Goal: Task Accomplishment & Management: Manage account settings

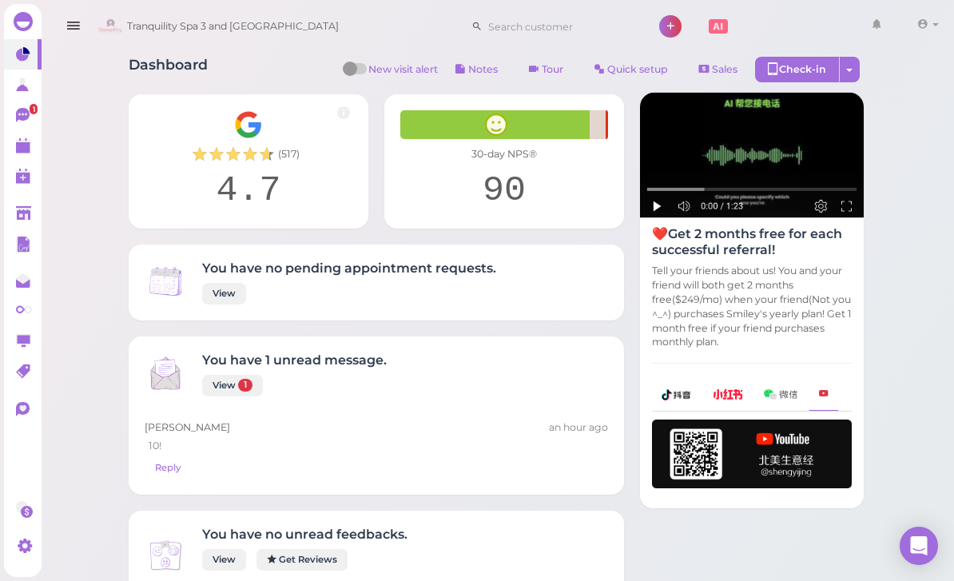
click at [26, 156] on link at bounding box center [23, 145] width 38 height 30
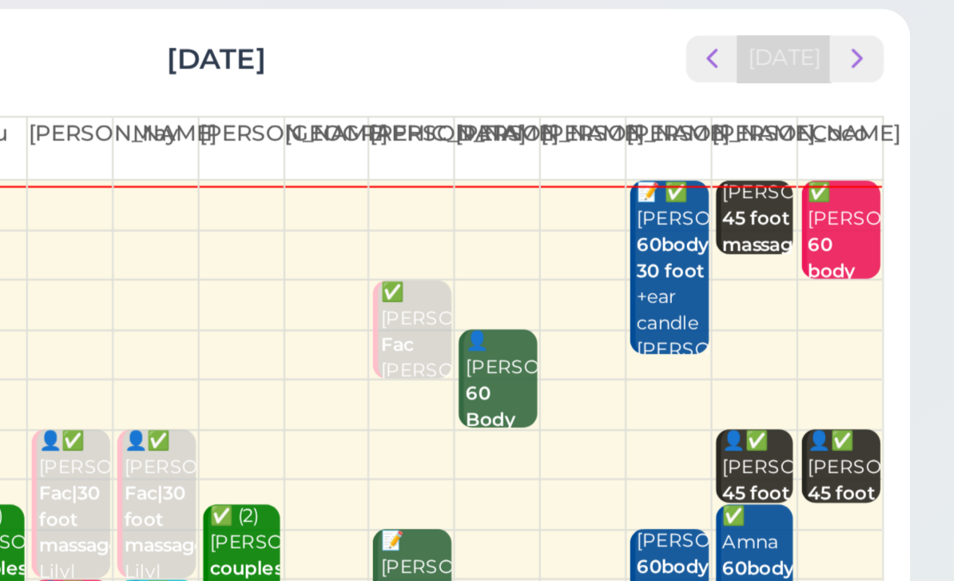
click at [808, 189] on div "📝 ✅ [PERSON_NAME] 60body 30 foot +ear candle [PERSON_NAME] 10:30am - 12:15pm" at bounding box center [825, 248] width 34 height 119
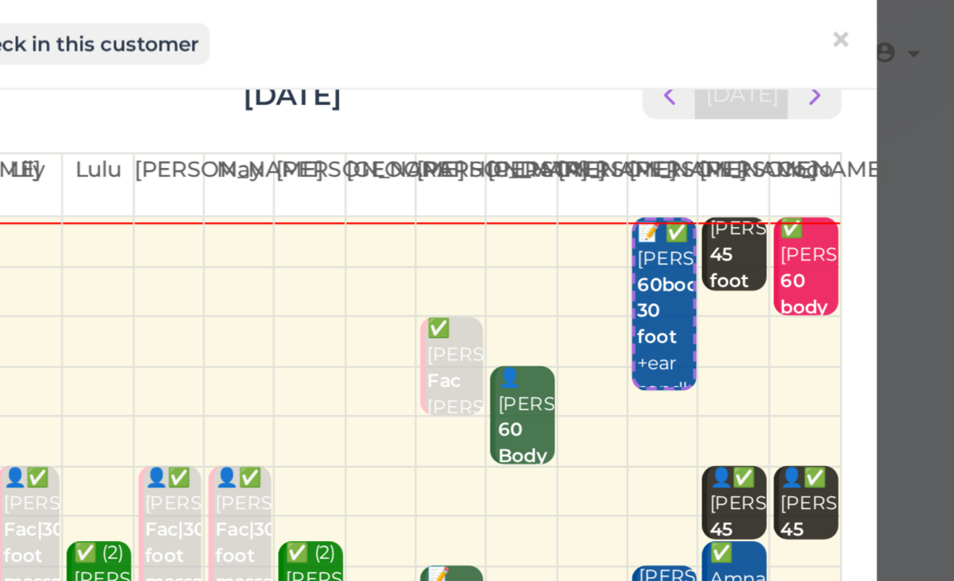
click at [897, 23] on span "×" at bounding box center [902, 19] width 10 height 22
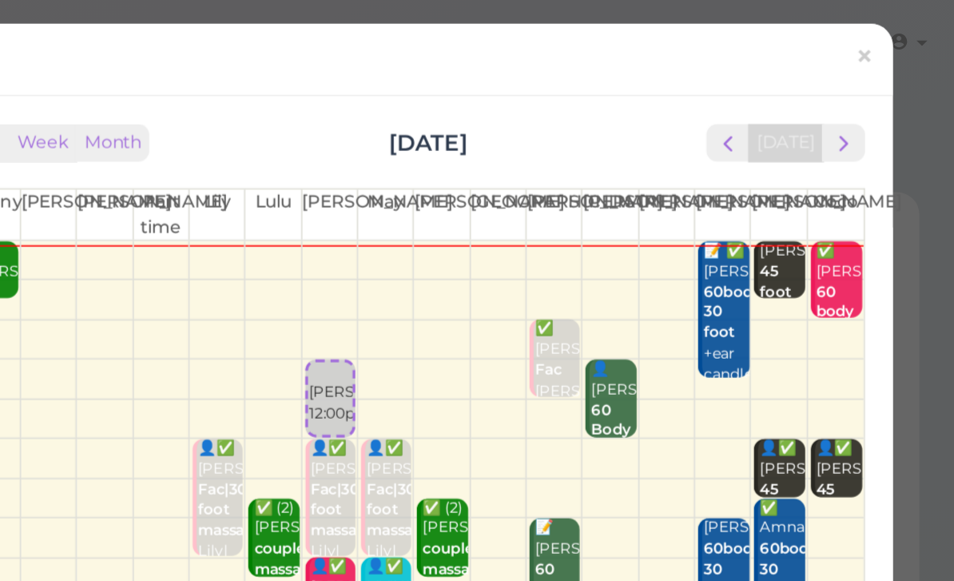
click at [809, 184] on div "📝 ✅ [PERSON_NAME] 60body 30 foot +ear candle [PERSON_NAME] 10:30am - 12:15pm" at bounding box center [822, 203] width 26 height 131
click at [810, 190] on b "60body 30 foot" at bounding box center [826, 179] width 33 height 34
click at [897, 34] on span "×" at bounding box center [902, 33] width 10 height 22
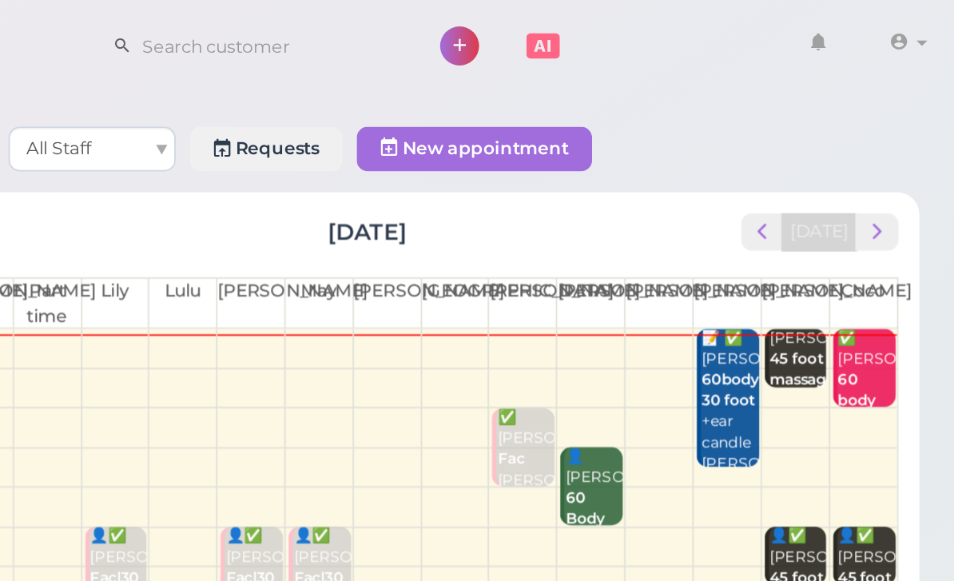
click at [808, 237] on div "📝 ✅ [PERSON_NAME] 60body 30 foot +ear candle [PERSON_NAME] 10:30am - 12:15pm" at bounding box center [825, 248] width 34 height 119
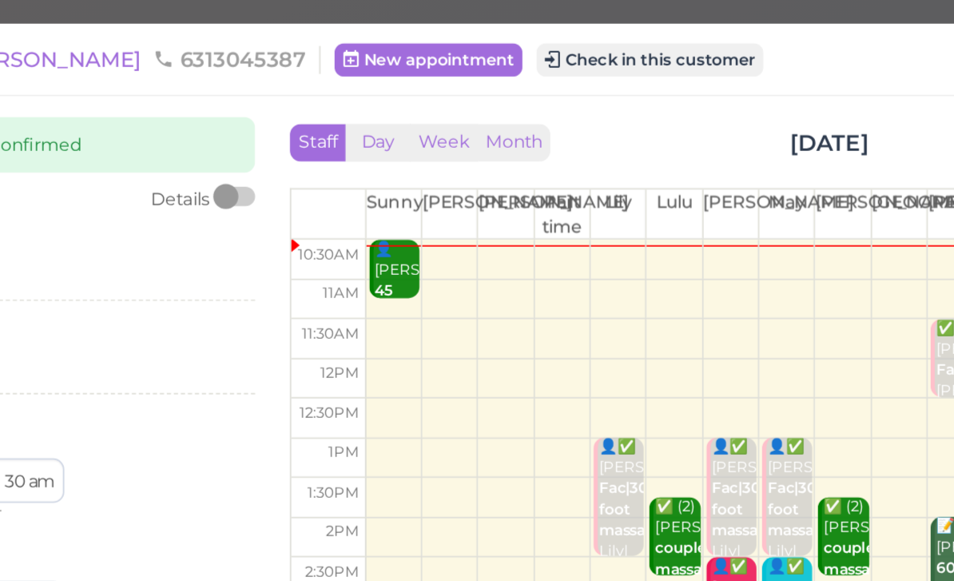
click at [484, 38] on button "Check in this customer" at bounding box center [549, 34] width 130 height 19
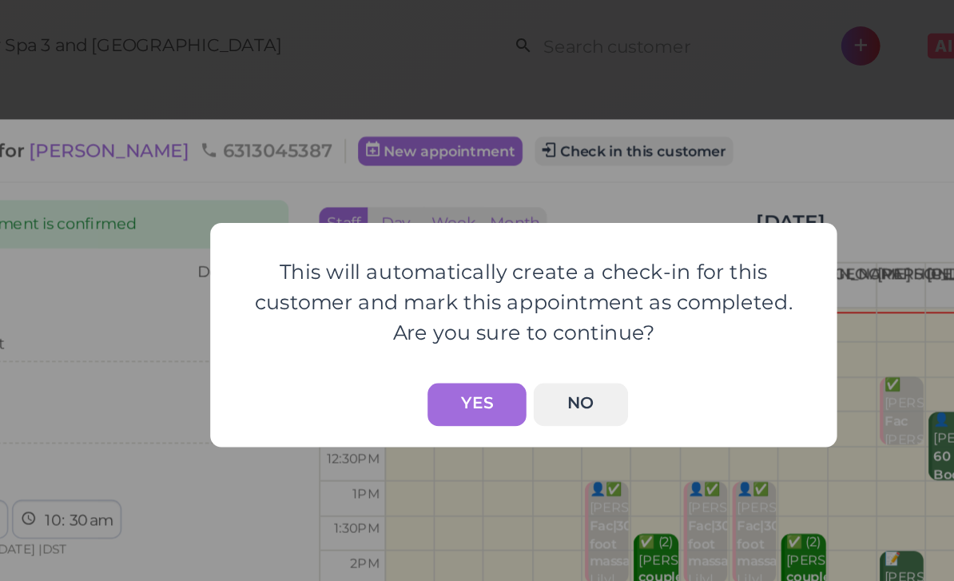
click at [422, 224] on button "Yes" at bounding box center [450, 232] width 57 height 25
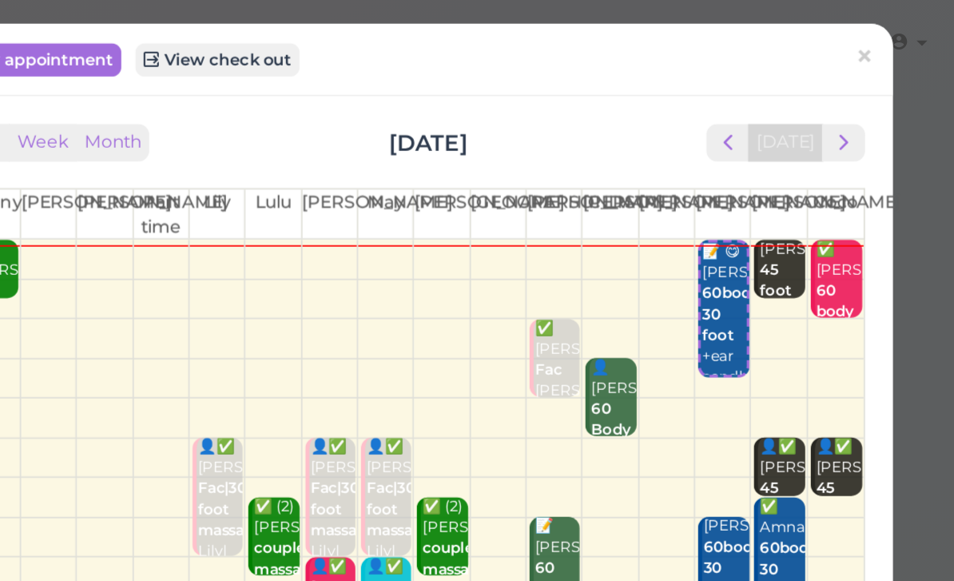
click at [897, 33] on span "×" at bounding box center [902, 33] width 10 height 22
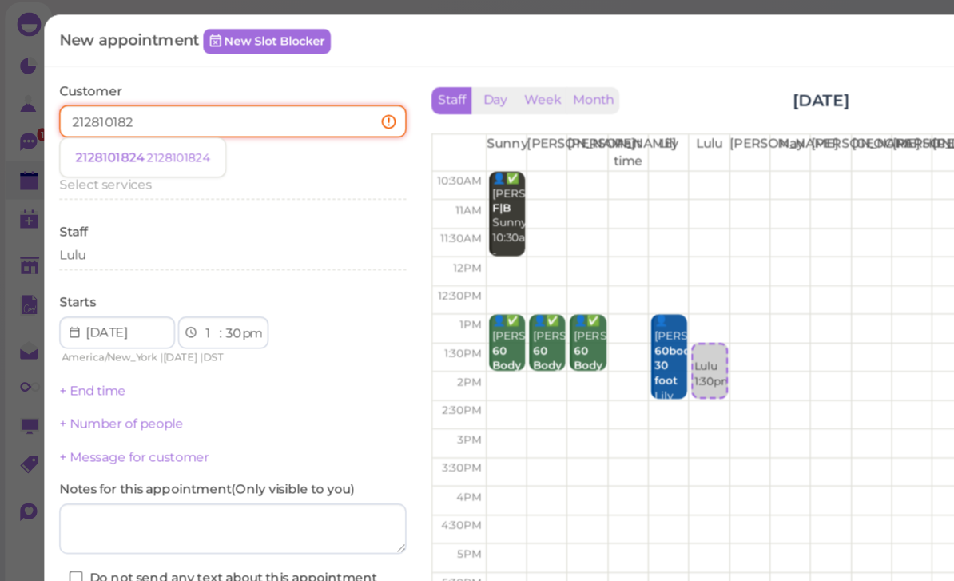
type input "2128101824"
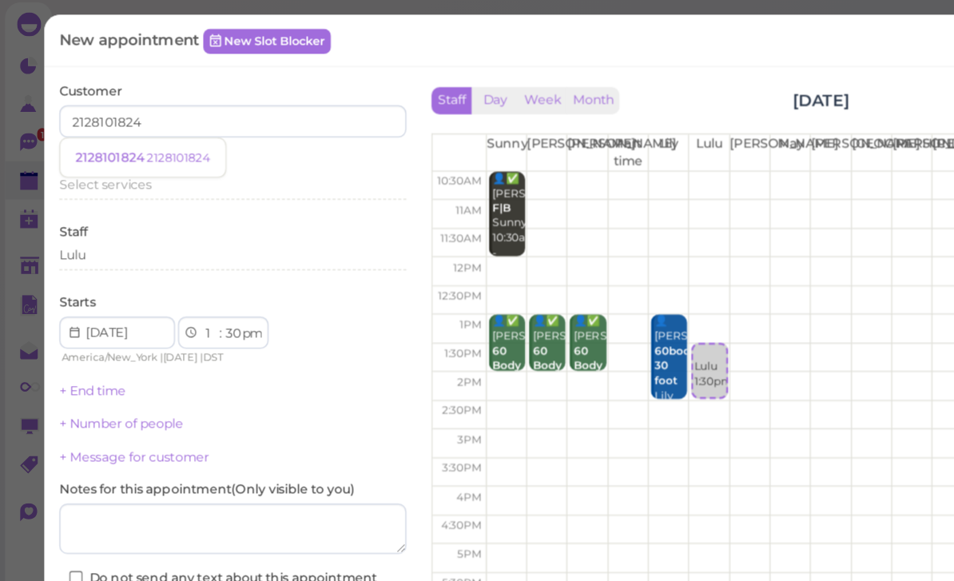
click at [141, 128] on small "2128101824" at bounding box center [142, 126] width 50 height 11
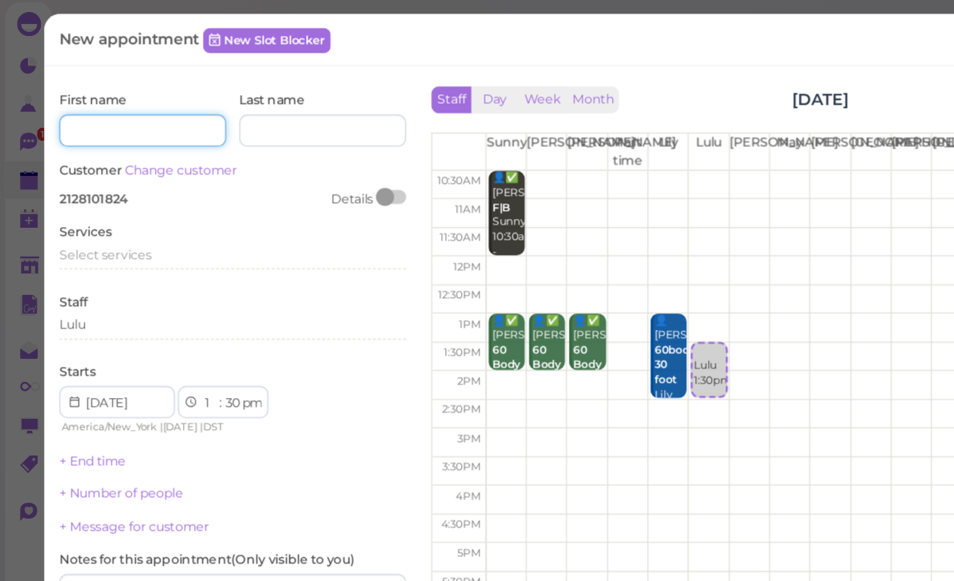
click at [118, 104] on input at bounding box center [113, 106] width 133 height 26
type input "Lupe"
click at [109, 199] on span "Select services" at bounding box center [83, 205] width 73 height 12
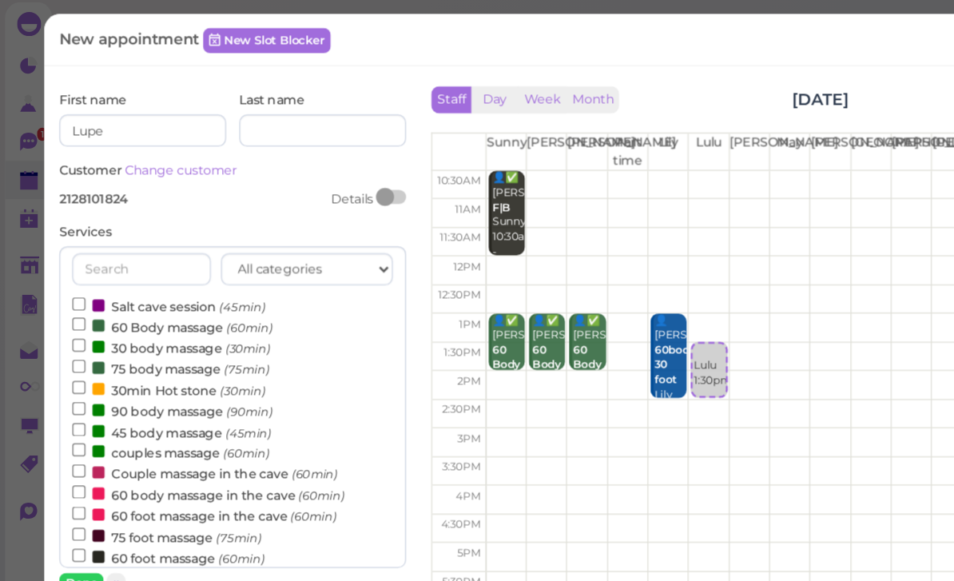
click at [121, 253] on label "60 Body massage (60min)" at bounding box center [137, 261] width 159 height 17
click at [68, 255] on input "60 Body massage (60min)" at bounding box center [63, 260] width 10 height 10
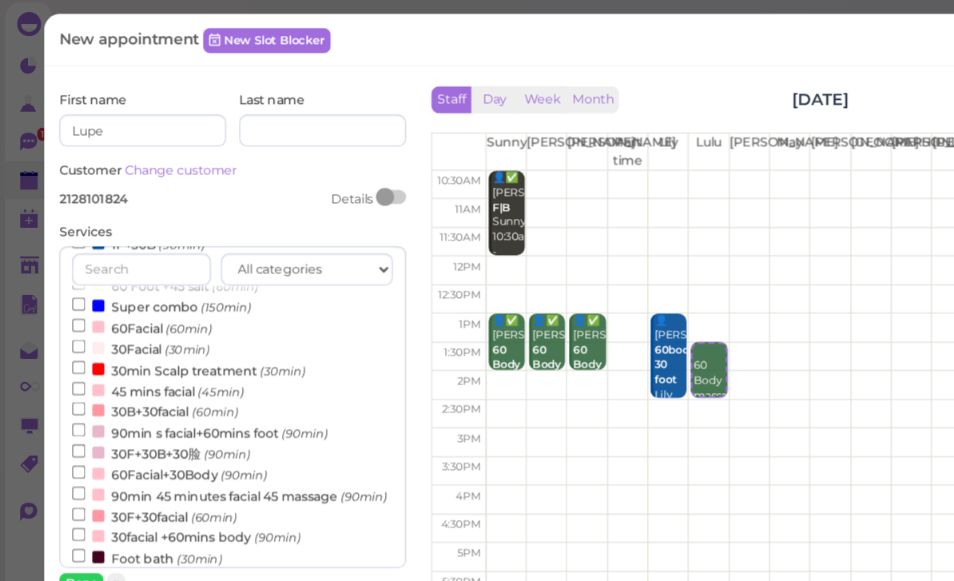
scroll to position [369, 0]
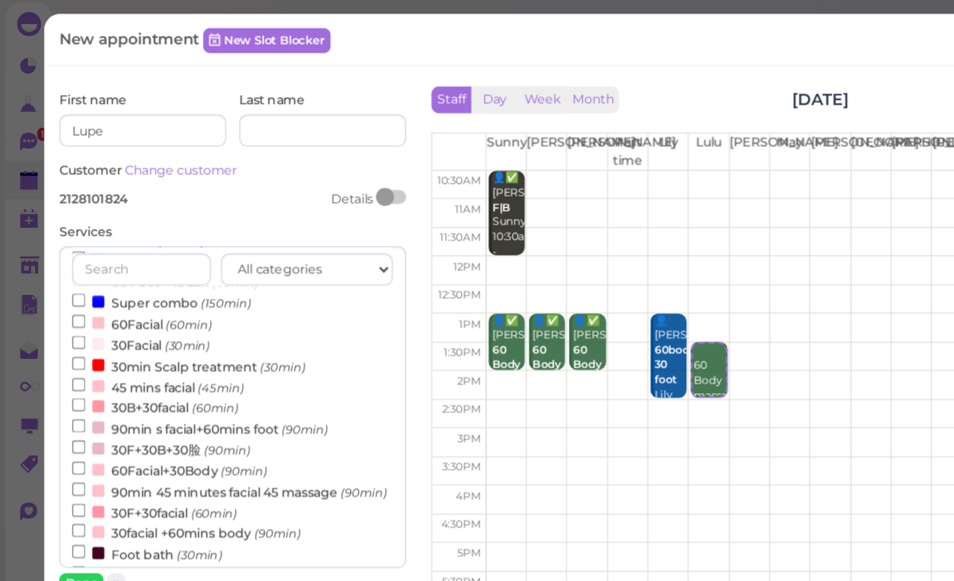
click at [69, 458] on button "Done" at bounding box center [64, 466] width 35 height 17
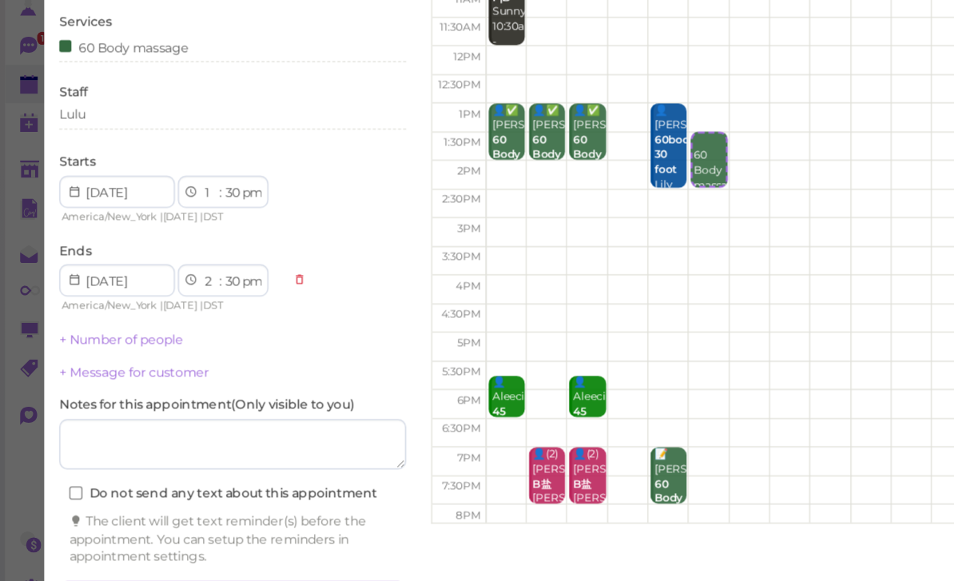
scroll to position [14, 0]
click at [235, 540] on button "Create appointment" at bounding box center [185, 553] width 276 height 26
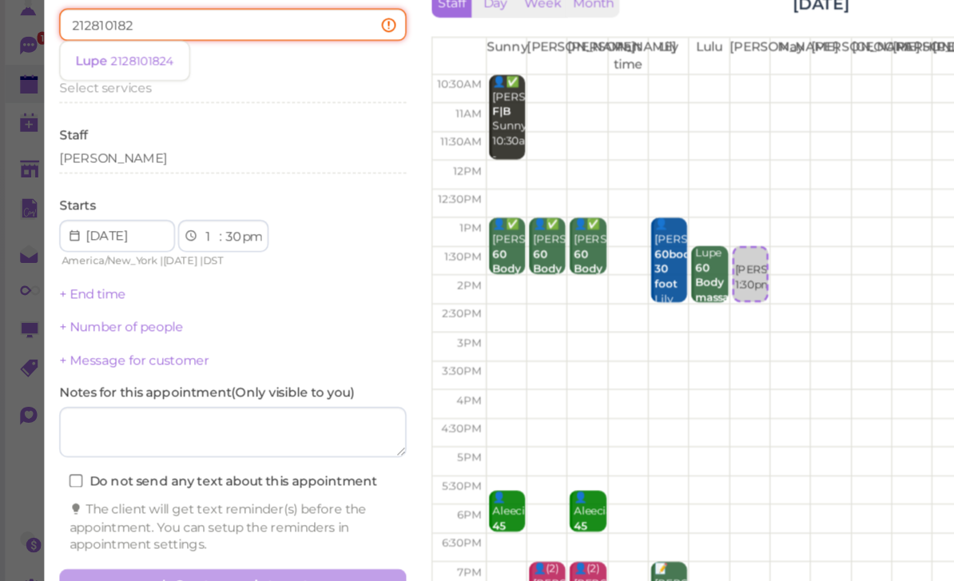
type input "2128101824"
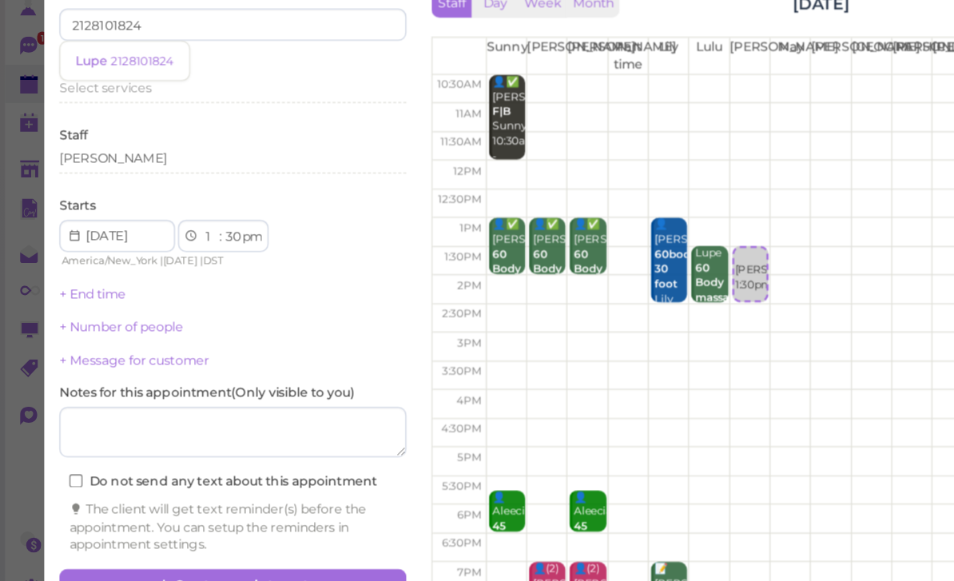
click at [121, 121] on small "2128101824" at bounding box center [113, 126] width 50 height 11
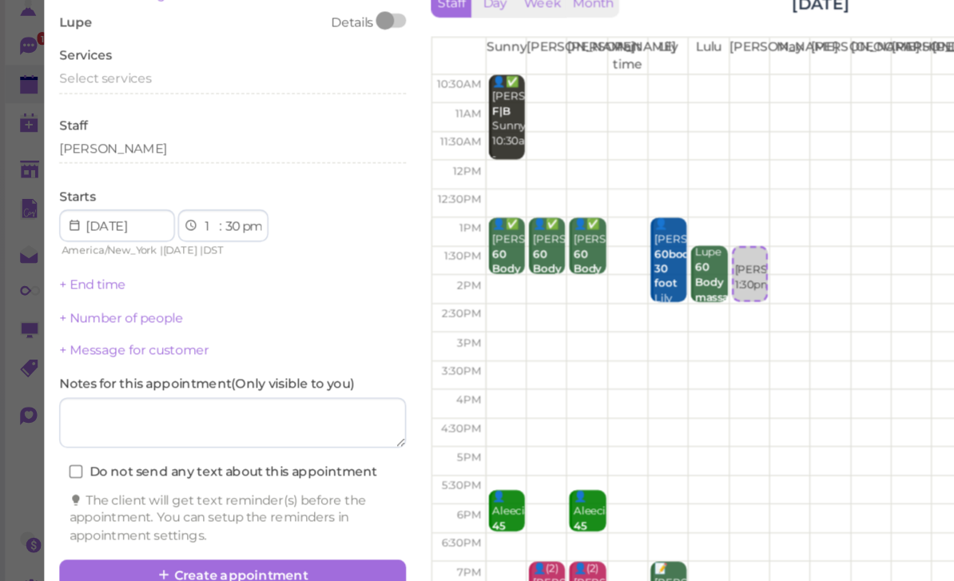
click at [114, 135] on span "Select services" at bounding box center [83, 141] width 73 height 12
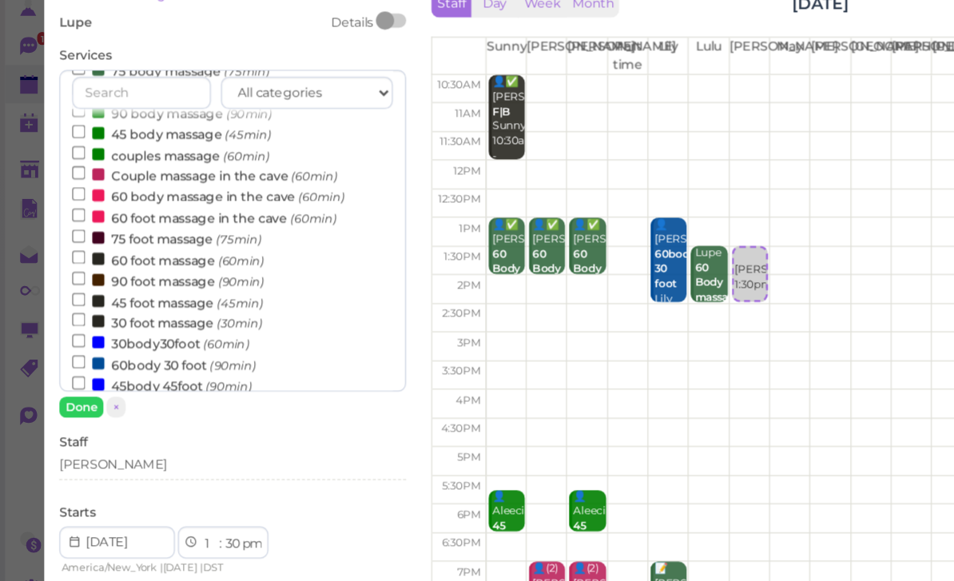
scroll to position [120, 0]
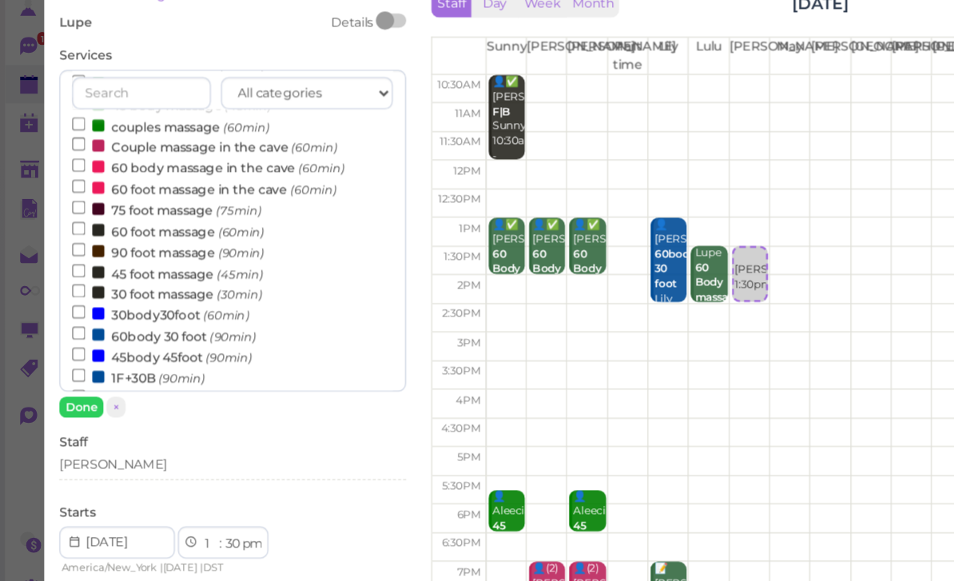
click at [127, 353] on label "45body 45foot (90min)" at bounding box center [129, 361] width 143 height 17
click at [68, 355] on input "45body 45foot (90min)" at bounding box center [63, 360] width 10 height 10
click at [127, 353] on label "45body 45foot (90min)" at bounding box center [129, 361] width 143 height 17
click at [68, 355] on input "45body 45foot (90min)" at bounding box center [63, 360] width 10 height 10
click at [148, 287] on label "45 foot massage (45min)" at bounding box center [134, 295] width 152 height 17
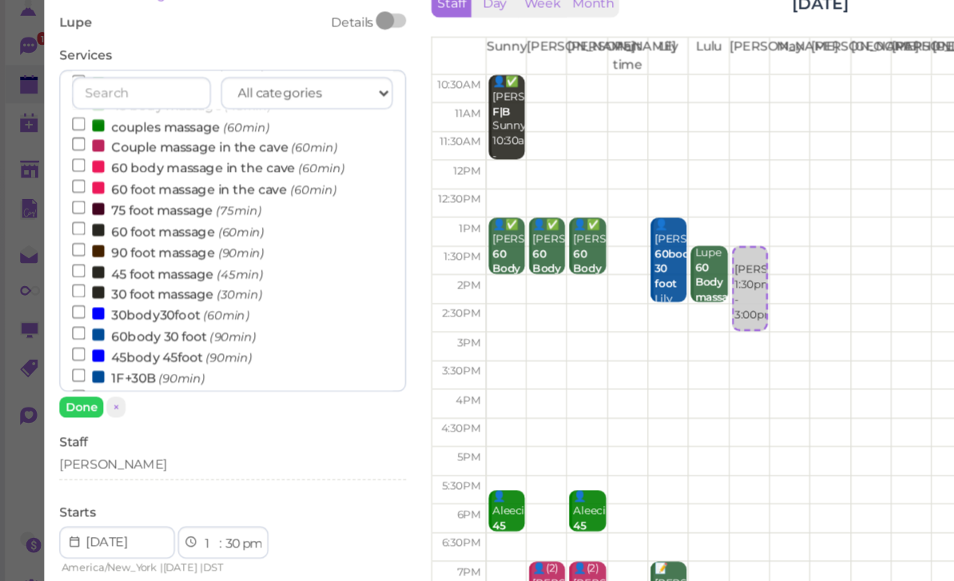
click at [68, 288] on input "45 foot massage (45min)" at bounding box center [63, 293] width 10 height 10
select select "2"
select select "15"
click at [65, 394] on button "Done" at bounding box center [64, 402] width 35 height 17
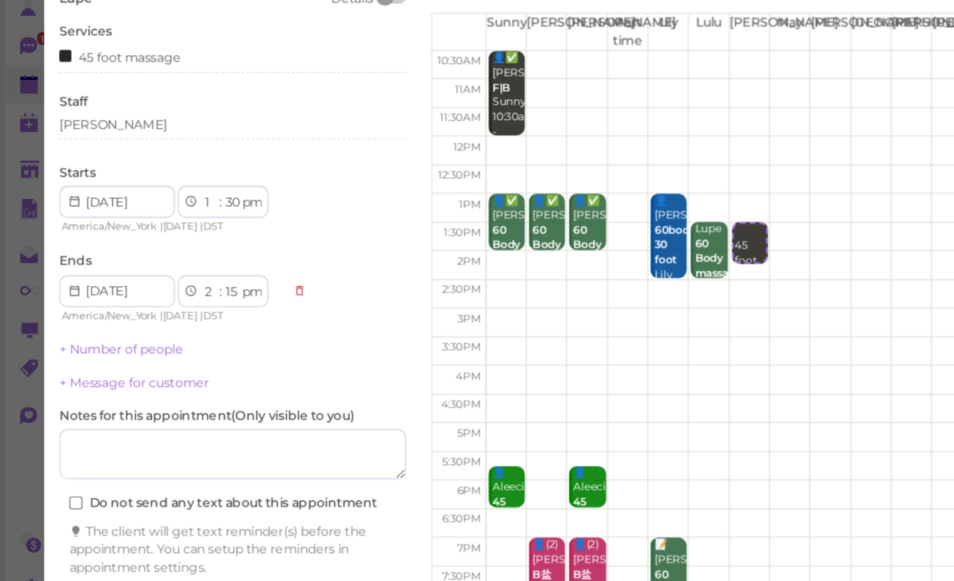
scroll to position [22, 0]
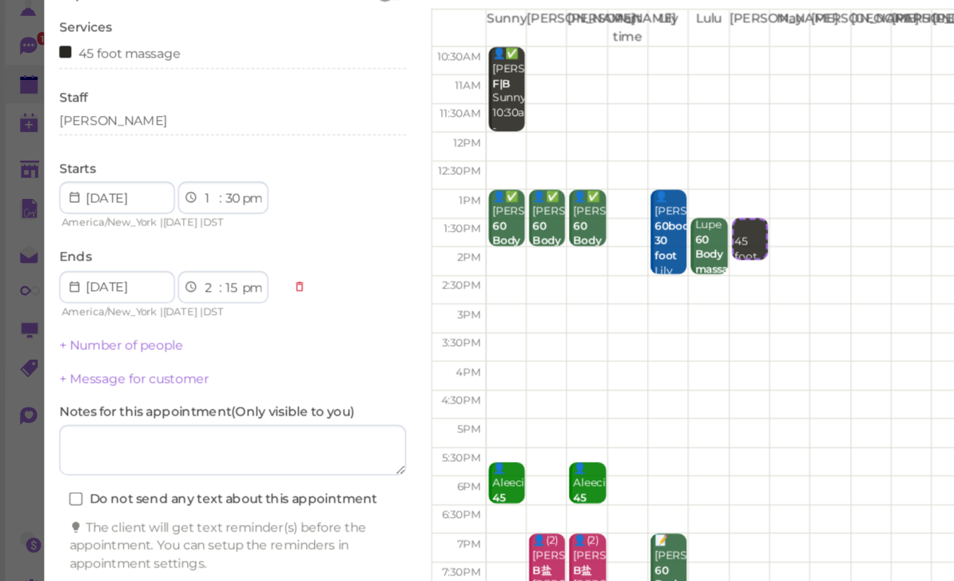
click at [212, 545] on button "Create appointment" at bounding box center [185, 558] width 276 height 26
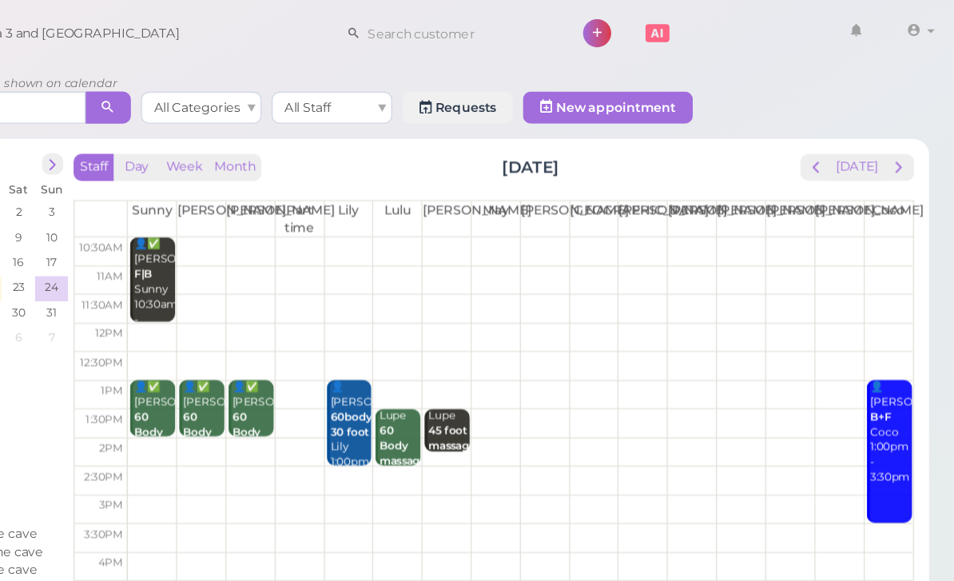
scroll to position [0, 0]
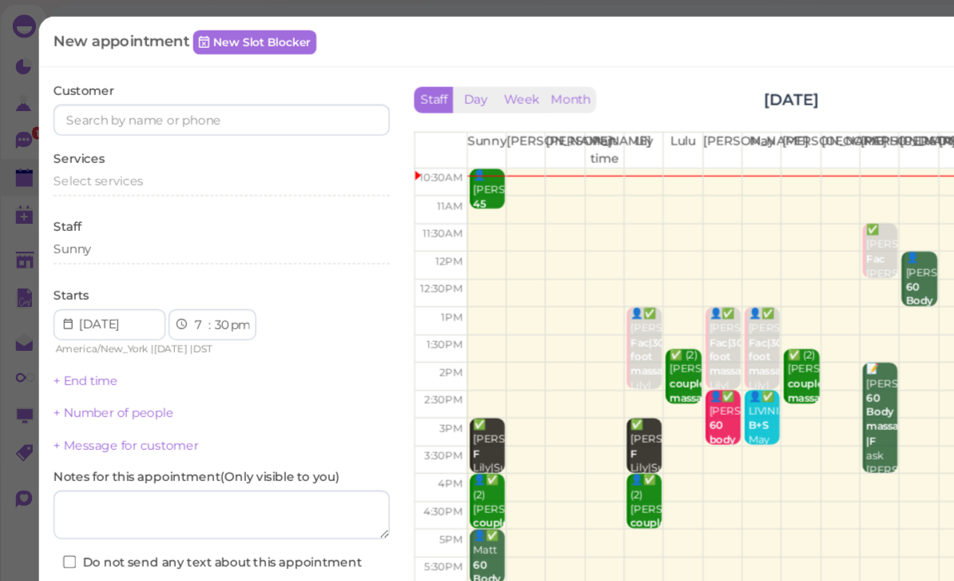
scroll to position [54, 0]
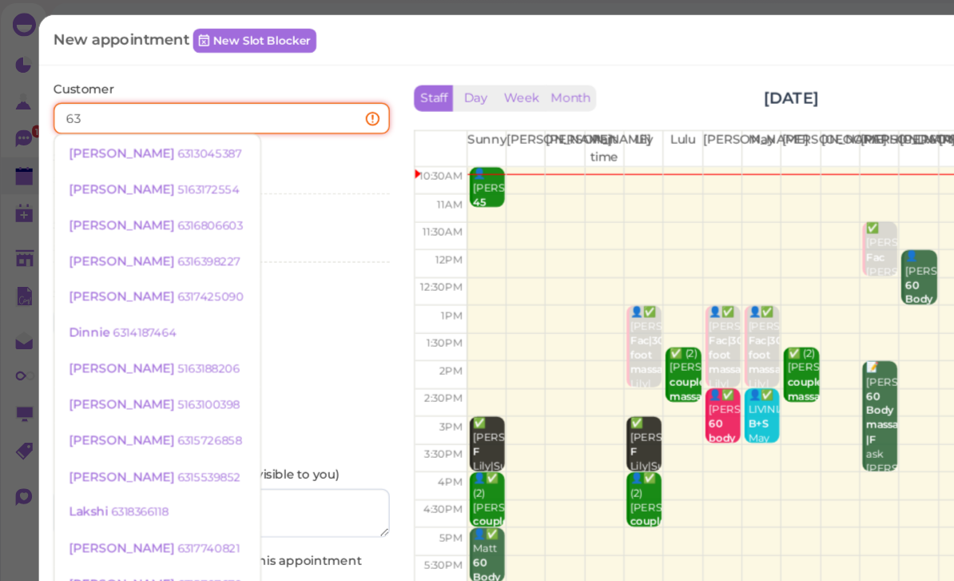
type input "6"
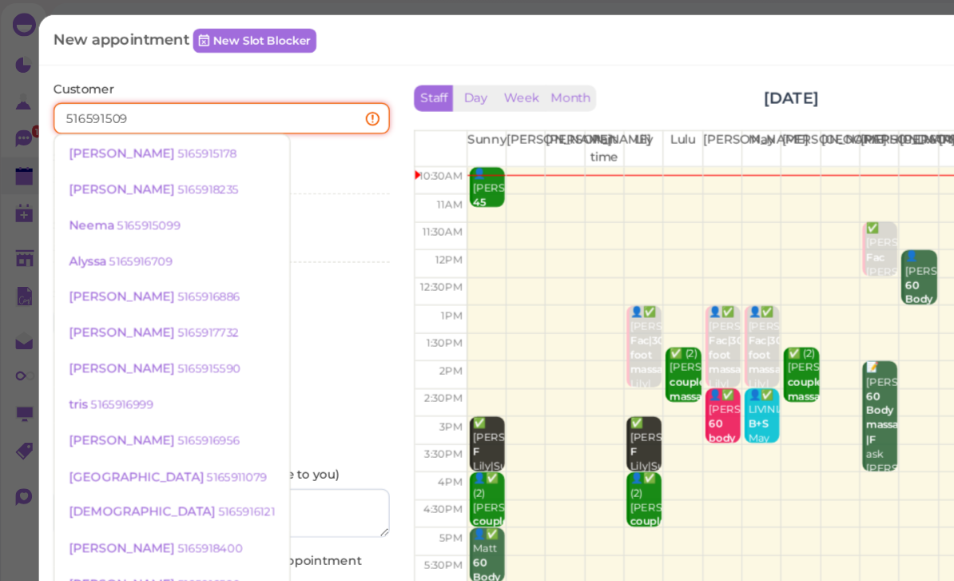
type input "5165915099"
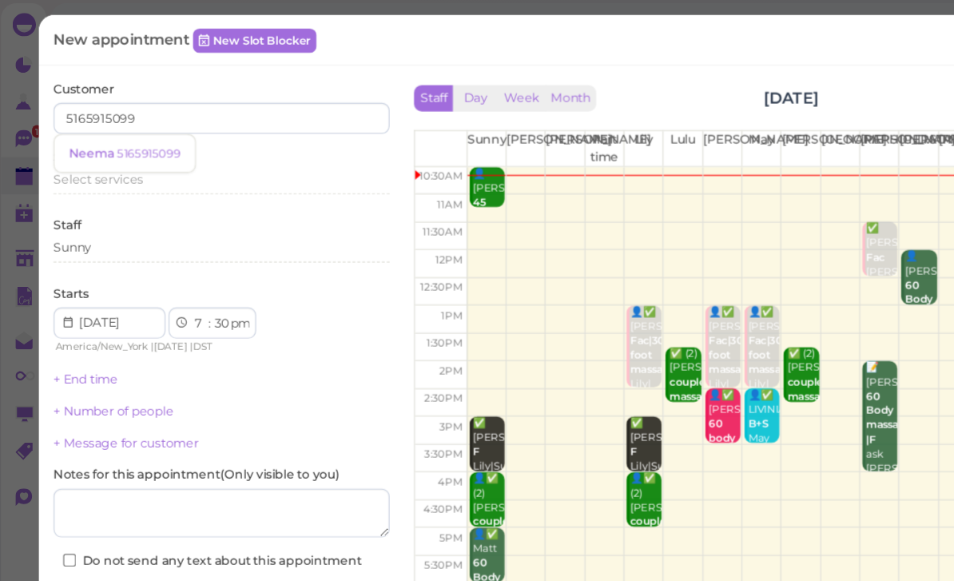
click at [113, 128] on small "5165915099" at bounding box center [125, 126] width 52 height 11
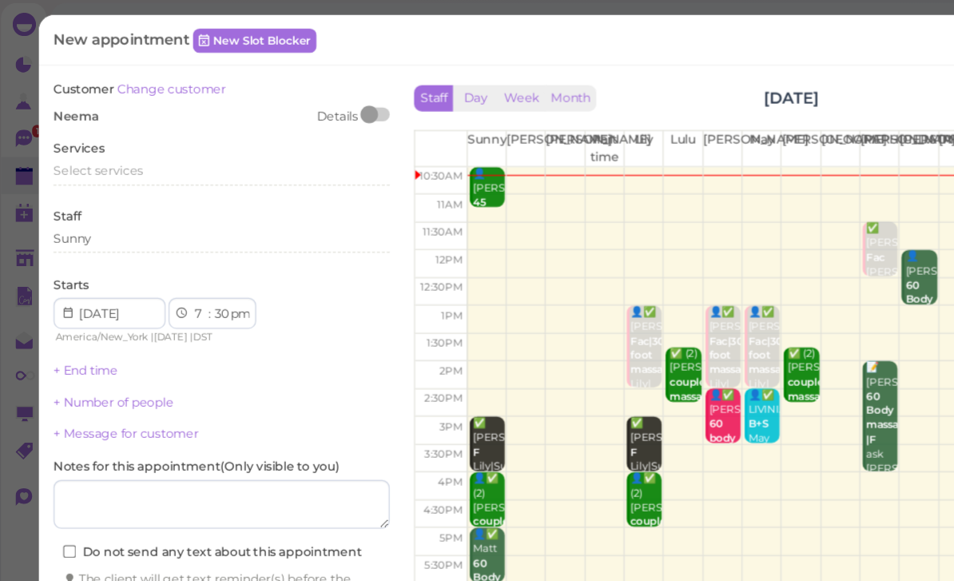
click at [110, 137] on span "Select services" at bounding box center [83, 141] width 73 height 12
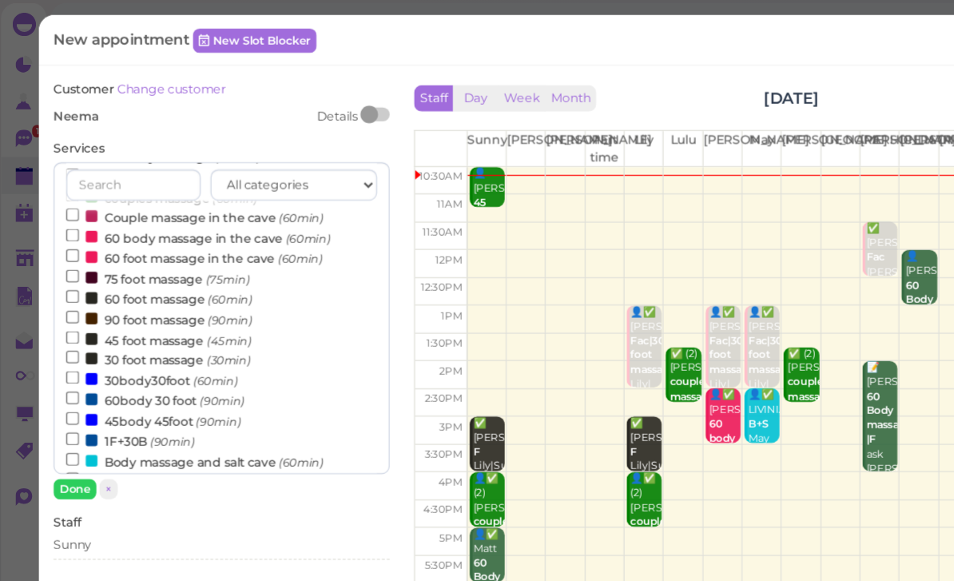
scroll to position [137, 0]
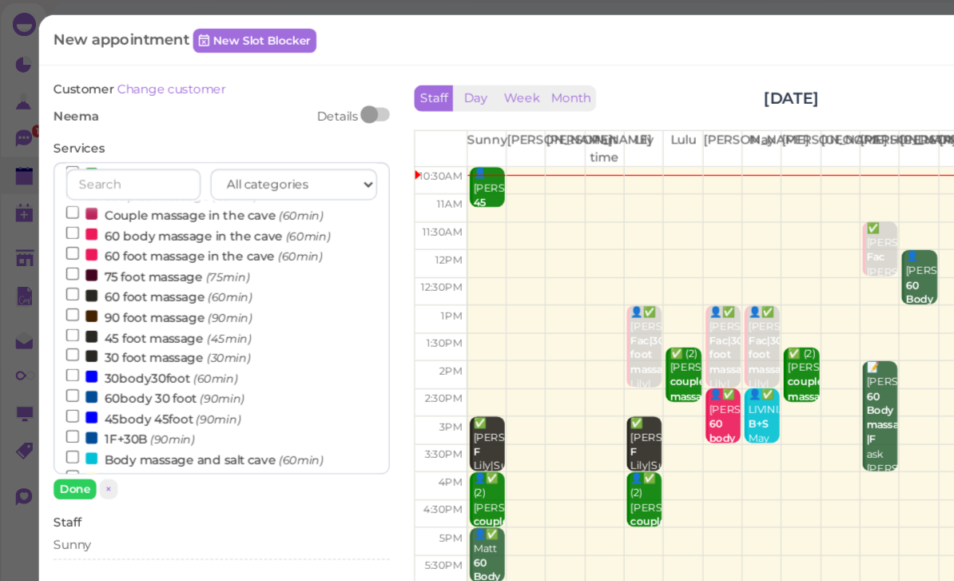
click at [153, 319] on label "60body 30 foot (90min)" at bounding box center [131, 327] width 146 height 17
click at [68, 320] on input "60body 30 foot (90min)" at bounding box center [63, 325] width 10 height 10
click at [58, 399] on button "Done" at bounding box center [64, 402] width 35 height 17
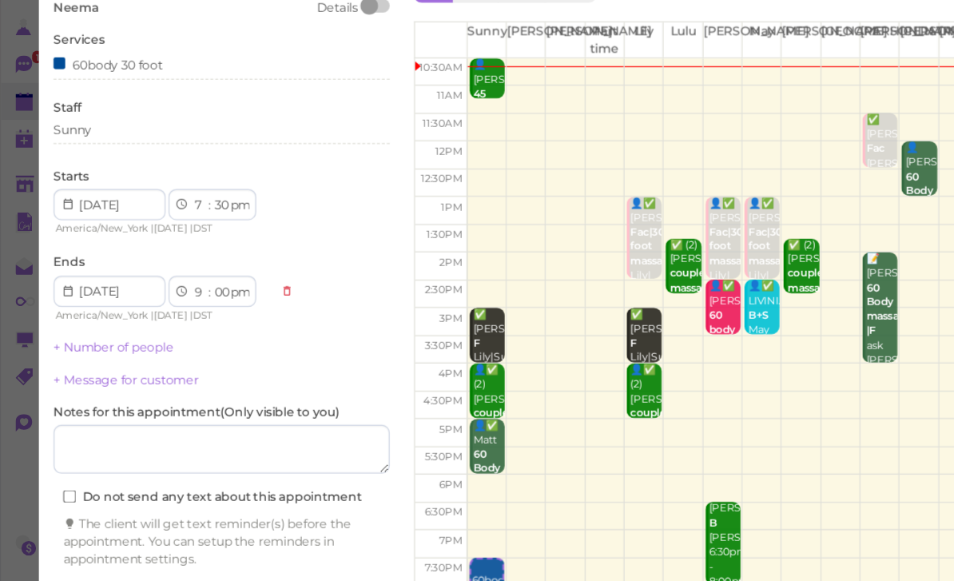
scroll to position [57, 0]
click at [220, 539] on button "Create appointment" at bounding box center [185, 552] width 276 height 26
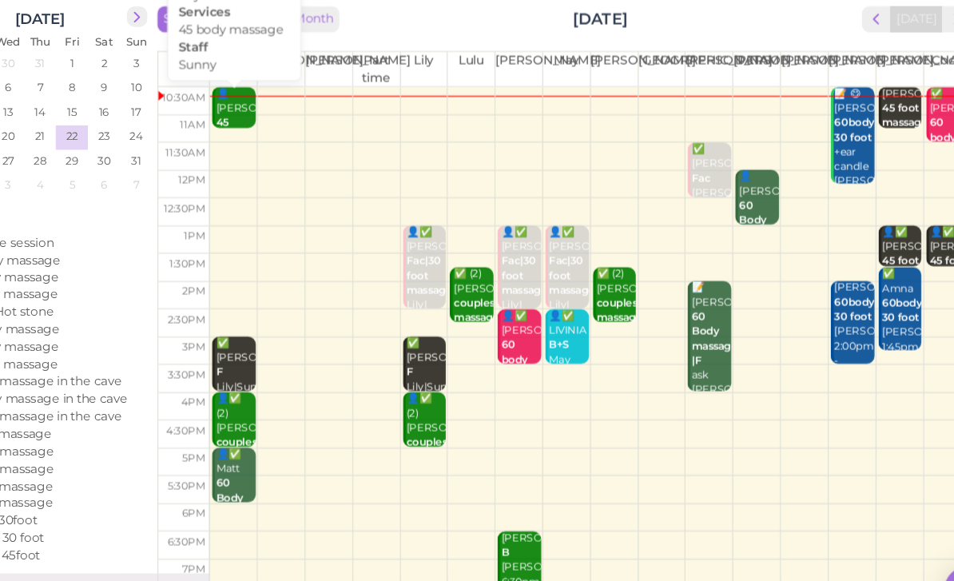
click at [302, 157] on b "45 body massage" at bounding box center [321, 174] width 38 height 34
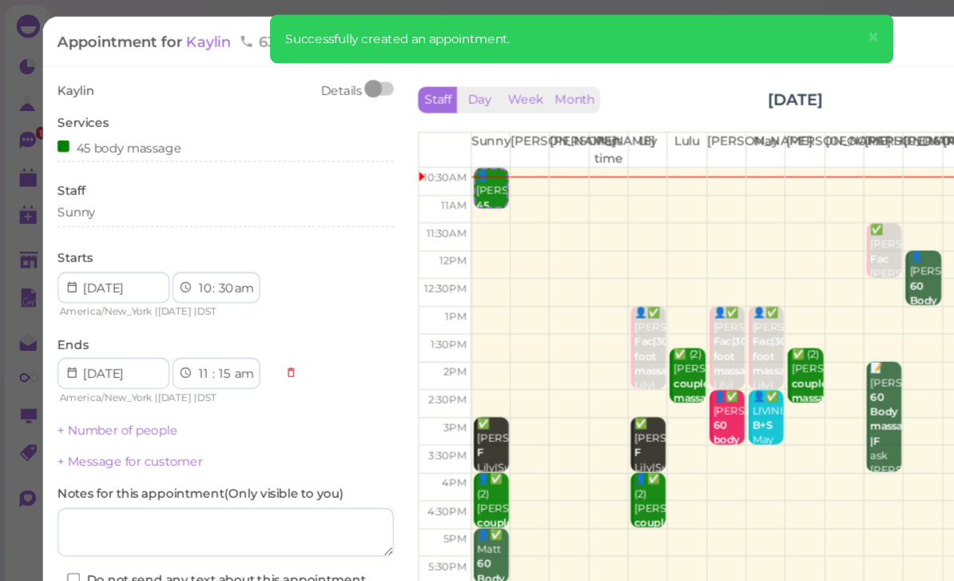
click at [713, 38] on span "×" at bounding box center [716, 30] width 10 height 22
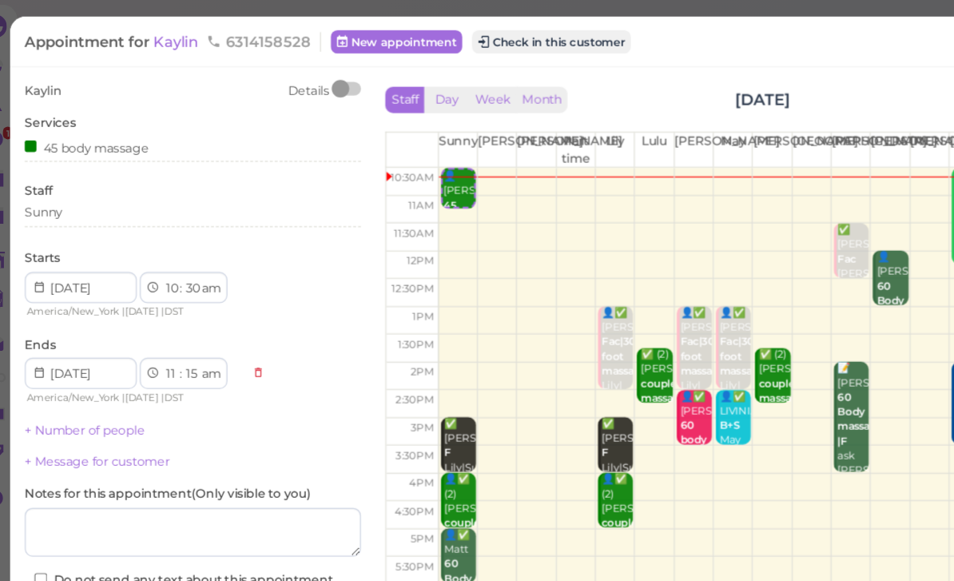
click at [464, 35] on button "Check in this customer" at bounding box center [479, 34] width 130 height 19
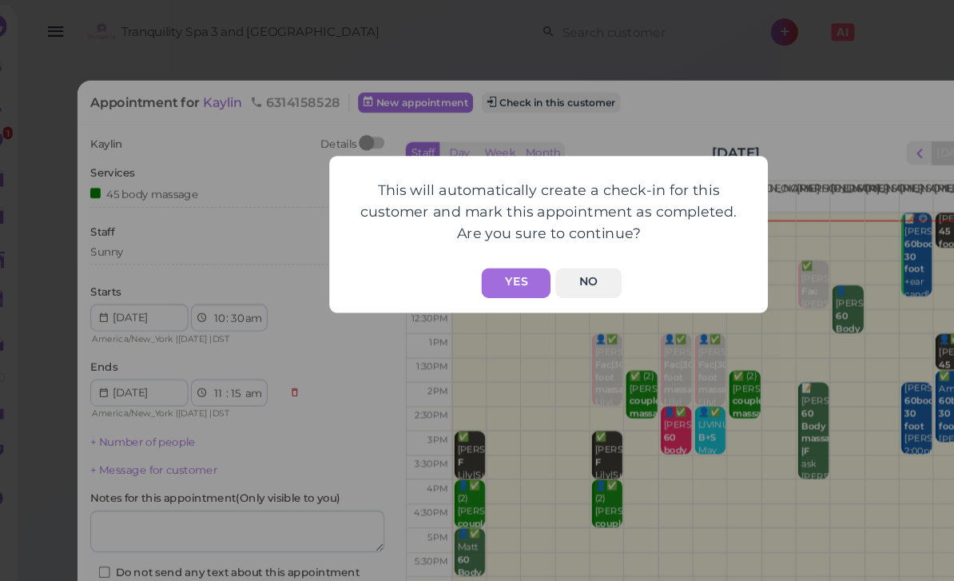
click at [427, 228] on button "Yes" at bounding box center [450, 232] width 57 height 25
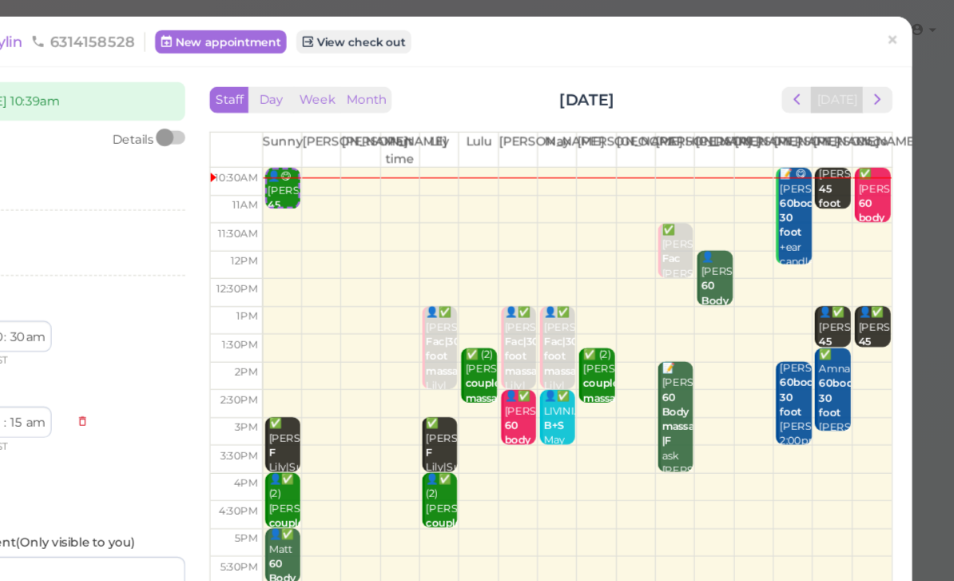
click at [897, 31] on span "×" at bounding box center [902, 33] width 10 height 22
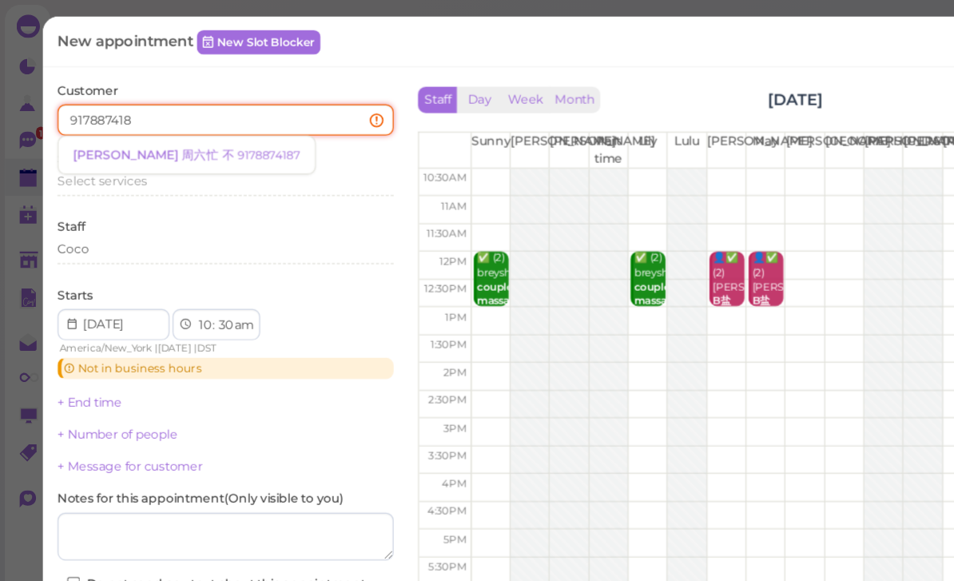
type input "9178874187"
click at [144, 133] on link "[PERSON_NAME] 周六忙 不 9178874187" at bounding box center [153, 127] width 210 height 30
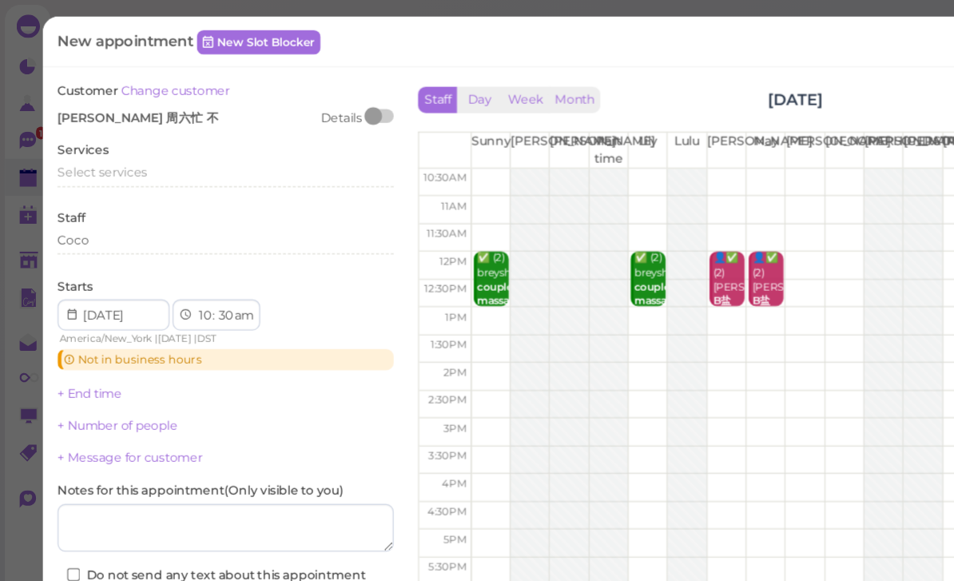
click at [114, 139] on span "Select services" at bounding box center [83, 141] width 73 height 12
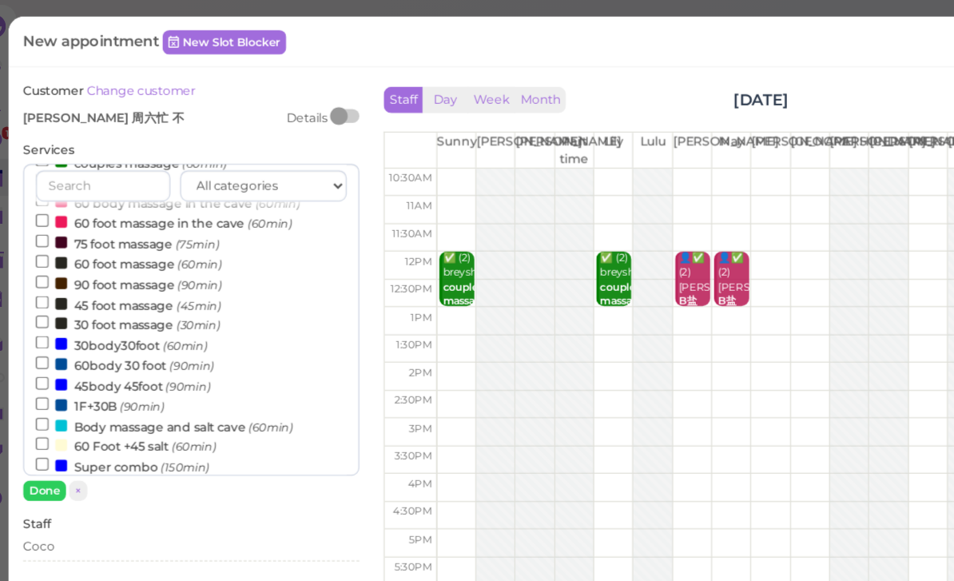
click at [47, 399] on button "Done" at bounding box center [64, 402] width 35 height 17
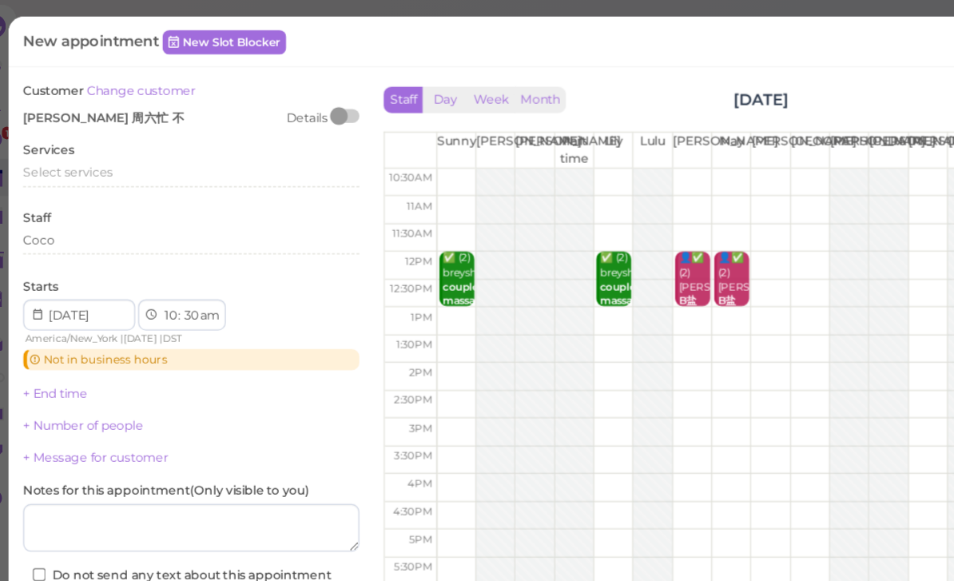
click at [91, 135] on span "Select services" at bounding box center [83, 141] width 73 height 12
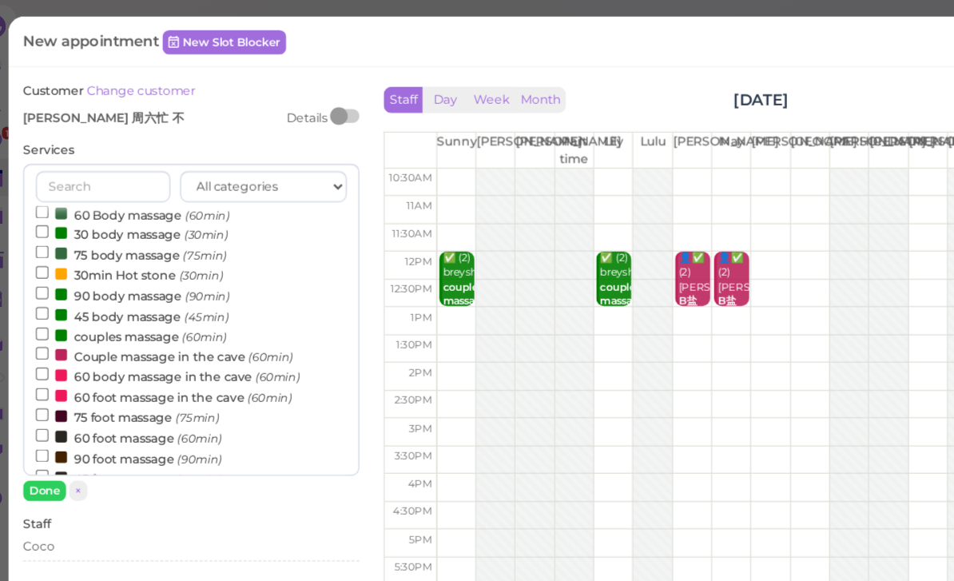
scroll to position [24, 0]
click at [134, 383] on label "45 foot massage (45min)" at bounding box center [134, 391] width 152 height 17
click at [68, 384] on input "45 foot massage (45min)" at bounding box center [63, 389] width 10 height 10
click at [50, 401] on button "Done" at bounding box center [64, 402] width 35 height 17
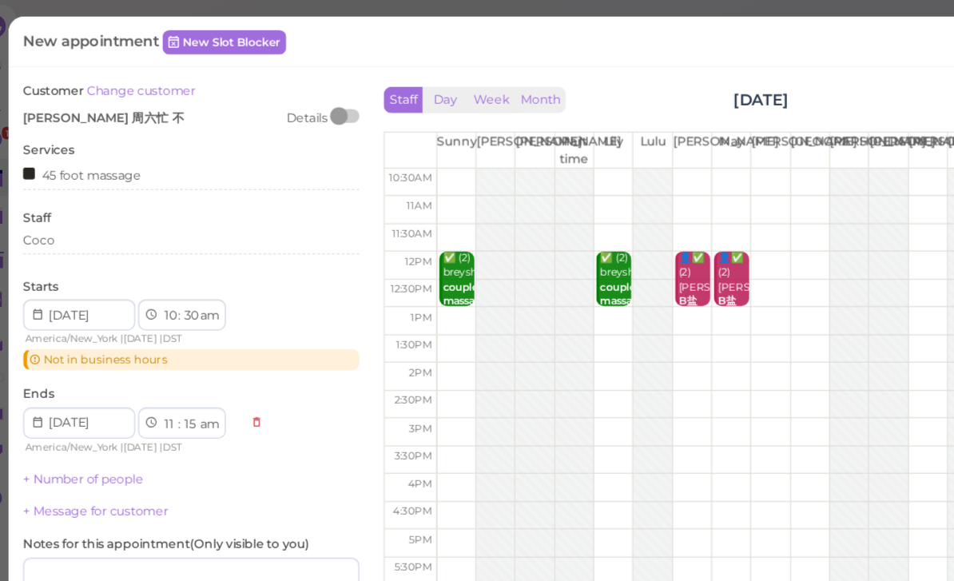
click at [82, 198] on div "Coco" at bounding box center [185, 197] width 276 height 14
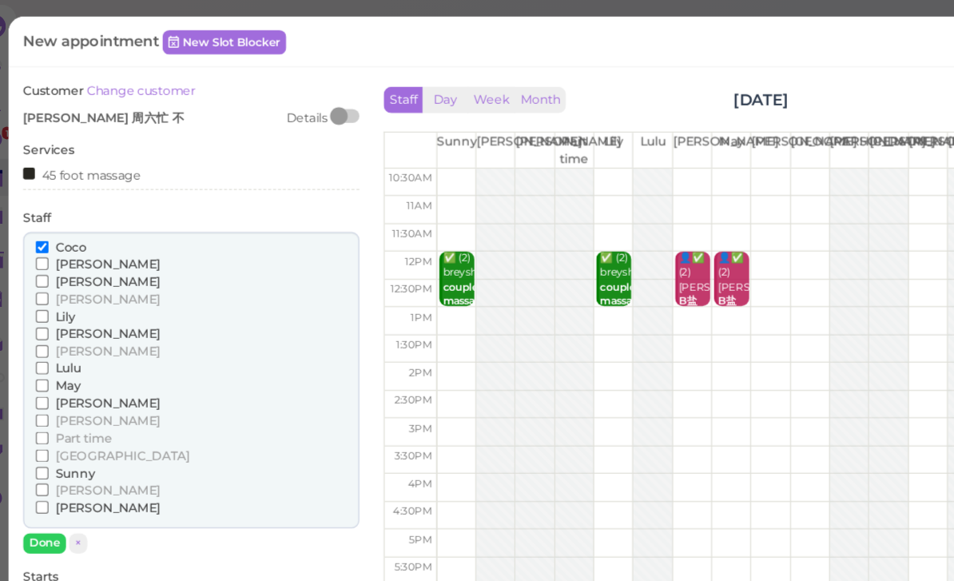
click at [73, 410] on span "[PERSON_NAME]" at bounding box center [116, 416] width 86 height 12
click at [58, 411] on input "[PERSON_NAME]" at bounding box center [63, 416] width 10 height 10
click at [47, 437] on button "Done" at bounding box center [64, 445] width 35 height 17
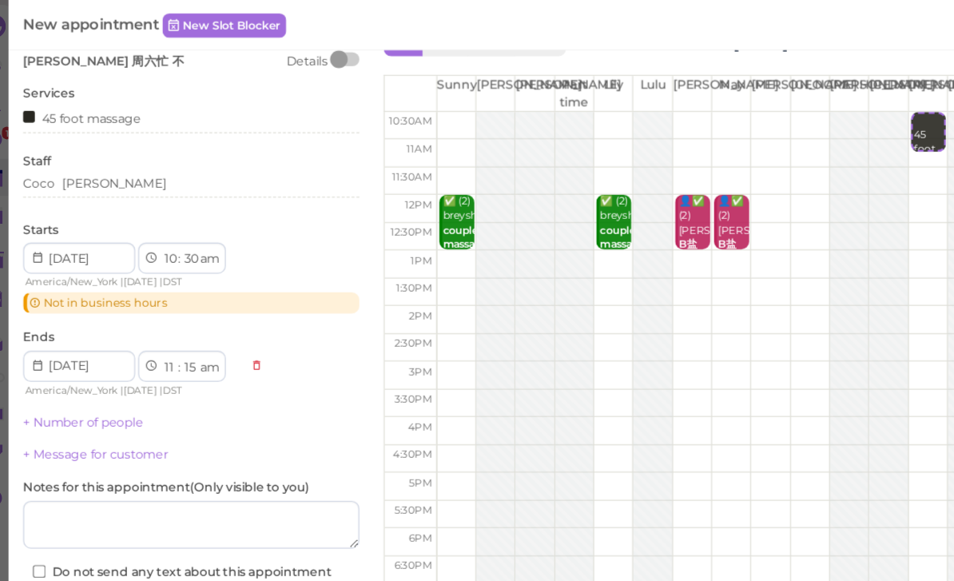
scroll to position [46, 0]
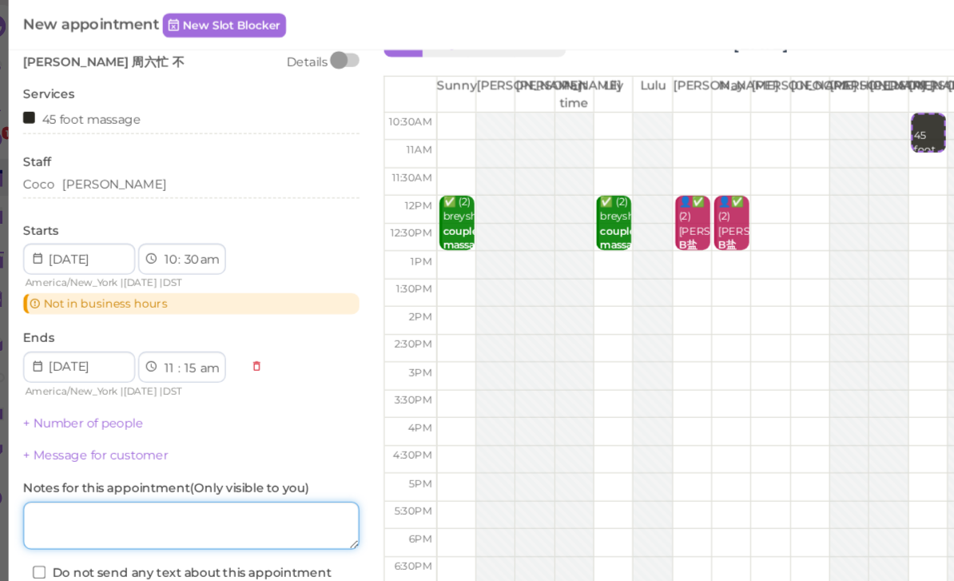
click at [164, 432] on textarea at bounding box center [185, 431] width 276 height 40
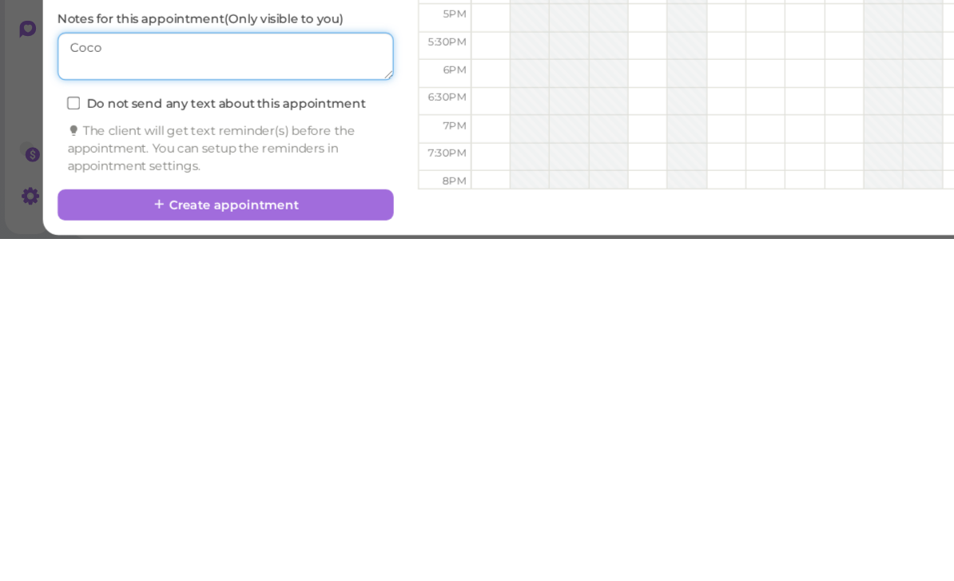
type textarea "Coco"
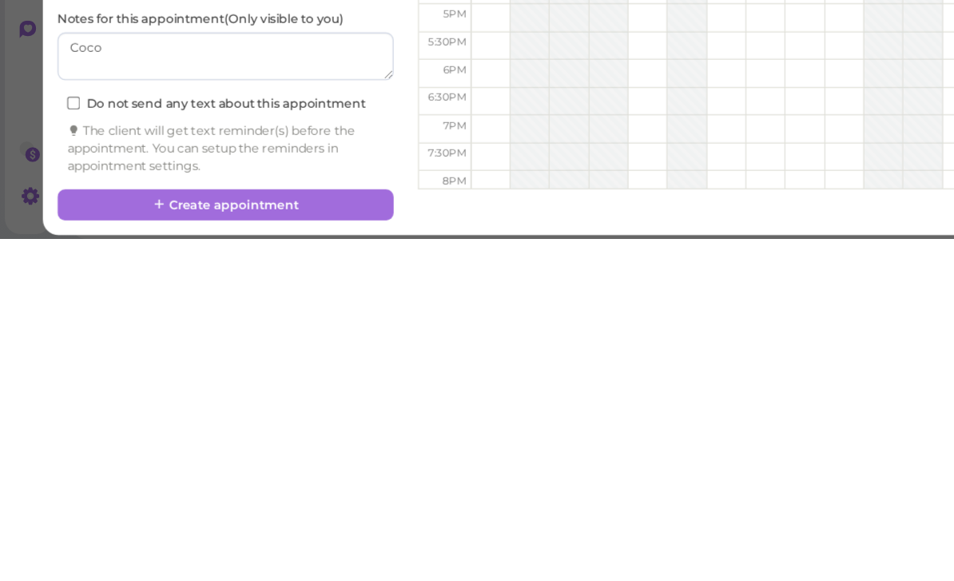
click at [272, 540] on button "Create appointment" at bounding box center [185, 553] width 276 height 26
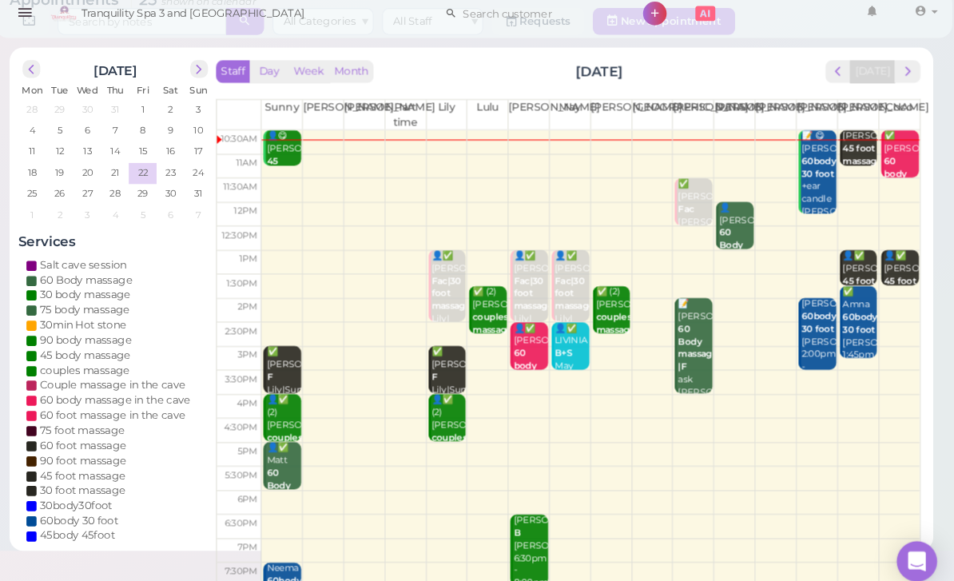
scroll to position [0, 0]
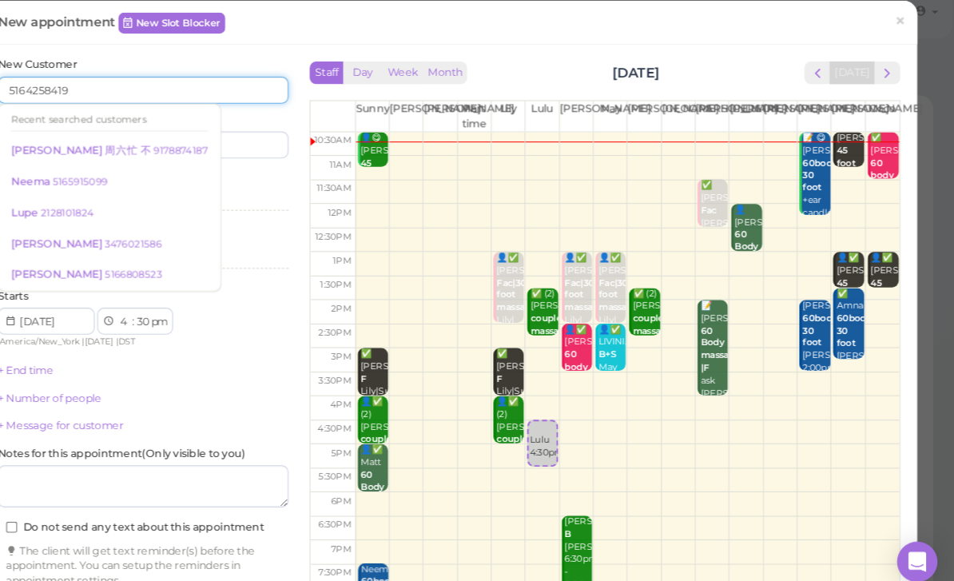
type input "5164258419"
click at [240, 137] on input at bounding box center [256, 150] width 133 height 26
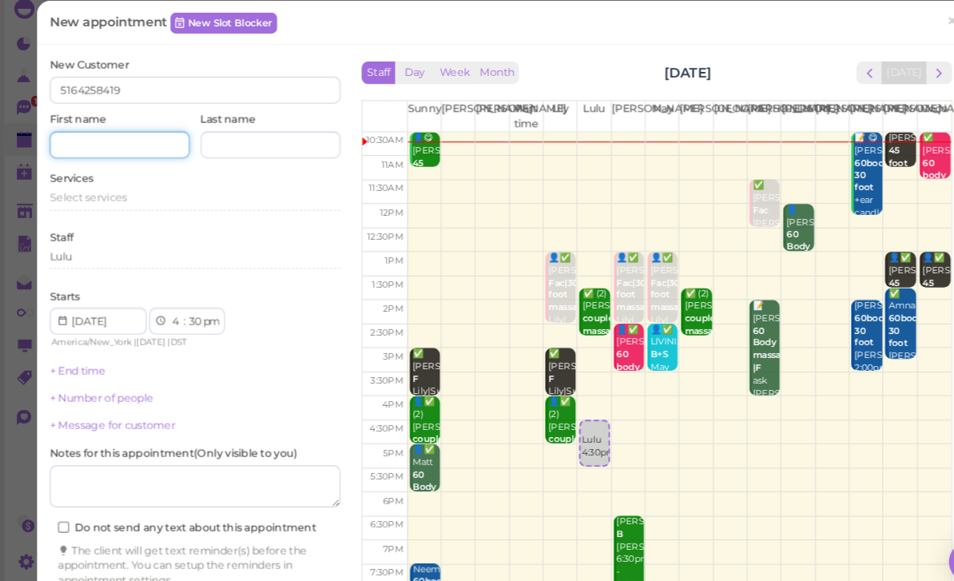
click at [124, 137] on input at bounding box center [113, 150] width 133 height 26
type input "Danielle"
click at [113, 194] on span "Select services" at bounding box center [83, 200] width 73 height 12
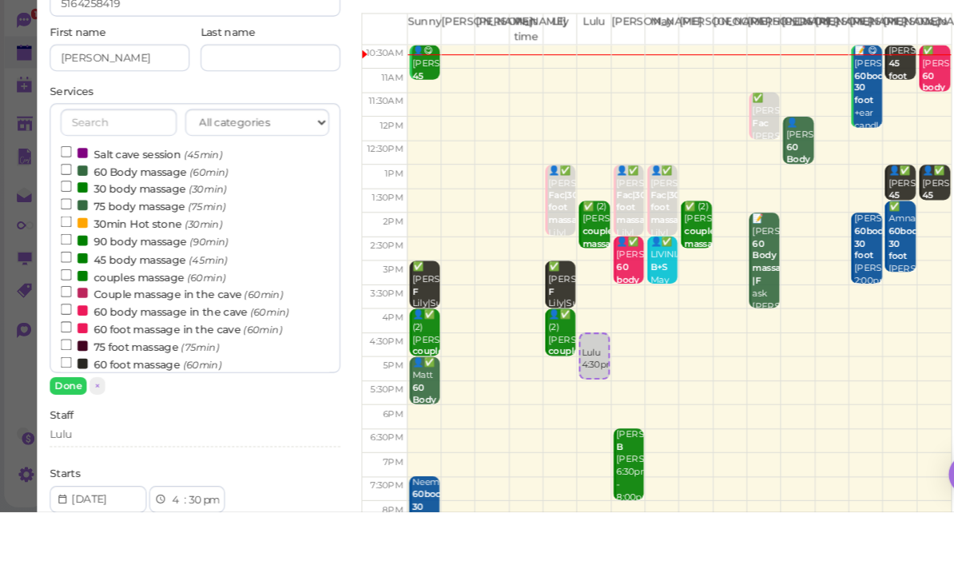
click at [145, 249] on label "60 Body massage (60min)" at bounding box center [137, 257] width 159 height 17
click at [68, 251] on input "60 Body massage (60min)" at bounding box center [63, 256] width 10 height 10
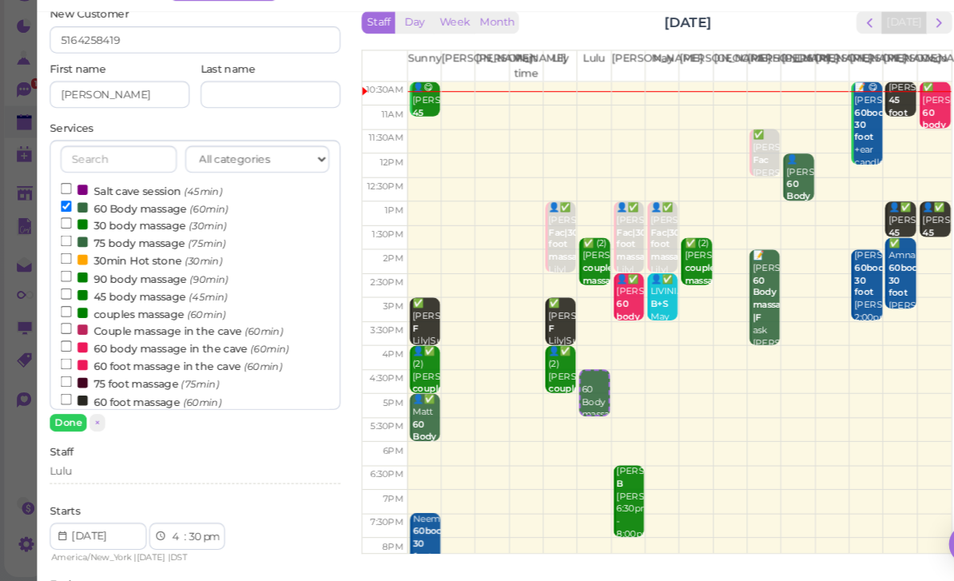
scroll to position [48, 0]
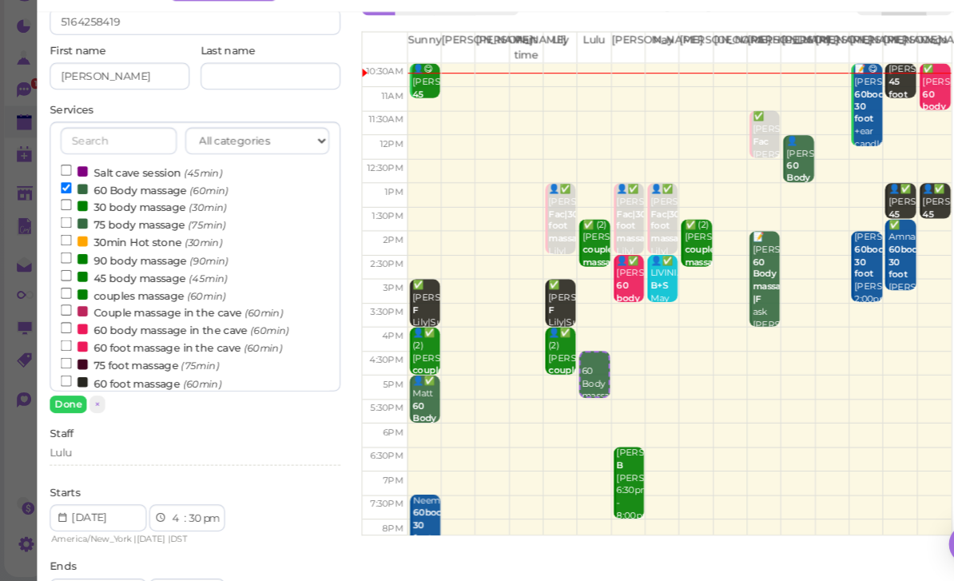
click at [185, 514] on select "00 05 10 15 20 25 30 35 40 45 50 55" at bounding box center [185, 522] width 16 height 17
select select "00"
click at [68, 405] on button "Done" at bounding box center [64, 413] width 35 height 17
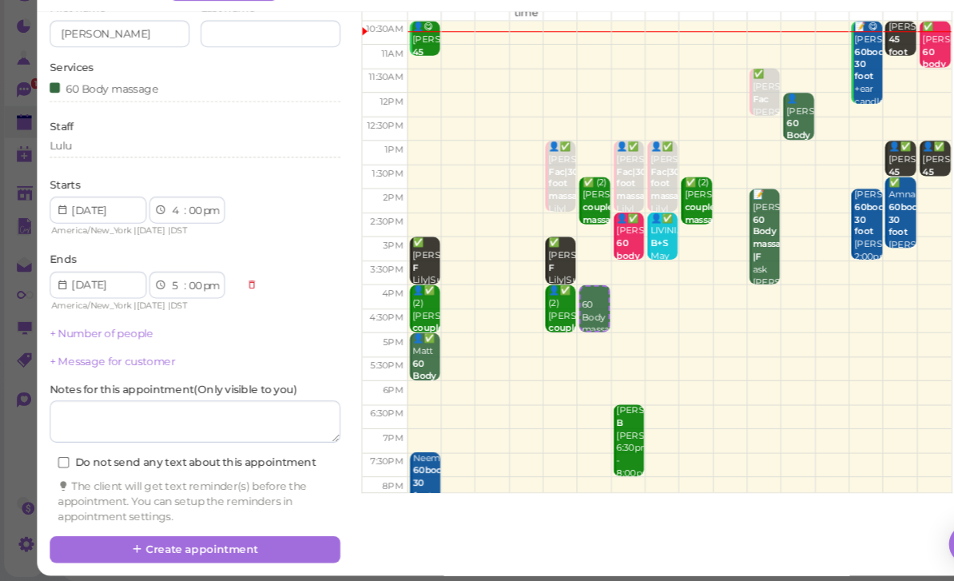
scroll to position [87, 0]
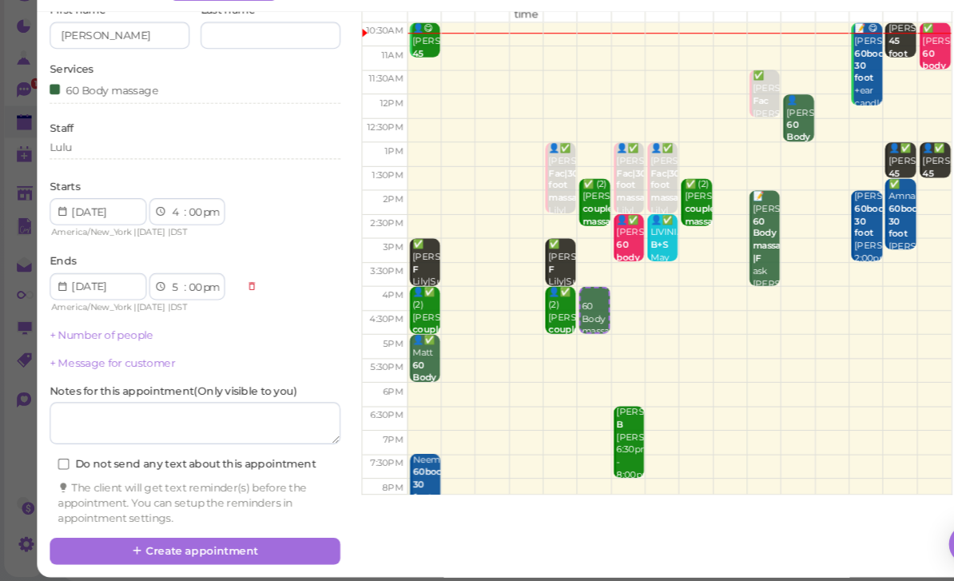
click at [217, 539] on button "Create appointment" at bounding box center [185, 552] width 276 height 26
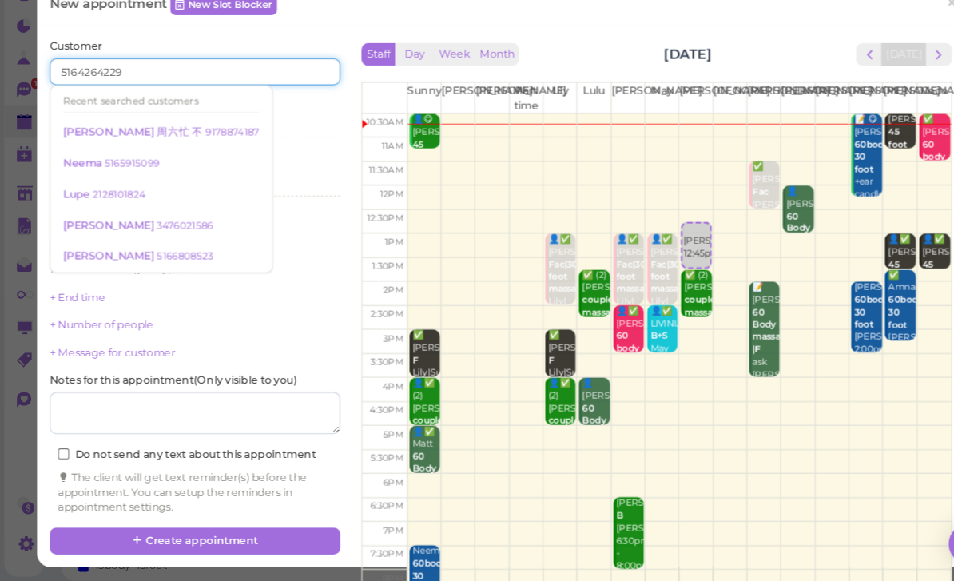
type input "5164264229"
click at [119, 116] on div "Recent searched customers" at bounding box center [153, 126] width 186 height 21
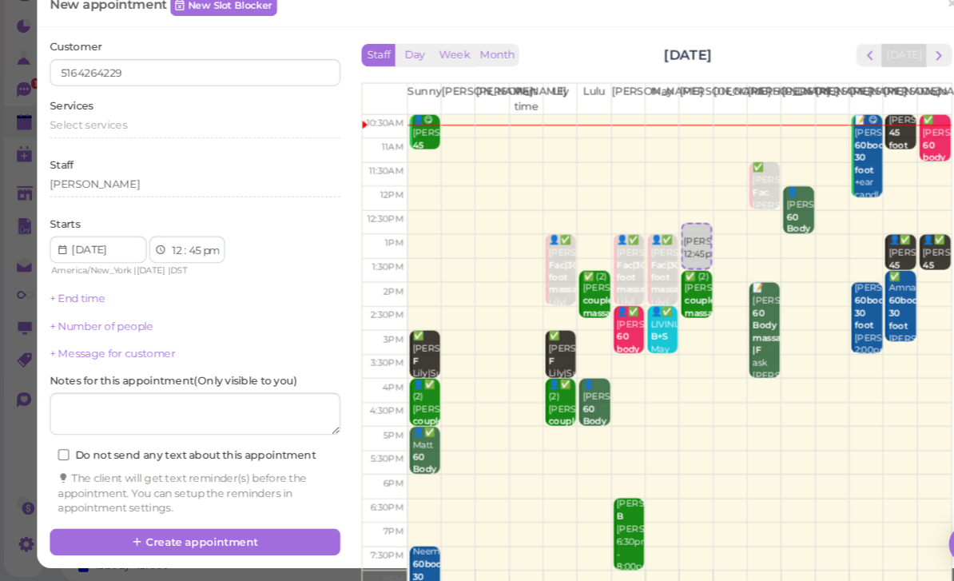
click at [283, 141] on div "Select services" at bounding box center [185, 148] width 276 height 14
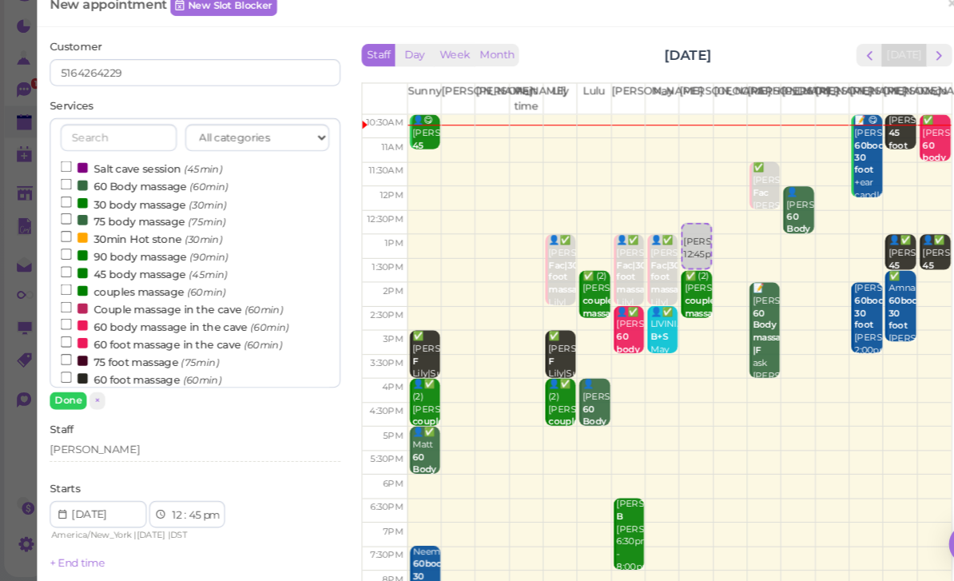
click at [132, 197] on label "60 Body massage (60min)" at bounding box center [137, 205] width 159 height 17
click at [68, 199] on input "60 Body massage (60min)" at bounding box center [63, 204] width 10 height 10
click at [75, 401] on button "Done" at bounding box center [64, 409] width 35 height 17
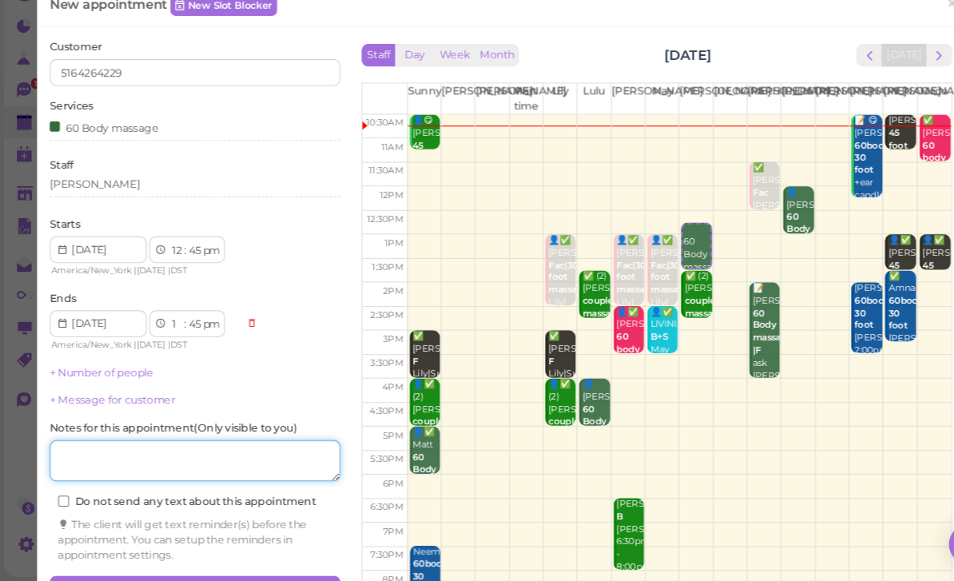
click at [133, 447] on textarea at bounding box center [185, 467] width 276 height 40
type textarea "[PERSON_NAME]"
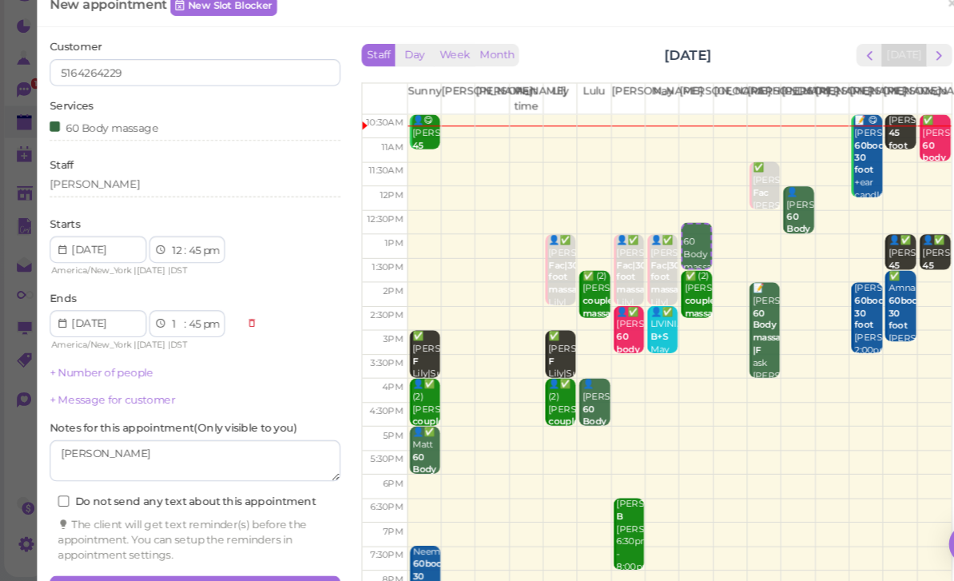
click at [161, 259] on select "1 2 3 4 5 6 7 8 9 10 11 12" at bounding box center [168, 267] width 14 height 17
select select "2"
select select "3"
click at [185, 259] on select "00 05 10 15 20 25 30 35 40 45 50 55" at bounding box center [185, 267] width 16 height 17
select select "00"
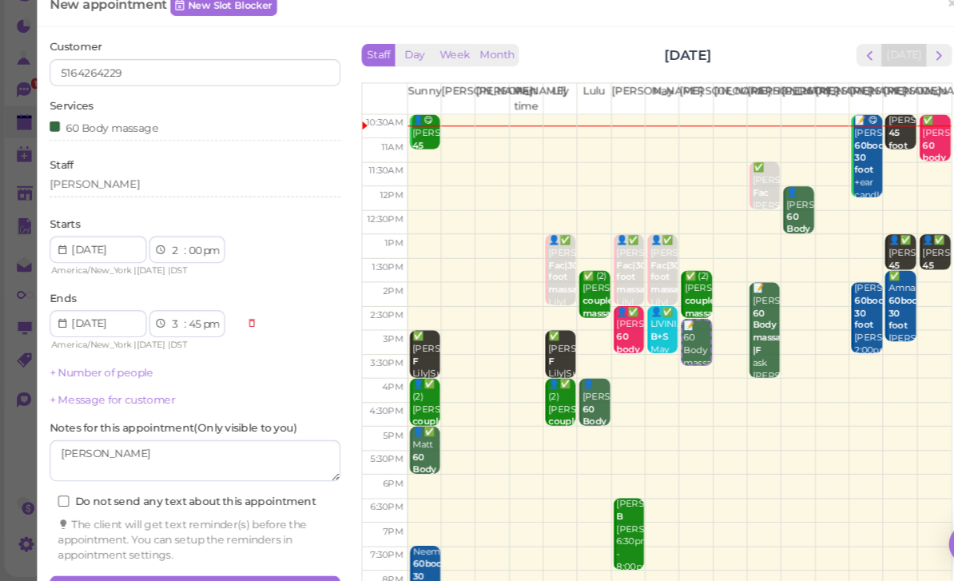
select select "00"
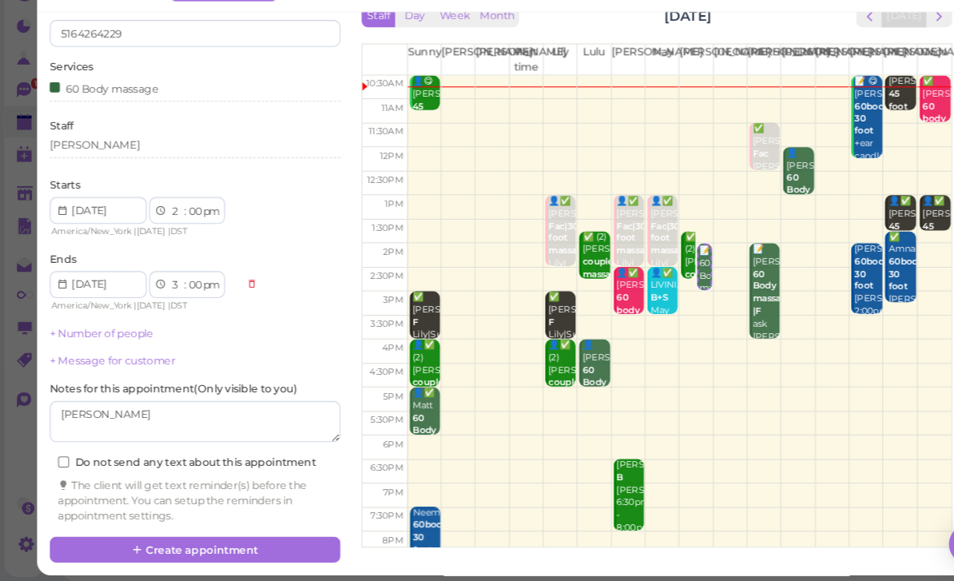
scroll to position [36, 0]
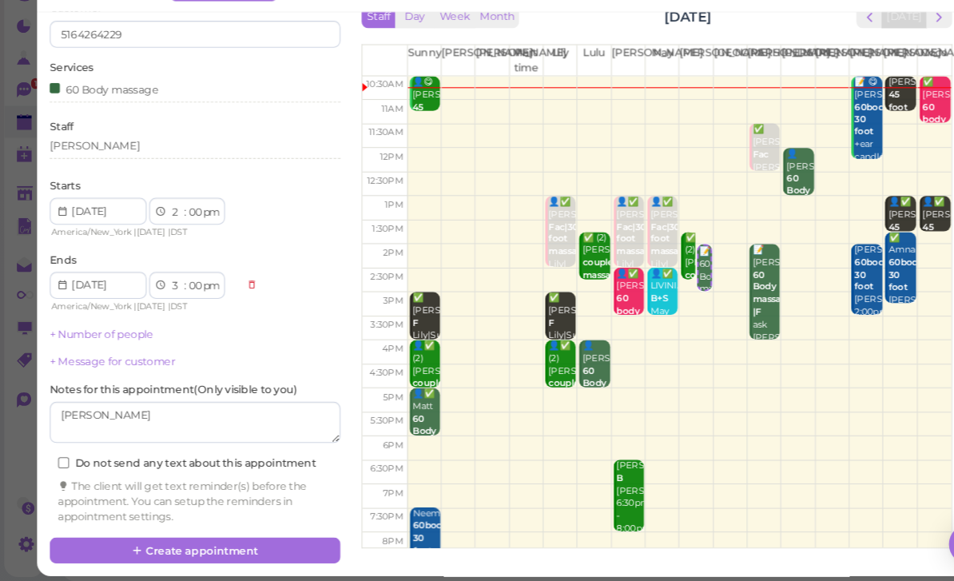
click at [225, 539] on button "Create appointment" at bounding box center [185, 552] width 276 height 26
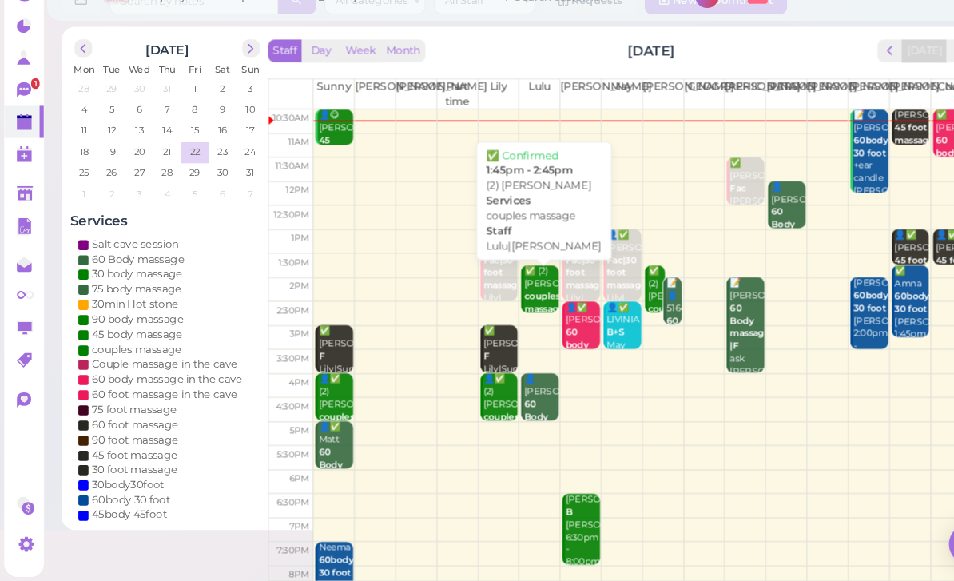
click at [510, 281] on div "✅ (2) jennifer loccisano couples massage Lulu|Mike 1:45pm - 2:45pm" at bounding box center [513, 334] width 34 height 107
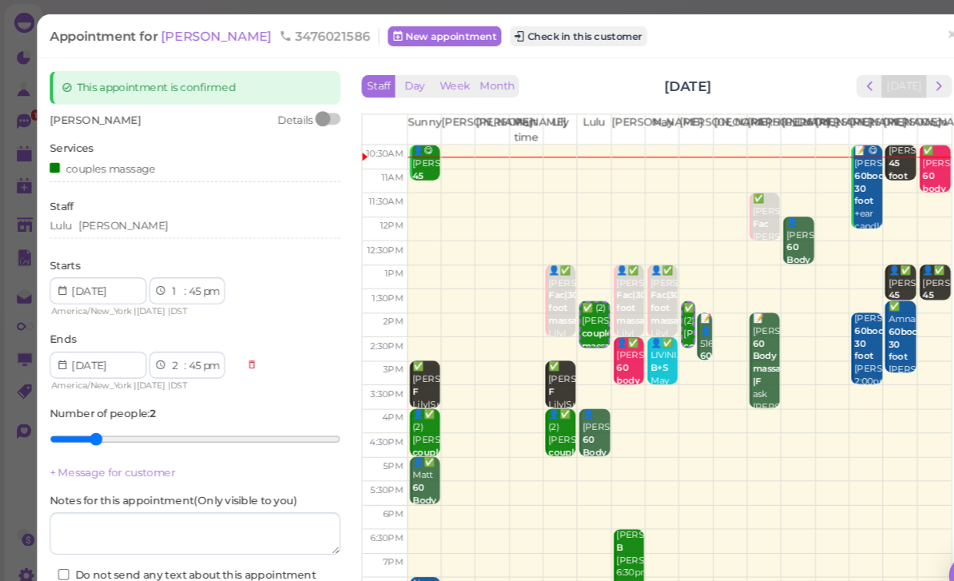
click at [140, 216] on div "Lulu Mike" at bounding box center [185, 214] width 276 height 14
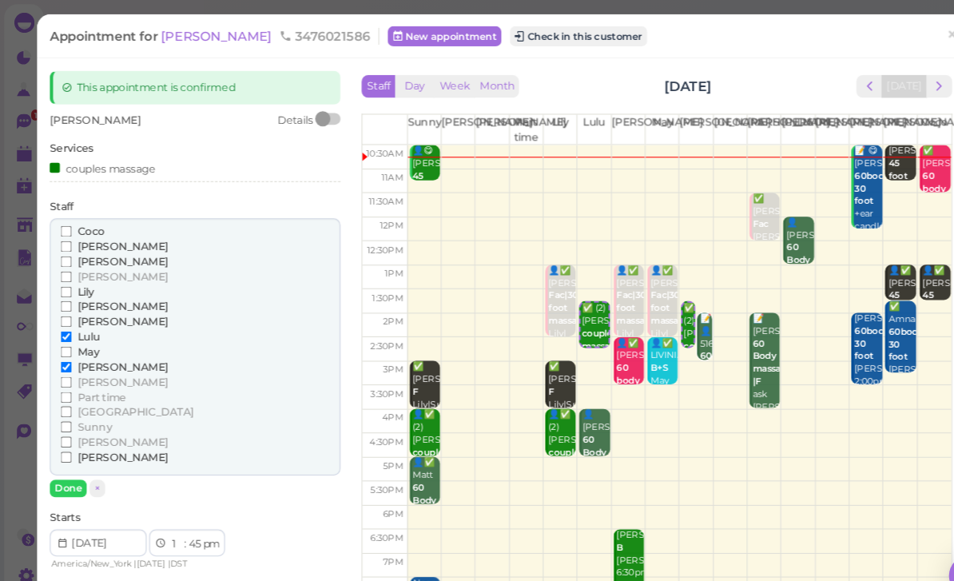
click at [95, 399] on span "Sunny" at bounding box center [89, 405] width 33 height 12
click at [68, 399] on input "Sunny" at bounding box center [63, 404] width 10 height 10
click at [76, 399] on span "Sunny" at bounding box center [89, 405] width 33 height 12
click at [68, 399] on input "Sunny" at bounding box center [63, 404] width 10 height 10
click at [87, 413] on span "[PERSON_NAME]" at bounding box center [116, 419] width 86 height 12
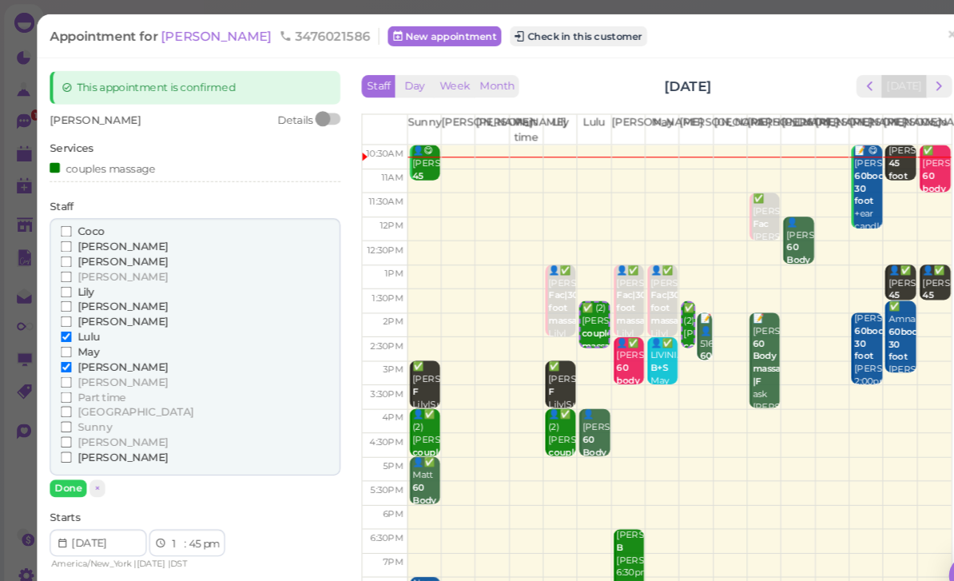
click at [68, 414] on input "[PERSON_NAME]" at bounding box center [63, 419] width 10 height 10
click at [97, 399] on span "Sunny" at bounding box center [89, 405] width 33 height 12
click at [68, 399] on input "Sunny" at bounding box center [63, 404] width 10 height 10
click at [88, 342] on span "[PERSON_NAME]" at bounding box center [116, 348] width 86 height 12
click at [68, 343] on input "[PERSON_NAME]" at bounding box center [63, 348] width 10 height 10
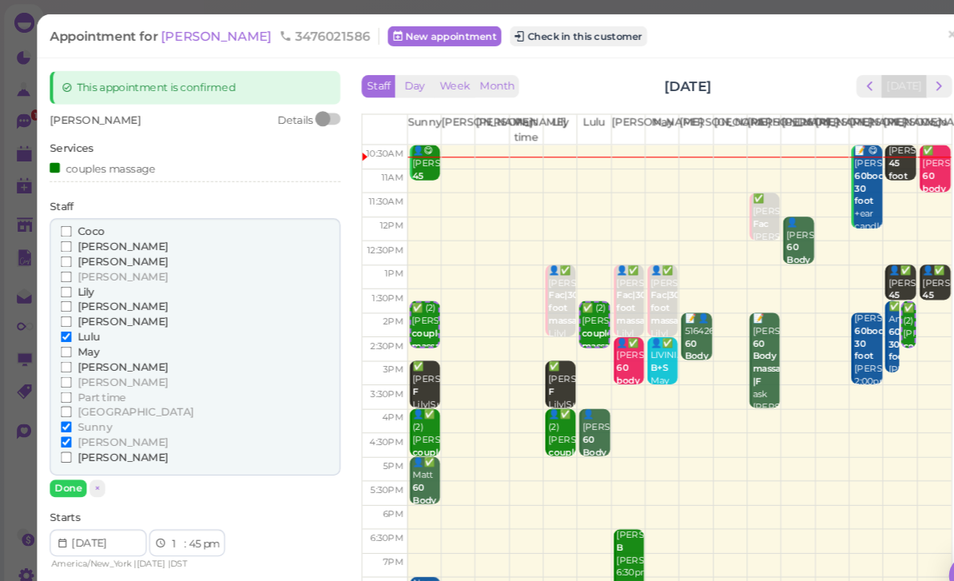
click at [70, 412] on label "[PERSON_NAME]" at bounding box center [109, 419] width 102 height 14
click at [68, 414] on input "[PERSON_NAME]" at bounding box center [63, 419] width 10 height 10
click at [67, 454] on button "Done" at bounding box center [64, 462] width 35 height 17
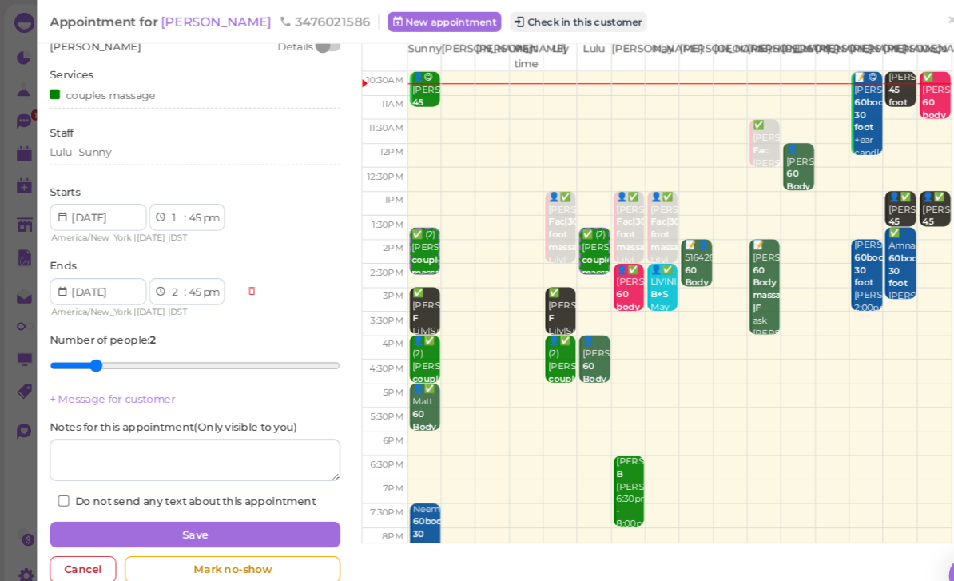
scroll to position [68, 0]
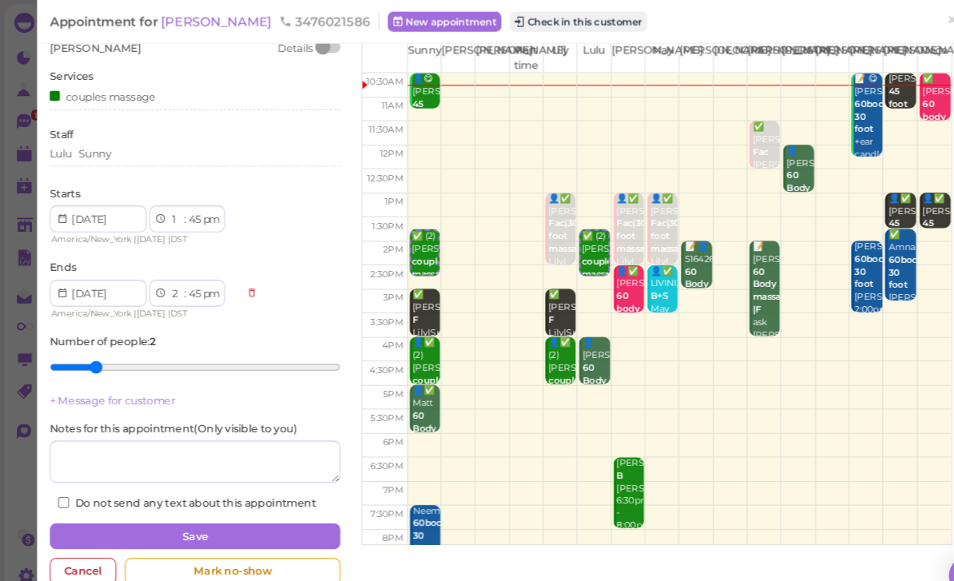
click at [230, 501] on button "Save" at bounding box center [185, 509] width 276 height 26
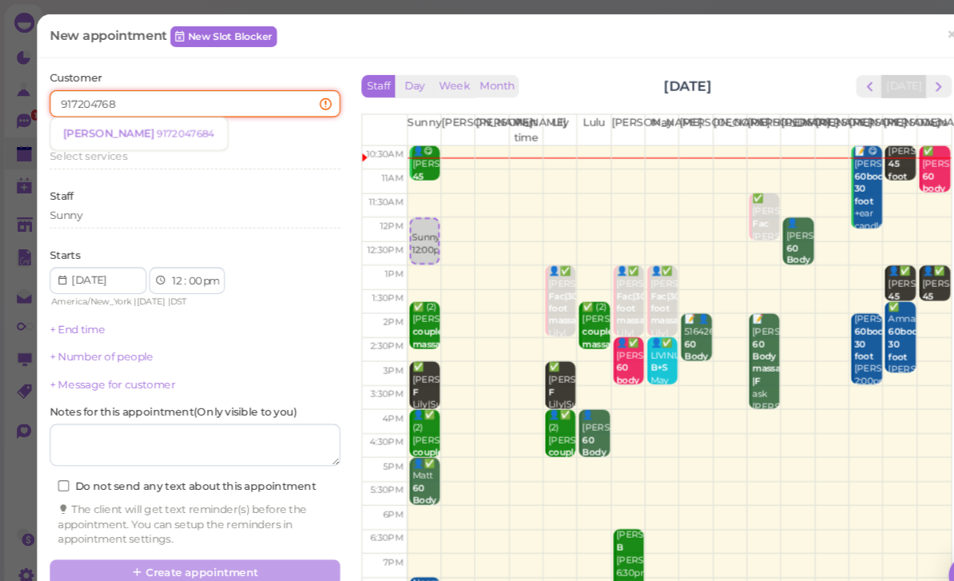
type input "9172047684"
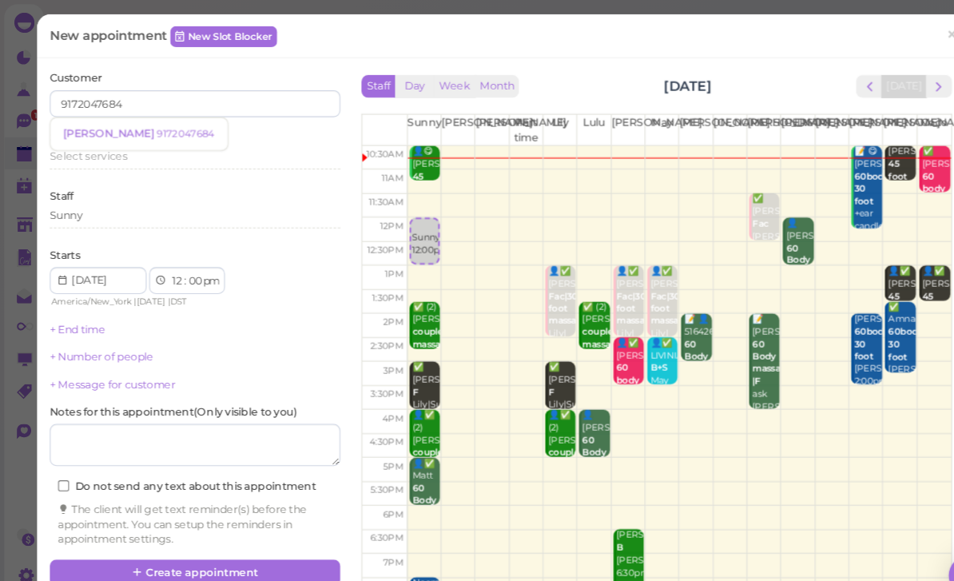
click at [149, 121] on small "9172047684" at bounding box center [176, 126] width 55 height 11
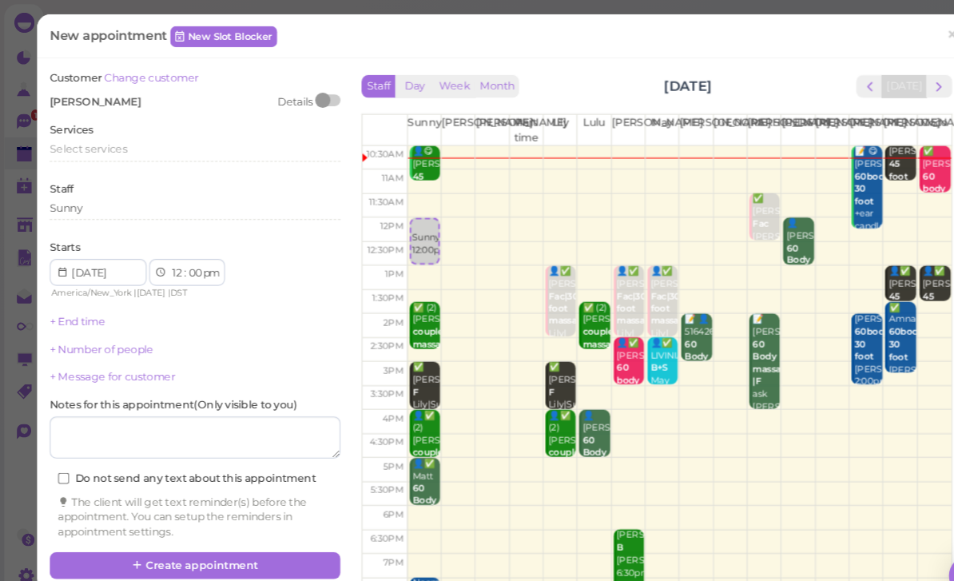
click at [100, 141] on span "Select services" at bounding box center [83, 141] width 73 height 12
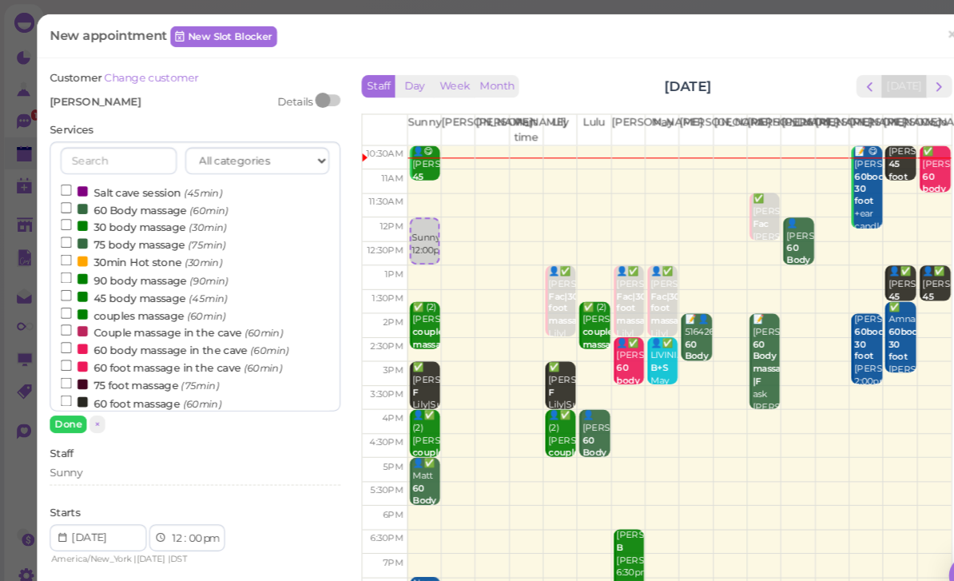
click at [130, 192] on label "60 Body massage (60min)" at bounding box center [137, 198] width 159 height 17
click at [68, 192] on input "60 Body massage (60min)" at bounding box center [63, 197] width 10 height 10
click at [66, 403] on button "Done" at bounding box center [64, 402] width 35 height 17
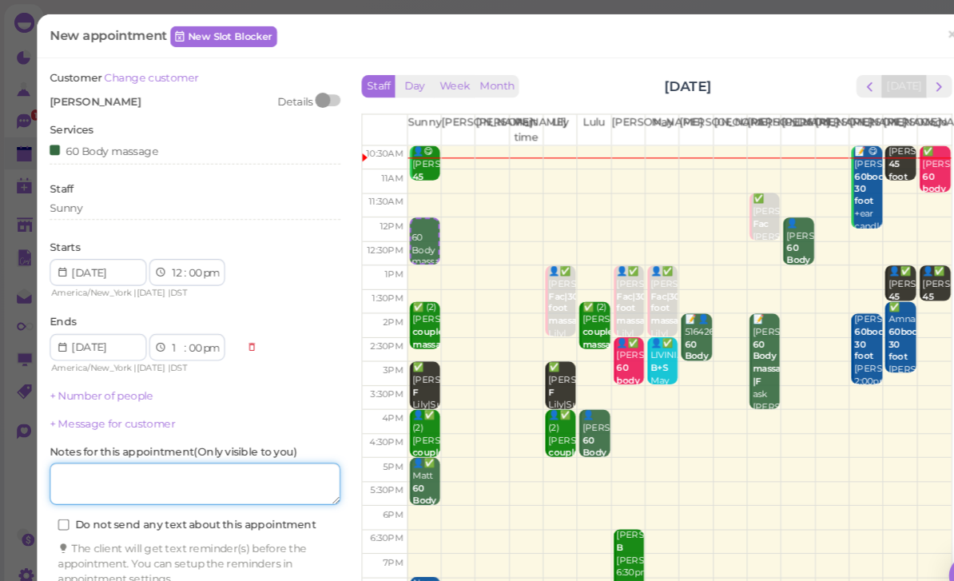
click at [200, 453] on textarea at bounding box center [185, 459] width 276 height 40
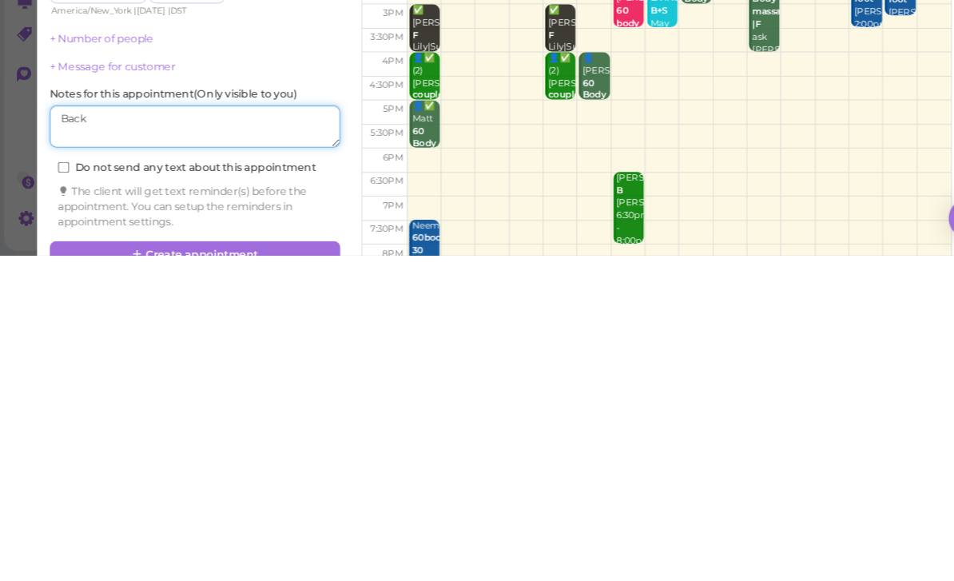
click at [54, 439] on textarea at bounding box center [185, 459] width 276 height 40
click at [192, 439] on textarea at bounding box center [185, 459] width 276 height 40
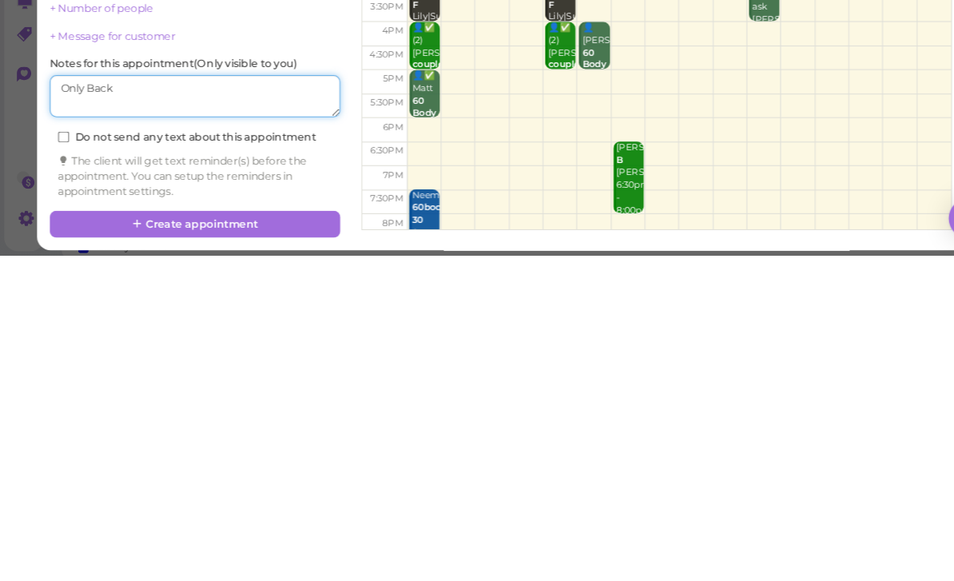
scroll to position [28, 0]
type textarea "Only Back"
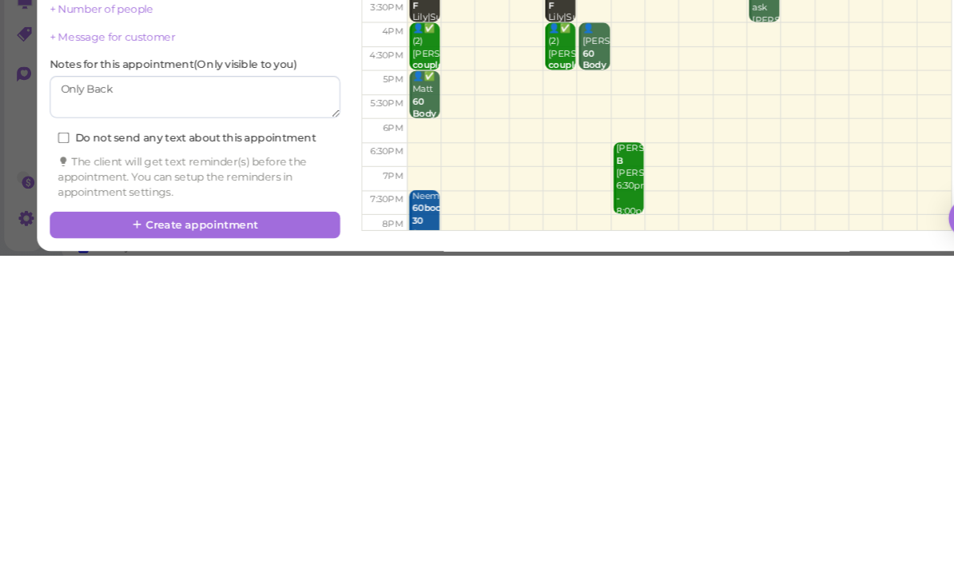
click at [241, 539] on button "Create appointment" at bounding box center [185, 552] width 276 height 26
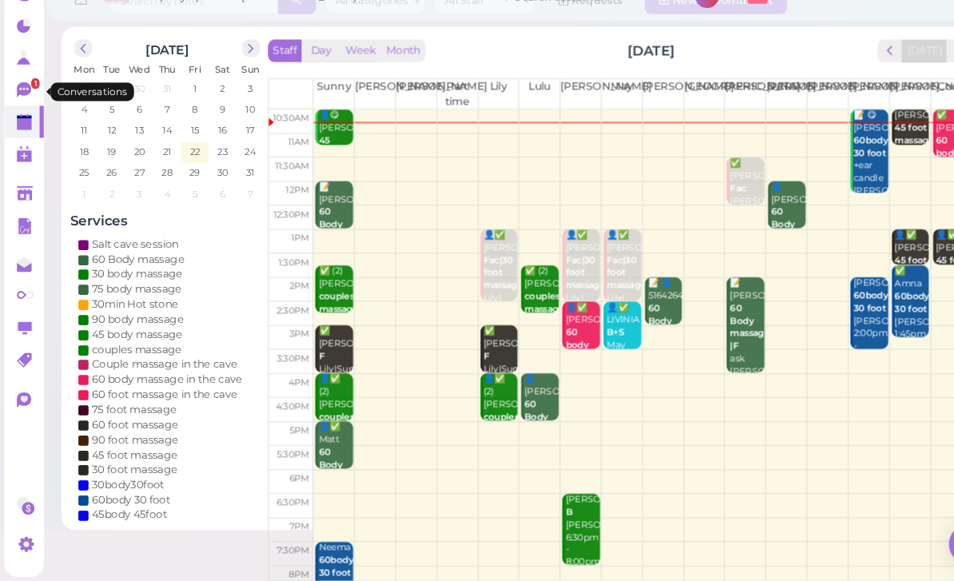
click at [30, 108] on icon at bounding box center [24, 116] width 17 height 17
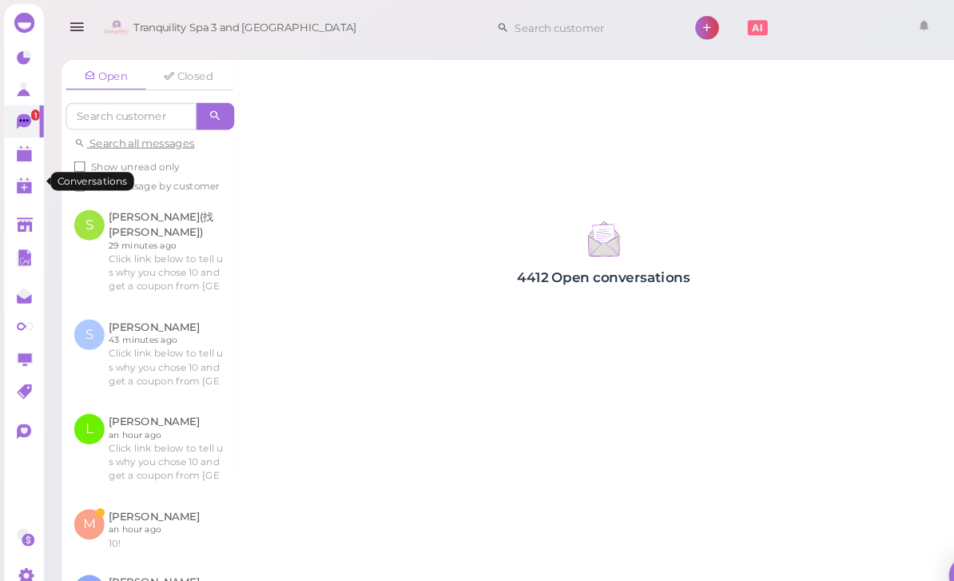
click at [147, 478] on link at bounding box center [141, 501] width 167 height 62
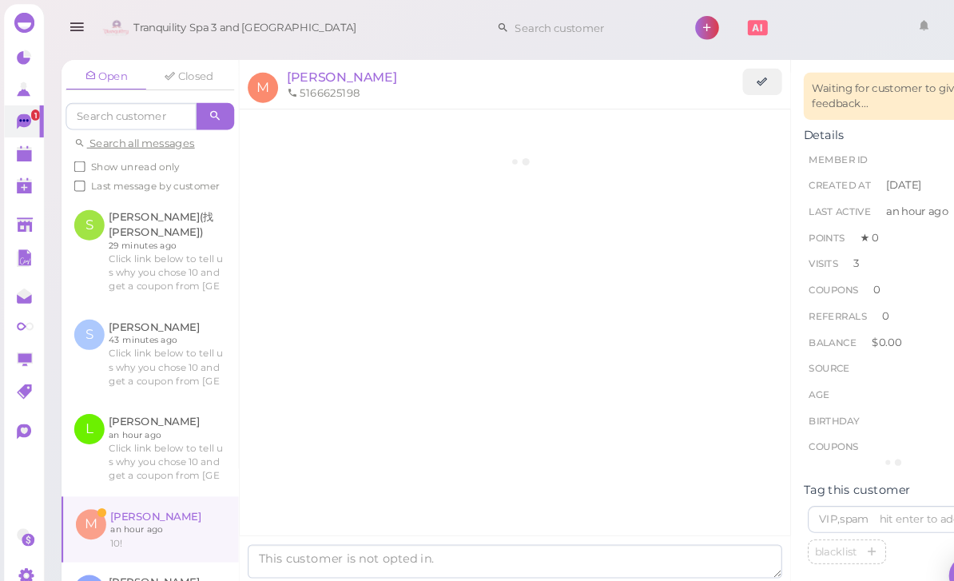
scroll to position [525, 0]
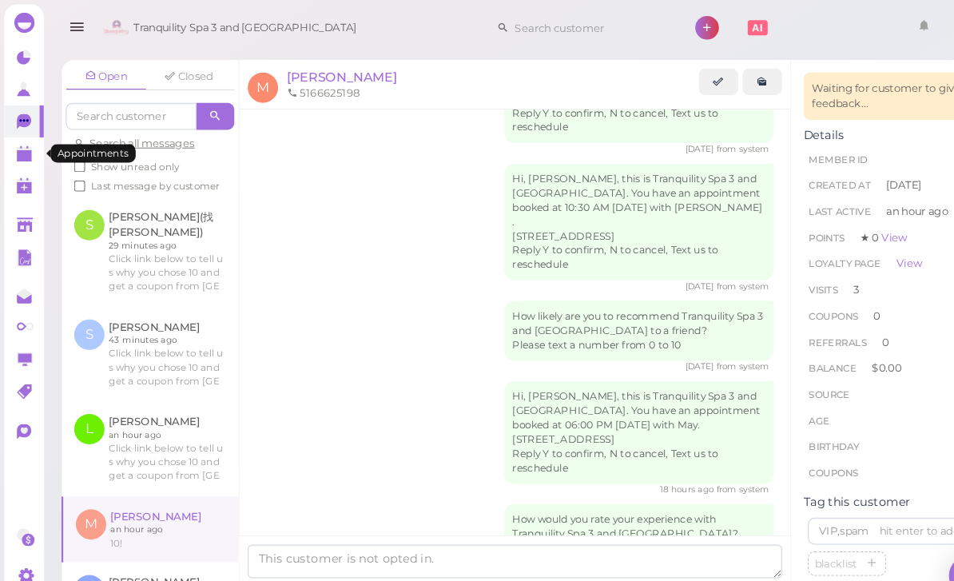
click at [28, 154] on icon at bounding box center [24, 146] width 17 height 17
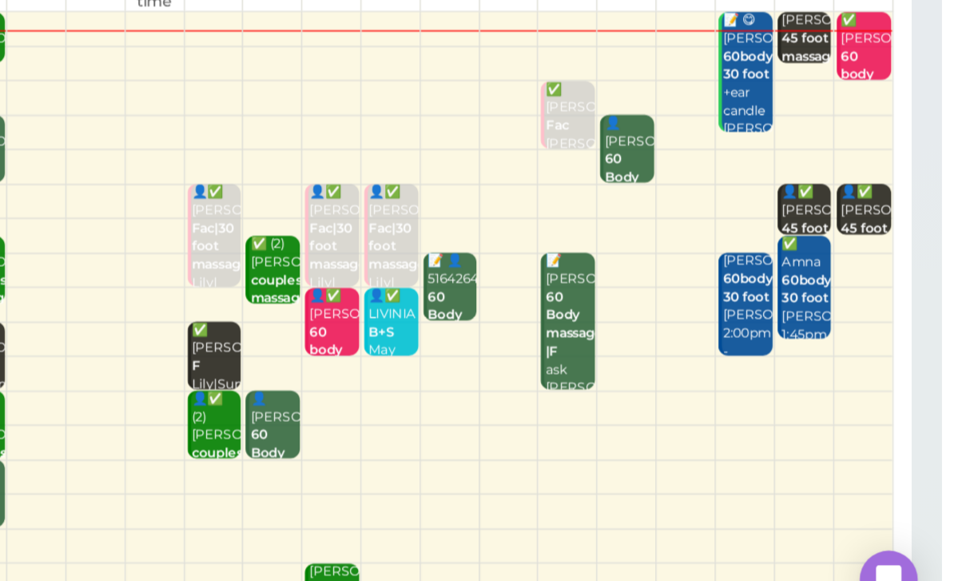
scroll to position [57, 0]
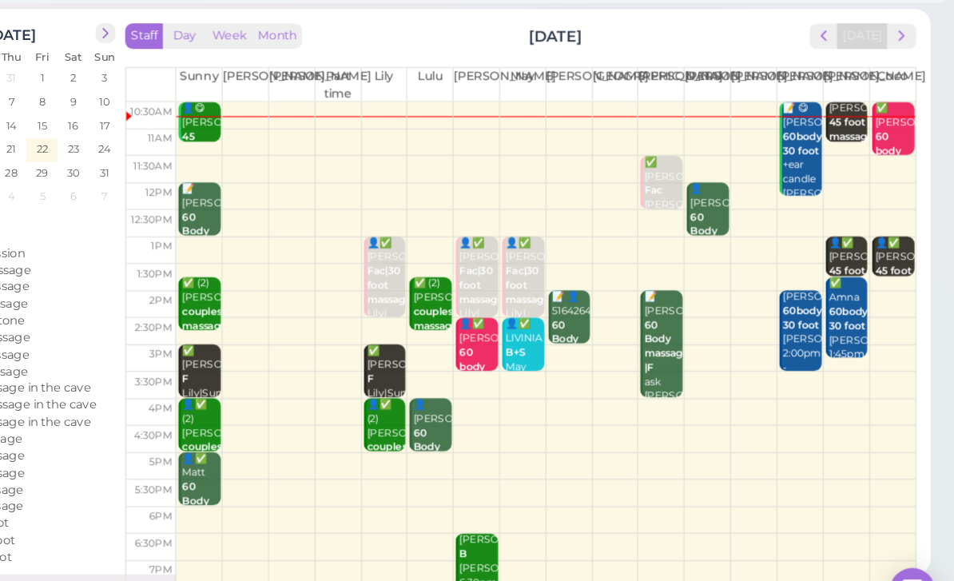
click at [691, 315] on div "📝 SOPHIA 60 Body massage |F ask JESSICA Jessica 2:00pm - 4:00pm" at bounding box center [708, 363] width 34 height 143
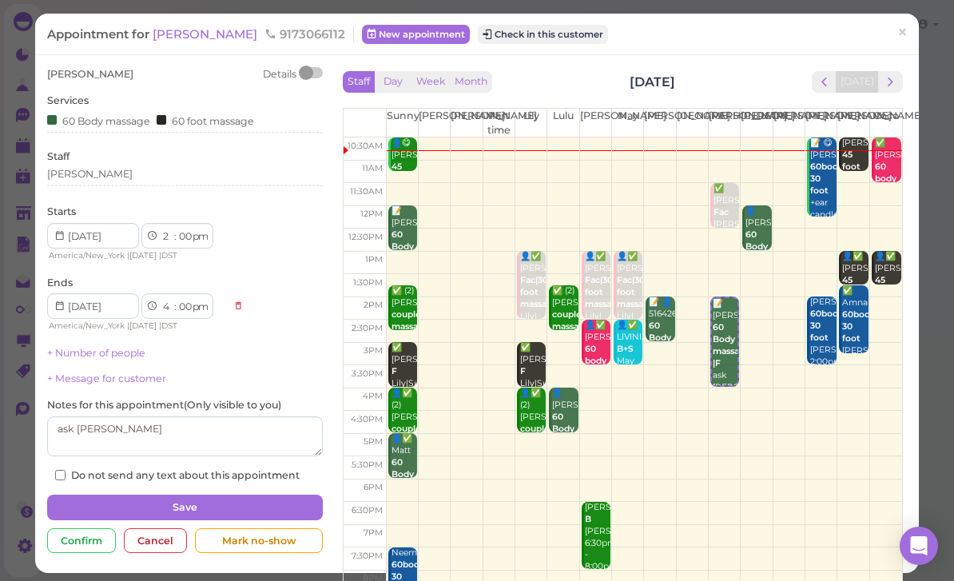
click at [901, 21] on link "×" at bounding box center [902, 34] width 30 height 38
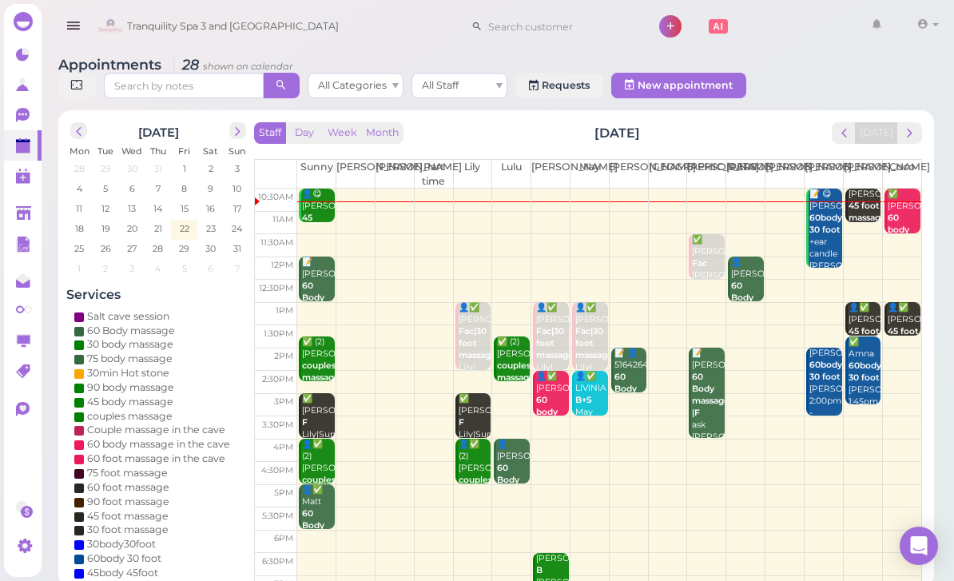
scroll to position [6, 0]
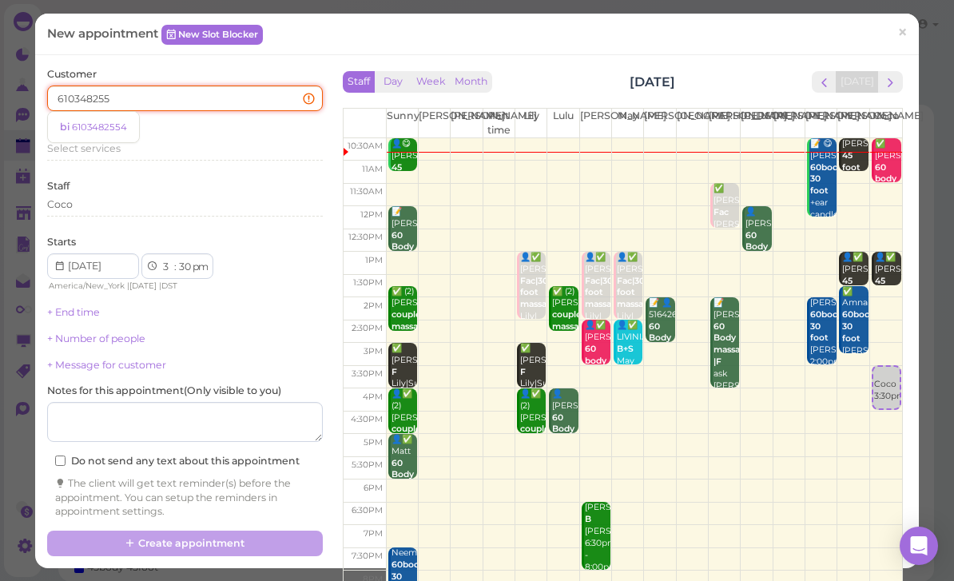
type input "6103482554"
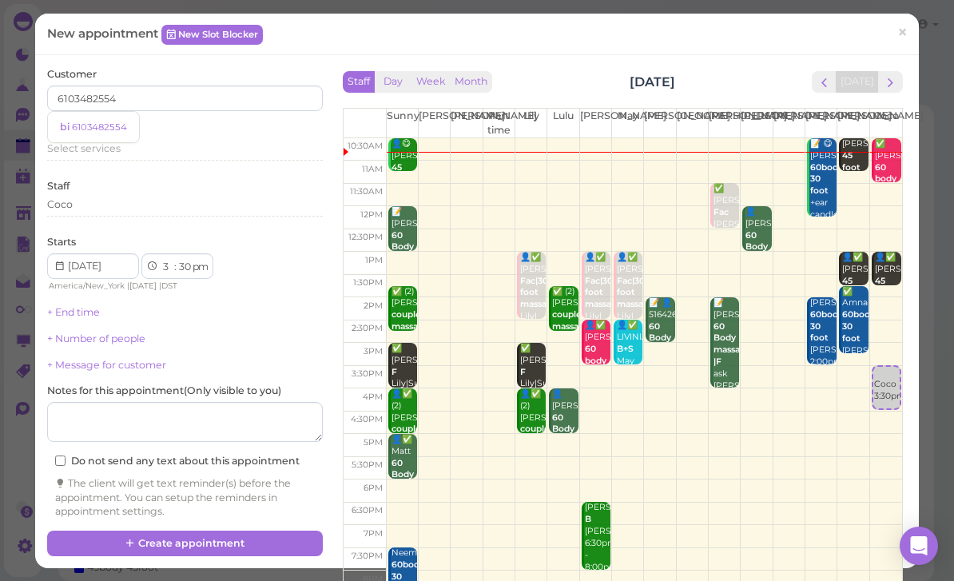
click at [108, 116] on link "bi 6103482554" at bounding box center [93, 127] width 91 height 30
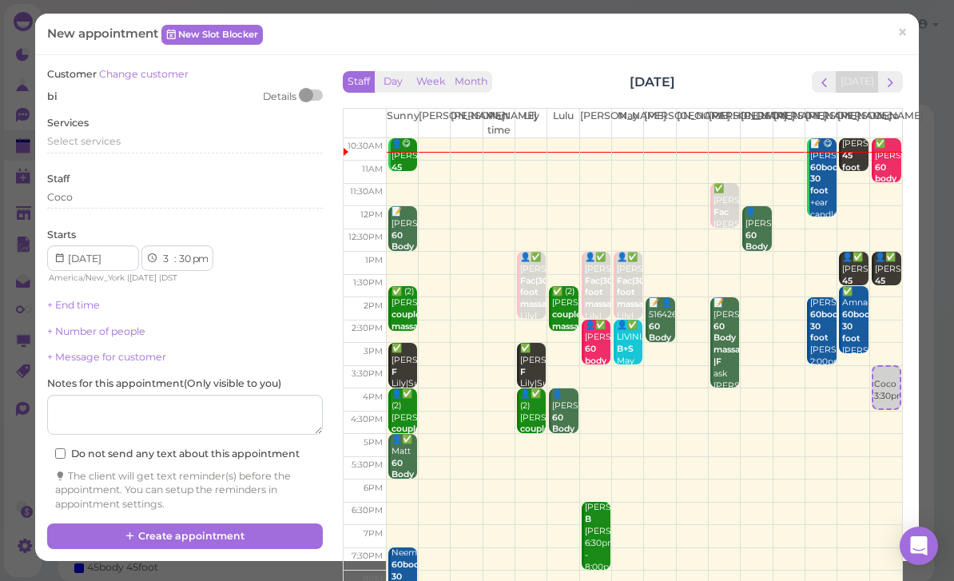
click at [100, 141] on span "Select services" at bounding box center [83, 141] width 73 height 12
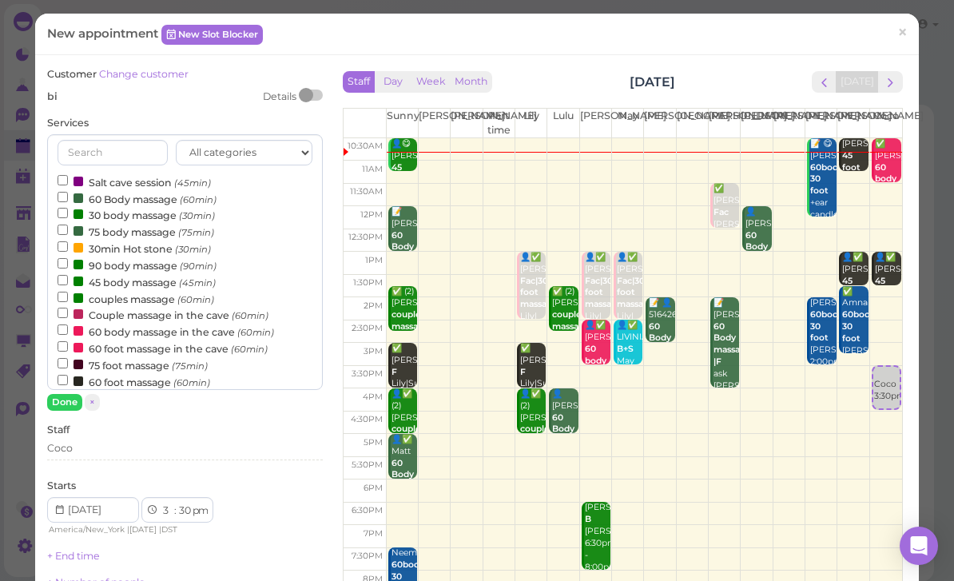
click at [132, 201] on label "60 Body massage (60min)" at bounding box center [137, 198] width 159 height 17
click at [68, 201] on input "60 Body massage (60min)" at bounding box center [63, 197] width 10 height 10
click at [65, 407] on button "Done" at bounding box center [64, 402] width 35 height 17
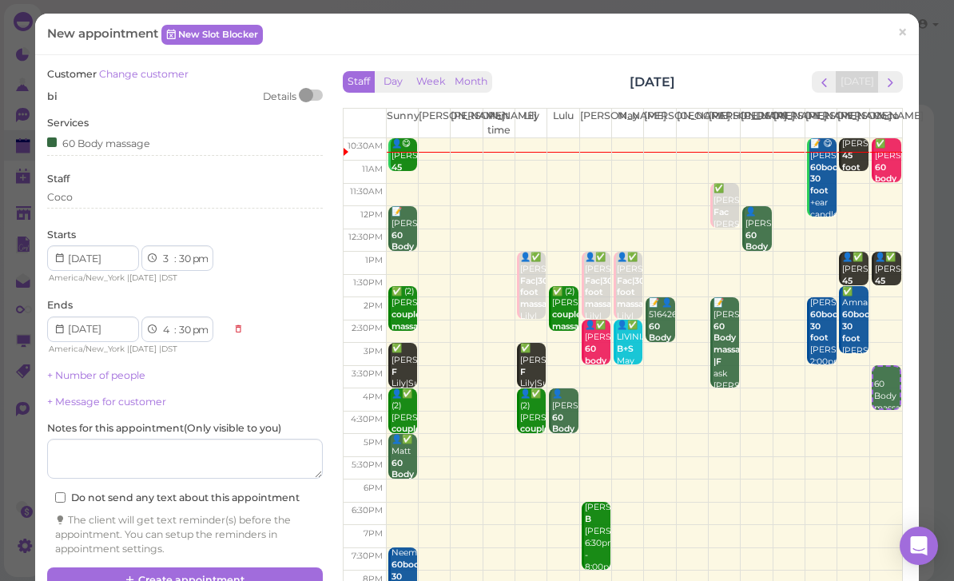
click at [134, 201] on div "Coco" at bounding box center [185, 199] width 276 height 19
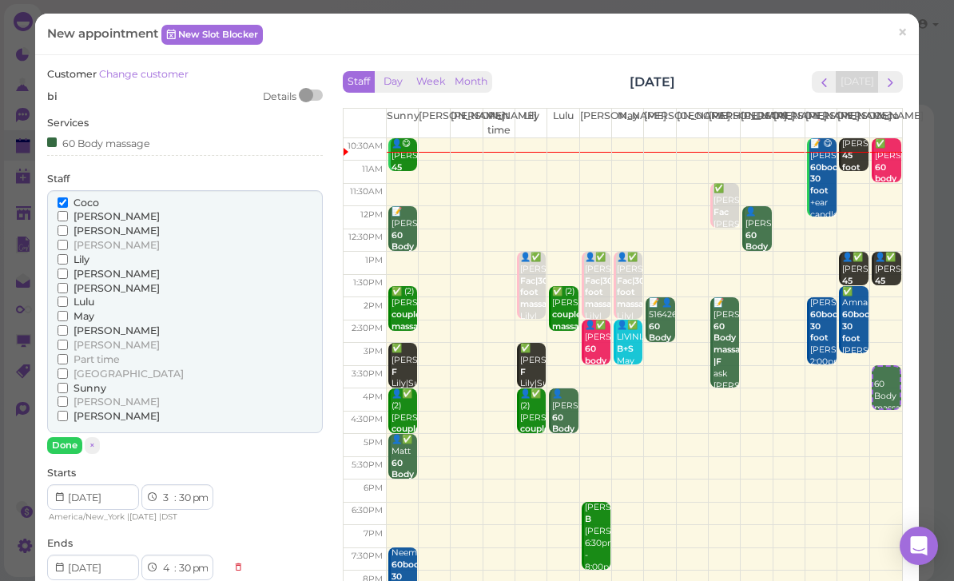
click at [89, 395] on span "[PERSON_NAME]" at bounding box center [116, 401] width 86 height 12
click at [68, 396] on input "[PERSON_NAME]" at bounding box center [63, 401] width 10 height 10
click at [72, 437] on button "Done" at bounding box center [64, 445] width 35 height 17
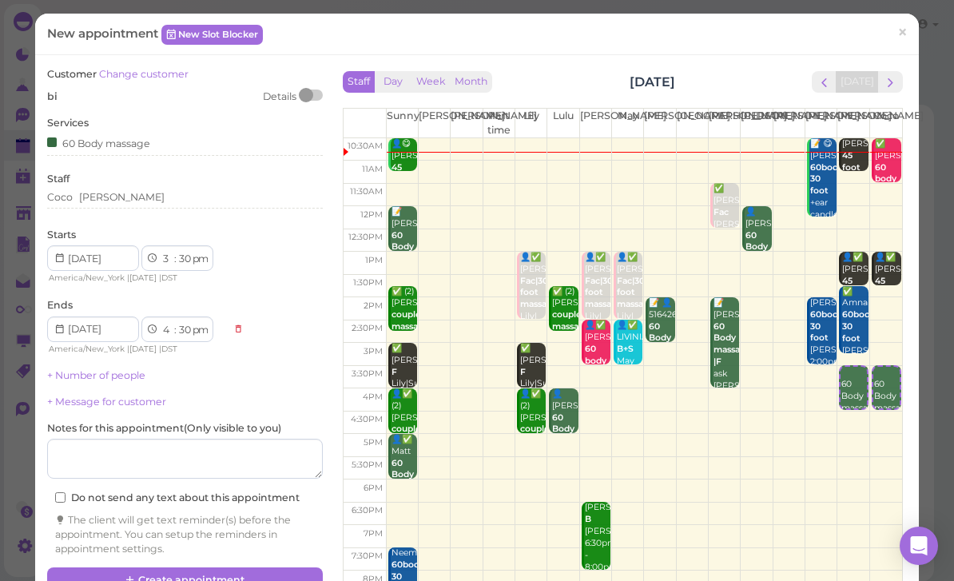
click at [242, 579] on button "Create appointment" at bounding box center [185, 580] width 276 height 26
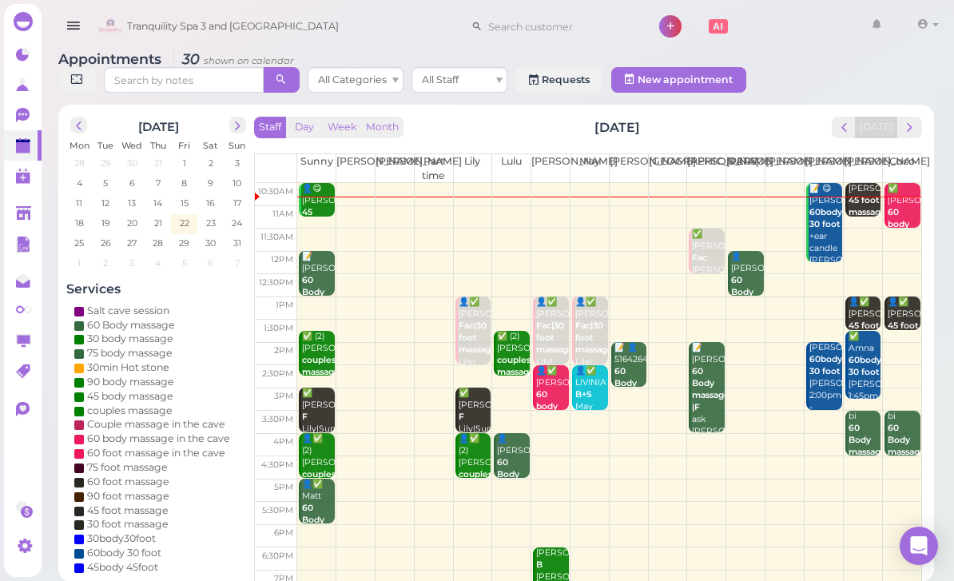
scroll to position [0, 0]
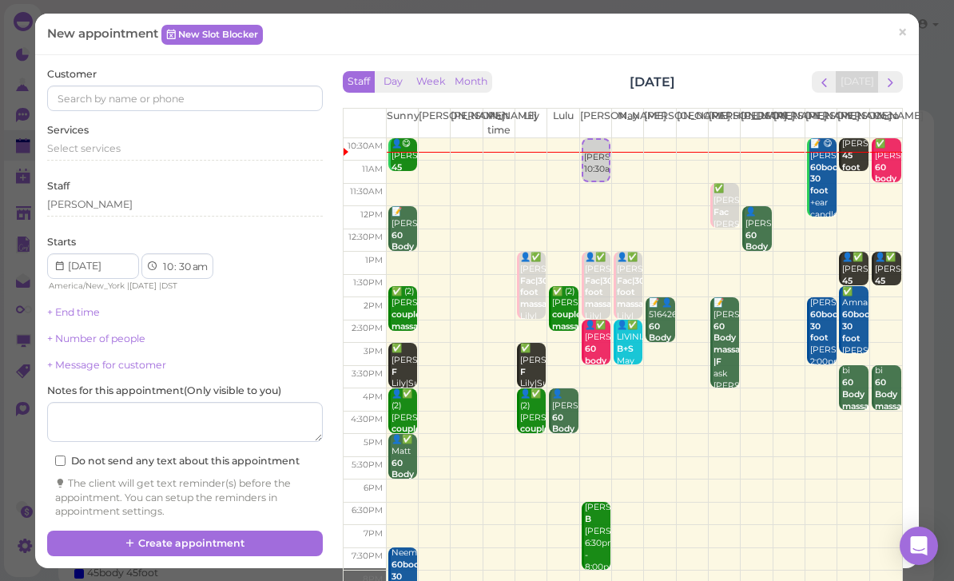
click at [905, 31] on span "×" at bounding box center [902, 33] width 10 height 22
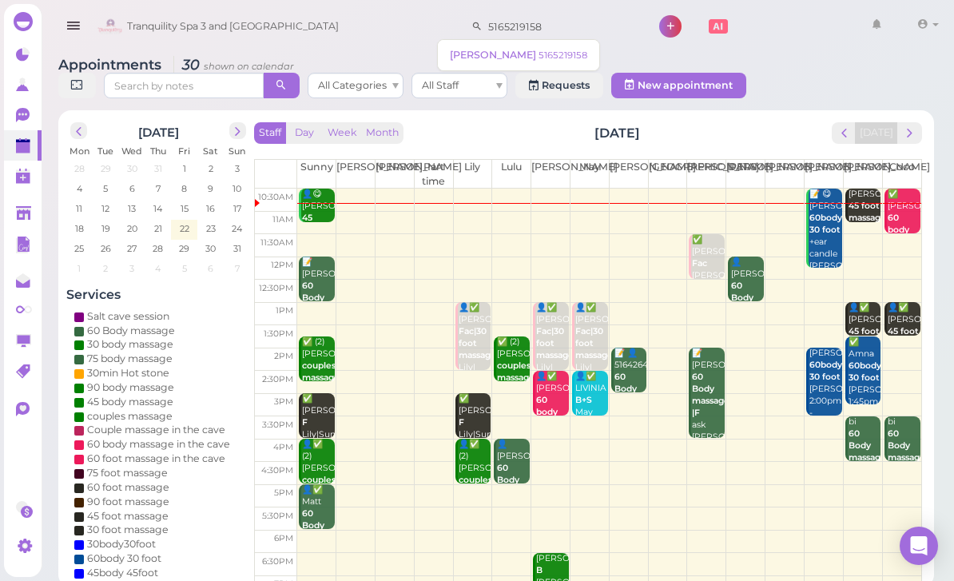
type input "5165219158"
click at [538, 56] on small "5165219158" at bounding box center [562, 55] width 49 height 11
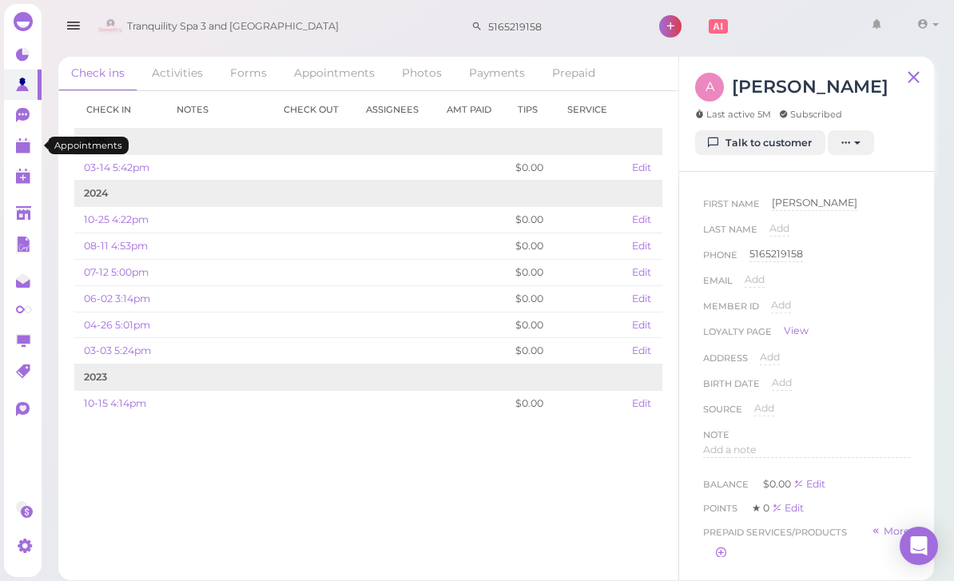
click at [34, 149] on link at bounding box center [23, 145] width 38 height 30
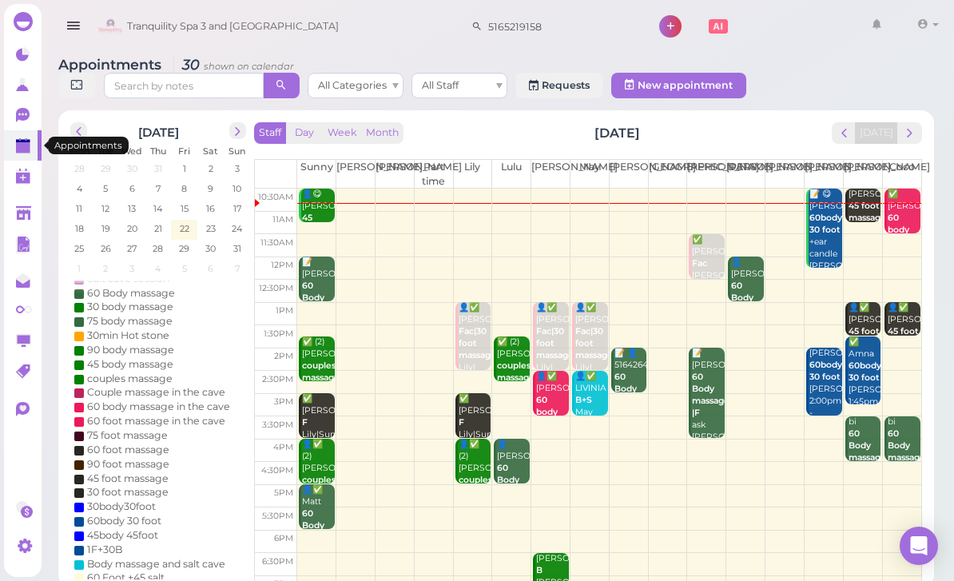
scroll to position [38, 0]
click at [122, 442] on div "60 foot massage" at bounding box center [128, 449] width 82 height 14
click at [142, 456] on div "90 foot massage" at bounding box center [128, 463] width 82 height 14
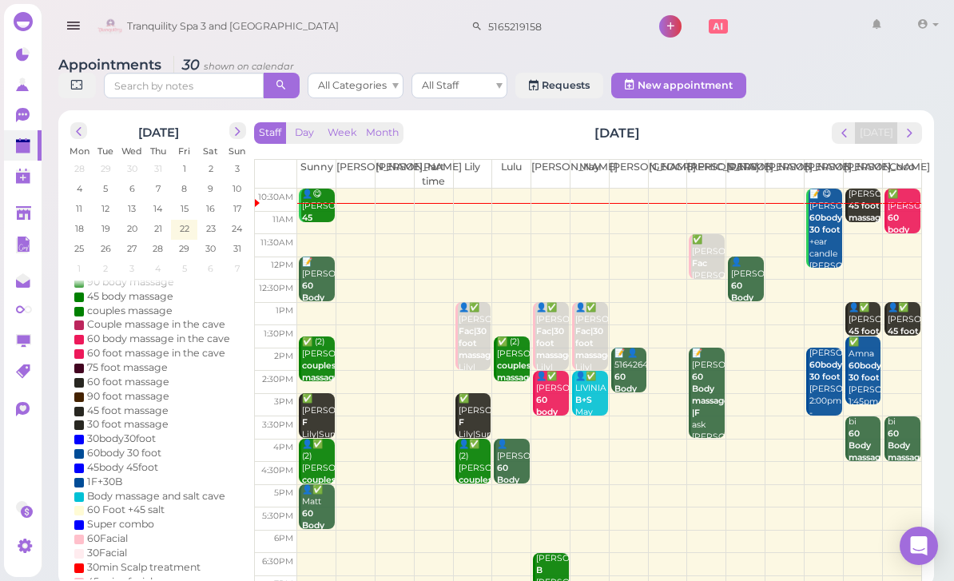
scroll to position [37, 0]
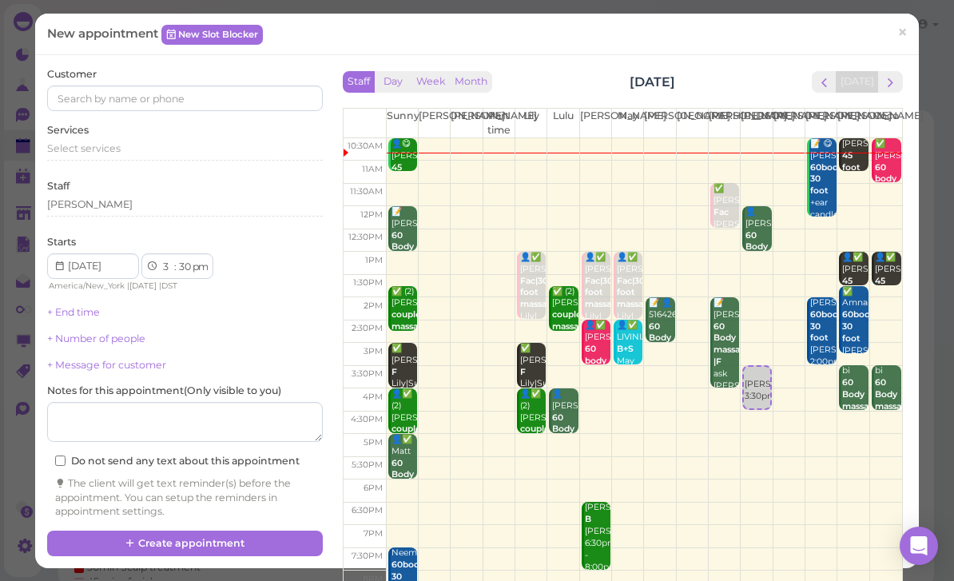
select select "5"
select select "00"
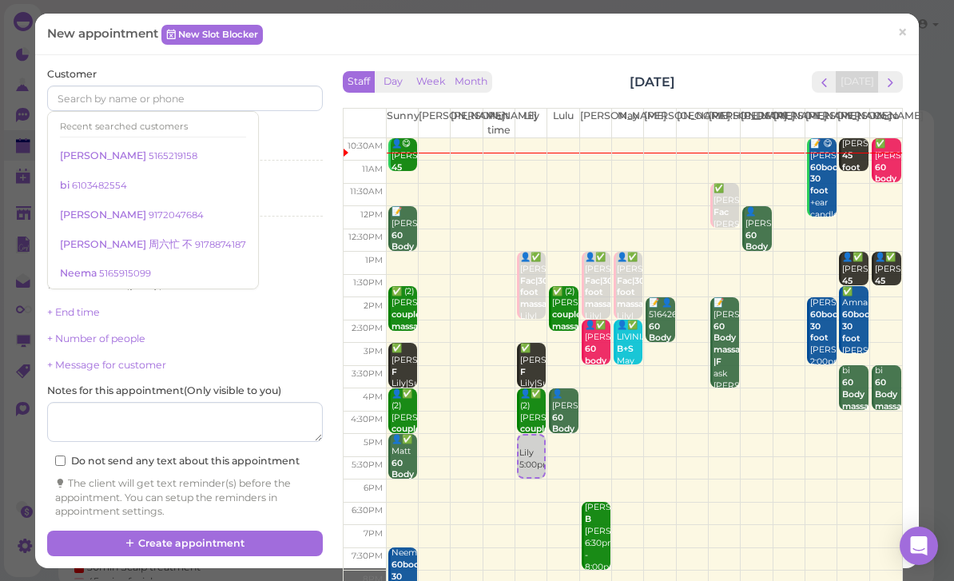
click at [149, 153] on small "5165219158" at bounding box center [173, 155] width 49 height 11
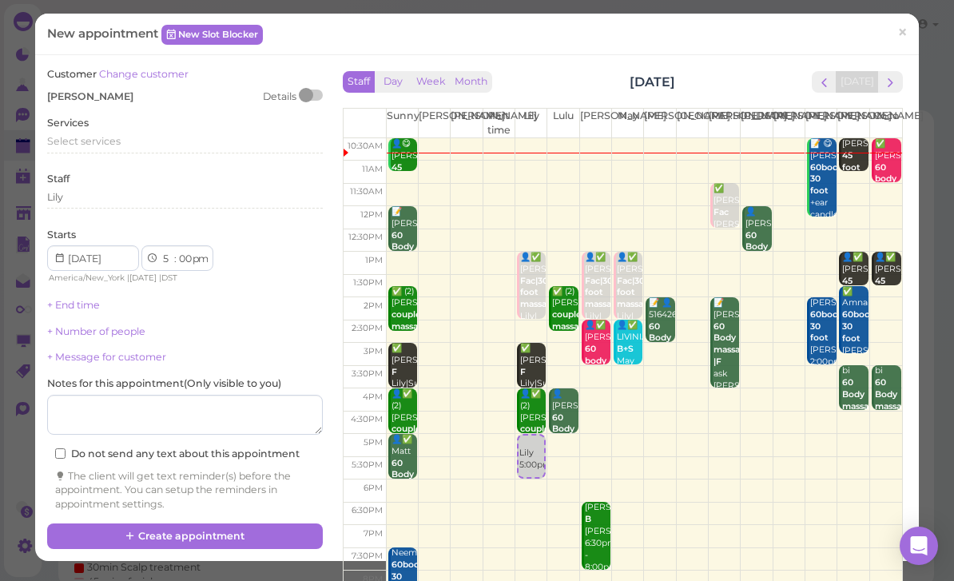
click at [102, 135] on span "Select services" at bounding box center [83, 141] width 73 height 12
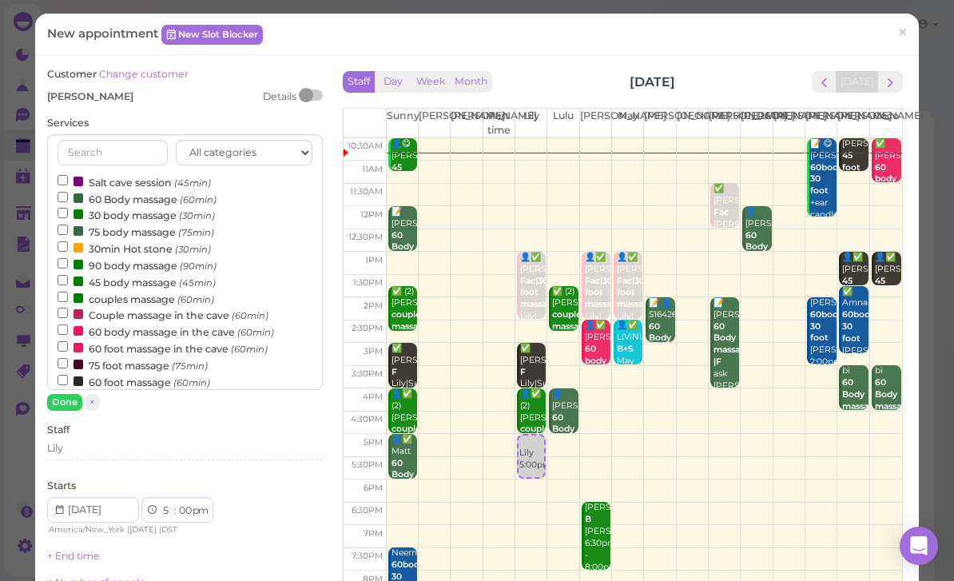
click at [134, 373] on label "60 foot massage (60min)" at bounding box center [134, 381] width 153 height 17
click at [68, 375] on input "60 foot massage (60min)" at bounding box center [63, 380] width 10 height 10
click at [73, 407] on button "Done" at bounding box center [64, 402] width 35 height 17
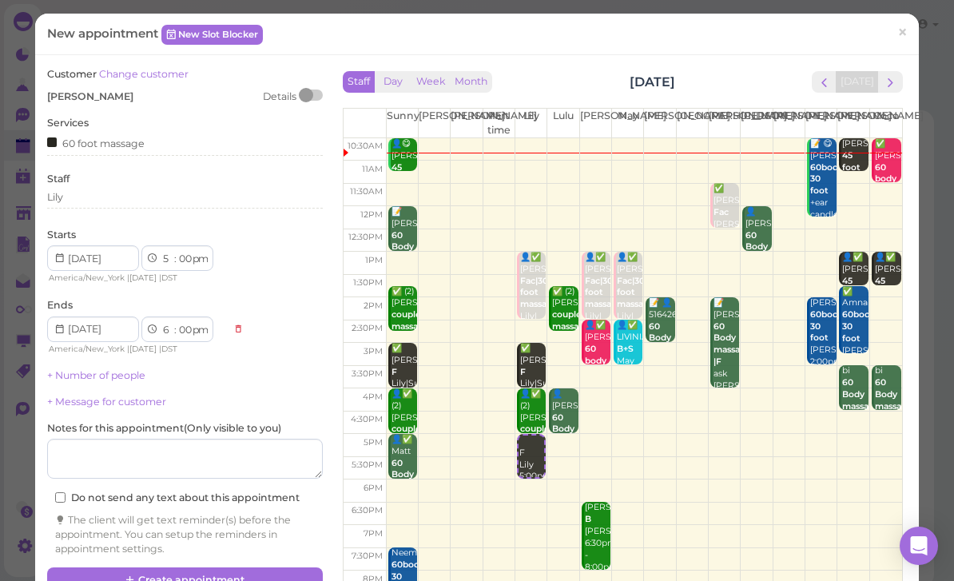
click at [162, 261] on select "1 2 3 4 5 6 7 8 9 10 11 12" at bounding box center [168, 259] width 14 height 17
select select "4"
select select "5"
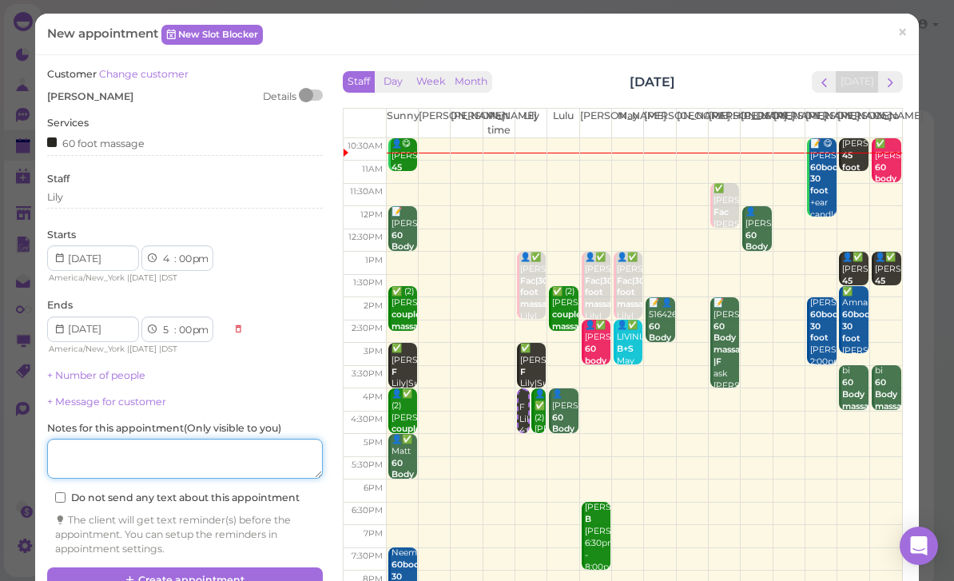
click at [246, 454] on textarea at bounding box center [185, 459] width 276 height 40
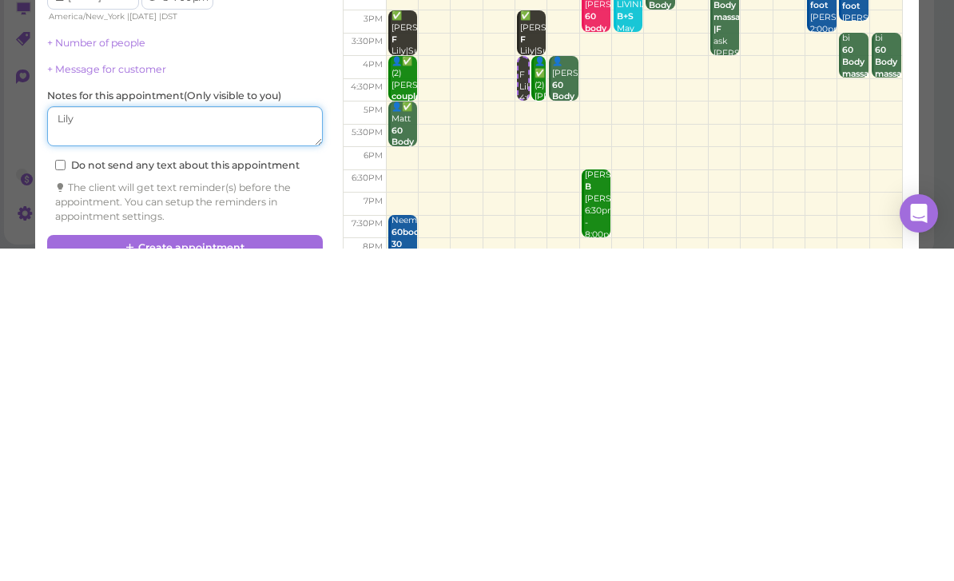
type textarea "Lily"
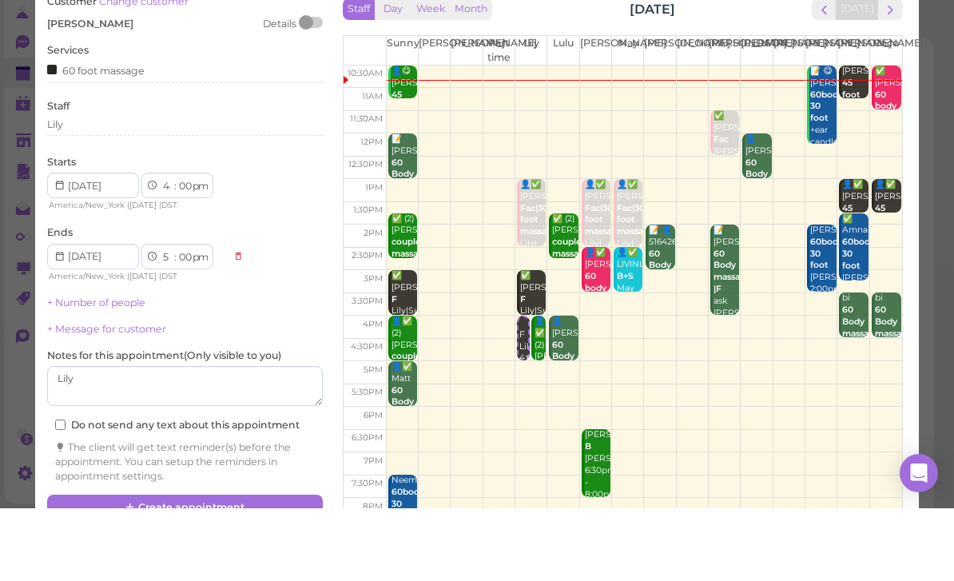
scroll to position [57, 0]
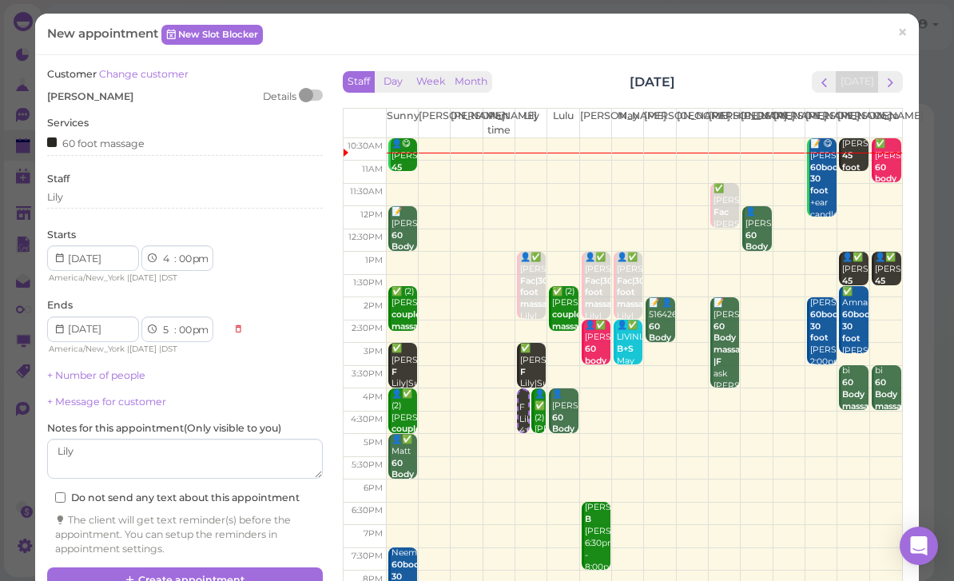
click at [268, 575] on button "Create appointment" at bounding box center [185, 580] width 276 height 26
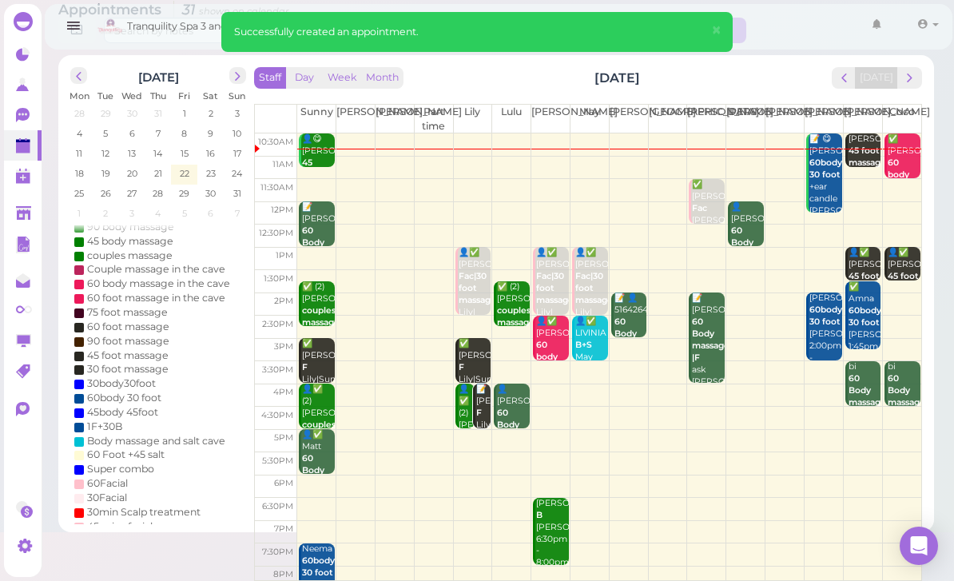
click at [313, 454] on b "60 Body massage" at bounding box center [321, 470] width 38 height 34
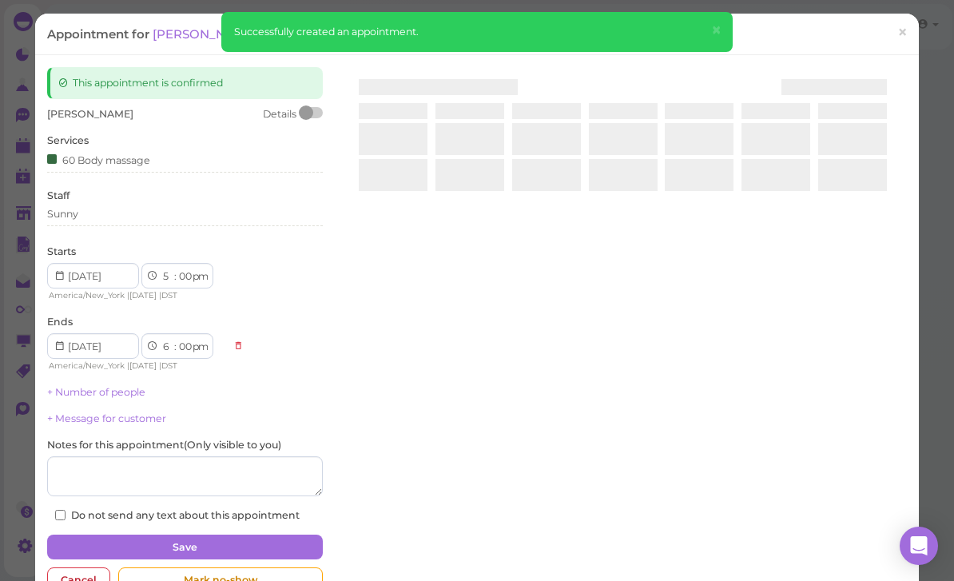
scroll to position [51, 0]
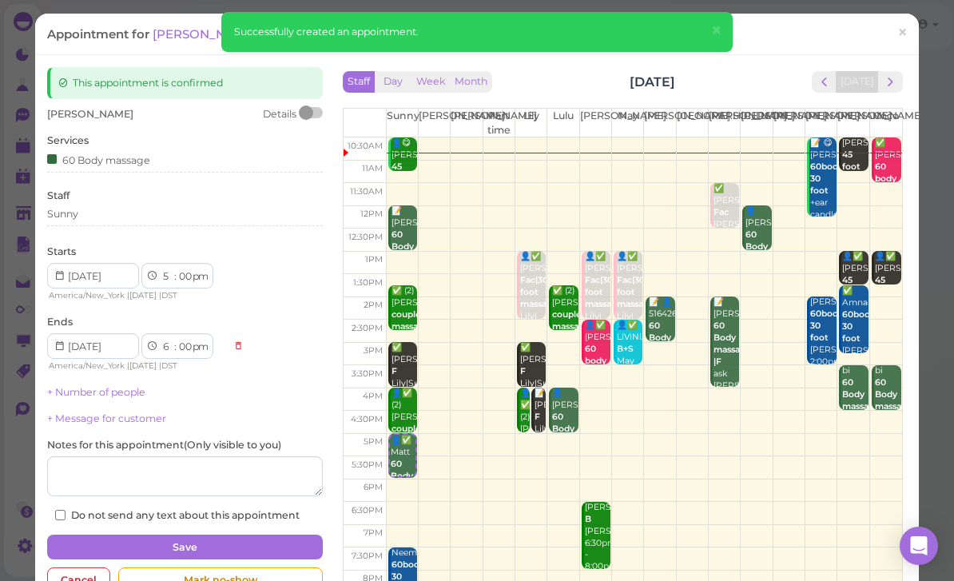
click at [904, 42] on span "×" at bounding box center [902, 33] width 10 height 22
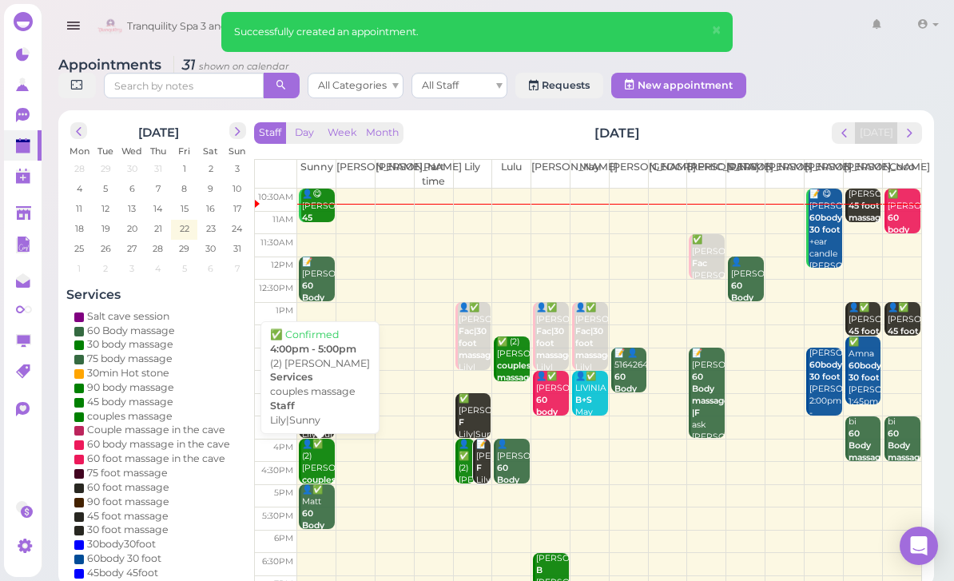
click at [323, 458] on div "👤✅ (2) Enrico Enriquez couples massage Lily|Sunny 4:00pm - 5:00pm" at bounding box center [318, 492] width 34 height 107
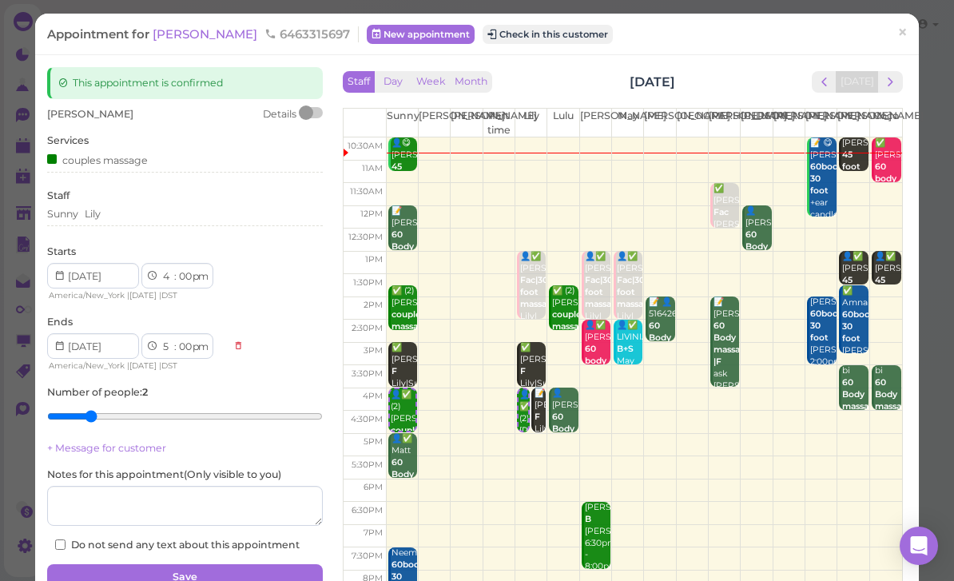
click at [889, 440] on td at bounding box center [644, 444] width 516 height 23
click at [901, 80] on button "next" at bounding box center [890, 82] width 25 height 22
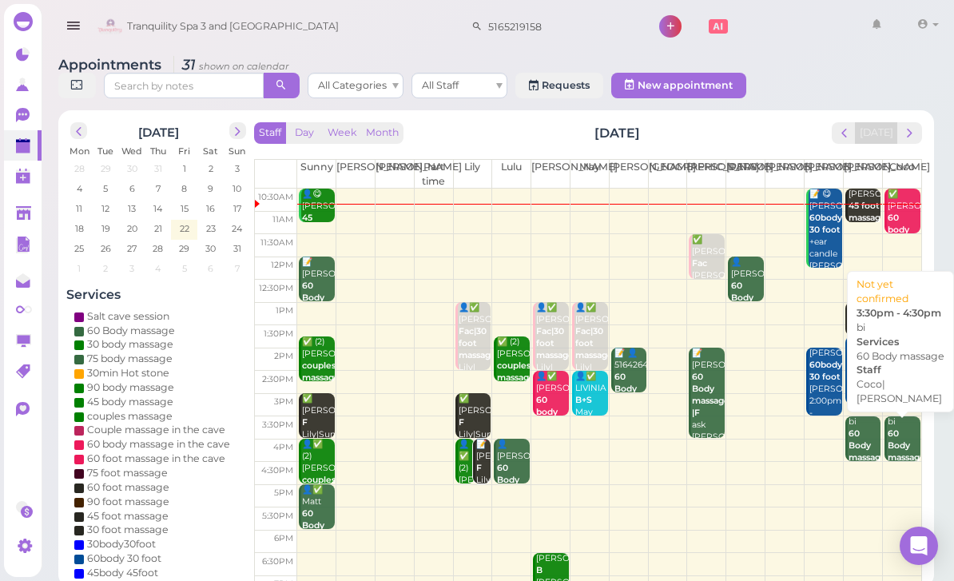
click at [891, 440] on b "60 Body massage" at bounding box center [906, 445] width 38 height 34
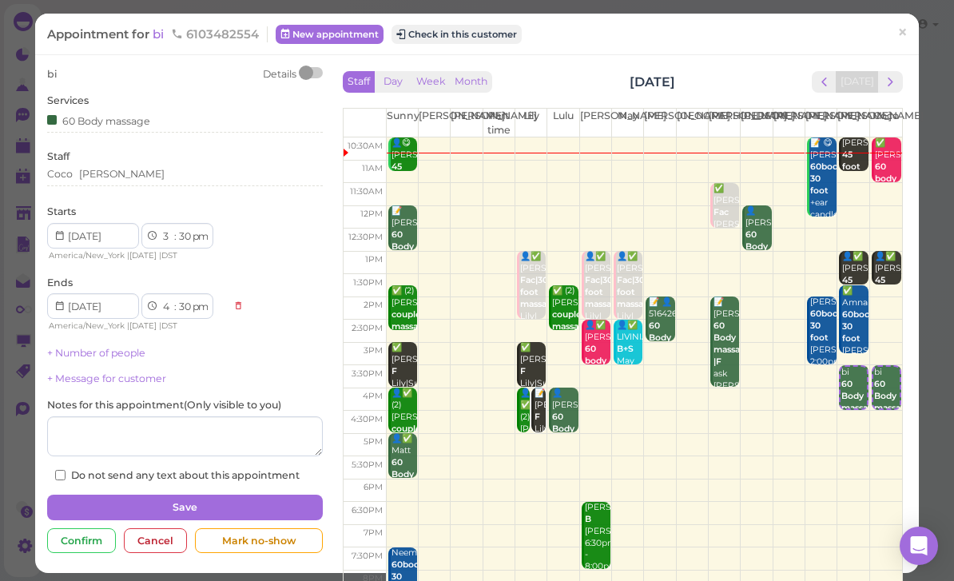
click at [181, 236] on select "00 05 10 15 20 25 30 35 40 45 50 55" at bounding box center [185, 236] width 16 height 17
select select "00"
click at [157, 175] on div "Coco Tina" at bounding box center [185, 174] width 276 height 14
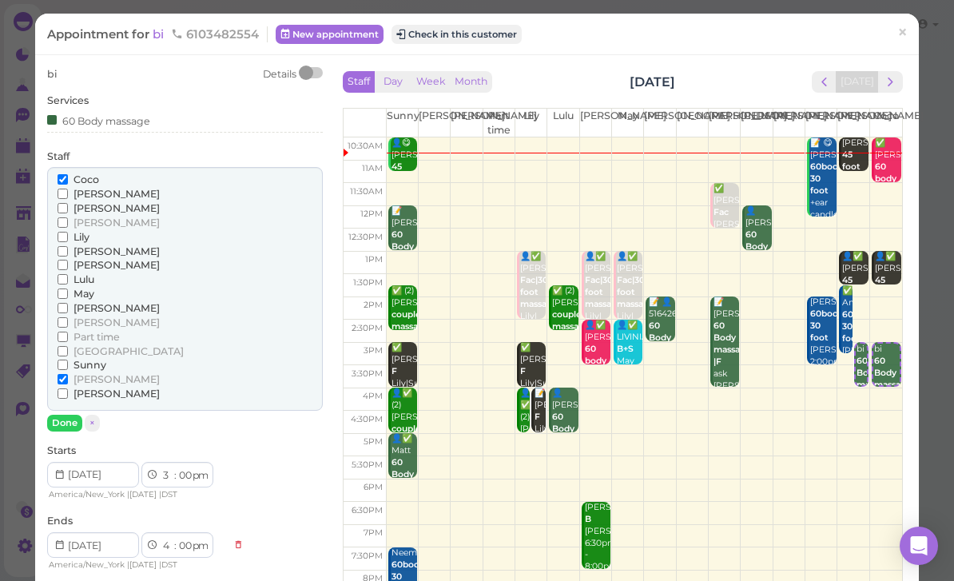
click at [87, 387] on span "[PERSON_NAME]" at bounding box center [116, 393] width 86 height 12
click at [68, 388] on input "[PERSON_NAME]" at bounding box center [63, 393] width 10 height 10
click at [80, 181] on span "Coco" at bounding box center [86, 179] width 26 height 12
click at [68, 181] on input "Coco" at bounding box center [63, 179] width 10 height 10
click at [88, 373] on span "[PERSON_NAME]" at bounding box center [116, 379] width 86 height 12
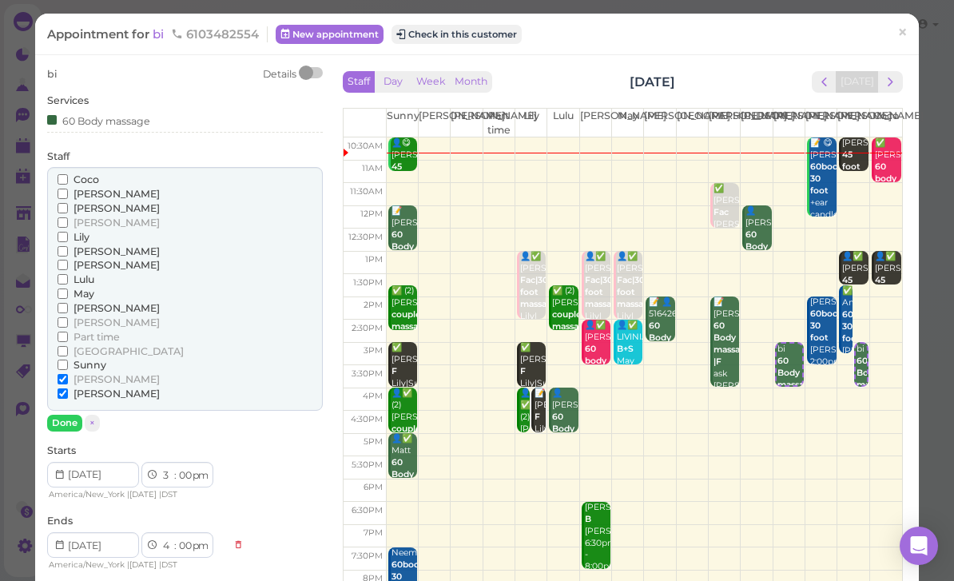
click at [68, 374] on input "[PERSON_NAME]" at bounding box center [63, 379] width 10 height 10
click at [81, 177] on span "Coco" at bounding box center [86, 179] width 26 height 12
click at [68, 177] on input "Coco" at bounding box center [63, 179] width 10 height 10
click at [85, 387] on span "[PERSON_NAME]" at bounding box center [116, 393] width 86 height 12
click at [68, 388] on input "[PERSON_NAME]" at bounding box center [63, 393] width 10 height 10
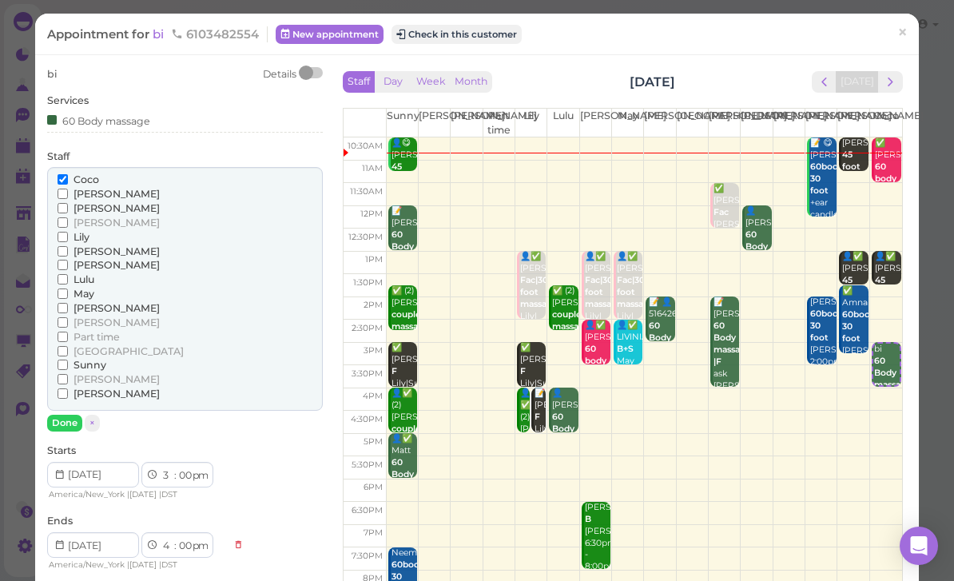
click at [68, 388] on input "[PERSON_NAME]" at bounding box center [63, 393] width 10 height 10
click at [75, 415] on button "Done" at bounding box center [64, 423] width 35 height 17
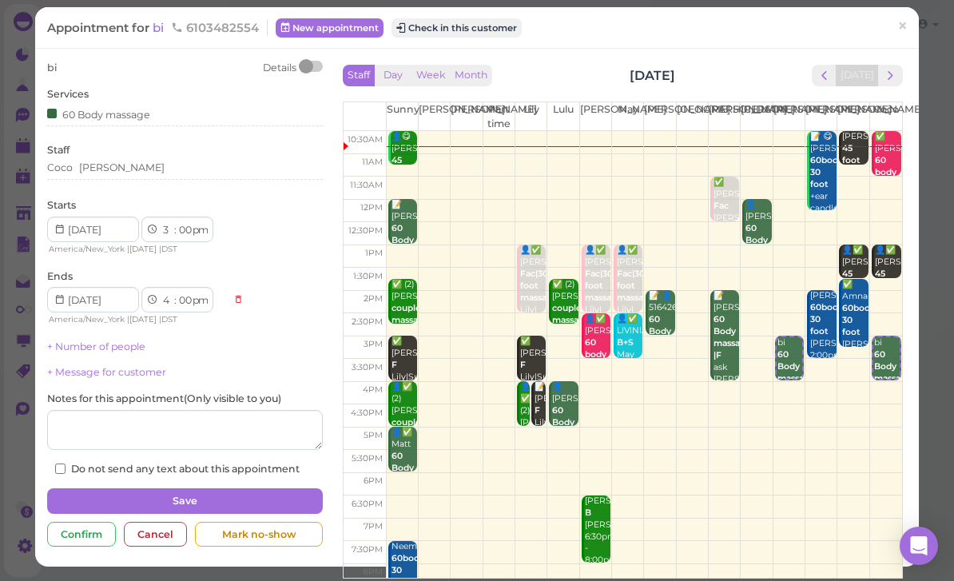
scroll to position [25, 0]
click at [273, 488] on button "Save" at bounding box center [185, 501] width 276 height 26
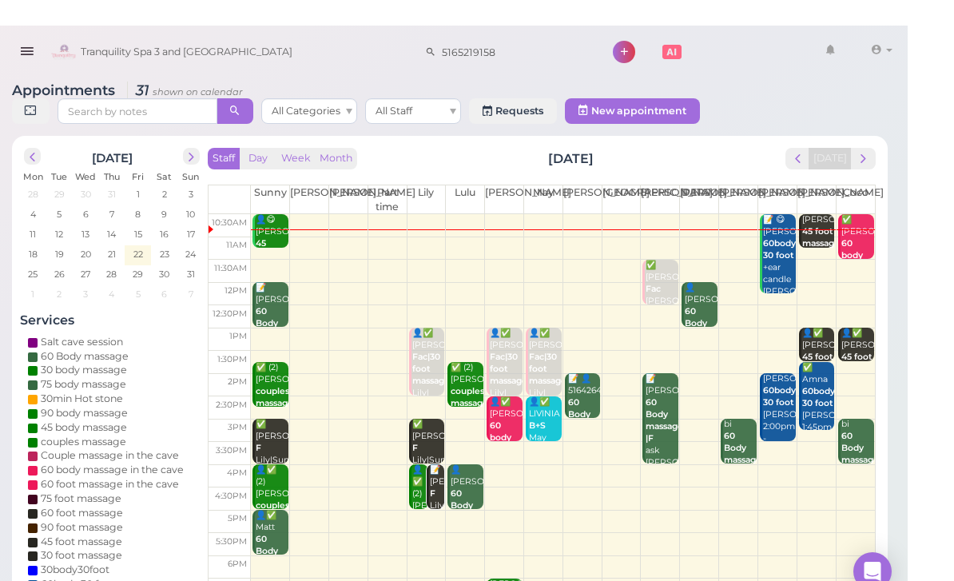
scroll to position [57, 0]
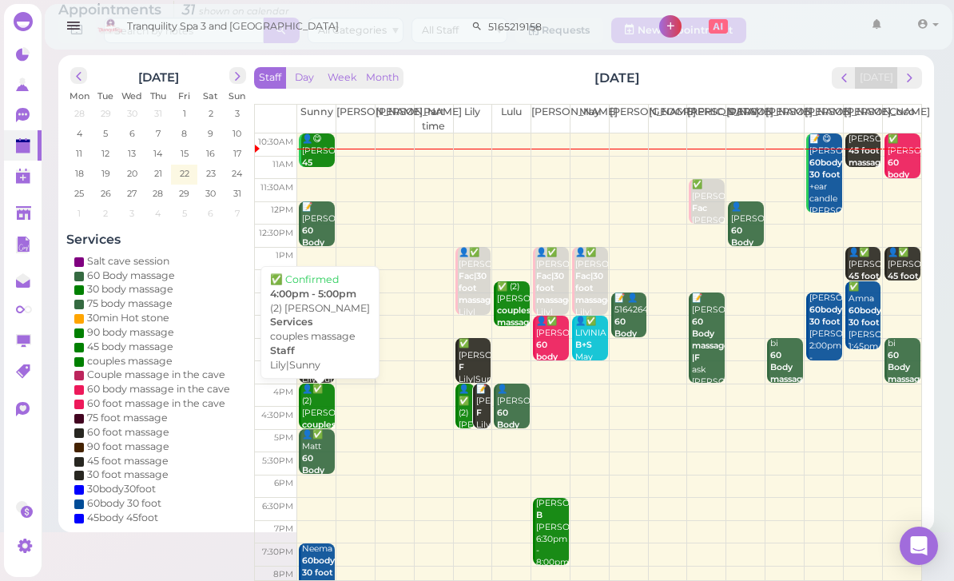
click at [323, 414] on div "👤✅ (2) Enrico Enriquez couples massage Lily|Sunny 4:00pm - 5:00pm" at bounding box center [318, 436] width 34 height 107
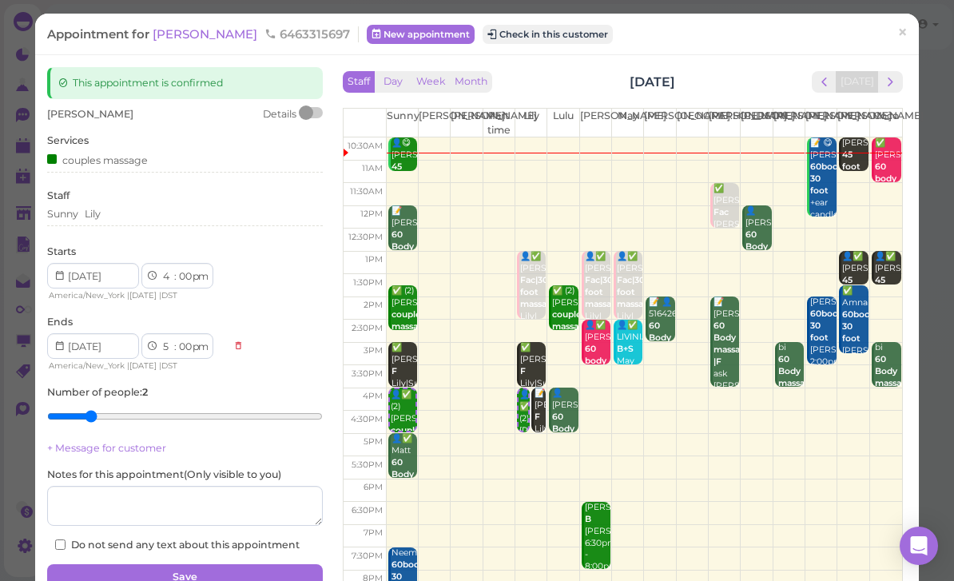
click at [149, 217] on div "Sunny Lily" at bounding box center [185, 214] width 276 height 14
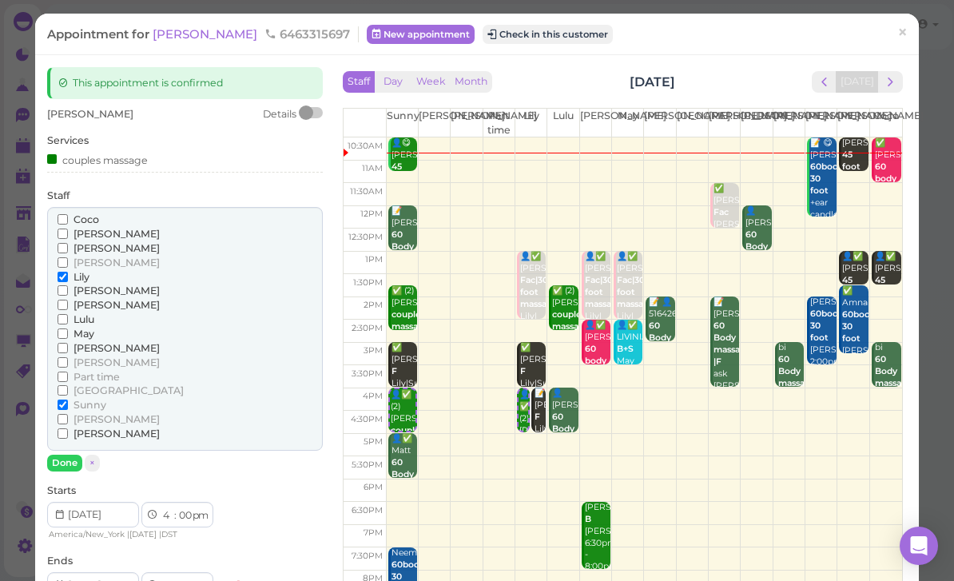
click at [77, 273] on span "Lily" at bounding box center [81, 277] width 16 height 12
click at [68, 273] on input "Lily" at bounding box center [63, 277] width 10 height 10
click at [90, 299] on span "[PERSON_NAME]" at bounding box center [116, 305] width 86 height 12
click at [68, 300] on input "[PERSON_NAME]" at bounding box center [63, 305] width 10 height 10
click at [67, 454] on button "Done" at bounding box center [64, 462] width 35 height 17
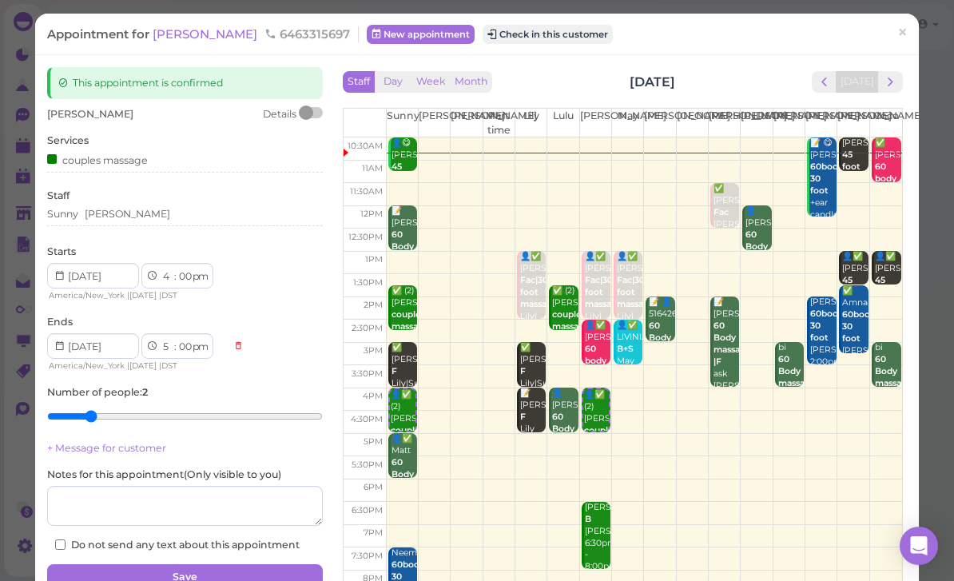
click at [244, 570] on button "Save" at bounding box center [185, 577] width 276 height 26
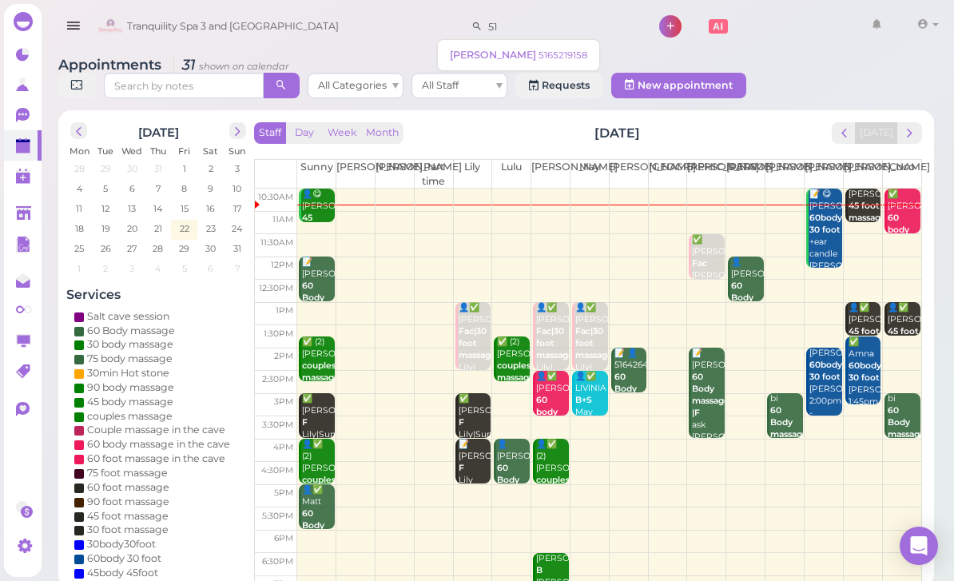
type input "5"
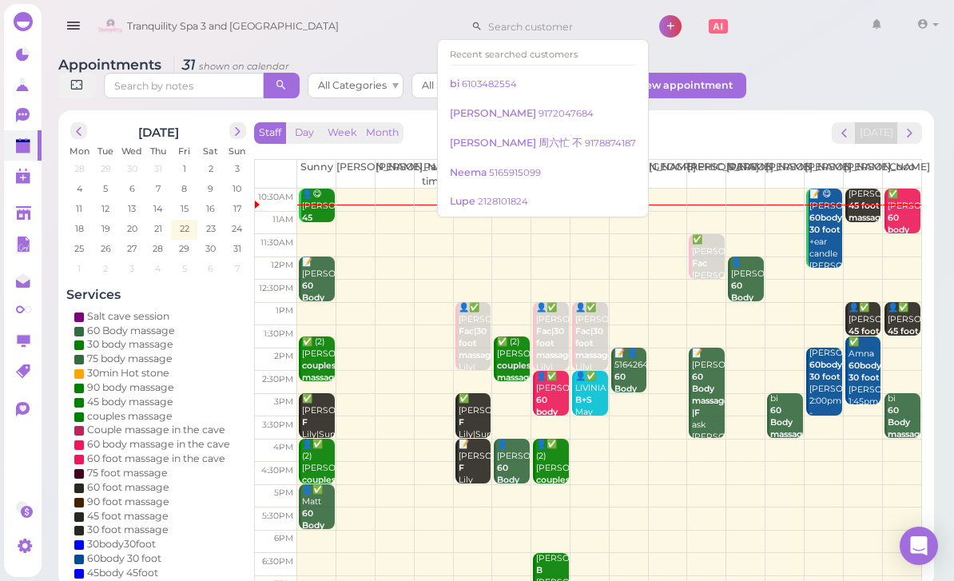
type input "4"
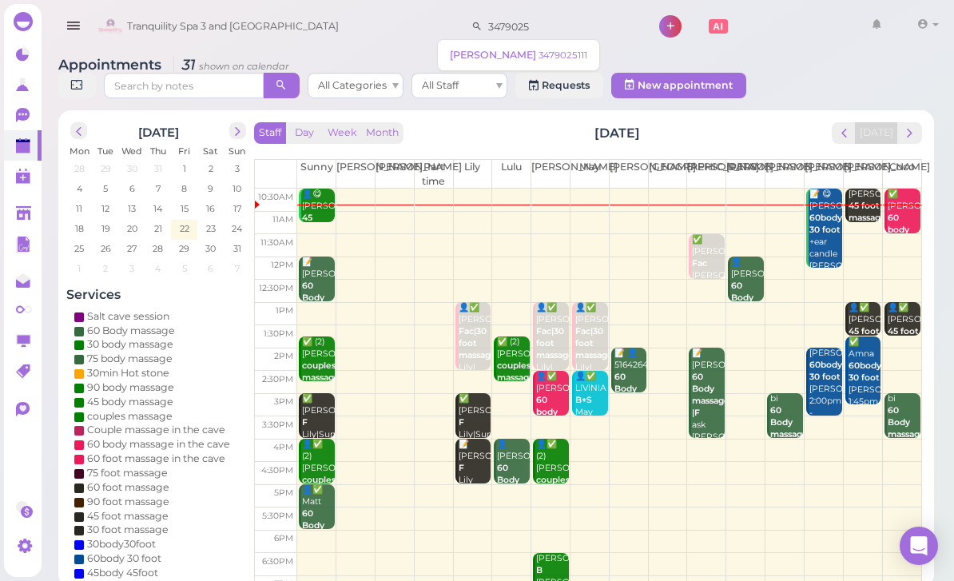
type input "3479025"
click at [514, 62] on link "marylou 3479025111" at bounding box center [518, 55] width 161 height 30
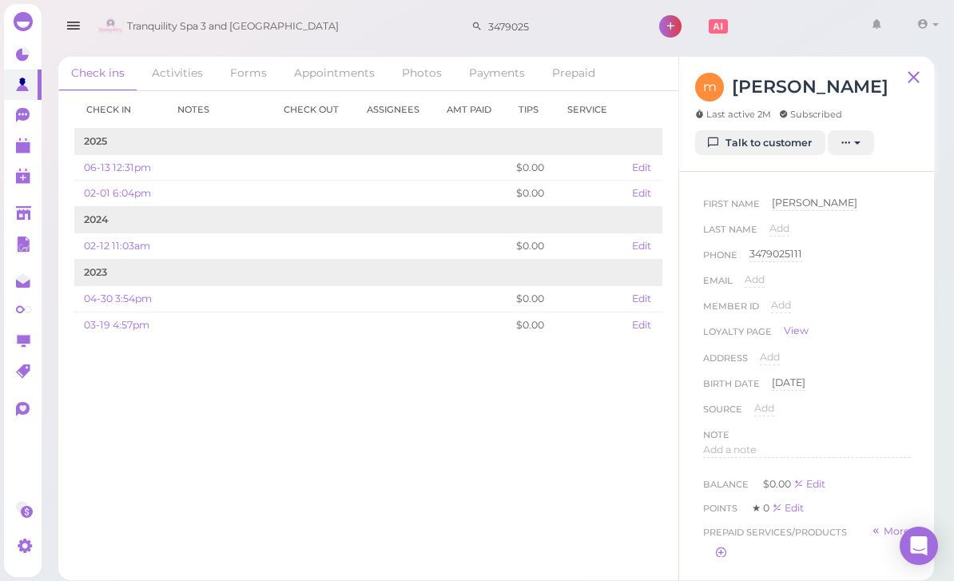
click at [20, 145] on polygon at bounding box center [23, 147] width 14 height 11
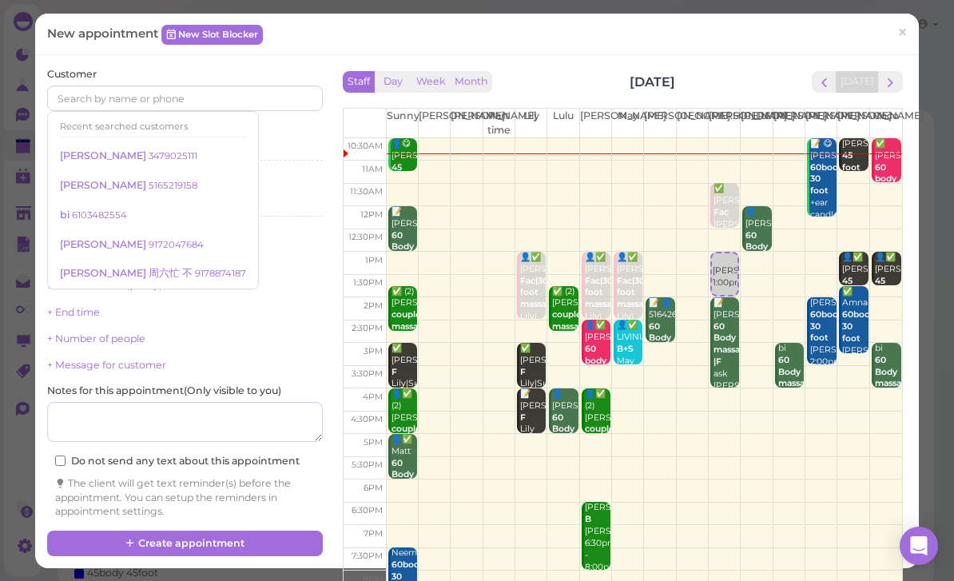
click at [149, 160] on small "3479025111" at bounding box center [173, 155] width 49 height 11
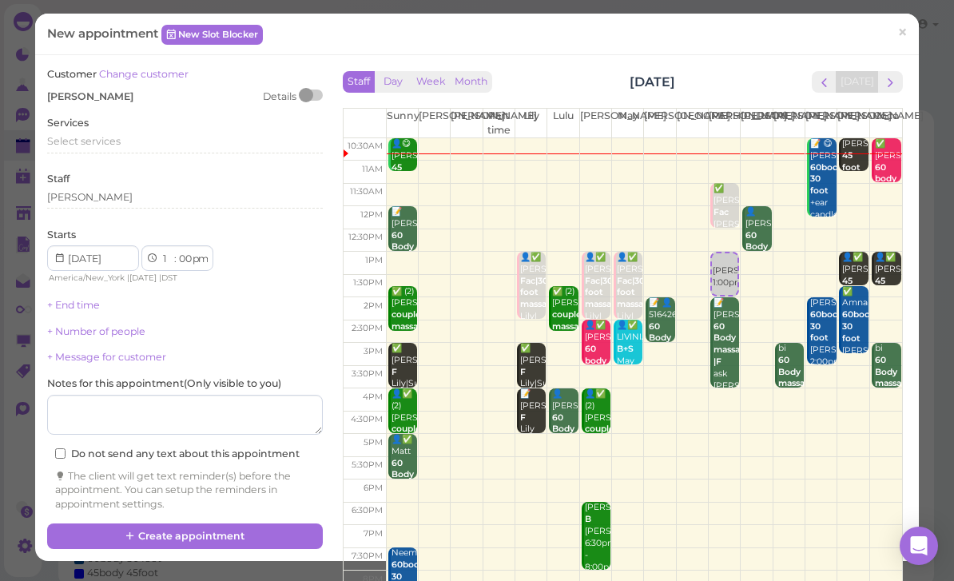
click at [115, 135] on span "Select services" at bounding box center [83, 141] width 73 height 12
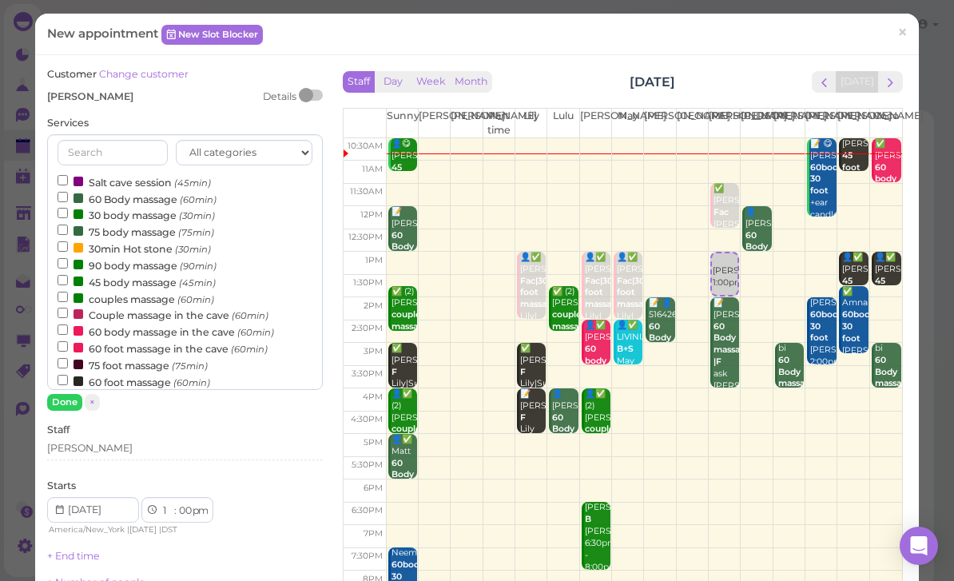
click at [135, 193] on label "60 Body massage (60min)" at bounding box center [137, 198] width 159 height 17
click at [68, 193] on input "60 Body massage (60min)" at bounding box center [63, 197] width 10 height 10
click at [69, 406] on button "Done" at bounding box center [64, 402] width 35 height 17
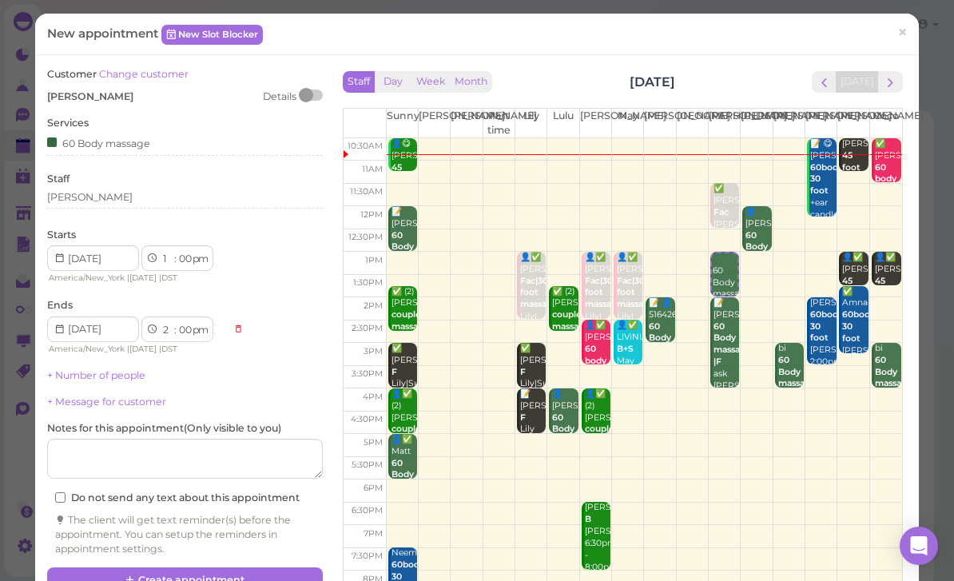
click at [241, 571] on button "Create appointment" at bounding box center [185, 580] width 276 height 26
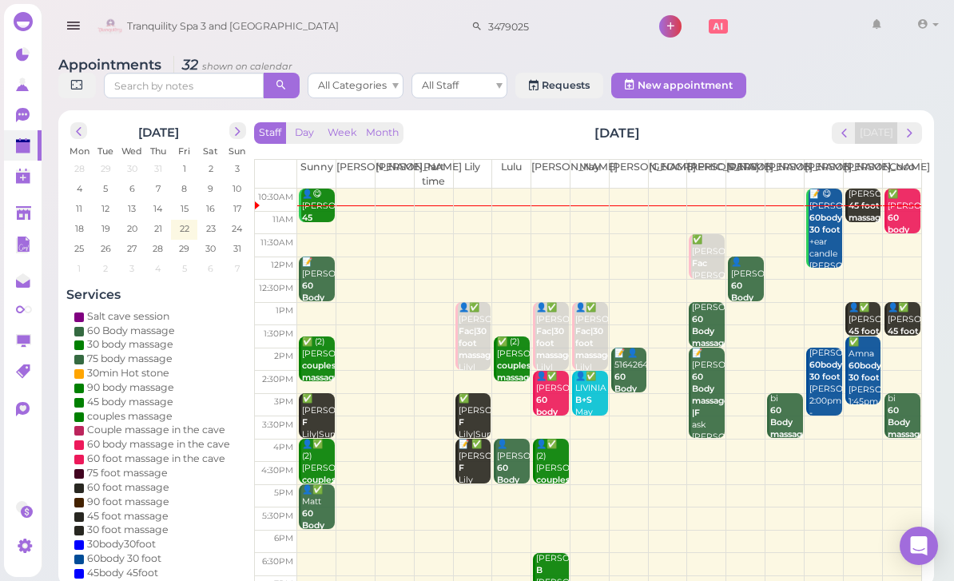
click at [903, 131] on span "next" at bounding box center [909, 132] width 15 height 15
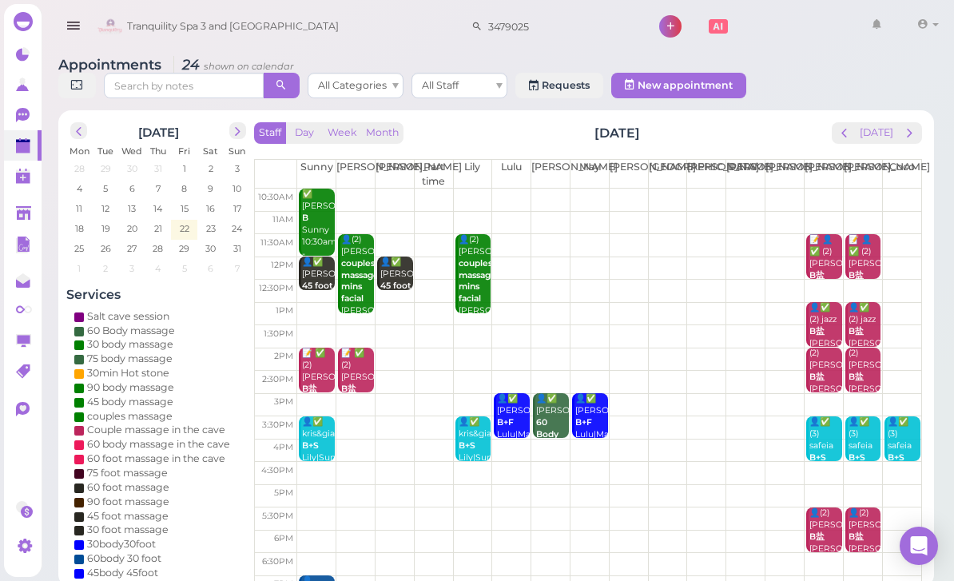
click at [903, 126] on span "next" at bounding box center [909, 132] width 15 height 15
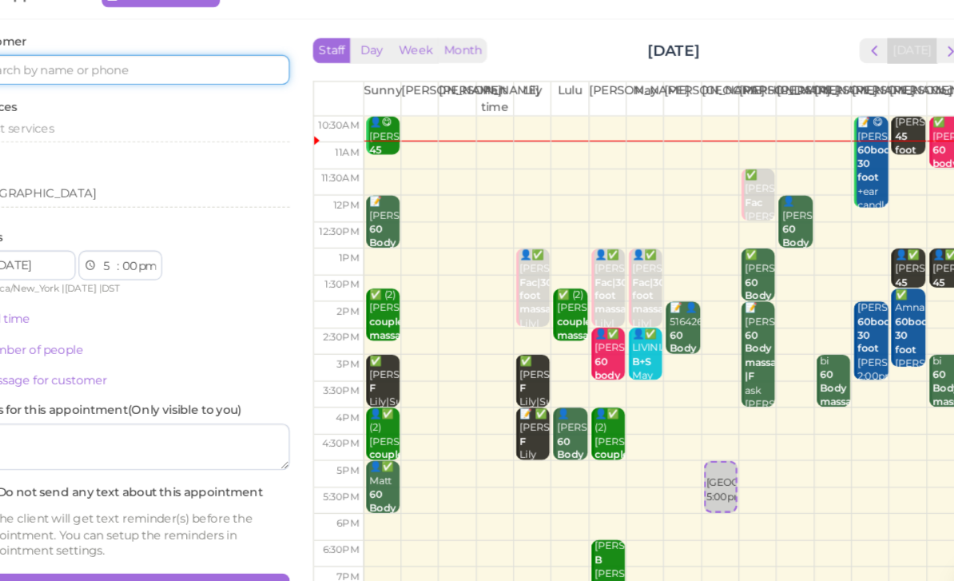
scroll to position [29, 0]
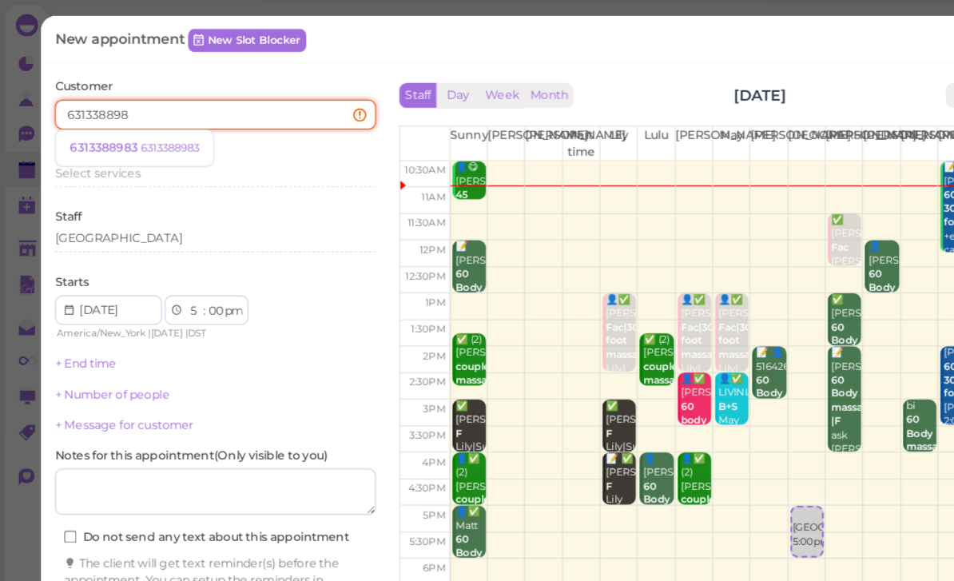
type input "6313388983"
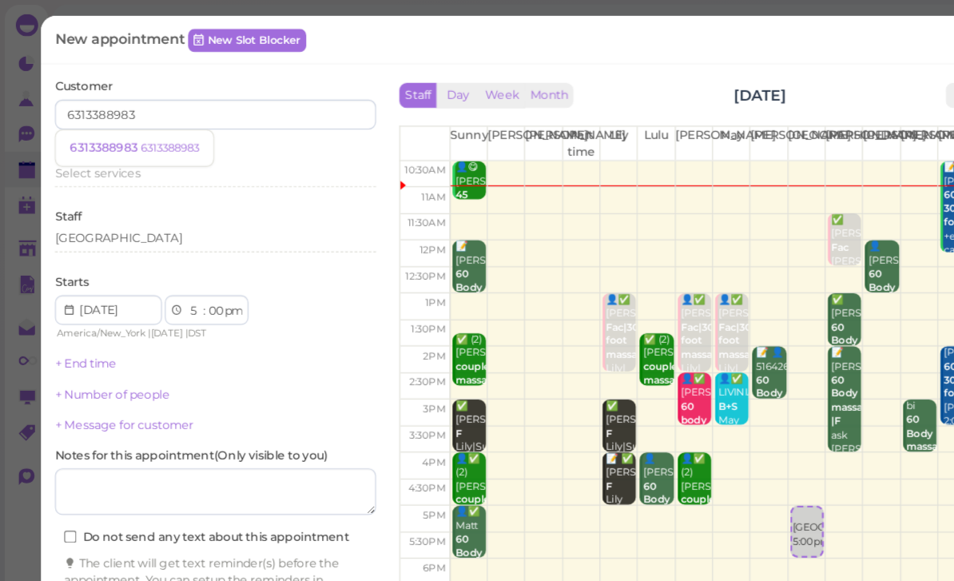
click at [145, 128] on small "6313388983" at bounding box center [146, 126] width 50 height 11
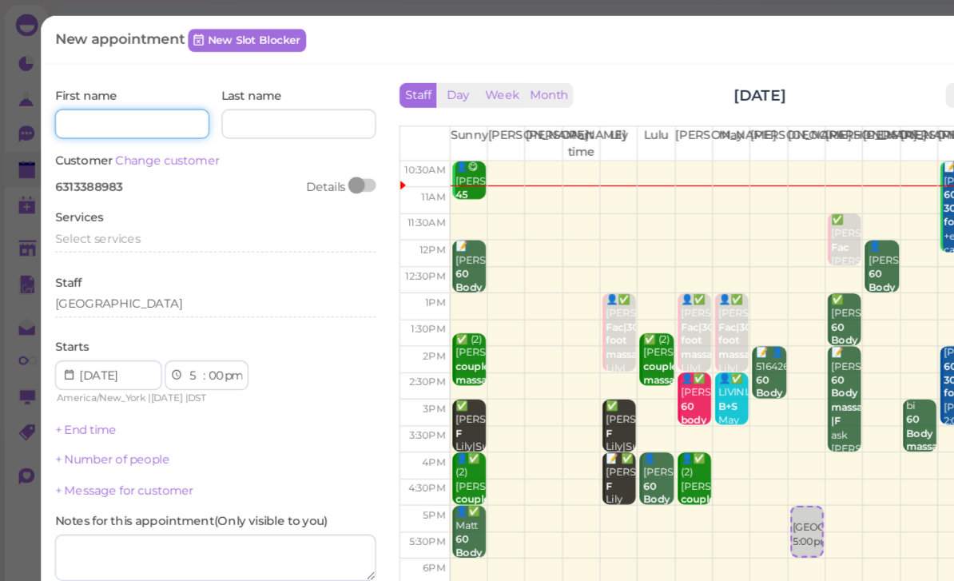
click at [133, 109] on input at bounding box center [113, 106] width 133 height 26
type input "Ave"
click at [107, 204] on span "Select services" at bounding box center [83, 205] width 73 height 12
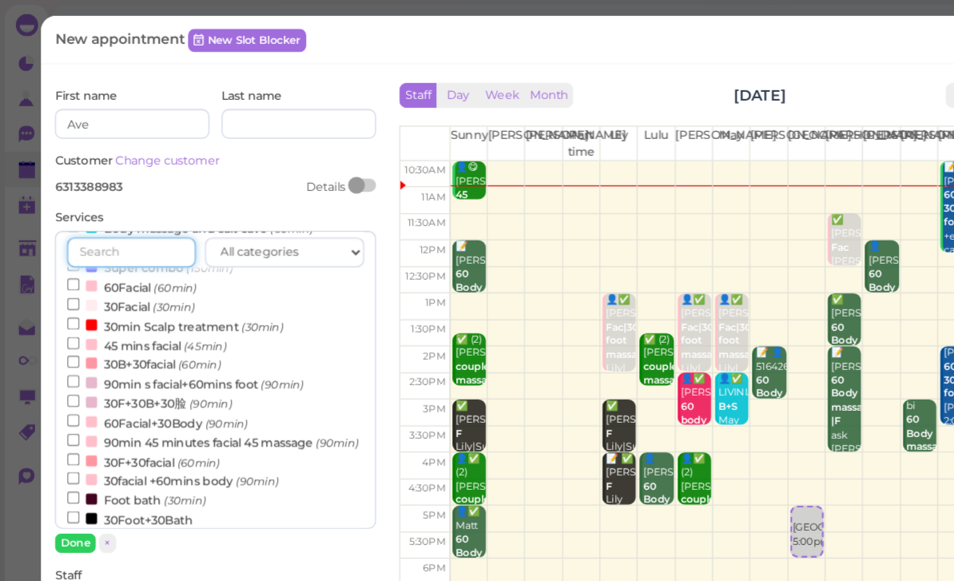
scroll to position [382, 0]
click at [148, 438] on label "30Foot+30Bath" at bounding box center [112, 446] width 108 height 17
click at [68, 439] on input "30Foot+30Bath" at bounding box center [63, 444] width 10 height 10
click at [68, 469] on button "Done" at bounding box center [64, 466] width 35 height 17
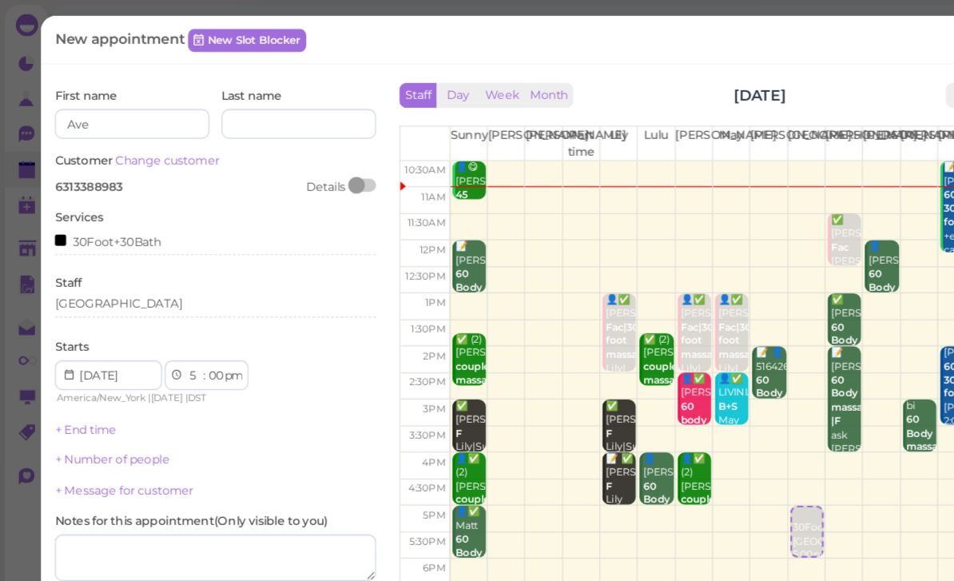
click at [126, 258] on div "[GEOGRAPHIC_DATA]" at bounding box center [185, 260] width 276 height 14
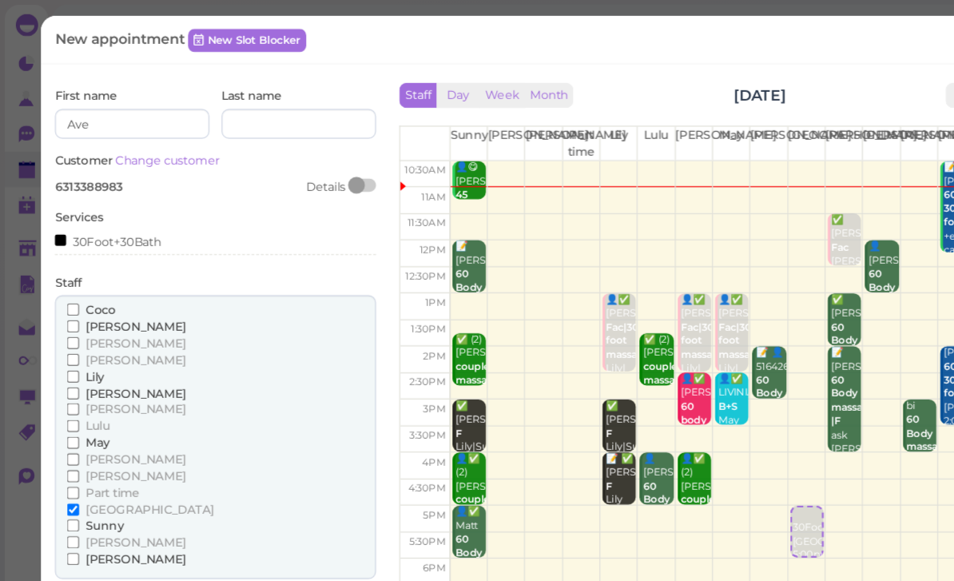
click at [111, 431] on span "[GEOGRAPHIC_DATA]" at bounding box center [128, 437] width 110 height 12
click at [68, 432] on input "[GEOGRAPHIC_DATA]" at bounding box center [63, 437] width 10 height 10
click at [85, 317] on span "Lily" at bounding box center [81, 323] width 16 height 12
click at [68, 318] on input "Lily" at bounding box center [63, 323] width 10 height 10
click at [90, 362] on span "Lulu" at bounding box center [83, 365] width 21 height 12
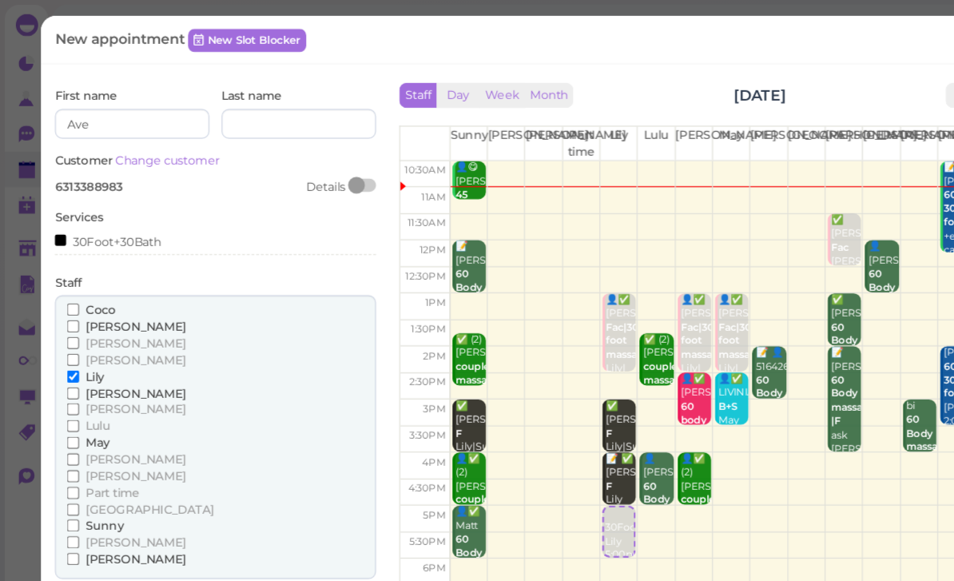
click at [68, 362] on input "Lulu" at bounding box center [63, 365] width 10 height 10
click at [67, 502] on button "Done" at bounding box center [64, 509] width 35 height 17
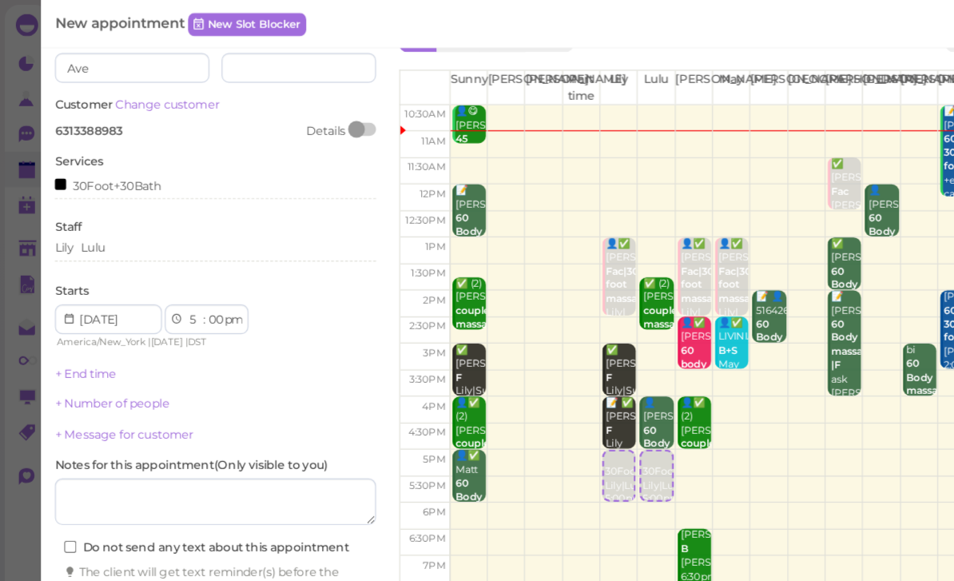
scroll to position [47, 0]
click at [117, 346] on link "+ Number of people" at bounding box center [96, 347] width 98 height 12
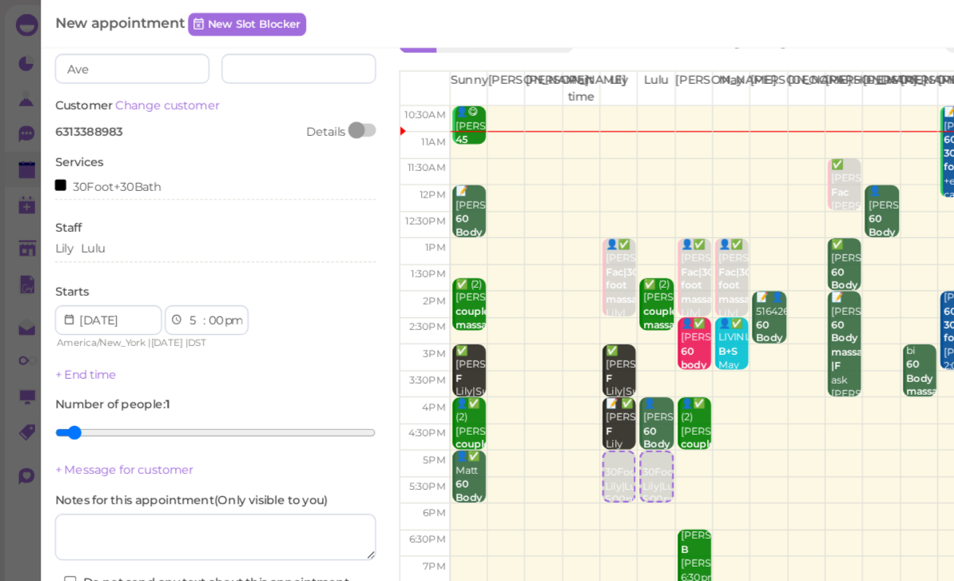
click at [73, 370] on input "range" at bounding box center [185, 372] width 276 height 26
type input "2"
click at [83, 372] on input "range" at bounding box center [185, 372] width 276 height 26
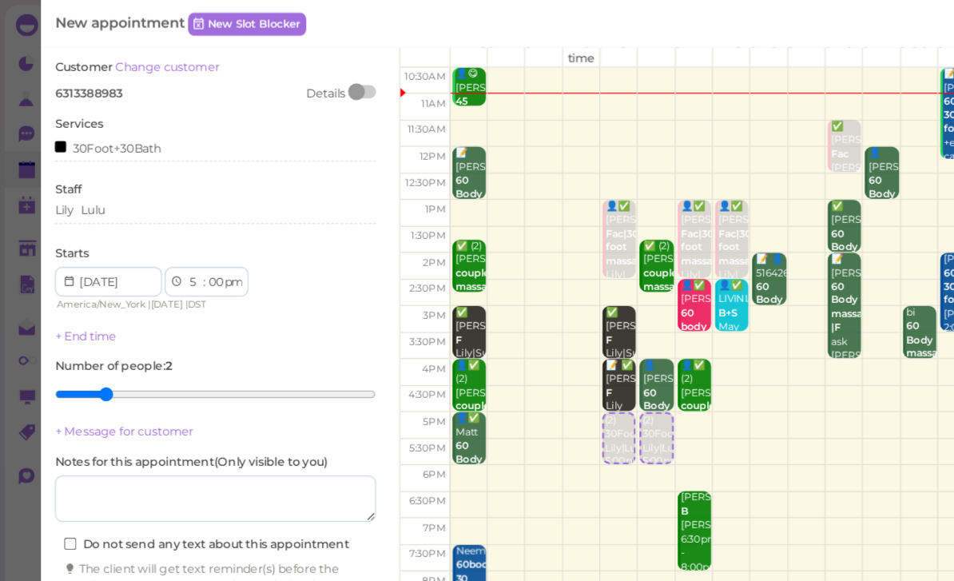
scroll to position [77, 0]
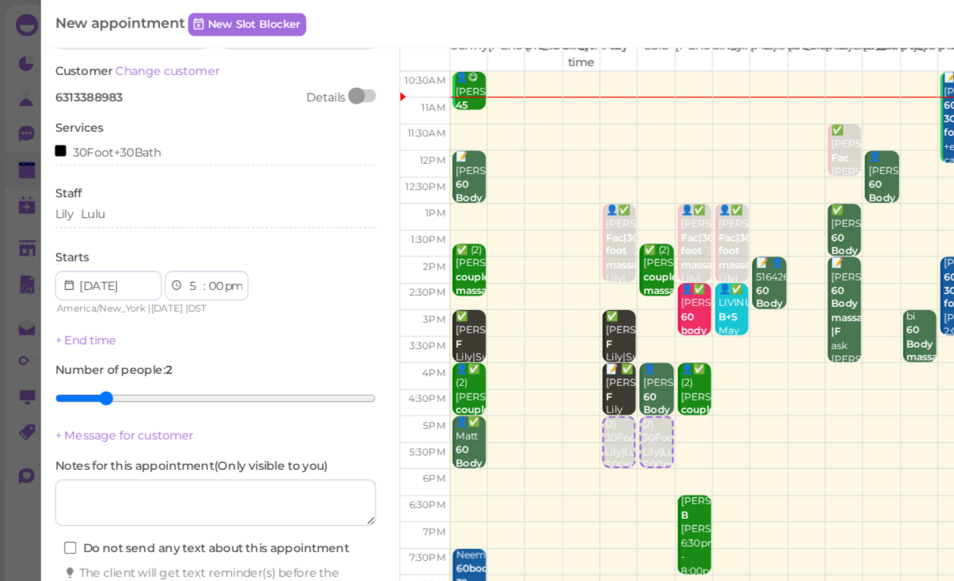
click at [212, 540] on button "Create appointment" at bounding box center [185, 553] width 276 height 26
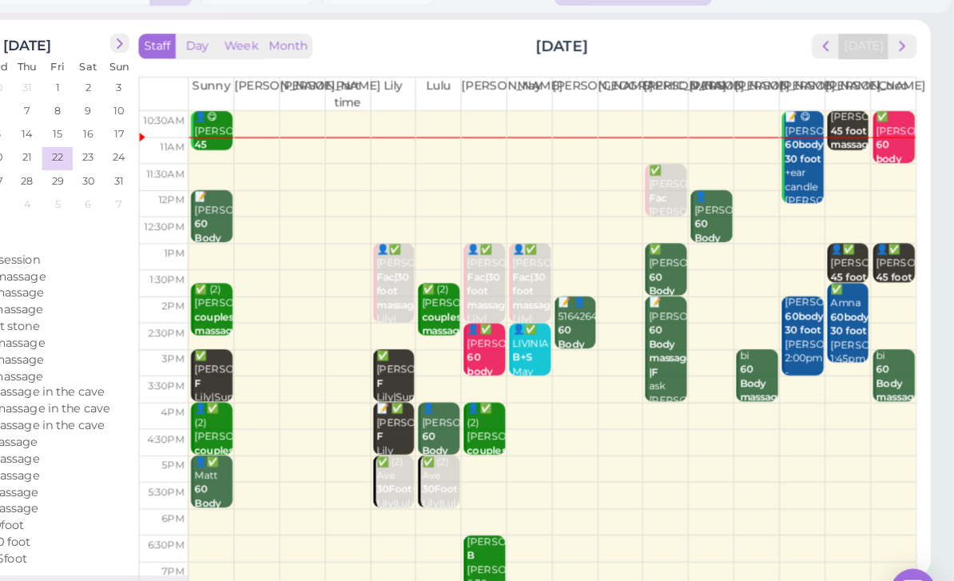
scroll to position [0, 0]
click at [897, 67] on button "next" at bounding box center [909, 78] width 25 height 22
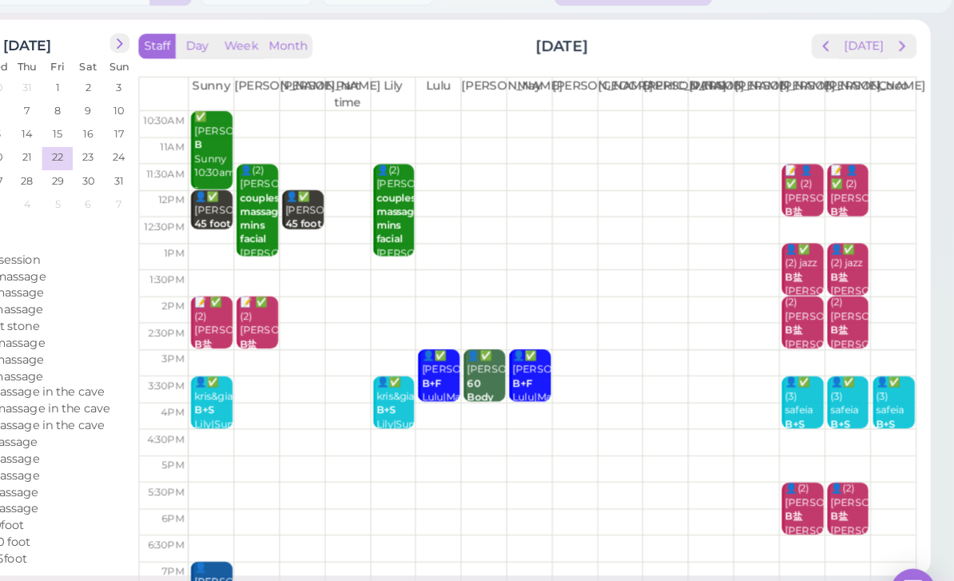
click at [302, 157] on b "B" at bounding box center [305, 162] width 6 height 10
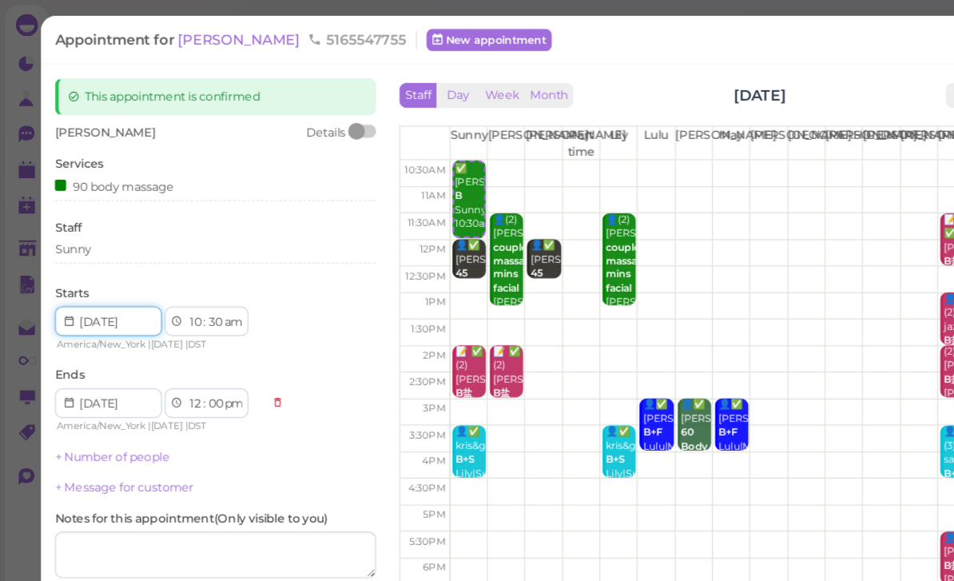
click at [54, 264] on input at bounding box center [93, 276] width 92 height 26
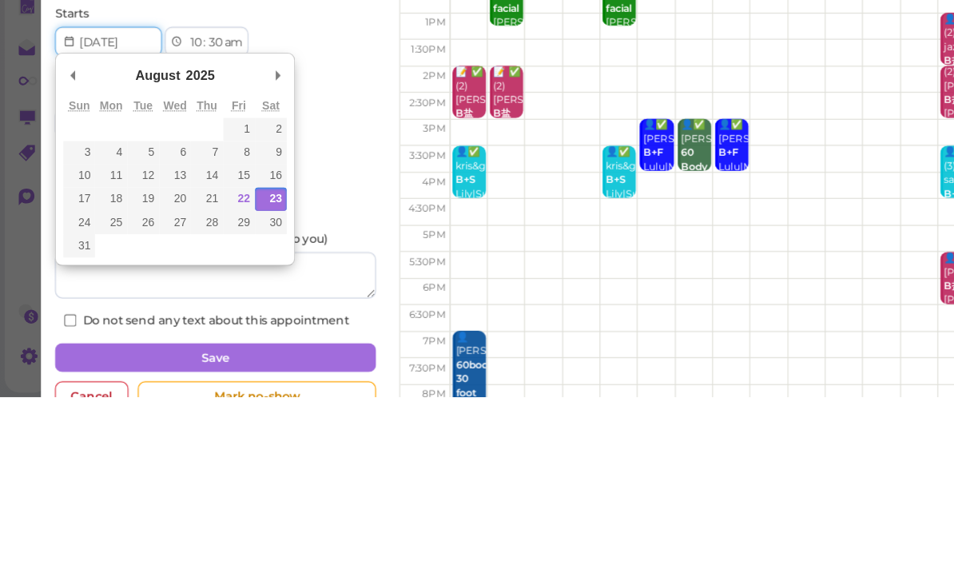
type input "2025-08-25"
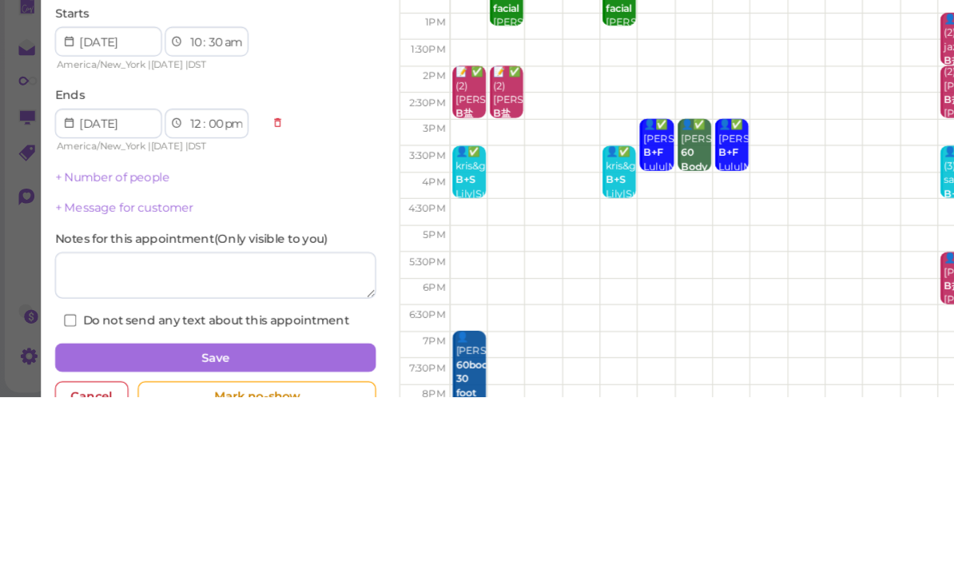
scroll to position [51, 0]
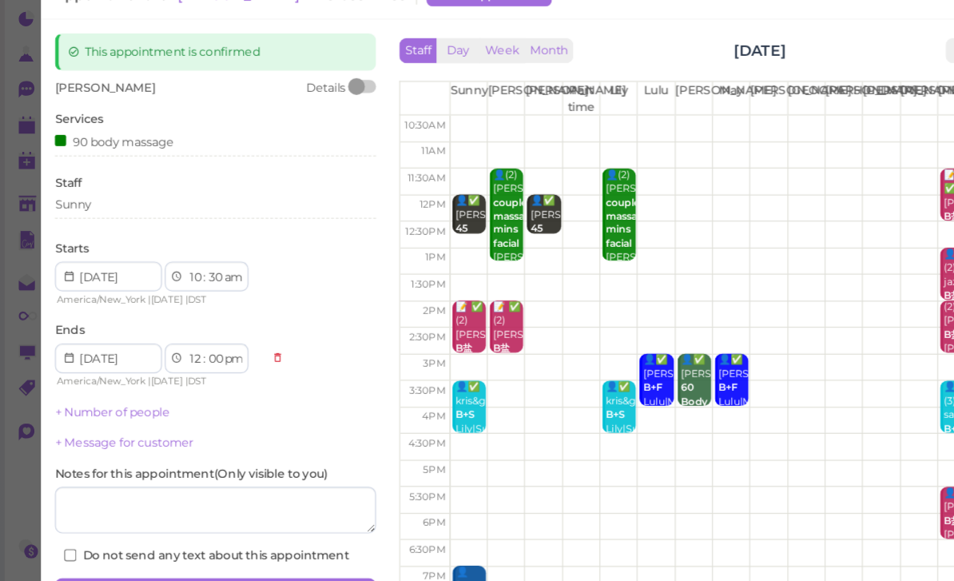
click at [106, 207] on div "Sunny" at bounding box center [185, 216] width 276 height 19
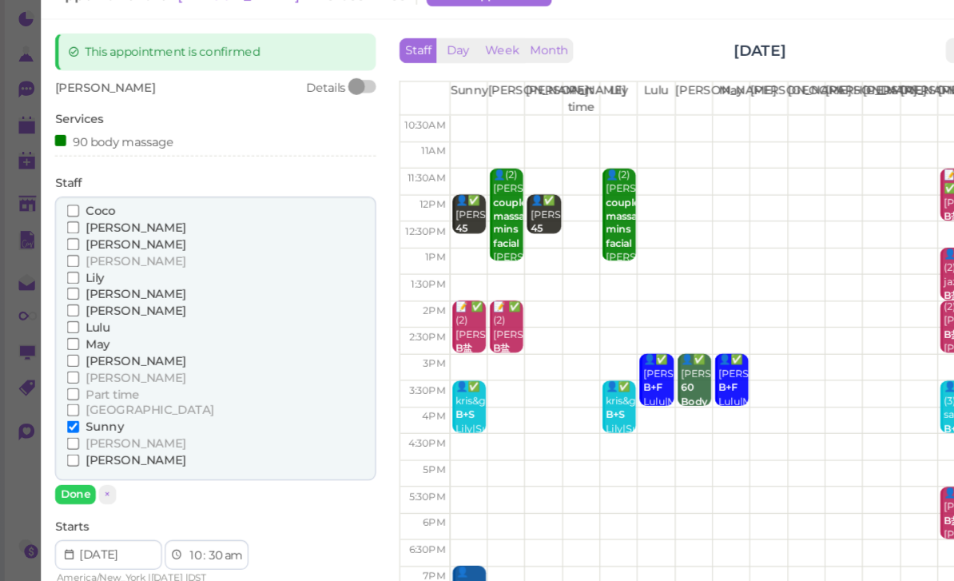
click at [98, 399] on span "Sunny" at bounding box center [89, 405] width 33 height 12
click at [68, 399] on input "Sunny" at bounding box center [63, 404] width 10 height 10
click at [85, 271] on span "Lily" at bounding box center [81, 277] width 16 height 12
click at [68, 272] on input "Lily" at bounding box center [63, 277] width 10 height 10
click at [61, 454] on button "Done" at bounding box center [64, 462] width 35 height 17
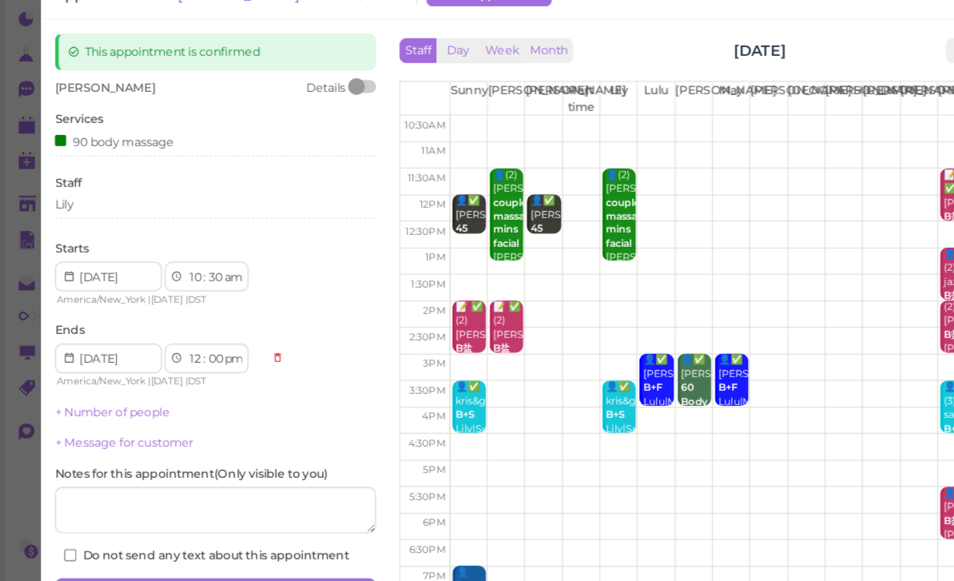
click at [249, 534] on button "Save" at bounding box center [185, 547] width 276 height 26
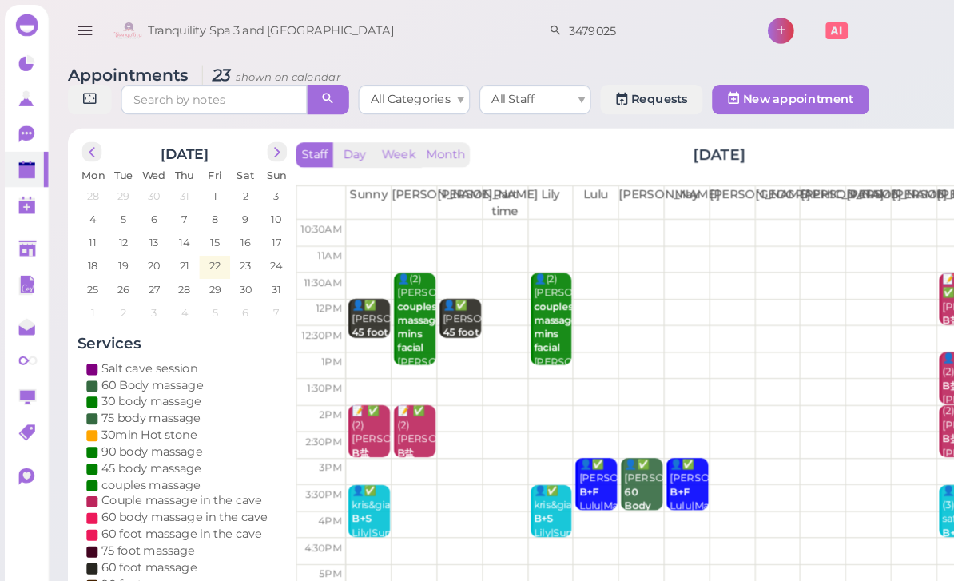
click at [21, 148] on polygon at bounding box center [23, 147] width 14 height 11
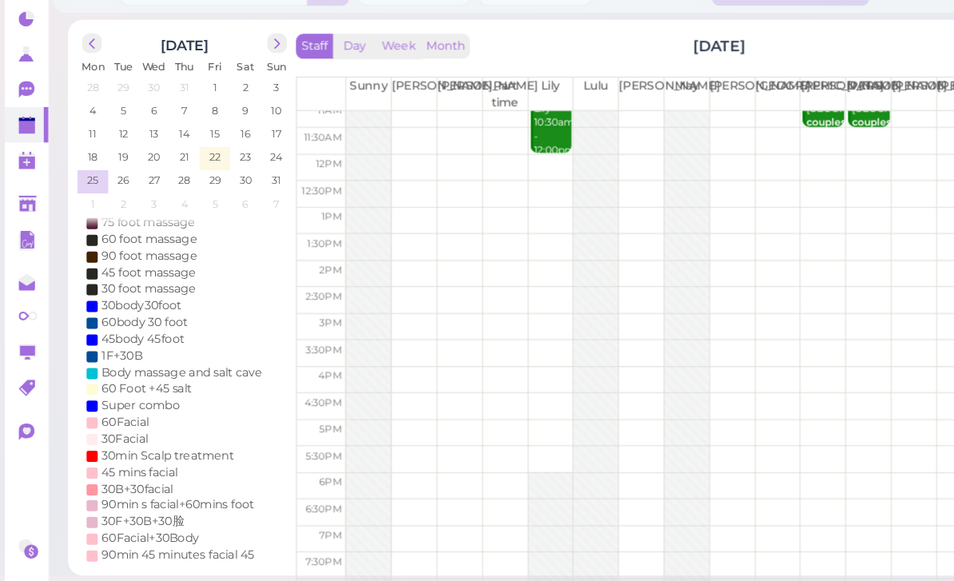
scroll to position [57, 0]
click at [479, 109] on div "Gary B Lily 10:30am - 12:00pm" at bounding box center [475, 137] width 34 height 71
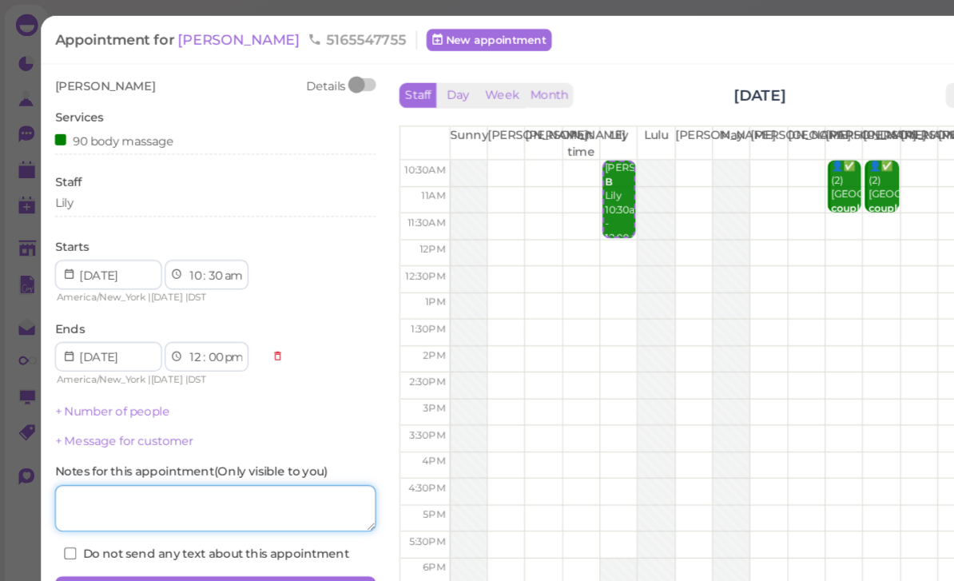
click at [254, 432] on textarea at bounding box center [185, 436] width 276 height 40
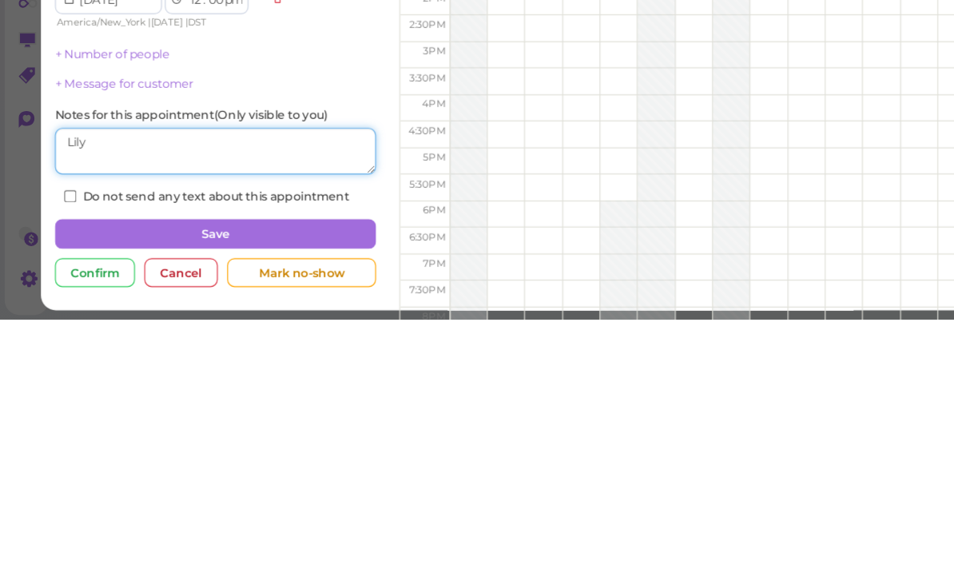
type textarea "Lily"
click at [242, 494] on button "Save" at bounding box center [185, 507] width 276 height 26
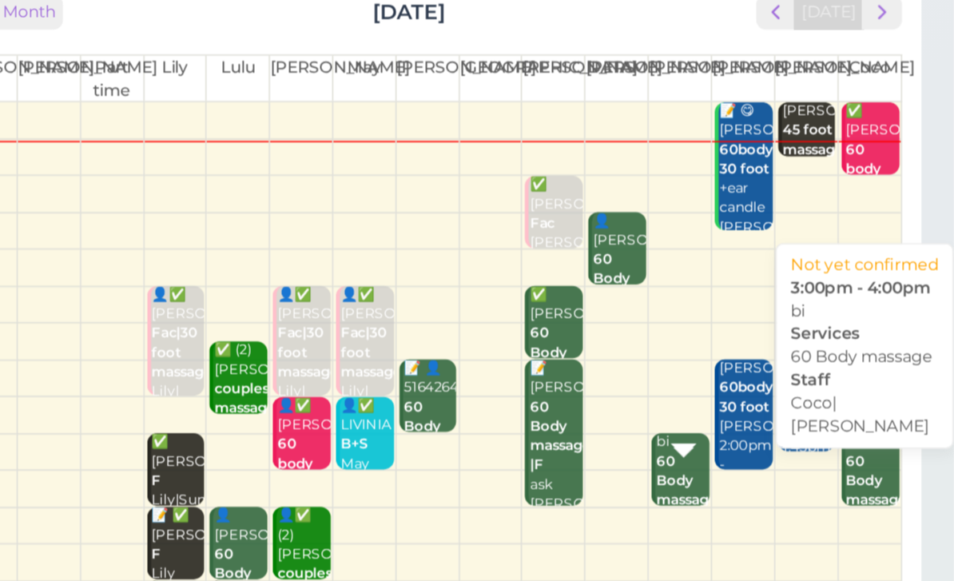
click at [770, 405] on b "60 Body massage" at bounding box center [789, 422] width 38 height 34
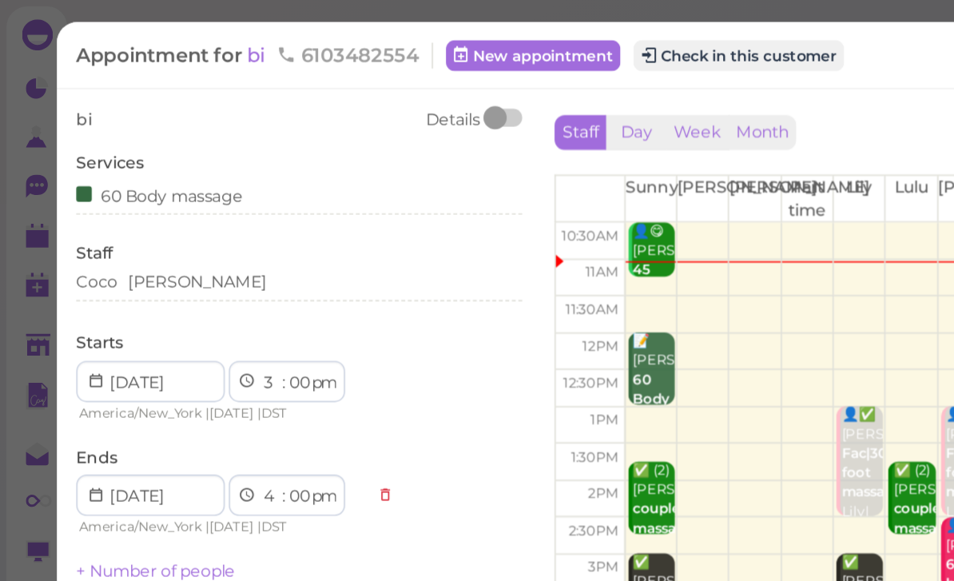
click at [117, 182] on div "Coco Tom" at bounding box center [185, 176] width 276 height 19
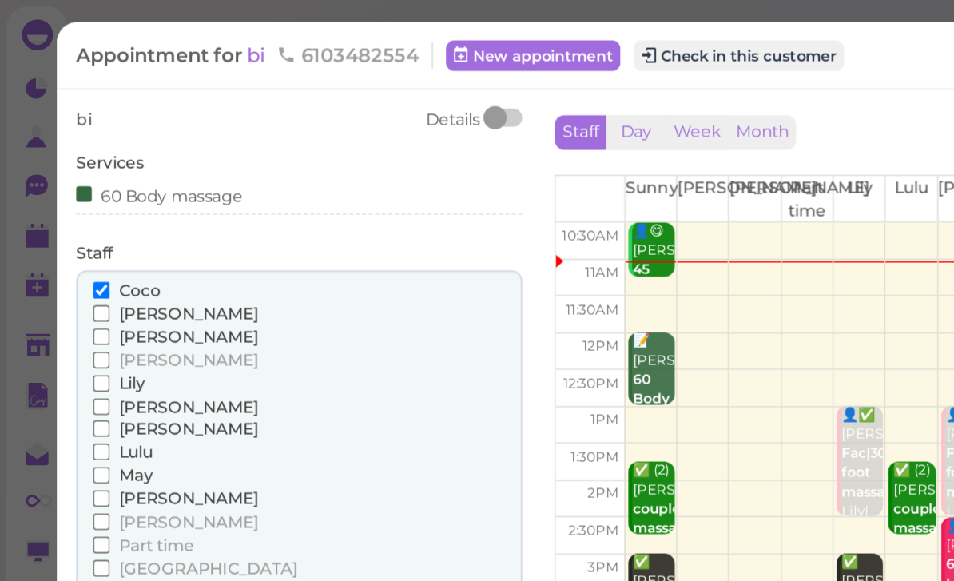
click at [81, 387] on span "[PERSON_NAME]" at bounding box center [116, 393] width 86 height 12
click at [68, 388] on input "[PERSON_NAME]" at bounding box center [63, 393] width 10 height 10
click at [93, 192] on span "[PERSON_NAME]" at bounding box center [116, 194] width 86 height 12
click at [68, 192] on input "[PERSON_NAME]" at bounding box center [63, 194] width 10 height 10
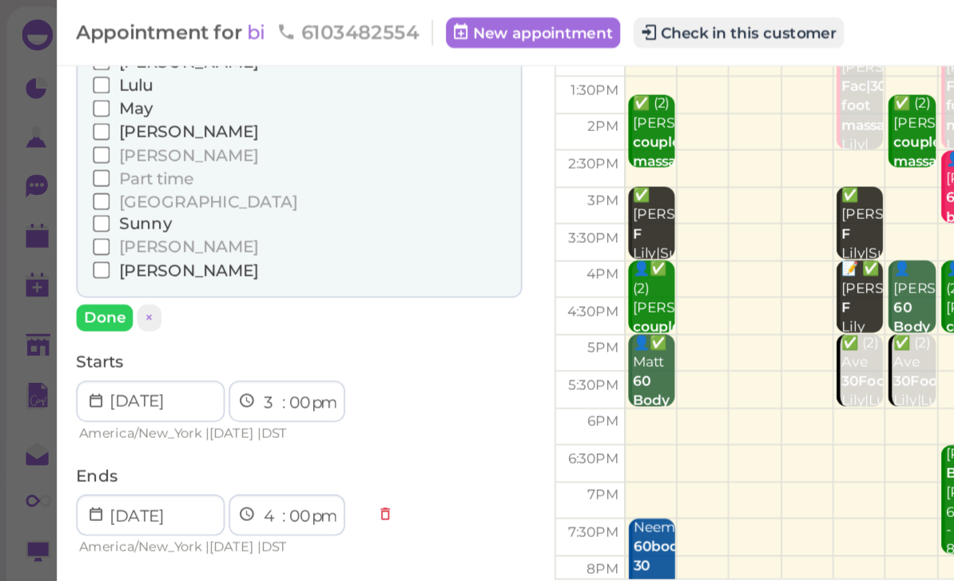
click at [73, 188] on button "Done" at bounding box center [64, 196] width 35 height 17
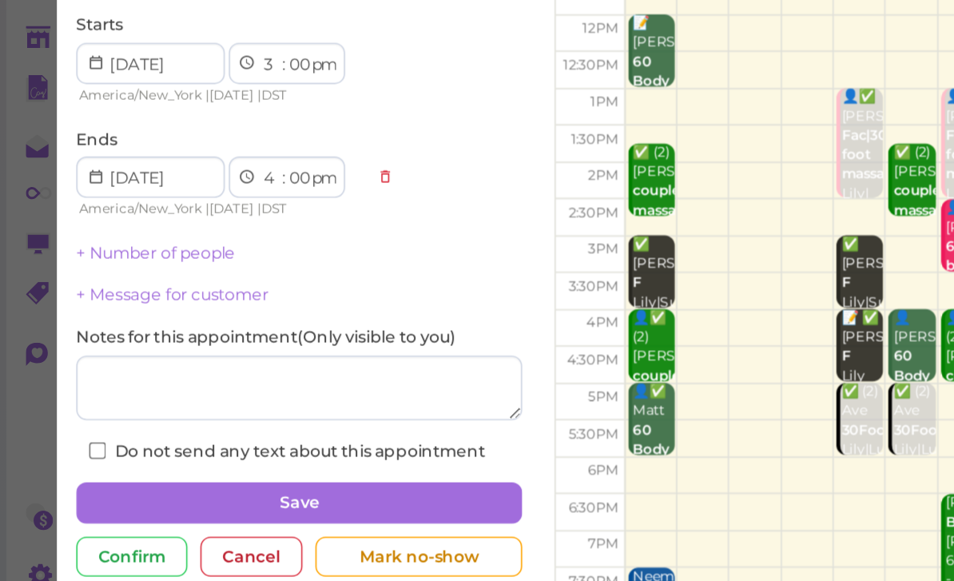
scroll to position [51, 0]
click at [264, 488] on button "Save" at bounding box center [185, 501] width 276 height 26
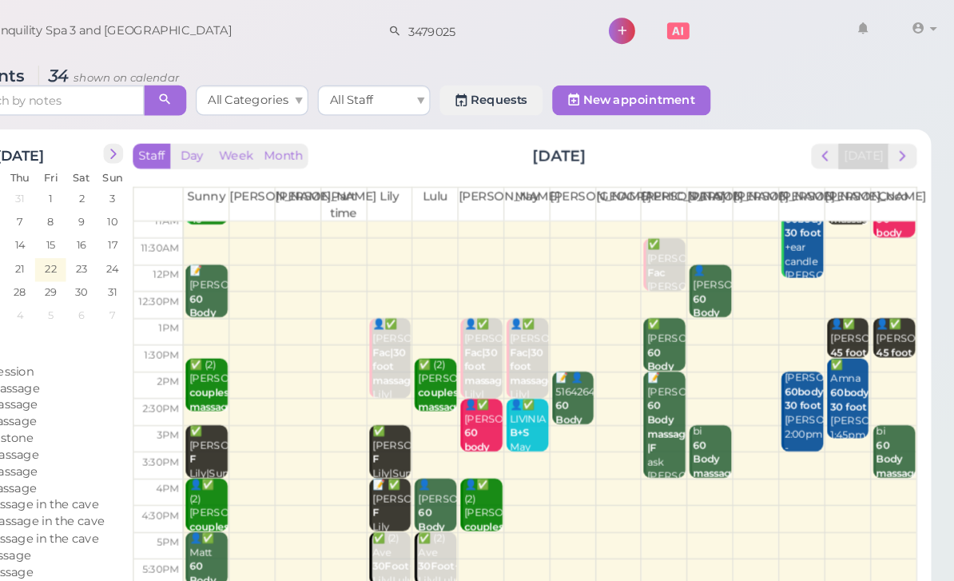
scroll to position [31, 0]
click at [640, 345] on td at bounding box center [609, 350] width 624 height 23
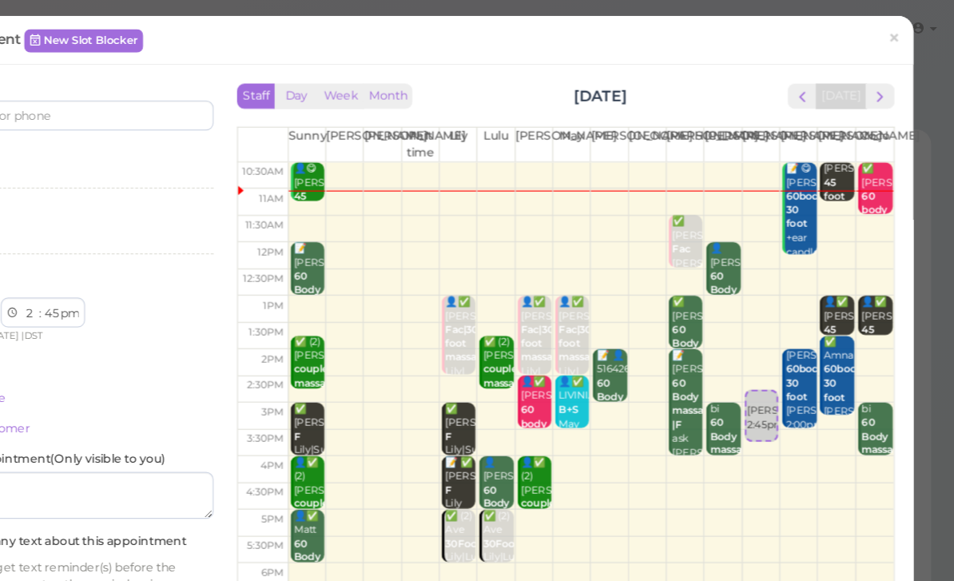
select select "30"
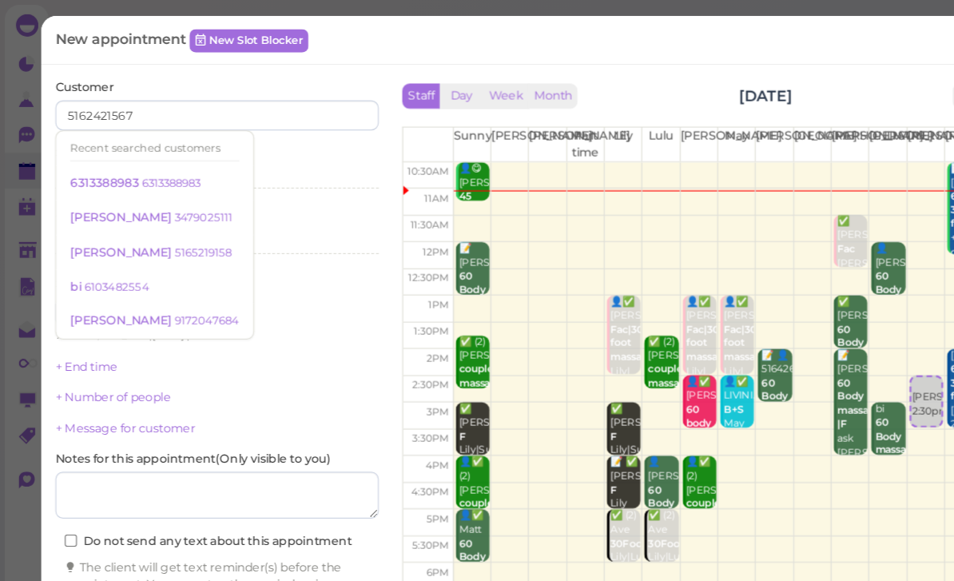
click at [131, 129] on div "Recent searched customers" at bounding box center [132, 126] width 144 height 21
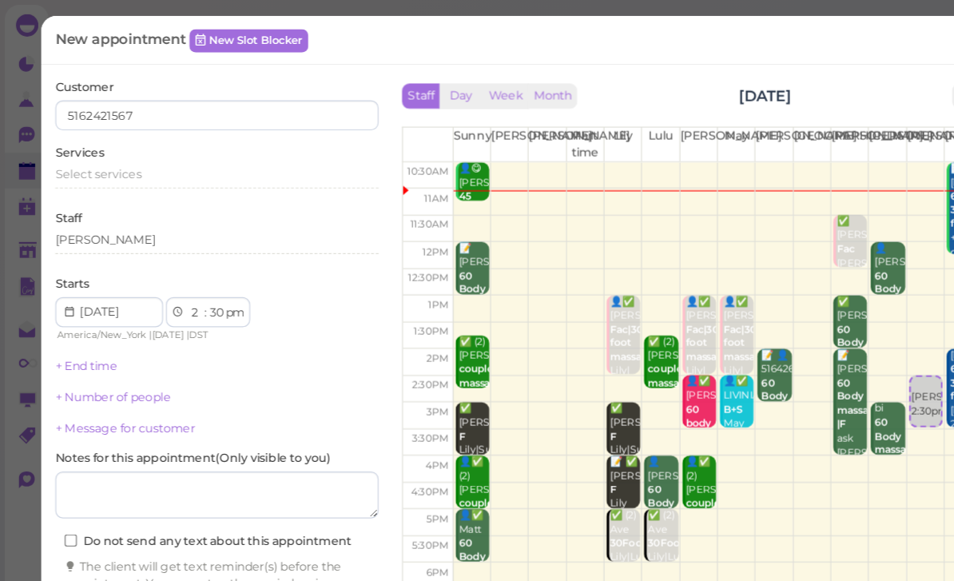
click at [281, 211] on div "[PERSON_NAME]" at bounding box center [185, 206] width 276 height 19
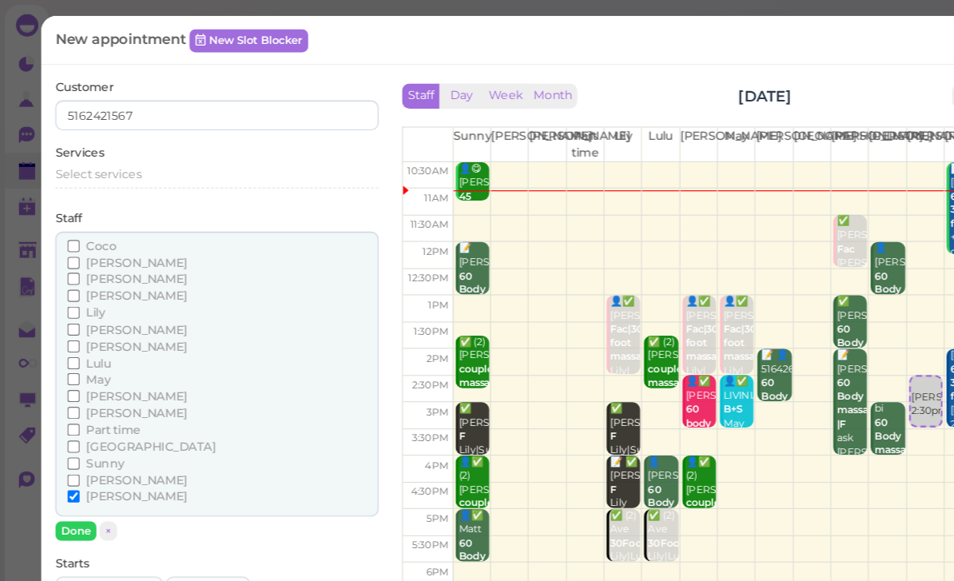
click at [260, 153] on div "Select services" at bounding box center [185, 150] width 276 height 19
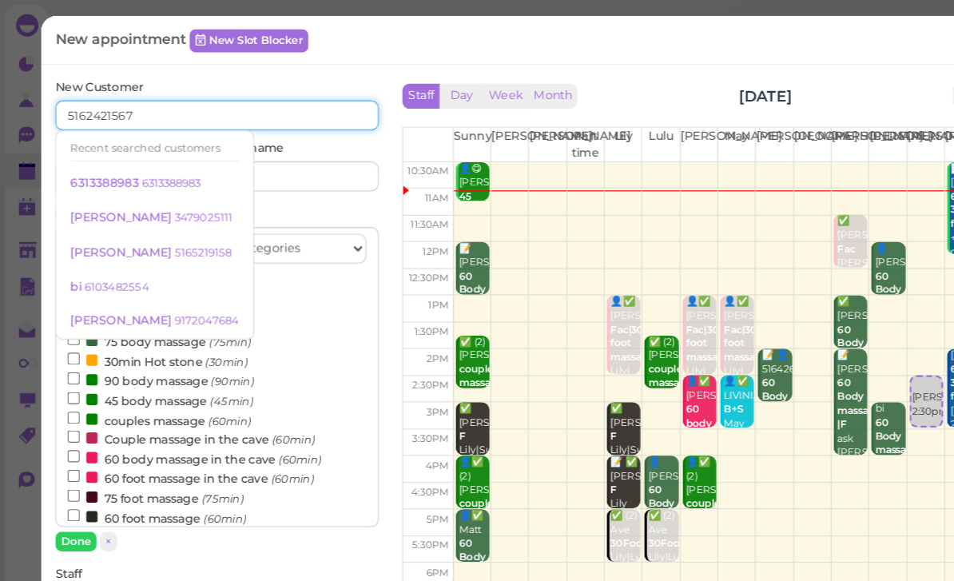
type input "5162421567"
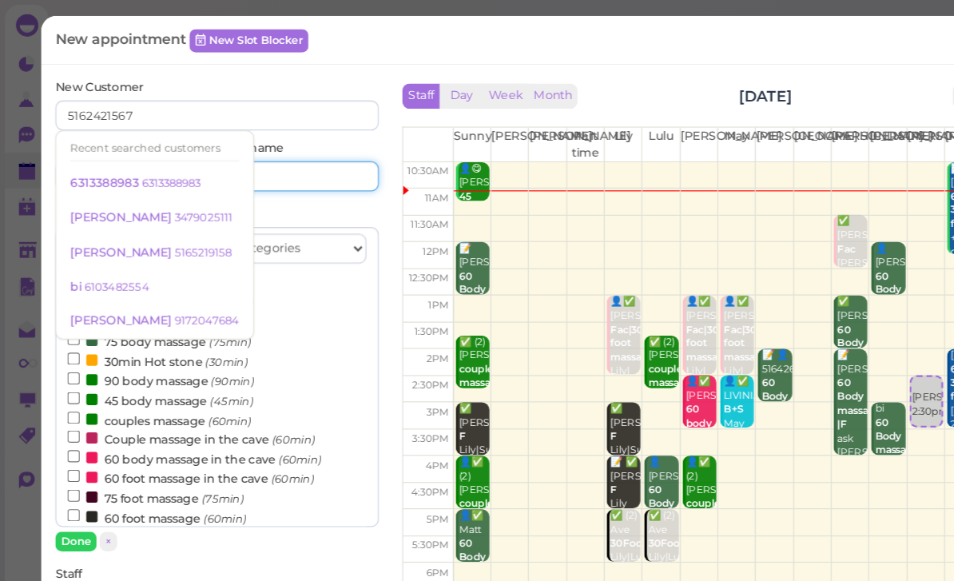
click at [260, 157] on input at bounding box center [256, 150] width 133 height 26
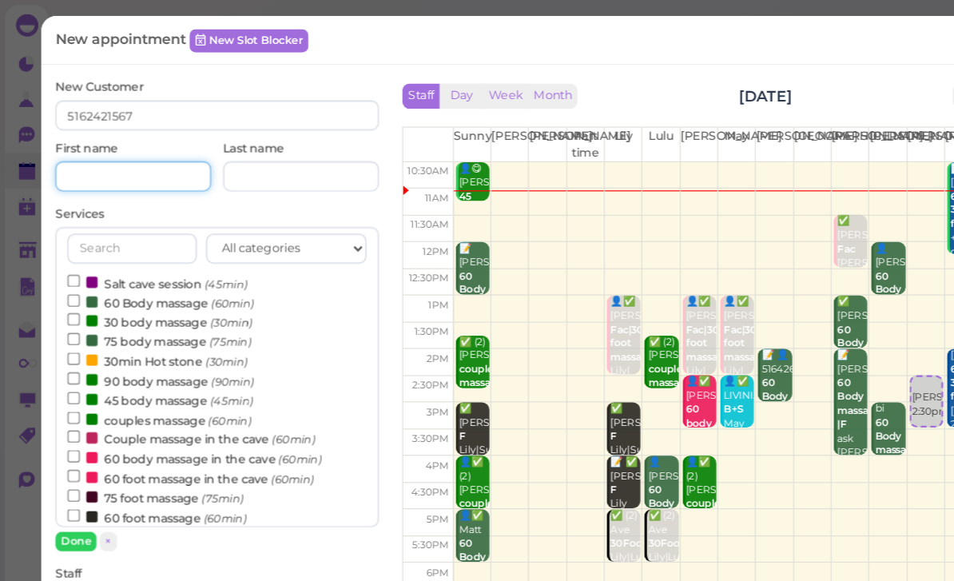
click at [120, 151] on input at bounding box center [113, 150] width 133 height 26
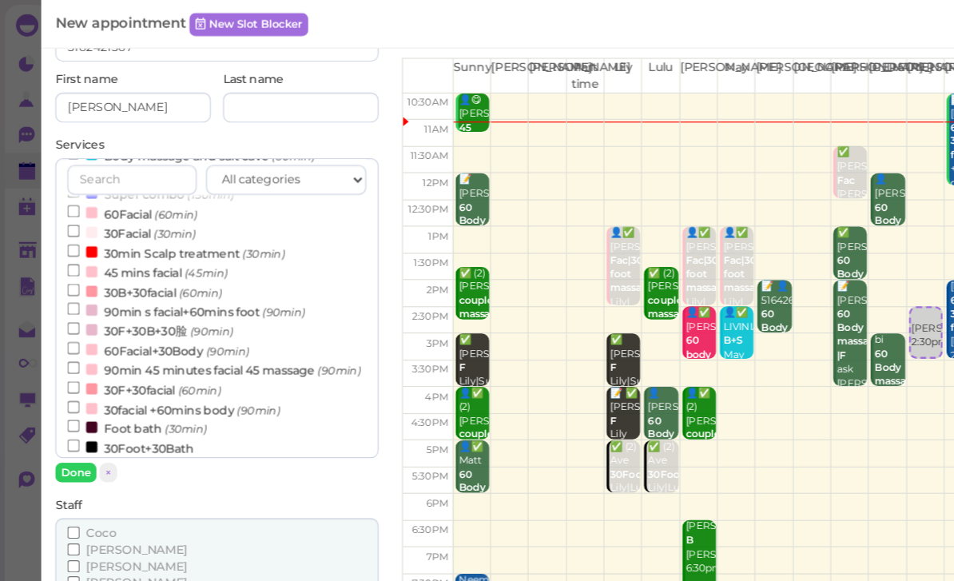
scroll to position [382, 0]
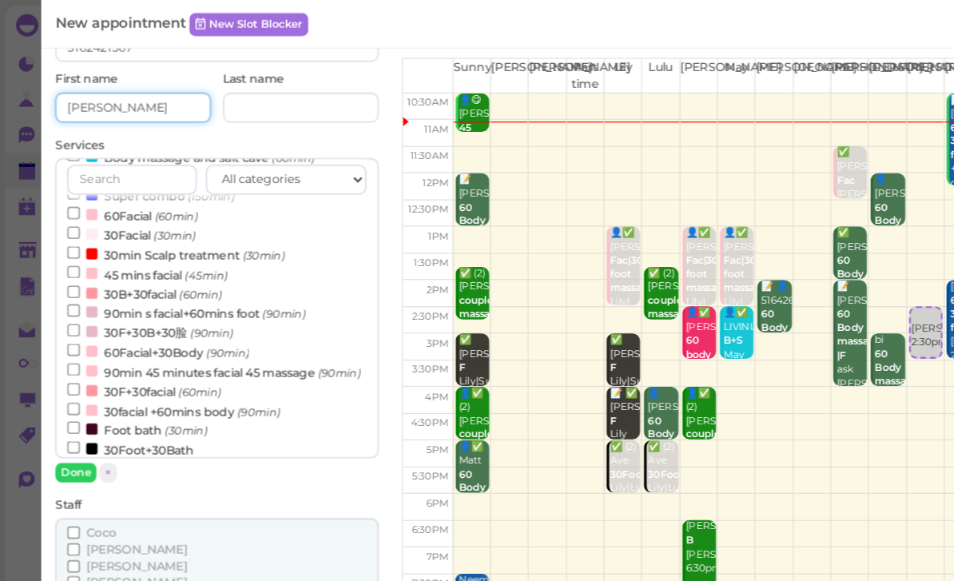
type input "[PERSON_NAME]"
click at [138, 375] on label "30Foot+30Bath" at bounding box center [112, 383] width 108 height 17
click at [68, 376] on input "30Foot+30Bath" at bounding box center [63, 381] width 10 height 10
click at [70, 403] on button "Done" at bounding box center [64, 403] width 35 height 17
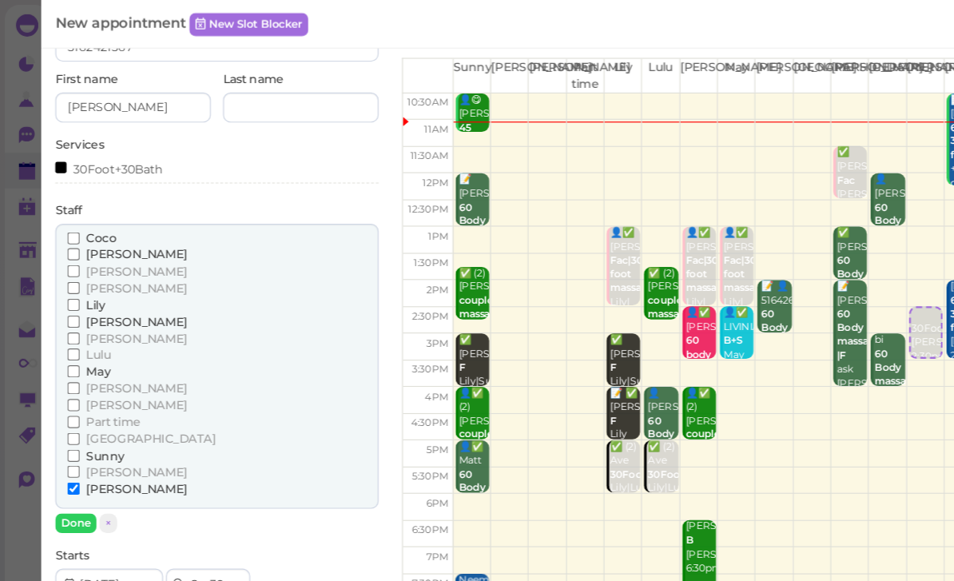
click at [65, 438] on button "Done" at bounding box center [64, 446] width 35 height 17
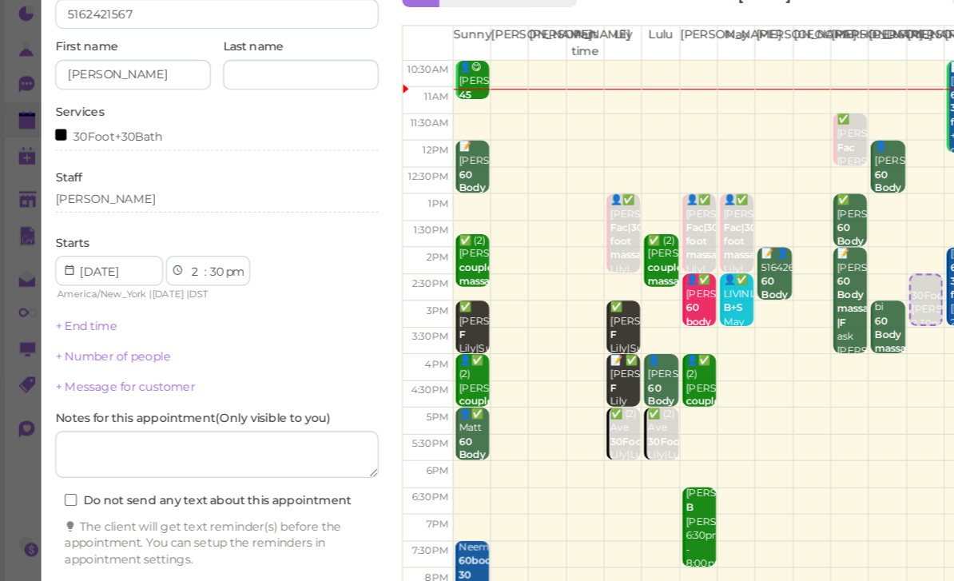
scroll to position [57, 0]
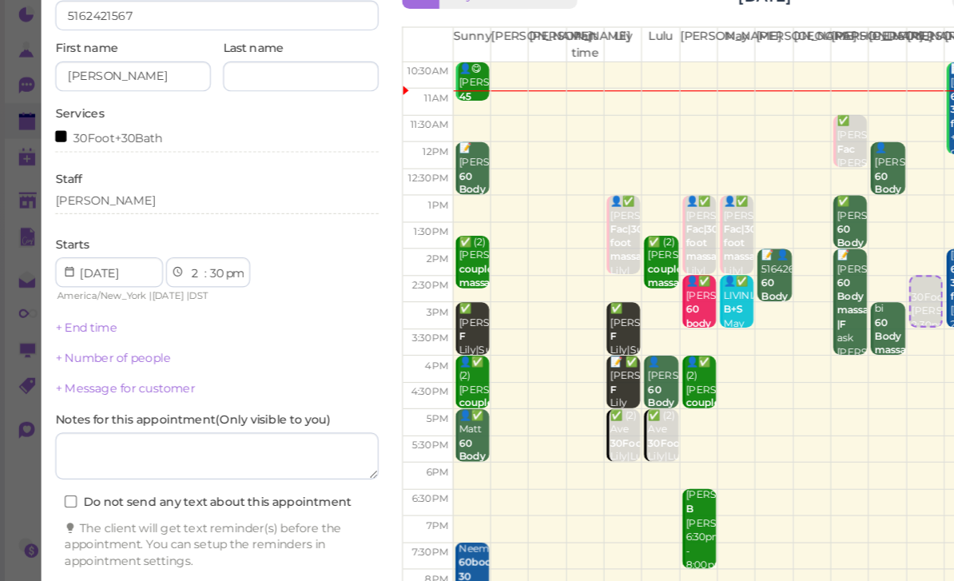
click at [164, 539] on button "Create appointment" at bounding box center [185, 552] width 276 height 26
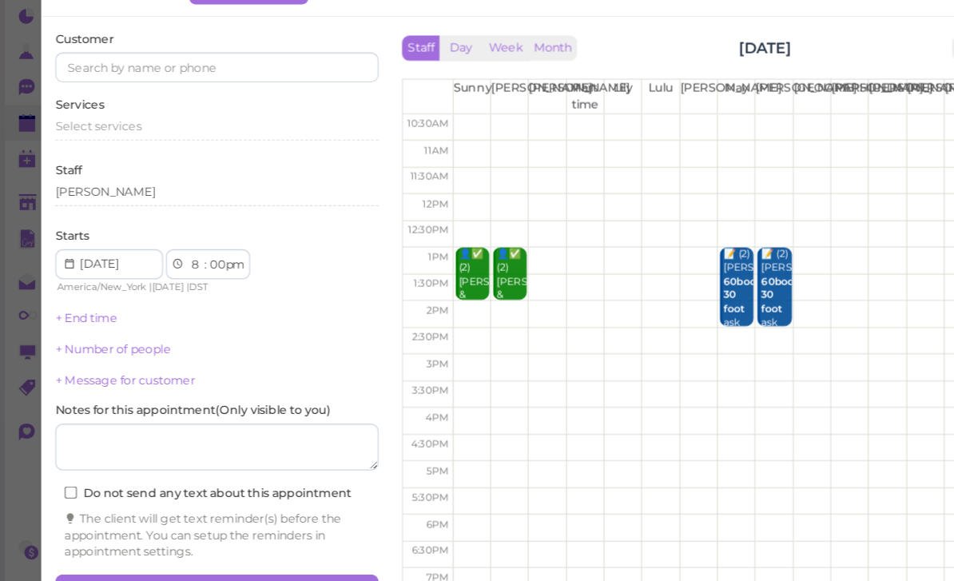
scroll to position [0, 0]
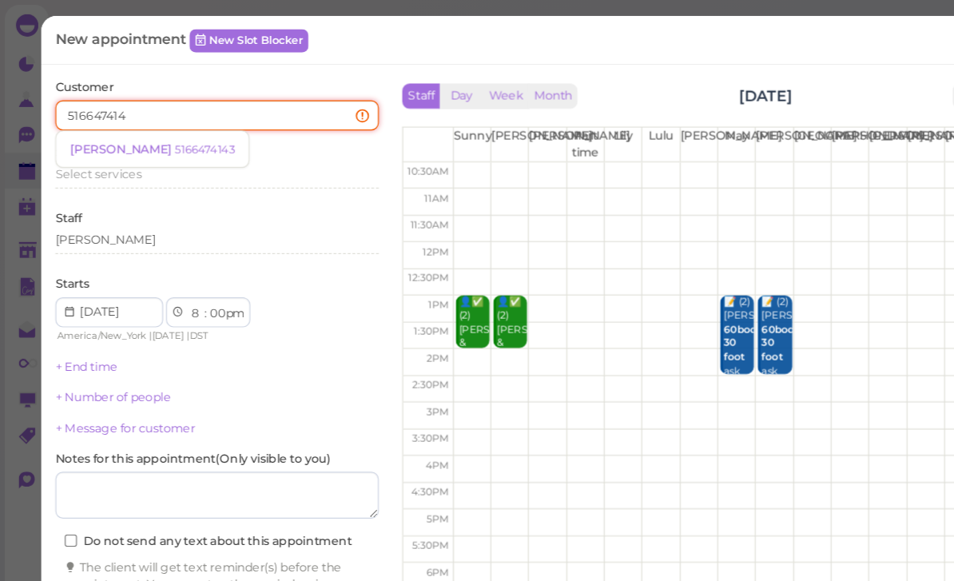
type input "5166474143"
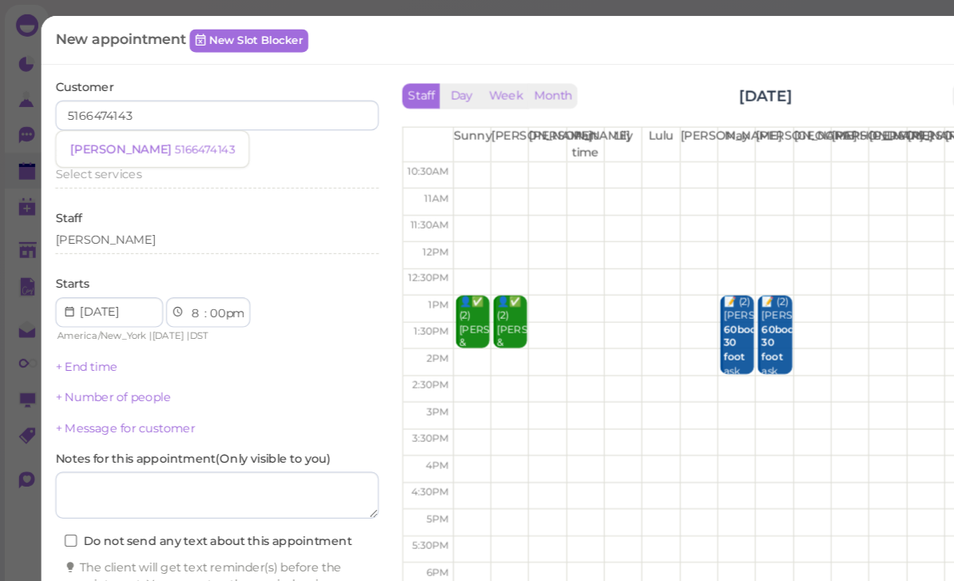
click at [149, 128] on small "5166474143" at bounding box center [174, 126] width 51 height 11
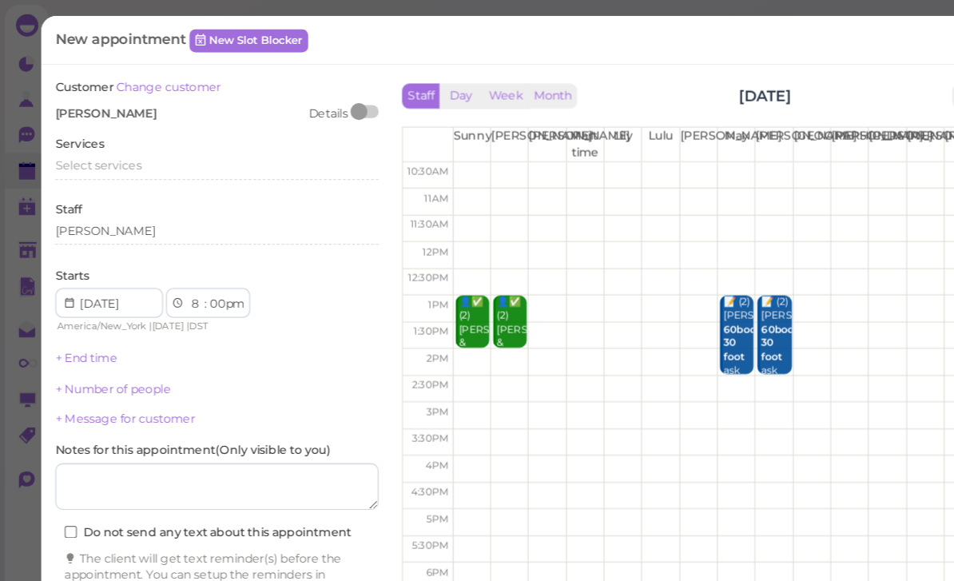
click at [106, 141] on span "Select services" at bounding box center [83, 141] width 73 height 12
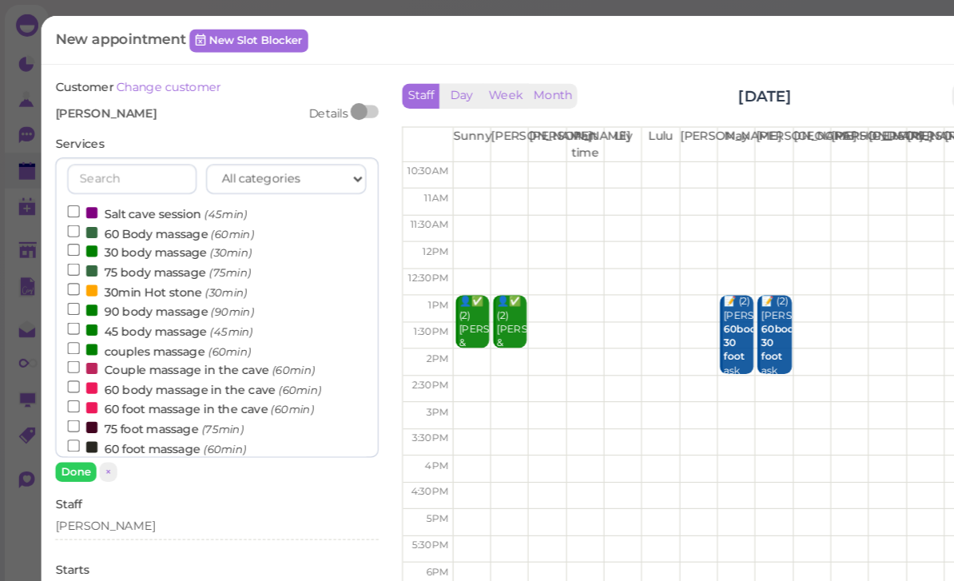
scroll to position [15, 0]
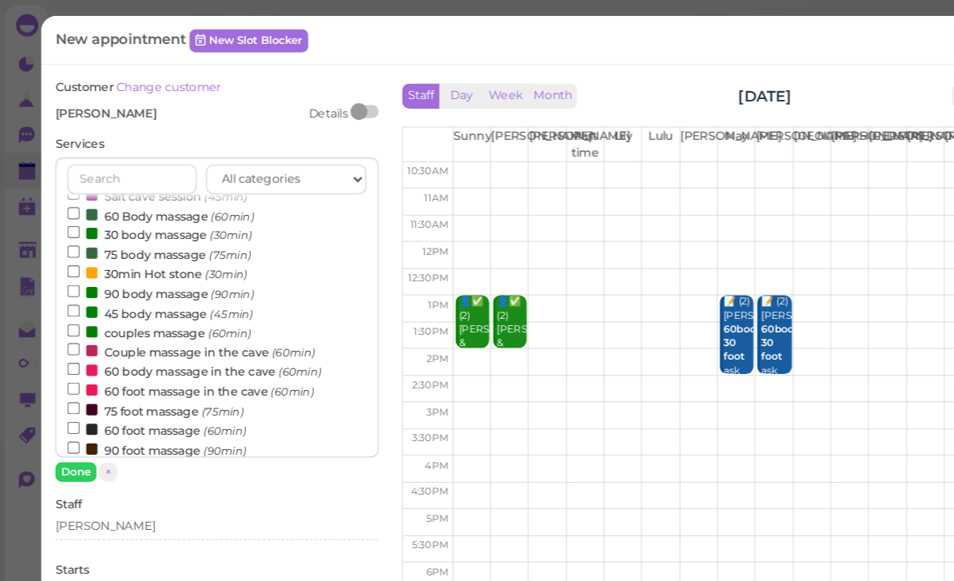
click at [149, 191] on label "30 body massage (30min)" at bounding box center [136, 199] width 157 height 17
click at [68, 192] on input "30 body massage (30min)" at bounding box center [63, 197] width 10 height 10
click at [145, 177] on label "60 Body massage (60min)" at bounding box center [137, 183] width 159 height 17
click at [68, 177] on input "60 Body massage (60min)" at bounding box center [63, 182] width 10 height 10
select select "9"
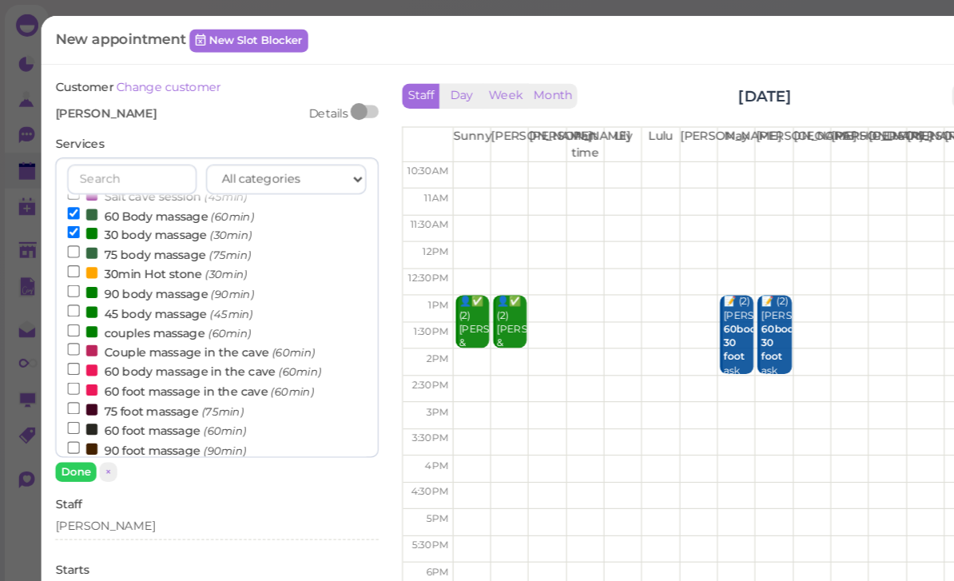
click at [127, 196] on label "30 body massage (30min)" at bounding box center [136, 199] width 157 height 17
click at [68, 196] on input "30 body massage (30min)" at bounding box center [63, 197] width 10 height 10
select select "00"
click at [67, 403] on button "Done" at bounding box center [64, 402] width 35 height 17
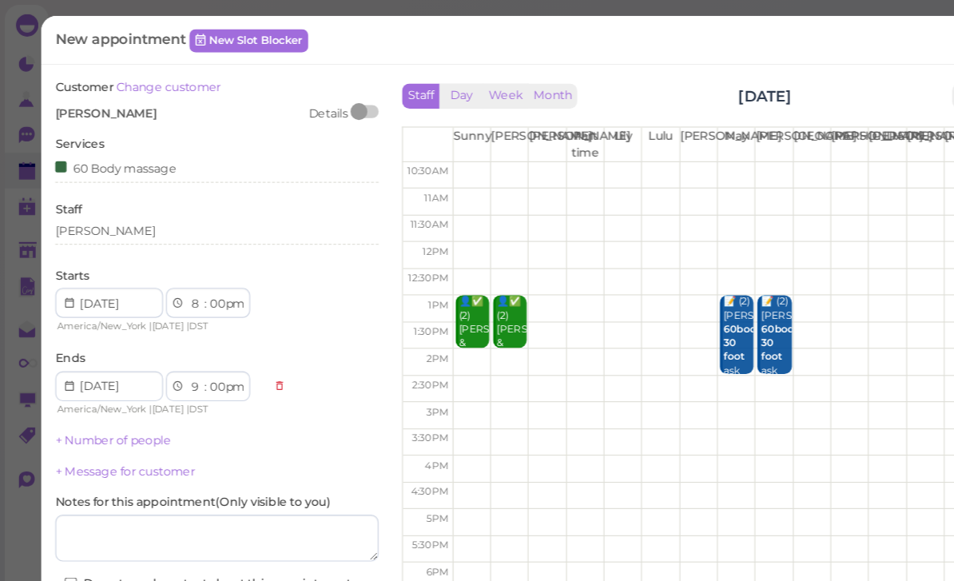
click at [125, 196] on div "[PERSON_NAME]" at bounding box center [185, 197] width 276 height 14
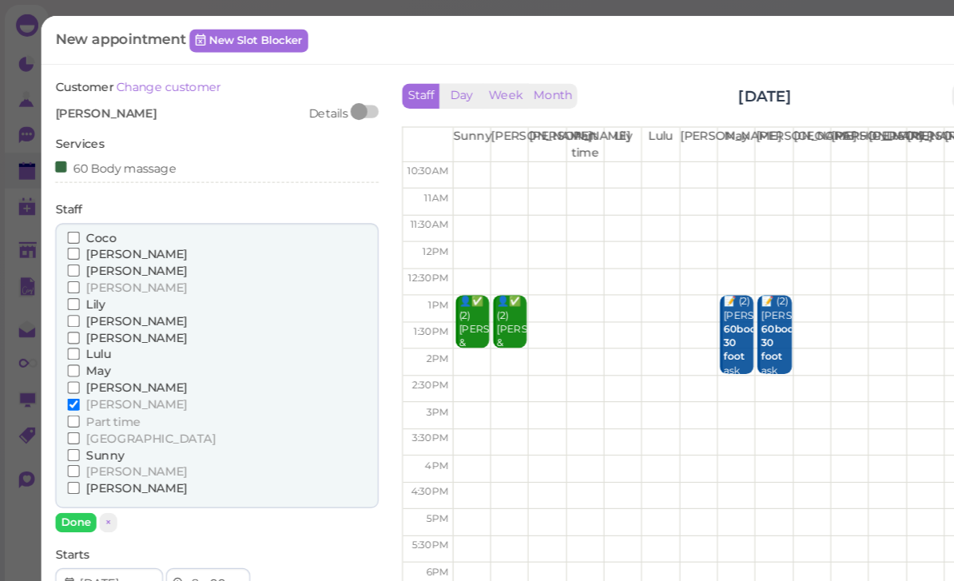
click at [81, 258] on span "Lily" at bounding box center [81, 259] width 16 height 12
click at [68, 258] on input "Lily" at bounding box center [63, 259] width 10 height 10
click at [69, 437] on button "Done" at bounding box center [64, 445] width 35 height 17
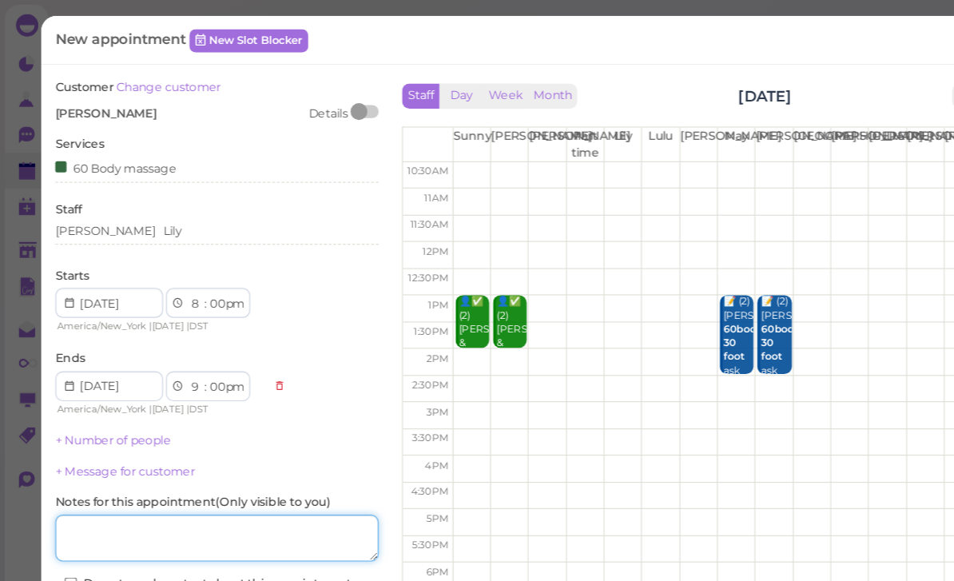
click at [157, 451] on textarea at bounding box center [185, 459] width 276 height 40
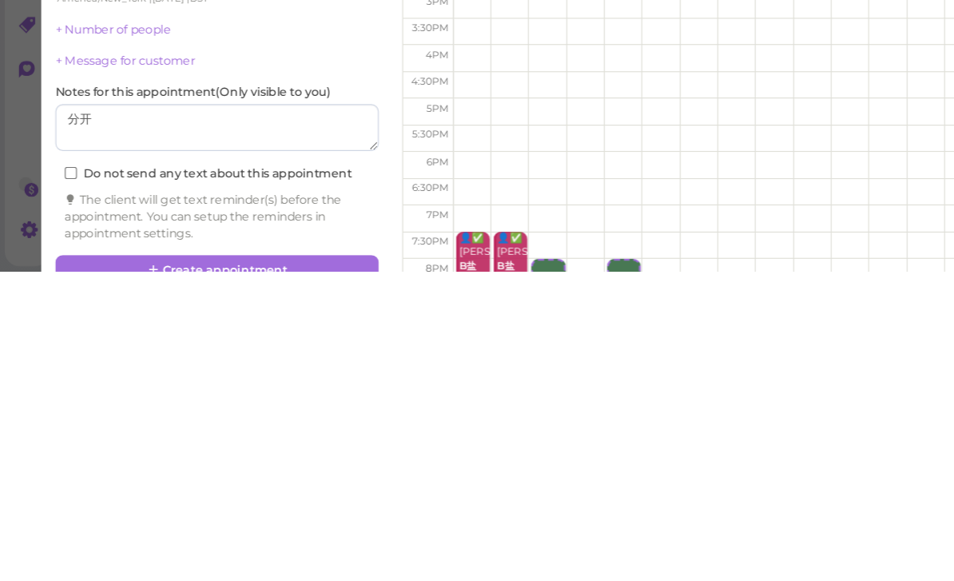
scroll to position [57, 0]
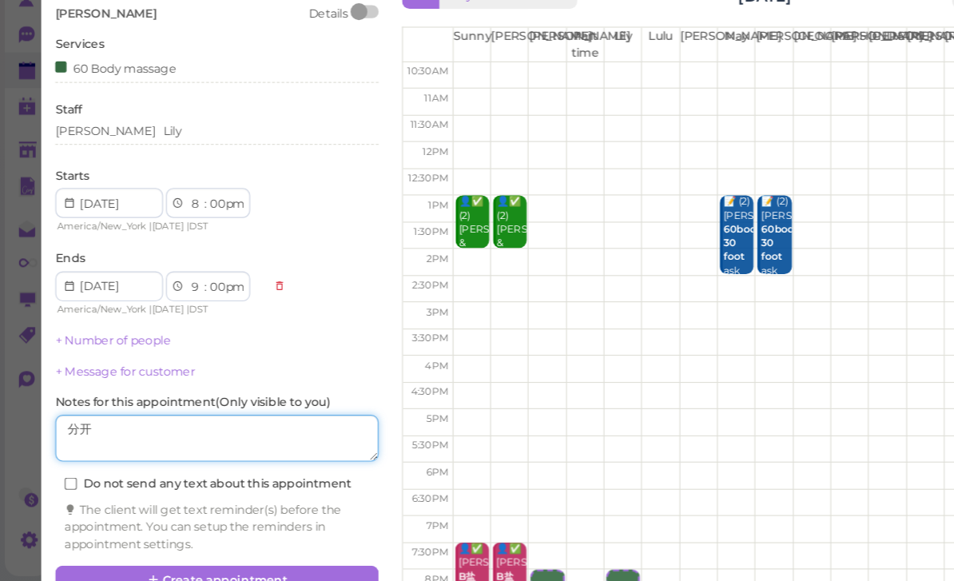
type textarea "分开"
click at [111, 369] on link "+ Number of people" at bounding box center [96, 375] width 98 height 12
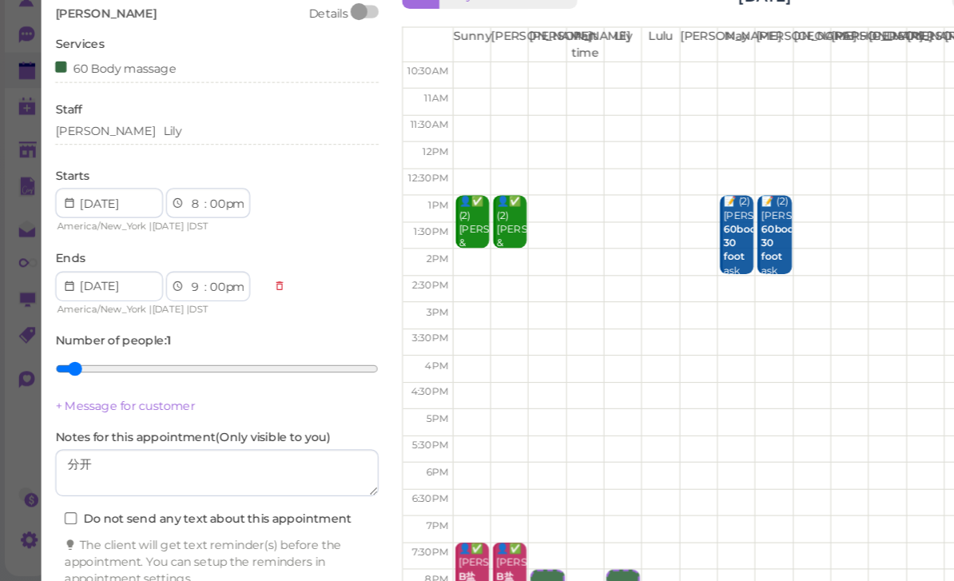
type input "2"
click at [92, 387] on input "range" at bounding box center [185, 400] width 276 height 26
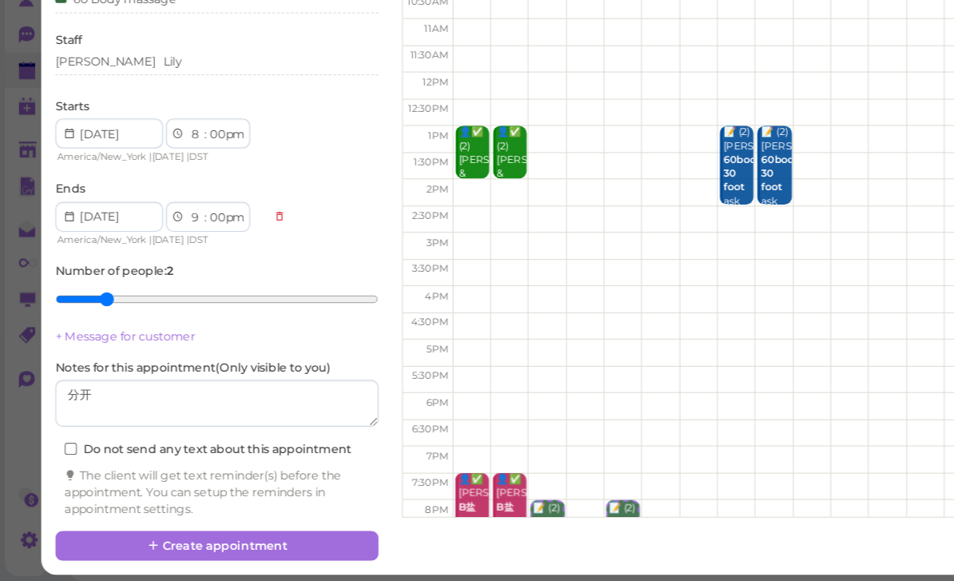
scroll to position [58, 0]
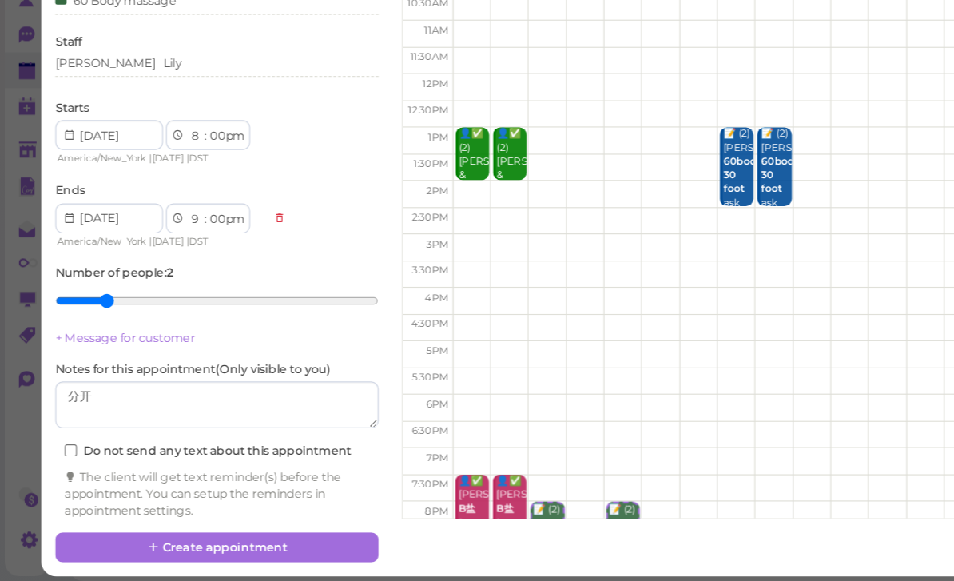
click at [223, 539] on button "Create appointment" at bounding box center [185, 552] width 276 height 26
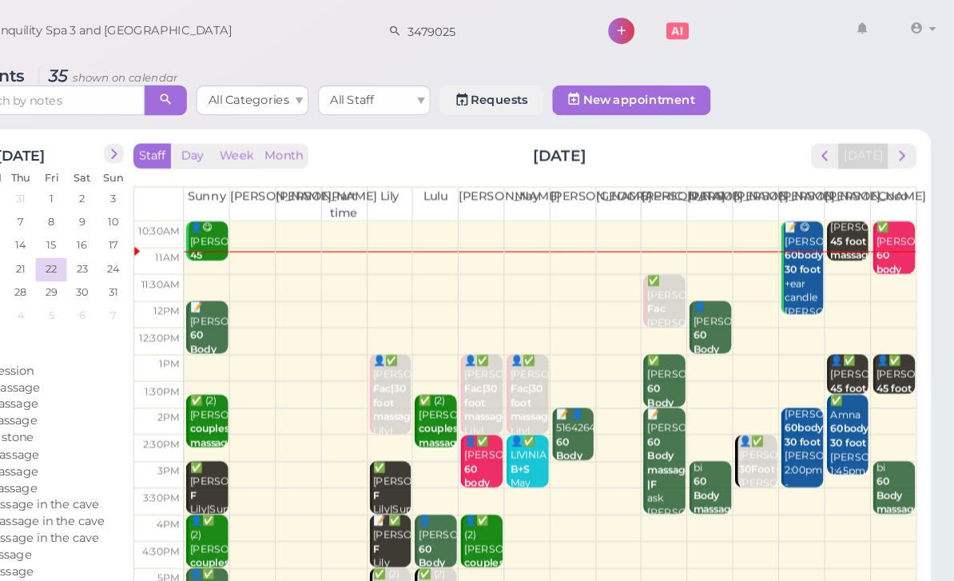
scroll to position [0, 0]
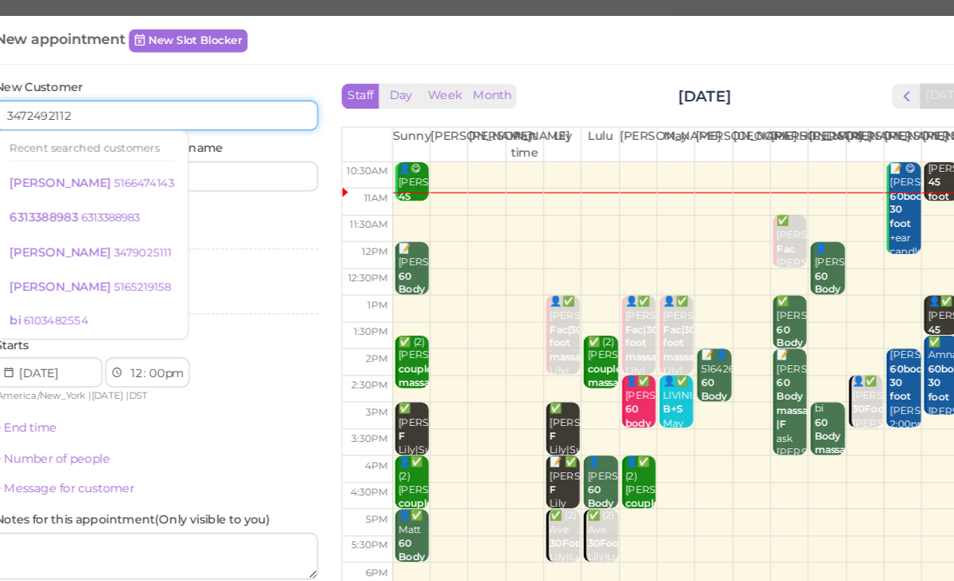
type input "3472492112"
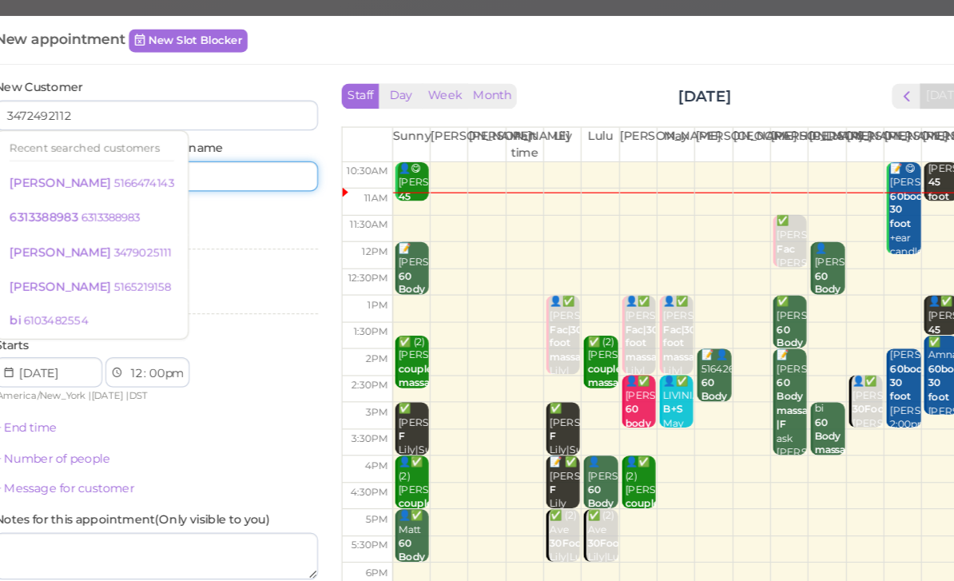
click at [232, 154] on input at bounding box center [256, 150] width 133 height 26
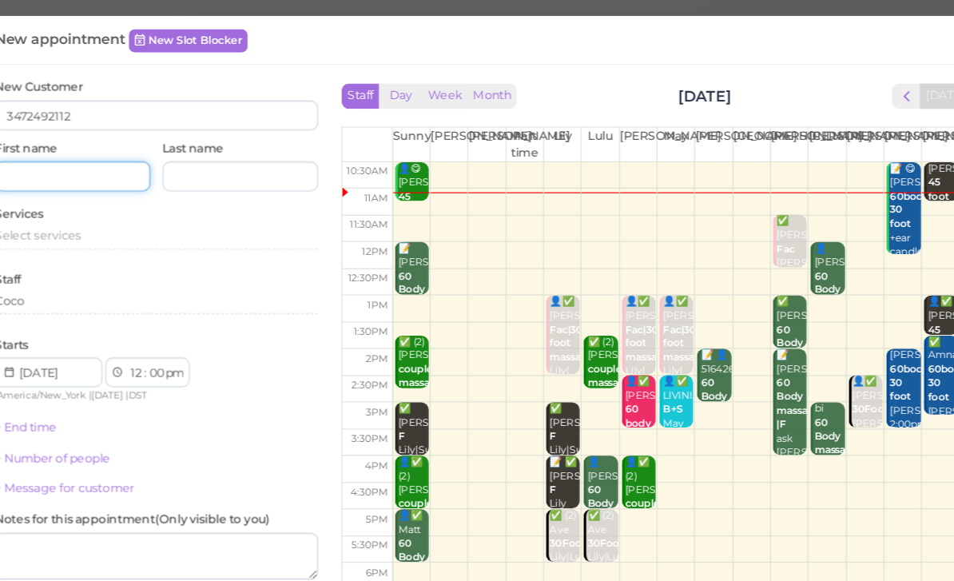
click at [91, 154] on input at bounding box center [113, 150] width 133 height 26
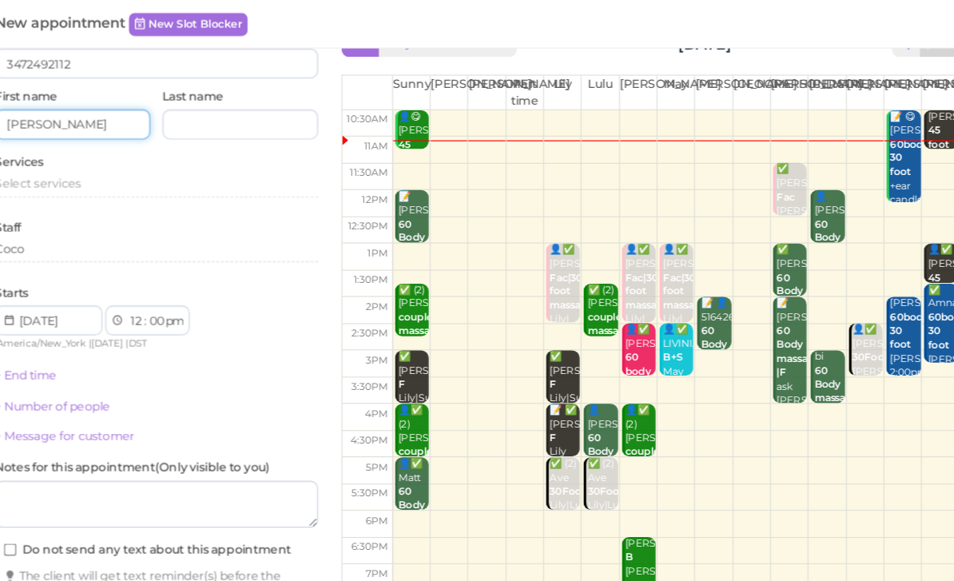
scroll to position [43, 0]
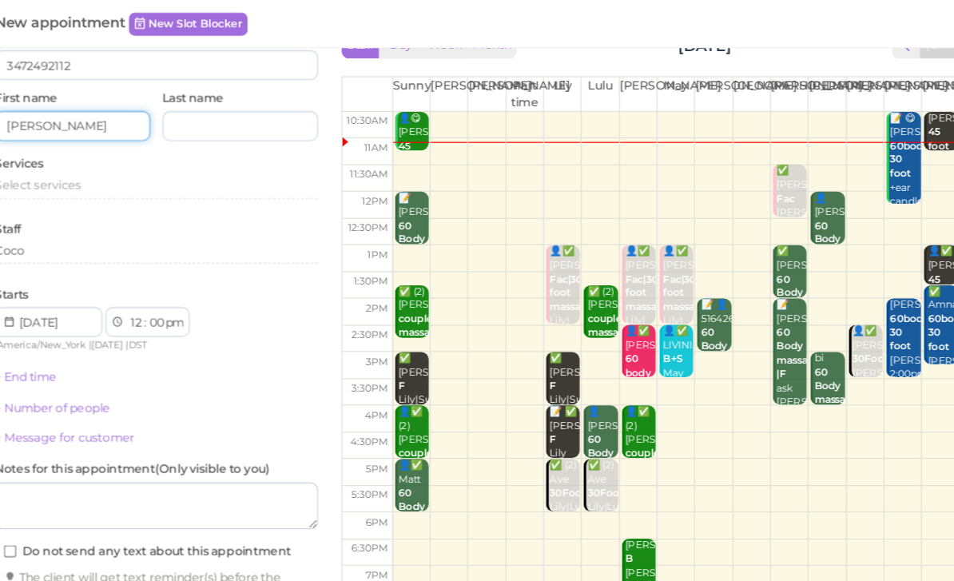
type input "[PERSON_NAME]"
click at [60, 154] on span "Select services" at bounding box center [83, 157] width 73 height 12
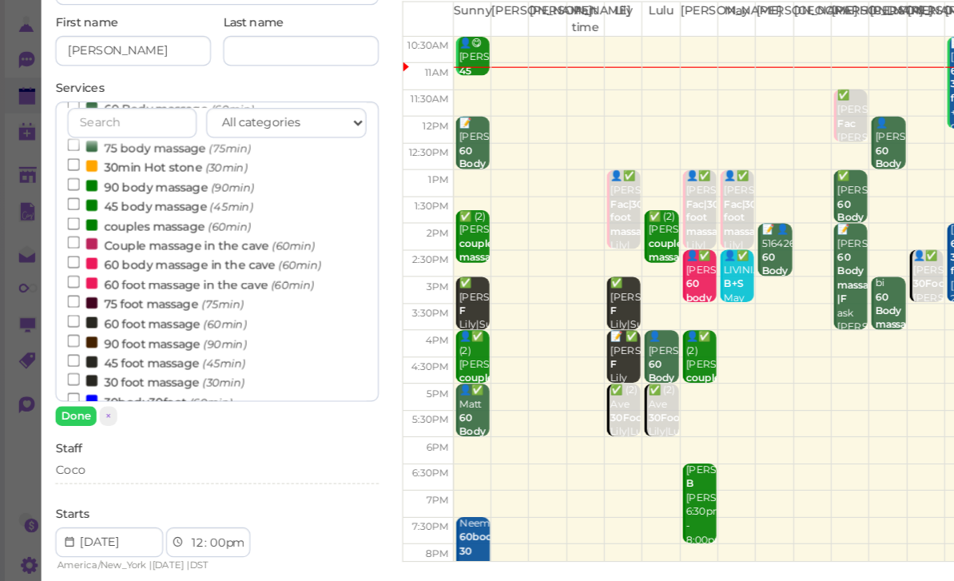
scroll to position [59, 0]
click at [167, 247] on label "couples massage (60min)" at bounding box center [136, 255] width 157 height 17
click at [68, 248] on input "couples massage (60min)" at bounding box center [63, 253] width 10 height 10
click at [117, 457] on div "Coco" at bounding box center [185, 464] width 276 height 14
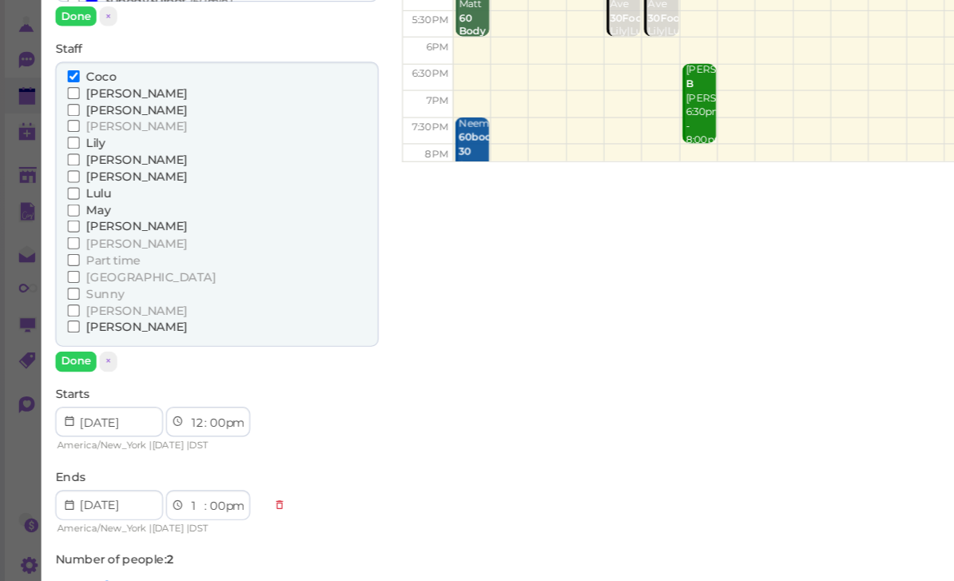
scroll to position [384, 0]
click at [82, 322] on span "[PERSON_NAME]" at bounding box center [116, 328] width 86 height 12
click at [68, 323] on input "[PERSON_NAME]" at bounding box center [63, 328] width 10 height 10
click at [55, 363] on button "Done" at bounding box center [64, 371] width 35 height 17
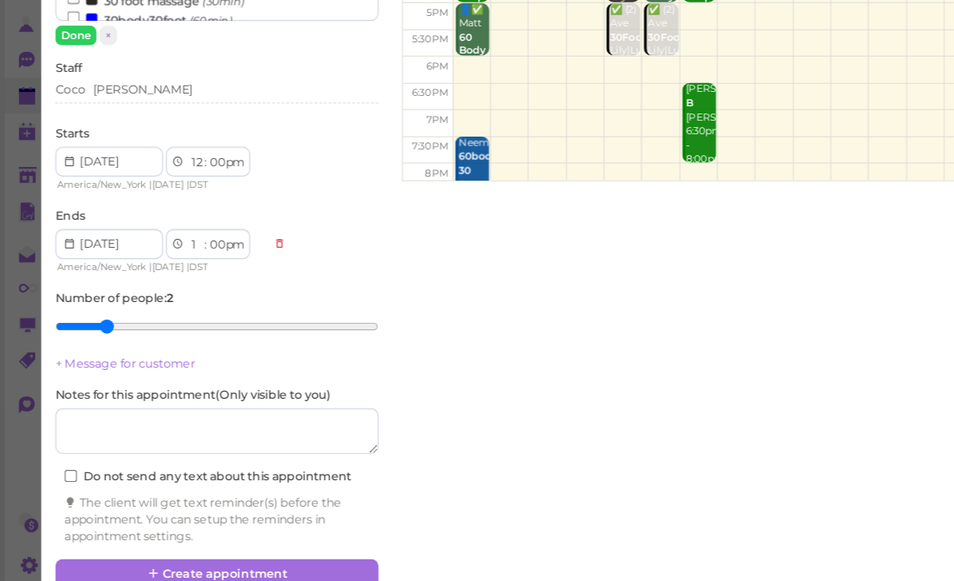
click at [185, 540] on button "Create appointment" at bounding box center [185, 553] width 276 height 26
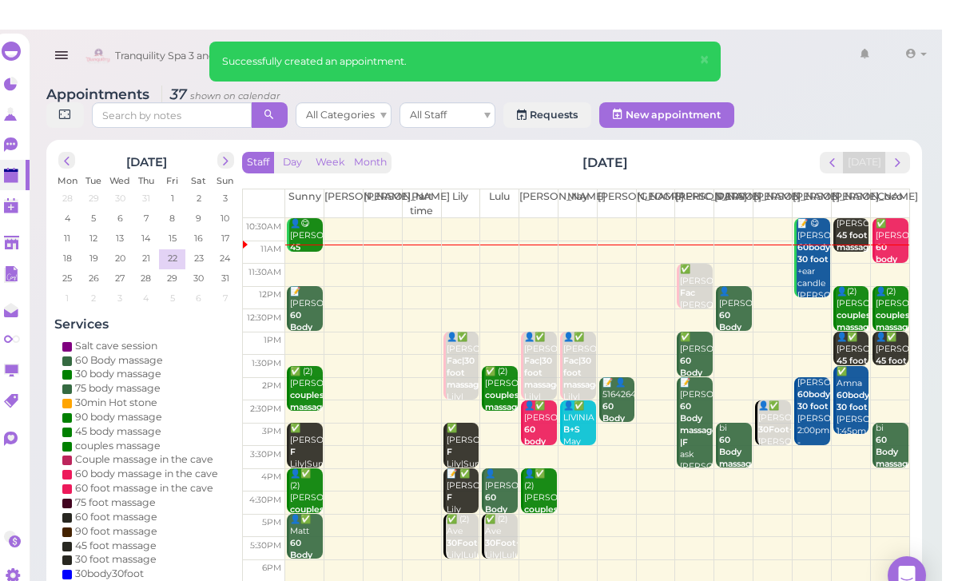
scroll to position [8, 0]
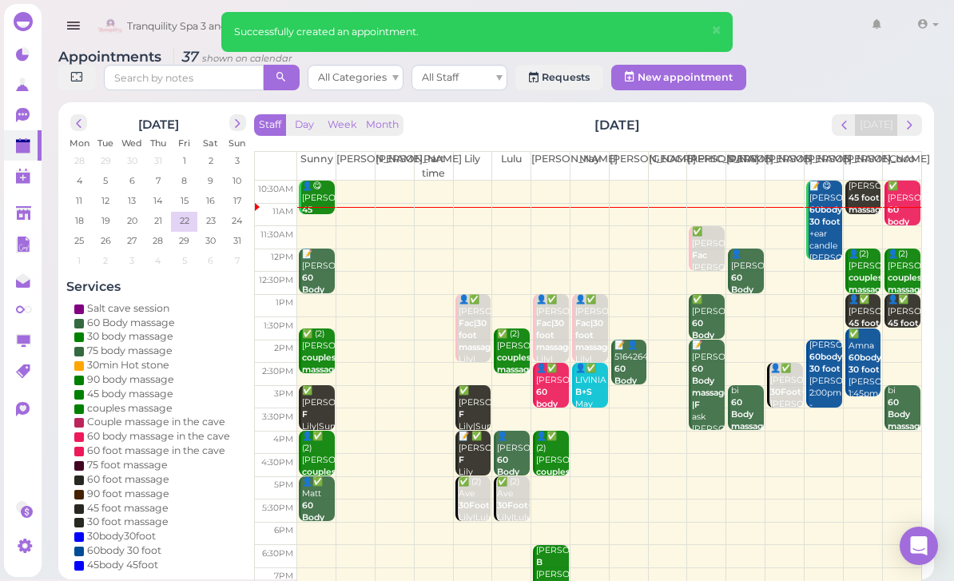
click at [854, 201] on b "45 foot massage" at bounding box center [867, 203] width 38 height 22
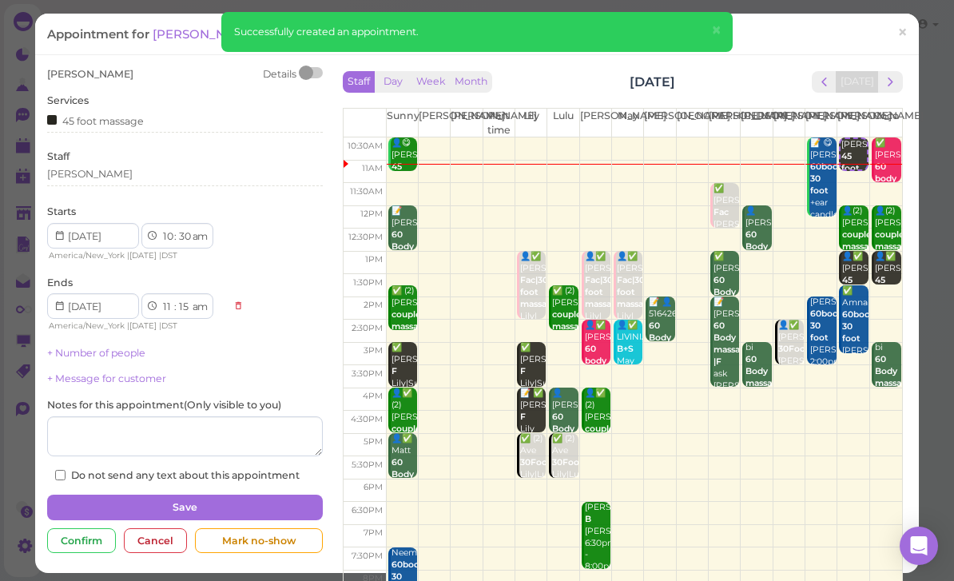
click at [728, 30] on div "Appointment for Jane 5165929885 New appointment Check in this customer" at bounding box center [468, 34] width 843 height 16
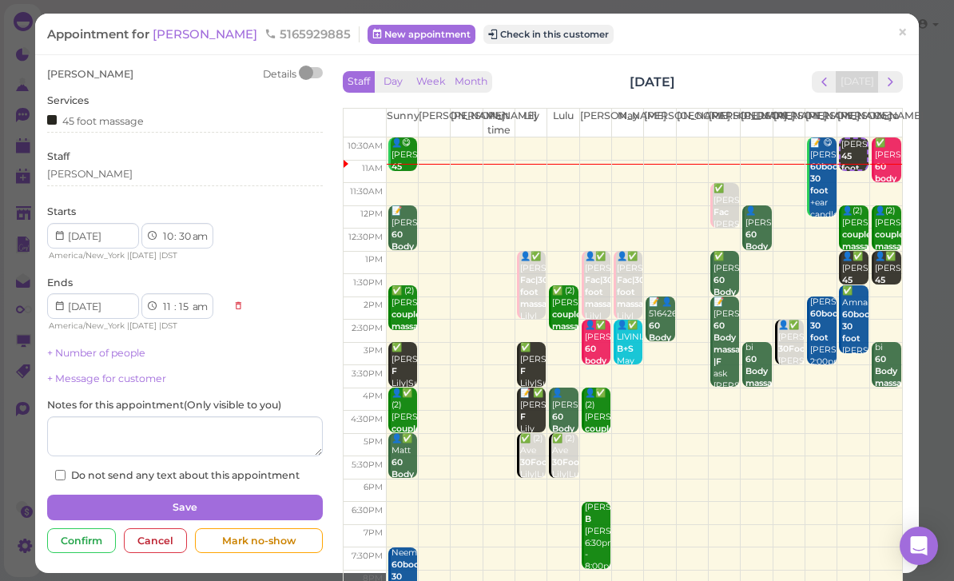
click at [161, 42] on span "Jane" at bounding box center [207, 33] width 108 height 15
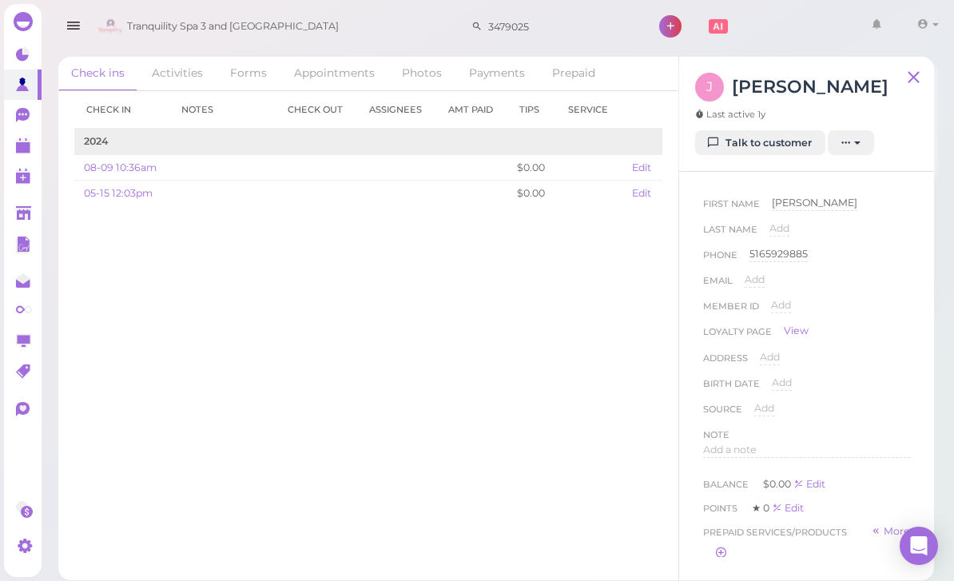
click at [775, 151] on link "Talk to customer" at bounding box center [760, 143] width 130 height 26
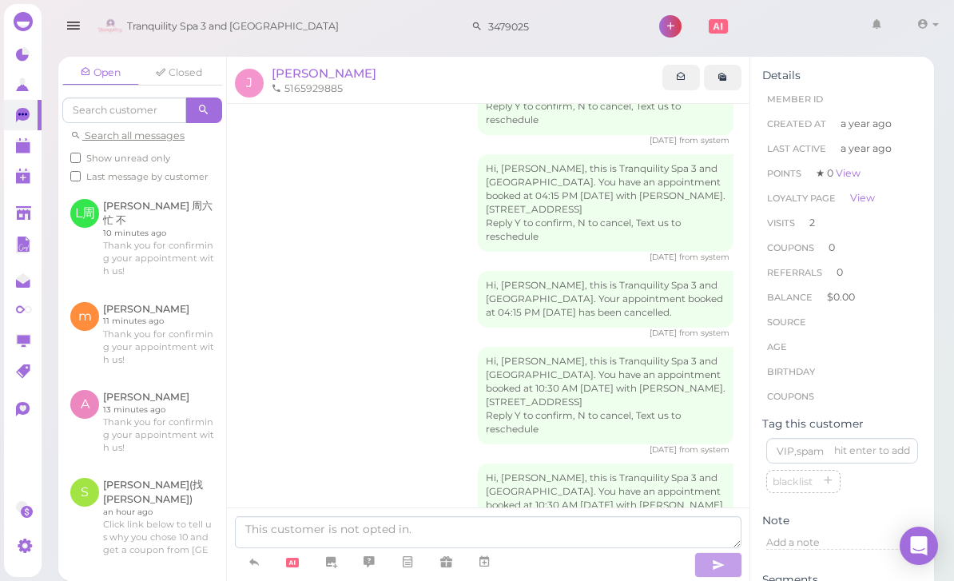
scroll to position [613, 0]
click at [276, 71] on span "Jane" at bounding box center [324, 72] width 105 height 15
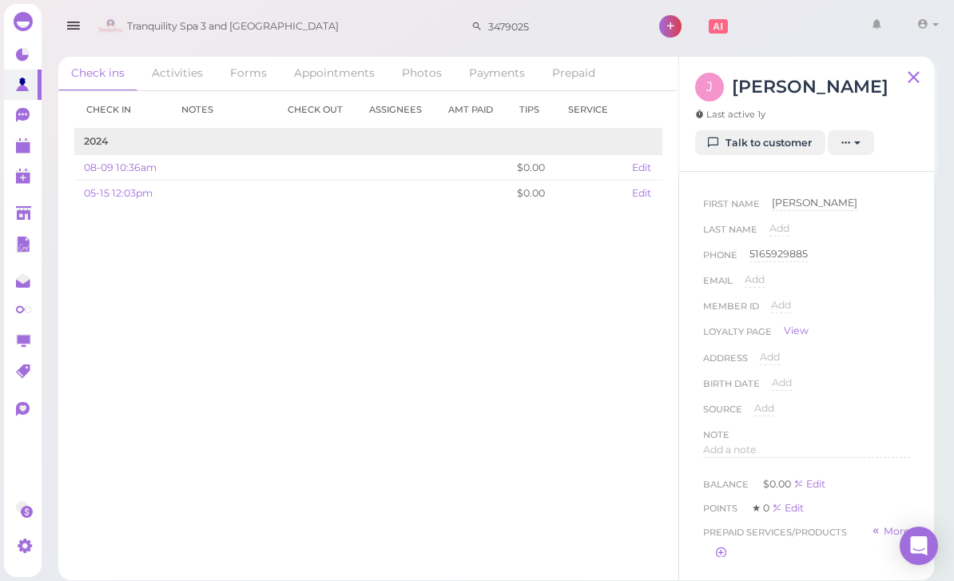
click at [14, 157] on link at bounding box center [23, 145] width 38 height 30
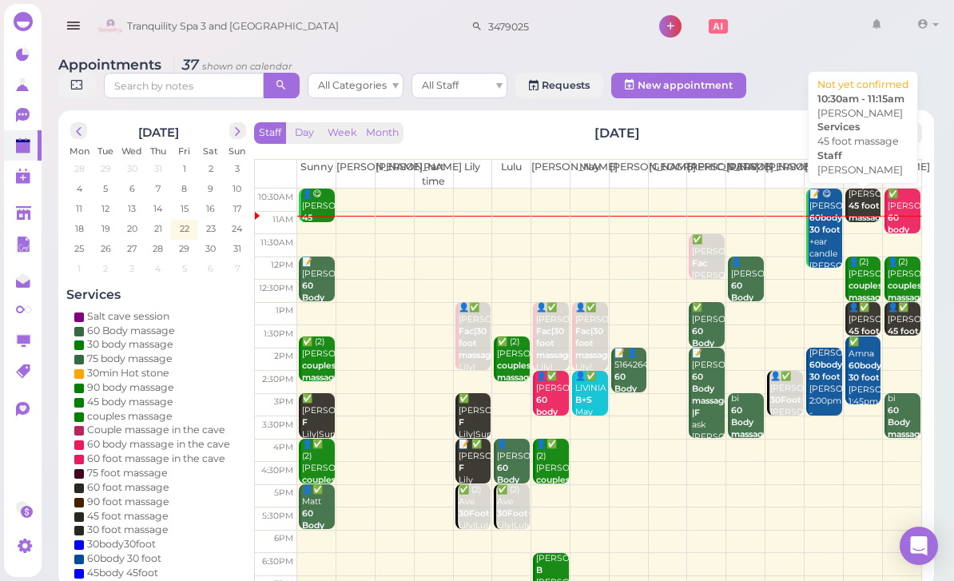
click at [855, 200] on b "45 foot massage" at bounding box center [867, 211] width 38 height 22
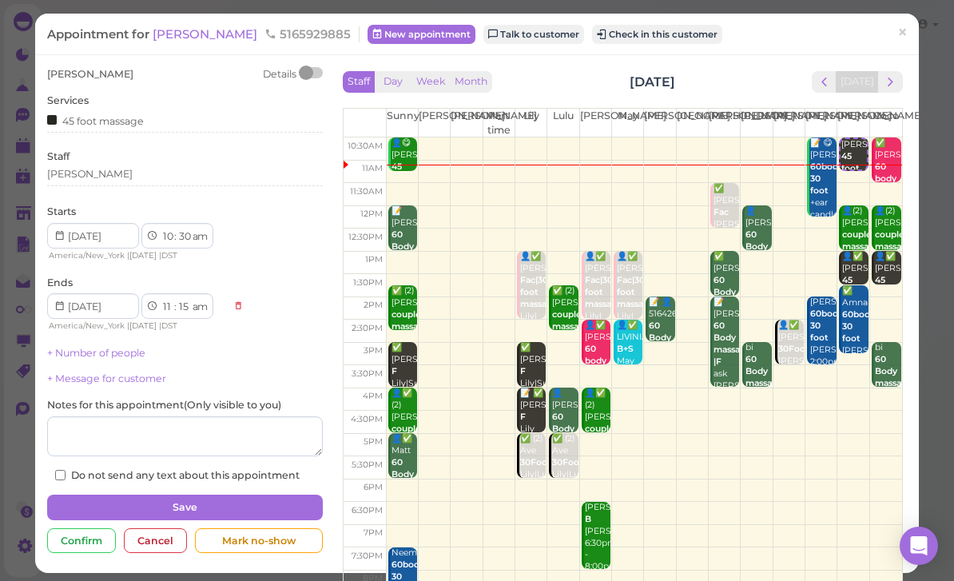
click at [158, 542] on div "Cancel" at bounding box center [155, 541] width 63 height 26
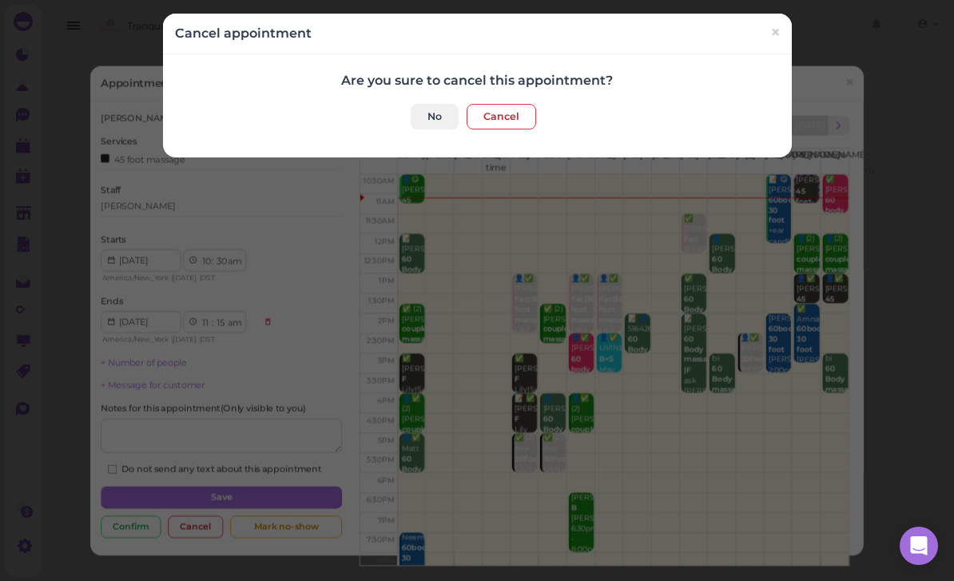
click at [501, 127] on button "Cancel" at bounding box center [500, 117] width 69 height 26
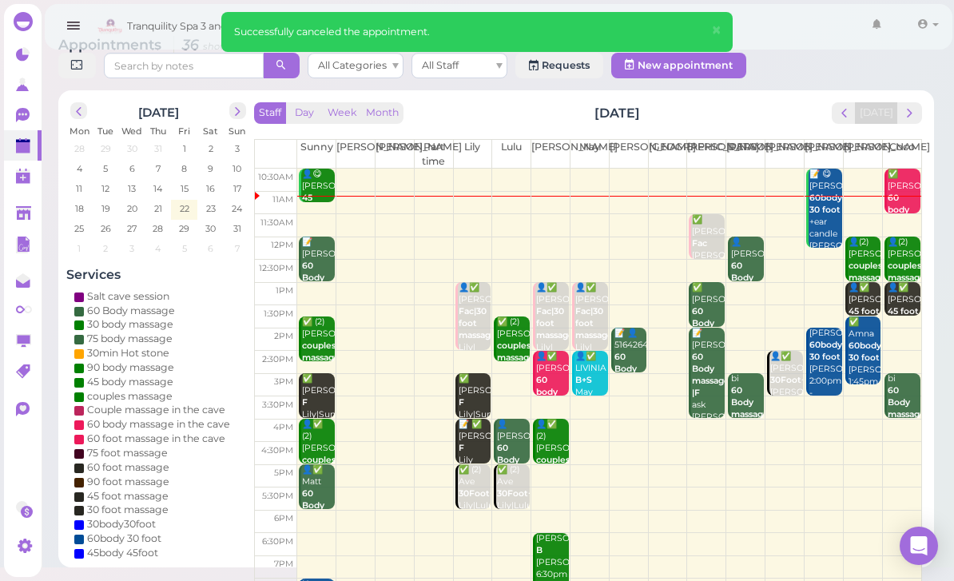
scroll to position [57, 0]
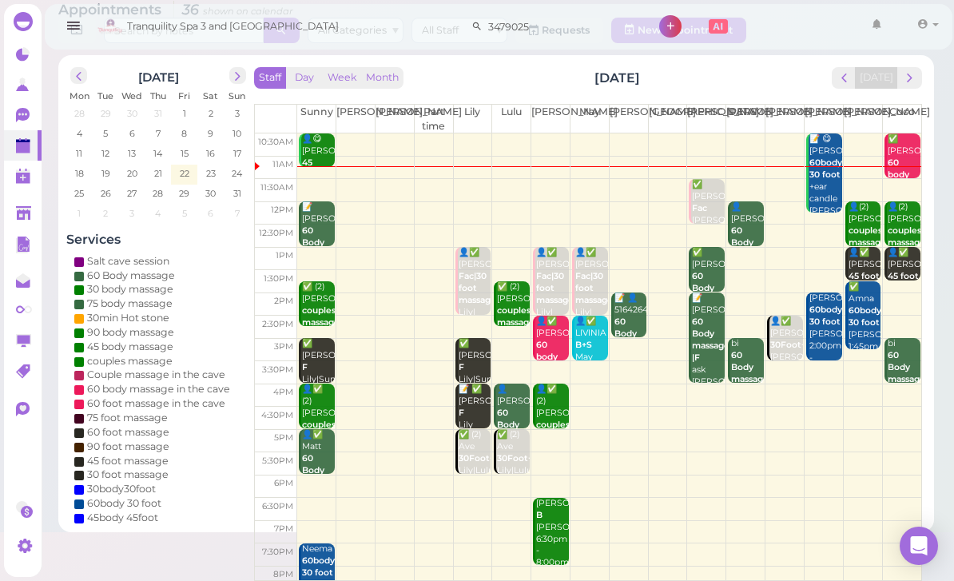
click at [909, 75] on span "next" at bounding box center [909, 77] width 15 height 15
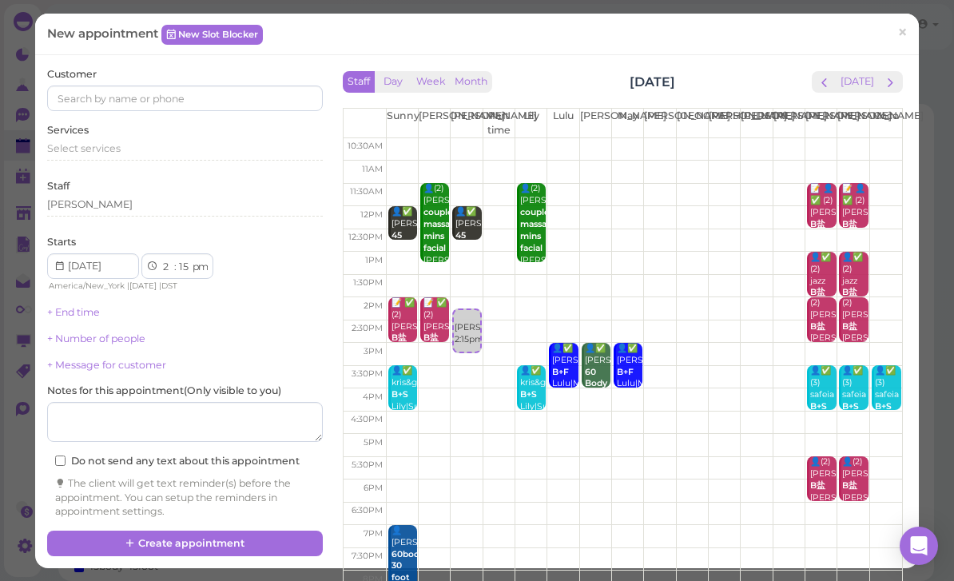
click at [914, 17] on link "×" at bounding box center [902, 34] width 30 height 38
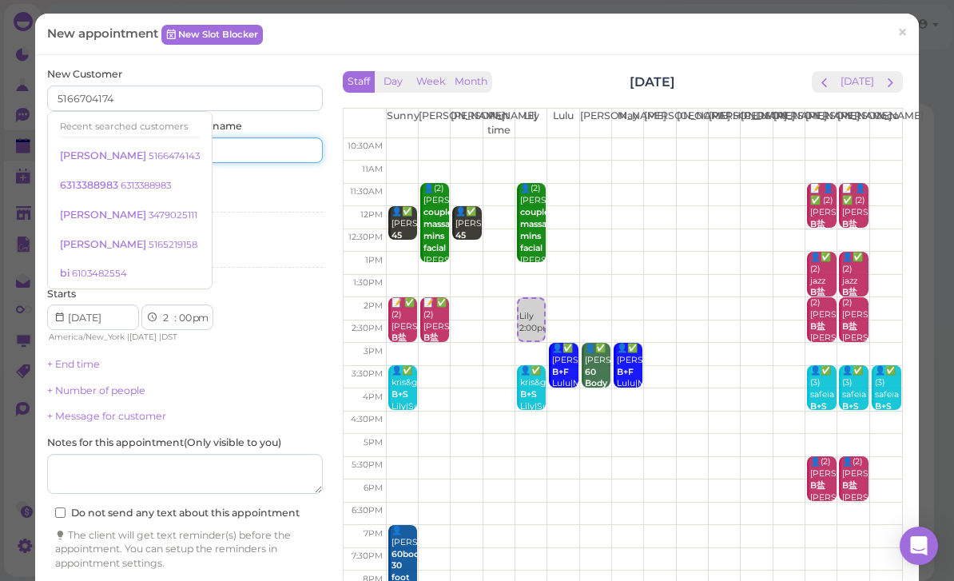
click at [267, 147] on input at bounding box center [256, 150] width 133 height 26
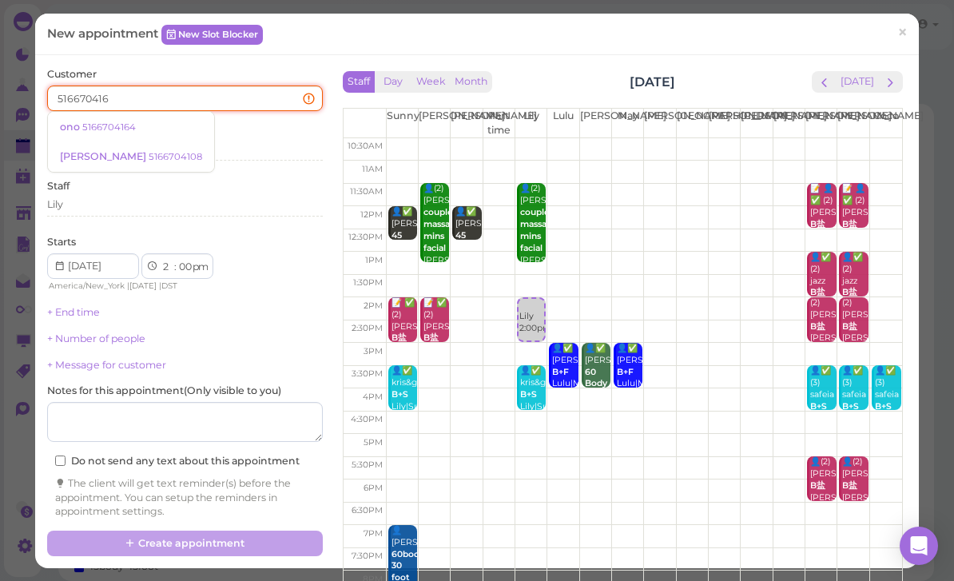
type input "5166704164"
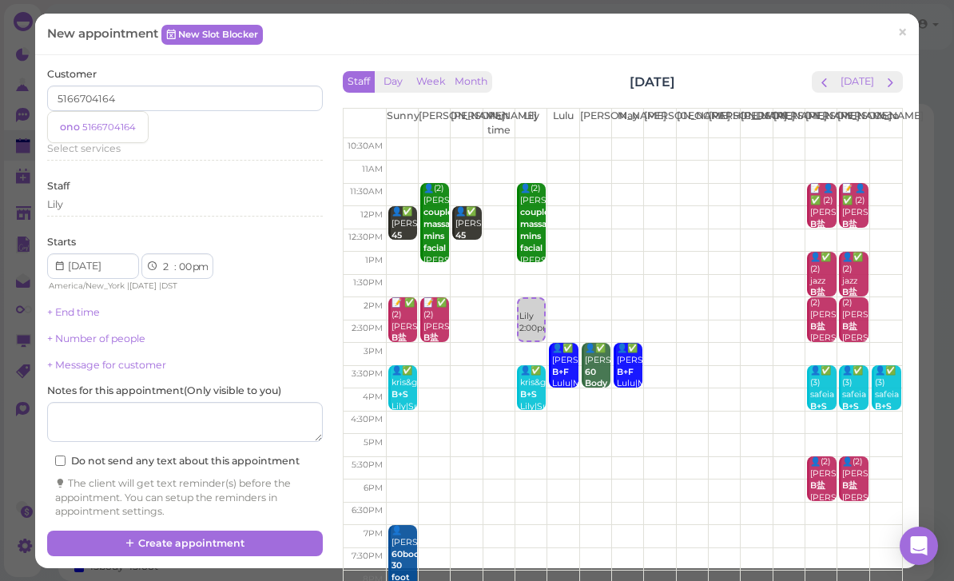
click at [107, 121] on small "5166704164" at bounding box center [109, 126] width 54 height 11
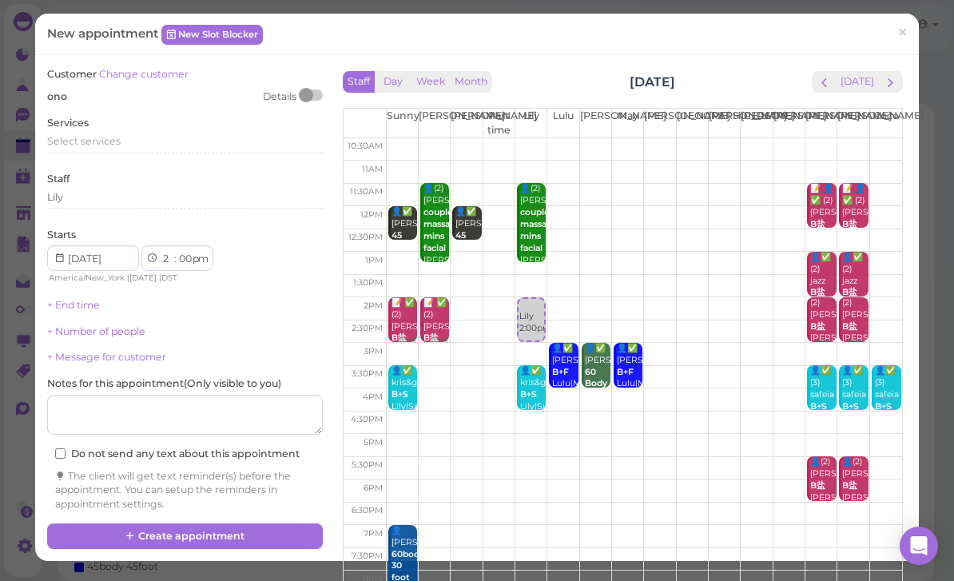
click at [108, 145] on span "Select services" at bounding box center [83, 141] width 73 height 12
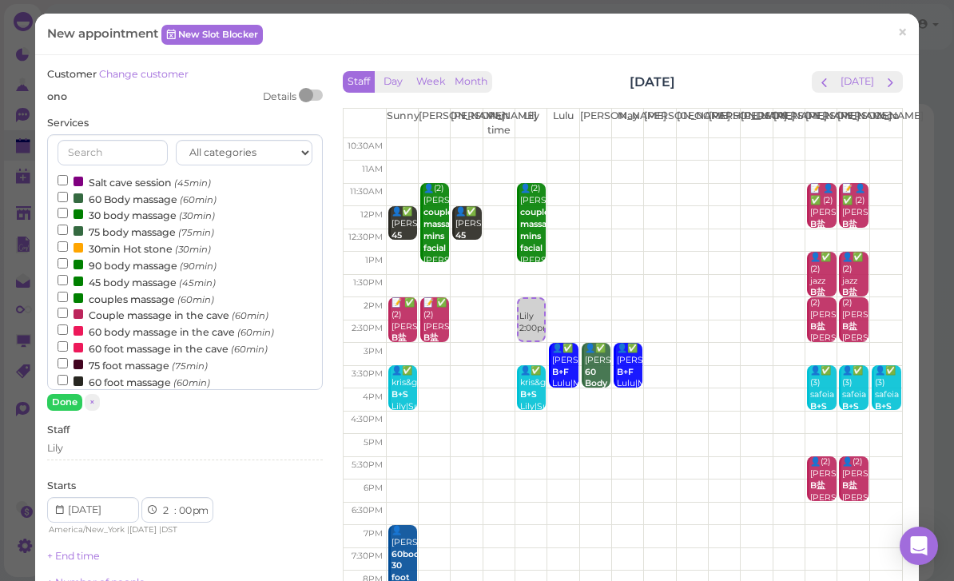
click at [121, 196] on label "60 Body massage (60min)" at bounding box center [137, 198] width 159 height 17
click at [68, 196] on input "60 Body massage (60min)" at bounding box center [63, 197] width 10 height 10
click at [70, 405] on button "Done" at bounding box center [64, 402] width 35 height 17
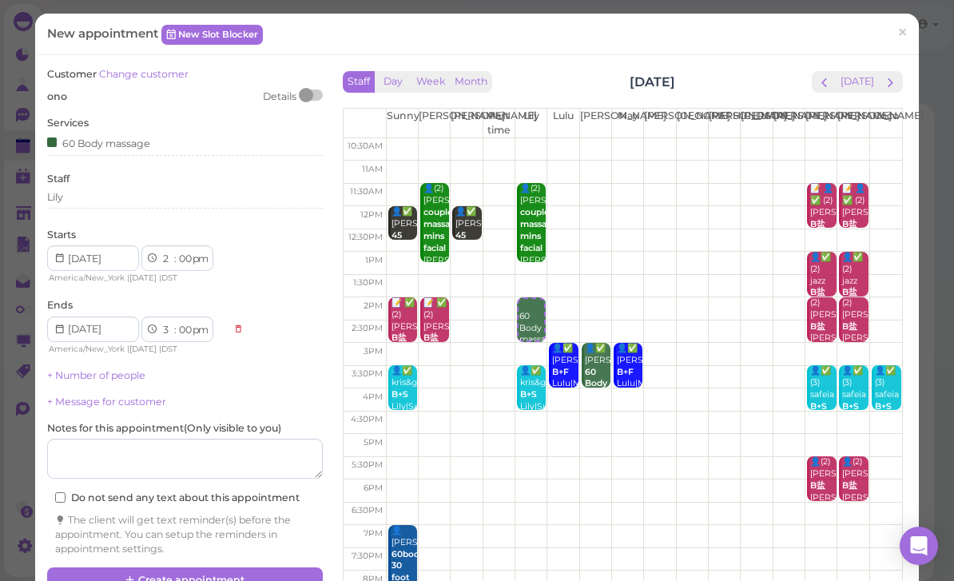
click at [132, 371] on link "+ Number of people" at bounding box center [96, 375] width 98 height 12
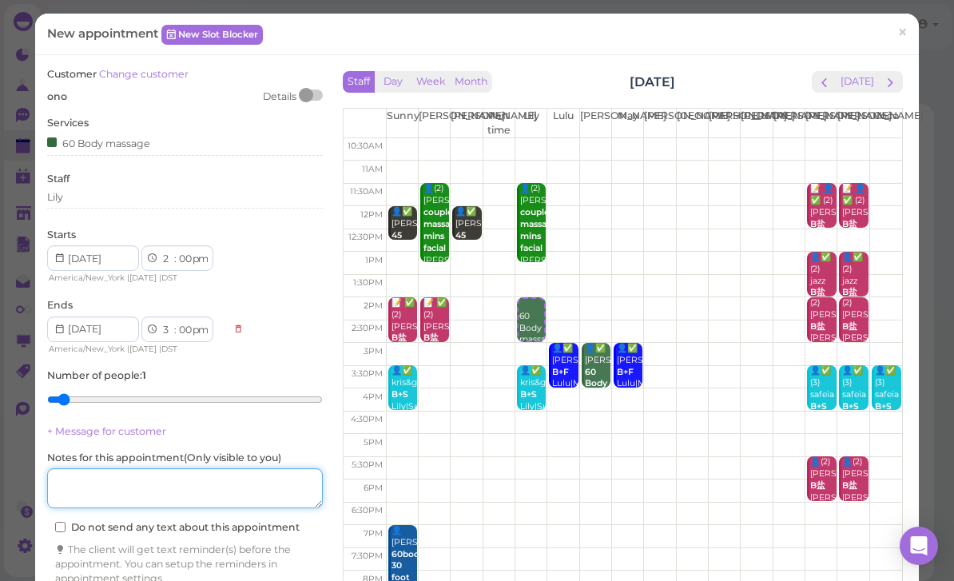
click at [220, 486] on textarea at bounding box center [185, 488] width 276 height 40
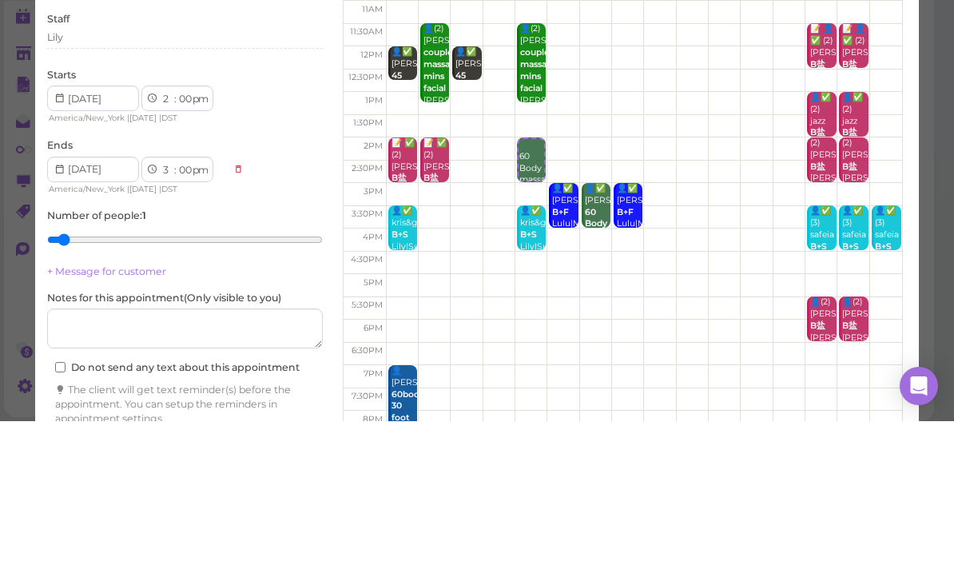
click at [166, 251] on select "1 2 3 4 5 6 7 8 9 10 11 12" at bounding box center [168, 259] width 14 height 17
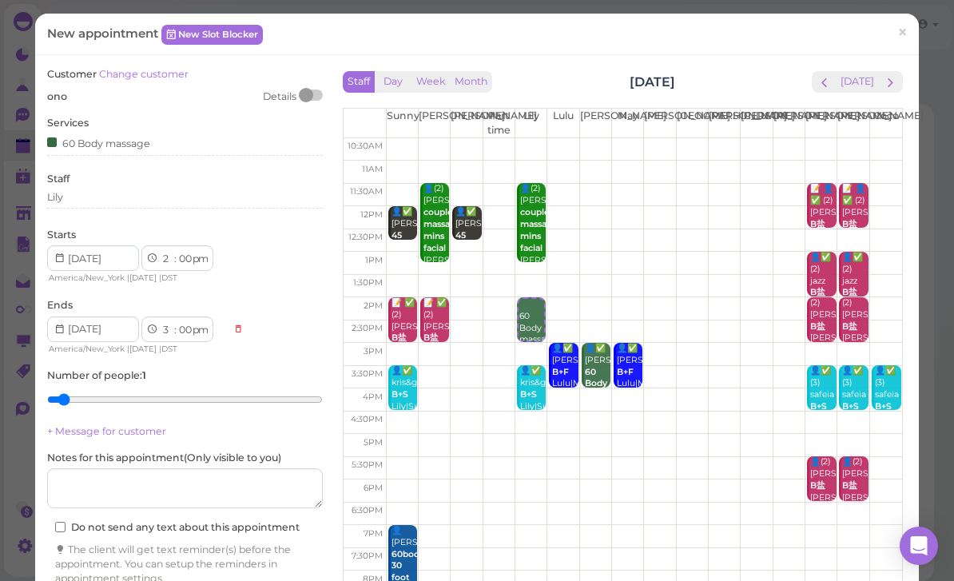
select select "1"
select select "2"
click at [187, 257] on select "00 05 10 15 20 25 30 35 40 45 50 55" at bounding box center [185, 259] width 16 height 17
select select "30"
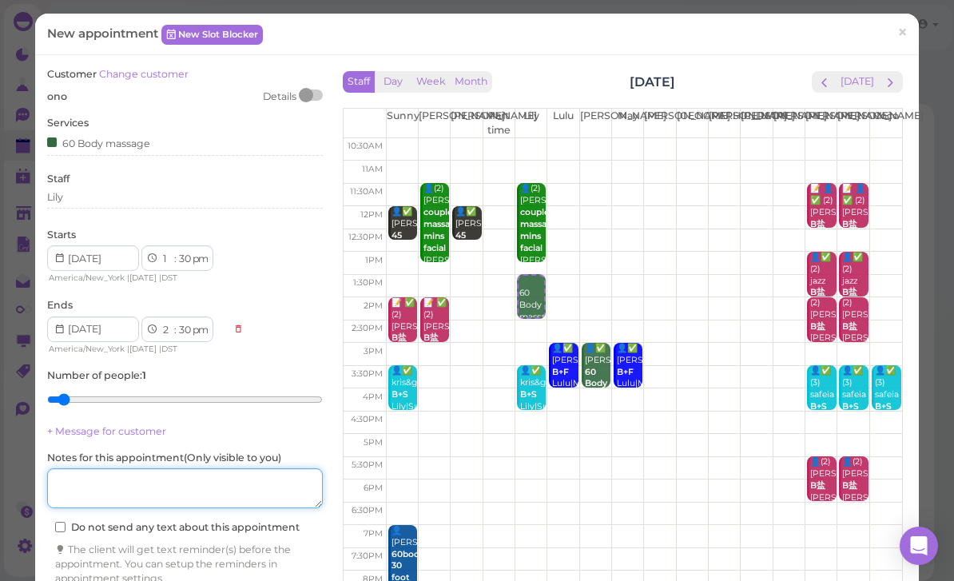
click at [217, 479] on textarea at bounding box center [185, 488] width 276 height 40
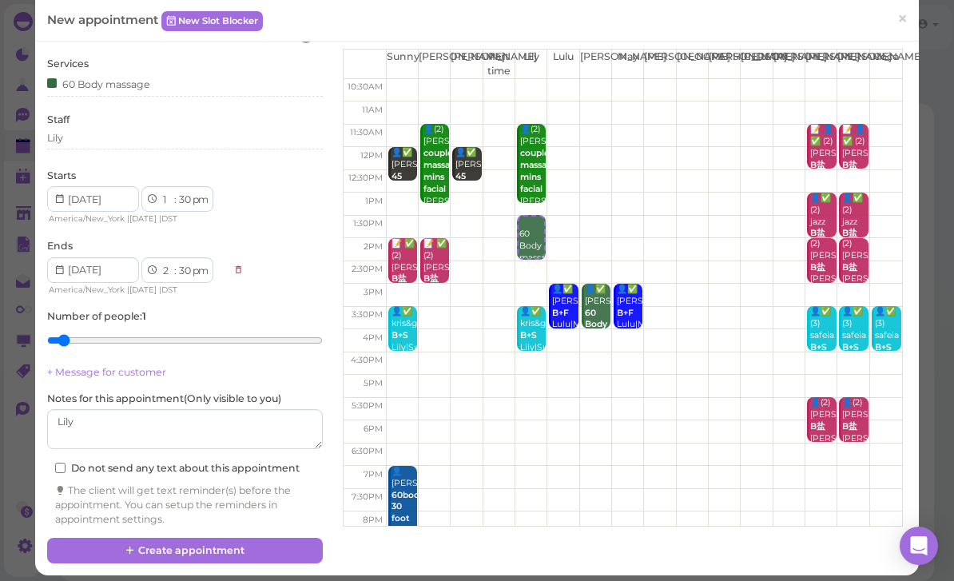
scroll to position [58, 0]
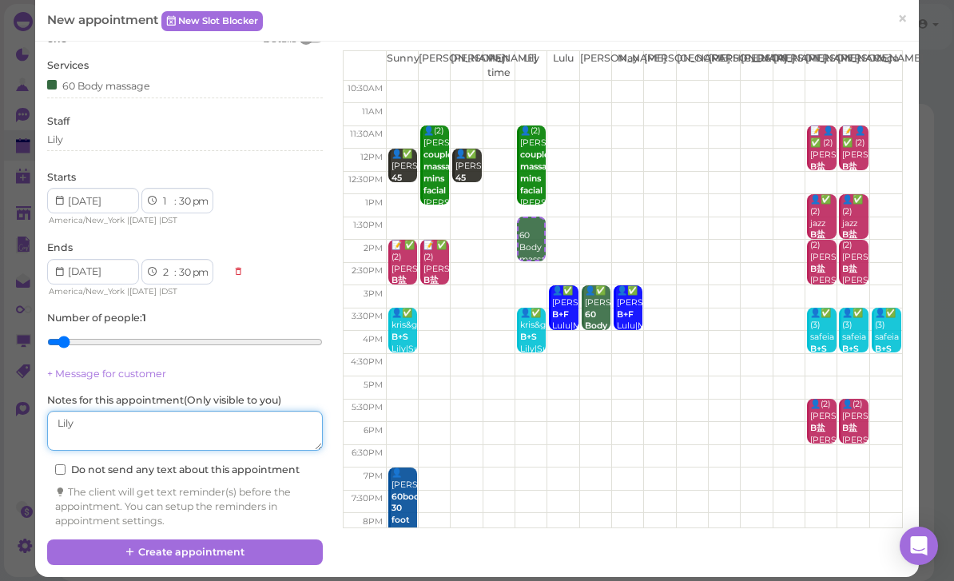
type textarea "Lily"
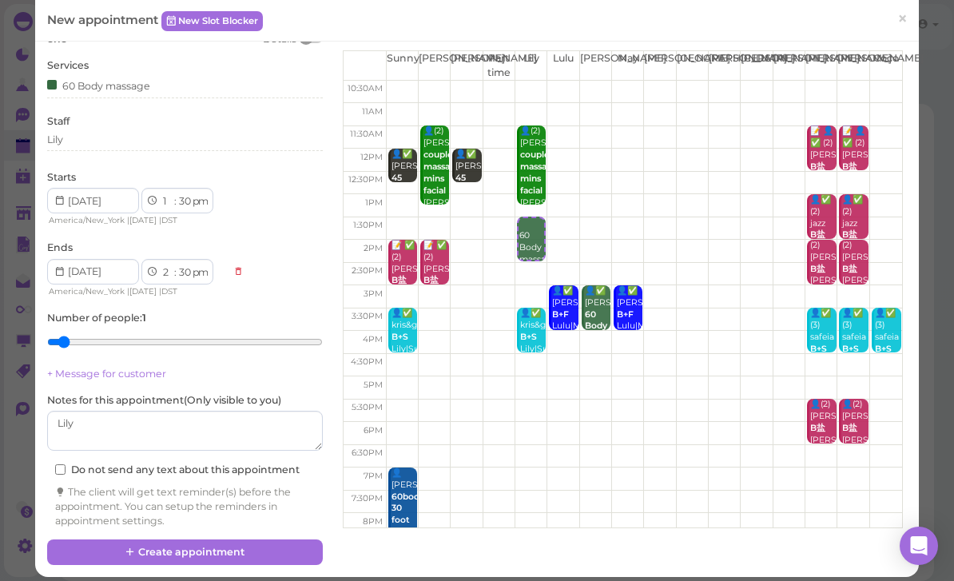
click at [262, 545] on button "Create appointment" at bounding box center [185, 552] width 276 height 26
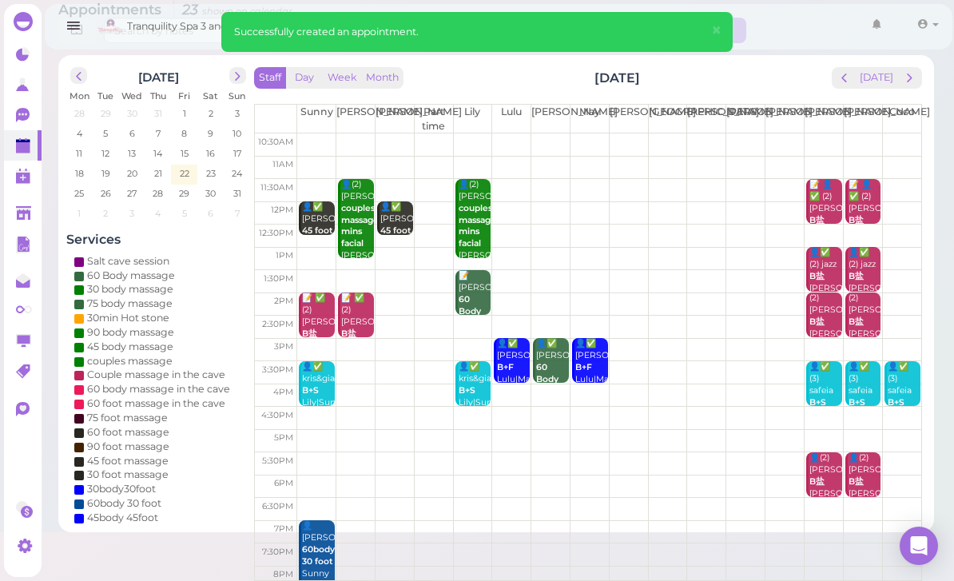
click at [837, 78] on button "prev" at bounding box center [844, 78] width 25 height 22
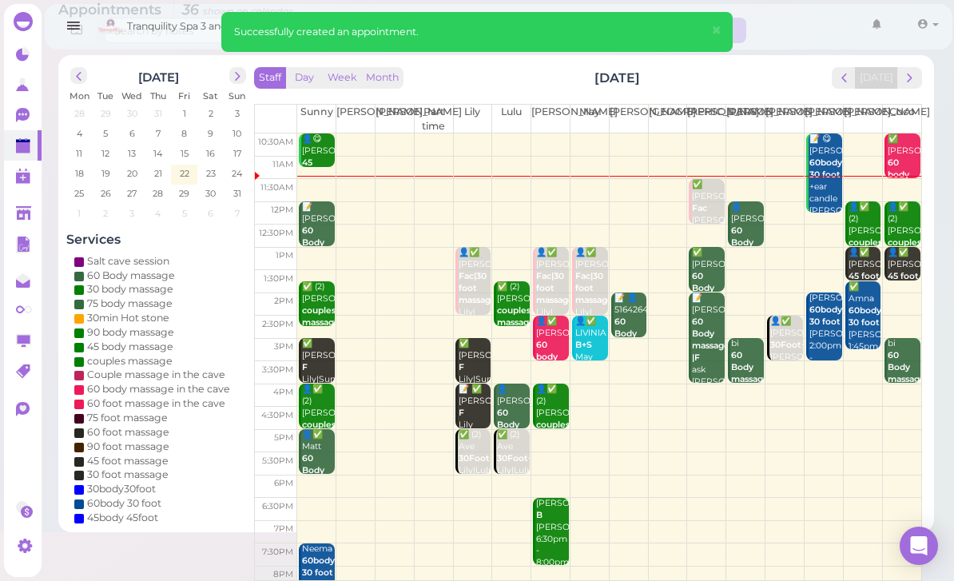
click at [690, 218] on link "✅ Danielle Fac Jessica 11:30am - 12:30pm" at bounding box center [707, 201] width 36 height 45
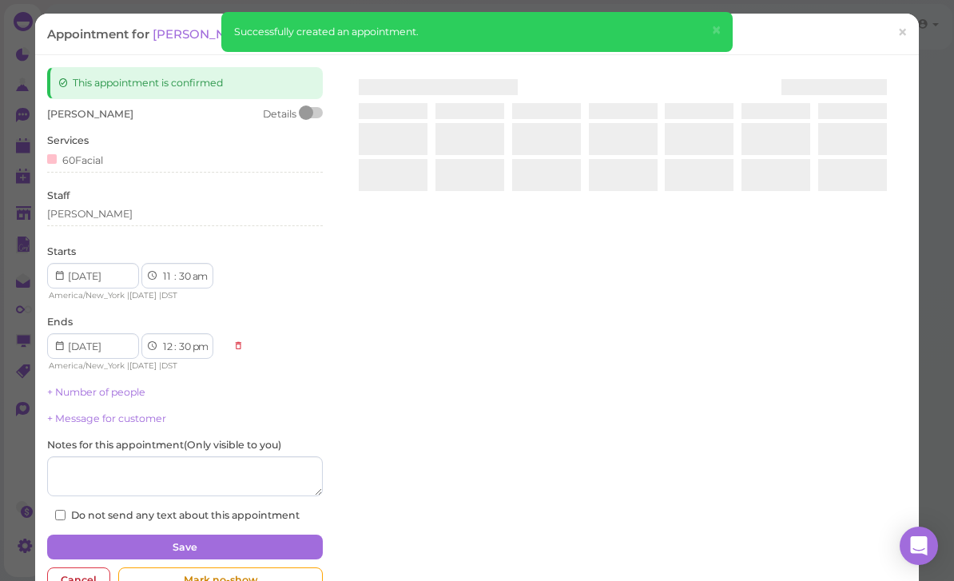
scroll to position [51, 0]
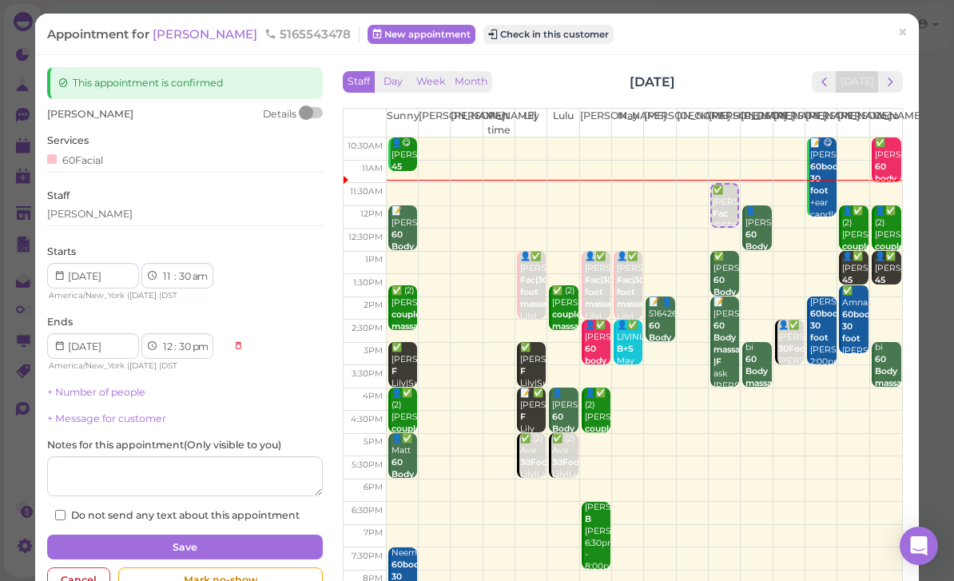
click at [898, 42] on span "×" at bounding box center [902, 33] width 10 height 22
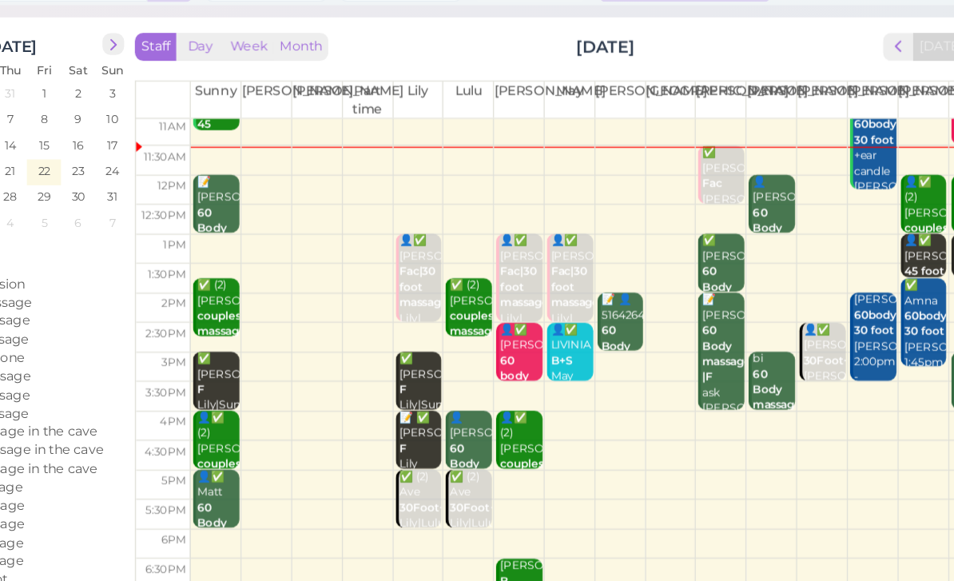
scroll to position [25, 0]
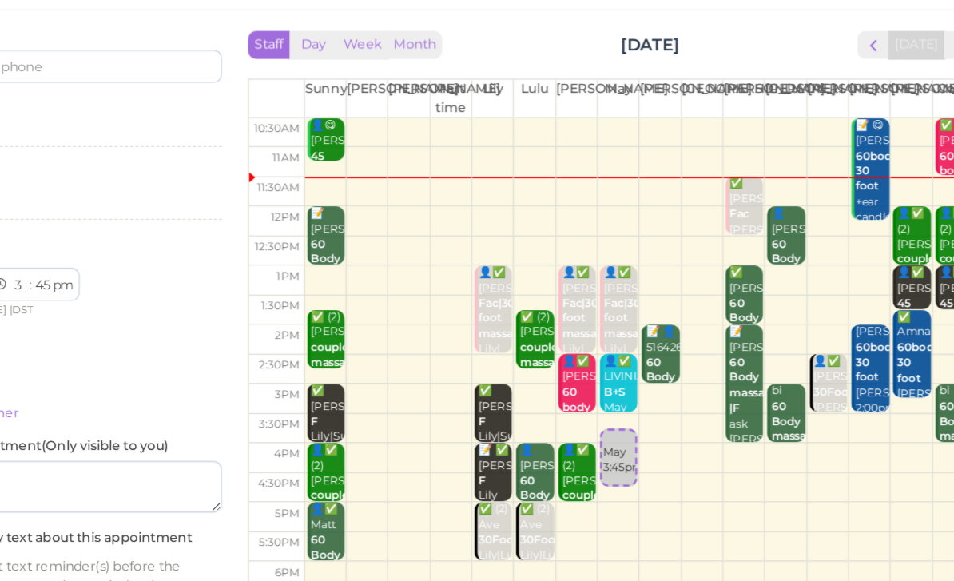
select select "30"
click at [615, 367] on div "May 3:30pm" at bounding box center [628, 385] width 26 height 36
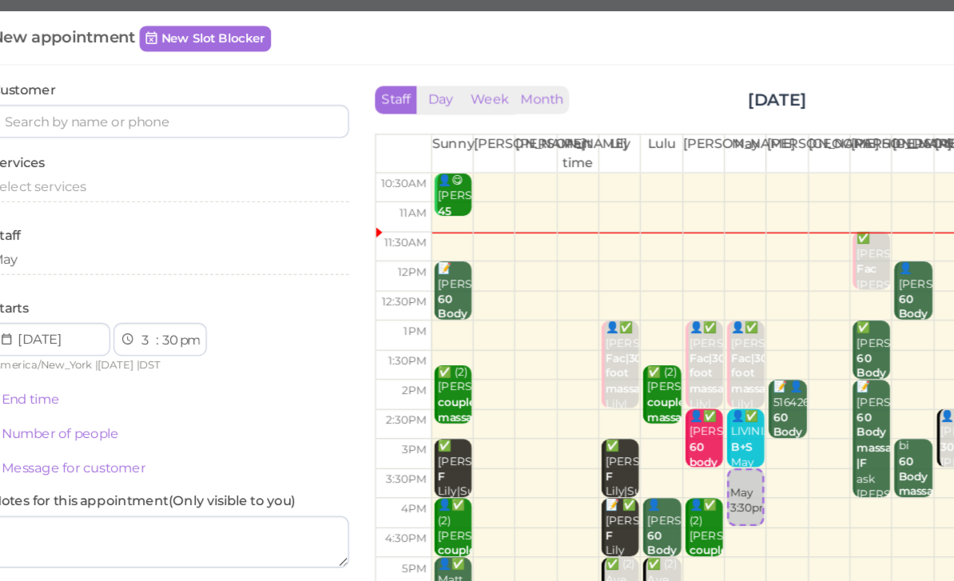
scroll to position [49, 0]
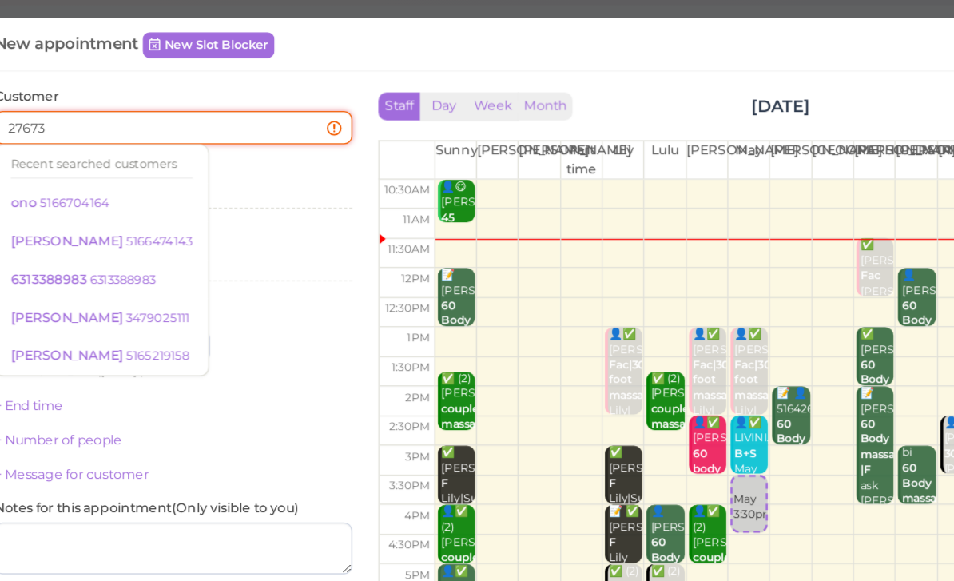
type input "276733"
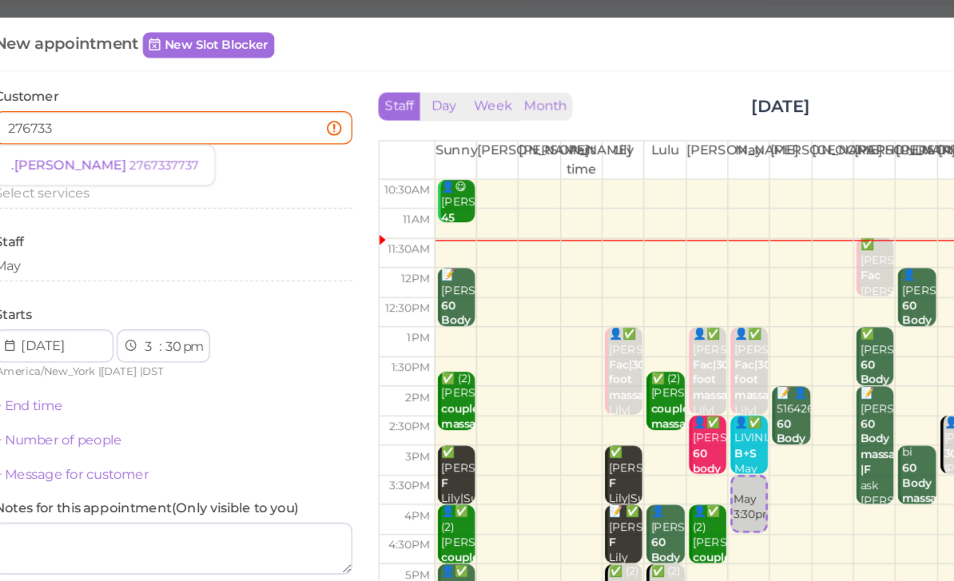
click at [151, 123] on small "2767337737" at bounding box center [178, 126] width 54 height 11
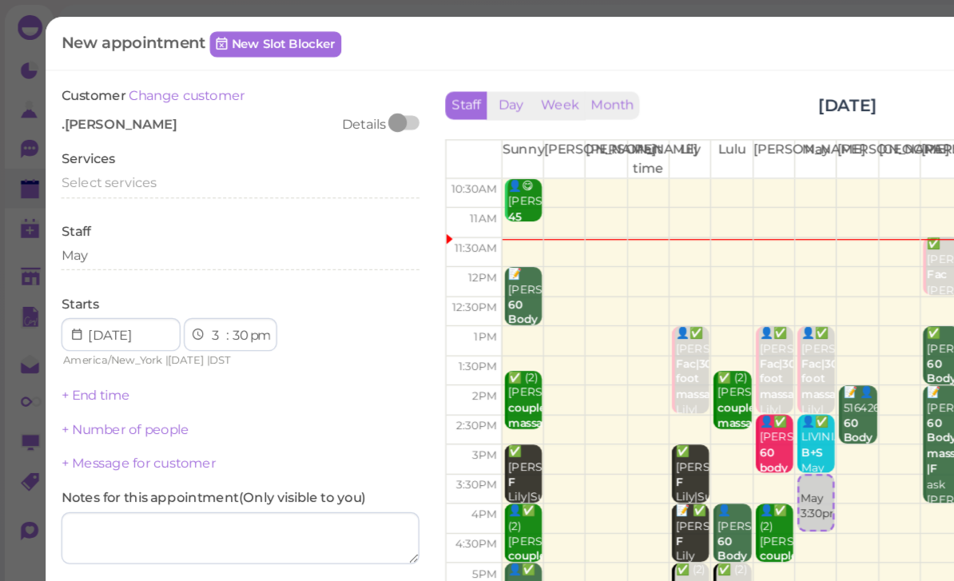
click at [106, 139] on span "Select services" at bounding box center [83, 141] width 73 height 12
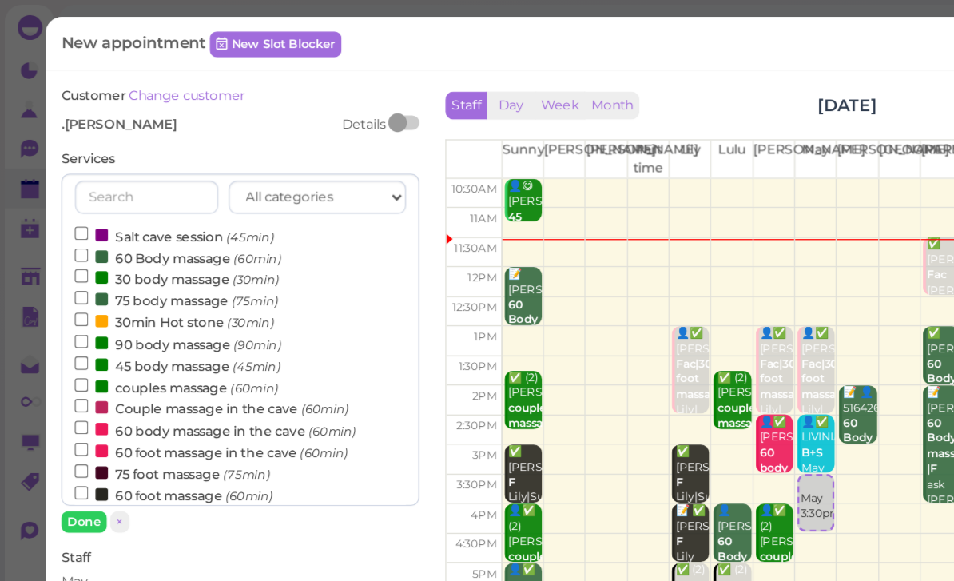
click at [151, 185] on label "Salt cave session (45min)" at bounding box center [134, 181] width 153 height 17
click at [68, 185] on input "Salt cave session (45min)" at bounding box center [63, 180] width 10 height 10
click at [160, 177] on label "Salt cave session (45min)" at bounding box center [134, 181] width 153 height 17
click at [68, 177] on input "Salt cave session (45min)" at bounding box center [63, 180] width 10 height 10
click at [121, 195] on label "60 Body massage (60min)" at bounding box center [137, 198] width 159 height 17
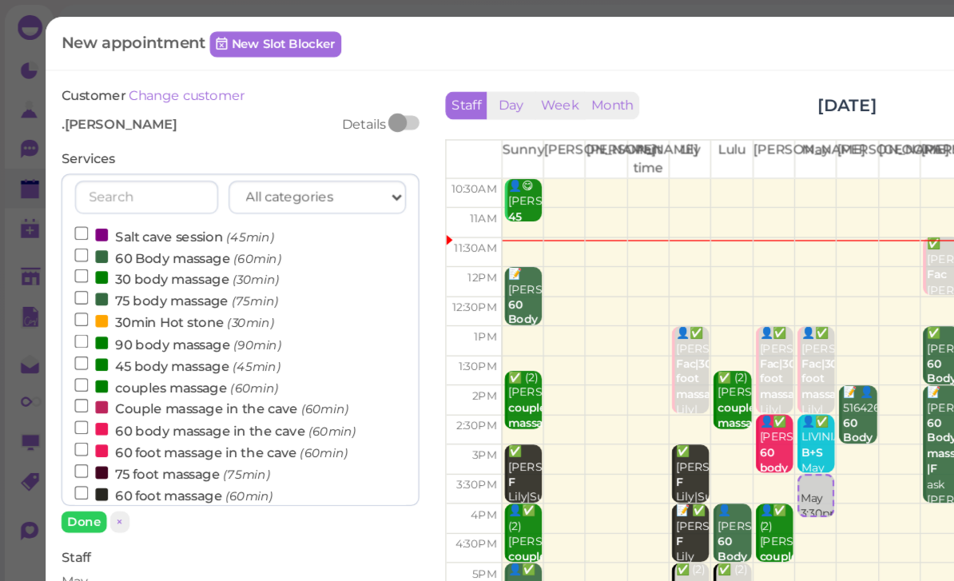
click at [68, 195] on input "60 Body massage (60min)" at bounding box center [63, 197] width 10 height 10
select select "30"
click at [72, 404] on button "Done" at bounding box center [64, 402] width 35 height 17
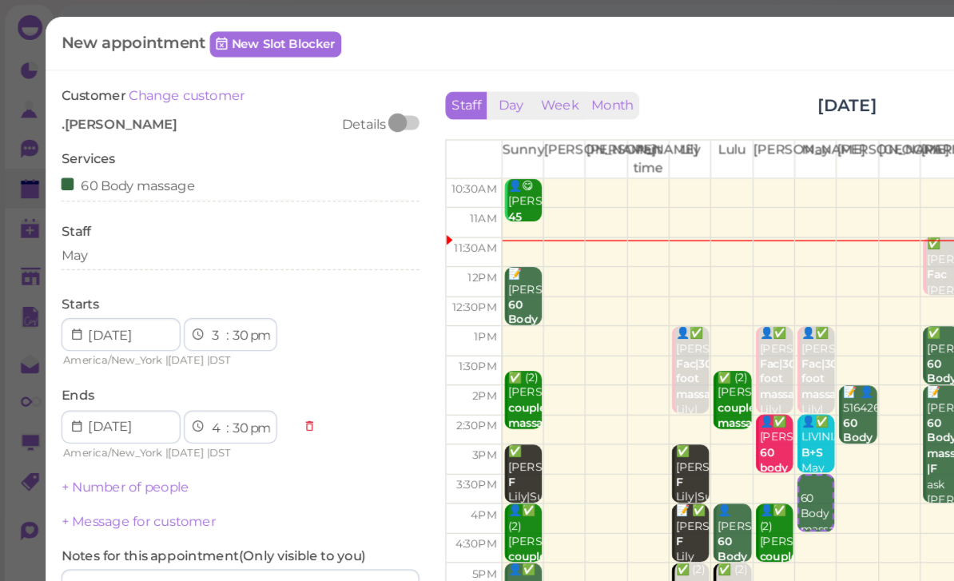
click at [124, 374] on link "+ Number of people" at bounding box center [96, 375] width 98 height 12
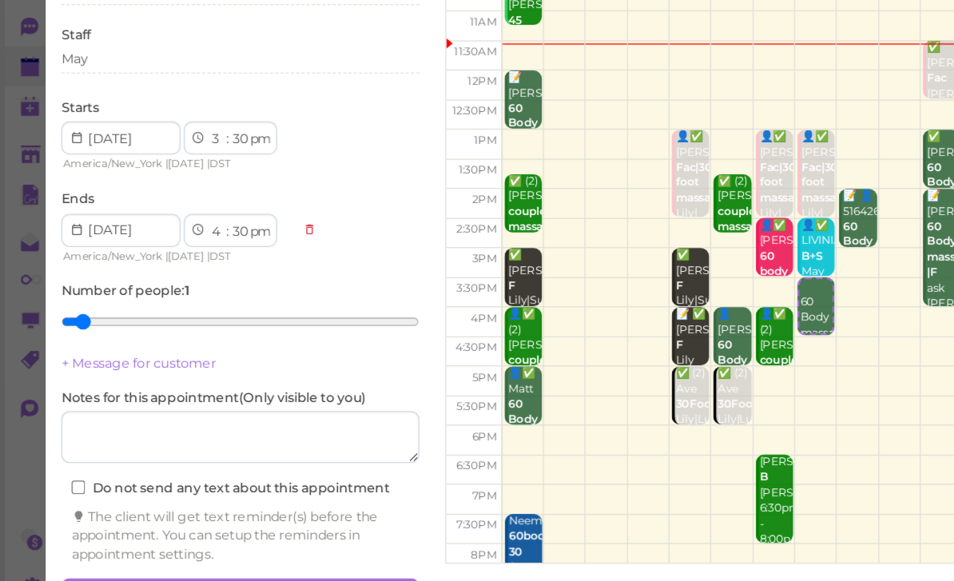
scroll to position [57, 0]
click at [256, 539] on button "Create appointment" at bounding box center [185, 552] width 276 height 26
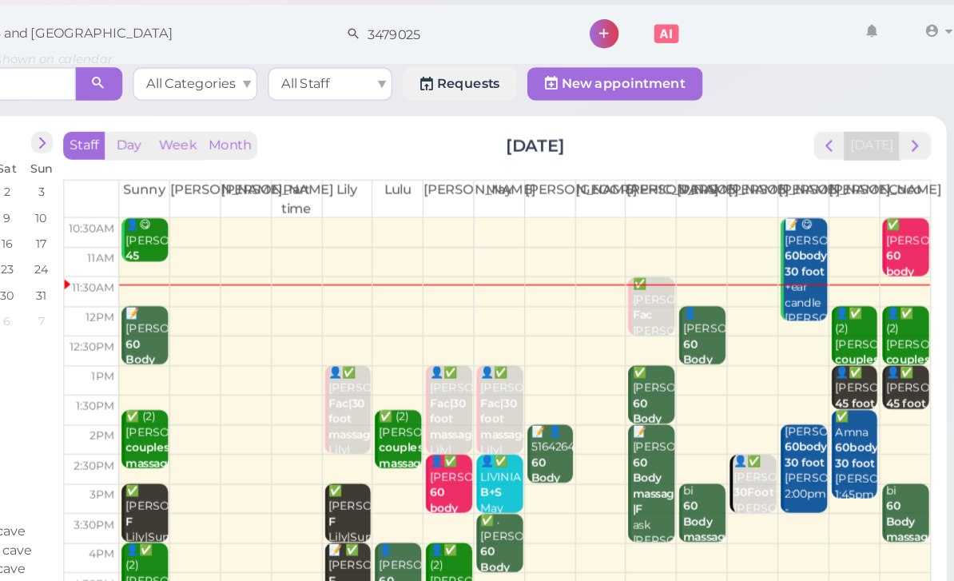
scroll to position [0, 0]
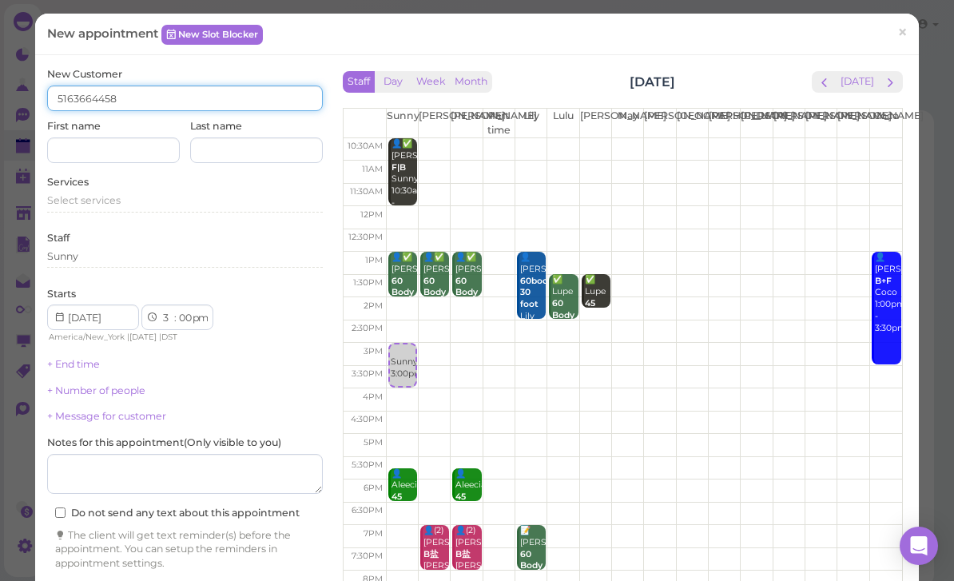
type input "5163664458"
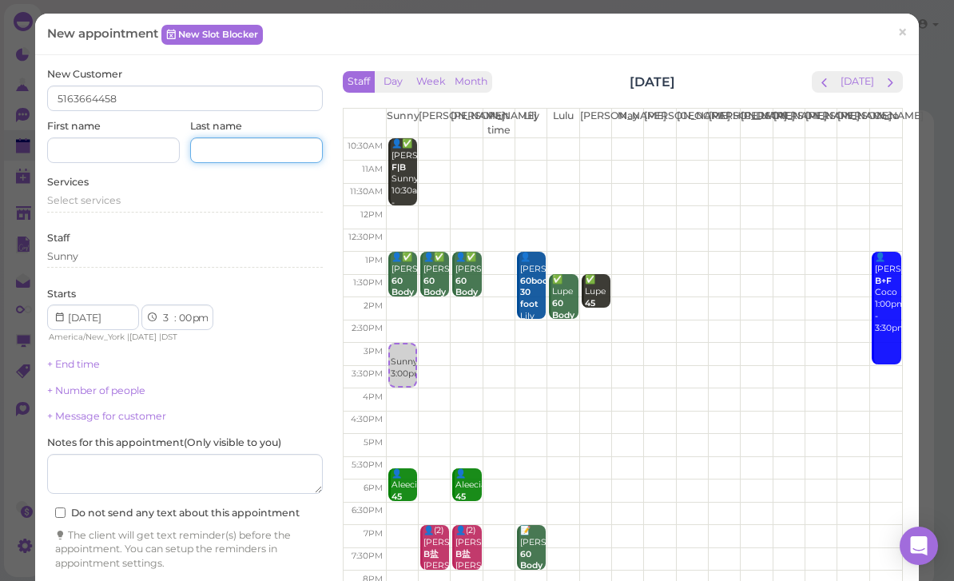
click at [254, 152] on input at bounding box center [256, 150] width 133 height 26
click at [125, 160] on input at bounding box center [113, 150] width 133 height 26
type input "[PERSON_NAME]"
click at [99, 198] on span "Select services" at bounding box center [83, 200] width 73 height 12
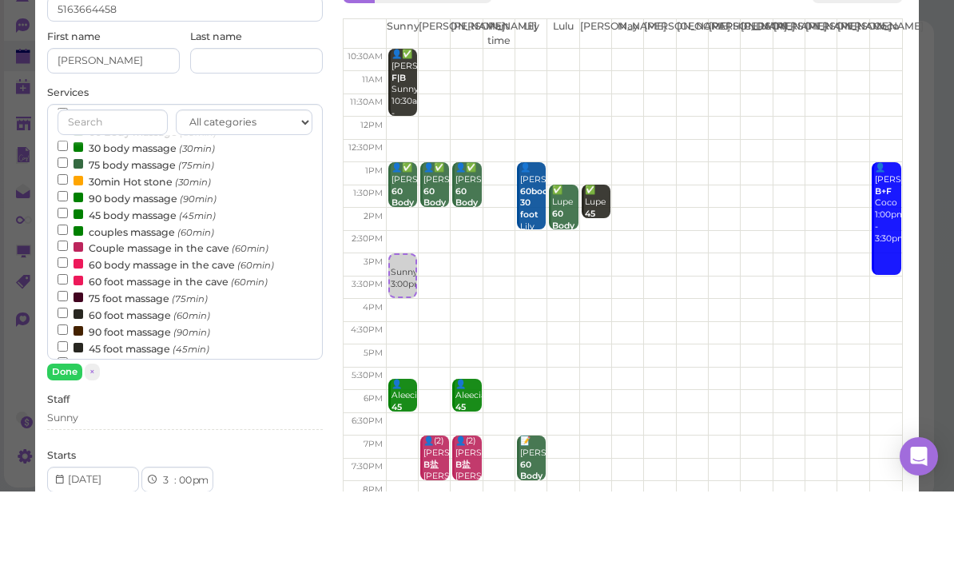
scroll to position [38, 0]
click at [157, 312] on label "couples massage (60min)" at bounding box center [136, 320] width 157 height 17
click at [68, 313] on input "couples massage (60min)" at bounding box center [63, 318] width 10 height 10
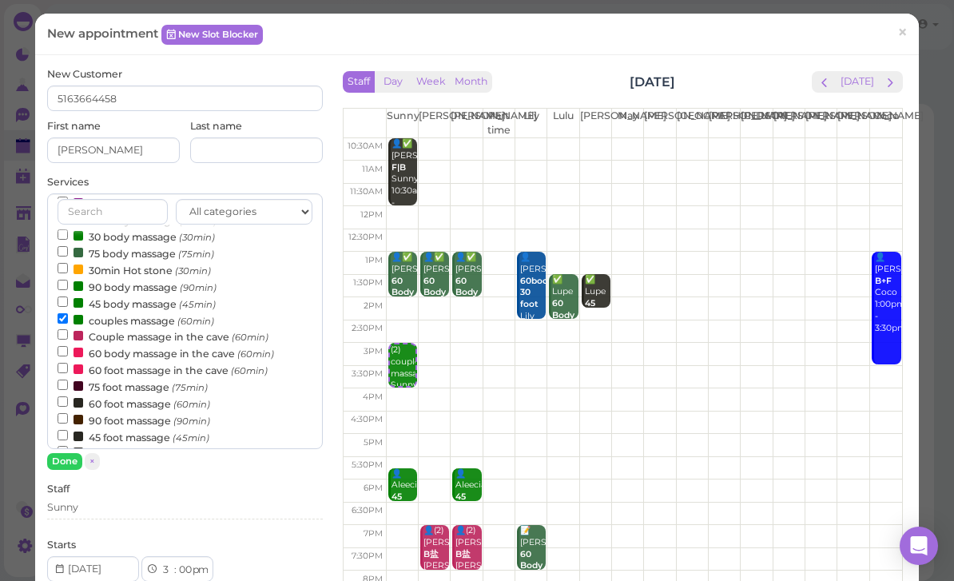
click at [72, 462] on button "Done" at bounding box center [64, 461] width 35 height 17
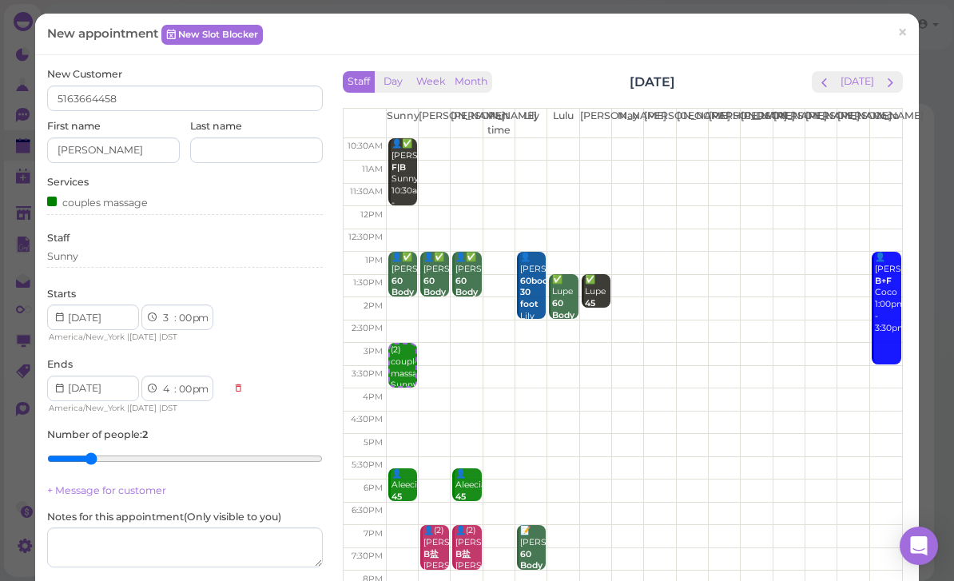
click at [125, 262] on div "Sunny" at bounding box center [185, 258] width 276 height 19
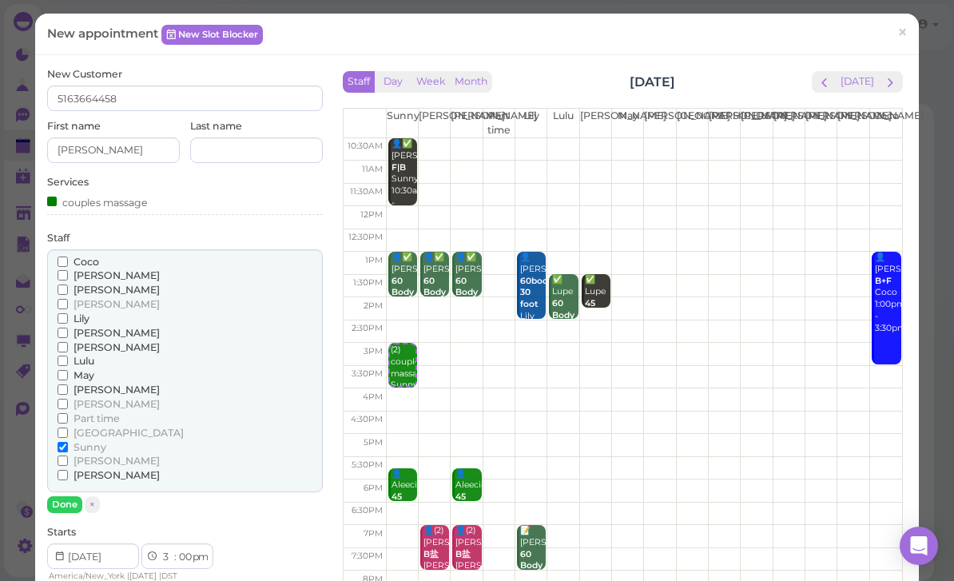
click at [101, 398] on span "[PERSON_NAME]" at bounding box center [116, 404] width 86 height 12
click at [68, 399] on input "[PERSON_NAME]" at bounding box center [63, 404] width 10 height 10
click at [74, 496] on button "Done" at bounding box center [64, 504] width 35 height 17
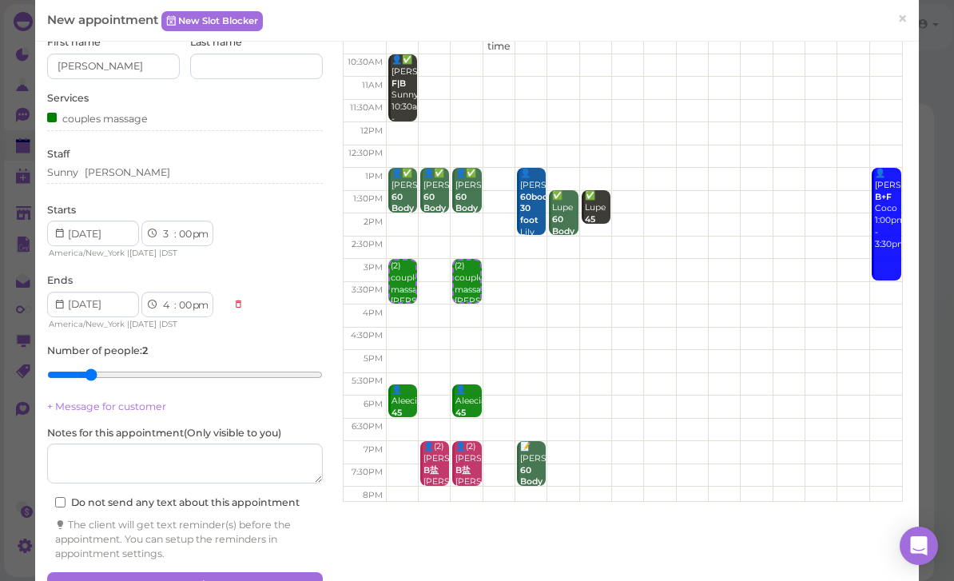
scroll to position [104, 0]
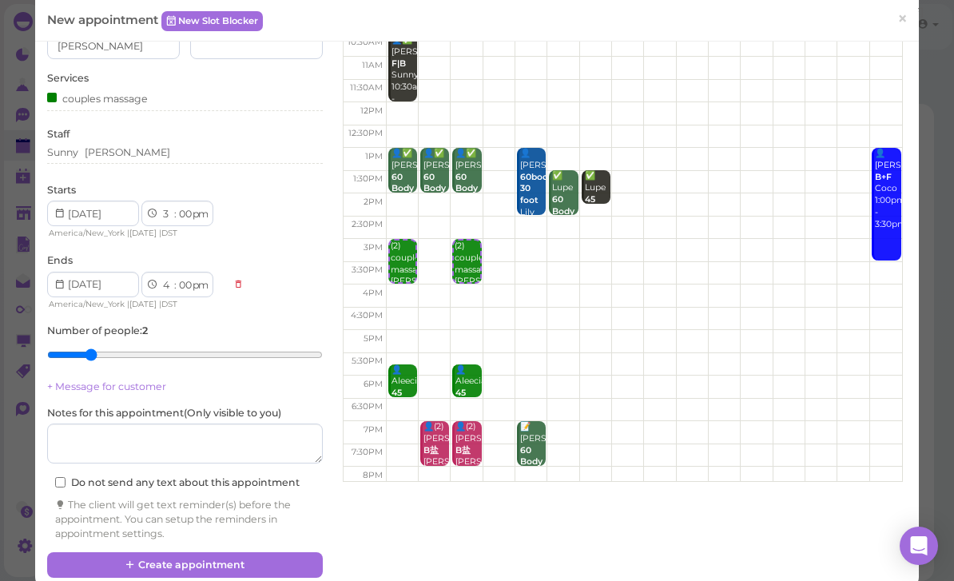
click at [166, 282] on select "1 2 3 4 5 6 7 8 9 10 11 12" at bounding box center [168, 285] width 14 height 17
click at [185, 278] on select "00 05 10 15 20 25 30 35 40 45 50 55" at bounding box center [185, 285] width 16 height 17
select select "30"
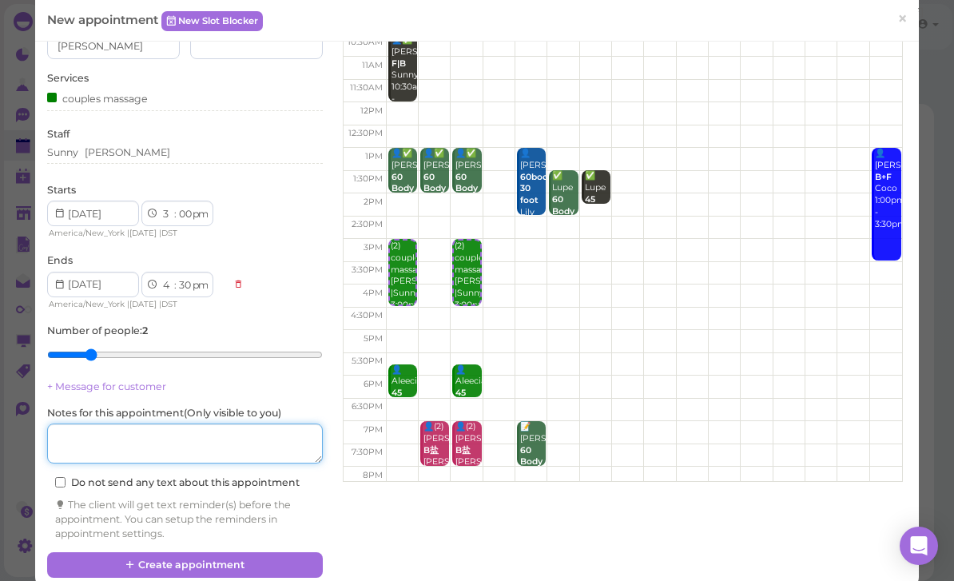
click at [168, 438] on textarea at bounding box center [185, 443] width 276 height 40
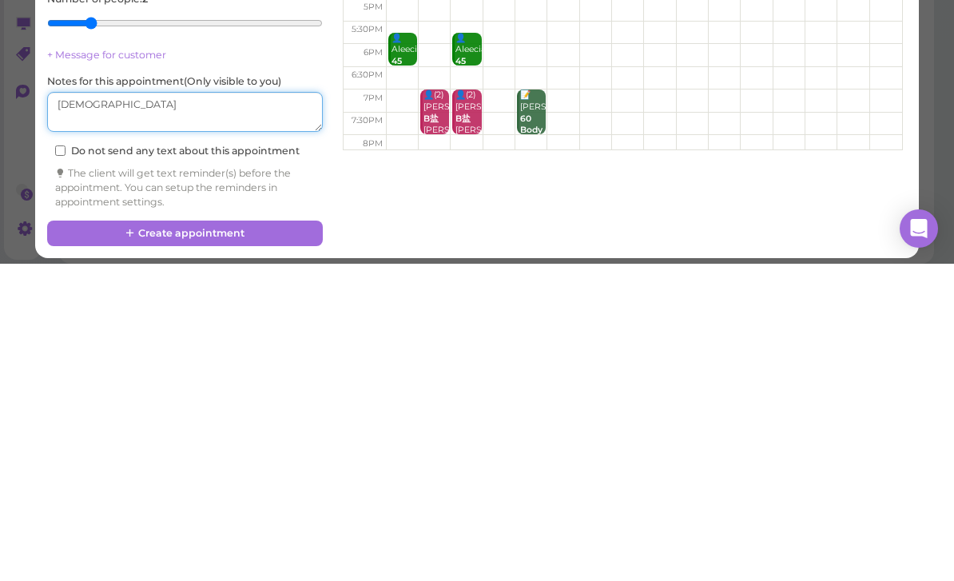
scroll to position [117, 0]
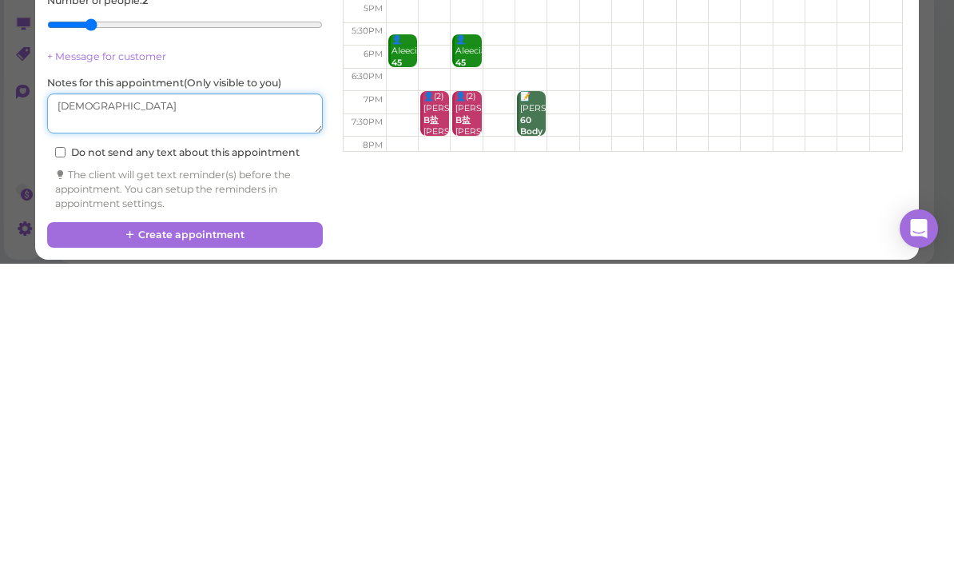
type textarea "[DEMOGRAPHIC_DATA]"
click at [265, 539] on button "Create appointment" at bounding box center [185, 552] width 276 height 26
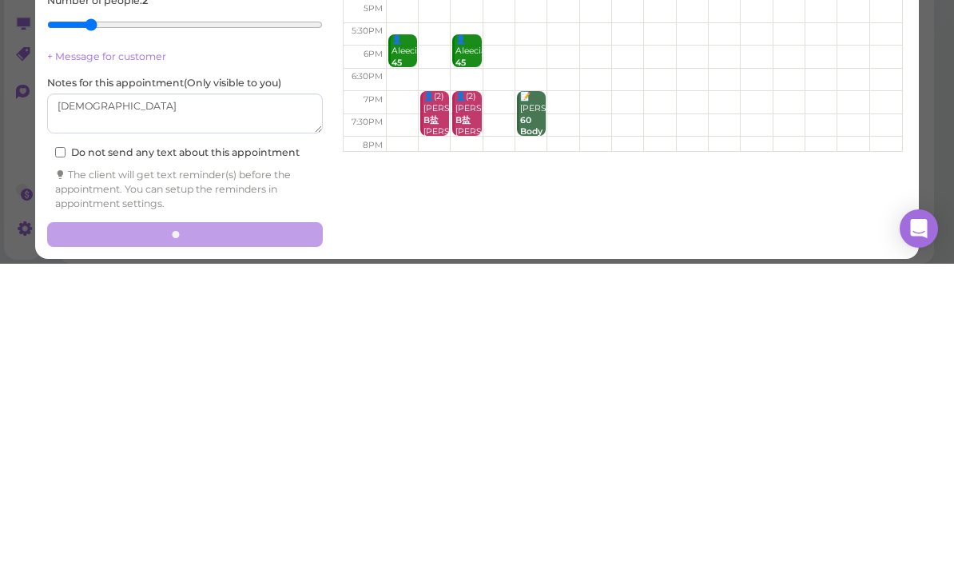
select select "00"
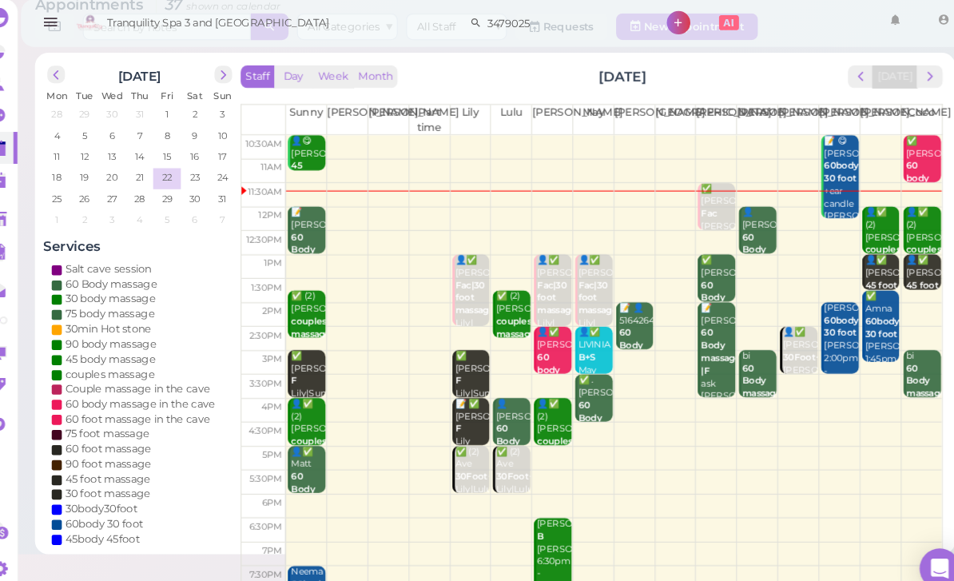
scroll to position [51, 0]
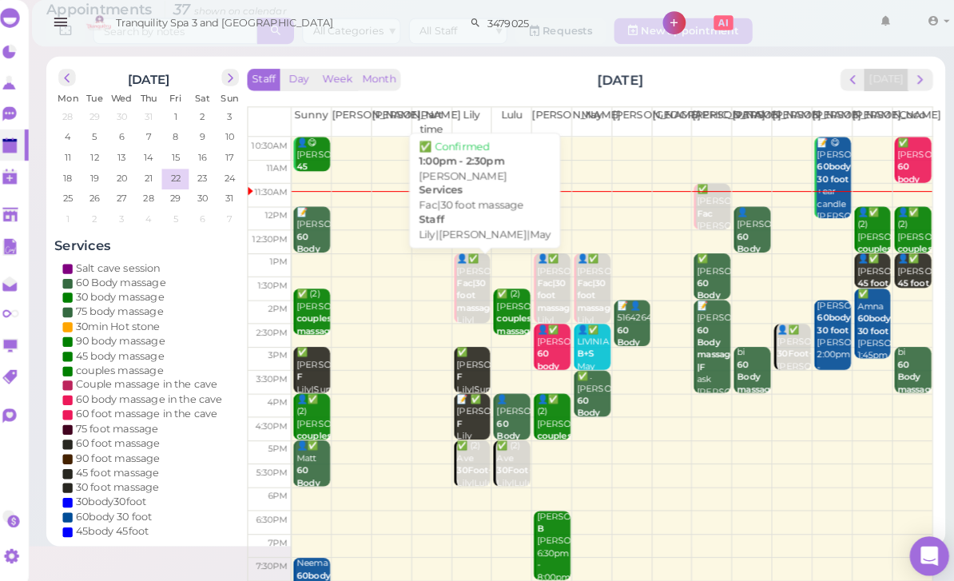
click at [458, 282] on b "Fac|30 foot massage" at bounding box center [477, 292] width 38 height 34
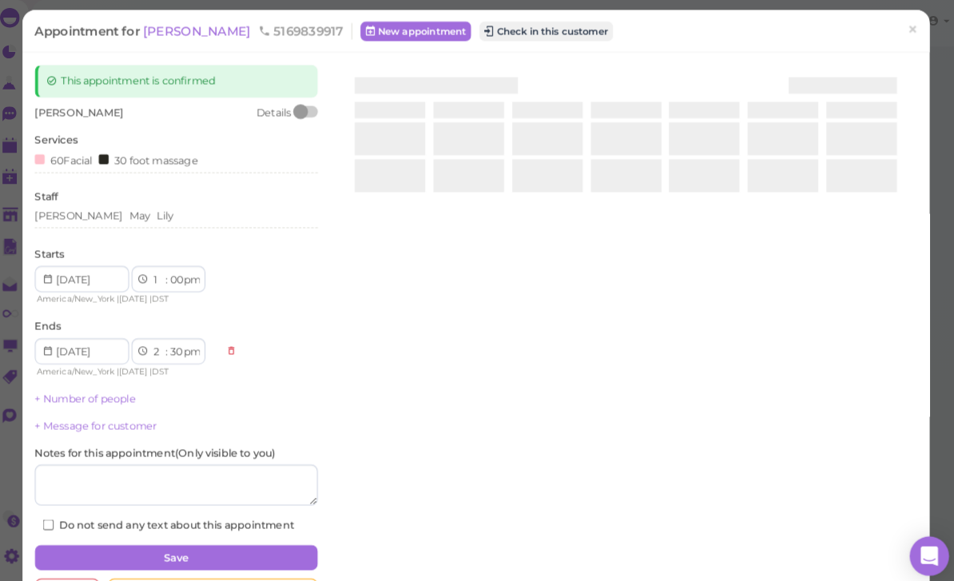
scroll to position [51, 0]
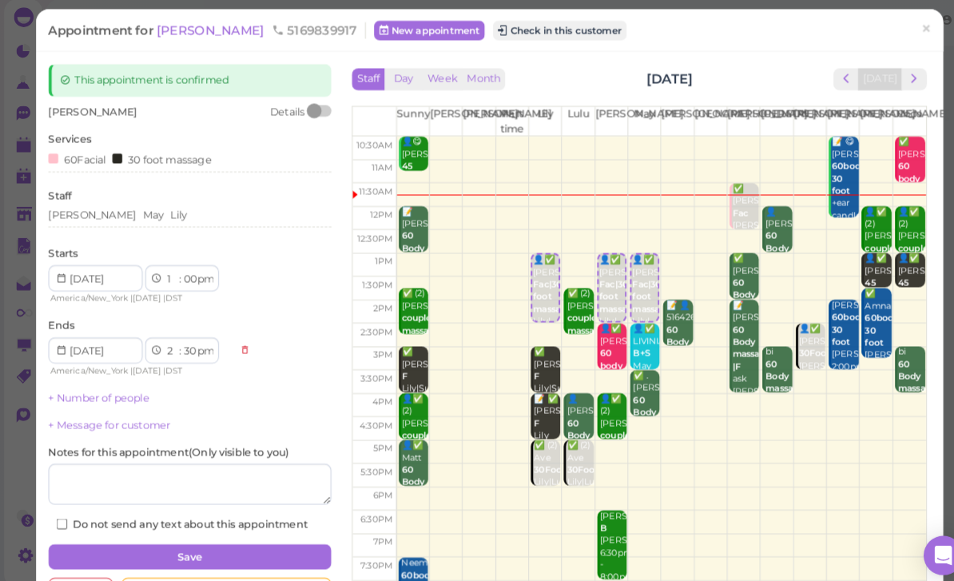
click at [172, 215] on div "Lisa May Lily" at bounding box center [185, 216] width 276 height 19
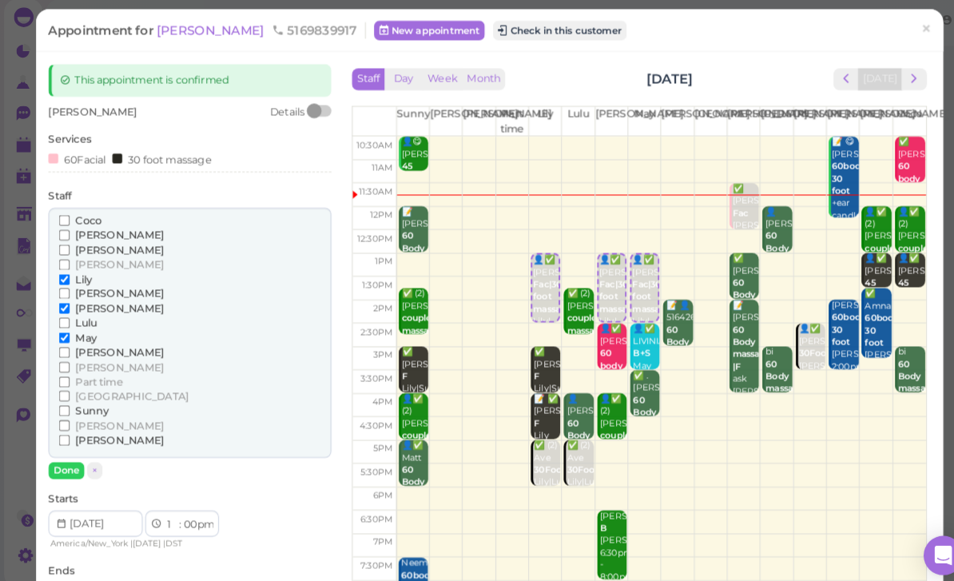
click at [87, 272] on span "Lily" at bounding box center [81, 277] width 16 height 12
click at [68, 272] on input "Lily" at bounding box center [63, 277] width 10 height 10
click at [97, 228] on span "[PERSON_NAME]" at bounding box center [116, 234] width 86 height 12
click at [68, 228] on input "[PERSON_NAME]" at bounding box center [63, 233] width 10 height 10
click at [905, 26] on span "×" at bounding box center [902, 33] width 10 height 22
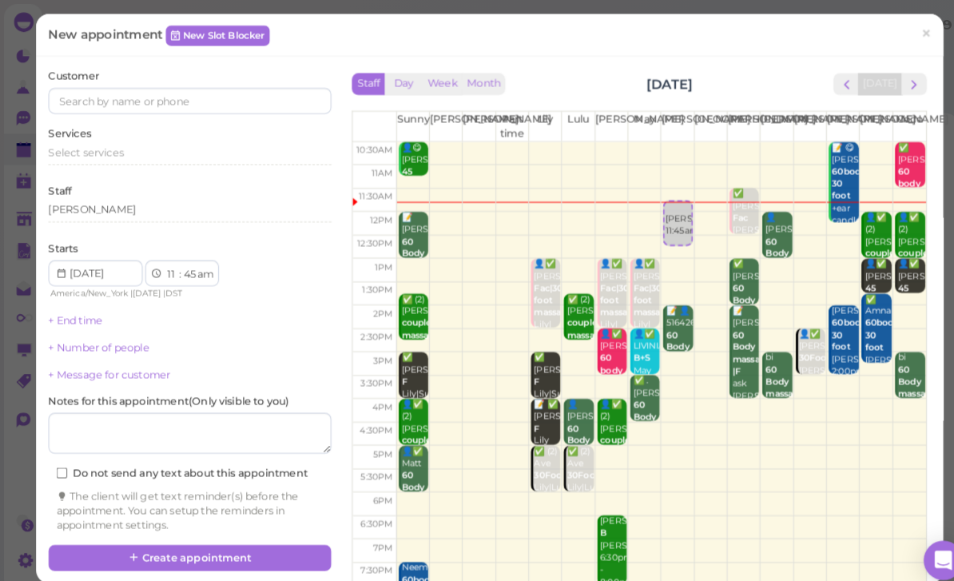
select select "12"
select select "00"
select select "pm"
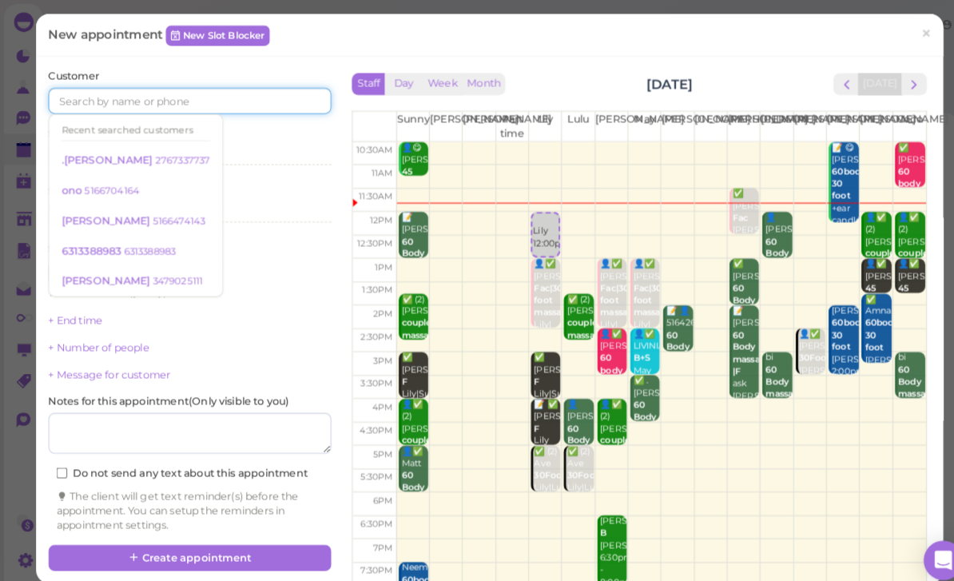
scroll to position [51, 0]
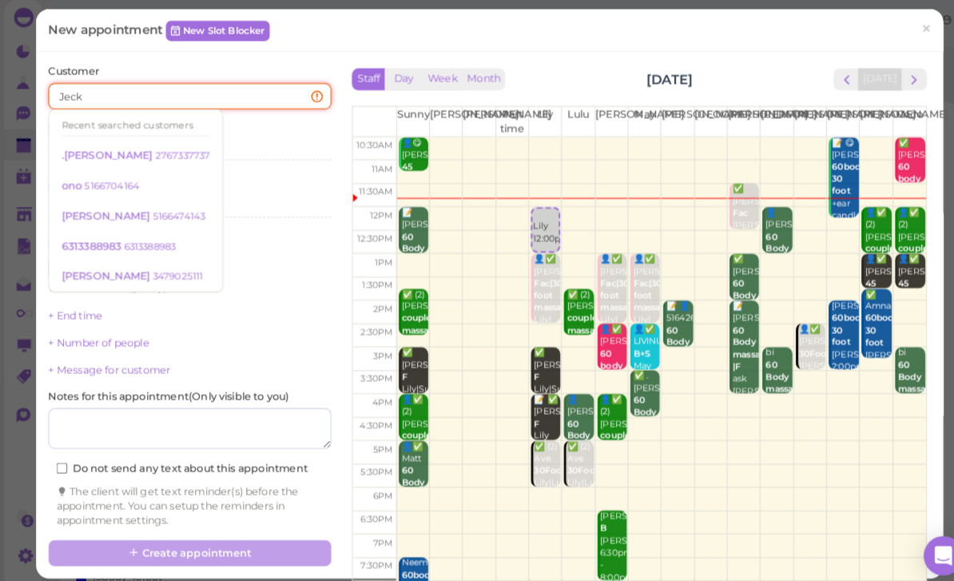
type input "Jeck"
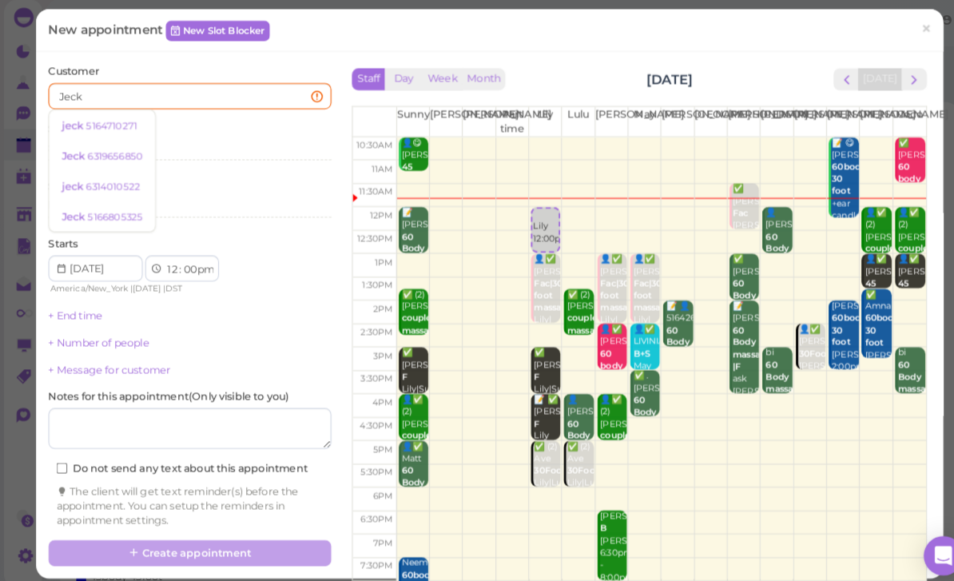
click at [107, 131] on link "jeck 5164710271" at bounding box center [99, 127] width 103 height 30
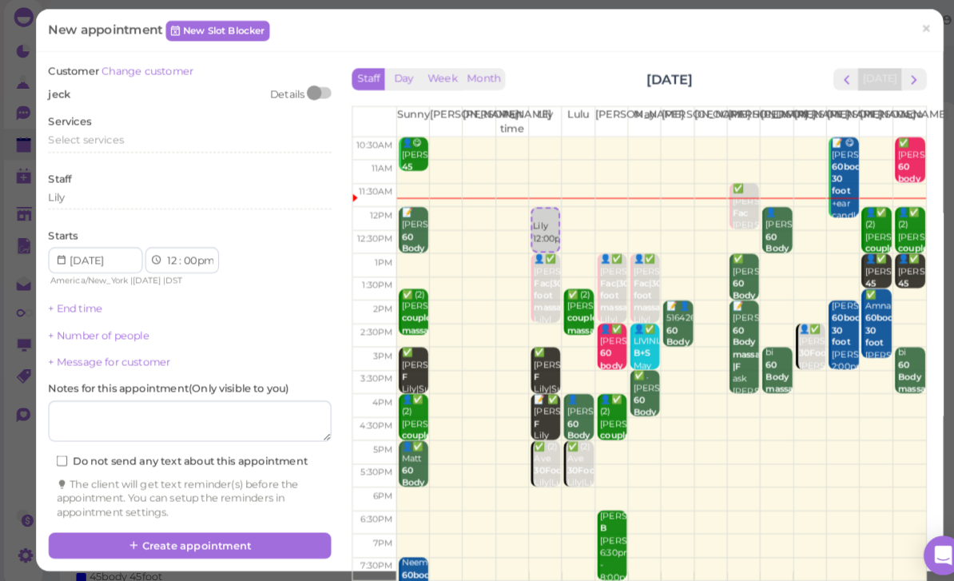
click at [97, 135] on span "Select services" at bounding box center [83, 141] width 73 height 12
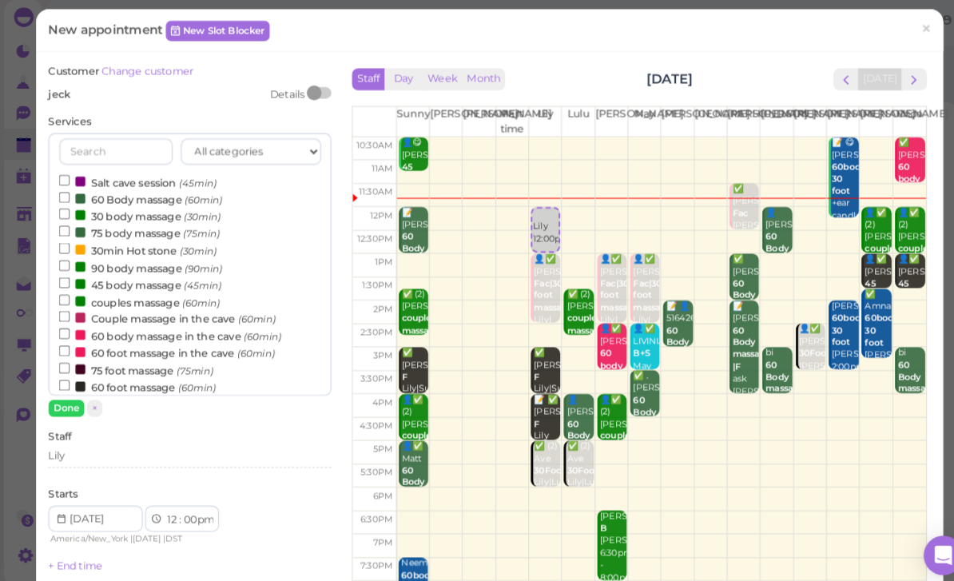
click at [140, 194] on label "60 Body massage (60min)" at bounding box center [137, 198] width 159 height 17
click at [68, 194] on input "60 Body massage (60min)" at bounding box center [63, 197] width 10 height 10
click at [69, 394] on button "Done" at bounding box center [64, 402] width 35 height 17
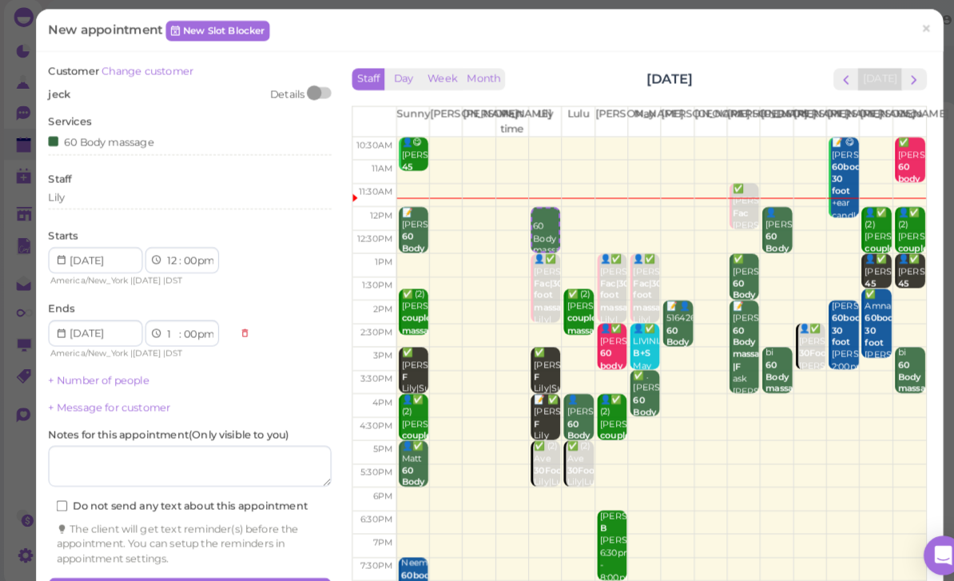
click at [165, 251] on select "1 2 3 4 5 6 7 8 9 10 11 12" at bounding box center [168, 259] width 14 height 17
select select "1"
select select "2"
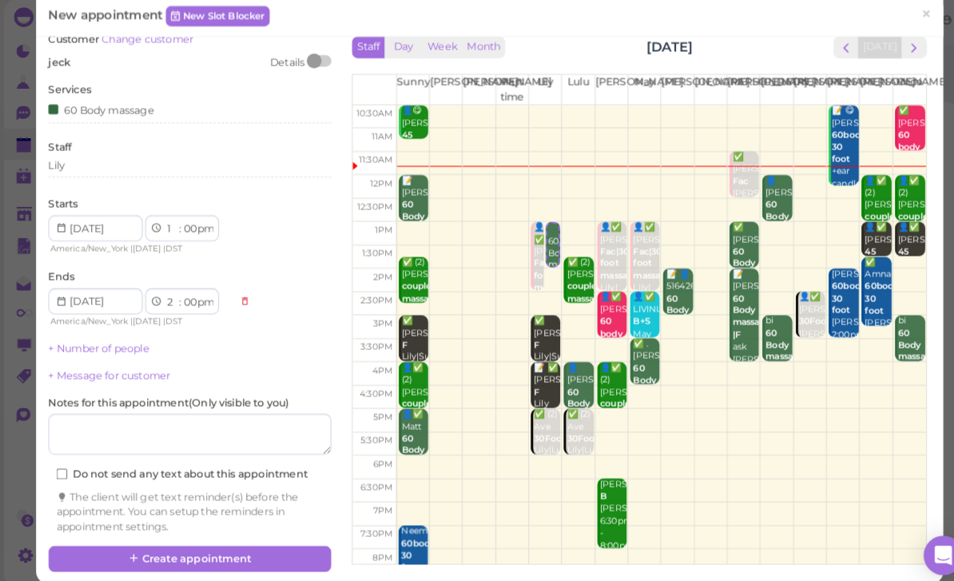
scroll to position [28, 0]
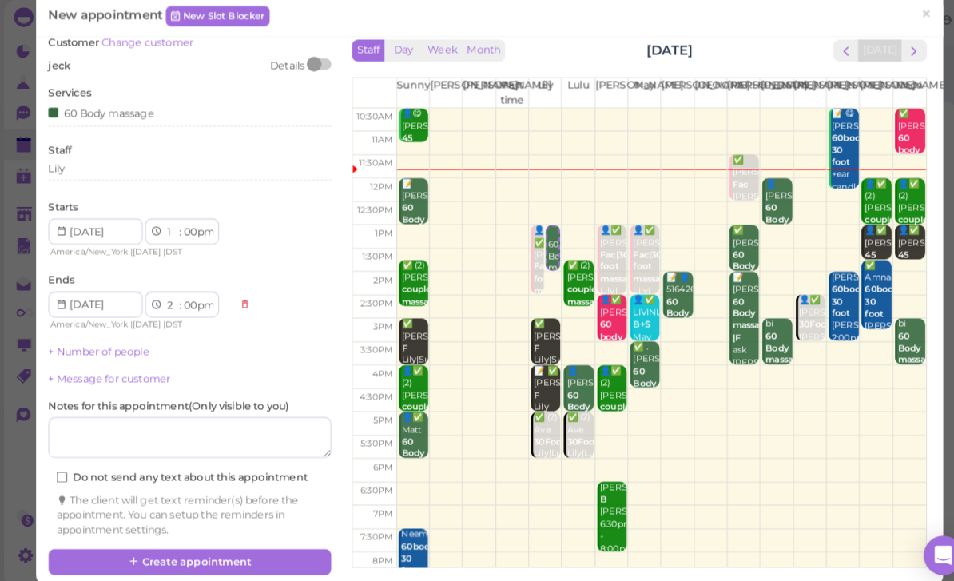
click at [254, 542] on button "Create appointment" at bounding box center [185, 552] width 276 height 26
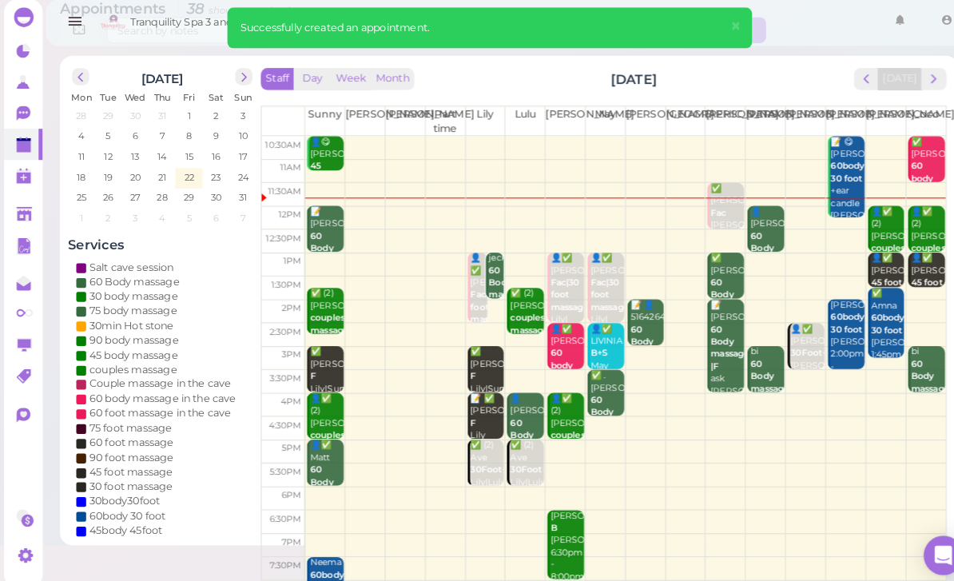
click at [464, 305] on b "Fac|30 foot massage" at bounding box center [477, 304] width 38 height 34
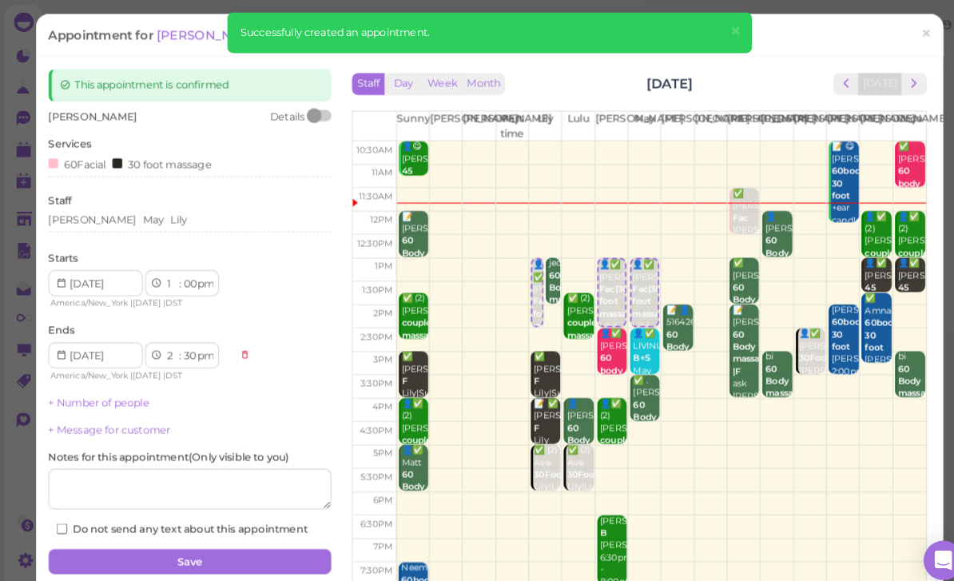
click at [164, 268] on select "1 2 3 4 5 6 7 8 9 10 11 12" at bounding box center [168, 276] width 14 height 17
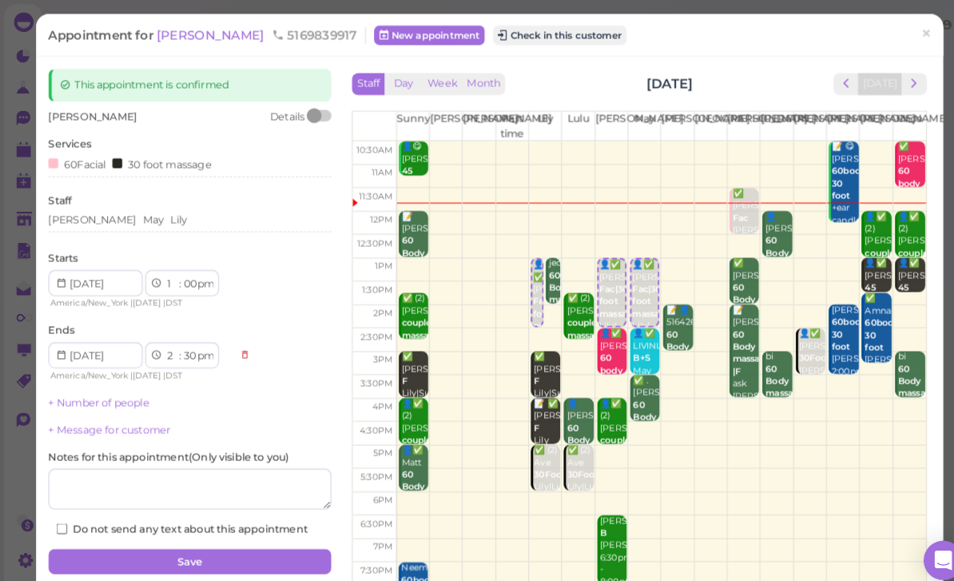
click at [158, 263] on div "1 2 3 4 5 6 7 8 9 10 11 12 : 00 05 10 15 20 25 30 35 40 45 50 55 am pm" at bounding box center [177, 276] width 72 height 26
click at [97, 266] on input at bounding box center [93, 276] width 92 height 26
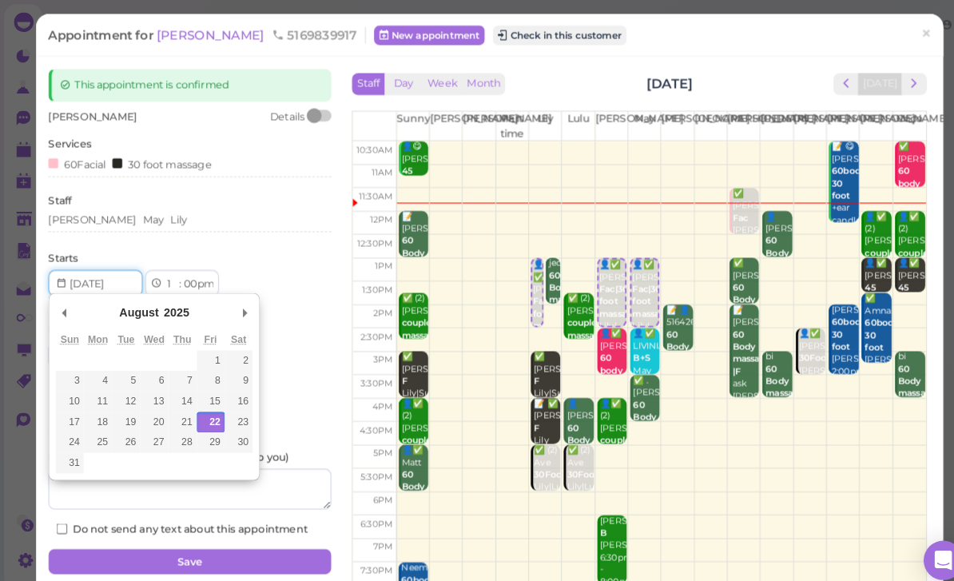
scroll to position [51, 0]
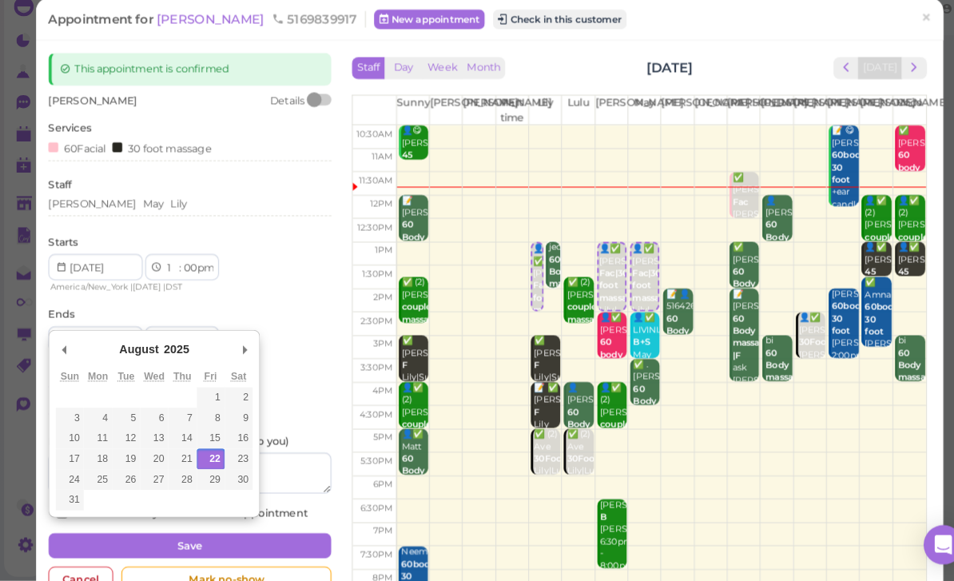
click at [192, 207] on div "Lisa May Lily" at bounding box center [185, 214] width 276 height 14
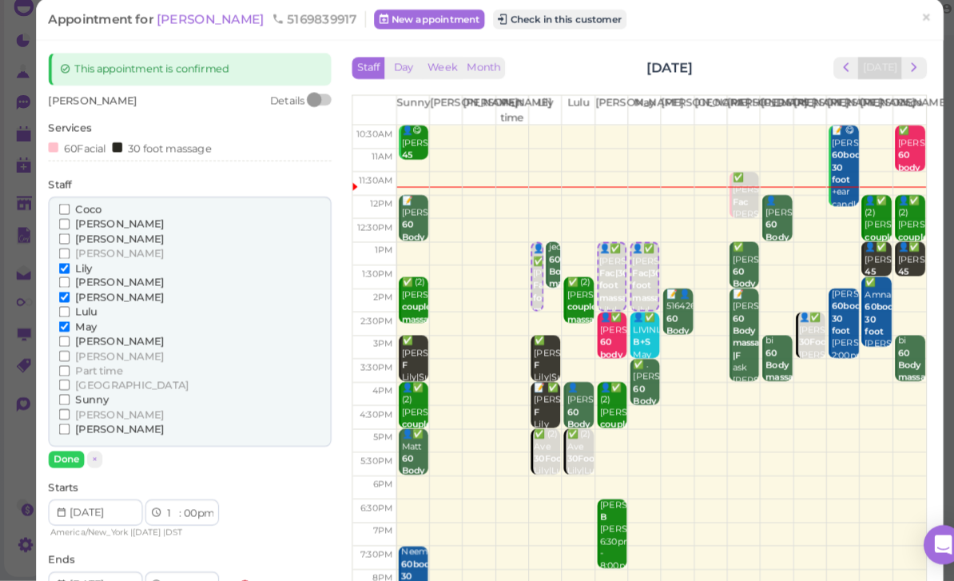
click at [85, 271] on span "Lily" at bounding box center [81, 277] width 16 height 12
click at [68, 272] on input "Lily" at bounding box center [63, 277] width 10 height 10
click at [91, 228] on span "[PERSON_NAME]" at bounding box center [116, 234] width 86 height 12
click at [68, 228] on input "[PERSON_NAME]" at bounding box center [63, 233] width 10 height 10
click at [64, 454] on button "Done" at bounding box center [64, 462] width 35 height 17
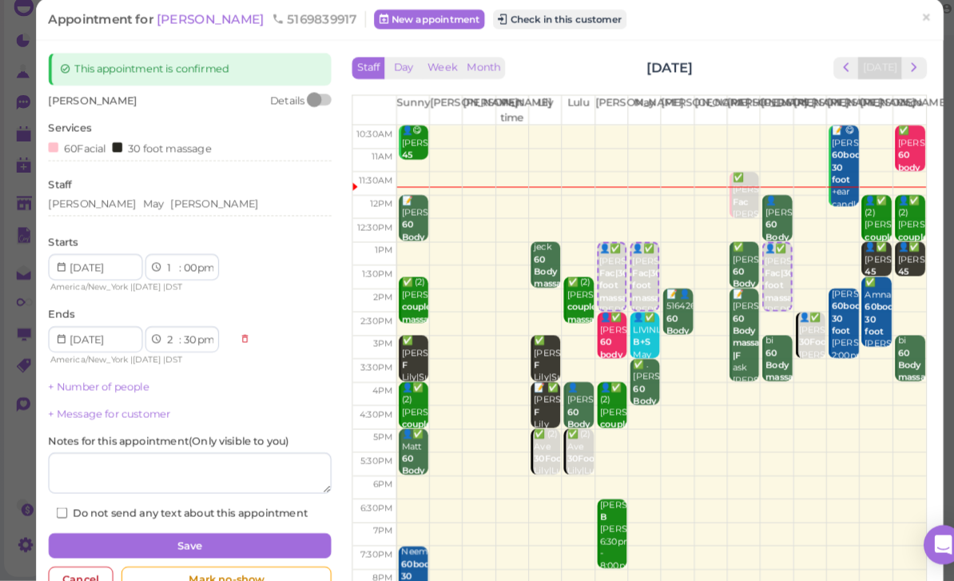
click at [258, 534] on button "Save" at bounding box center [185, 547] width 276 height 26
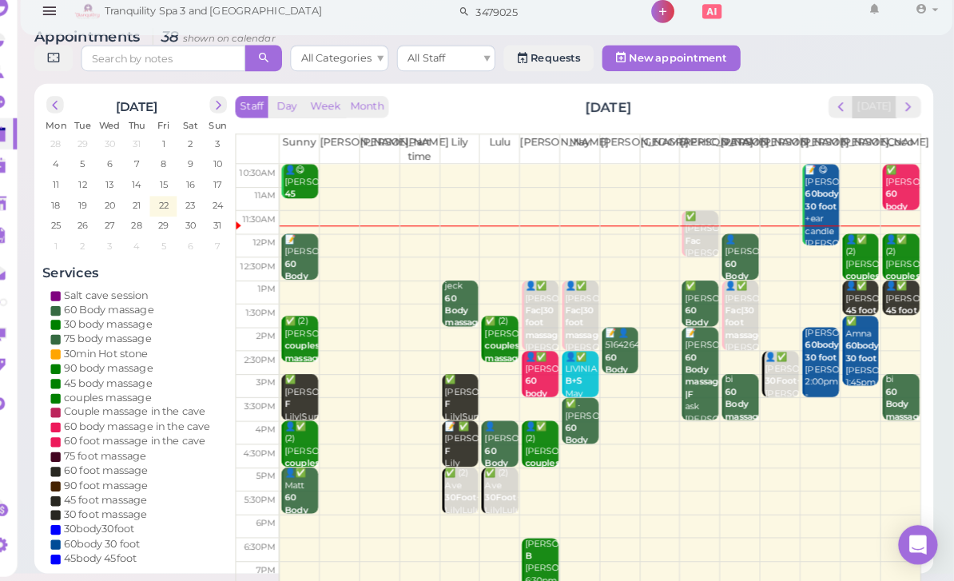
click at [902, 112] on span "next" at bounding box center [909, 119] width 15 height 15
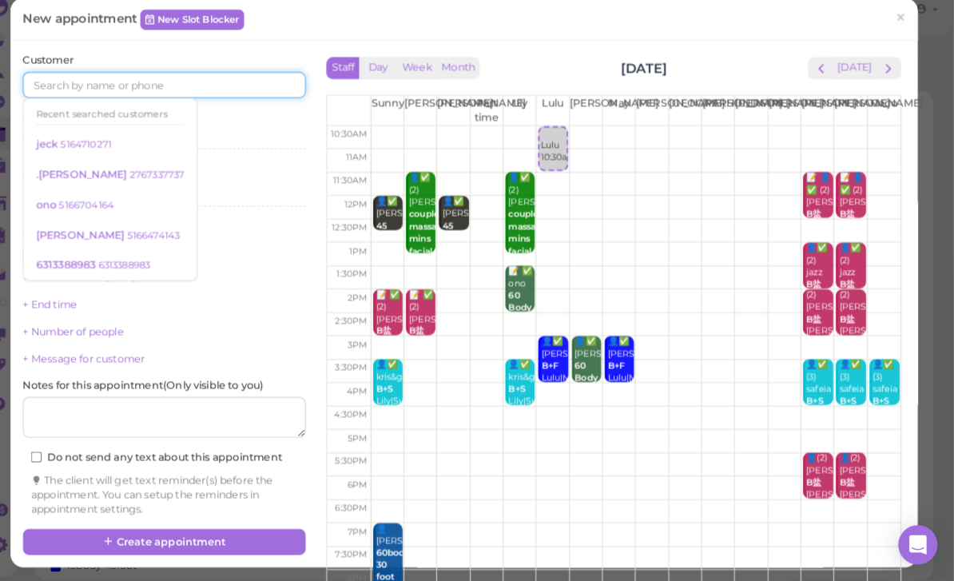
scroll to position [13, 0]
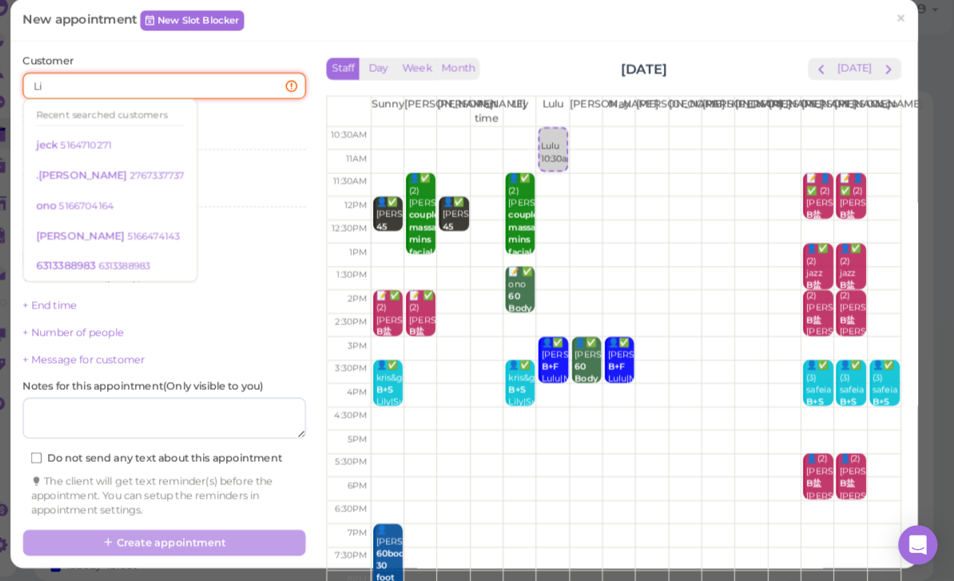
type input "[PERSON_NAME]"
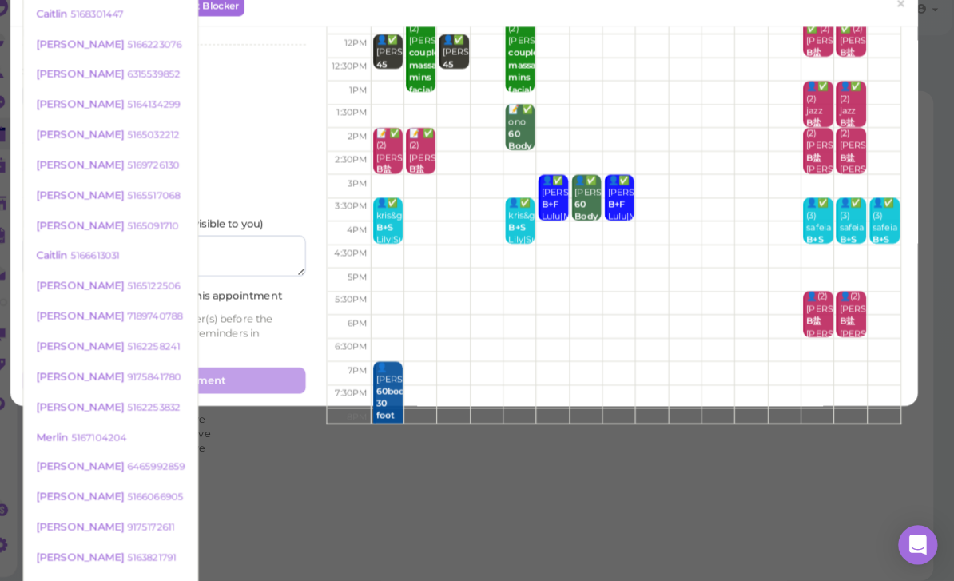
scroll to position [162, 0]
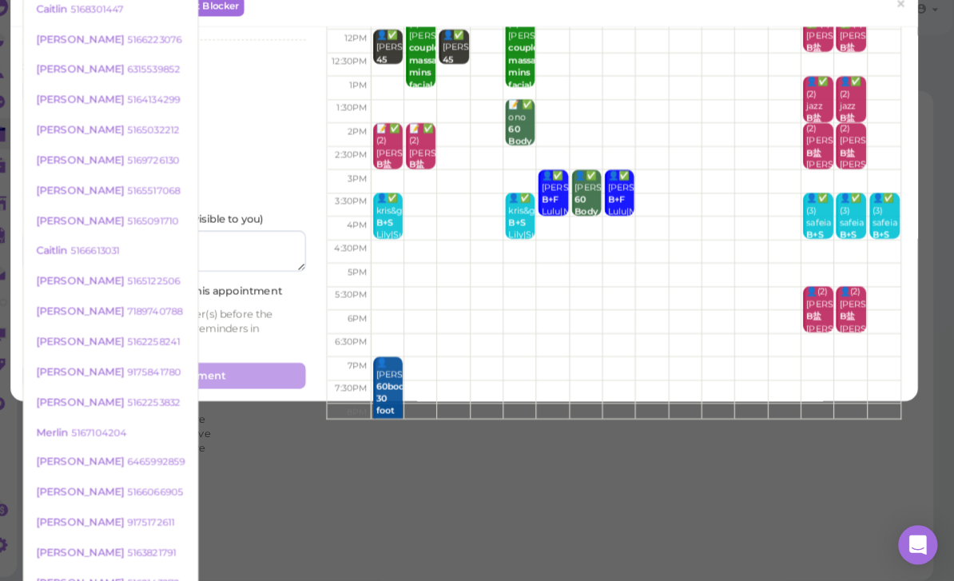
click at [149, 165] on small "5169726130" at bounding box center [174, 170] width 51 height 11
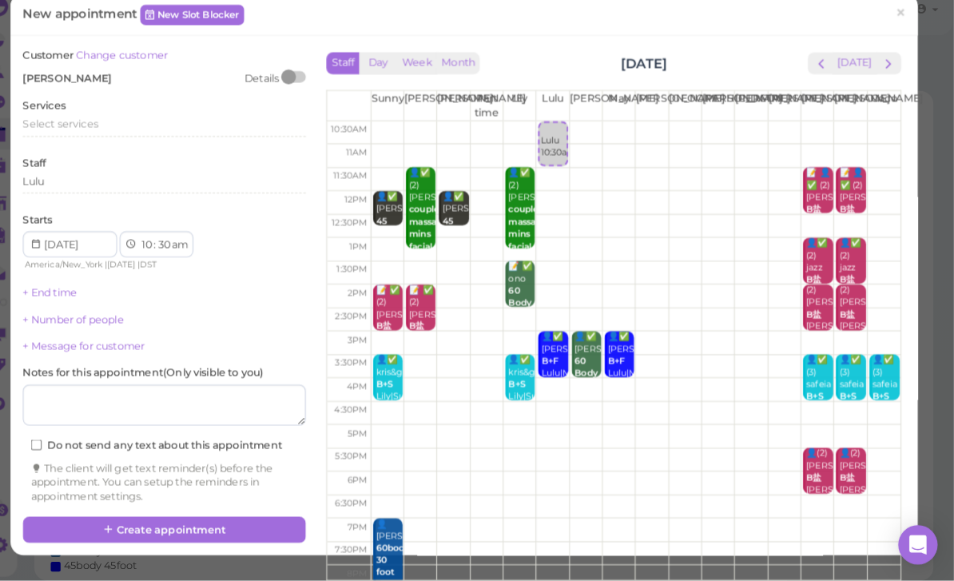
scroll to position [24, 0]
click at [83, 130] on span "Select services" at bounding box center [83, 136] width 73 height 12
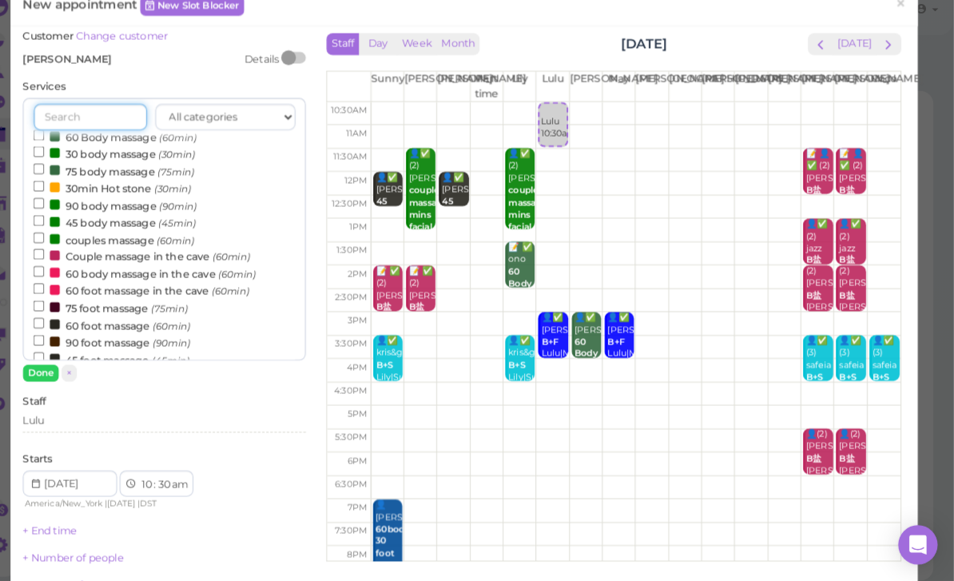
scroll to position [31, 0]
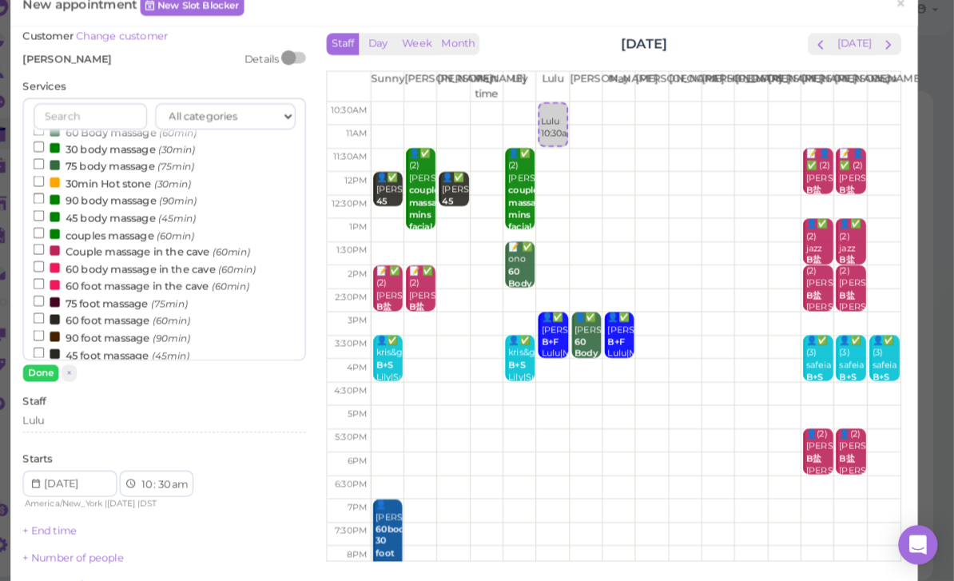
click at [134, 318] on label "60 foot massage (60min)" at bounding box center [134, 326] width 153 height 17
click at [68, 320] on input "60 foot massage (60min)" at bounding box center [63, 325] width 10 height 10
click at [47, 370] on button "Done" at bounding box center [64, 378] width 35 height 17
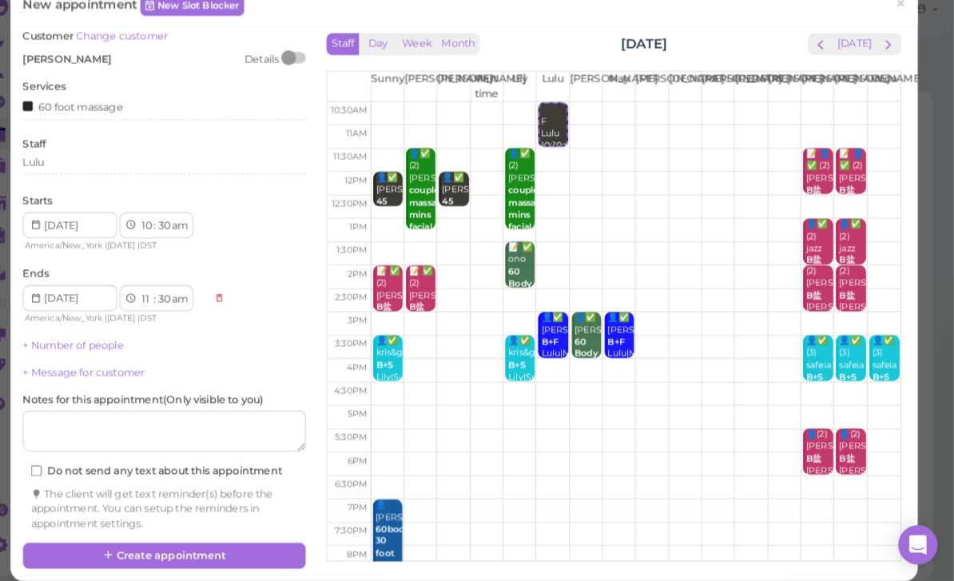
click at [177, 227] on select "00 05 10 15 20 25 30 35 40 45 50 55" at bounding box center [185, 235] width 16 height 17
select select "20"
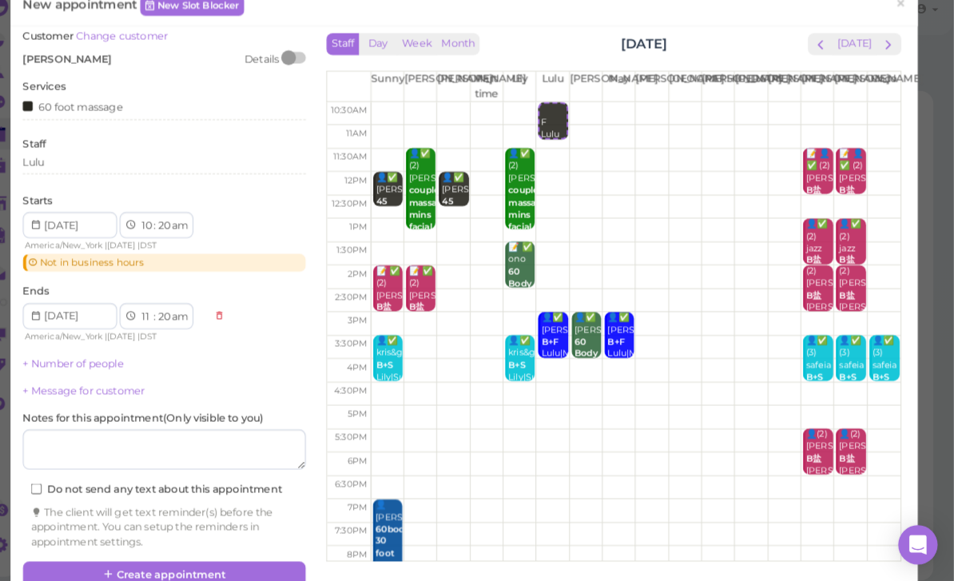
click at [209, 562] on button "Create appointment" at bounding box center [185, 575] width 276 height 26
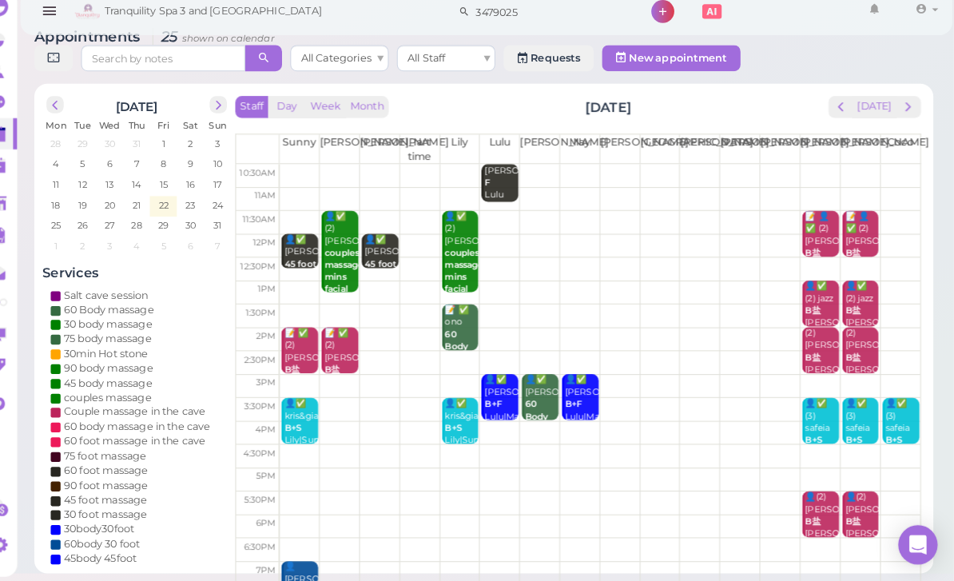
click at [832, 112] on button "prev" at bounding box center [844, 120] width 25 height 22
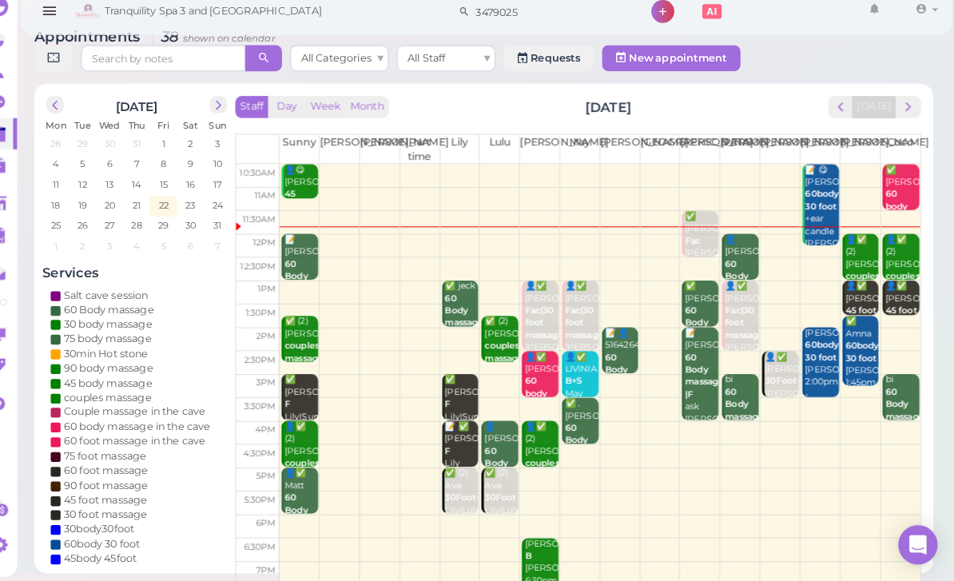
click at [301, 256] on div "📝 Tom 60 Body massage Only Back Sunny 12:00pm - 1:00pm" at bounding box center [318, 308] width 34 height 131
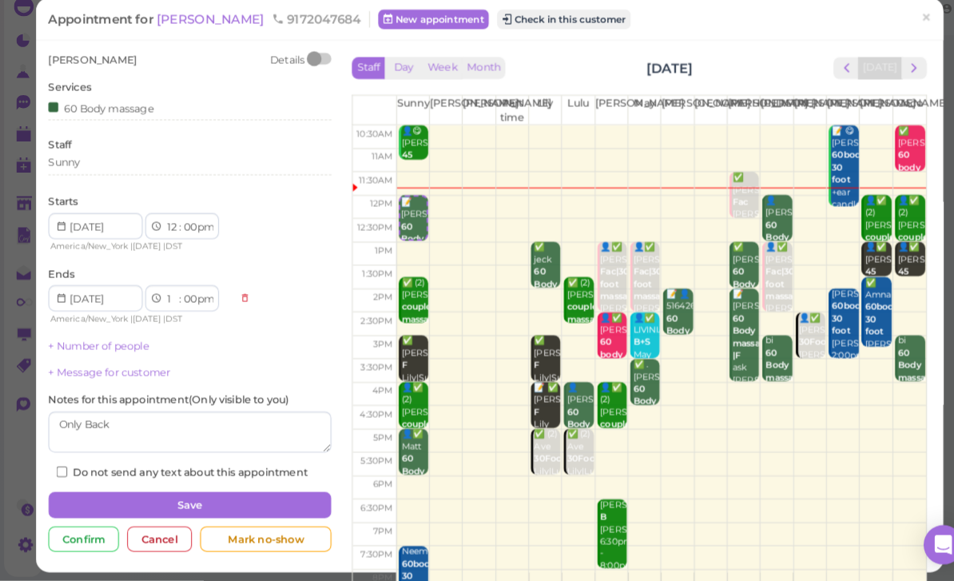
click at [485, 25] on button "Check in this customer" at bounding box center [549, 34] width 130 height 19
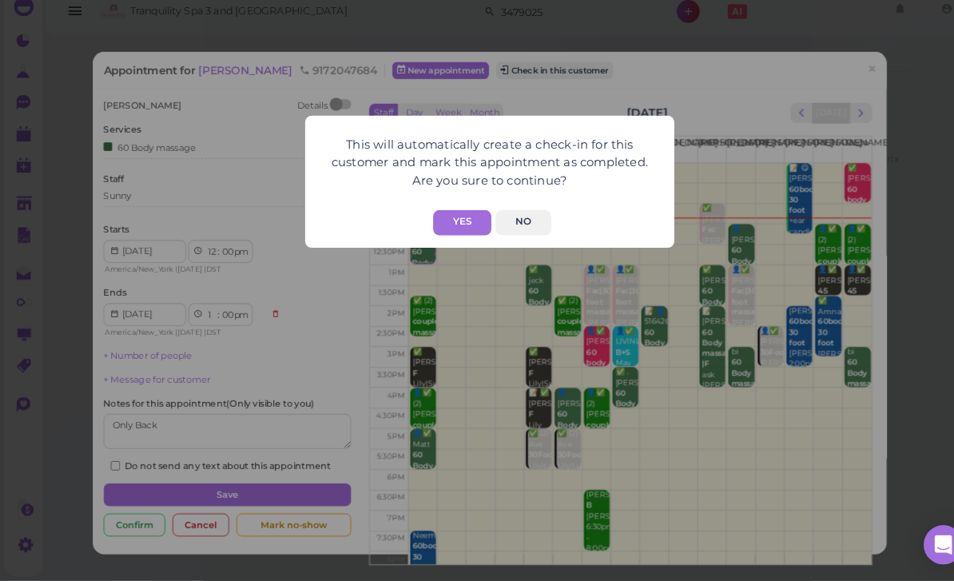
click at [460, 220] on button "Yes" at bounding box center [450, 232] width 57 height 25
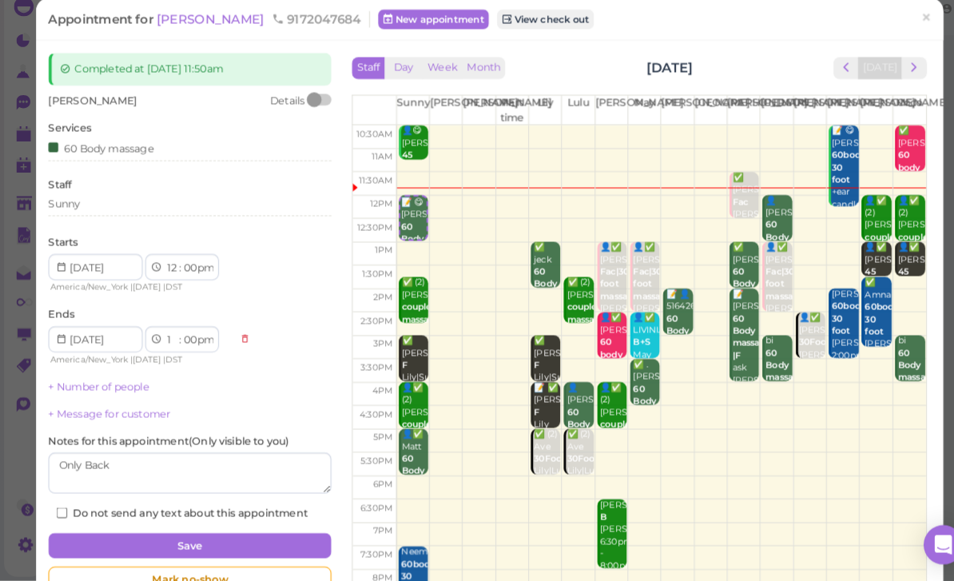
click at [899, 22] on span "×" at bounding box center [902, 33] width 10 height 22
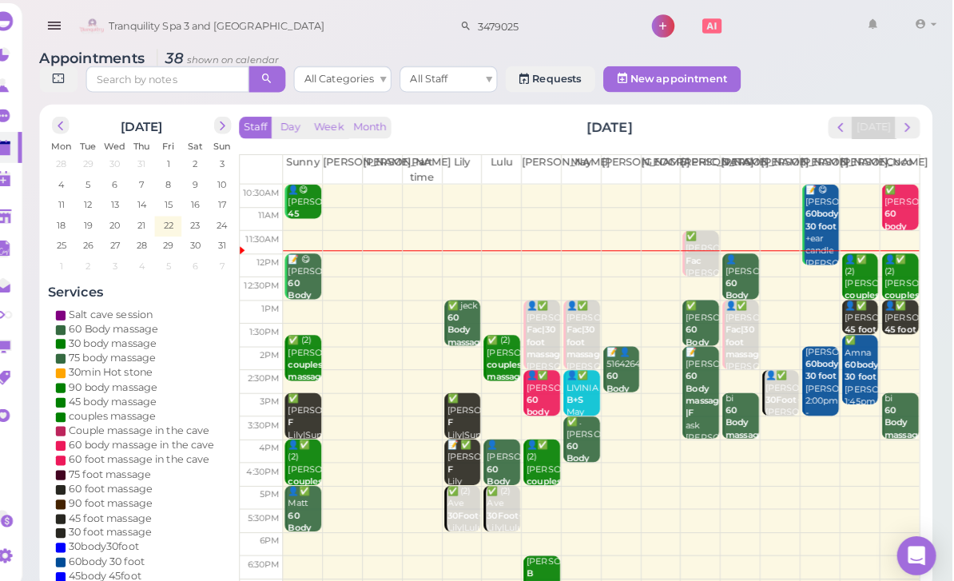
scroll to position [10, 0]
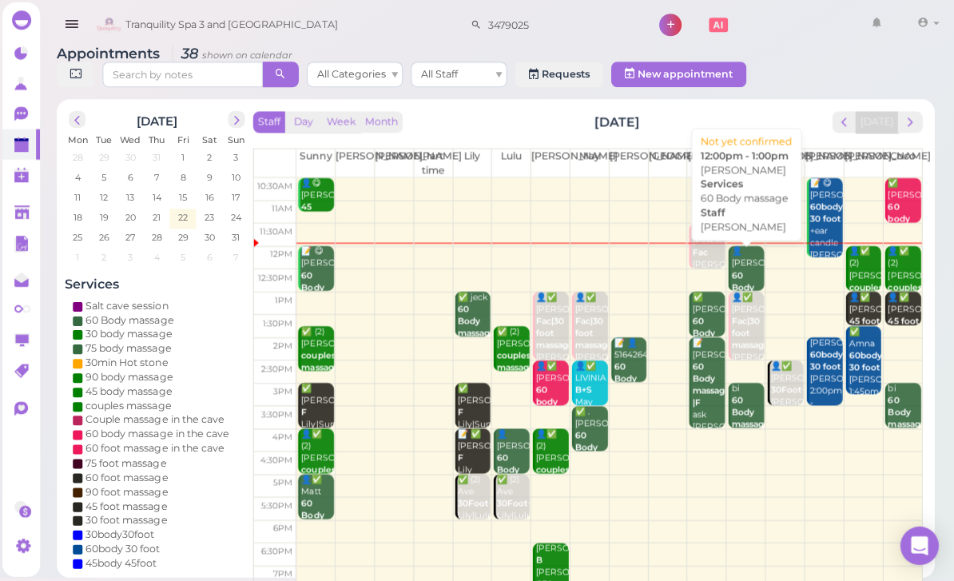
click at [746, 272] on div "👤ELISE 60 Body massage Helen 12:00pm - 1:00pm" at bounding box center [747, 300] width 34 height 107
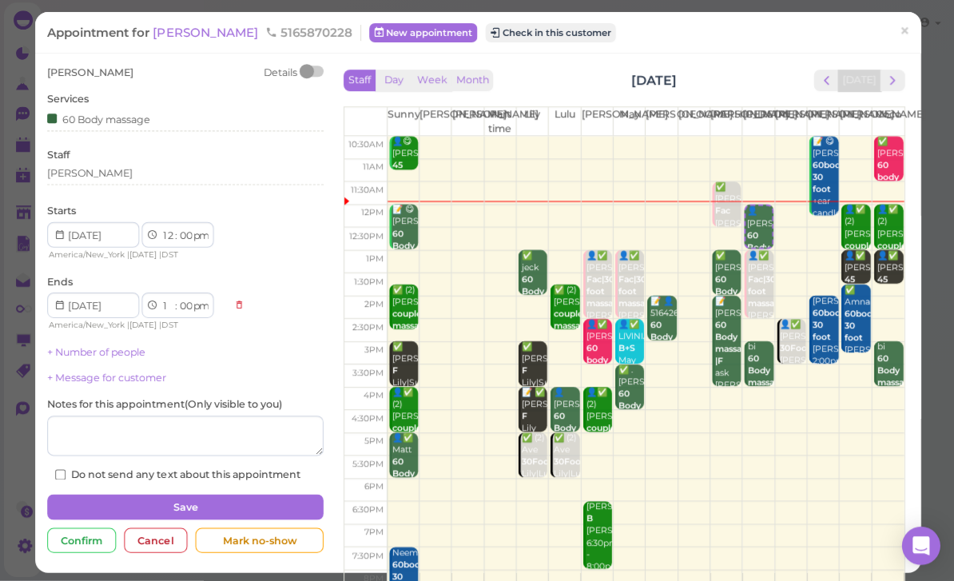
click at [497, 33] on button "Check in this customer" at bounding box center [549, 34] width 130 height 19
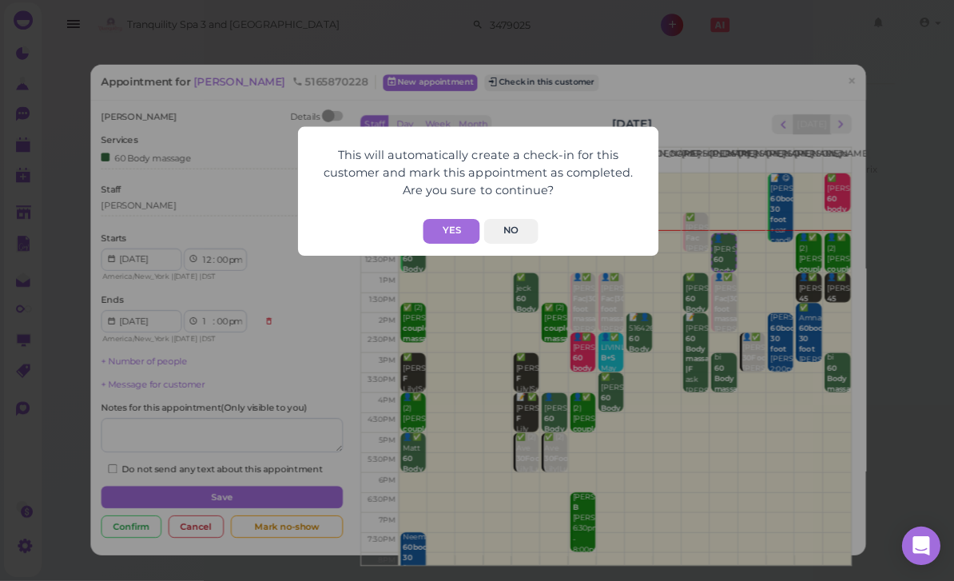
click at [456, 232] on button "Yes" at bounding box center [450, 232] width 57 height 25
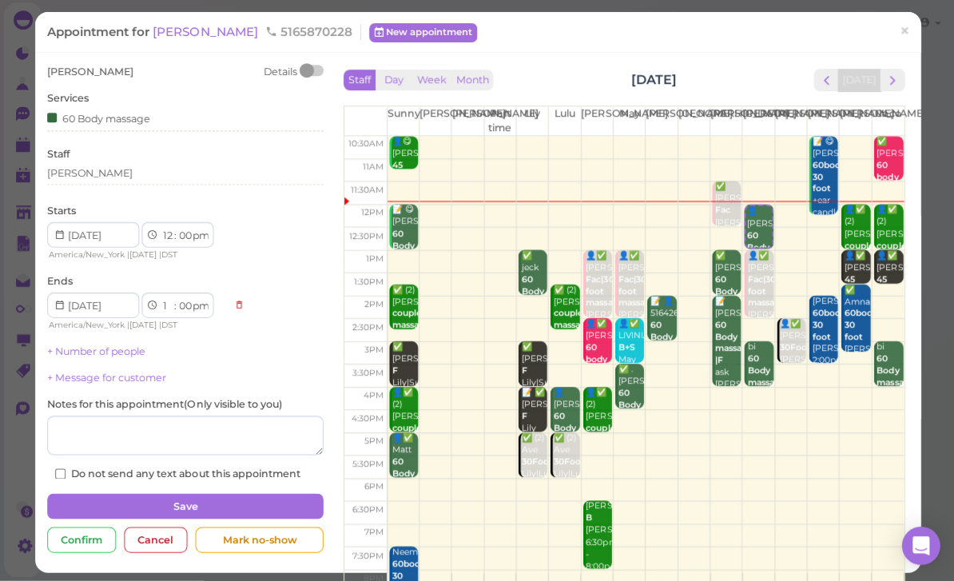
click at [903, 25] on span "×" at bounding box center [902, 33] width 10 height 22
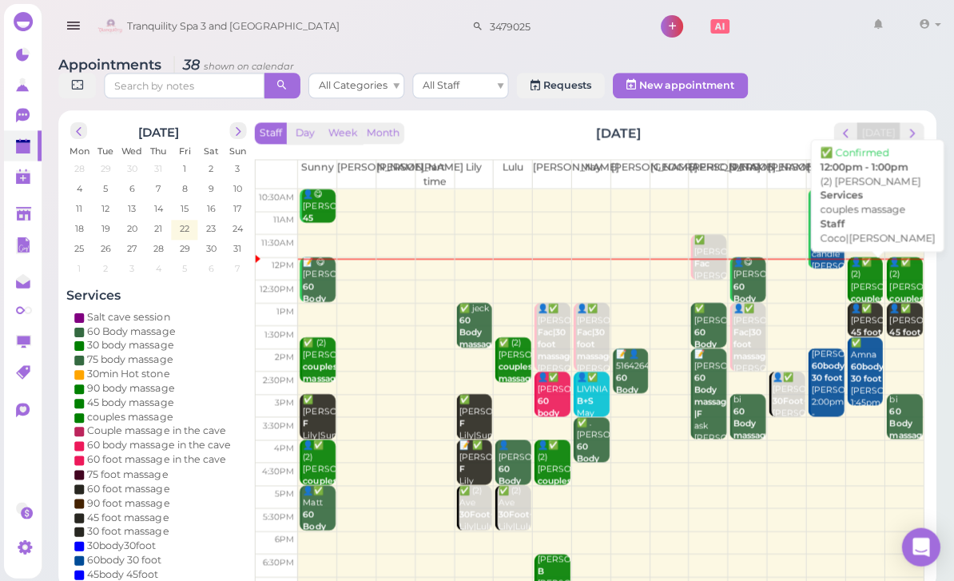
click at [862, 281] on div "👤✅ (2) Zakiya couples massage Coco|Tina 12:00pm - 1:00pm" at bounding box center [864, 315] width 34 height 119
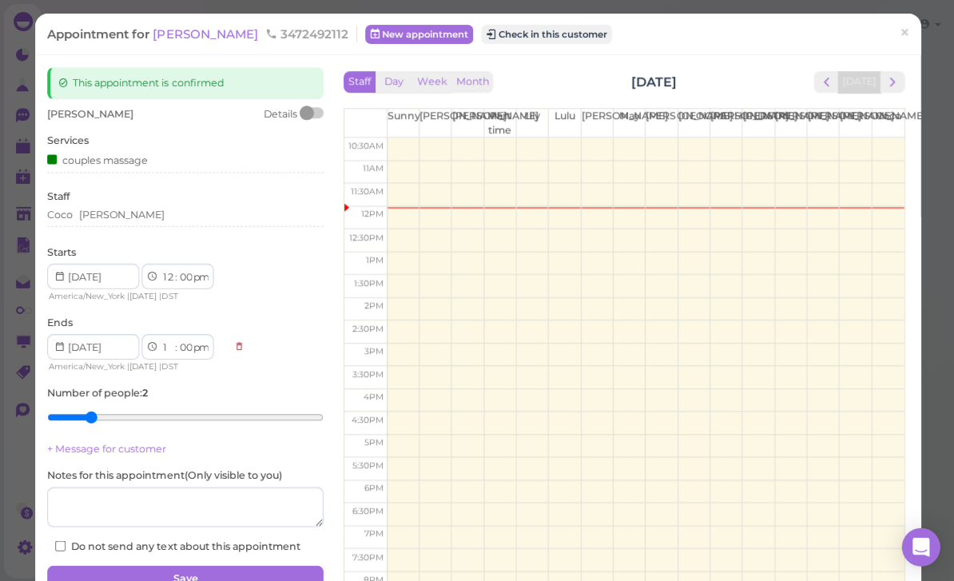
click at [489, 43] on button "Check in this customer" at bounding box center [545, 34] width 130 height 19
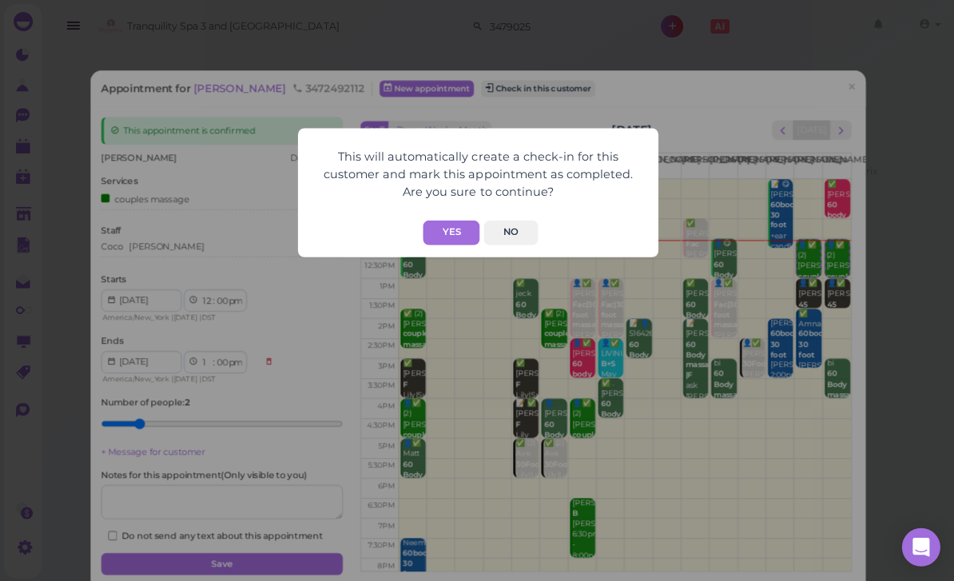
click at [443, 240] on button "Yes" at bounding box center [450, 232] width 57 height 25
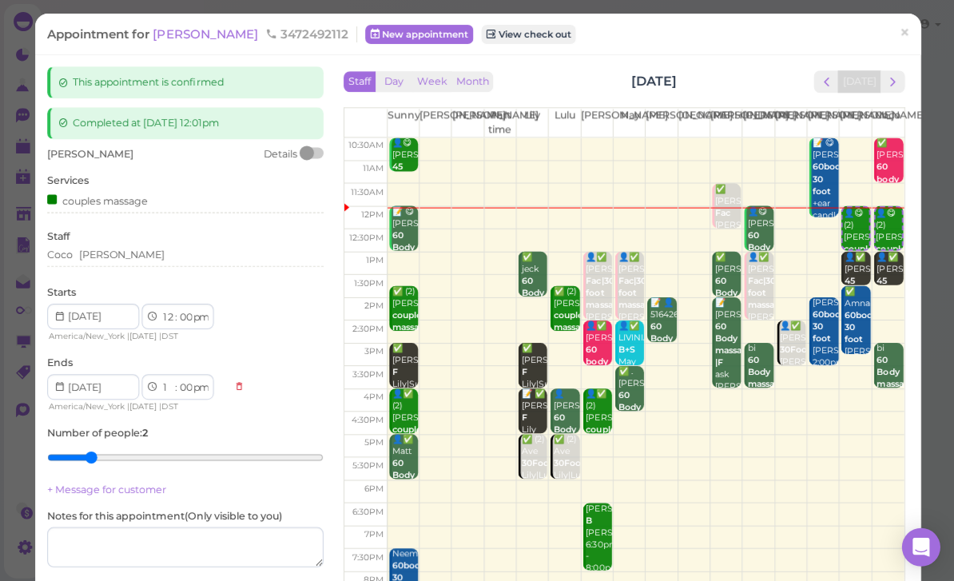
click at [902, 44] on span "×" at bounding box center [902, 33] width 10 height 22
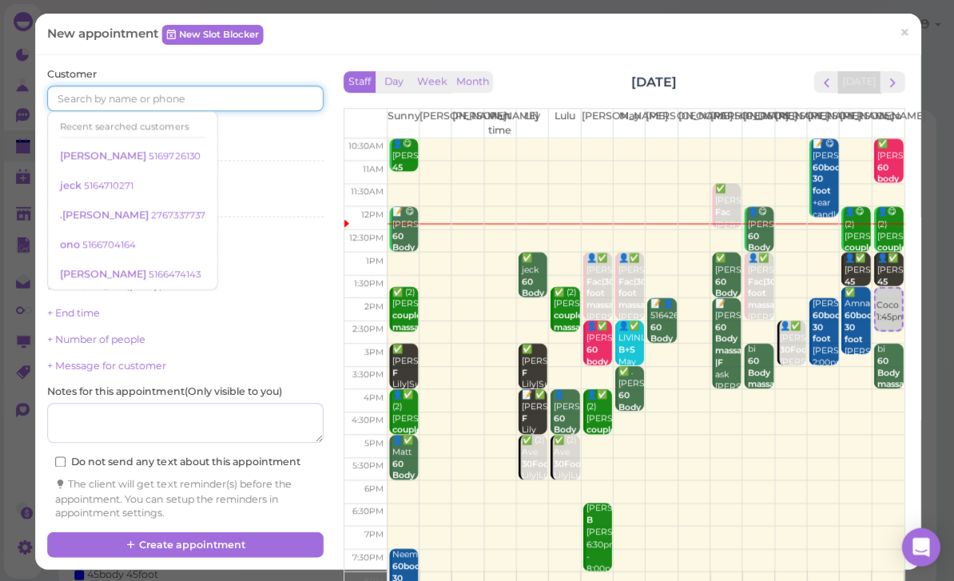
scroll to position [10, 0]
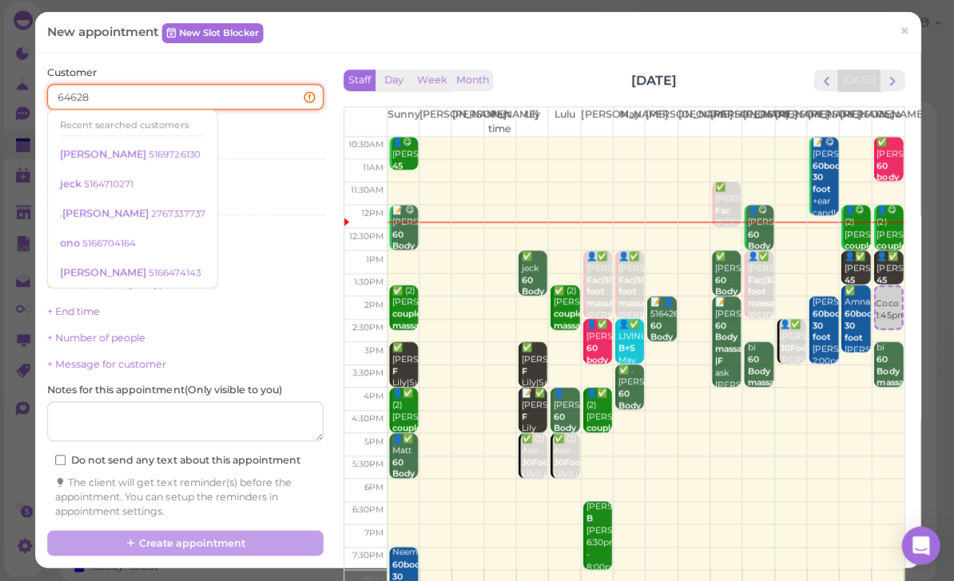
type input "646286"
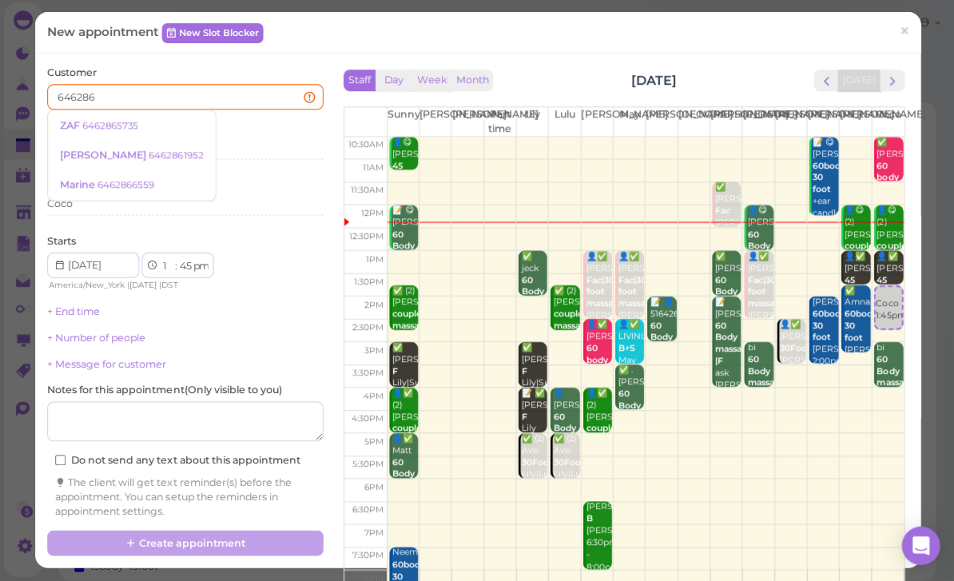
click at [107, 127] on small "6462865735" at bounding box center [110, 126] width 56 height 11
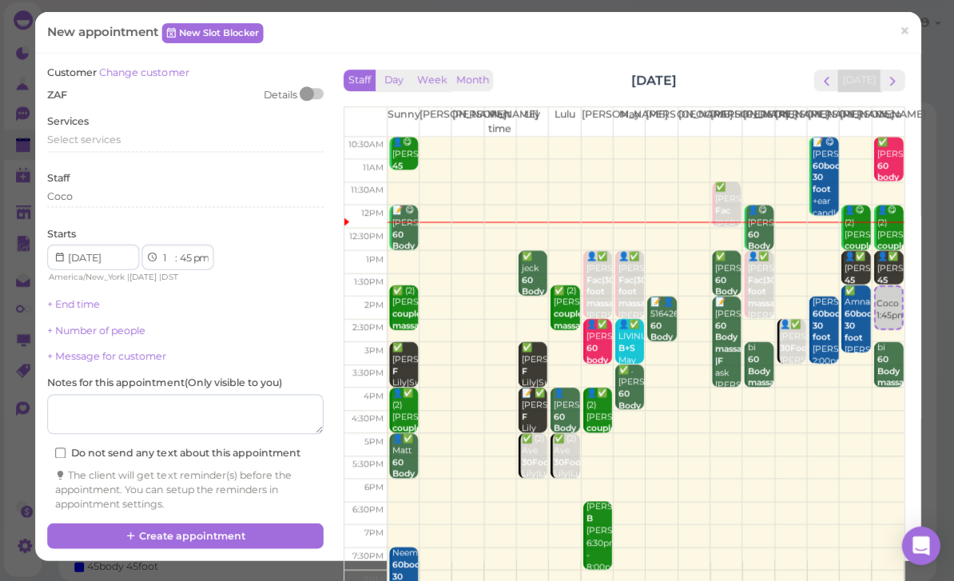
click at [108, 137] on span "Select services" at bounding box center [83, 141] width 73 height 12
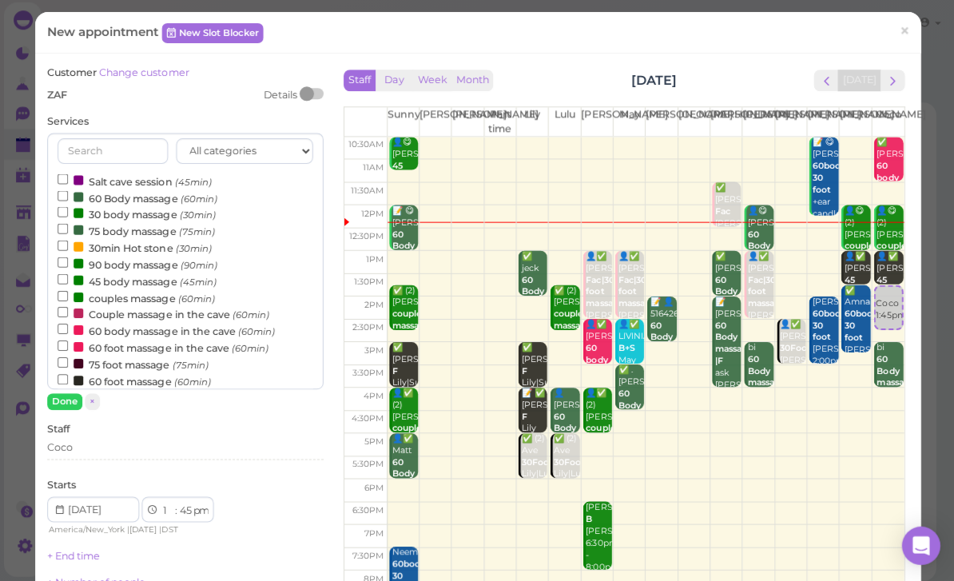
click at [151, 290] on label "couples massage (60min)" at bounding box center [136, 298] width 157 height 17
click at [68, 292] on input "couples massage (60min)" at bounding box center [63, 297] width 10 height 10
click at [131, 441] on div "Coco" at bounding box center [185, 448] width 276 height 14
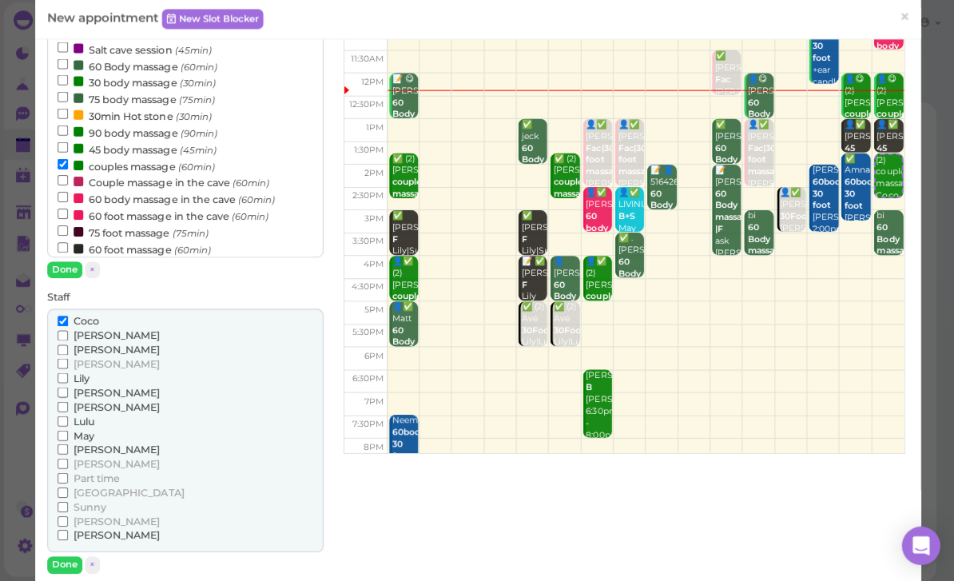
scroll to position [189, 0]
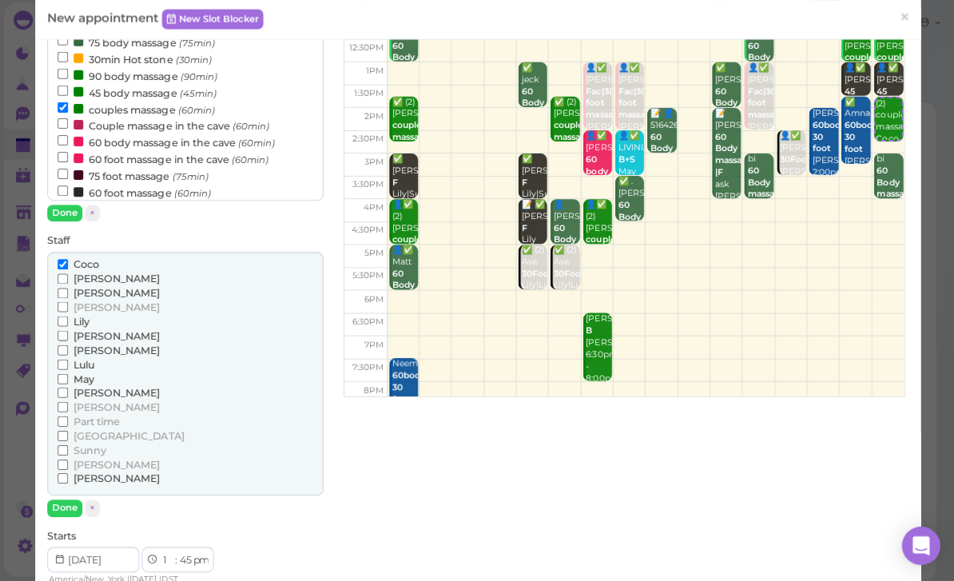
click at [95, 330] on span "[PERSON_NAME]" at bounding box center [116, 336] width 86 height 12
click at [68, 331] on input "[PERSON_NAME]" at bounding box center [63, 336] width 10 height 10
click at [62, 499] on button "Done" at bounding box center [64, 507] width 35 height 17
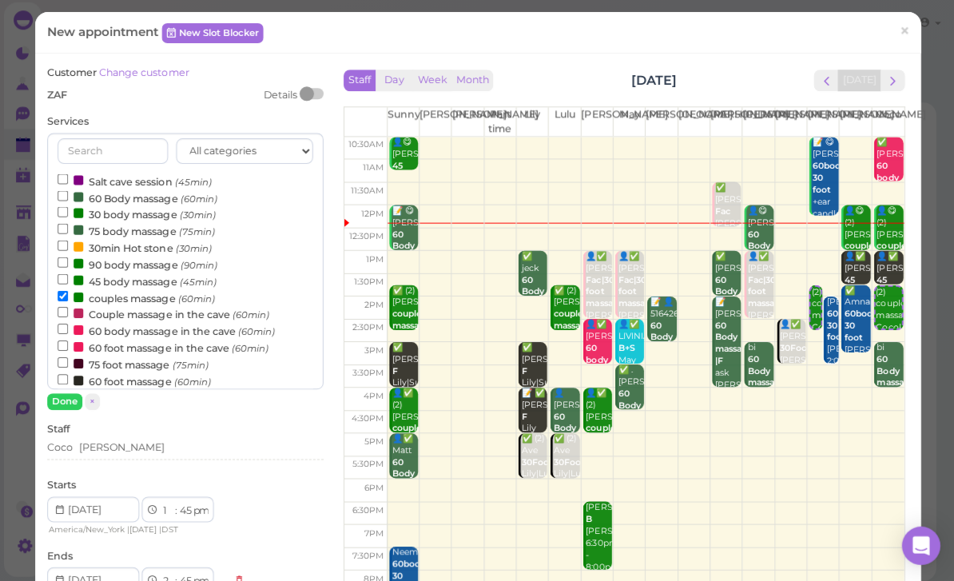
scroll to position [0, 0]
click at [161, 516] on div "1 2 3 4 5 6 7 8 9 10 11 12 : 00 05 10 15 20 25 30 35 40 45 50 55 am pm" at bounding box center [177, 510] width 72 height 26
click at [169, 502] on select "1 2 3 4 5 6 7 8 9 10 11 12" at bounding box center [168, 510] width 14 height 17
select select "2"
select select "3"
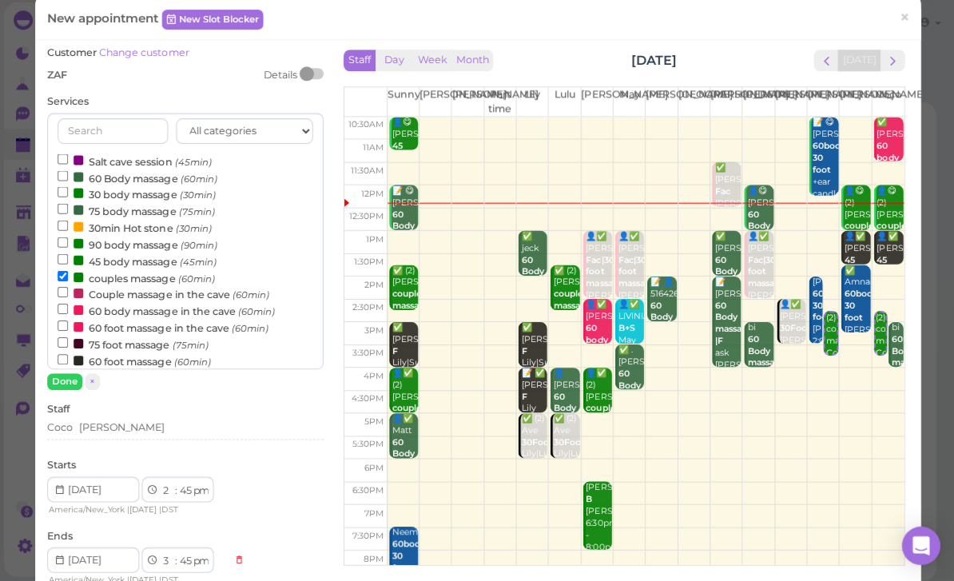
scroll to position [21, 0]
click at [66, 373] on button "Done" at bounding box center [64, 381] width 35 height 17
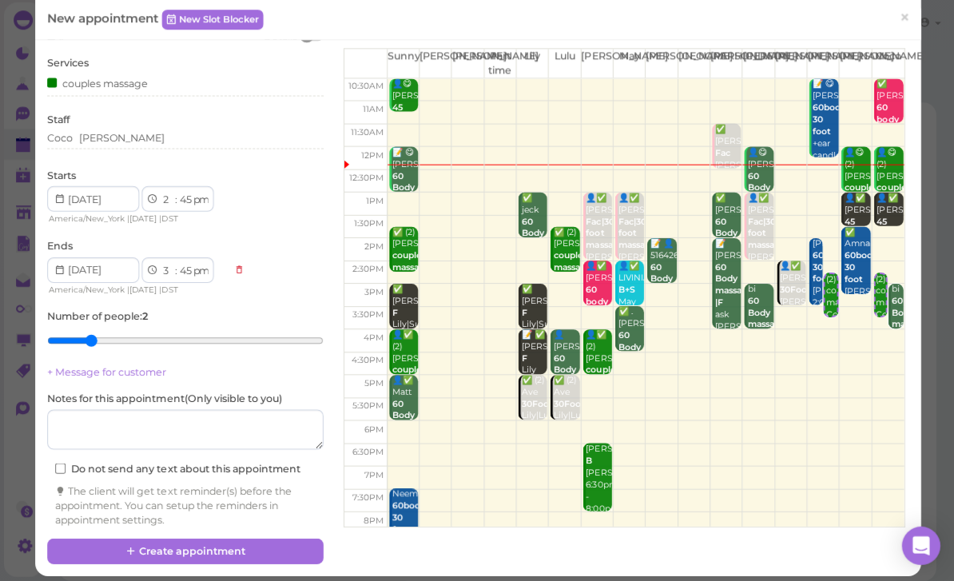
scroll to position [58, 0]
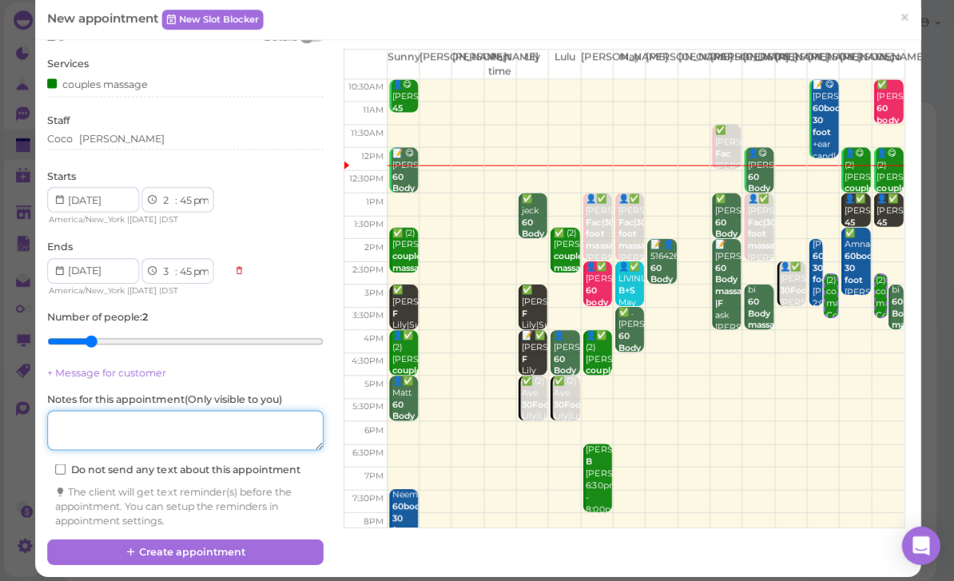
click at [223, 425] on textarea at bounding box center [185, 431] width 276 height 40
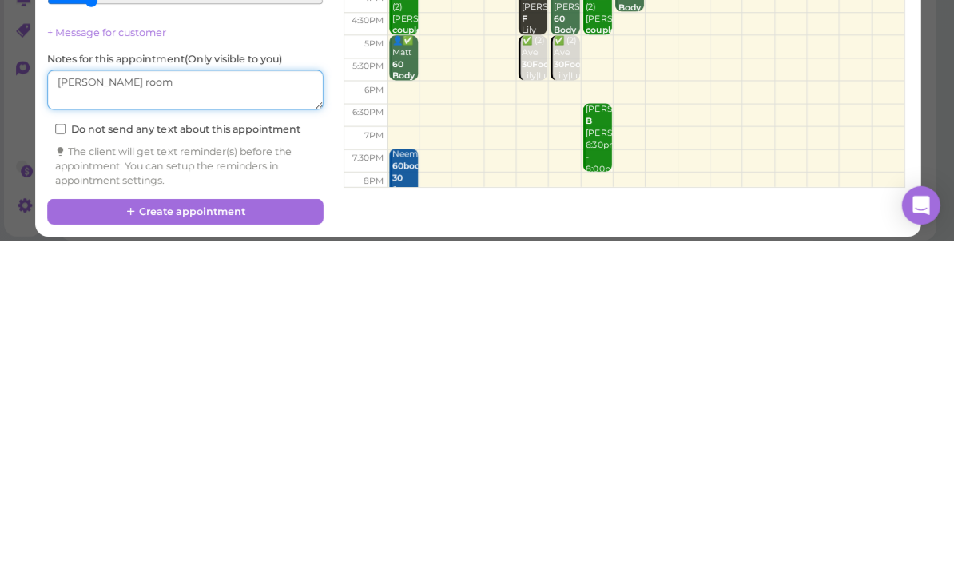
type textarea "[PERSON_NAME] room"
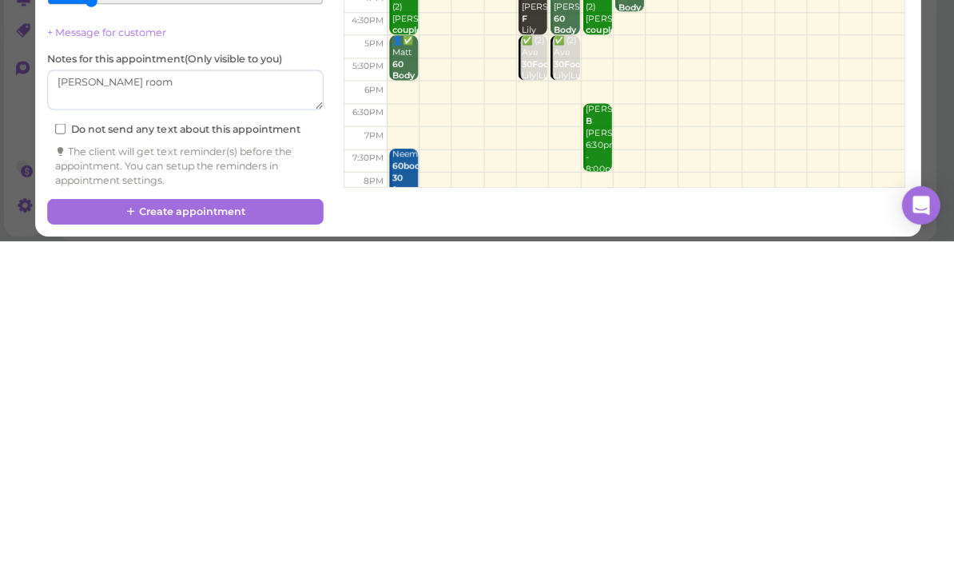
click at [237, 539] on button "Create appointment" at bounding box center [185, 552] width 276 height 26
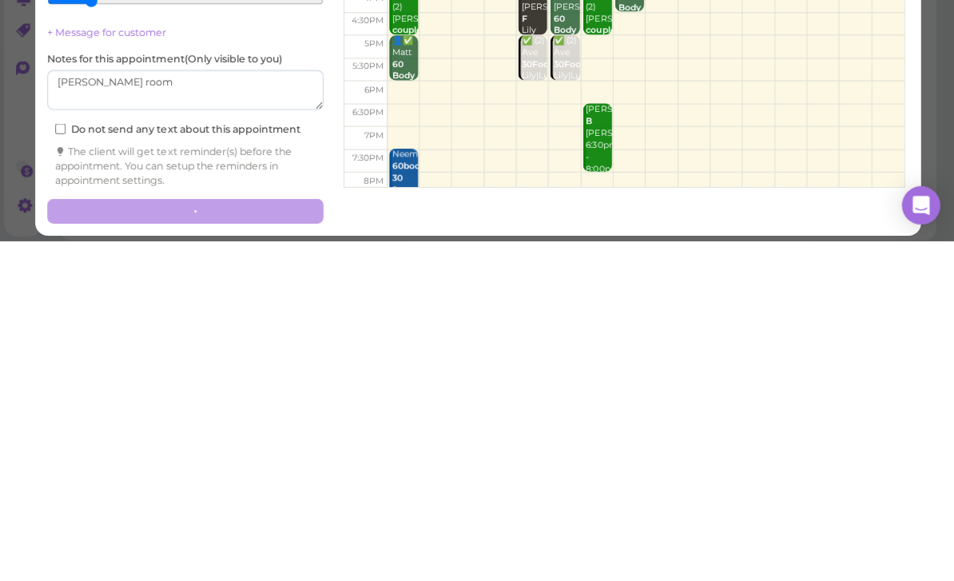
scroll to position [57, 0]
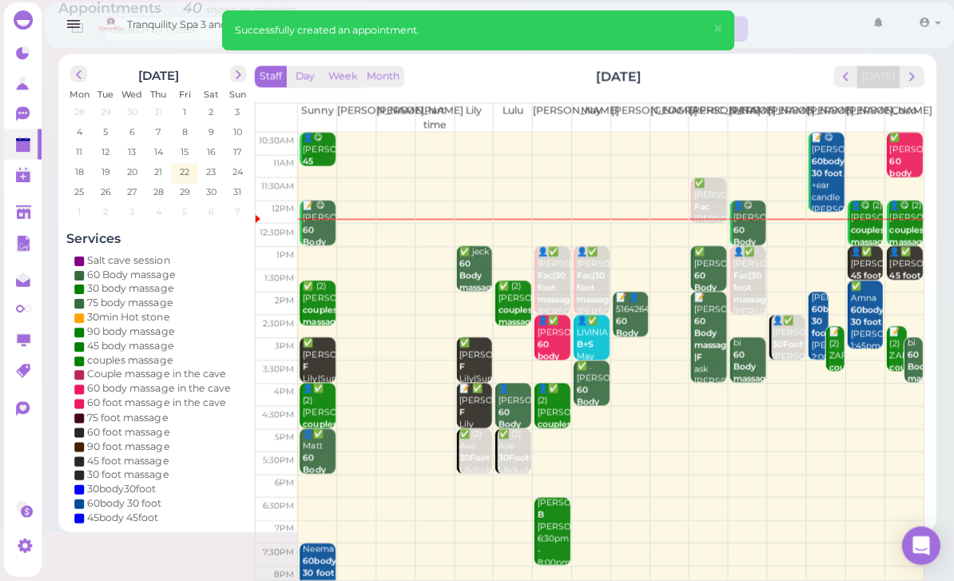
click at [931, 387] on div "August 2025 Mon Tue Wed Thu Fri Sat Sun 28 29 30 31 1 2 3 4 5 6 7 8 9 10 11 12 …" at bounding box center [495, 293] width 875 height 477
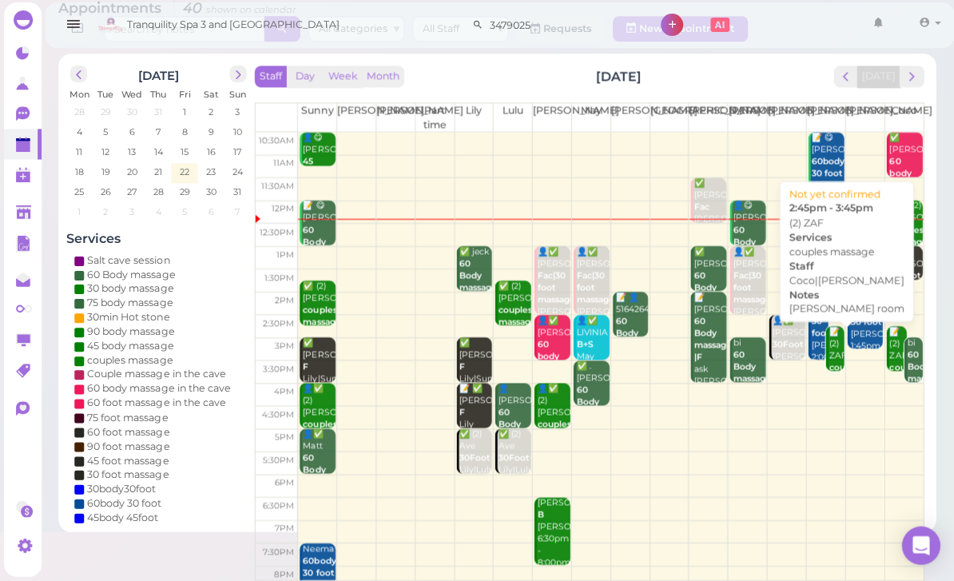
click at [830, 354] on div "📝 (2) ZAF couples massage Linda room Coco|Linda 2:45pm - 3:45pm" at bounding box center [833, 398] width 15 height 143
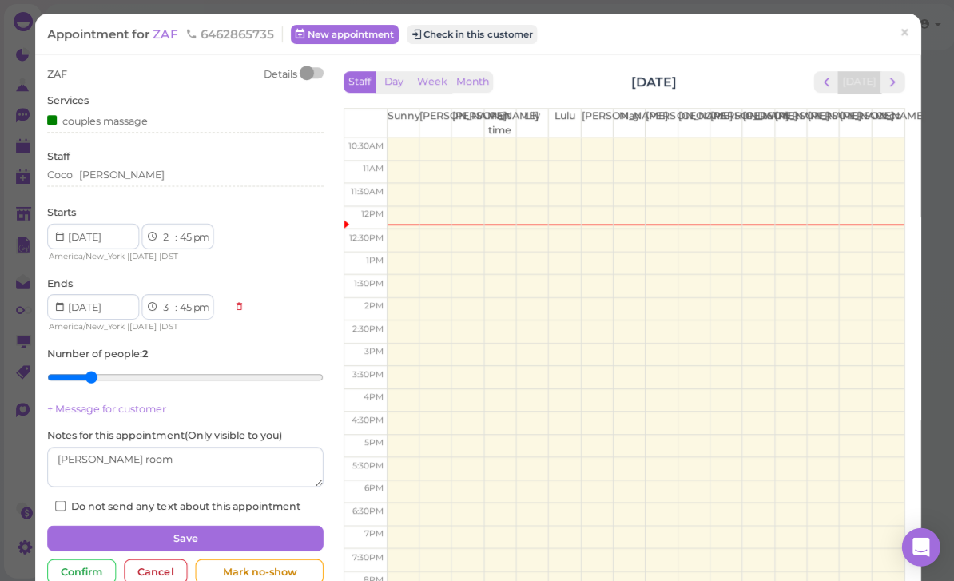
scroll to position [51, 0]
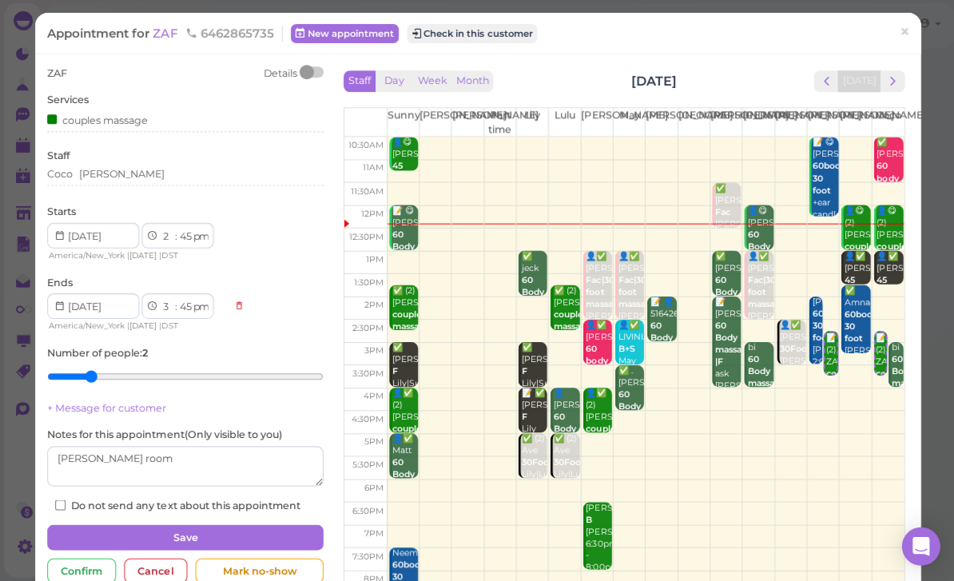
click at [177, 230] on select "00 05 10 15 20 25 30 35 40 45 50 55" at bounding box center [185, 236] width 16 height 17
select select "00"
click at [158, 524] on button "Save" at bounding box center [185, 537] width 276 height 26
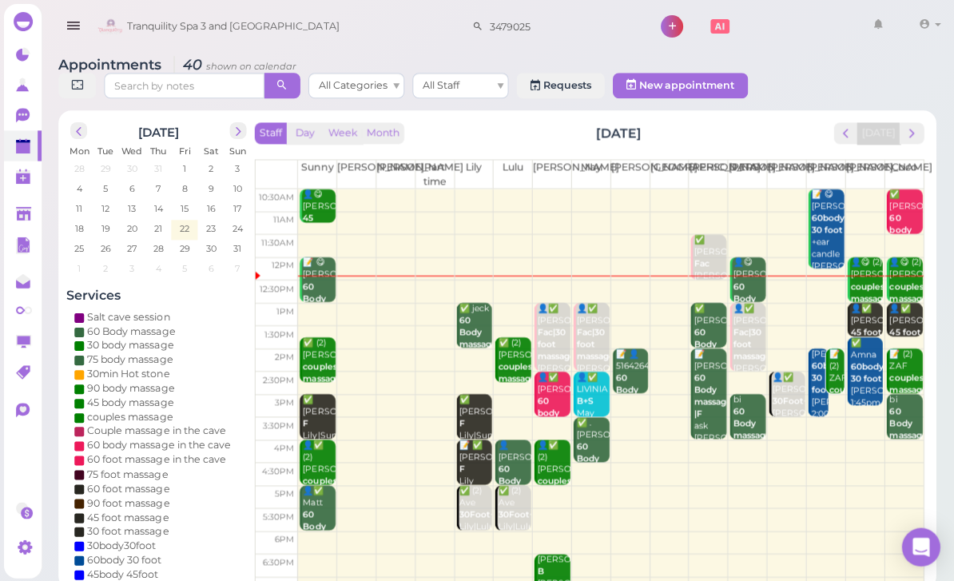
click at [818, 408] on div "mayra 60body 30 foot Linda 2:00pm - 3:30pm" at bounding box center [817, 394] width 18 height 95
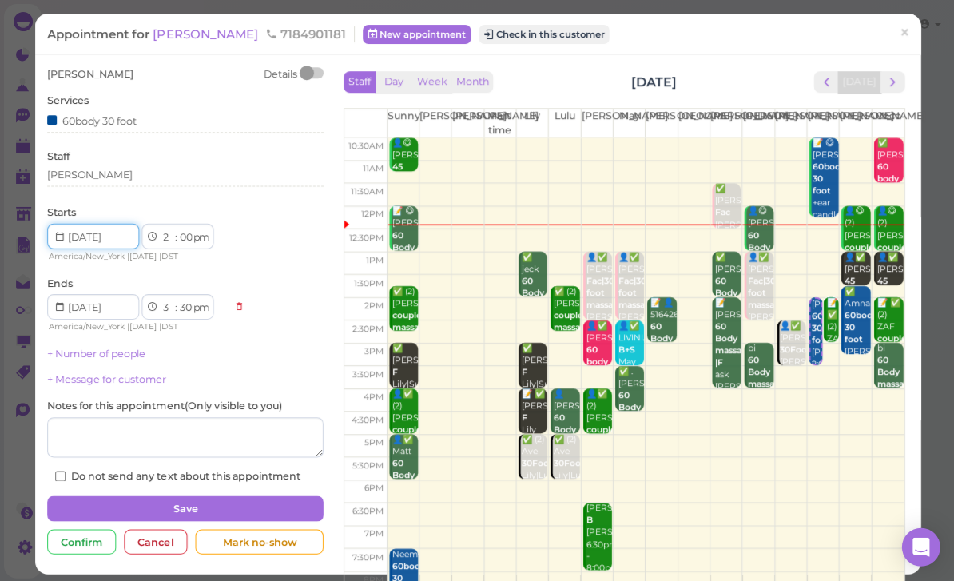
click at [125, 230] on input at bounding box center [93, 236] width 92 height 26
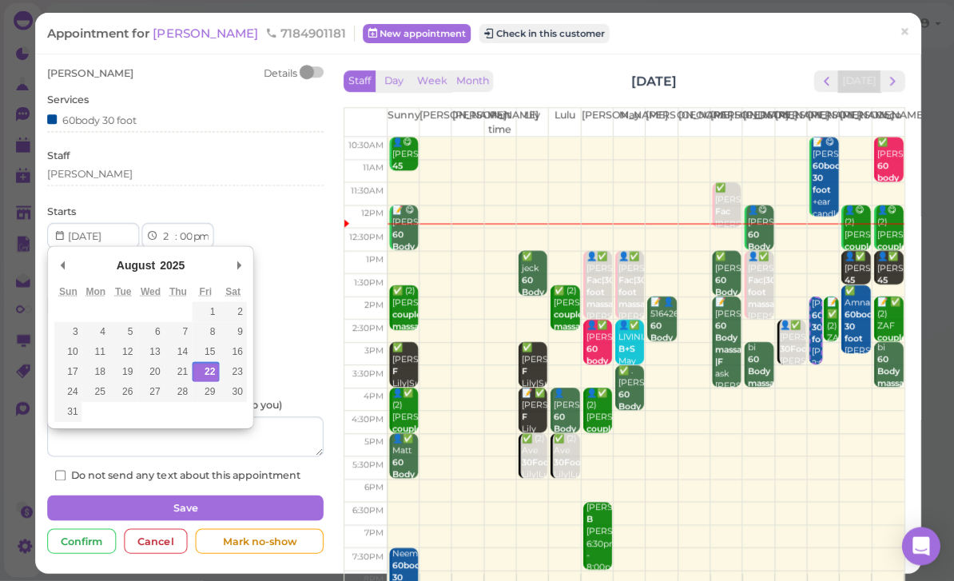
click at [120, 173] on div "[PERSON_NAME]" at bounding box center [185, 174] width 276 height 14
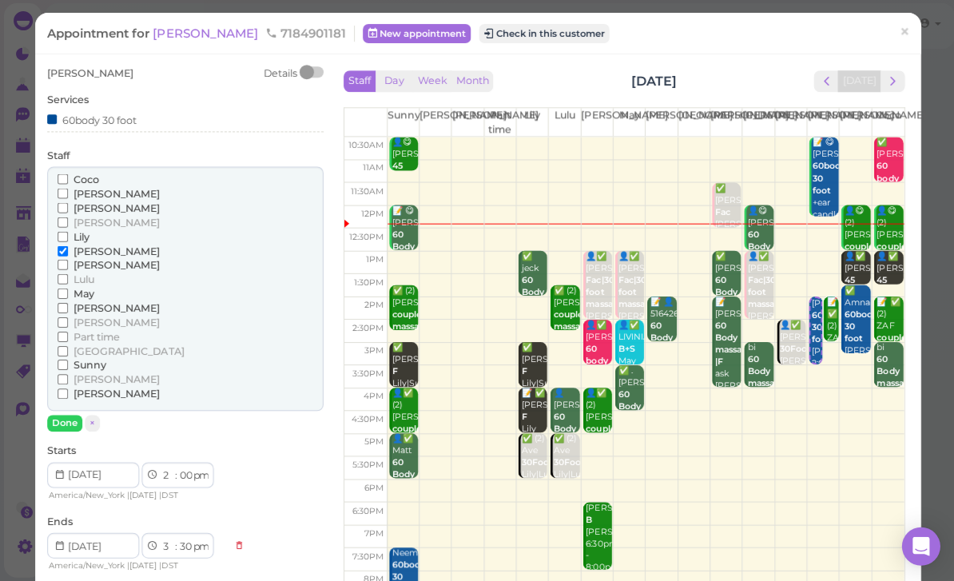
click at [77, 231] on span "Lily" at bounding box center [81, 237] width 16 height 12
click at [68, 232] on input "Lily" at bounding box center [63, 237] width 10 height 10
click at [97, 245] on span "[PERSON_NAME]" at bounding box center [116, 251] width 86 height 12
click at [68, 246] on input "[PERSON_NAME]" at bounding box center [63, 251] width 10 height 10
click at [61, 415] on button "Done" at bounding box center [64, 423] width 35 height 17
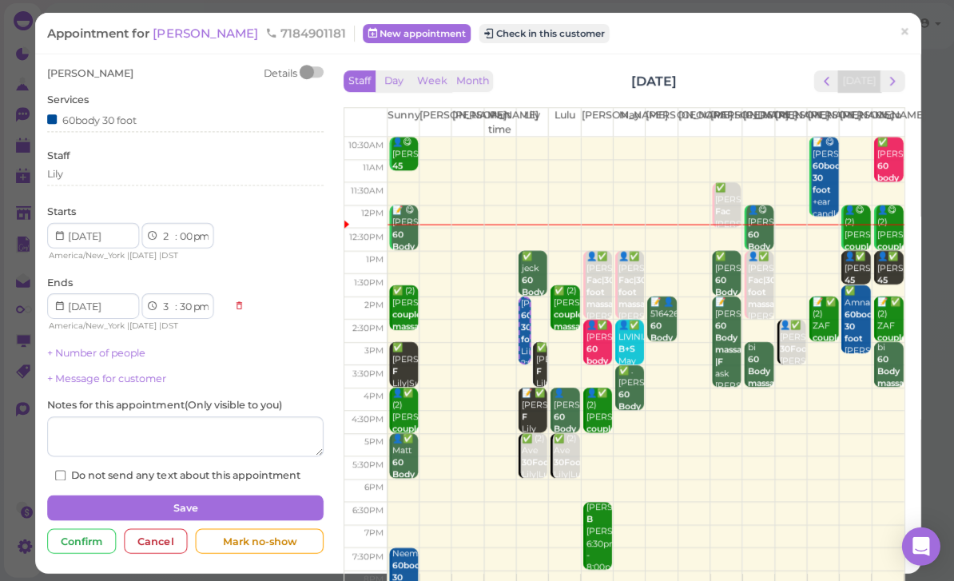
click at [240, 506] on button "Save" at bounding box center [185, 507] width 276 height 26
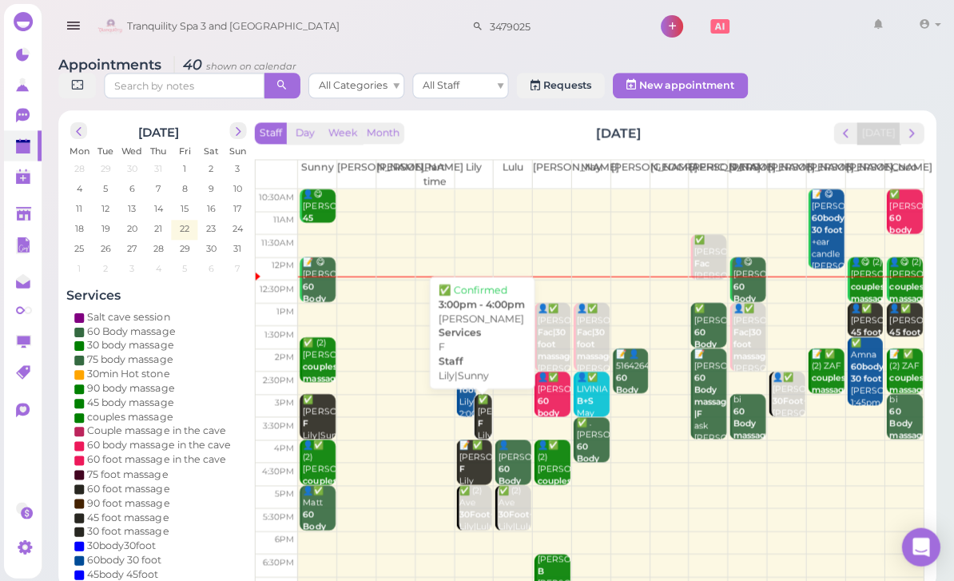
click at [473, 415] on link "✅ Kerri F Lily|Sunny 3:00pm - 4:00pm" at bounding box center [482, 415] width 18 height 45
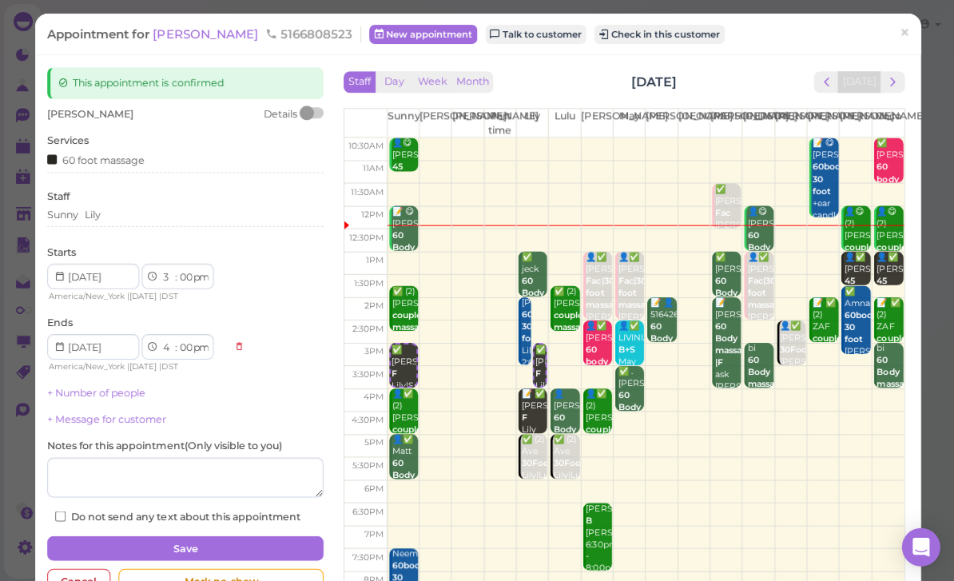
click at [159, 263] on div "1 2 3 4 5 6 7 8 9 10 11 12 : 00 05 10 15 20 25 30 35 40 45 50 55 am pm" at bounding box center [177, 276] width 72 height 26
click at [153, 276] on icon at bounding box center [152, 275] width 10 height 14
click at [153, 270] on icon at bounding box center [152, 275] width 10 height 14
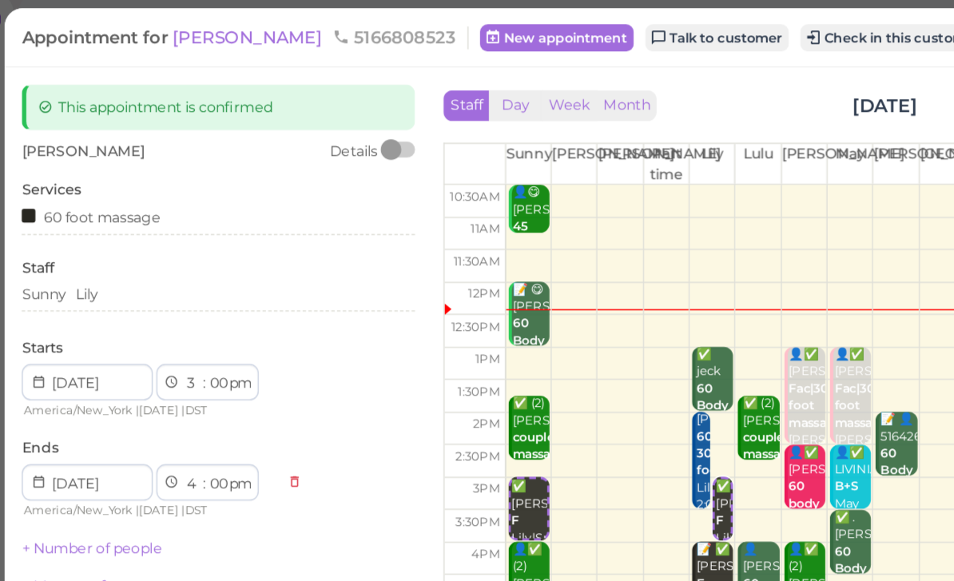
scroll to position [1, 0]
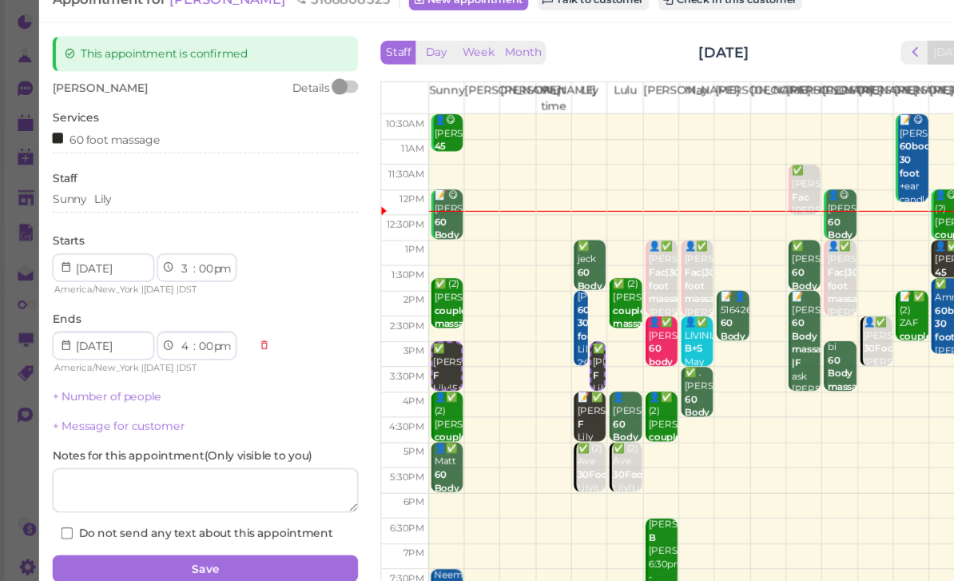
click at [132, 207] on div "Sunny Lily" at bounding box center [185, 214] width 276 height 14
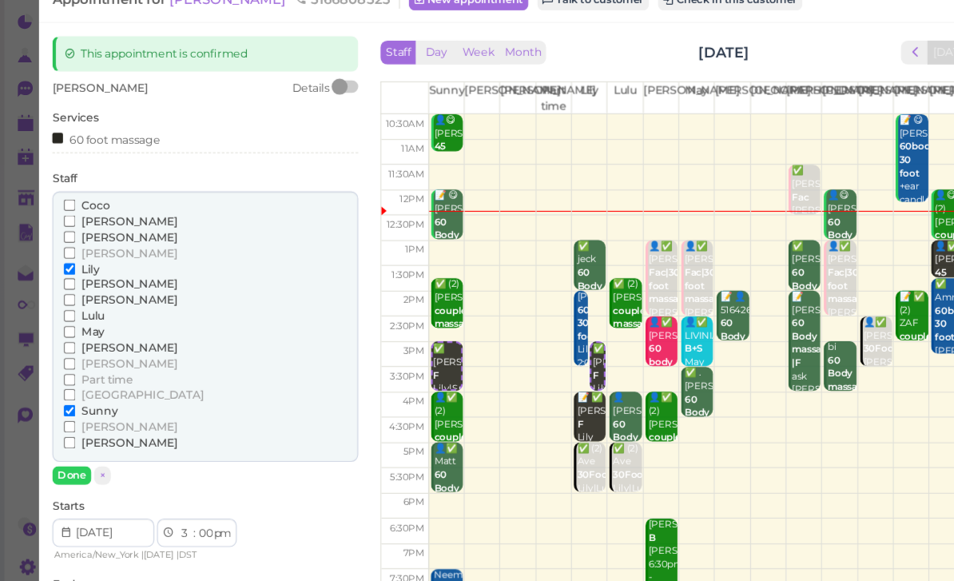
click at [77, 271] on span "Lily" at bounding box center [81, 277] width 16 height 12
click at [68, 272] on input "Lily" at bounding box center [63, 277] width 10 height 10
click at [93, 284] on span "[PERSON_NAME]" at bounding box center [116, 290] width 86 height 12
click at [68, 285] on input "[PERSON_NAME]" at bounding box center [63, 290] width 10 height 10
click at [70, 454] on button "Done" at bounding box center [64, 462] width 35 height 17
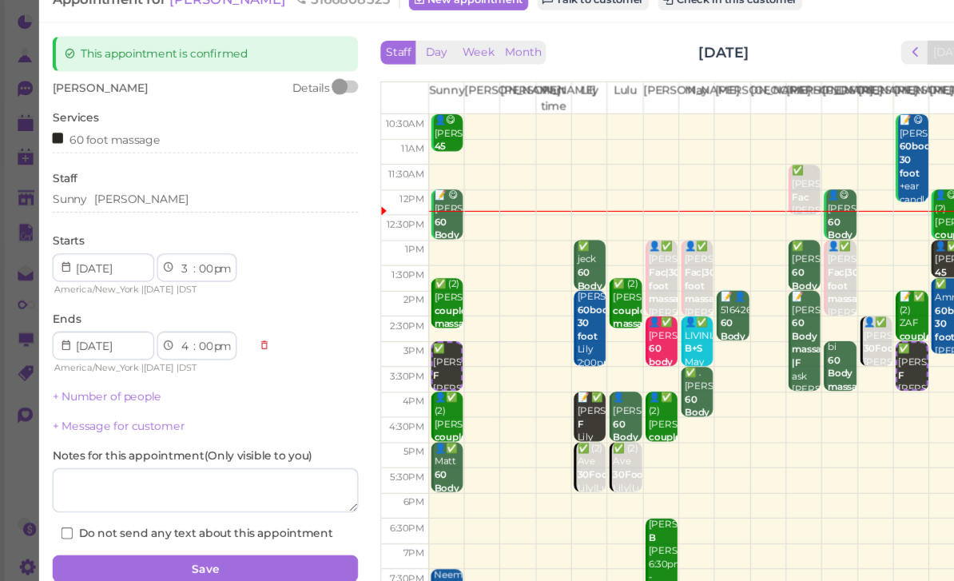
click at [216, 534] on button "Save" at bounding box center [185, 547] width 276 height 26
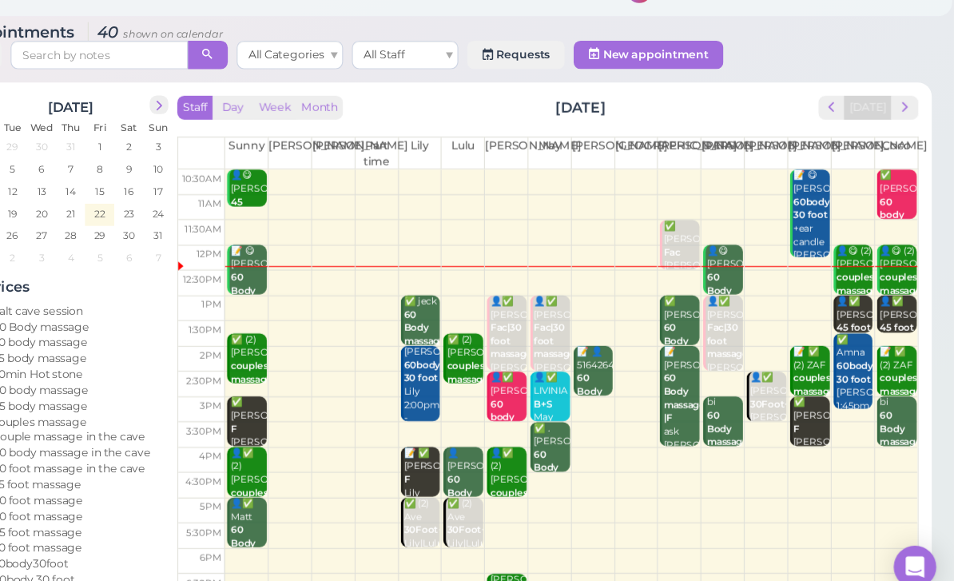
scroll to position [1, 0]
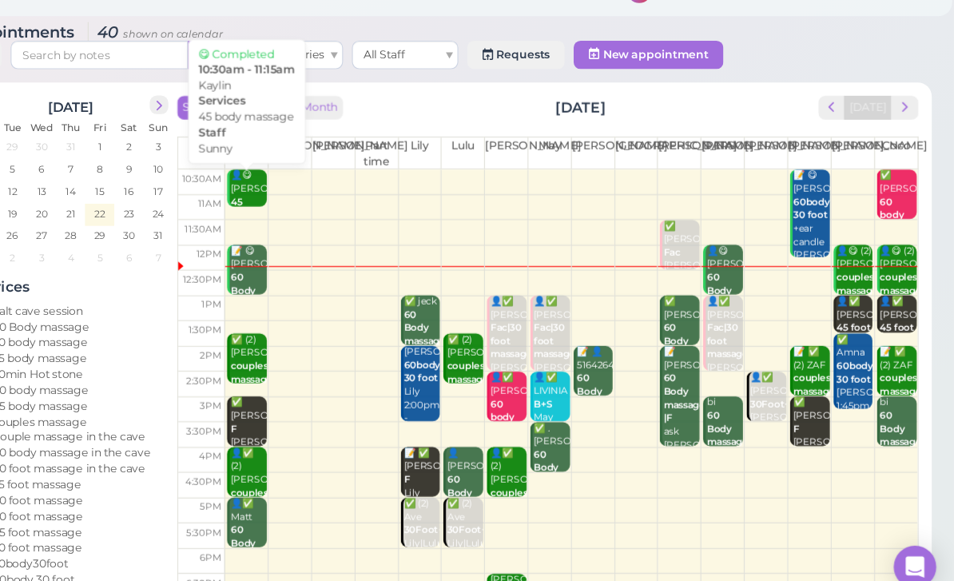
click at [301, 188] on div "👤😋 Kaylin 45 body massage Sunny 10:30am - 11:15am" at bounding box center [318, 241] width 34 height 107
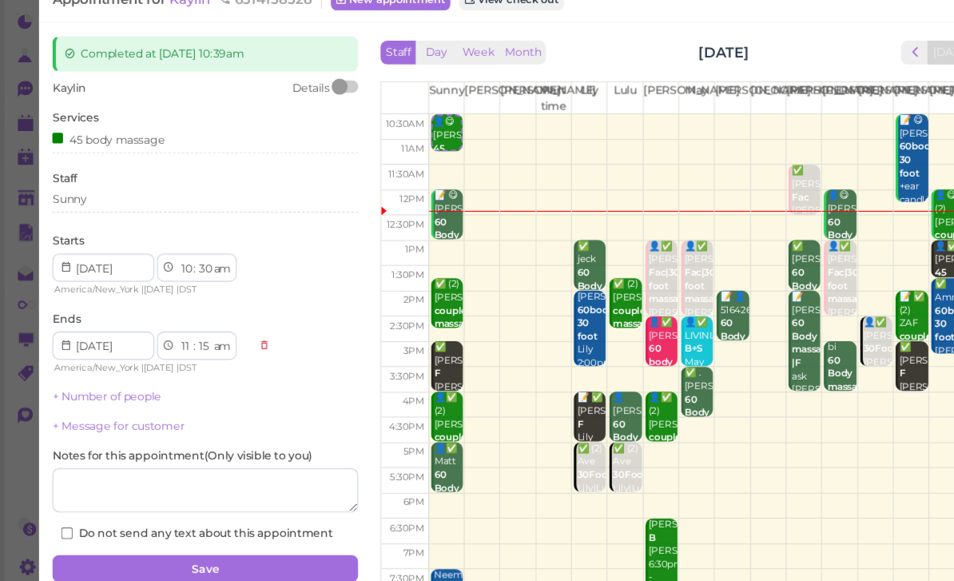
click at [103, 207] on div "Sunny" at bounding box center [185, 214] width 276 height 14
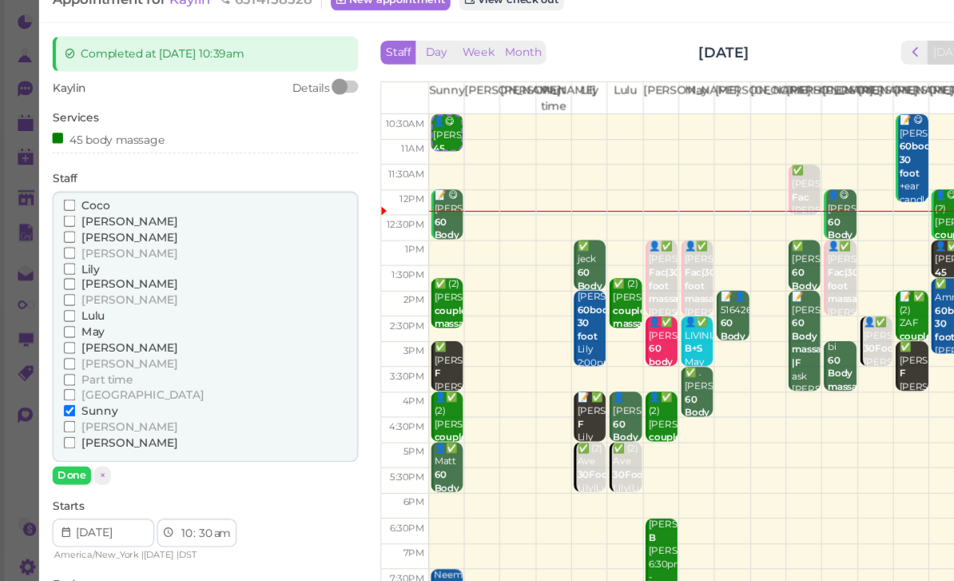
click at [80, 413] on span "[PERSON_NAME]" at bounding box center [116, 419] width 86 height 12
click at [68, 414] on input "[PERSON_NAME]" at bounding box center [63, 419] width 10 height 10
click at [95, 399] on span "Sunny" at bounding box center [89, 405] width 33 height 12
click at [68, 399] on input "Sunny" at bounding box center [63, 404] width 10 height 10
click at [63, 454] on button "Done" at bounding box center [64, 462] width 35 height 17
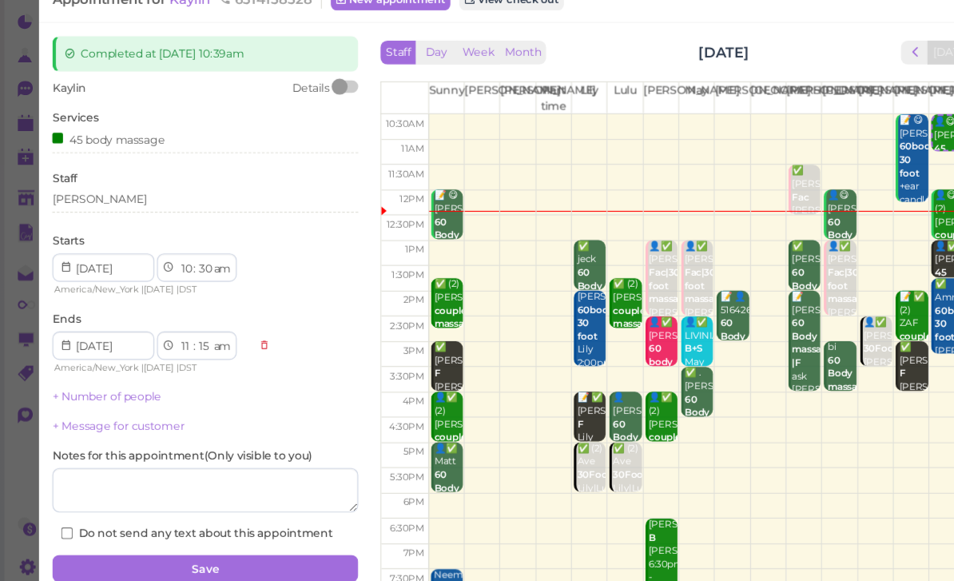
click at [204, 534] on button "Save" at bounding box center [185, 547] width 276 height 26
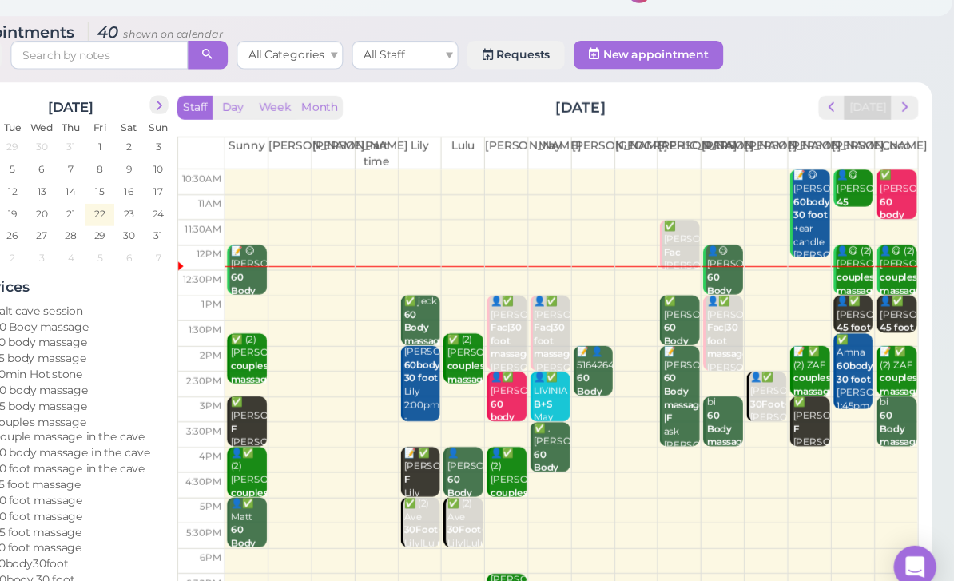
scroll to position [1, 0]
click at [691, 233] on div "✅ Danielle Fac Jessica 11:30am - 12:30pm" at bounding box center [708, 274] width 34 height 83
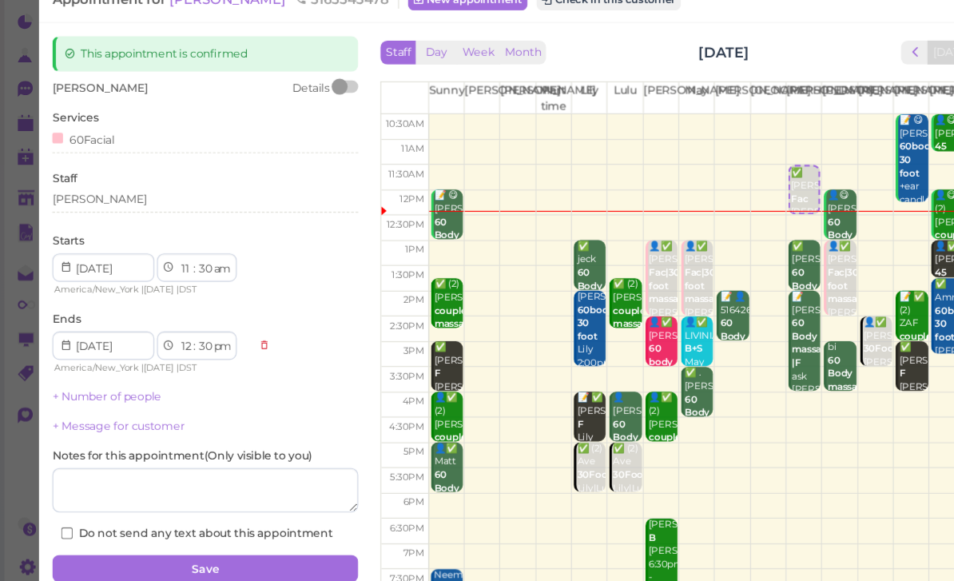
click at [105, 207] on div "[PERSON_NAME]" at bounding box center [185, 214] width 276 height 14
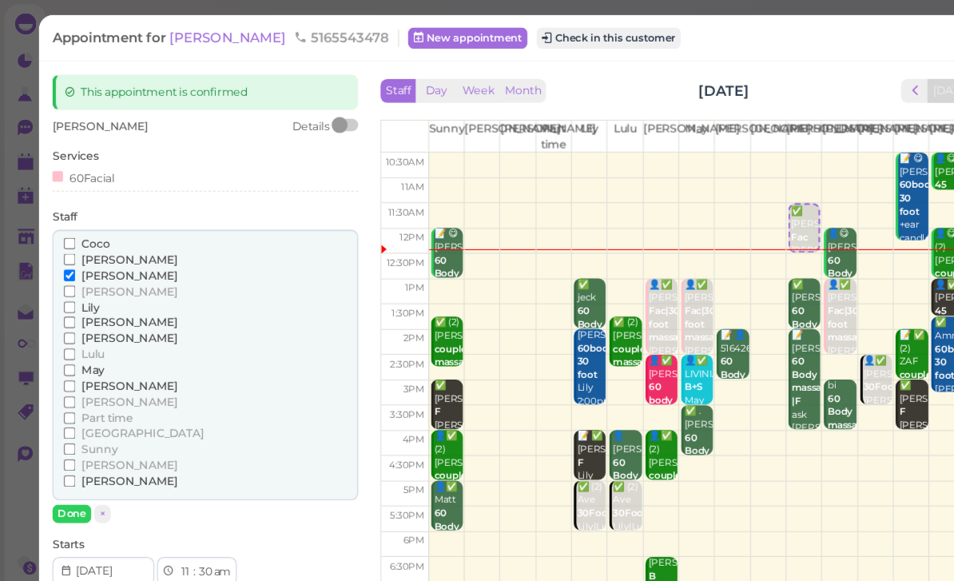
click at [501, 37] on button "Check in this customer" at bounding box center [548, 34] width 130 height 19
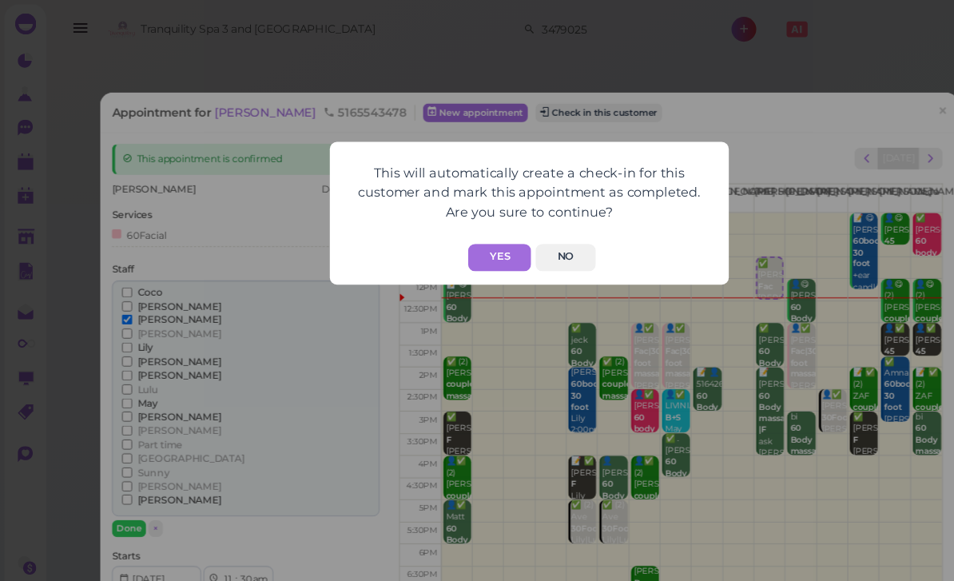
click at [451, 231] on button "Yes" at bounding box center [450, 232] width 57 height 25
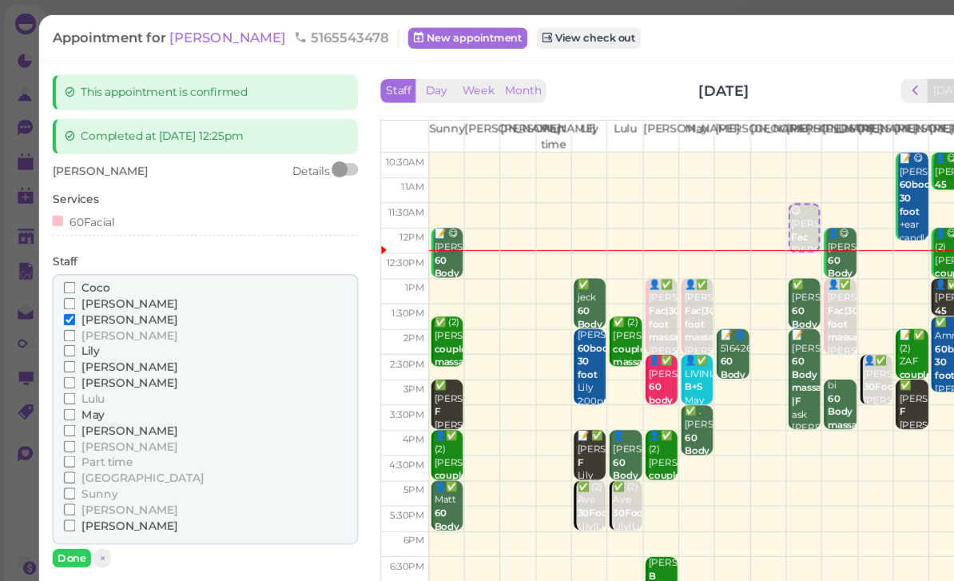
click at [81, 311] on span "Lily" at bounding box center [81, 316] width 16 height 12
click at [68, 311] on input "Lily" at bounding box center [63, 316] width 10 height 10
click at [103, 282] on span "[PERSON_NAME]" at bounding box center [116, 288] width 86 height 12
click at [68, 283] on input "[PERSON_NAME]" at bounding box center [63, 288] width 10 height 10
click at [65, 494] on button "Done" at bounding box center [64, 502] width 35 height 17
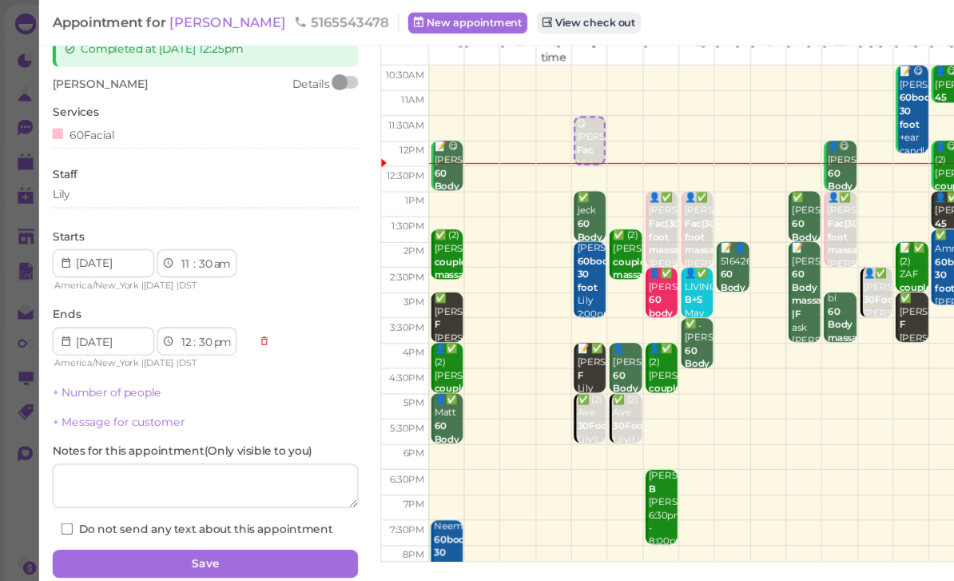
scroll to position [77, 0]
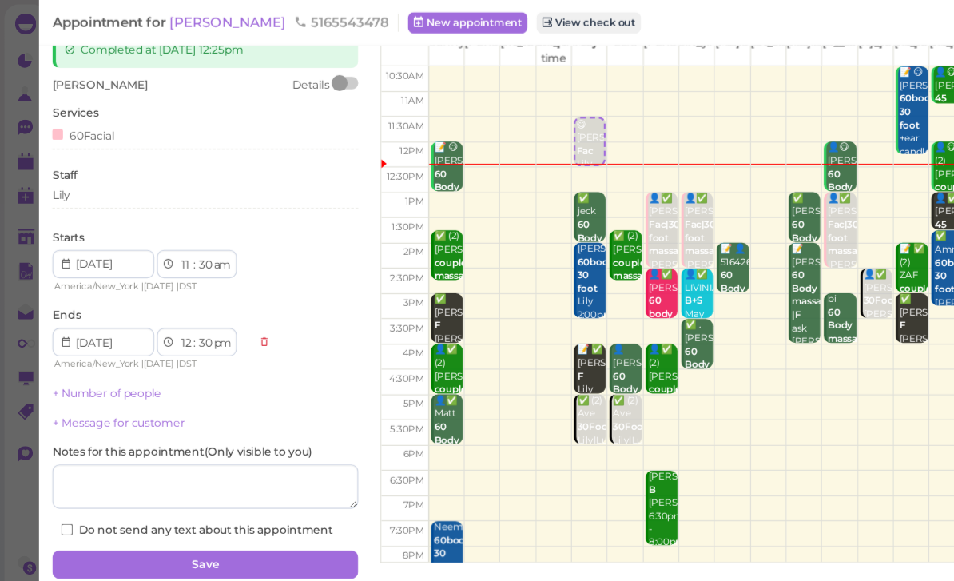
click at [271, 503] on button "Save" at bounding box center [185, 509] width 276 height 26
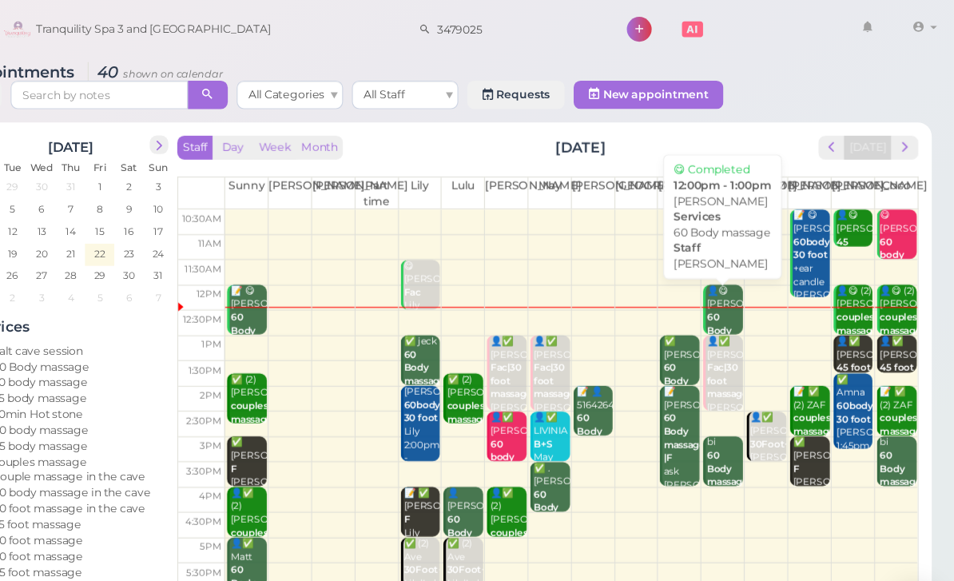
click at [731, 280] on b "60 Body massage" at bounding box center [750, 297] width 38 height 34
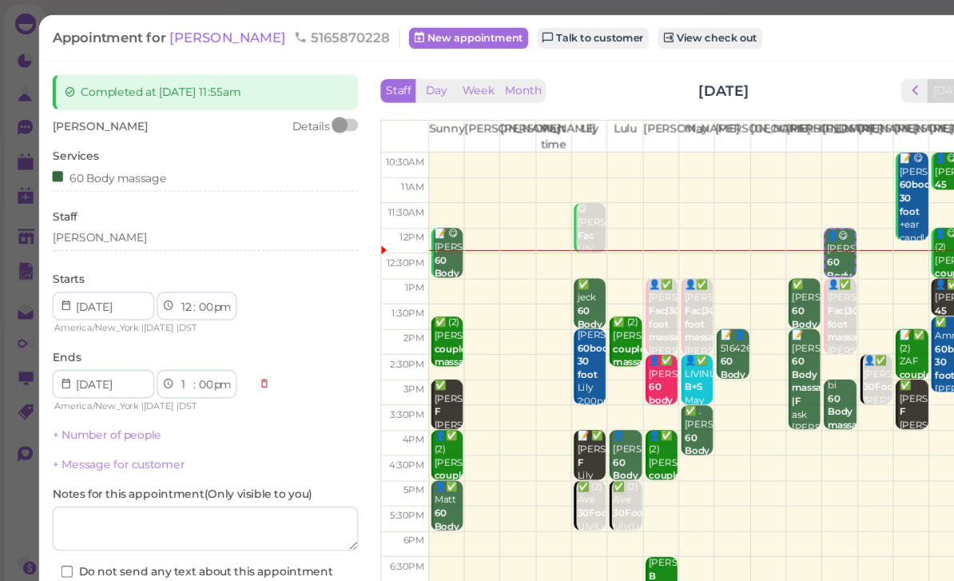
click at [129, 214] on div "[PERSON_NAME]" at bounding box center [185, 214] width 276 height 14
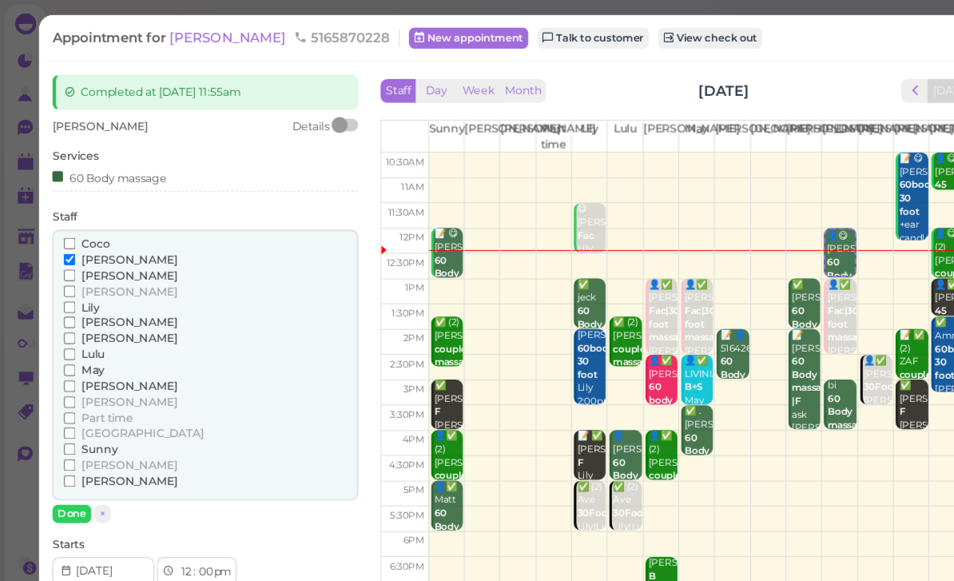
click at [84, 427] on span "[PERSON_NAME]" at bounding box center [116, 433] width 86 height 12
click at [68, 428] on input "[PERSON_NAME]" at bounding box center [63, 433] width 10 height 10
click at [80, 228] on span "[PERSON_NAME]" at bounding box center [116, 234] width 86 height 12
click at [68, 228] on input "[PERSON_NAME]" at bounding box center [63, 233] width 10 height 10
click at [66, 454] on button "Done" at bounding box center [64, 462] width 35 height 17
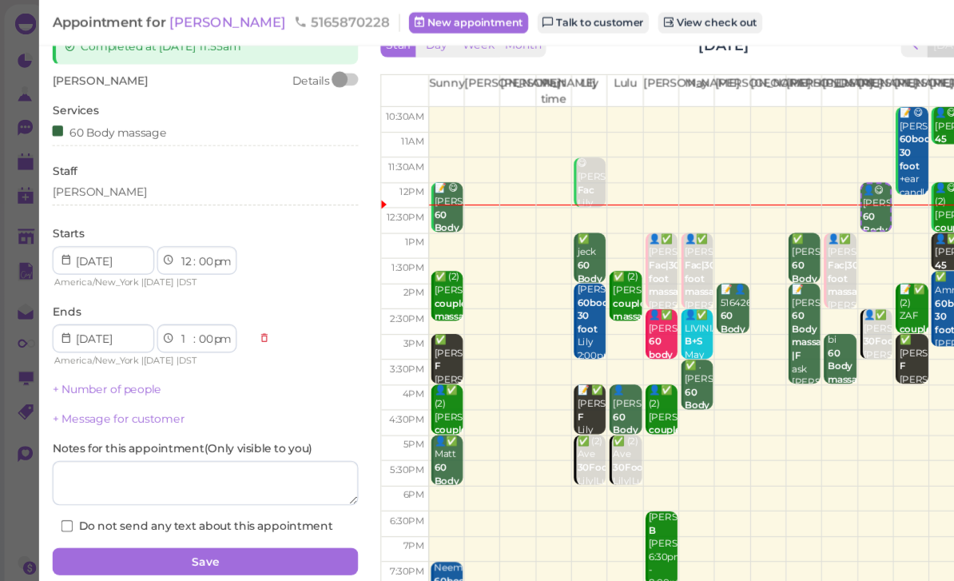
scroll to position [38, 0]
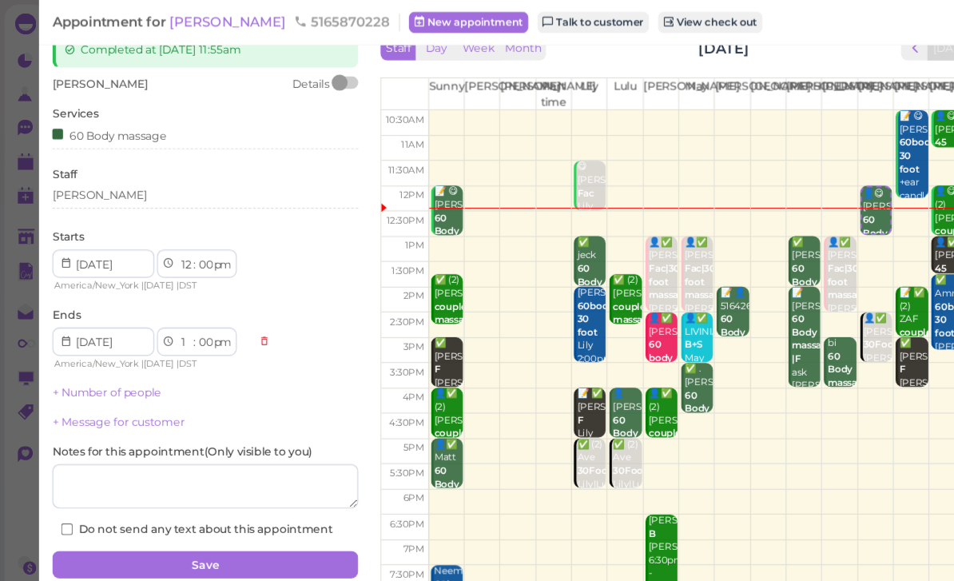
click at [213, 502] on button "Save" at bounding box center [185, 509] width 276 height 26
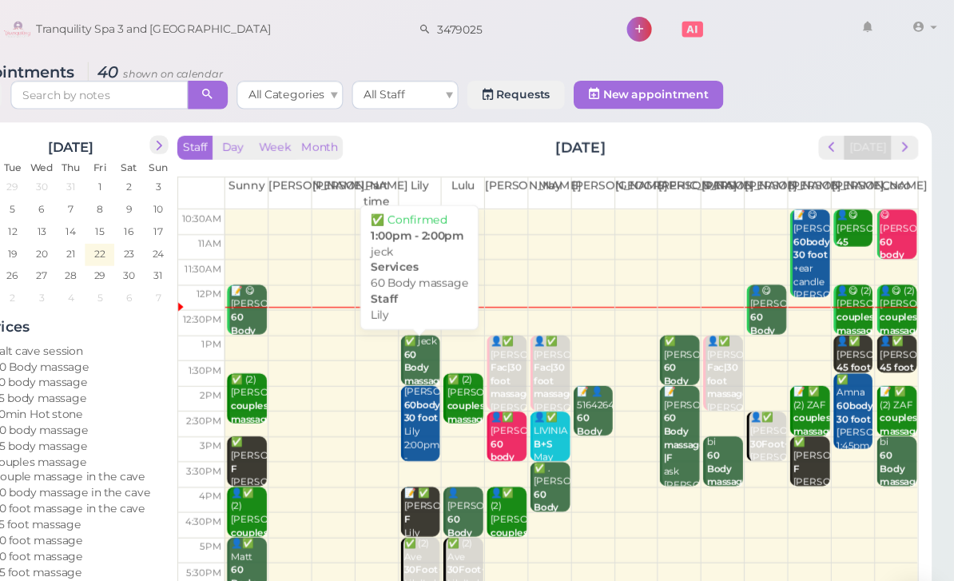
click at [458, 316] on b "60 Body massage" at bounding box center [477, 331] width 38 height 34
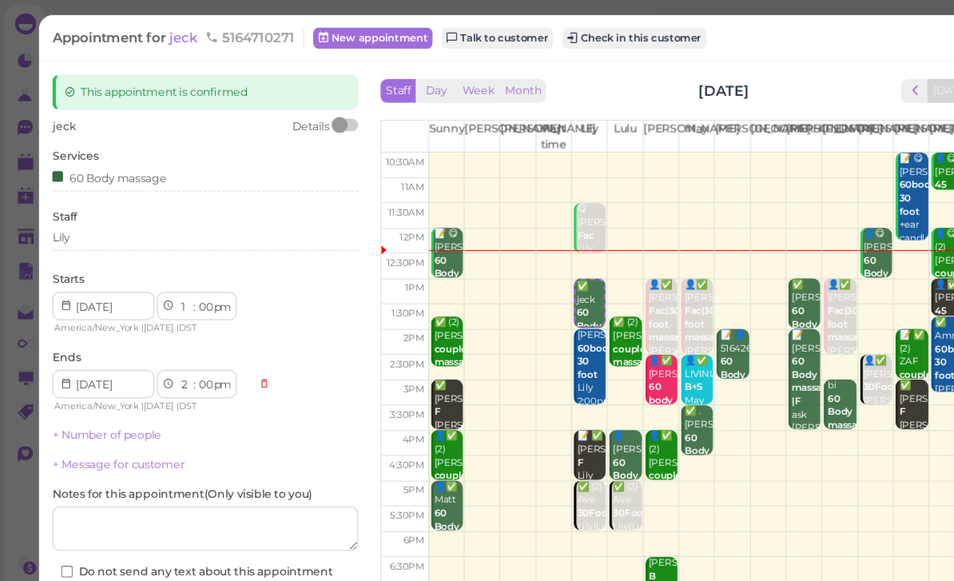
click at [82, 214] on div "Lily" at bounding box center [185, 214] width 276 height 14
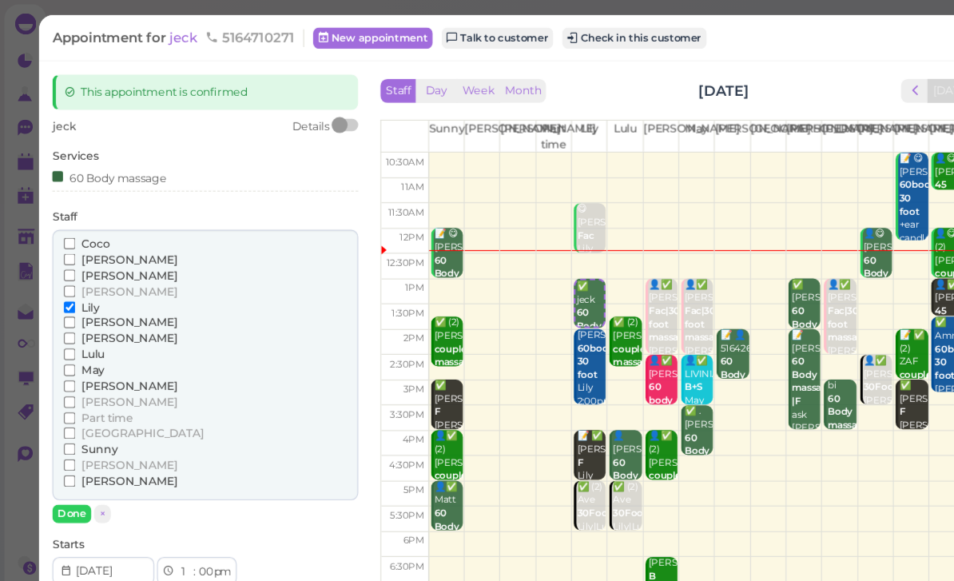
click at [58, 153] on div "60 Body massage" at bounding box center [98, 159] width 103 height 17
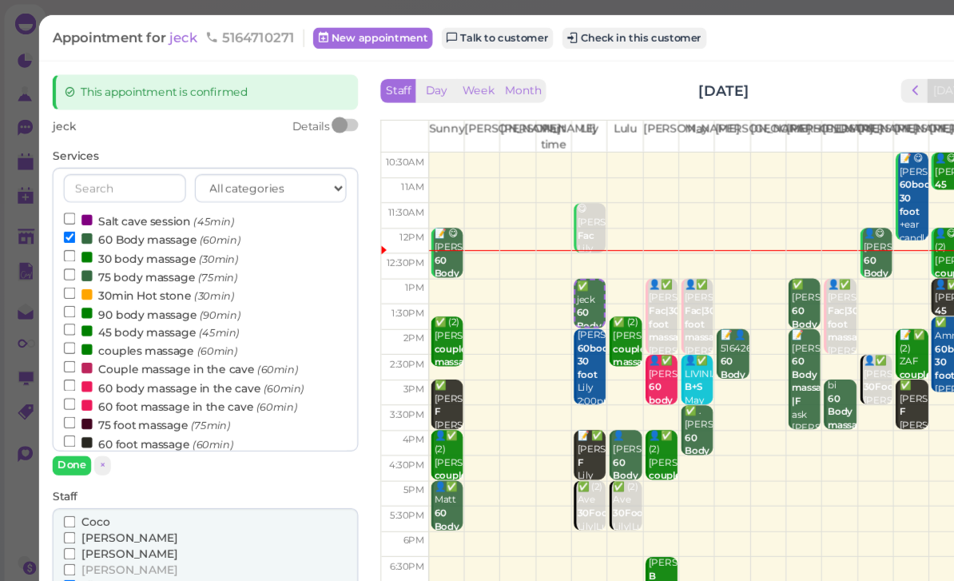
click at [132, 391] on label "60 foot massage (60min)" at bounding box center [134, 399] width 153 height 17
click at [68, 392] on input "60 foot massage (60min)" at bounding box center [63, 397] width 10 height 10
click at [134, 216] on label "60 Body massage (60min)" at bounding box center [137, 215] width 159 height 17
click at [68, 216] on input "60 Body massage (60min)" at bounding box center [63, 213] width 10 height 10
select select "2"
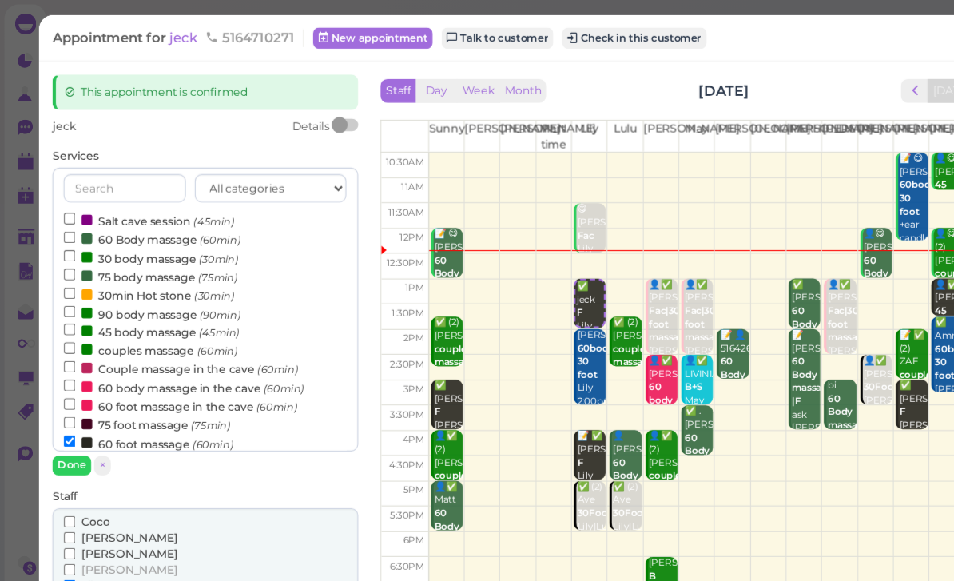
click at [69, 418] on button "Done" at bounding box center [64, 419] width 35 height 17
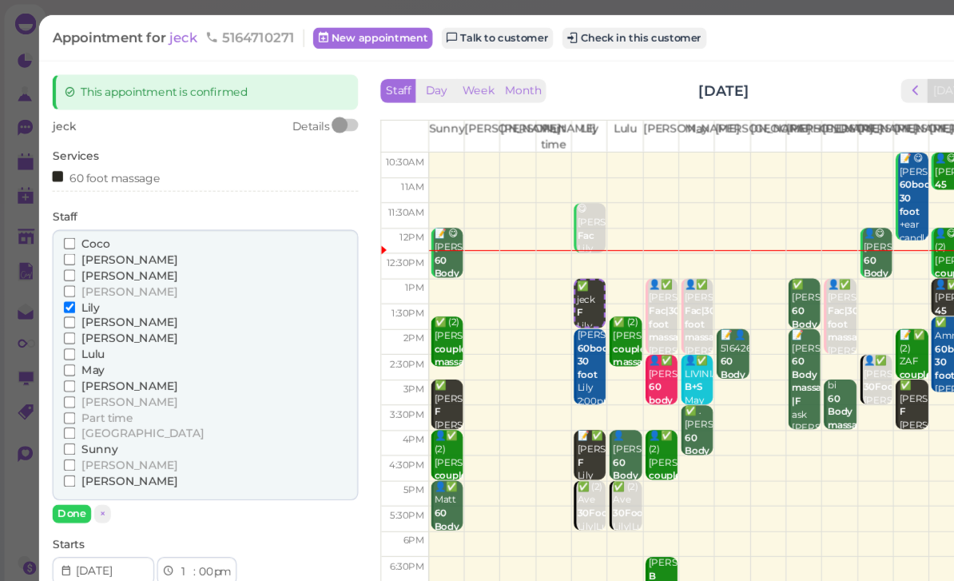
click at [63, 454] on button "Done" at bounding box center [64, 462] width 35 height 17
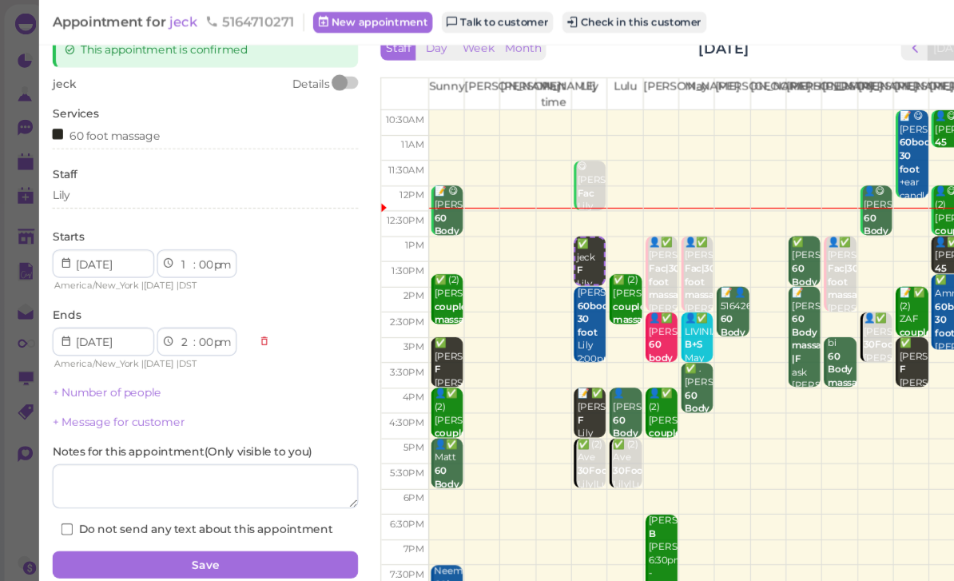
scroll to position [38, 0]
click at [236, 505] on button "Save" at bounding box center [185, 509] width 276 height 26
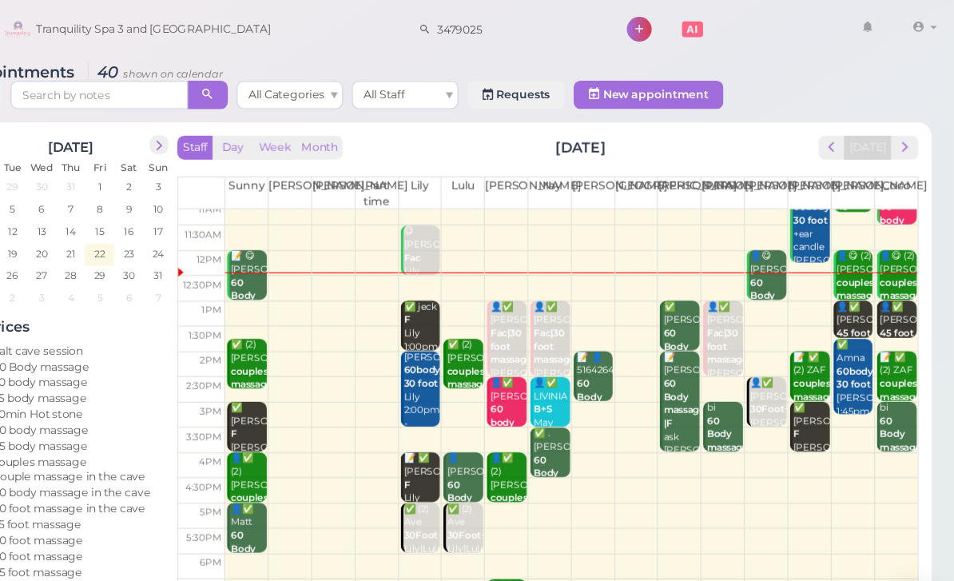
scroll to position [31, 0]
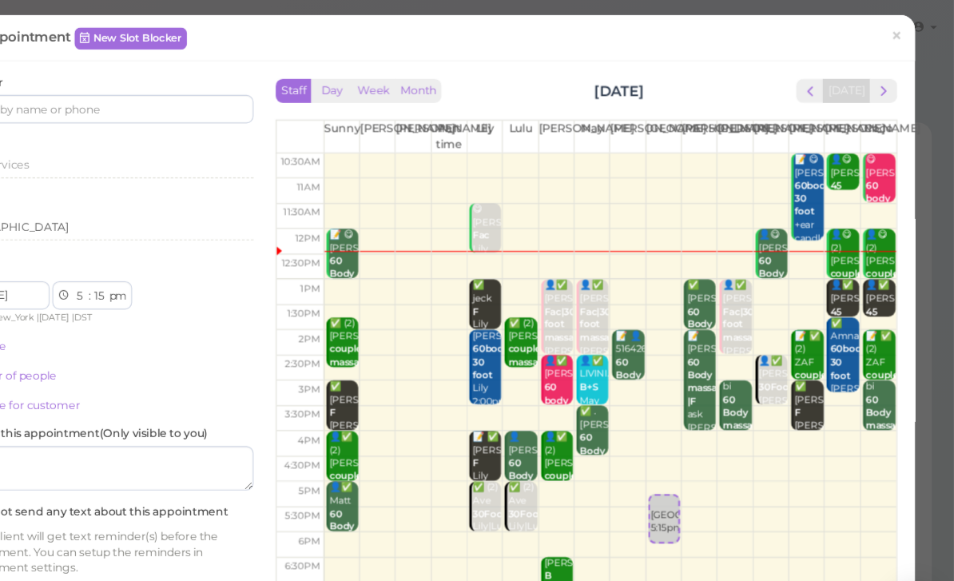
click at [678, 445] on link "Salt Cave 5:15pm" at bounding box center [692, 467] width 29 height 45
select select "00"
click at [680, 435] on div "Salt Cave 5:00pm" at bounding box center [693, 453] width 26 height 36
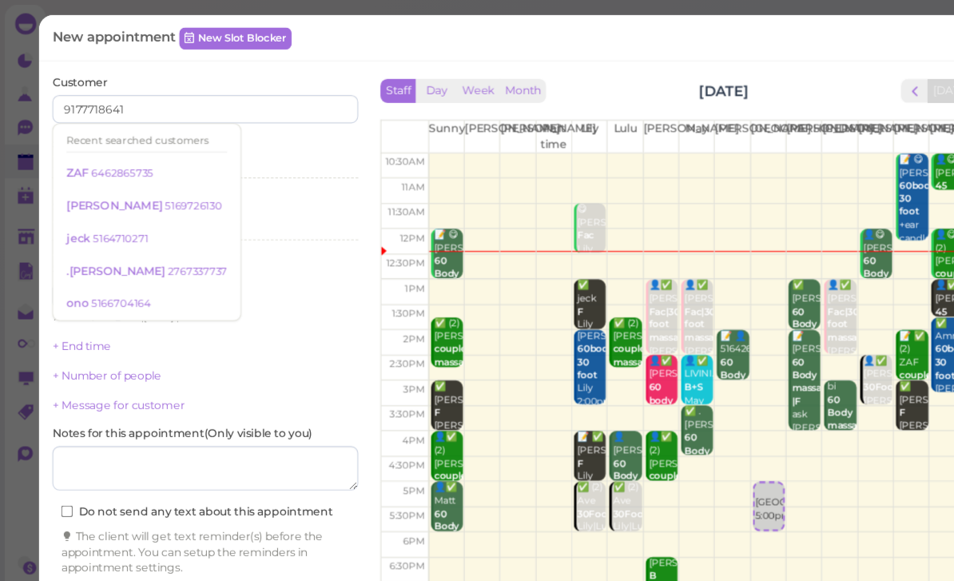
click at [279, 136] on div "Services Select services" at bounding box center [185, 145] width 276 height 44
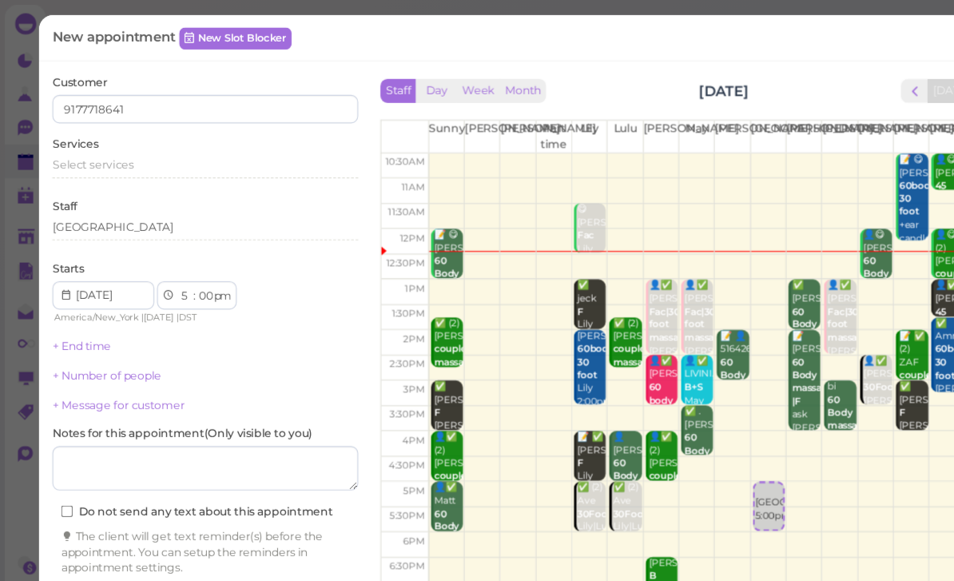
click at [113, 147] on span "Select services" at bounding box center [83, 148] width 73 height 12
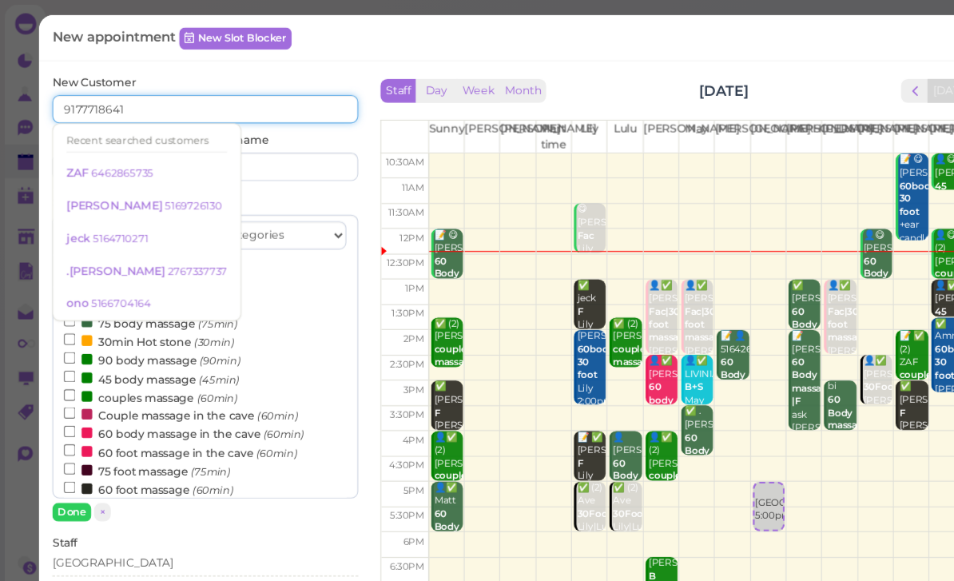
type input "9177718641"
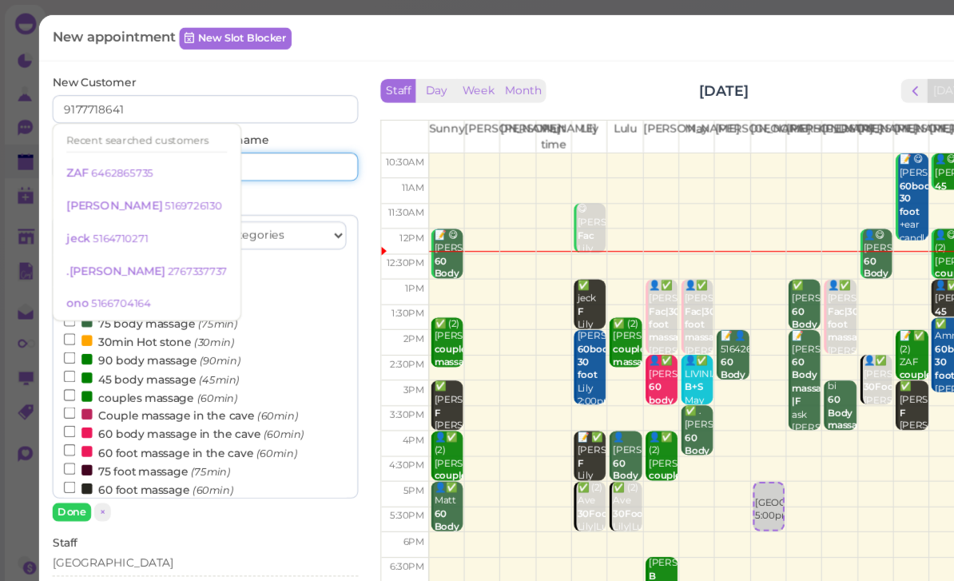
click at [262, 144] on input at bounding box center [256, 150] width 133 height 26
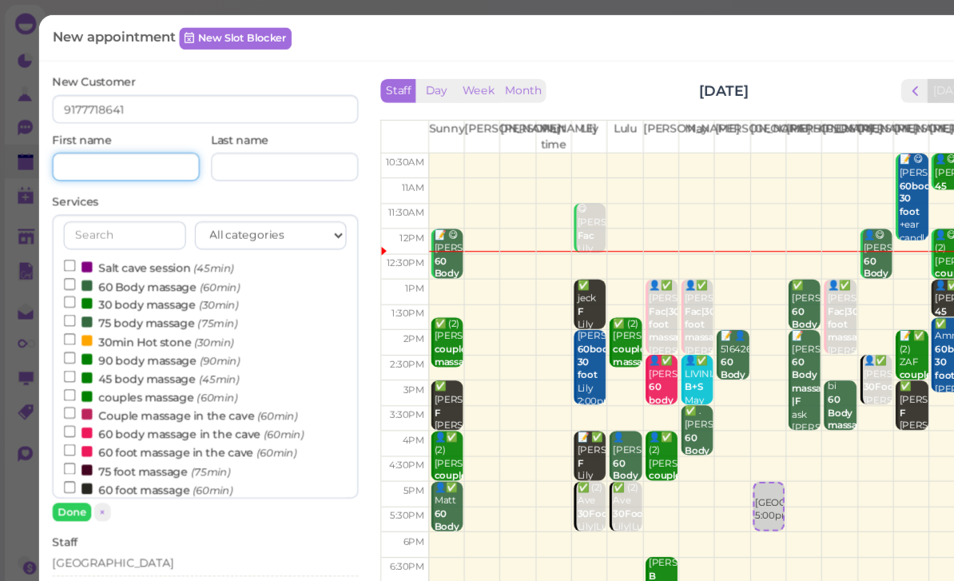
click at [112, 151] on input at bounding box center [113, 150] width 133 height 26
type input "Kayla"
click at [69, 462] on button "Done" at bounding box center [64, 461] width 35 height 17
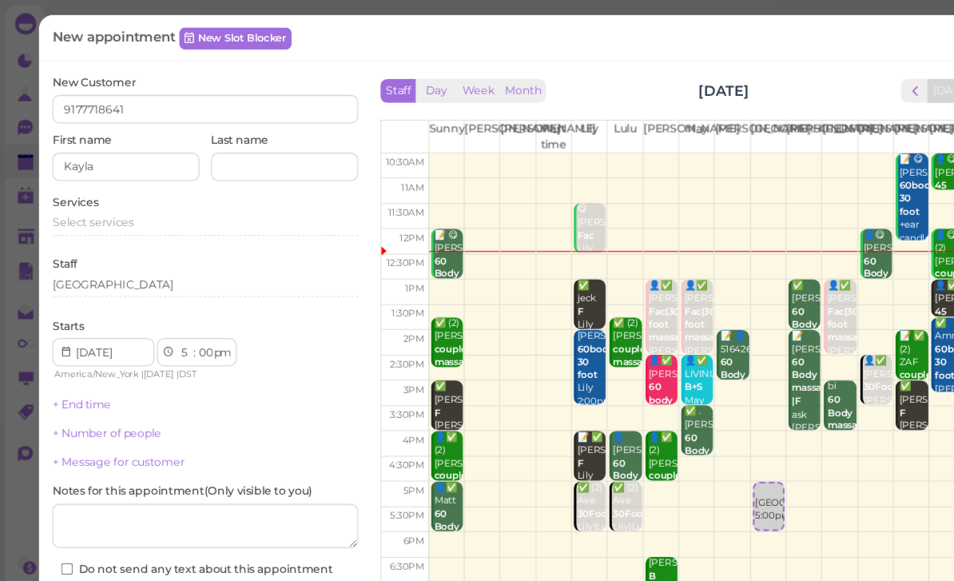
click at [105, 200] on span "Select services" at bounding box center [83, 200] width 73 height 12
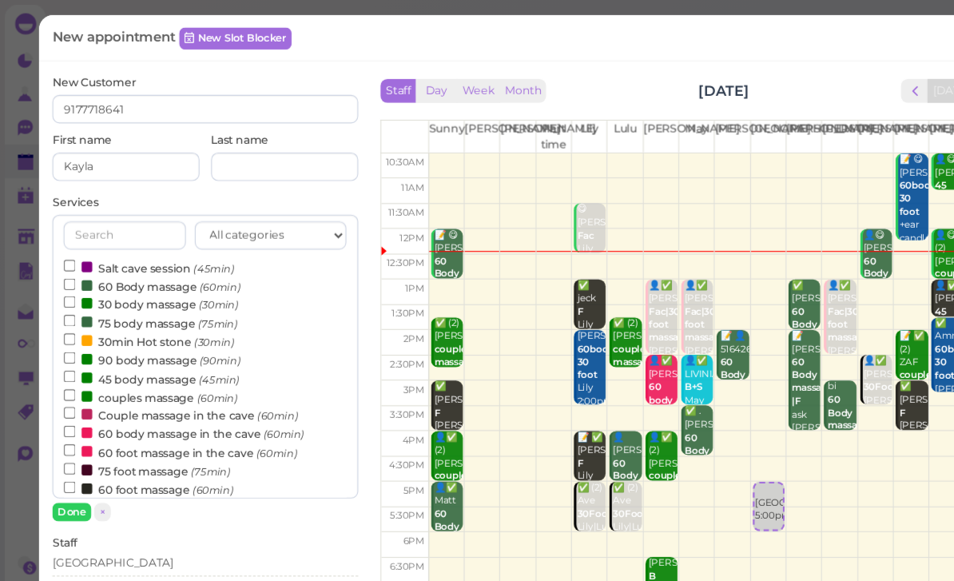
click at [124, 249] on label "60 Body massage (60min)" at bounding box center [137, 257] width 159 height 17
click at [68, 251] on input "60 Body massage (60min)" at bounding box center [63, 256] width 10 height 10
click at [129, 238] on label "Salt cave session (45min)" at bounding box center [134, 240] width 153 height 17
click at [68, 238] on input "Salt cave session (45min)" at bounding box center [63, 239] width 10 height 10
select select "45"
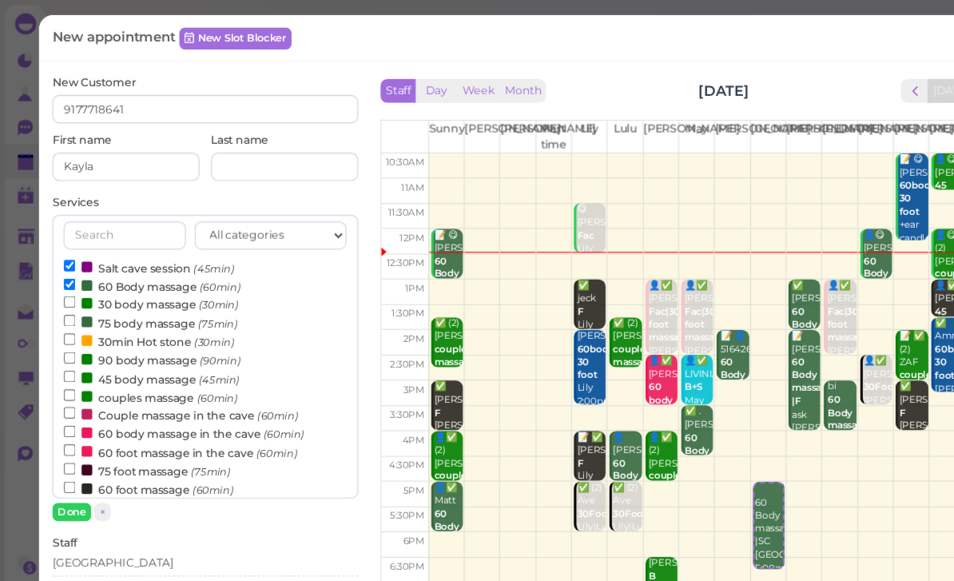
click at [113, 249] on label "60 Body massage (60min)" at bounding box center [137, 257] width 159 height 17
click at [68, 251] on input "60 Body massage (60min)" at bounding box center [63, 256] width 10 height 10
select select "5"
click at [68, 458] on button "Done" at bounding box center [64, 461] width 35 height 17
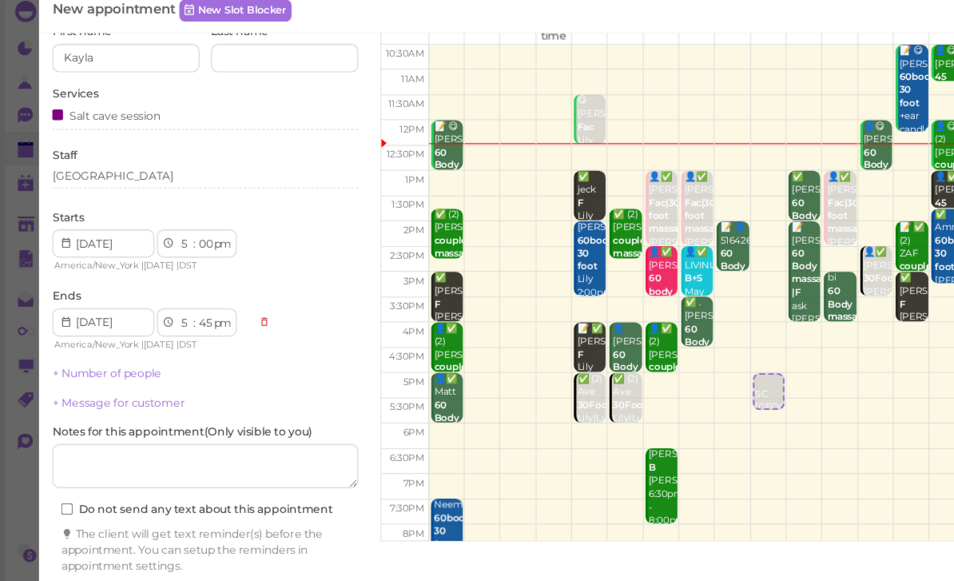
scroll to position [57, 0]
click at [269, 542] on button "Create appointment" at bounding box center [185, 552] width 276 height 26
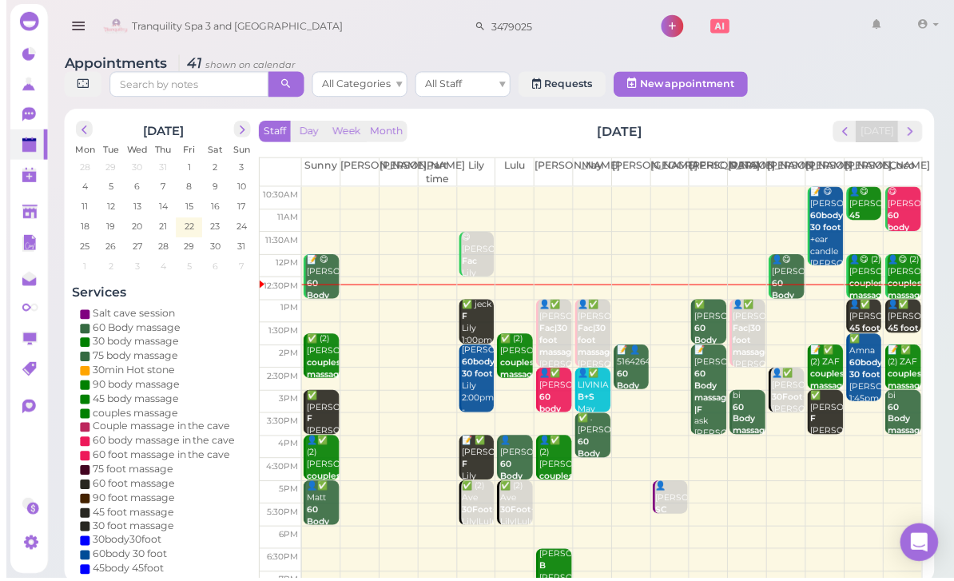
scroll to position [38, 0]
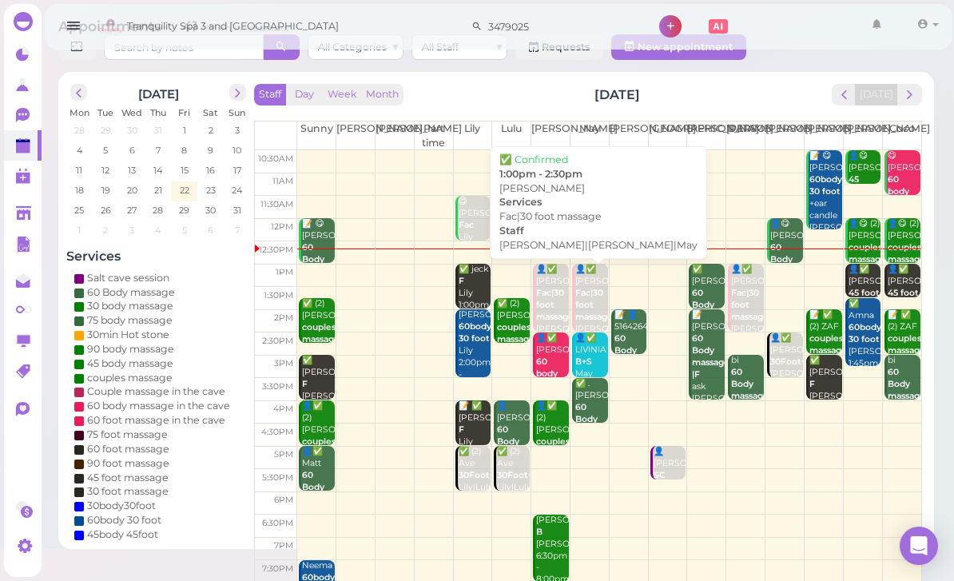
click at [548, 302] on b "Fac|30 foot massage" at bounding box center [555, 305] width 38 height 34
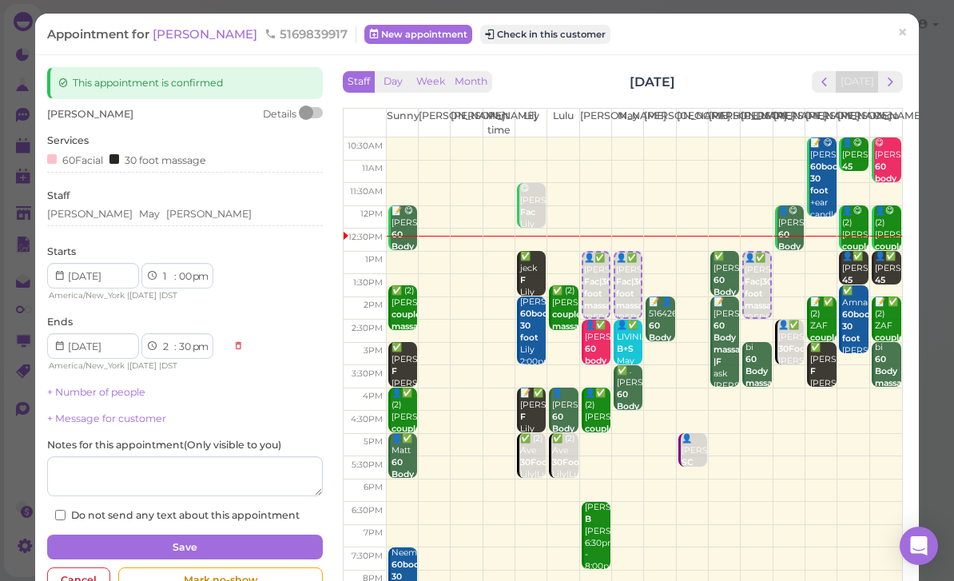
click at [494, 73] on div "Staff Day Week Month Friday, Aug 22 Today" at bounding box center [623, 82] width 560 height 22
click at [483, 72] on button "Month" at bounding box center [471, 82] width 42 height 22
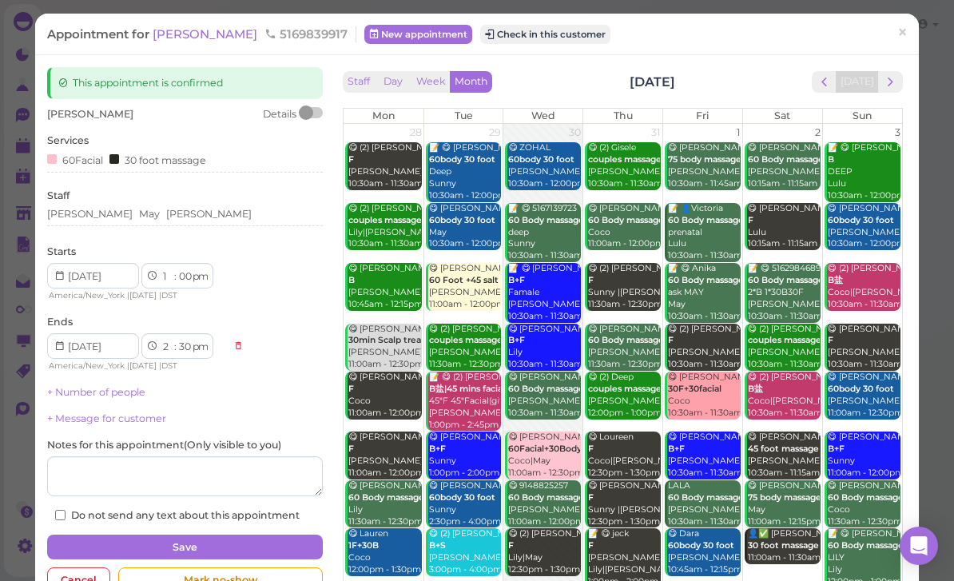
click at [891, 71] on button "next" at bounding box center [890, 82] width 25 height 22
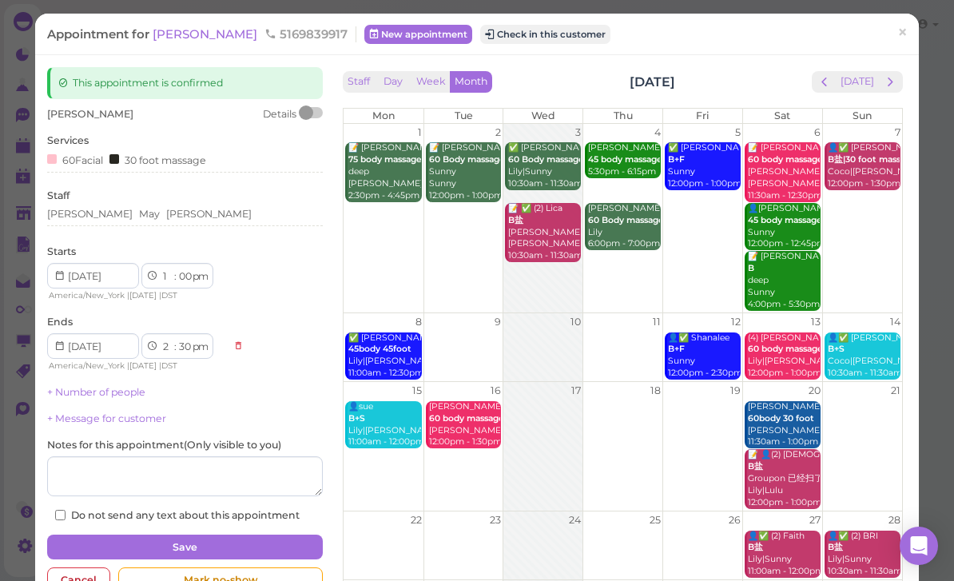
click at [903, 66] on div "This appointment is confirmed jackie Details Services 60Facial 30 foot massage …" at bounding box center [476, 334] width 883 height 558
click at [899, 63] on div "This appointment is confirmed jackie Details Services 60Facial 30 foot massage …" at bounding box center [476, 334] width 883 height 558
click at [899, 67] on div "Staff Day Week Month September 2025 Today Mon Tue Wed Thu Fri Sat Sun 1 2 3 4 5…" at bounding box center [623, 297] width 568 height 461
click at [500, 72] on div "Staff Day Week Month September 2025 Today" at bounding box center [623, 82] width 560 height 22
click at [486, 77] on button "Month" at bounding box center [471, 82] width 42 height 22
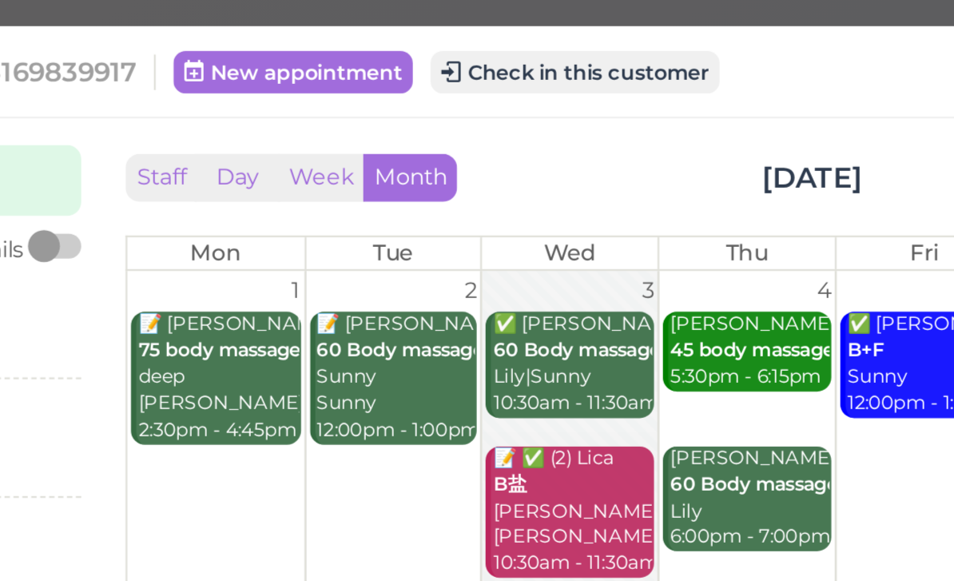
scroll to position [3, 0]
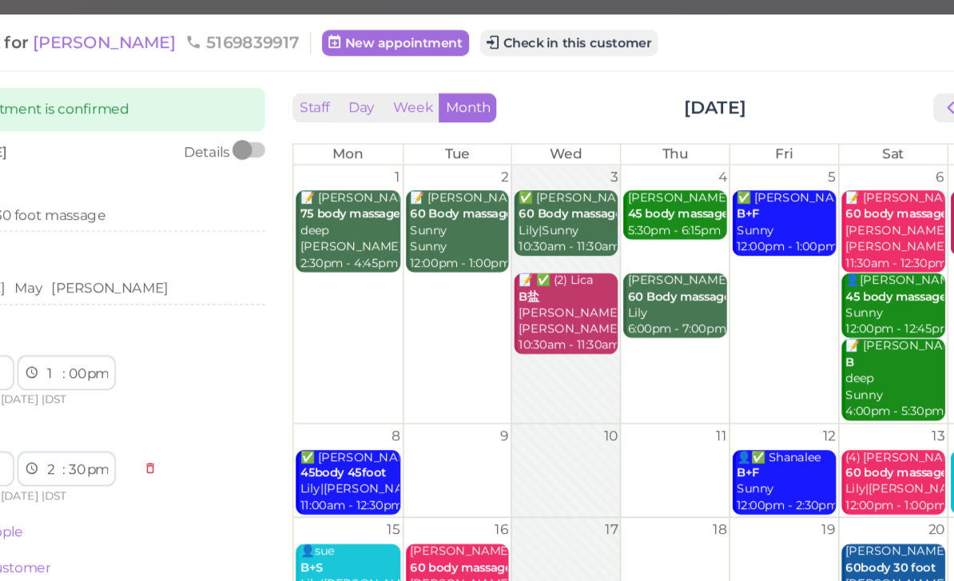
click at [480, 33] on button "Check in this customer" at bounding box center [545, 34] width 130 height 19
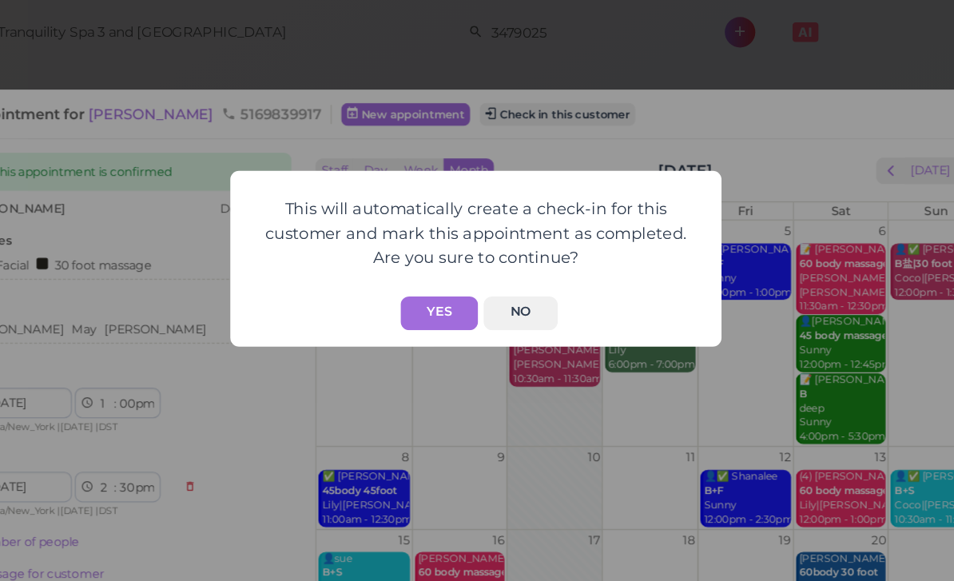
click at [422, 227] on button "Yes" at bounding box center [450, 232] width 57 height 25
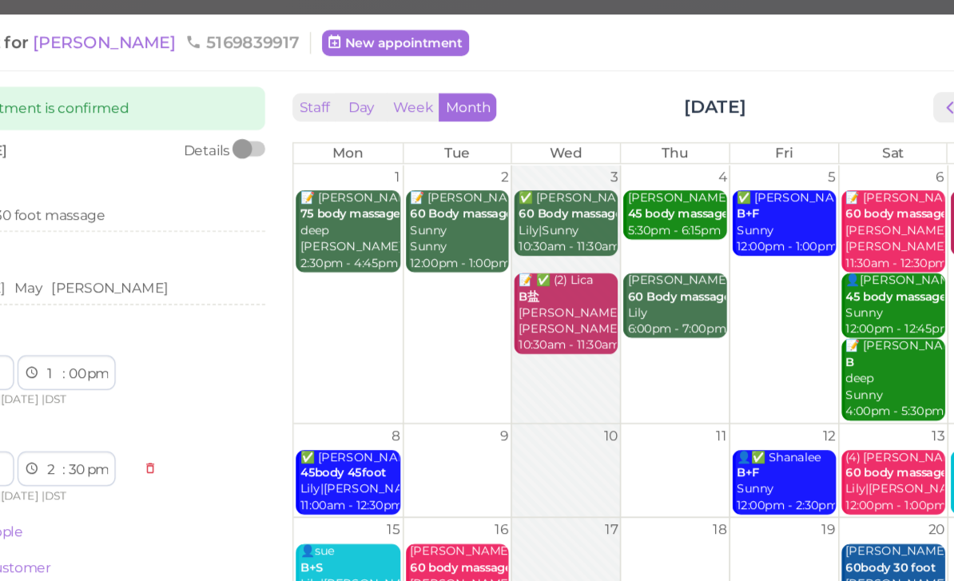
scroll to position [0, 0]
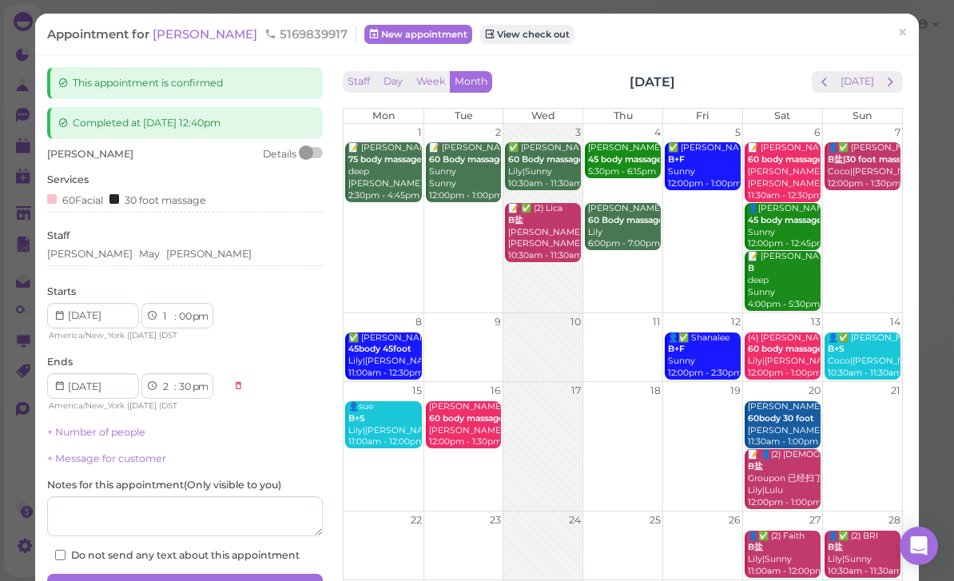
click at [906, 24] on span "×" at bounding box center [902, 33] width 10 height 22
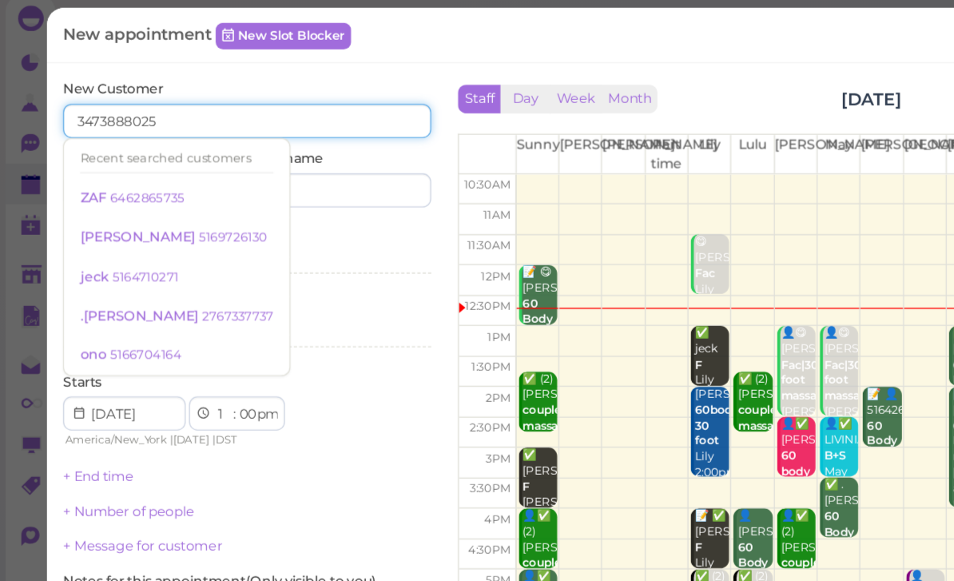
type input "3473888025"
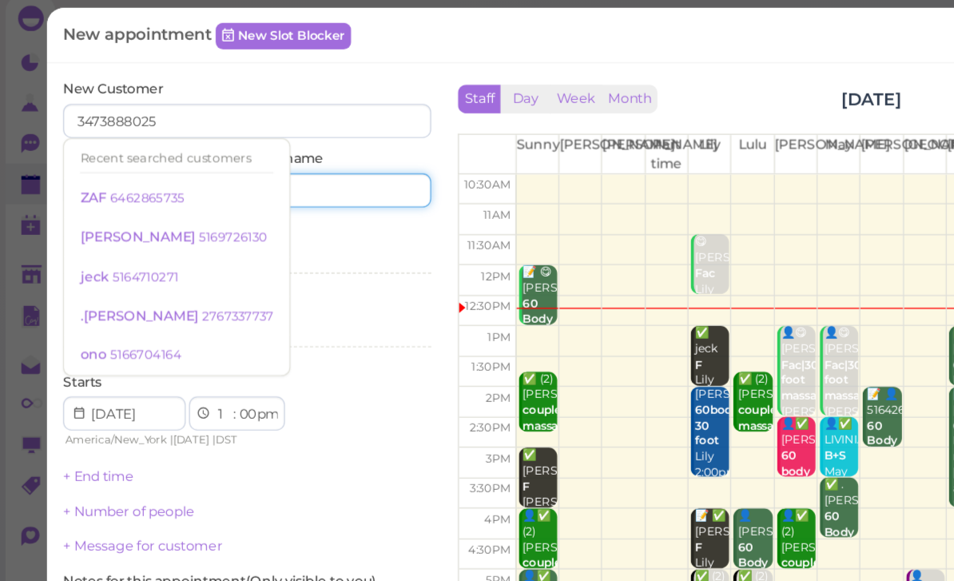
click at [245, 153] on input at bounding box center [256, 150] width 133 height 26
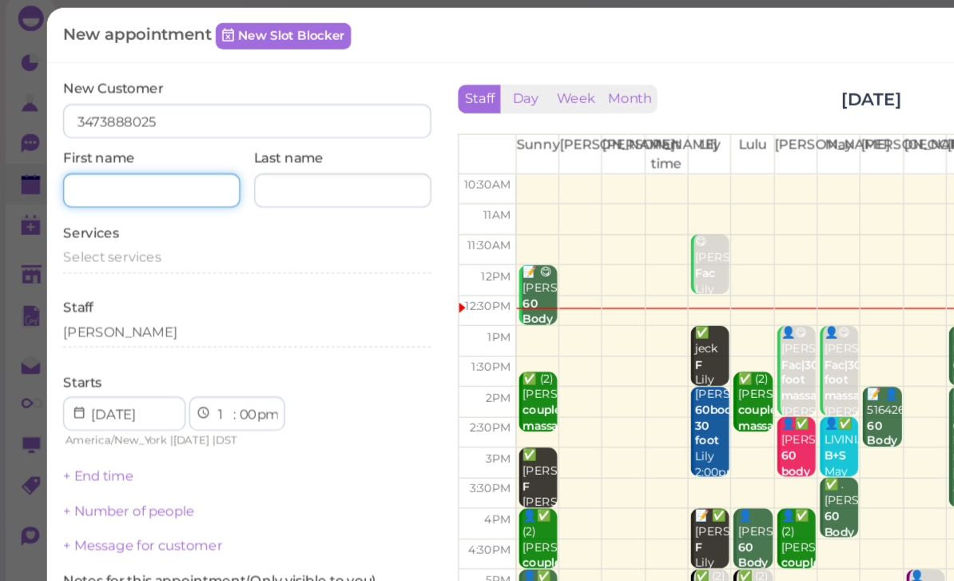
click at [134, 137] on input at bounding box center [113, 150] width 133 height 26
type input "Val"
click at [102, 194] on span "Select services" at bounding box center [83, 200] width 73 height 12
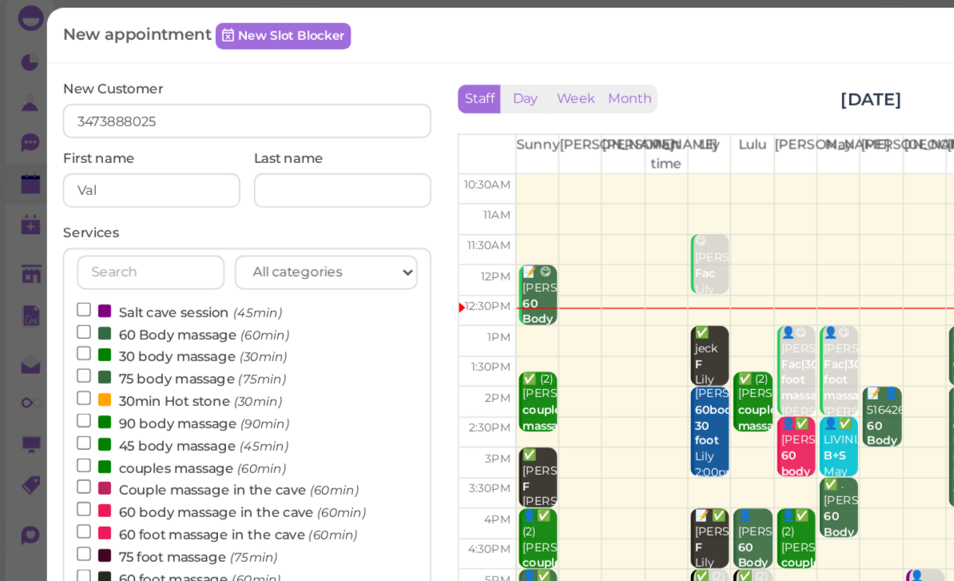
click at [162, 249] on label "60 Body massage (60min)" at bounding box center [137, 257] width 159 height 17
click at [68, 251] on input "60 Body massage (60min)" at bounding box center [63, 256] width 10 height 10
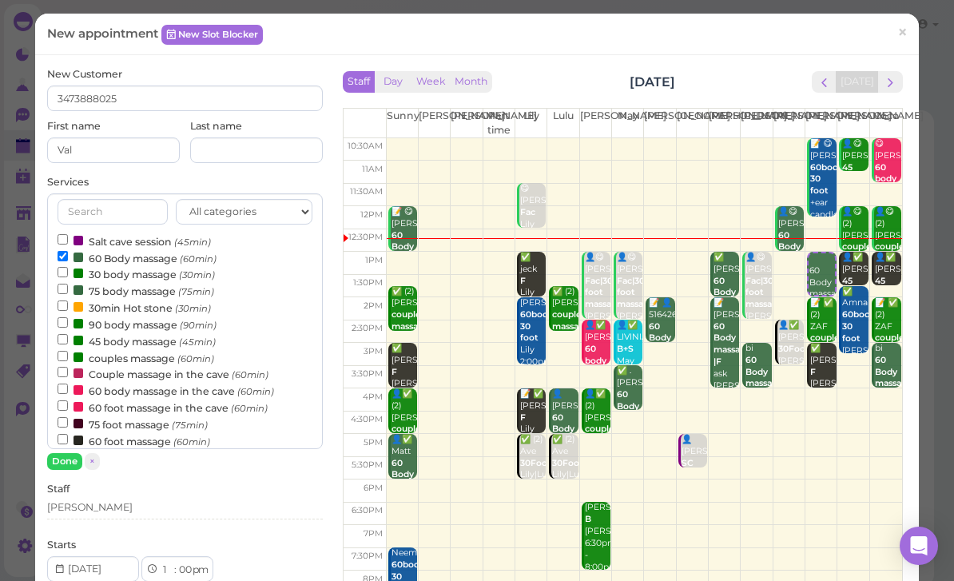
click at [63, 460] on button "Done" at bounding box center [64, 461] width 35 height 17
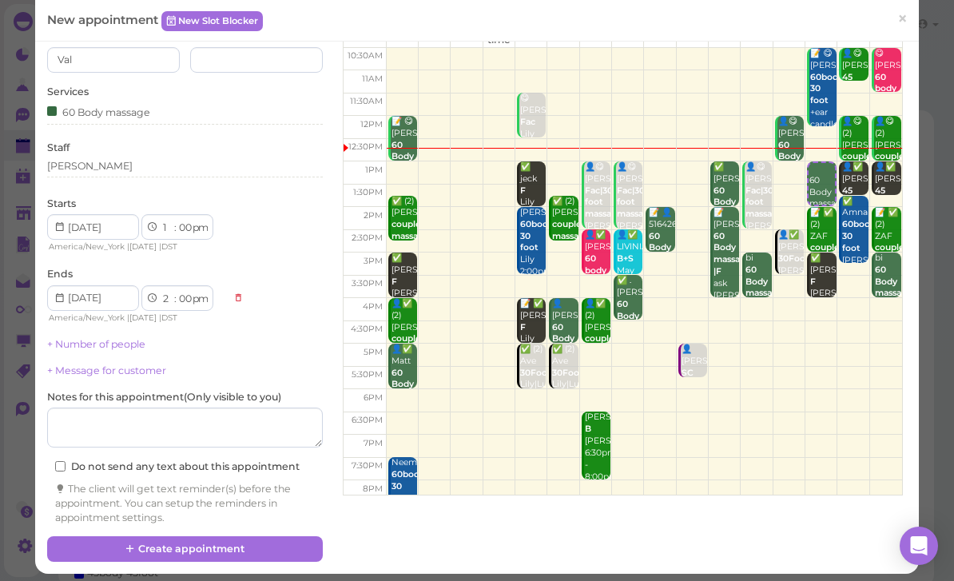
scroll to position [87, 0]
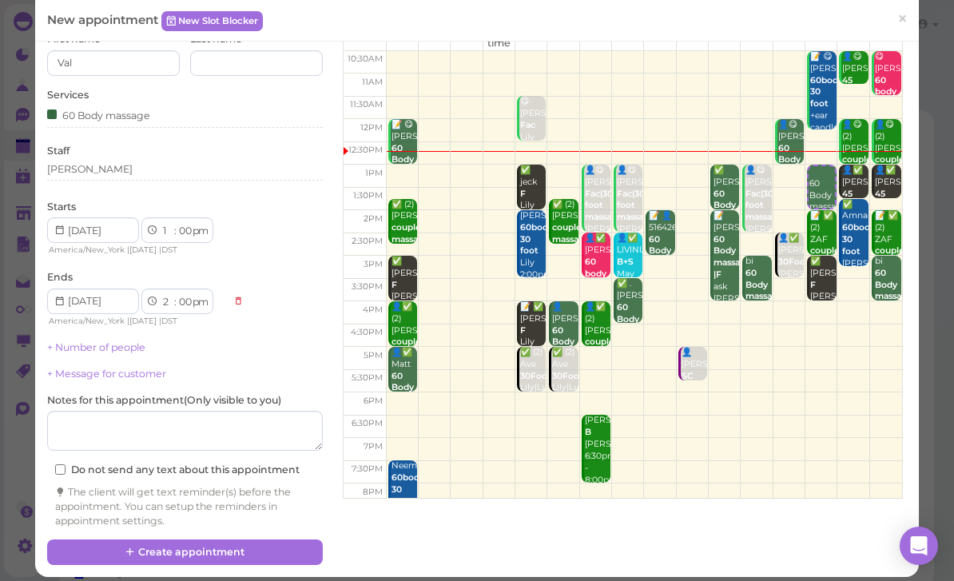
click at [196, 549] on button "Create appointment" at bounding box center [185, 552] width 276 height 26
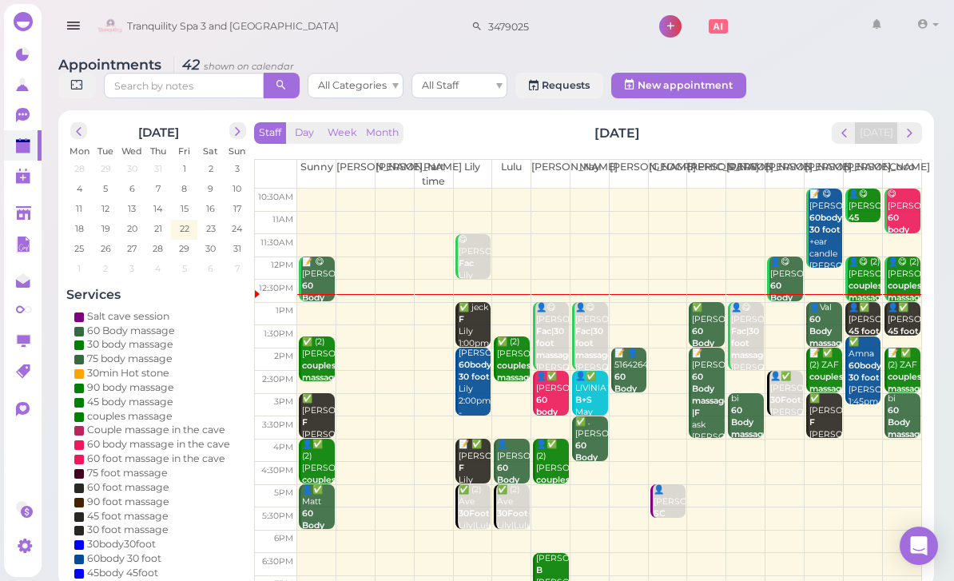
click at [237, 137] on span "next" at bounding box center [237, 131] width 15 height 15
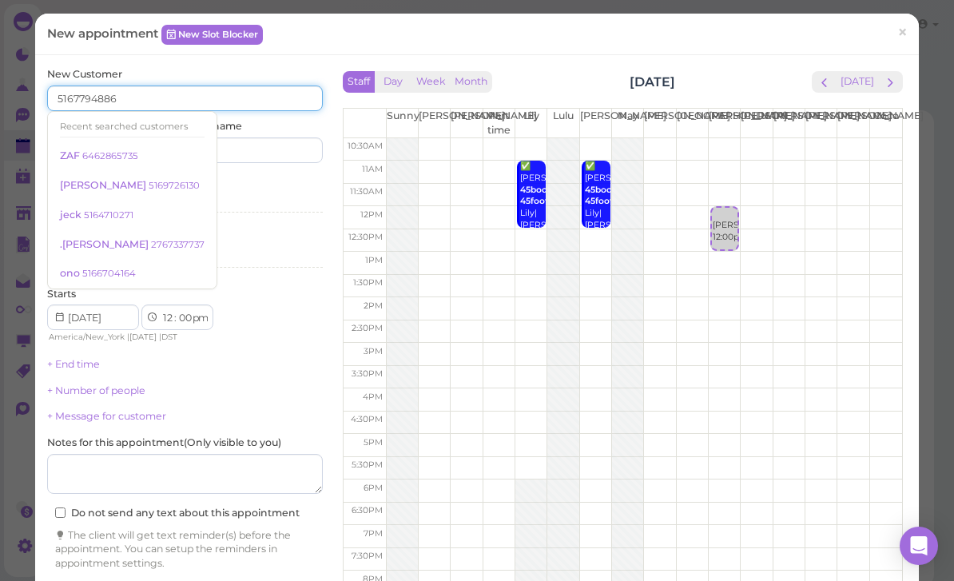
type input "5167794886"
click at [247, 151] on input at bounding box center [256, 150] width 133 height 26
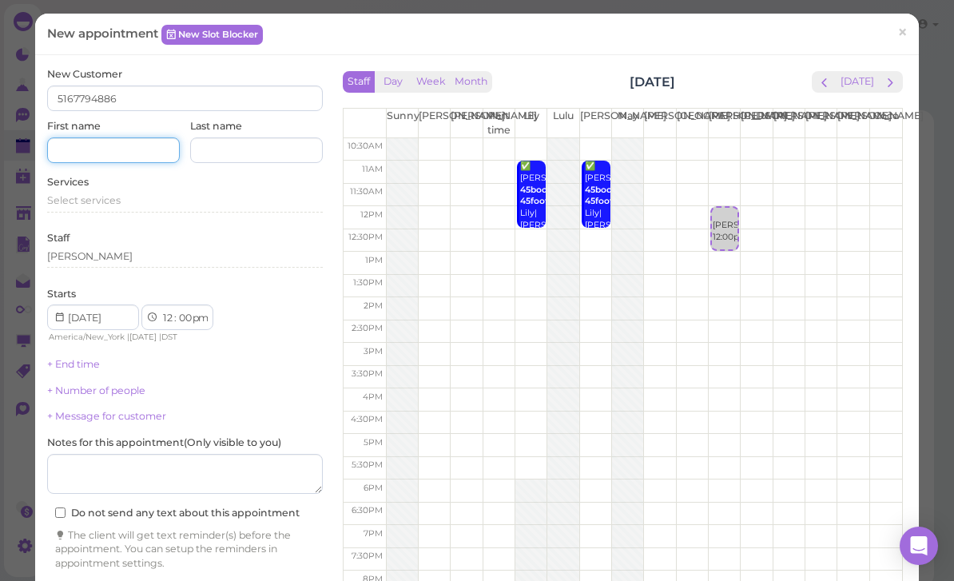
click at [109, 143] on input at bounding box center [113, 150] width 133 height 26
type input "[PERSON_NAME]"
click at [97, 186] on div "Services Select services" at bounding box center [185, 197] width 276 height 44
click at [105, 196] on span "Select services" at bounding box center [83, 200] width 73 height 12
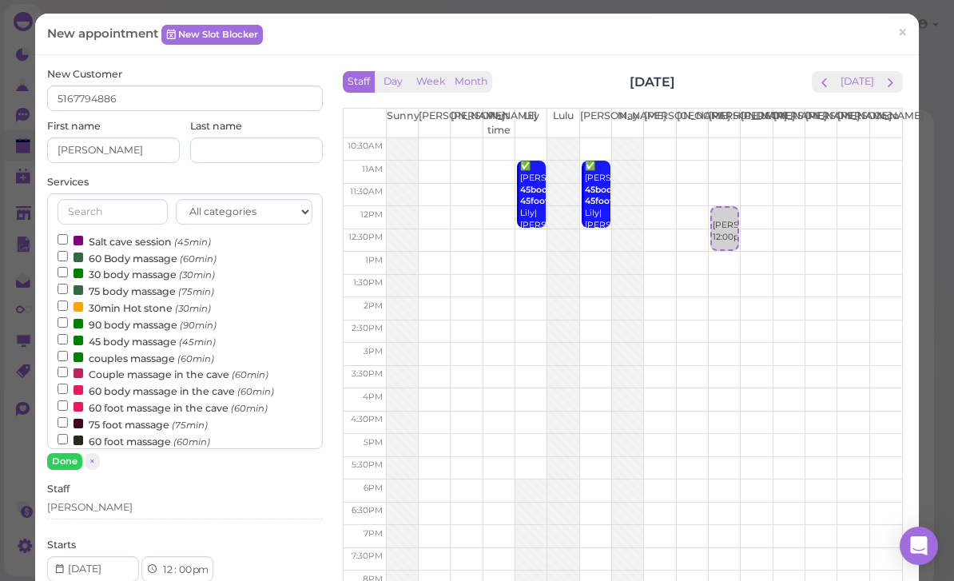
click at [129, 367] on label "Couple massage in the cave (60min)" at bounding box center [163, 373] width 211 height 17
click at [68, 367] on input "Couple massage in the cave (60min)" at bounding box center [63, 372] width 10 height 10
click at [68, 454] on button "Done" at bounding box center [64, 461] width 35 height 17
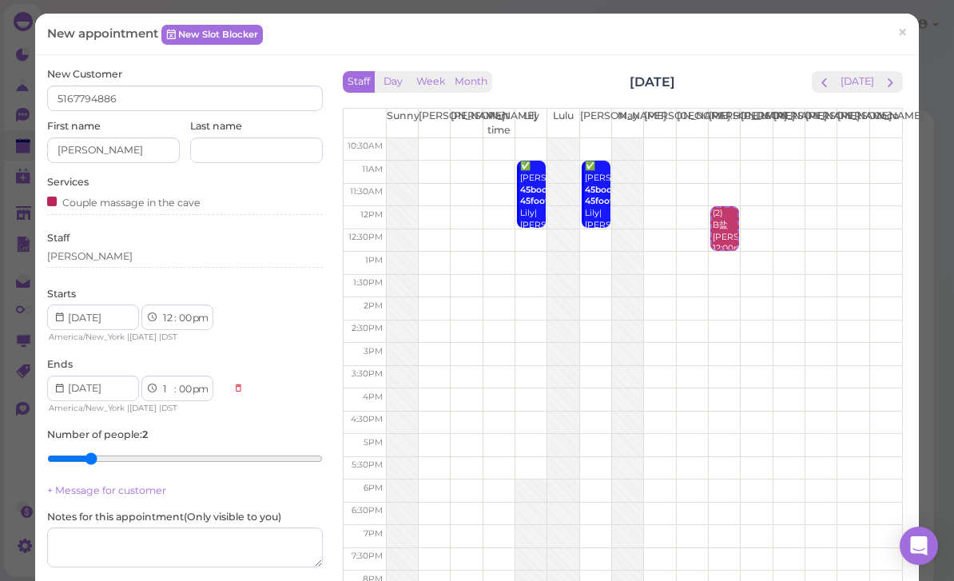
click at [125, 249] on div "[PERSON_NAME]" at bounding box center [185, 256] width 276 height 14
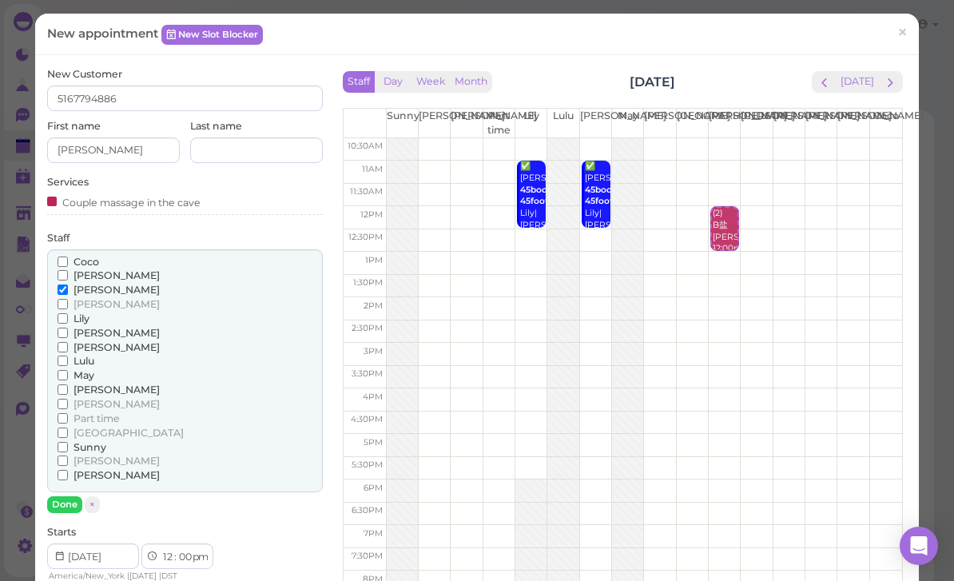
click at [101, 328] on span "[PERSON_NAME]" at bounding box center [116, 333] width 86 height 12
click at [68, 328] on input "[PERSON_NAME]" at bounding box center [63, 332] width 10 height 10
click at [94, 272] on span "[PERSON_NAME]" at bounding box center [116, 275] width 86 height 12
click at [68, 272] on input "[PERSON_NAME]" at bounding box center [63, 275] width 10 height 10
click at [68, 327] on input "[PERSON_NAME]" at bounding box center [63, 332] width 10 height 10
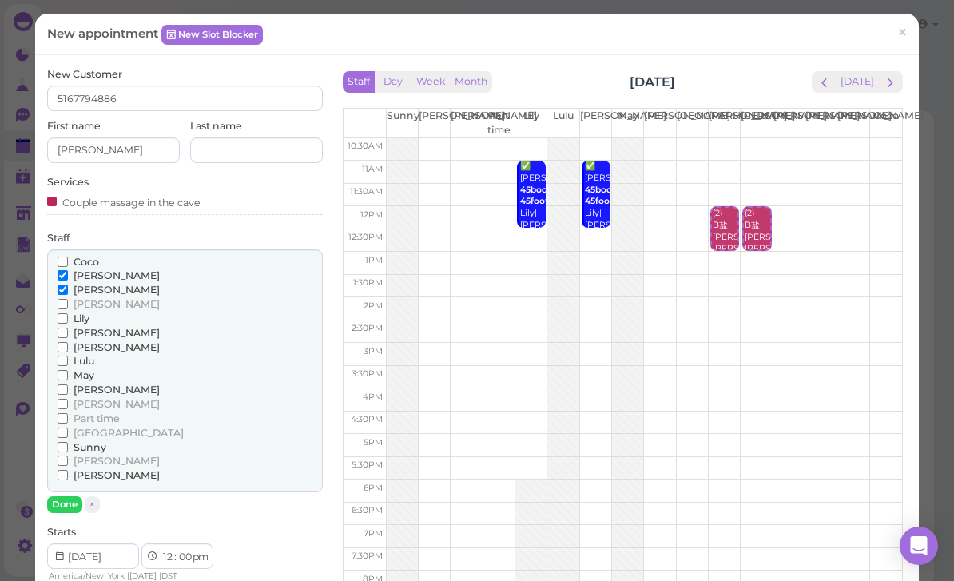
click at [71, 498] on button "Done" at bounding box center [64, 504] width 35 height 17
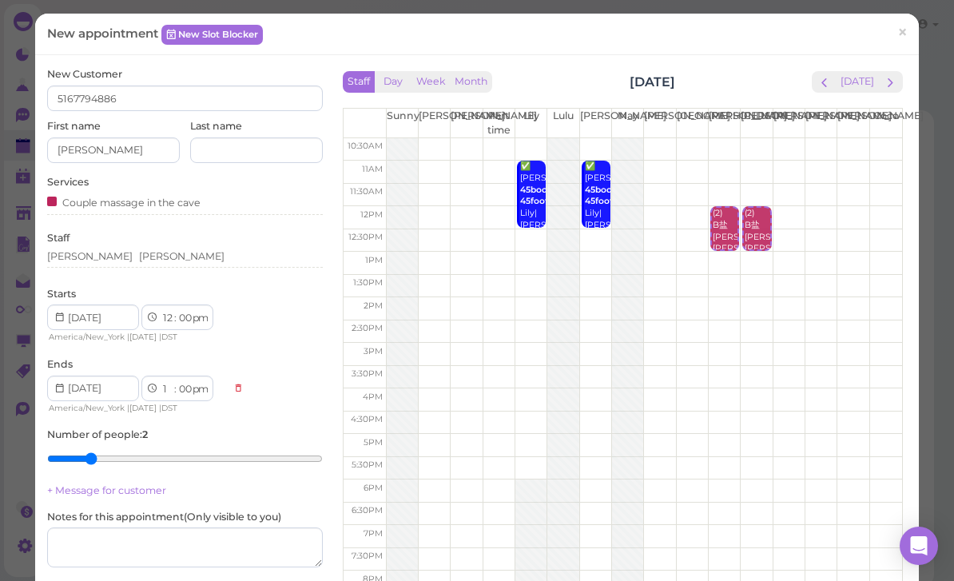
click at [63, 490] on link "+ Message for customer" at bounding box center [106, 490] width 119 height 12
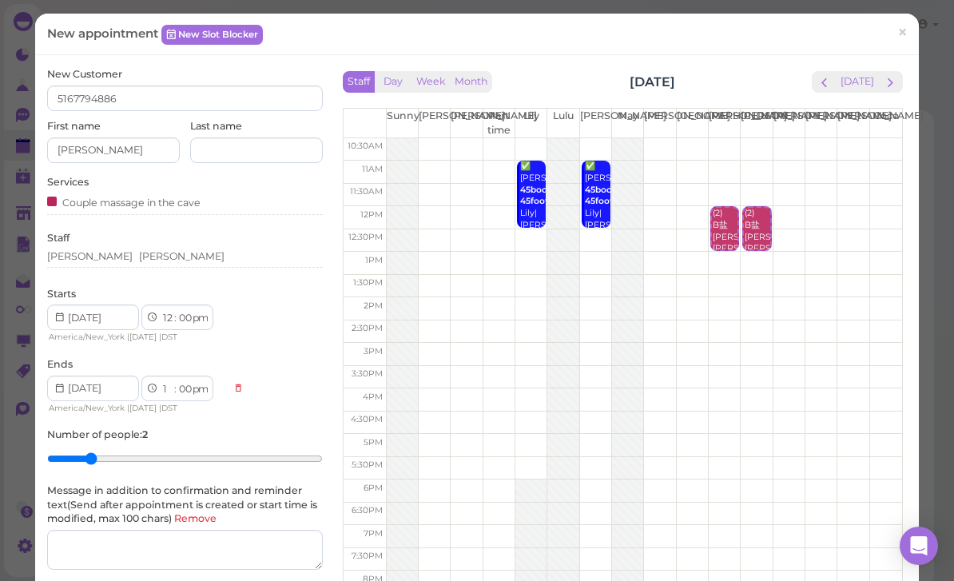
click at [166, 384] on select "1 2 3 4 5 6 7 8 9 10 11 12" at bounding box center [168, 389] width 14 height 17
select select "2"
click at [185, 311] on select "00 05 10 15 20 25 30 35 40 45 50 55" at bounding box center [185, 318] width 16 height 17
select select "30"
select select "1"
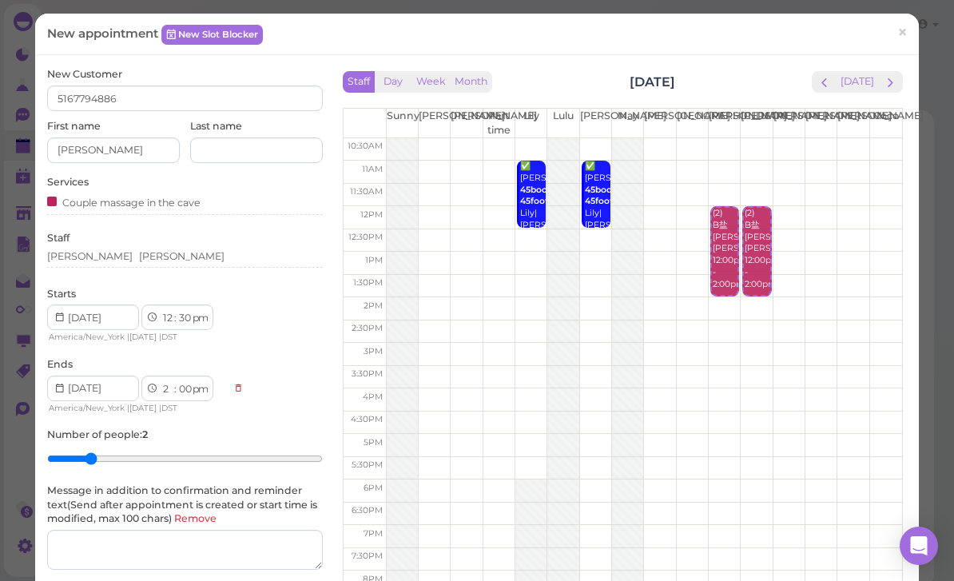
select select "30"
click at [185, 314] on select "00 05 10 15 20 25 30 35 40 45 50 55" at bounding box center [185, 318] width 16 height 17
select select "00"
click at [161, 386] on select "1 2 3 4 5 6 7 8 9 10 11 12" at bounding box center [168, 389] width 14 height 17
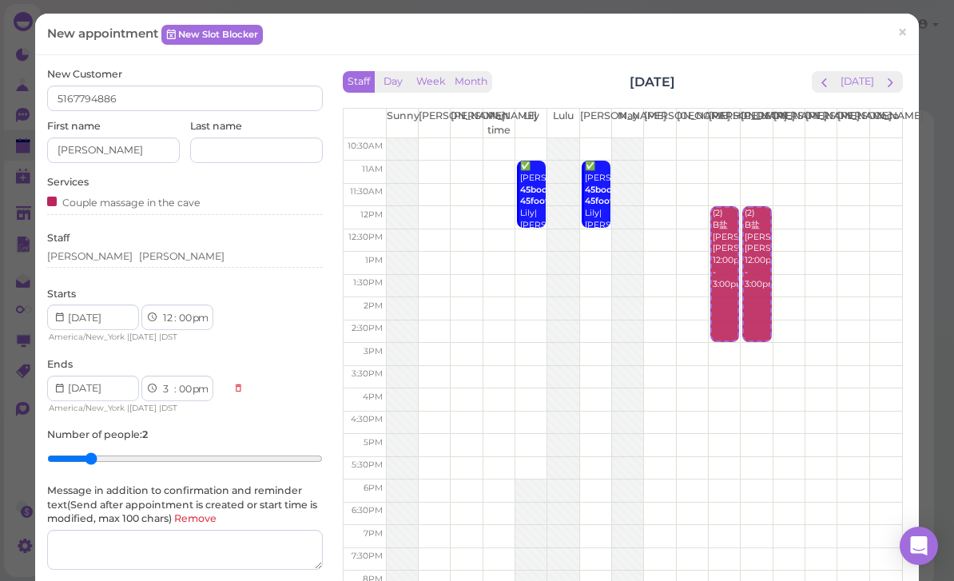
click at [162, 385] on select "1 2 3 4 5 6 7 8 9 10 11 12" at bounding box center [168, 389] width 14 height 17
select select "2"
click at [182, 384] on select "00 05 10 15 20 25 30 35 40 45 50 55" at bounding box center [185, 389] width 16 height 17
select select "30"
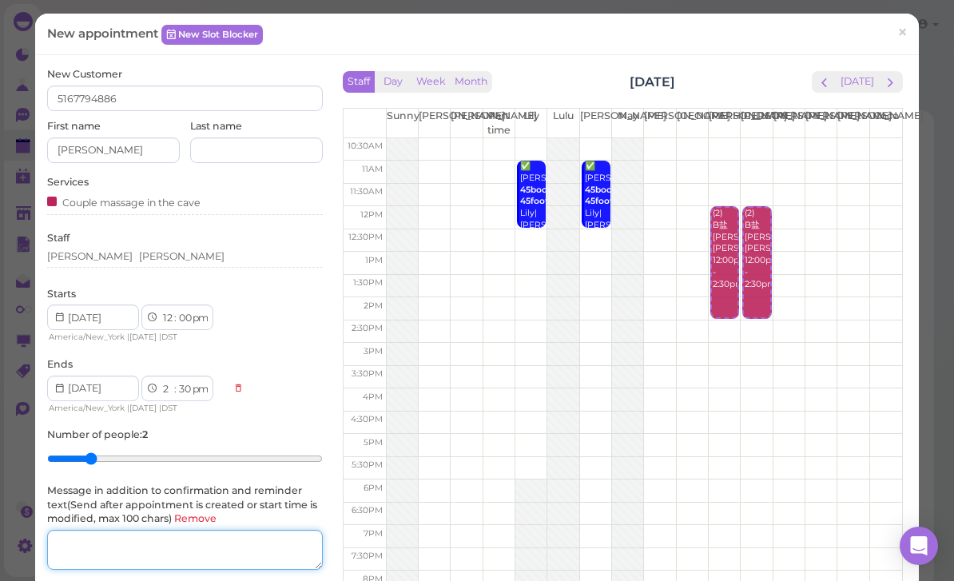
click at [230, 537] on textarea at bounding box center [185, 550] width 276 height 40
click at [138, 538] on textarea at bounding box center [185, 550] width 276 height 40
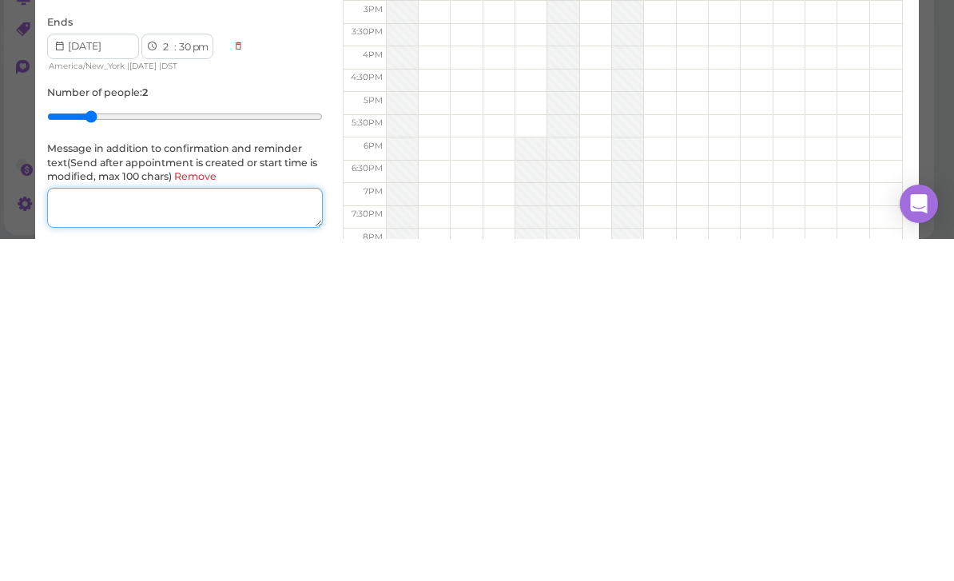
type textarea "1"
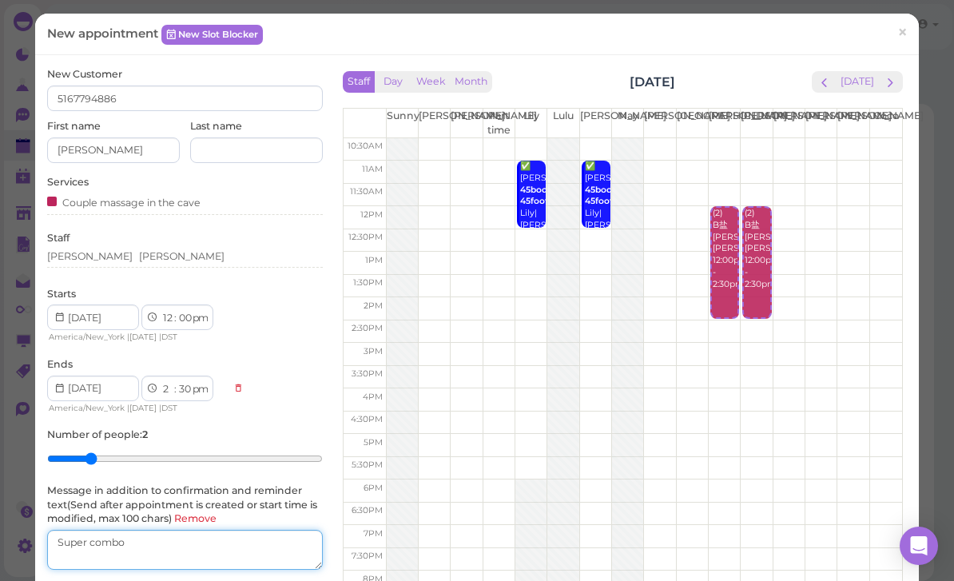
click at [245, 537] on textarea at bounding box center [185, 550] width 276 height 40
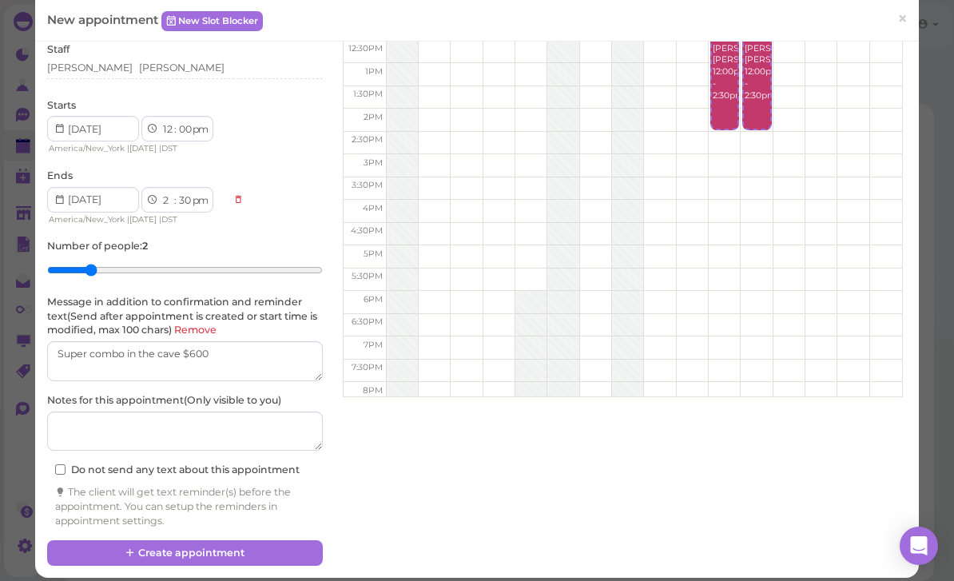
scroll to position [188, 0]
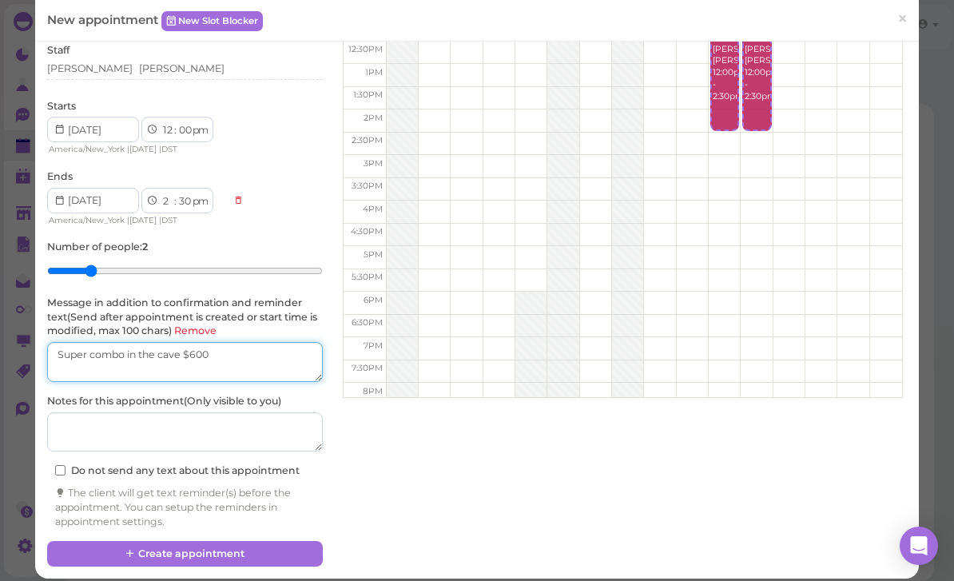
type textarea "Super combo in the cave $600"
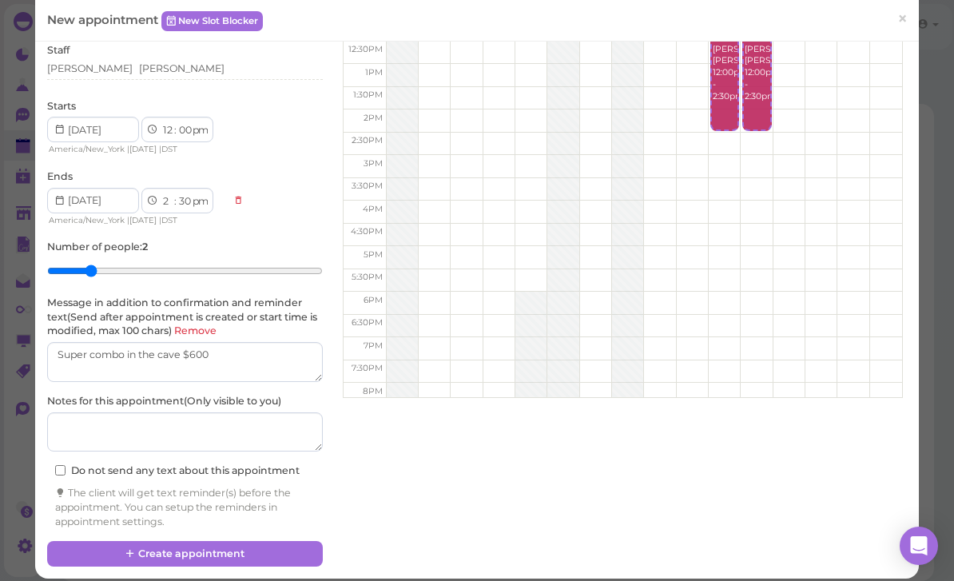
click at [281, 543] on button "Create appointment" at bounding box center [185, 554] width 276 height 26
select select "1"
select select "00"
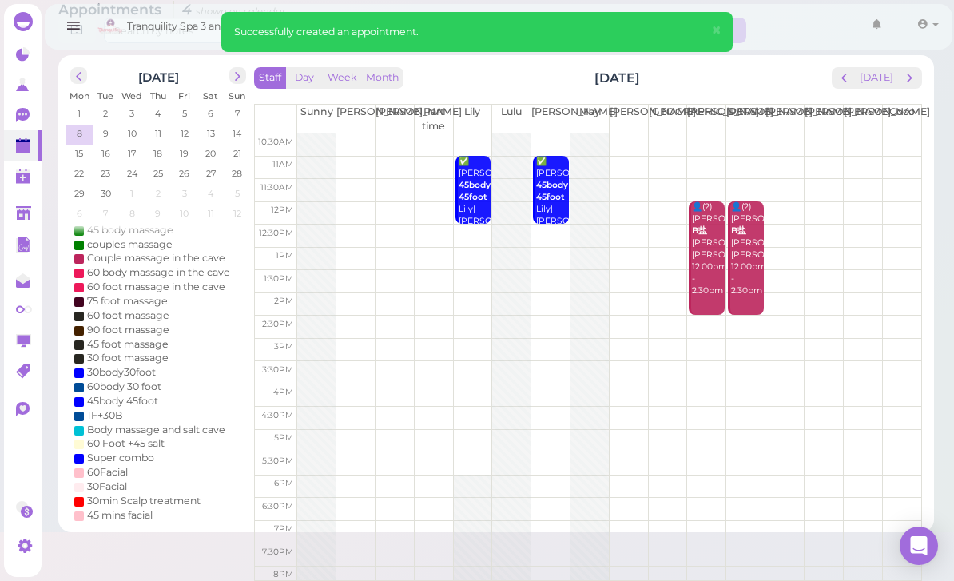
click at [18, 153] on icon at bounding box center [24, 146] width 17 height 17
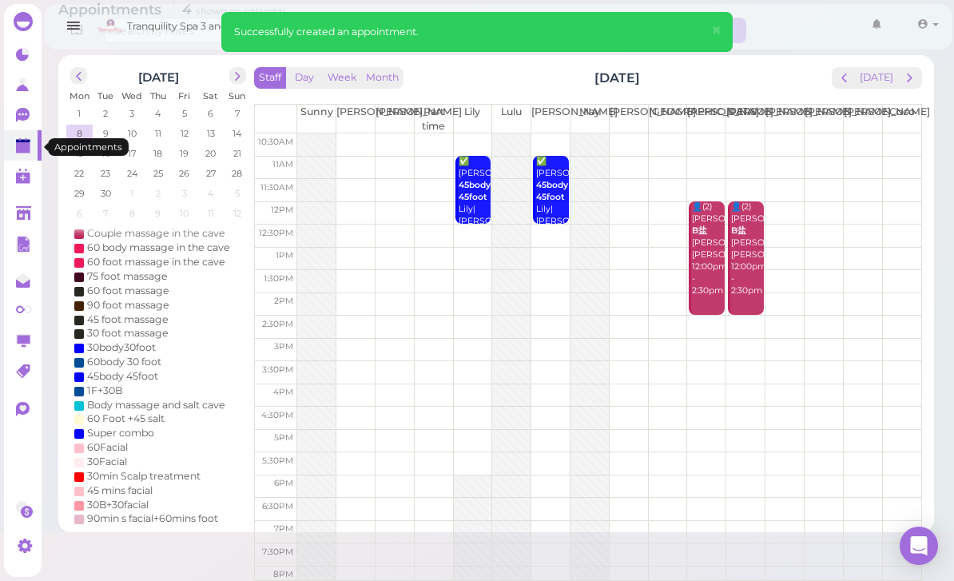
scroll to position [145, 0]
click at [84, 73] on span "prev" at bounding box center [78, 76] width 15 height 15
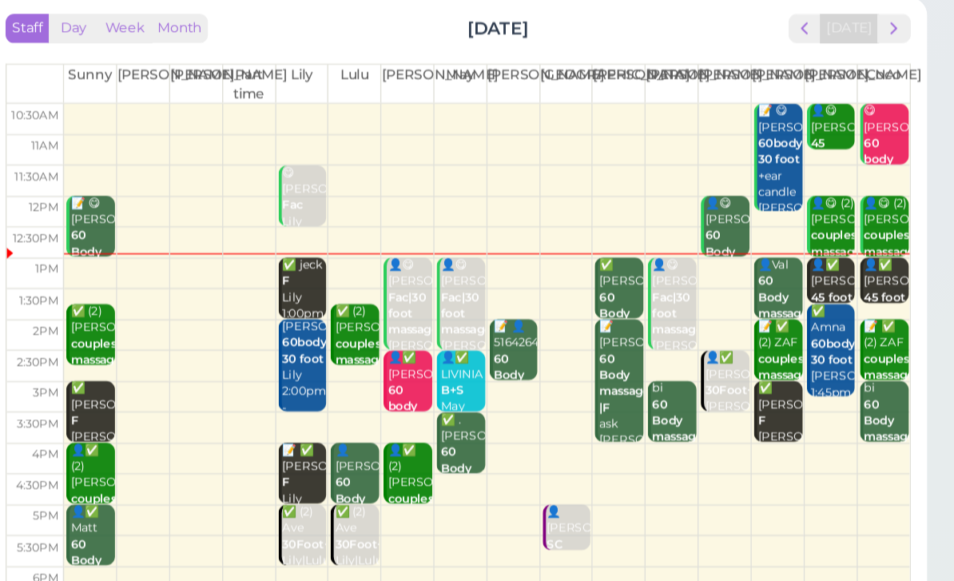
scroll to position [47, 0]
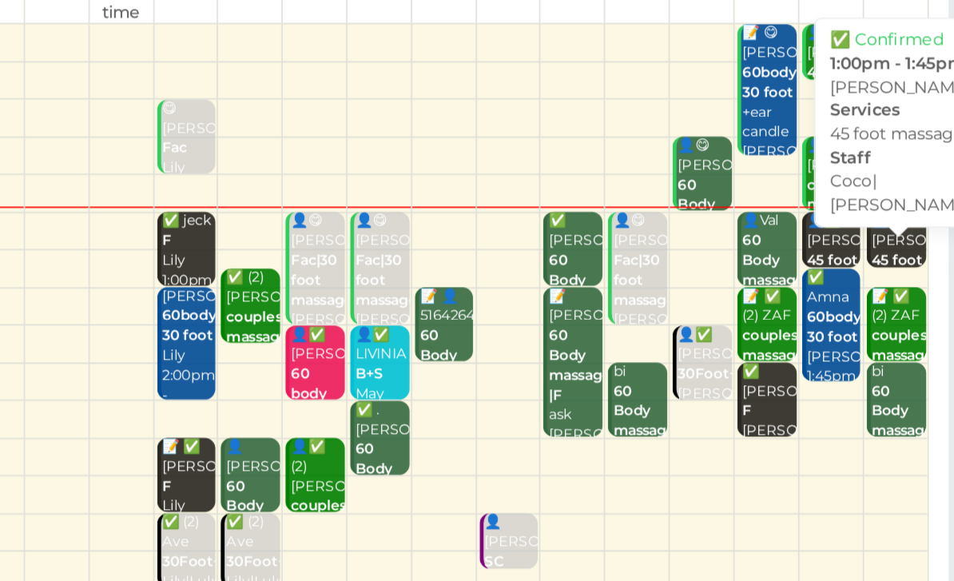
click at [897, 264] on div at bounding box center [903, 267] width 13 height 6
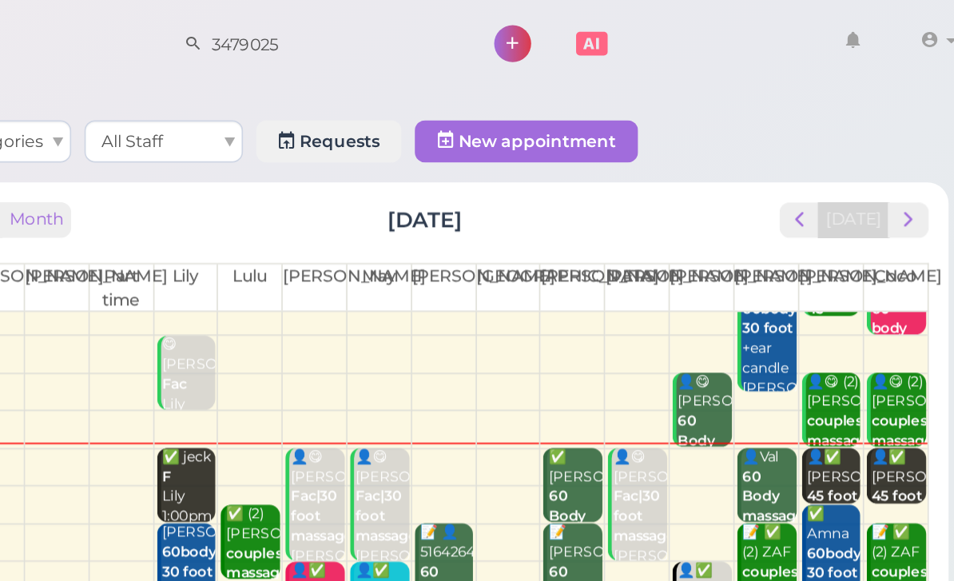
scroll to position [31, 0]
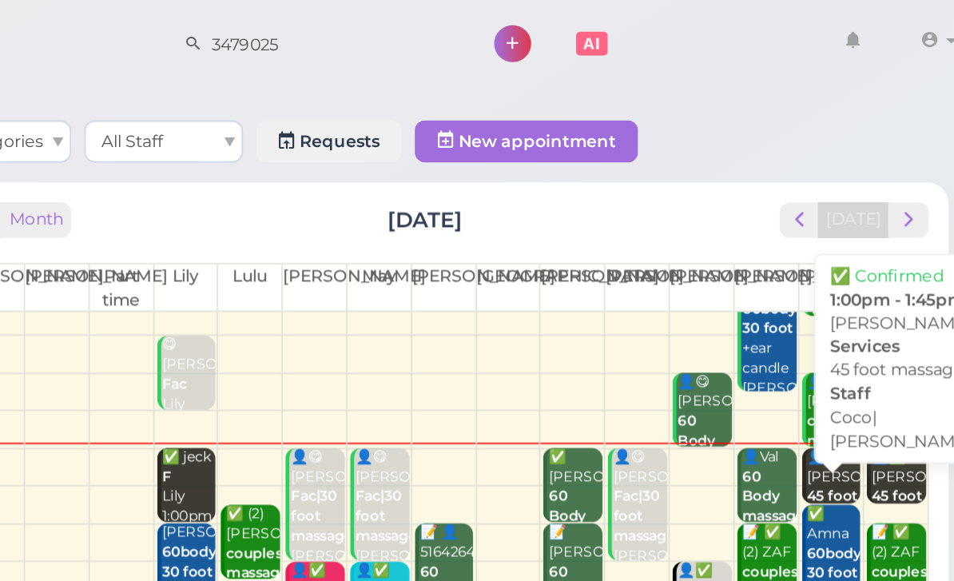
click at [848, 295] on b "45 foot massage" at bounding box center [867, 306] width 38 height 22
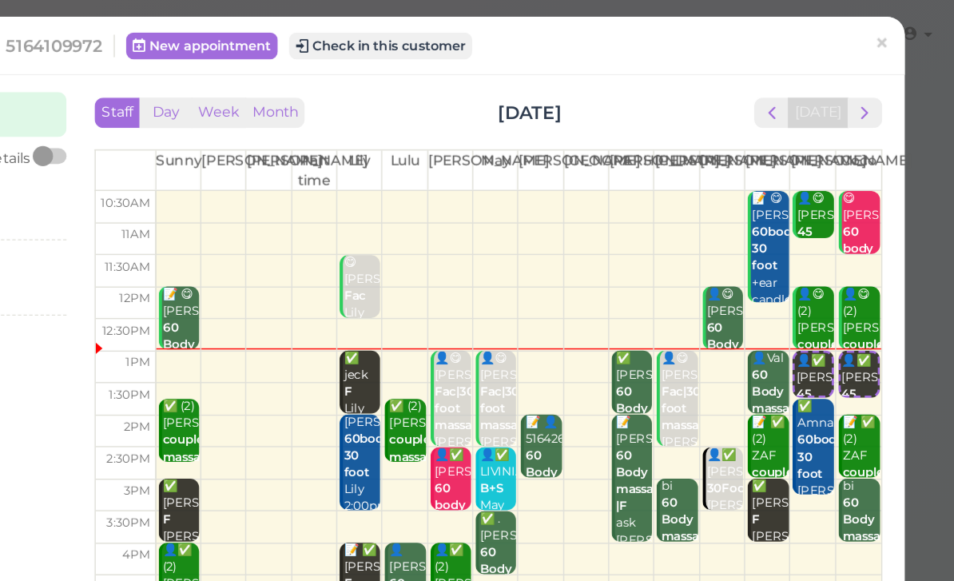
click at [481, 34] on button "Check in this customer" at bounding box center [546, 32] width 130 height 19
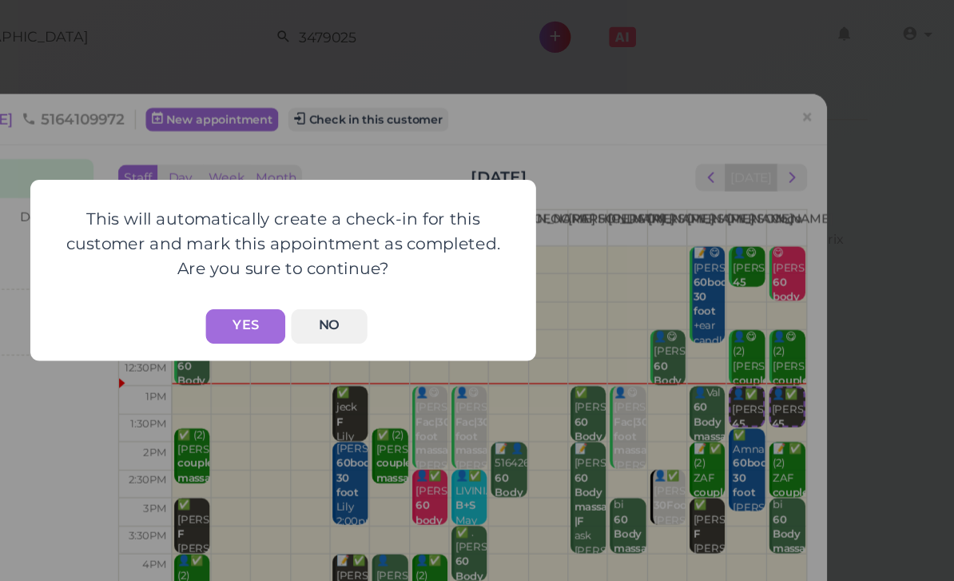
click at [422, 231] on button "Yes" at bounding box center [450, 232] width 57 height 25
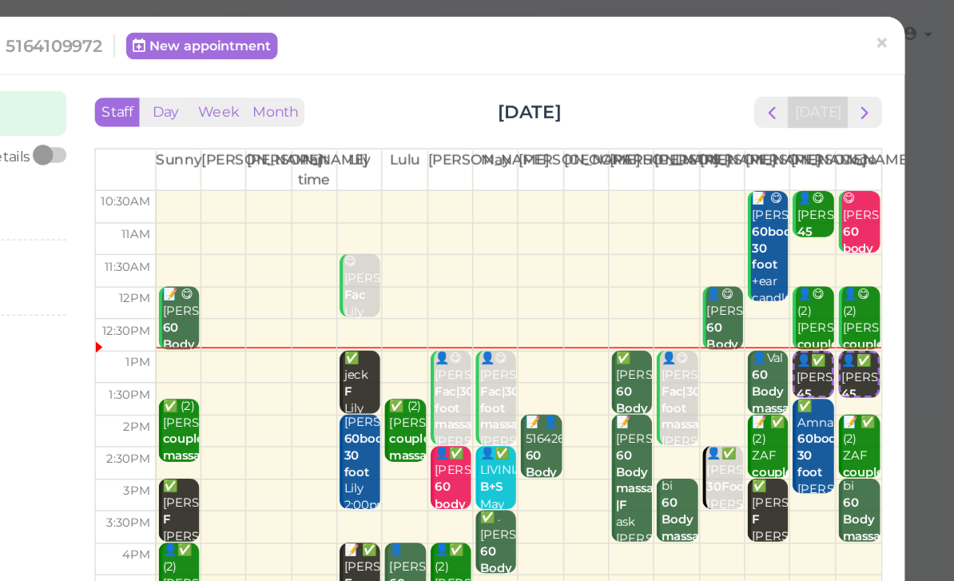
click at [887, 35] on link "×" at bounding box center [902, 33] width 30 height 38
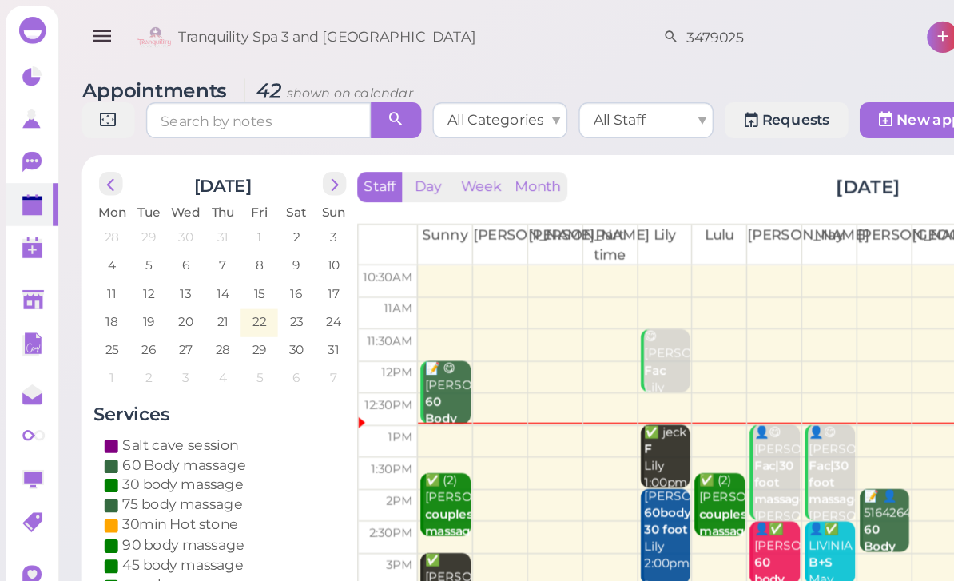
click at [470, 323] on div "✅ jeck F Lily 1:00pm - 2:00pm" at bounding box center [475, 337] width 34 height 71
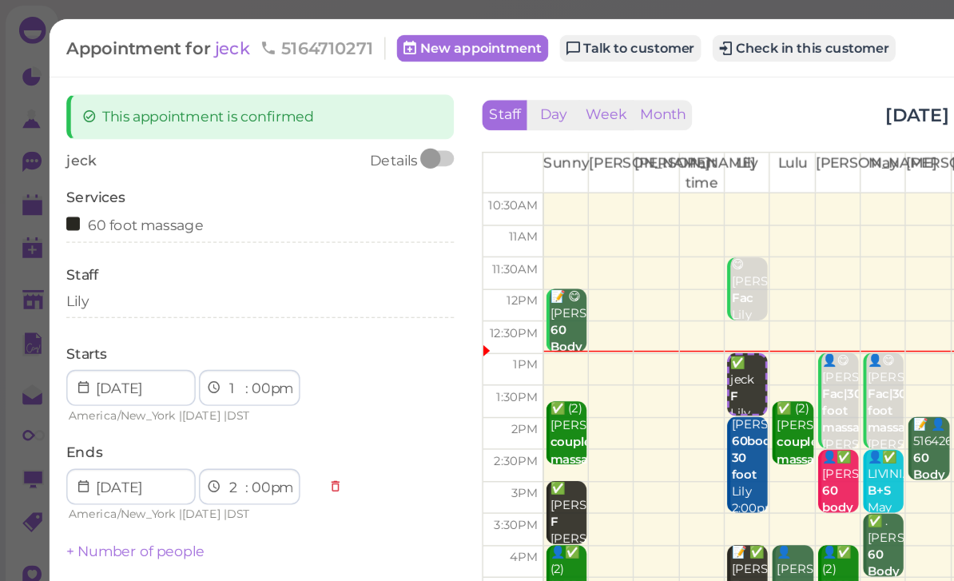
click at [601, 31] on button "Check in this customer" at bounding box center [571, 34] width 130 height 19
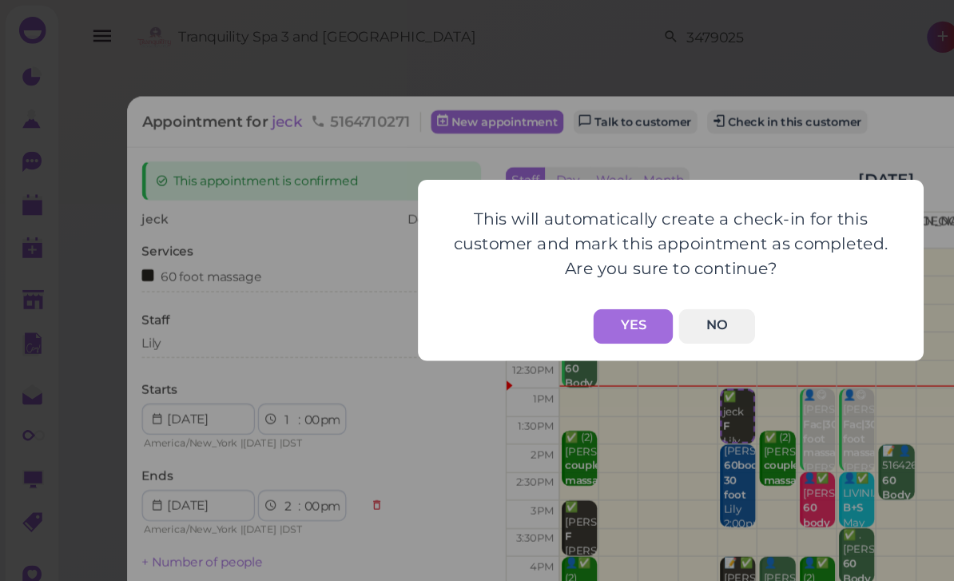
click at [454, 233] on button "Yes" at bounding box center [450, 232] width 57 height 25
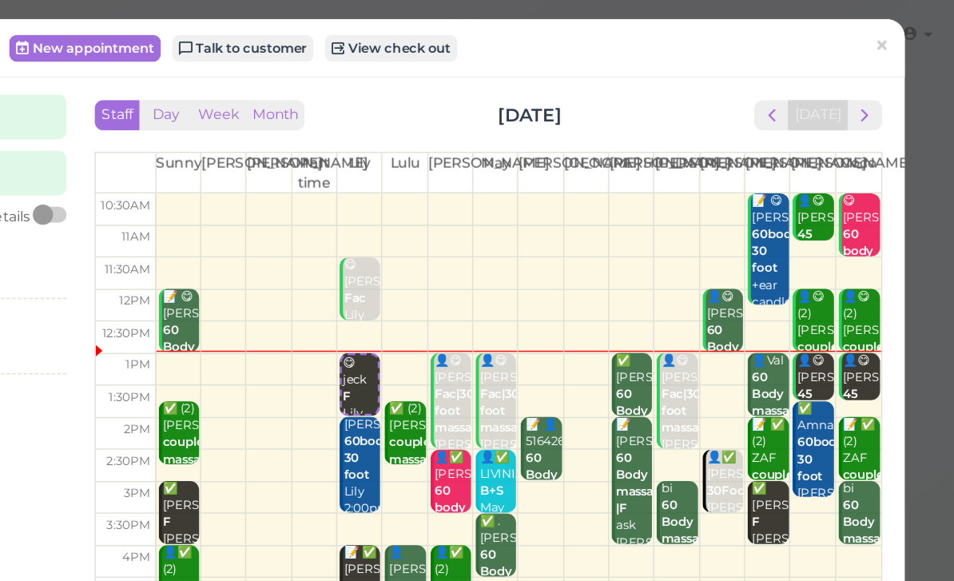
click at [887, 36] on link "×" at bounding box center [902, 34] width 30 height 38
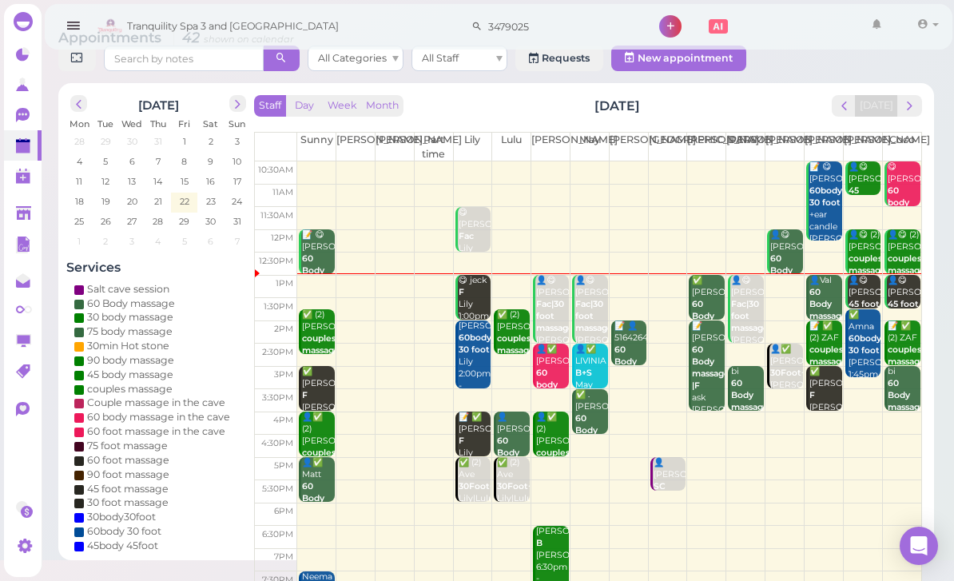
scroll to position [29, 0]
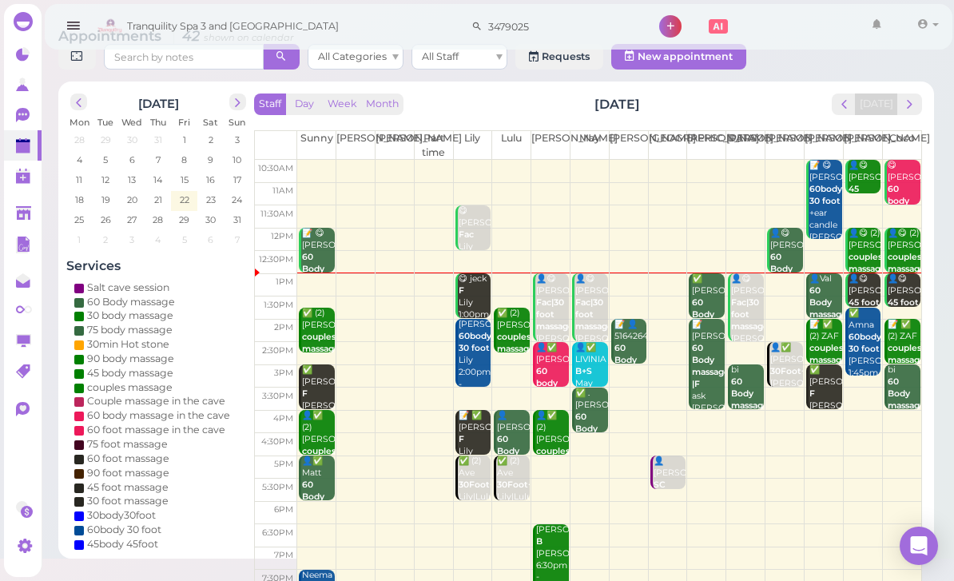
click at [909, 102] on span "next" at bounding box center [909, 104] width 15 height 15
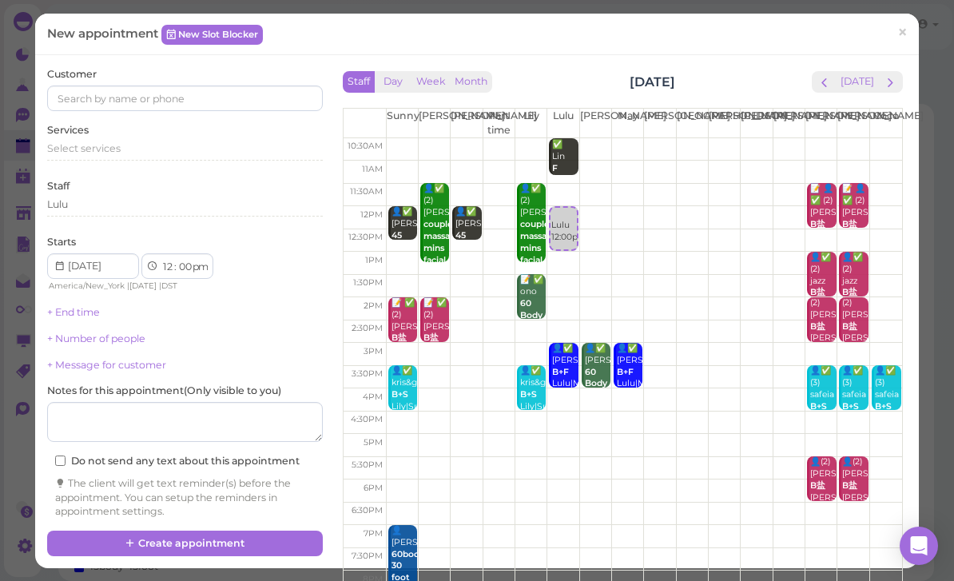
select select "30"
click at [161, 79] on div "Customer" at bounding box center [185, 89] width 276 height 44
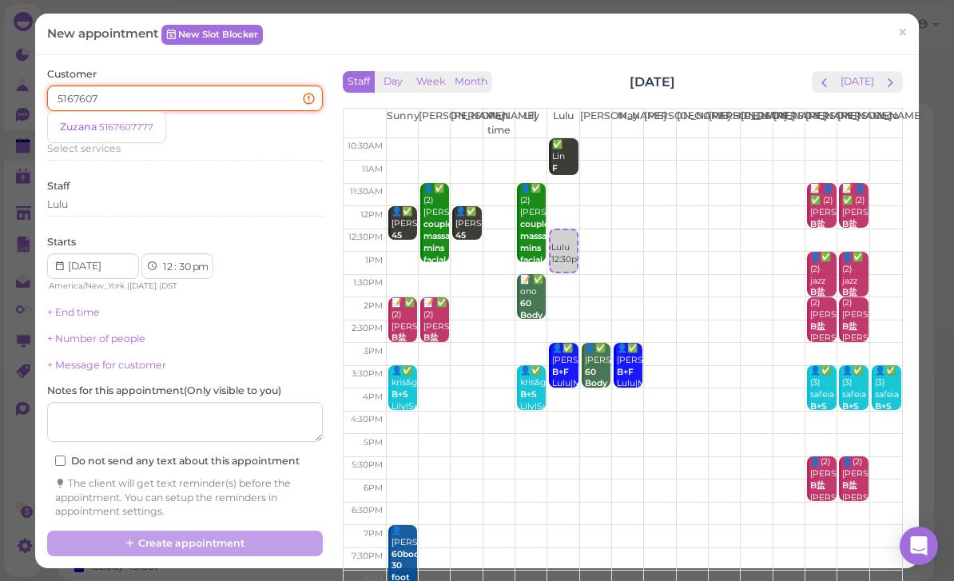
type input "51676077"
click at [137, 124] on small "5167607777" at bounding box center [126, 126] width 54 height 11
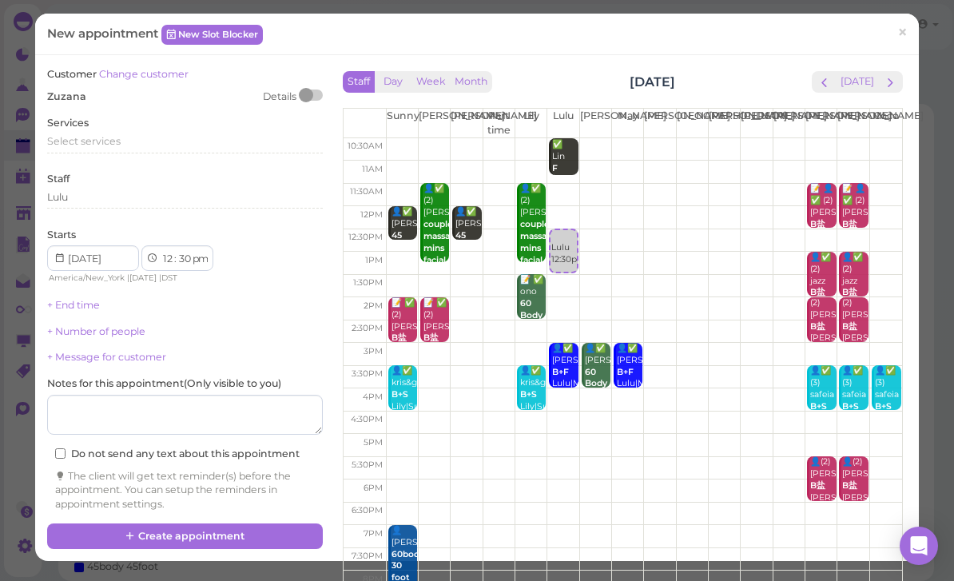
click at [111, 140] on span "Select services" at bounding box center [83, 141] width 73 height 12
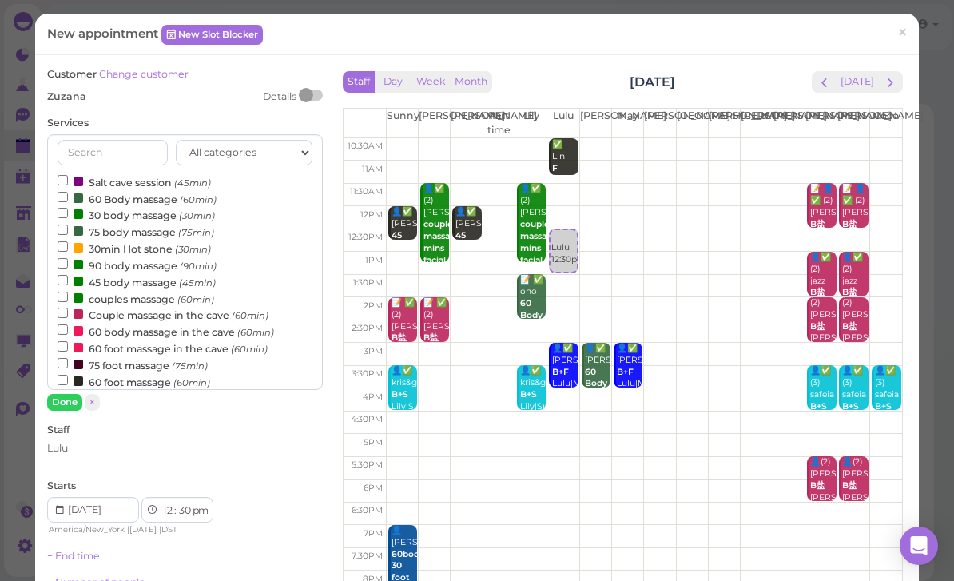
click at [135, 276] on label "45 body massage (45min)" at bounding box center [137, 281] width 158 height 17
click at [68, 276] on input "45 body massage (45min)" at bounding box center [63, 280] width 10 height 10
click at [106, 452] on div "Lulu" at bounding box center [185, 450] width 276 height 19
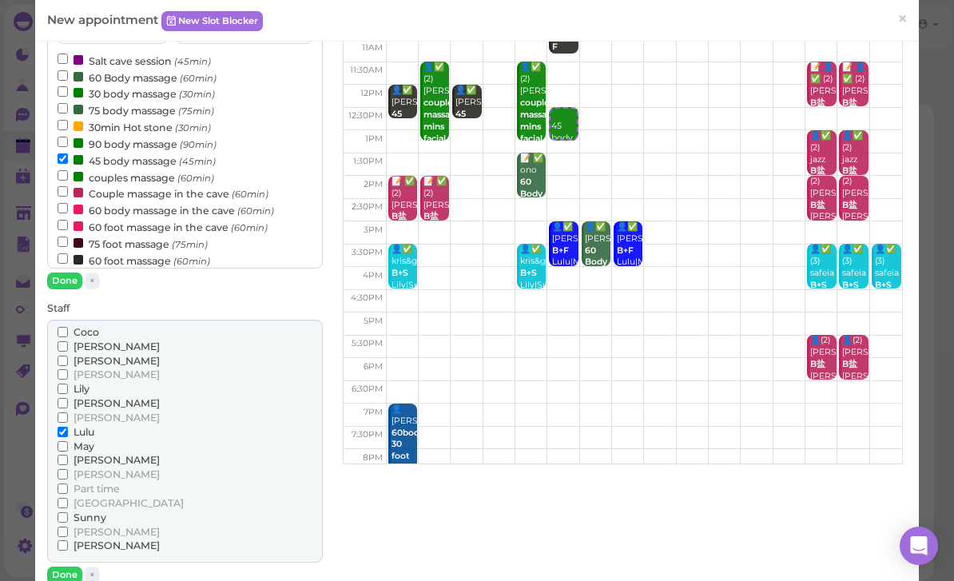
scroll to position [122, 0]
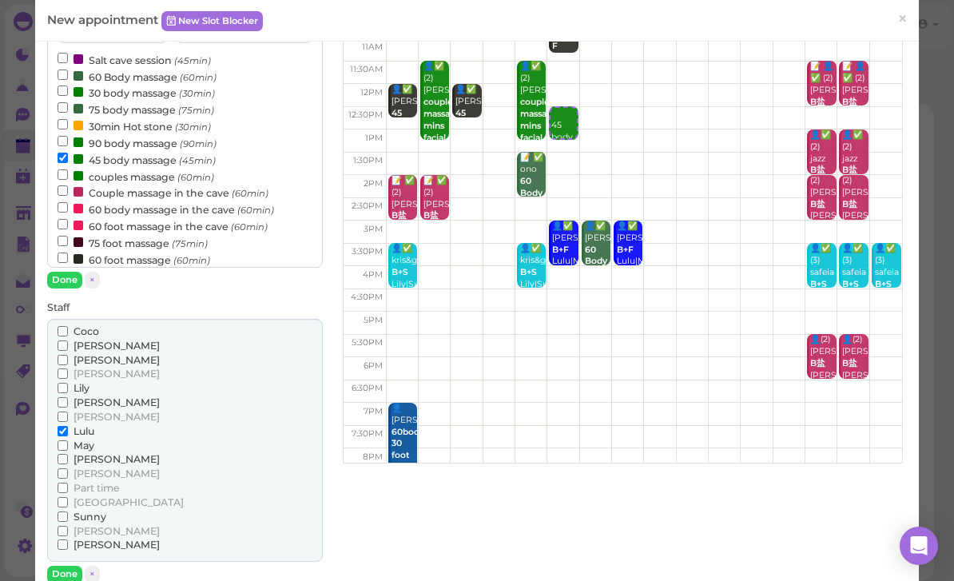
click at [89, 412] on span "[PERSON_NAME]" at bounding box center [116, 417] width 86 height 12
click at [68, 412] on input "[PERSON_NAME]" at bounding box center [63, 416] width 10 height 10
click at [73, 566] on button "Done" at bounding box center [64, 574] width 35 height 17
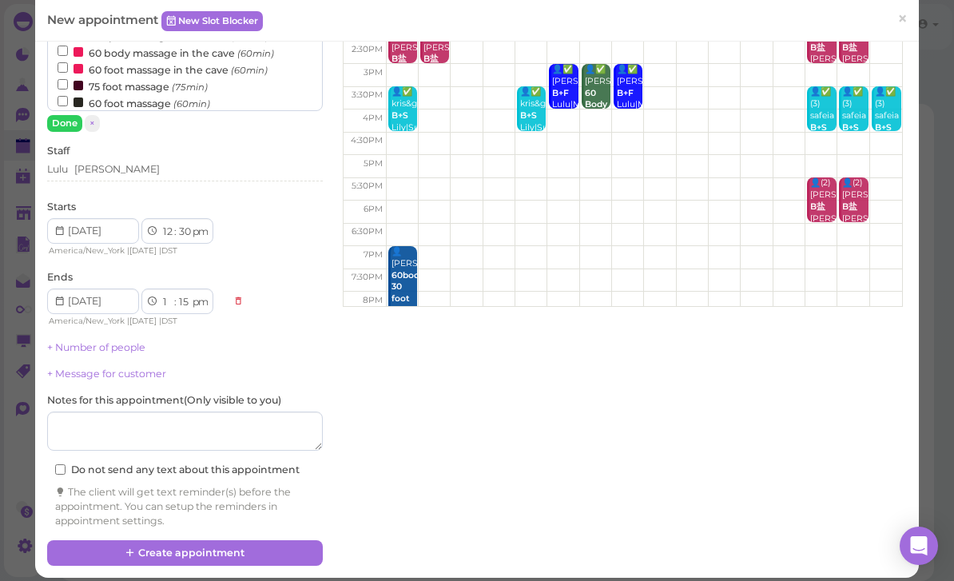
scroll to position [279, 0]
click at [252, 543] on button "Create appointment" at bounding box center [185, 553] width 276 height 26
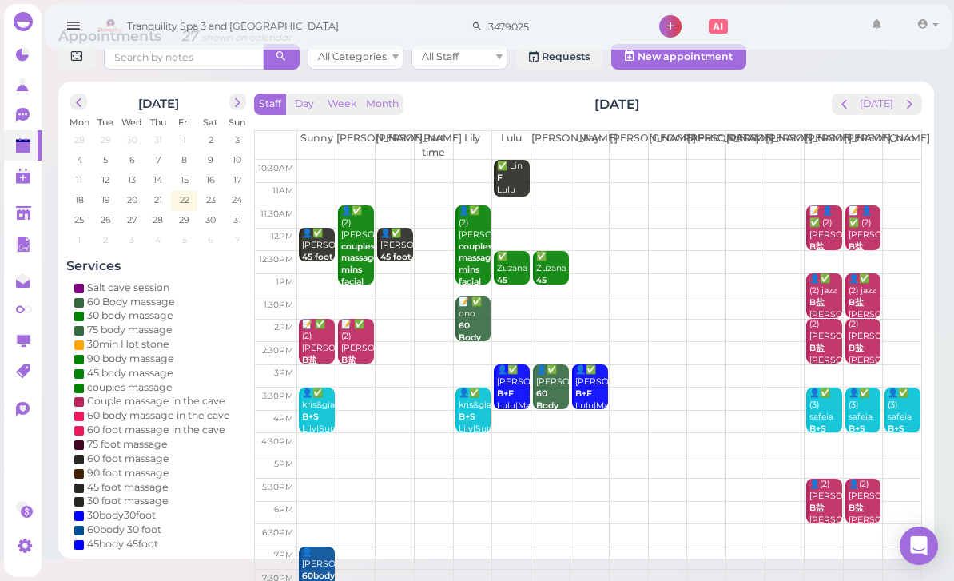
click at [846, 113] on button "prev" at bounding box center [844, 104] width 25 height 22
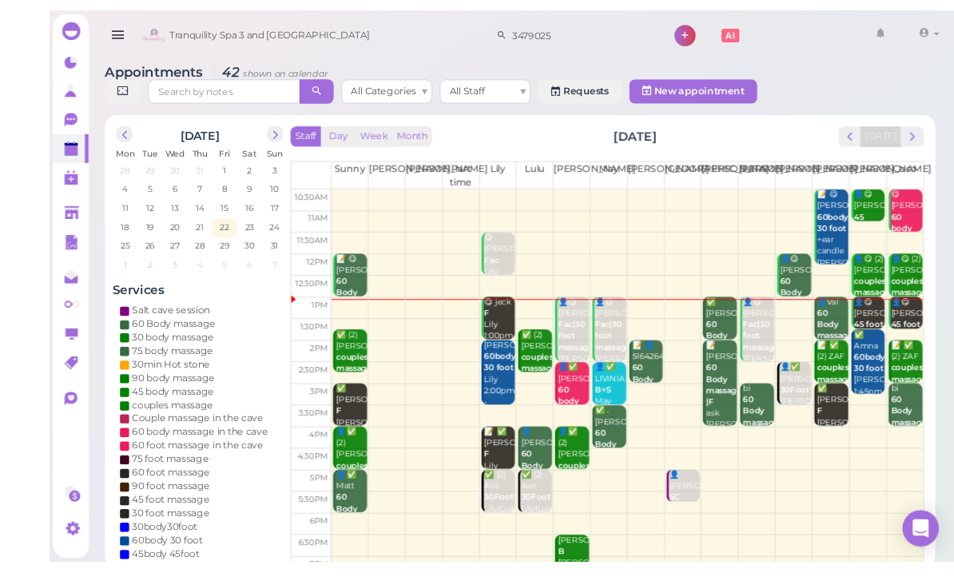
scroll to position [37, 0]
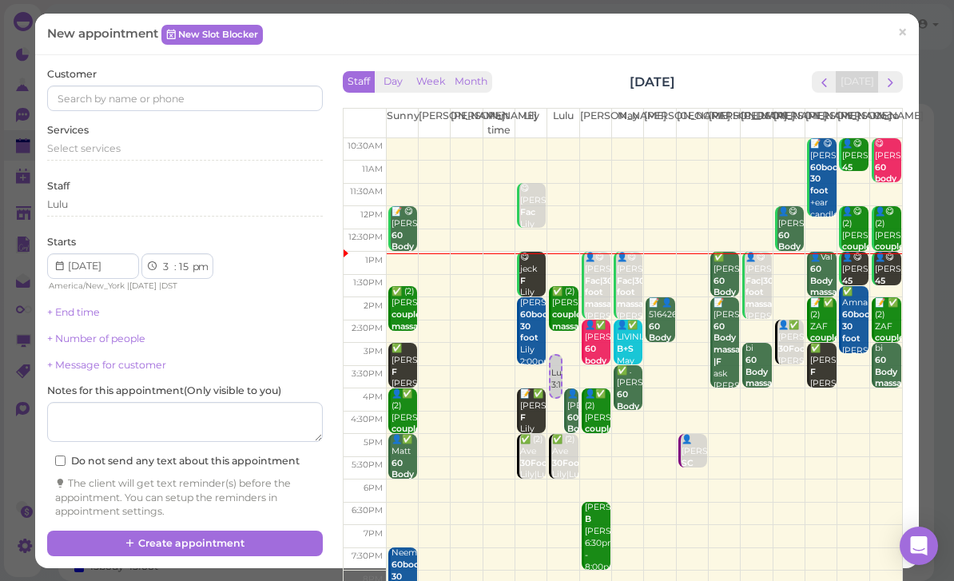
select select "00"
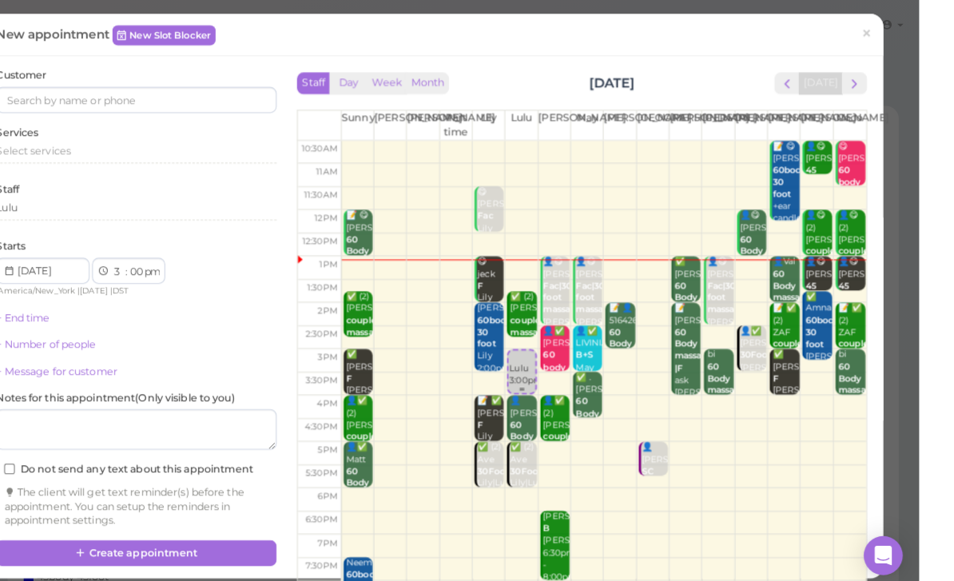
scroll to position [7, 0]
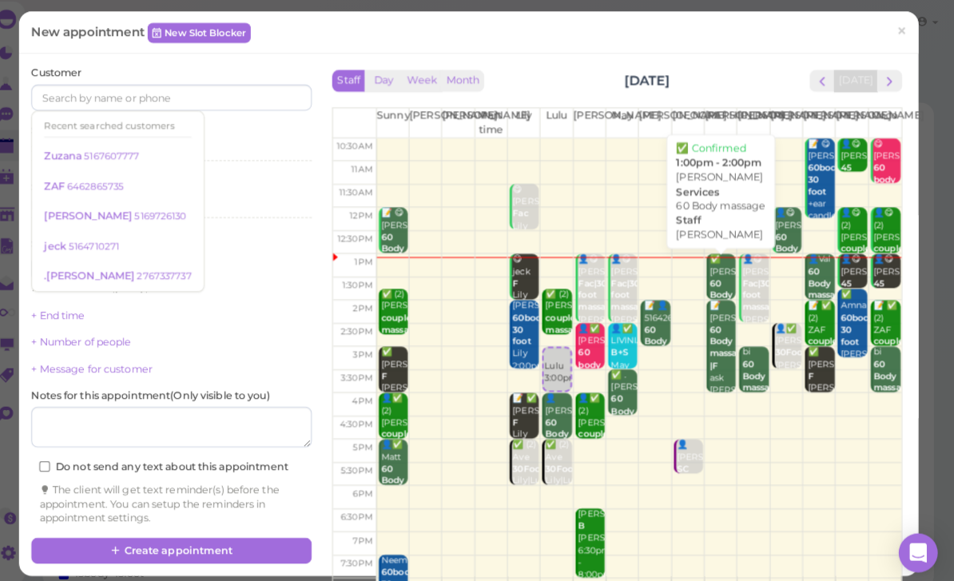
click at [897, 27] on span "×" at bounding box center [902, 33] width 10 height 22
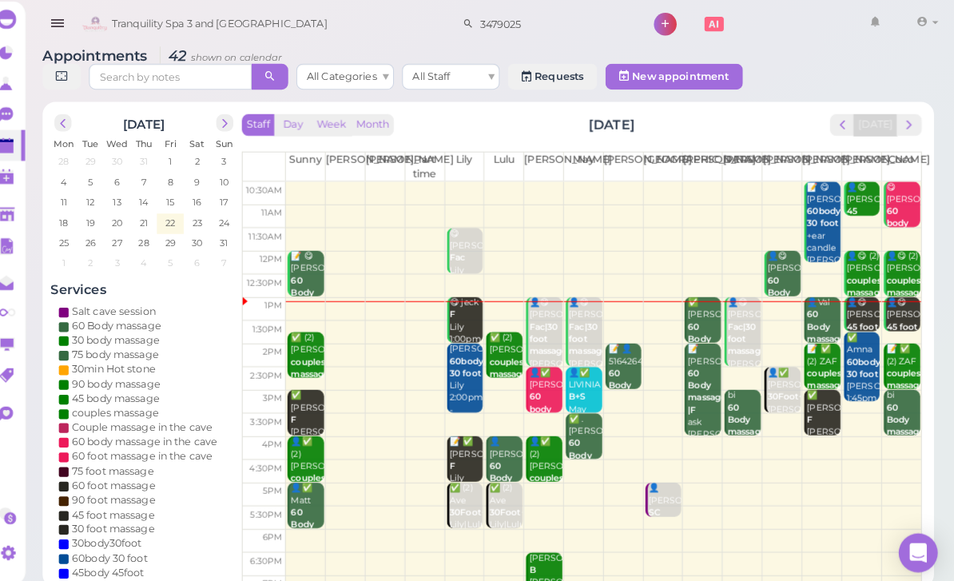
click at [902, 126] on span "next" at bounding box center [909, 125] width 15 height 15
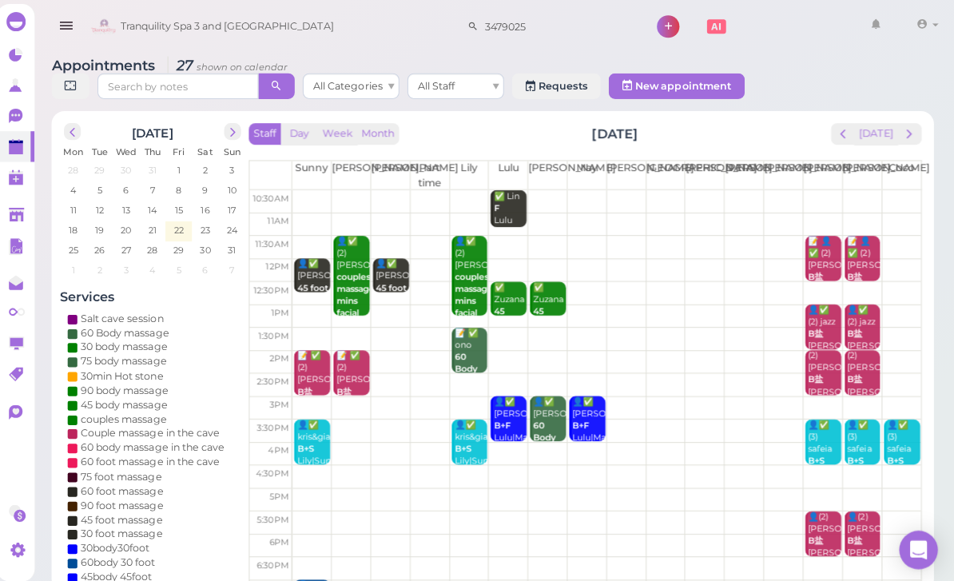
scroll to position [0, 0]
click at [504, 302] on div "✅ Zuzana 45 body massage Lisa|Lulu 12:30pm - 1:15pm" at bounding box center [513, 333] width 34 height 107
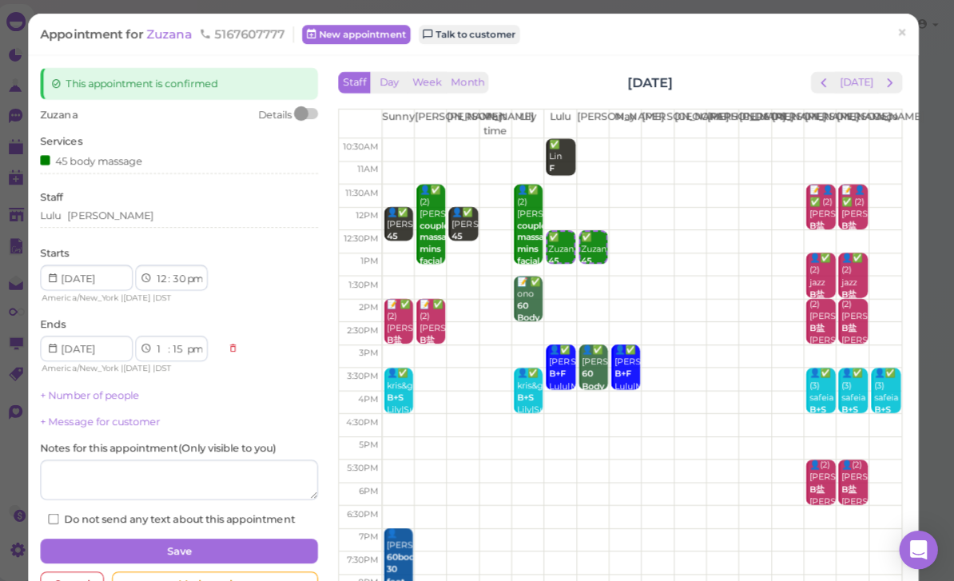
click at [897, 34] on span "×" at bounding box center [902, 33] width 10 height 22
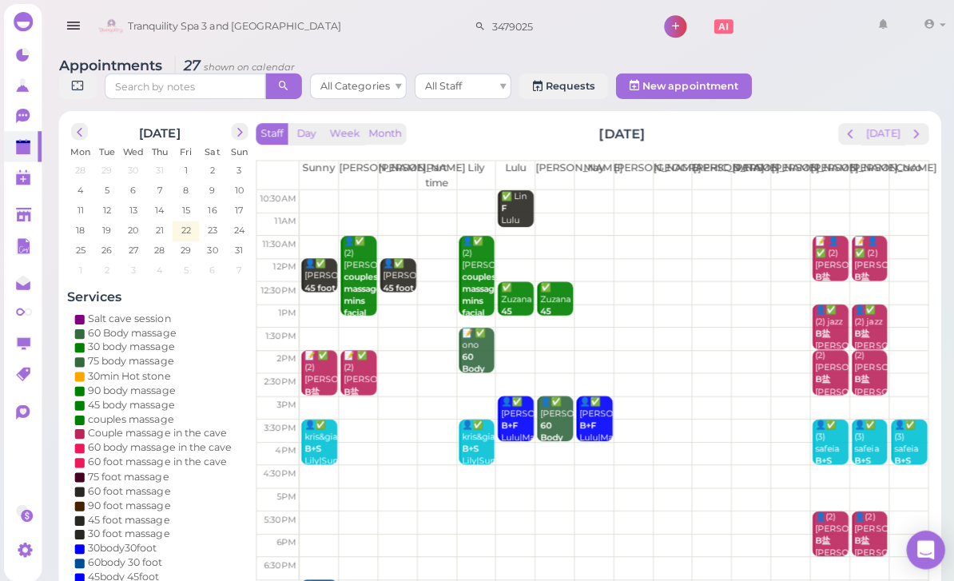
click at [849, 133] on span "prev" at bounding box center [843, 132] width 15 height 15
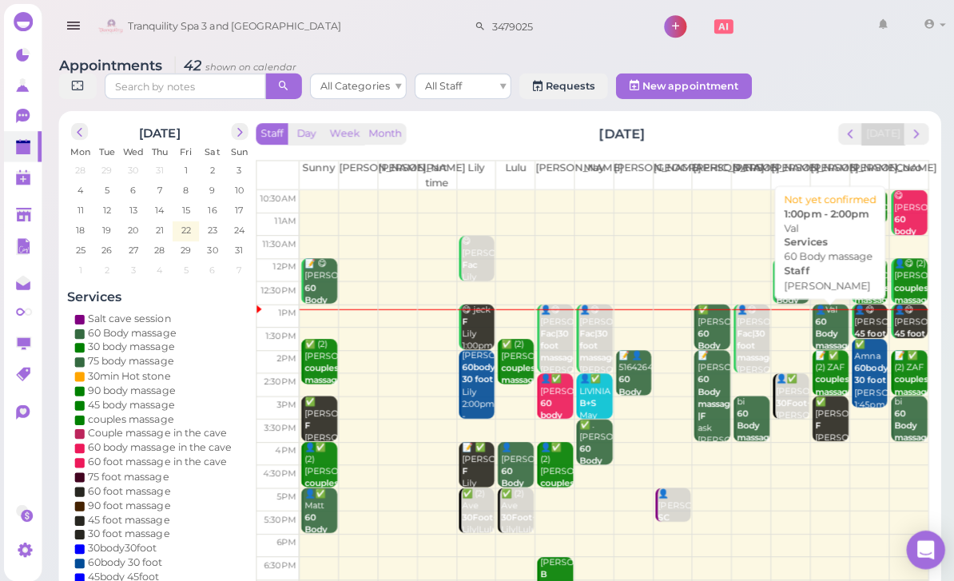
click at [825, 319] on div "👤Val 60 Body massage Linda 1:00pm - 2:00pm" at bounding box center [825, 349] width 34 height 95
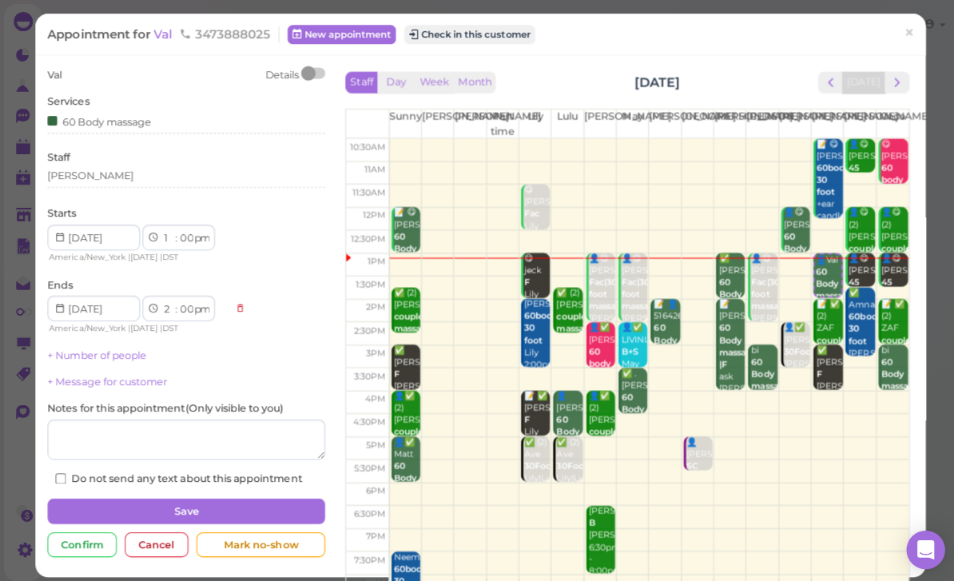
click at [486, 32] on button "Check in this customer" at bounding box center [466, 34] width 130 height 19
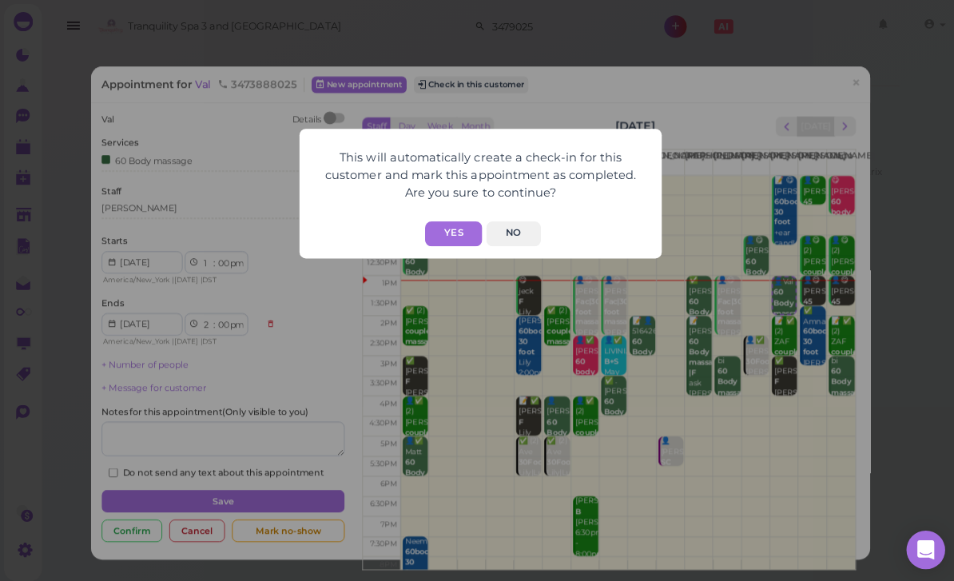
click at [449, 222] on button "Yes" at bounding box center [450, 232] width 57 height 25
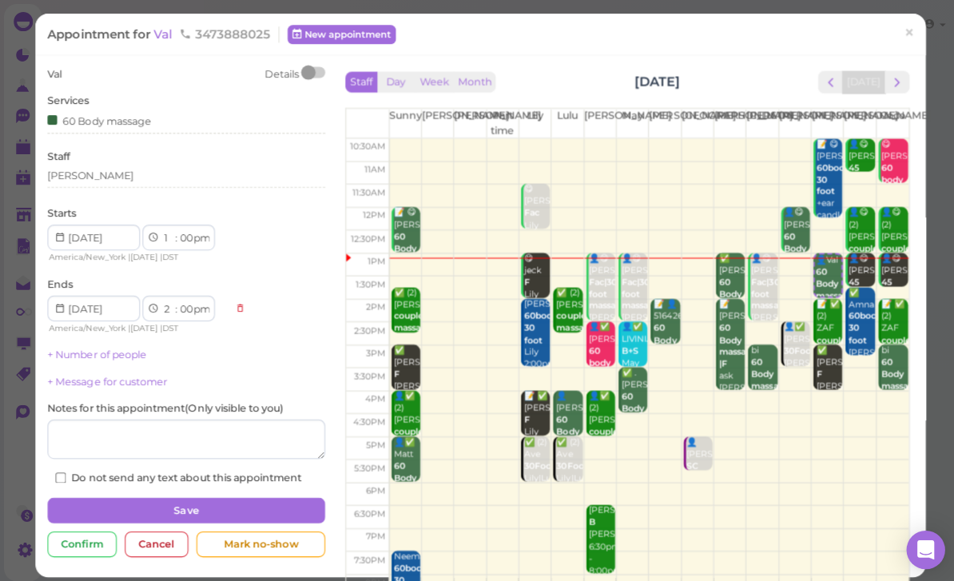
click at [903, 20] on link "×" at bounding box center [902, 34] width 30 height 38
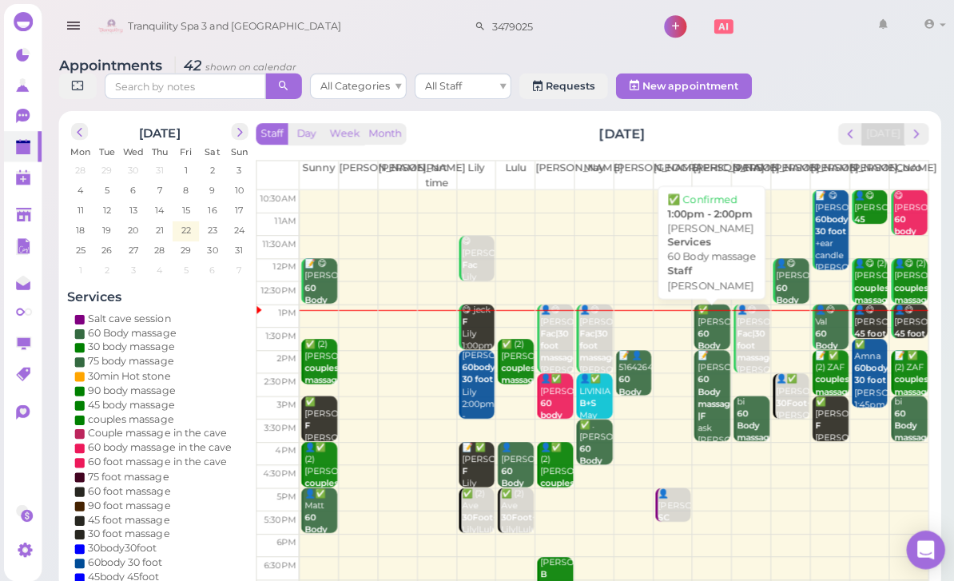
click at [709, 328] on div "✅ marylou 60 Body massage Jessica 1:00pm - 2:00pm" at bounding box center [708, 355] width 34 height 107
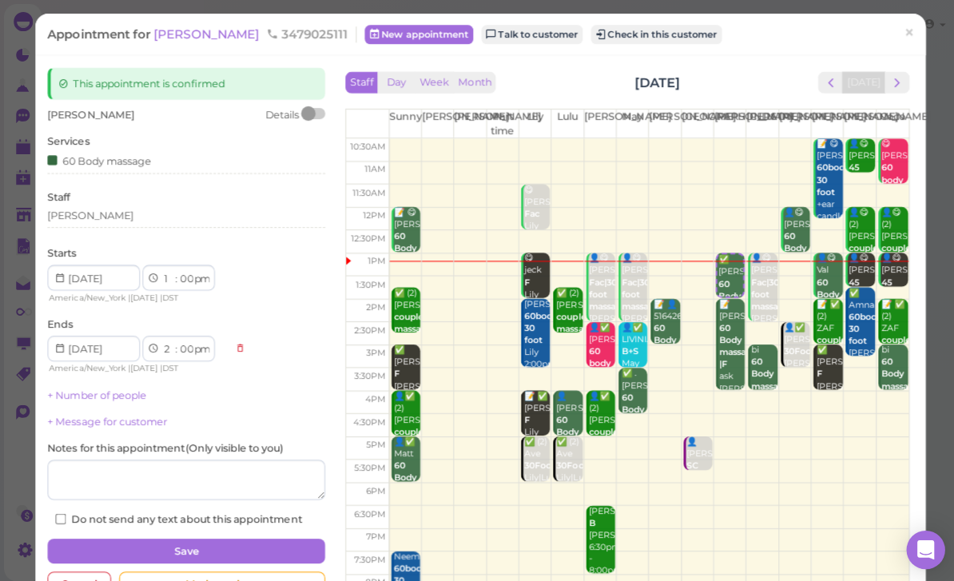
click at [620, 34] on button "Check in this customer" at bounding box center [651, 34] width 130 height 19
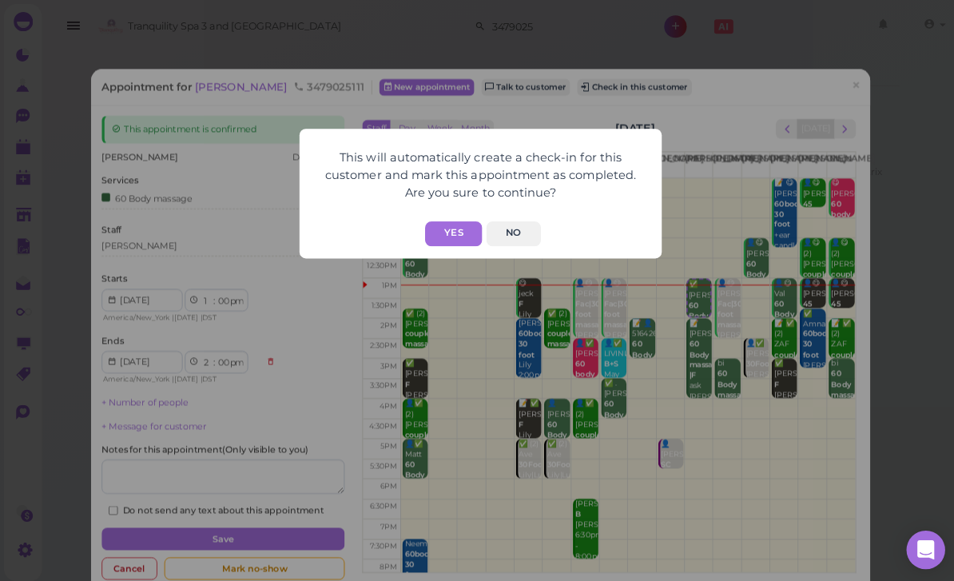
click at [457, 232] on button "Yes" at bounding box center [450, 232] width 57 height 25
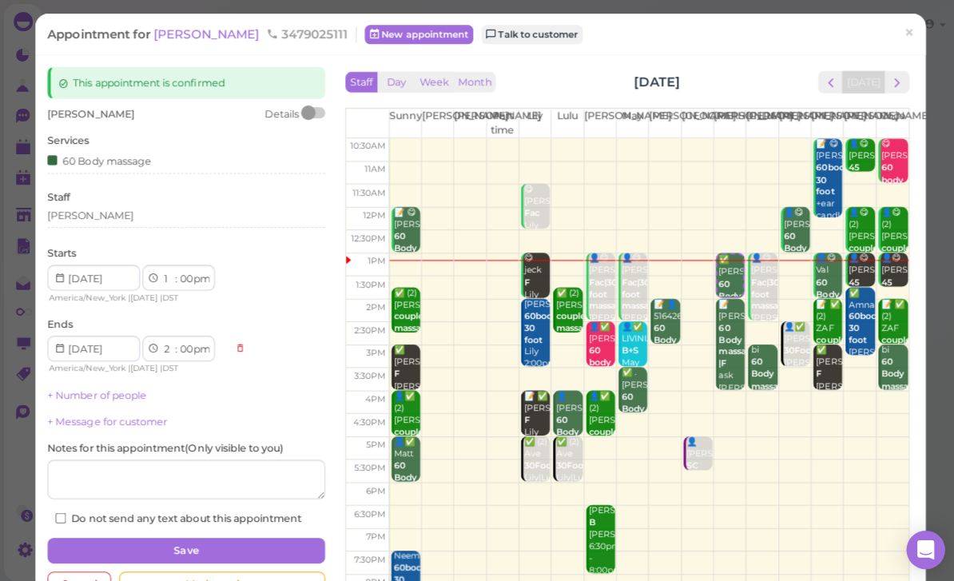
click at [897, 34] on span "×" at bounding box center [902, 33] width 10 height 22
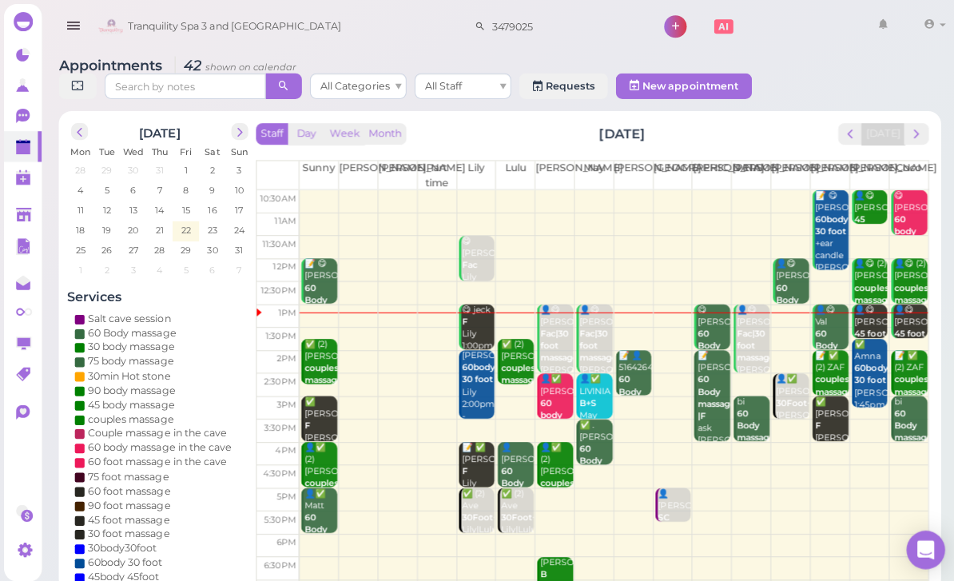
click at [707, 323] on div "😋 marylou 60 Body massage Jessica 1:00pm - 2:00pm" at bounding box center [708, 355] width 34 height 107
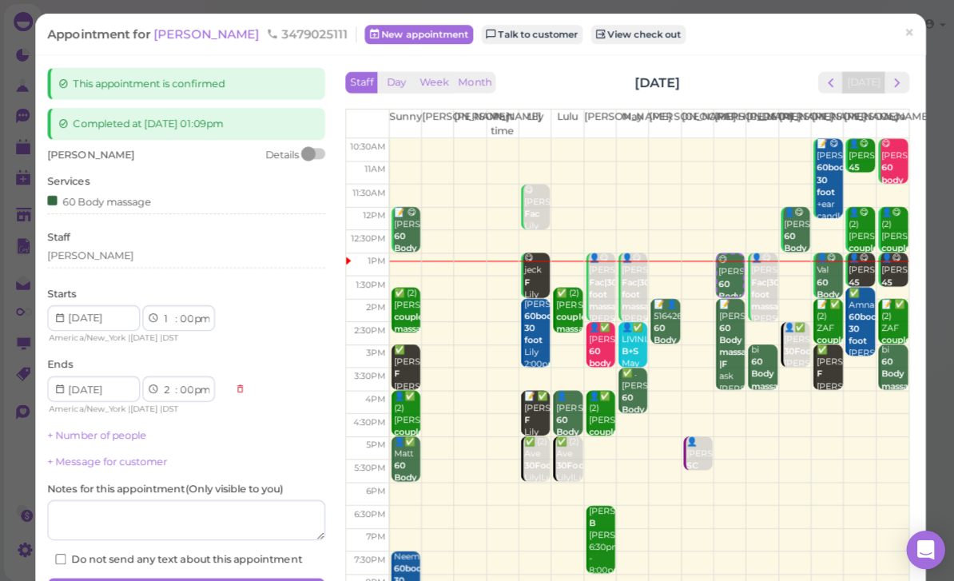
click at [124, 253] on div "[PERSON_NAME]" at bounding box center [185, 254] width 276 height 14
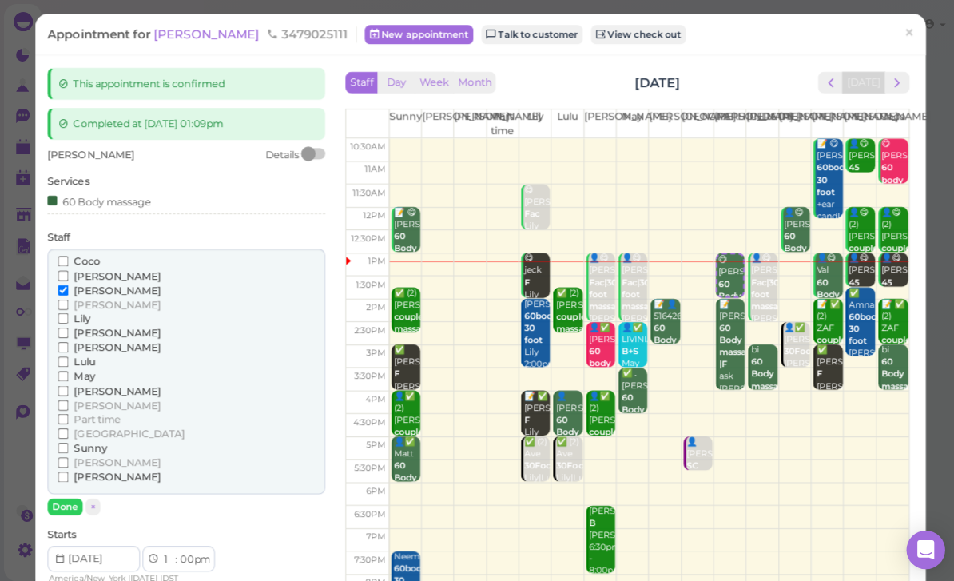
click at [93, 453] on span "[PERSON_NAME]" at bounding box center [116, 459] width 86 height 12
click at [68, 454] on input "[PERSON_NAME]" at bounding box center [63, 459] width 10 height 10
click at [96, 288] on span "[PERSON_NAME]" at bounding box center [116, 288] width 86 height 12
click at [68, 288] on input "[PERSON_NAME]" at bounding box center [63, 288] width 10 height 10
click at [72, 494] on button "Done" at bounding box center [64, 502] width 35 height 17
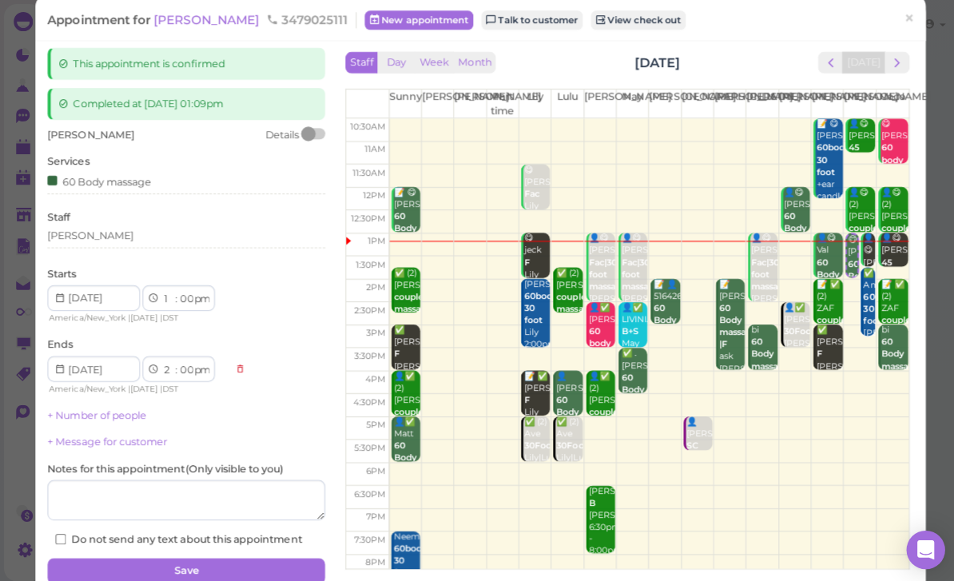
scroll to position [27, 0]
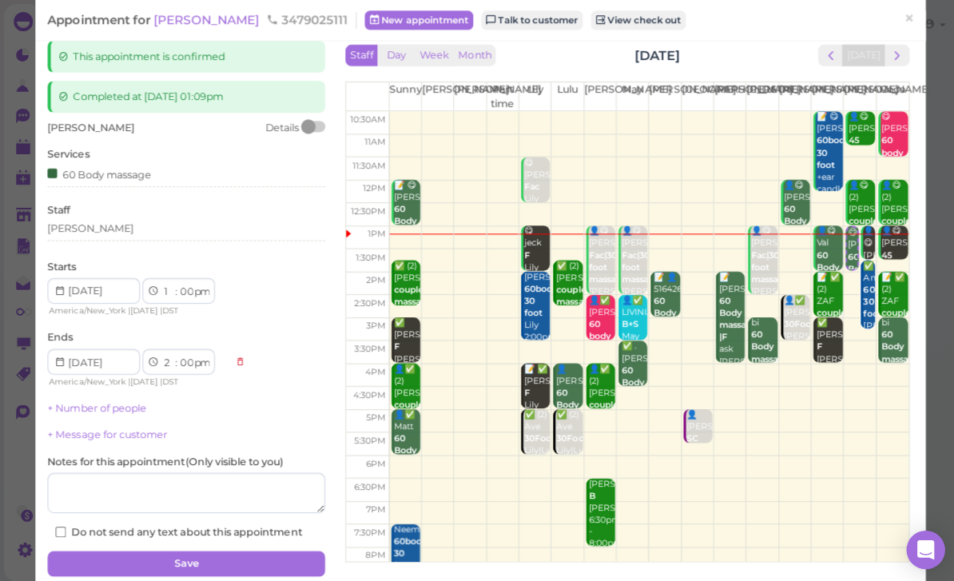
click at [210, 551] on button "Save" at bounding box center [185, 559] width 276 height 26
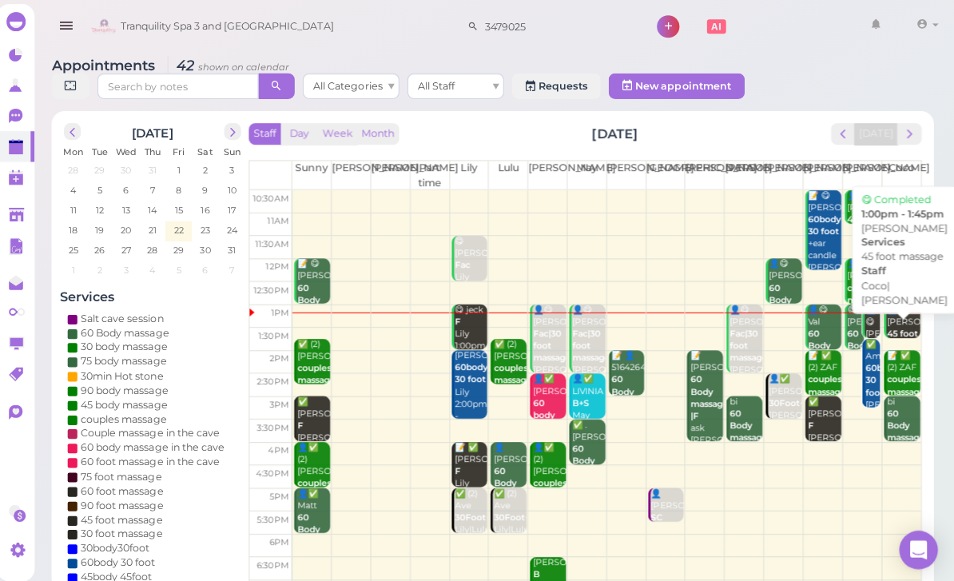
click at [897, 317] on div at bounding box center [903, 314] width 13 height 6
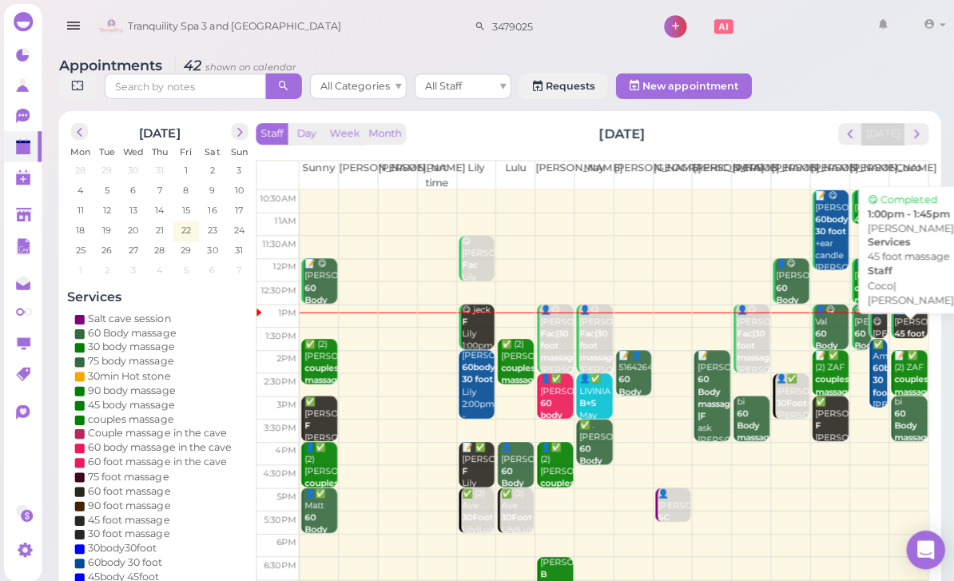
click at [903, 326] on b "45 foot massage" at bounding box center [906, 337] width 38 height 22
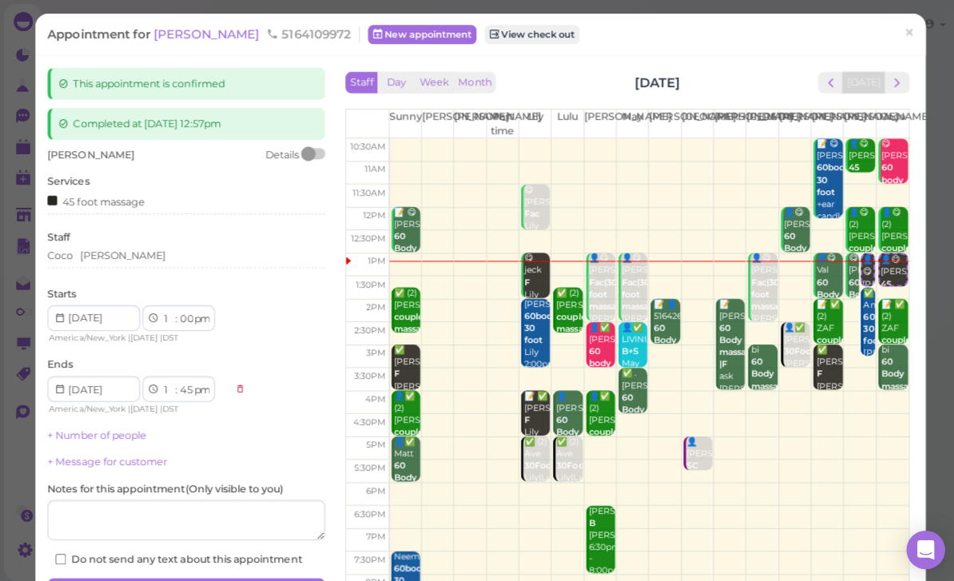
click at [144, 254] on div "Coco Tina" at bounding box center [185, 254] width 276 height 14
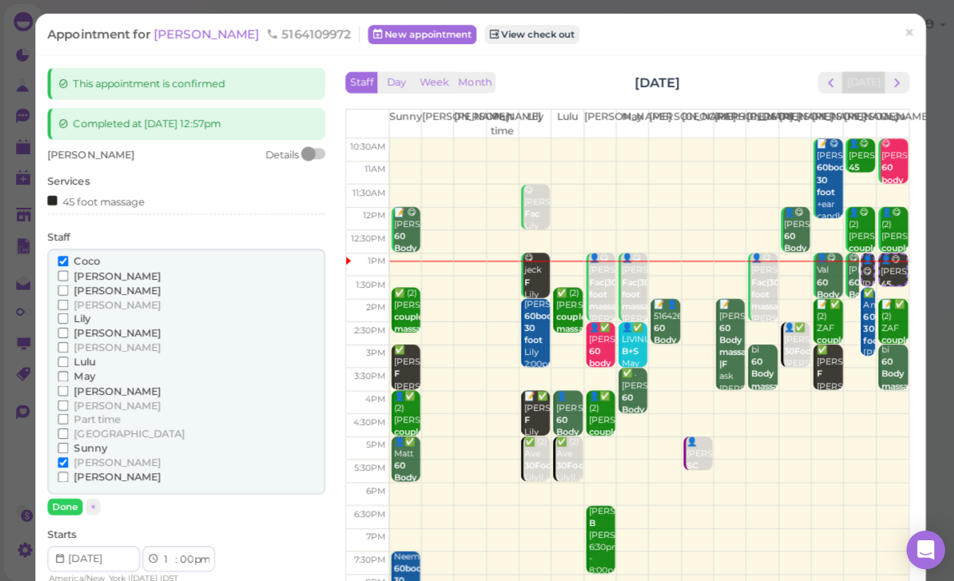
click at [90, 353] on span "Lulu" at bounding box center [83, 359] width 21 height 12
click at [68, 354] on input "Lulu" at bounding box center [63, 359] width 10 height 10
click at [99, 268] on span "[PERSON_NAME]" at bounding box center [116, 274] width 86 height 12
click at [68, 268] on input "[PERSON_NAME]" at bounding box center [63, 273] width 10 height 10
click at [85, 247] on div "Coco Helen Jessica Kelly Lily Linda Lisa Lulu" at bounding box center [185, 369] width 276 height 244
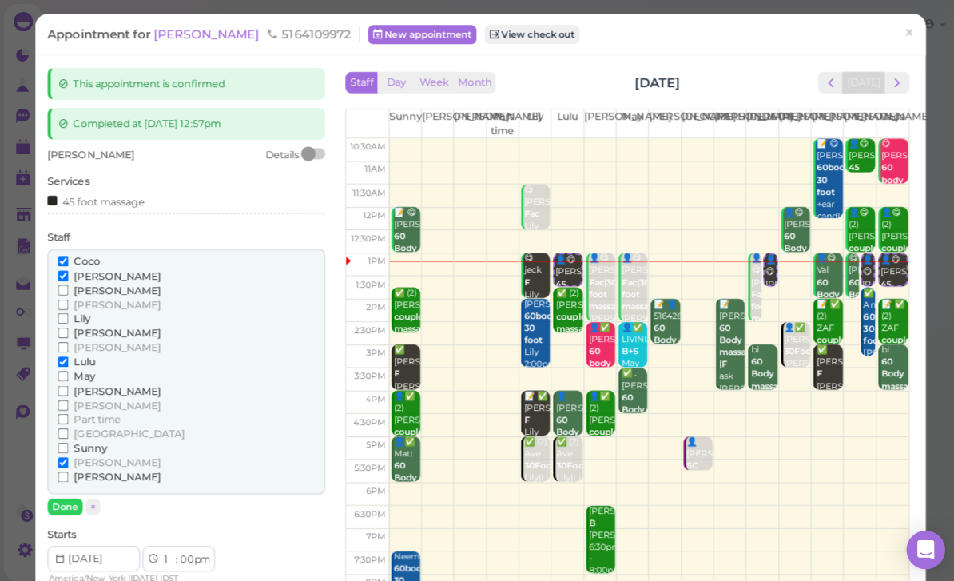
click at [100, 268] on span "[PERSON_NAME]" at bounding box center [116, 274] width 86 height 12
click at [68, 268] on input "[PERSON_NAME]" at bounding box center [63, 273] width 10 height 10
click at [74, 453] on span "[PERSON_NAME]" at bounding box center [116, 459] width 86 height 12
click at [68, 454] on input "[PERSON_NAME]" at bounding box center [63, 459] width 10 height 10
click at [75, 494] on button "Done" at bounding box center [64, 502] width 35 height 17
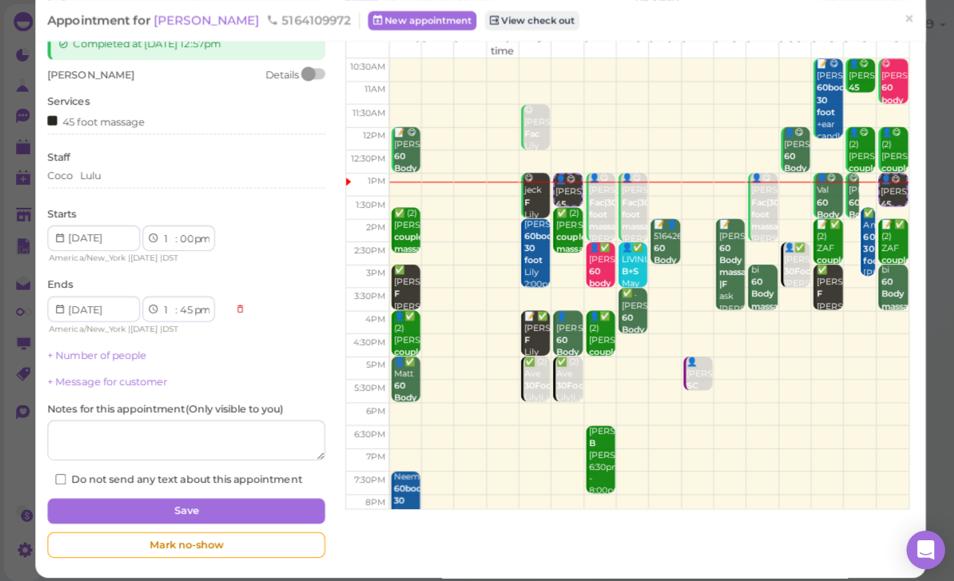
scroll to position [77, 0]
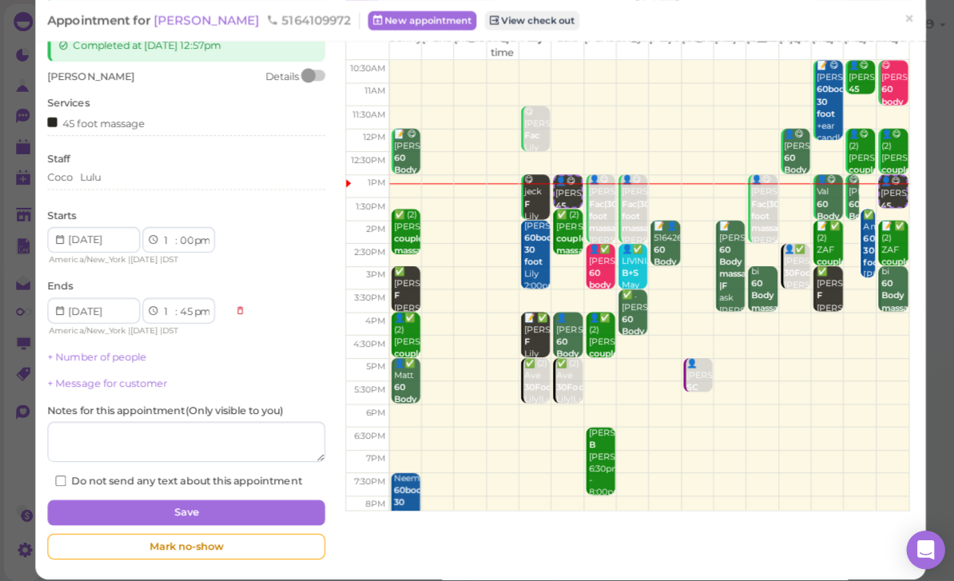
click at [244, 498] on button "Save" at bounding box center [185, 509] width 276 height 26
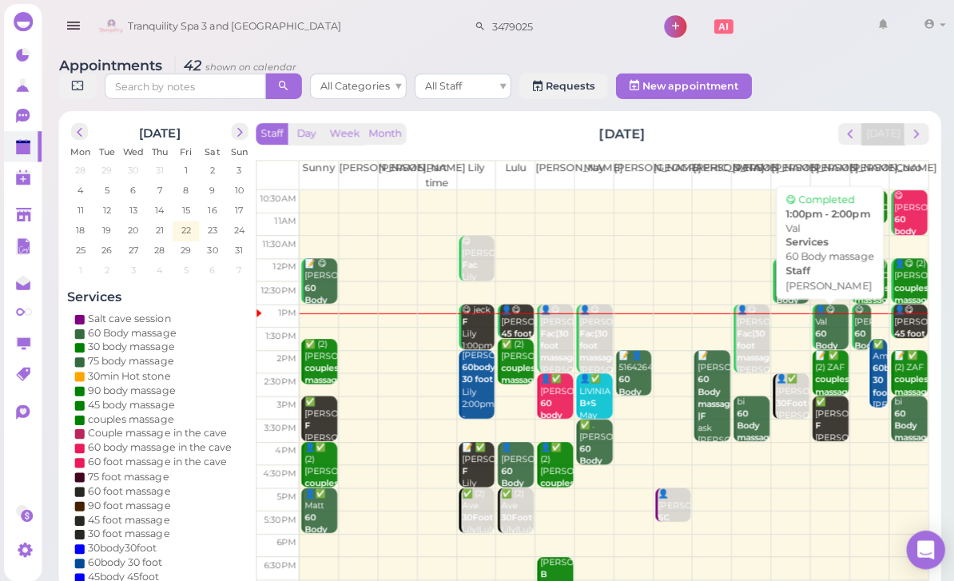
click at [829, 331] on div "👤😋 Val 60 Body massage Linda 1:00pm - 2:00pm" at bounding box center [825, 355] width 34 height 107
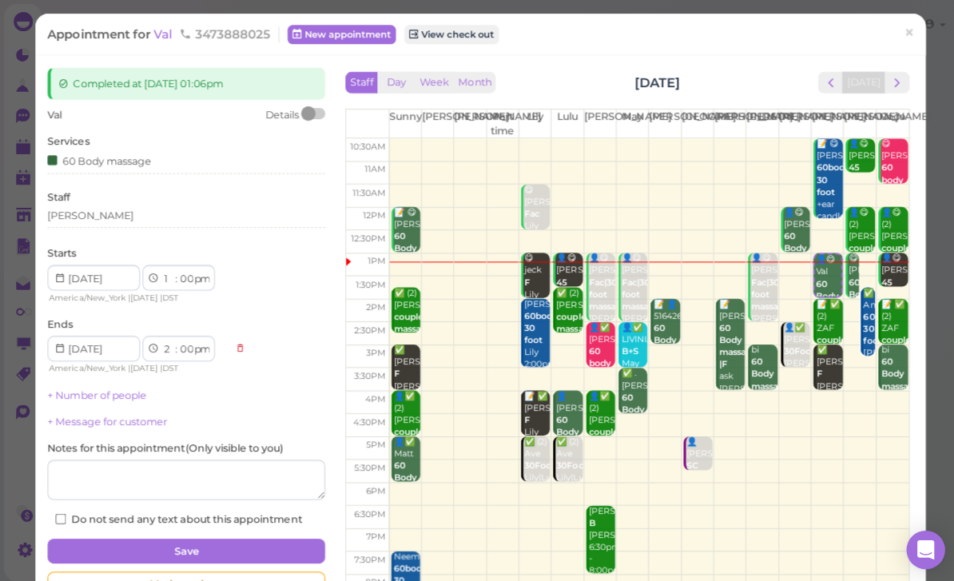
click at [108, 212] on div "[PERSON_NAME]" at bounding box center [185, 214] width 276 height 14
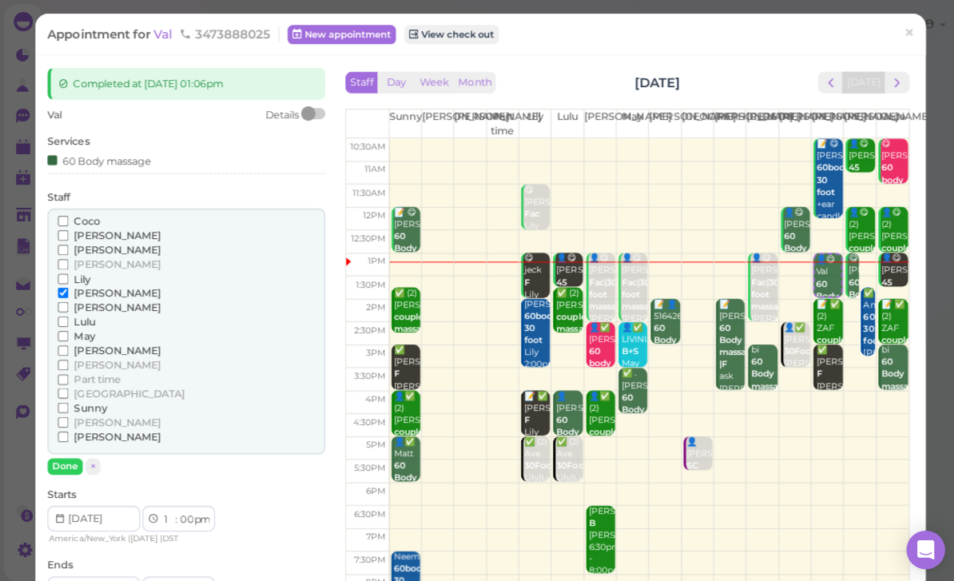
click at [88, 413] on span "[PERSON_NAME]" at bounding box center [116, 419] width 86 height 12
click at [68, 414] on input "[PERSON_NAME]" at bounding box center [63, 419] width 10 height 10
click at [92, 285] on span "[PERSON_NAME]" at bounding box center [116, 290] width 86 height 12
click at [68, 285] on input "[PERSON_NAME]" at bounding box center [63, 290] width 10 height 10
click at [92, 228] on span "[PERSON_NAME]" at bounding box center [116, 234] width 86 height 12
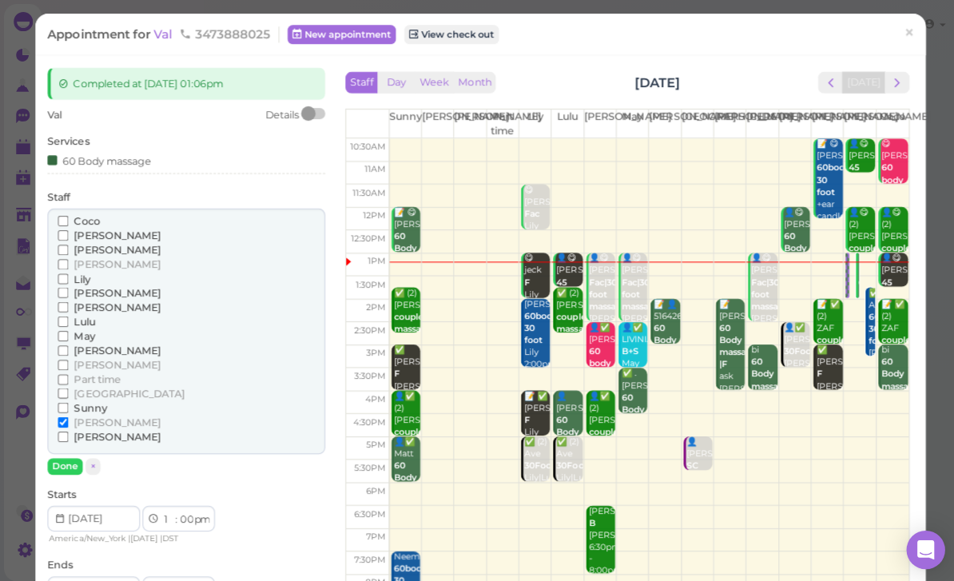
click at [68, 228] on input "[PERSON_NAME]" at bounding box center [63, 233] width 10 height 10
click at [68, 414] on input "[PERSON_NAME]" at bounding box center [63, 419] width 10 height 10
click at [76, 454] on button "Done" at bounding box center [64, 462] width 35 height 17
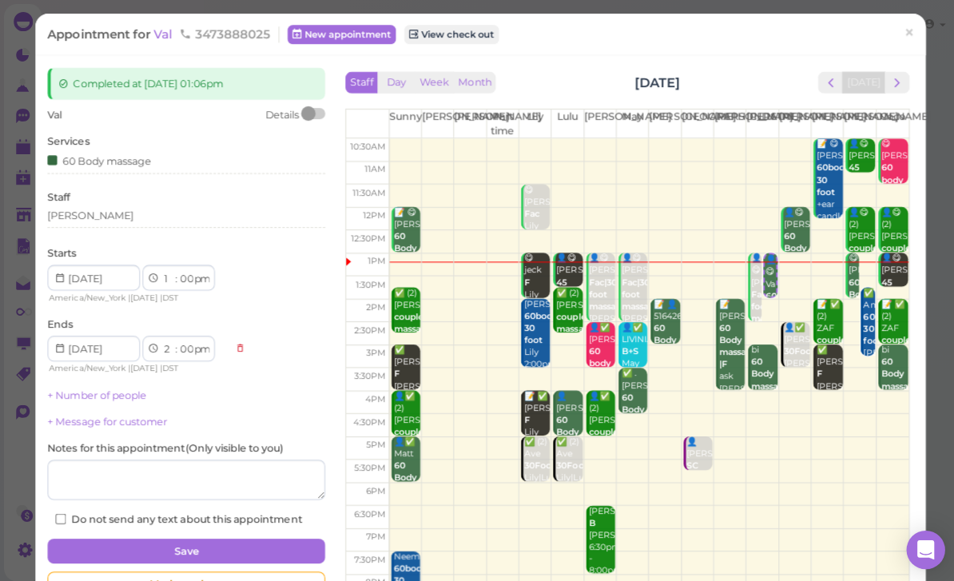
click at [225, 514] on label "Do not send any text about this appointment" at bounding box center [177, 515] width 244 height 14
click at [65, 514] on input "Do not send any text about this appointment" at bounding box center [60, 515] width 10 height 10
checkbox input "true"
click at [282, 534] on button "Save" at bounding box center [185, 547] width 276 height 26
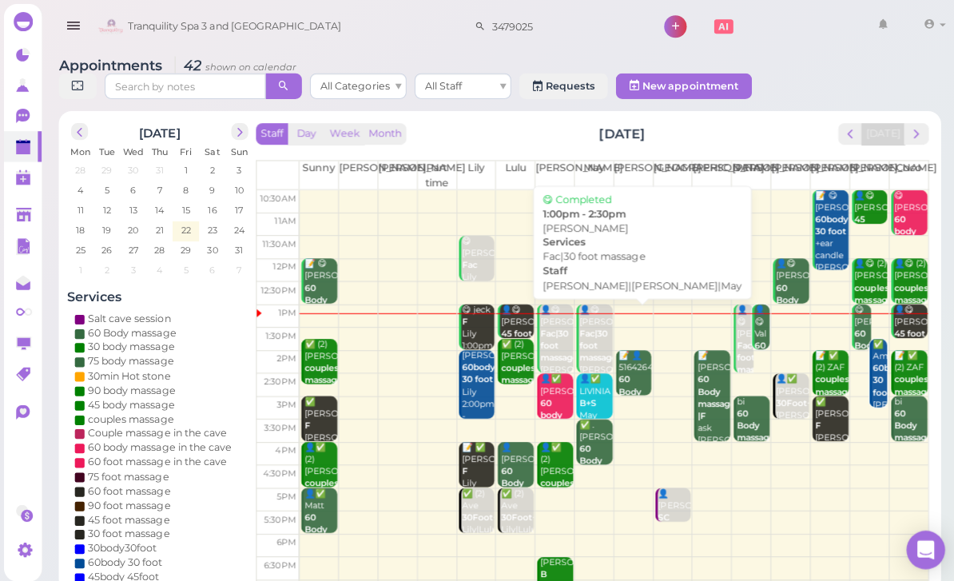
click at [593, 344] on b "Fac|30 foot massage" at bounding box center [594, 343] width 38 height 34
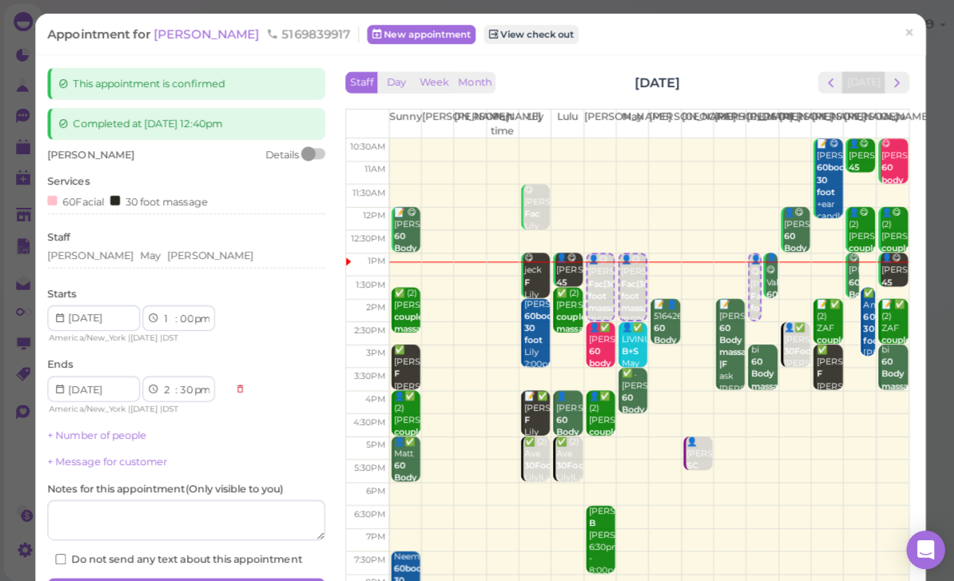
click at [163, 247] on div "Lisa May Helen" at bounding box center [185, 254] width 276 height 14
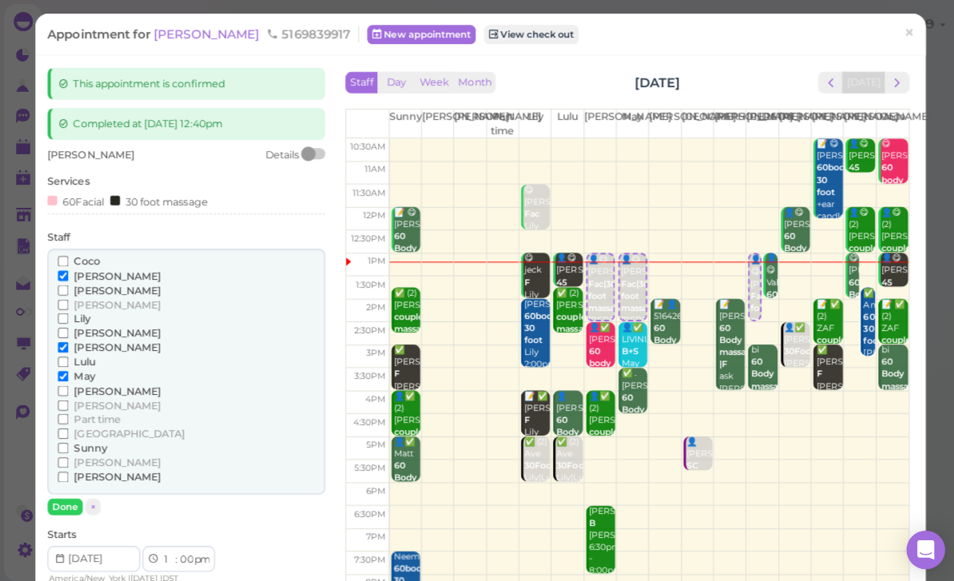
click at [100, 324] on span "[PERSON_NAME]" at bounding box center [116, 330] width 86 height 12
click at [68, 325] on input "[PERSON_NAME]" at bounding box center [63, 330] width 10 height 10
click at [85, 367] on span "May" at bounding box center [83, 373] width 21 height 12
click at [68, 368] on input "May" at bounding box center [63, 373] width 10 height 10
click at [69, 494] on button "Done" at bounding box center [64, 502] width 35 height 17
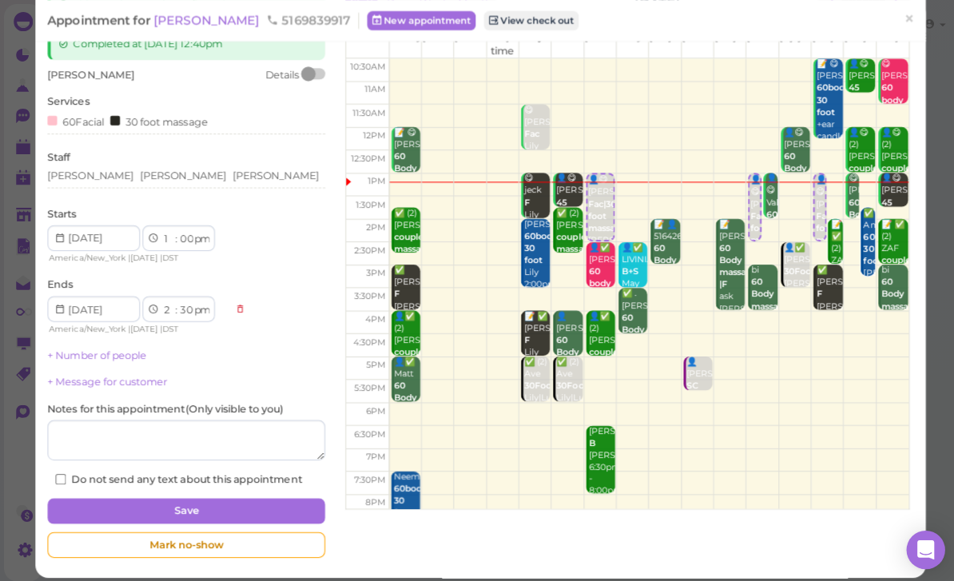
scroll to position [77, 0]
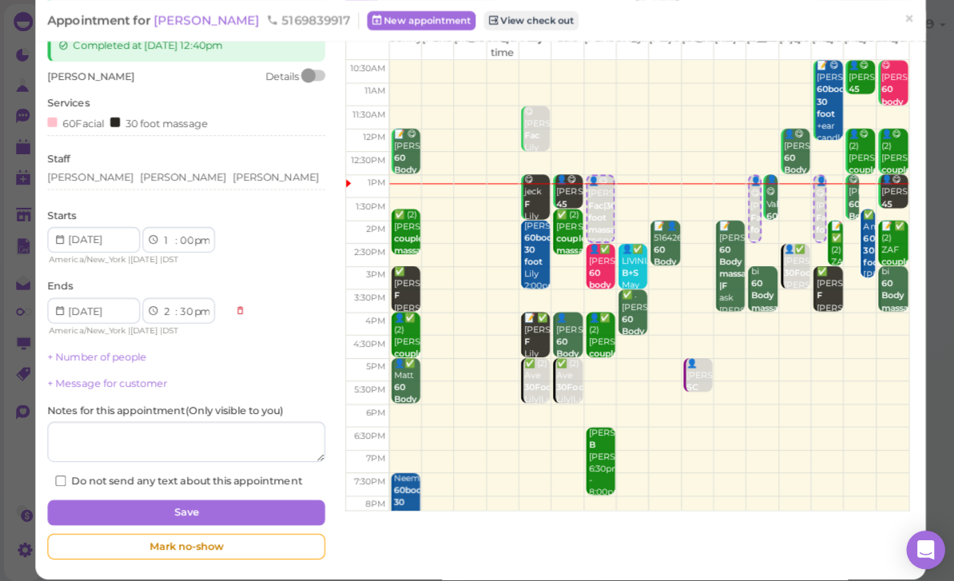
click at [228, 502] on button "Save" at bounding box center [185, 509] width 276 height 26
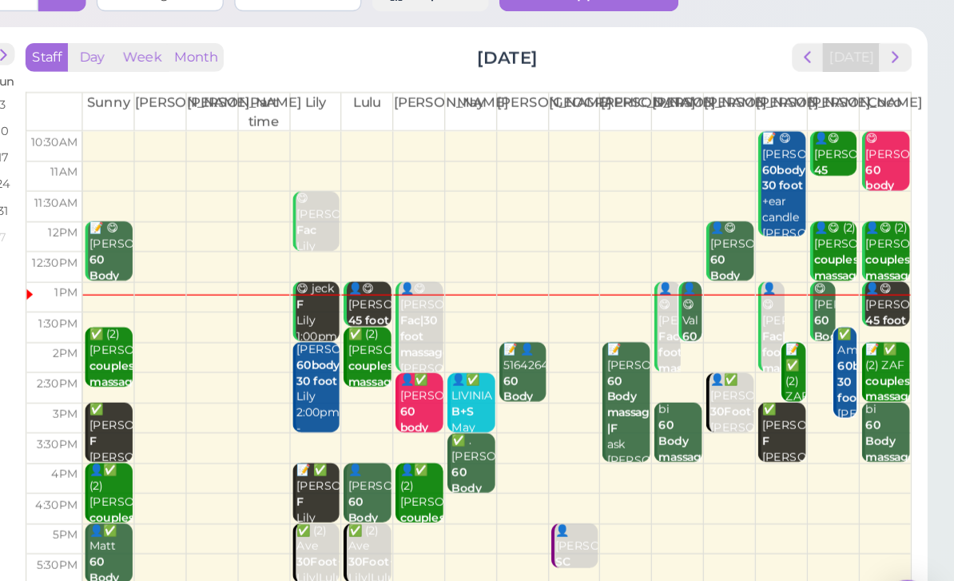
click at [731, 405] on b "60 Body massage" at bounding box center [750, 422] width 38 height 34
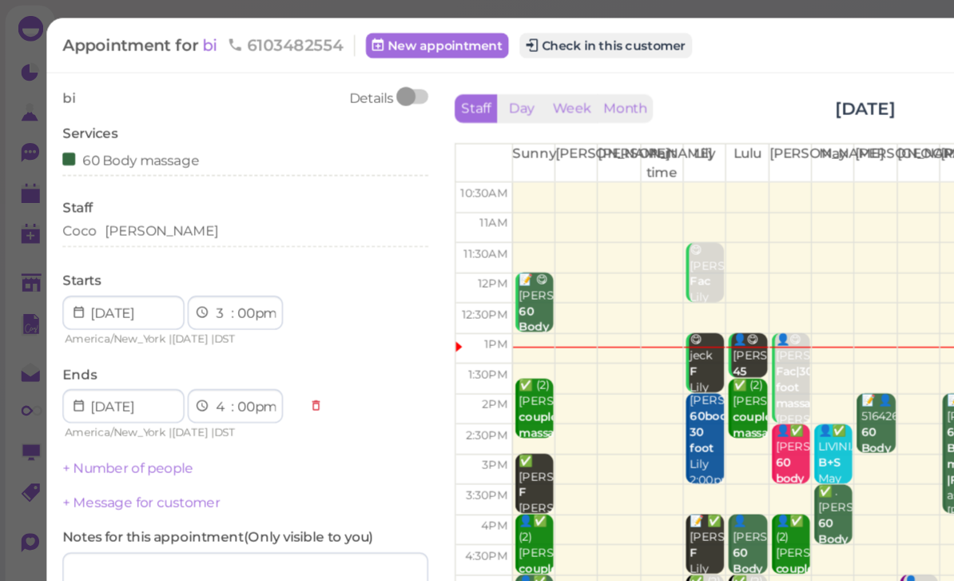
click at [187, 178] on div "Coco Helen" at bounding box center [185, 174] width 276 height 14
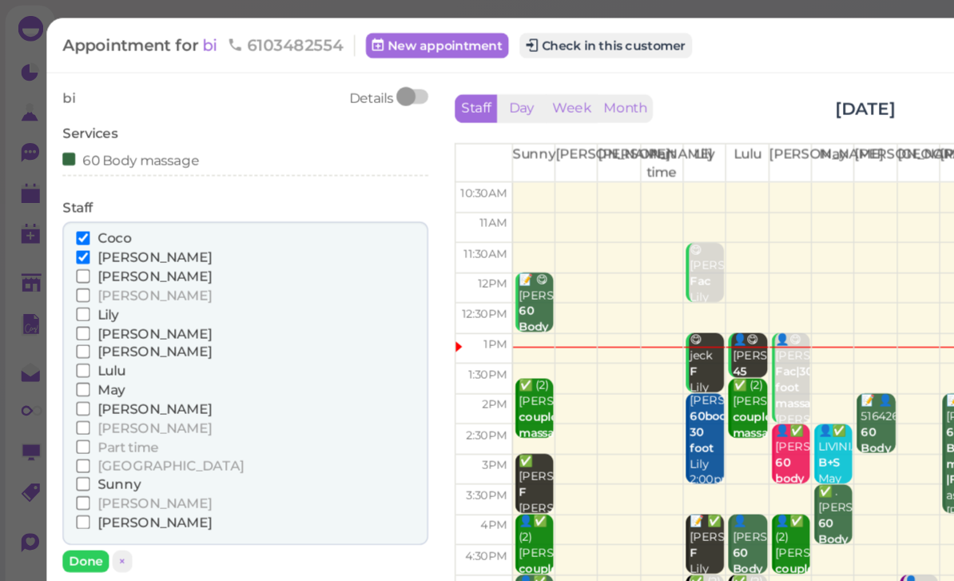
click at [97, 302] on span "[PERSON_NAME]" at bounding box center [116, 308] width 86 height 12
click at [68, 303] on input "[PERSON_NAME]" at bounding box center [63, 308] width 10 height 10
click at [95, 196] on span "[PERSON_NAME]" at bounding box center [116, 194] width 86 height 12
click at [68, 196] on input "[PERSON_NAME]" at bounding box center [63, 194] width 10 height 10
click at [67, 415] on button "Done" at bounding box center [64, 423] width 35 height 17
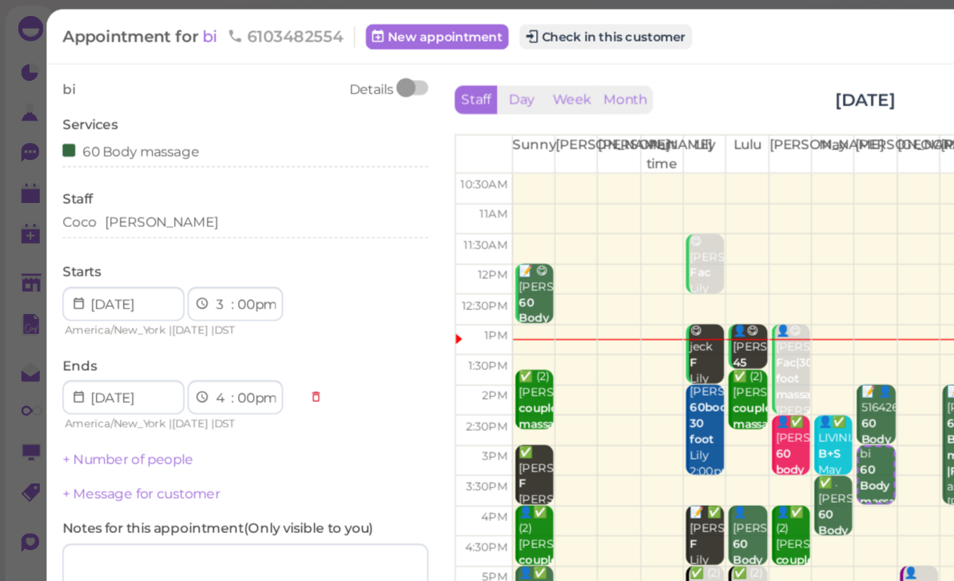
scroll to position [25, 0]
click at [226, 488] on button "Save" at bounding box center [185, 501] width 276 height 26
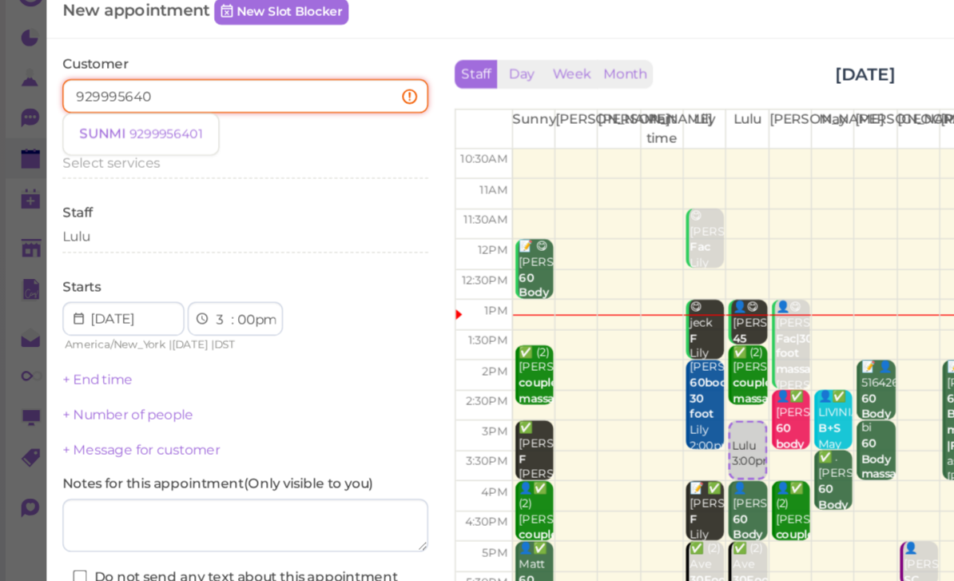
type input "9299956401"
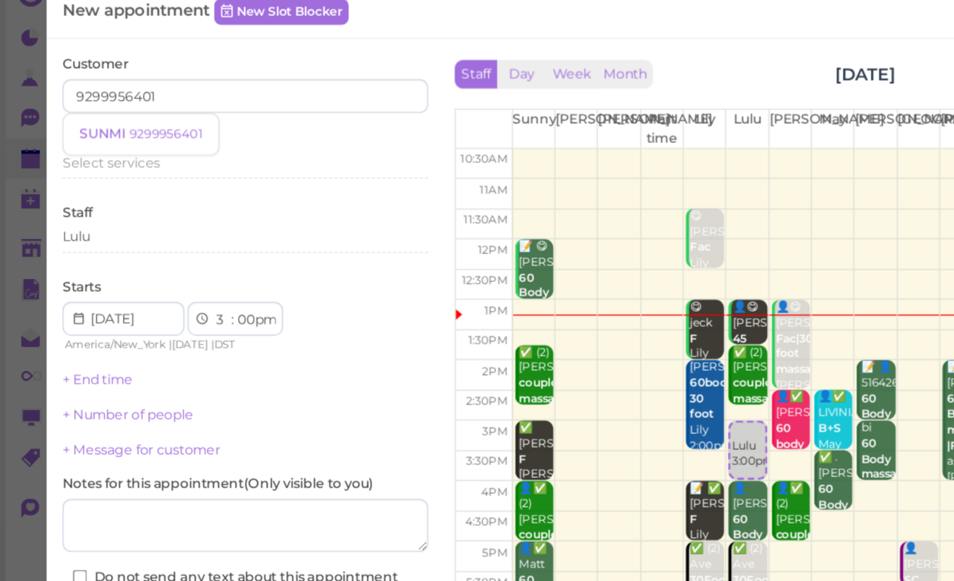
click at [128, 121] on small "9299956401" at bounding box center [124, 126] width 55 height 11
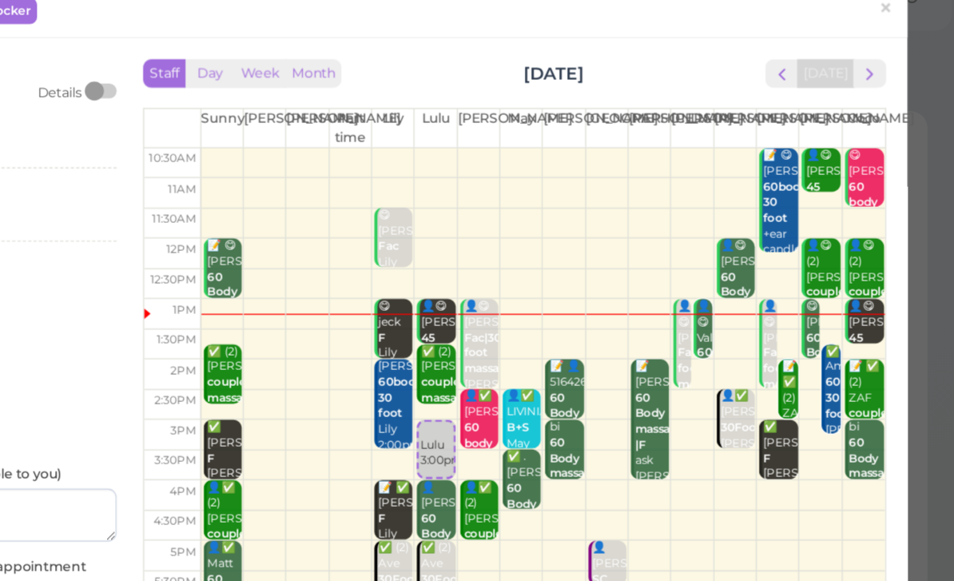
click at [883, 75] on span "next" at bounding box center [890, 82] width 15 height 15
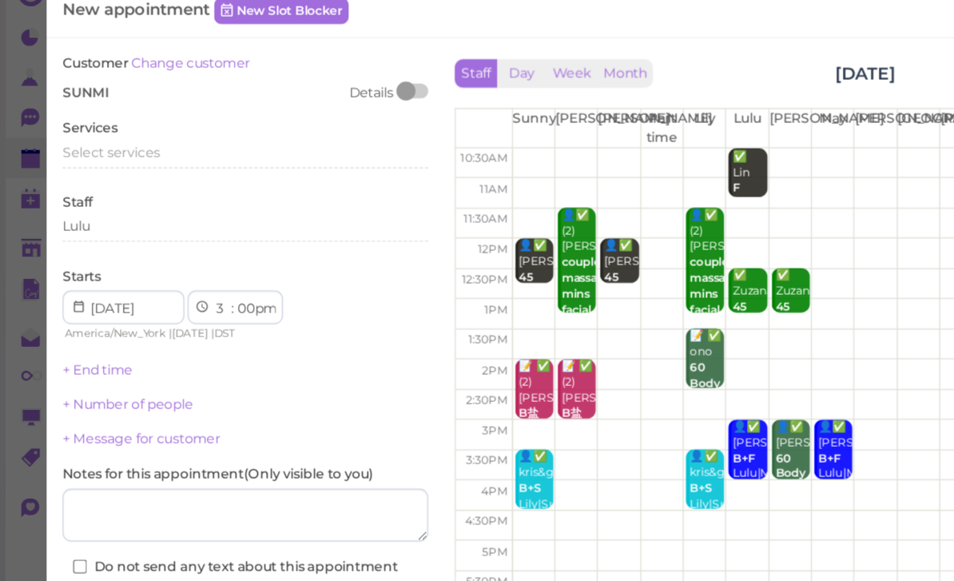
click at [125, 134] on div "Select services" at bounding box center [185, 141] width 276 height 14
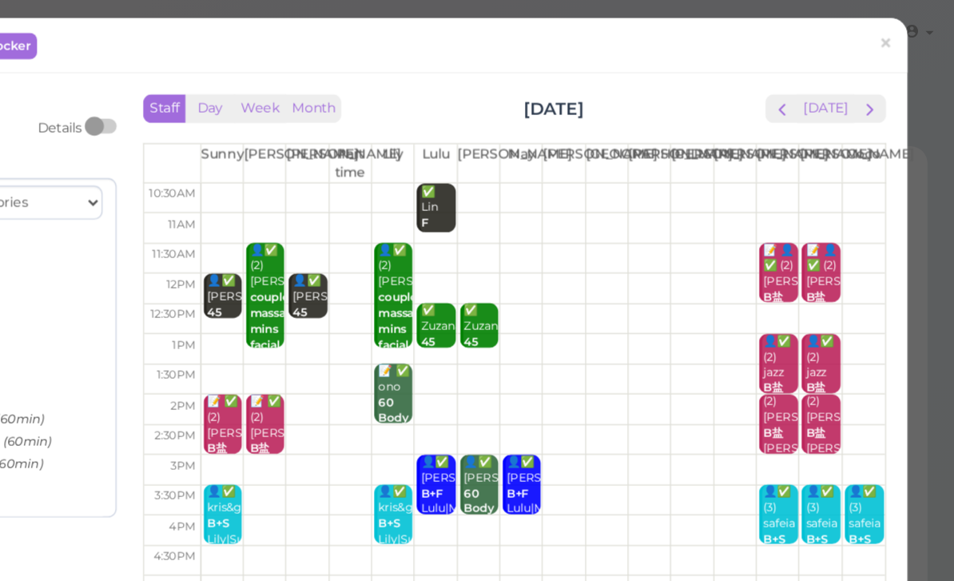
click at [897, 30] on span "×" at bounding box center [902, 33] width 10 height 22
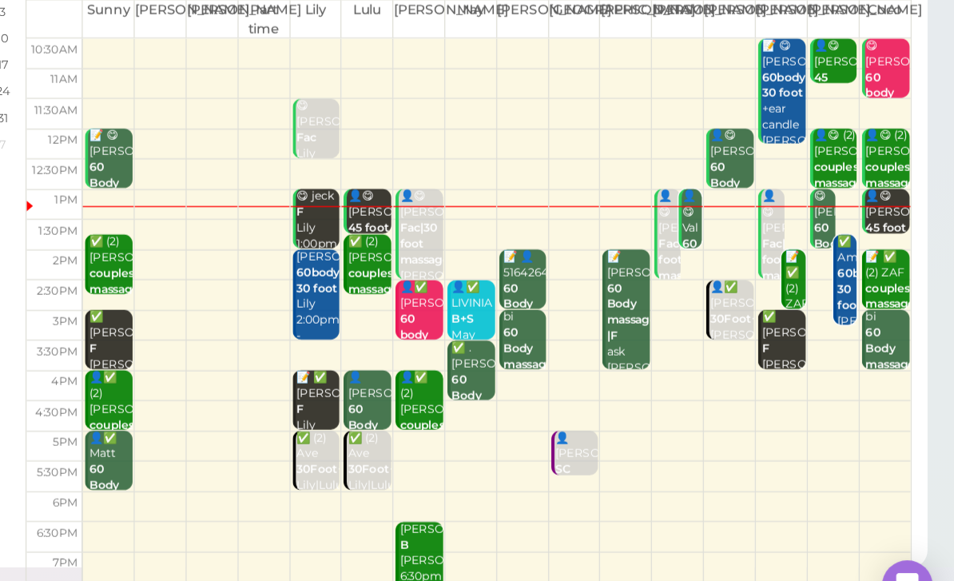
scroll to position [57, 0]
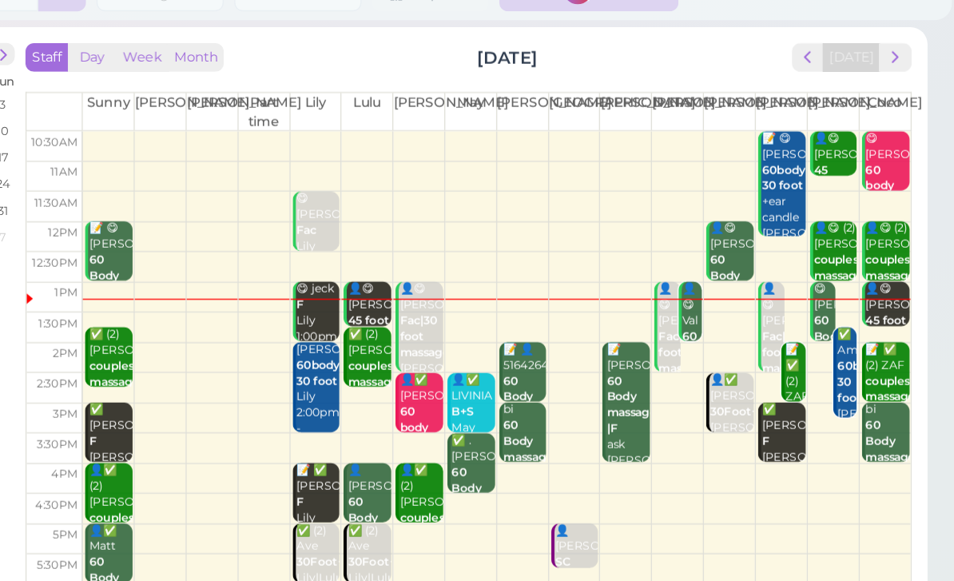
click at [902, 70] on span "next" at bounding box center [909, 77] width 15 height 15
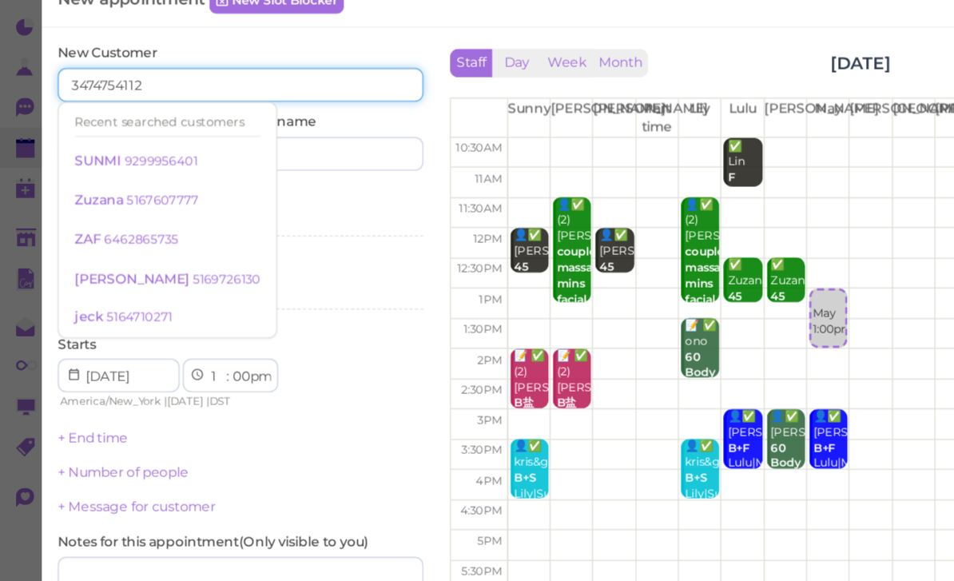
type input "3474754112"
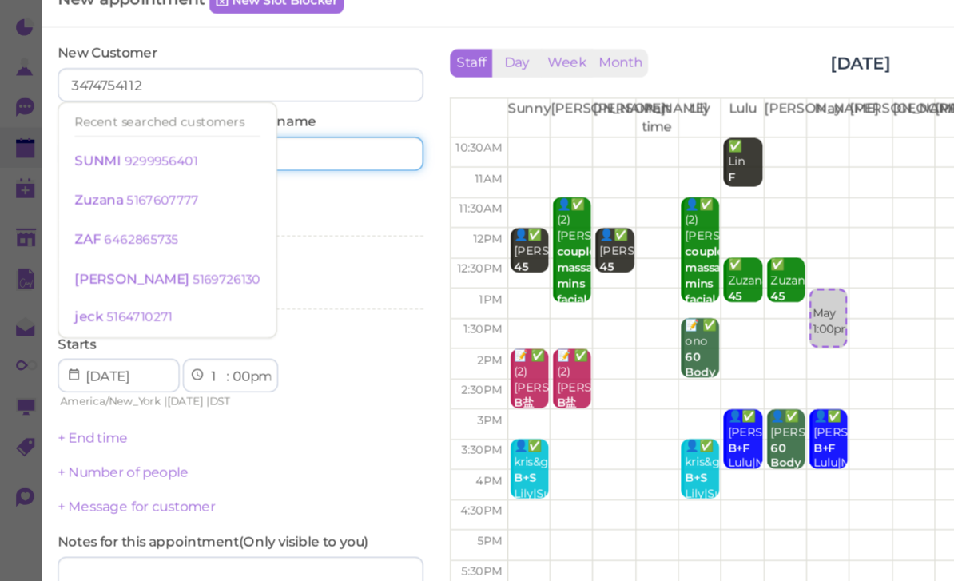
click at [260, 137] on input at bounding box center [256, 150] width 133 height 26
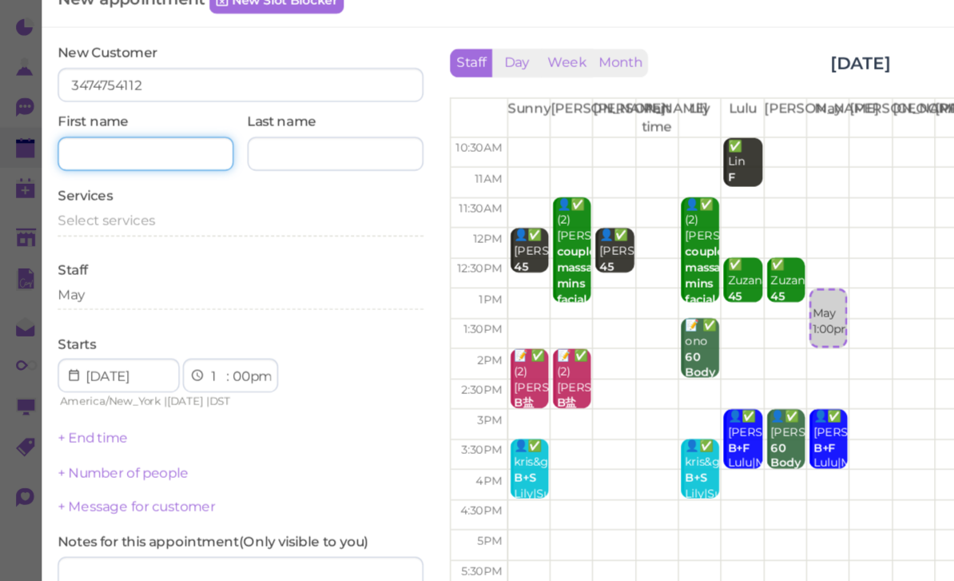
click at [128, 137] on input at bounding box center [113, 150] width 133 height 26
type input "Asif"
click at [105, 194] on span "Select services" at bounding box center [83, 200] width 73 height 12
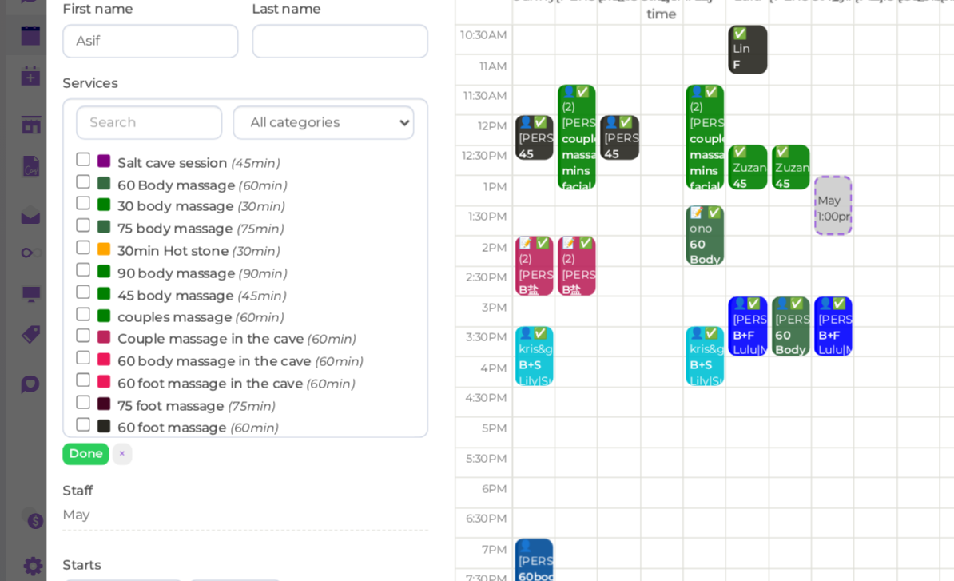
click at [156, 365] on label "Couple massage in the cave (60min)" at bounding box center [163, 373] width 211 height 17
click at [68, 367] on input "Couple massage in the cave (60min)" at bounding box center [63, 372] width 10 height 10
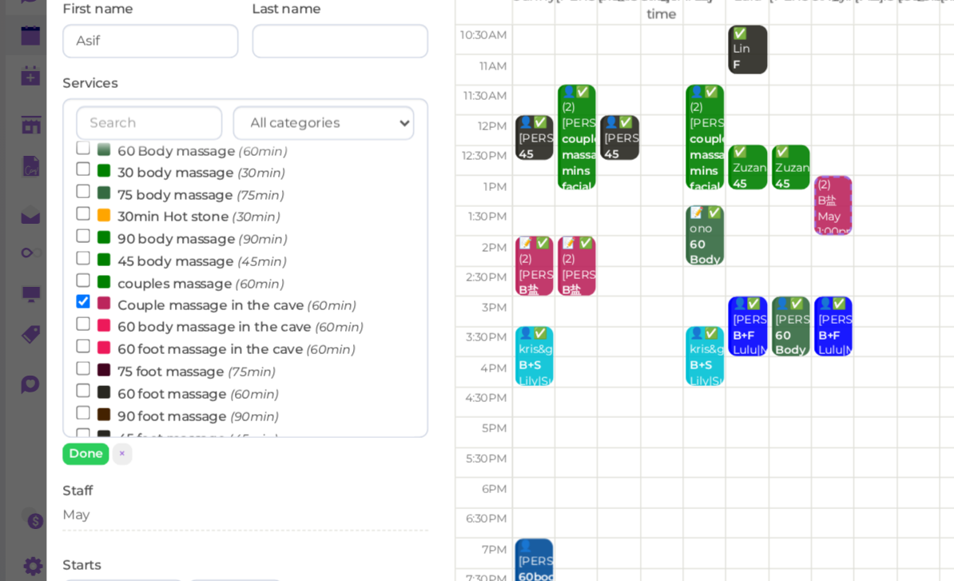
scroll to position [30, 0]
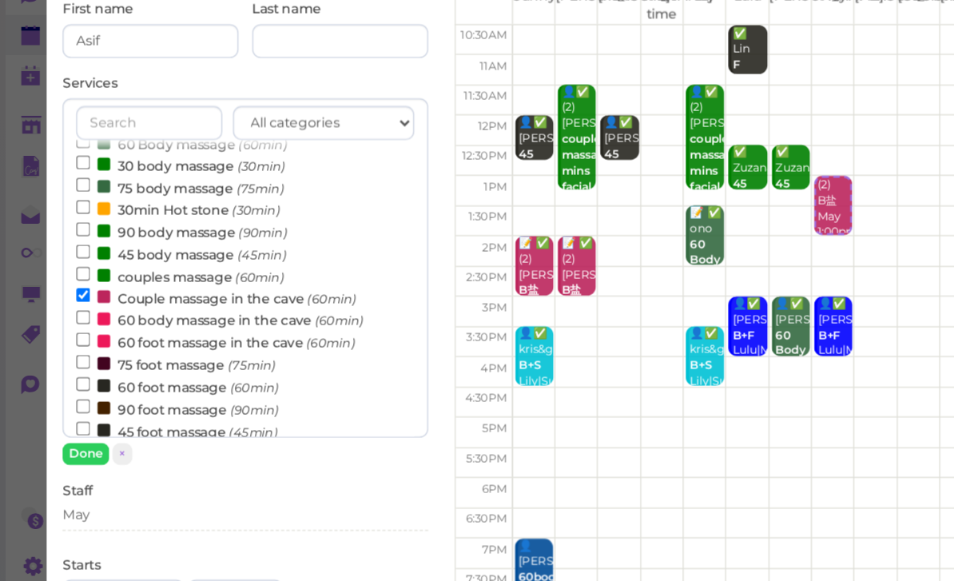
click at [145, 402] on label "60 foot massage (60min)" at bounding box center [134, 410] width 153 height 17
click at [68, 403] on input "60 foot massage (60min)" at bounding box center [63, 408] width 10 height 10
select select "3"
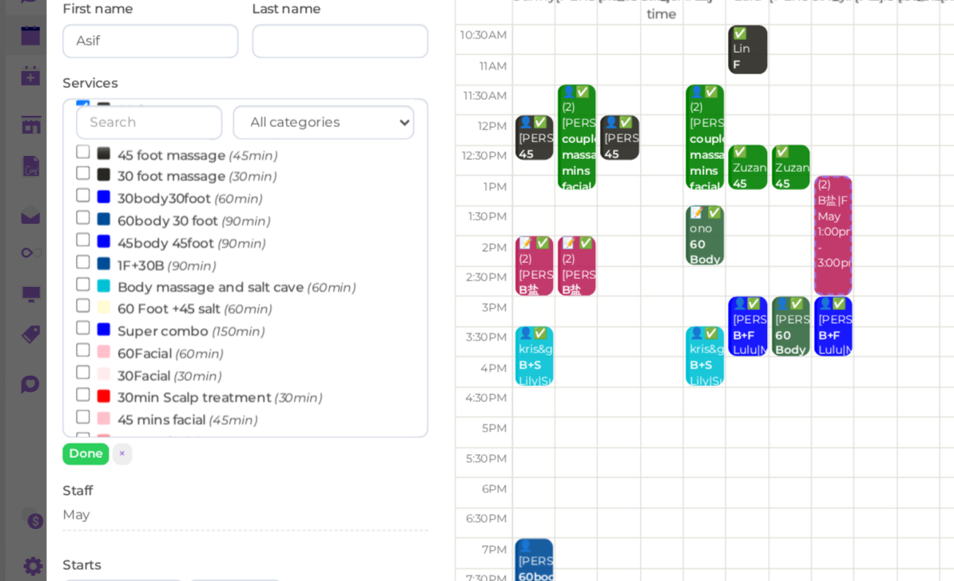
scroll to position [238, 0]
click at [138, 398] on small "(30min)" at bounding box center [149, 403] width 36 height 11
click at [68, 395] on input "30Facial (30min)" at bounding box center [63, 400] width 10 height 10
select select "30"
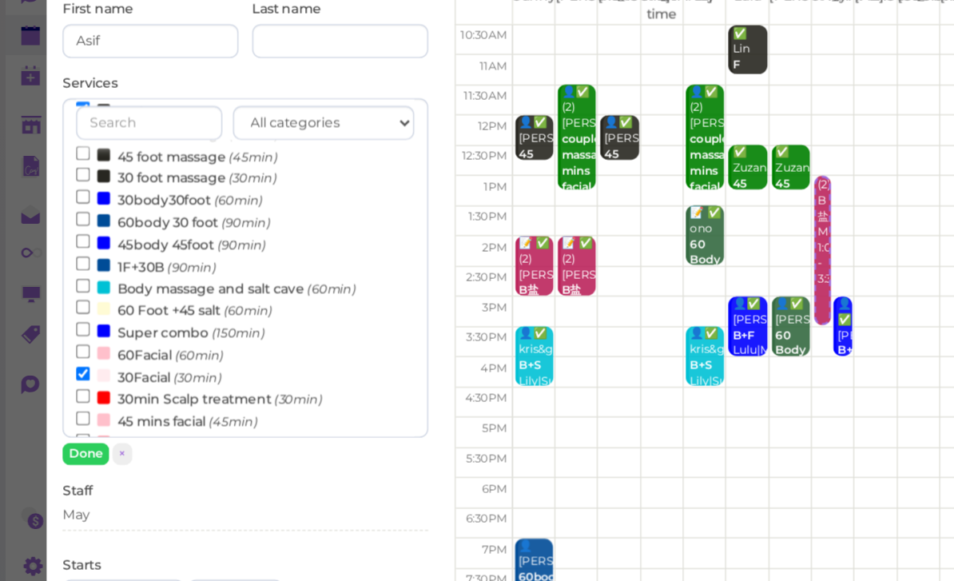
click at [73, 453] on button "Done" at bounding box center [64, 461] width 35 height 17
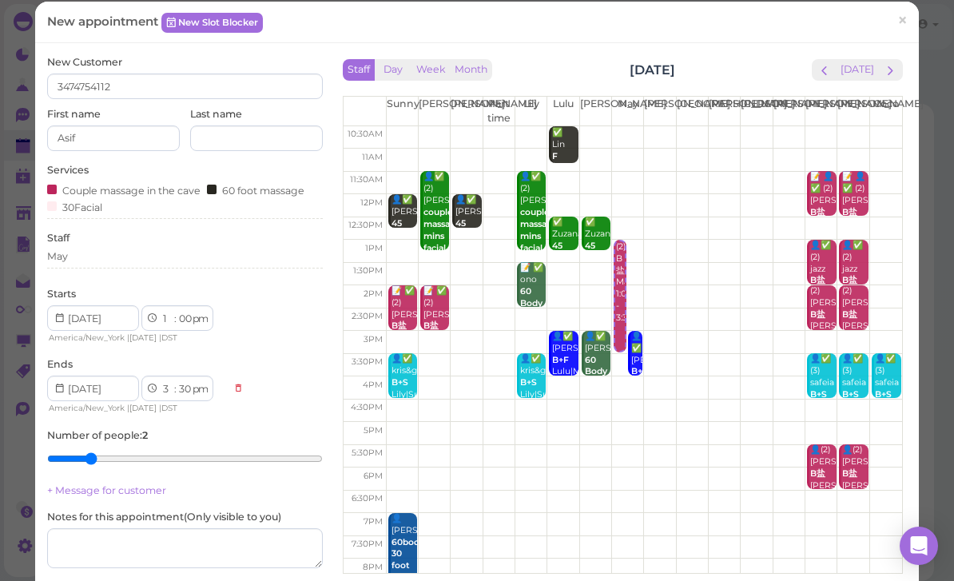
scroll to position [2, 0]
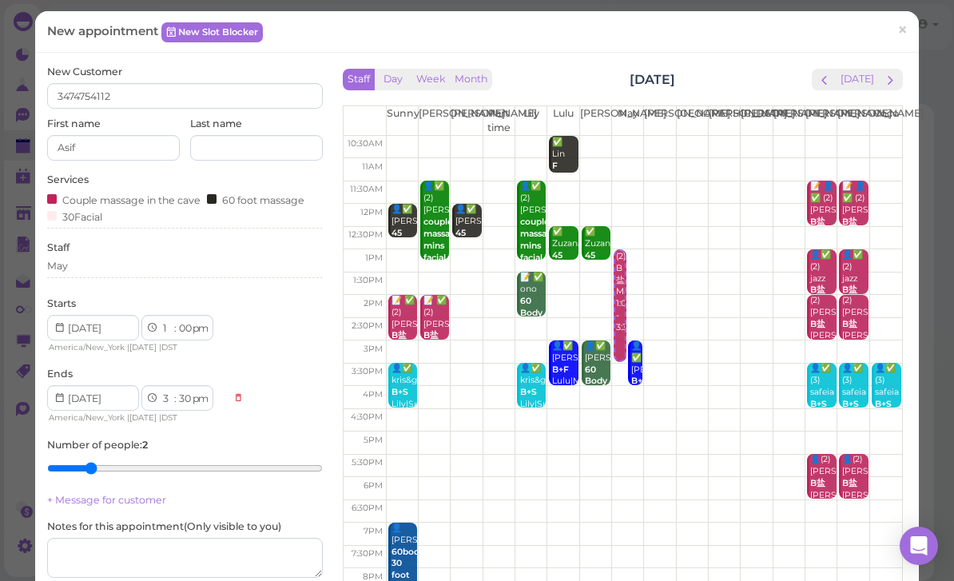
click at [114, 259] on div "May" at bounding box center [185, 266] width 276 height 14
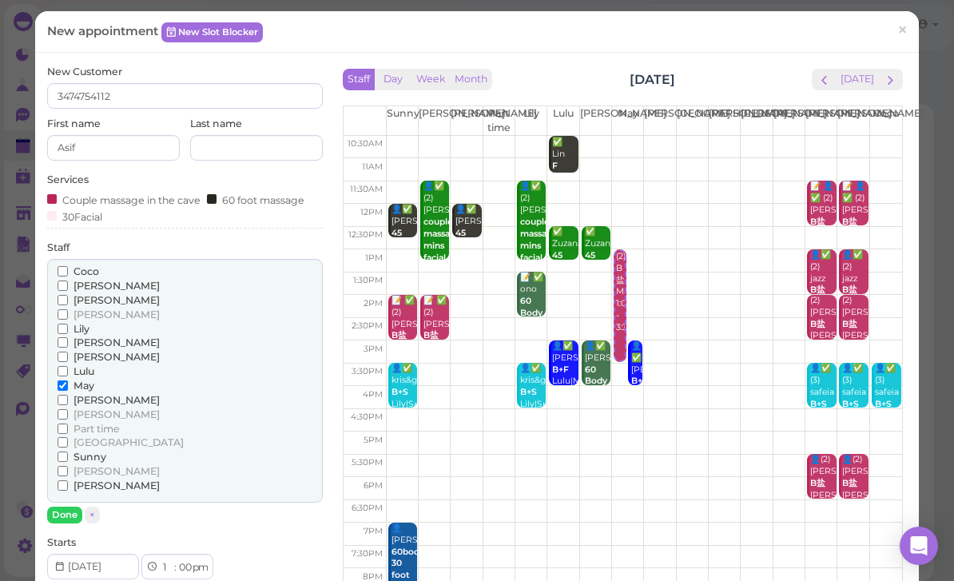
click at [103, 294] on span "[PERSON_NAME]" at bounding box center [116, 300] width 86 height 12
click at [68, 295] on input "[PERSON_NAME]" at bounding box center [63, 300] width 10 height 10
click at [73, 506] on button "Done" at bounding box center [64, 514] width 35 height 17
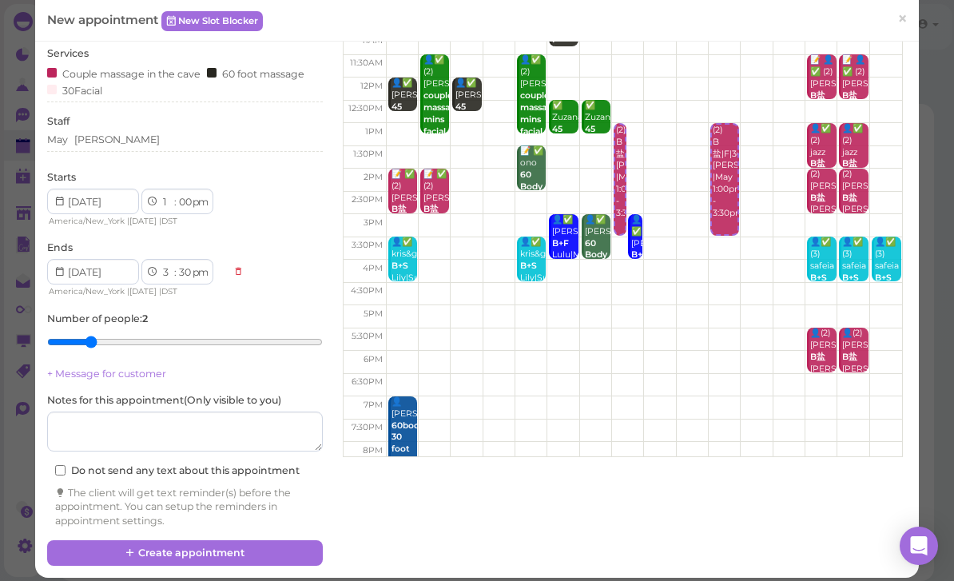
scroll to position [128, 0]
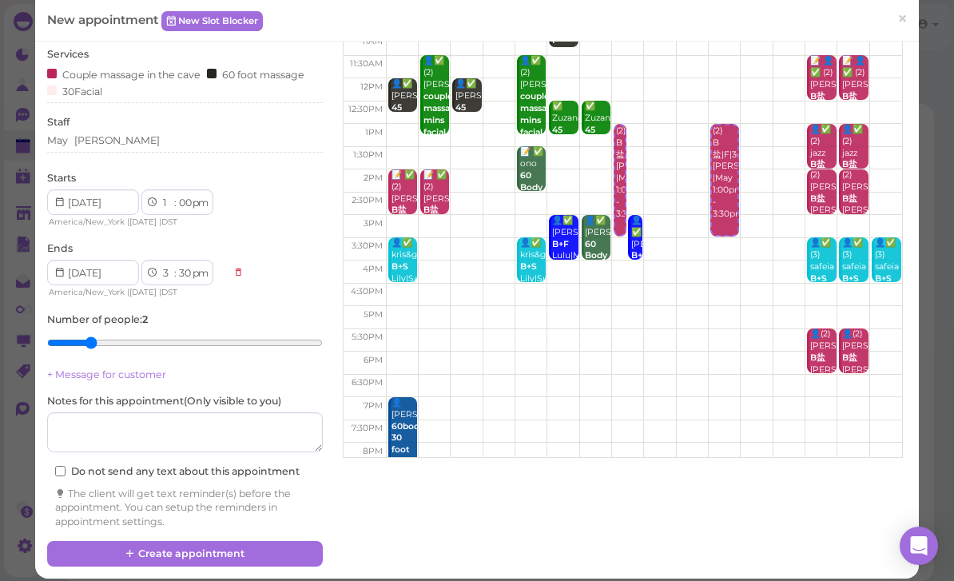
click at [263, 547] on button "Create appointment" at bounding box center [185, 554] width 276 height 26
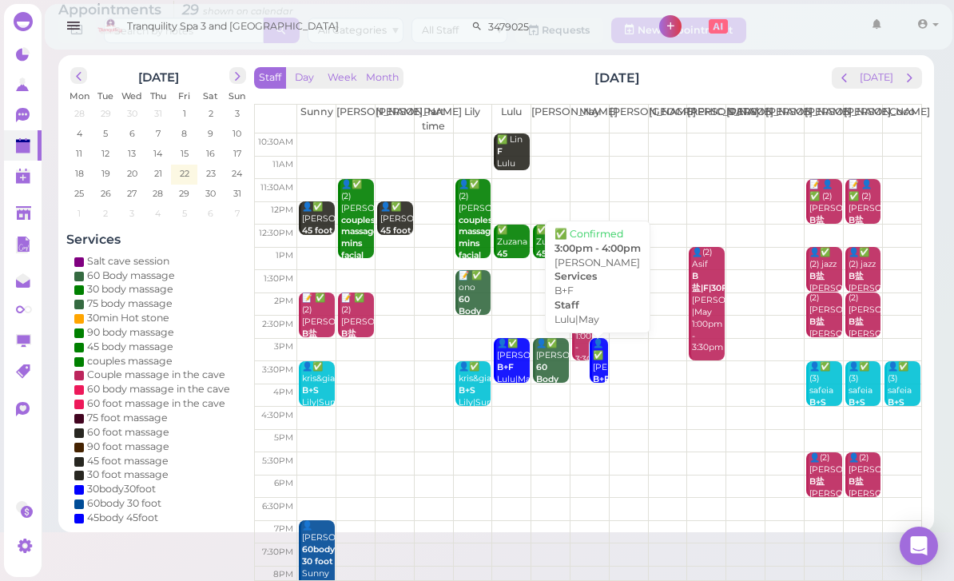
click at [596, 367] on div "👤✅ SUSANNE B+F Lulu|May 3:00pm - 4:00pm" at bounding box center [599, 385] width 15 height 95
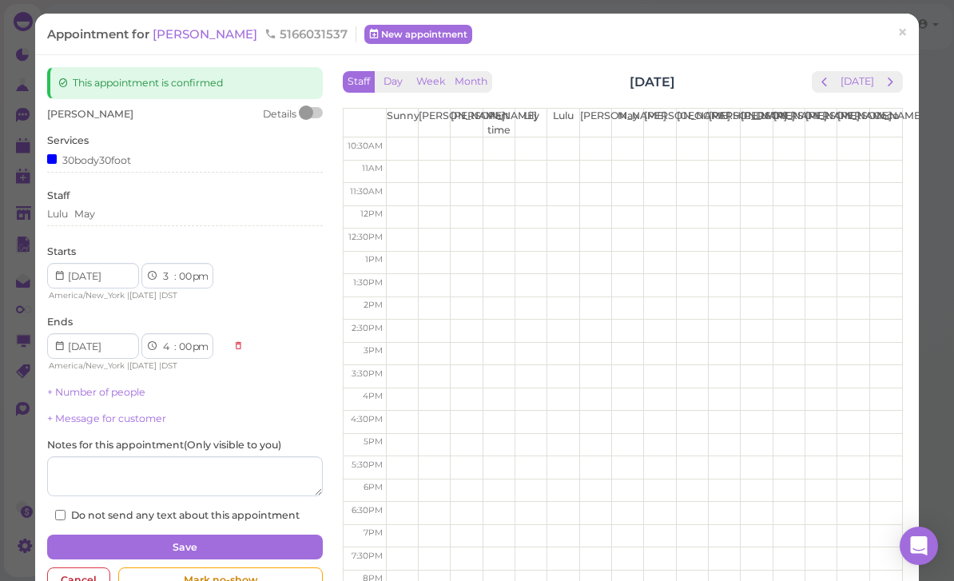
scroll to position [51, 0]
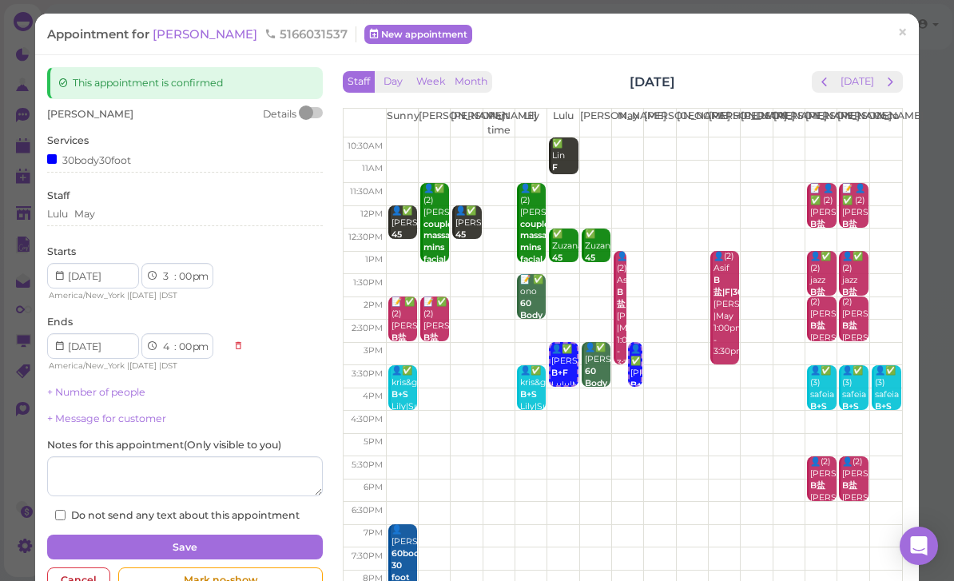
click at [130, 215] on div "Lulu May" at bounding box center [185, 214] width 276 height 14
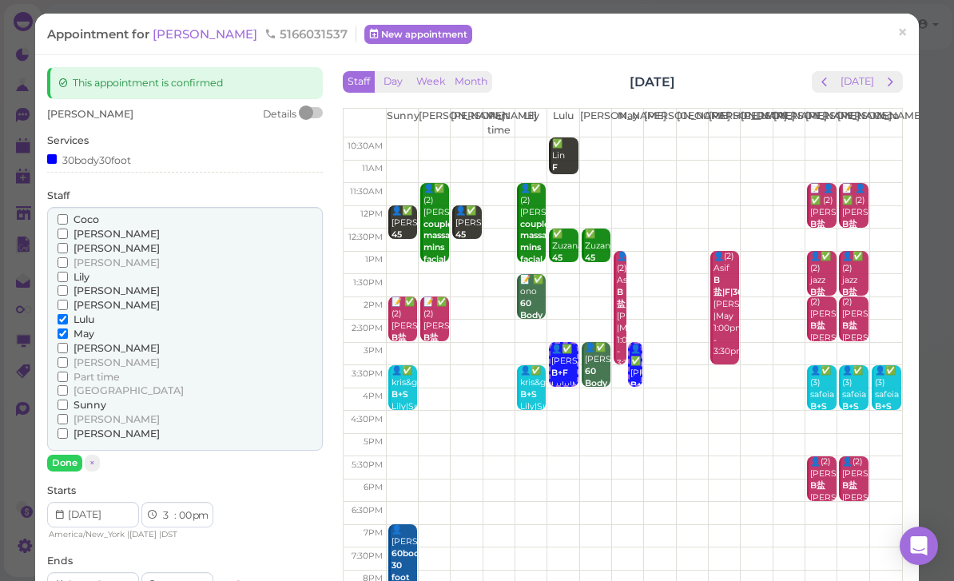
click at [95, 356] on span "[PERSON_NAME]" at bounding box center [116, 362] width 86 height 12
click at [68, 357] on input "[PERSON_NAME]" at bounding box center [63, 362] width 10 height 10
click at [119, 371] on span "Part time" at bounding box center [96, 377] width 46 height 12
click at [68, 371] on input "Part time" at bounding box center [63, 376] width 10 height 10
click at [93, 313] on span "Lulu" at bounding box center [83, 319] width 21 height 12
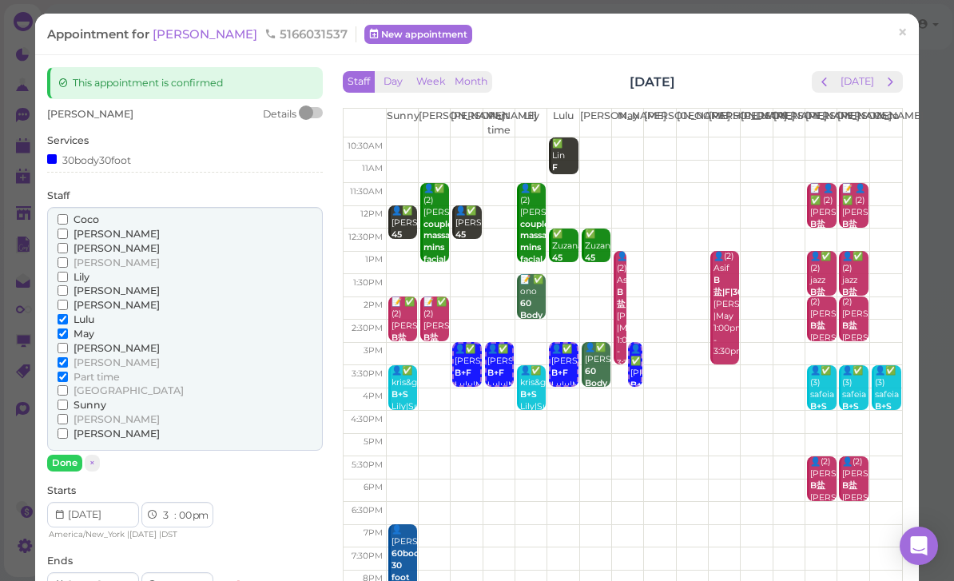
click at [68, 314] on input "Lulu" at bounding box center [63, 319] width 10 height 10
click at [89, 327] on span "May" at bounding box center [83, 333] width 21 height 12
click at [68, 328] on input "May" at bounding box center [63, 333] width 10 height 10
click at [69, 454] on button "Done" at bounding box center [64, 462] width 35 height 17
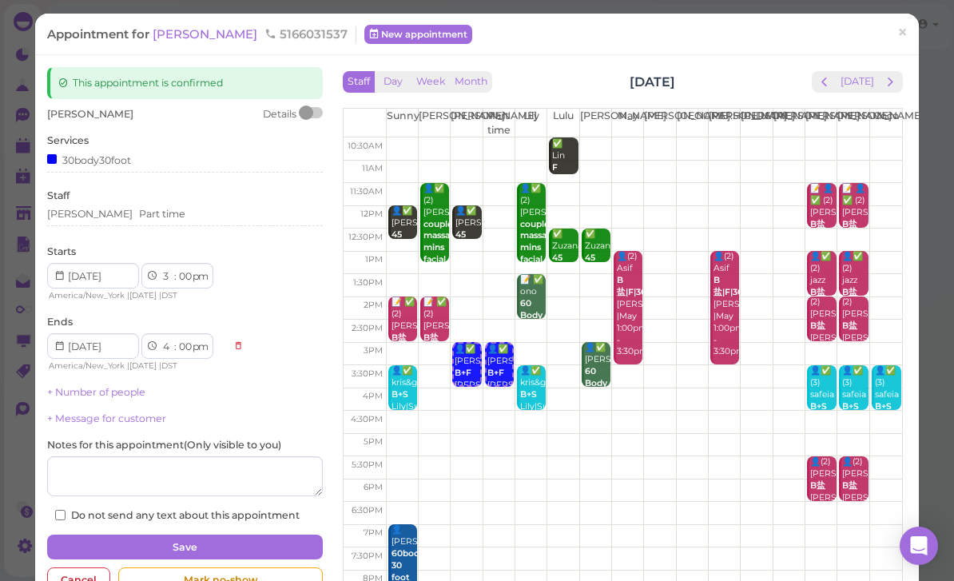
click at [236, 534] on button "Save" at bounding box center [185, 547] width 276 height 26
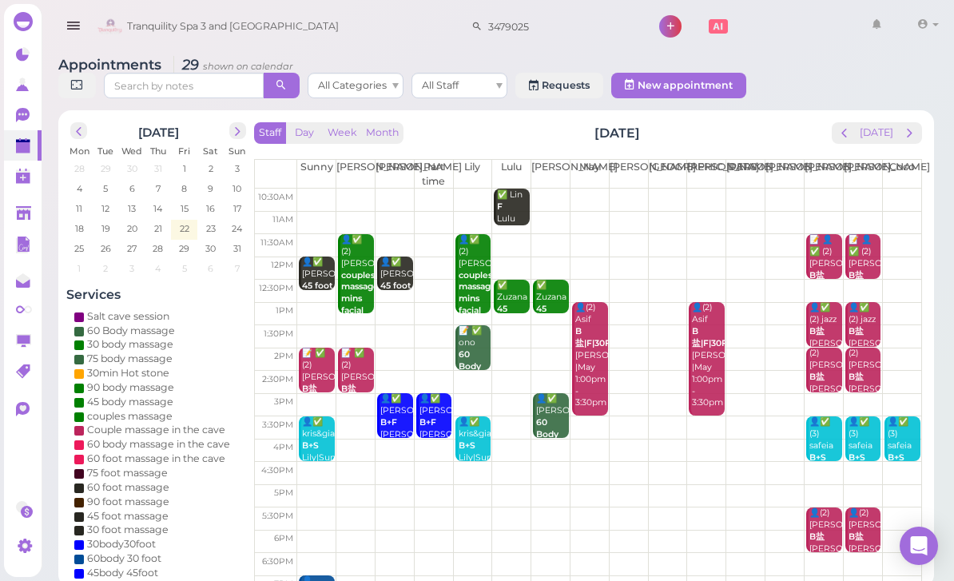
click at [845, 122] on button "prev" at bounding box center [844, 133] width 25 height 22
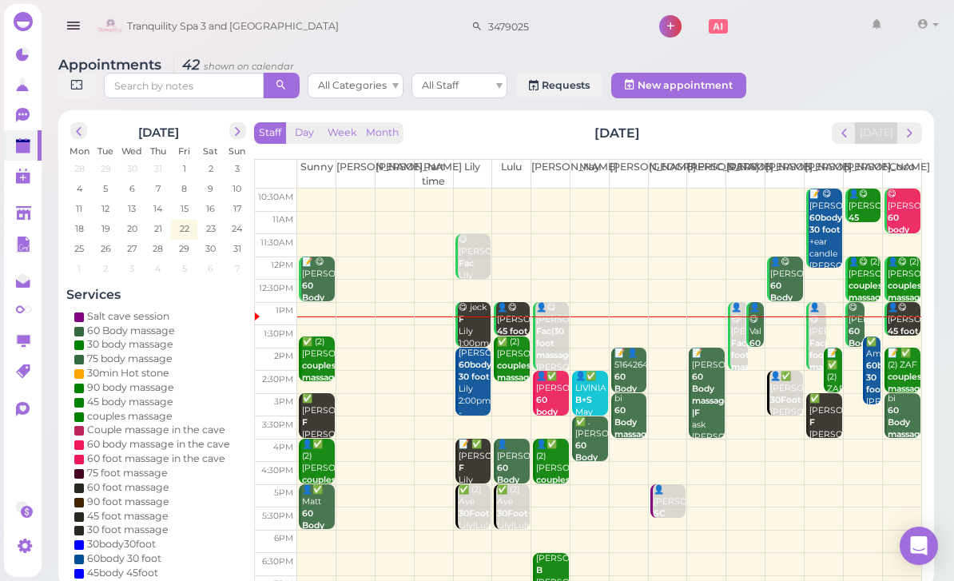
click at [510, 395] on td at bounding box center [609, 404] width 624 height 23
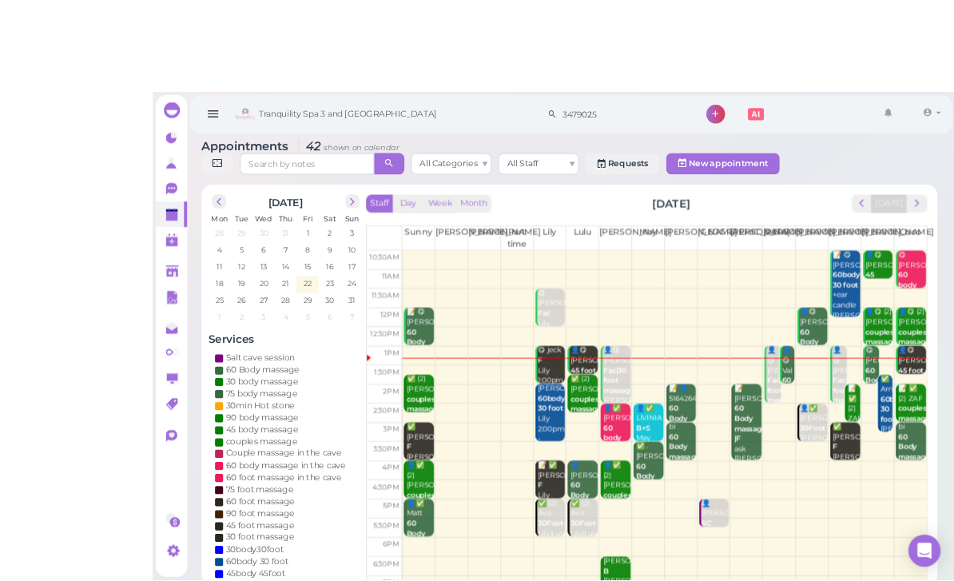
scroll to position [26, 0]
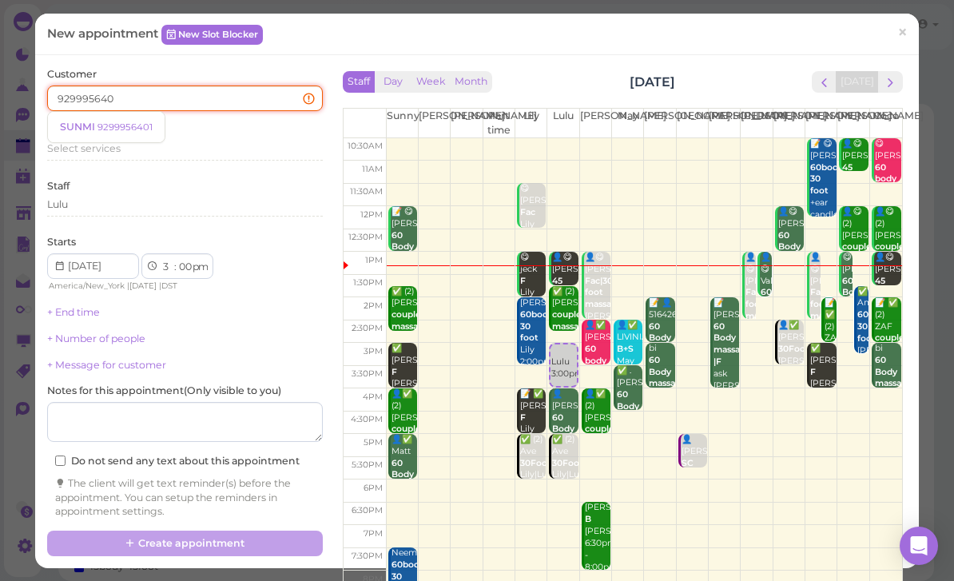
type input "9299956401"
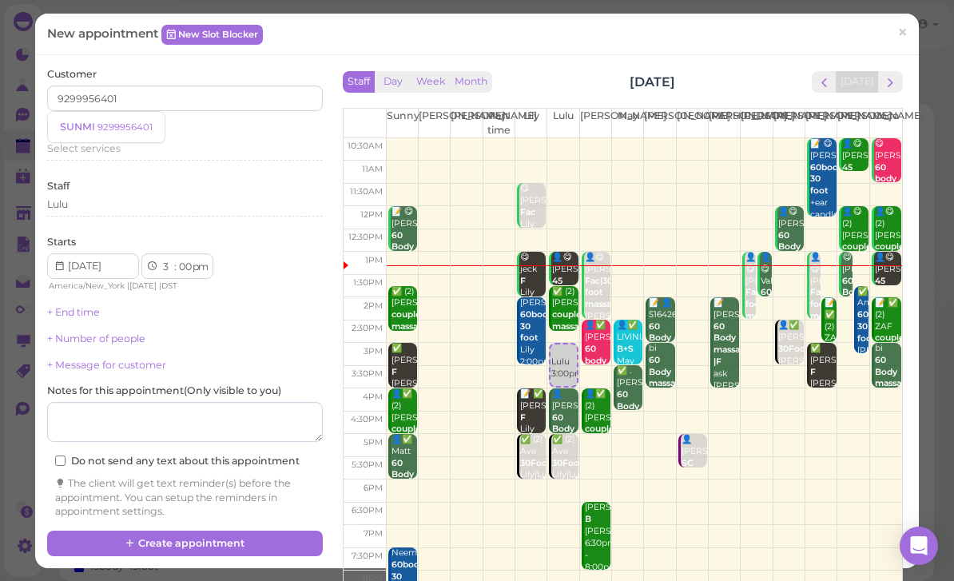
click at [122, 125] on small "9299956401" at bounding box center [124, 126] width 55 height 11
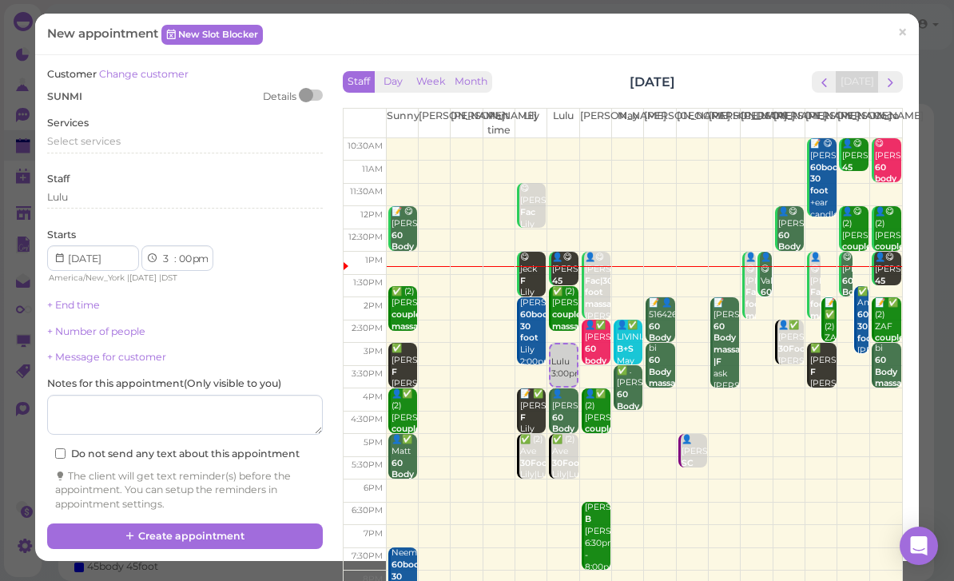
click at [112, 196] on div "Lulu" at bounding box center [185, 197] width 276 height 14
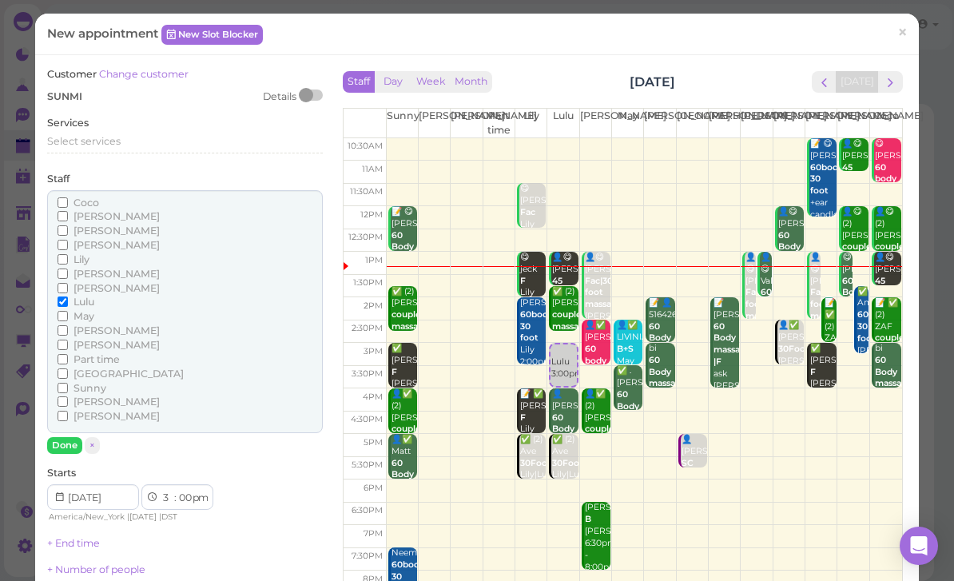
click at [93, 210] on span "[PERSON_NAME]" at bounding box center [116, 216] width 86 height 12
click at [68, 211] on input "[PERSON_NAME]" at bounding box center [63, 216] width 10 height 10
click at [64, 437] on button "Done" at bounding box center [64, 445] width 35 height 17
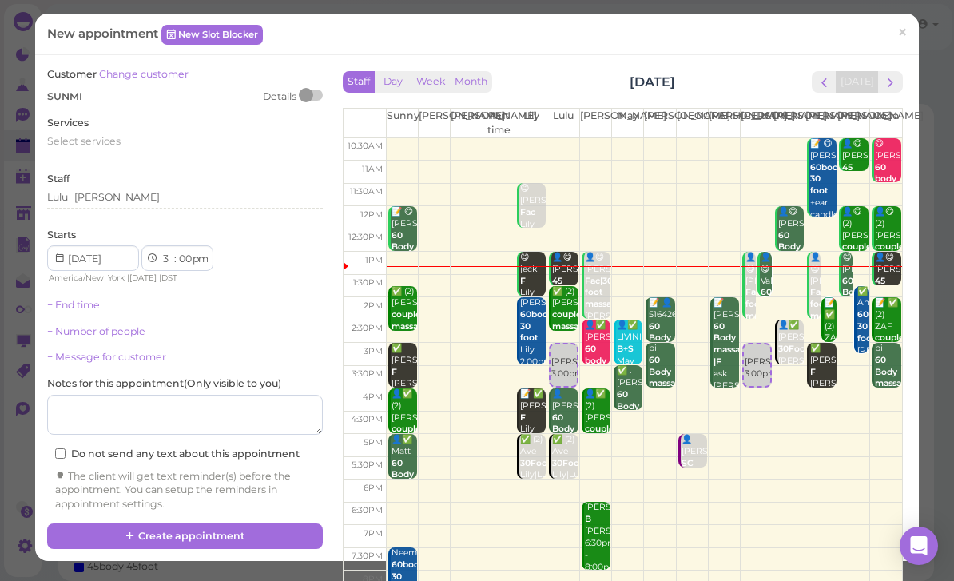
click at [260, 523] on button "Create appointment" at bounding box center [185, 536] width 276 height 26
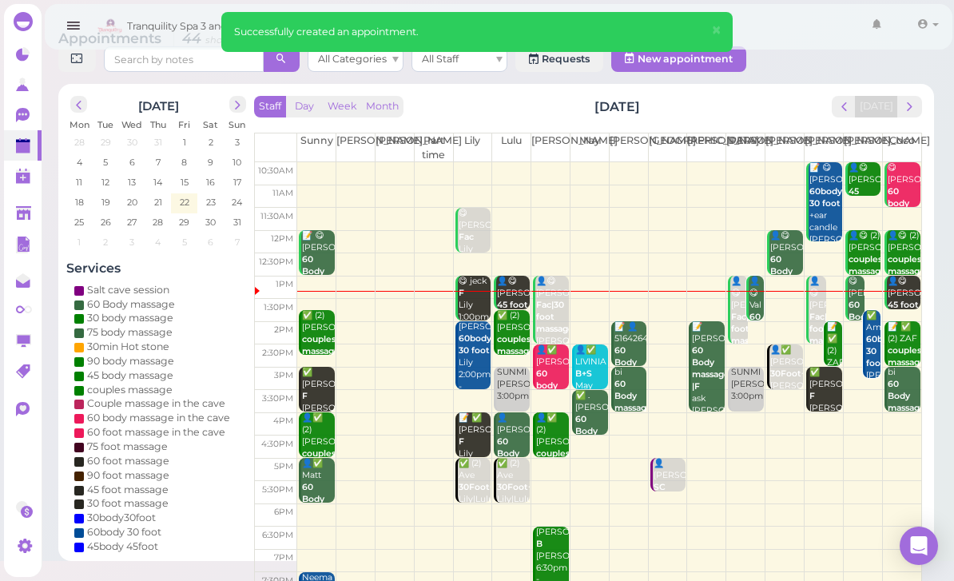
click at [736, 332] on b "Fac|30 foot massage" at bounding box center [750, 329] width 38 height 34
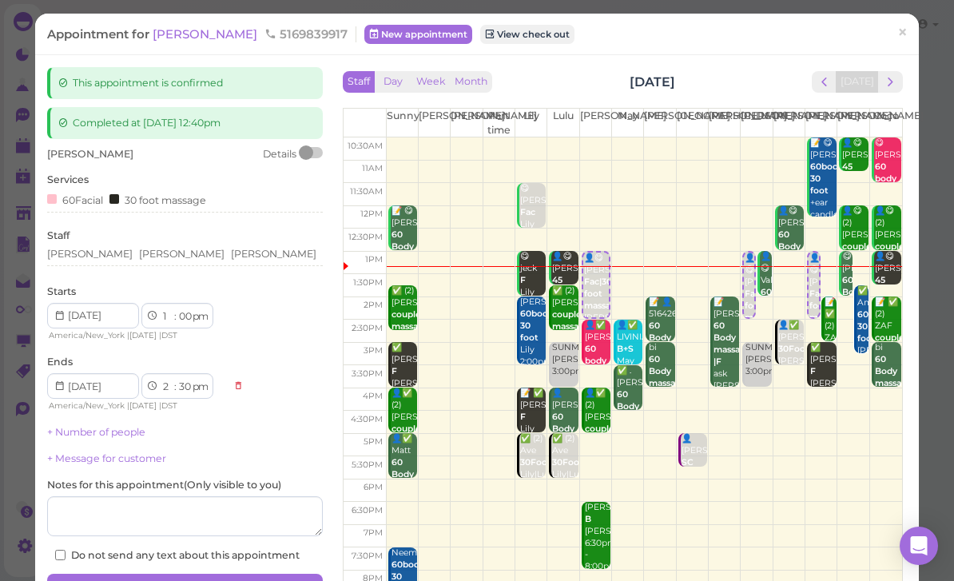
click at [169, 277] on div "jackie Details Services 60Facial 30 foot massage Staff Lisa Helen Linda Starts …" at bounding box center [185, 354] width 276 height 415
click at [83, 261] on div "Lisa Helen Linda" at bounding box center [185, 256] width 276 height 19
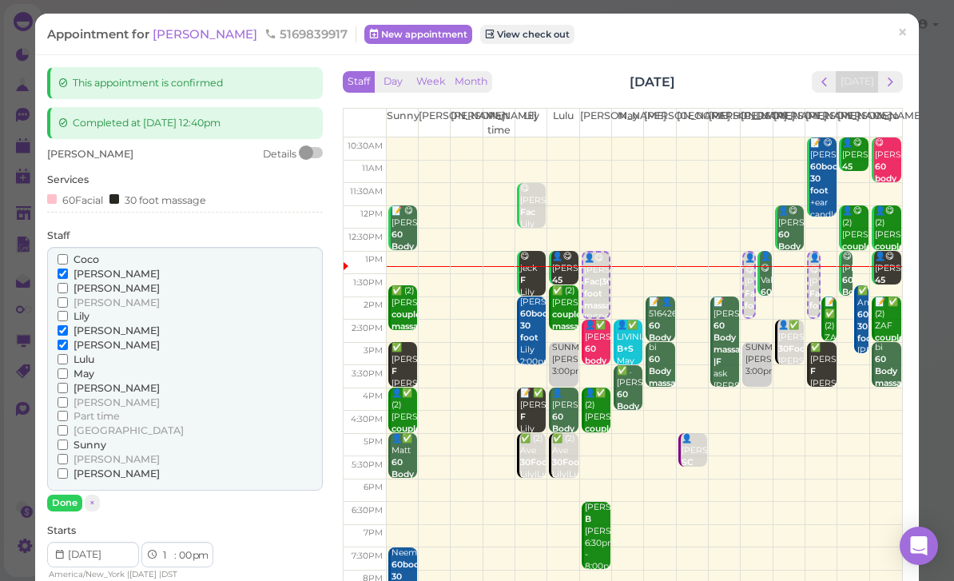
click at [95, 296] on span "[PERSON_NAME]" at bounding box center [116, 302] width 86 height 12
click at [68, 297] on input "[PERSON_NAME]" at bounding box center [63, 302] width 10 height 10
click at [95, 301] on span "[PERSON_NAME]" at bounding box center [116, 302] width 86 height 12
click at [68, 301] on input "[PERSON_NAME]" at bounding box center [63, 302] width 10 height 10
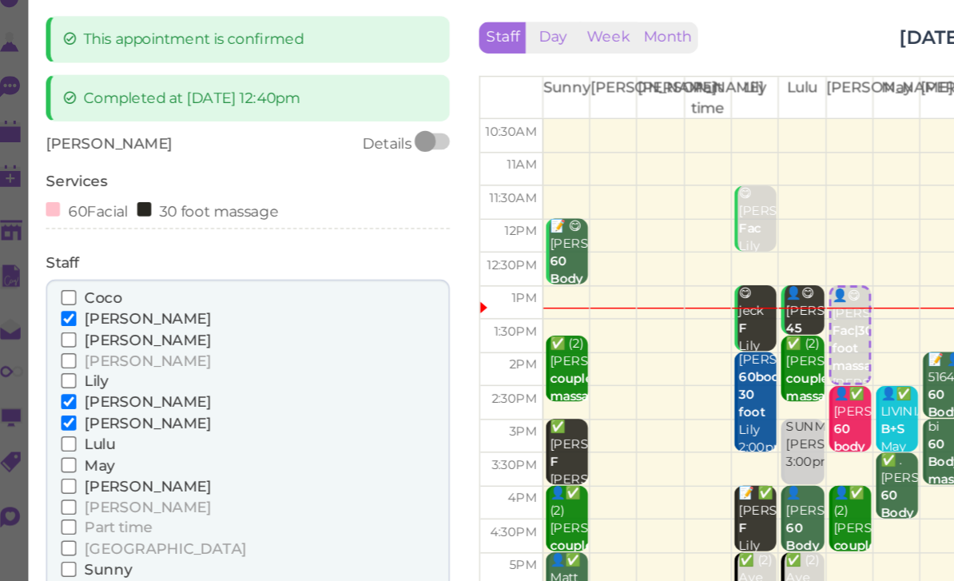
click at [77, 268] on span "[PERSON_NAME]" at bounding box center [116, 274] width 86 height 12
click at [68, 268] on input "[PERSON_NAME]" at bounding box center [63, 273] width 10 height 10
click at [80, 282] on span "[PERSON_NAME]" at bounding box center [116, 288] width 86 height 12
click at [68, 283] on input "[PERSON_NAME]" at bounding box center [63, 288] width 10 height 10
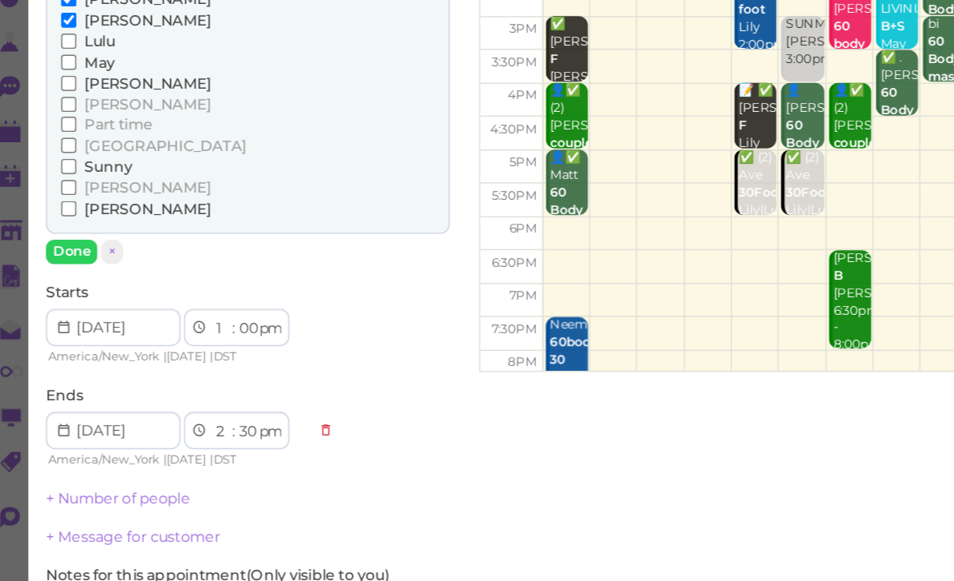
click at [47, 220] on button "Done" at bounding box center [64, 228] width 35 height 17
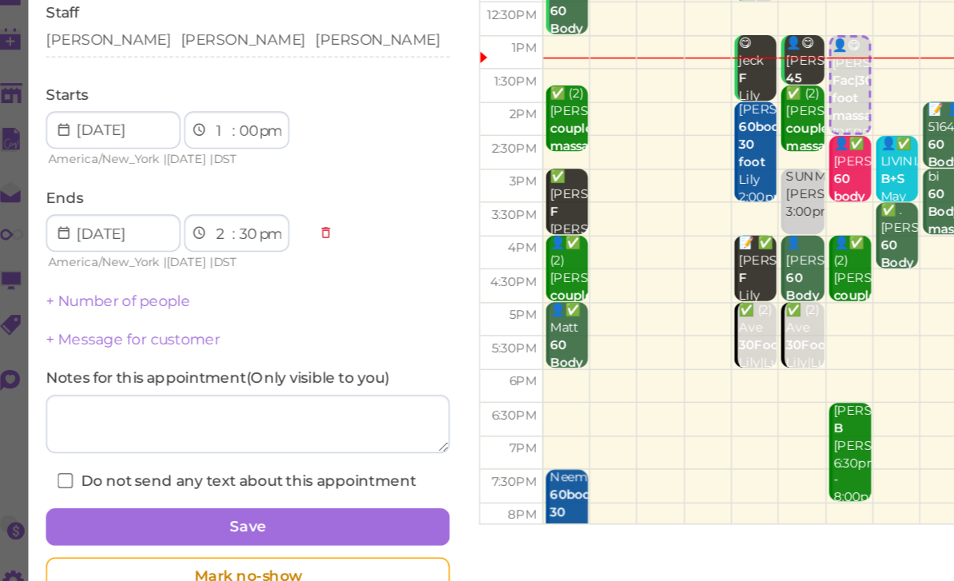
scroll to position [51, 0]
click at [243, 496] on button "Save" at bounding box center [185, 509] width 276 height 26
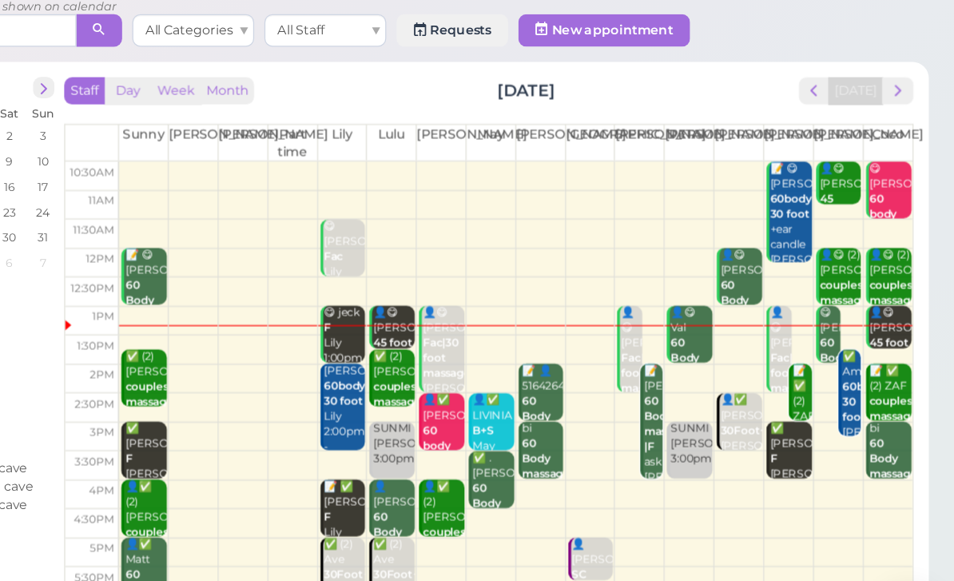
click at [866, 360] on b "60body 30 foot" at bounding box center [882, 377] width 33 height 34
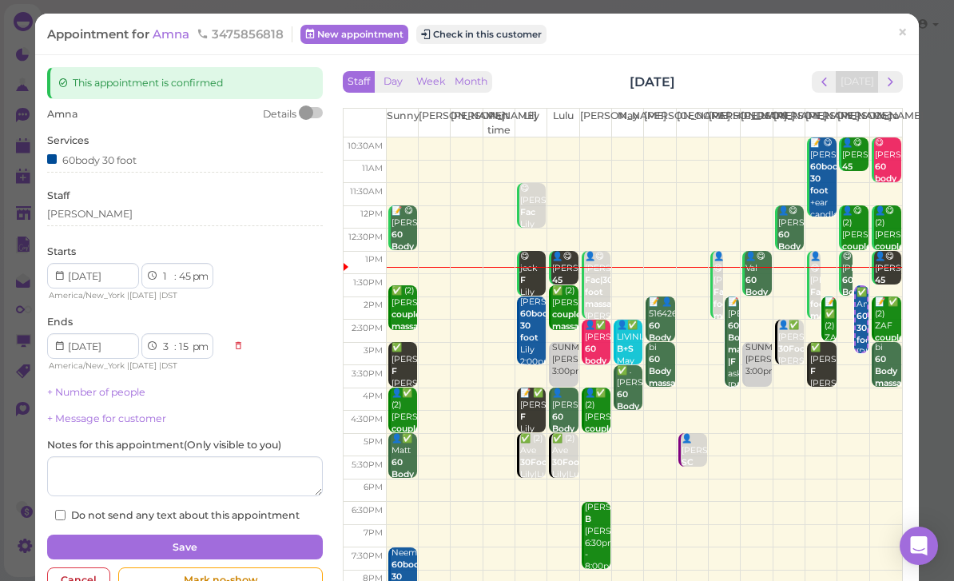
click at [113, 220] on div "[PERSON_NAME]" at bounding box center [185, 216] width 276 height 19
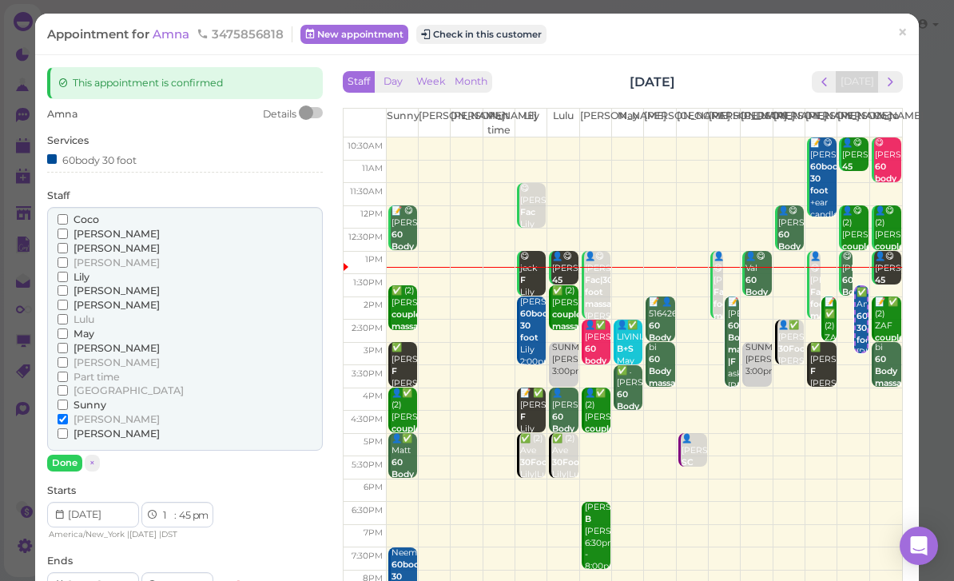
click at [88, 413] on span "[PERSON_NAME]" at bounding box center [116, 419] width 86 height 12
click at [68, 414] on input "[PERSON_NAME]" at bounding box center [63, 419] width 10 height 10
click at [93, 427] on span "[PERSON_NAME]" at bounding box center [116, 433] width 86 height 12
click at [68, 428] on input "[PERSON_NAME]" at bounding box center [63, 433] width 10 height 10
click at [71, 454] on button "Done" at bounding box center [64, 462] width 35 height 17
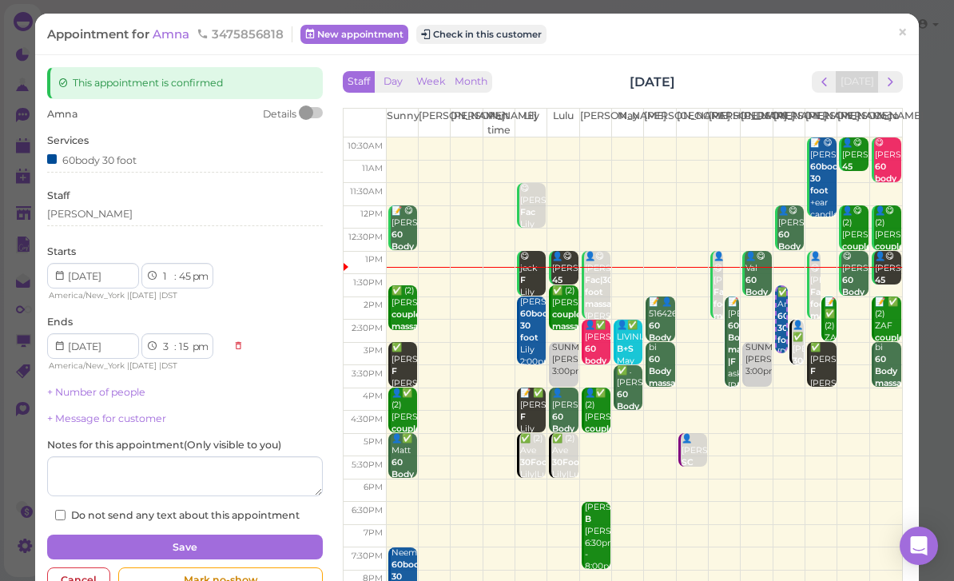
click at [108, 219] on div "[PERSON_NAME]" at bounding box center [185, 216] width 276 height 19
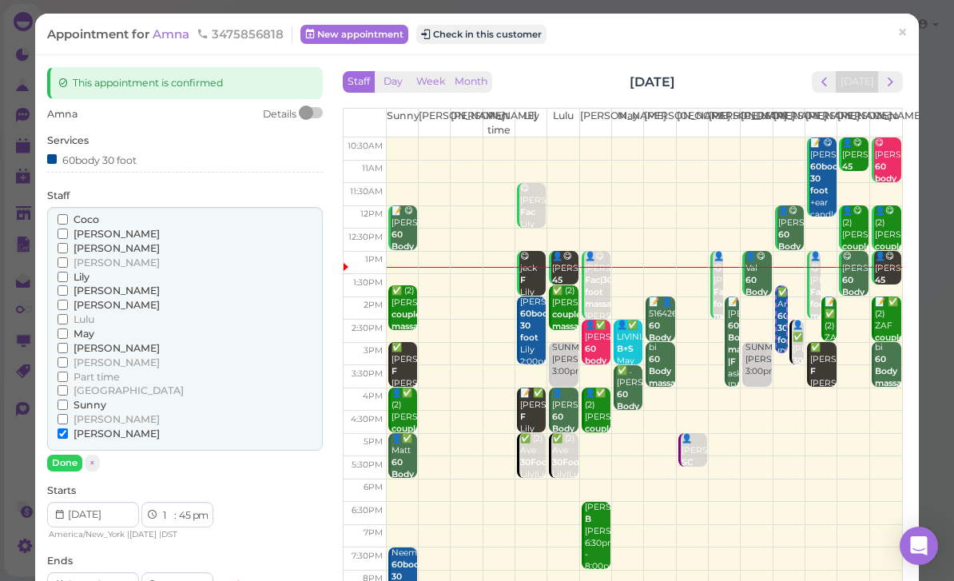
click at [92, 220] on span "Coco" at bounding box center [86, 219] width 26 height 12
click at [68, 220] on input "Coco" at bounding box center [63, 219] width 10 height 10
click at [71, 427] on label "[PERSON_NAME]" at bounding box center [109, 434] width 102 height 14
click at [68, 428] on input "[PERSON_NAME]" at bounding box center [63, 433] width 10 height 10
click at [69, 454] on button "Done" at bounding box center [64, 462] width 35 height 17
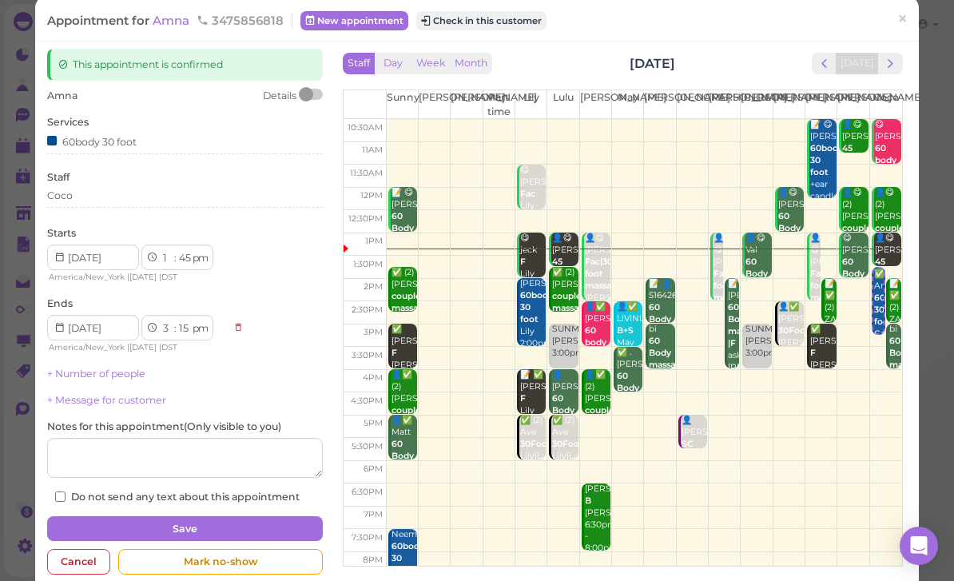
scroll to position [26, 0]
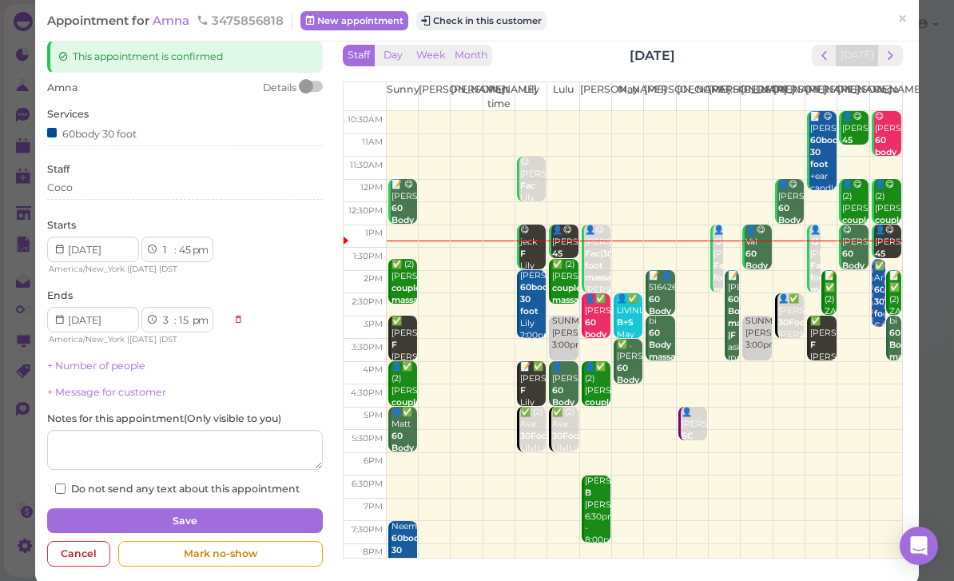
click at [264, 519] on button "Save" at bounding box center [185, 521] width 276 height 26
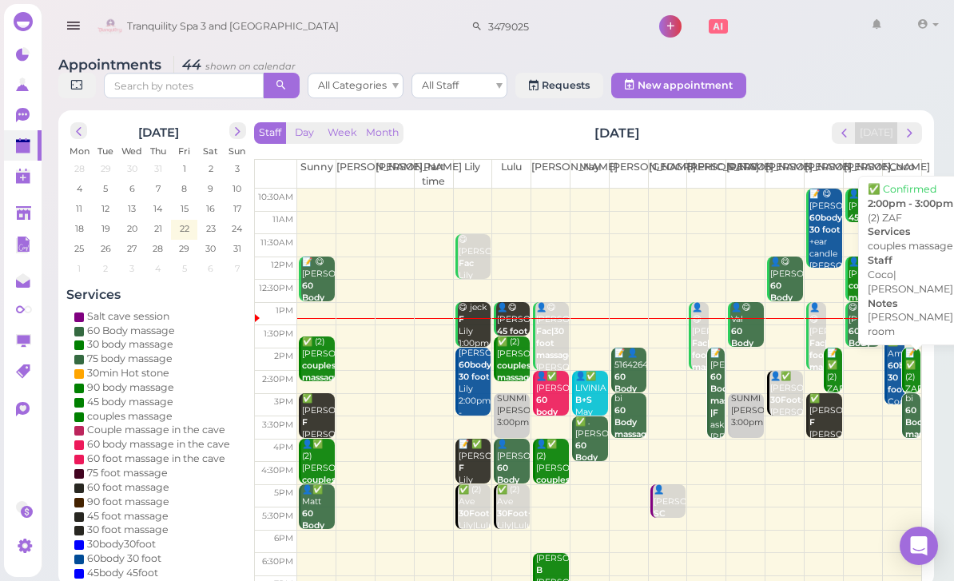
click at [912, 364] on div "📝 ✅ (2) ZAF couples massage Linda room Coco|Linda 2:00pm - 3:00pm" at bounding box center [912, 424] width 16 height 154
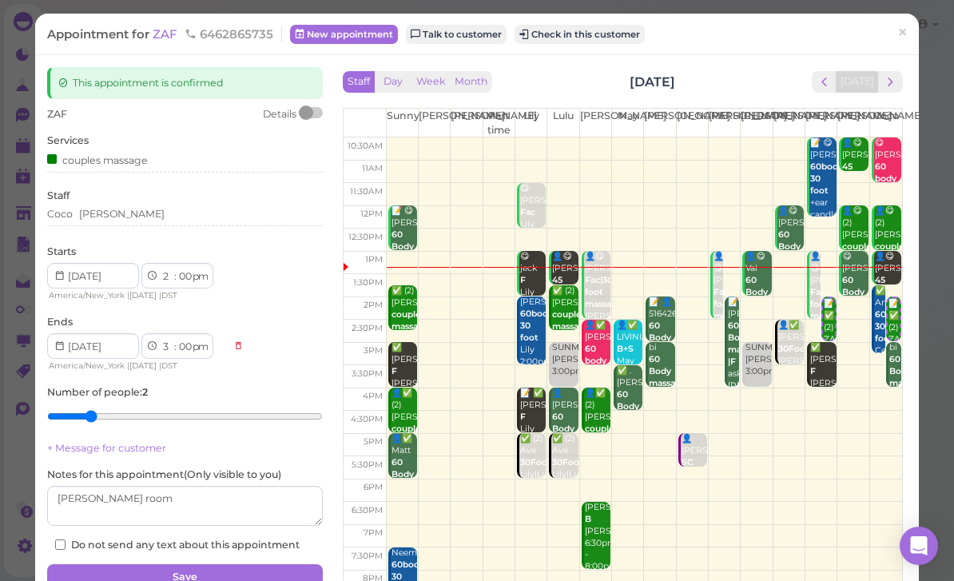
click at [156, 211] on div "Coco Linda" at bounding box center [185, 214] width 276 height 14
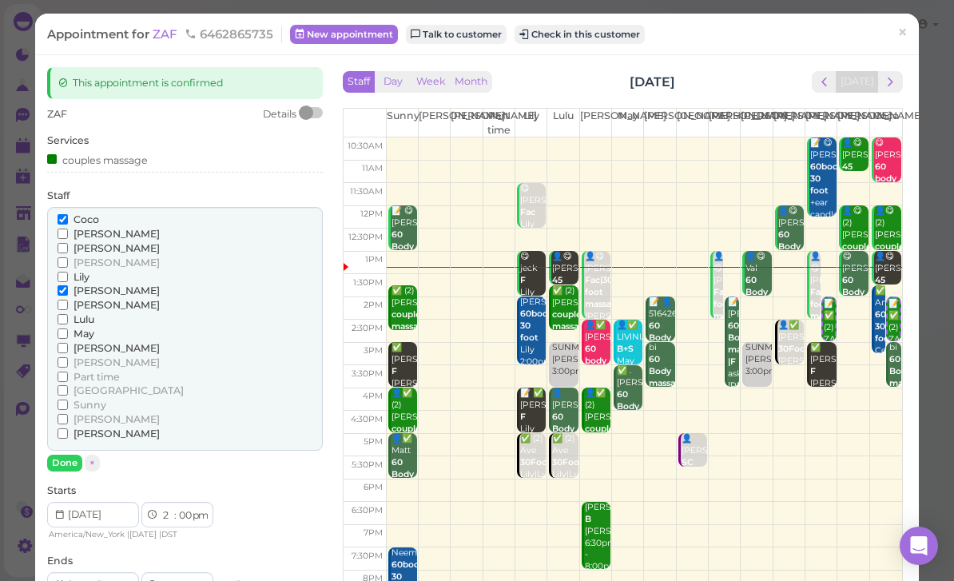
click at [86, 213] on span "Coco" at bounding box center [86, 219] width 26 height 12
click at [68, 214] on input "Coco" at bounding box center [63, 219] width 10 height 10
click at [90, 413] on span "[PERSON_NAME]" at bounding box center [116, 419] width 86 height 12
click at [68, 414] on input "[PERSON_NAME]" at bounding box center [63, 419] width 10 height 10
click at [71, 454] on button "Done" at bounding box center [64, 462] width 35 height 17
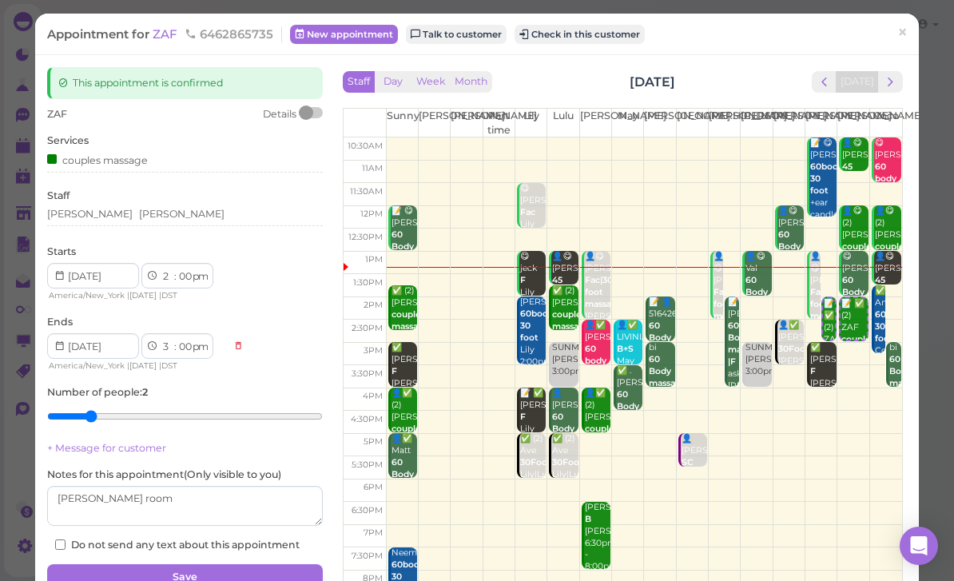
click at [222, 573] on button "Save" at bounding box center [185, 577] width 276 height 26
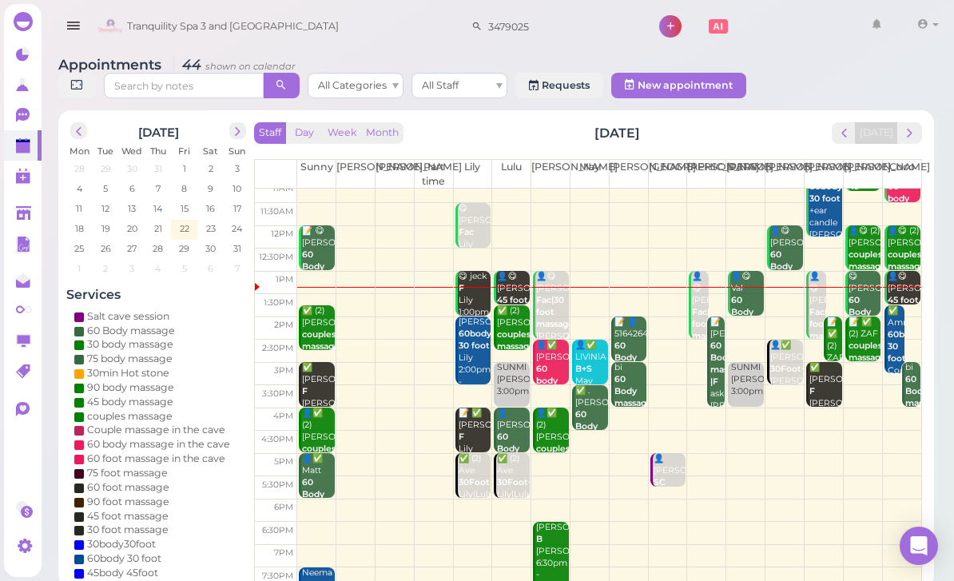
scroll to position [31, 0]
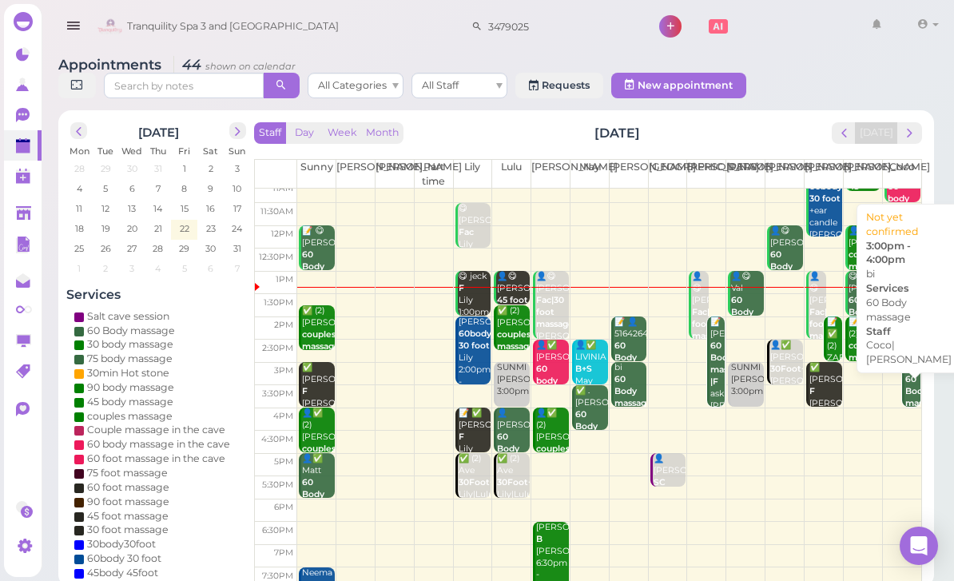
click at [915, 387] on b "60 Body massage" at bounding box center [924, 391] width 38 height 34
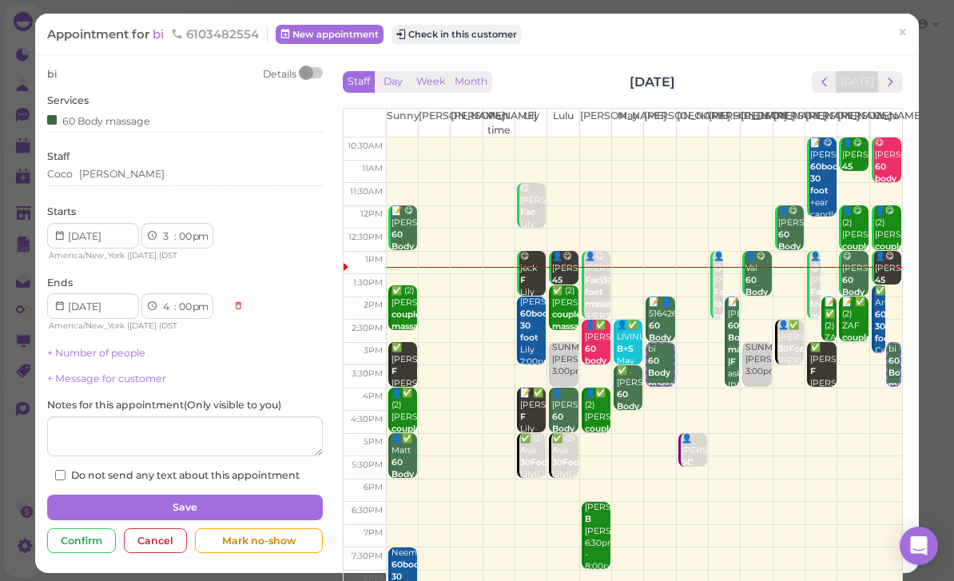
click at [158, 177] on div "Coco Mike" at bounding box center [185, 174] width 276 height 14
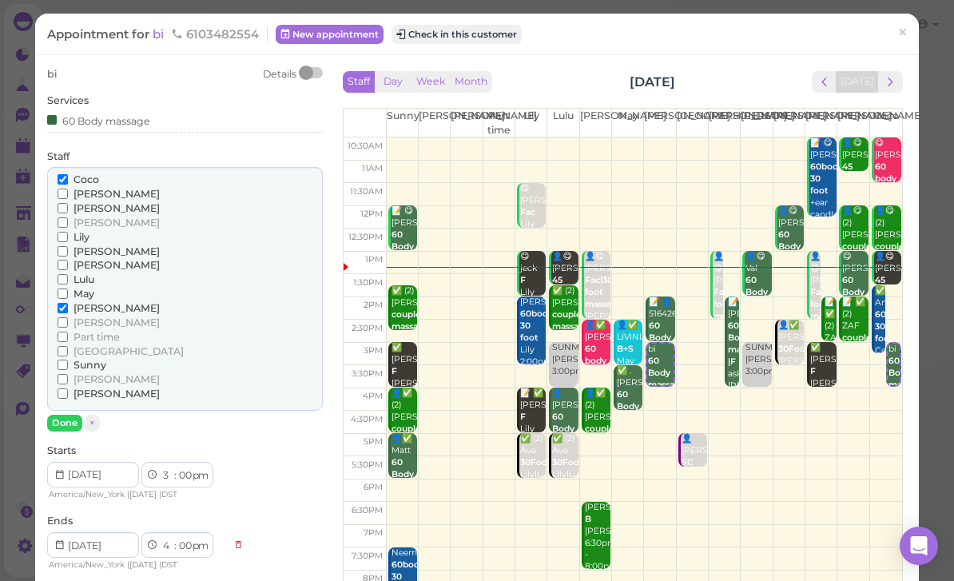
click at [90, 173] on span "Coco" at bounding box center [86, 179] width 26 height 12
click at [68, 174] on input "Coco" at bounding box center [63, 179] width 10 height 10
click at [93, 359] on span "Sunny" at bounding box center [89, 365] width 33 height 12
click at [68, 359] on input "Sunny" at bounding box center [63, 364] width 10 height 10
click at [86, 373] on span "[PERSON_NAME]" at bounding box center [116, 379] width 86 height 12
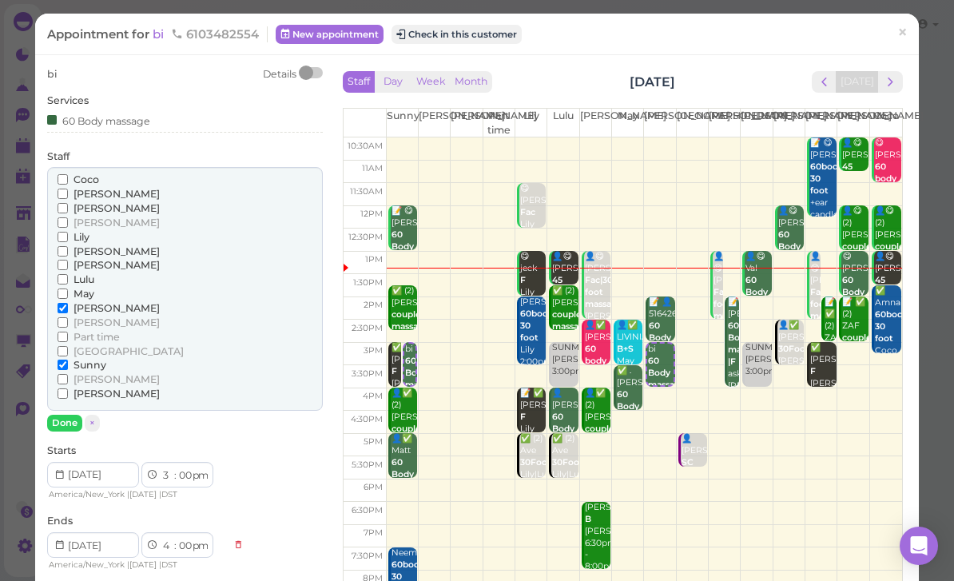
click at [68, 374] on input "[PERSON_NAME]" at bounding box center [63, 379] width 10 height 10
click at [98, 359] on span "Sunny" at bounding box center [89, 365] width 33 height 12
click at [68, 359] on input "Sunny" at bounding box center [63, 364] width 10 height 10
click at [72, 415] on button "Done" at bounding box center [64, 423] width 35 height 17
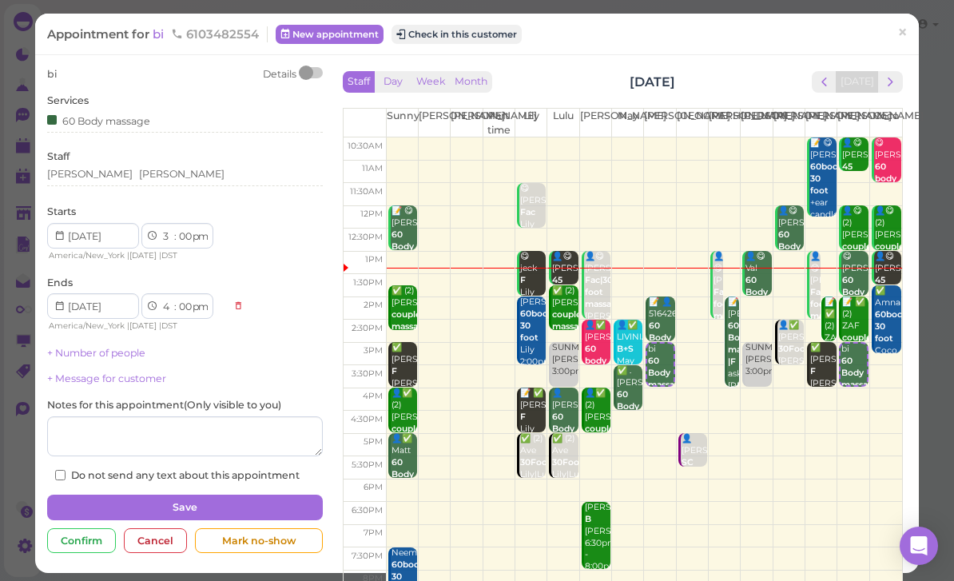
click at [220, 494] on button "Save" at bounding box center [185, 507] width 276 height 26
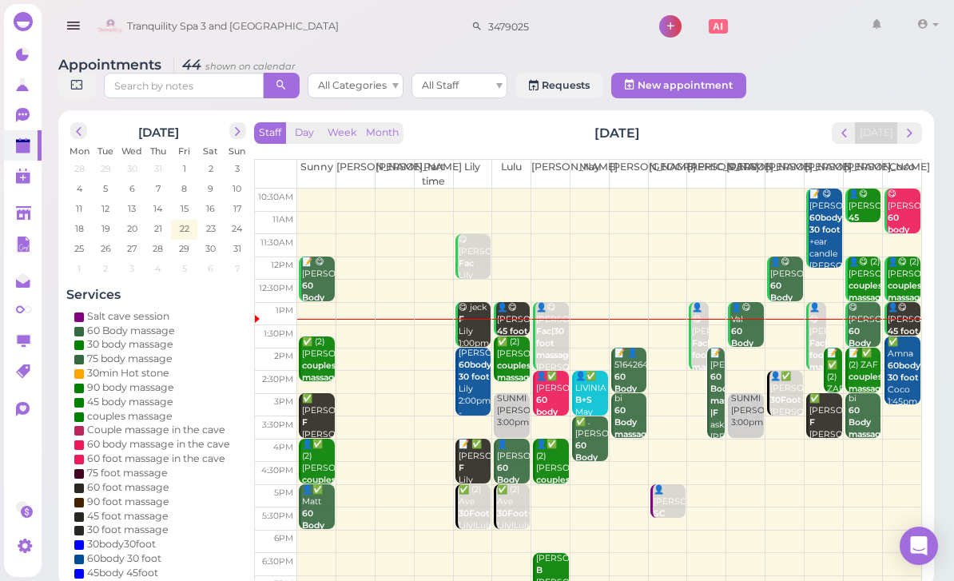
click at [740, 420] on div "SUNMI Helen|Lulu 3:00pm" at bounding box center [747, 411] width 34 height 36
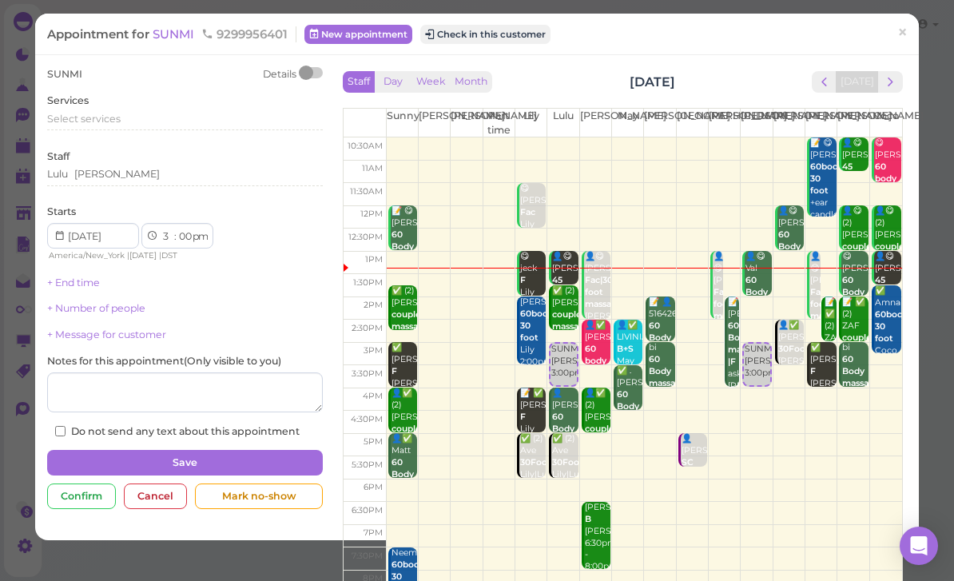
click at [117, 113] on span "Select services" at bounding box center [83, 119] width 73 height 12
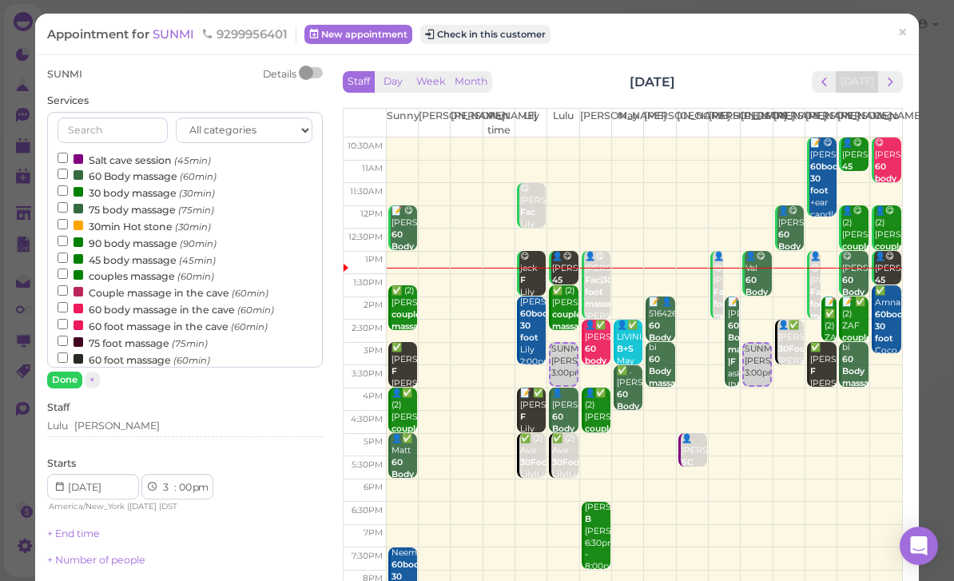
click at [153, 267] on label "couples massage (60min)" at bounding box center [136, 275] width 157 height 17
click at [68, 268] on input "couples massage (60min)" at bounding box center [63, 273] width 10 height 10
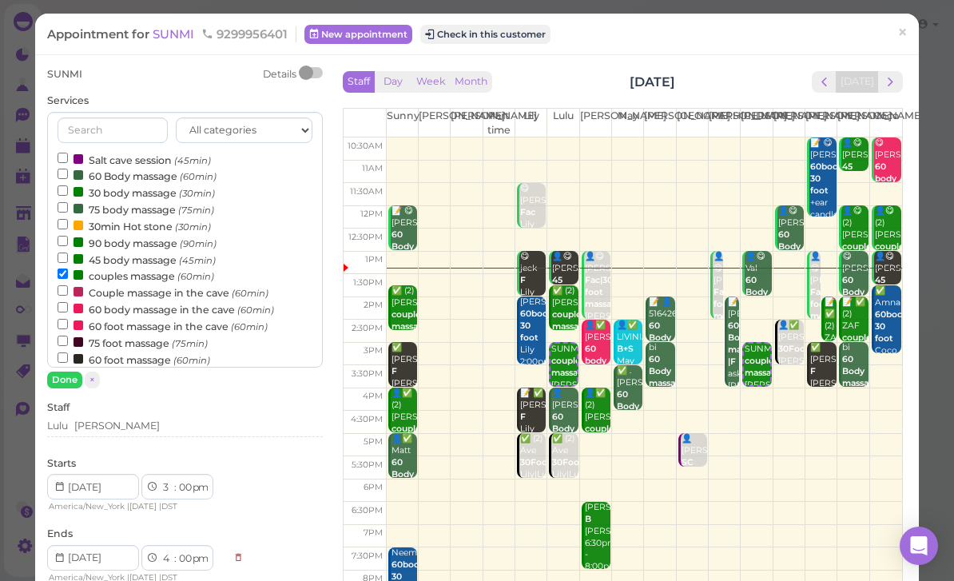
click at [68, 369] on input "90 foot massage (90min)" at bounding box center [63, 374] width 10 height 10
select select "5"
select select "30"
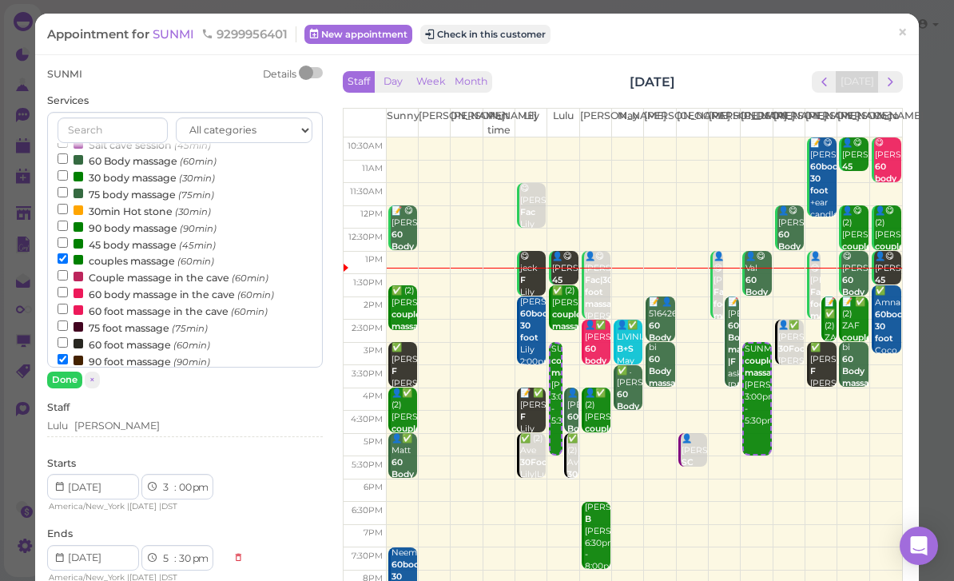
scroll to position [17, 0]
click at [130, 351] on label "90 foot massage (90min)" at bounding box center [134, 359] width 153 height 17
click at [68, 352] on input "90 foot massage (90min)" at bounding box center [63, 357] width 10 height 10
select select "4"
select select "00"
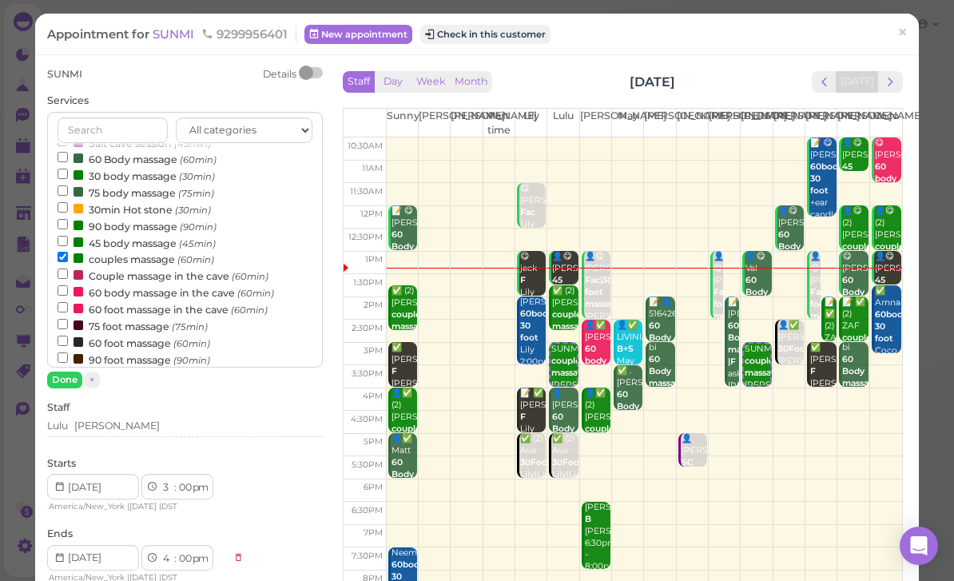
click at [75, 383] on button "Done" at bounding box center [64, 379] width 35 height 17
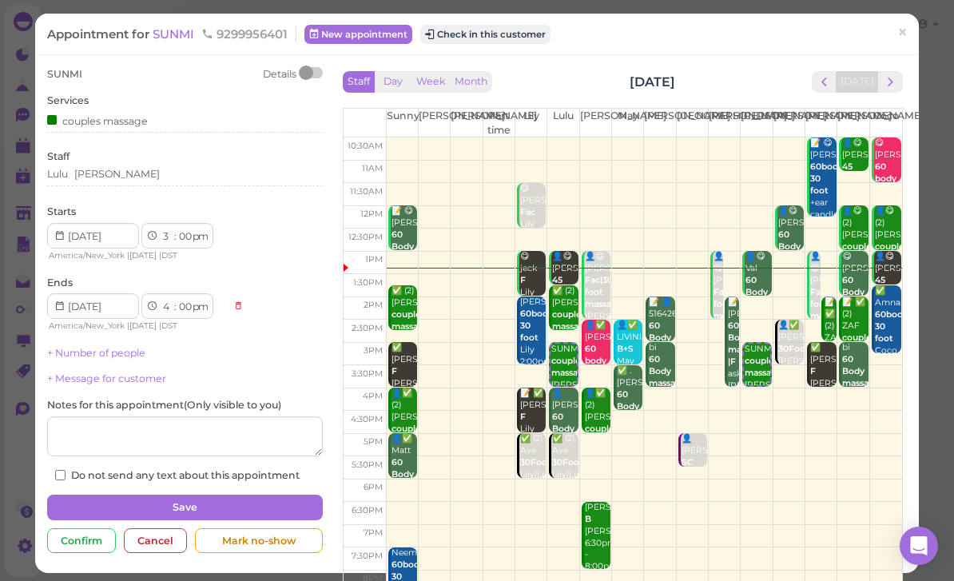
click at [204, 496] on button "Save" at bounding box center [185, 507] width 276 height 26
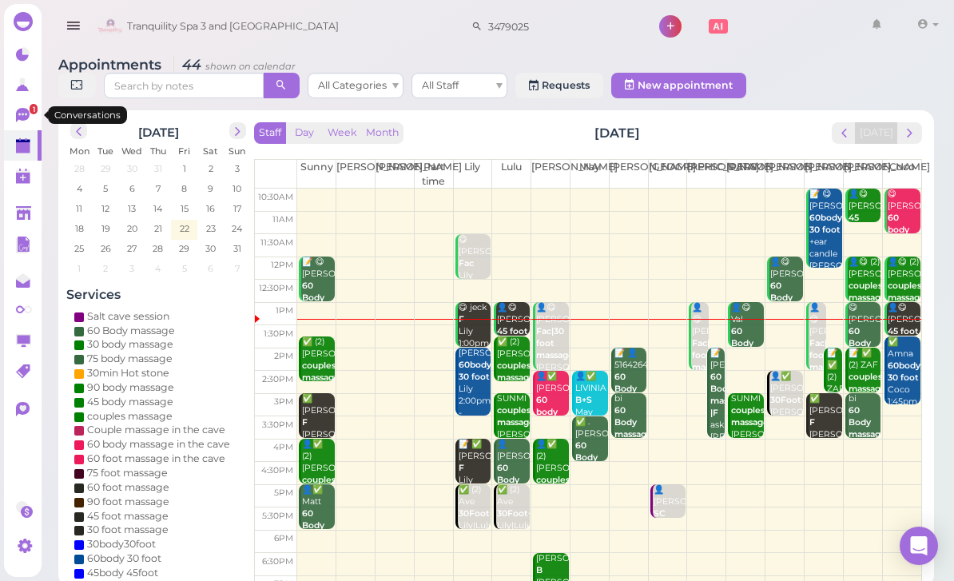
click at [29, 109] on icon at bounding box center [24, 116] width 17 height 17
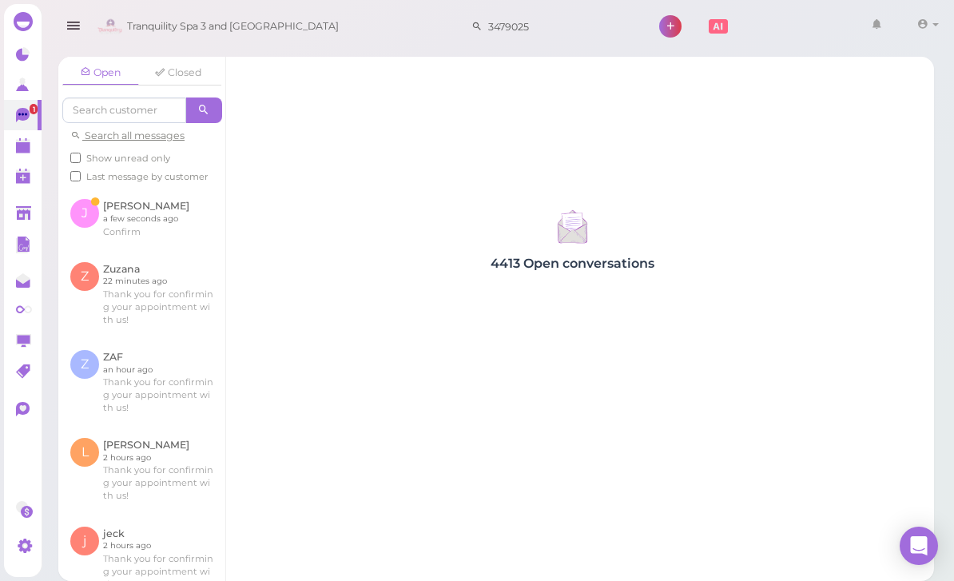
click at [144, 213] on link at bounding box center [141, 218] width 167 height 62
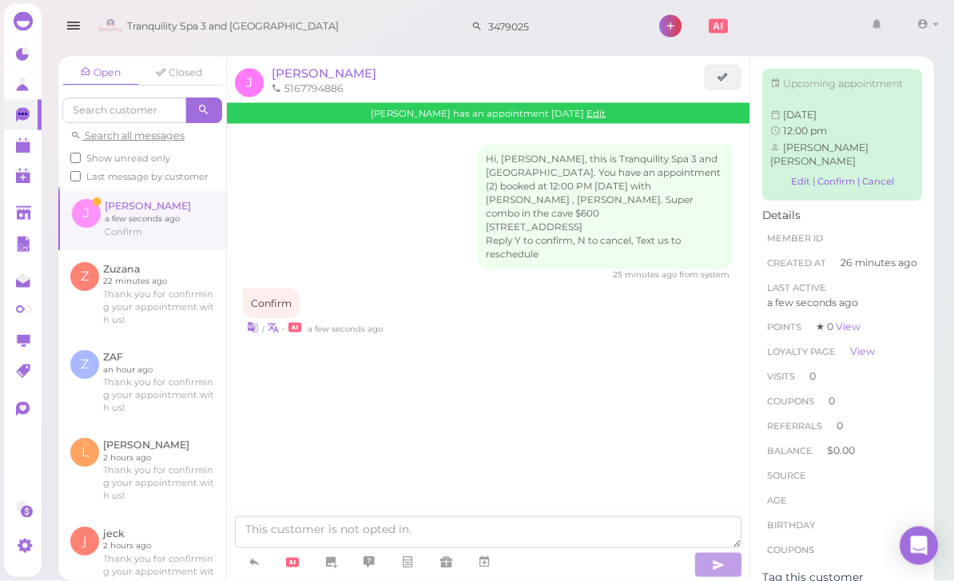
scroll to position [51, 0]
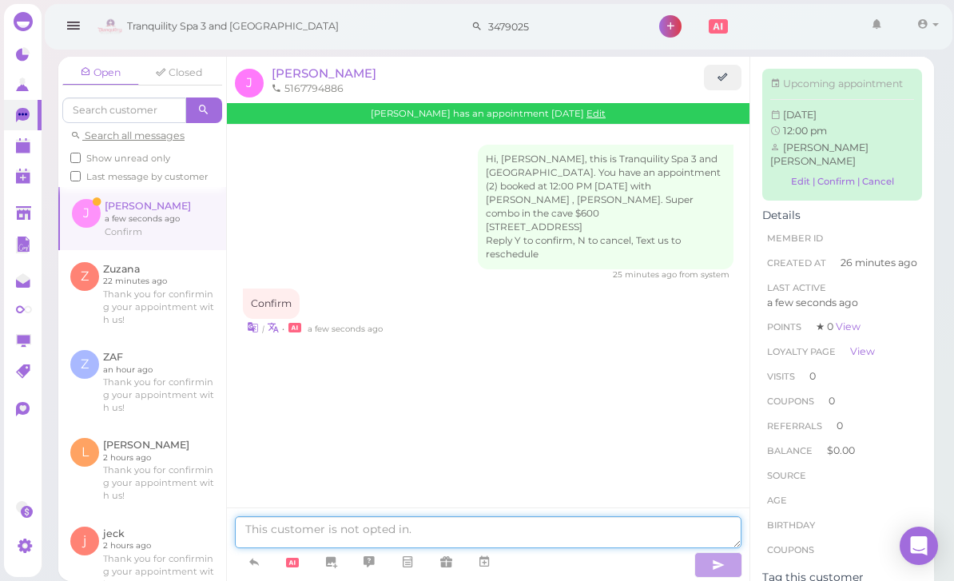
click at [360, 528] on textarea at bounding box center [488, 532] width 506 height 32
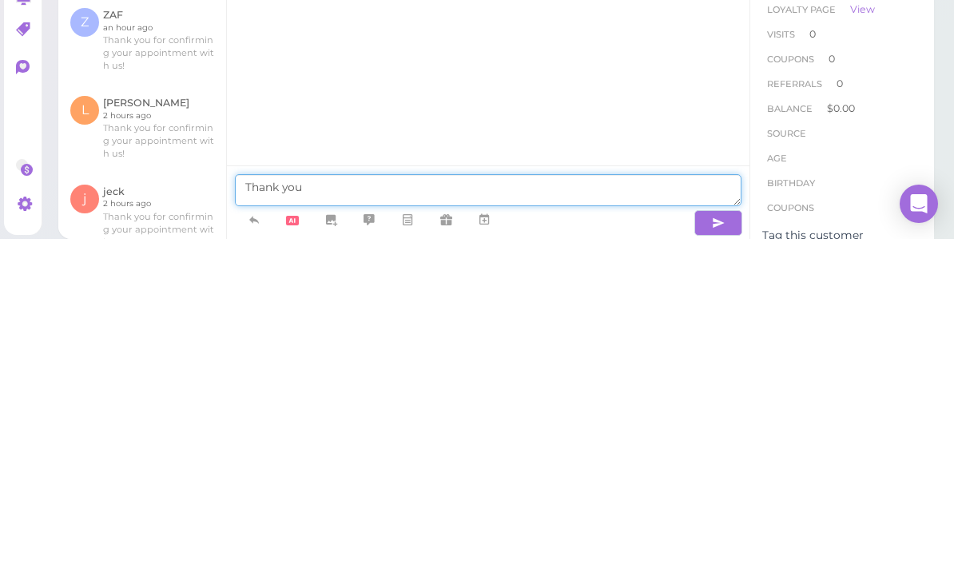
type textarea "Thank you"
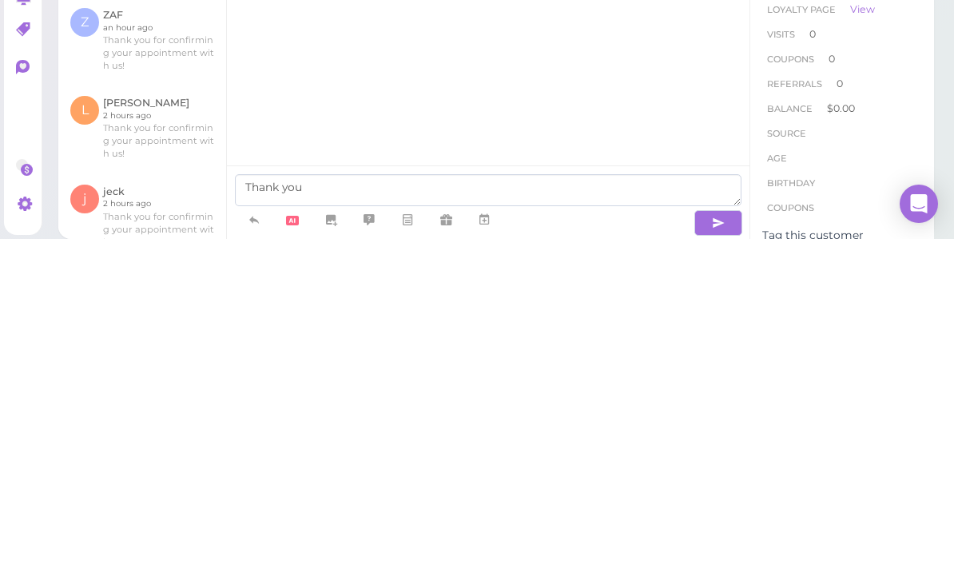
click at [724, 557] on icon "button" at bounding box center [718, 565] width 13 height 16
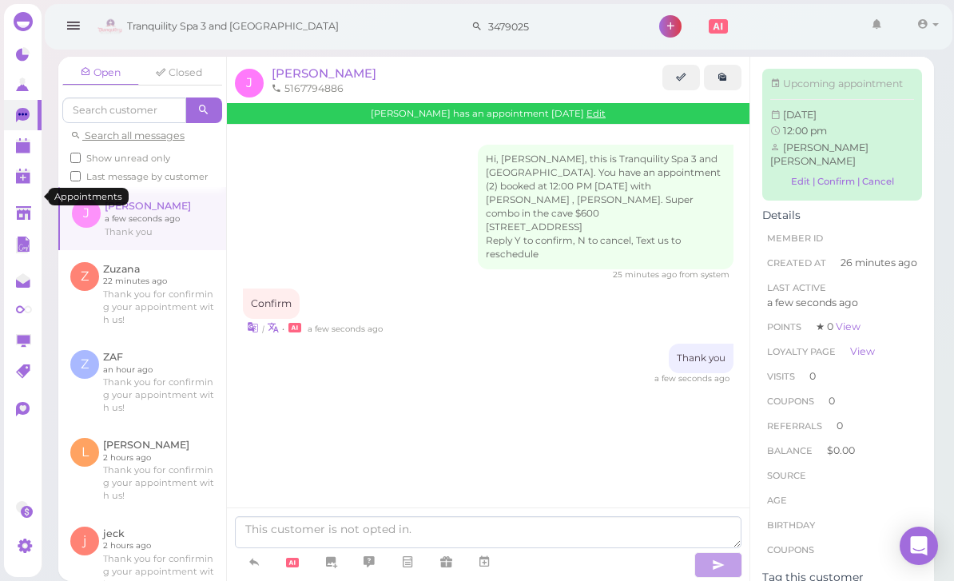
click at [21, 148] on polygon at bounding box center [23, 147] width 14 height 11
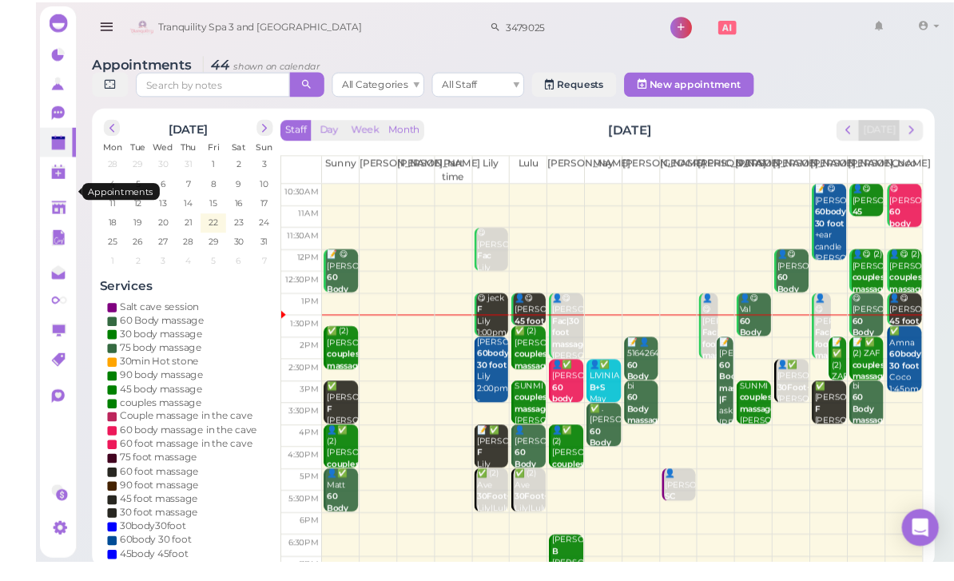
scroll to position [36, 0]
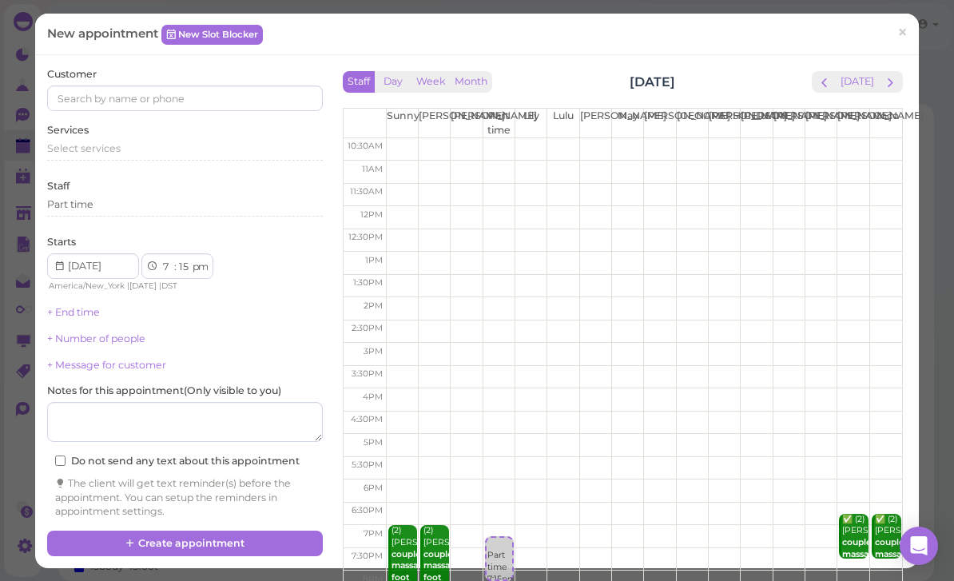
select select "12"
select select "00"
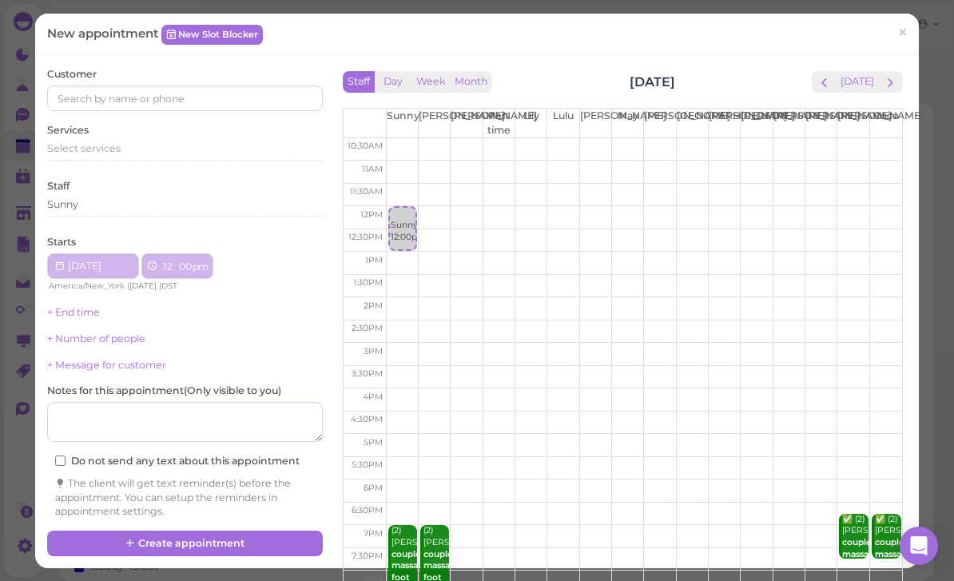
click at [396, 212] on div "Sunny 12:00pm" at bounding box center [403, 226] width 26 height 36
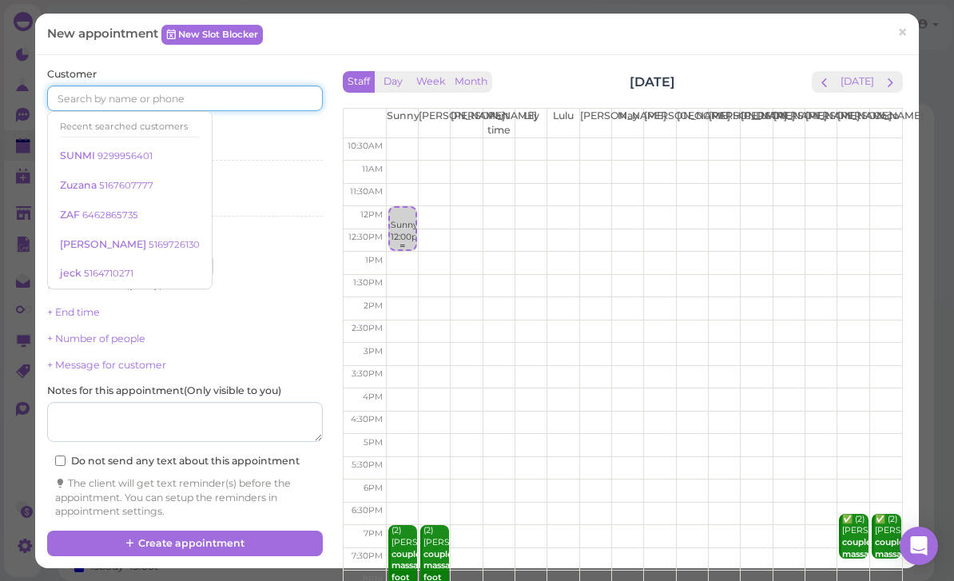
scroll to position [35, 0]
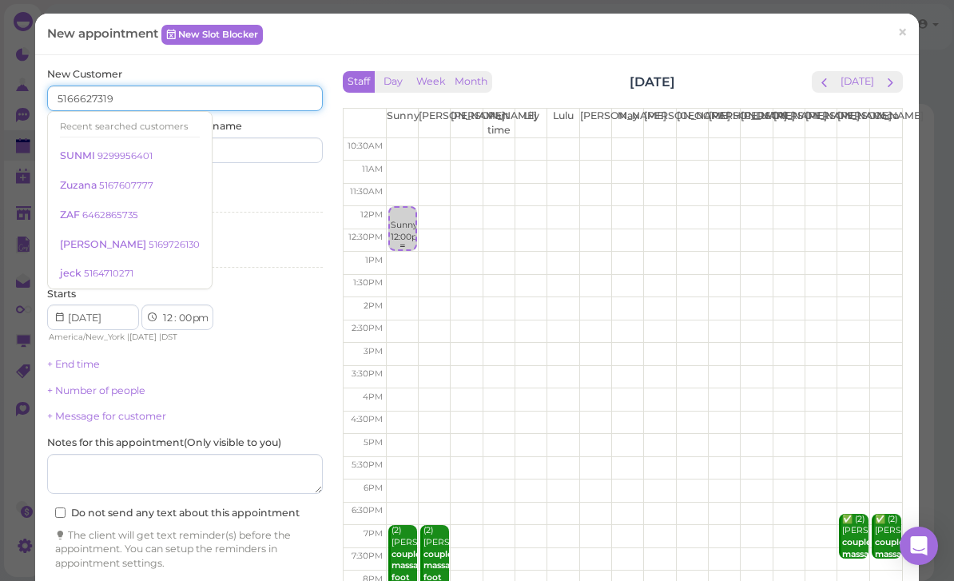
type input "5166627319"
click at [250, 145] on input at bounding box center [256, 150] width 133 height 26
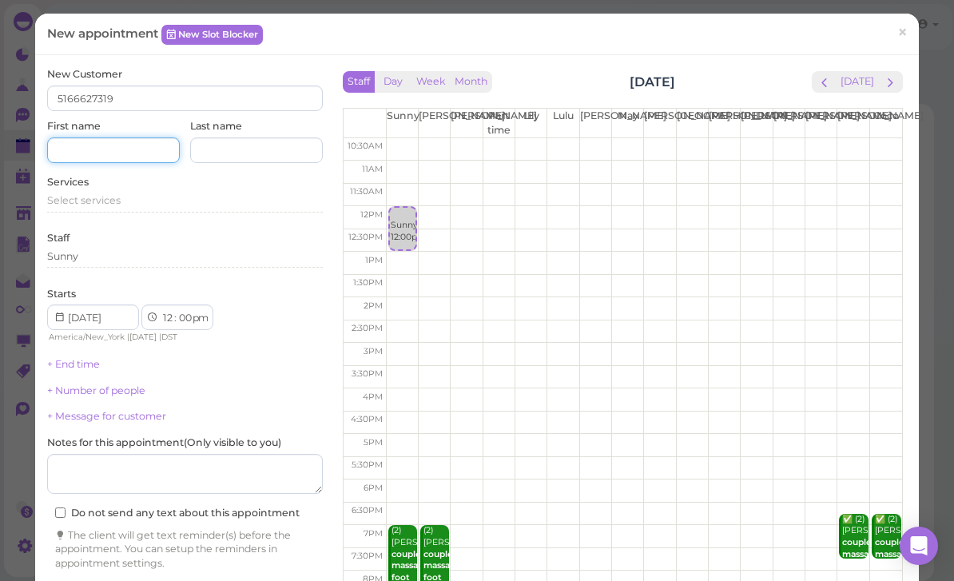
click at [114, 151] on input at bounding box center [113, 150] width 133 height 26
type input "Marlins"
click at [105, 196] on span "Select services" at bounding box center [83, 200] width 73 height 12
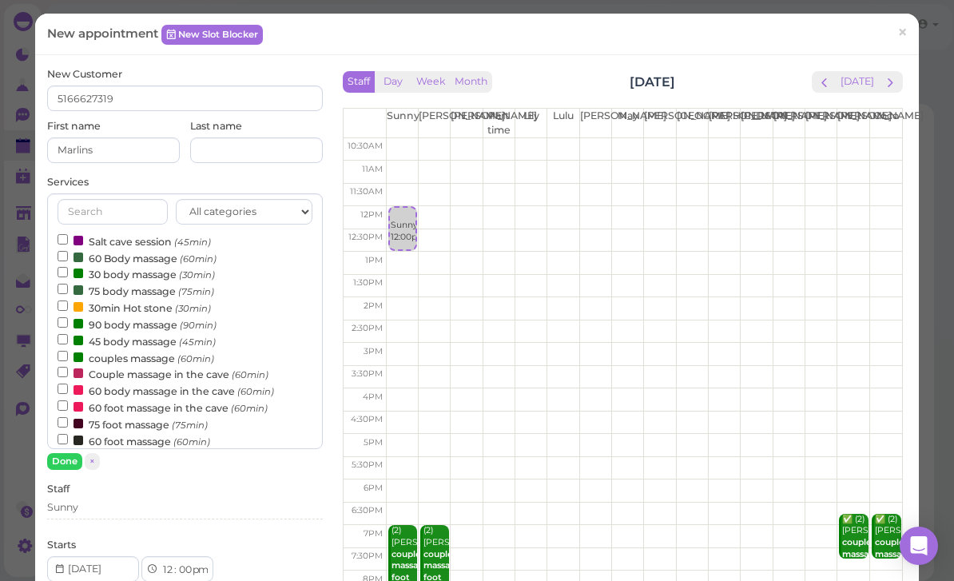
click at [68, 463] on button "Done" at bounding box center [64, 461] width 35 height 17
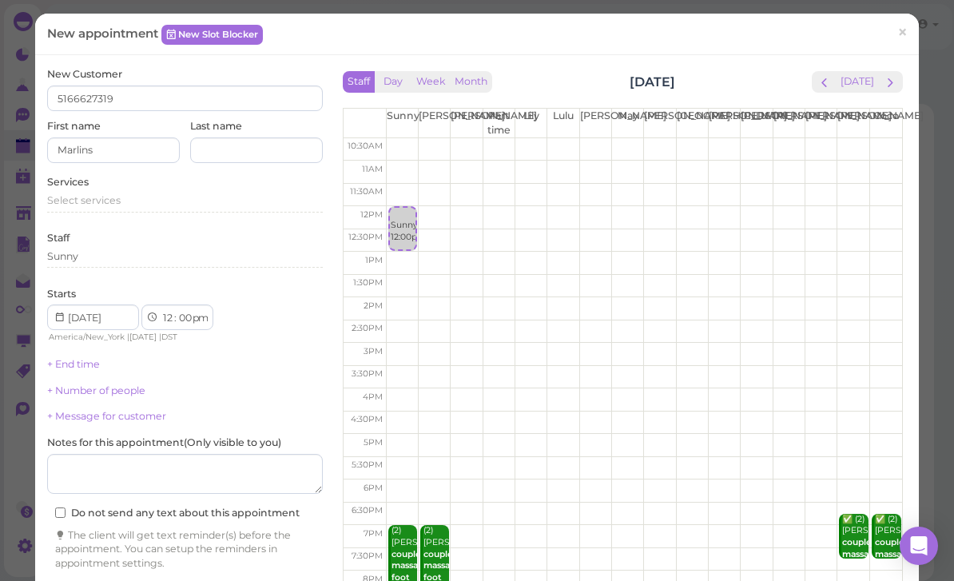
click at [101, 196] on span "Select services" at bounding box center [83, 200] width 73 height 12
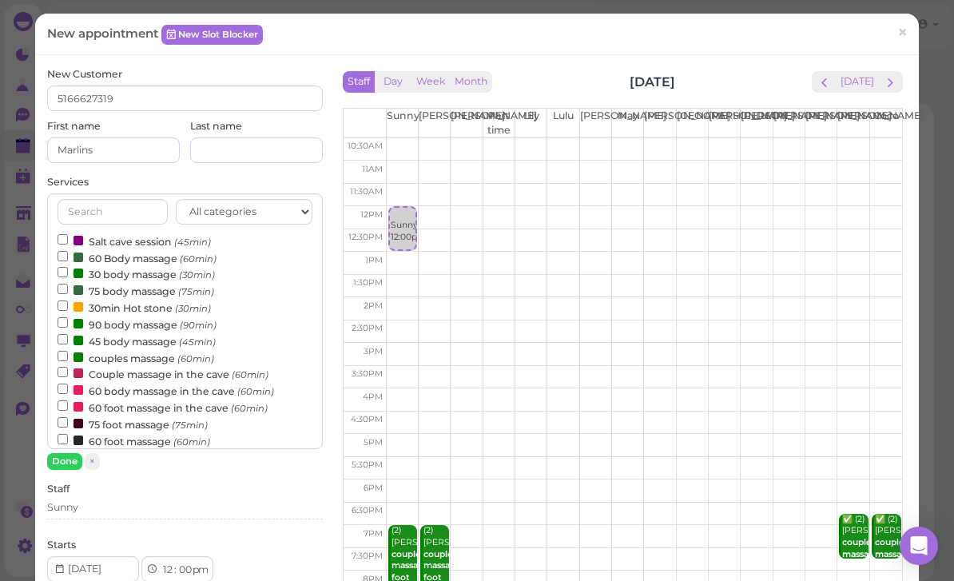
click at [150, 255] on label "60 Body massage (60min)" at bounding box center [137, 257] width 159 height 17
click at [68, 255] on input "60 Body massage (60min)" at bounding box center [63, 256] width 10 height 10
click at [62, 458] on button "Done" at bounding box center [64, 461] width 35 height 17
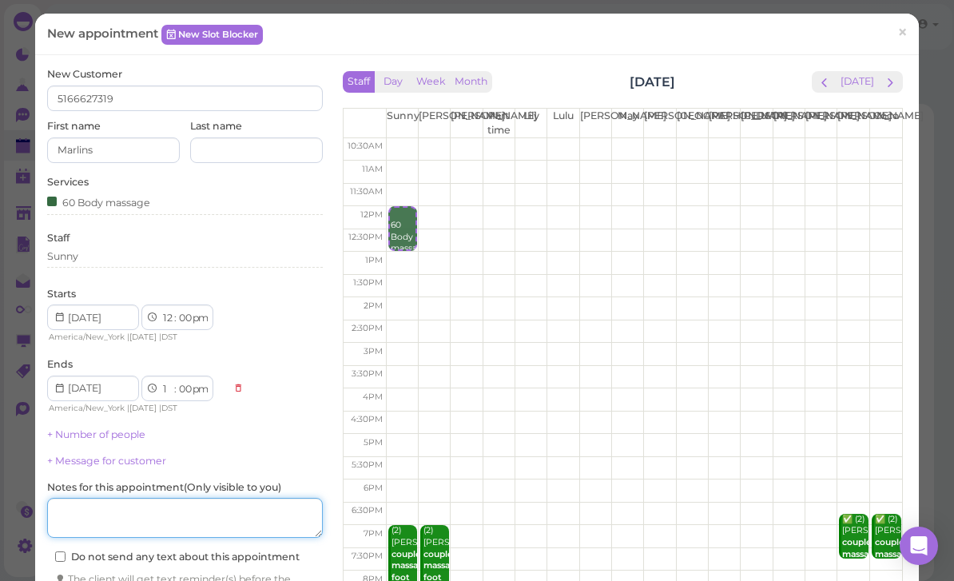
click at [256, 508] on textarea at bounding box center [185, 518] width 276 height 40
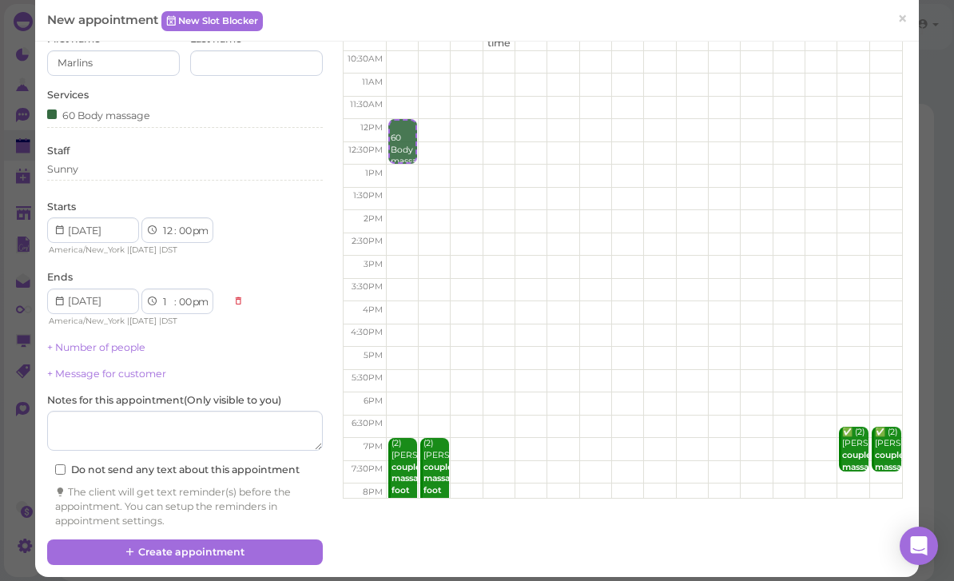
scroll to position [87, 0]
click at [177, 544] on button "Create appointment" at bounding box center [185, 552] width 276 height 26
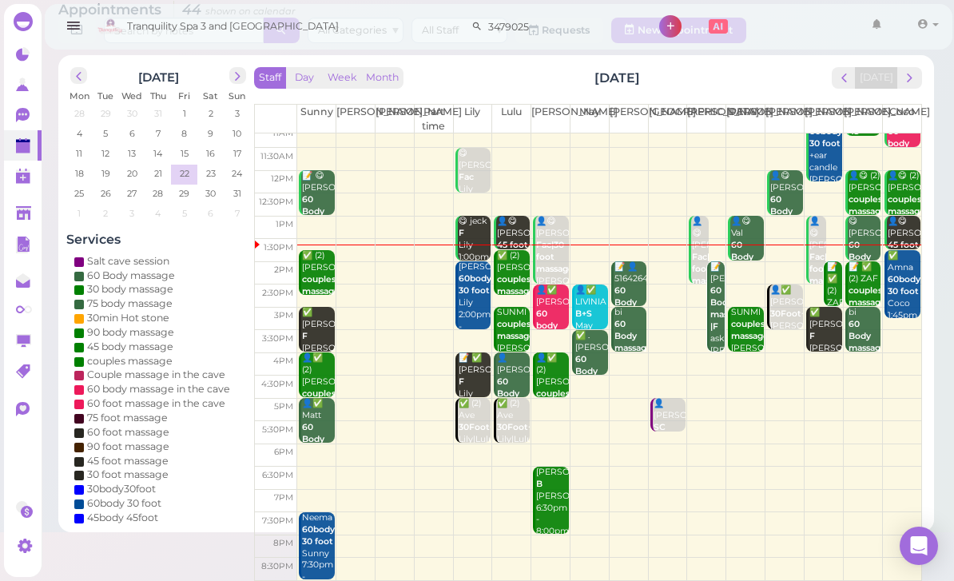
scroll to position [31, 0]
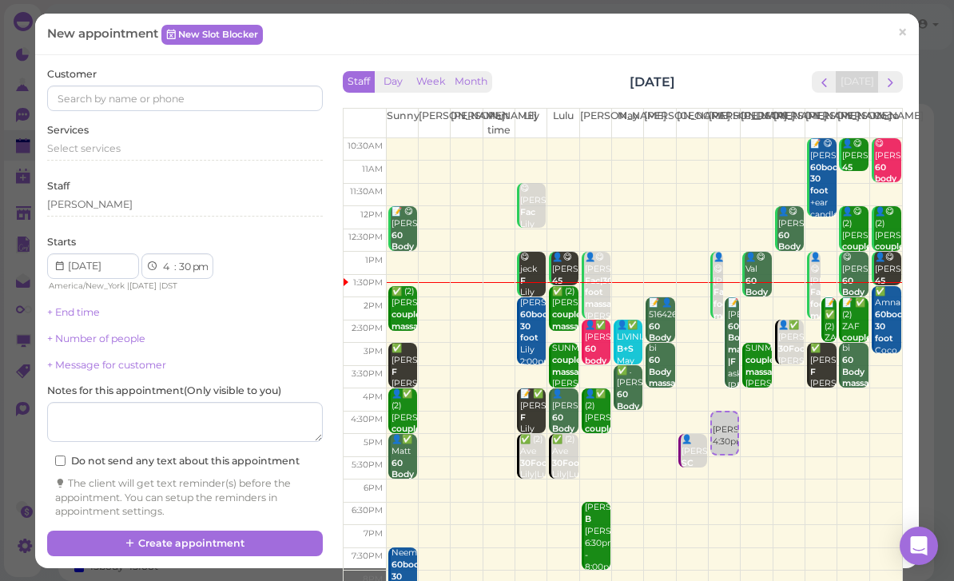
click at [905, 35] on span "×" at bounding box center [902, 33] width 10 height 22
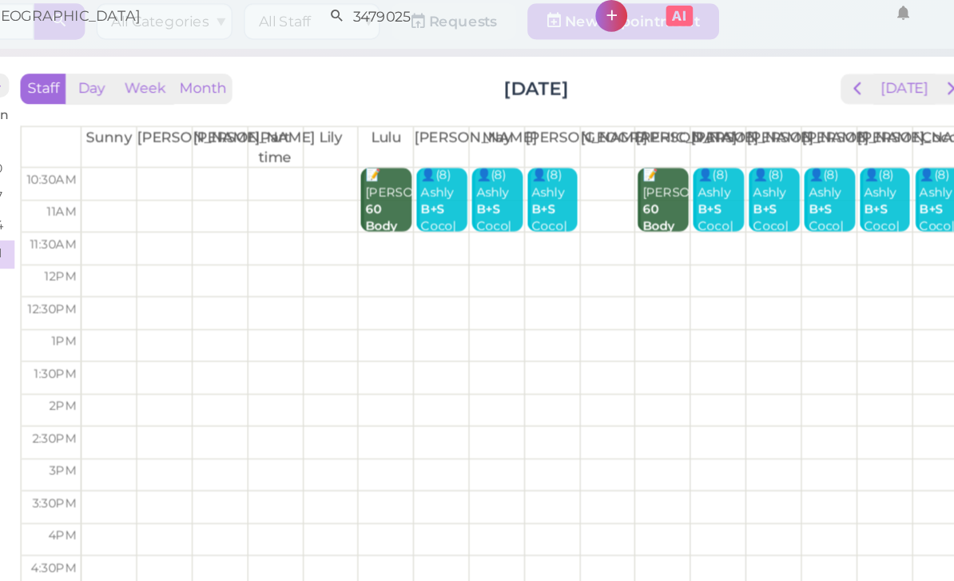
scroll to position [43, 0]
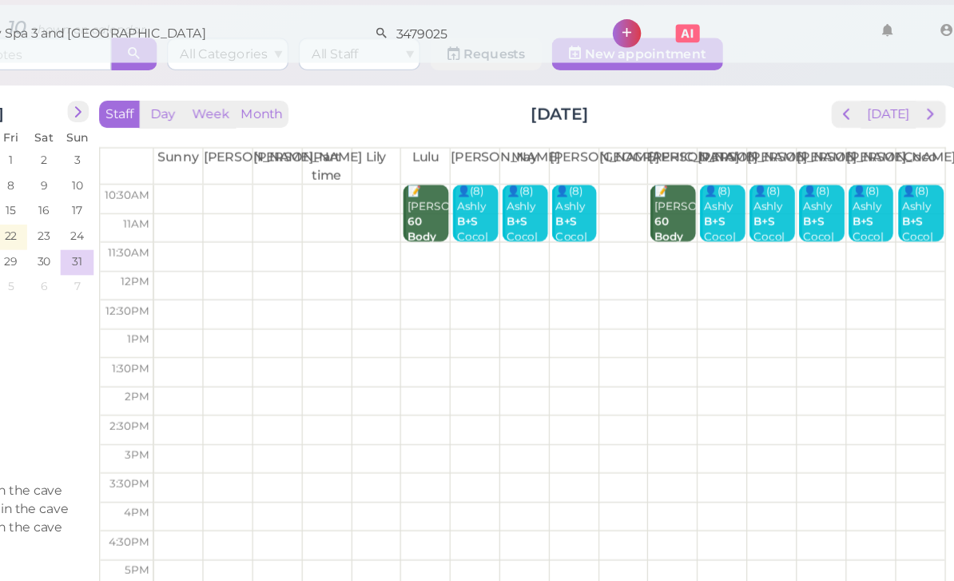
click at [535, 177] on div "👤(8) Ashly B+S Coco|Helen|Linda|Lisa|May|Mike|Tina |Tom 10:30am - 11:30am" at bounding box center [552, 228] width 34 height 166
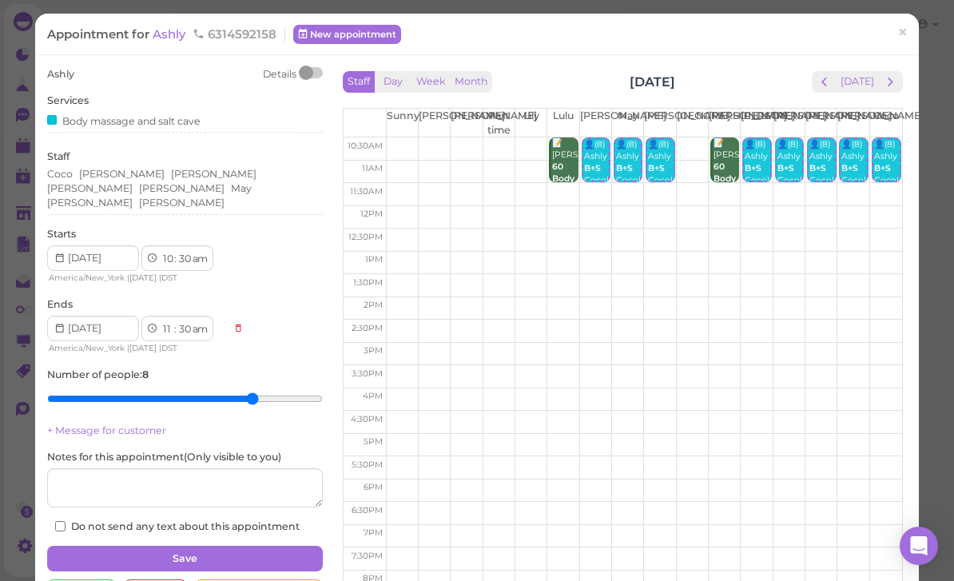
click at [261, 450] on div "Notes for this appointment ( Only visible to you )" at bounding box center [185, 479] width 276 height 58
type input "7"
click at [232, 386] on input "range" at bounding box center [185, 399] width 276 height 26
click at [307, 169] on div "Coco Helen Linda Lisa Mike May Tom Tina" at bounding box center [185, 188] width 276 height 43
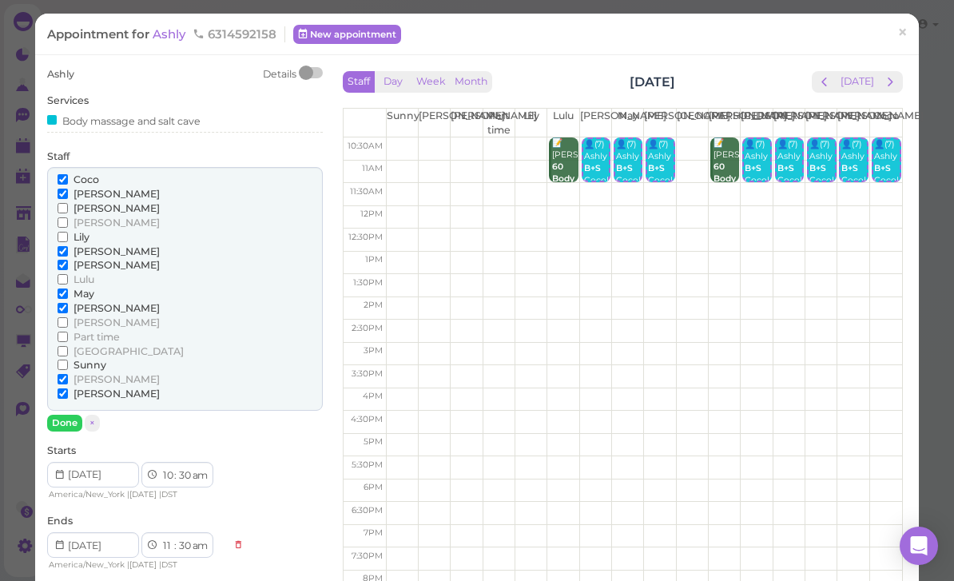
click at [85, 173] on span "Coco" at bounding box center [86, 179] width 26 height 12
click at [68, 174] on input "Coco" at bounding box center [63, 179] width 10 height 10
click at [63, 418] on button "Done" at bounding box center [64, 423] width 35 height 17
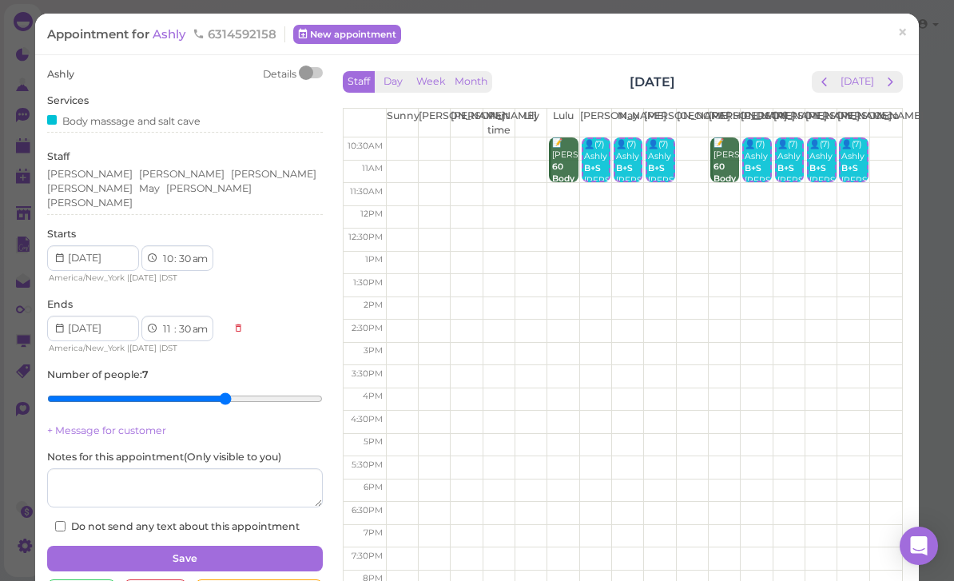
click at [250, 546] on button "Save" at bounding box center [185, 559] width 276 height 26
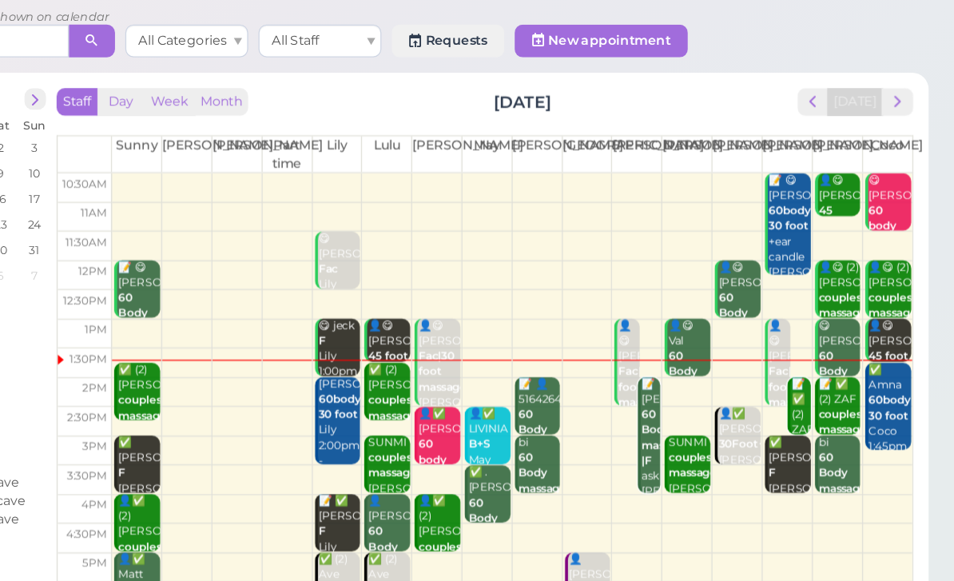
click at [887, 360] on b "60body 30 foot" at bounding box center [903, 371] width 33 height 22
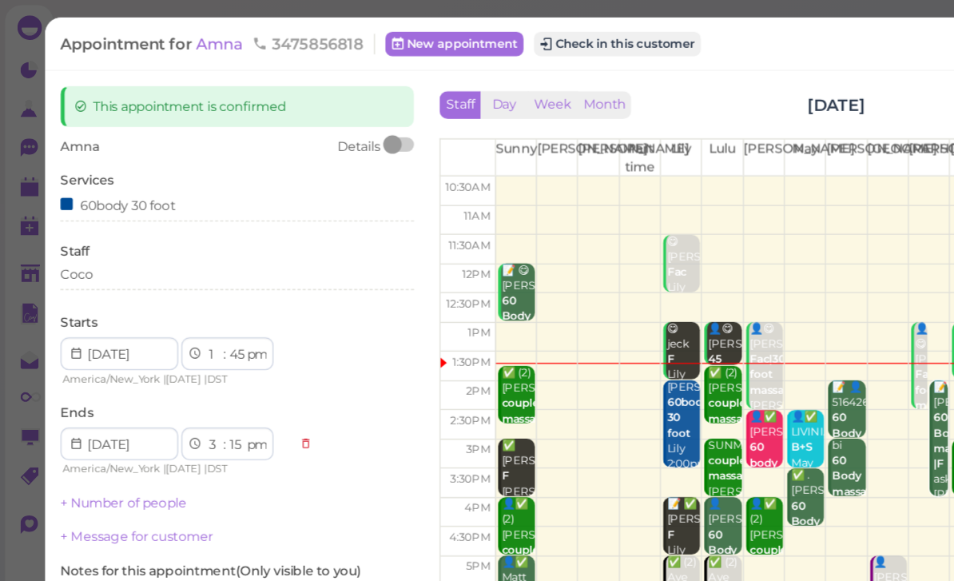
click at [500, 35] on button "Check in this customer" at bounding box center [481, 34] width 130 height 19
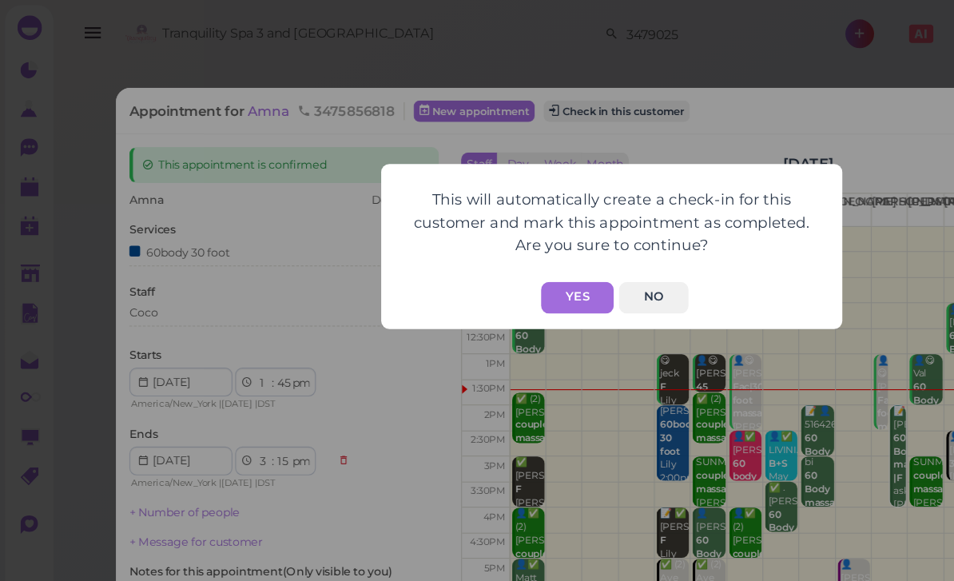
click at [449, 230] on button "Yes" at bounding box center [450, 232] width 57 height 25
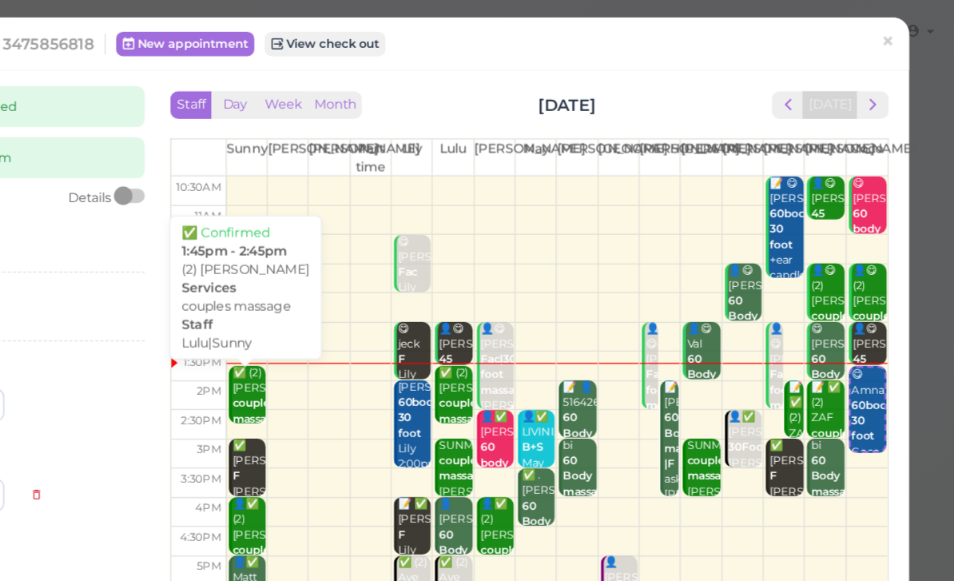
click at [391, 313] on div "✅ (2) jennifer loccisano couples massage Lulu|Sunny 1:45pm - 2:45pm" at bounding box center [404, 332] width 26 height 95
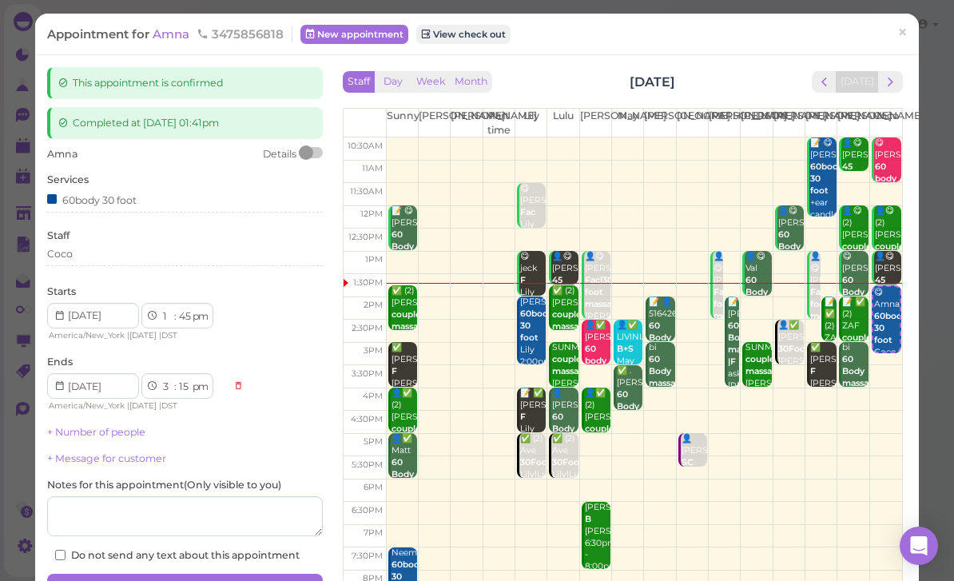
click at [402, 313] on div "✅ (2) jennifer loccisano couples massage Lulu|Sunny 1:45pm - 2:45pm" at bounding box center [404, 332] width 26 height 95
click at [901, 24] on span "×" at bounding box center [902, 33] width 10 height 22
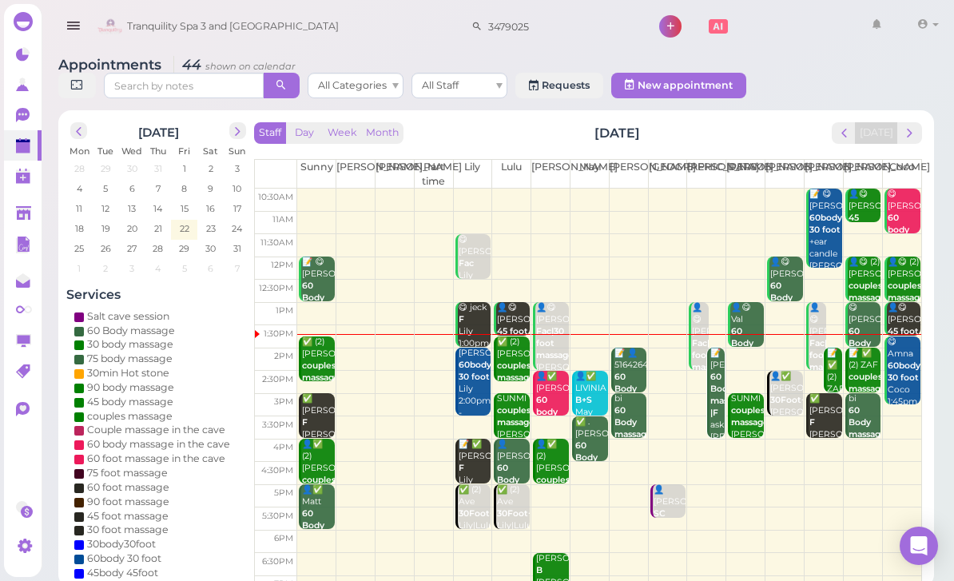
click at [317, 359] on div "✅ (2) jennifer loccisano couples massage Lulu|Sunny 1:45pm - 2:45pm" at bounding box center [318, 383] width 34 height 95
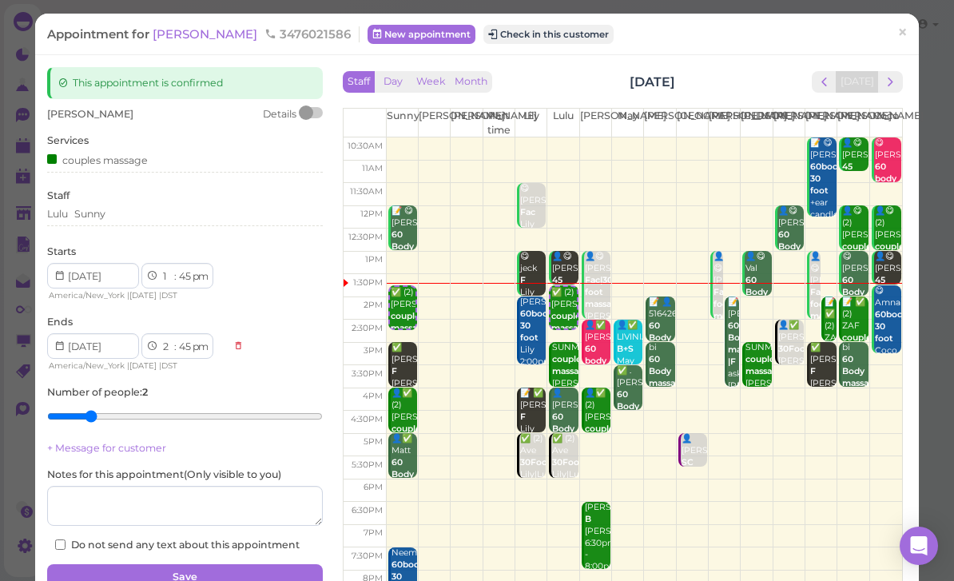
click at [564, 30] on button "Check in this customer" at bounding box center [548, 34] width 130 height 19
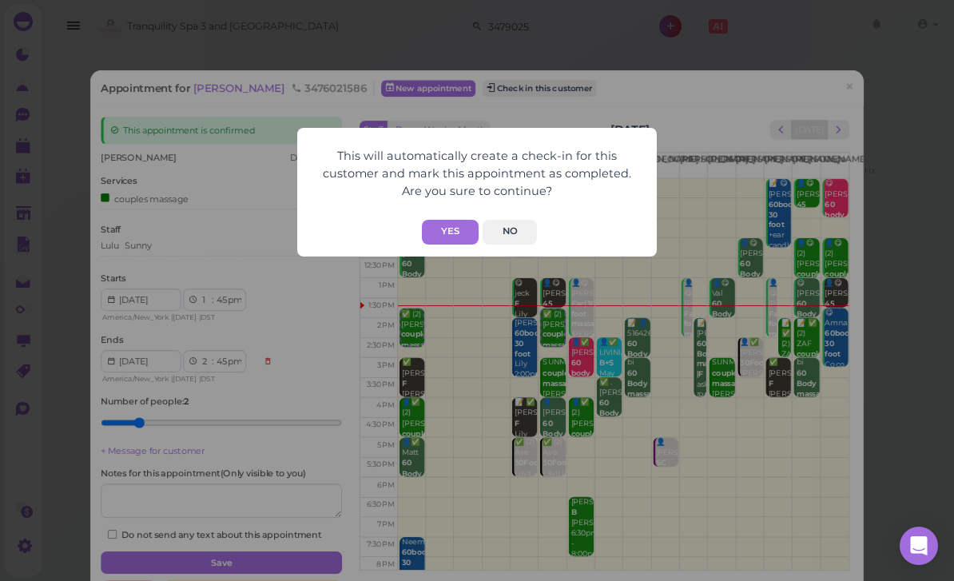
click at [450, 232] on button "Yes" at bounding box center [450, 232] width 57 height 25
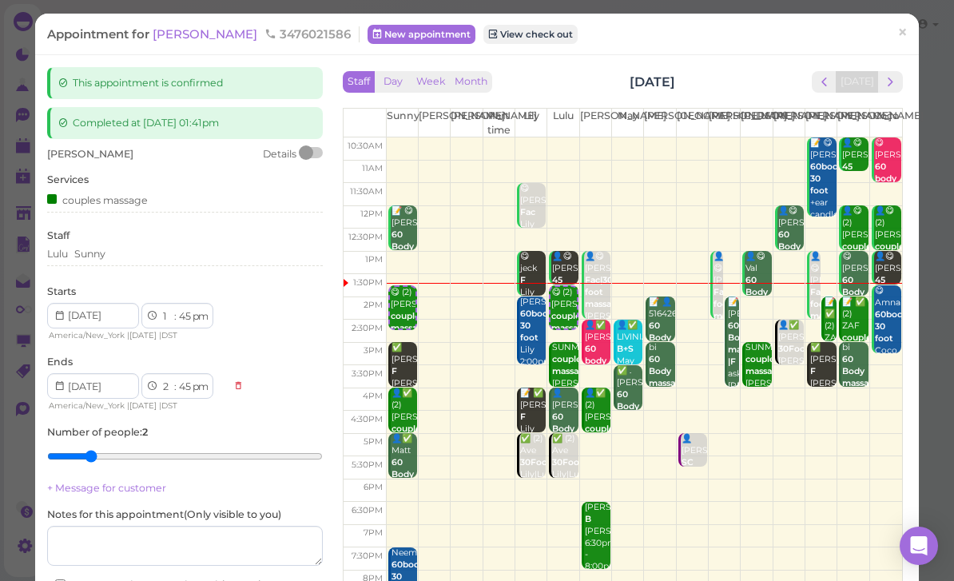
click at [903, 34] on span "×" at bounding box center [902, 33] width 10 height 22
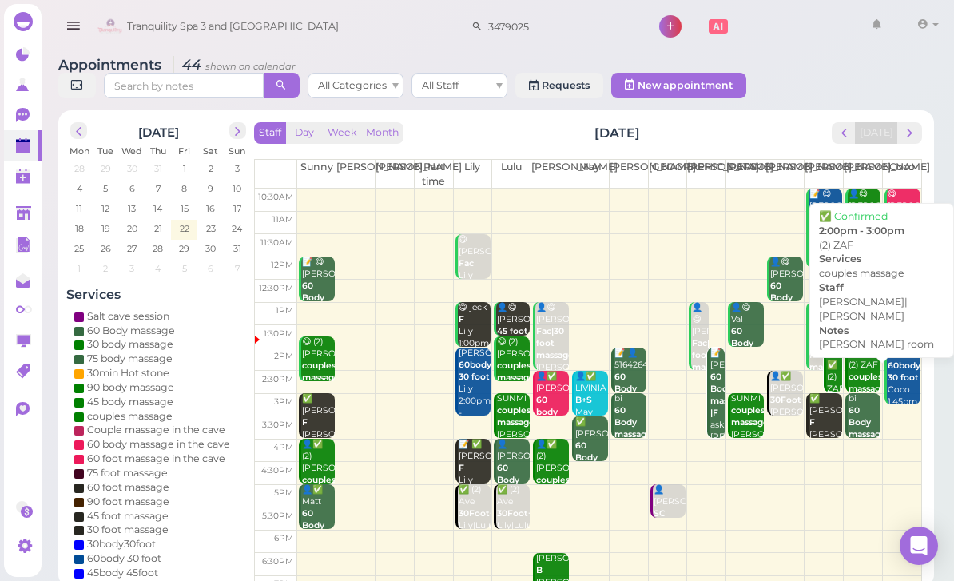
click at [863, 374] on b "couples massage" at bounding box center [867, 382] width 38 height 22
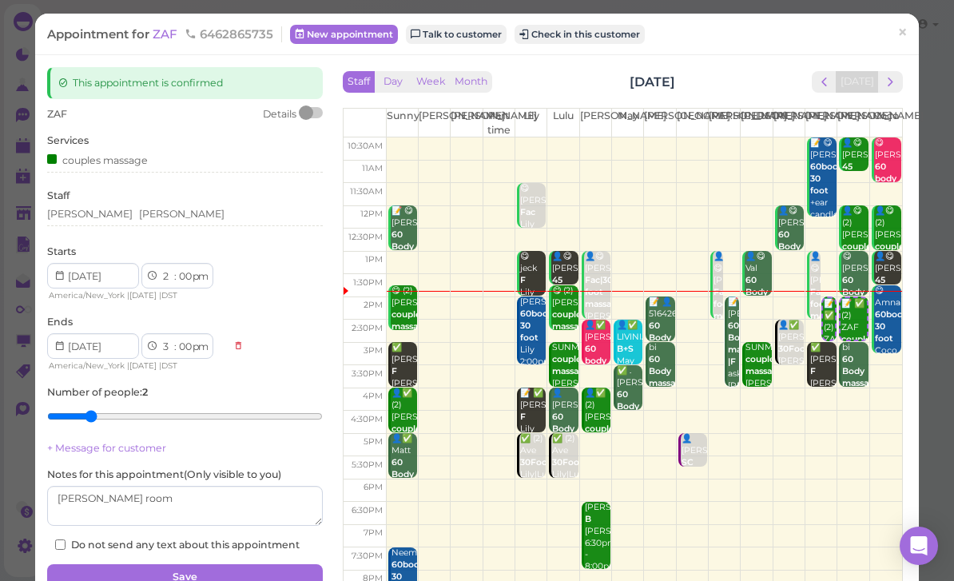
click at [602, 38] on button "Check in this customer" at bounding box center [579, 34] width 130 height 19
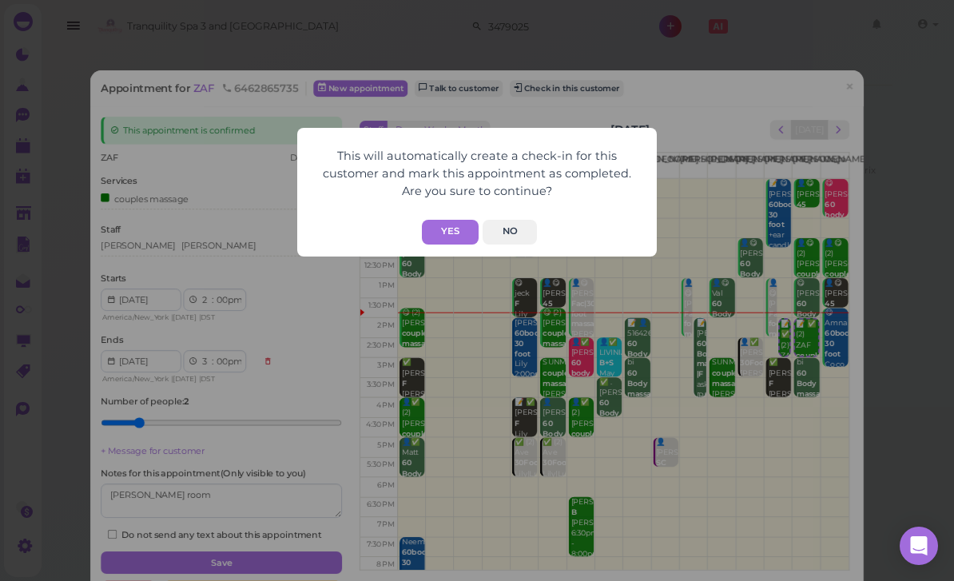
click at [459, 232] on button "Yes" at bounding box center [450, 232] width 57 height 25
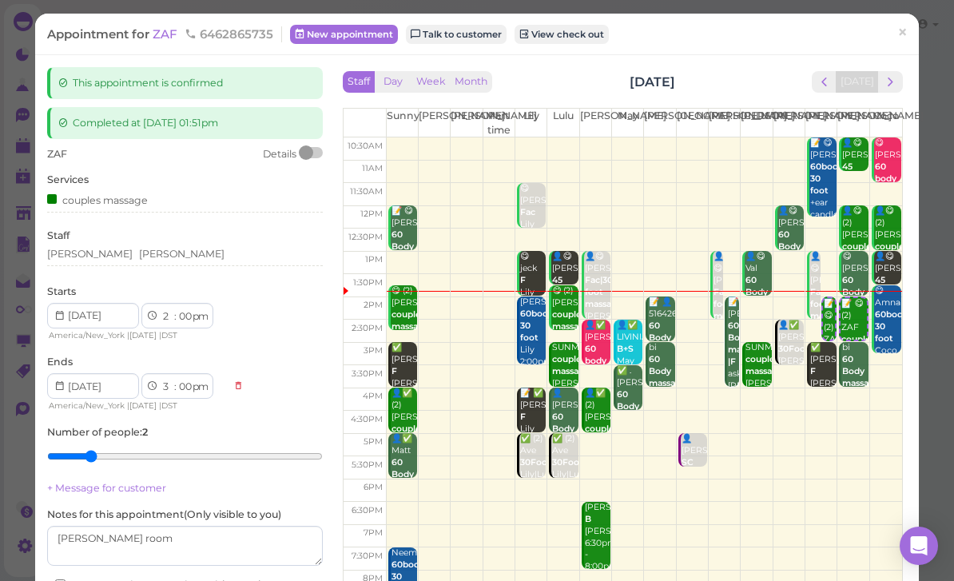
click at [903, 35] on span "×" at bounding box center [902, 33] width 10 height 22
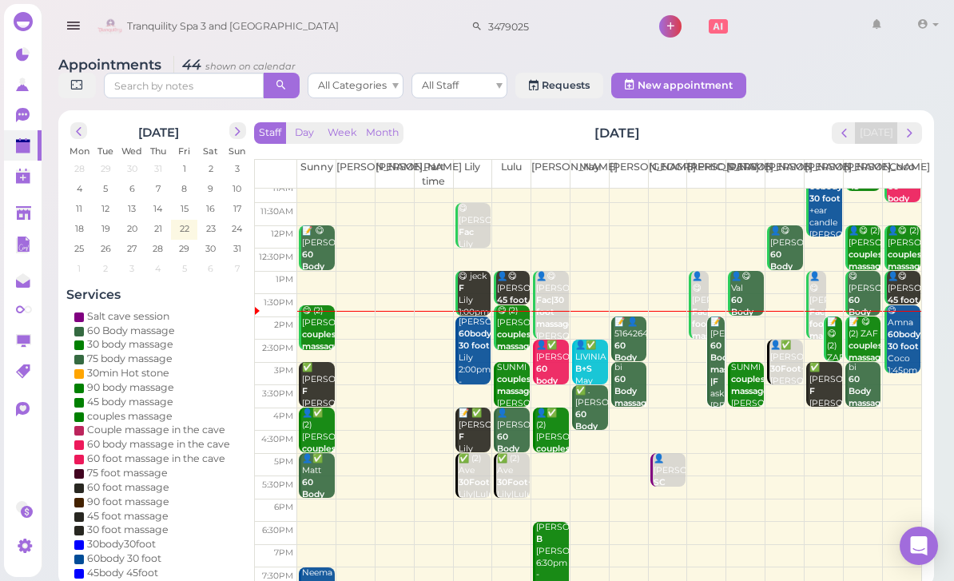
scroll to position [31, 0]
click at [908, 134] on span "next" at bounding box center [909, 132] width 15 height 15
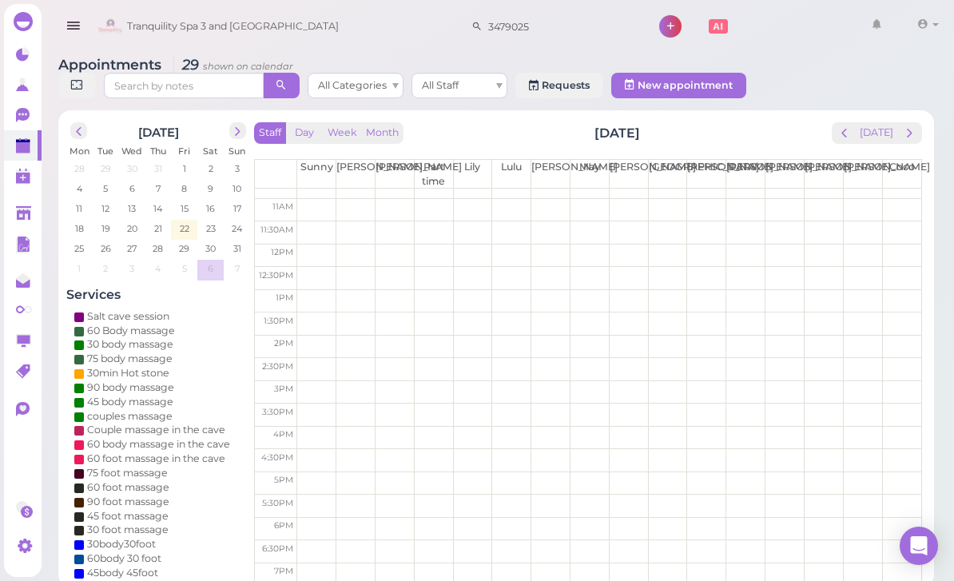
scroll to position [0, 0]
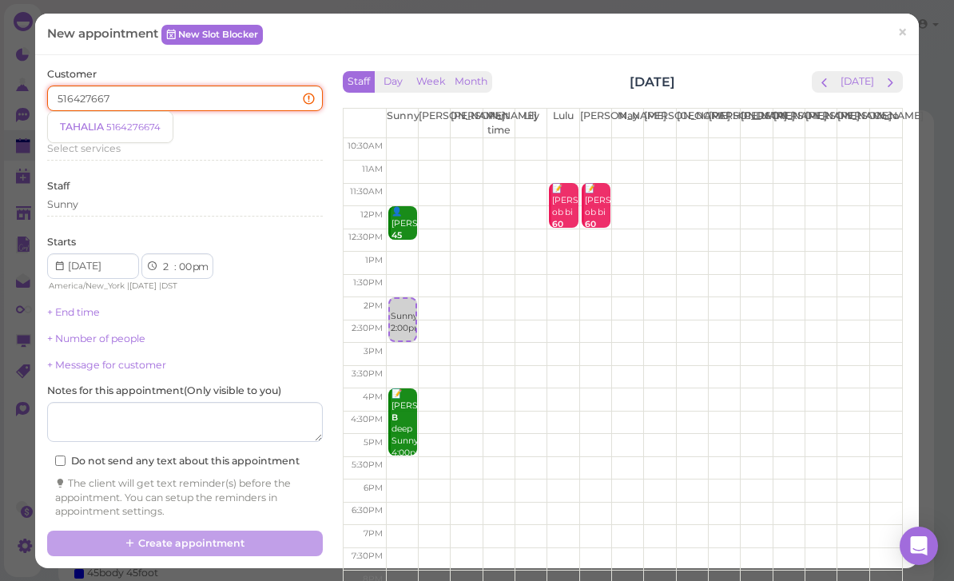
type input "5164276674"
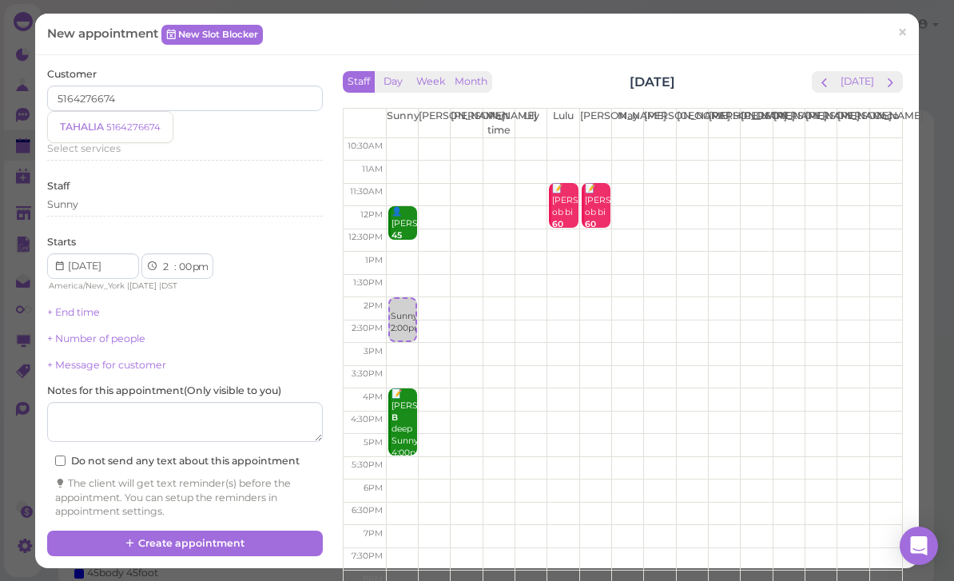
click at [128, 123] on small "5164276674" at bounding box center [133, 126] width 54 height 11
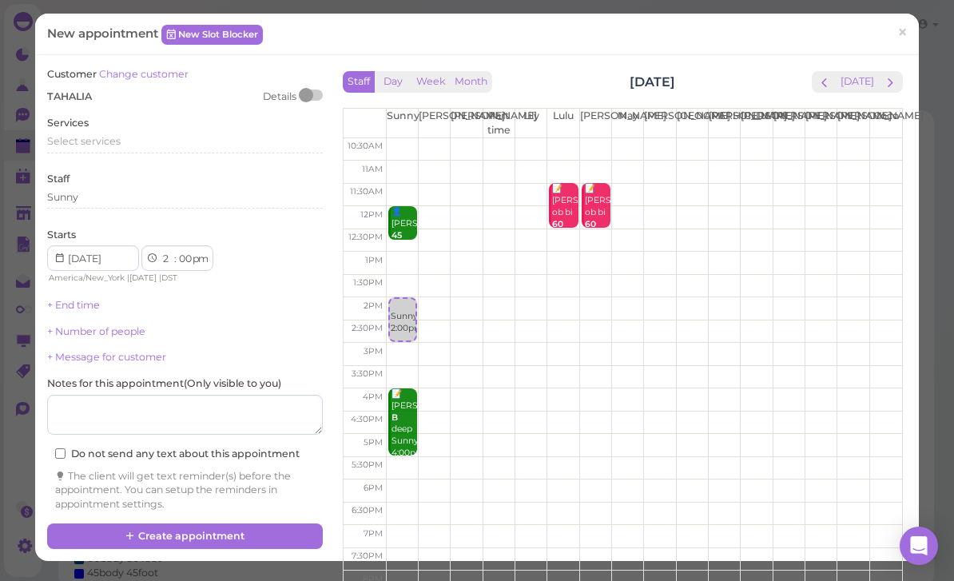
click at [99, 143] on span "Select services" at bounding box center [83, 141] width 73 height 12
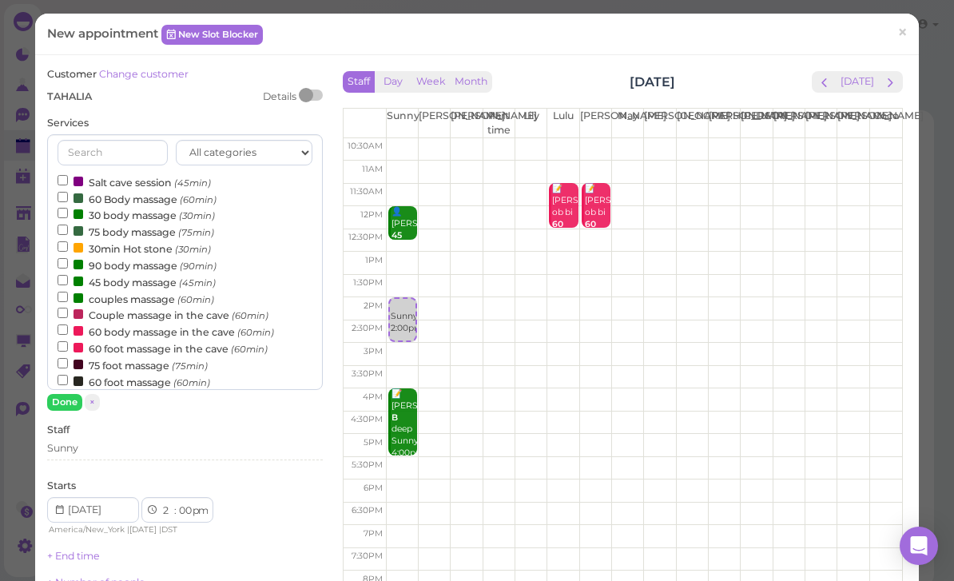
click at [137, 290] on label "couples massage (60min)" at bounding box center [136, 298] width 157 height 17
click at [68, 292] on input "couples massage (60min)" at bounding box center [63, 297] width 10 height 10
click at [69, 397] on button "Done" at bounding box center [64, 402] width 35 height 17
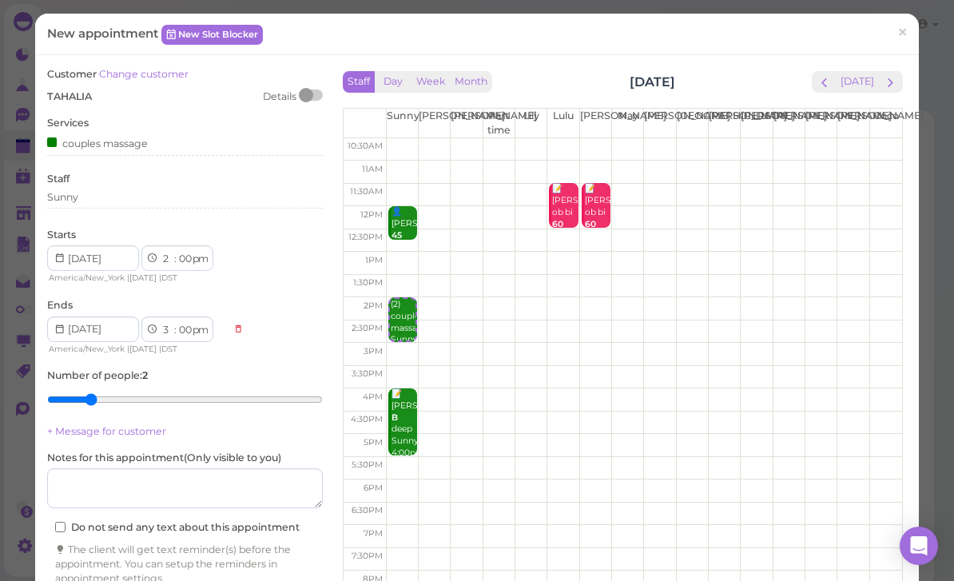
click at [123, 190] on div "Sunny" at bounding box center [185, 197] width 276 height 14
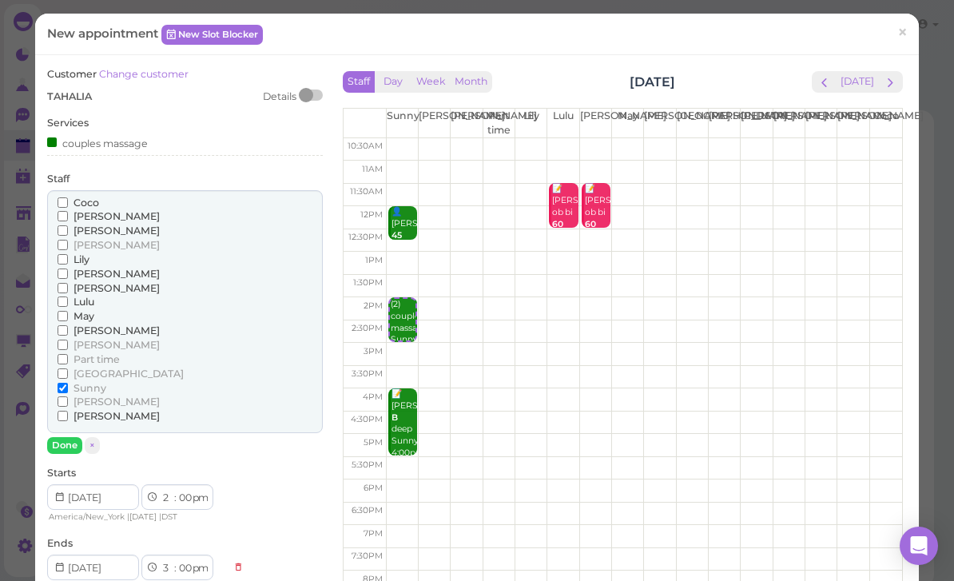
click at [74, 253] on span "Lily" at bounding box center [81, 259] width 16 height 12
click at [68, 254] on input "Lily" at bounding box center [63, 259] width 10 height 10
click at [72, 437] on button "Done" at bounding box center [64, 445] width 35 height 17
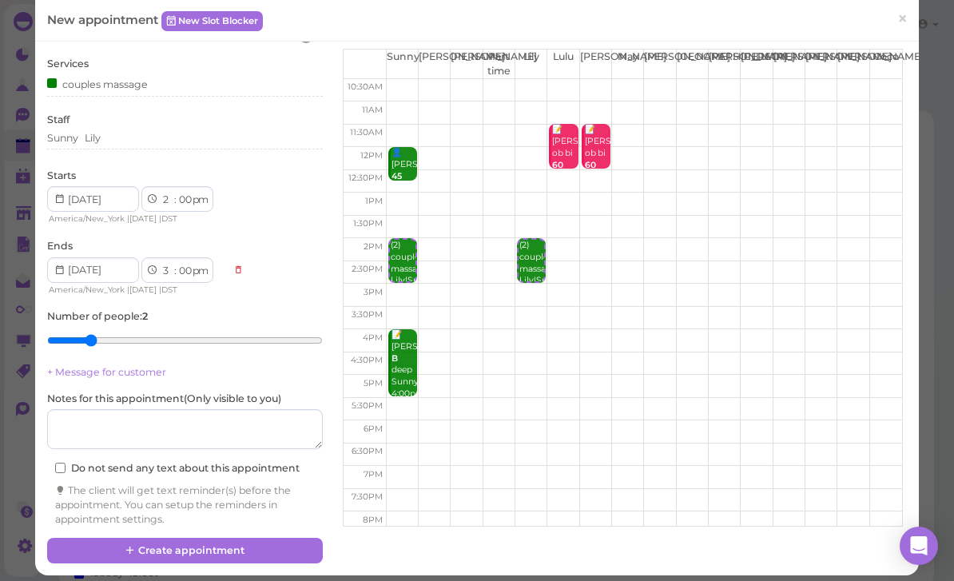
scroll to position [58, 0]
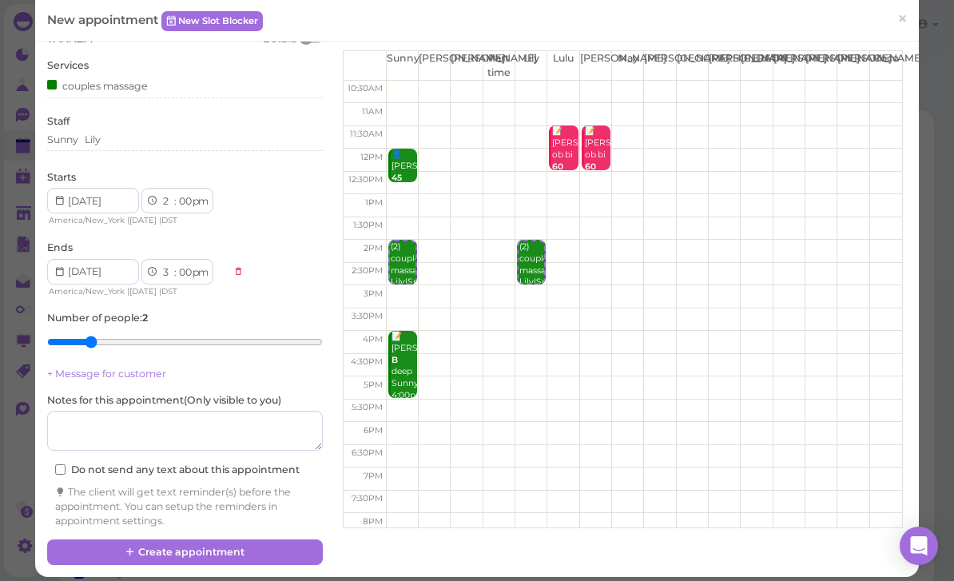
click at [238, 546] on button "Create appointment" at bounding box center [185, 552] width 276 height 26
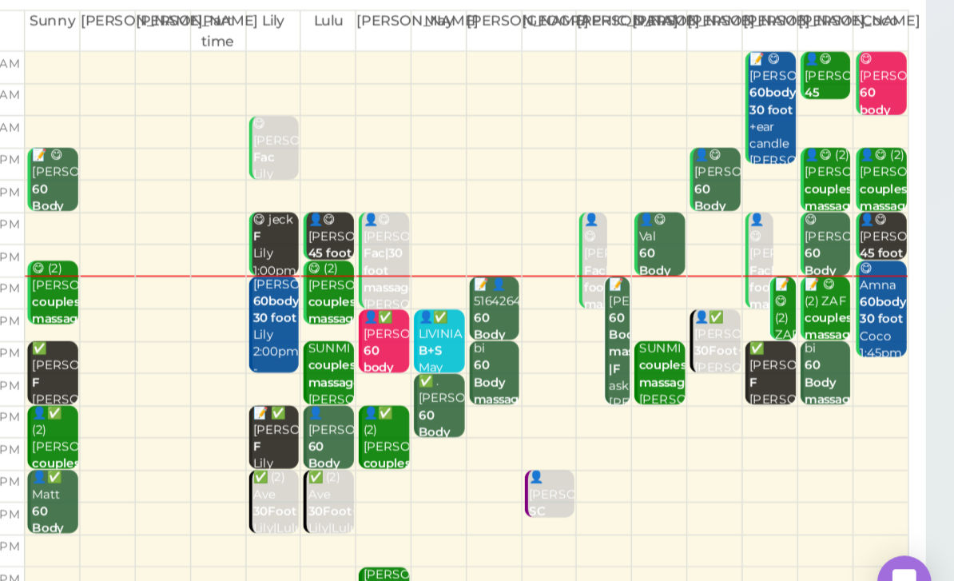
scroll to position [2, 0]
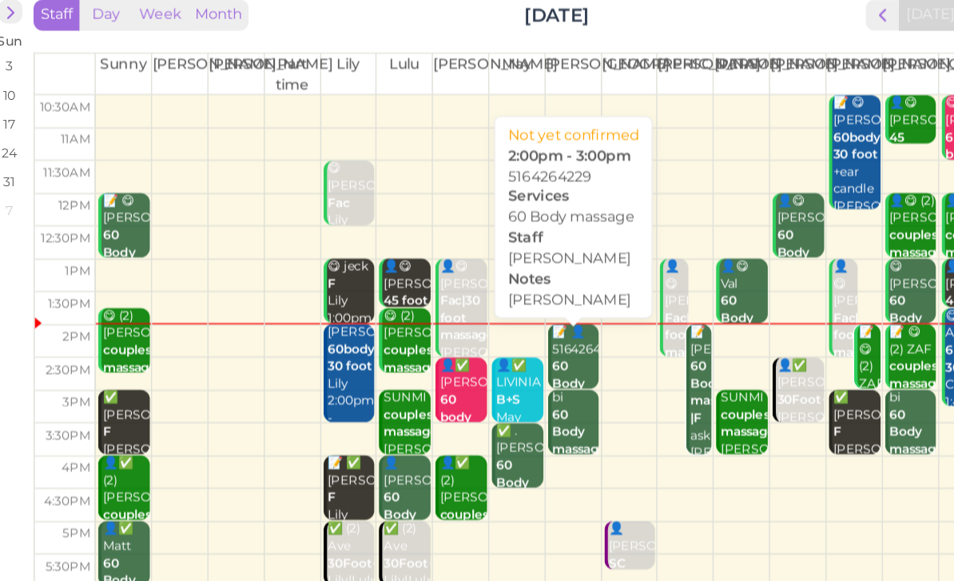
click at [613, 329] on div "📝 👤5164264229 60 Body massage Mike Mike 2:00pm - 3:00pm" at bounding box center [630, 388] width 34 height 119
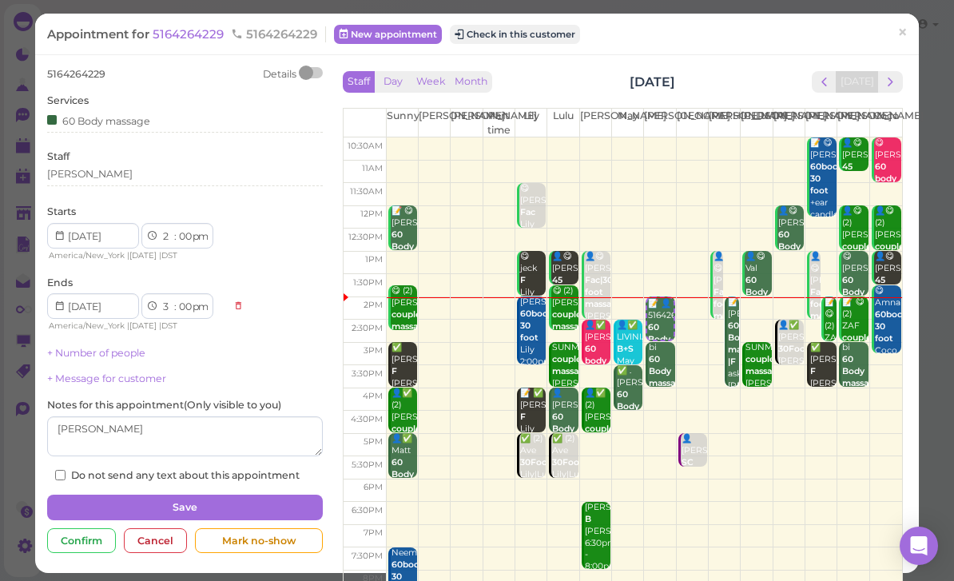
click at [906, 40] on span "×" at bounding box center [902, 33] width 10 height 22
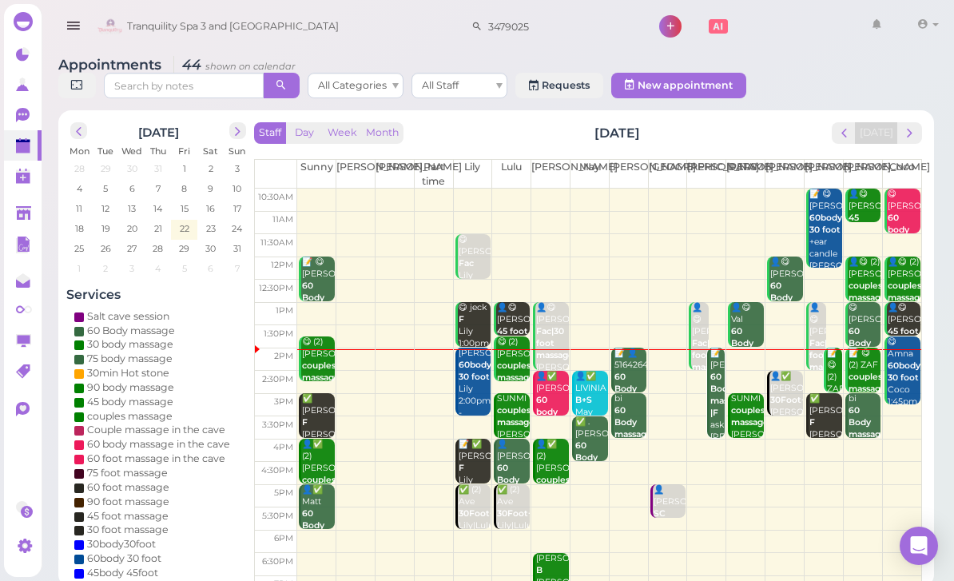
click at [623, 382] on b "60 Body massage" at bounding box center [633, 388] width 38 height 34
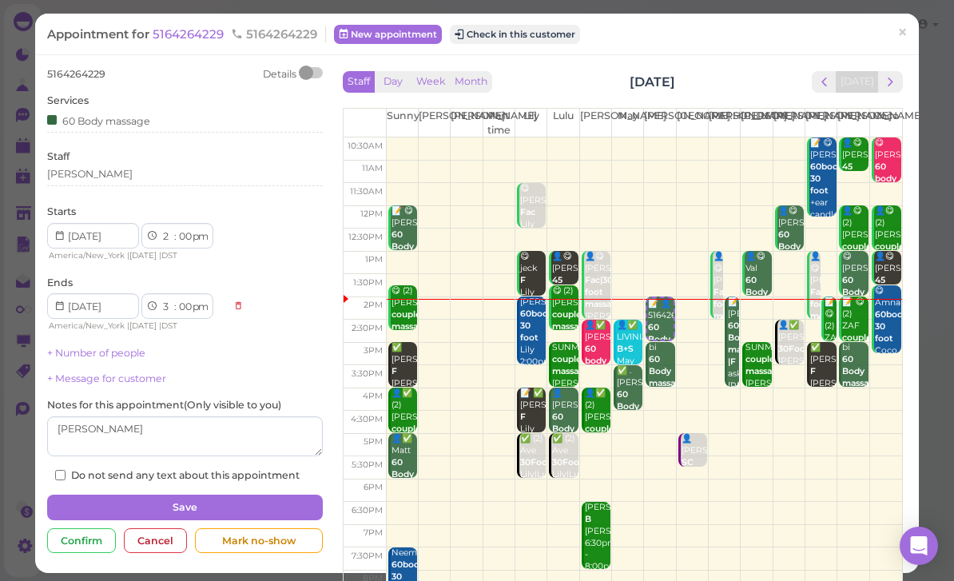
click at [191, 30] on span "5164264229" at bounding box center [190, 33] width 74 height 15
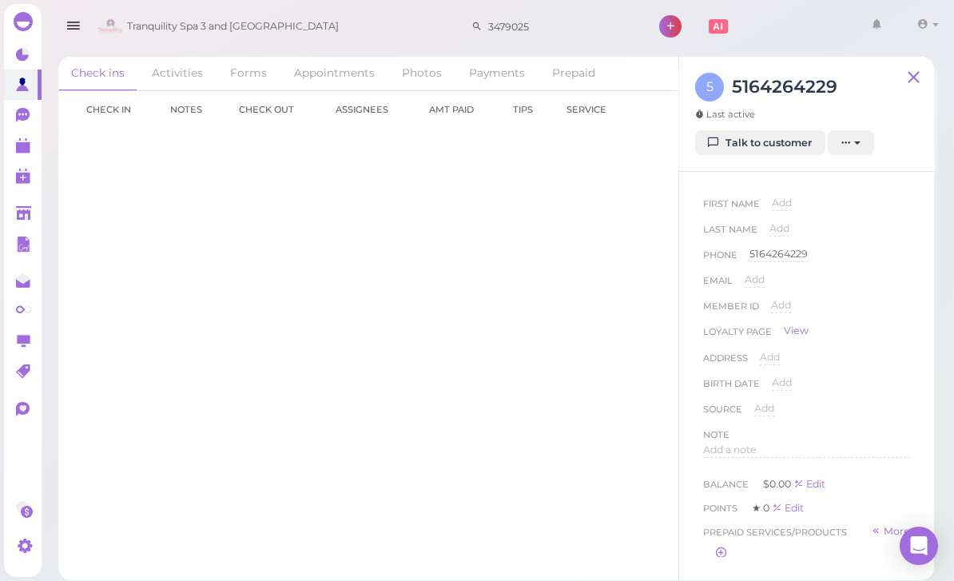
click at [788, 252] on div "5164264229" at bounding box center [778, 254] width 58 height 15
click at [846, 255] on input "5164264229" at bounding box center [829, 259] width 161 height 24
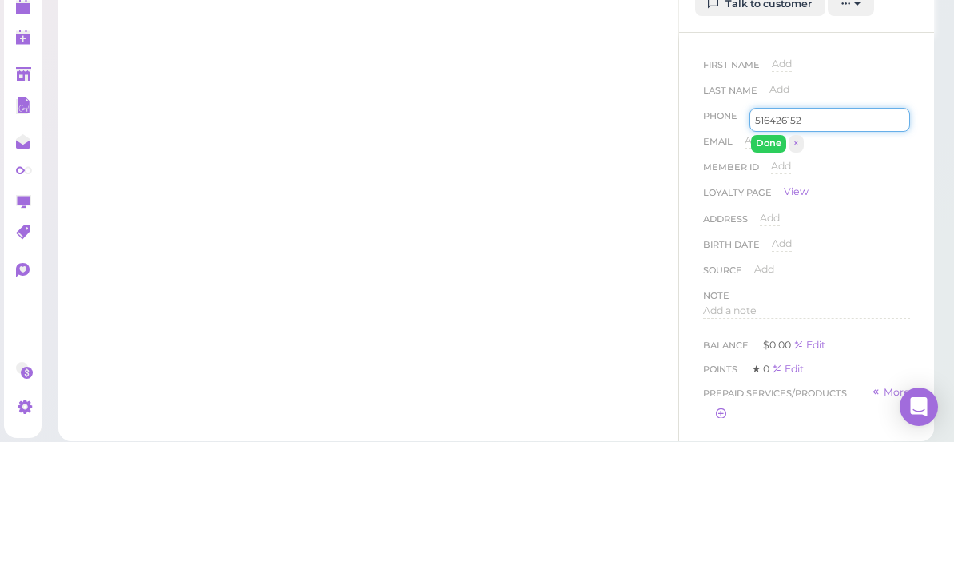
type input "5164261529"
click at [764, 274] on button "Done" at bounding box center [768, 282] width 35 height 17
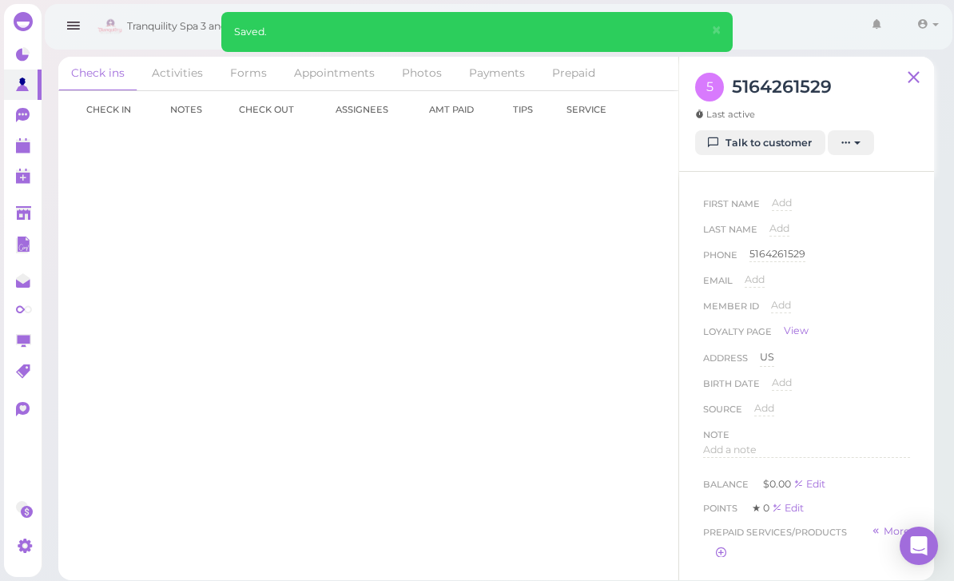
click at [765, 133] on link "Talk to customer" at bounding box center [760, 143] width 130 height 26
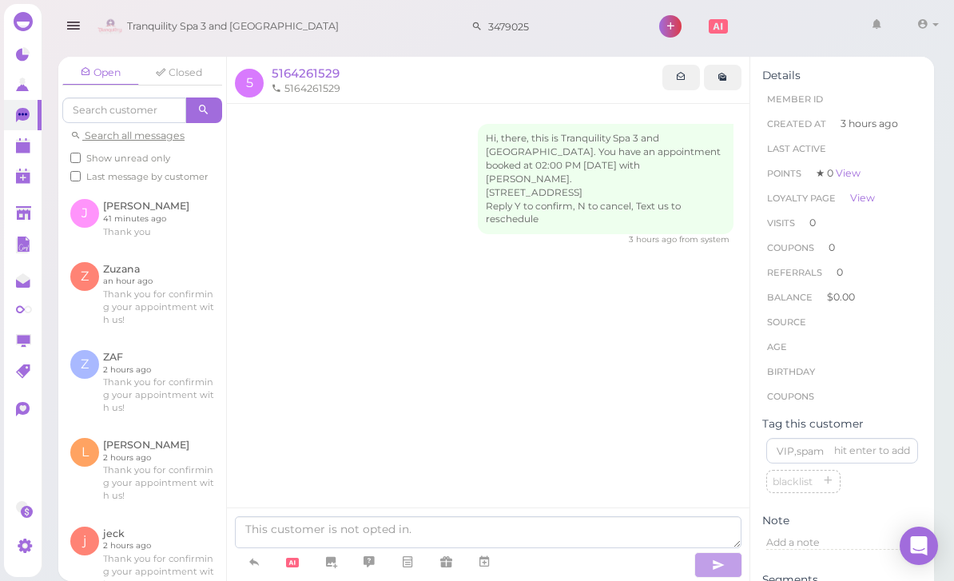
click at [316, 73] on span "5164261529" at bounding box center [306, 72] width 68 height 15
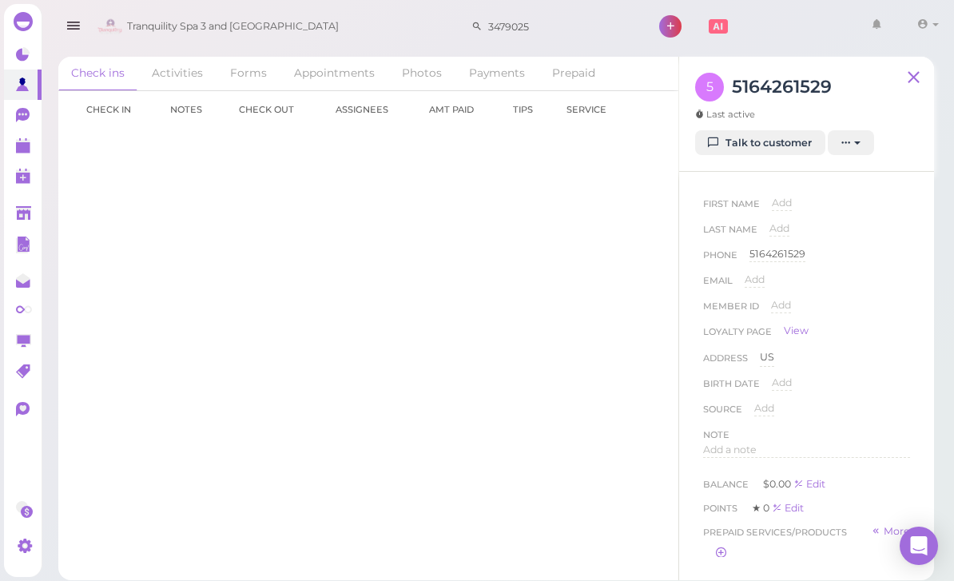
click at [788, 250] on div "5164261529" at bounding box center [777, 254] width 56 height 15
click at [839, 264] on input "5164261529" at bounding box center [829, 259] width 161 height 24
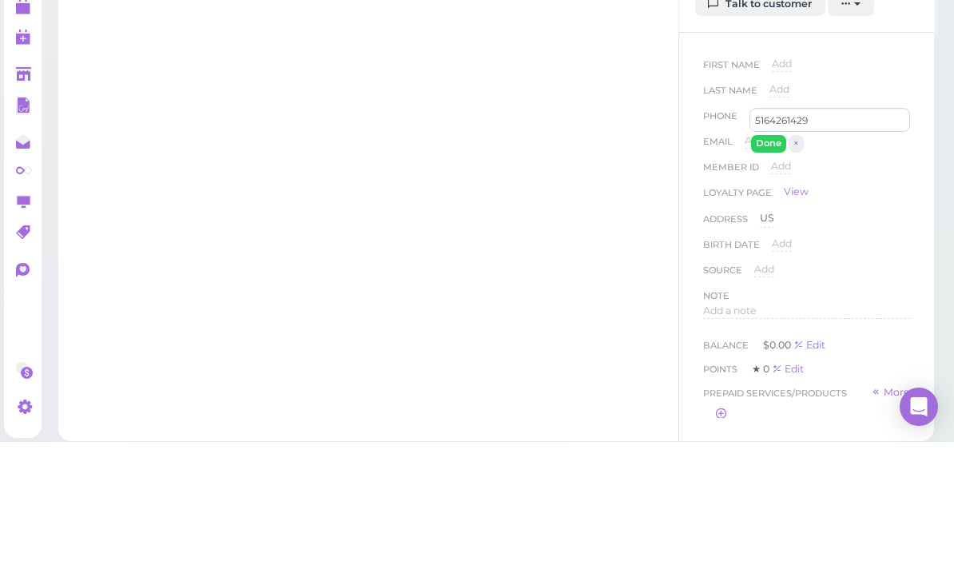
click at [772, 274] on button "Done" at bounding box center [768, 282] width 35 height 17
type input "5164261529"
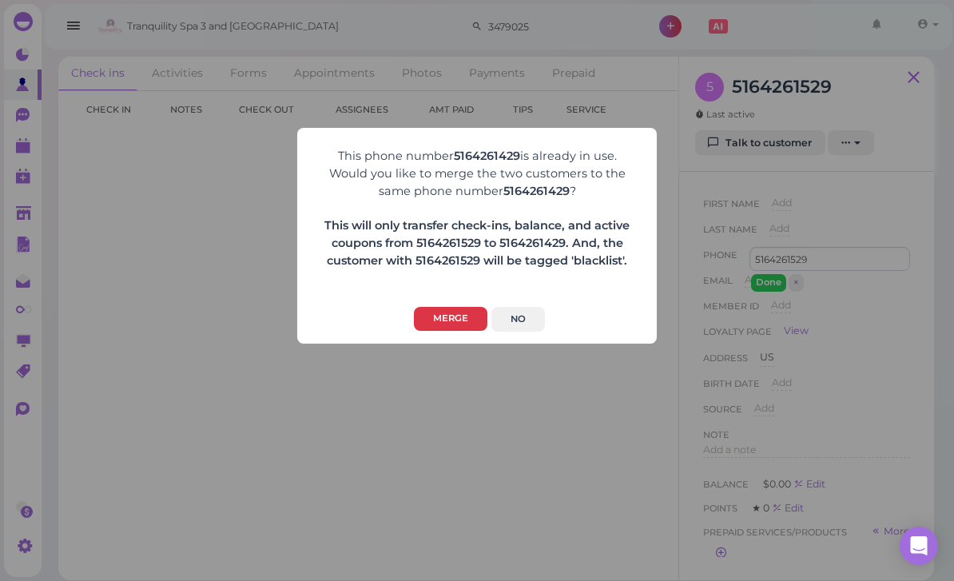
click at [454, 316] on button "Merge" at bounding box center [450, 319] width 73 height 25
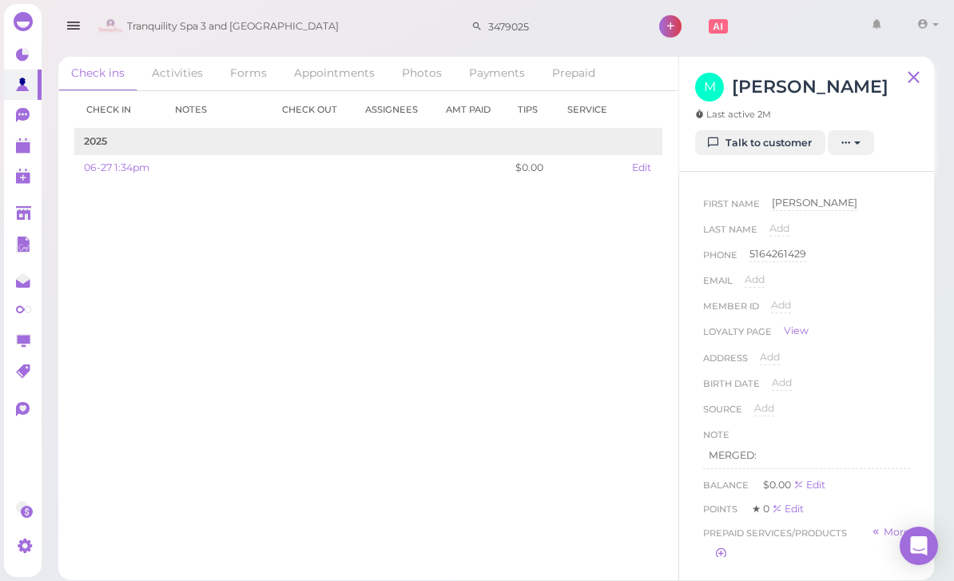
click at [787, 185] on div "First Name Michelle Michelle Last Name Add Phone 5164261429 5164261429 Email Ad…" at bounding box center [806, 364] width 255 height 385
click at [780, 180] on div "First Name Michelle Michelle Last Name Add Phone 5164261429 5164261429 Email Ad…" at bounding box center [806, 364] width 255 height 385
click at [781, 252] on div "5164261429" at bounding box center [777, 254] width 57 height 15
click at [760, 180] on div "First Name Michelle Michelle Last Name Add Phone 5164261429 5164261429 Done × E…" at bounding box center [806, 364] width 255 height 385
click at [766, 279] on button "Done" at bounding box center [768, 282] width 35 height 17
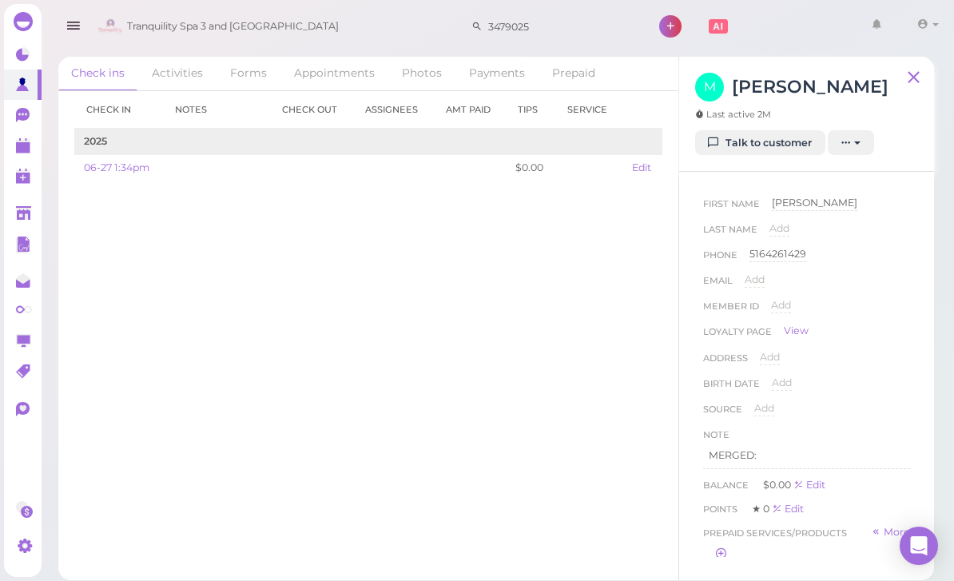
click at [763, 173] on div "First Name Michelle Michelle Last Name Add Phone 5164261429 5164261429 Email Ad…" at bounding box center [806, 364] width 255 height 385
click at [765, 186] on div "First Name Michelle Michelle Last Name Add Phone 5164261429 5164261429 Email Ad…" at bounding box center [806, 364] width 255 height 385
click at [911, 117] on div "M Michelle Last active 2M" at bounding box center [806, 102] width 223 height 58
click at [117, 161] on link "06-27 1:34pm" at bounding box center [116, 167] width 65 height 12
click at [780, 140] on link "Talk to customer" at bounding box center [760, 143] width 130 height 26
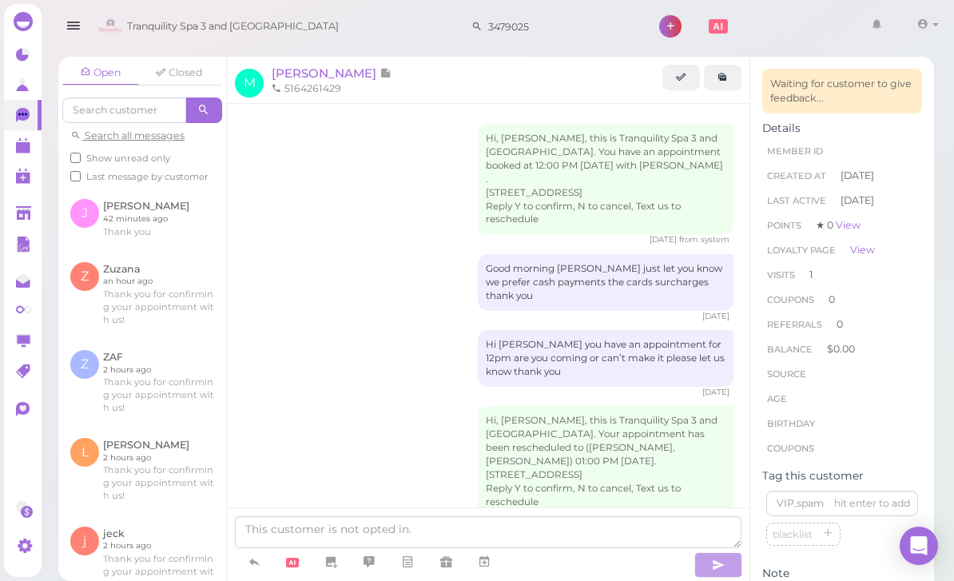
click at [294, 71] on span "[PERSON_NAME]" at bounding box center [326, 72] width 108 height 15
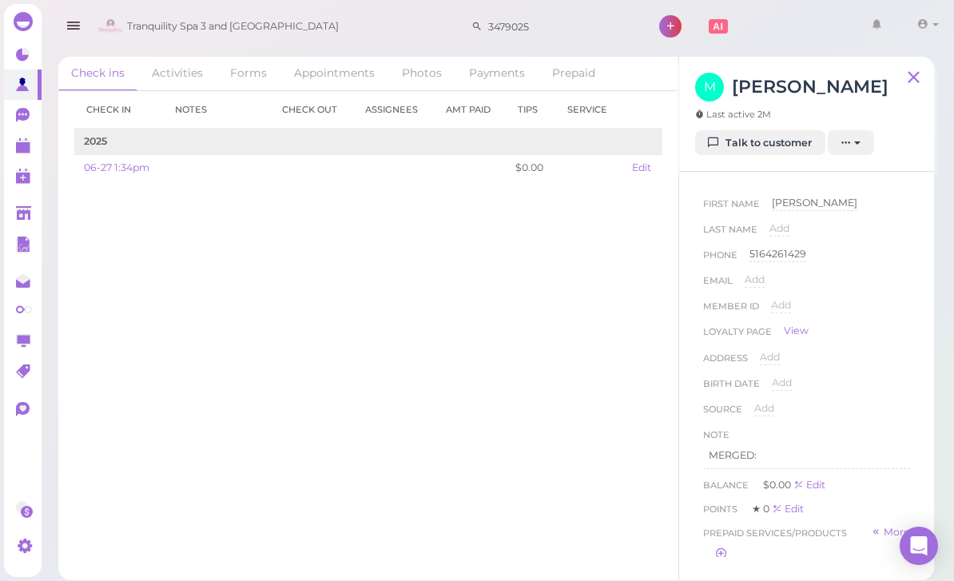
click at [769, 148] on link "Talk to customer" at bounding box center [760, 143] width 130 height 26
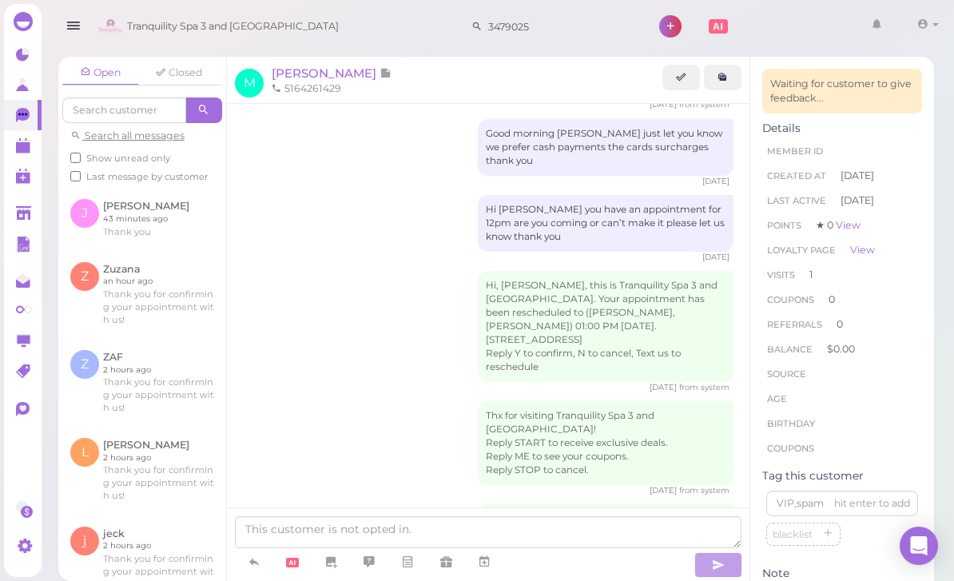
scroll to position [51, 0]
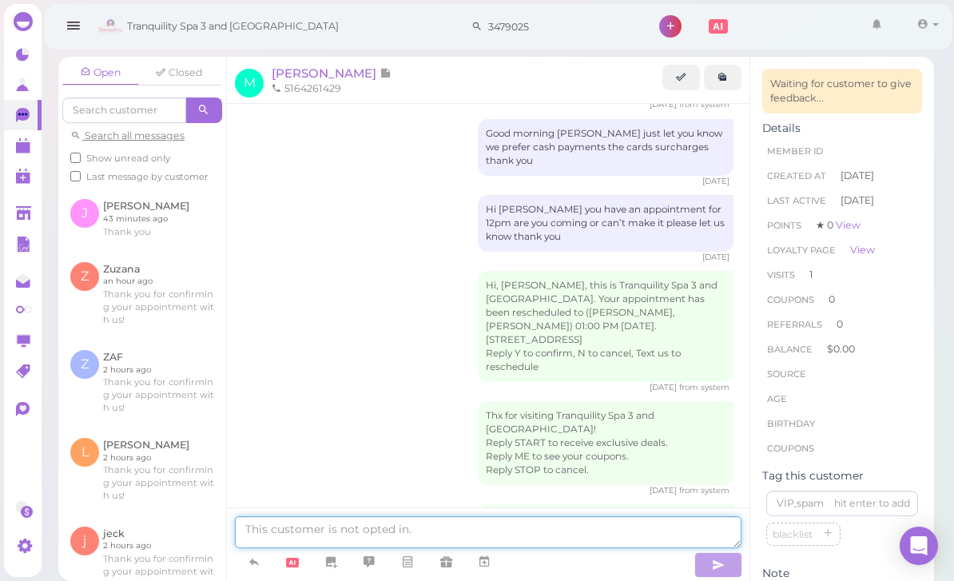
click at [381, 523] on textarea at bounding box center [488, 532] width 506 height 32
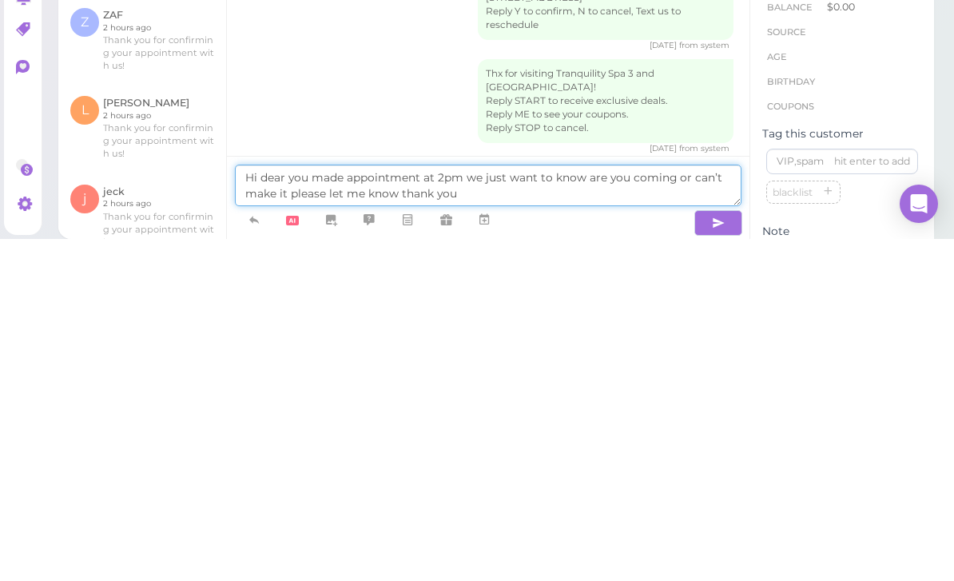
type textarea "Hi dear you made appointment at 2pm we just want to know are you coming or can’…"
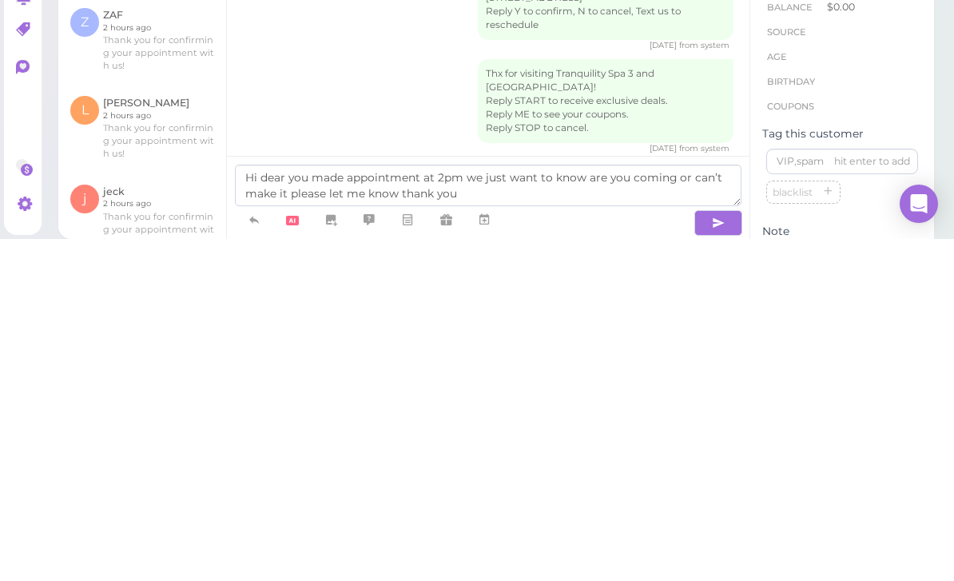
click at [705, 552] on button "button" at bounding box center [718, 565] width 48 height 26
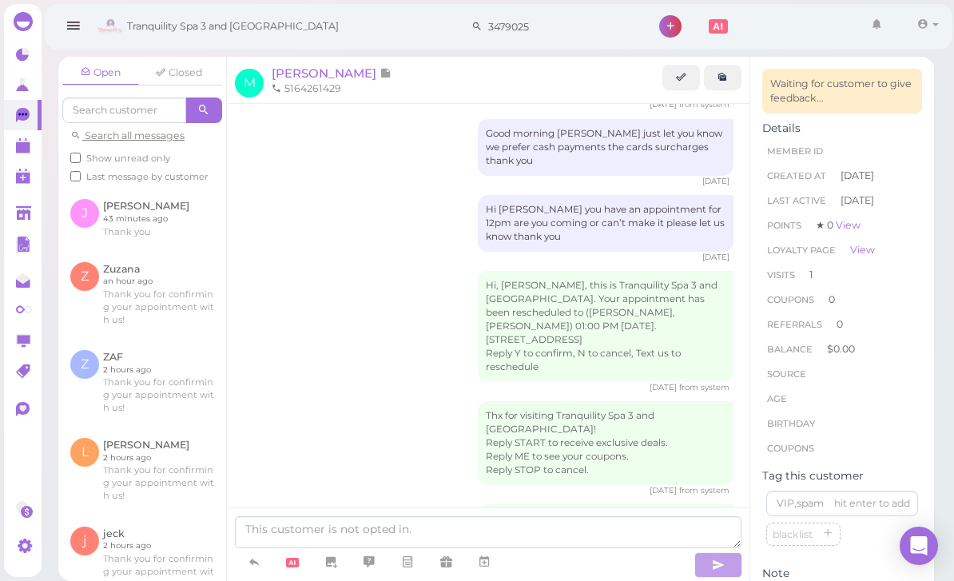
scroll to position [197, 0]
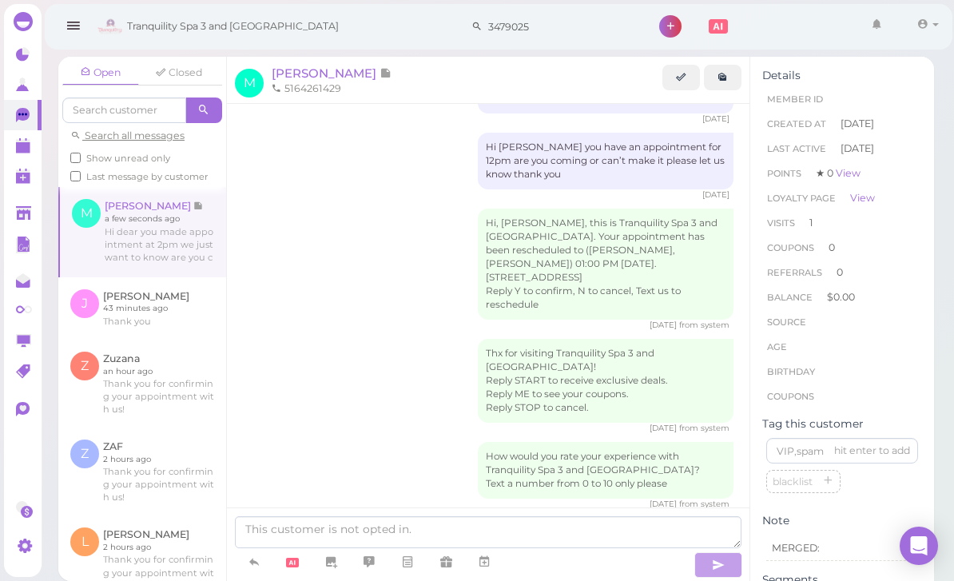
click at [22, 144] on polygon at bounding box center [23, 147] width 14 height 11
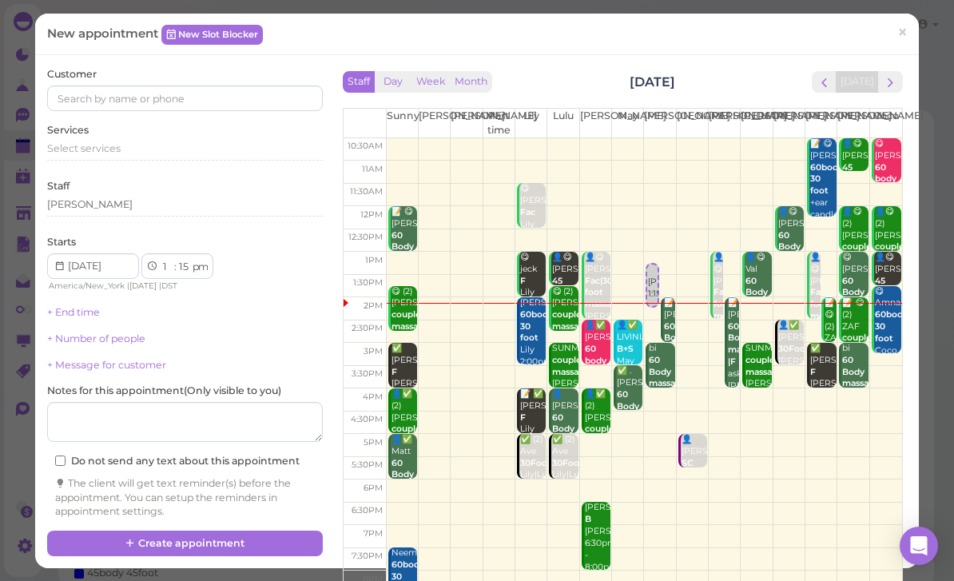
click at [901, 81] on button "next" at bounding box center [890, 82] width 25 height 22
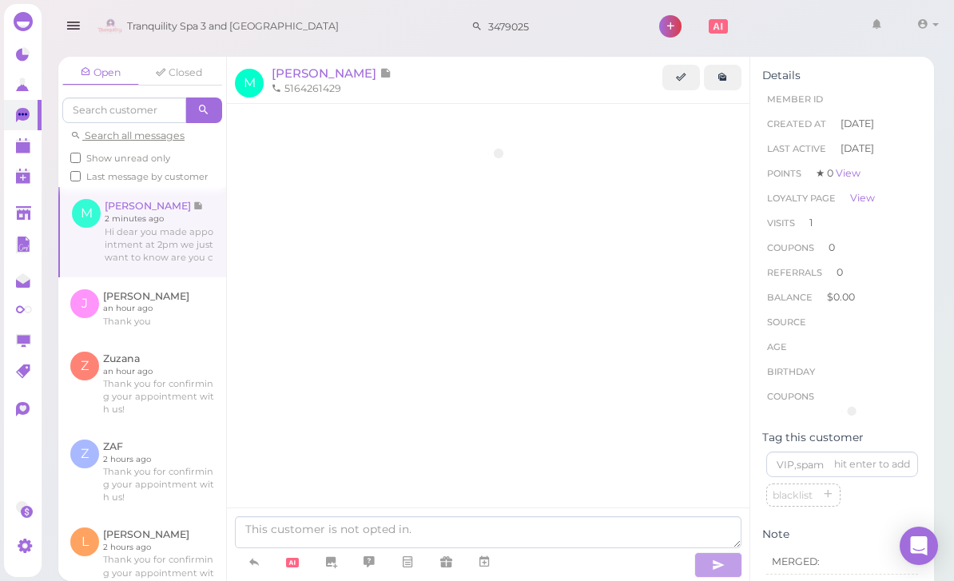
scroll to position [208, 0]
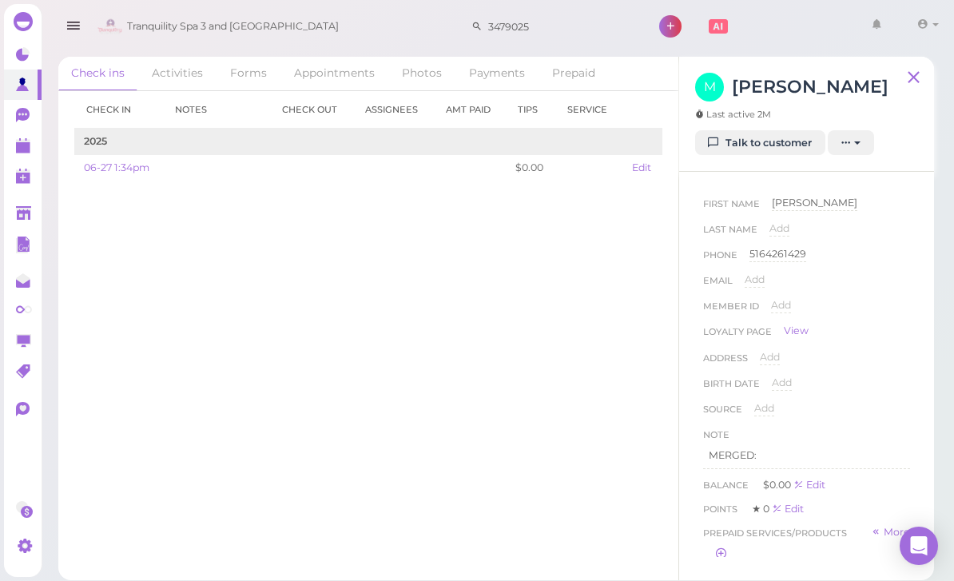
click at [761, 145] on link "Talk to customer" at bounding box center [760, 143] width 130 height 26
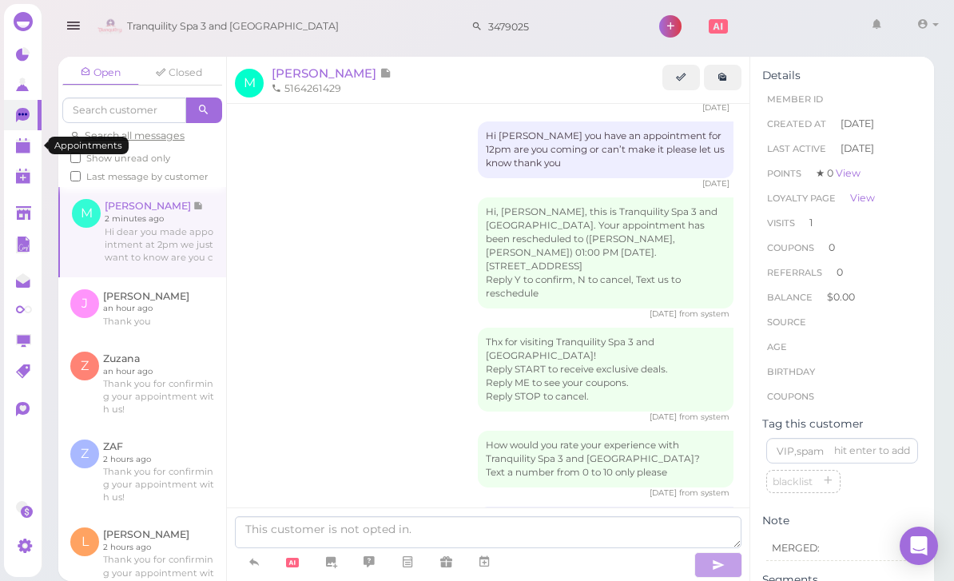
click at [22, 146] on polygon at bounding box center [23, 147] width 14 height 11
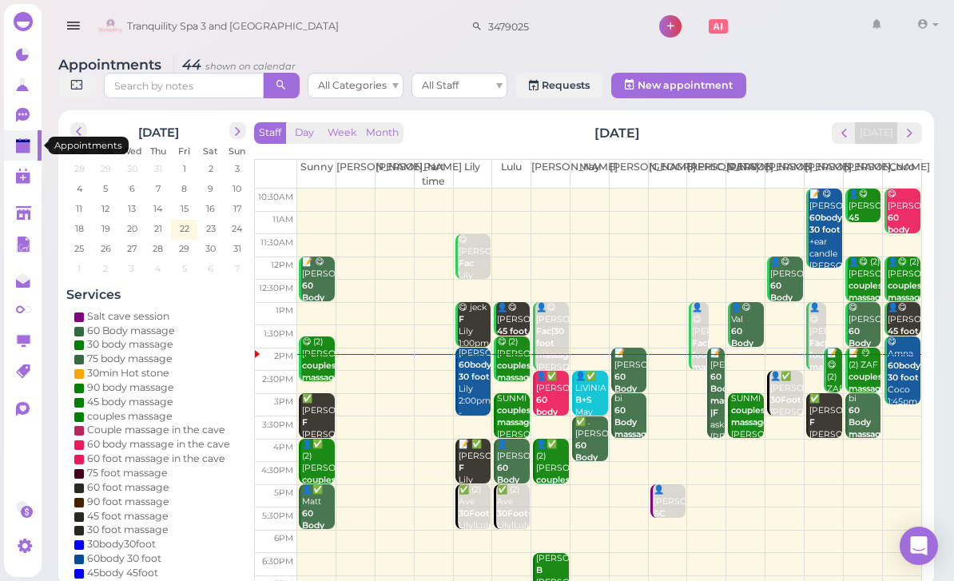
click at [628, 371] on div "📝 Michelle 60 Body massage Mike Mike 2:00pm - 3:00pm" at bounding box center [630, 406] width 34 height 119
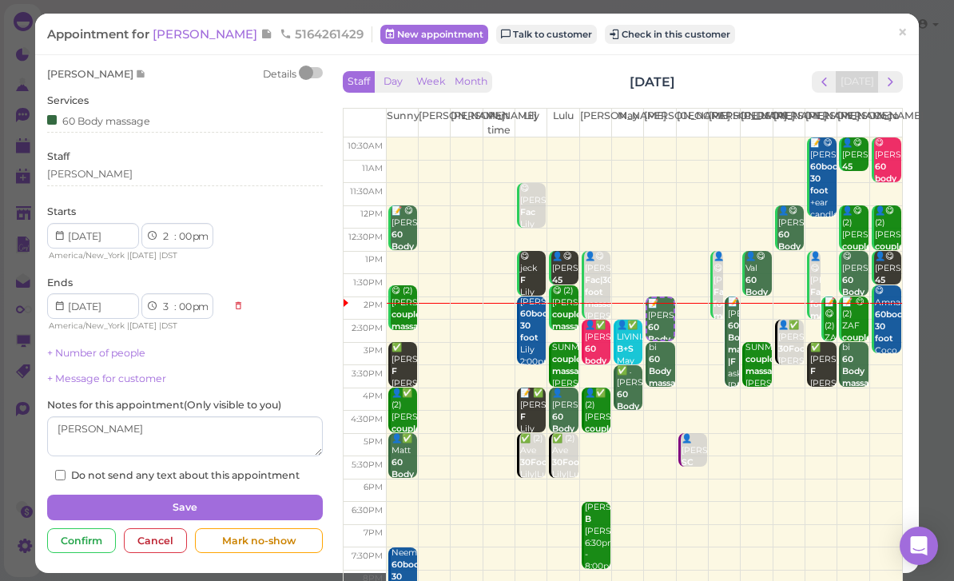
click at [170, 529] on div "Cancel" at bounding box center [155, 541] width 63 height 26
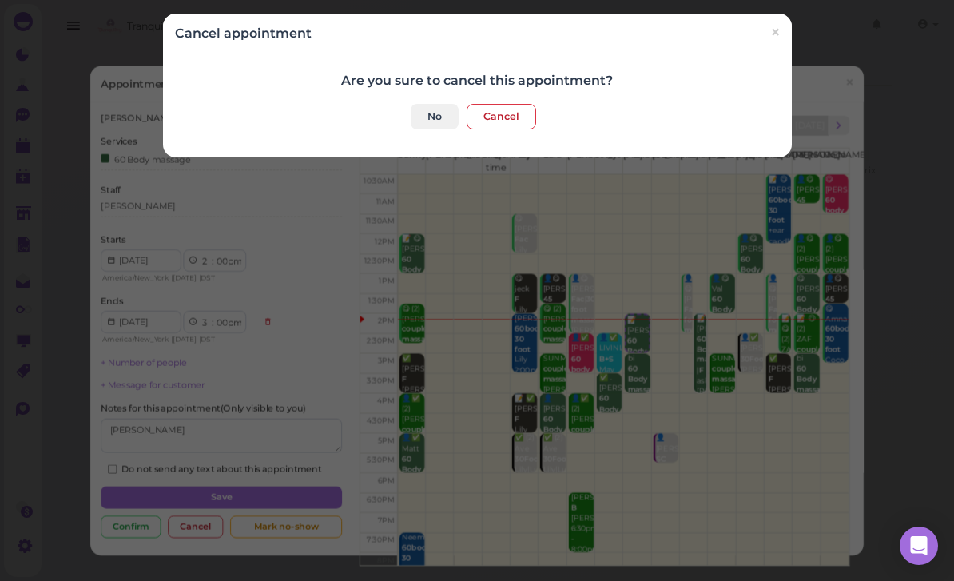
click at [513, 112] on button "Cancel" at bounding box center [500, 117] width 69 height 26
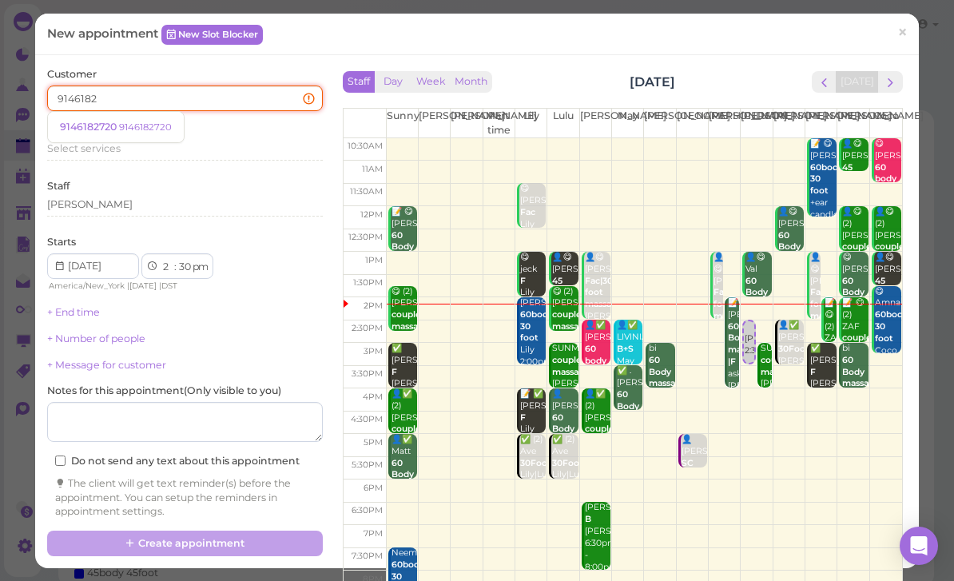
type input "91461827"
click at [118, 133] on link "9146182720 9146182720" at bounding box center [116, 127] width 136 height 30
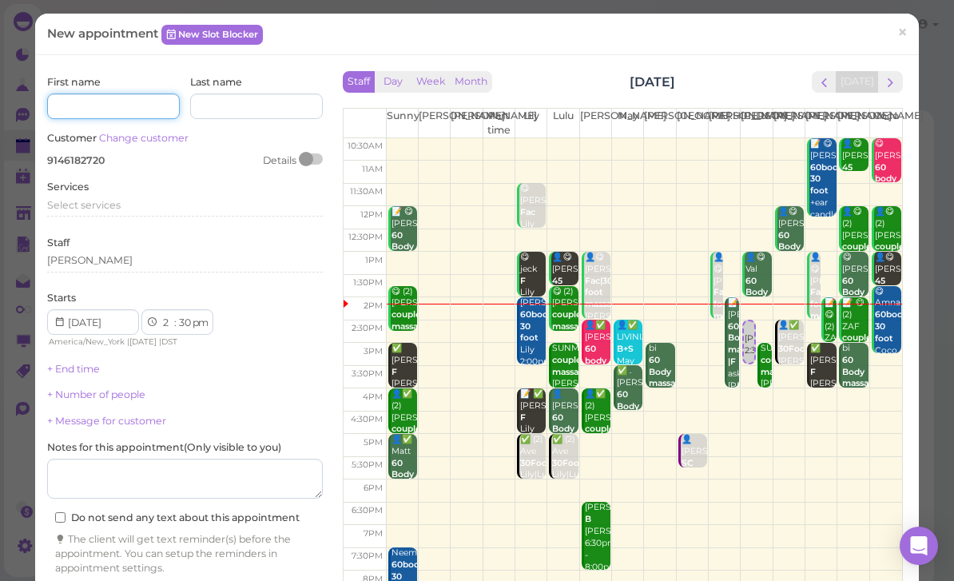
click at [82, 106] on input at bounding box center [113, 106] width 133 height 26
click at [84, 199] on span "Select services" at bounding box center [83, 205] width 73 height 12
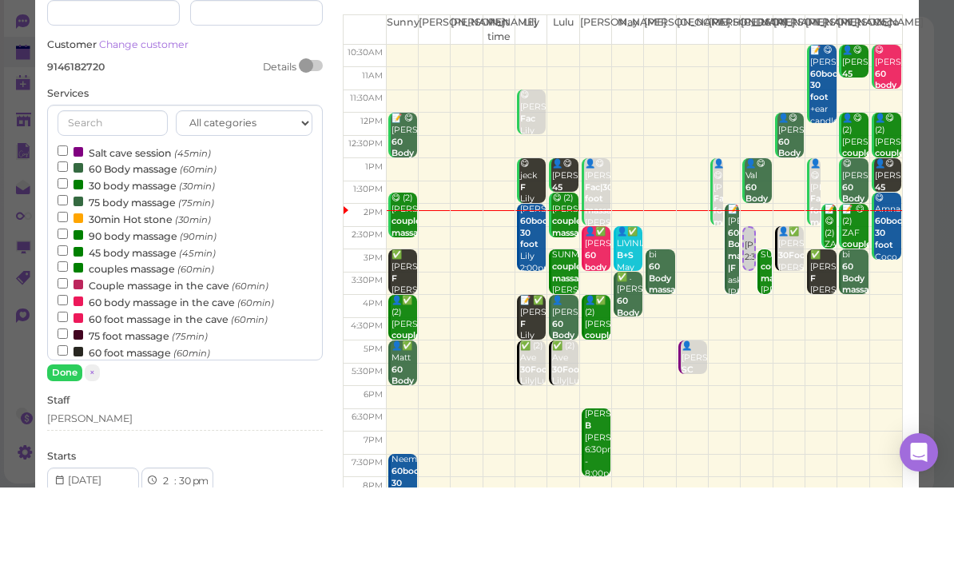
click at [120, 253] on label "60 Body massage (60min)" at bounding box center [137, 261] width 159 height 17
click at [68, 255] on input "60 Body massage (60min)" at bounding box center [63, 260] width 10 height 10
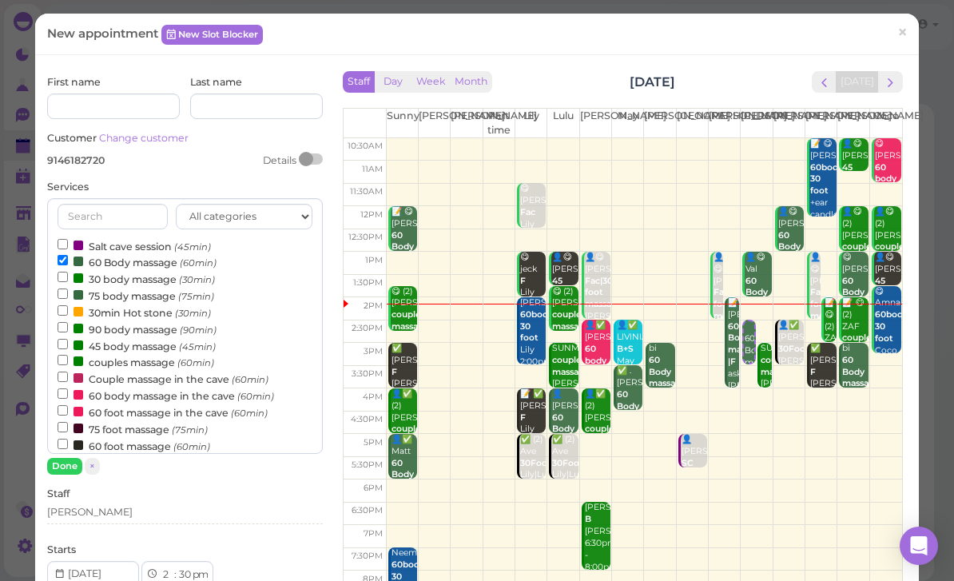
click at [61, 458] on button "Done" at bounding box center [64, 466] width 35 height 17
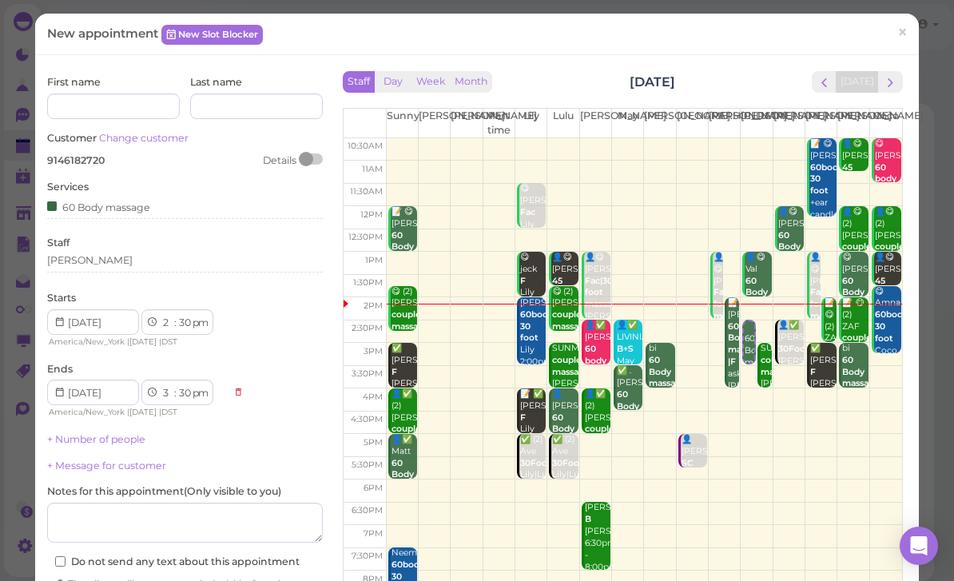
click at [183, 315] on select "00 05 10 15 20 25 30 35 40 45 50 55" at bounding box center [185, 323] width 16 height 17
select select "10"
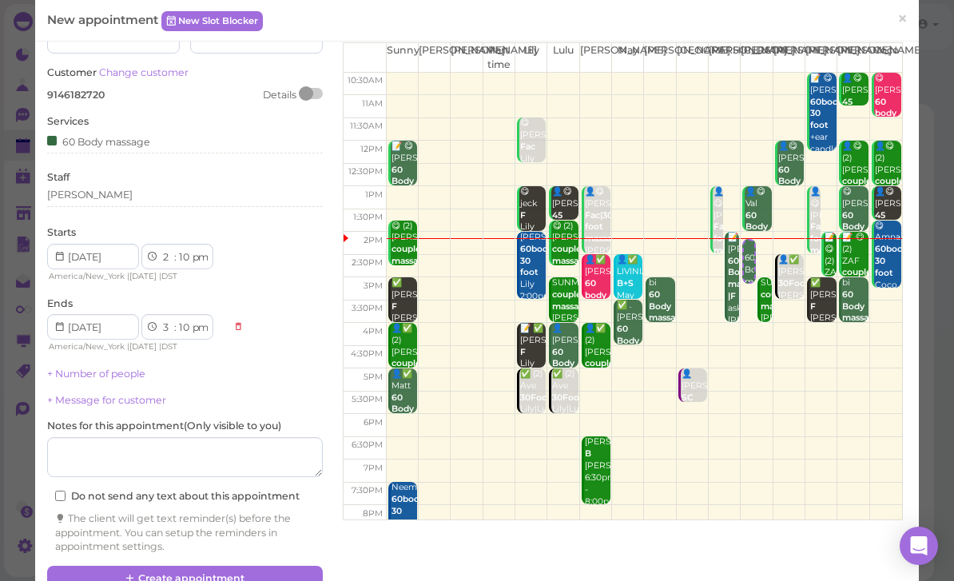
scroll to position [67, 0]
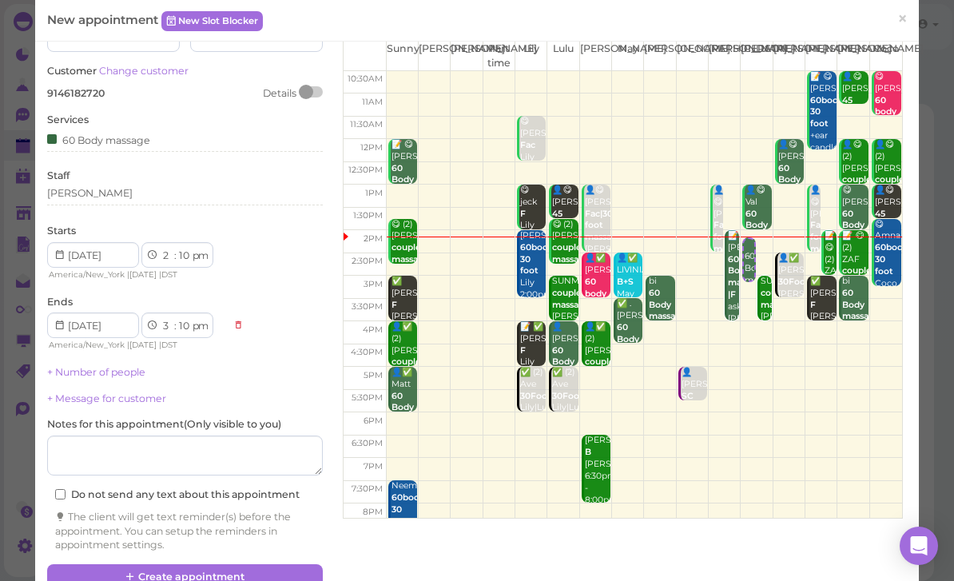
click at [237, 572] on button "Create appointment" at bounding box center [185, 577] width 276 height 26
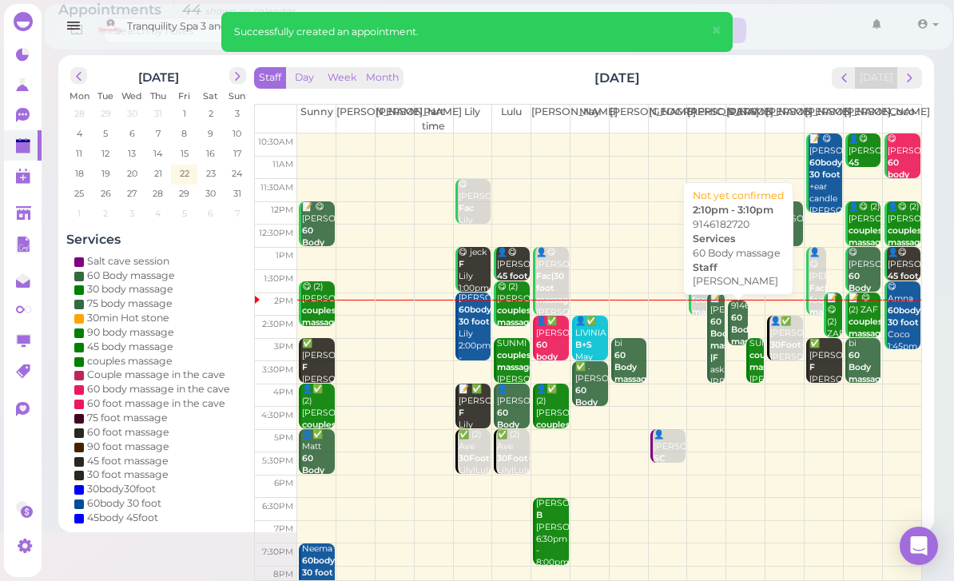
click at [732, 319] on b "60 Body massage" at bounding box center [750, 329] width 38 height 34
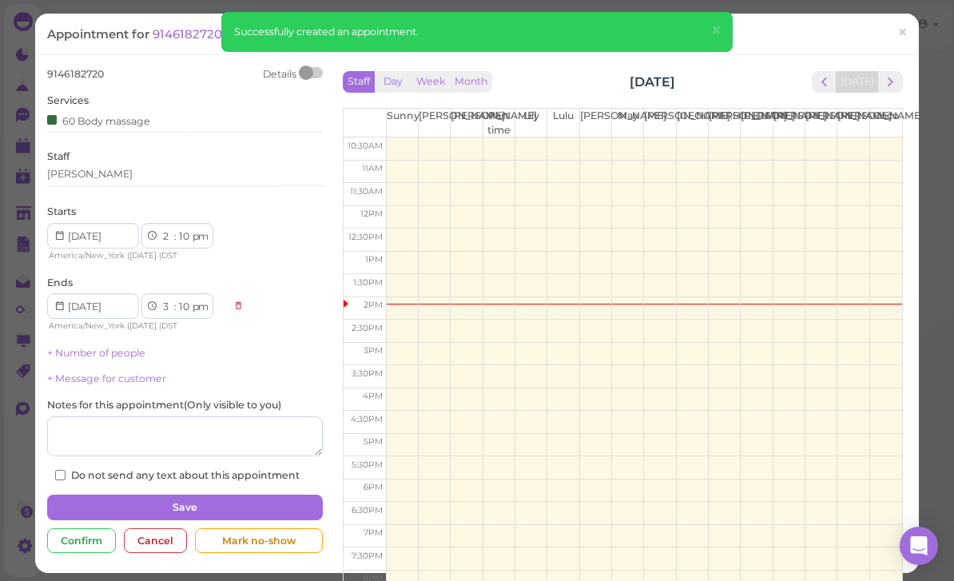
scroll to position [51, 0]
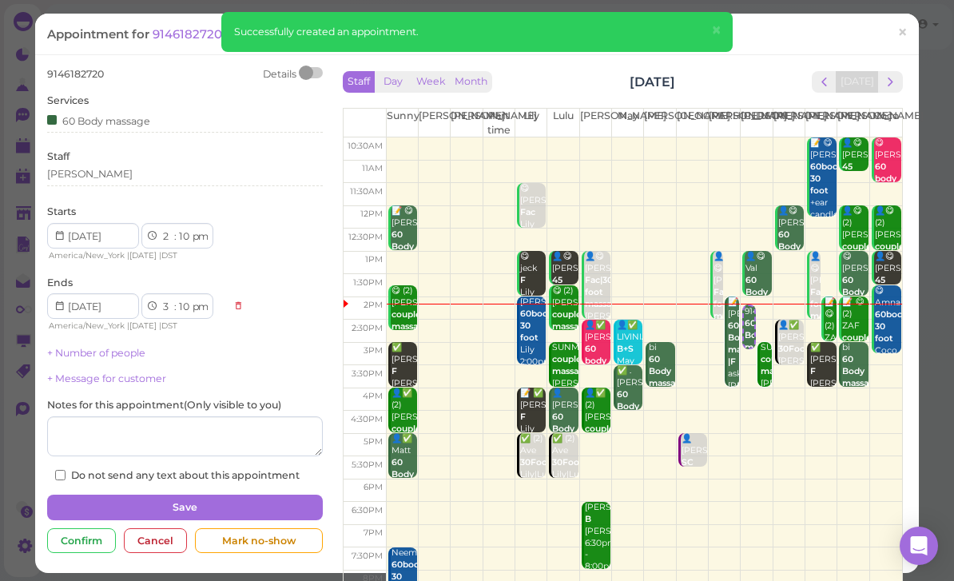
click at [715, 29] on span "×" at bounding box center [716, 30] width 10 height 22
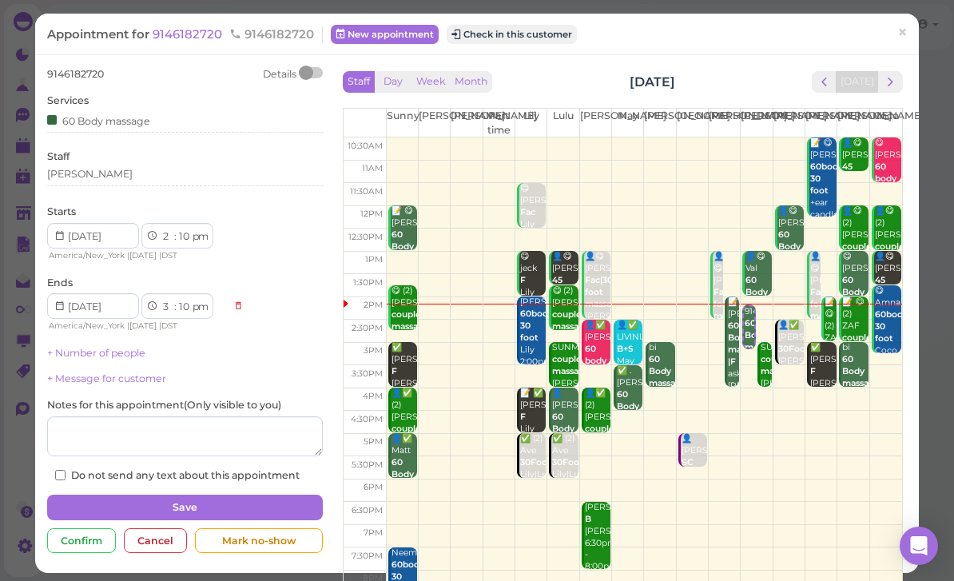
click at [545, 37] on button "Check in this customer" at bounding box center [512, 34] width 130 height 19
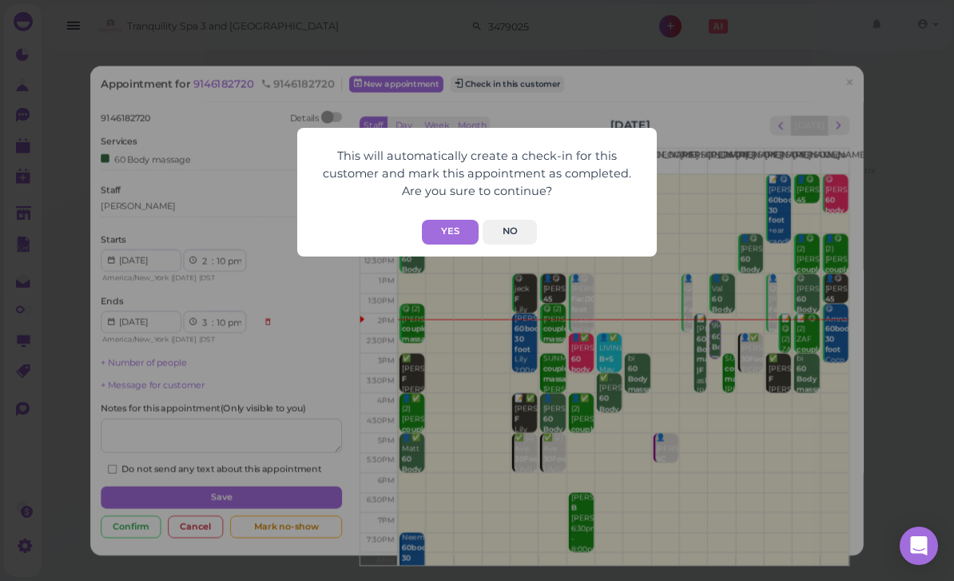
click at [445, 228] on button "Yes" at bounding box center [450, 232] width 57 height 25
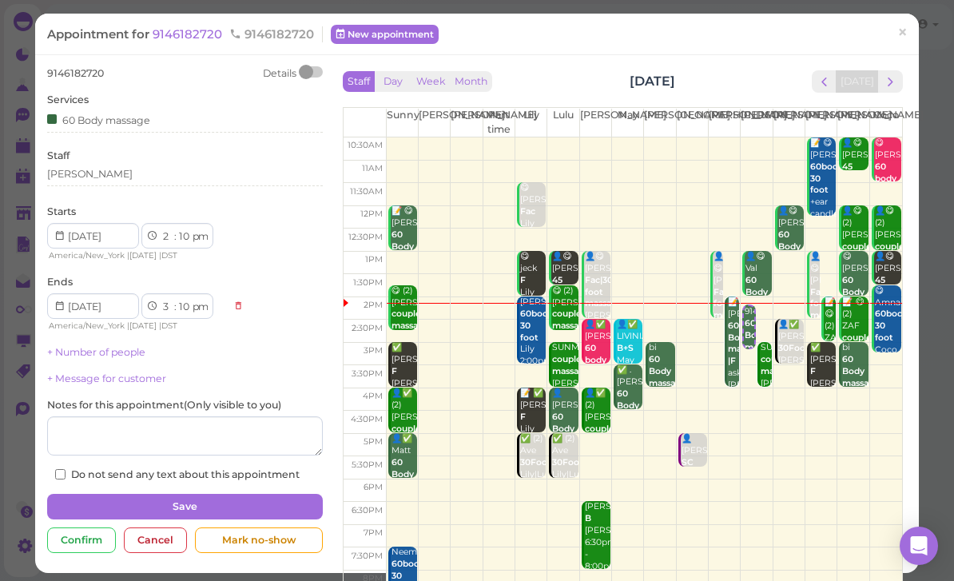
click at [907, 34] on span "×" at bounding box center [902, 33] width 10 height 22
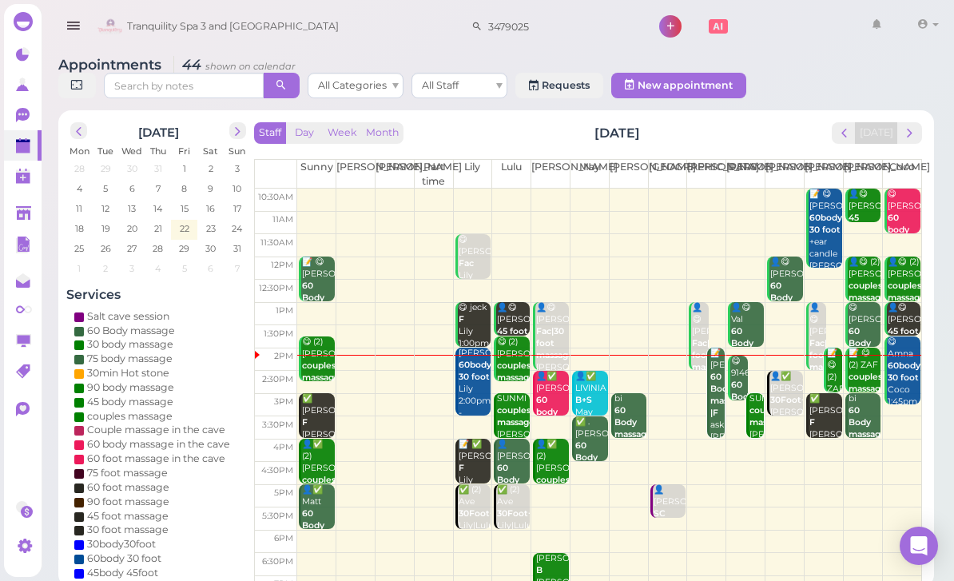
scroll to position [51, 0]
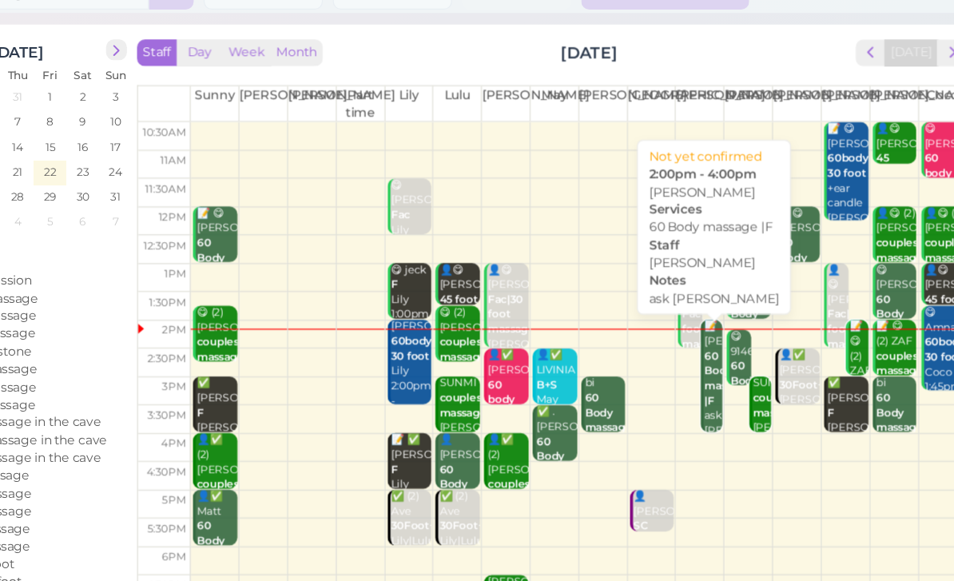
click at [709, 327] on div "📝 [PERSON_NAME] 60 Body massage |F ask [PERSON_NAME] [PERSON_NAME] 2:00pm - 4:0…" at bounding box center [716, 367] width 15 height 143
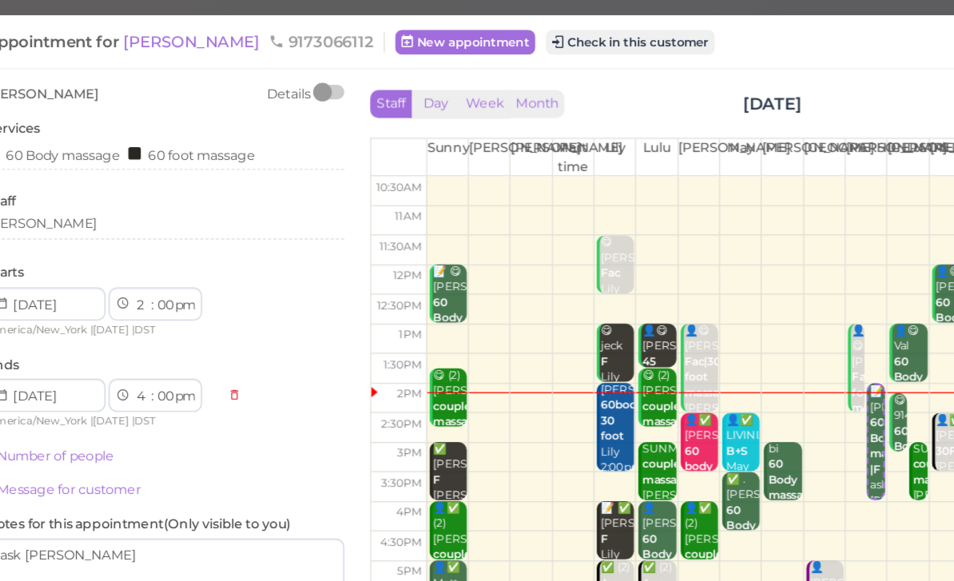
click at [478, 31] on button "Check in this customer" at bounding box center [543, 34] width 130 height 19
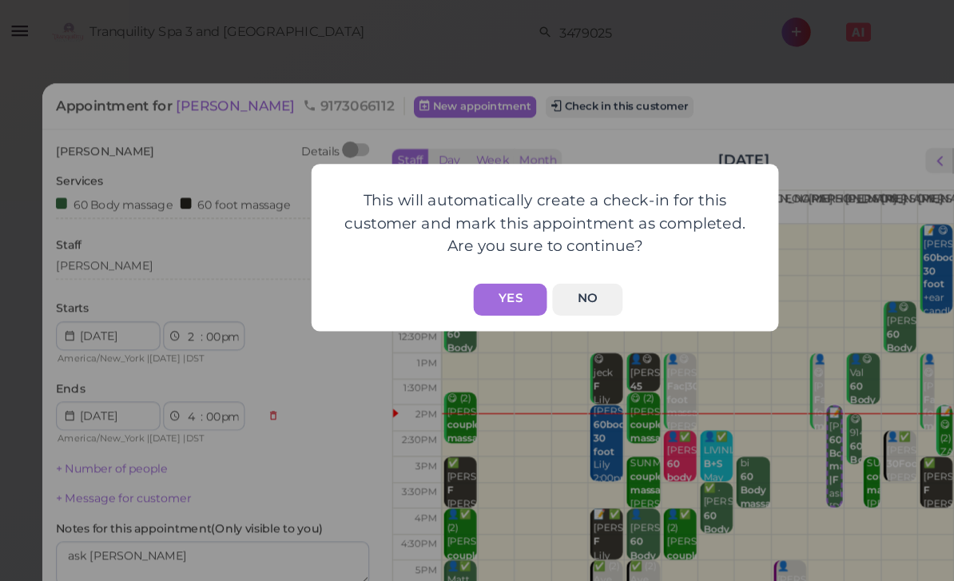
click at [422, 226] on button "Yes" at bounding box center [450, 232] width 57 height 25
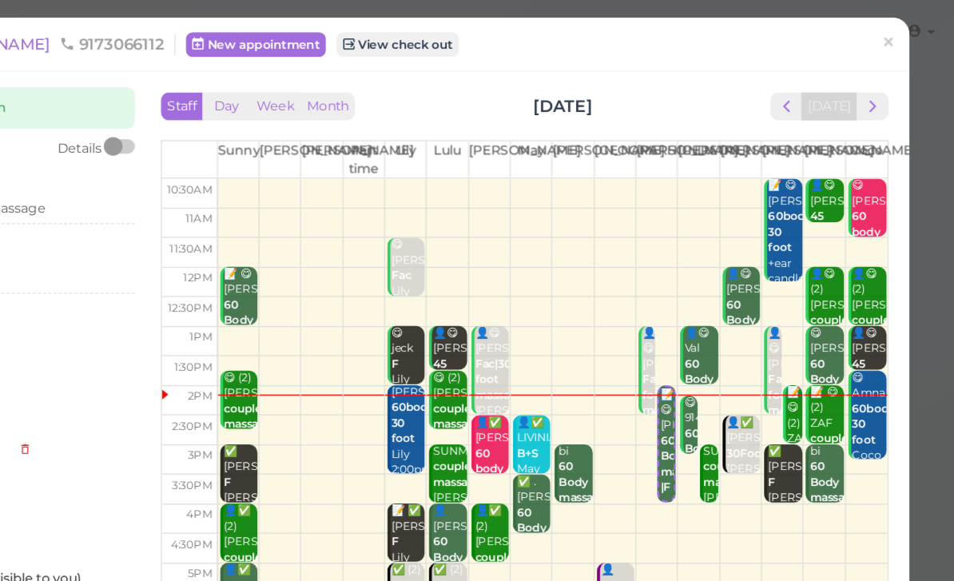
click at [897, 33] on span "×" at bounding box center [902, 33] width 10 height 22
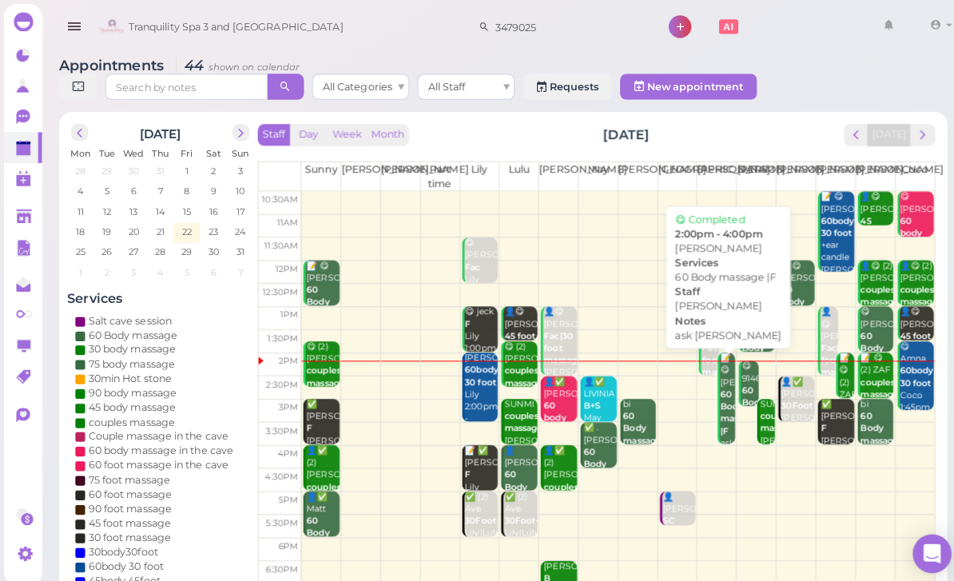
click at [720, 411] on b "60 Body massage |F" at bounding box center [729, 406] width 38 height 46
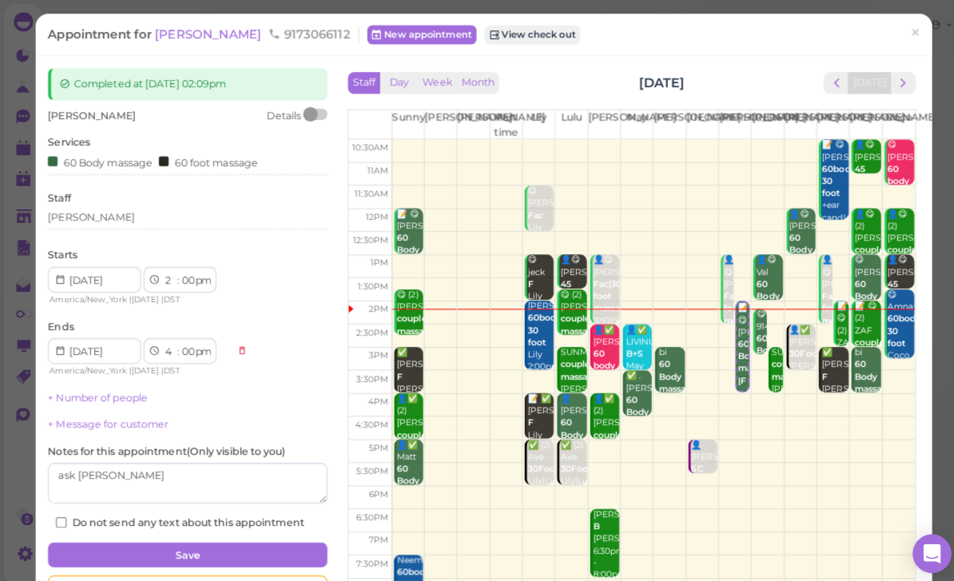
click at [184, 276] on select "00 05 10 15 20 25 30 35 40 45 50 55" at bounding box center [185, 276] width 16 height 17
select select "20"
click at [185, 272] on select "00 05 10 15 20 25 30 35 40 45 50 55" at bounding box center [185, 276] width 16 height 17
select select "25"
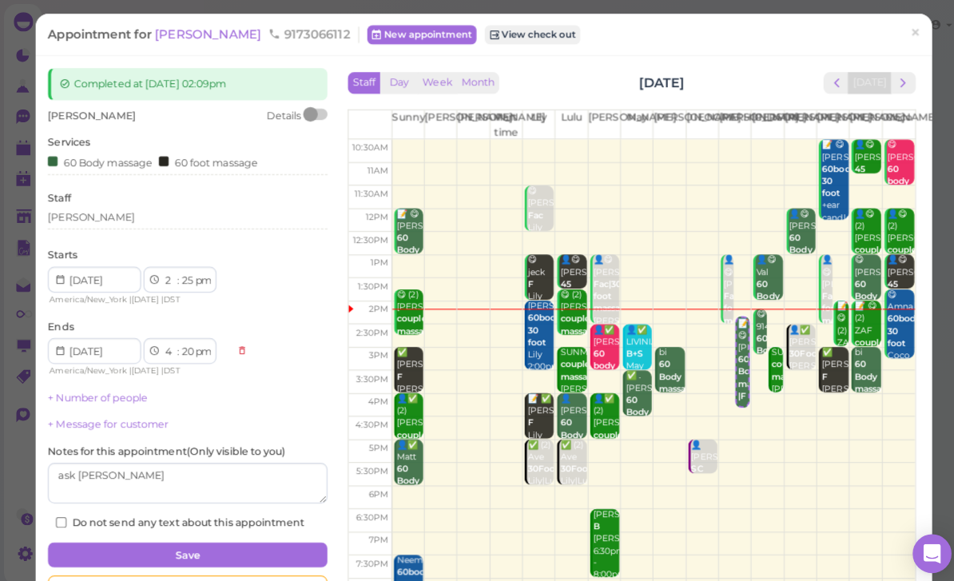
select select "25"
click at [236, 534] on button "Save" at bounding box center [185, 547] width 276 height 26
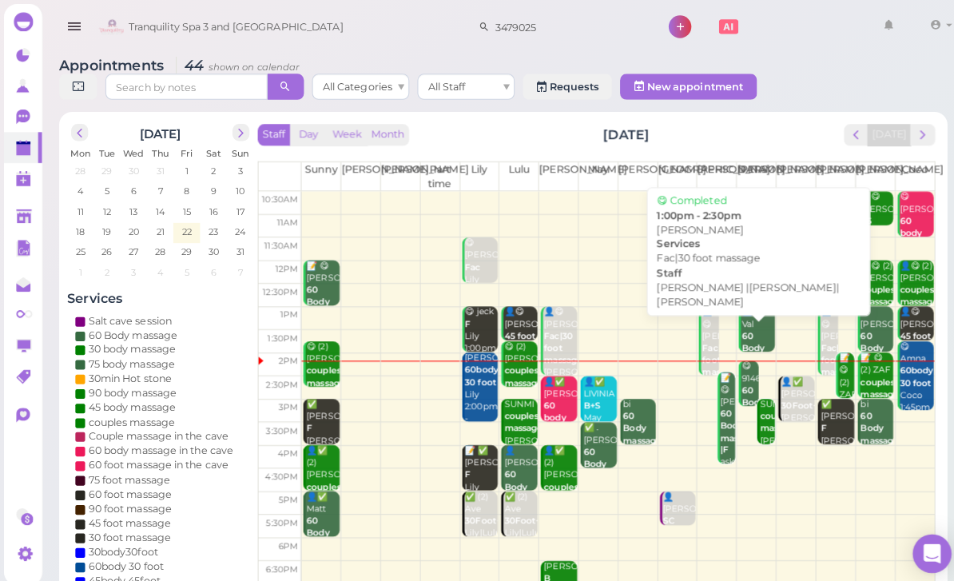
click at [703, 317] on div "👤😋 jackie Fac|30 foot massage Jessica |Linda|Lisa 1:00pm - 2:30pm" at bounding box center [700, 379] width 18 height 154
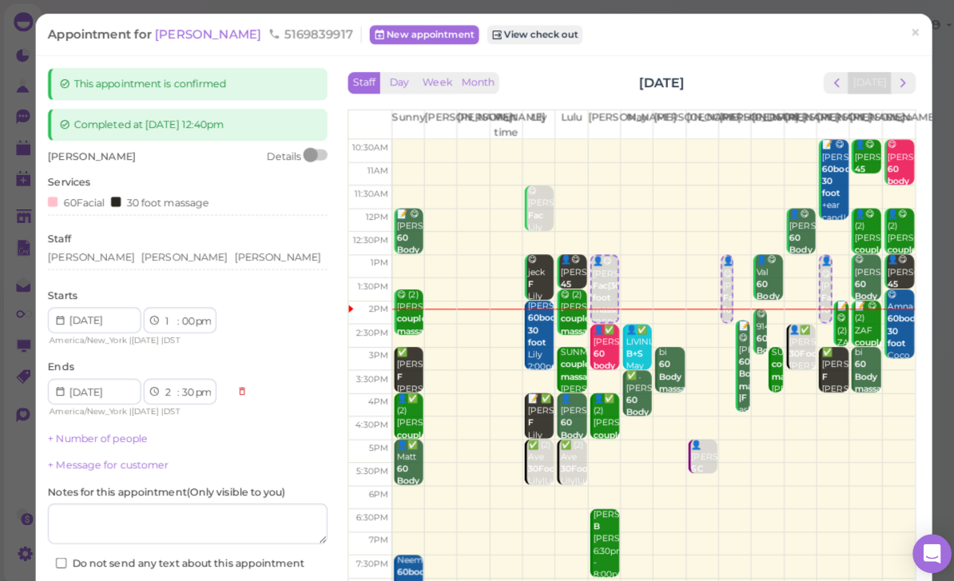
click at [161, 311] on select "1 2 3 4 5 6 7 8 9 10 11 12" at bounding box center [168, 316] width 14 height 17
select select "12"
select select "1"
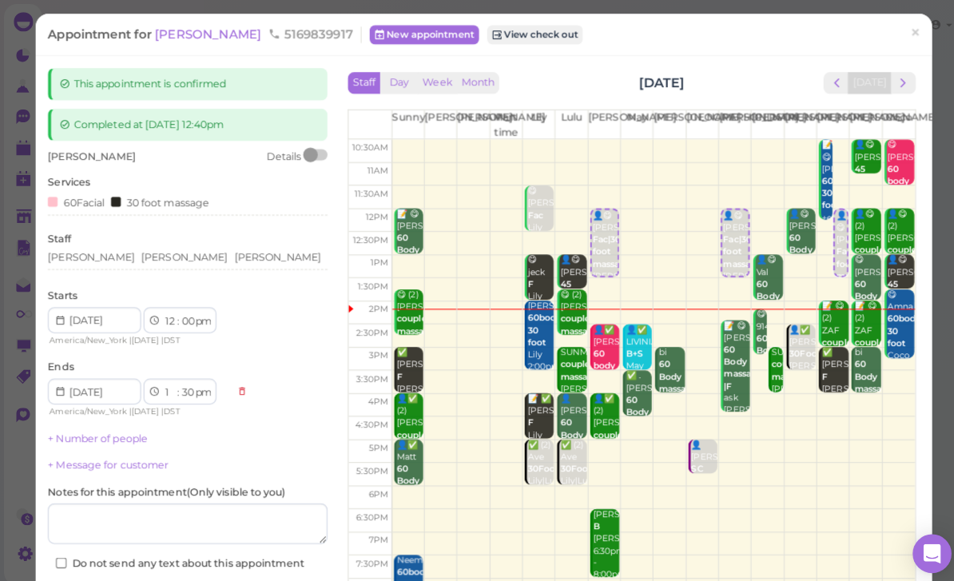
click at [187, 308] on select "00 05 10 15 20 25 30 35 40 45 50 55" at bounding box center [185, 316] width 16 height 17
select select "55"
select select "2"
select select "25"
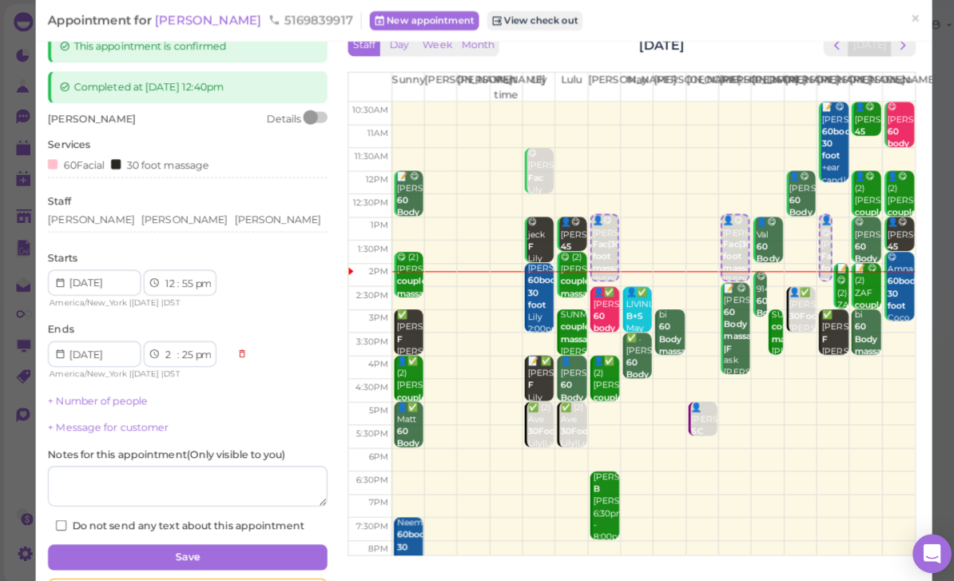
scroll to position [66, 0]
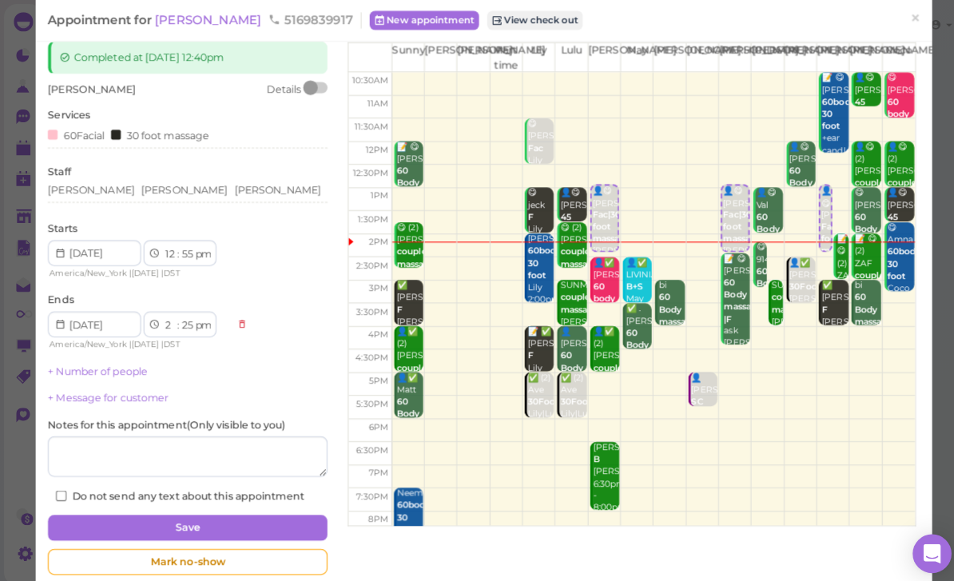
click at [250, 507] on button "Save" at bounding box center [185, 520] width 276 height 26
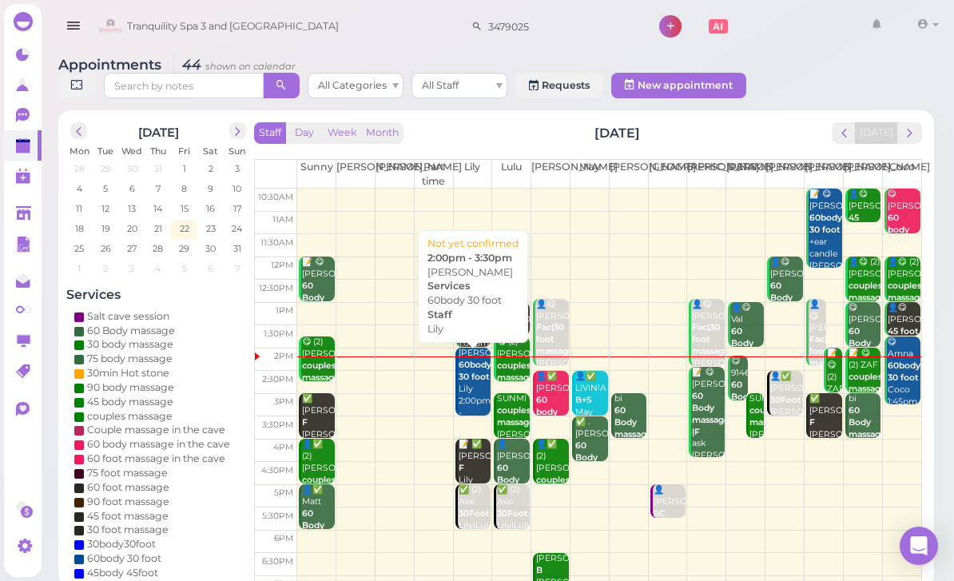
click at [458, 388] on div "mayra 60body 30 foot Lily 2:00pm - 3:30pm" at bounding box center [475, 388] width 34 height 83
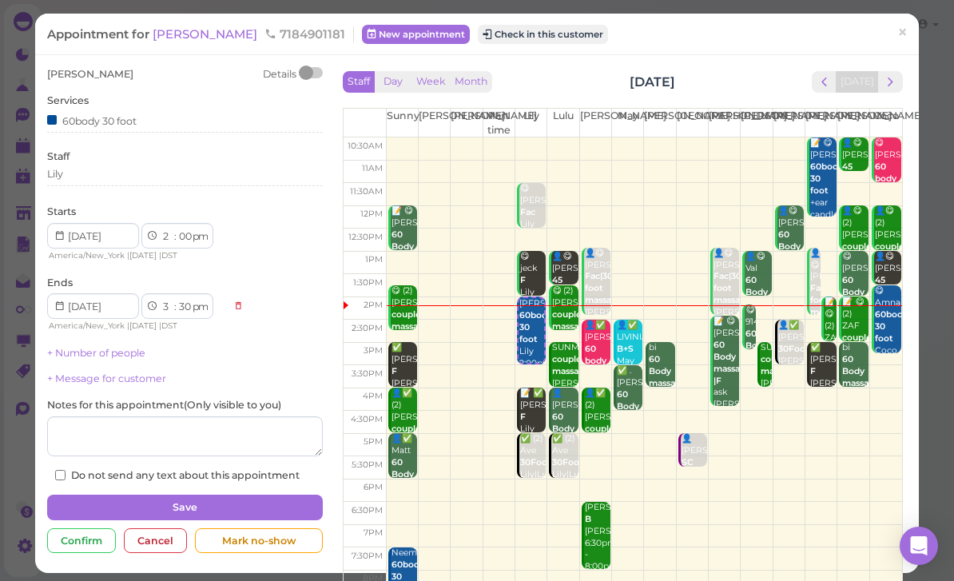
click at [176, 36] on span "[PERSON_NAME]" at bounding box center [207, 33] width 108 height 15
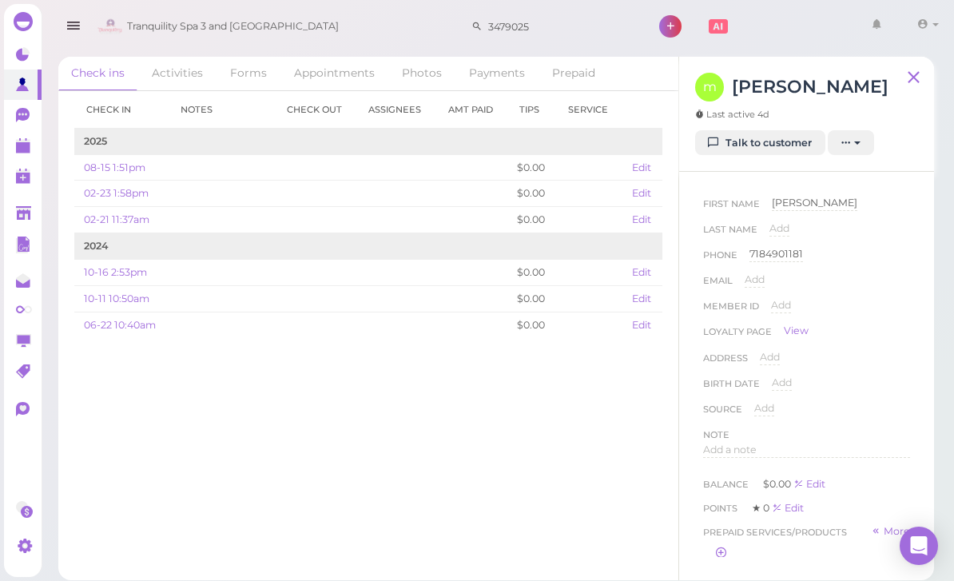
click at [778, 142] on link "Talk to customer" at bounding box center [760, 143] width 130 height 26
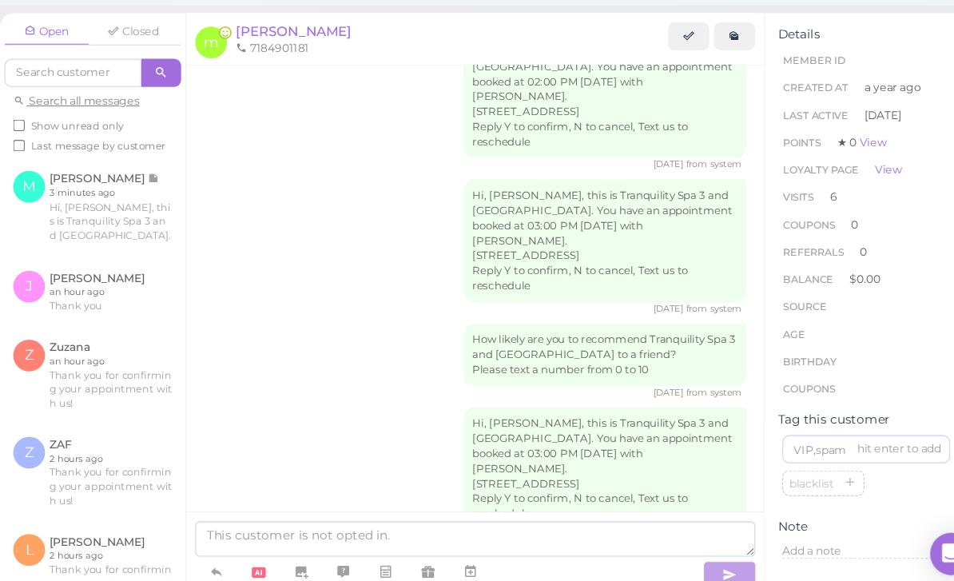
scroll to position [2128, 0]
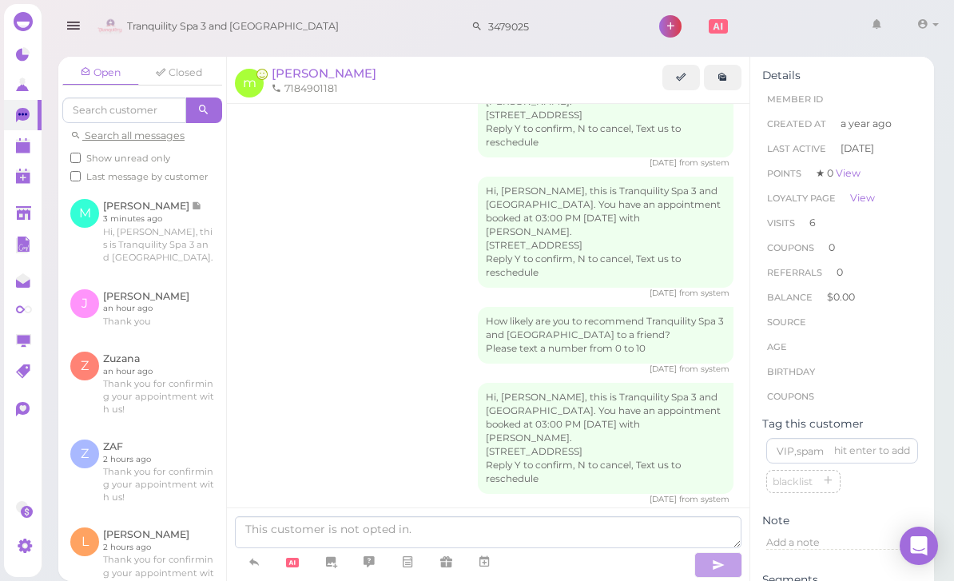
click at [302, 73] on span "[PERSON_NAME]" at bounding box center [324, 72] width 105 height 15
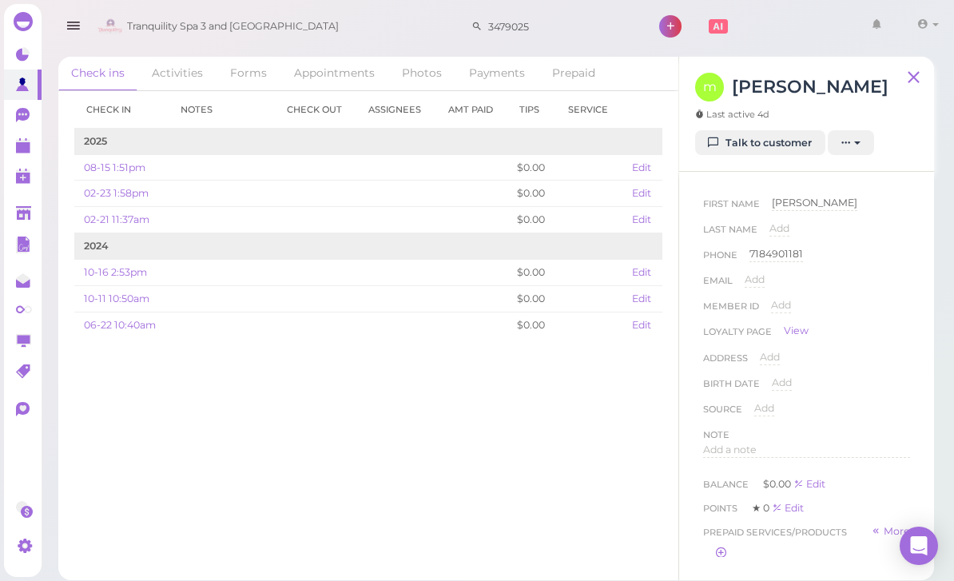
click at [340, 69] on link "Appointments" at bounding box center [334, 74] width 106 height 34
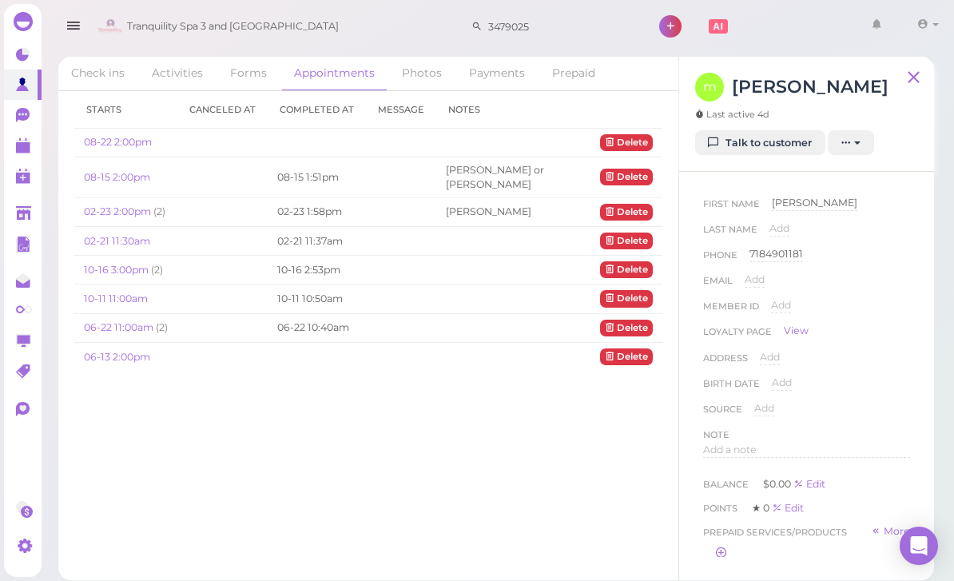
click at [128, 146] on link "08-22 2:00pm" at bounding box center [118, 142] width 68 height 12
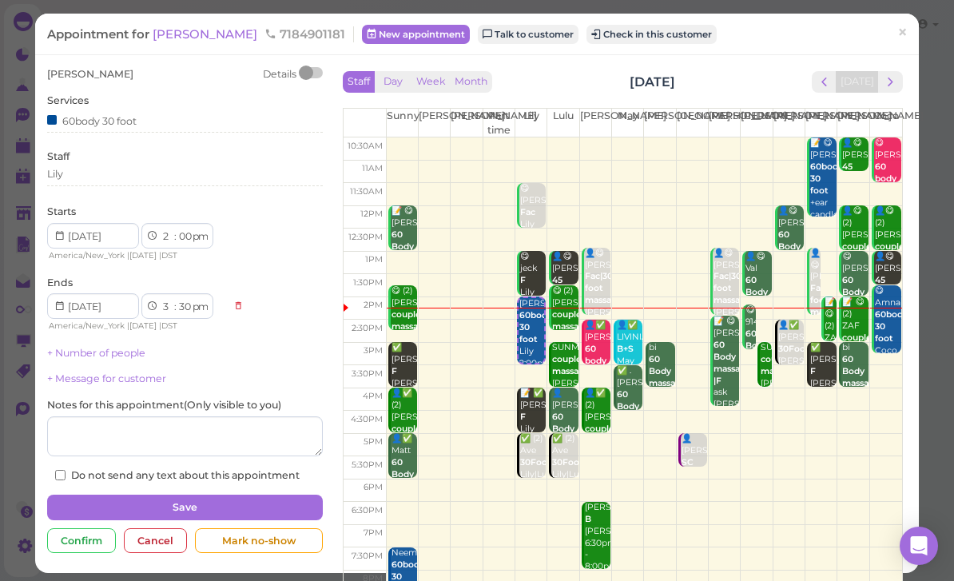
click at [153, 538] on div "Cancel" at bounding box center [155, 541] width 63 height 26
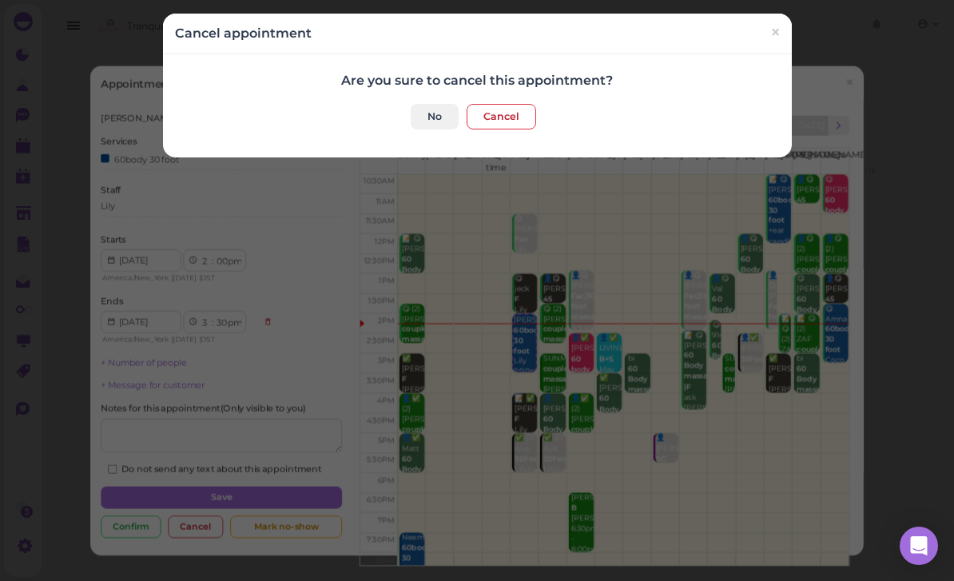
click at [510, 117] on button "Cancel" at bounding box center [500, 117] width 69 height 26
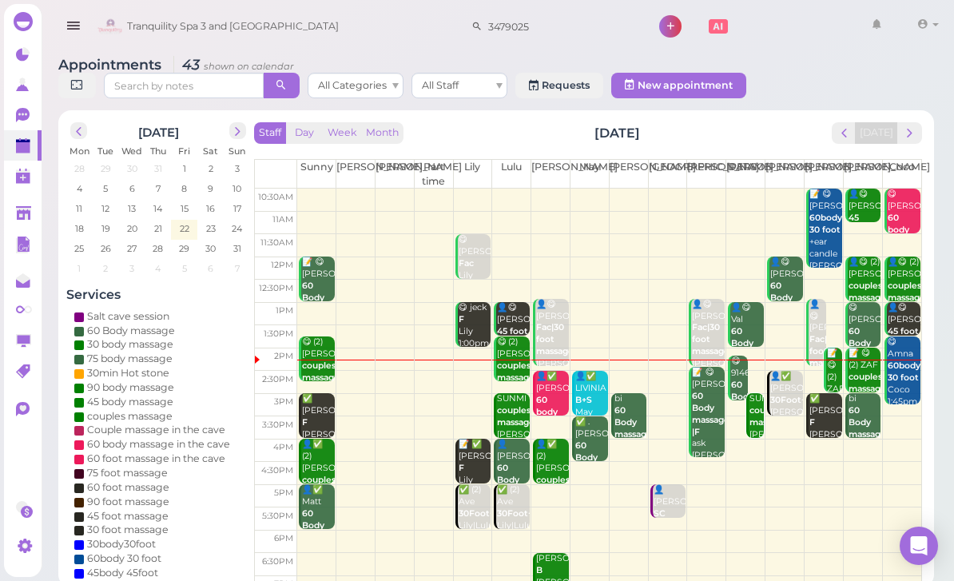
click at [859, 376] on b "couples massage" at bounding box center [867, 382] width 38 height 22
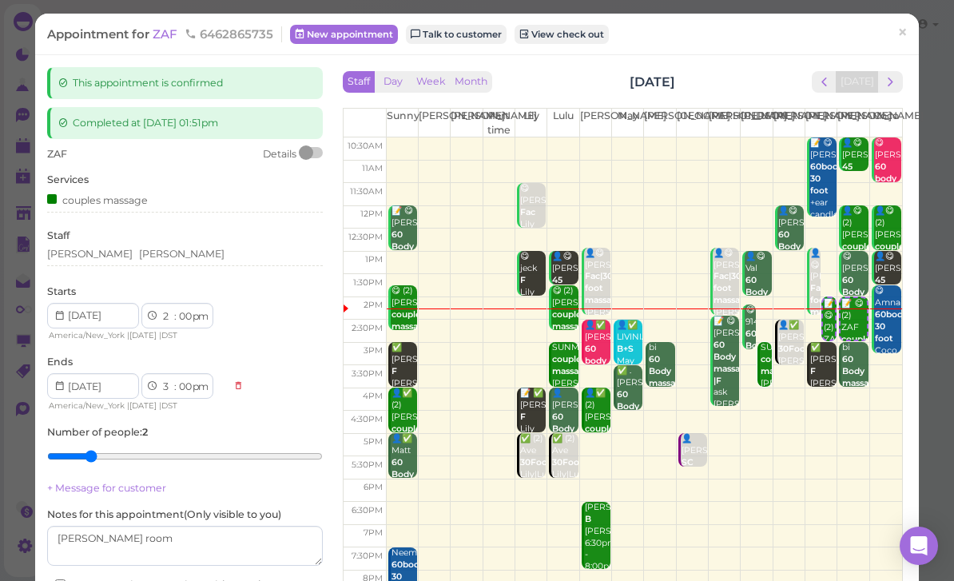
click at [143, 258] on div "Linda Tina" at bounding box center [185, 256] width 276 height 19
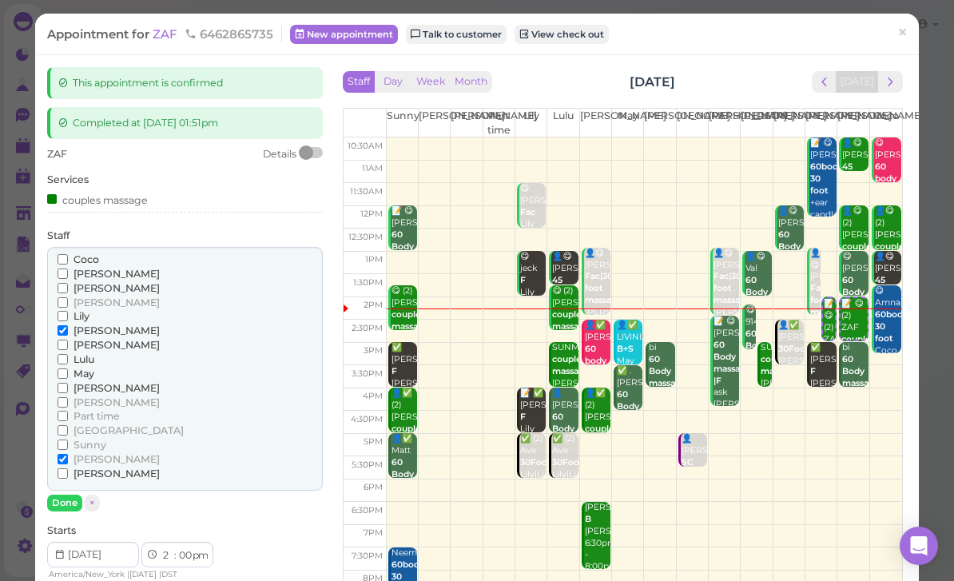
click at [81, 259] on span "Coco" at bounding box center [86, 259] width 26 height 12
click at [68, 259] on input "Coco" at bounding box center [63, 259] width 10 height 10
click at [94, 324] on span "[PERSON_NAME]" at bounding box center [116, 330] width 86 height 12
click at [68, 325] on input "[PERSON_NAME]" at bounding box center [63, 330] width 10 height 10
click at [74, 494] on button "Done" at bounding box center [64, 502] width 35 height 17
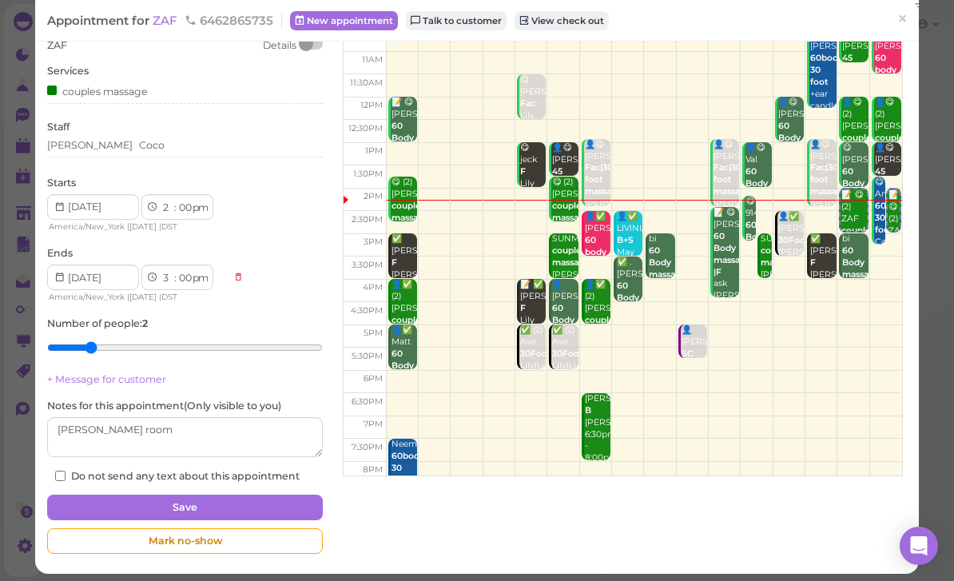
scroll to position [107, 0]
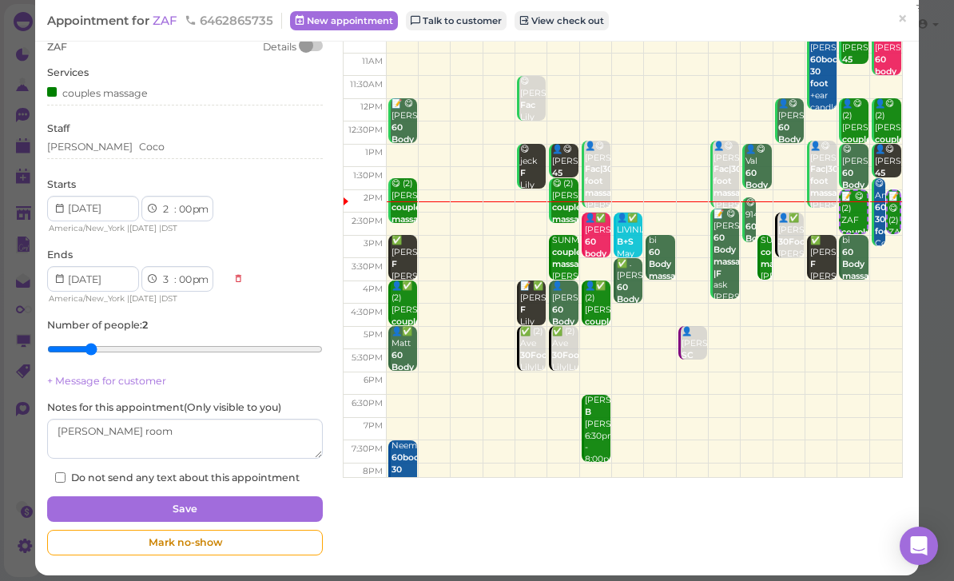
click at [260, 501] on button "Save" at bounding box center [185, 509] width 276 height 26
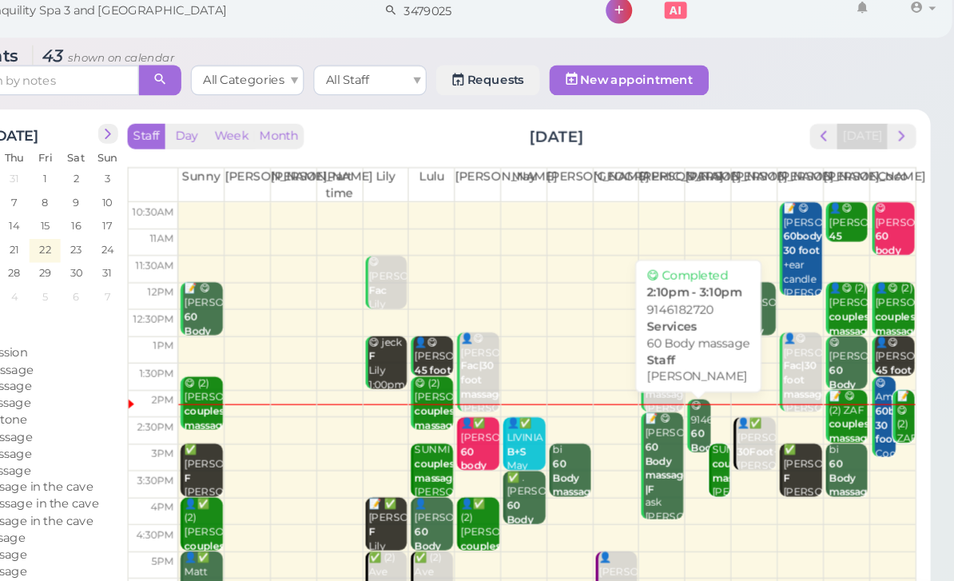
click at [731, 379] on b "60 Body massage" at bounding box center [750, 396] width 38 height 34
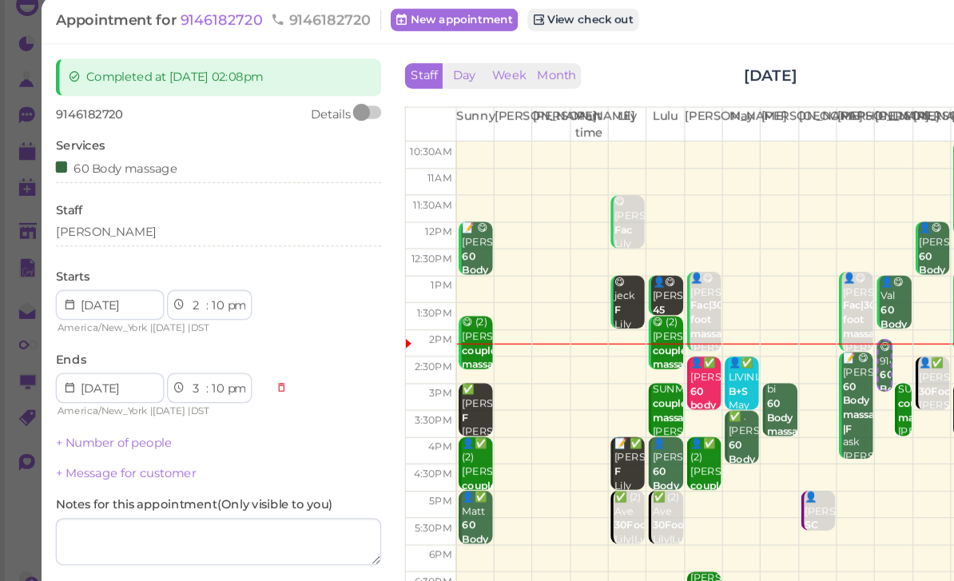
click at [113, 207] on div "[PERSON_NAME]" at bounding box center [185, 214] width 276 height 14
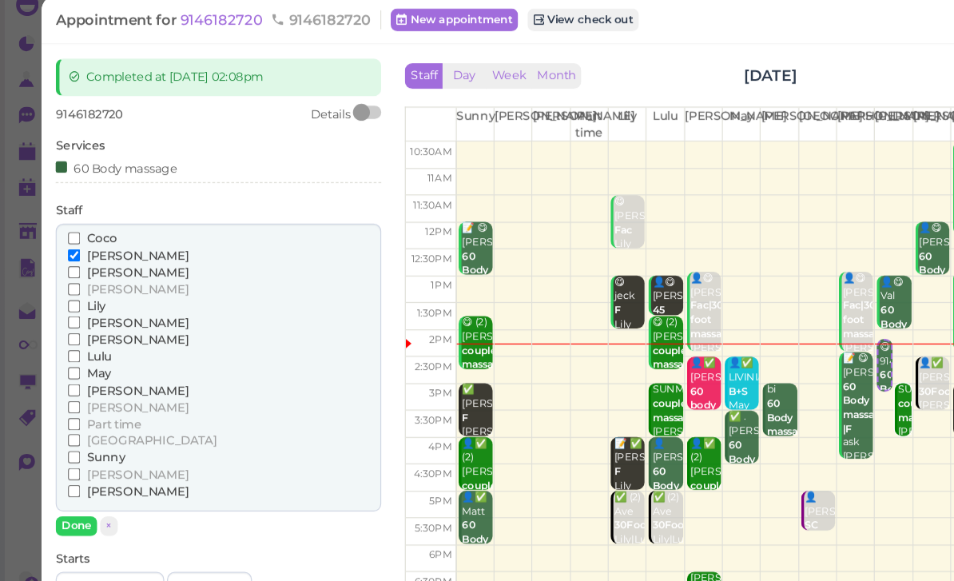
click at [92, 342] on span "[PERSON_NAME]" at bounding box center [116, 348] width 86 height 12
click at [68, 343] on input "[PERSON_NAME]" at bounding box center [63, 348] width 10 height 10
click at [92, 228] on span "[PERSON_NAME]" at bounding box center [116, 234] width 86 height 12
click at [68, 228] on input "[PERSON_NAME]" at bounding box center [63, 233] width 10 height 10
click at [72, 454] on button "Done" at bounding box center [64, 462] width 35 height 17
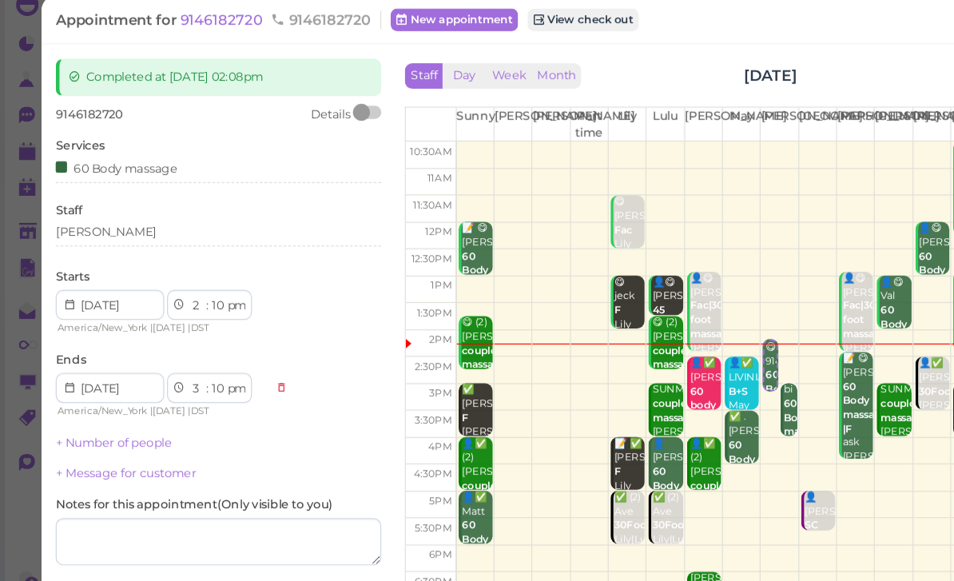
click at [238, 534] on button "Save" at bounding box center [185, 547] width 276 height 26
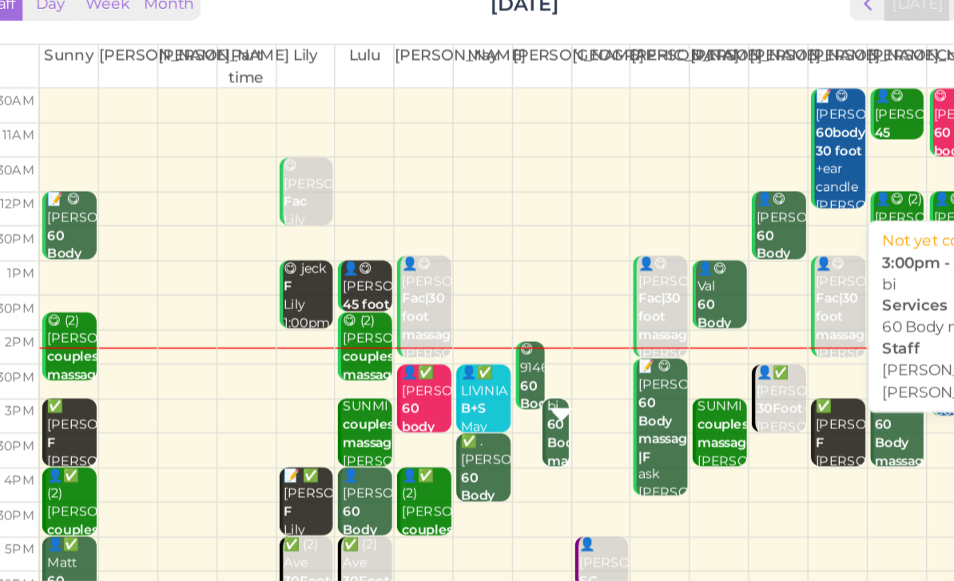
click at [632, 405] on b "60 Body massage" at bounding box center [651, 422] width 38 height 34
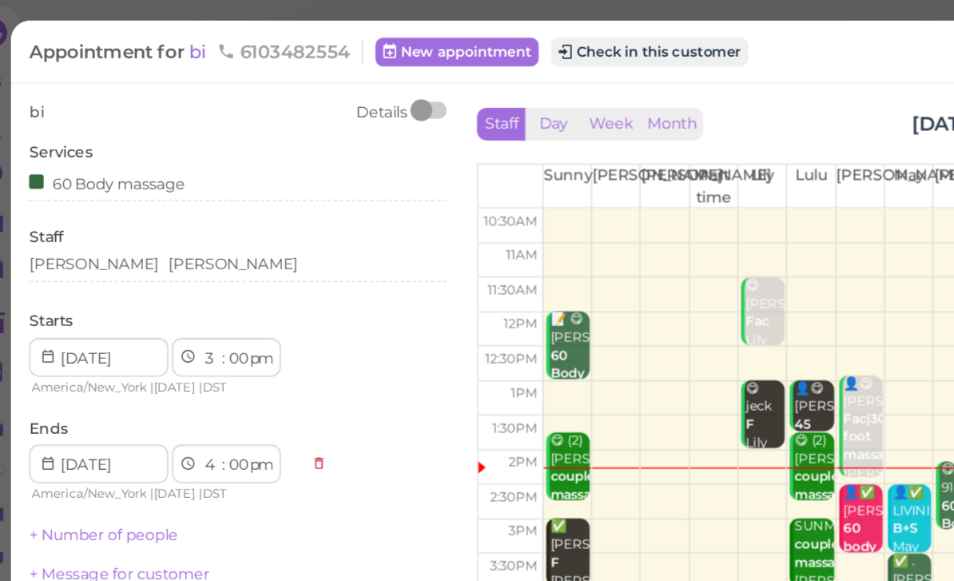
click at [109, 175] on div "Mike Tina" at bounding box center [185, 174] width 276 height 14
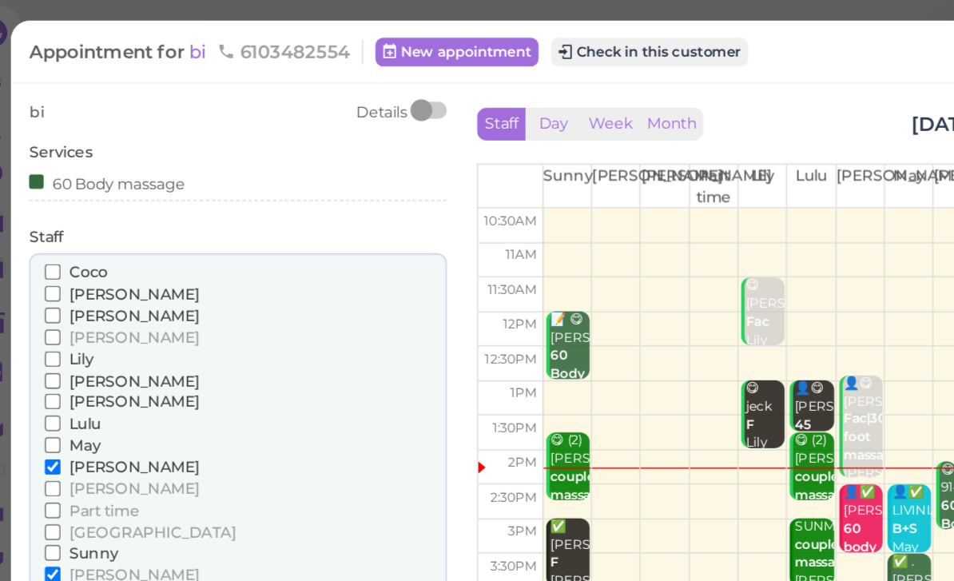
click at [73, 302] on span "[PERSON_NAME]" at bounding box center [116, 308] width 86 height 12
click at [64, 303] on input "[PERSON_NAME]" at bounding box center [63, 308] width 10 height 10
click at [73, 231] on span "Lily" at bounding box center [81, 237] width 16 height 12
click at [58, 232] on input "Lily" at bounding box center [63, 237] width 10 height 10
click at [47, 415] on button "Done" at bounding box center [64, 423] width 35 height 17
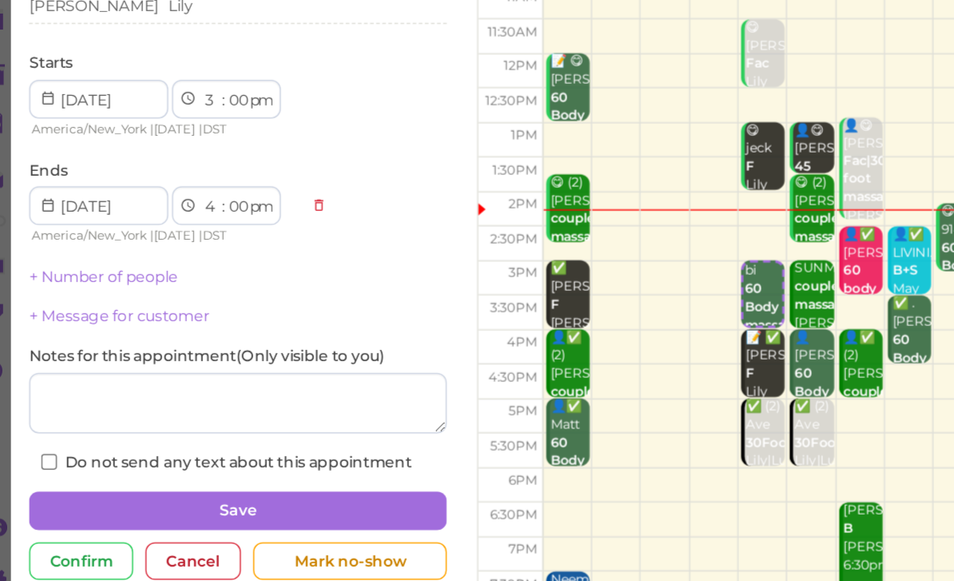
scroll to position [51, 0]
click at [256, 488] on button "Save" at bounding box center [185, 501] width 276 height 26
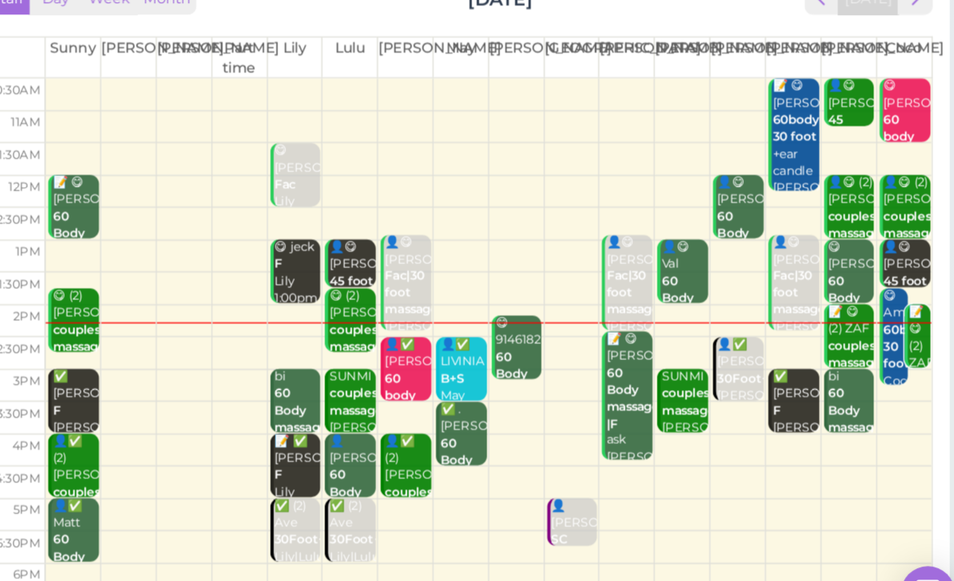
scroll to position [27, 0]
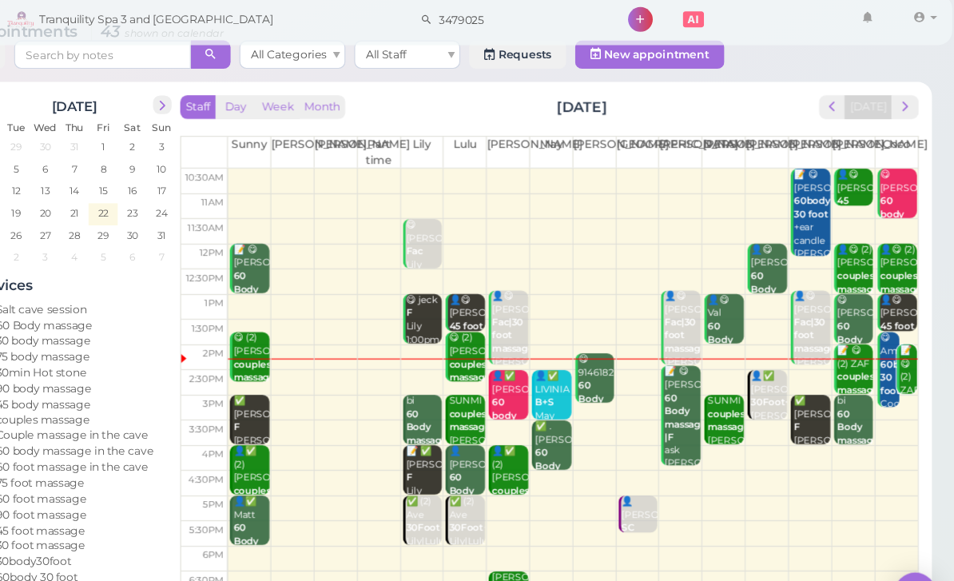
click at [887, 313] on div "😋 Amna 60body 30 foot Coco 1:45pm - 3:15pm" at bounding box center [896, 362] width 18 height 107
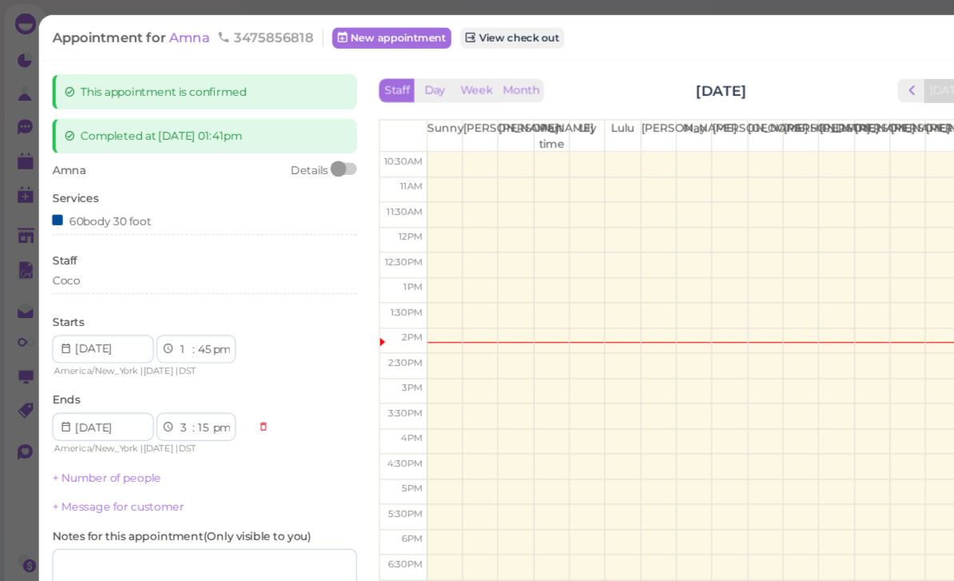
click at [108, 249] on div "Coco" at bounding box center [185, 254] width 276 height 14
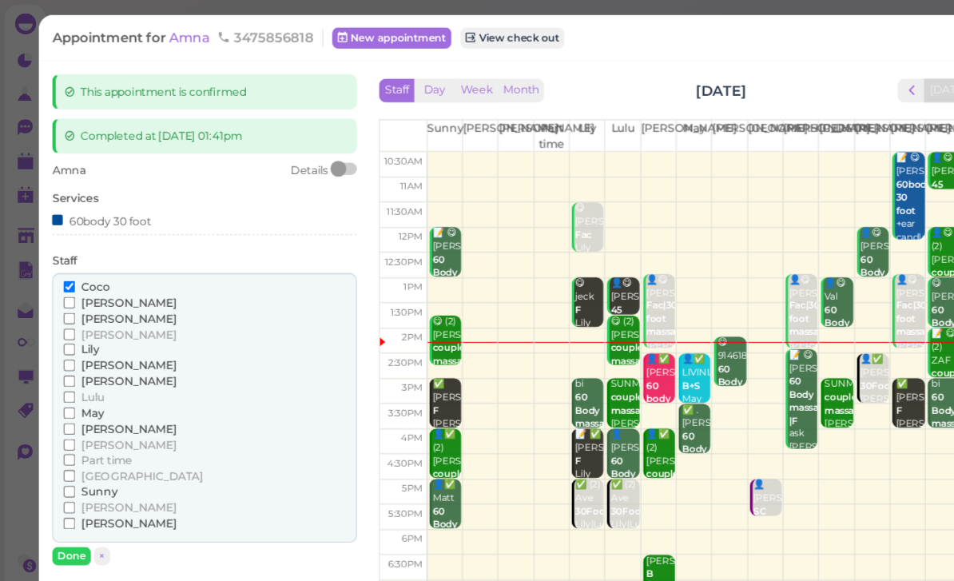
click at [95, 439] on span "Sunny" at bounding box center [89, 445] width 33 height 12
click at [68, 439] on input "Sunny" at bounding box center [63, 444] width 10 height 10
click at [85, 253] on span "Coco" at bounding box center [86, 259] width 26 height 12
click at [68, 254] on input "Coco" at bounding box center [63, 259] width 10 height 10
click at [70, 494] on button "Done" at bounding box center [64, 502] width 35 height 17
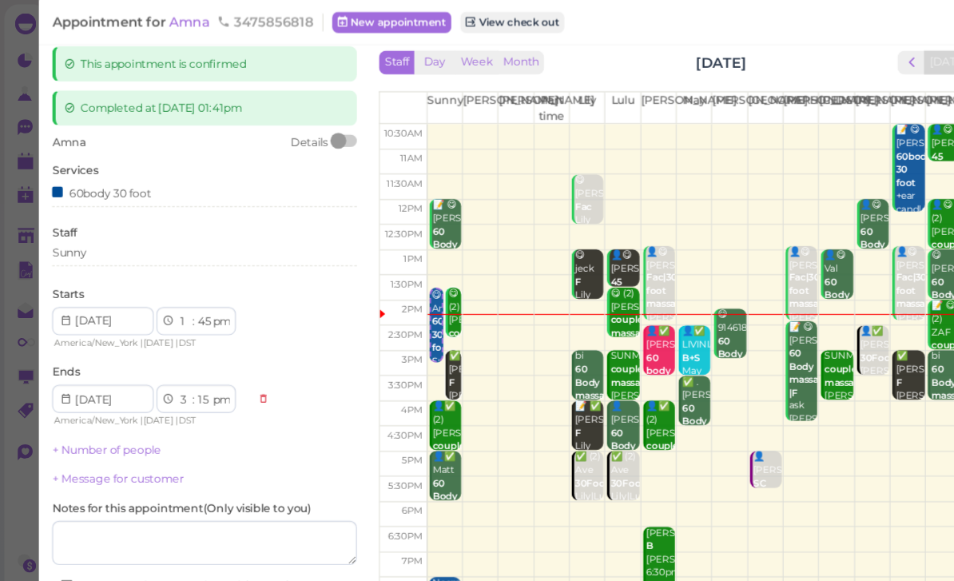
scroll to position [33, 0]
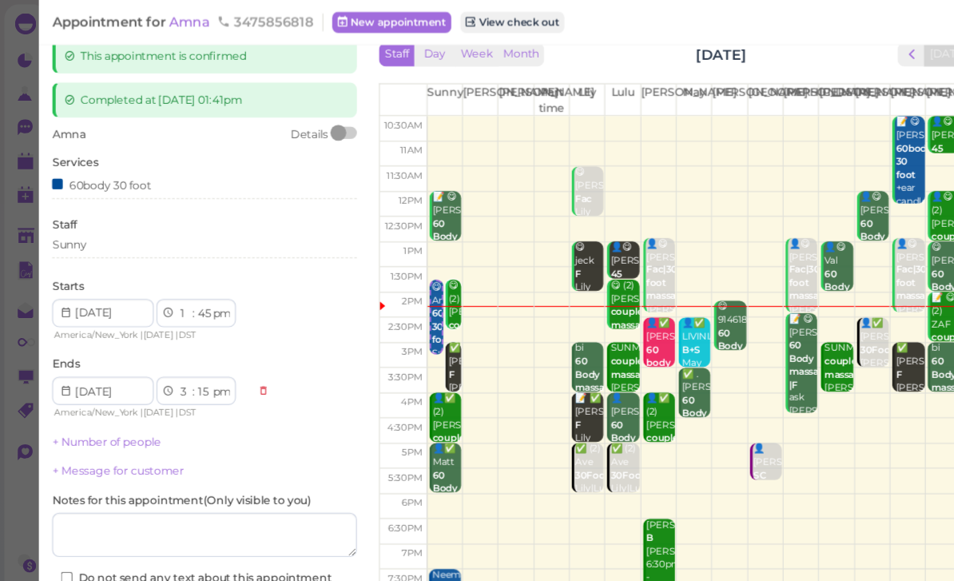
click at [244, 546] on button "Save" at bounding box center [185, 554] width 276 height 26
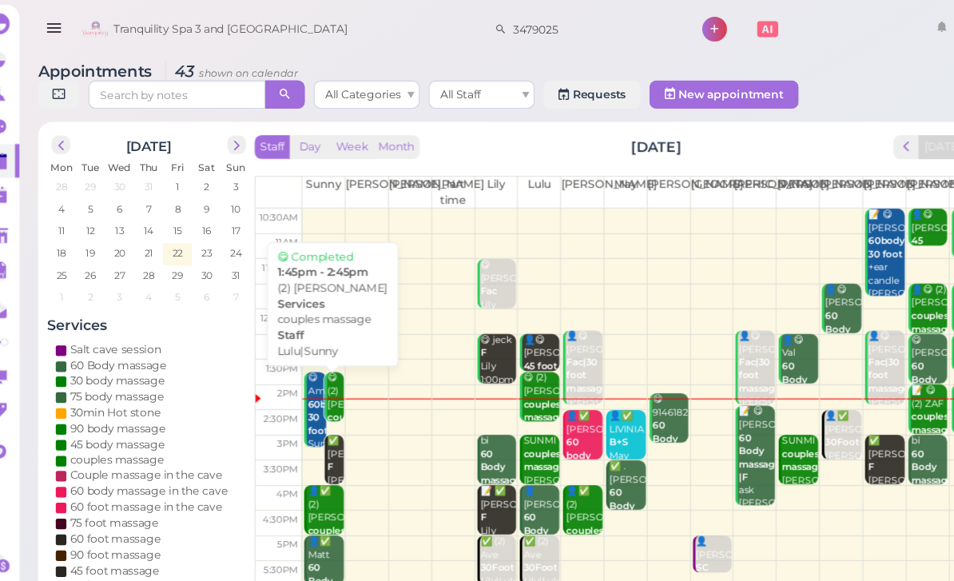
click at [320, 361] on div "😋 (2) jennifer loccisano couples massage Lulu|Sunny 1:45pm - 2:45pm" at bounding box center [327, 389] width 15 height 107
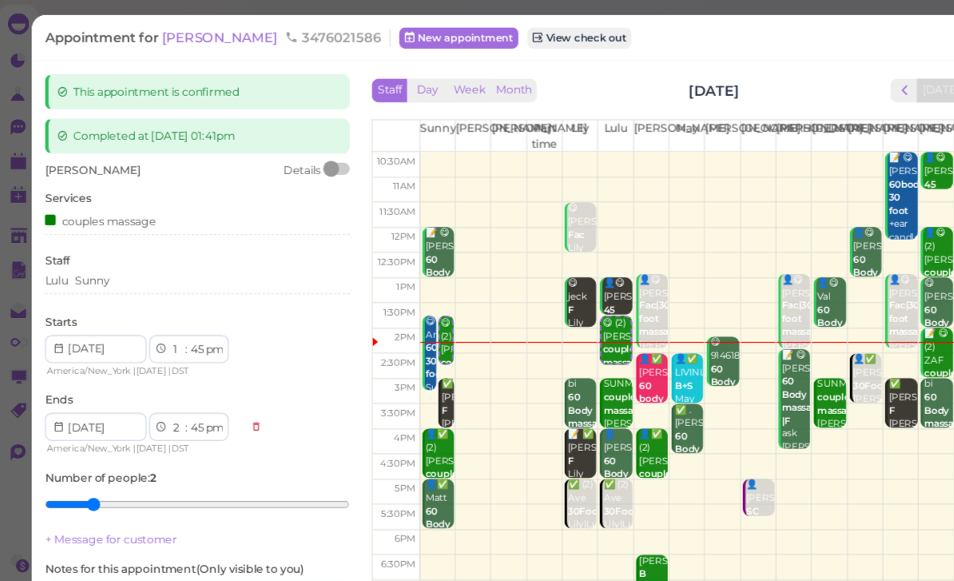
click at [133, 249] on div "Lulu Sunny" at bounding box center [185, 254] width 276 height 14
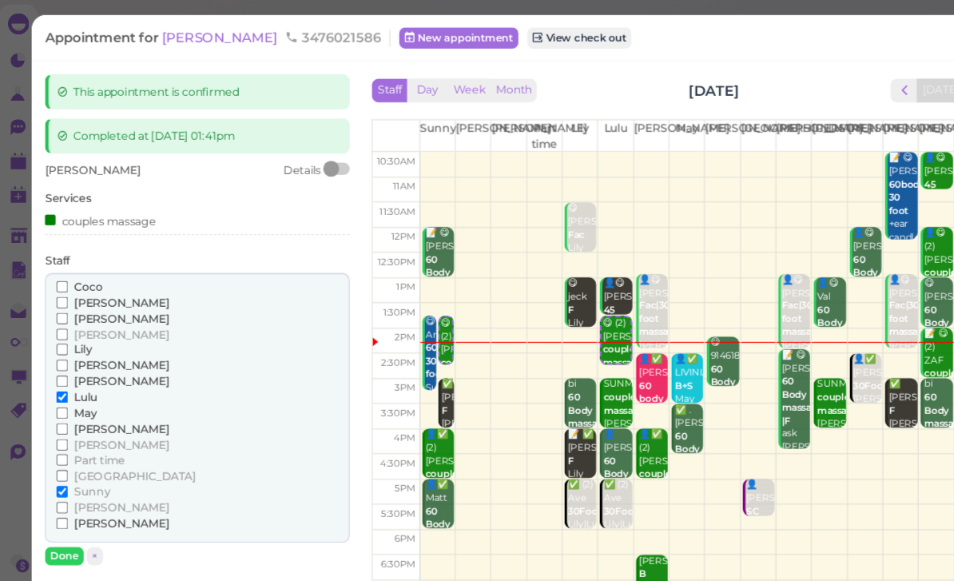
click at [82, 453] on span "[PERSON_NAME]" at bounding box center [116, 459] width 86 height 12
click at [68, 454] on input "[PERSON_NAME]" at bounding box center [63, 459] width 10 height 10
click at [88, 439] on span "Sunny" at bounding box center [89, 445] width 33 height 12
click at [68, 439] on input "Sunny" at bounding box center [63, 444] width 10 height 10
click at [81, 453] on span "[PERSON_NAME]" at bounding box center [116, 459] width 86 height 12
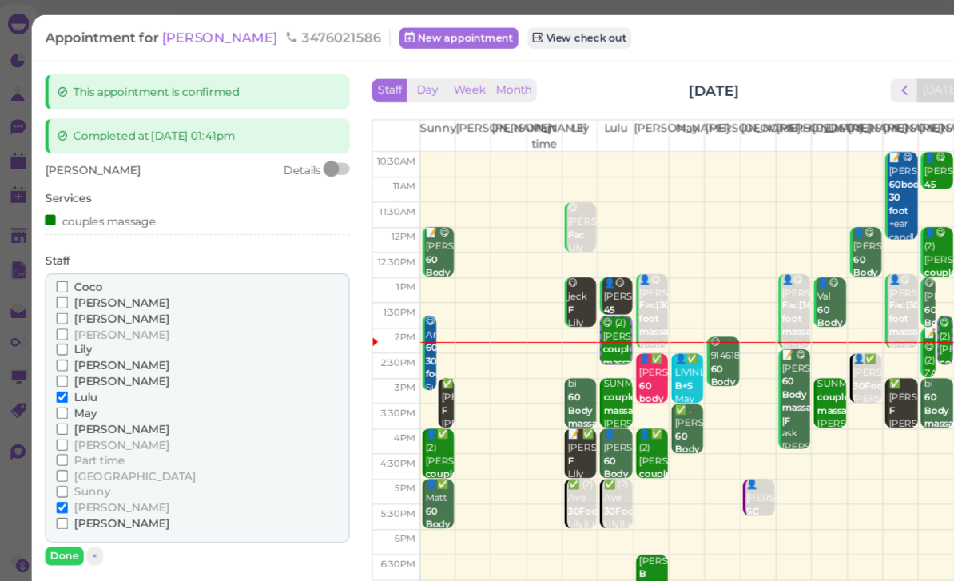
click at [68, 454] on input "[PERSON_NAME]" at bounding box center [63, 459] width 10 height 10
click at [81, 467] on span "[PERSON_NAME]" at bounding box center [116, 473] width 86 height 12
click at [68, 468] on input "[PERSON_NAME]" at bounding box center [63, 473] width 10 height 10
click at [67, 494] on button "Done" at bounding box center [64, 502] width 35 height 17
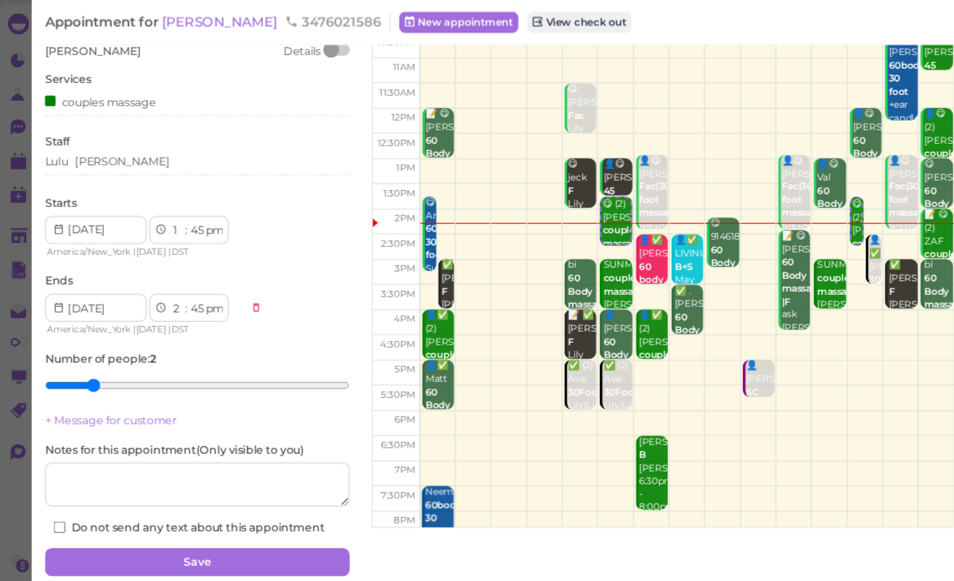
scroll to position [107, 0]
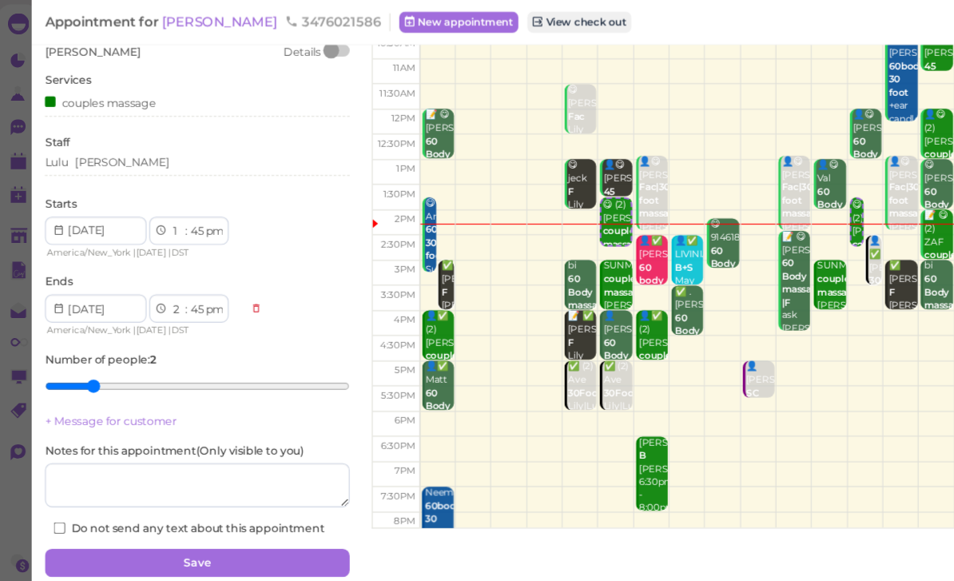
click at [229, 502] on button "Save" at bounding box center [185, 509] width 276 height 26
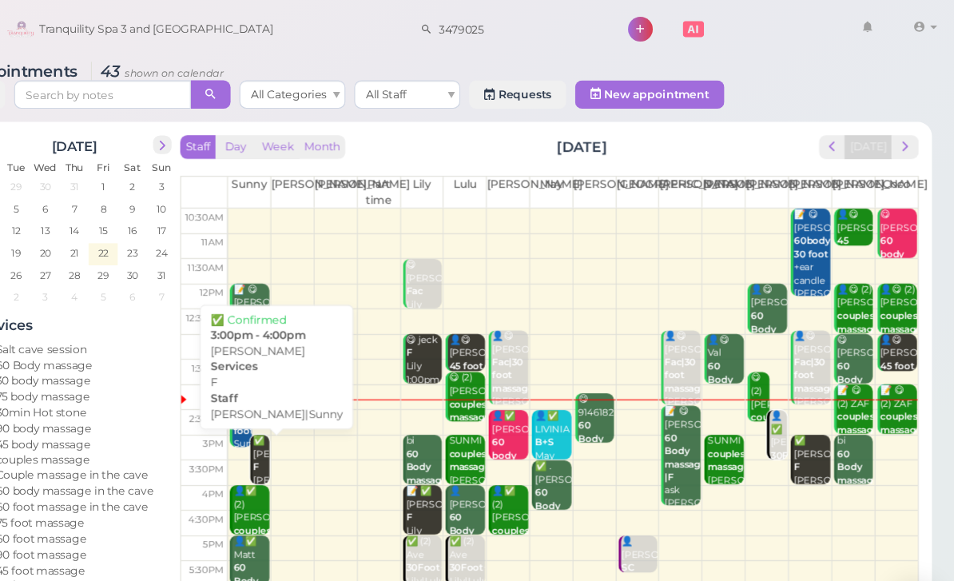
click at [320, 422] on div "✅ Kerri F Linda|Sunny 3:00pm - 4:00pm" at bounding box center [327, 434] width 15 height 83
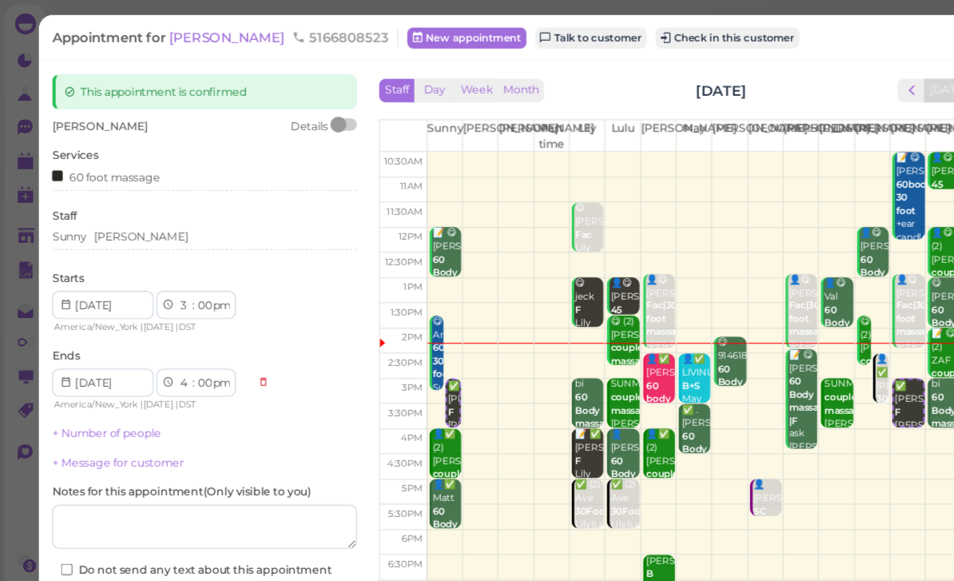
click at [137, 209] on div "Sunny Linda" at bounding box center [185, 214] width 276 height 14
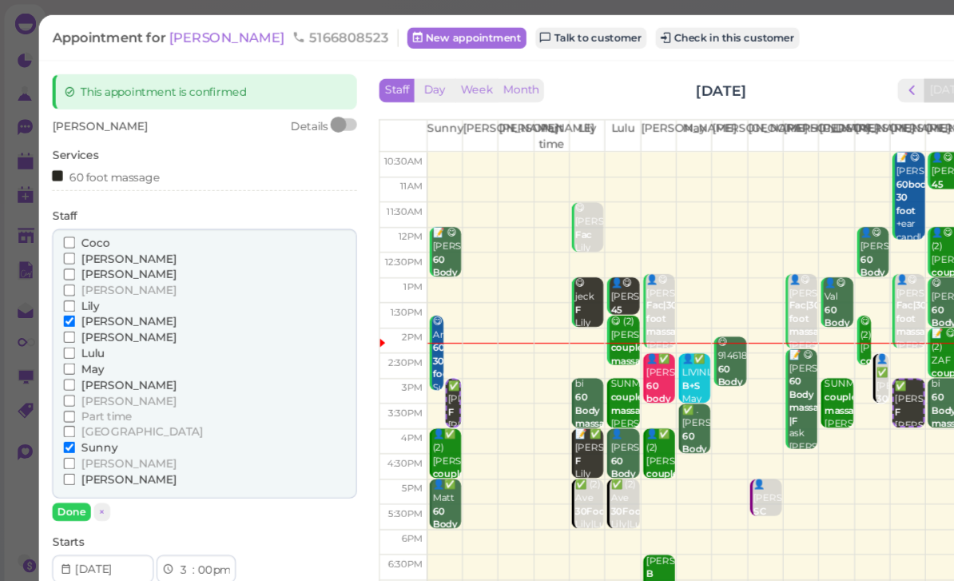
click at [99, 399] on span "Sunny" at bounding box center [89, 405] width 33 height 12
click at [68, 399] on input "Sunny" at bounding box center [63, 404] width 10 height 10
click at [91, 427] on span "[PERSON_NAME]" at bounding box center [116, 433] width 86 height 12
click at [68, 428] on input "[PERSON_NAME]" at bounding box center [63, 433] width 10 height 10
click at [77, 454] on button "Done" at bounding box center [64, 462] width 35 height 17
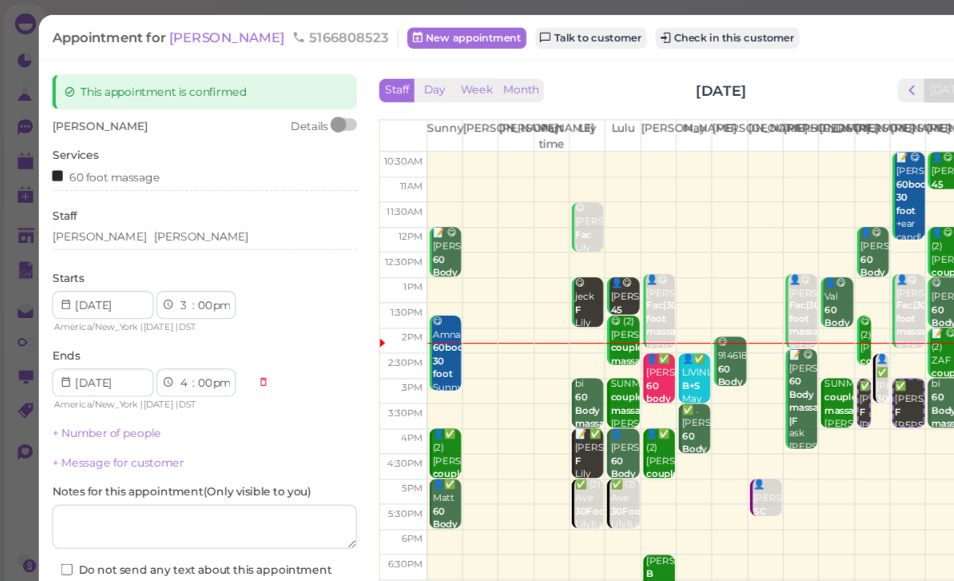
click at [236, 534] on button "Save" at bounding box center [185, 547] width 276 height 26
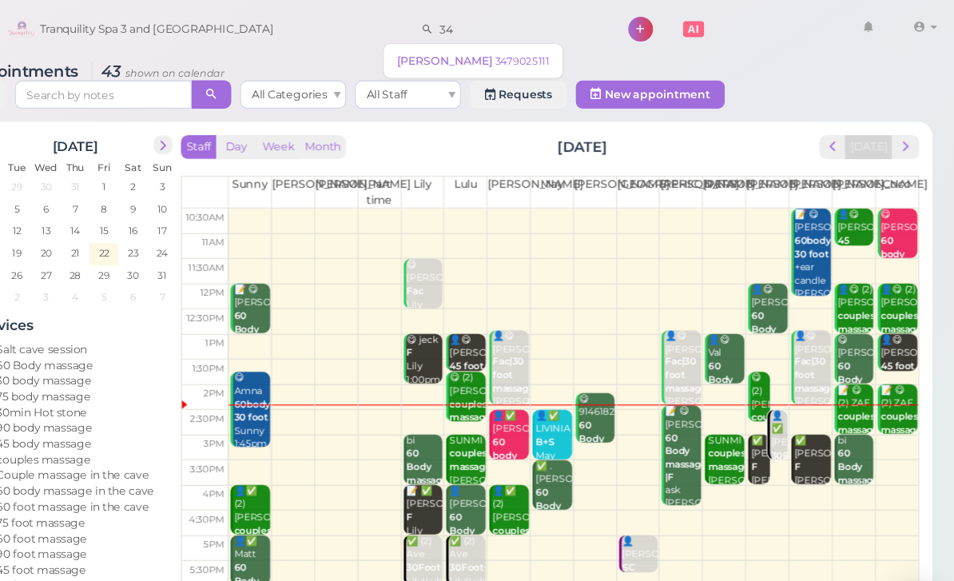
type input "3"
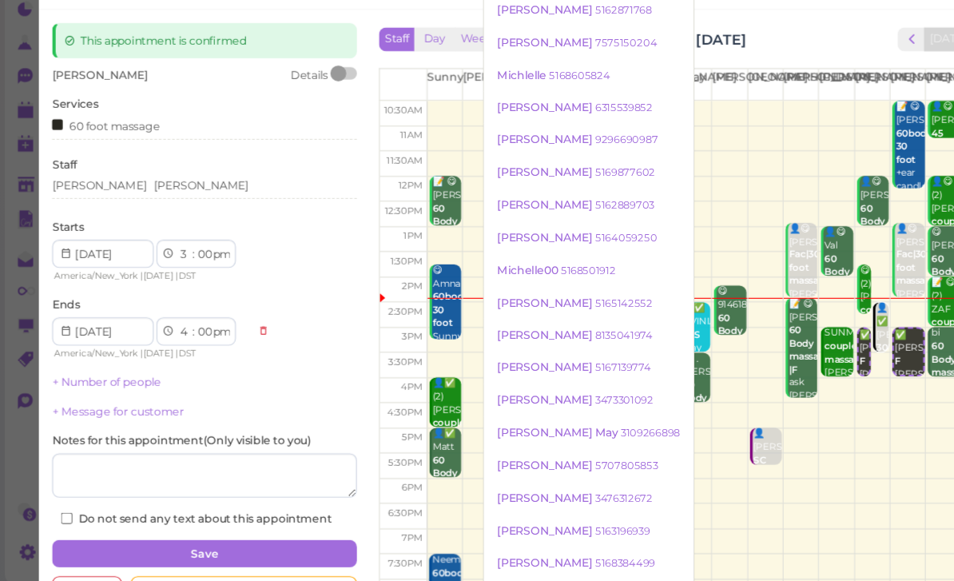
type input "Mic"
click at [740, 71] on div "Staff Day Week Month [DATE] [DATE]" at bounding box center [623, 82] width 560 height 22
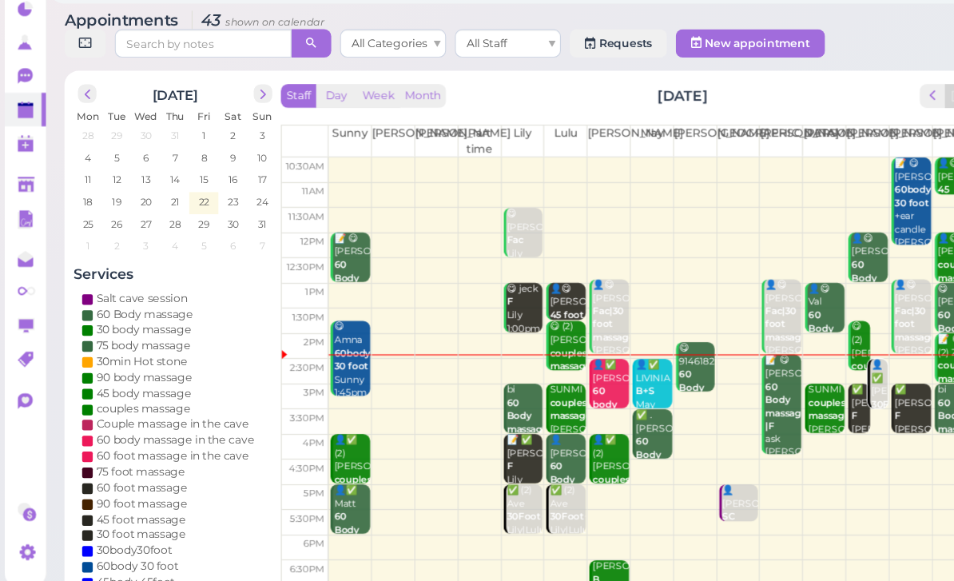
click at [26, 108] on icon at bounding box center [23, 115] width 14 height 14
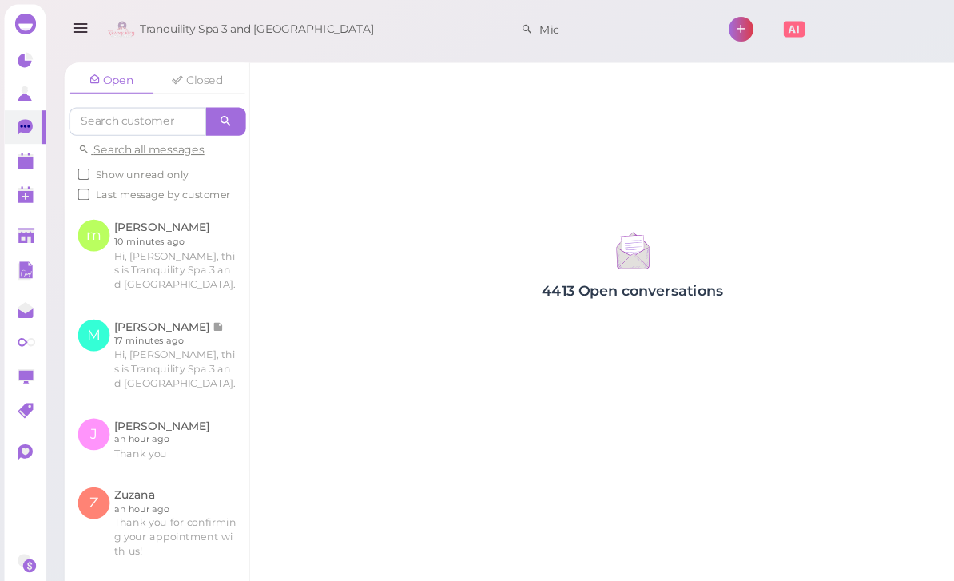
click at [148, 320] on link at bounding box center [141, 321] width 167 height 89
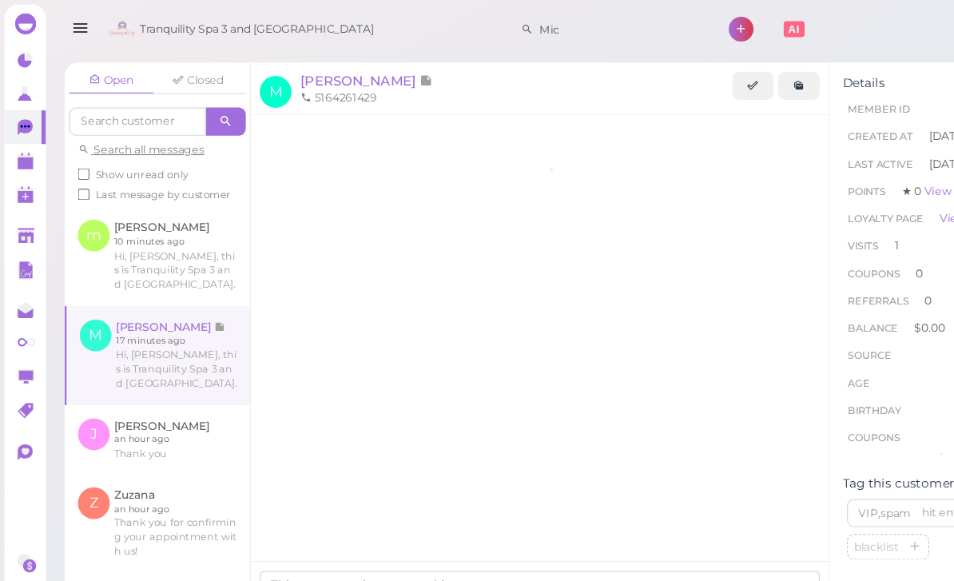
scroll to position [282, 0]
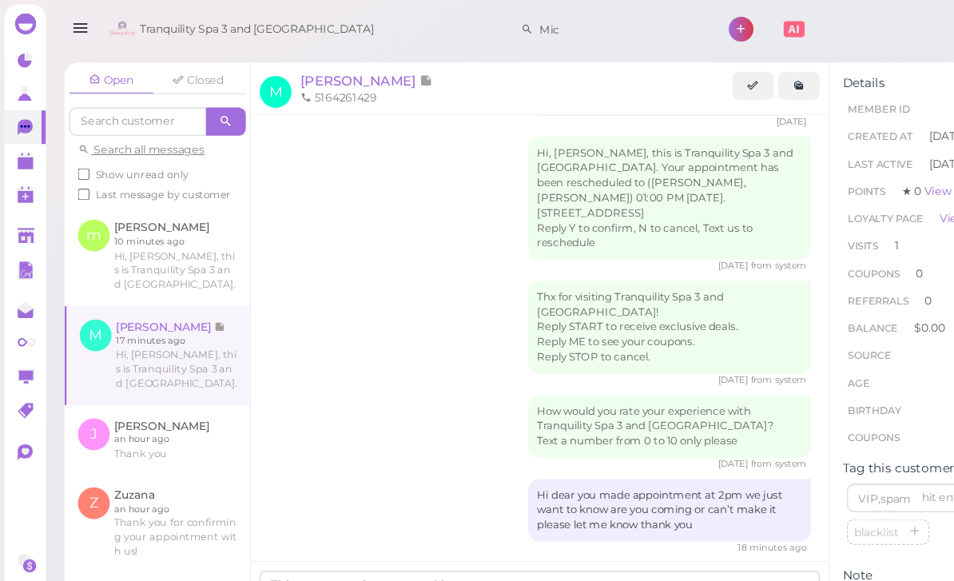
click at [319, 78] on span "Michelle" at bounding box center [326, 72] width 108 height 15
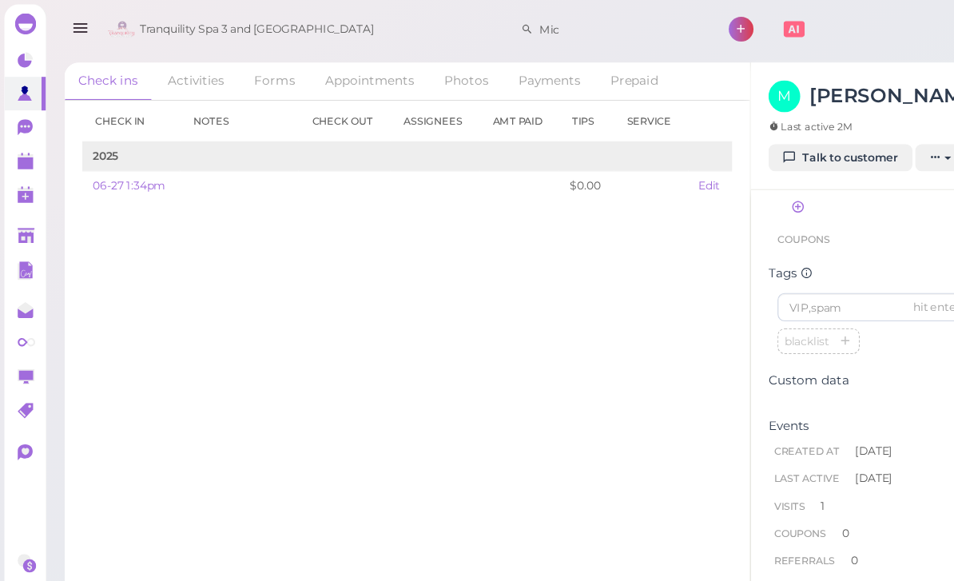
click at [328, 76] on link "Appointments" at bounding box center [334, 74] width 106 height 34
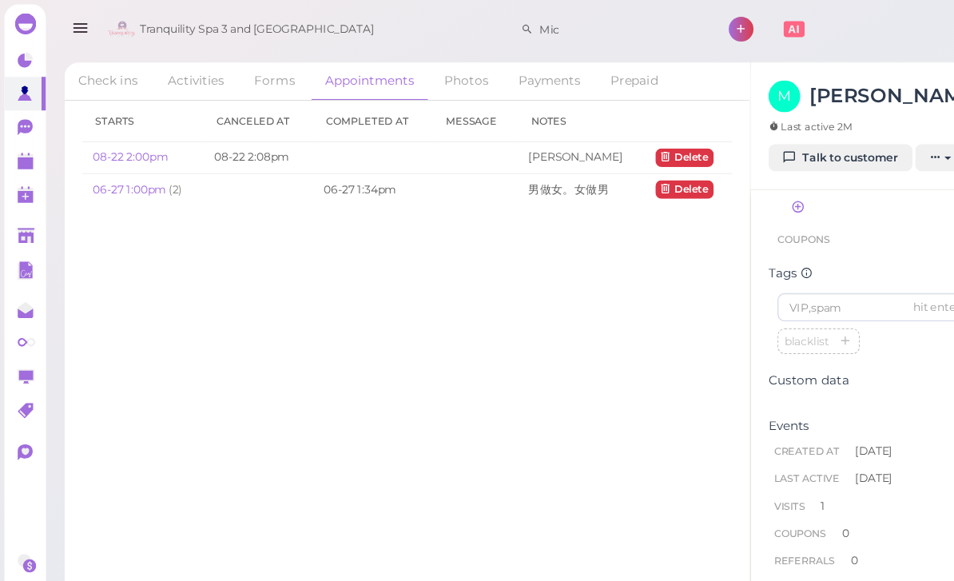
click at [102, 66] on link "Check ins" at bounding box center [97, 74] width 79 height 34
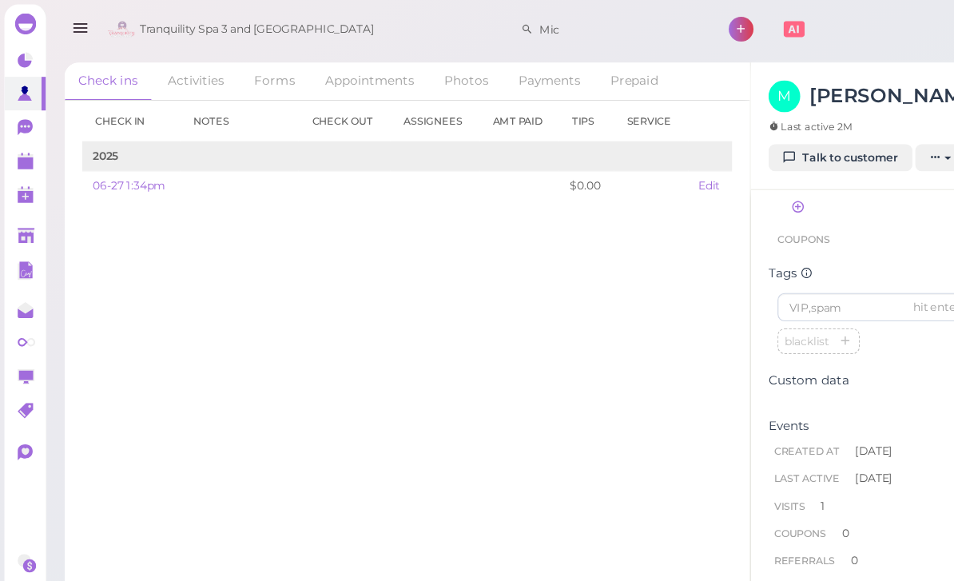
click at [110, 109] on th "Check in" at bounding box center [118, 110] width 89 height 38
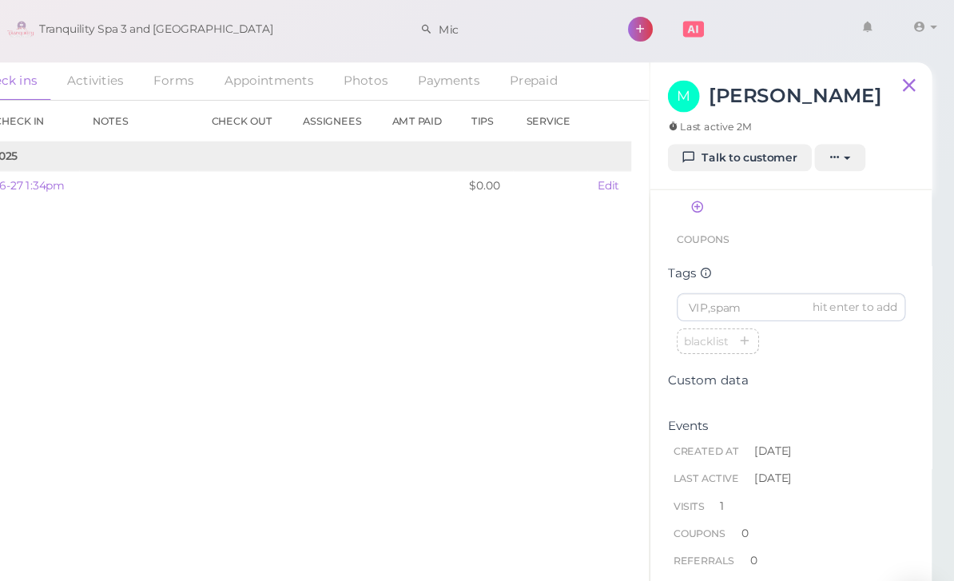
click at [903, 73] on icon at bounding box center [913, 77] width 20 height 24
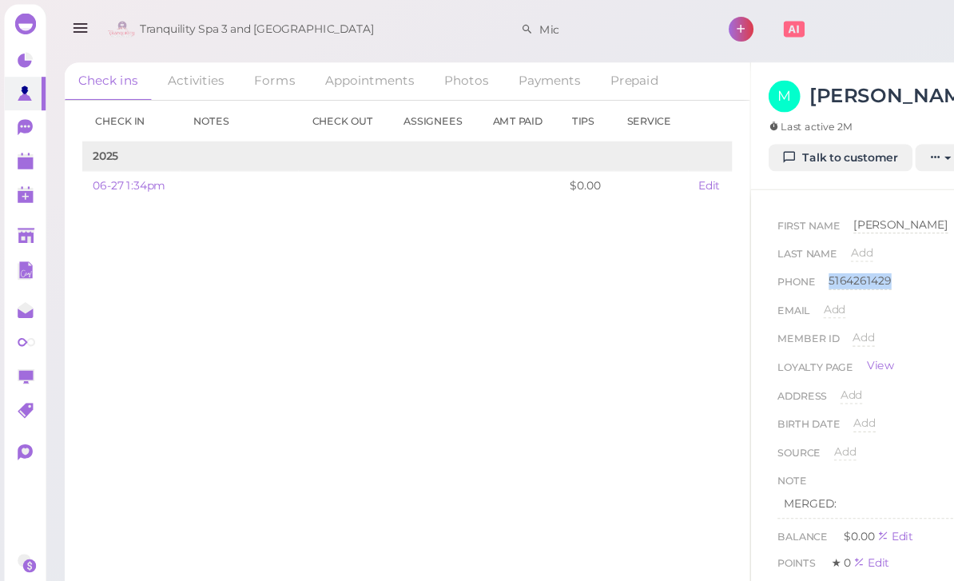
click at [26, 148] on polygon at bounding box center [23, 147] width 14 height 11
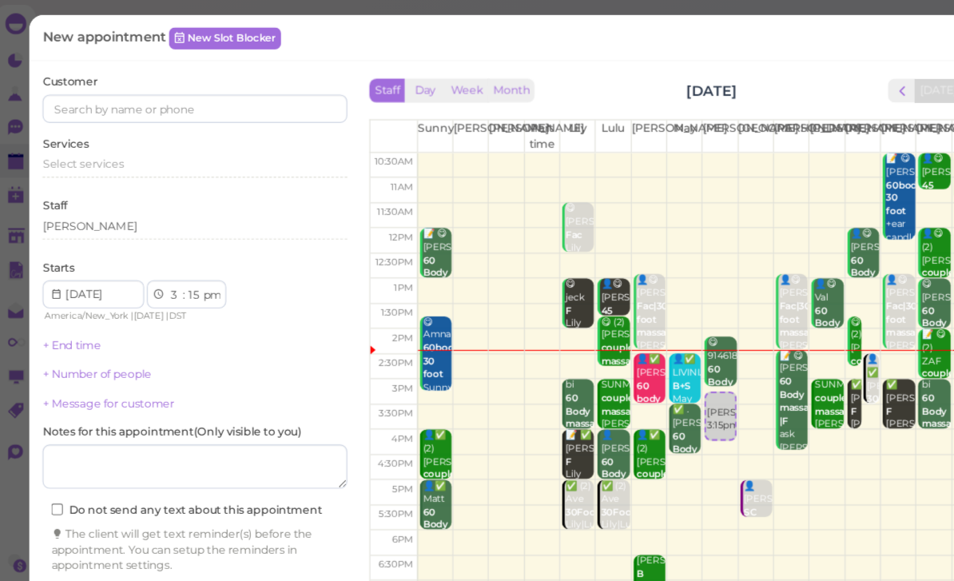
click at [177, 261] on select "00 05 10 15 20 25 30 35 40 45 50 55" at bounding box center [185, 267] width 16 height 17
select select "00"
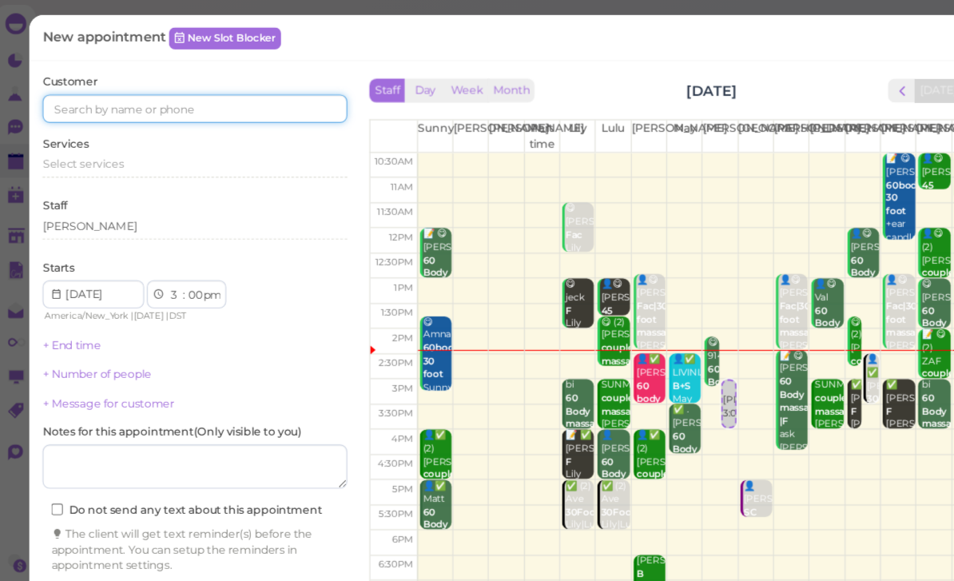
click at [226, 85] on input at bounding box center [185, 98] width 276 height 26
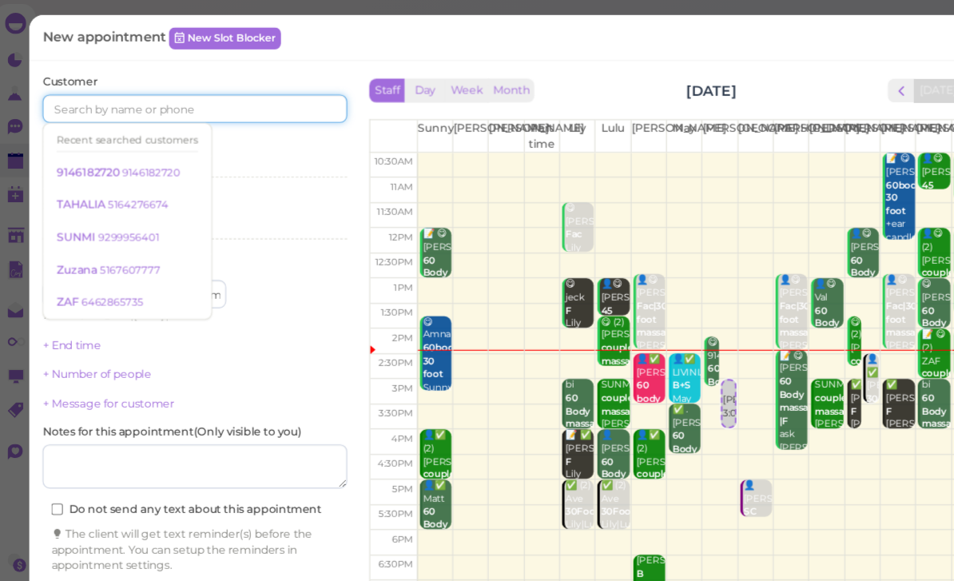
paste input "5164261429"
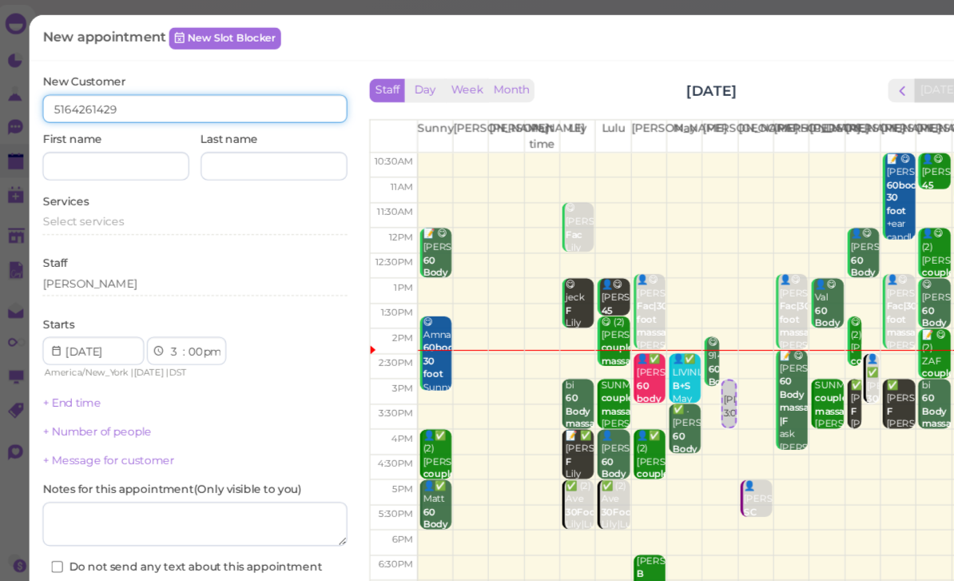
type input "5164261429"
click at [81, 196] on span "Select services" at bounding box center [83, 200] width 73 height 12
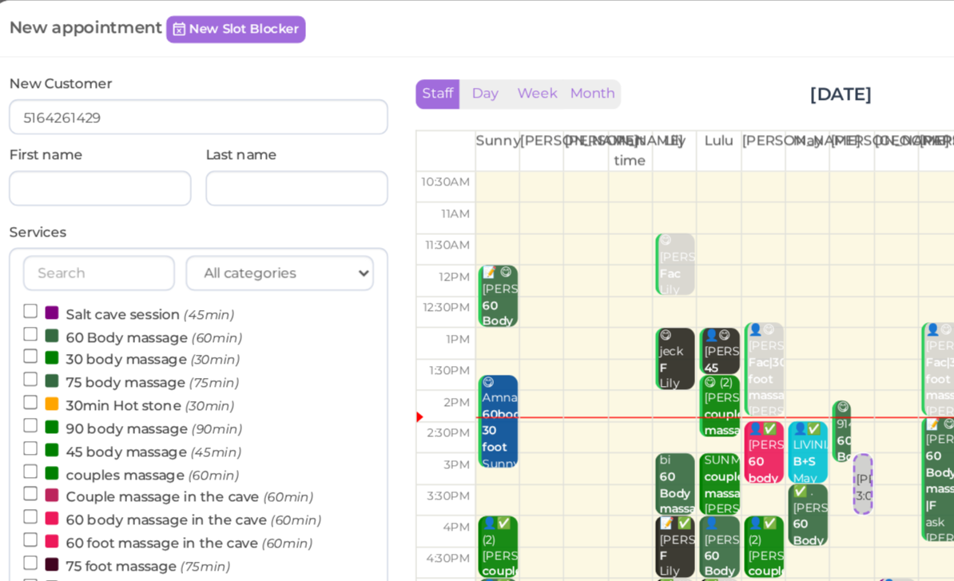
click at [85, 249] on label "60 Body massage (60min)" at bounding box center [137, 257] width 159 height 17
click at [68, 251] on input "60 Body massage (60min)" at bounding box center [63, 256] width 10 height 10
click at [47, 453] on button "Done" at bounding box center [64, 461] width 35 height 17
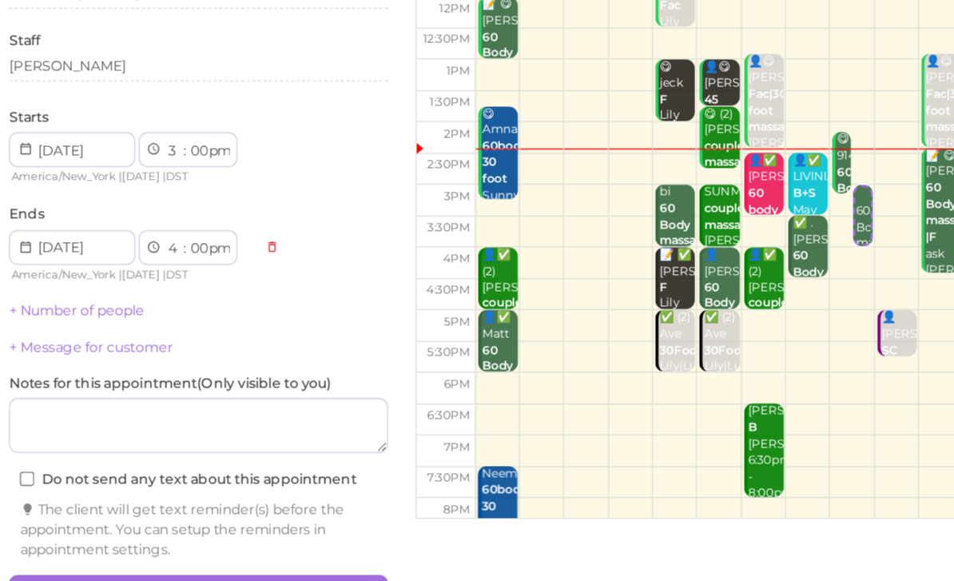
scroll to position [57, 0]
click at [203, 539] on button "Create appointment" at bounding box center [185, 552] width 276 height 26
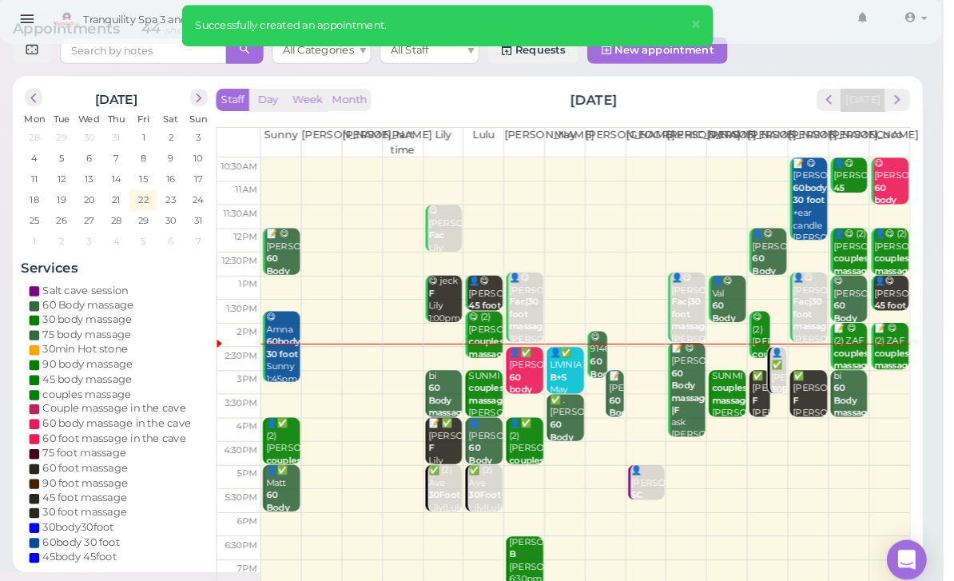
scroll to position [16, 0]
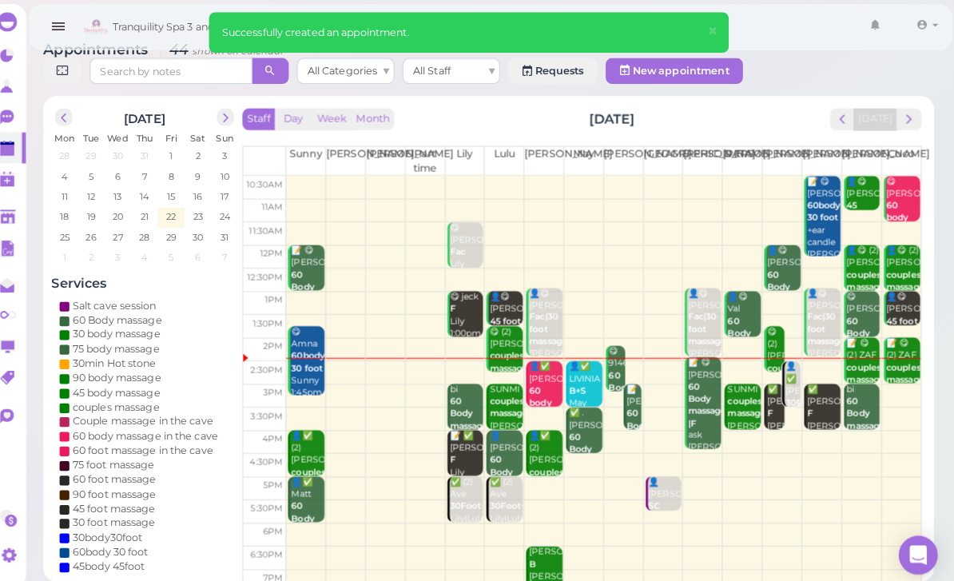
click at [632, 406] on b "60 Body massage" at bounding box center [651, 418] width 38 height 34
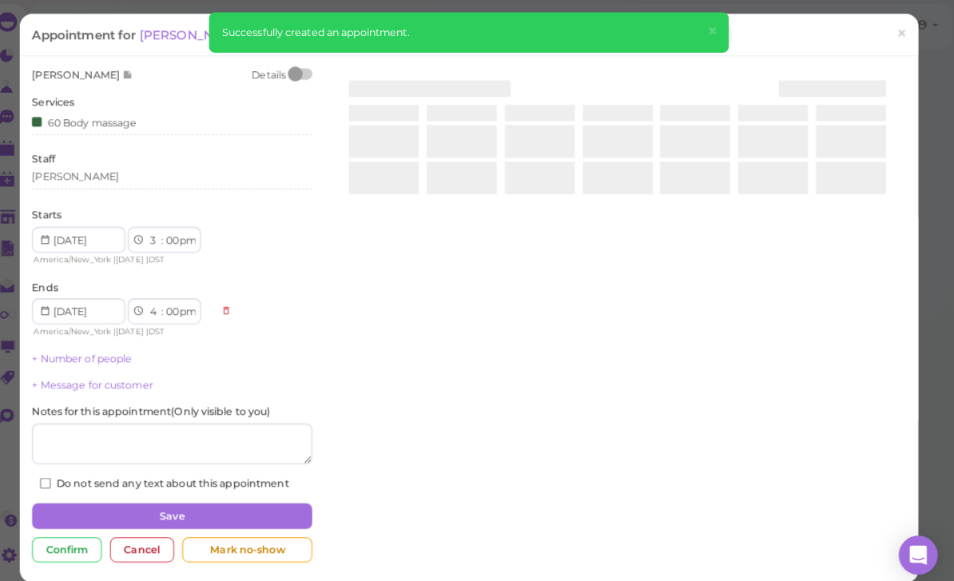
scroll to position [10, 0]
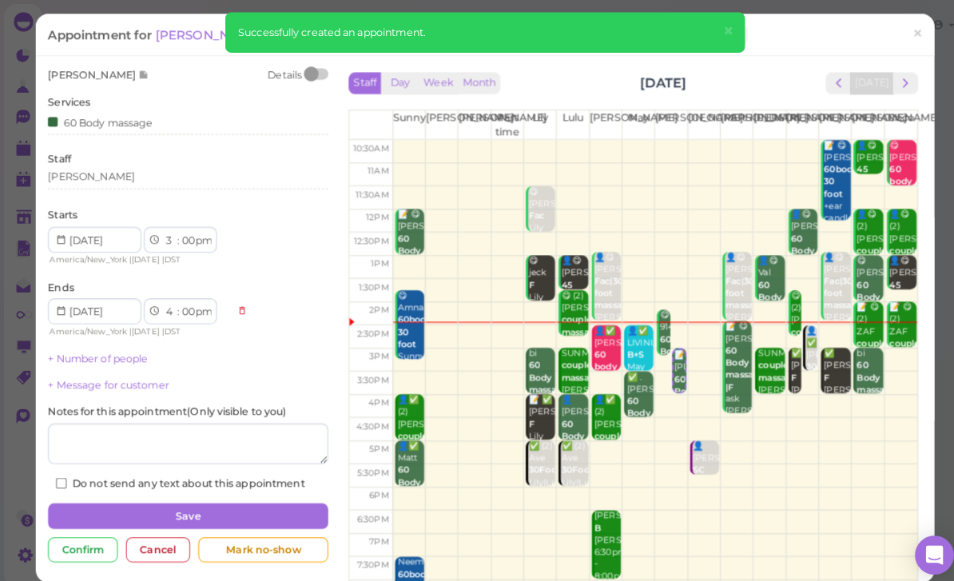
click at [728, 20] on button "×" at bounding box center [716, 31] width 30 height 38
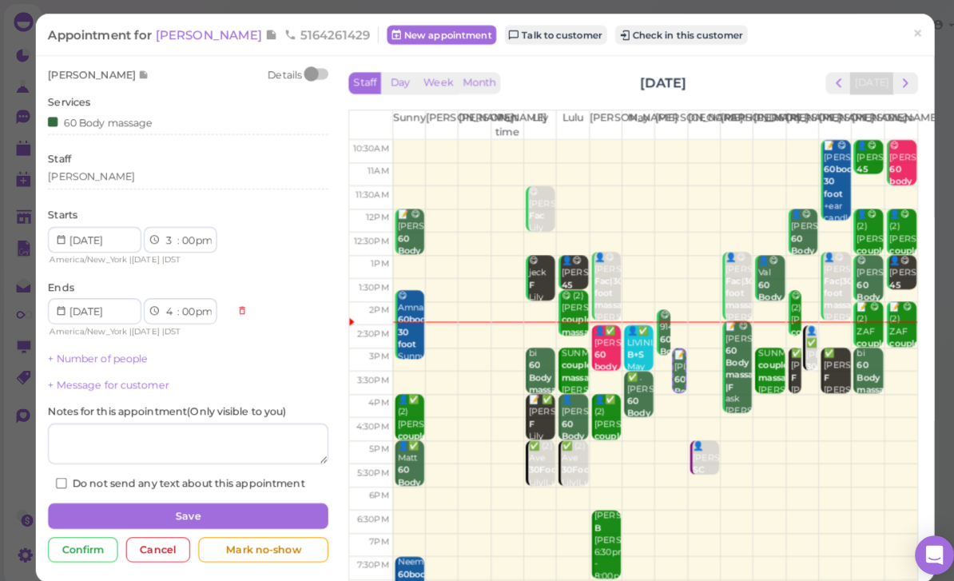
click at [627, 25] on button "Check in this customer" at bounding box center [670, 34] width 130 height 19
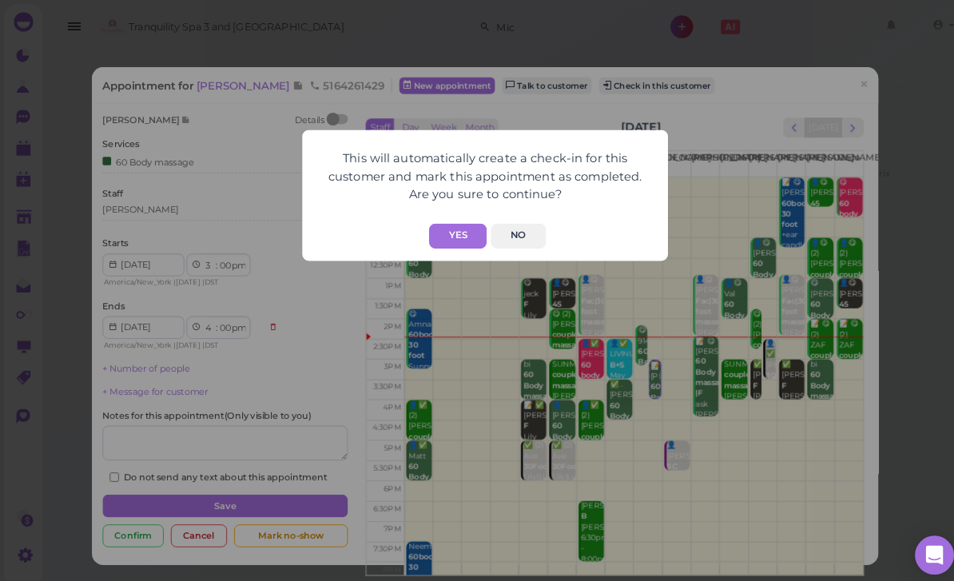
click at [449, 231] on button "Yes" at bounding box center [450, 232] width 57 height 25
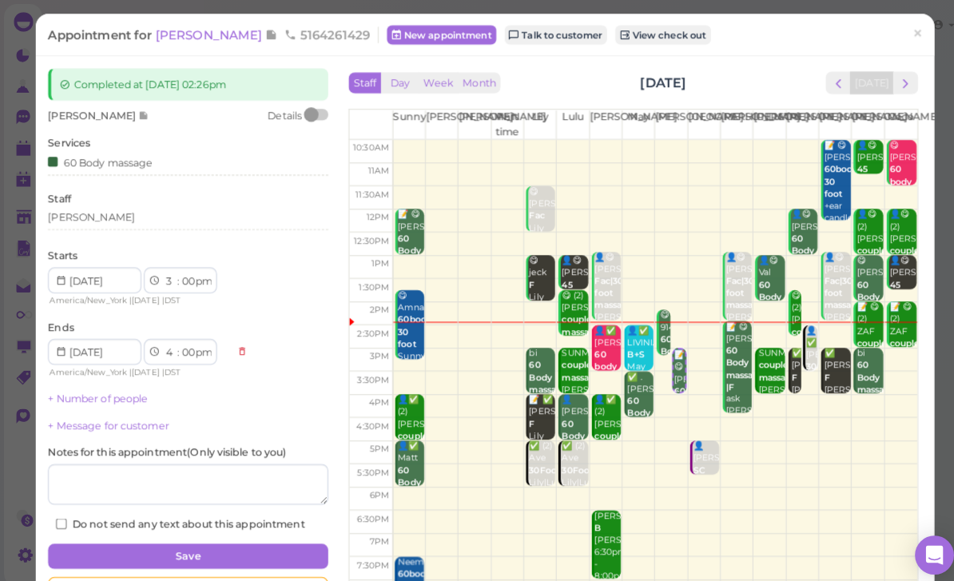
click at [895, 34] on link "×" at bounding box center [902, 34] width 30 height 38
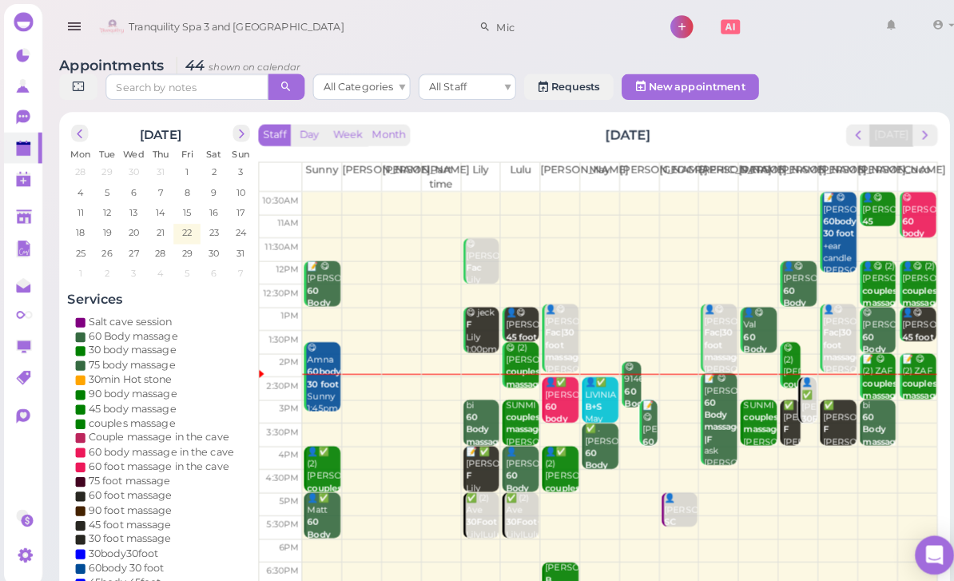
click at [631, 418] on div "📝 😋 Michelle 60 Body massage Mike 3:00pm - 4:00pm" at bounding box center [638, 452] width 15 height 119
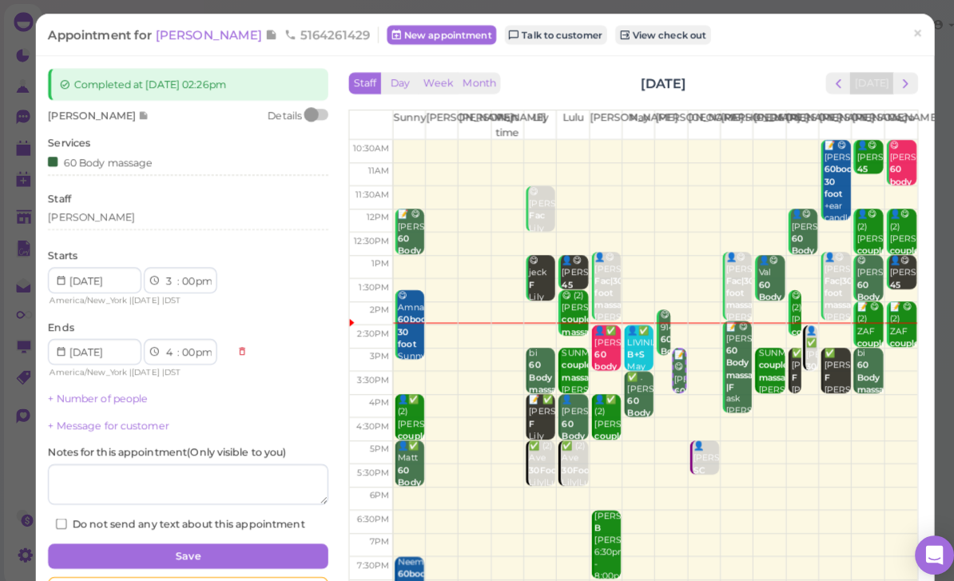
click at [161, 282] on select "1 2 3 4 5 6 7 8 9 10 11 12" at bounding box center [168, 276] width 14 height 17
select select "2"
select select "3"
click at [172, 280] on select "1 2 3 4 5 6 7 8 9 10 11 12" at bounding box center [168, 276] width 14 height 17
click at [185, 282] on select "00 05 10 15 20 25 30 35 40 45 50 55" at bounding box center [185, 276] width 16 height 17
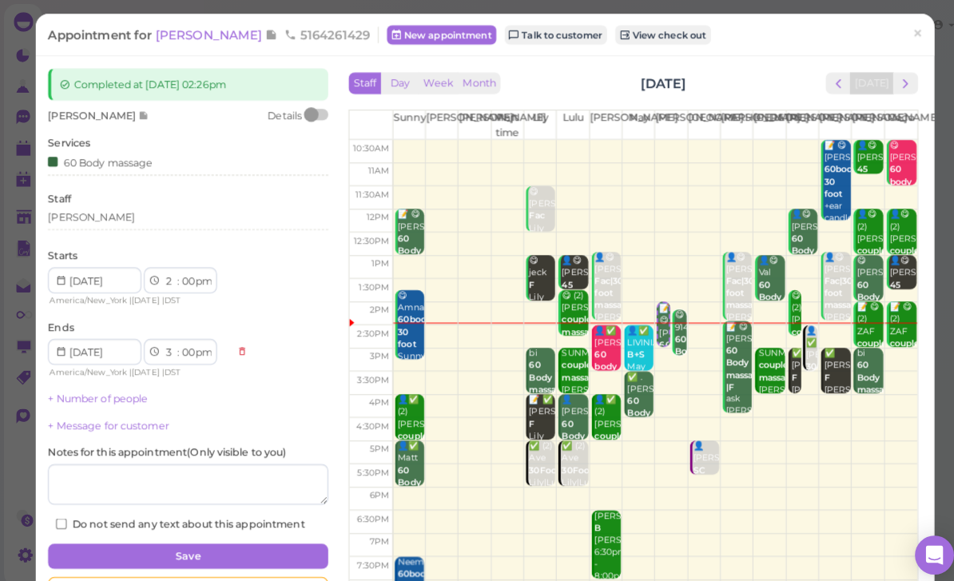
select select "20"
click at [192, 551] on button "Save" at bounding box center [185, 547] width 276 height 26
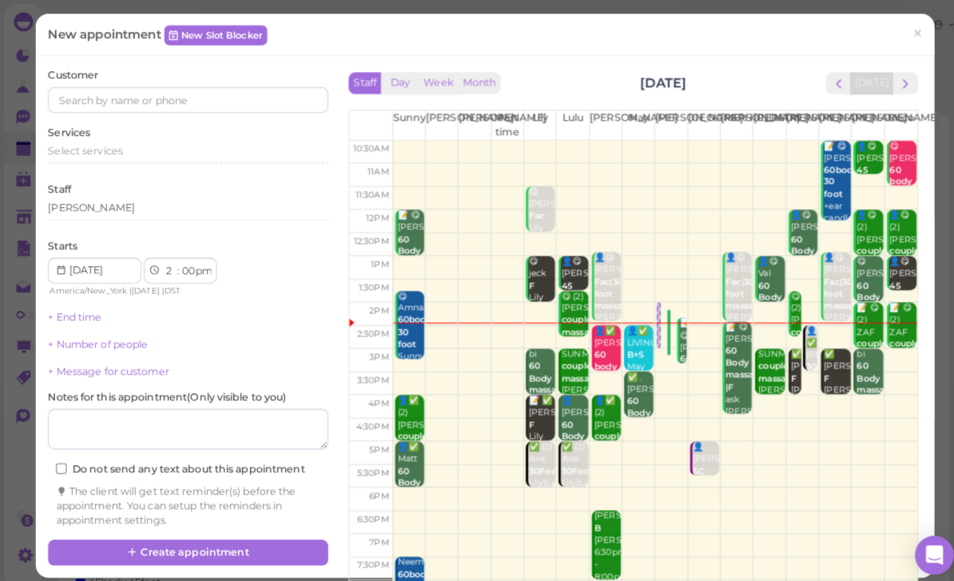
click at [897, 42] on span "×" at bounding box center [902, 33] width 10 height 22
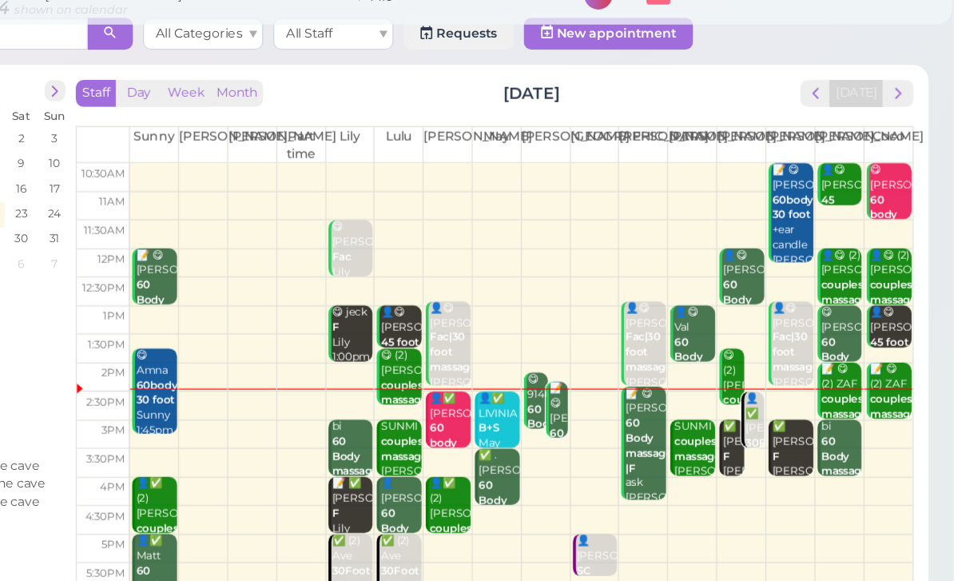
scroll to position [29, 0]
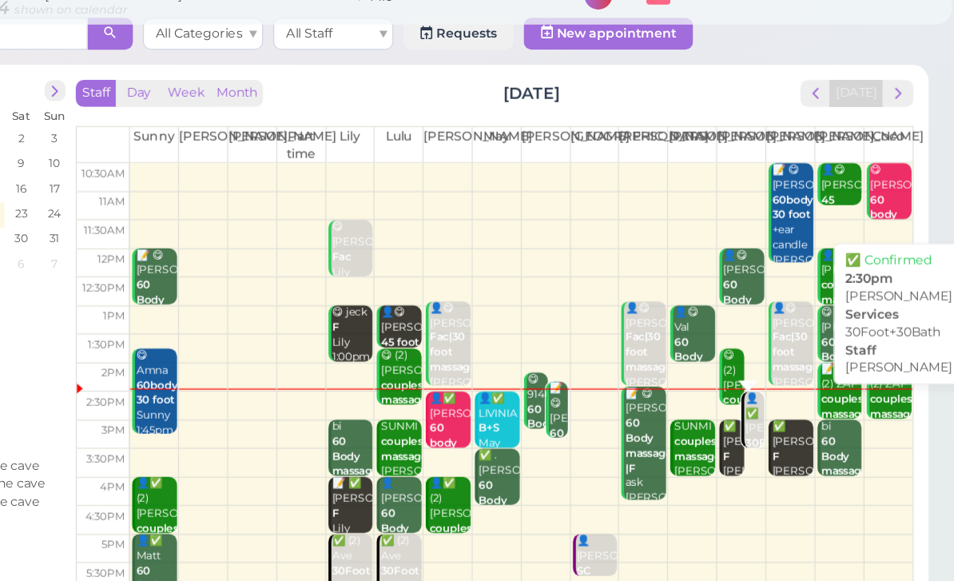
click at [787, 342] on div "👤✅ Susan 30Foot+30Bath Tom 2:30pm" at bounding box center [794, 377] width 15 height 71
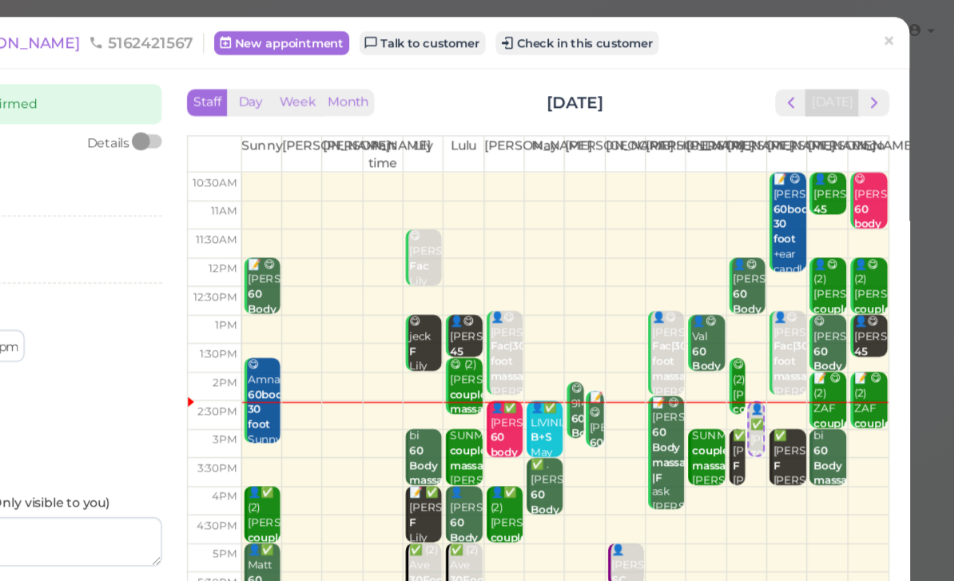
click at [692, 427] on td at bounding box center [644, 422] width 516 height 23
click at [688, 416] on td at bounding box center [644, 422] width 516 height 23
click at [897, 29] on span "×" at bounding box center [902, 33] width 10 height 22
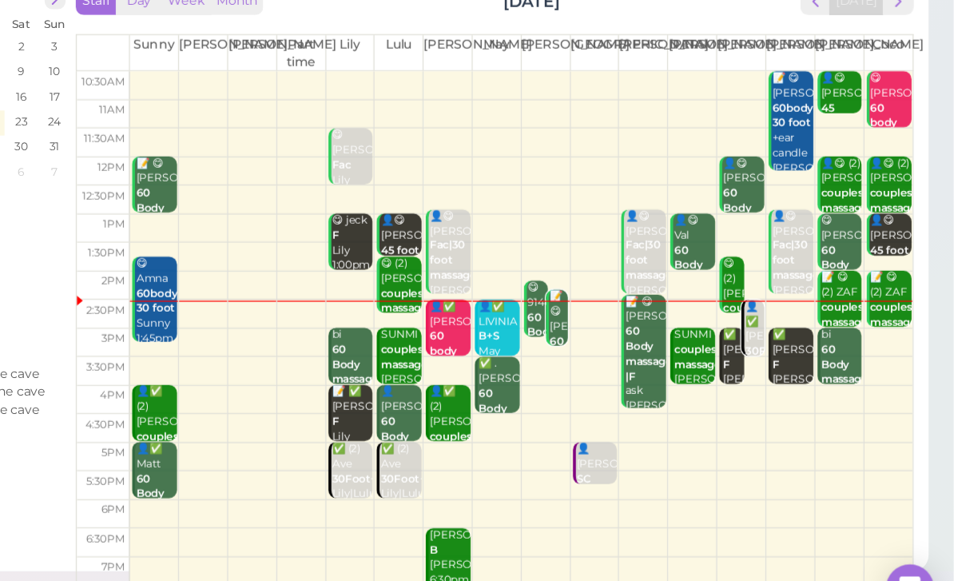
scroll to position [57, 0]
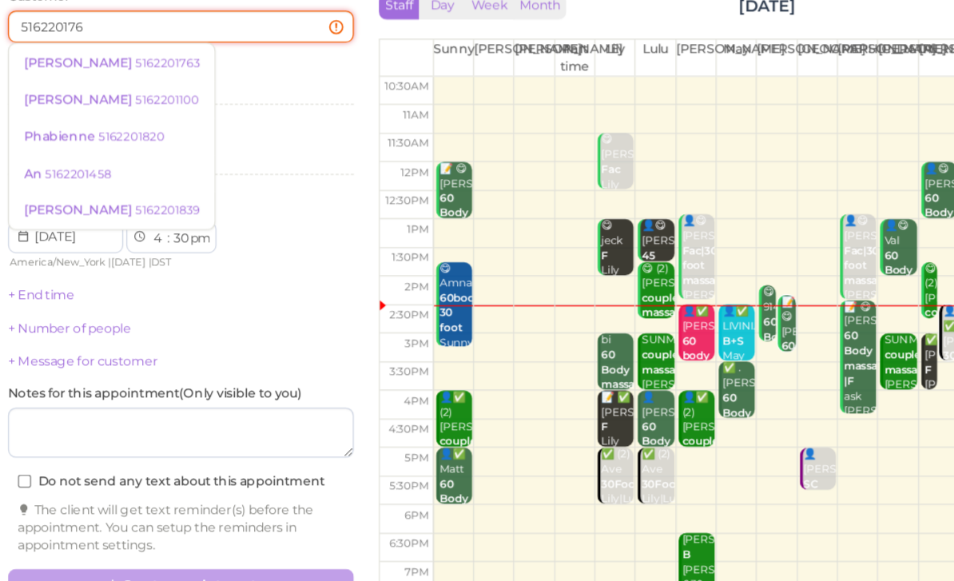
type input "5162201763"
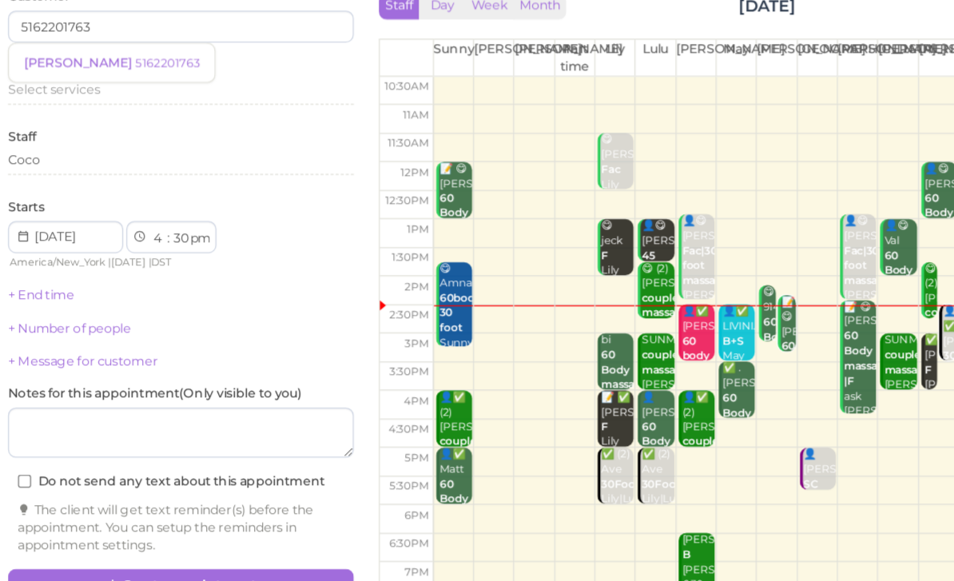
click at [149, 121] on small "5162201763" at bounding box center [174, 126] width 51 height 11
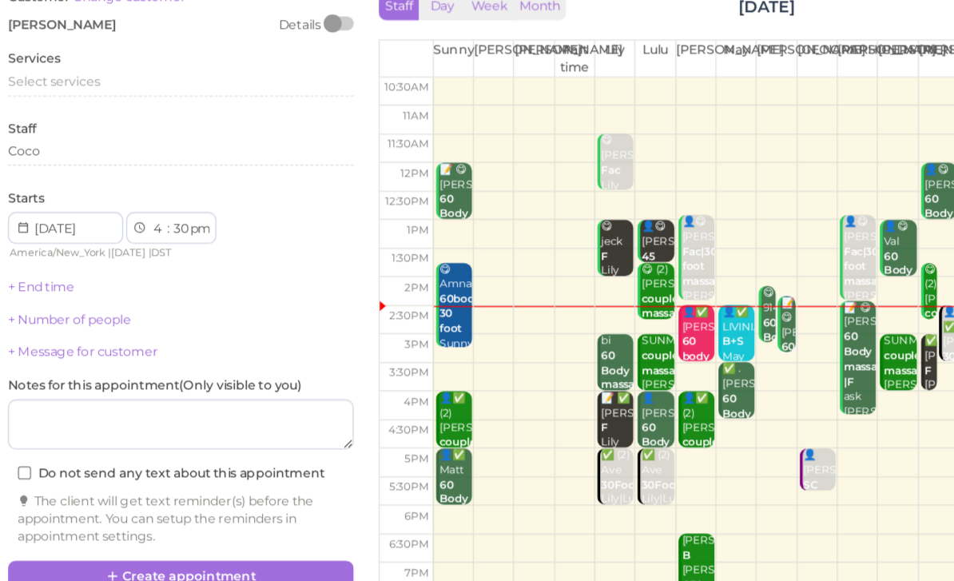
click at [68, 135] on span "Select services" at bounding box center [83, 141] width 73 height 12
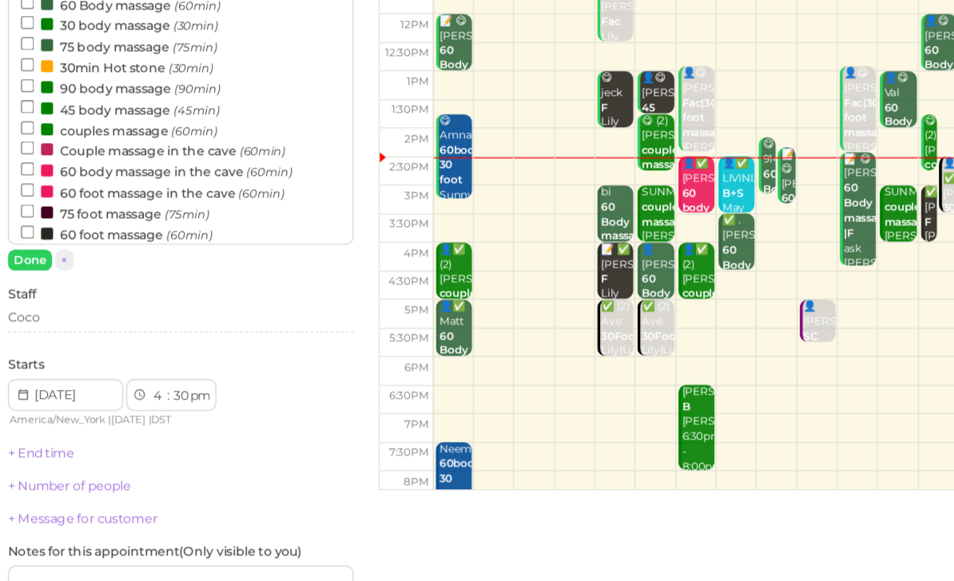
scroll to position [119, 0]
click at [67, 322] on div "Coco" at bounding box center [185, 329] width 276 height 14
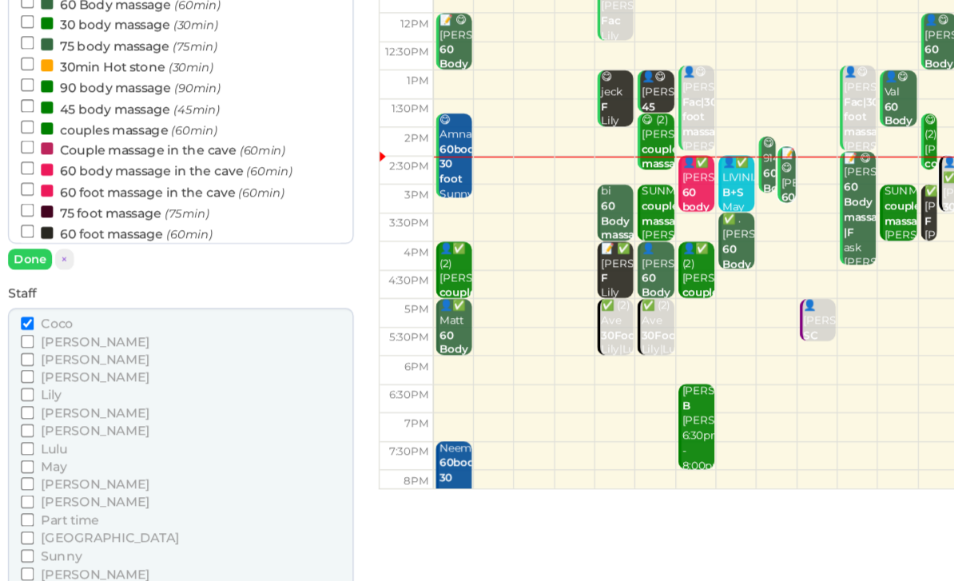
click at [73, 528] on span "[PERSON_NAME]" at bounding box center [116, 534] width 86 height 12
click at [58, 529] on input "[PERSON_NAME]" at bounding box center [63, 534] width 10 height 10
click at [47, 569] on button "Done" at bounding box center [64, 577] width 35 height 17
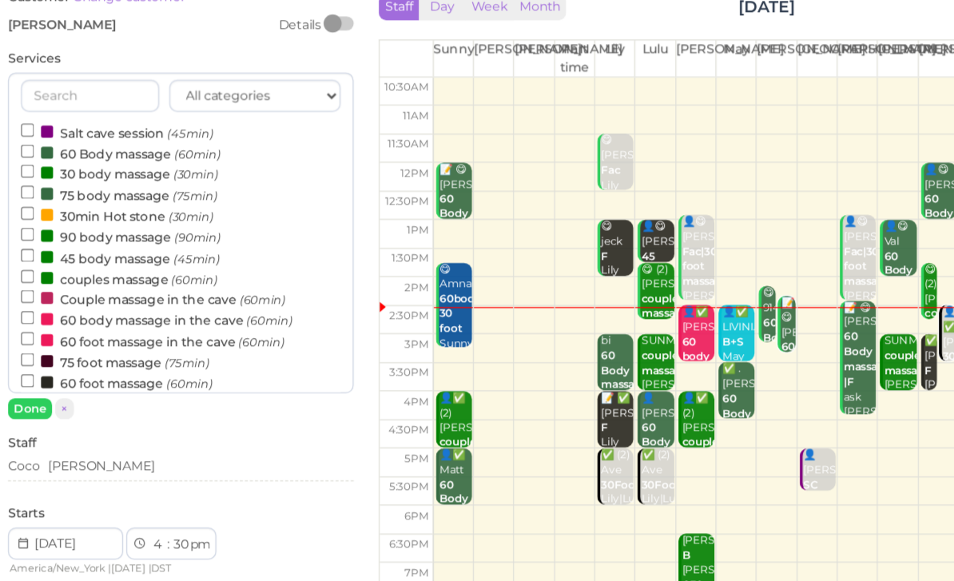
scroll to position [0, 0]
click at [82, 190] on label "60 Body massage (60min)" at bounding box center [137, 198] width 159 height 17
click at [68, 192] on input "60 Body massage (60min)" at bounding box center [63, 197] width 10 height 10
click at [47, 394] on button "Done" at bounding box center [64, 402] width 35 height 17
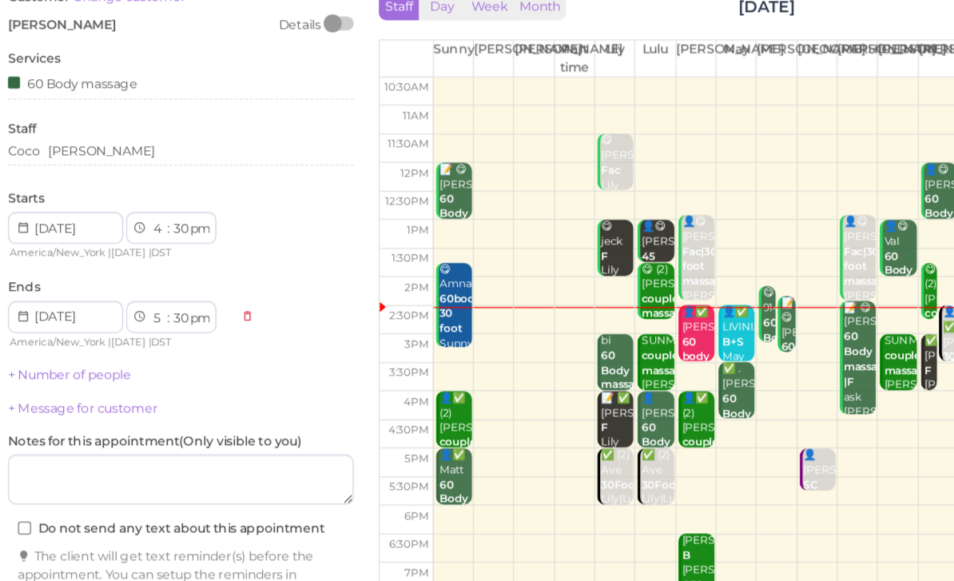
click at [81, 369] on link "+ Number of people" at bounding box center [96, 375] width 98 height 12
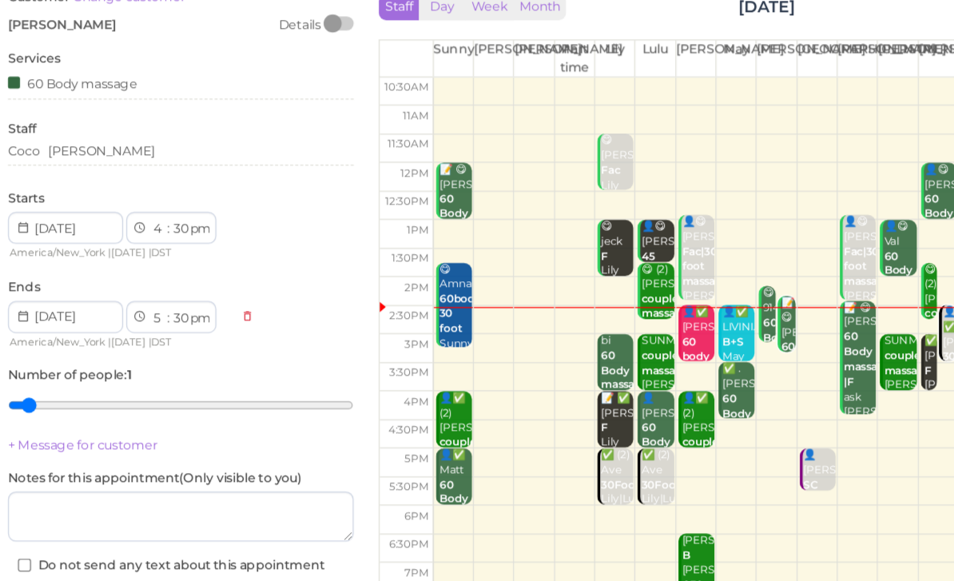
type input "2"
click at [47, 387] on input "range" at bounding box center [185, 400] width 276 height 26
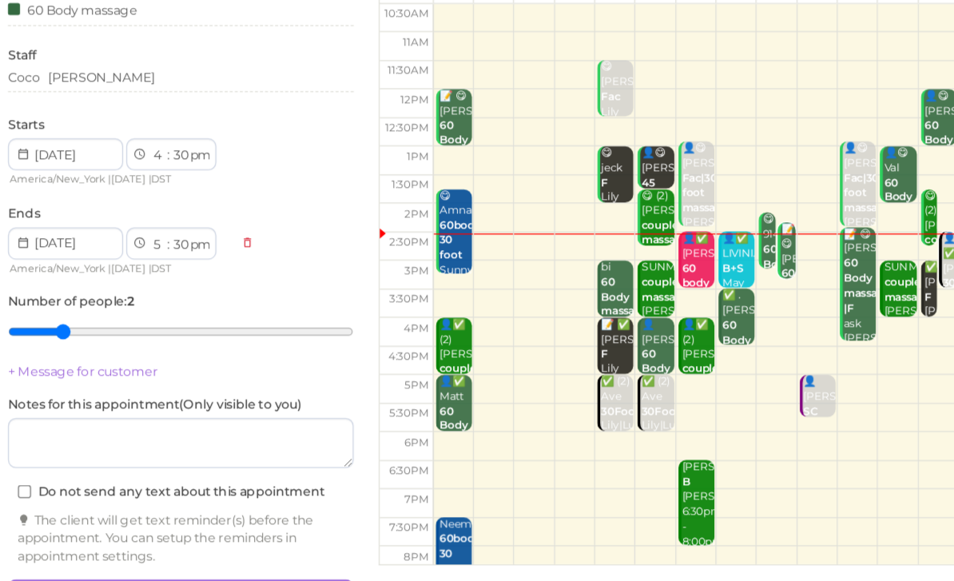
scroll to position [58, 0]
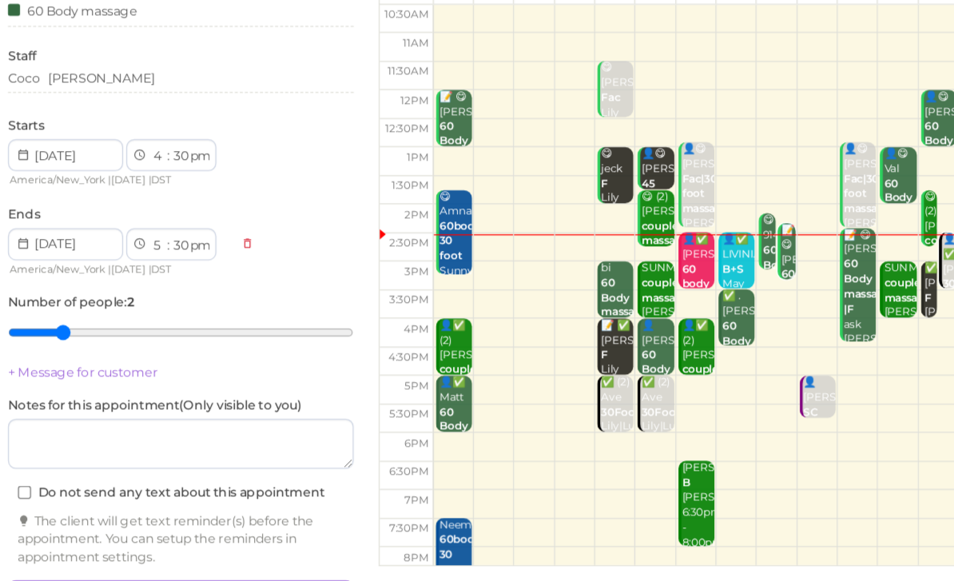
click at [194, 539] on button "Create appointment" at bounding box center [185, 552] width 276 height 26
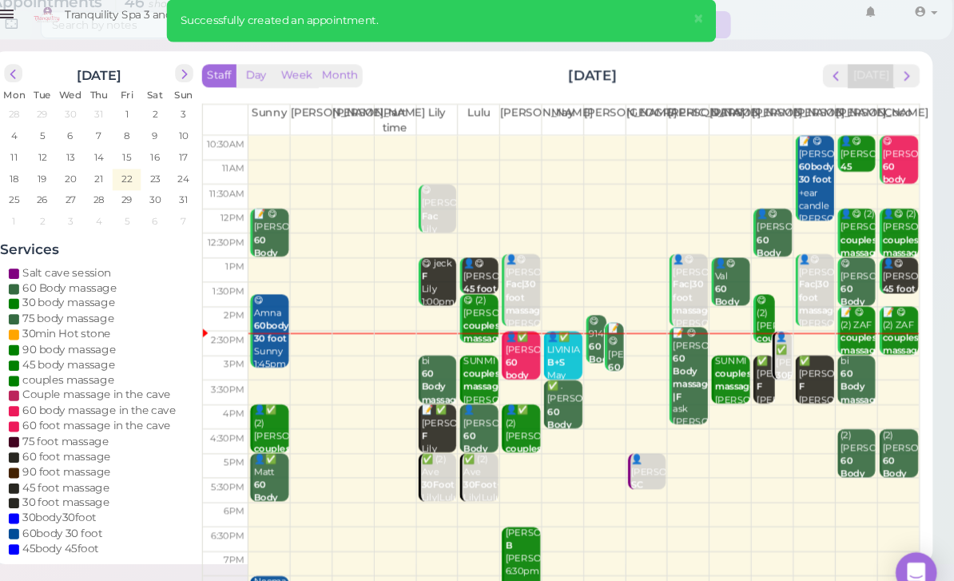
scroll to position [57, 0]
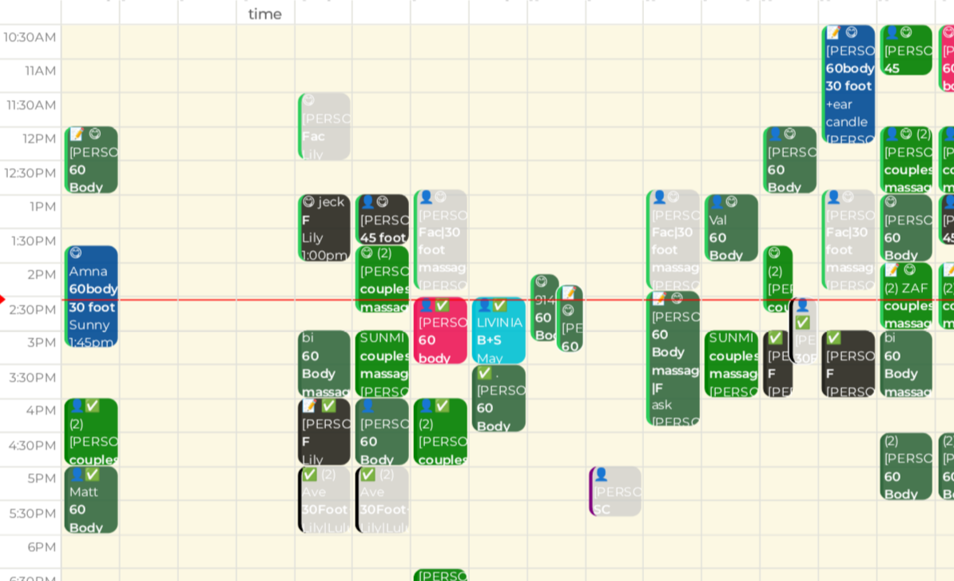
click at [613, 300] on div "😋 9146182720 60 Body massage Mike 2:10pm - 3:10pm" at bounding box center [622, 353] width 18 height 107
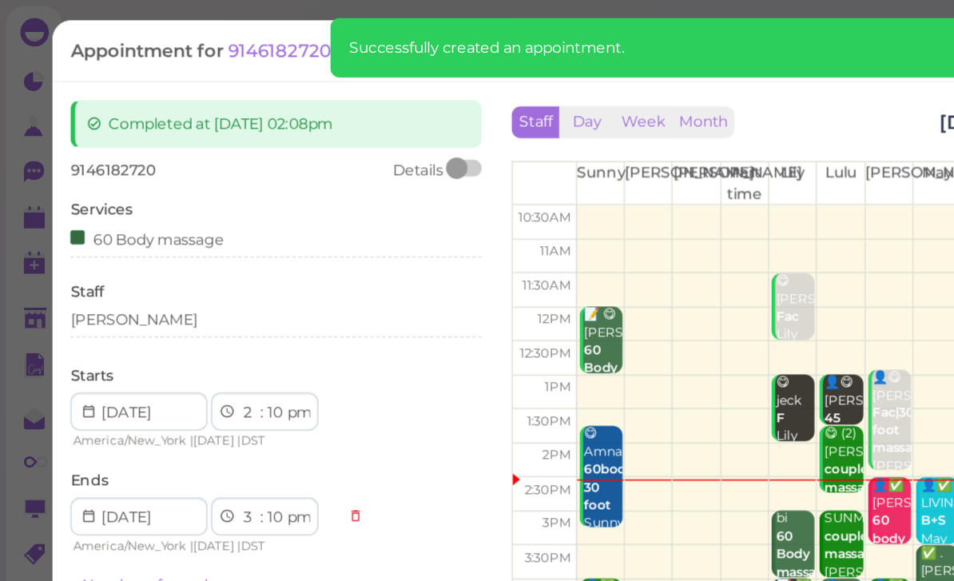
click at [98, 213] on div "[PERSON_NAME]" at bounding box center [185, 214] width 276 height 14
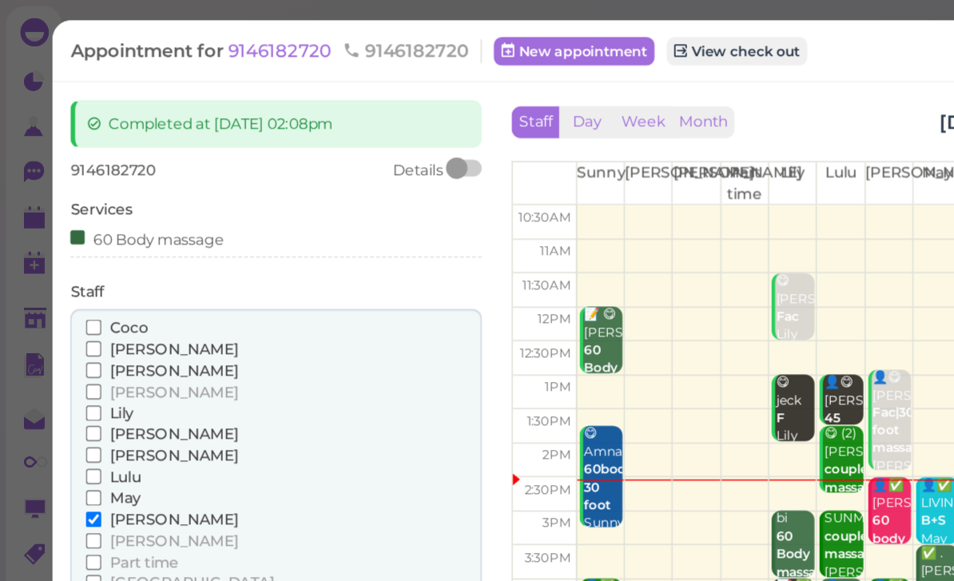
click at [83, 299] on span "[PERSON_NAME]" at bounding box center [116, 305] width 86 height 12
click at [68, 300] on input "[PERSON_NAME]" at bounding box center [63, 305] width 10 height 10
click at [90, 342] on span "[PERSON_NAME]" at bounding box center [116, 348] width 86 height 12
click at [68, 343] on input "[PERSON_NAME]" at bounding box center [63, 348] width 10 height 10
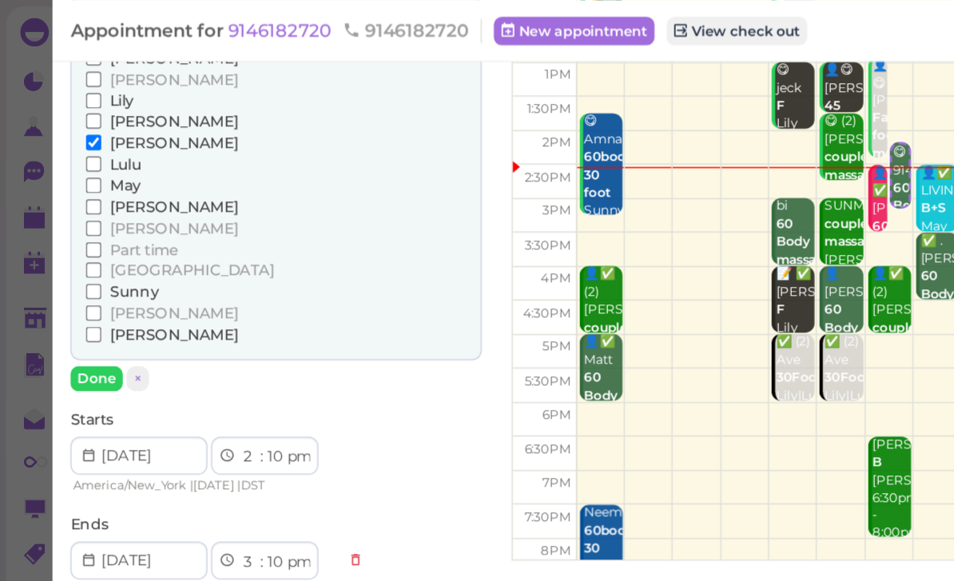
click at [66, 245] on button "Done" at bounding box center [64, 253] width 35 height 17
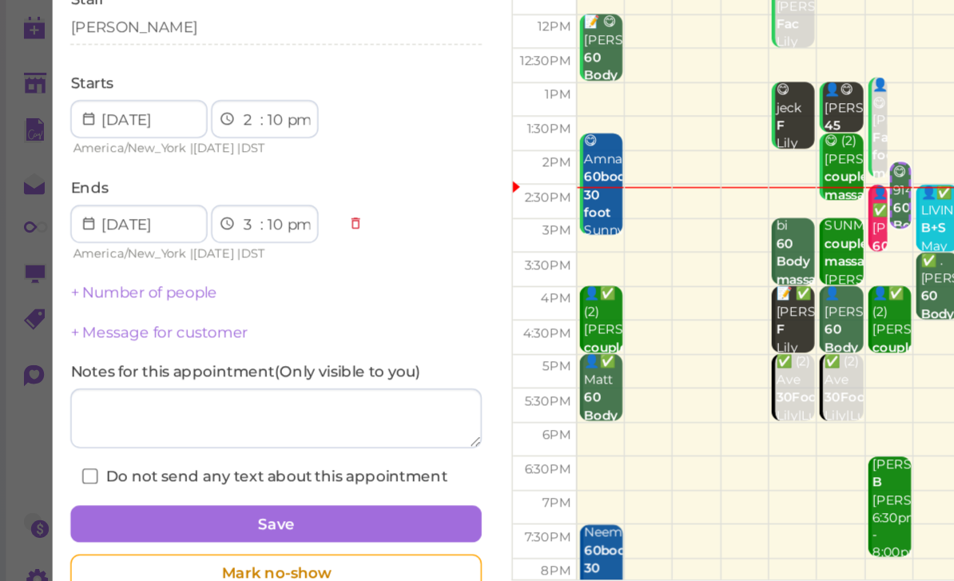
scroll to position [51, 0]
click at [272, 496] on button "Save" at bounding box center [185, 509] width 276 height 26
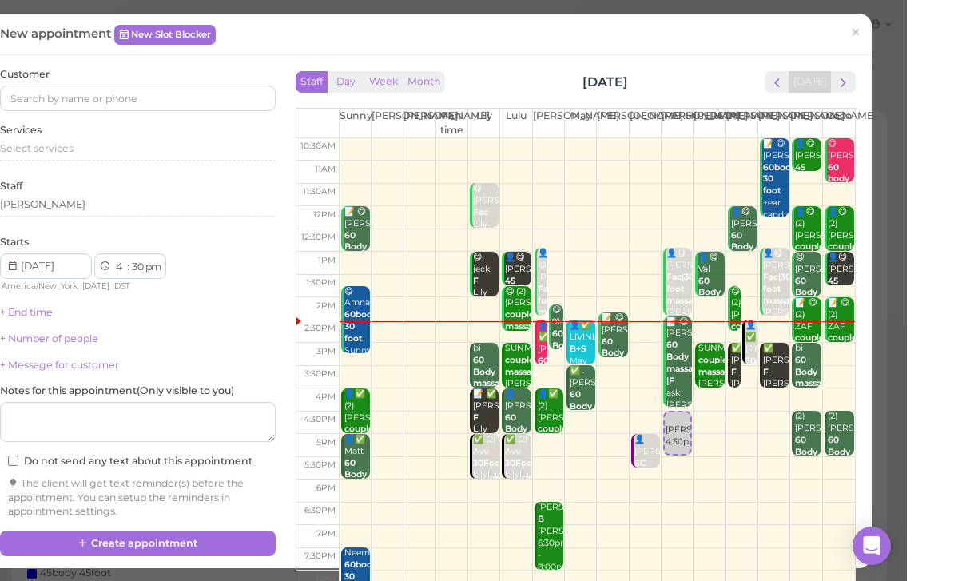
scroll to position [10, 0]
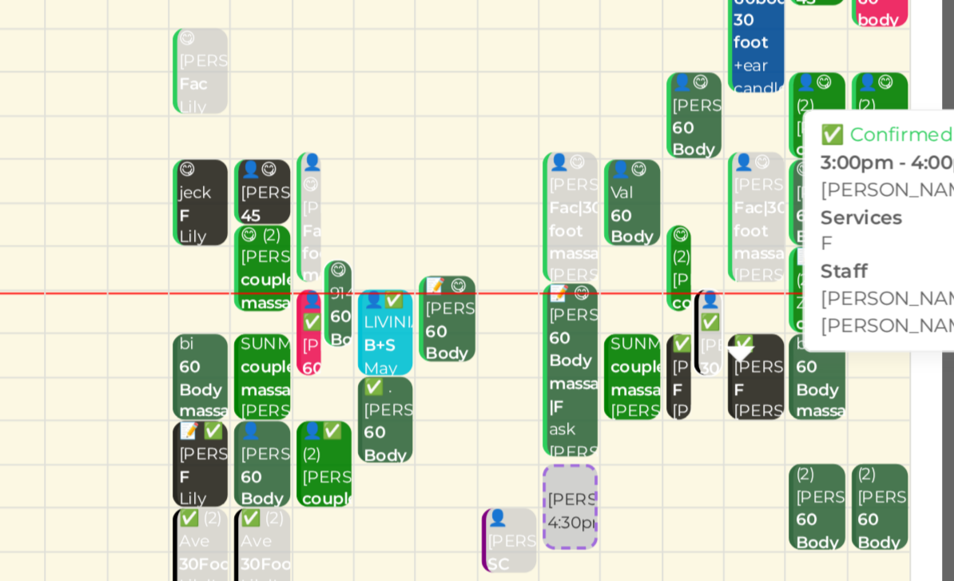
click at [809, 343] on div "✅ Kerri F Linda|Tom 3:00pm - 4:00pm" at bounding box center [822, 390] width 26 height 95
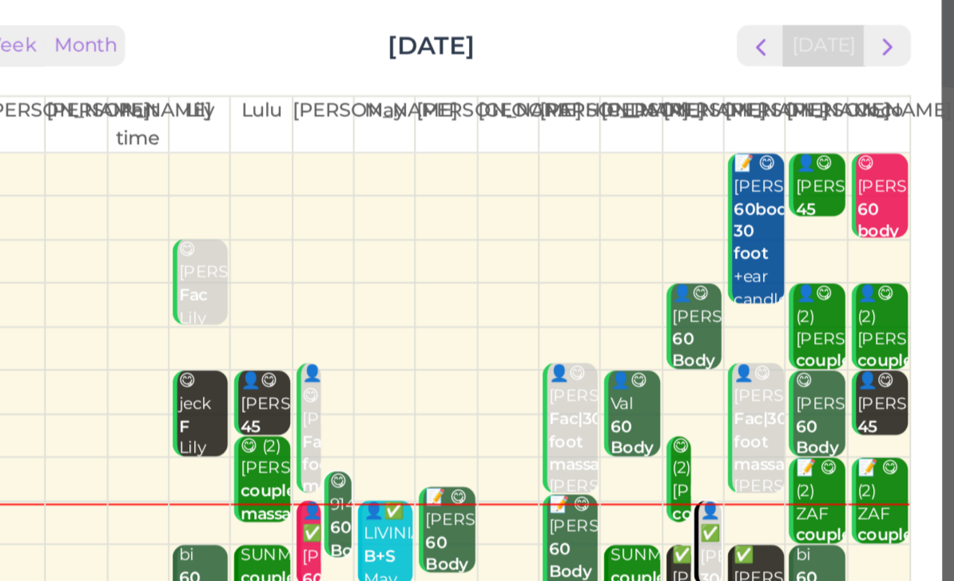
scroll to position [0, 0]
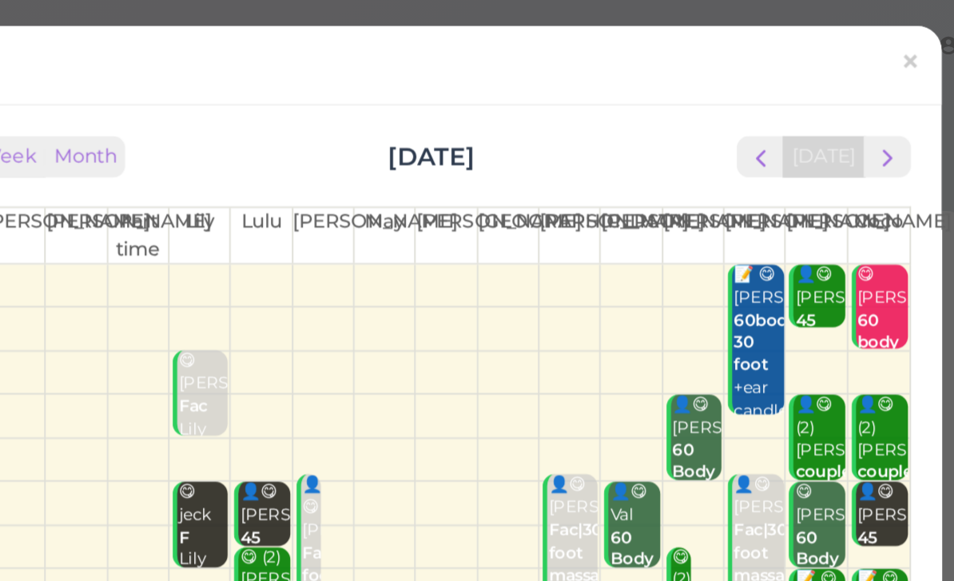
click at [897, 38] on span "×" at bounding box center [902, 33] width 10 height 22
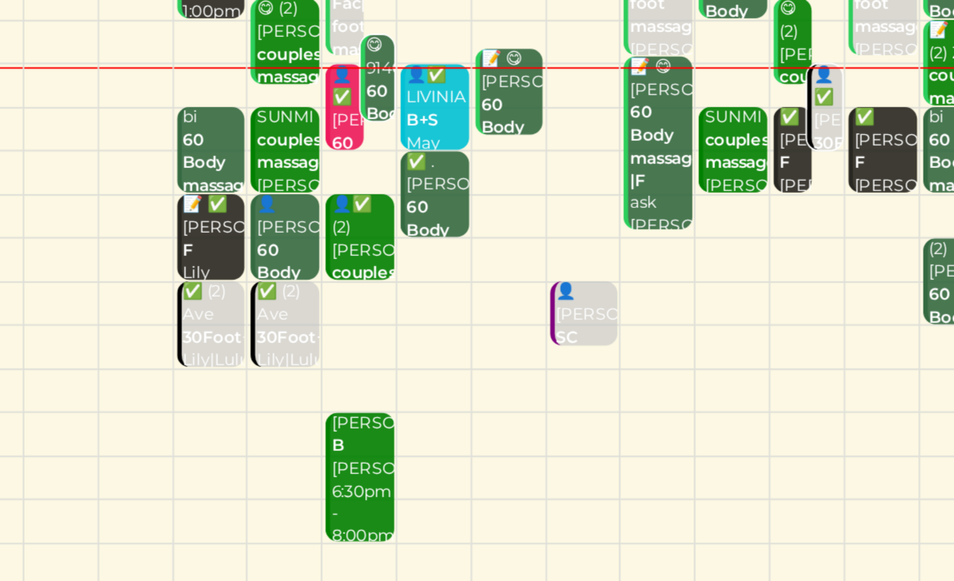
scroll to position [57, 0]
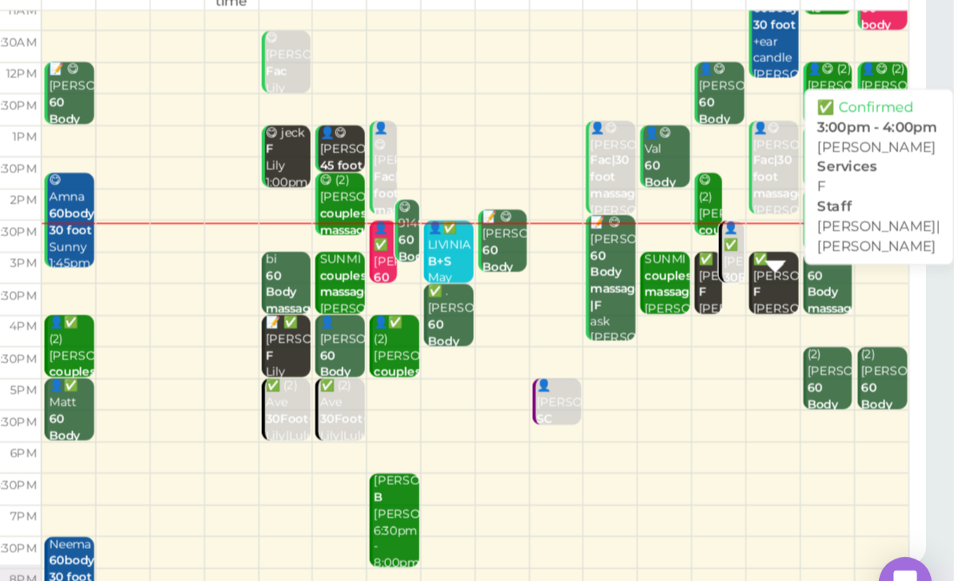
click at [808, 307] on div "✅ Kerri F Linda|Tom 3:00pm - 4:00pm" at bounding box center [825, 354] width 34 height 95
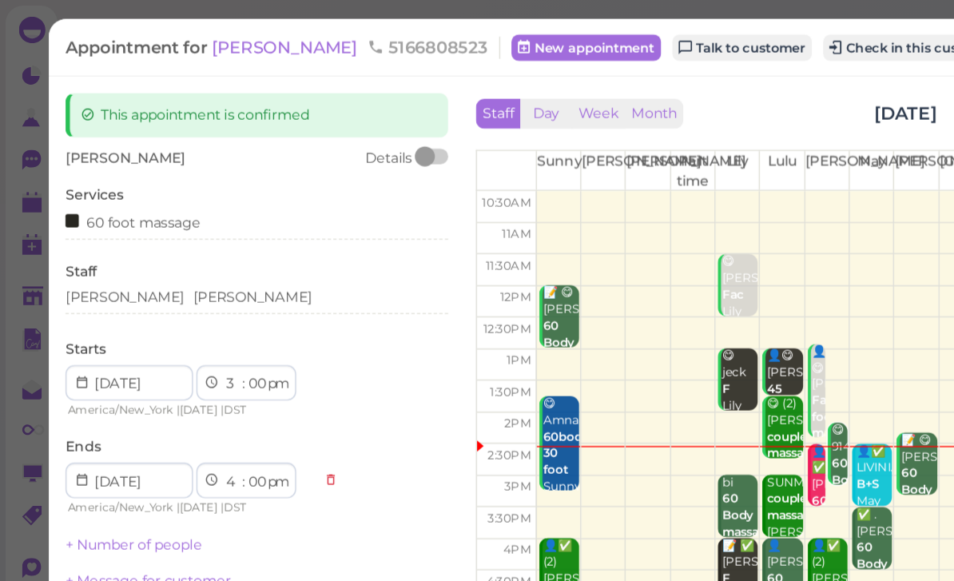
click at [133, 215] on div "Linda Tom" at bounding box center [185, 214] width 276 height 14
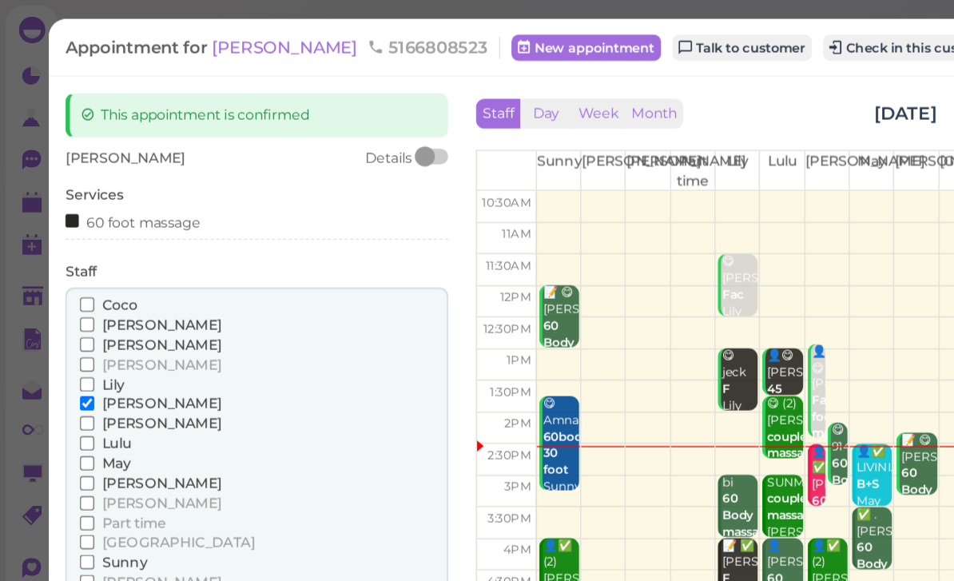
click at [88, 427] on span "[PERSON_NAME]" at bounding box center [116, 433] width 86 height 12
click at [68, 428] on input "[PERSON_NAME]" at bounding box center [63, 433] width 10 height 10
click at [93, 213] on span "Coco" at bounding box center [86, 219] width 26 height 12
click at [68, 214] on input "Coco" at bounding box center [63, 219] width 10 height 10
click at [74, 454] on button "Done" at bounding box center [64, 462] width 35 height 17
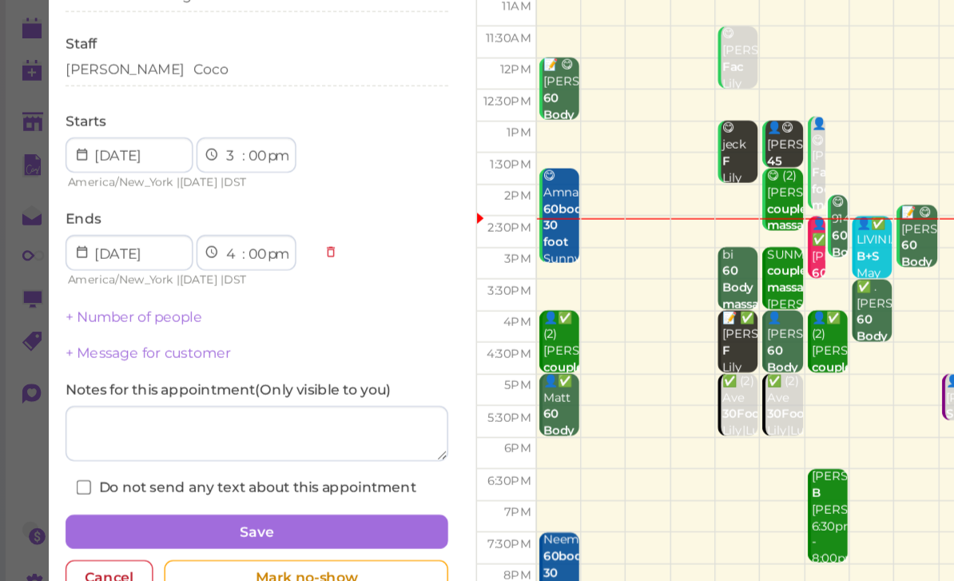
scroll to position [51, 0]
click at [242, 496] on button "Save" at bounding box center [185, 509] width 276 height 26
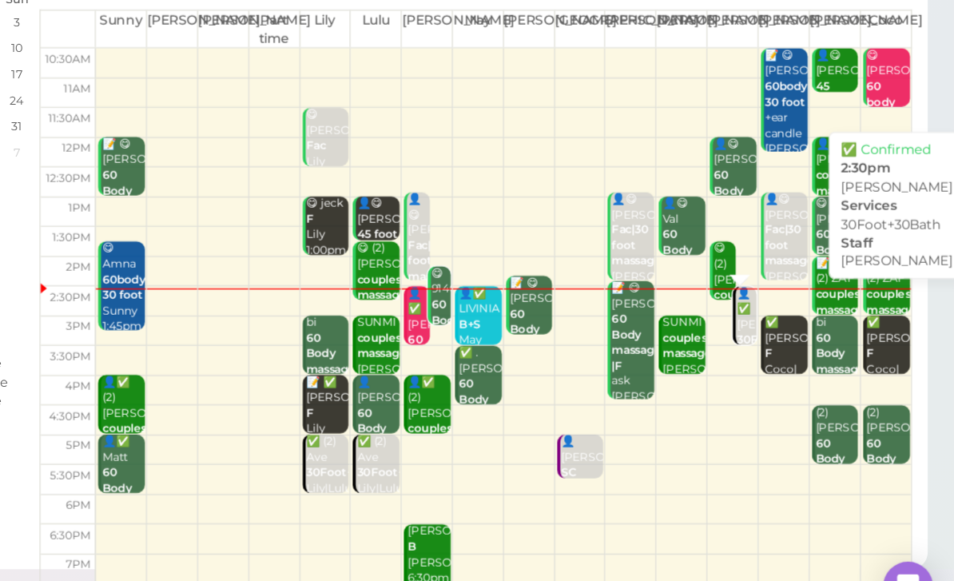
click at [787, 316] on div "👤✅ Susan 30Foot+30Bath Tom 2:30pm" at bounding box center [794, 351] width 15 height 71
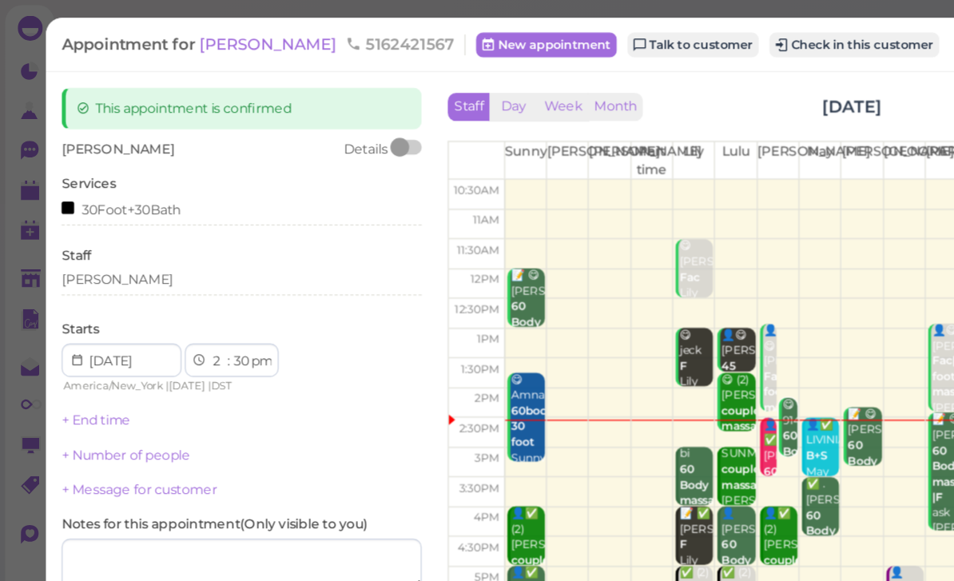
click at [110, 213] on div "[PERSON_NAME]" at bounding box center [185, 214] width 276 height 14
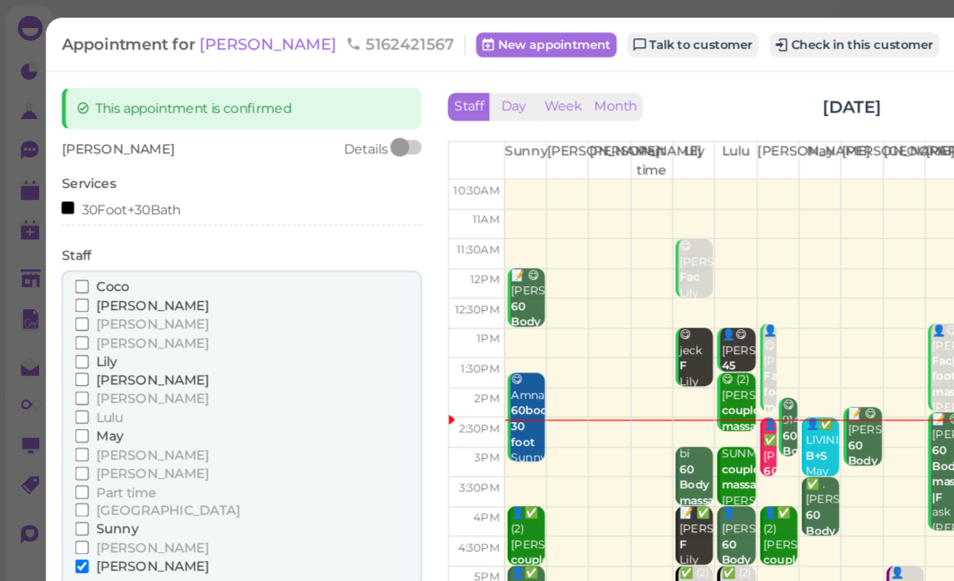
click at [92, 284] on span "[PERSON_NAME]" at bounding box center [116, 290] width 86 height 12
click at [68, 285] on input "[PERSON_NAME]" at bounding box center [63, 290] width 10 height 10
click at [87, 427] on span "[PERSON_NAME]" at bounding box center [116, 433] width 86 height 12
click at [68, 428] on input "[PERSON_NAME]" at bounding box center [63, 433] width 10 height 10
click at [69, 454] on button "Done" at bounding box center [64, 462] width 35 height 17
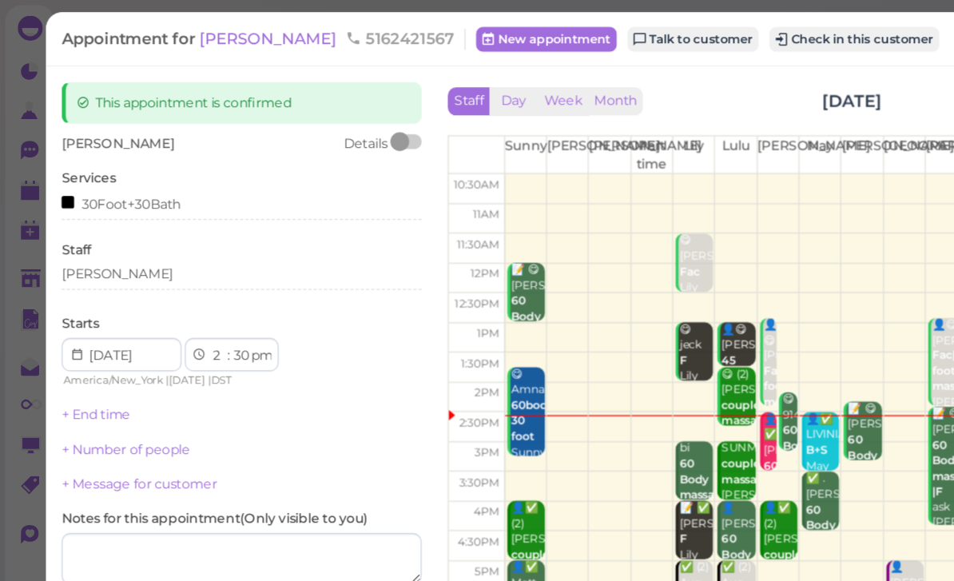
click at [231, 486] on button "Save" at bounding box center [185, 499] width 276 height 26
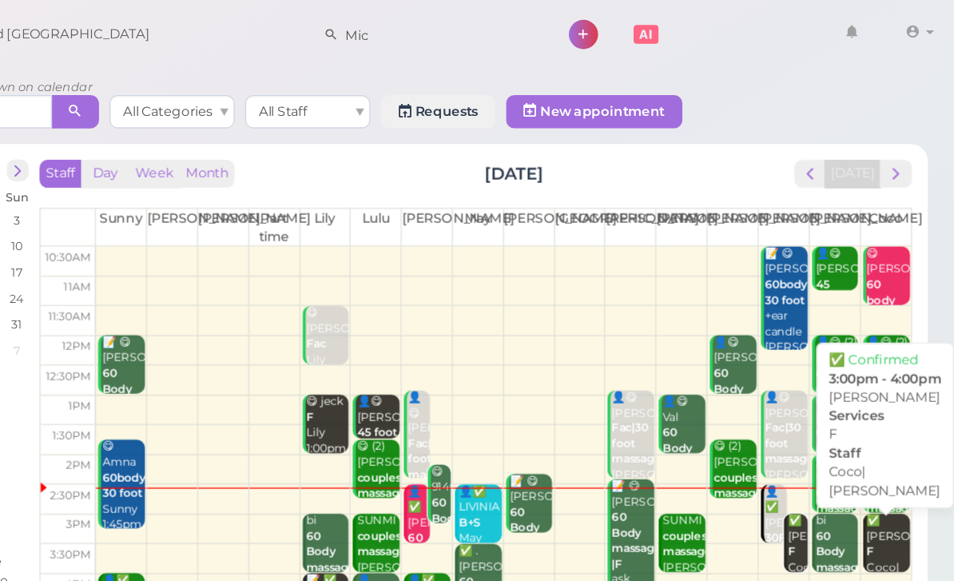
click at [887, 423] on div "✅ Kerri F Coco|Linda 3:00pm - 4:00pm" at bounding box center [904, 440] width 34 height 95
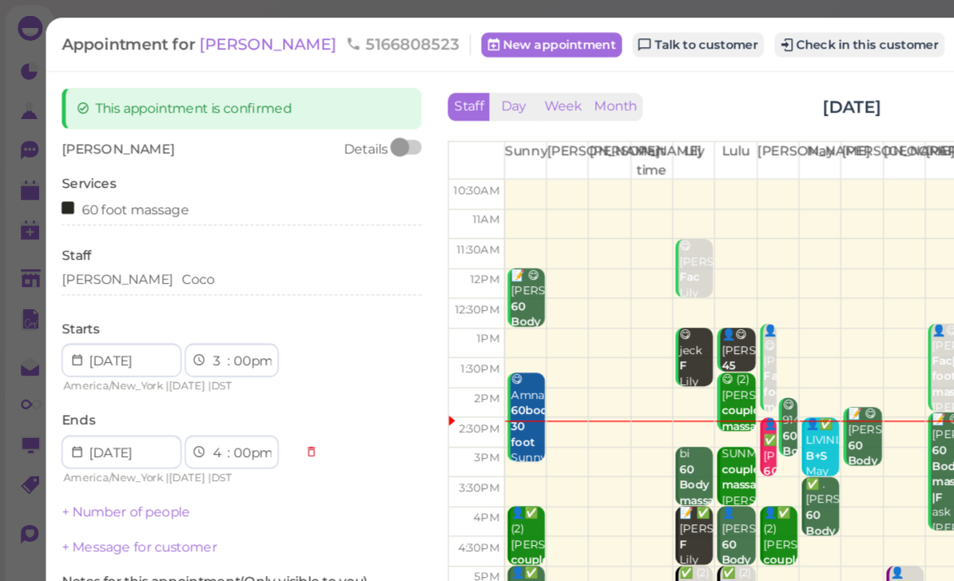
click at [148, 214] on div "Linda Coco" at bounding box center [185, 214] width 276 height 14
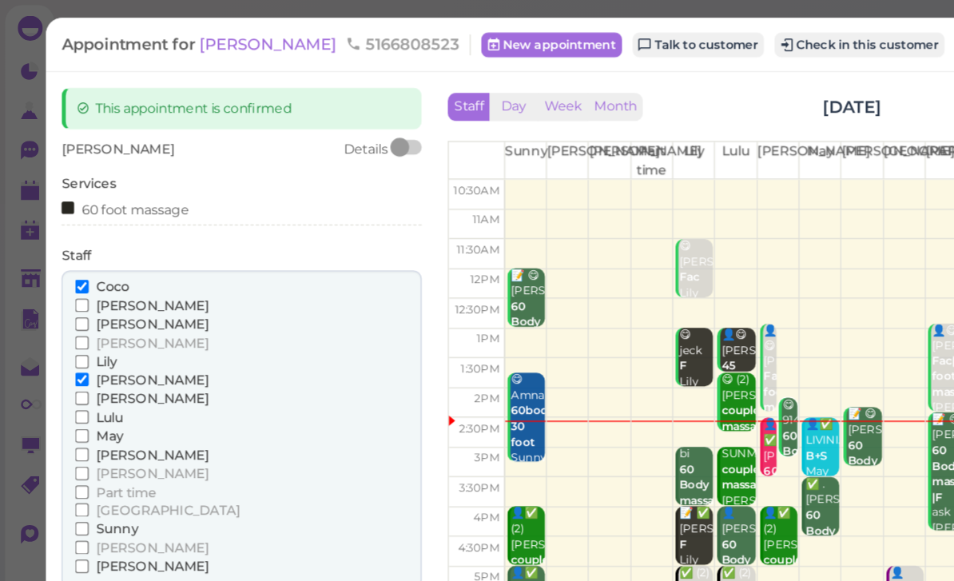
click at [89, 427] on span "[PERSON_NAME]" at bounding box center [116, 433] width 86 height 12
click at [68, 428] on input "[PERSON_NAME]" at bounding box center [63, 433] width 10 height 10
click at [97, 284] on span "[PERSON_NAME]" at bounding box center [116, 290] width 86 height 12
click at [68, 285] on input "[PERSON_NAME]" at bounding box center [63, 290] width 10 height 10
click at [69, 454] on button "Done" at bounding box center [64, 462] width 35 height 17
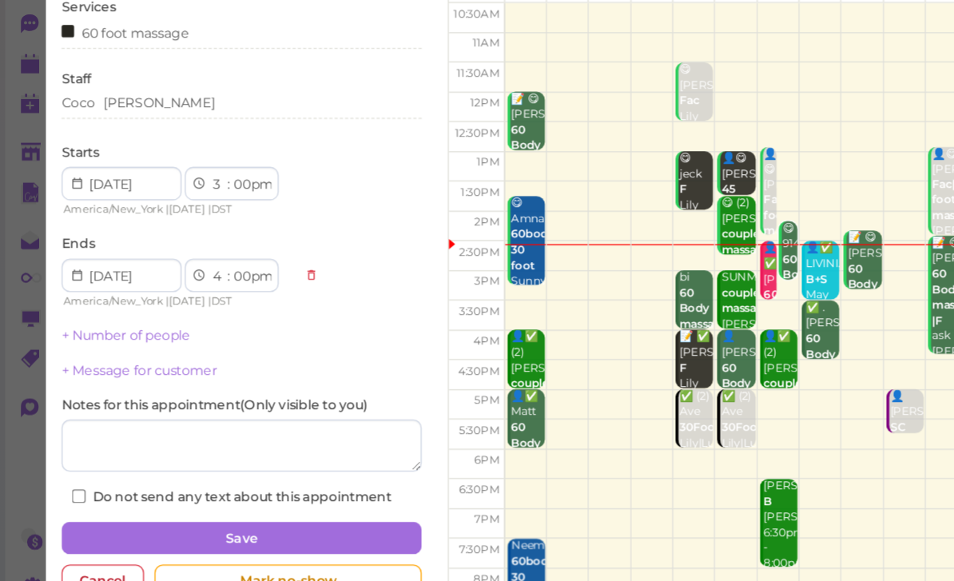
click at [250, 496] on button "Save" at bounding box center [185, 509] width 276 height 26
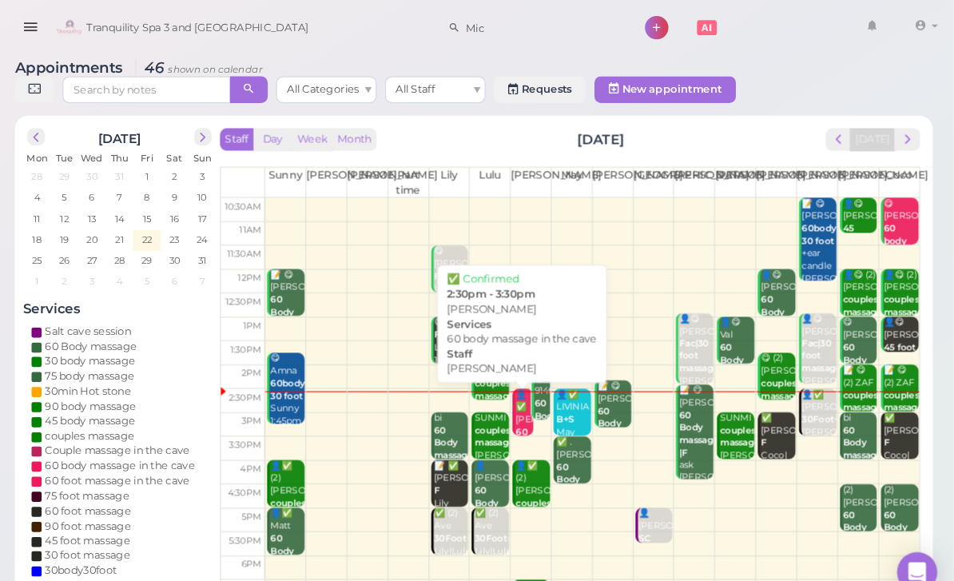
click at [536, 408] on b "60 body massage in the cave" at bounding box center [555, 441] width 38 height 69
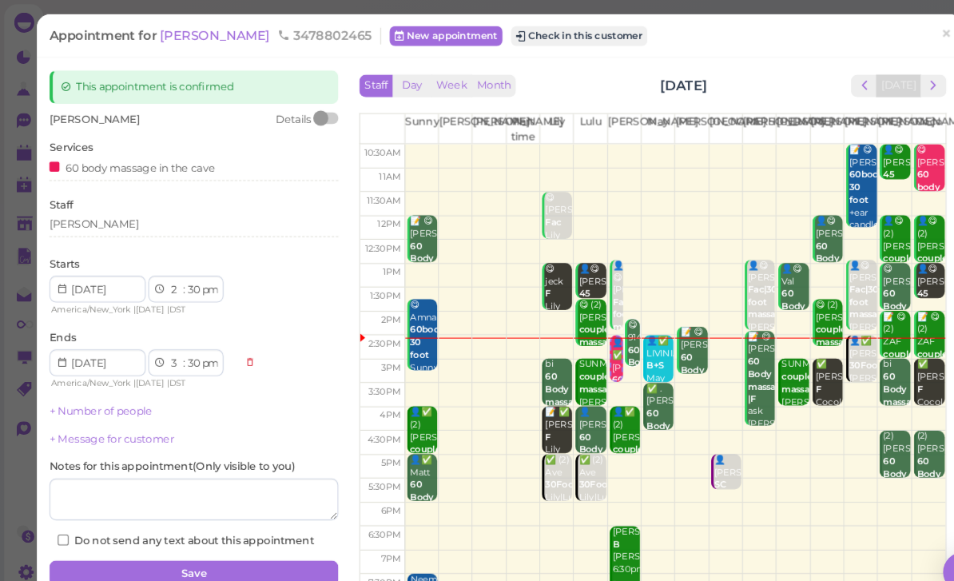
click at [115, 210] on div "[PERSON_NAME]" at bounding box center [185, 214] width 276 height 14
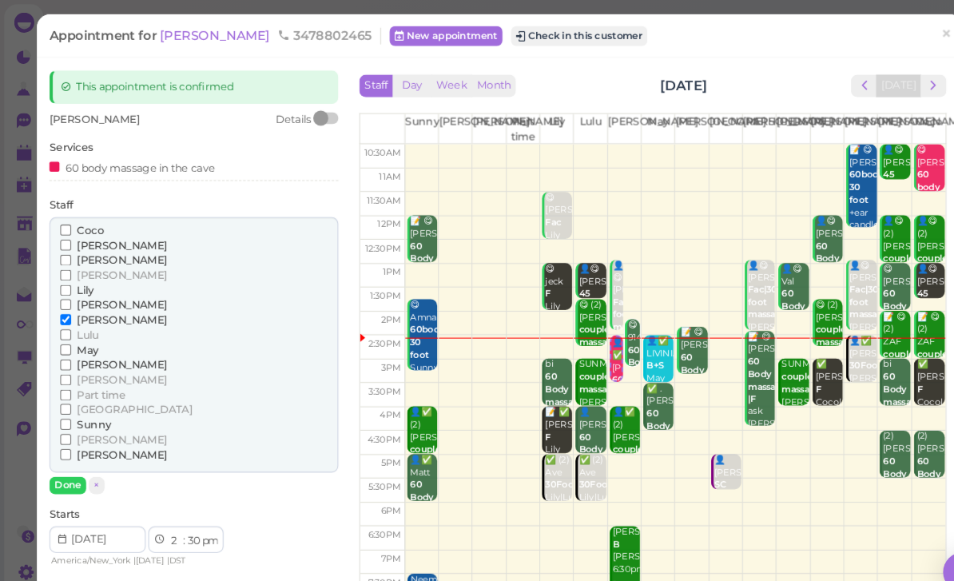
click at [95, 230] on span "[PERSON_NAME]" at bounding box center [116, 234] width 86 height 12
click at [68, 230] on input "[PERSON_NAME]" at bounding box center [63, 233] width 10 height 10
click at [68, 300] on input "[PERSON_NAME]" at bounding box center [63, 305] width 10 height 10
click at [65, 454] on button "Done" at bounding box center [64, 462] width 35 height 17
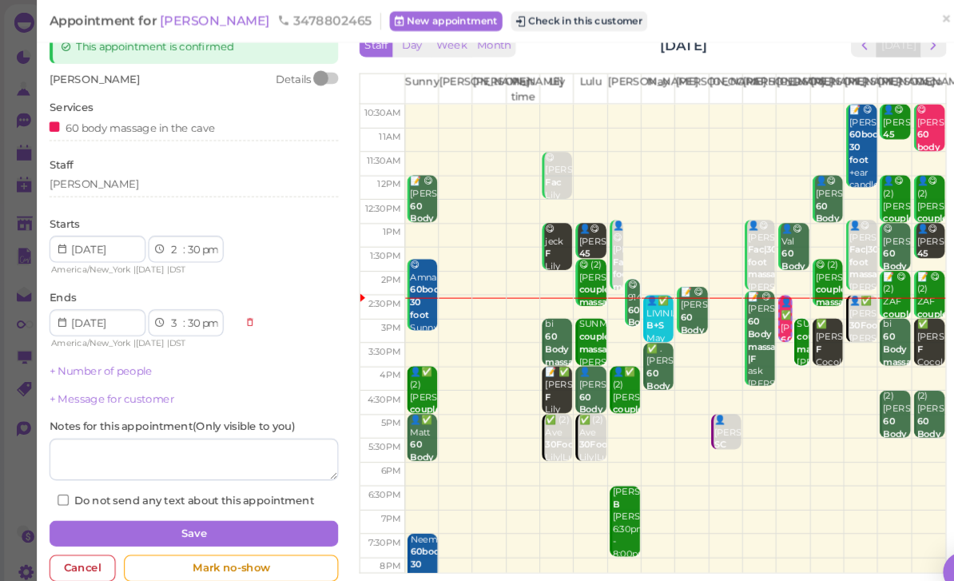
click at [248, 498] on button "Save" at bounding box center [185, 509] width 276 height 26
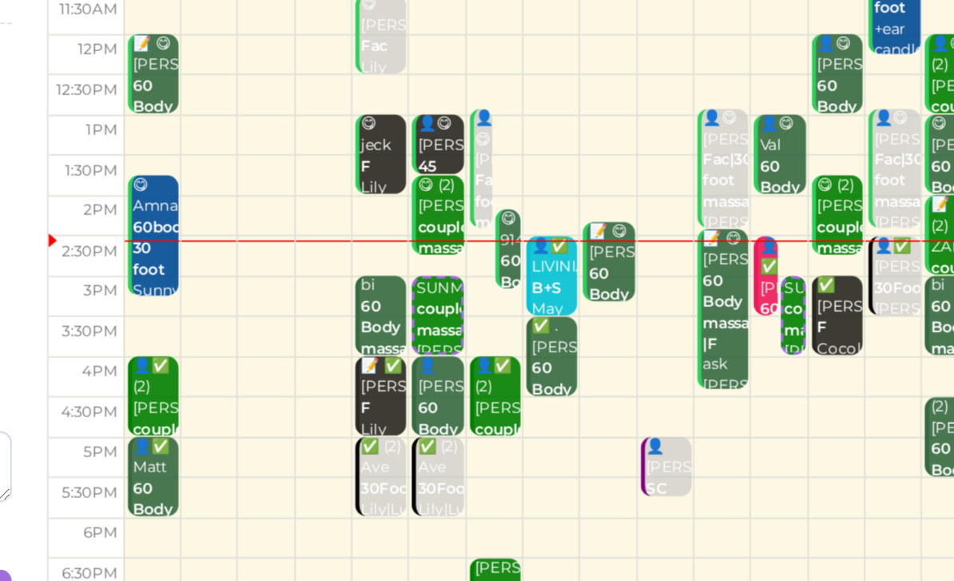
scroll to position [13, 0]
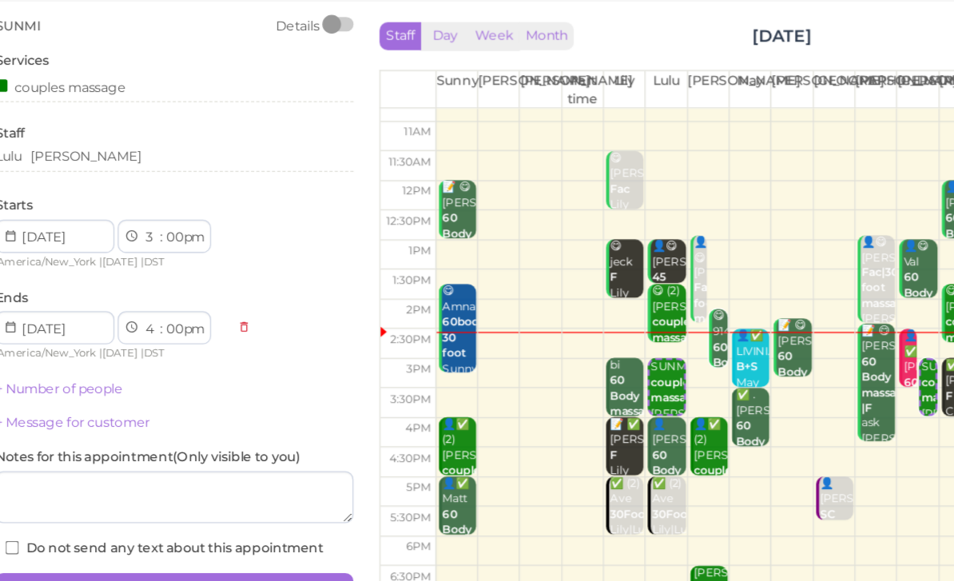
click at [125, 167] on div "Lulu [PERSON_NAME]" at bounding box center [185, 174] width 276 height 14
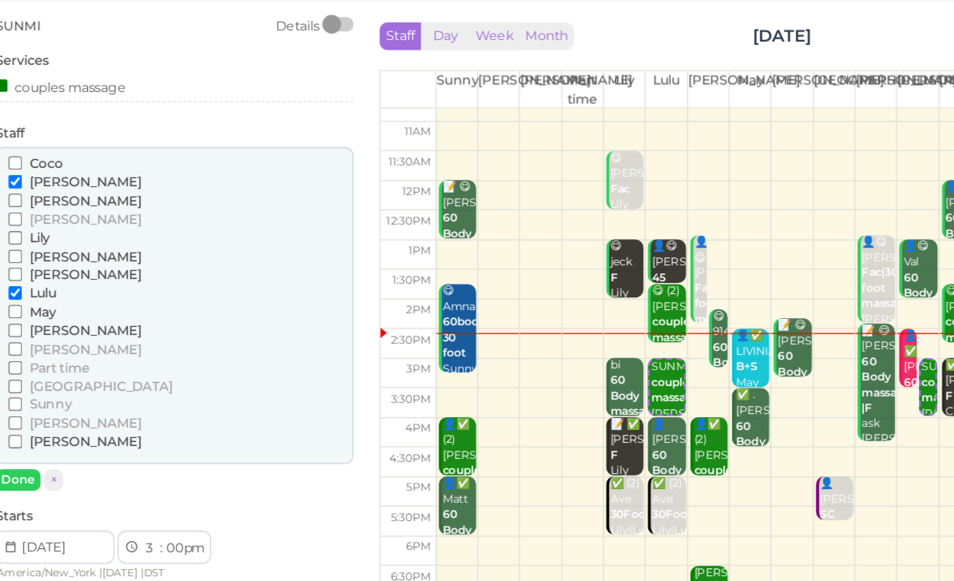
click at [73, 259] on span "[PERSON_NAME]" at bounding box center [116, 265] width 86 height 12
click at [58, 260] on input "[PERSON_NAME]" at bounding box center [63, 265] width 10 height 10
click at [73, 188] on span "[PERSON_NAME]" at bounding box center [116, 194] width 86 height 12
click at [58, 189] on input "[PERSON_NAME]" at bounding box center [63, 194] width 10 height 10
click at [47, 415] on button "Done" at bounding box center [64, 423] width 35 height 17
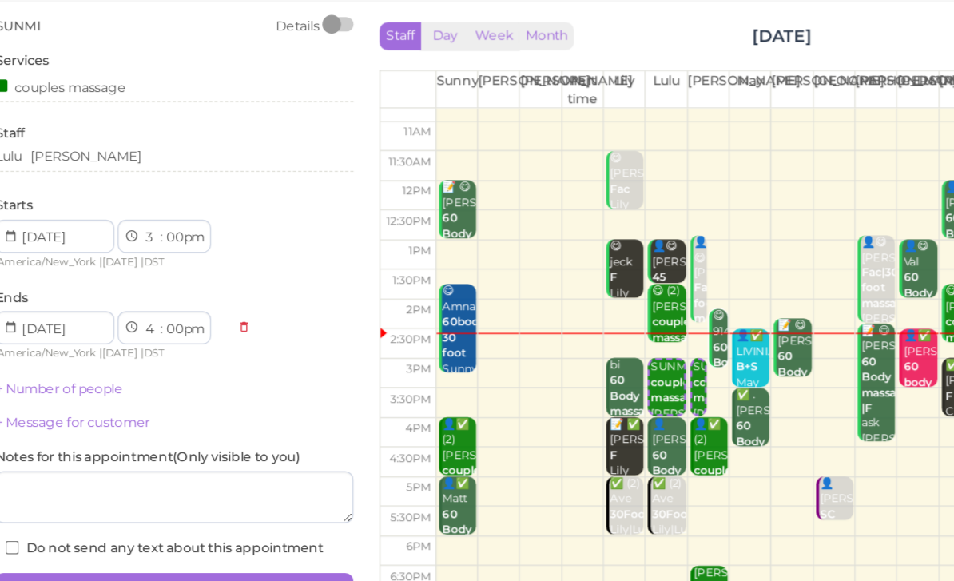
click at [185, 494] on button "Save" at bounding box center [185, 507] width 276 height 26
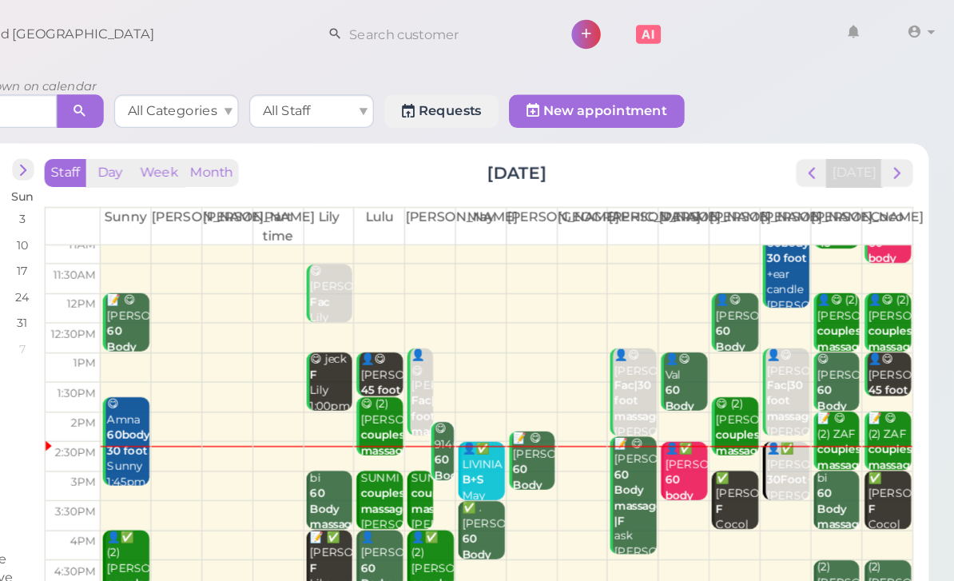
scroll to position [31, 0]
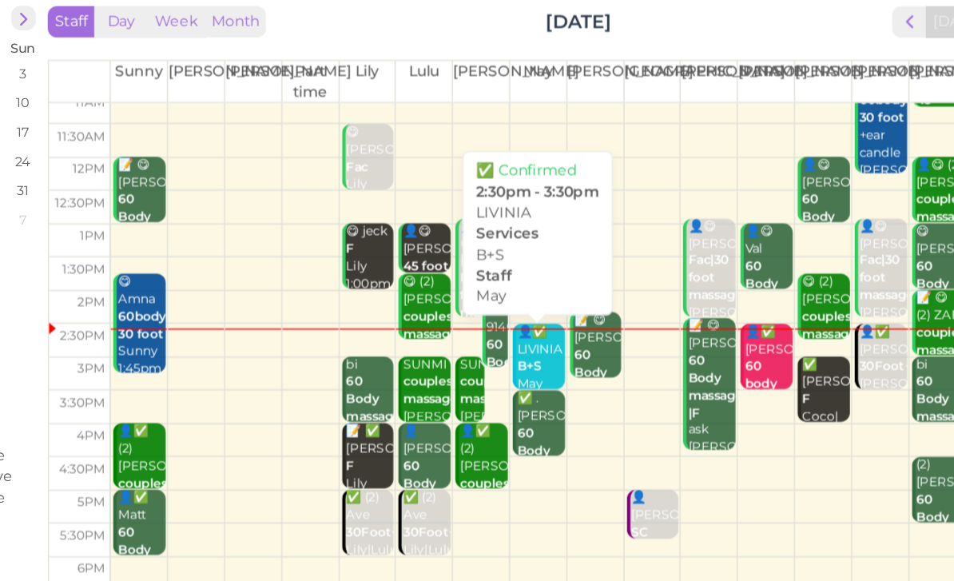
click at [574, 339] on div "👤✅ LIVINIA B+S May 2:30pm - 3:30pm" at bounding box center [591, 380] width 34 height 83
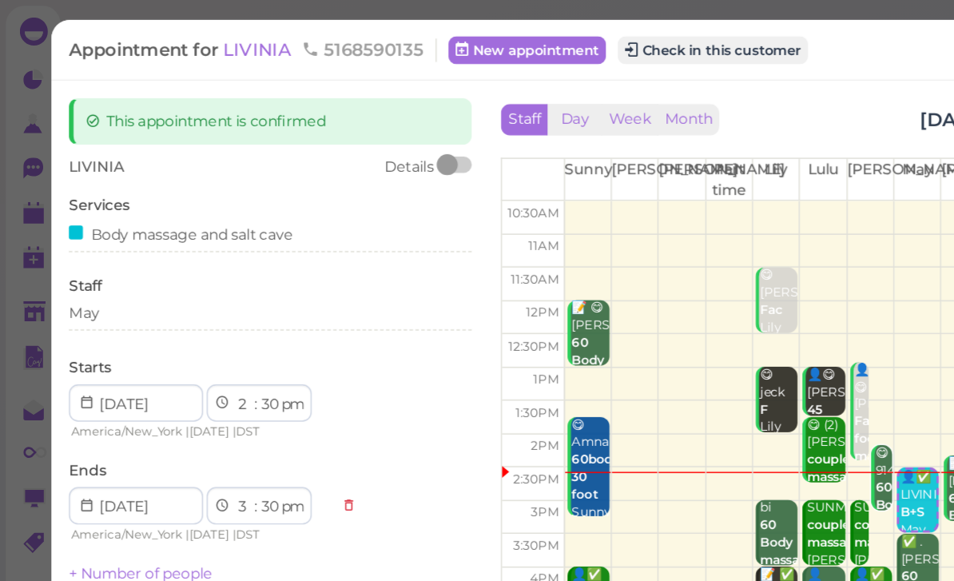
click at [296, 161] on div "Body massage and salt cave" at bounding box center [185, 159] width 276 height 17
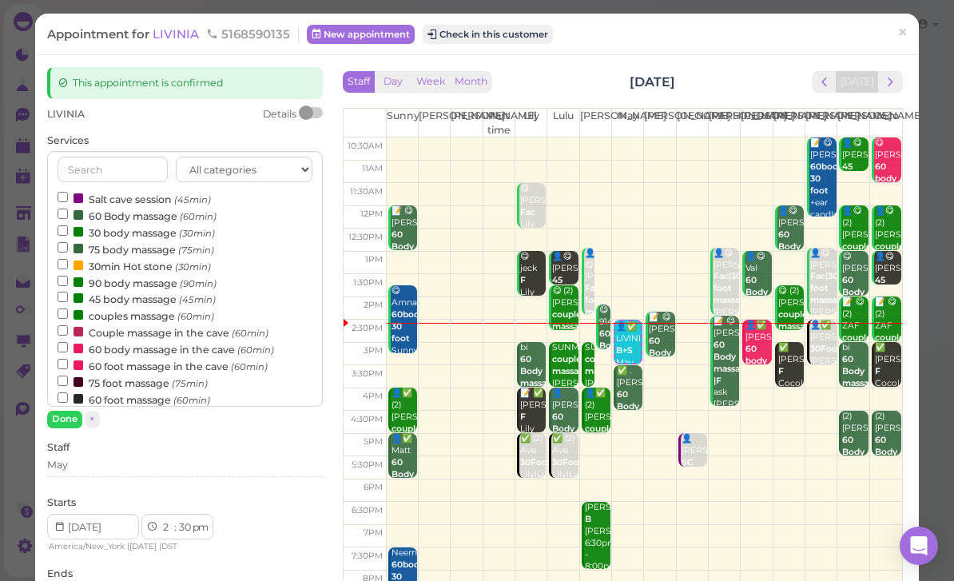
click at [182, 33] on span "LIVINIA" at bounding box center [178, 33] width 50 height 15
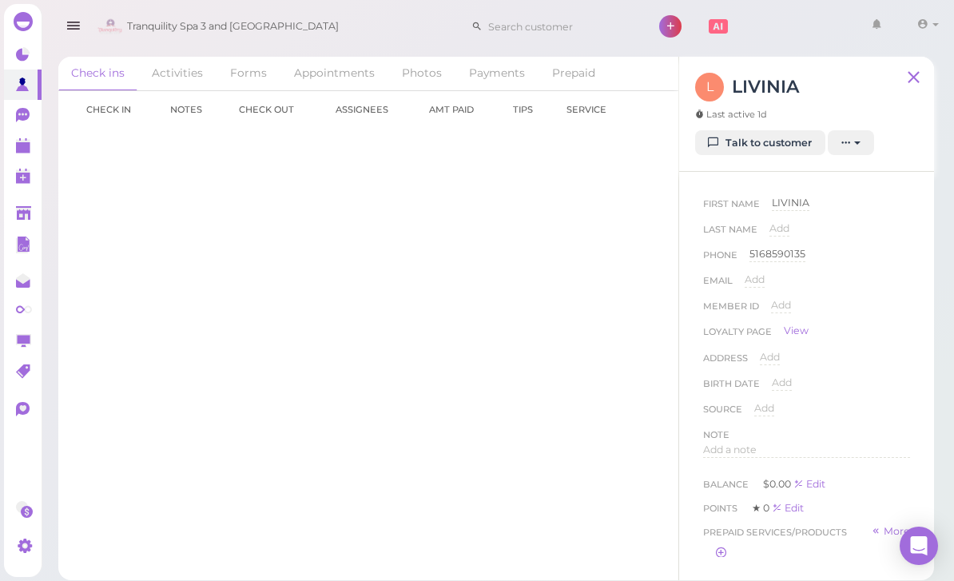
click at [767, 143] on link "Talk to customer" at bounding box center [760, 143] width 130 height 26
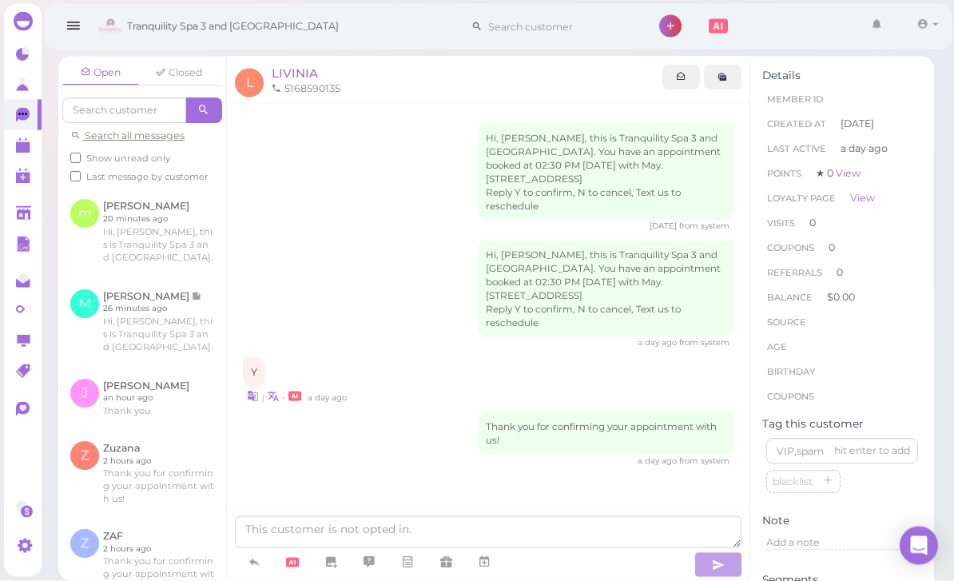
scroll to position [51, 0]
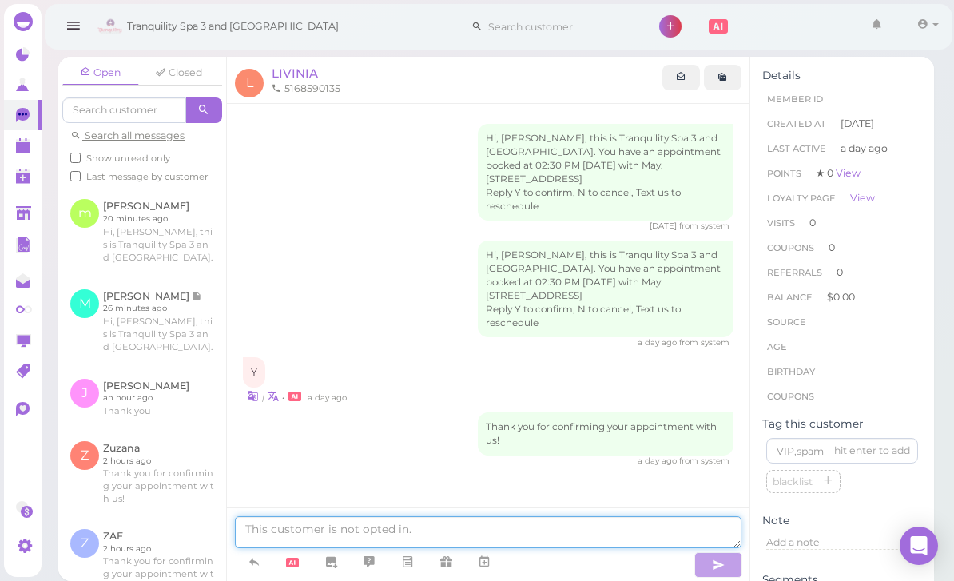
click at [458, 526] on textarea at bounding box center [488, 532] width 506 height 32
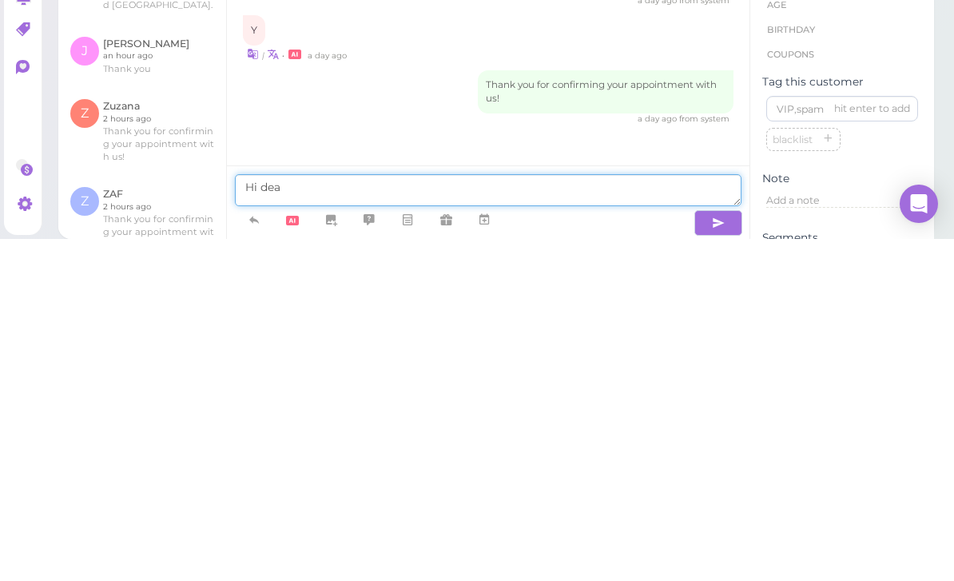
type textarea "Hi dear"
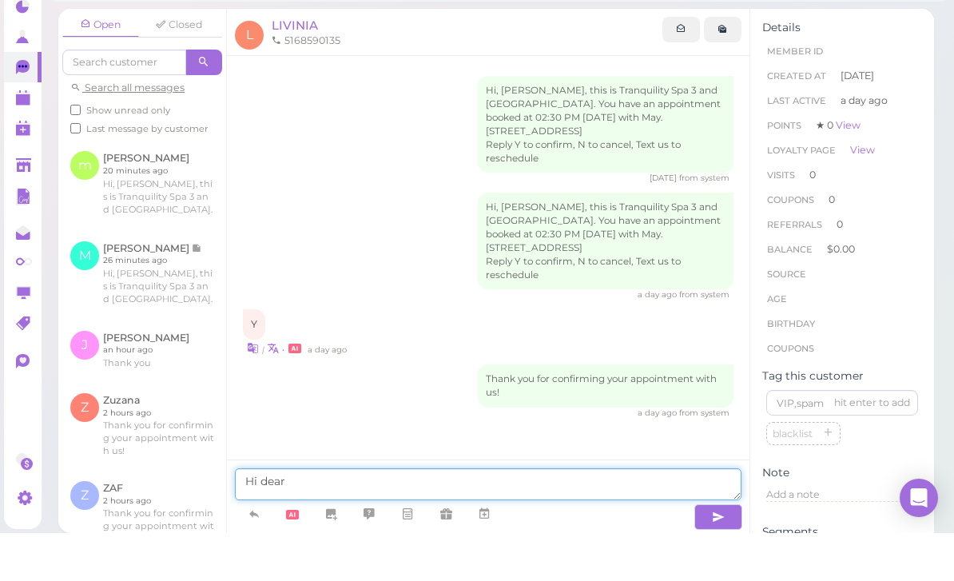
scroll to position [0, 0]
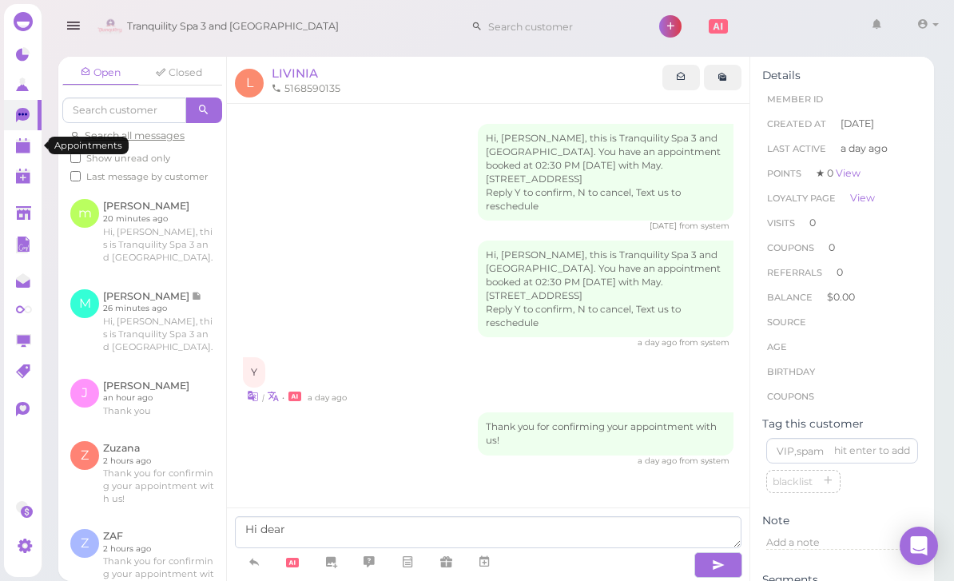
click at [25, 151] on polygon at bounding box center [23, 147] width 14 height 11
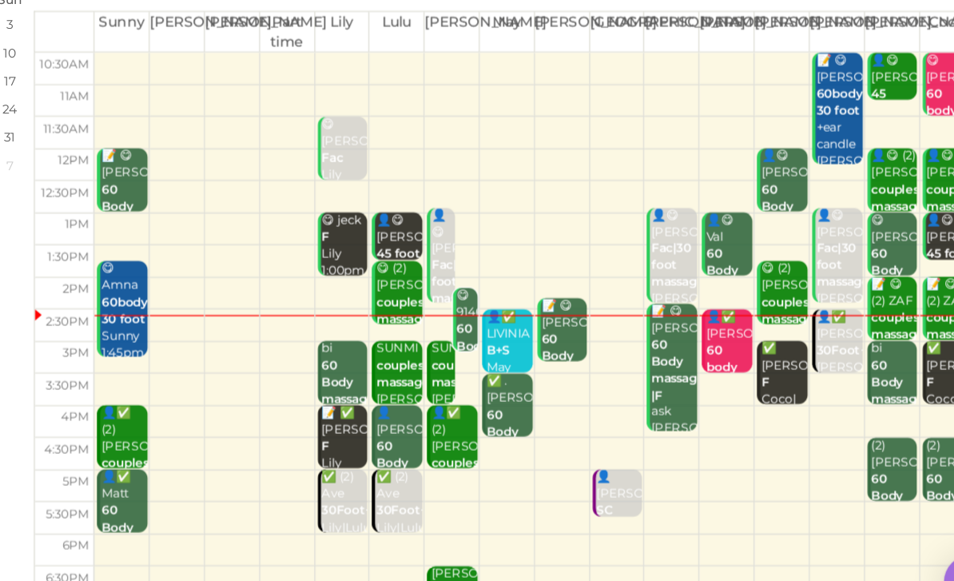
scroll to position [19, 0]
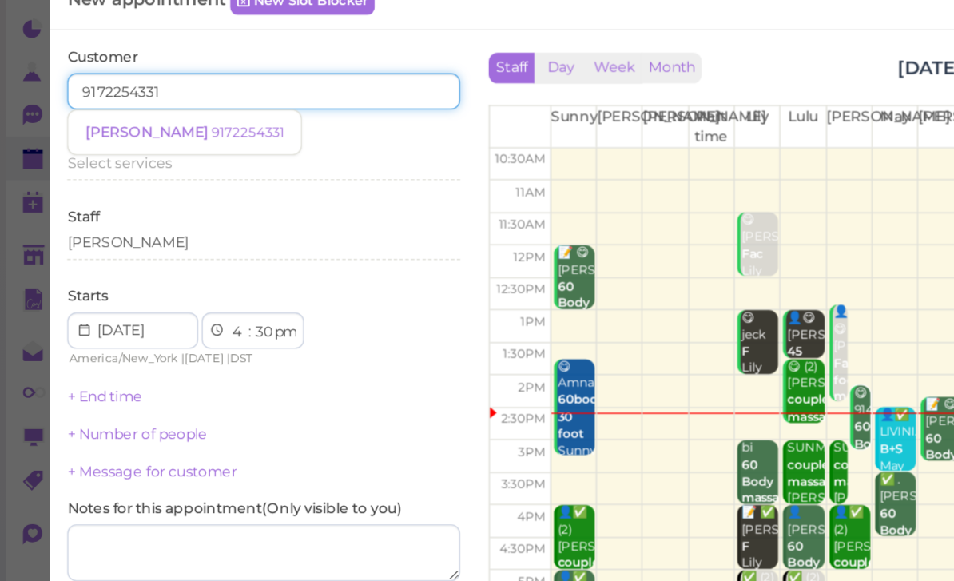
type input "9172254331"
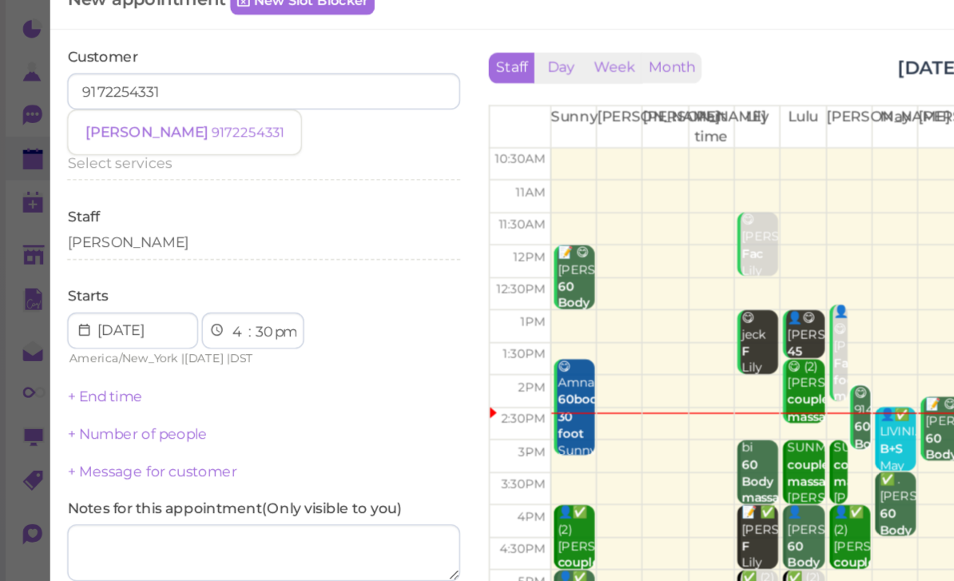
click at [149, 121] on small "9172254331" at bounding box center [174, 126] width 50 height 11
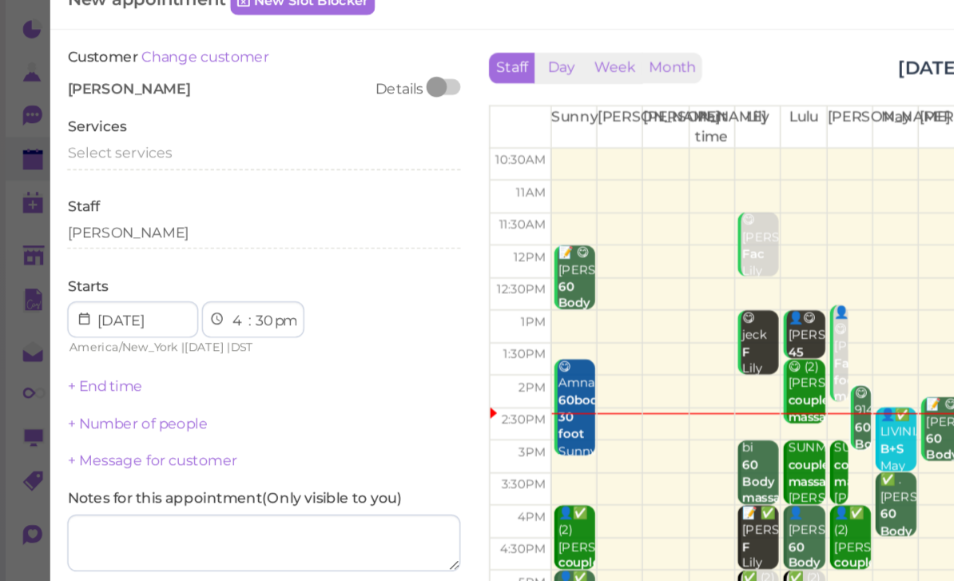
click at [101, 135] on span "Select services" at bounding box center [83, 141] width 73 height 12
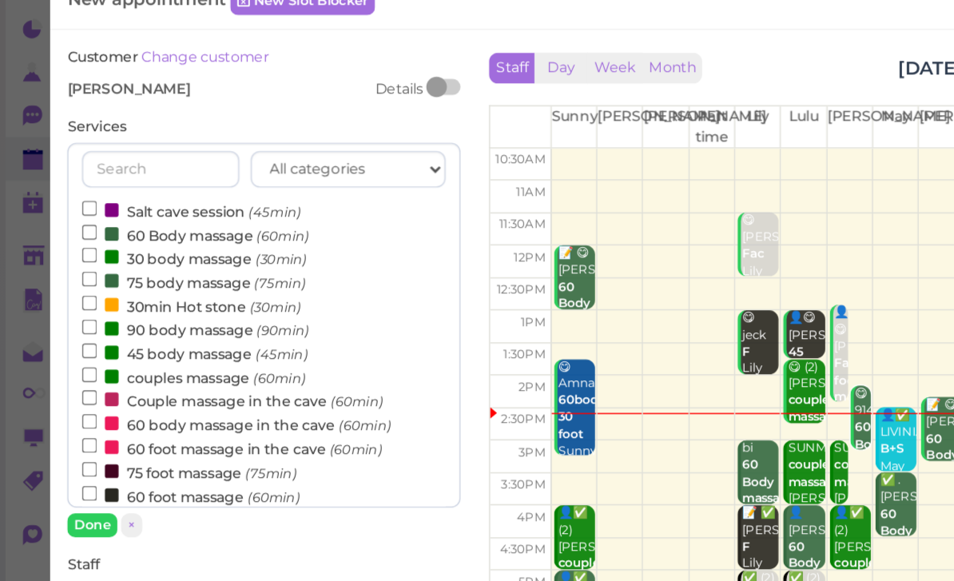
click at [124, 190] on label "60 Body massage (60min)" at bounding box center [137, 198] width 159 height 17
click at [68, 192] on input "60 Body massage (60min)" at bounding box center [63, 197] width 10 height 10
click at [68, 394] on button "Done" at bounding box center [64, 402] width 35 height 17
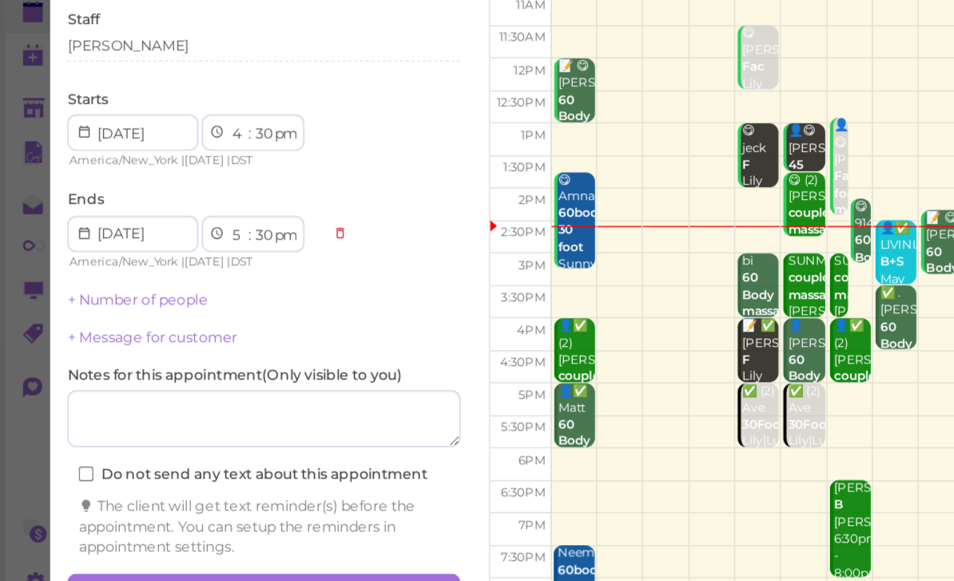
scroll to position [57, 0]
click at [227, 539] on button "Create appointment" at bounding box center [185, 552] width 276 height 26
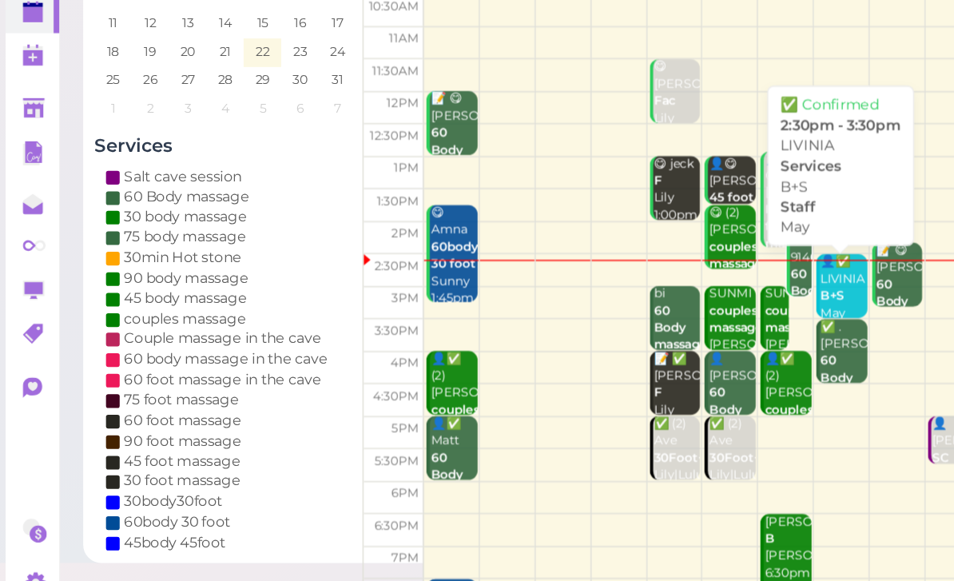
click at [590, 339] on b "B+S" at bounding box center [583, 344] width 17 height 10
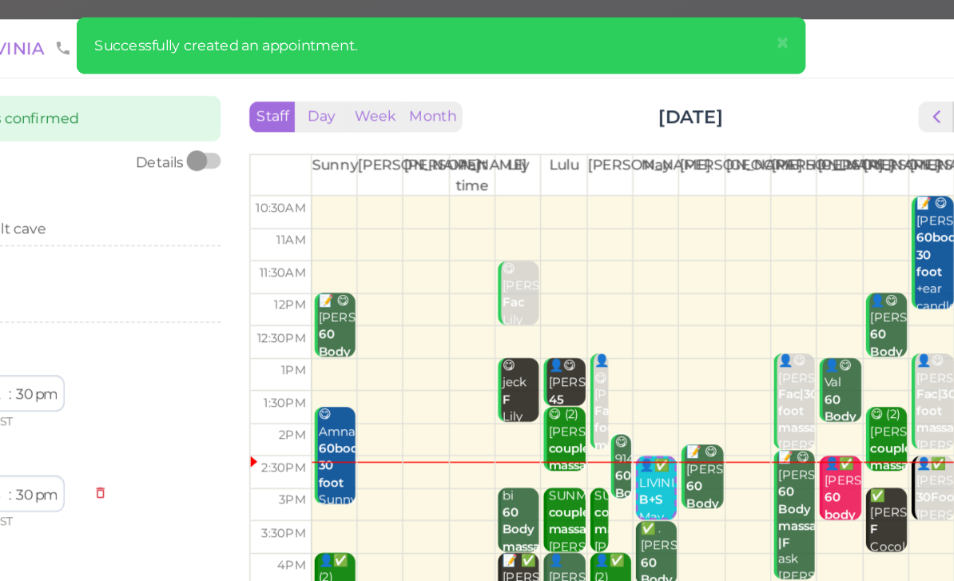
click at [711, 28] on span "×" at bounding box center [716, 30] width 10 height 22
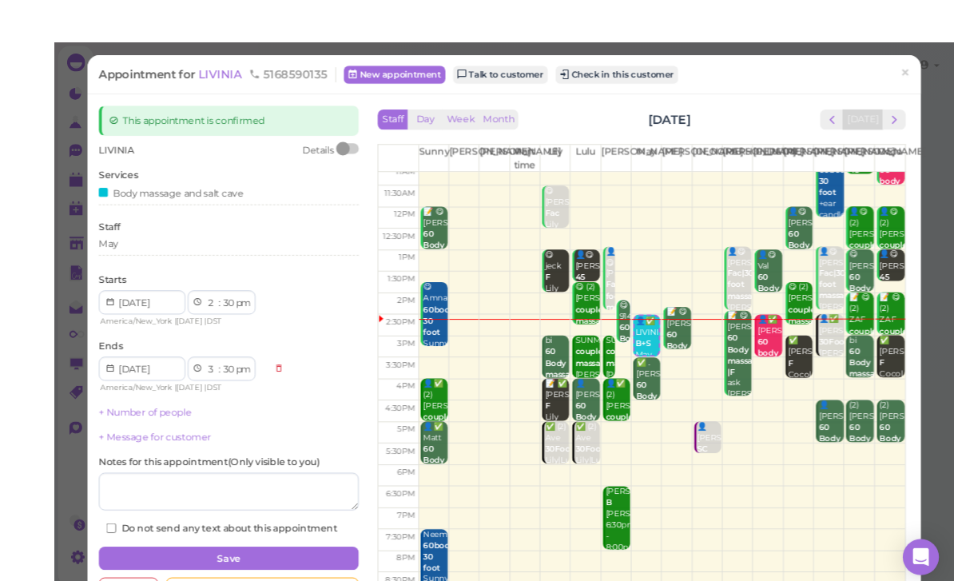
scroll to position [31, 0]
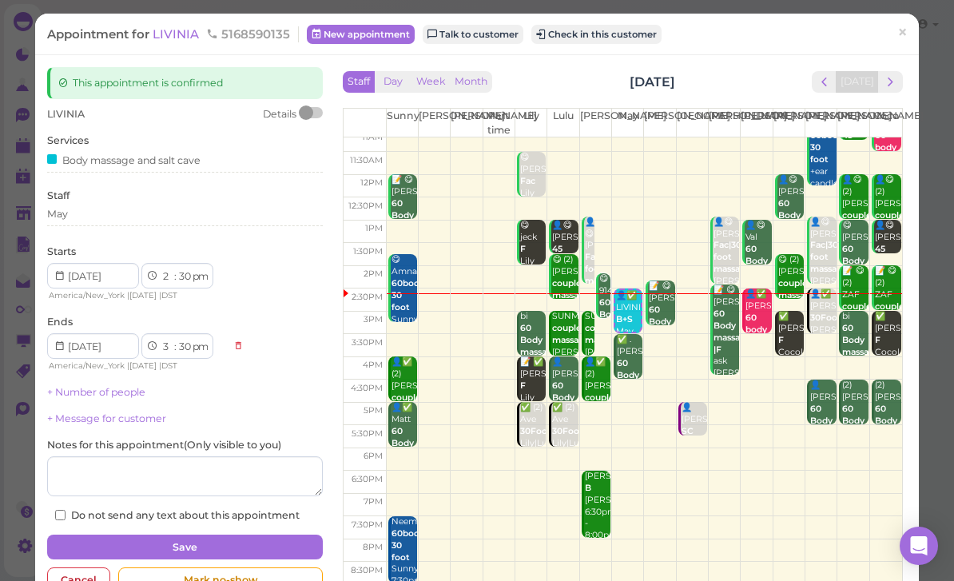
click at [162, 271] on select "1 2 3 4 5 6 7 8 9 10 11 12" at bounding box center [168, 276] width 14 height 17
select select "4"
select select "5"
click at [172, 272] on select "1 2 3 4 5 6 7 8 9 10 11 12" at bounding box center [168, 276] width 14 height 17
click at [181, 268] on select "00 05 10 15 20 25 30 35 40 45 50 55" at bounding box center [185, 276] width 16 height 17
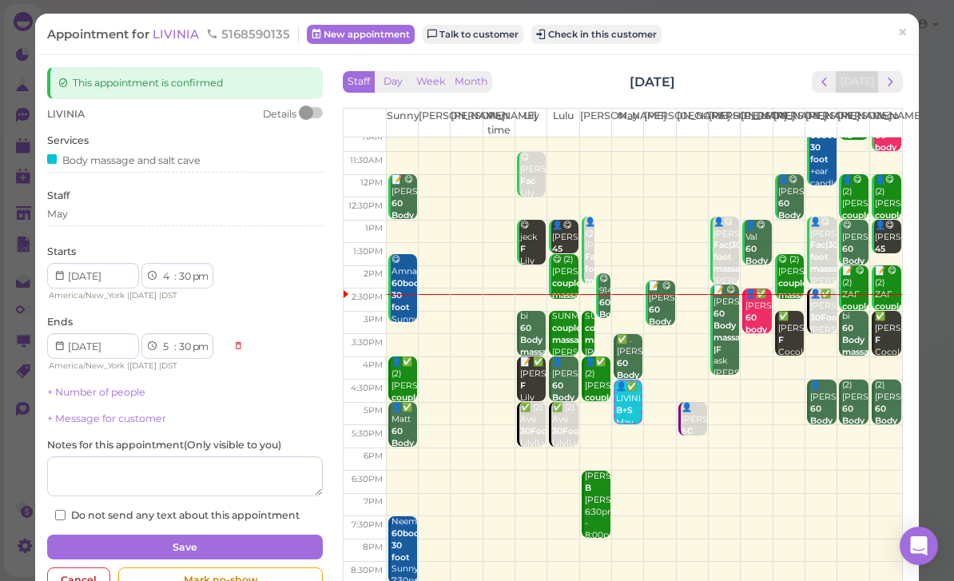
select select "00"
click at [100, 210] on div "May" at bounding box center [185, 214] width 276 height 14
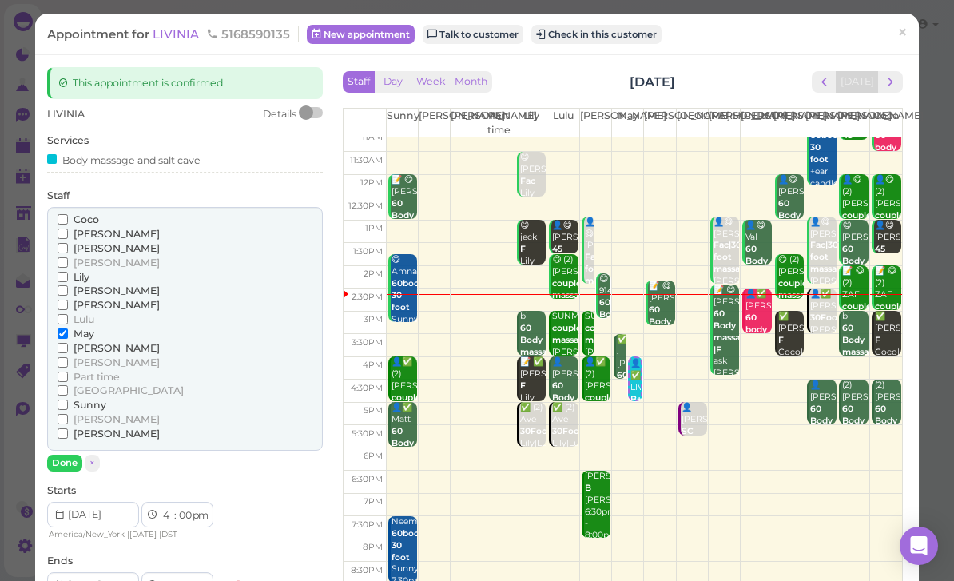
click at [88, 228] on span "[PERSON_NAME]" at bounding box center [116, 234] width 86 height 12
click at [68, 228] on input "[PERSON_NAME]" at bounding box center [63, 233] width 10 height 10
click at [72, 327] on label "May" at bounding box center [76, 334] width 37 height 14
click at [68, 328] on input "May" at bounding box center [63, 333] width 10 height 10
click at [66, 454] on button "Done" at bounding box center [64, 462] width 35 height 17
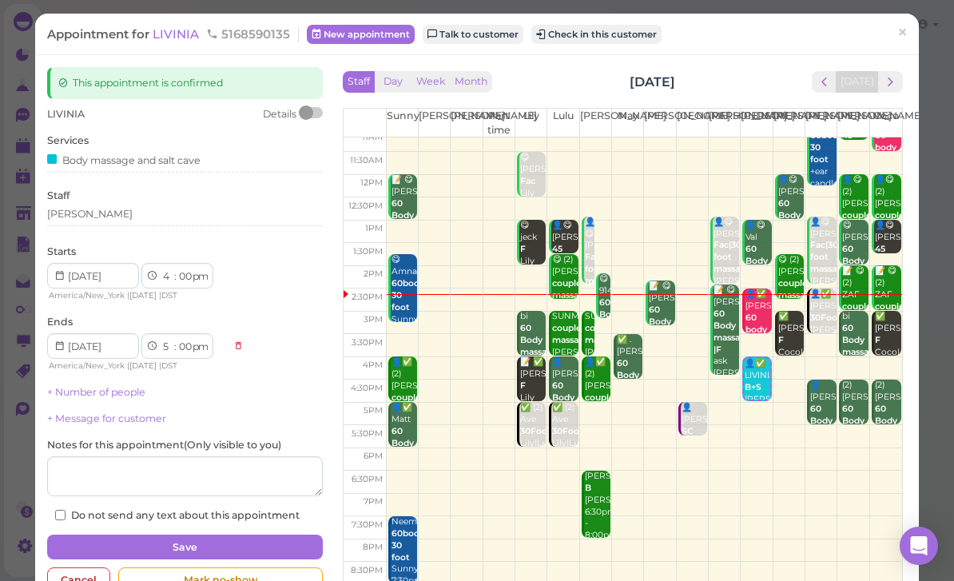
click at [249, 534] on button "Save" at bounding box center [185, 547] width 276 height 26
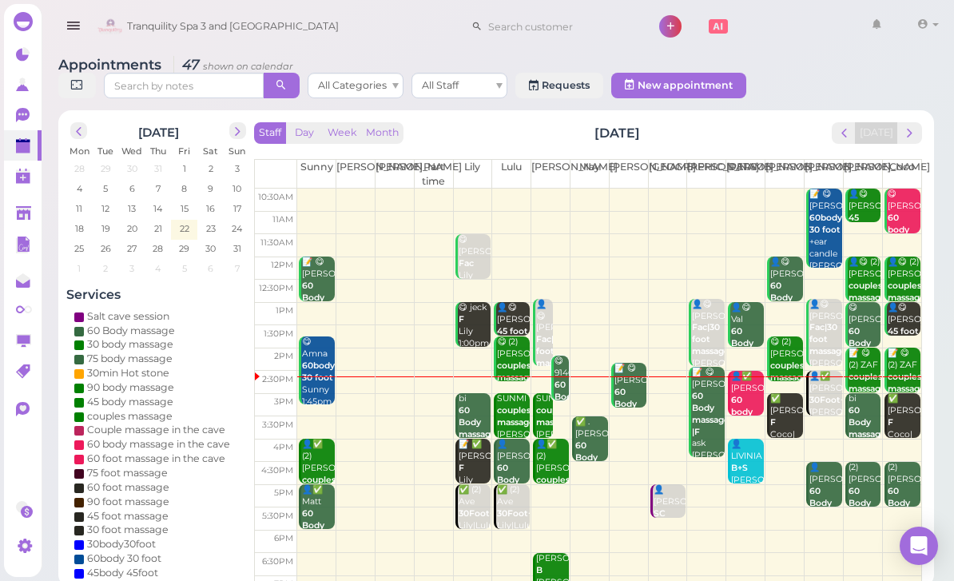
click at [728, 557] on td at bounding box center [609, 564] width 624 height 23
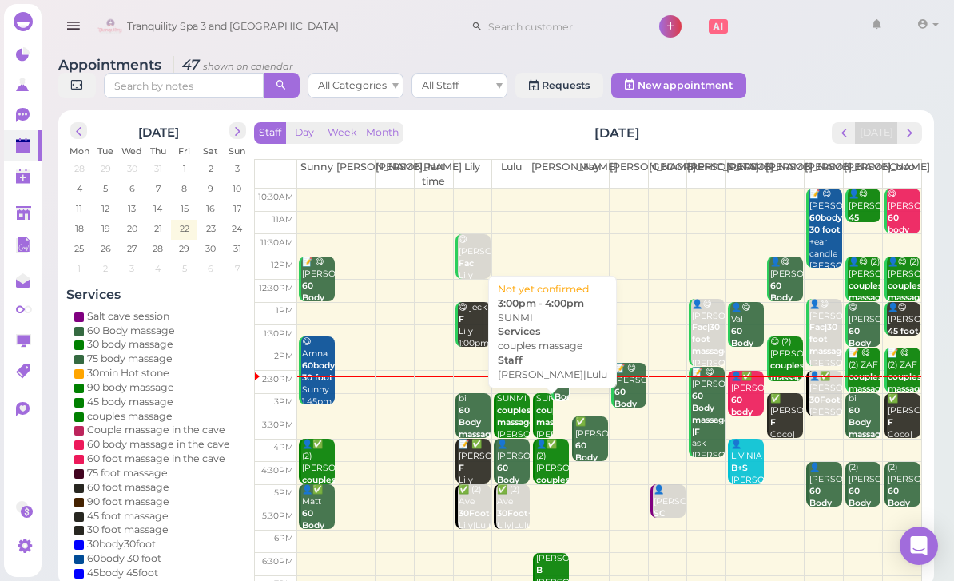
click at [544, 418] on b "couples massage" at bounding box center [555, 416] width 38 height 22
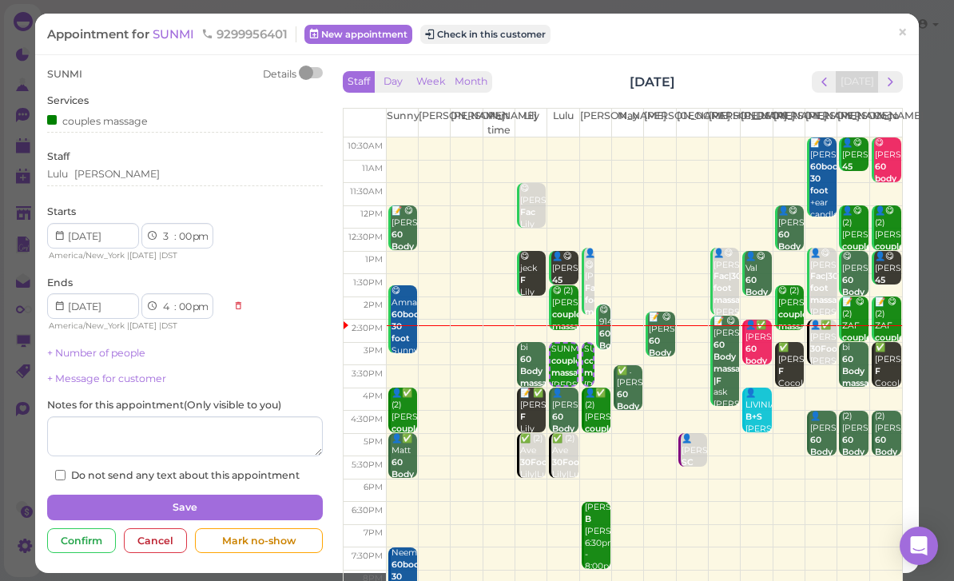
click at [141, 177] on div "Lulu Lisa" at bounding box center [185, 174] width 276 height 14
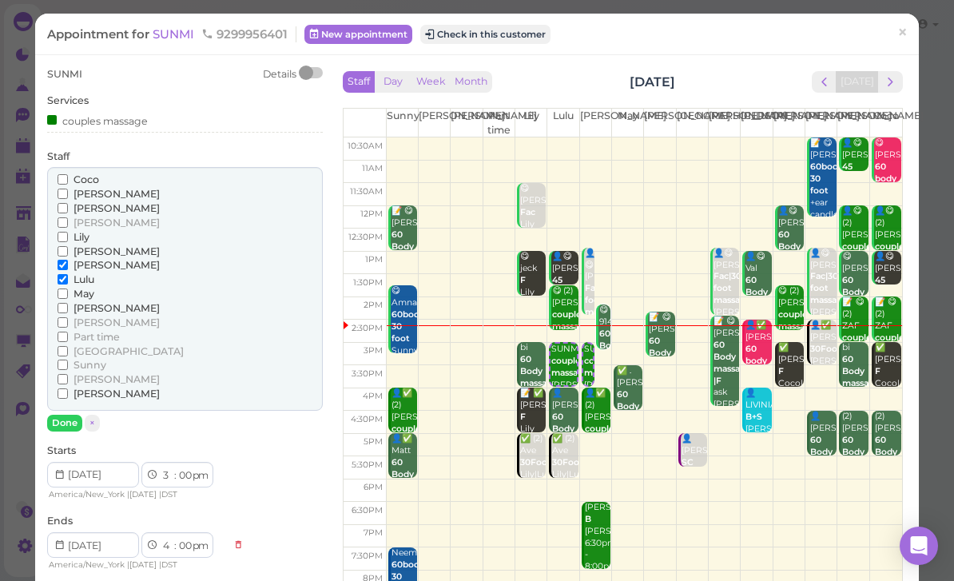
click at [88, 288] on span "May" at bounding box center [83, 294] width 21 height 12
click at [68, 288] on input "May" at bounding box center [63, 293] width 10 height 10
click at [91, 259] on span "[PERSON_NAME]" at bounding box center [116, 265] width 86 height 12
click at [68, 260] on input "[PERSON_NAME]" at bounding box center [63, 265] width 10 height 10
click at [72, 415] on button "Done" at bounding box center [64, 423] width 35 height 17
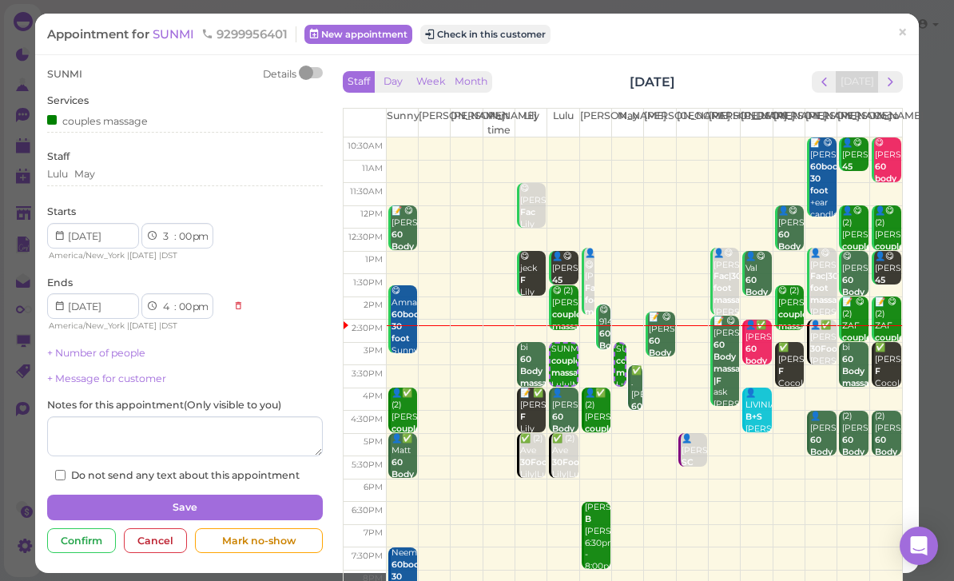
click at [248, 494] on button "Save" at bounding box center [185, 507] width 276 height 26
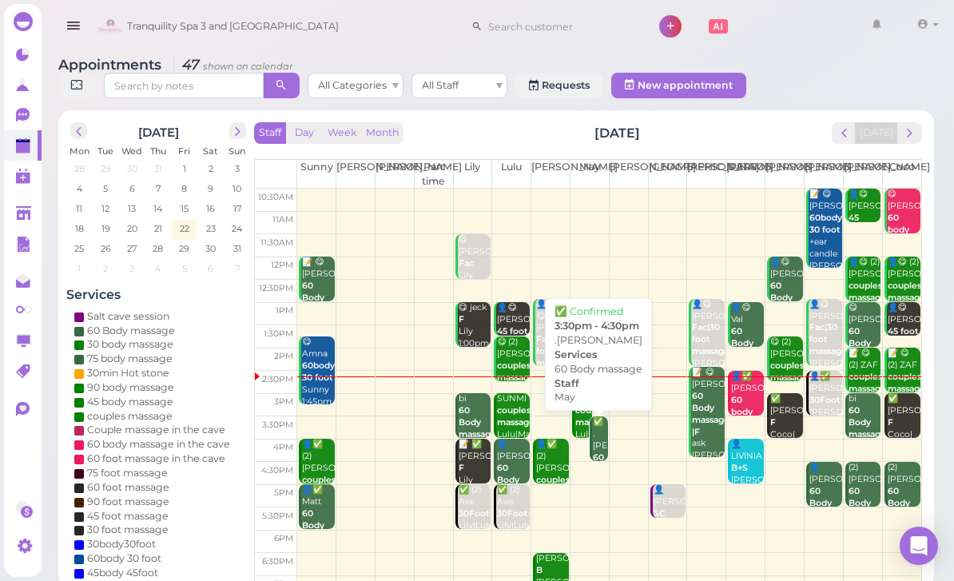
click at [596, 452] on b "60 Body massage" at bounding box center [612, 469] width 38 height 34
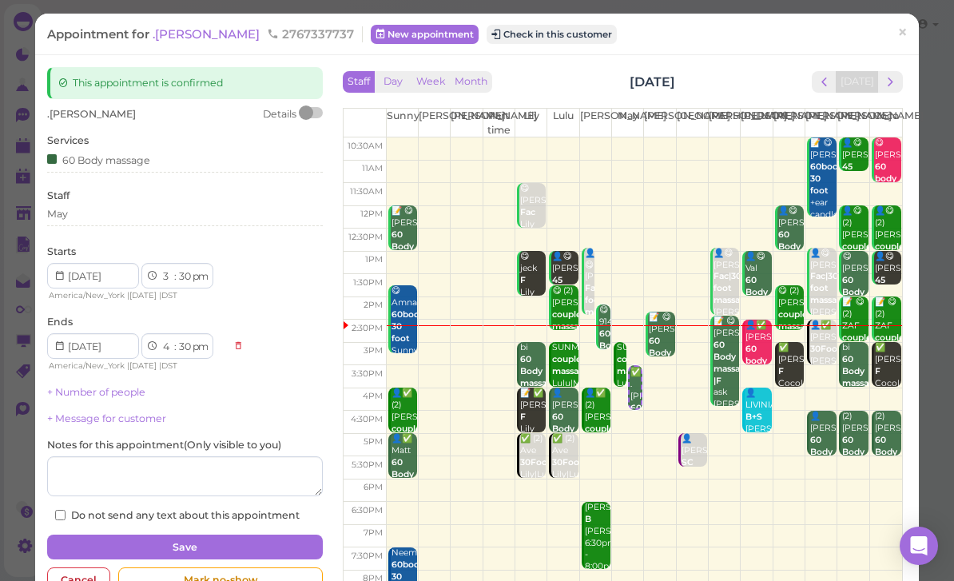
click at [102, 216] on div "May" at bounding box center [185, 214] width 276 height 14
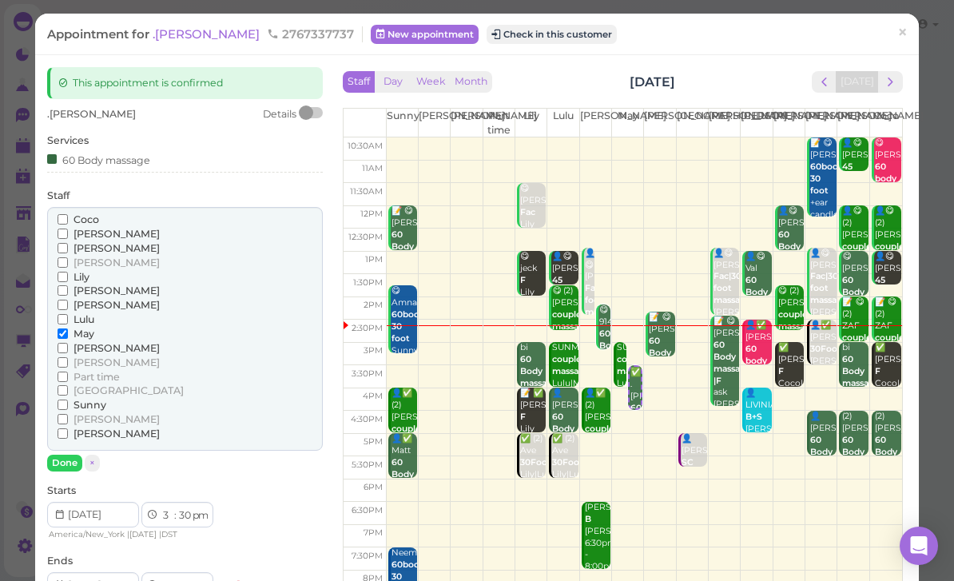
click at [81, 299] on span "[PERSON_NAME]" at bounding box center [116, 305] width 86 height 12
click at [68, 300] on input "[PERSON_NAME]" at bounding box center [63, 305] width 10 height 10
click at [89, 327] on span "May" at bounding box center [83, 333] width 21 height 12
click at [68, 328] on input "May" at bounding box center [63, 333] width 10 height 10
click at [68, 454] on button "Done" at bounding box center [64, 462] width 35 height 17
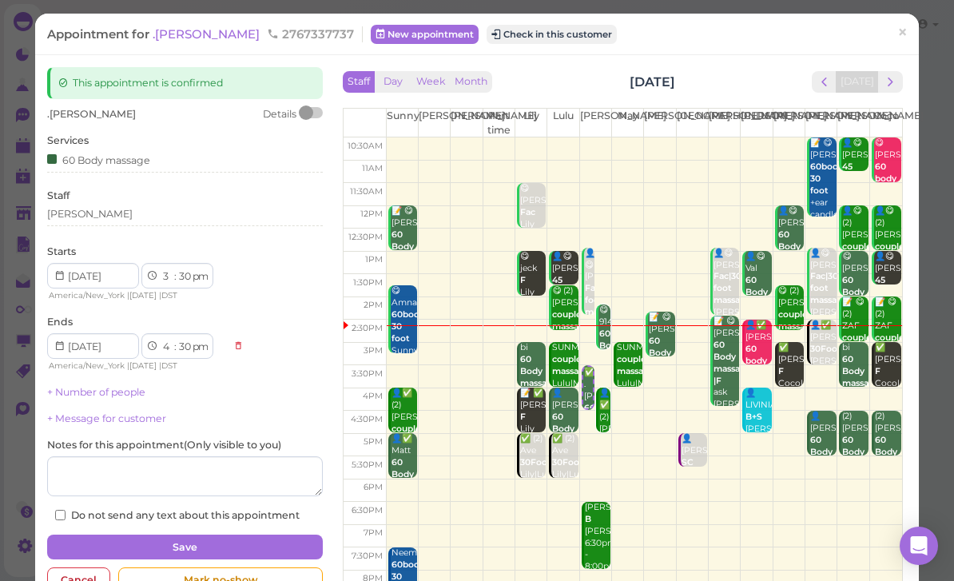
click at [258, 535] on button "Save" at bounding box center [185, 547] width 276 height 26
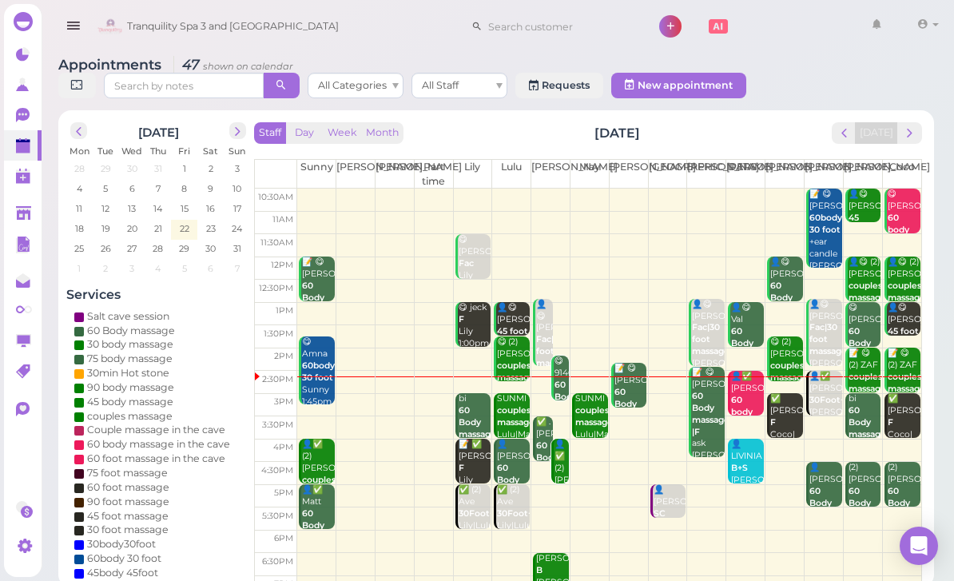
click at [562, 470] on div "👤✅ (2) Enrico Enriquez couples massage Lisa|Sunny 4:00pm - 5:00pm" at bounding box center [561, 498] width 15 height 119
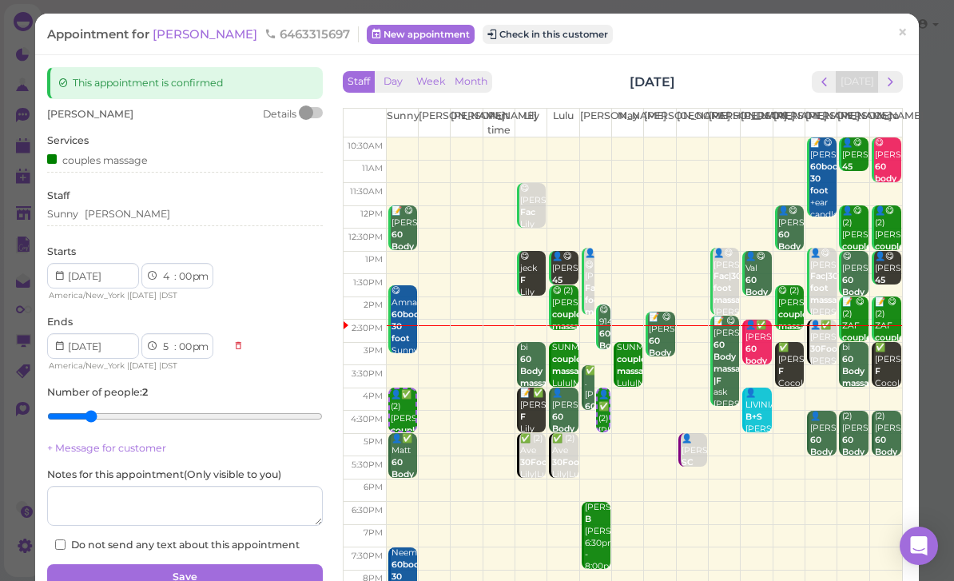
click at [147, 212] on div "Sunny Lisa" at bounding box center [185, 214] width 276 height 14
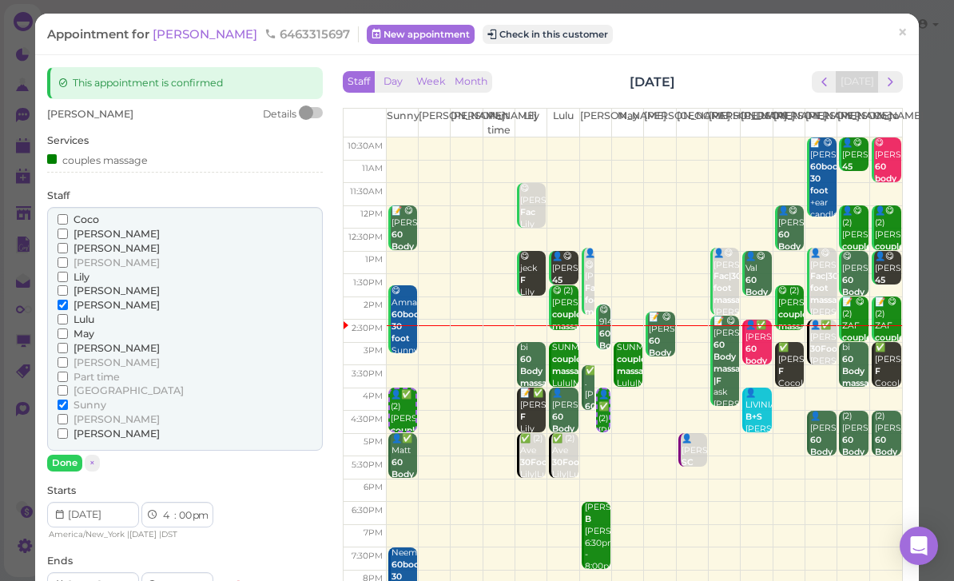
click at [81, 327] on span "May" at bounding box center [83, 333] width 21 height 12
click at [68, 328] on input "May" at bounding box center [63, 333] width 10 height 10
click at [85, 288] on span "[PERSON_NAME]" at bounding box center [116, 290] width 86 height 12
click at [68, 288] on input "[PERSON_NAME]" at bounding box center [63, 290] width 10 height 10
click at [99, 284] on span "[PERSON_NAME]" at bounding box center [116, 290] width 86 height 12
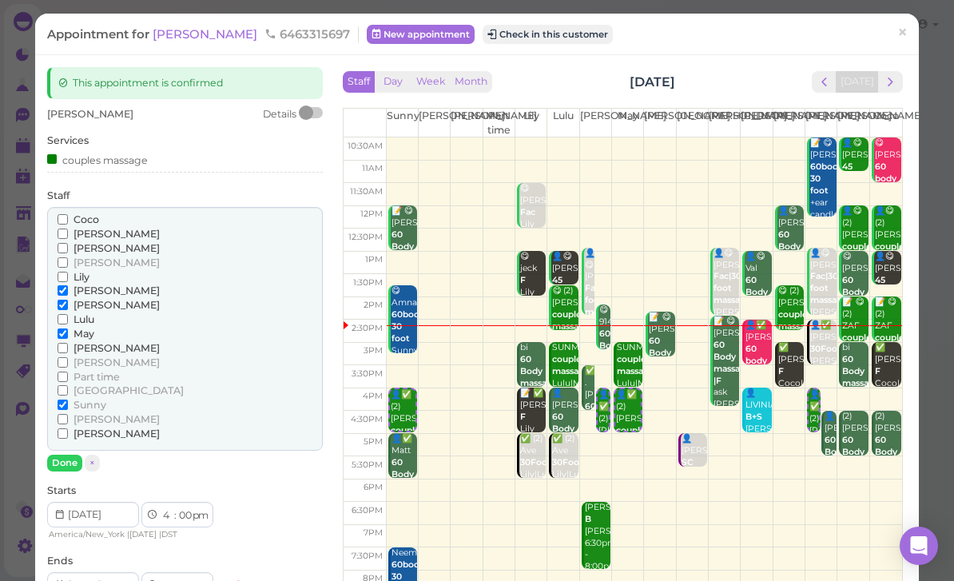
click at [68, 285] on input "[PERSON_NAME]" at bounding box center [63, 290] width 10 height 10
click at [83, 299] on span "[PERSON_NAME]" at bounding box center [116, 305] width 86 height 12
click at [68, 300] on input "[PERSON_NAME]" at bounding box center [63, 305] width 10 height 10
click at [66, 454] on button "Done" at bounding box center [64, 462] width 35 height 17
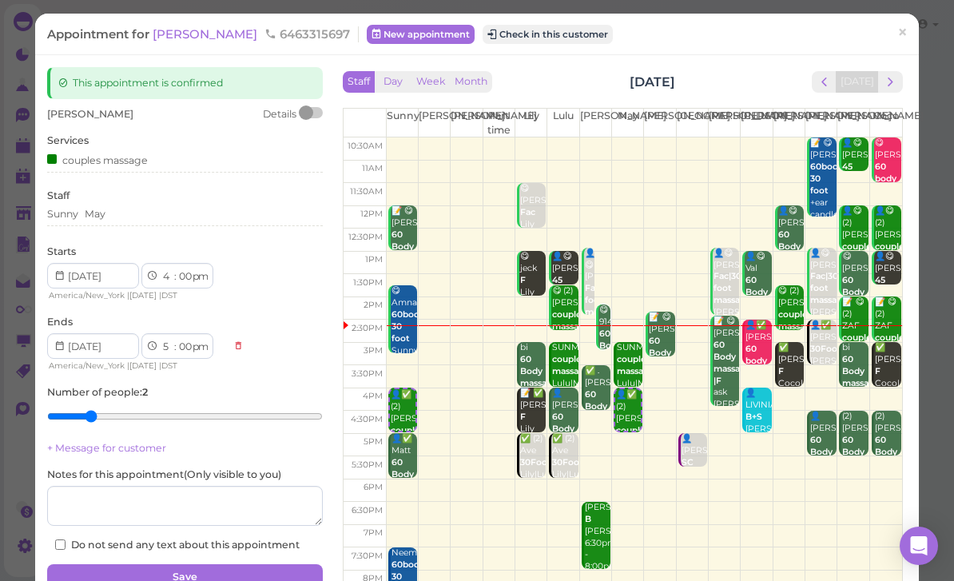
click at [269, 567] on button "Save" at bounding box center [185, 577] width 276 height 26
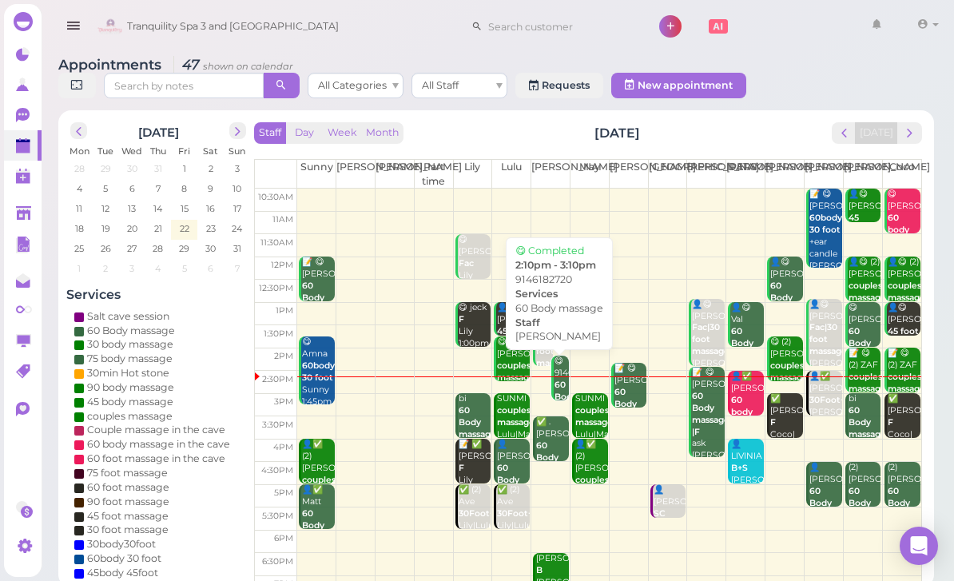
click at [554, 373] on div "😋 9146182720 60 Body massage Lisa 2:10pm - 3:10pm" at bounding box center [561, 408] width 15 height 107
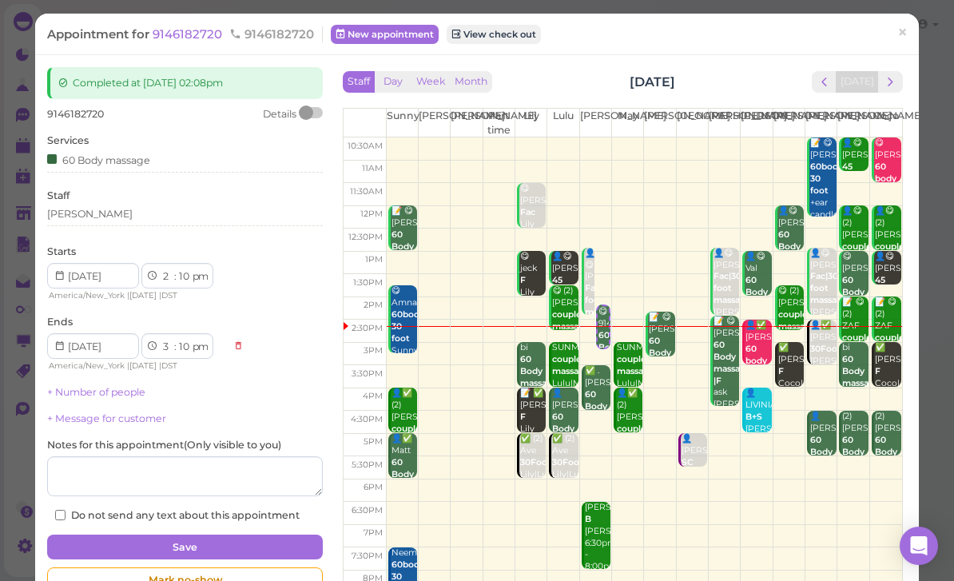
click at [189, 276] on select "00 05 10 15 20 25 30 35 40 45 50 55" at bounding box center [185, 276] width 16 height 17
select select "15"
click at [187, 268] on select "00 05 10 15 20 25 30 35 40 45 50 55" at bounding box center [185, 276] width 16 height 17
select select "20"
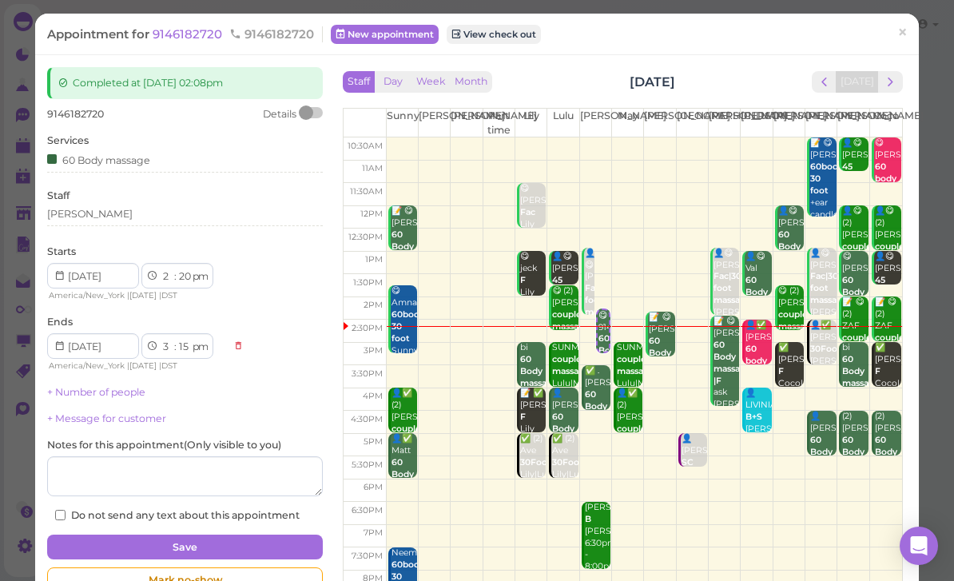
select select "20"
click at [184, 275] on select "00 05 10 15 20 25 30 35 40 45 50 55" at bounding box center [185, 276] width 16 height 17
select select "25"
click at [247, 534] on button "Save" at bounding box center [185, 547] width 276 height 26
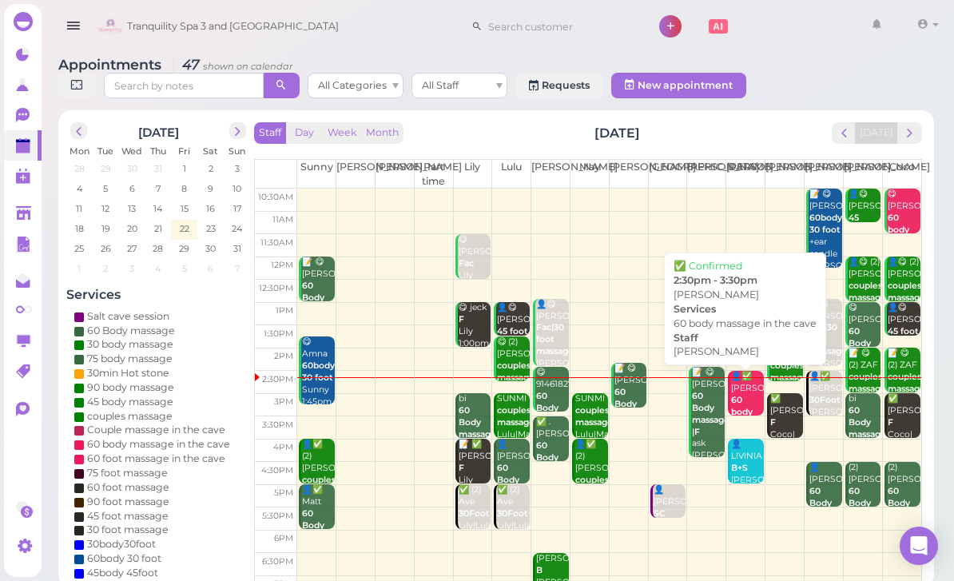
click at [740, 389] on div "👤✅ Dameon 60 body massage in the cave Helen 2:30pm - 3:30pm" at bounding box center [747, 436] width 34 height 131
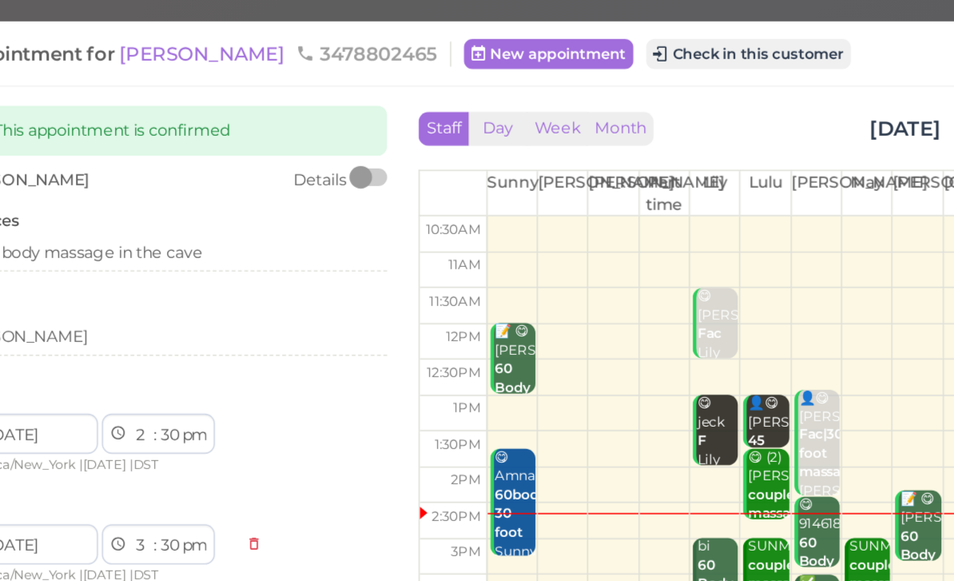
click at [153, 27] on span "[PERSON_NAME]" at bounding box center [207, 33] width 108 height 15
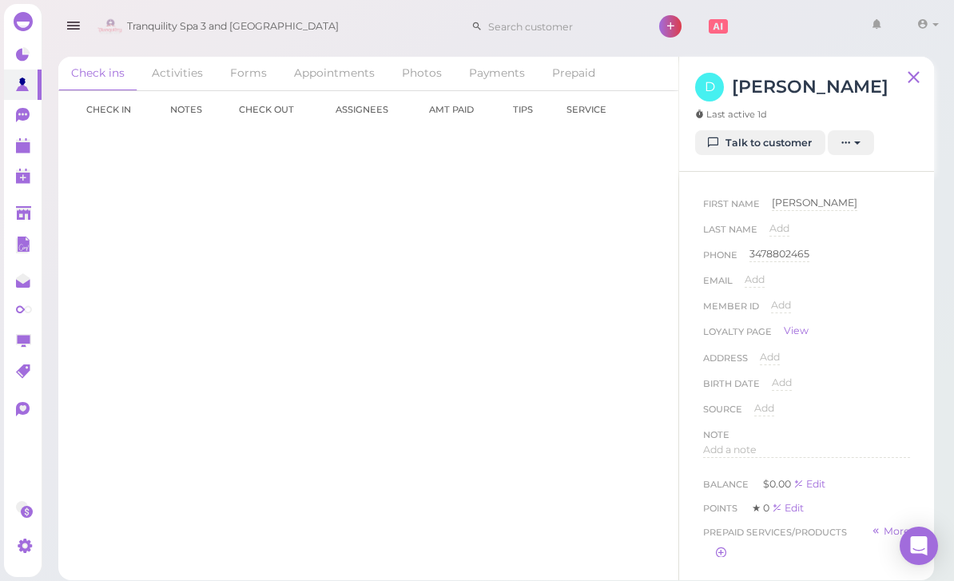
click at [787, 137] on link "Talk to customer" at bounding box center [760, 143] width 130 height 26
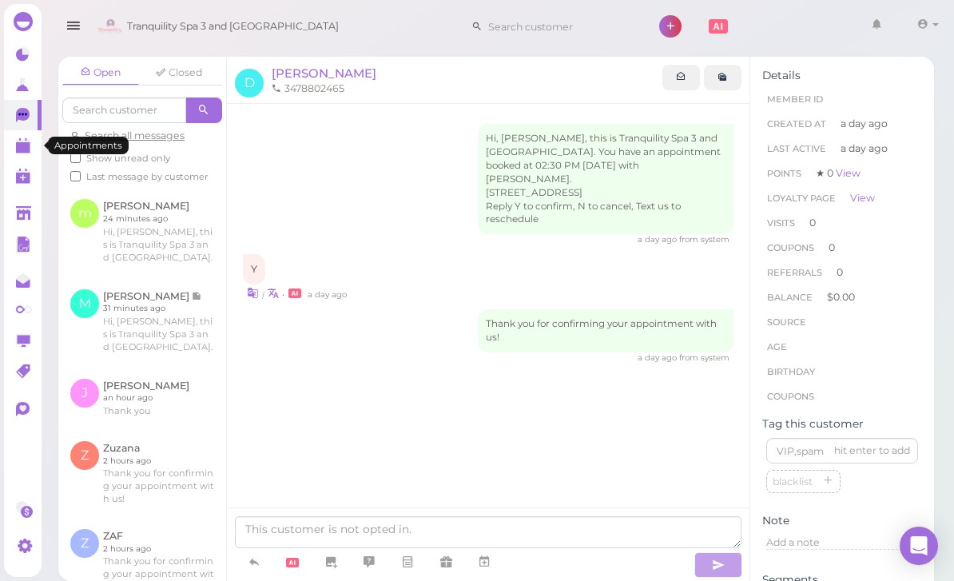
click at [40, 136] on link at bounding box center [23, 145] width 38 height 30
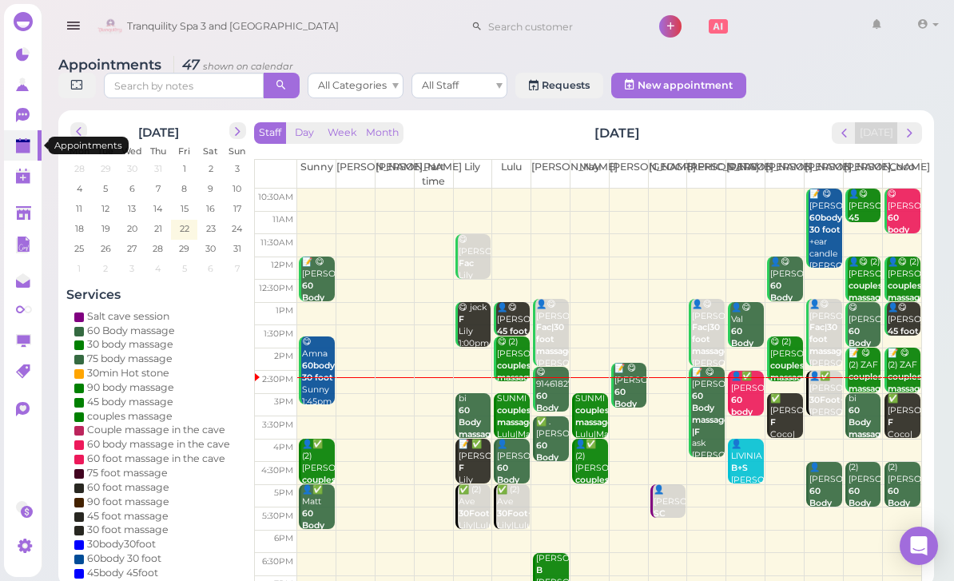
click at [746, 384] on div "👤✅ Dameon 60 body massage in the cave Helen 2:30pm - 3:30pm" at bounding box center [747, 436] width 34 height 131
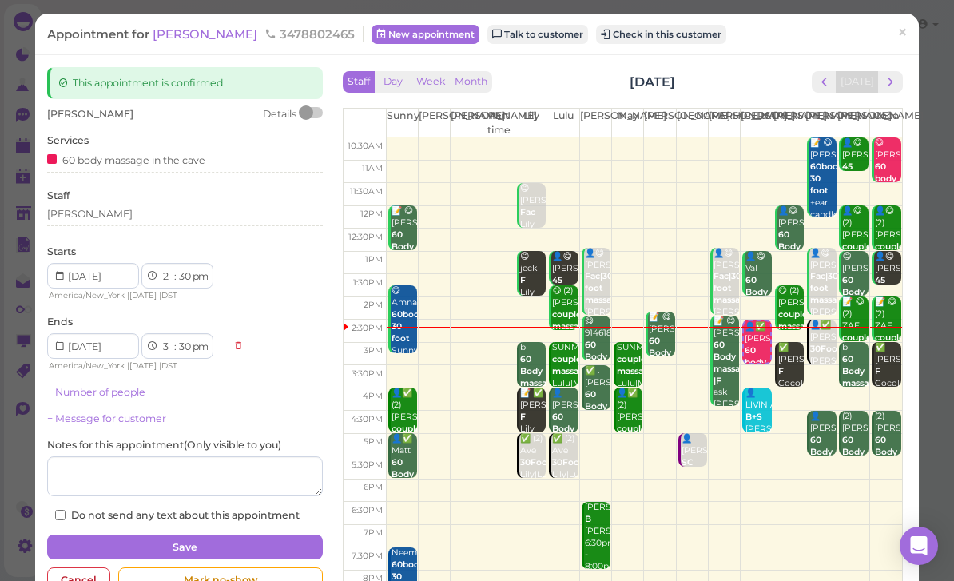
click at [612, 32] on button "Check in this customer" at bounding box center [661, 34] width 130 height 19
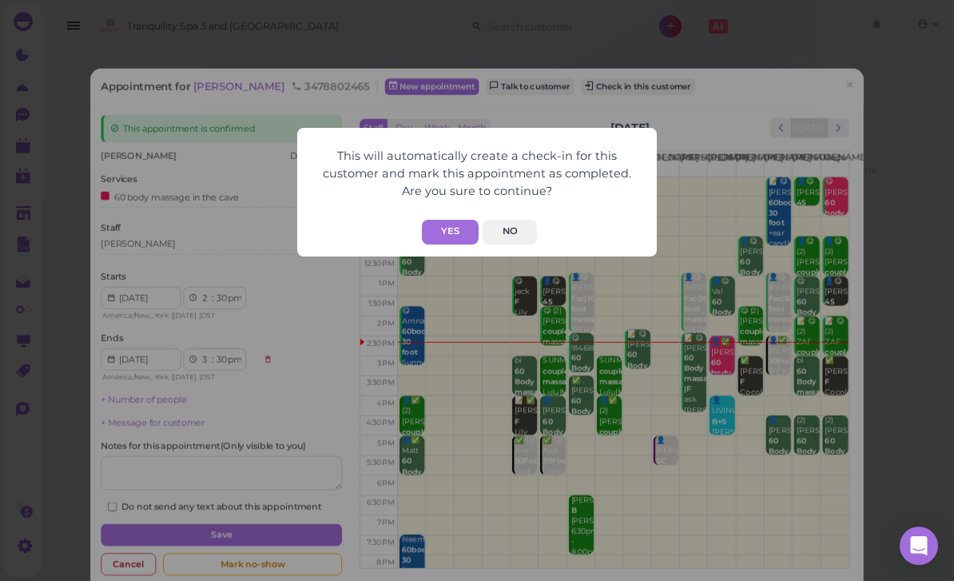
click at [455, 221] on button "Yes" at bounding box center [450, 232] width 57 height 25
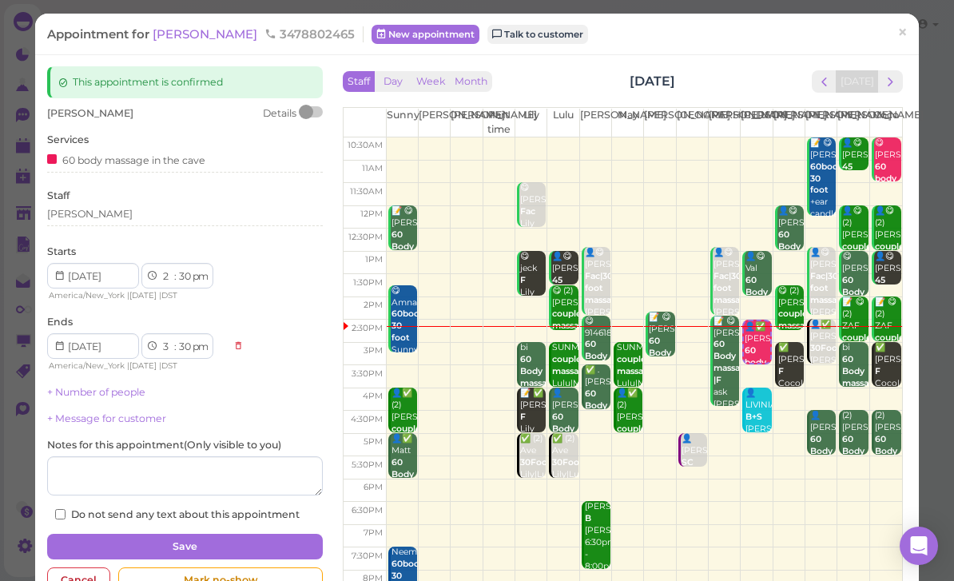
click at [903, 34] on span "×" at bounding box center [902, 33] width 10 height 22
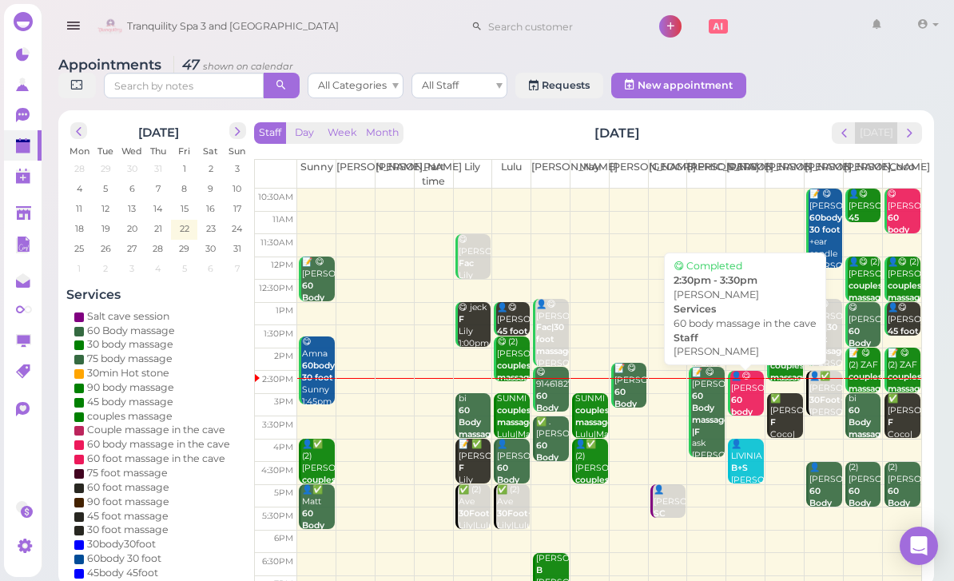
click at [746, 391] on div "👤😋 Dameon 60 body massage in the cave Helen 2:30pm - 3:30pm" at bounding box center [747, 436] width 34 height 131
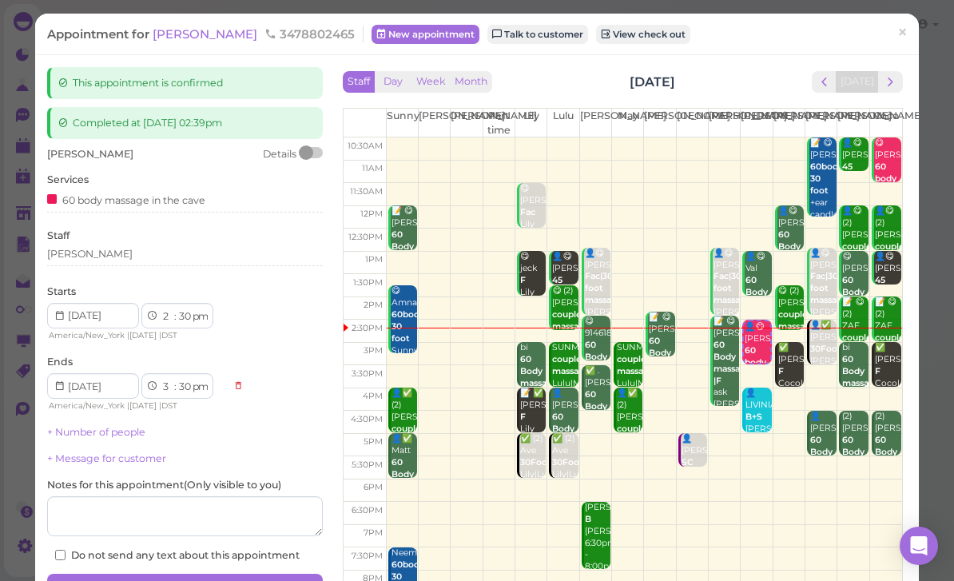
click at [185, 309] on select "00 05 10 15 20 25 30 35 40 45 50 55" at bounding box center [185, 316] width 16 height 17
select select "45"
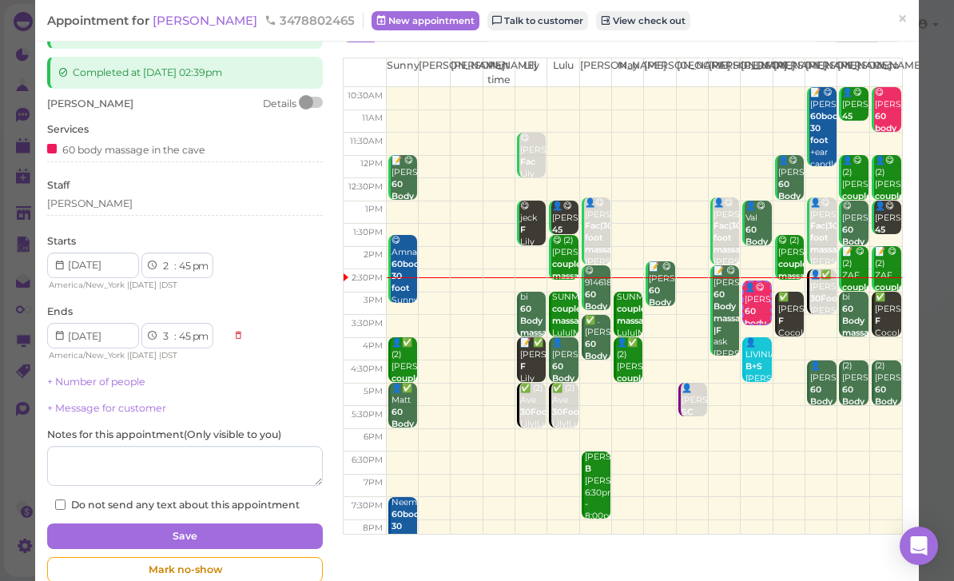
click at [264, 523] on button "Save" at bounding box center [185, 536] width 276 height 26
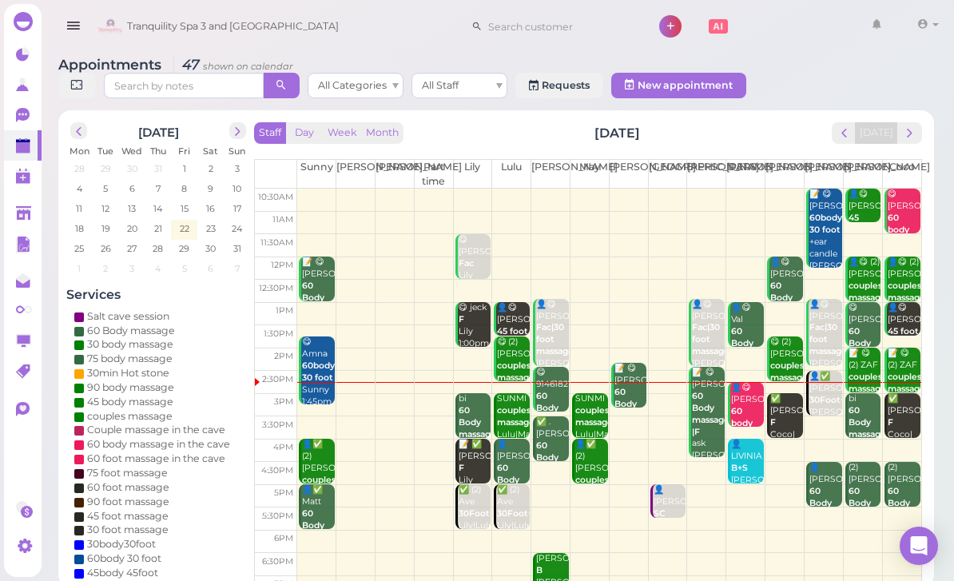
click at [917, 135] on button "next" at bounding box center [909, 133] width 25 height 22
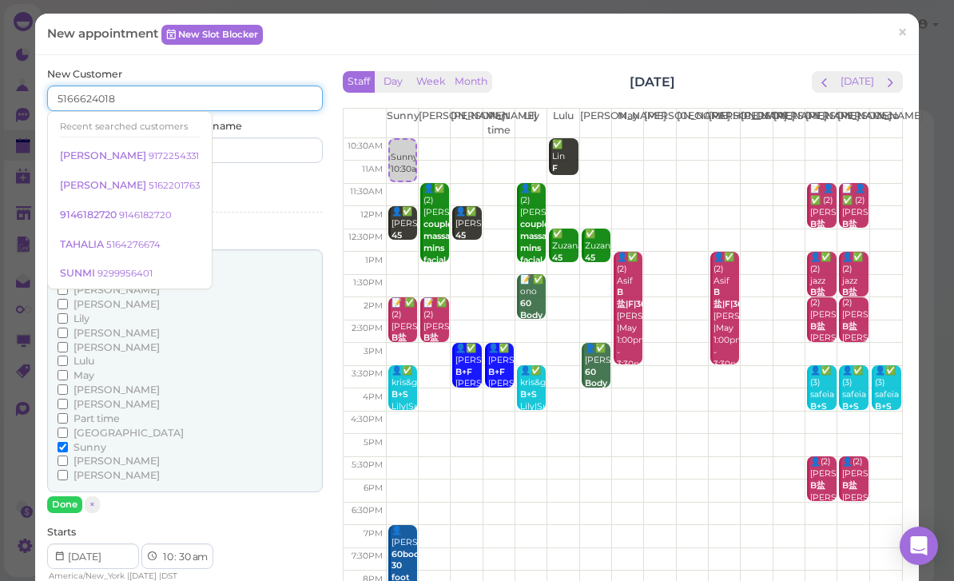
type input "5166624018"
click at [268, 152] on input at bounding box center [256, 150] width 133 height 26
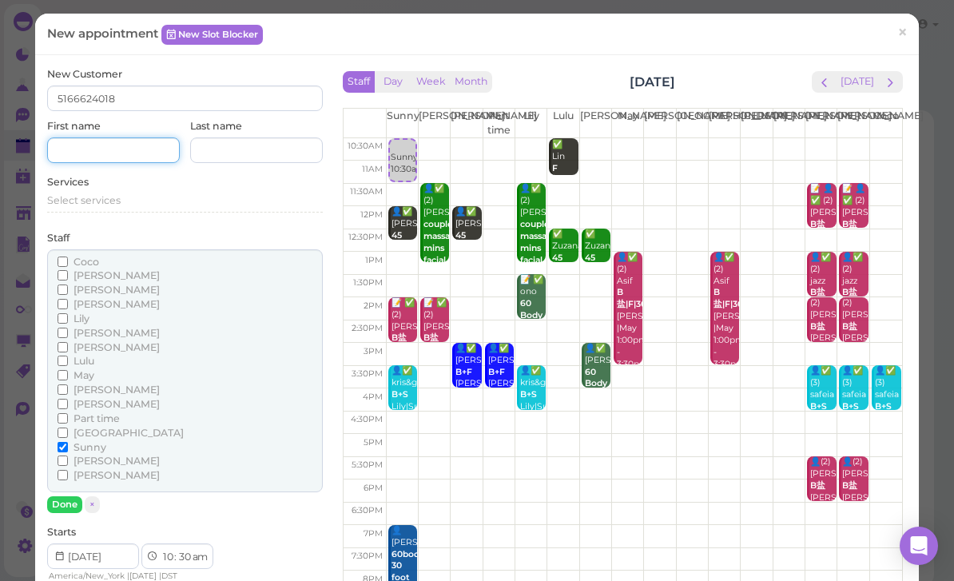
click at [113, 148] on input at bounding box center [113, 150] width 133 height 26
type input "Rober"
click at [113, 197] on span "Select services" at bounding box center [83, 200] width 73 height 12
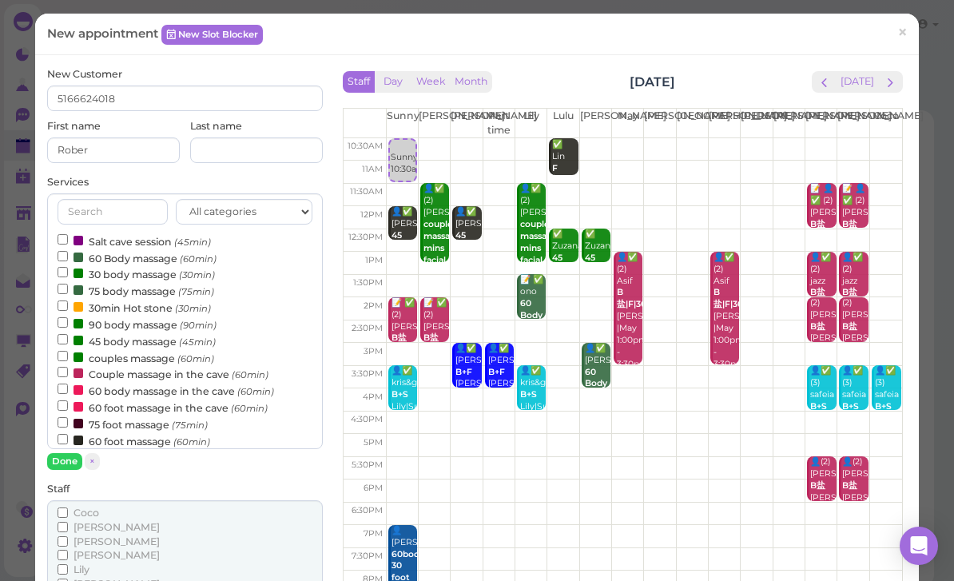
click at [137, 349] on label "couples massage (60min)" at bounding box center [136, 357] width 157 height 17
click at [68, 351] on input "couples massage (60min)" at bounding box center [63, 356] width 10 height 10
click at [74, 458] on button "Done" at bounding box center [64, 461] width 35 height 17
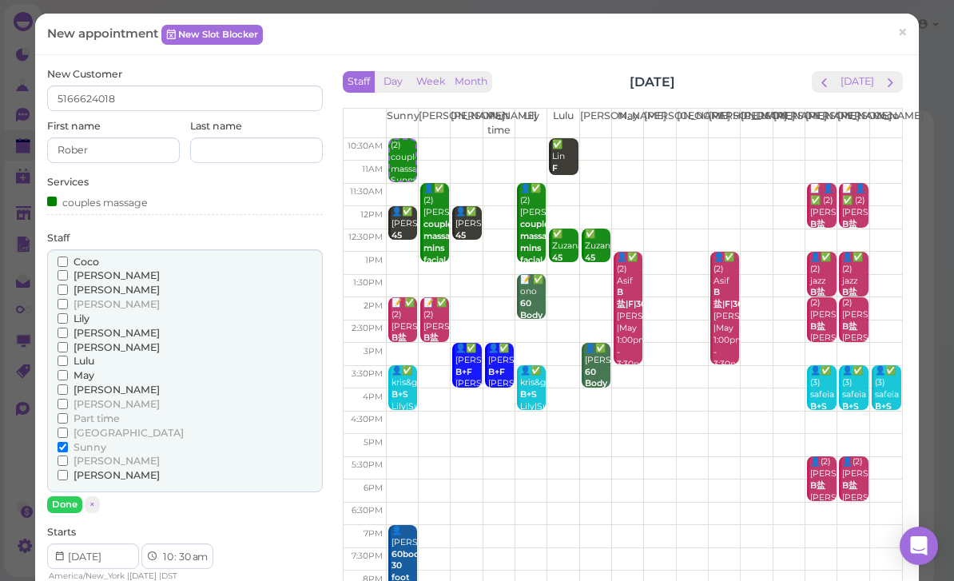
click at [67, 496] on button "Done" at bounding box center [64, 504] width 35 height 17
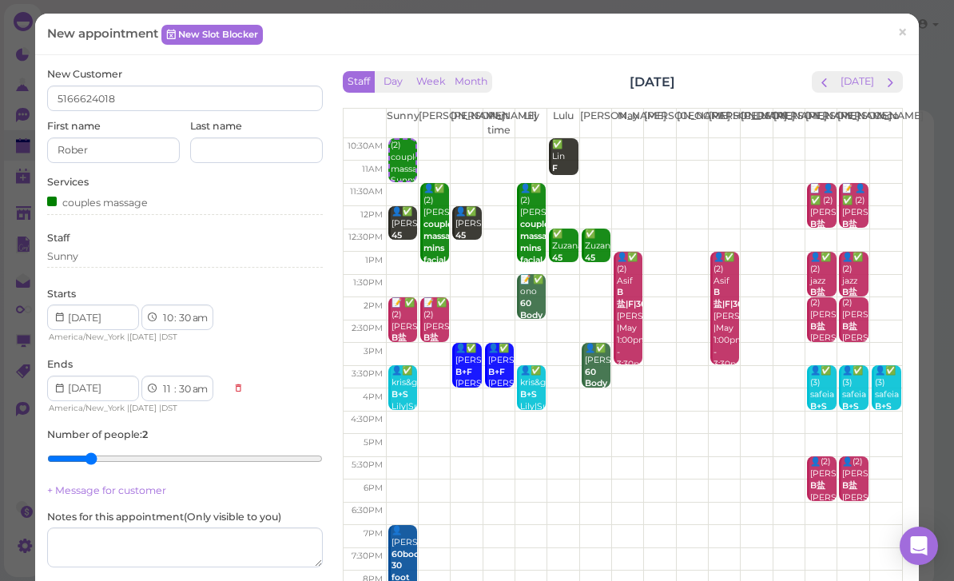
click at [116, 263] on div "Sunny" at bounding box center [185, 258] width 276 height 19
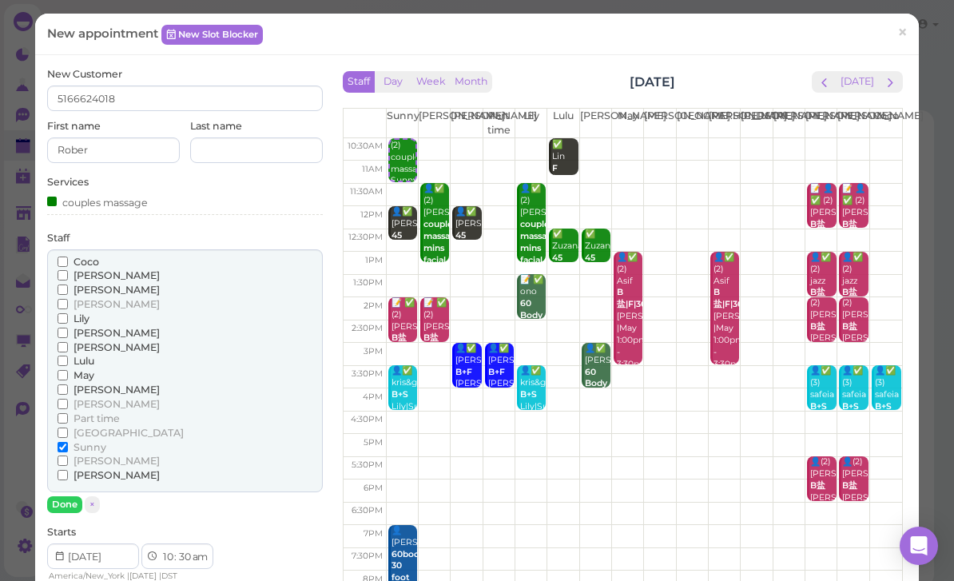
click at [93, 275] on span "[PERSON_NAME]" at bounding box center [116, 275] width 86 height 12
click at [68, 275] on input "[PERSON_NAME]" at bounding box center [63, 275] width 10 height 10
click at [101, 285] on span "[PERSON_NAME]" at bounding box center [116, 290] width 86 height 12
click at [68, 285] on input "[PERSON_NAME]" at bounding box center [63, 289] width 10 height 10
click at [70, 440] on label "Sunny" at bounding box center [82, 447] width 49 height 14
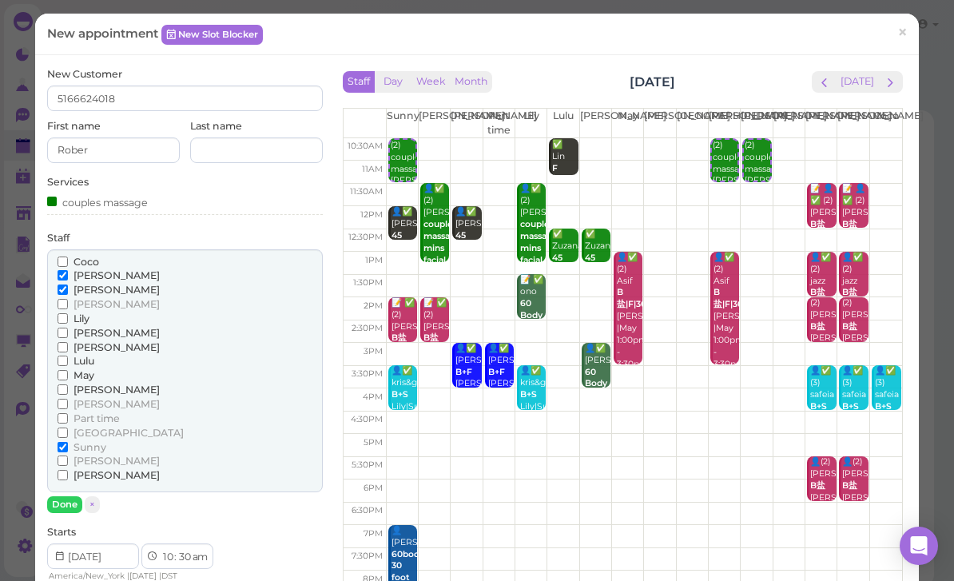
click at [68, 442] on input "Sunny" at bounding box center [63, 447] width 10 height 10
click at [199, 207] on div "couples massage" at bounding box center [185, 204] width 276 height 22
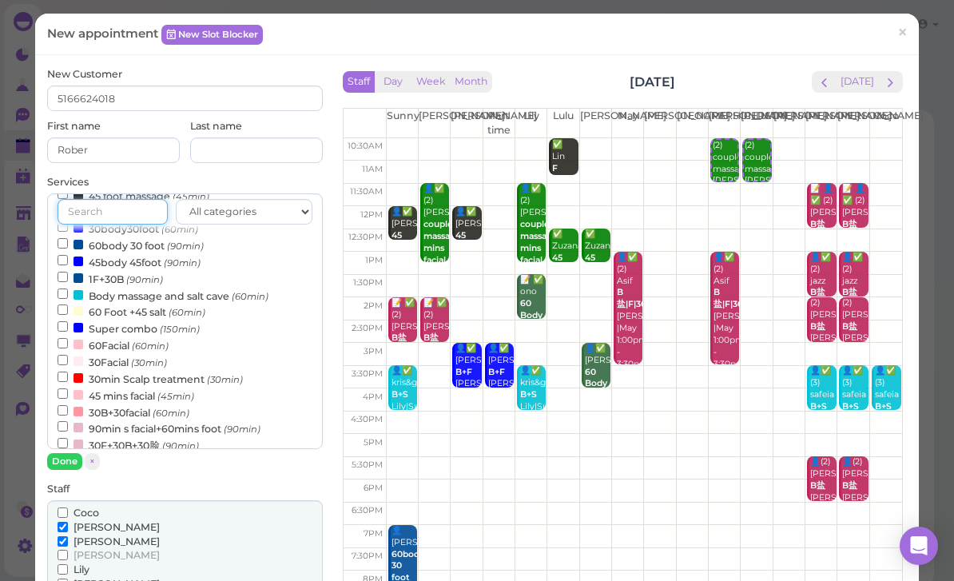
scroll to position [283, 0]
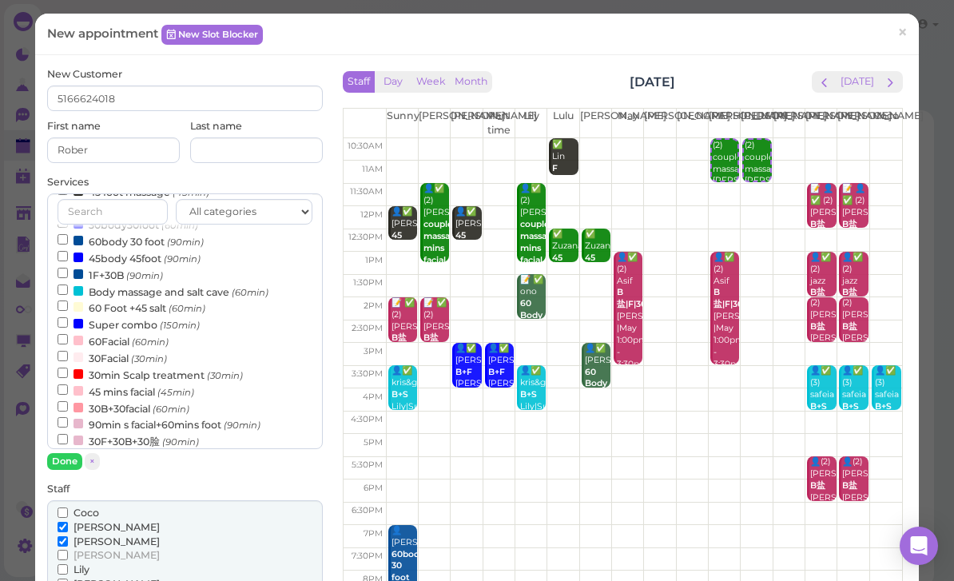
click at [151, 353] on small "(30min)" at bounding box center [149, 358] width 36 height 11
click at [68, 351] on input "30Facial (30min)" at bounding box center [63, 356] width 10 height 10
select select "12"
select select "00"
select select "pm"
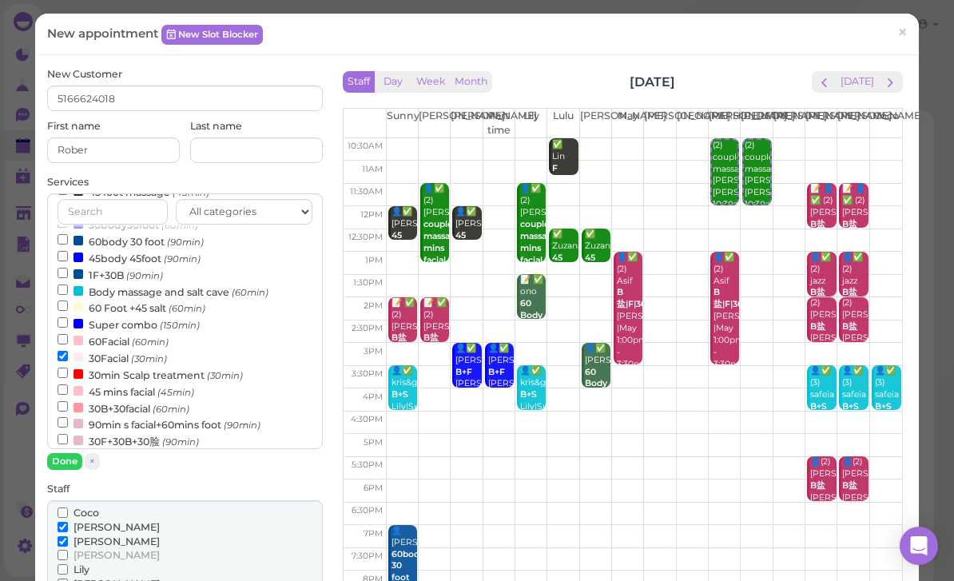
click at [71, 461] on button "Done" at bounding box center [64, 461] width 35 height 17
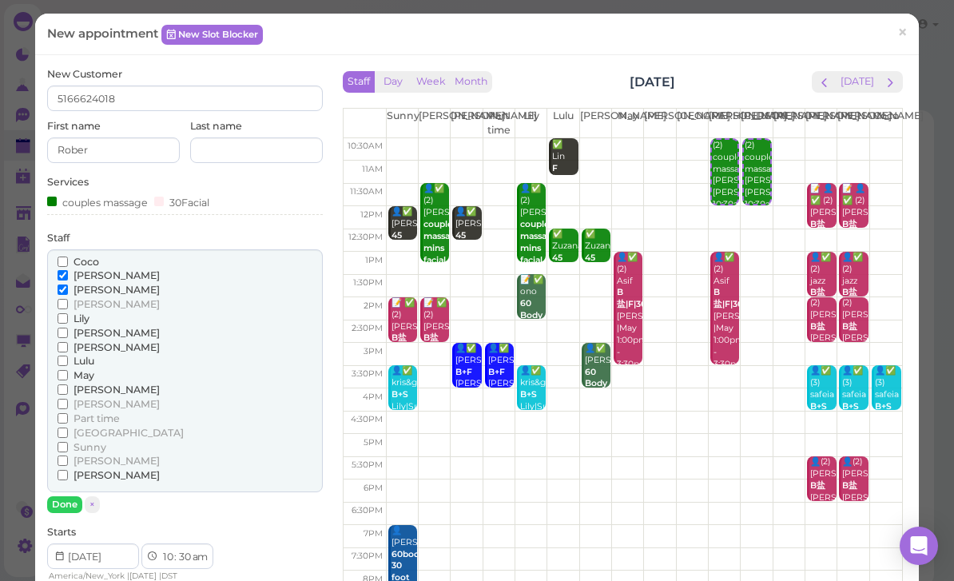
click at [73, 496] on button "Done" at bounding box center [64, 504] width 35 height 17
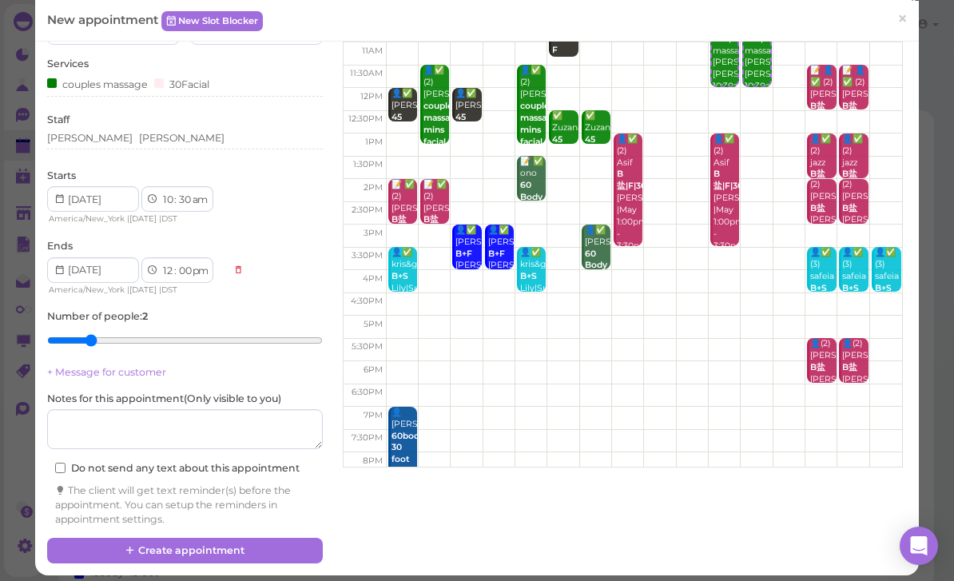
scroll to position [117, 0]
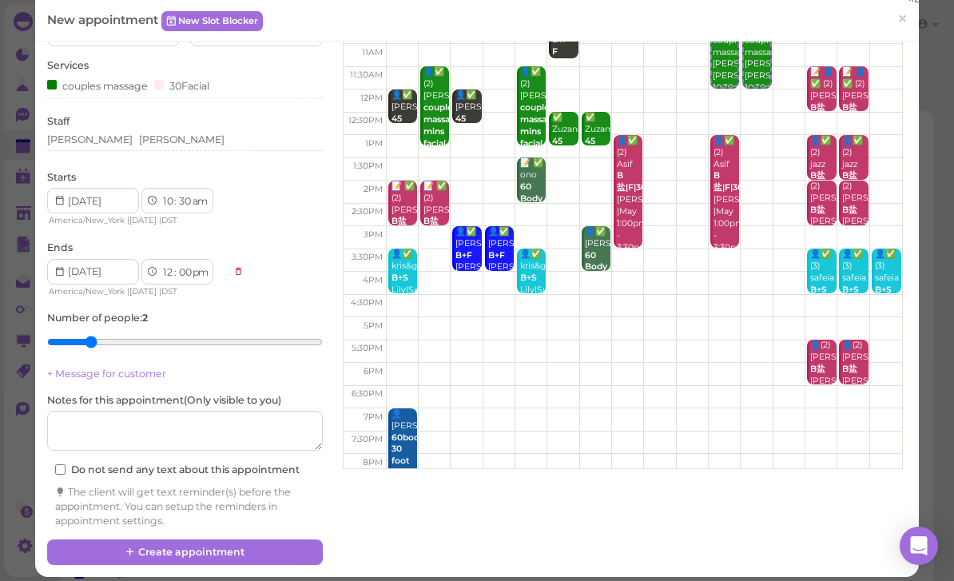
click at [253, 545] on button "Create appointment" at bounding box center [185, 552] width 276 height 26
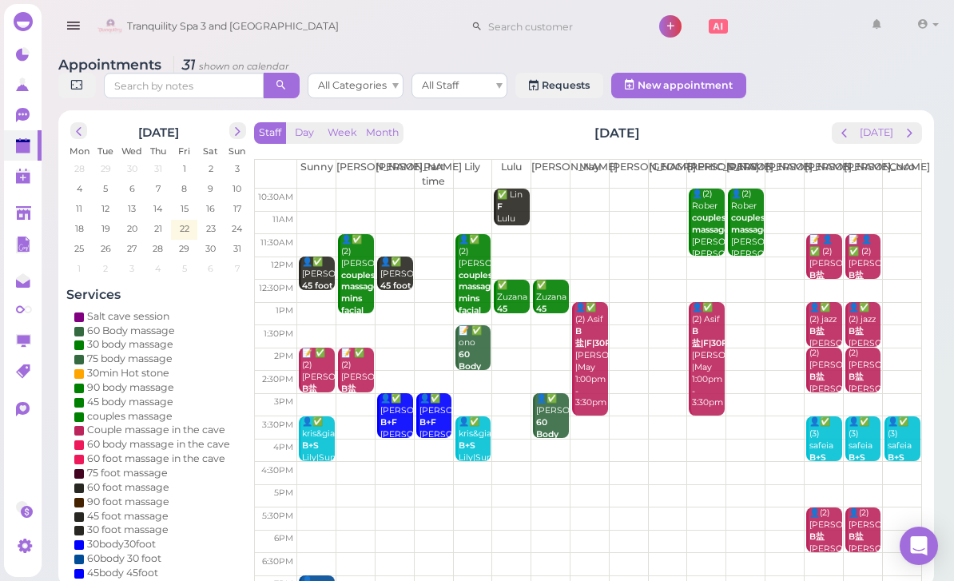
click at [848, 137] on span "prev" at bounding box center [843, 132] width 15 height 15
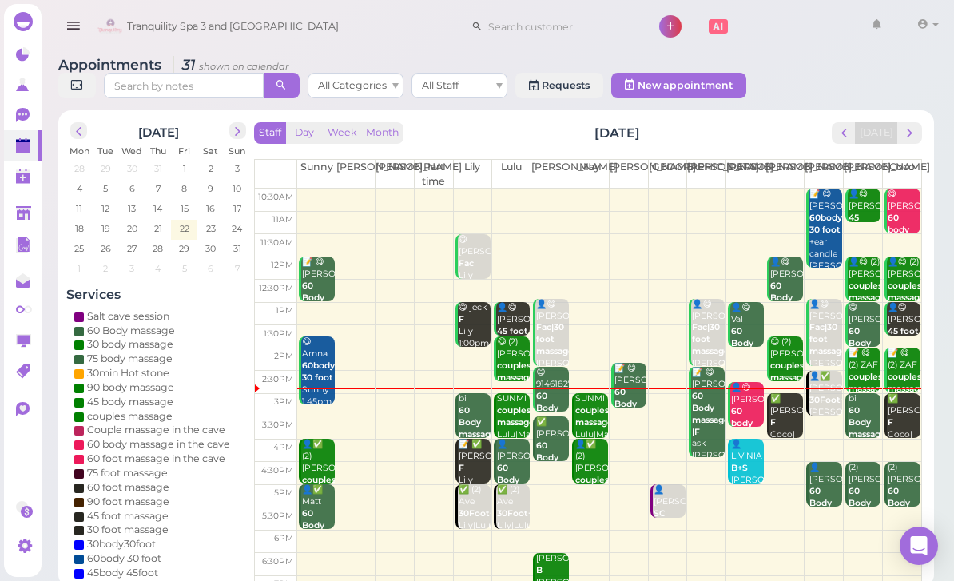
click at [903, 419] on div "✅ Kerri F Coco|Tom 3:00pm - 4:00pm" at bounding box center [904, 440] width 34 height 95
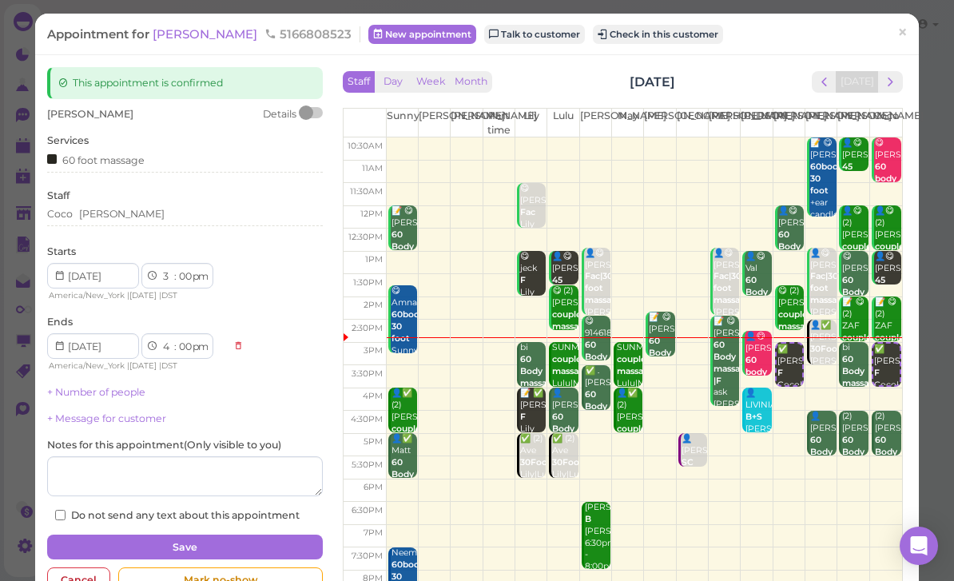
click at [600, 28] on button "Check in this customer" at bounding box center [658, 34] width 130 height 19
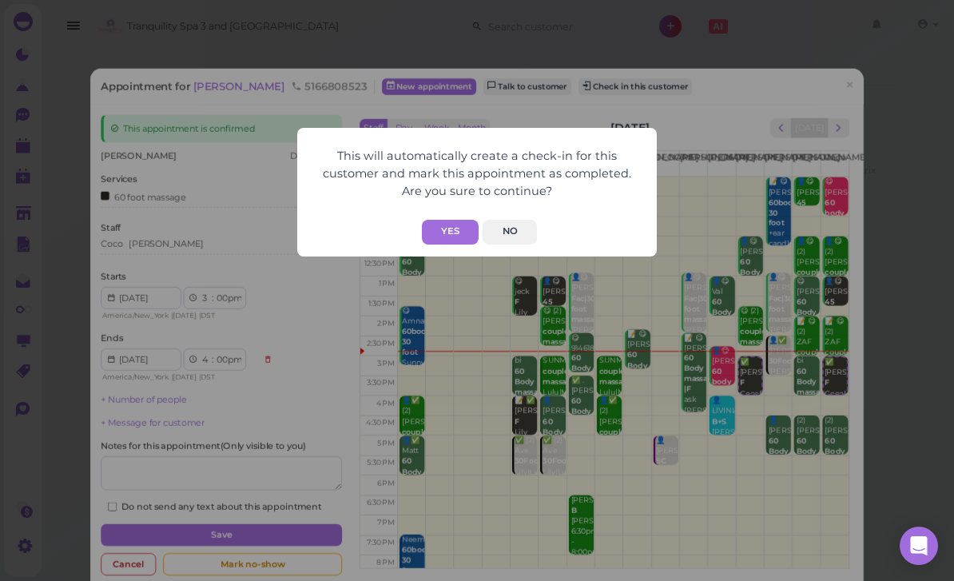
click at [458, 227] on button "Yes" at bounding box center [450, 232] width 57 height 25
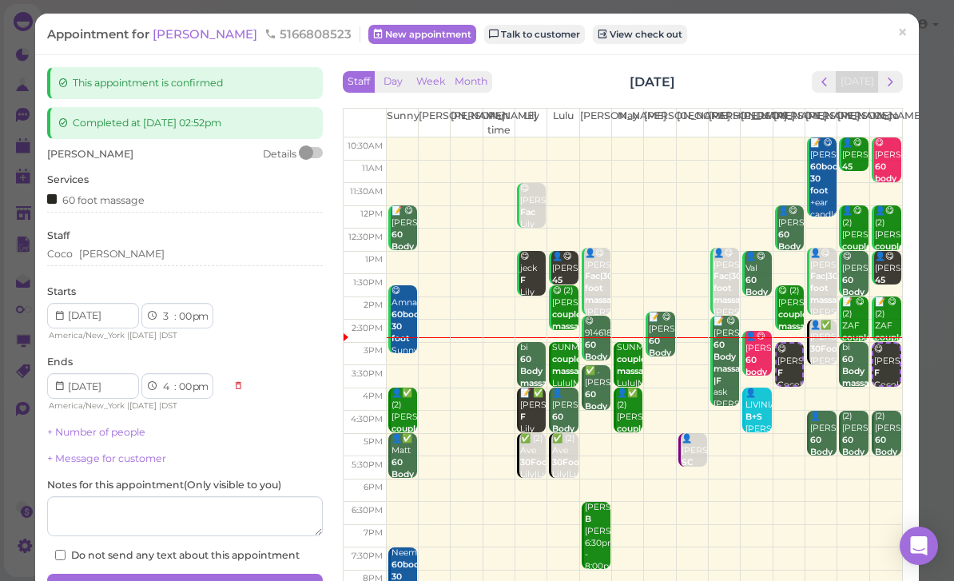
click at [903, 37] on span "×" at bounding box center [902, 33] width 10 height 22
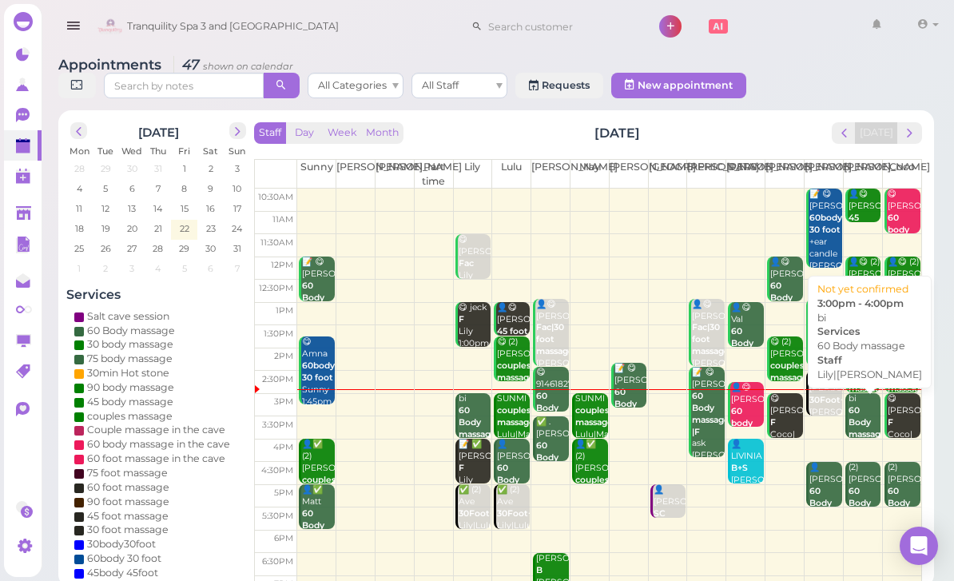
click at [860, 420] on b "60 Body massage" at bounding box center [867, 422] width 38 height 34
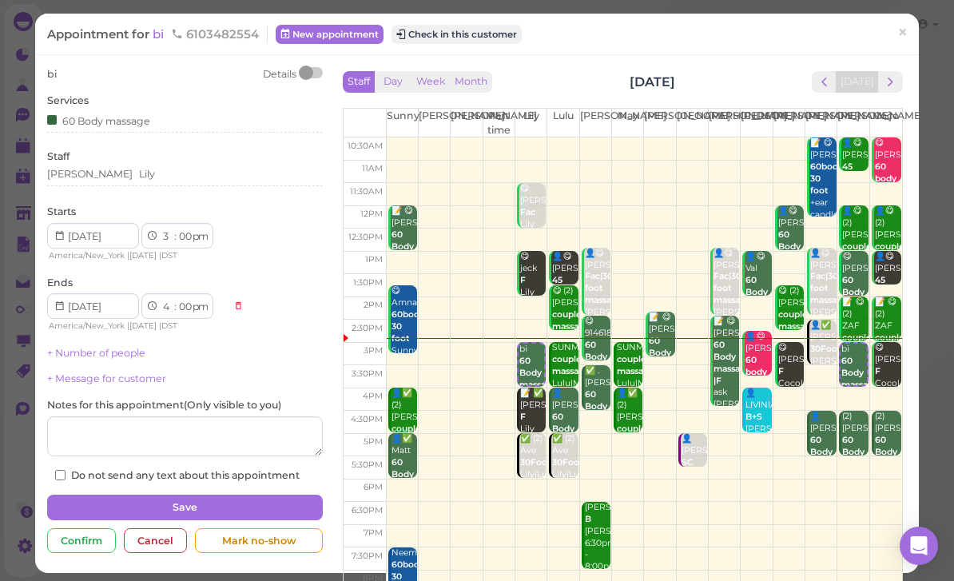
click at [149, 171] on div "Tina Lily" at bounding box center [185, 174] width 276 height 14
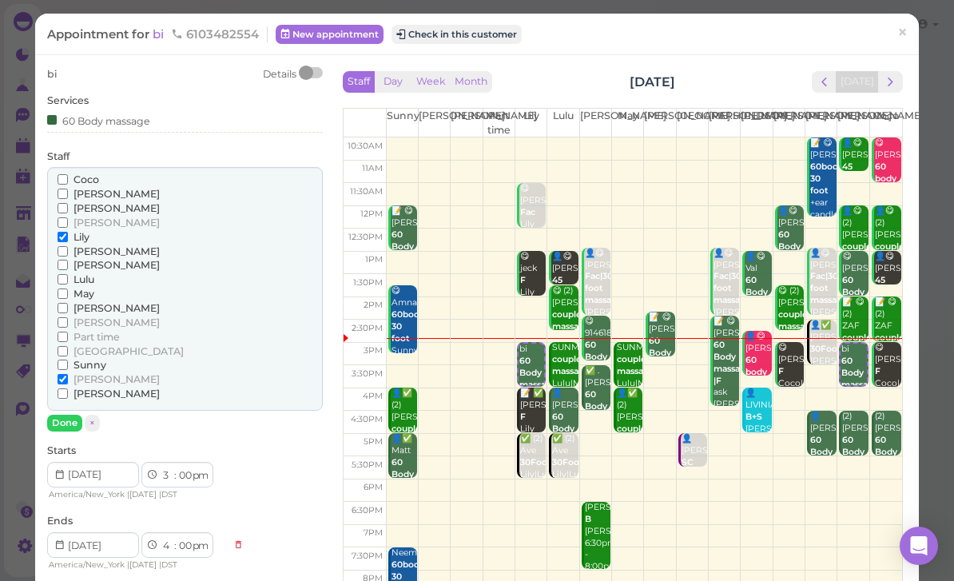
click at [88, 373] on span "[PERSON_NAME]" at bounding box center [116, 379] width 86 height 12
click at [68, 374] on input "[PERSON_NAME]" at bounding box center [63, 379] width 10 height 10
click at [70, 415] on button "Done" at bounding box center [64, 423] width 35 height 17
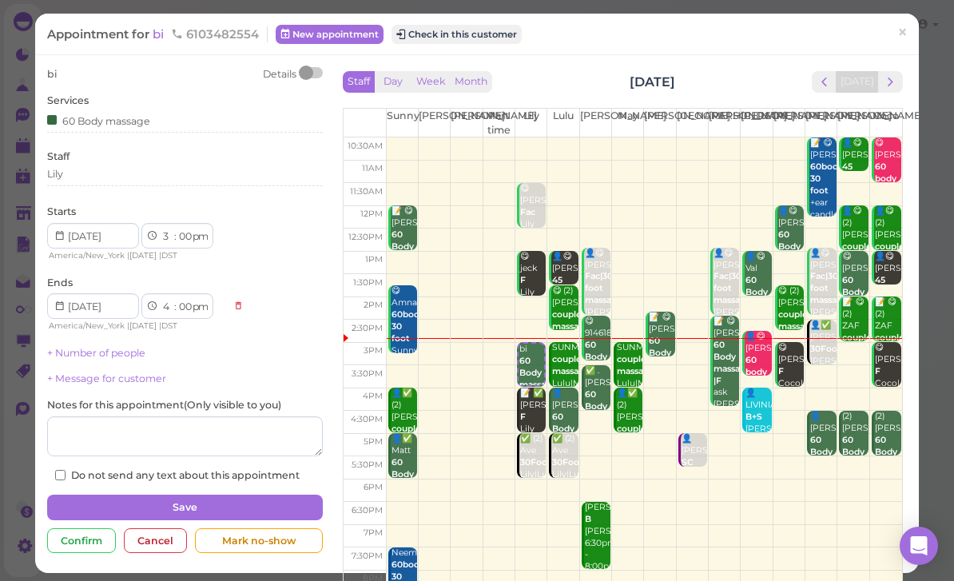
click at [239, 494] on button "Save" at bounding box center [185, 507] width 276 height 26
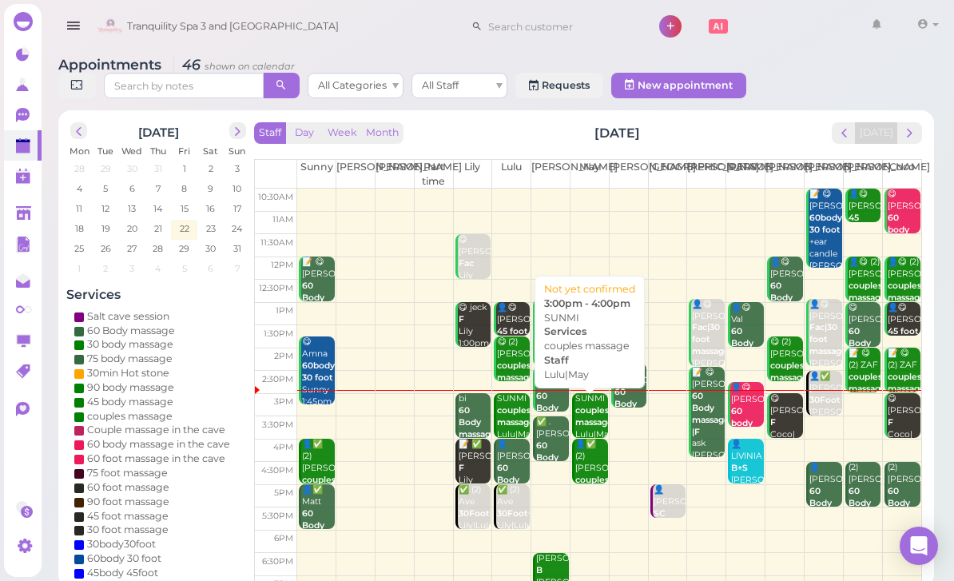
click at [581, 412] on b "couples massage" at bounding box center [594, 416] width 38 height 22
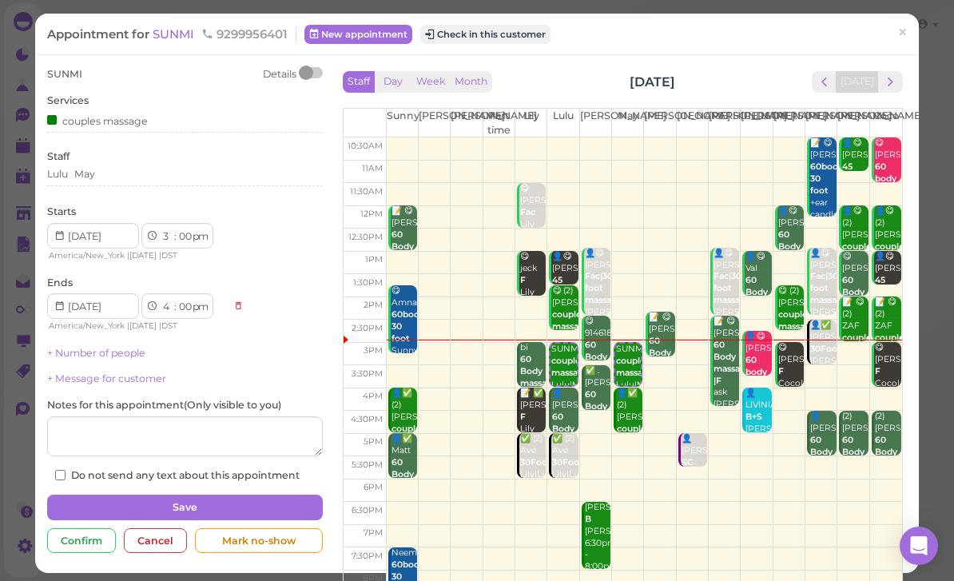
click at [514, 22] on div "Appointment for SUNMI 9299956401 New appointment Check in this customer ×" at bounding box center [476, 34] width 883 height 41
click at [489, 34] on button "Check in this customer" at bounding box center [485, 34] width 130 height 19
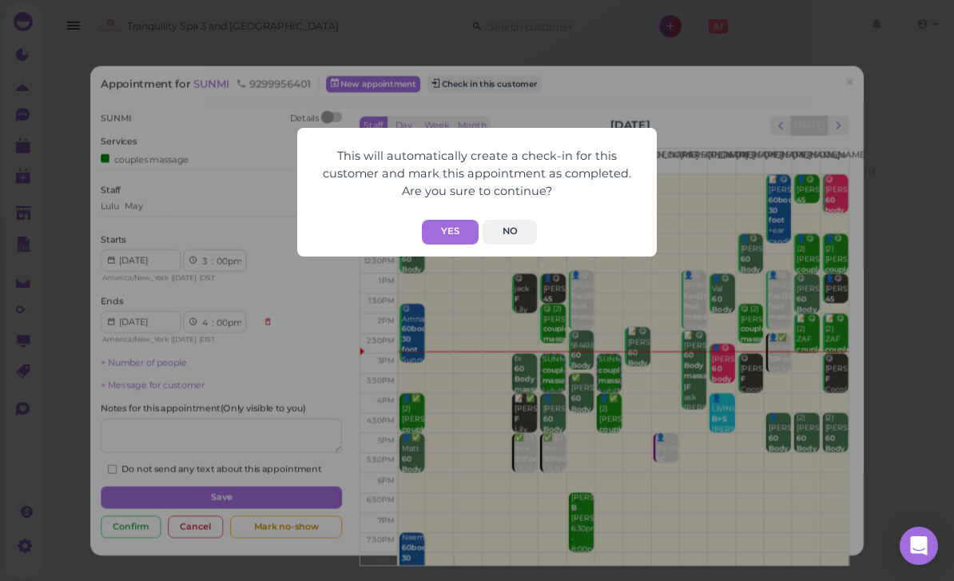
click at [462, 223] on button "Yes" at bounding box center [450, 232] width 57 height 25
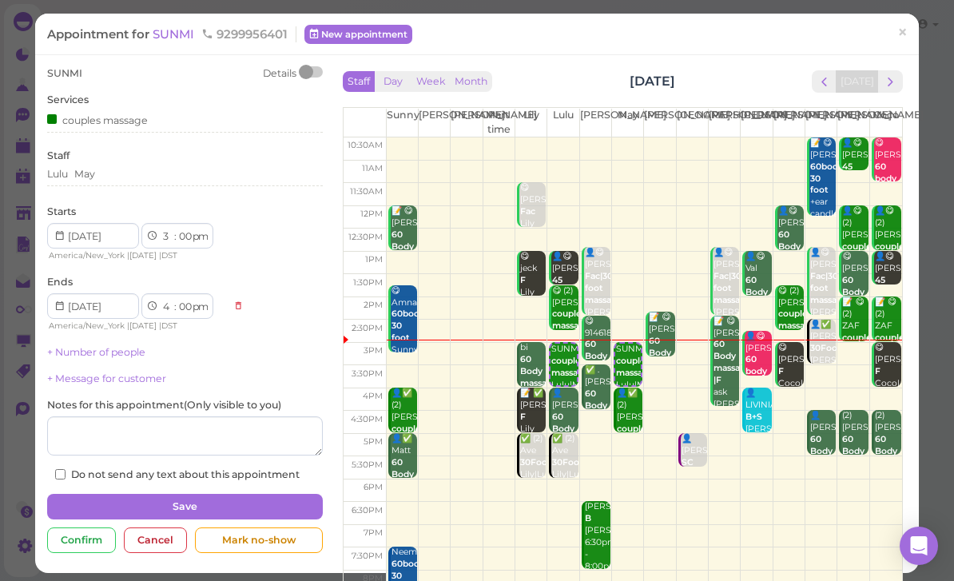
click at [904, 38] on span "×" at bounding box center [902, 33] width 10 height 22
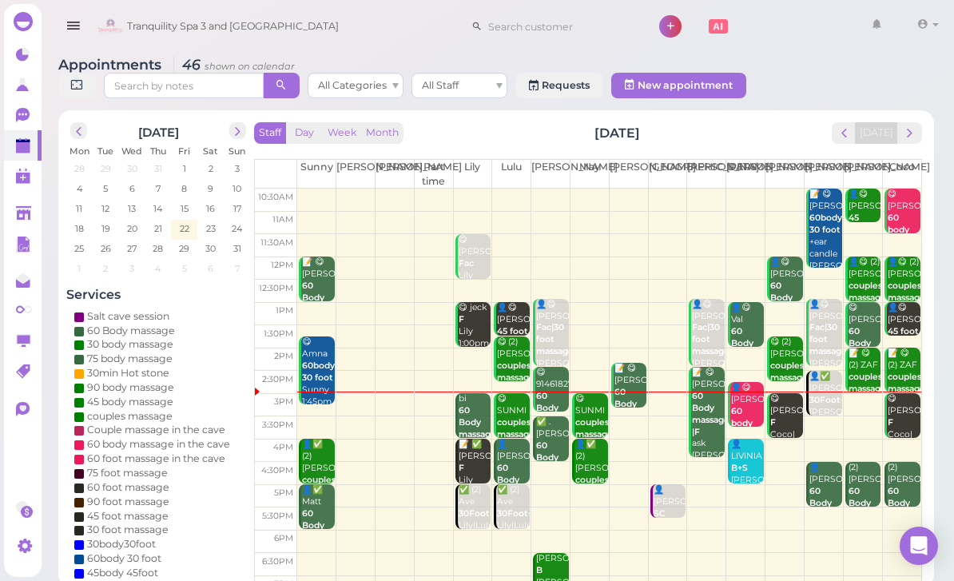
click at [591, 470] on div "👤✅ (2) Enrico Enriquez couples massage May|Sunny 4:00pm - 5:00pm" at bounding box center [591, 492] width 34 height 107
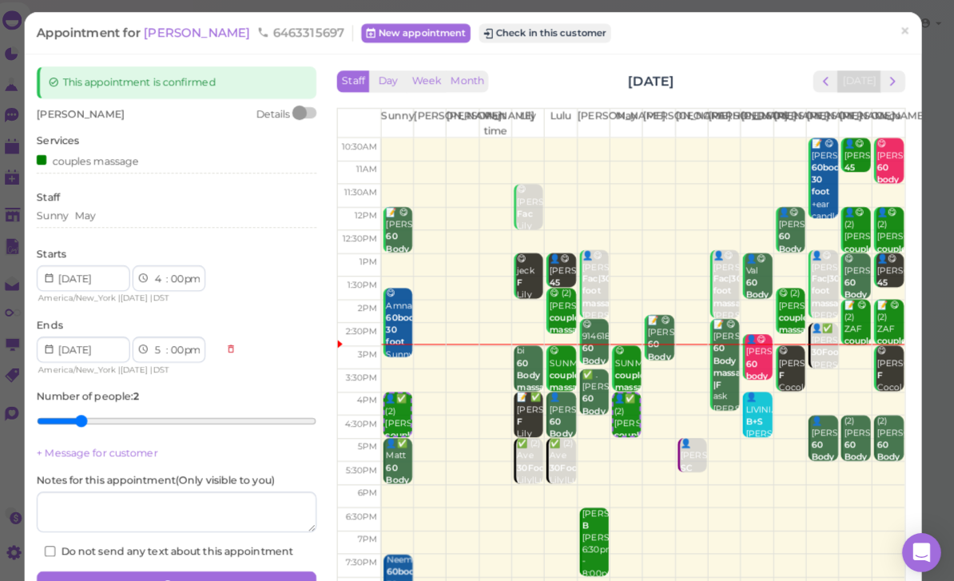
click at [615, 417] on div "👤✅ (2) Enrico Enriquez couples massage May|Sunny 4:00pm - 5:00pm" at bounding box center [628, 442] width 26 height 107
click at [128, 156] on div "couples massage" at bounding box center [97, 159] width 101 height 17
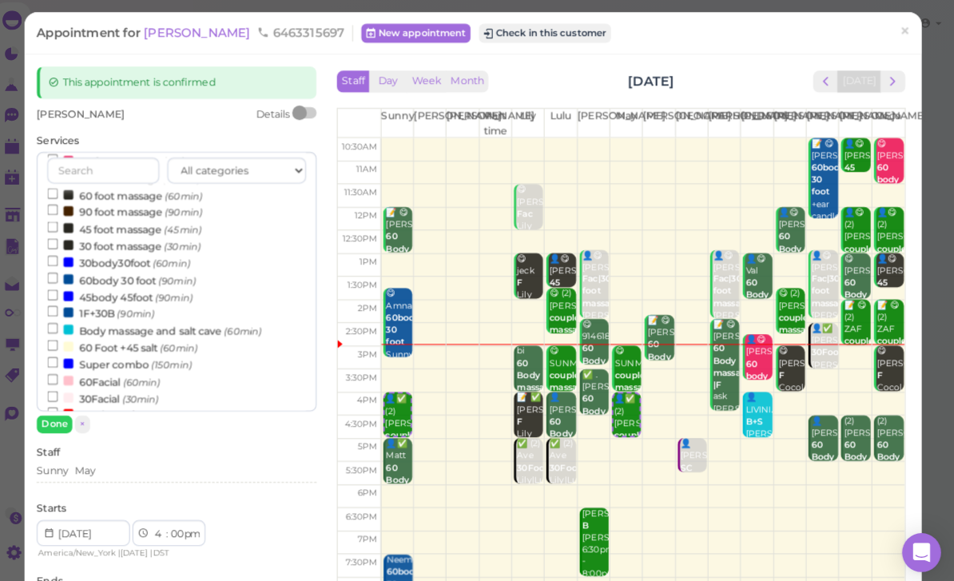
scroll to position [212, 0]
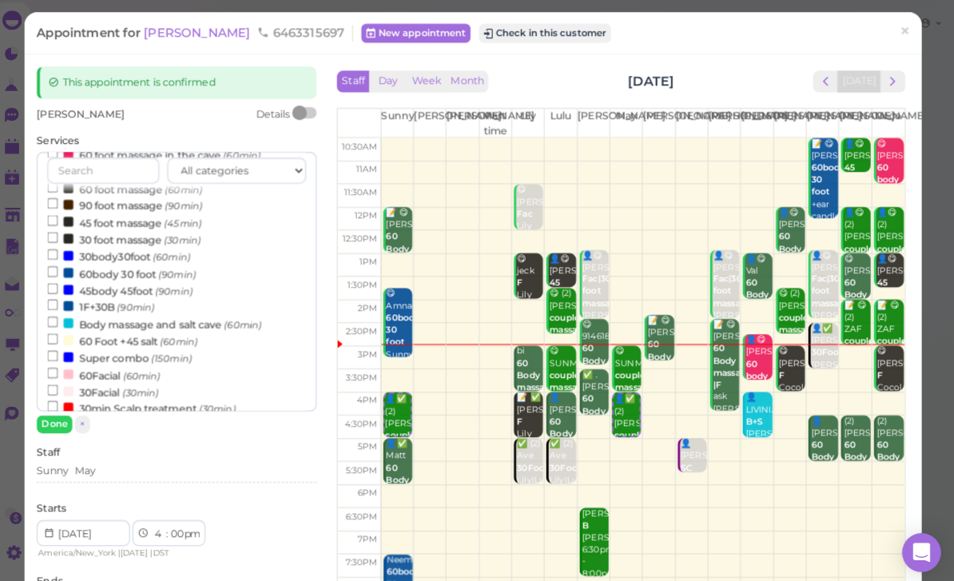
click at [143, 383] on small "(30min)" at bounding box center [149, 388] width 36 height 11
click at [68, 380] on input "30Facial (30min)" at bounding box center [63, 385] width 10 height 10
select select "30"
click at [57, 418] on button "Done" at bounding box center [64, 419] width 35 height 17
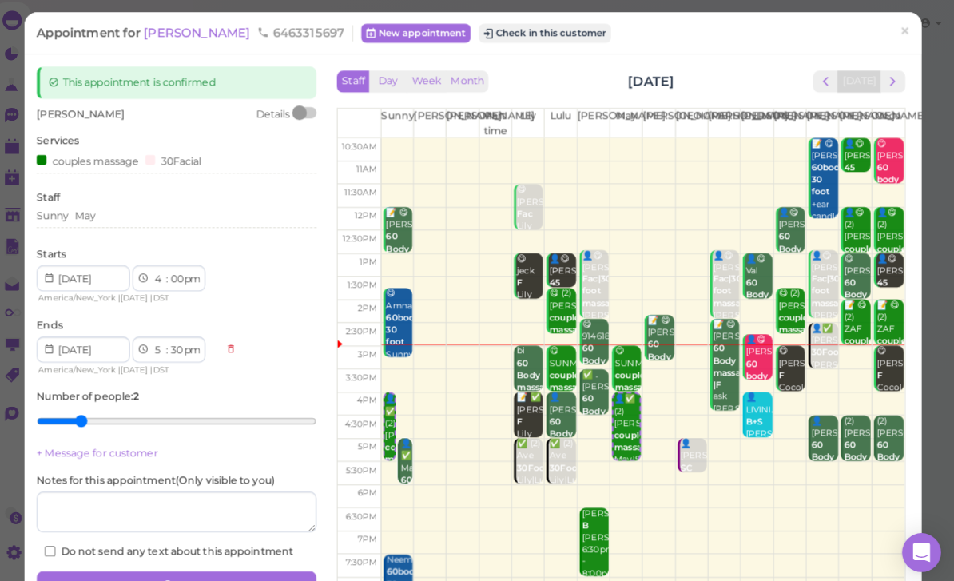
click at [250, 567] on button "Save" at bounding box center [185, 577] width 276 height 26
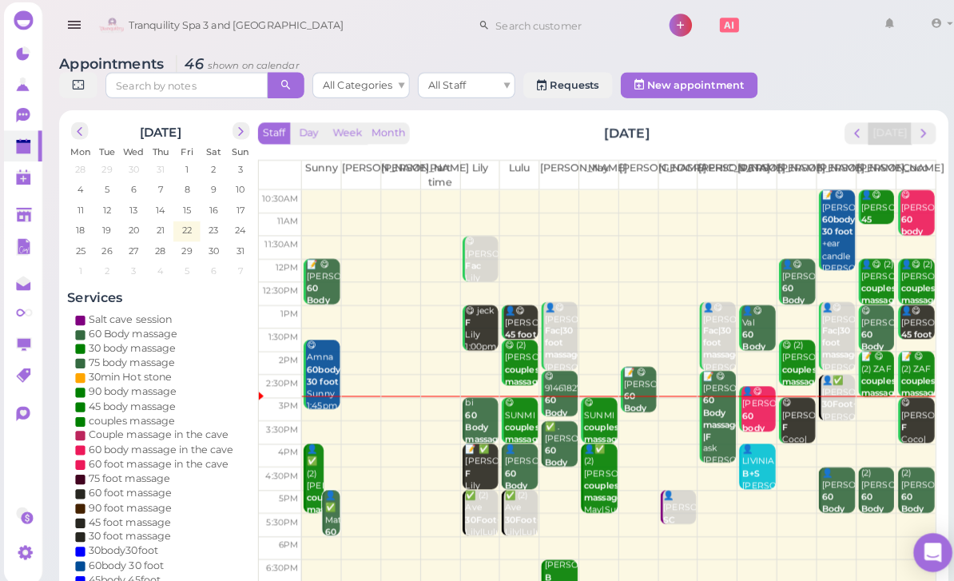
click at [591, 483] on b "couples massage|30Facial" at bounding box center [612, 485] width 75 height 22
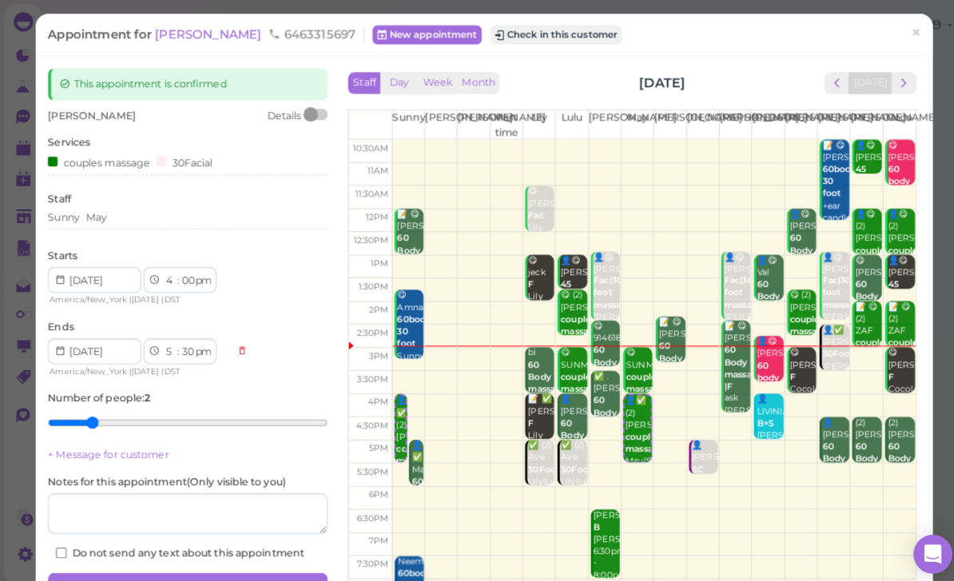
click at [190, 151] on div "30Facial" at bounding box center [181, 159] width 55 height 17
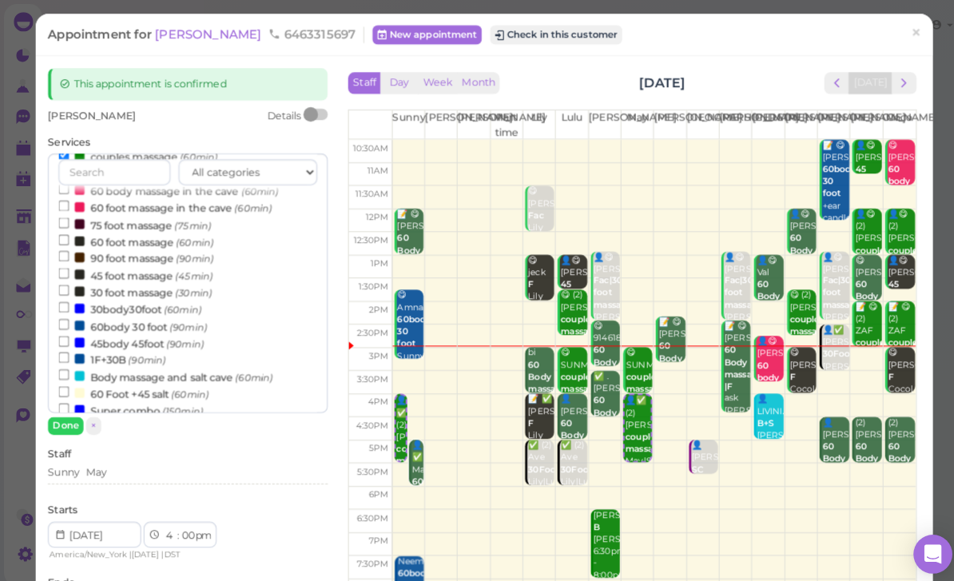
scroll to position [254, 0]
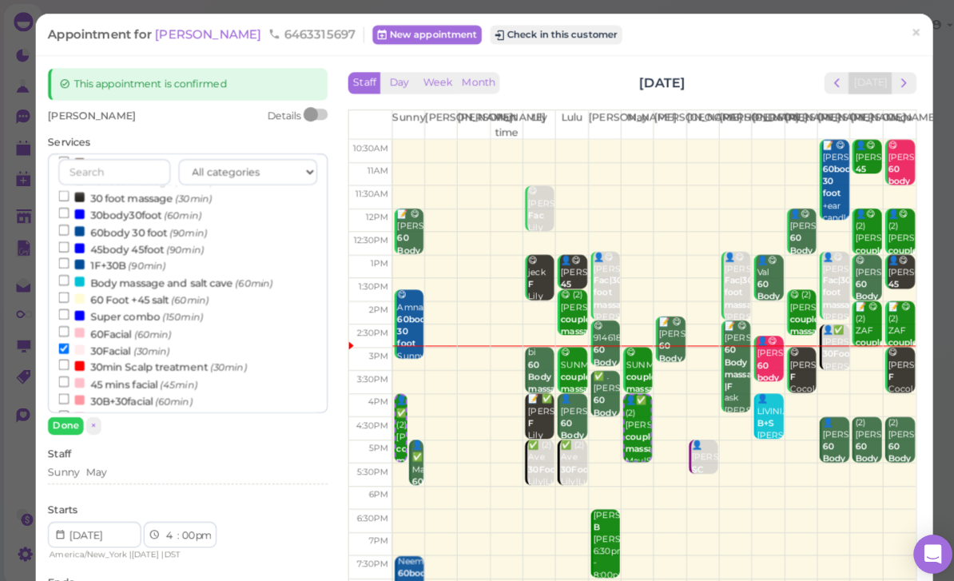
click at [129, 336] on label "30Facial (30min)" at bounding box center [112, 344] width 109 height 17
click at [68, 338] on input "30Facial (30min)" at bounding box center [63, 343] width 10 height 10
select select "00"
click at [68, 418] on button "Done" at bounding box center [64, 419] width 35 height 17
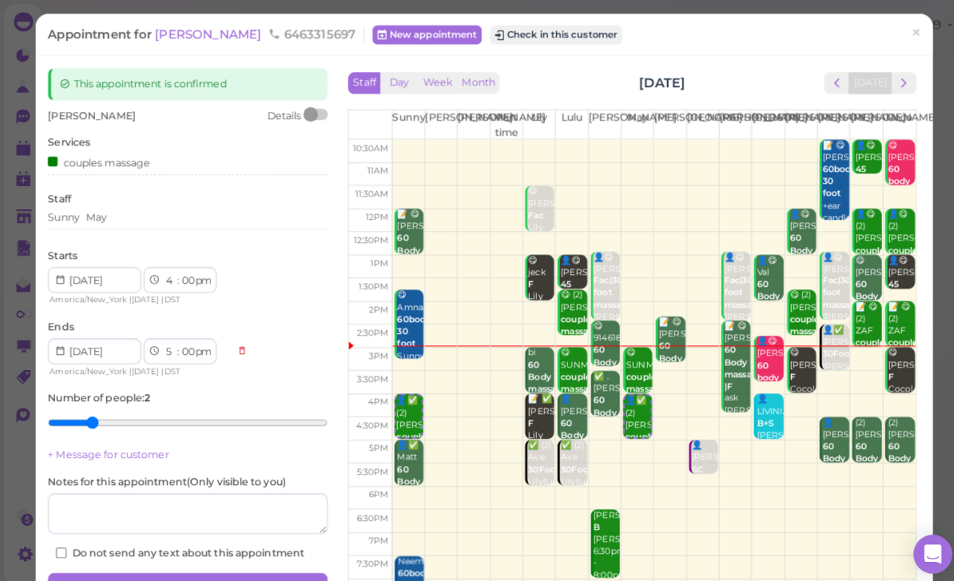
click at [232, 565] on button "Save" at bounding box center [185, 577] width 276 height 26
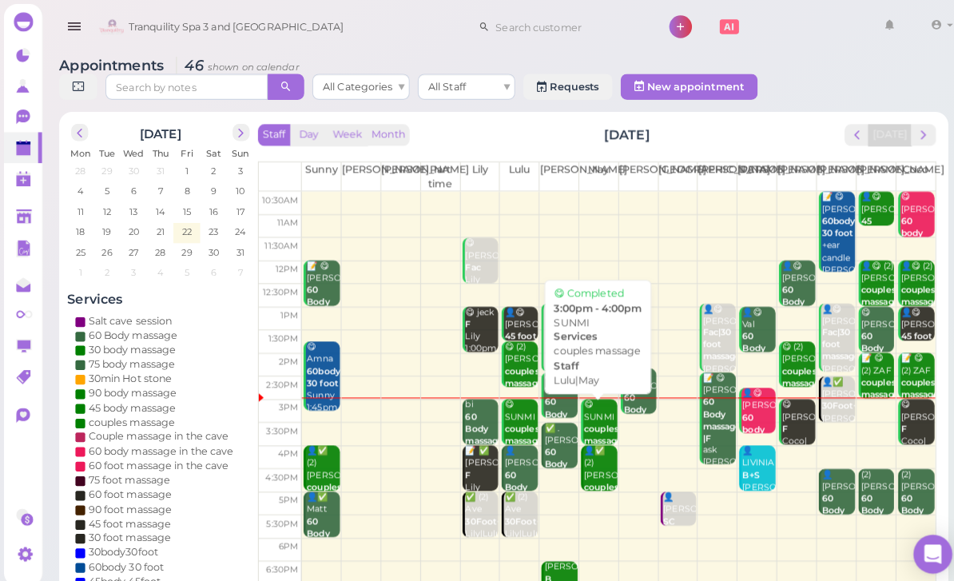
click at [592, 419] on b "couples massage" at bounding box center [594, 428] width 38 height 22
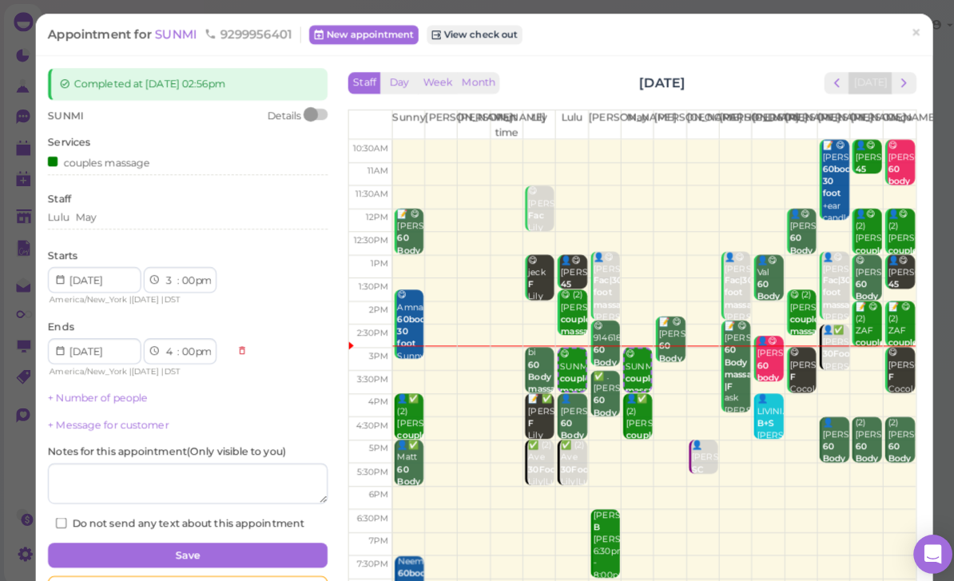
click at [125, 216] on div "Lulu May" at bounding box center [185, 214] width 276 height 14
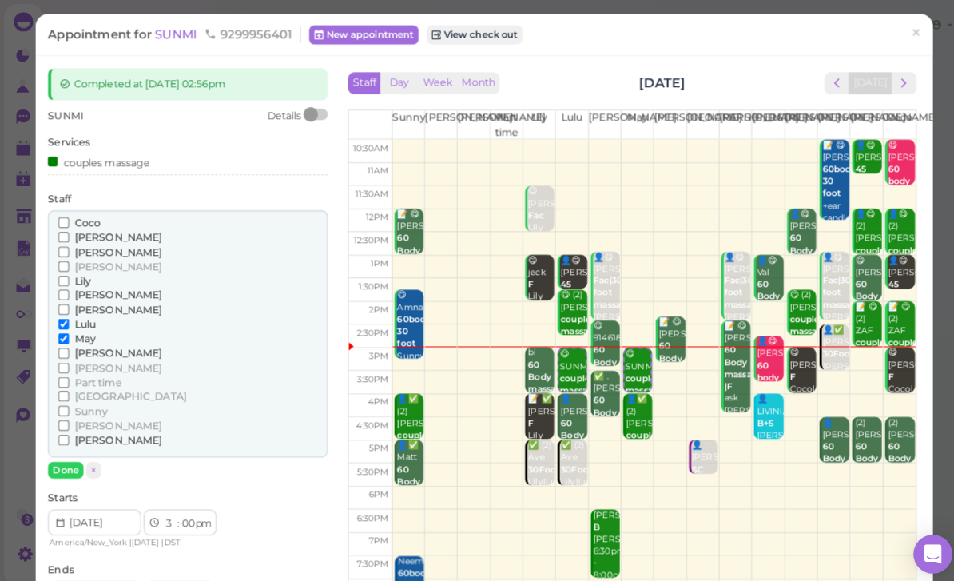
click at [93, 313] on span "Lulu" at bounding box center [83, 319] width 21 height 12
click at [68, 314] on input "Lulu" at bounding box center [63, 319] width 10 height 10
click at [89, 299] on span "[PERSON_NAME]" at bounding box center [116, 305] width 86 height 12
click at [68, 300] on input "[PERSON_NAME]" at bounding box center [63, 305] width 10 height 10
click at [72, 454] on button "Done" at bounding box center [64, 462] width 35 height 17
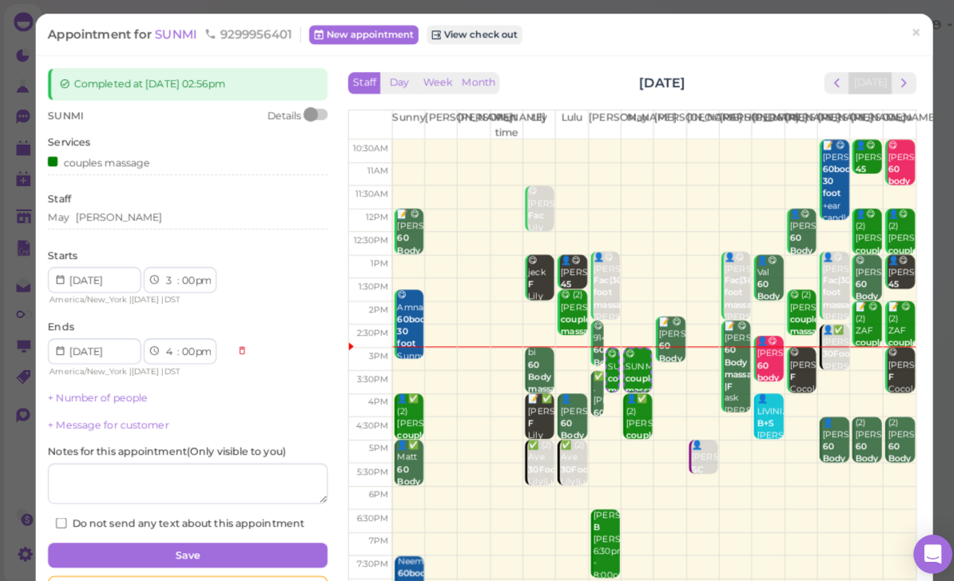
click at [136, 160] on div "couples massage" at bounding box center [97, 159] width 101 height 17
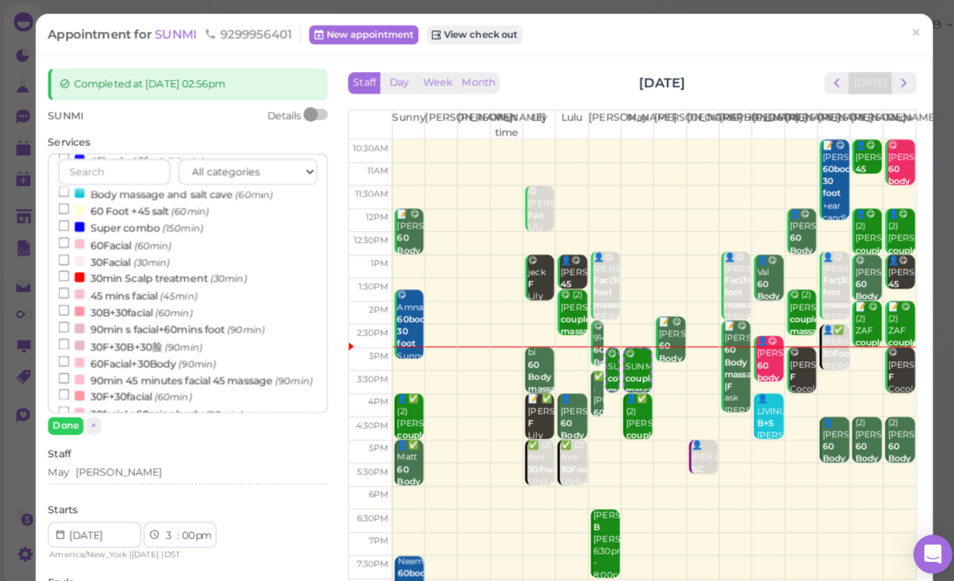
scroll to position [337, 0]
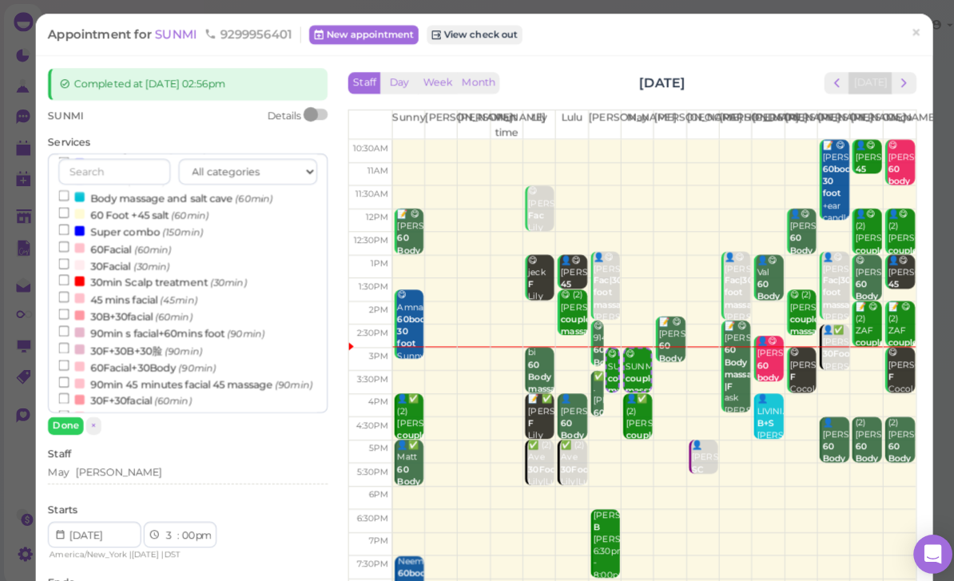
click at [129, 253] on label "30Facial (30min)" at bounding box center [112, 261] width 109 height 17
click at [68, 255] on input "30Facial (30min)" at bounding box center [63, 260] width 10 height 10
select select "30"
click at [71, 419] on button "Done" at bounding box center [64, 419] width 35 height 17
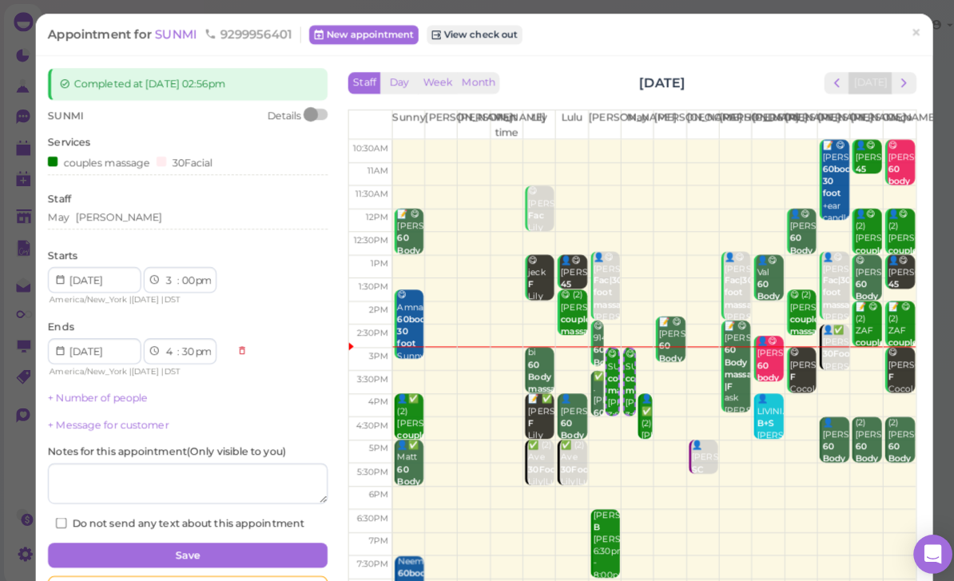
click at [264, 534] on button "Save" at bounding box center [185, 547] width 276 height 26
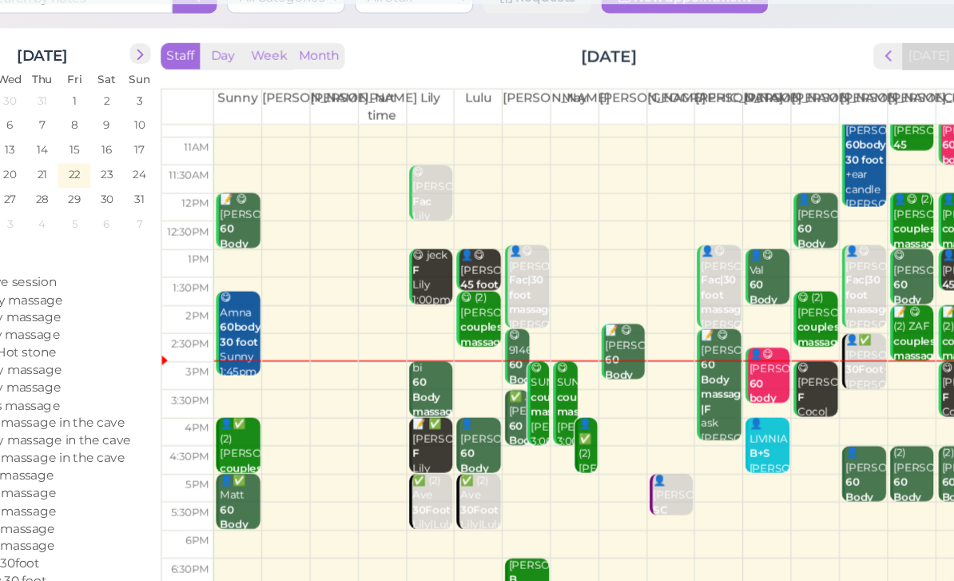
scroll to position [17, 0]
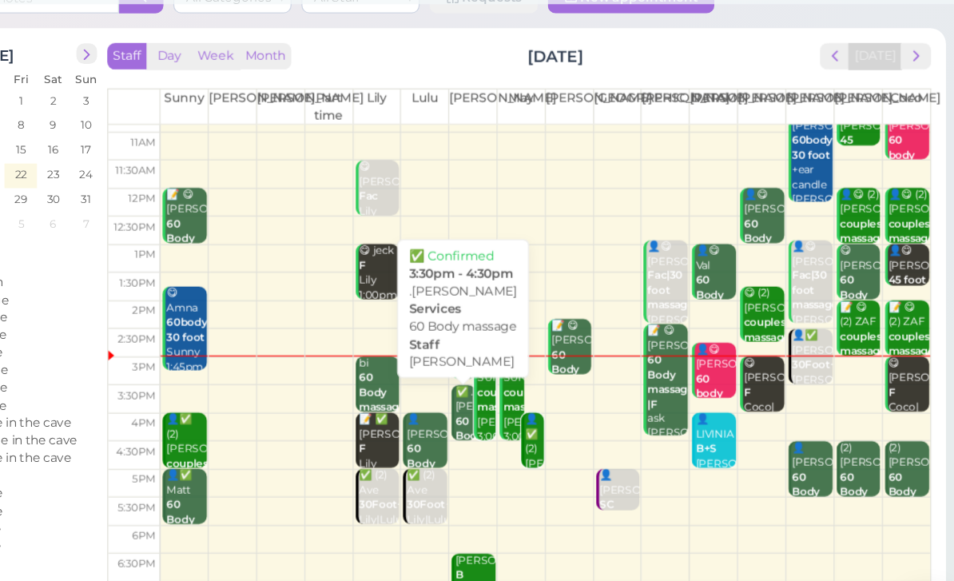
click at [535, 358] on div "✅ .Sarah 60 Body massage Lisa 3:30pm - 4:30pm" at bounding box center [544, 411] width 18 height 107
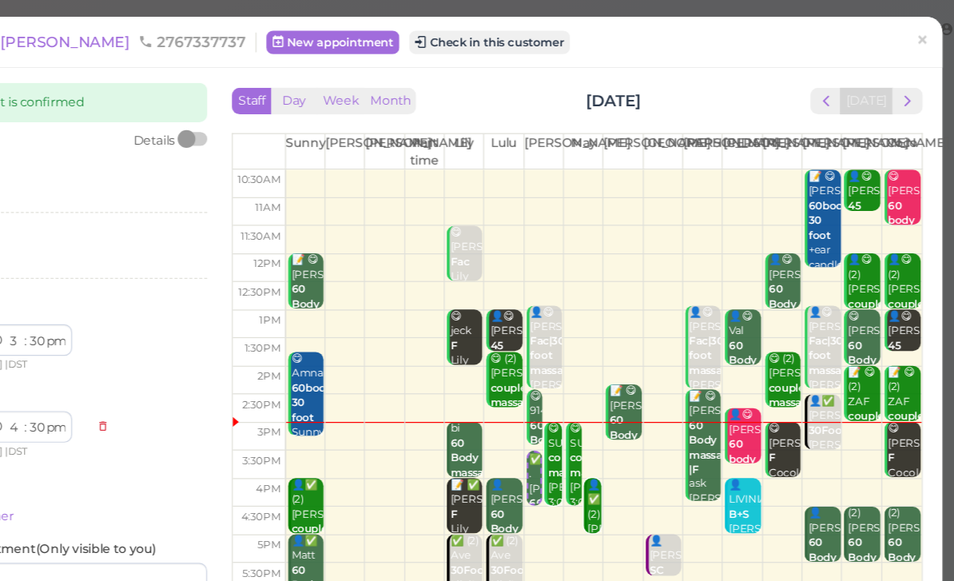
click at [887, 30] on link "×" at bounding box center [902, 34] width 30 height 38
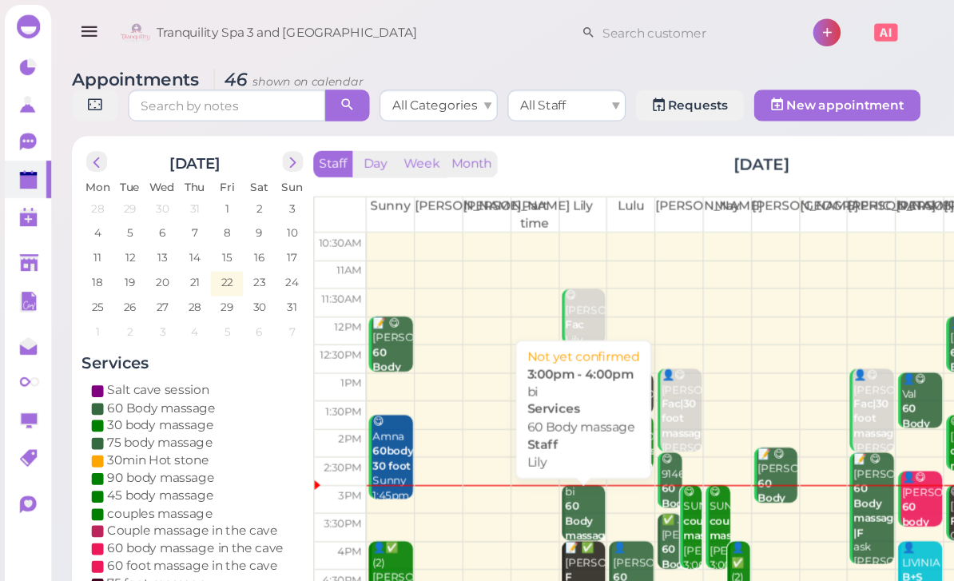
click at [470, 414] on b "60 Body massage" at bounding box center [477, 422] width 38 height 34
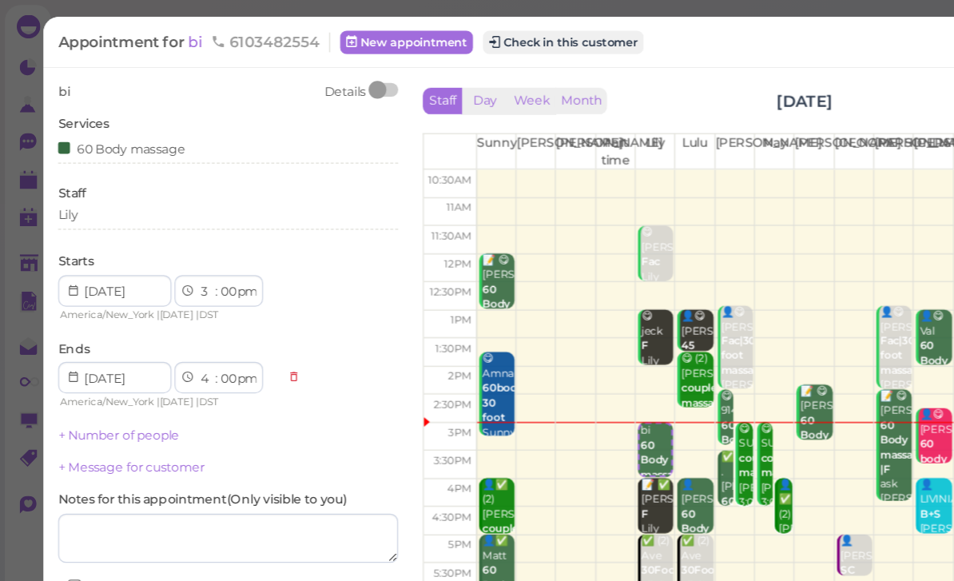
click at [477, 33] on button "Check in this customer" at bounding box center [456, 34] width 130 height 19
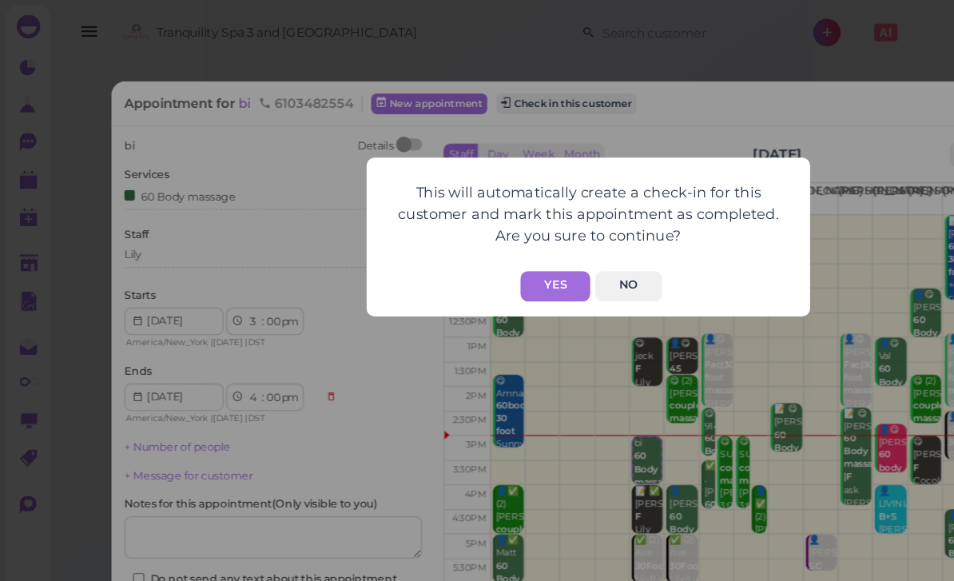
click at [462, 229] on button "Yes" at bounding box center [450, 232] width 57 height 25
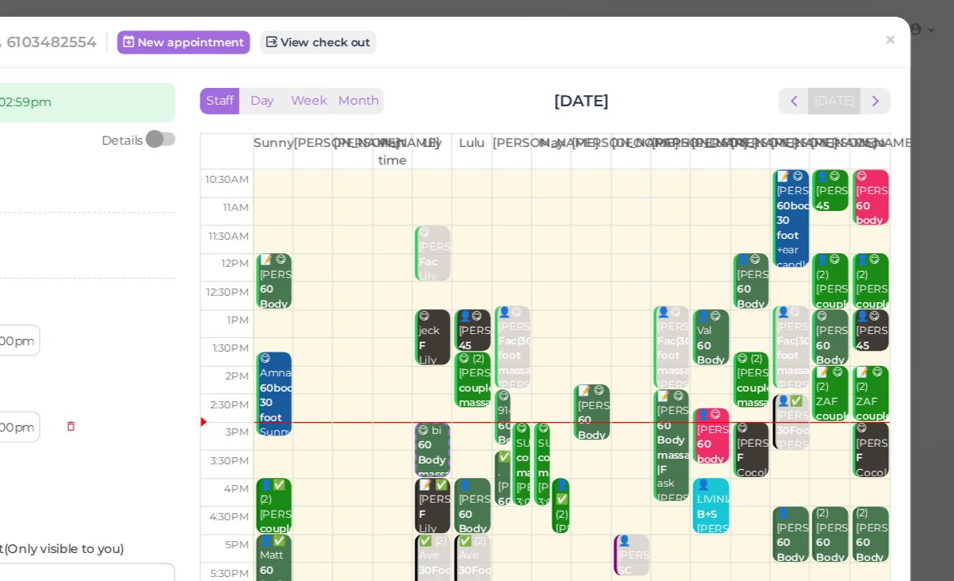
click at [897, 34] on span "×" at bounding box center [902, 33] width 10 height 22
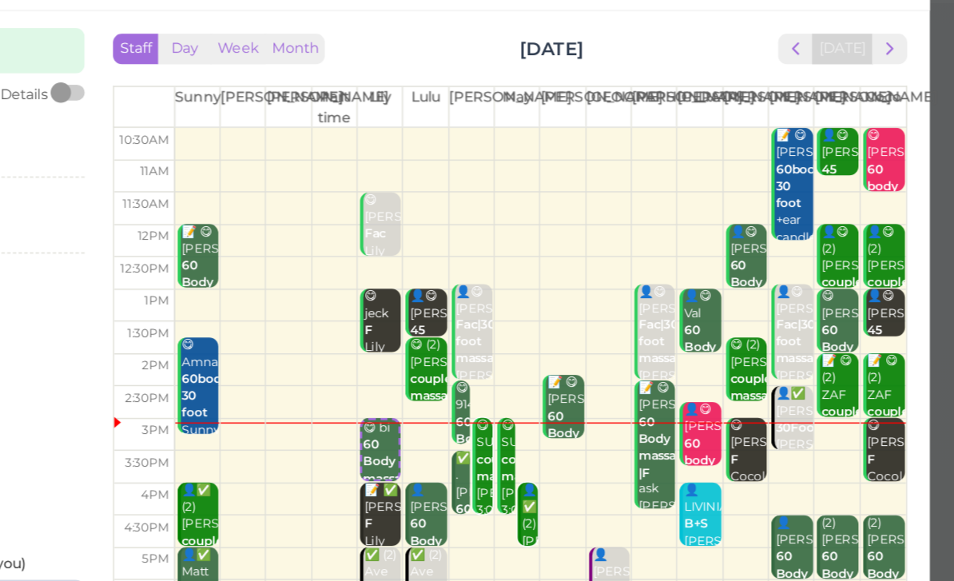
click at [883, 74] on span "next" at bounding box center [890, 81] width 15 height 15
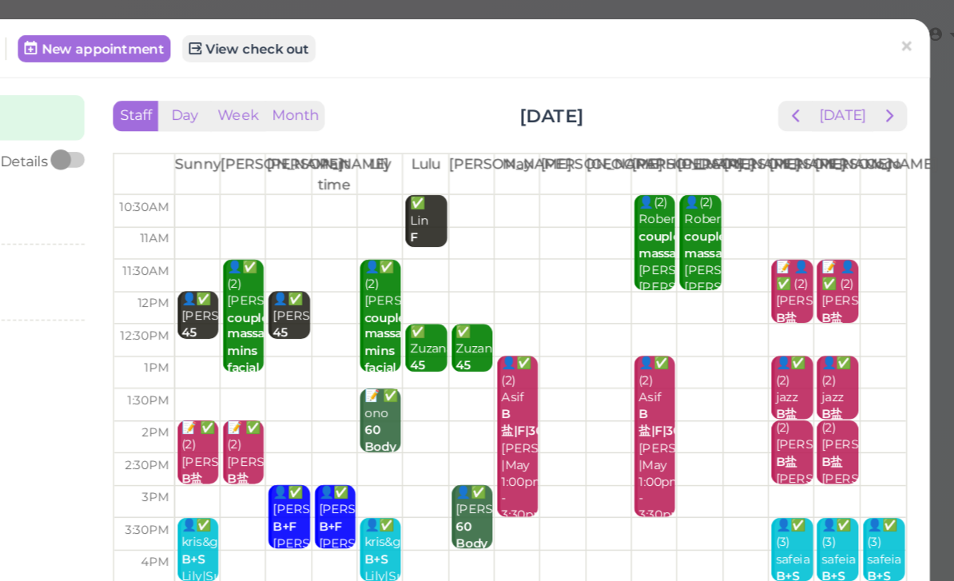
click at [386, 147] on td at bounding box center [644, 148] width 516 height 22
click at [897, 31] on span "×" at bounding box center [902, 33] width 10 height 22
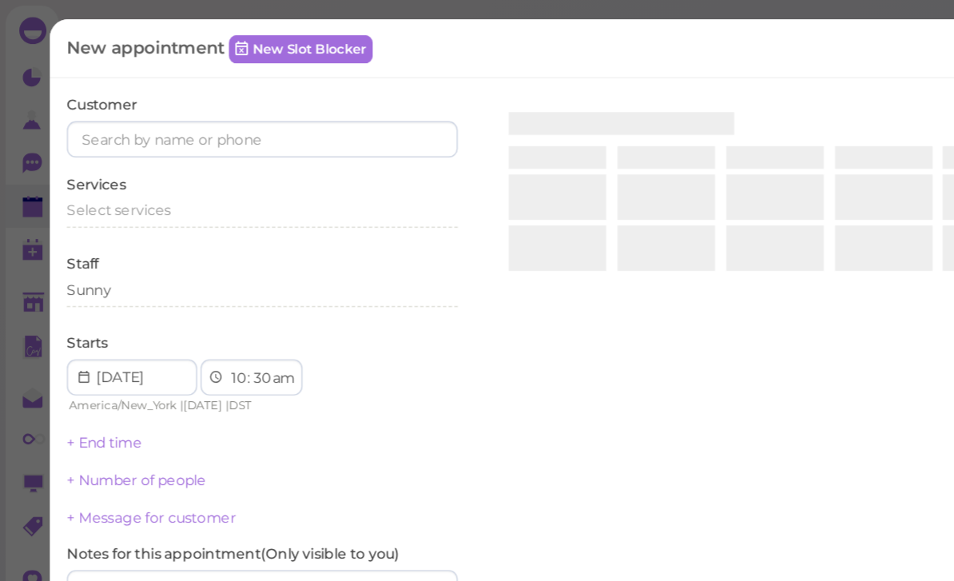
click at [307, 193] on div "Staff Sunny" at bounding box center [185, 201] width 276 height 44
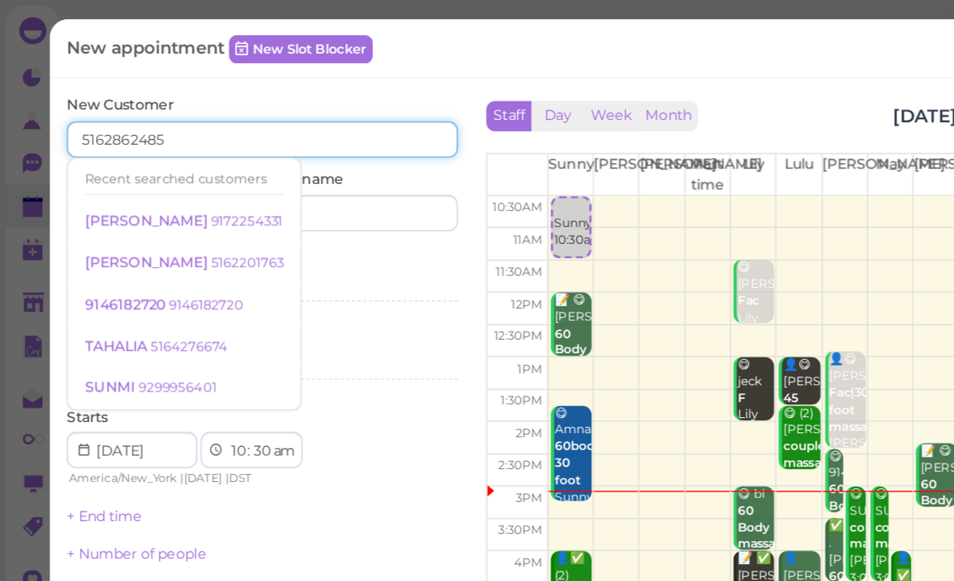
type input "5162862485"
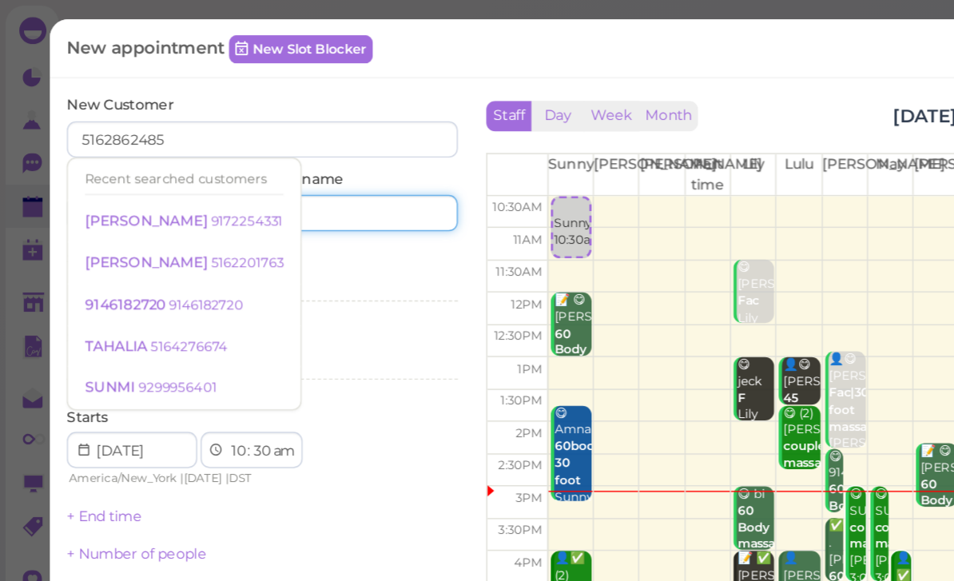
click at [268, 147] on input at bounding box center [256, 150] width 133 height 26
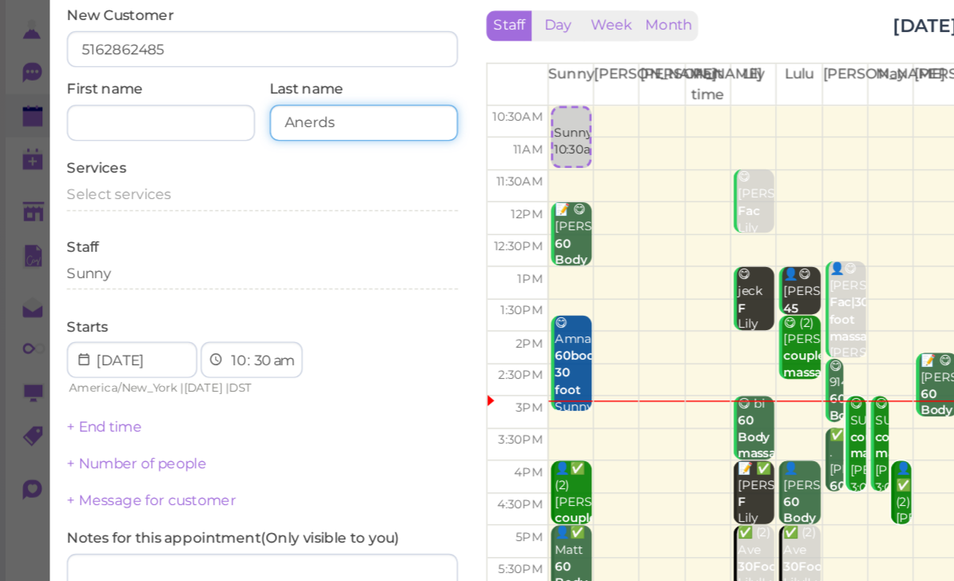
type input "Anerds"
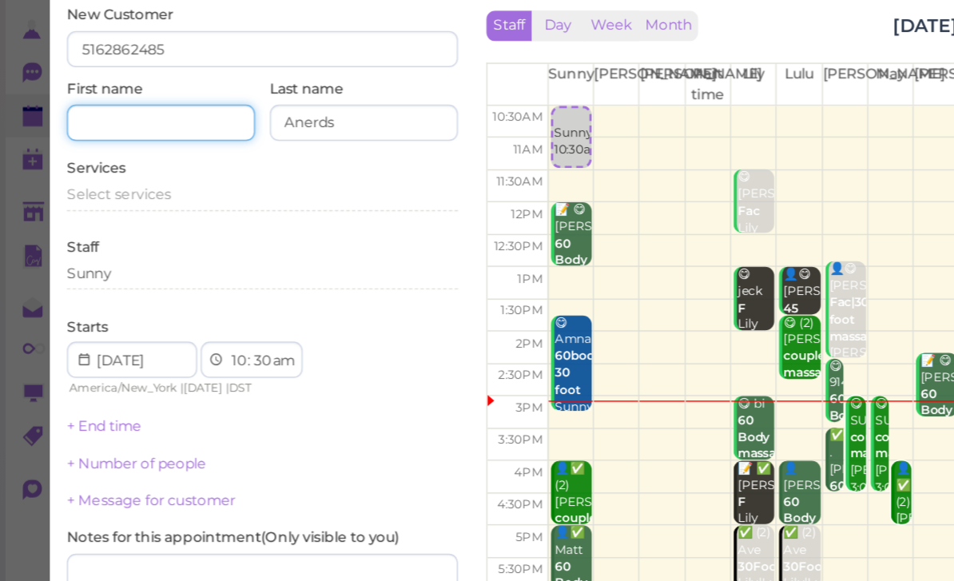
click at [69, 137] on input at bounding box center [113, 150] width 133 height 26
click at [83, 137] on input at bounding box center [113, 150] width 133 height 26
click at [77, 137] on input at bounding box center [113, 150] width 133 height 26
paste input "Anerds"
type input "Anerds"
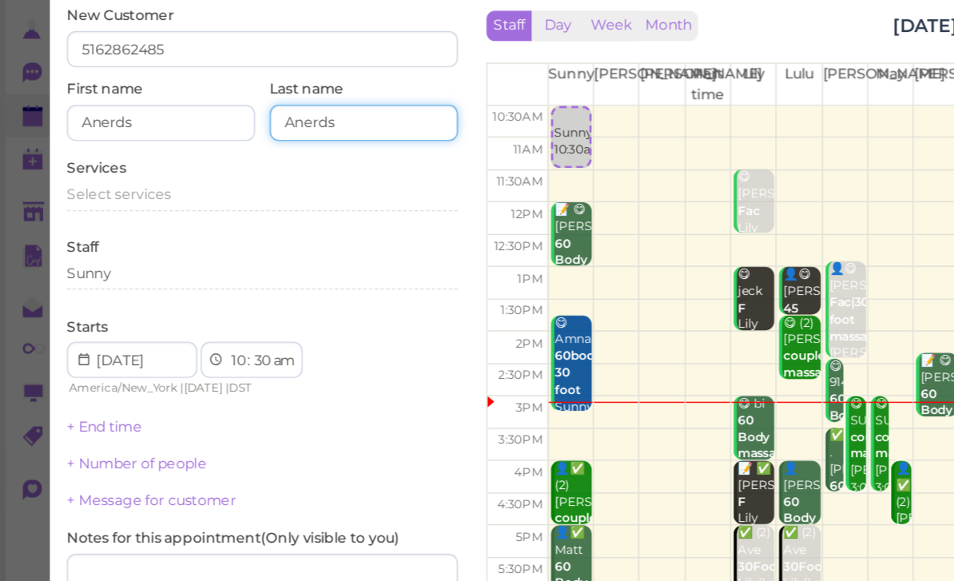
click at [282, 137] on input "Anerds" at bounding box center [256, 150] width 133 height 26
type input "A"
type input "Salcedo"
click at [103, 194] on span "Select services" at bounding box center [83, 200] width 73 height 12
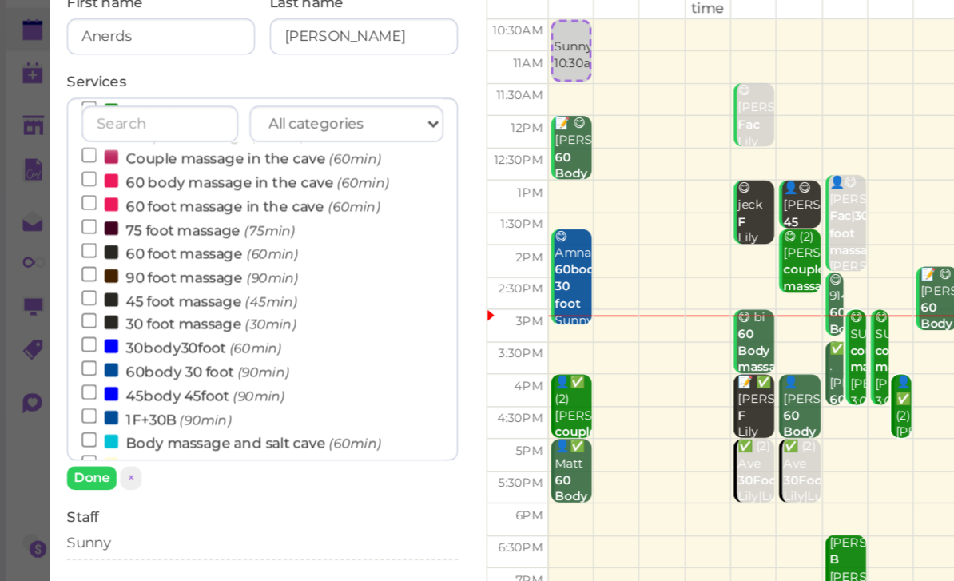
scroll to position [137, 0]
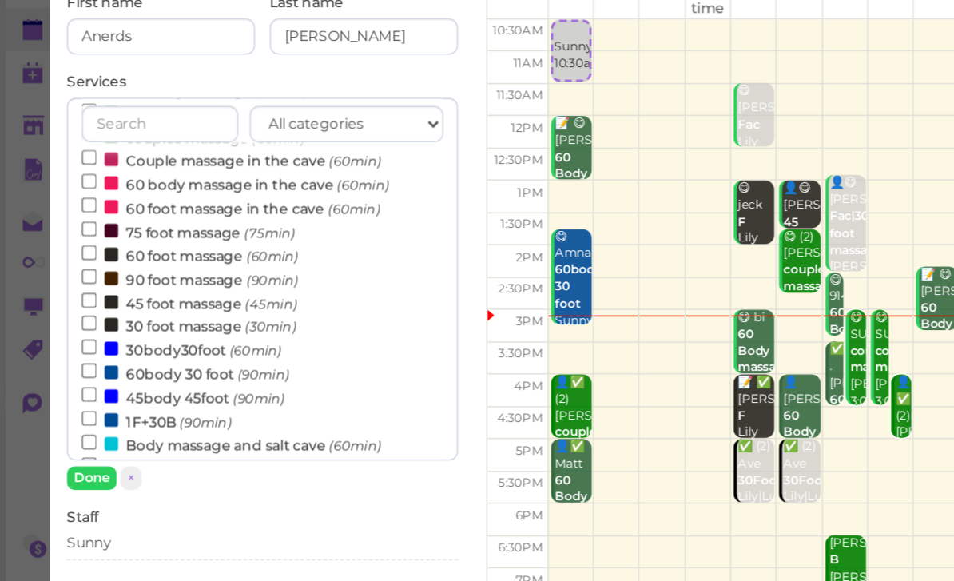
click at [175, 228] on label "Couple massage in the cave (60min)" at bounding box center [163, 236] width 211 height 17
click at [68, 230] on input "Couple massage in the cave (60min)" at bounding box center [63, 235] width 10 height 10
click at [69, 453] on button "Done" at bounding box center [64, 461] width 35 height 17
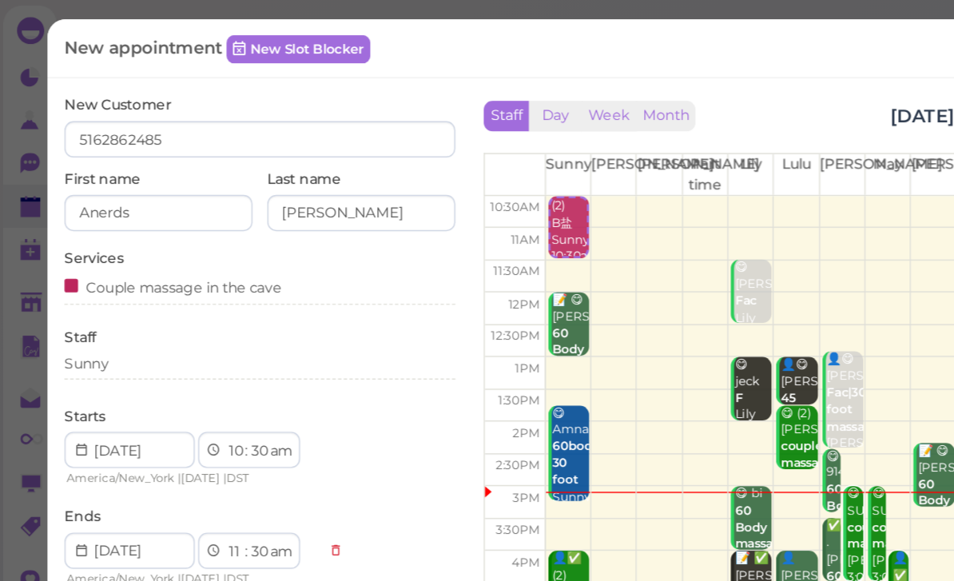
click at [99, 251] on div "Sunny" at bounding box center [185, 256] width 276 height 14
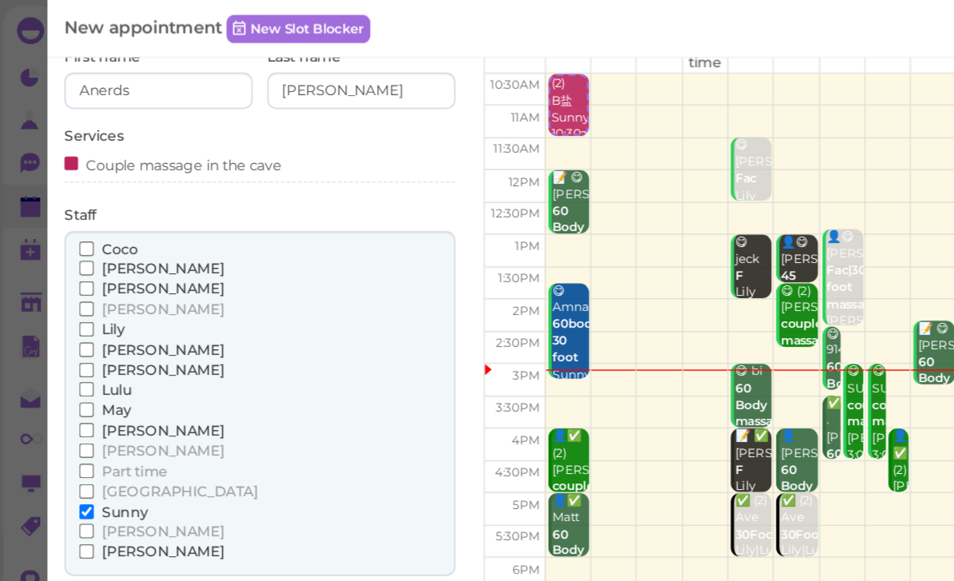
scroll to position [92, 0]
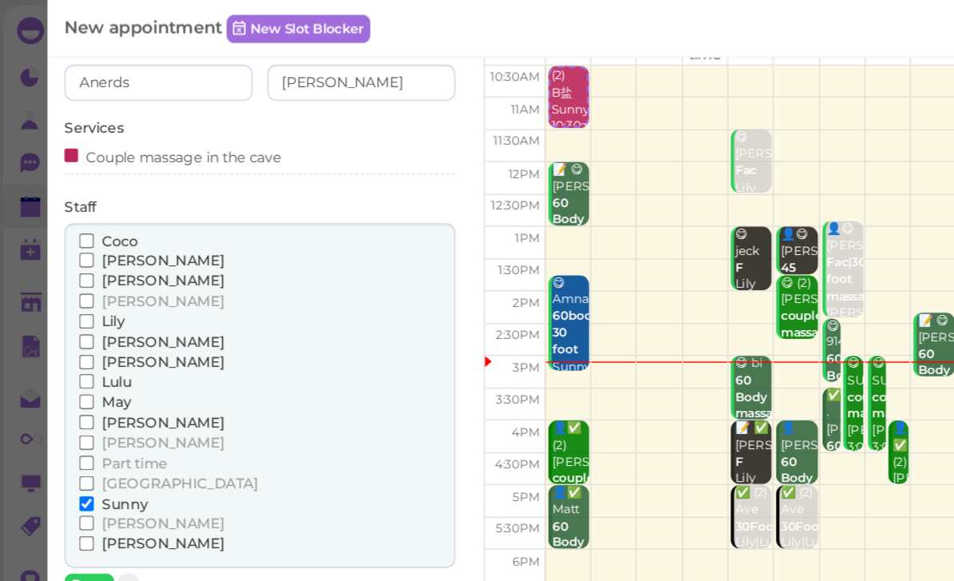
click at [89, 306] on span "[PERSON_NAME]" at bounding box center [116, 312] width 86 height 12
click at [68, 307] on input "[PERSON_NAME]" at bounding box center [63, 312] width 10 height 10
click at [69, 404] on button "Done" at bounding box center [64, 412] width 35 height 17
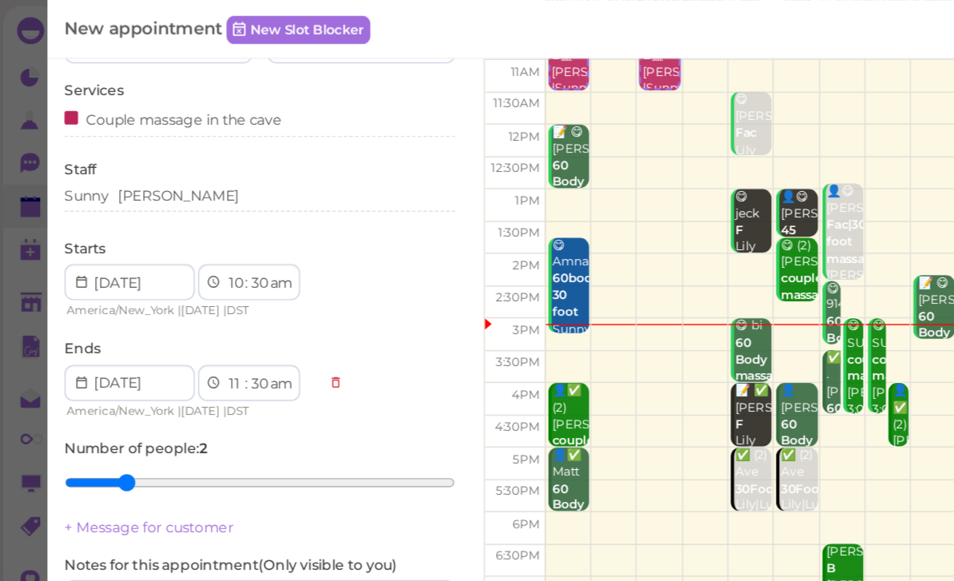
scroll to position [117, 0]
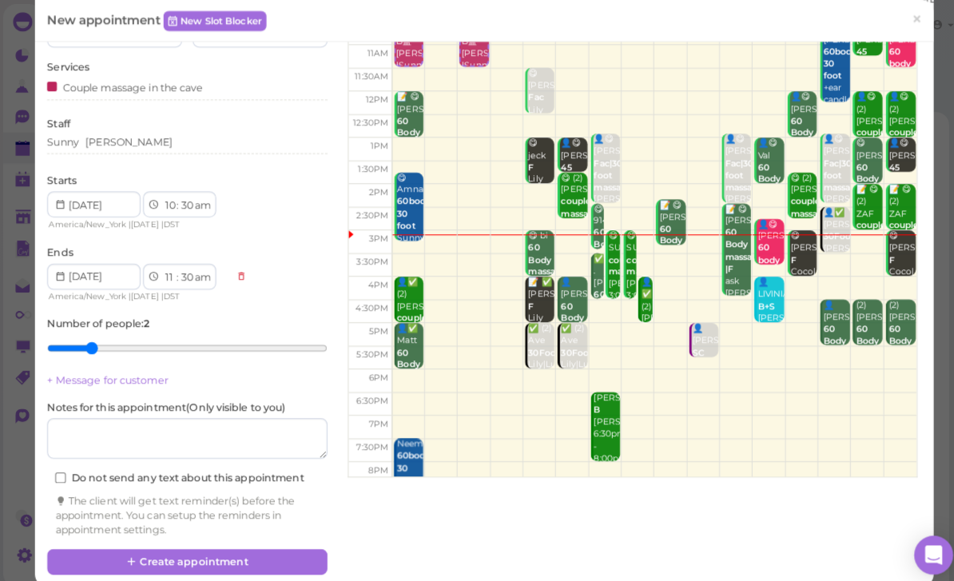
click at [230, 540] on button "Create appointment" at bounding box center [185, 552] width 276 height 26
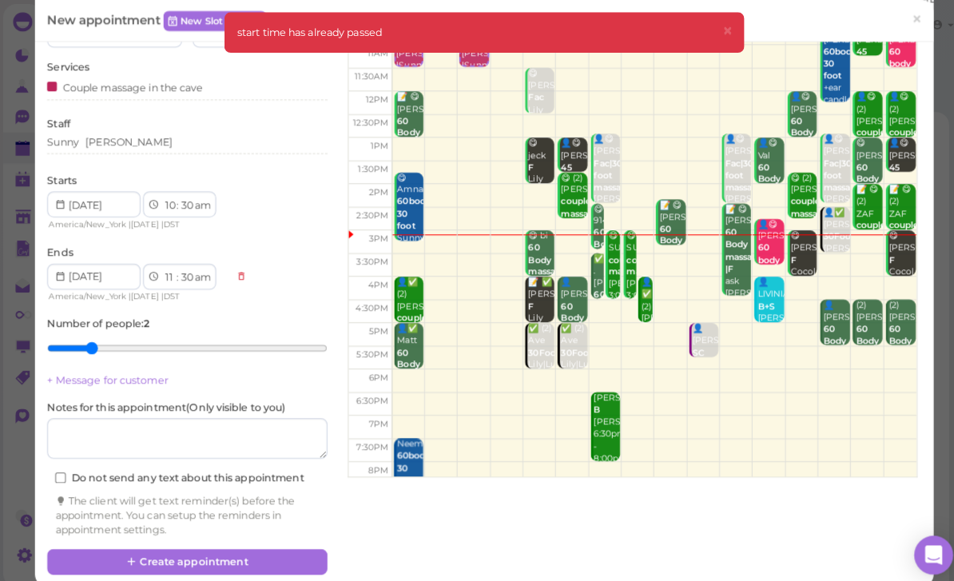
scroll to position [37, 0]
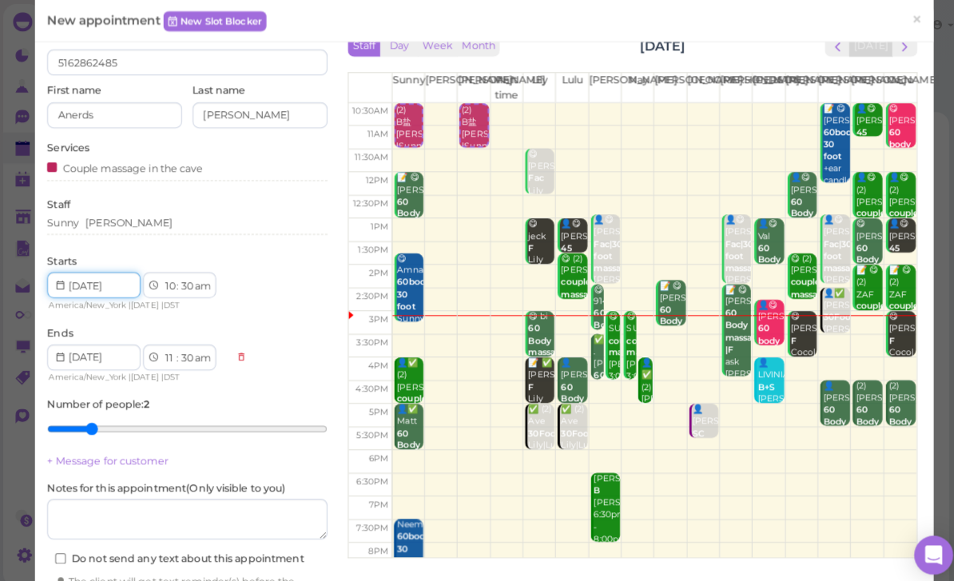
click at [122, 278] on input at bounding box center [93, 281] width 92 height 26
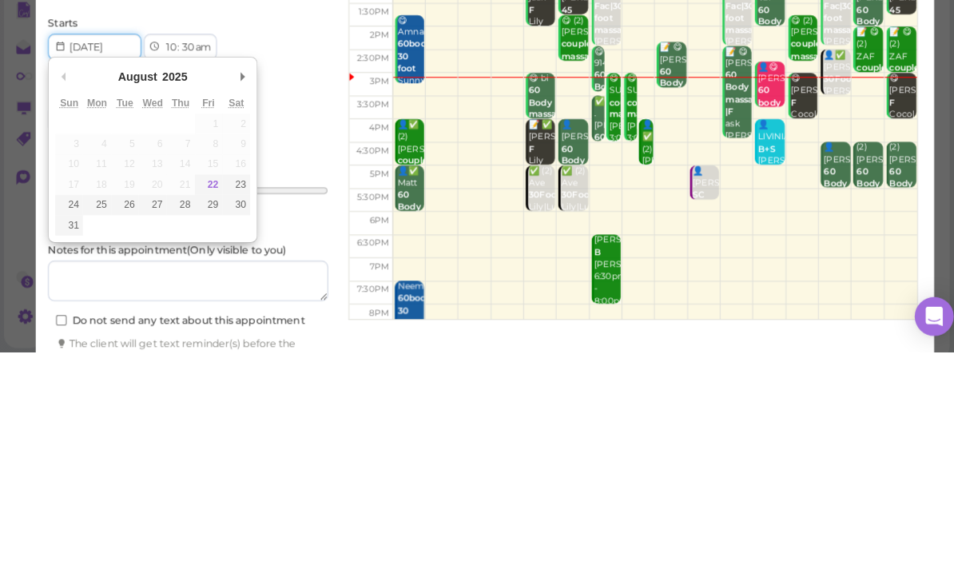
type input "[DATE]"
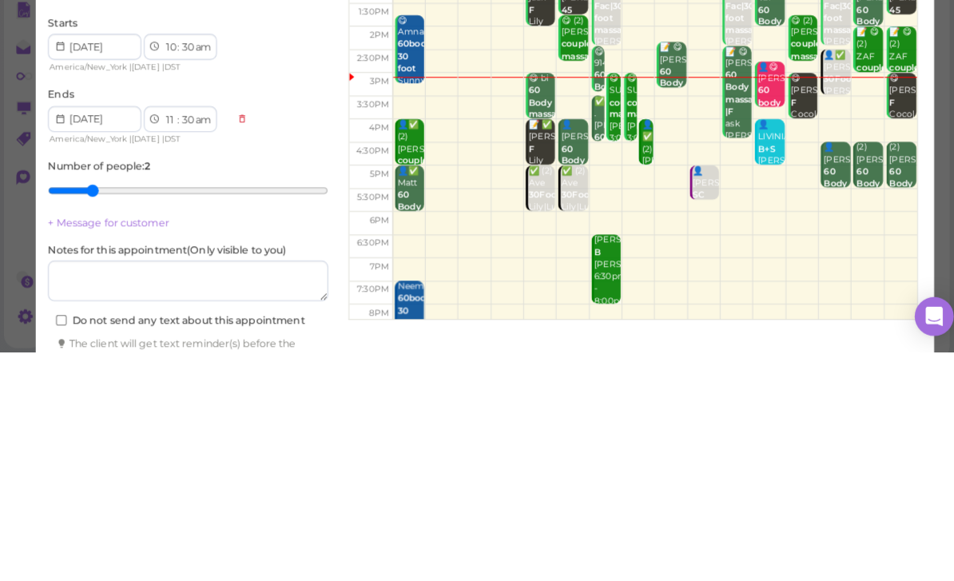
scroll to position [57, 0]
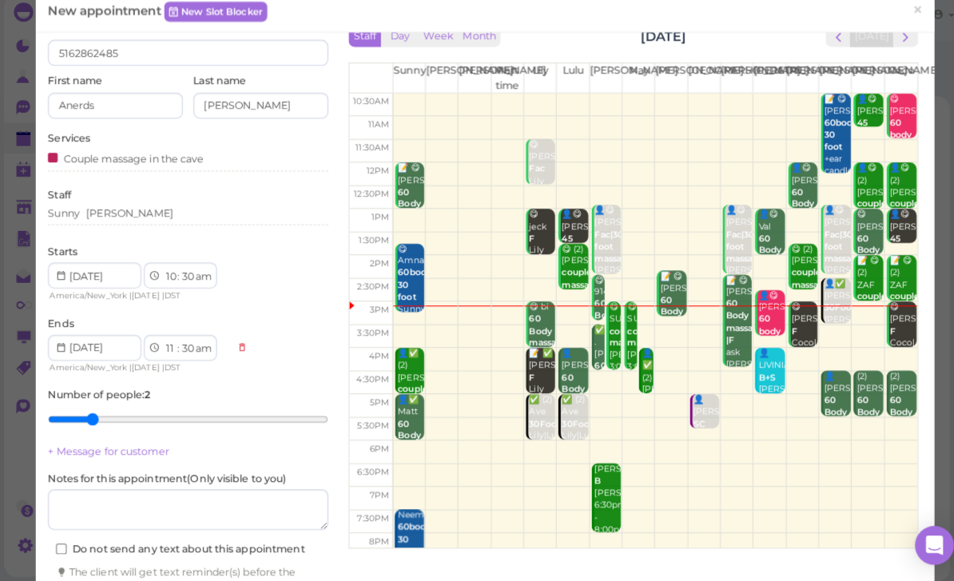
click at [891, 42] on span "next" at bounding box center [890, 45] width 15 height 15
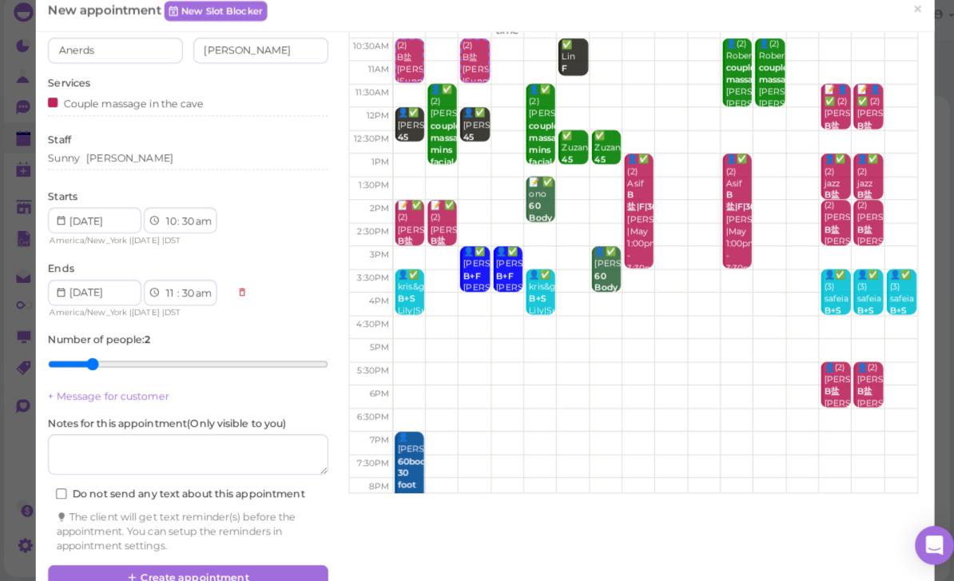
scroll to position [100, 0]
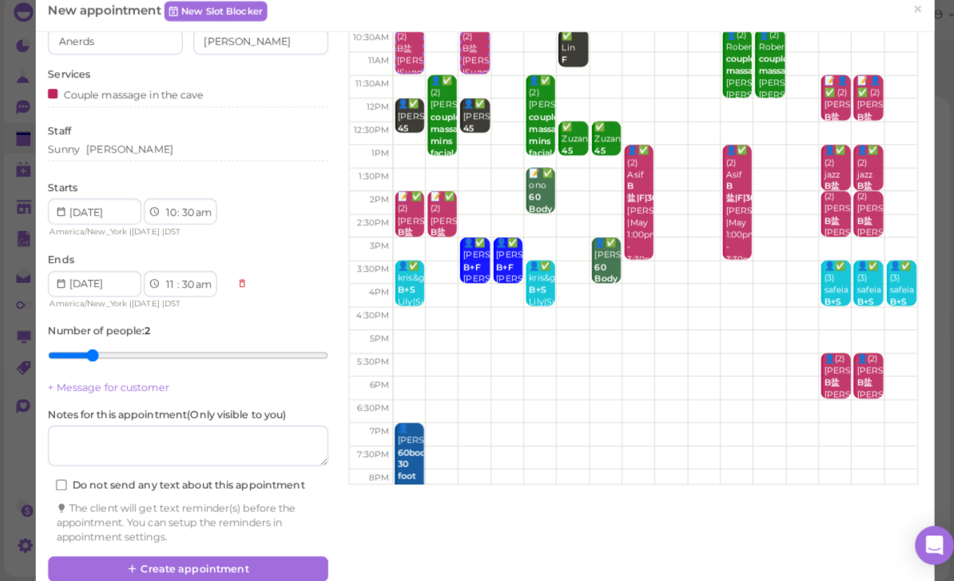
click at [260, 556] on button "Create appointment" at bounding box center [185, 569] width 276 height 26
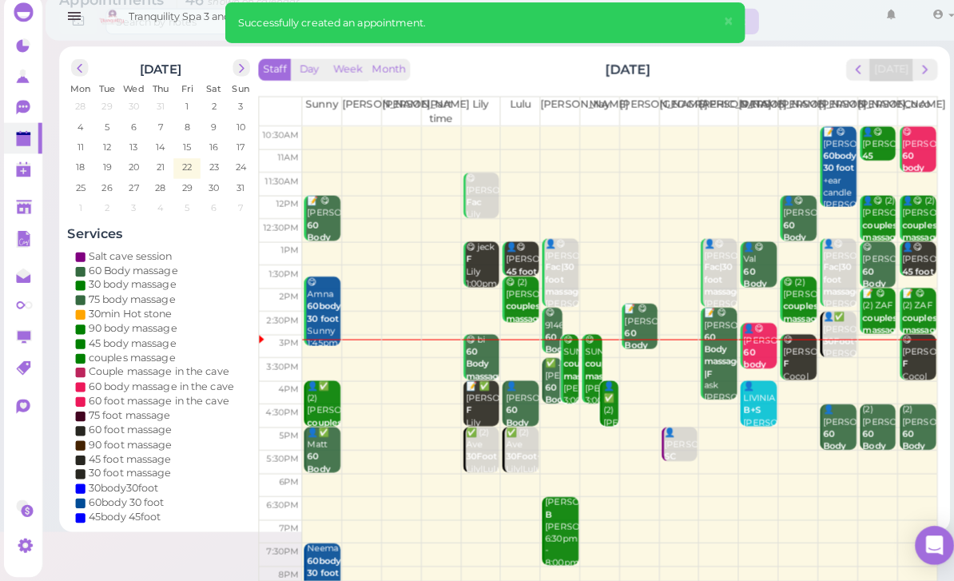
click at [910, 70] on span "next" at bounding box center [909, 77] width 15 height 15
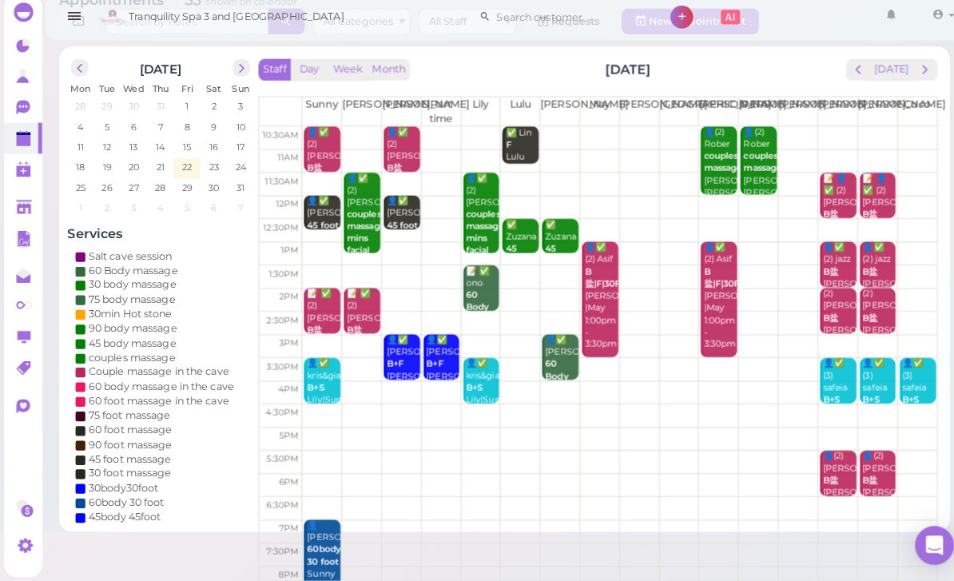
click at [310, 147] on div "👤✅ (2) Anerds Salcedo B盐 Nancy |Sunny 10:30am - 11:30am" at bounding box center [318, 186] width 34 height 107
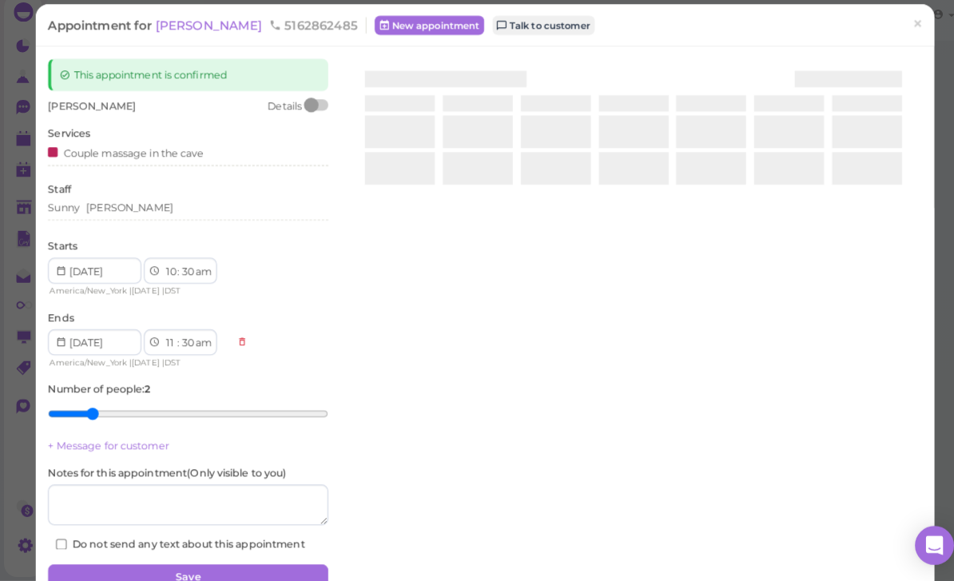
scroll to position [51, 0]
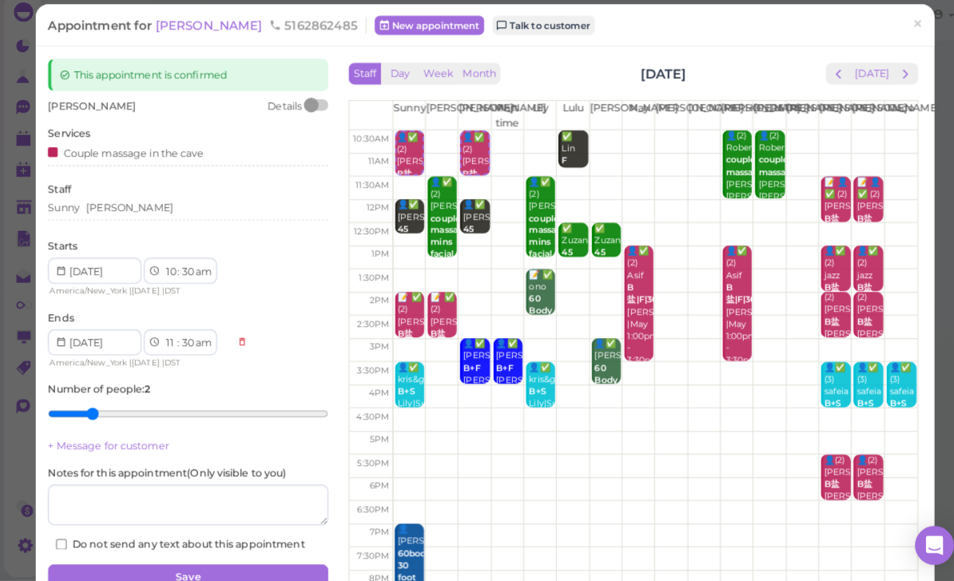
click at [204, 27] on span "[PERSON_NAME]" at bounding box center [207, 33] width 108 height 15
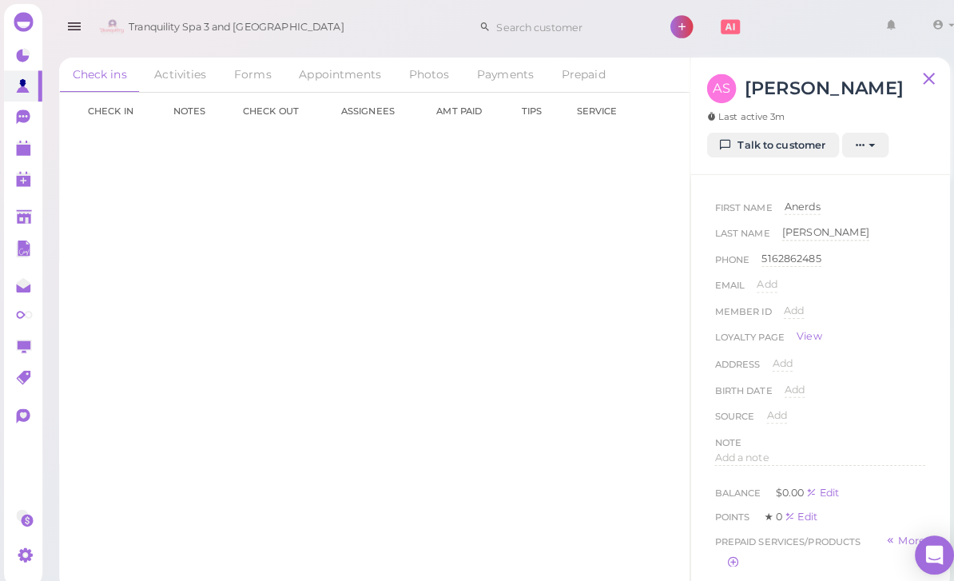
click at [781, 181] on div "First Name Anerds Anerds Last Name Salcedo Salcedo Phone 5162862485 5162862485 …" at bounding box center [806, 364] width 255 height 385
click at [772, 180] on div "First Name Anerds Anerds Last Name Salcedo Salcedo Phone 5162862485 5162862485 …" at bounding box center [806, 364] width 255 height 385
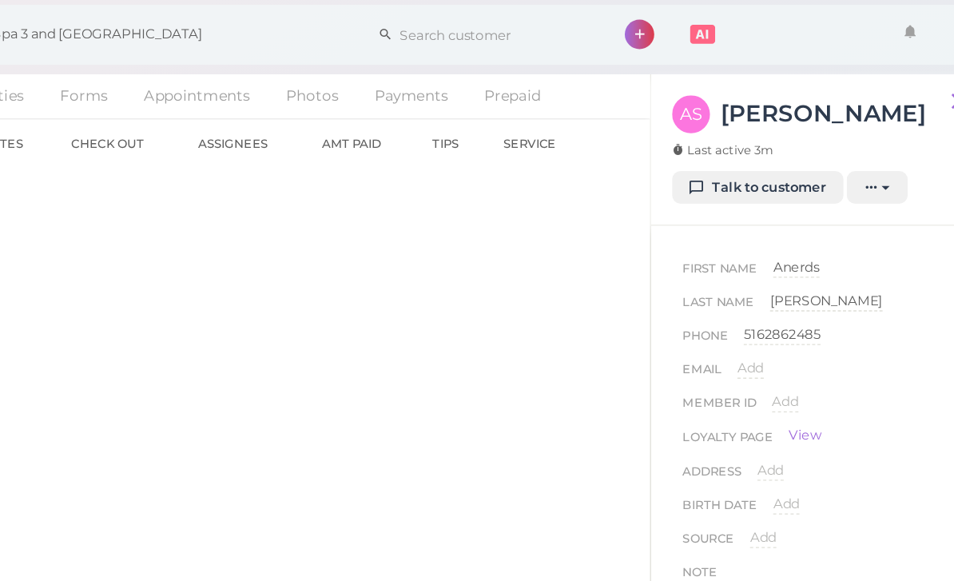
scroll to position [22, 0]
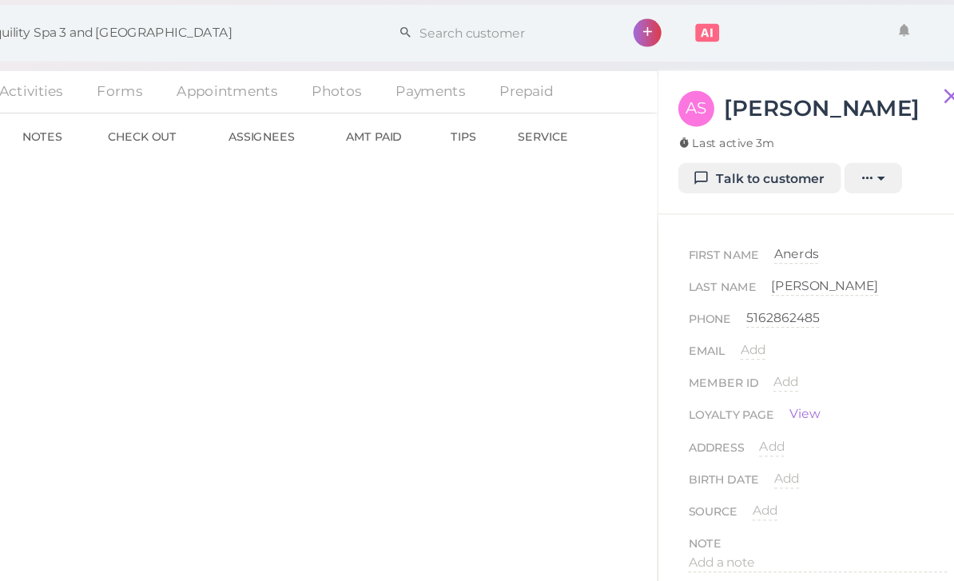
click at [695, 130] on link "Talk to customer" at bounding box center [760, 143] width 130 height 26
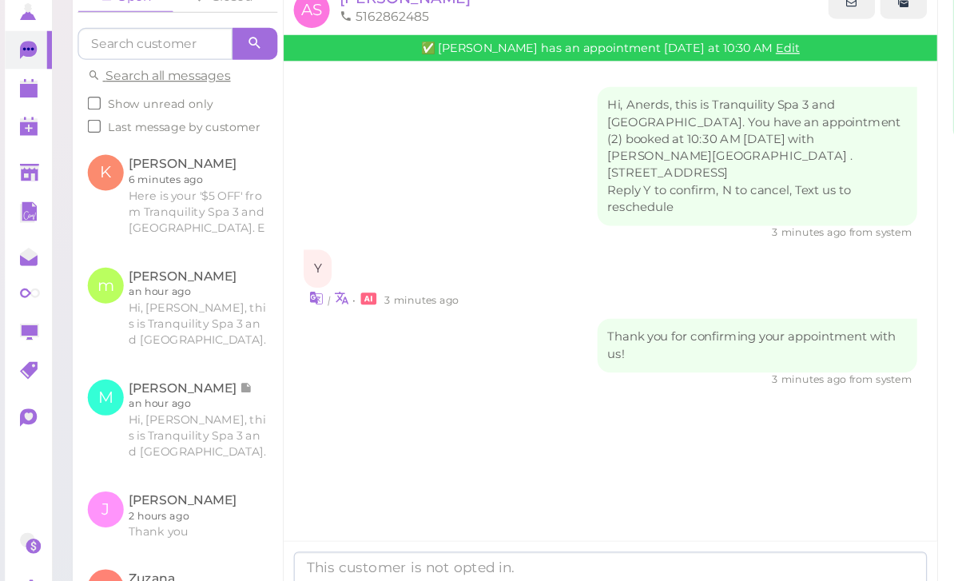
scroll to position [51, 0]
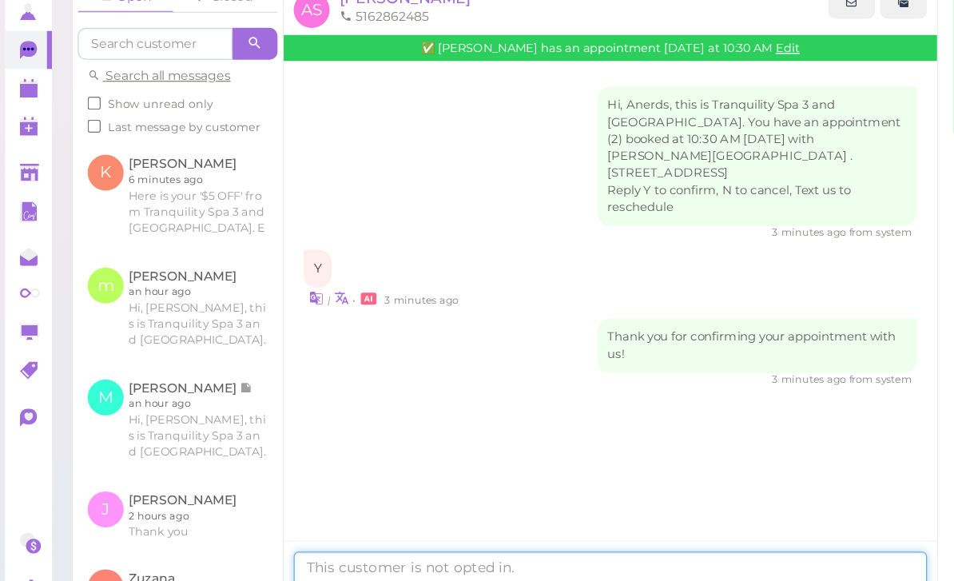
click at [328, 516] on textarea at bounding box center [488, 532] width 506 height 32
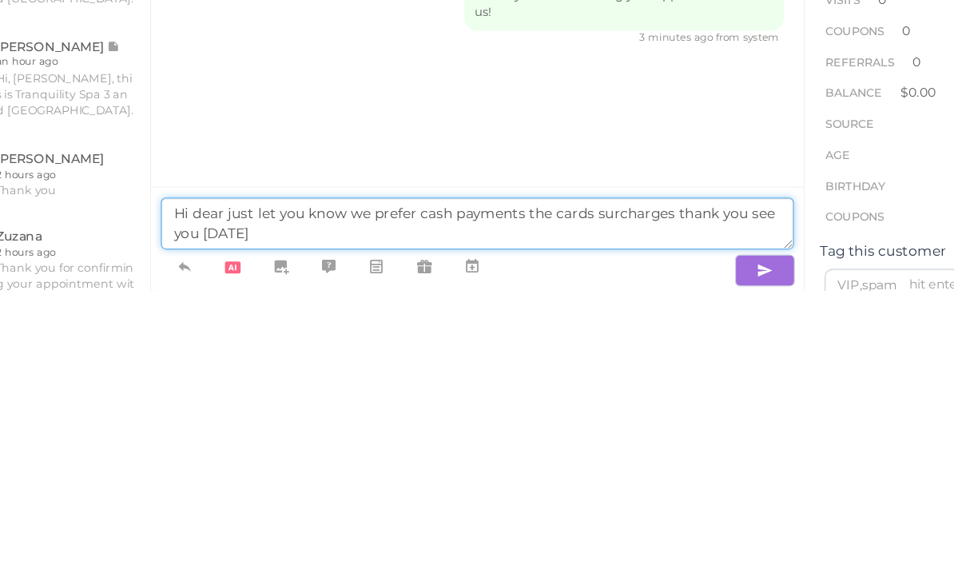
type textarea "Hi dear just let you know we prefer cash payments the cards surcharges thank yo…"
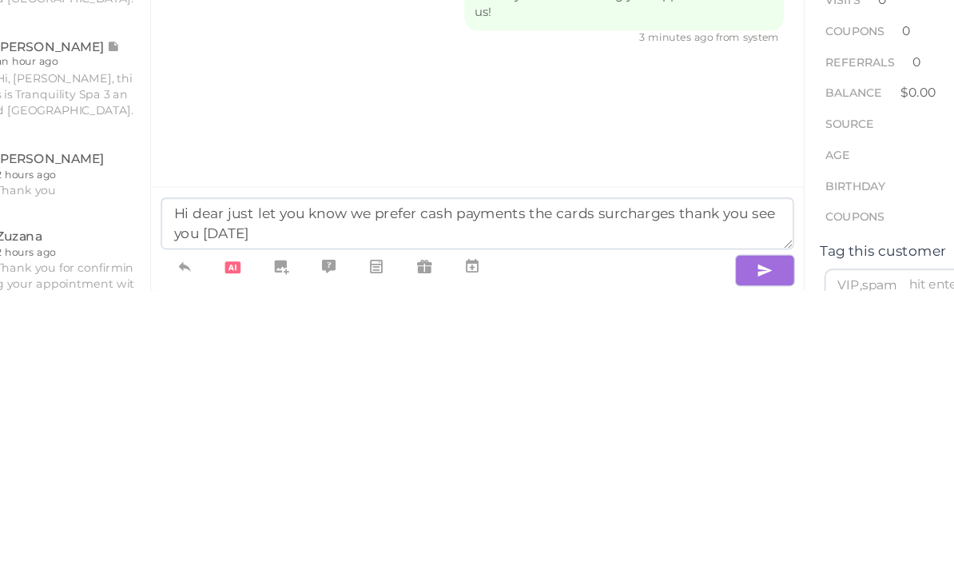
click at [712, 557] on icon "button" at bounding box center [718, 565] width 13 height 16
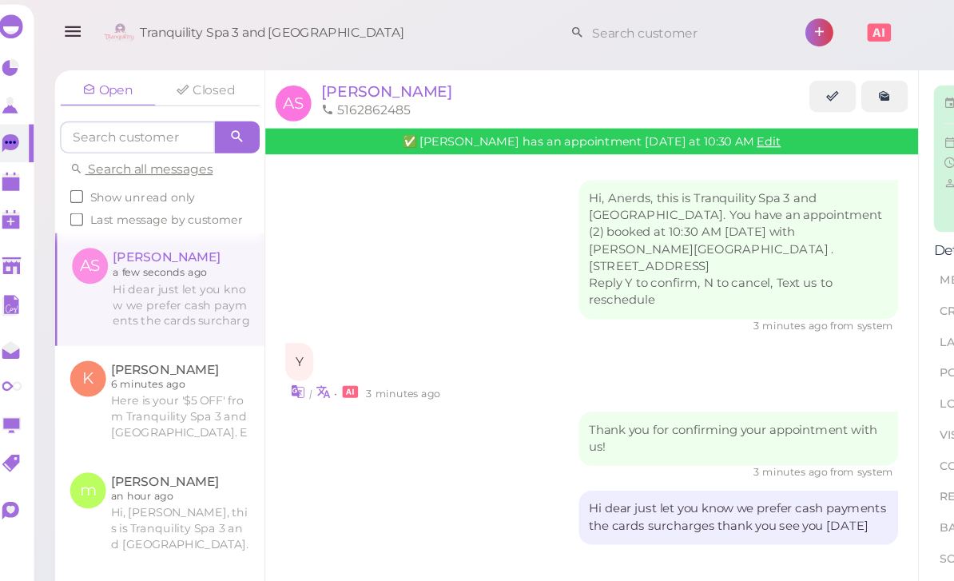
scroll to position [0, 0]
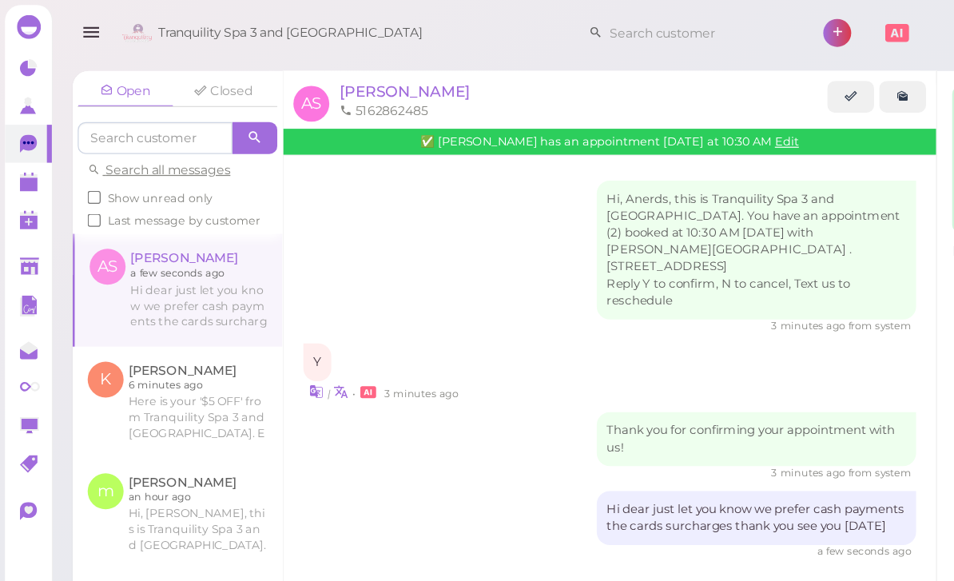
click at [23, 145] on polygon at bounding box center [23, 147] width 14 height 11
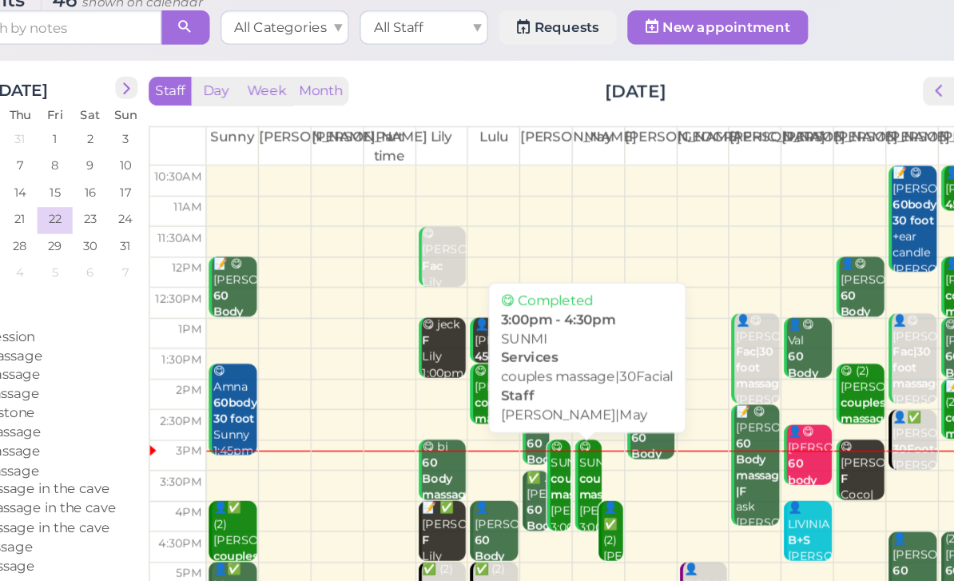
click at [575, 417] on b "couples massage|30Facial" at bounding box center [612, 428] width 75 height 22
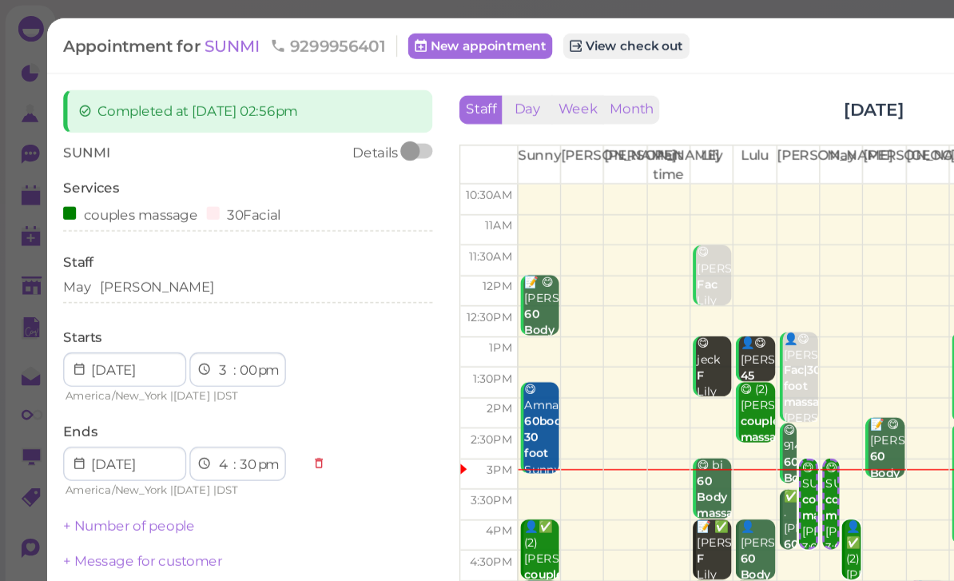
click at [229, 157] on div "couples massage 30Facial" at bounding box center [185, 159] width 276 height 17
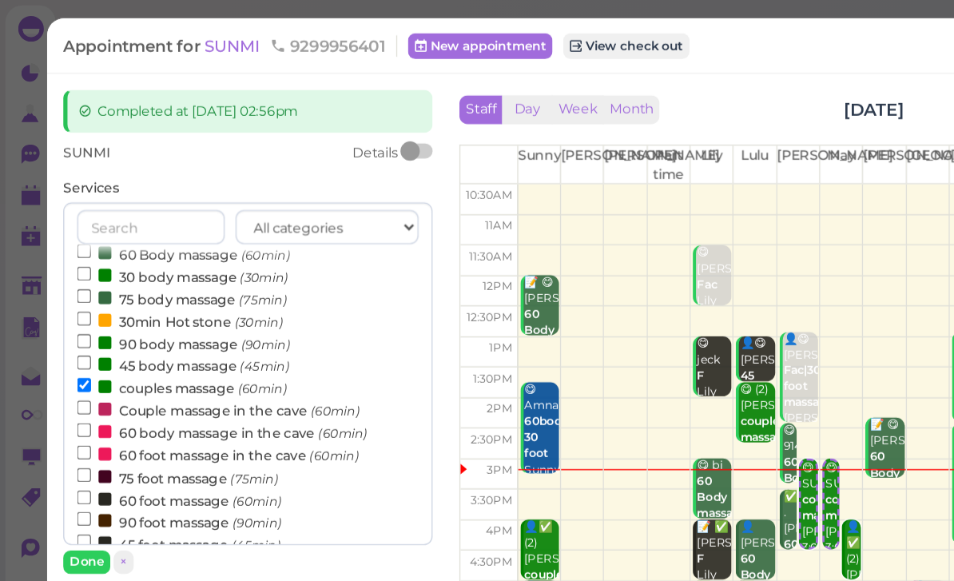
scroll to position [32, 0]
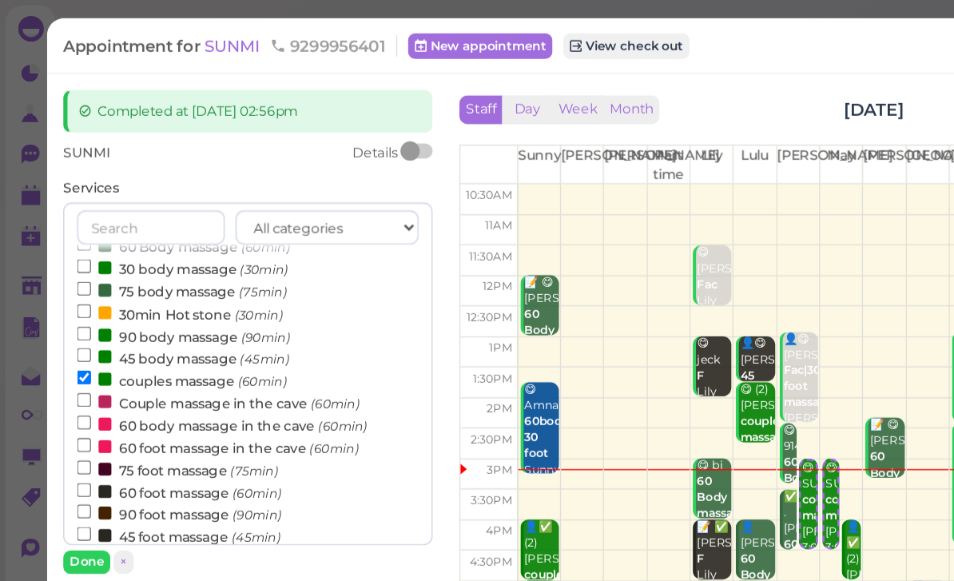
click at [84, 466] on div "[PERSON_NAME]" at bounding box center [116, 465] width 85 height 14
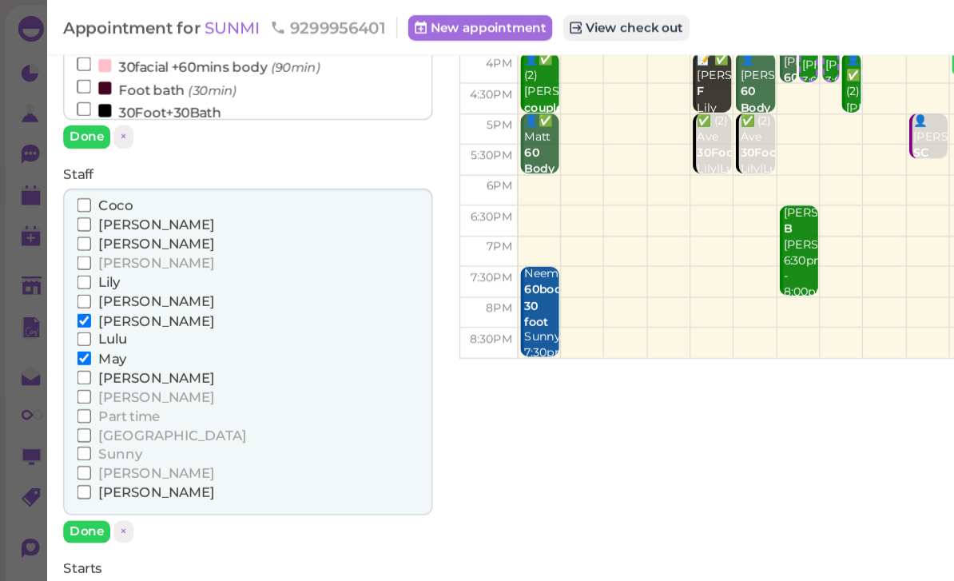
scroll to position [265, 0]
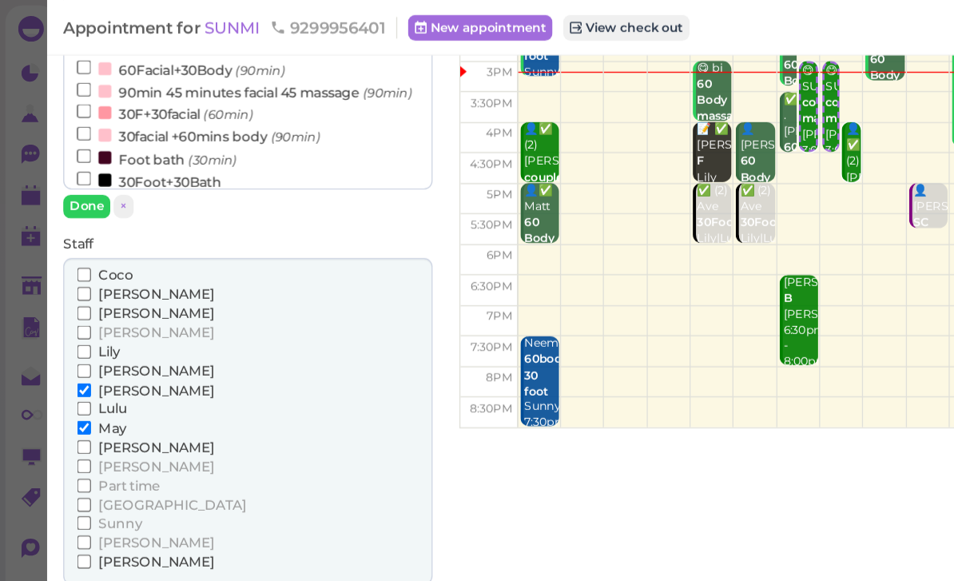
click at [81, 413] on span "[PERSON_NAME]" at bounding box center [116, 419] width 86 height 12
click at [68, 414] on input "[PERSON_NAME]" at bounding box center [63, 419] width 10 height 10
click at [83, 313] on span "May" at bounding box center [83, 319] width 21 height 12
click at [68, 314] on input "May" at bounding box center [63, 319] width 10 height 10
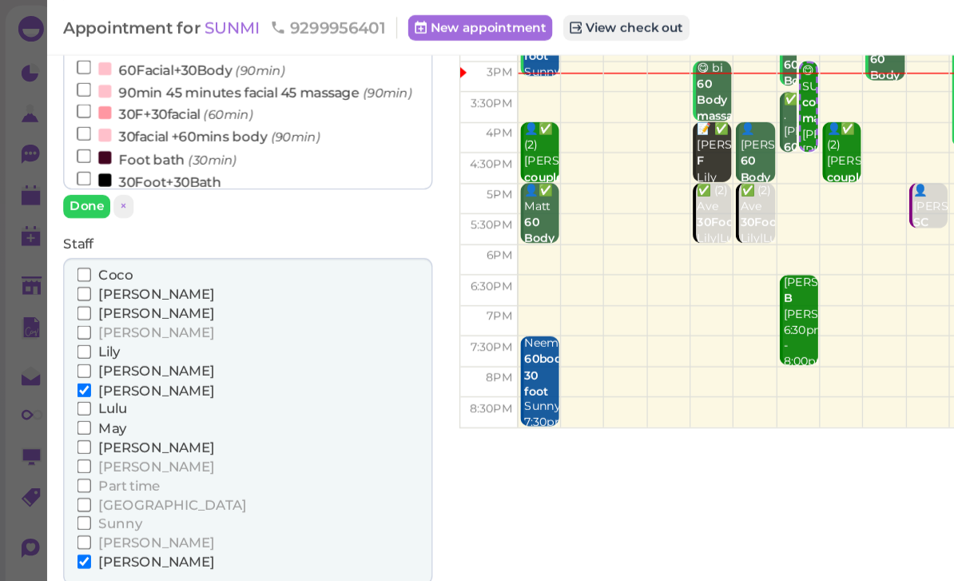
click at [64, 440] on button "Done" at bounding box center [64, 448] width 35 height 17
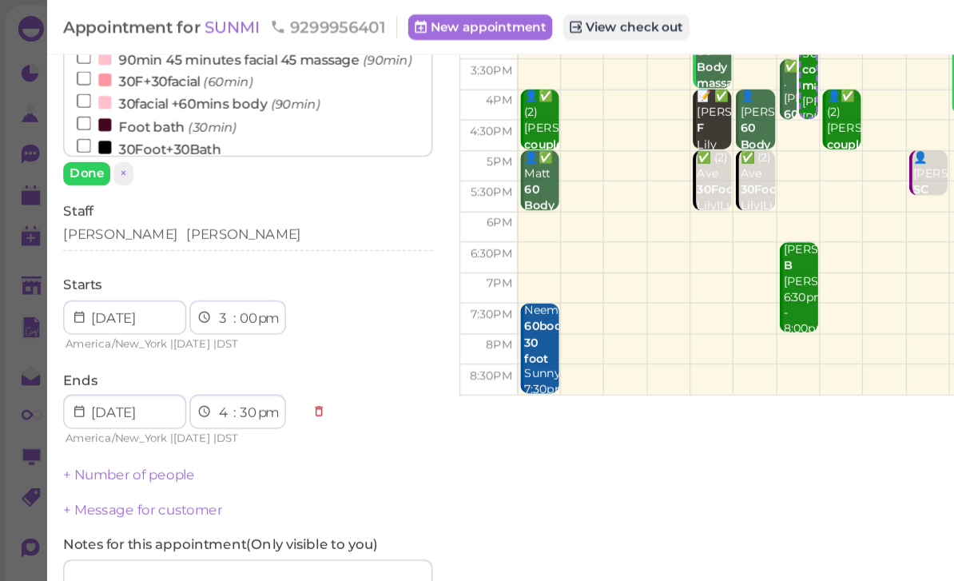
scroll to position [289, 0]
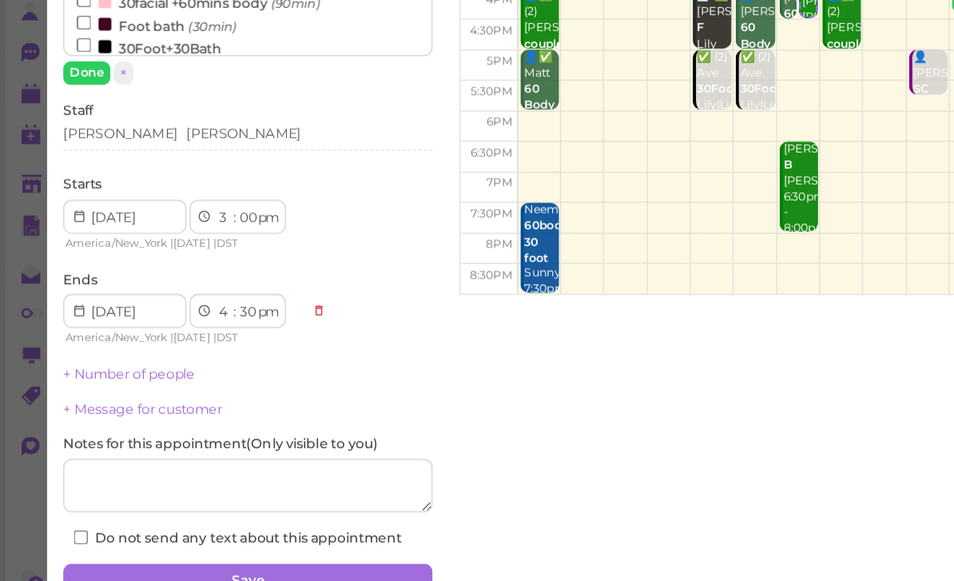
click at [223, 496] on button "Save" at bounding box center [185, 509] width 276 height 26
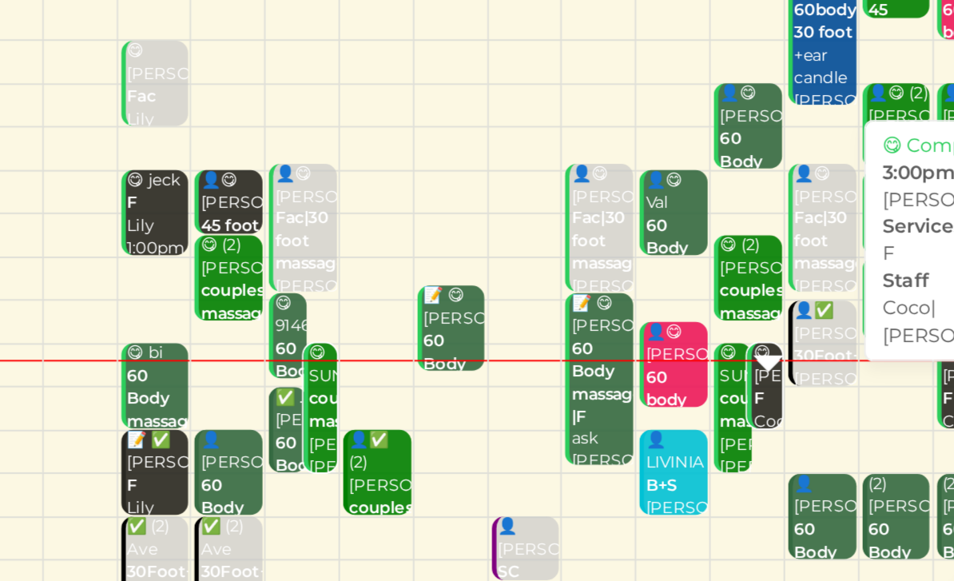
click at [788, 417] on b "F" at bounding box center [791, 422] width 6 height 10
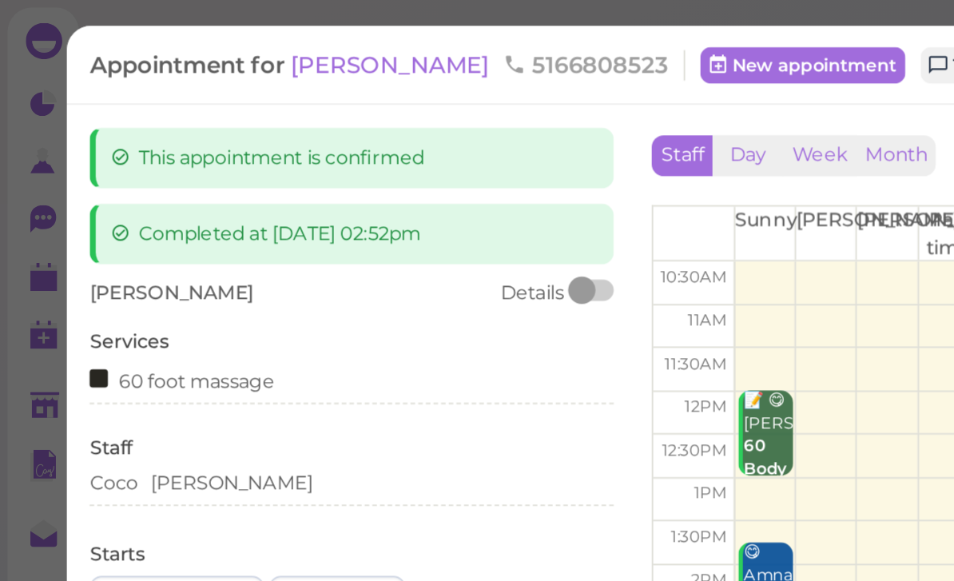
click at [125, 252] on div "Coco Tom" at bounding box center [185, 254] width 276 height 14
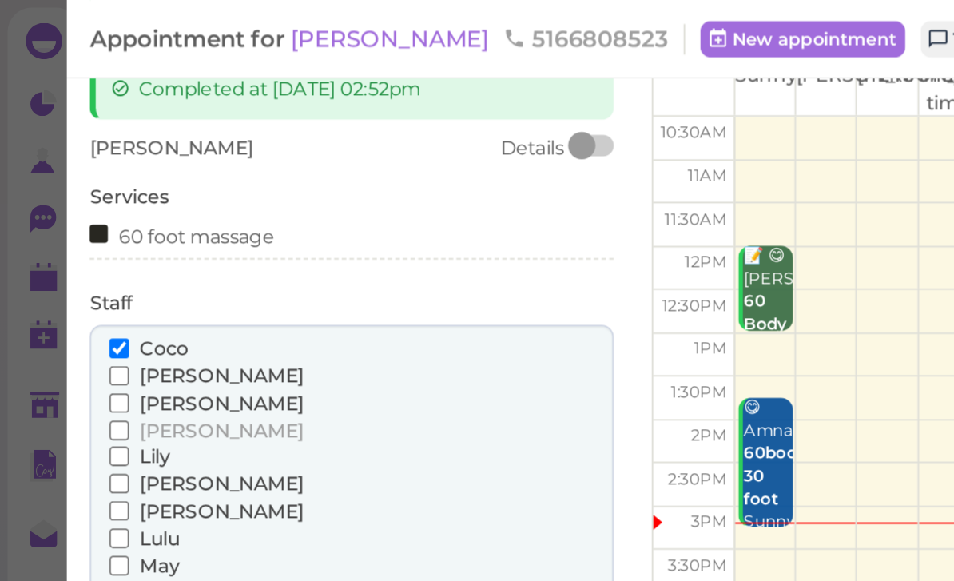
scroll to position [77, 0]
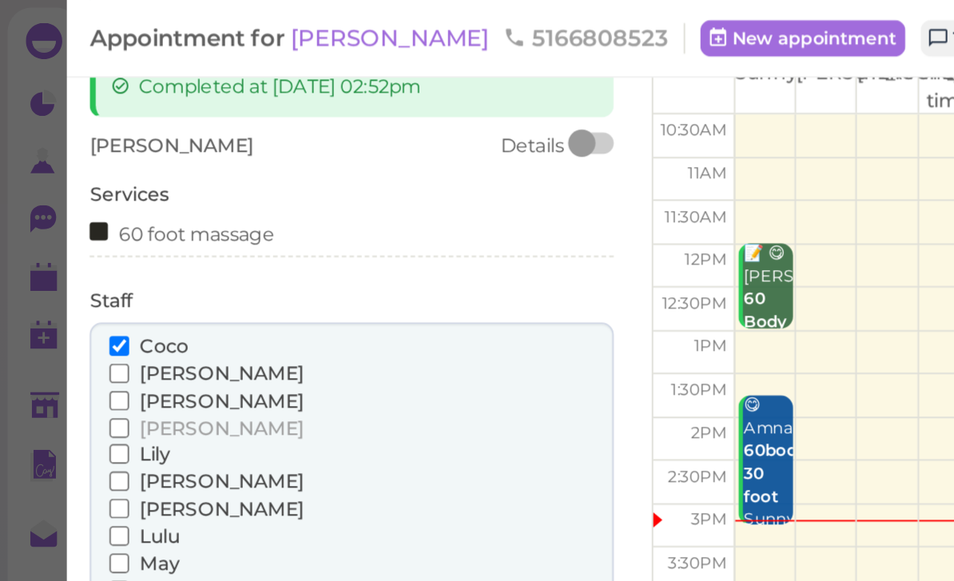
click at [85, 236] on span "Lily" at bounding box center [81, 238] width 16 height 12
click at [68, 236] on input "Lily" at bounding box center [63, 238] width 10 height 10
click at [89, 190] on span "[PERSON_NAME]" at bounding box center [116, 196] width 86 height 12
click at [68, 191] on input "[PERSON_NAME]" at bounding box center [63, 196] width 10 height 10
click at [90, 180] on span "Coco" at bounding box center [86, 182] width 26 height 12
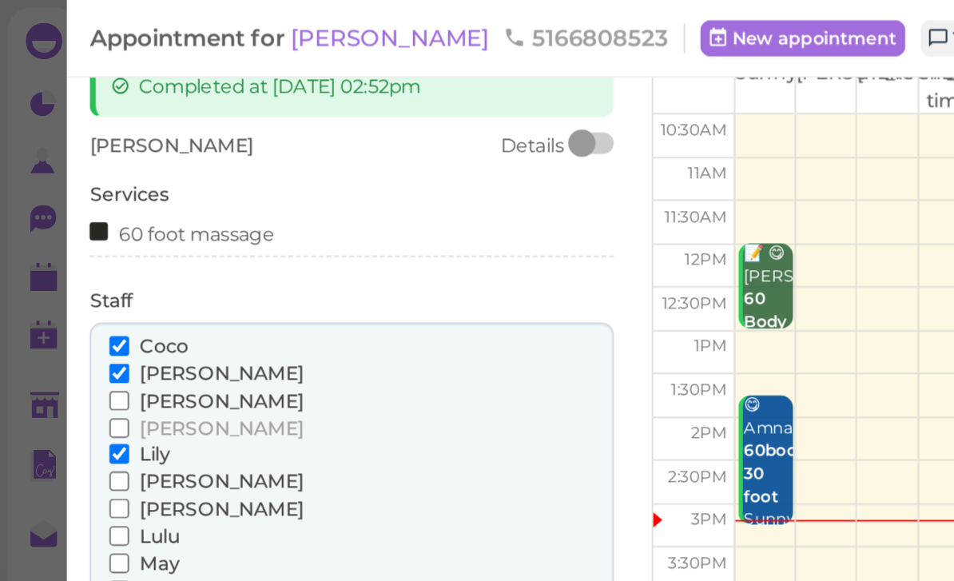
click at [68, 180] on input "Coco" at bounding box center [63, 182] width 10 height 10
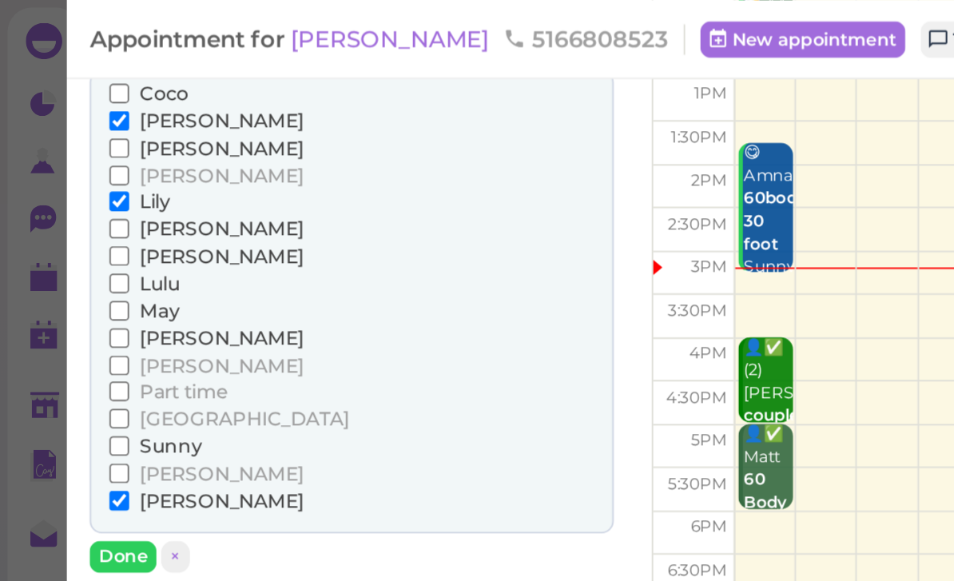
scroll to position [205, 0]
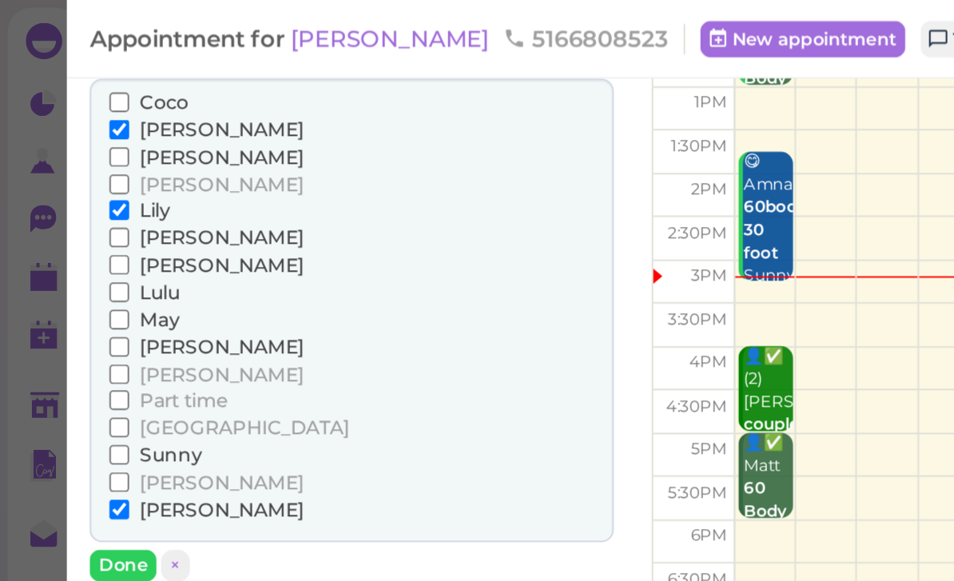
click at [65, 263] on input "[PERSON_NAME]" at bounding box center [63, 268] width 10 height 10
click at [70, 289] on button "Done" at bounding box center [64, 297] width 35 height 17
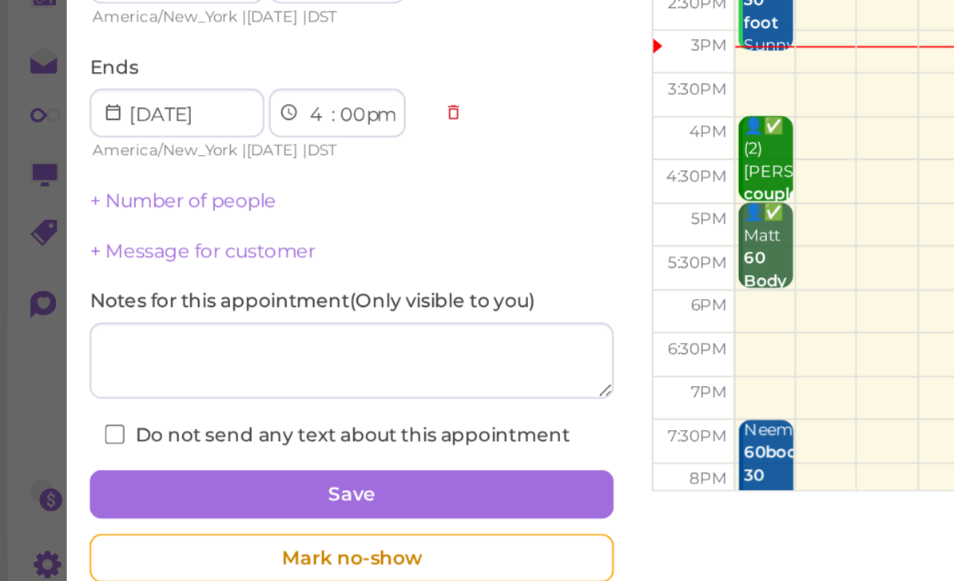
scroll to position [28, 0]
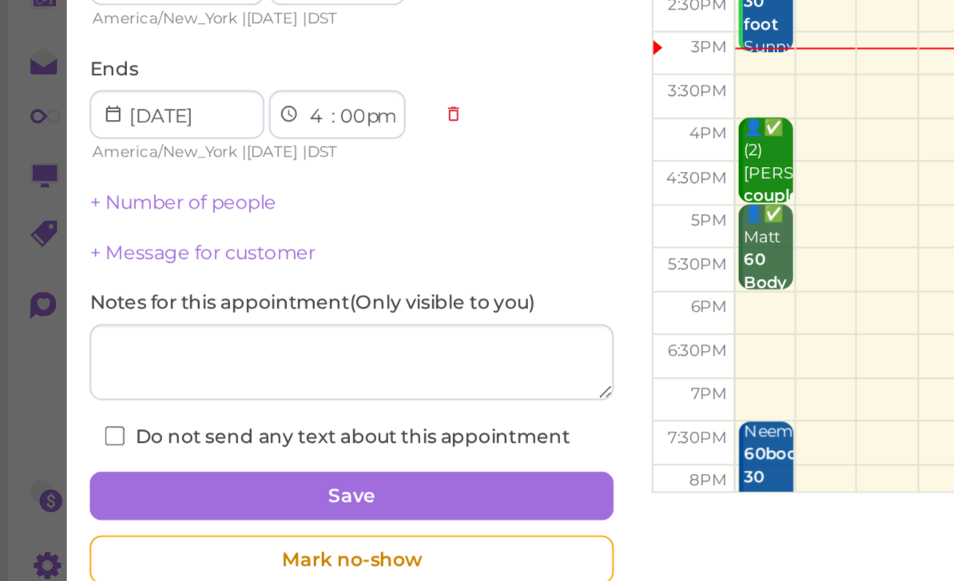
click at [276, 496] on button "Save" at bounding box center [185, 509] width 276 height 26
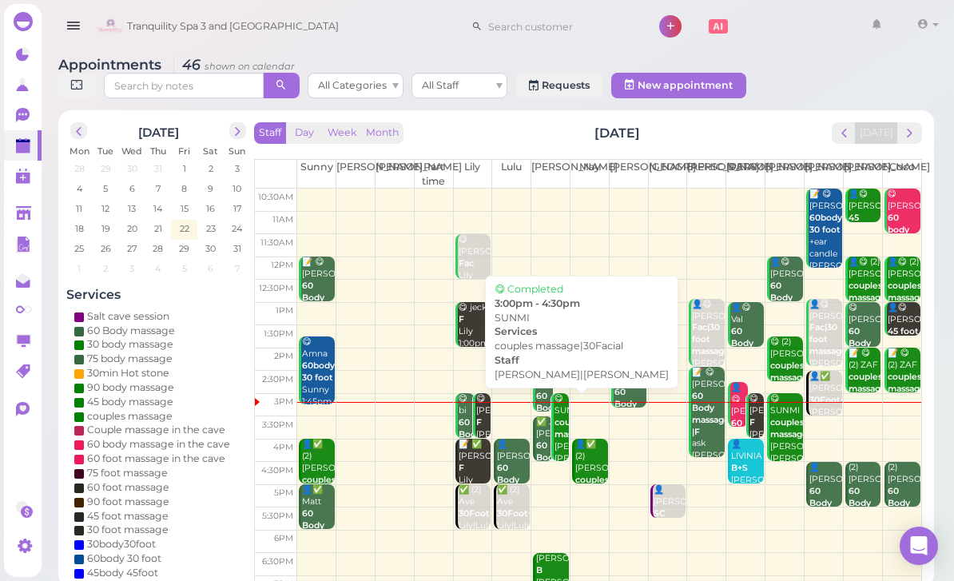
click at [558, 420] on b "couples massage|30Facial" at bounding box center [591, 428] width 75 height 22
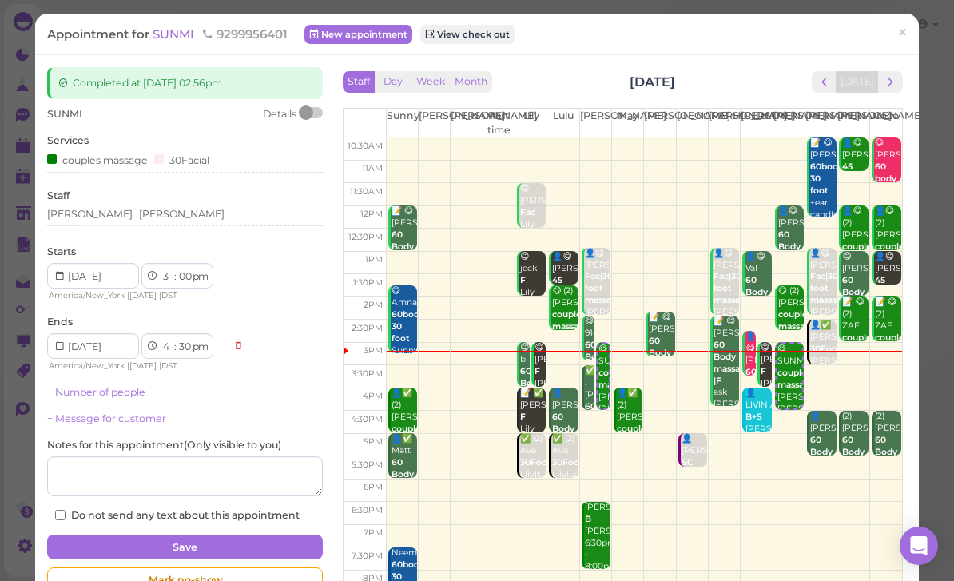
click at [160, 217] on div "Lisa Tom" at bounding box center [185, 214] width 276 height 14
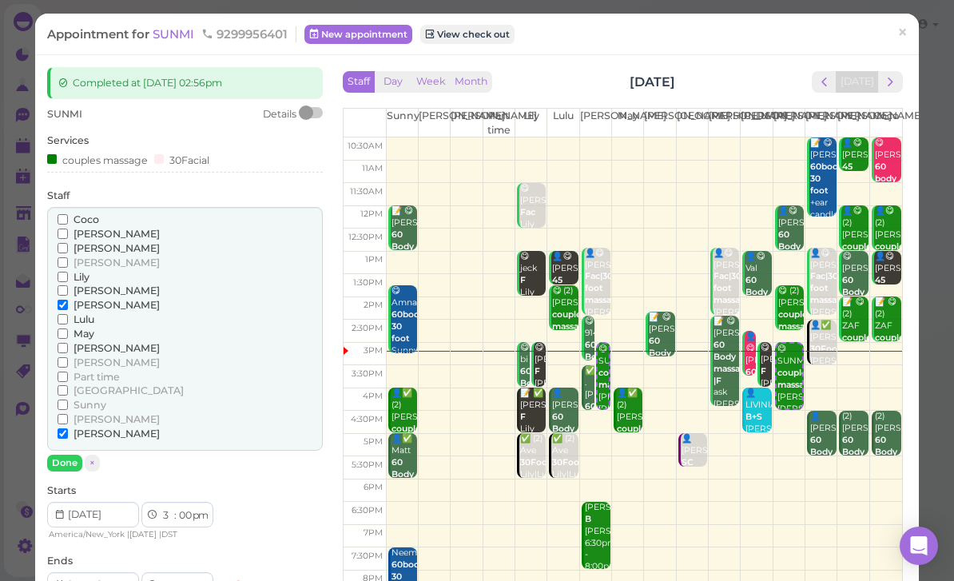
click at [87, 327] on span "May" at bounding box center [83, 333] width 21 height 12
click at [68, 328] on input "May" at bounding box center [63, 333] width 10 height 10
click at [122, 327] on div "May" at bounding box center [185, 334] width 255 height 14
click at [85, 299] on span "[PERSON_NAME]" at bounding box center [116, 305] width 86 height 12
click at [68, 300] on input "[PERSON_NAME]" at bounding box center [63, 305] width 10 height 10
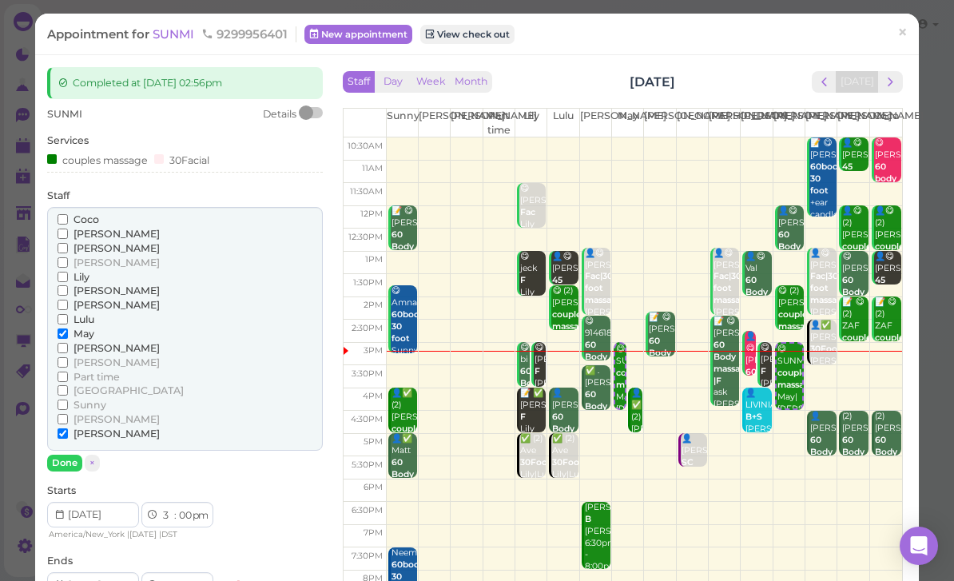
click at [73, 454] on button "Done" at bounding box center [64, 462] width 35 height 17
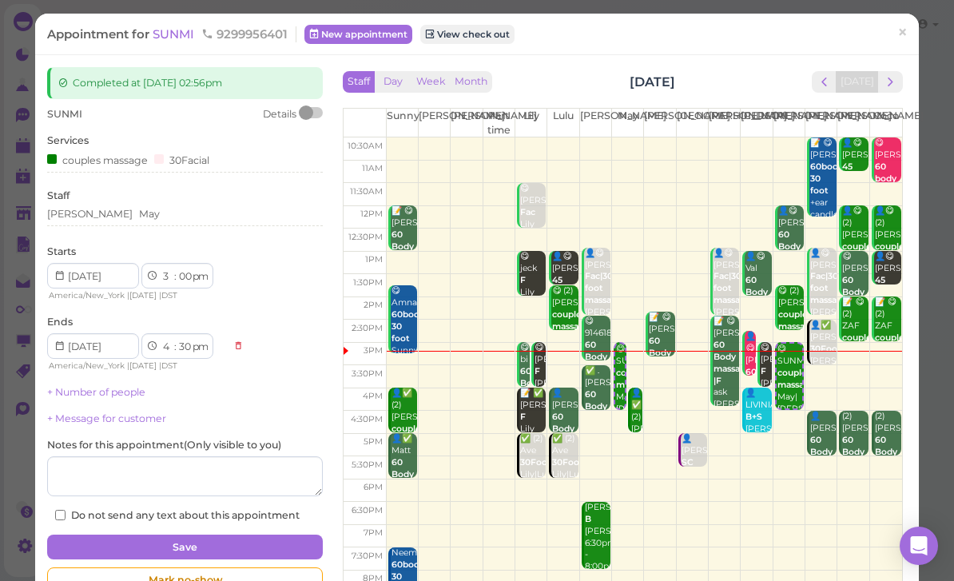
click at [252, 543] on button "Save" at bounding box center [185, 547] width 276 height 26
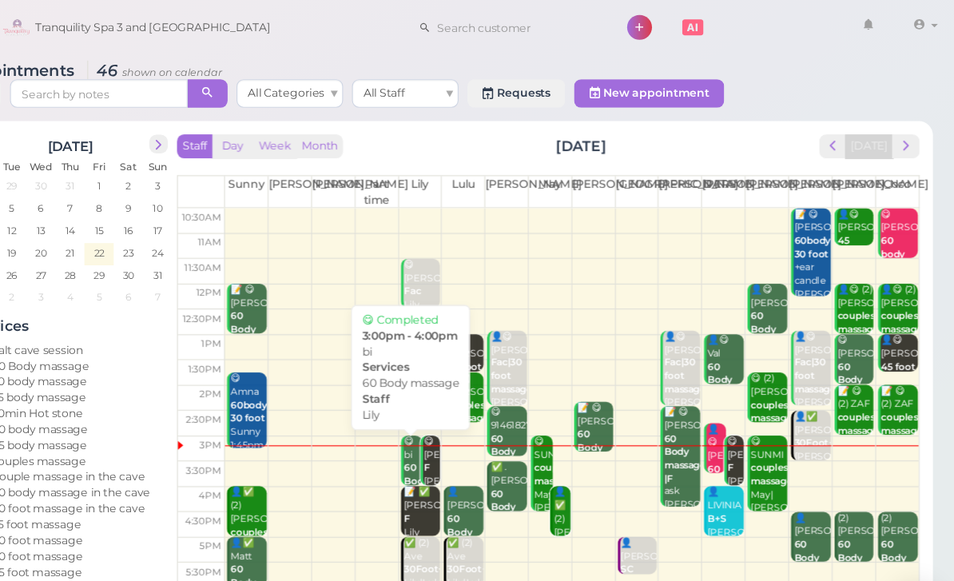
click at [458, 403] on div "😋 bi 60 Body massage Lily 3:00pm - 4:00pm" at bounding box center [467, 446] width 18 height 107
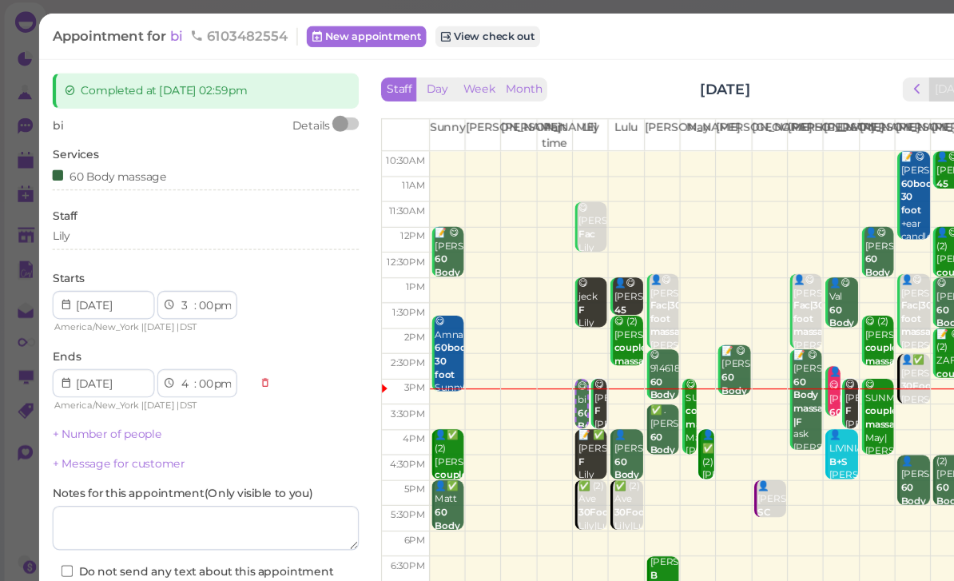
click at [89, 219] on div "Lily" at bounding box center [185, 216] width 276 height 19
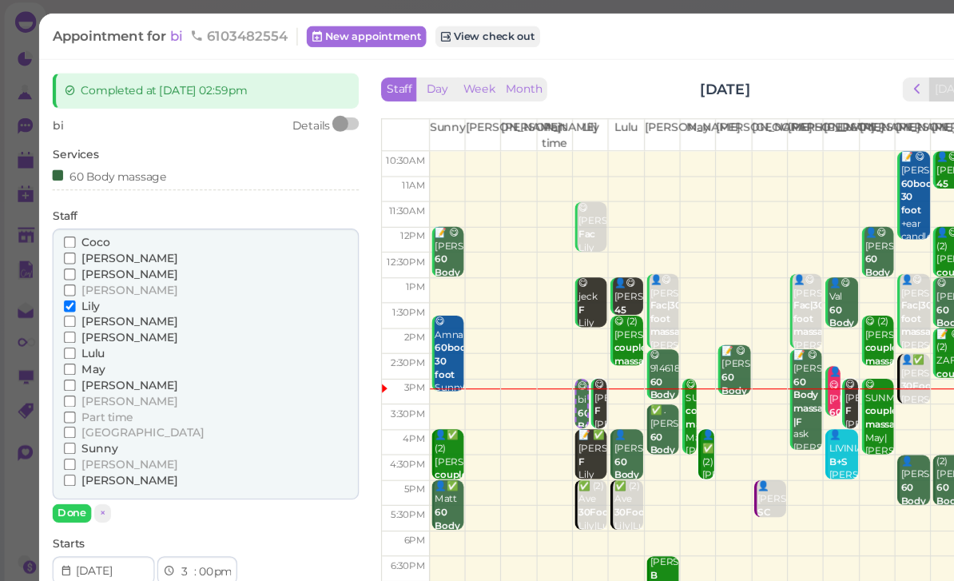
click at [119, 312] on div "Lulu" at bounding box center [185, 319] width 255 height 14
click at [87, 313] on span "Lulu" at bounding box center [83, 319] width 21 height 12
click at [68, 314] on input "Lulu" at bounding box center [63, 319] width 10 height 10
click at [85, 271] on span "Lily" at bounding box center [81, 277] width 16 height 12
click at [68, 272] on input "Lily" at bounding box center [63, 277] width 10 height 10
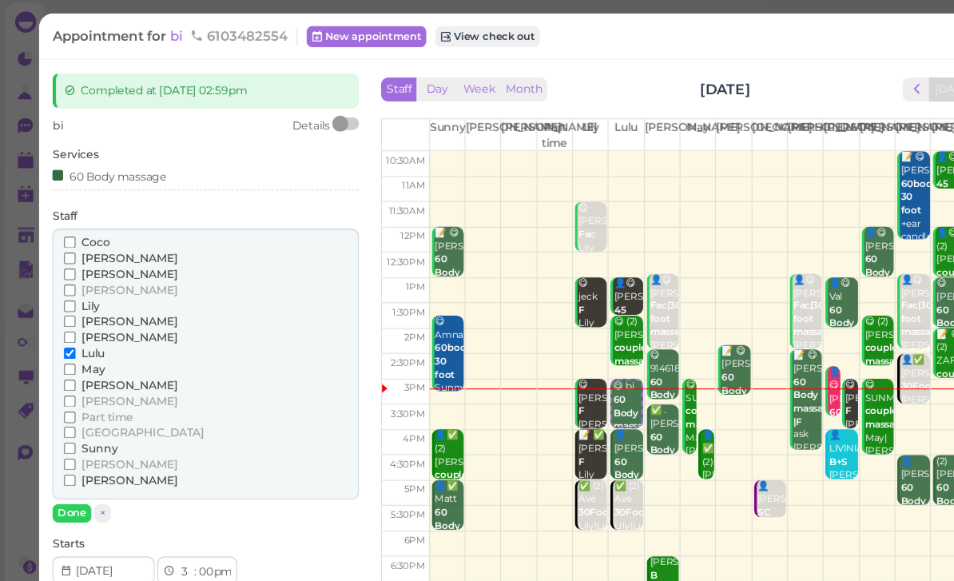
click at [69, 454] on button "Done" at bounding box center [64, 462] width 35 height 17
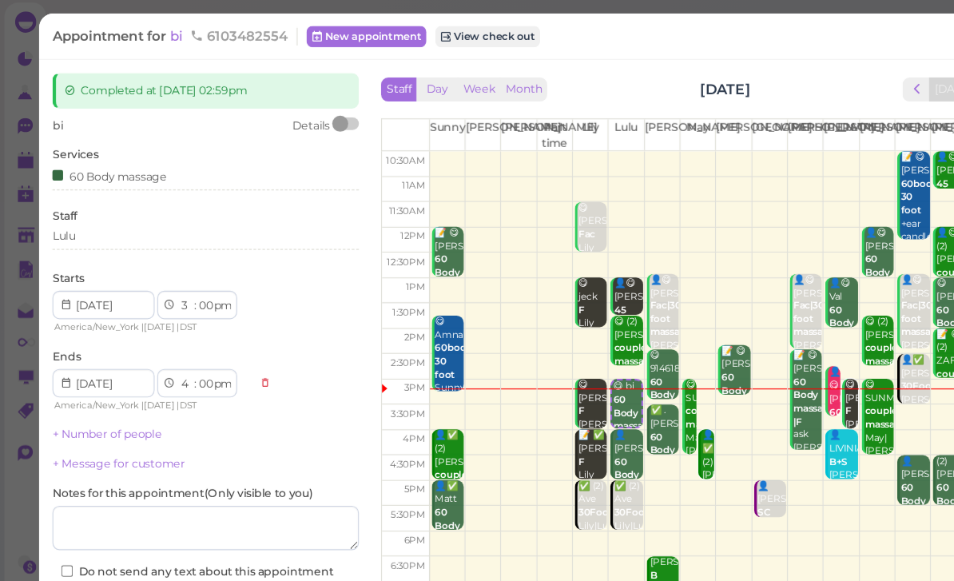
click at [232, 534] on button "Save" at bounding box center [185, 547] width 276 height 26
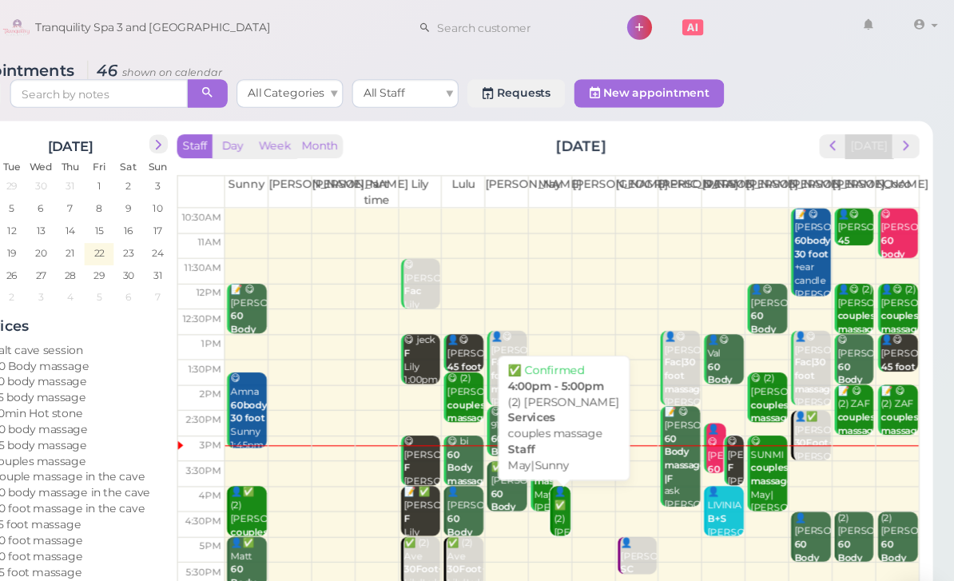
click at [592, 461] on div "👤✅ (2) Enrico Enriquez couples massage May|Sunny 4:00pm - 5:00pm" at bounding box center [599, 498] width 15 height 119
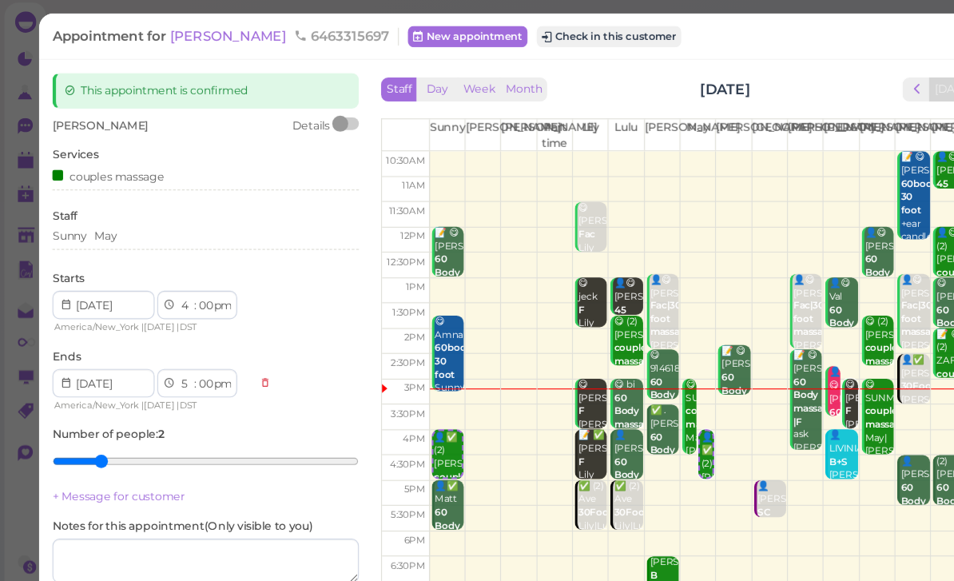
click at [153, 207] on div "Sunny May" at bounding box center [185, 214] width 276 height 14
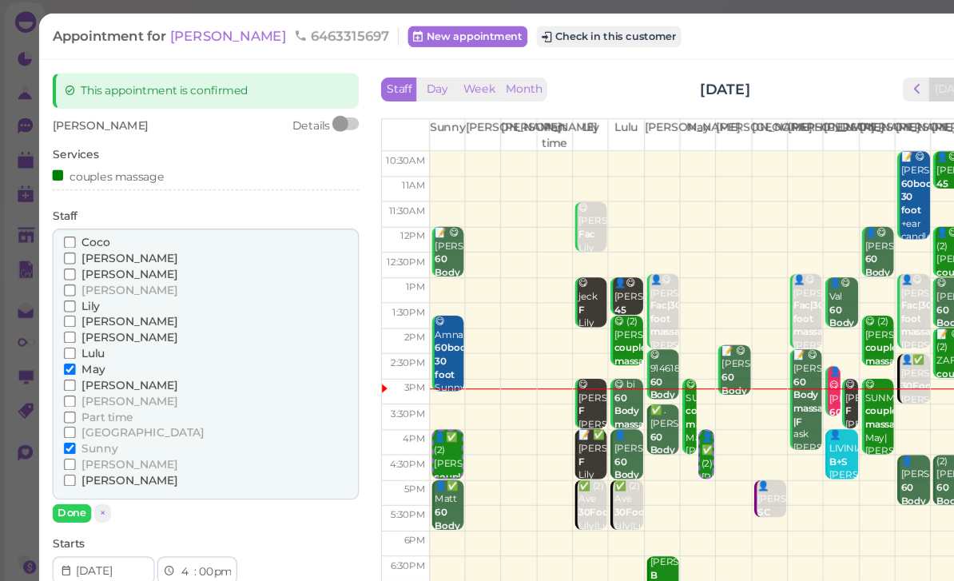
click at [86, 330] on span "May" at bounding box center [83, 333] width 21 height 12
click at [68, 330] on input "May" at bounding box center [63, 333] width 10 height 10
click at [86, 342] on span "[PERSON_NAME]" at bounding box center [116, 348] width 86 height 12
click at [68, 343] on input "[PERSON_NAME]" at bounding box center [63, 348] width 10 height 10
click at [75, 454] on button "Done" at bounding box center [64, 462] width 35 height 17
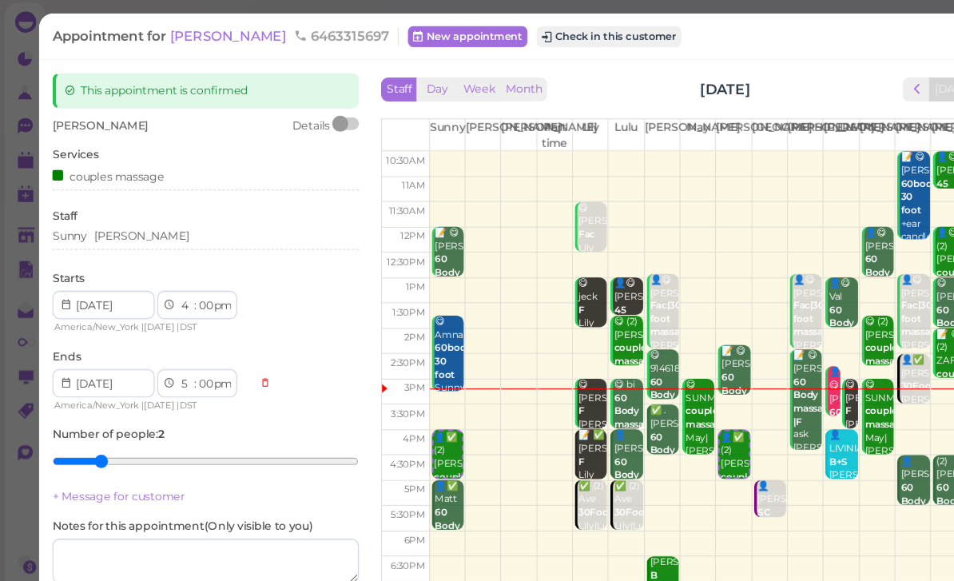
click at [265, 564] on button "Save" at bounding box center [185, 577] width 276 height 26
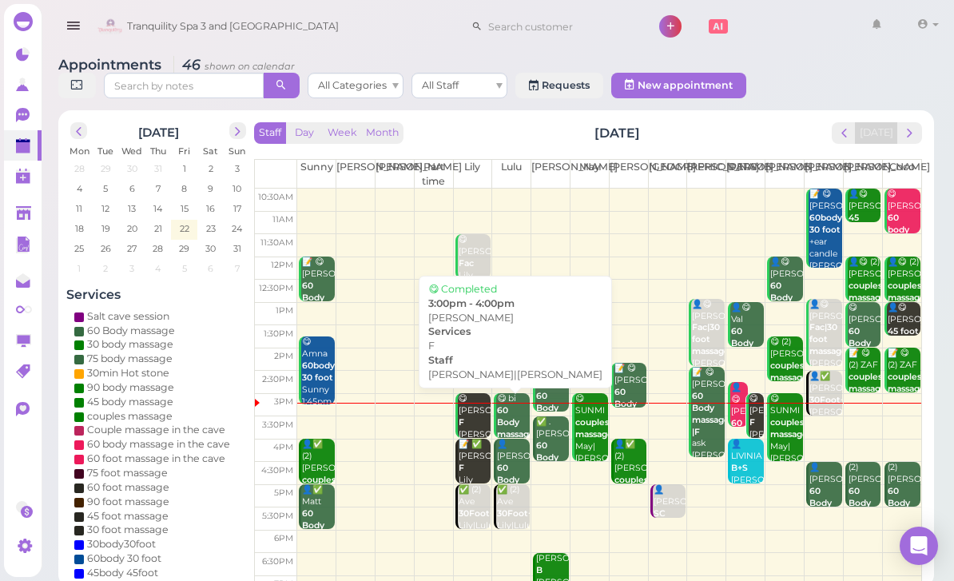
click at [463, 418] on b "F" at bounding box center [461, 422] width 6 height 10
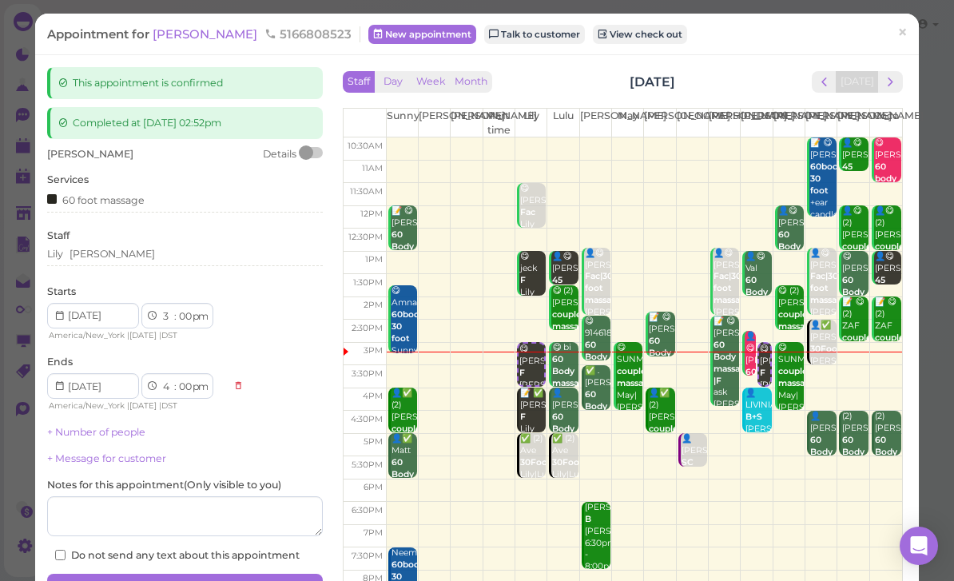
click at [899, 30] on span "×" at bounding box center [902, 33] width 10 height 22
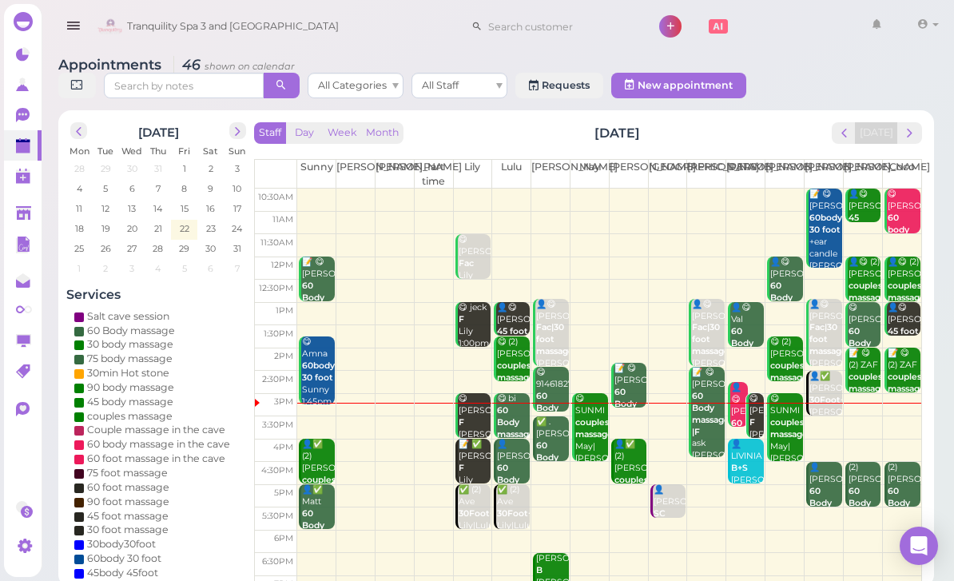
click at [733, 389] on div "👤😋 Dameon 60 body massage in the cave Helen 2:45pm - 3:45pm" at bounding box center [739, 459] width 18 height 154
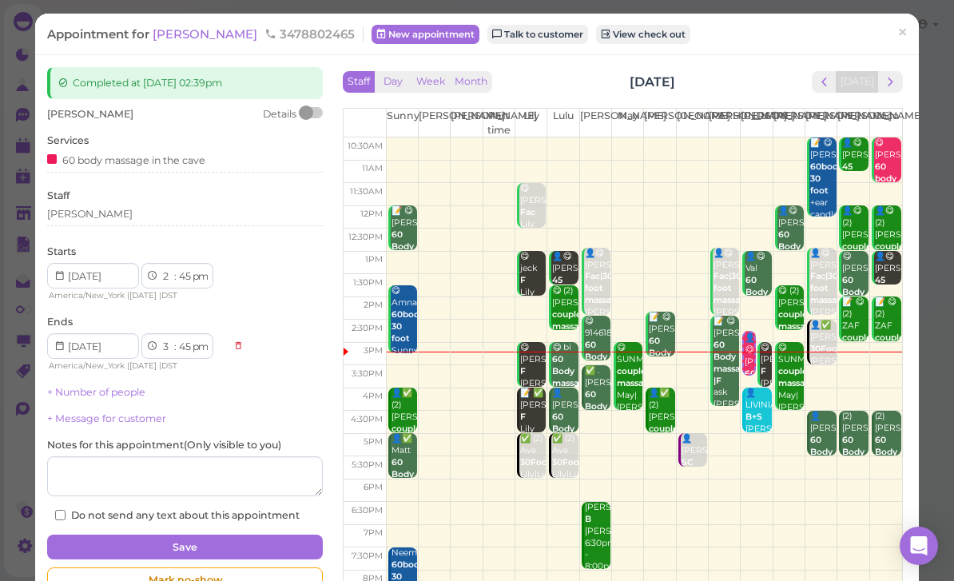
click at [117, 211] on div "[PERSON_NAME]" at bounding box center [185, 214] width 276 height 14
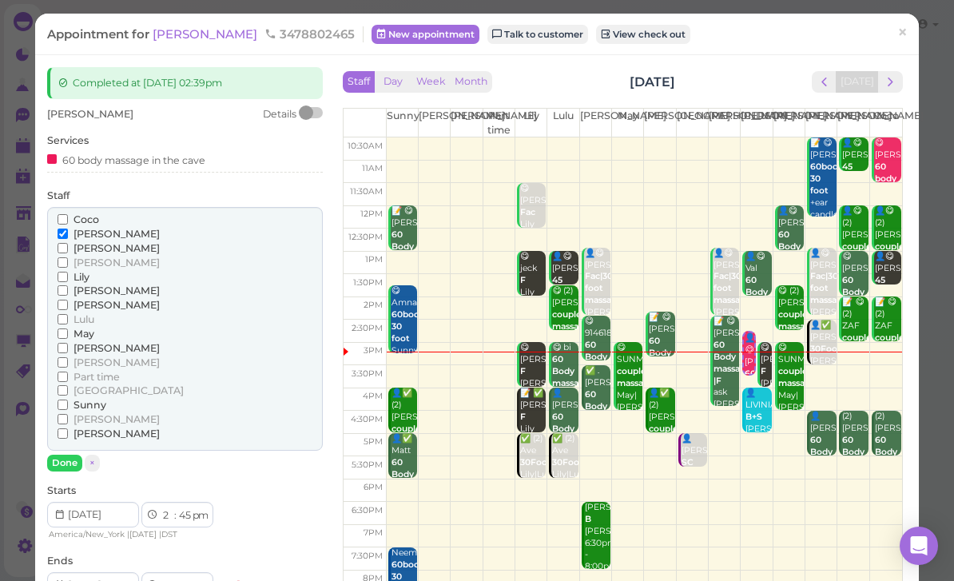
click at [93, 413] on span "[PERSON_NAME]" at bounding box center [116, 419] width 86 height 12
click at [68, 414] on input "[PERSON_NAME]" at bounding box center [63, 419] width 10 height 10
click at [96, 228] on span "[PERSON_NAME]" at bounding box center [116, 234] width 86 height 12
click at [68, 228] on input "[PERSON_NAME]" at bounding box center [63, 233] width 10 height 10
click at [72, 454] on button "Done" at bounding box center [64, 462] width 35 height 17
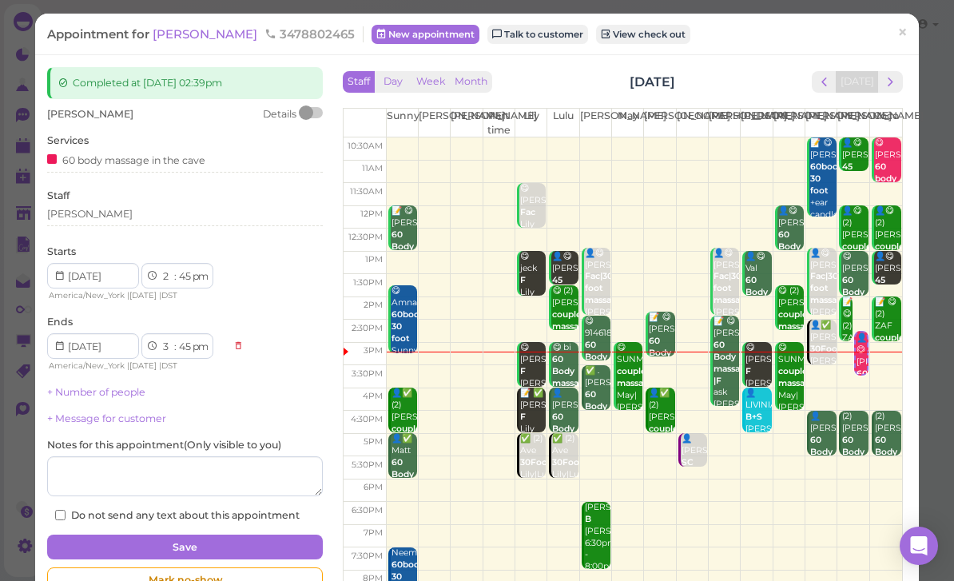
click at [255, 544] on button "Save" at bounding box center [185, 547] width 276 height 26
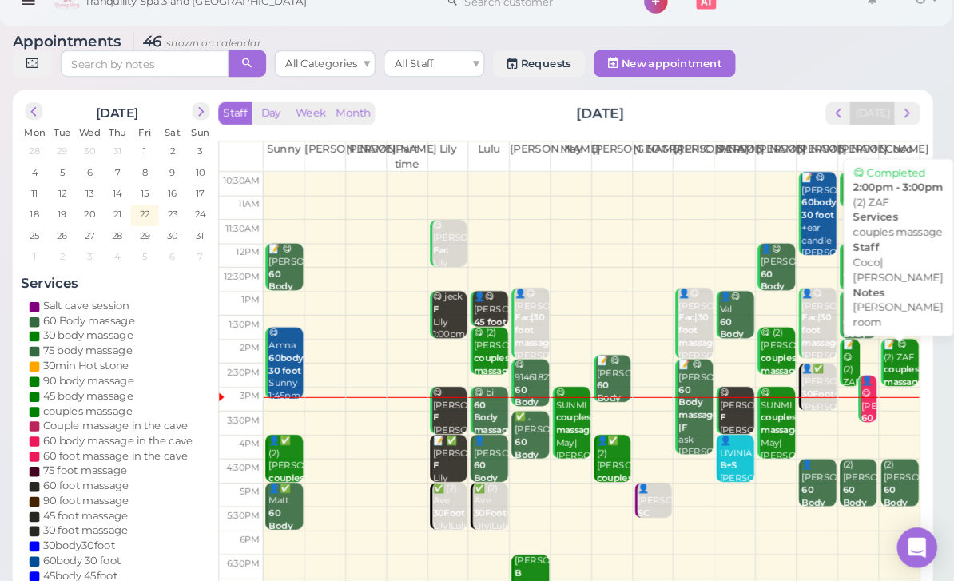
click at [887, 371] on b "couples massage" at bounding box center [906, 382] width 38 height 22
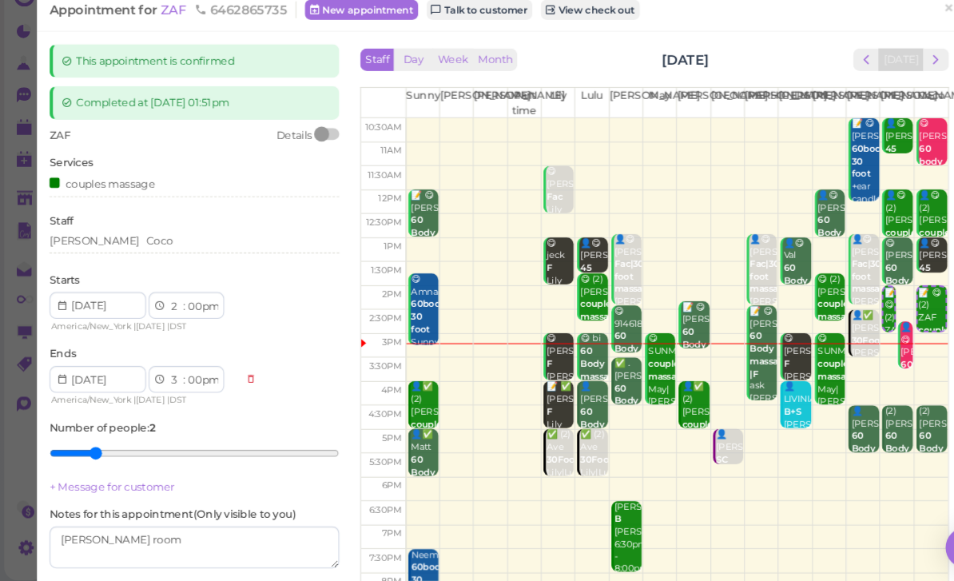
click at [134, 247] on div "Tina Coco" at bounding box center [185, 254] width 276 height 14
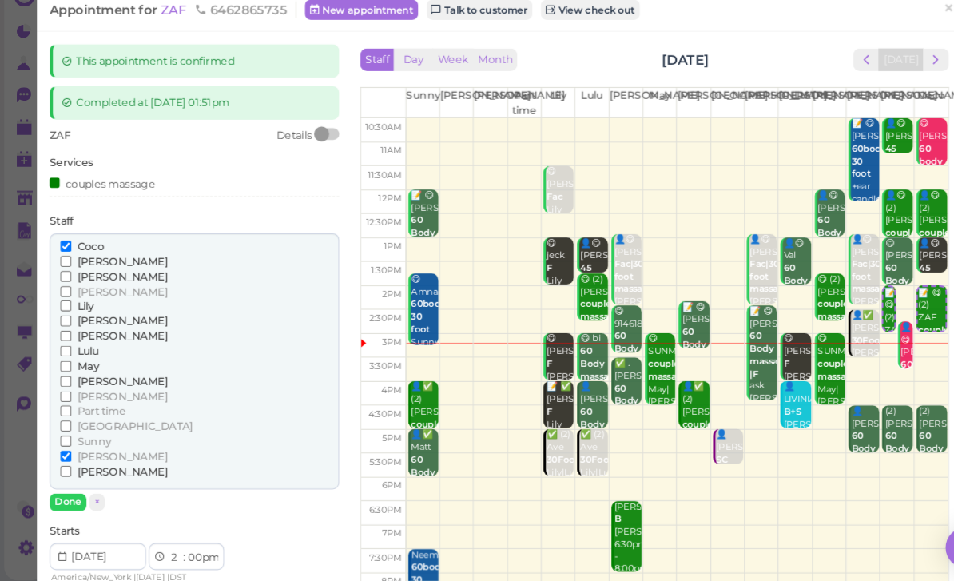
click at [88, 467] on span "[PERSON_NAME]" at bounding box center [116, 473] width 86 height 12
click at [68, 468] on input "[PERSON_NAME]" at bounding box center [63, 473] width 10 height 10
click at [90, 367] on span "May" at bounding box center [83, 373] width 21 height 12
click at [68, 368] on input "May" at bounding box center [63, 373] width 10 height 10
click at [74, 253] on span "Coco" at bounding box center [86, 259] width 26 height 12
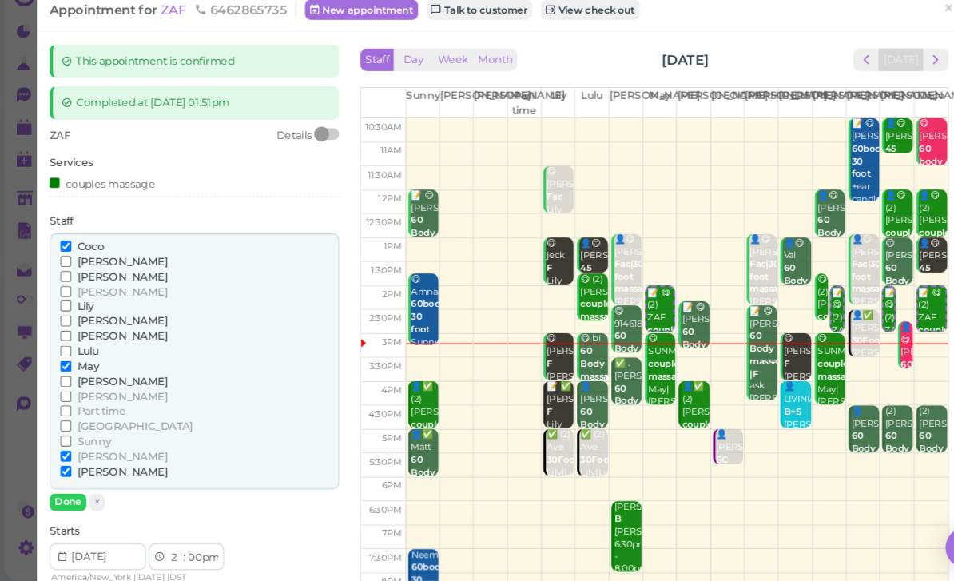
click at [68, 254] on input "Coco" at bounding box center [63, 259] width 10 height 10
click at [86, 453] on span "[PERSON_NAME]" at bounding box center [116, 459] width 86 height 12
click at [68, 454] on input "[PERSON_NAME]" at bounding box center [63, 459] width 10 height 10
click at [133, 191] on div "couples massage" at bounding box center [97, 199] width 101 height 17
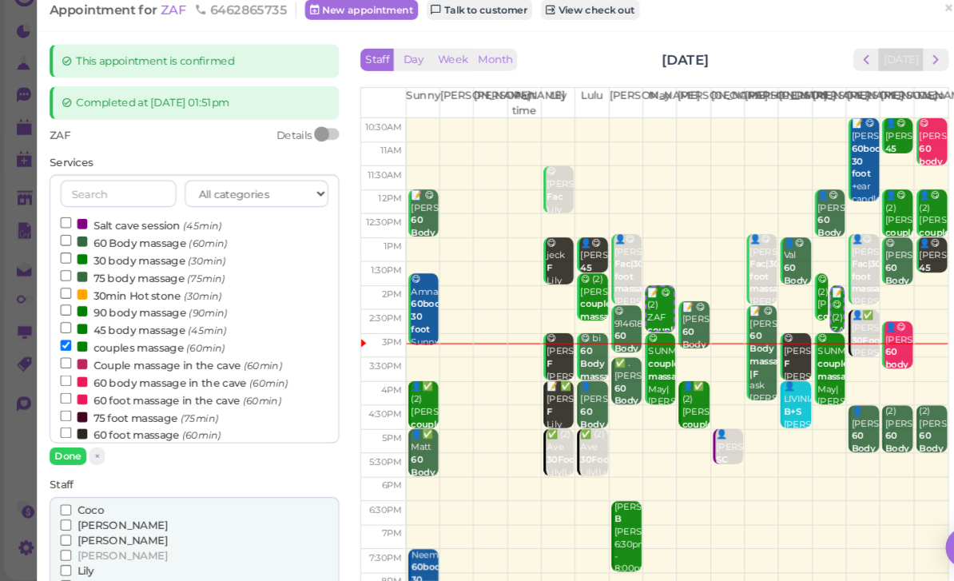
click at [60, 450] on button "Done" at bounding box center [64, 458] width 35 height 17
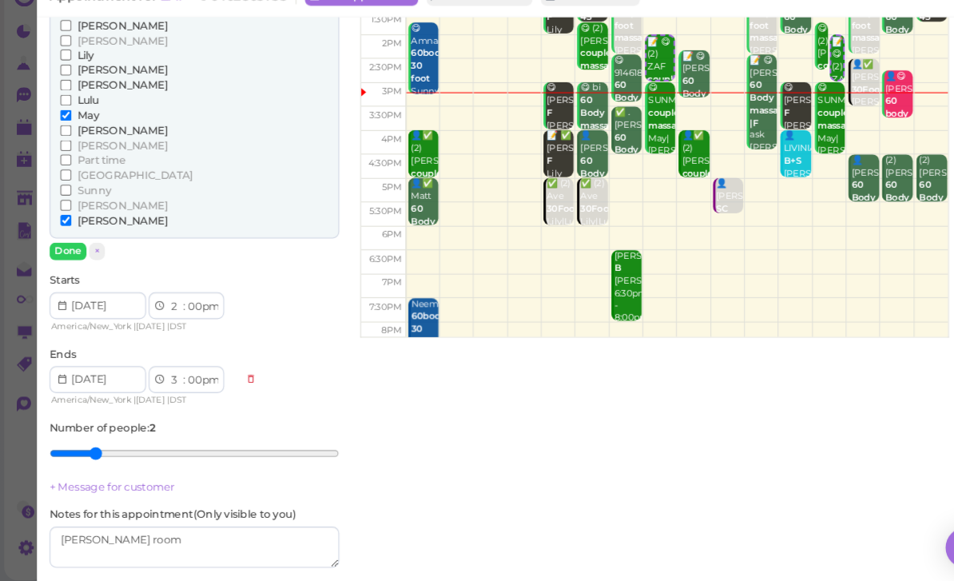
scroll to position [284, 0]
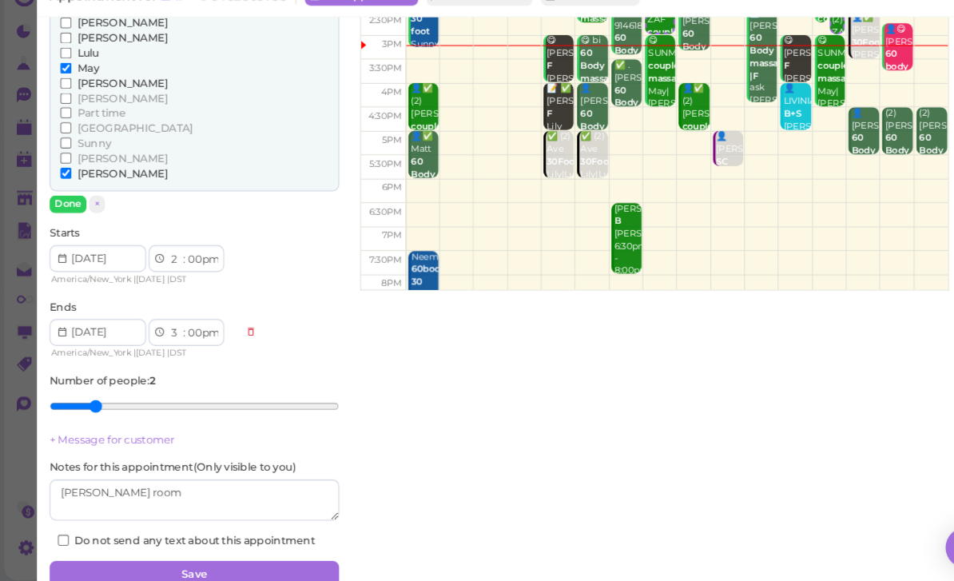
click at [232, 558] on button "Save" at bounding box center [185, 571] width 276 height 26
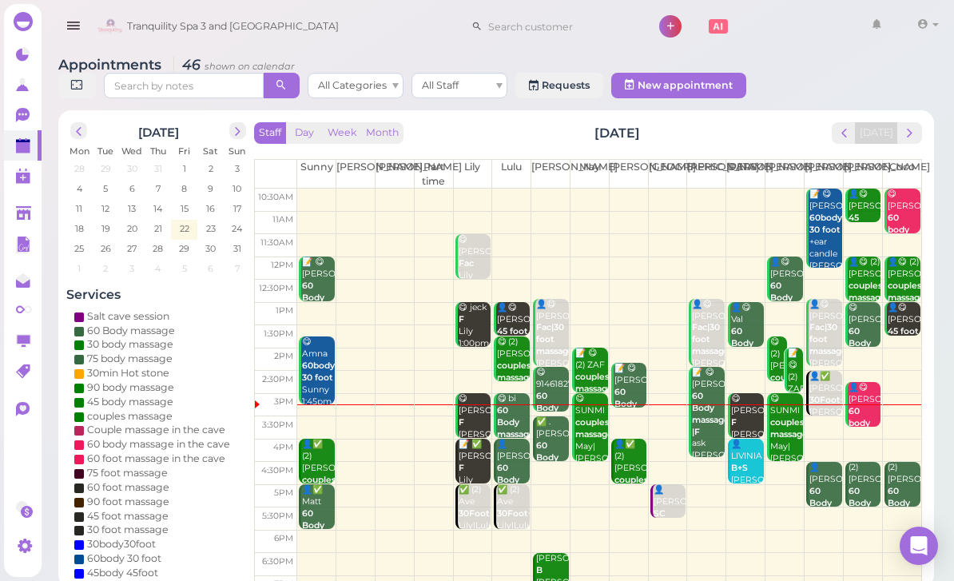
click at [921, 122] on div "[DATE]" at bounding box center [877, 133] width 91 height 22
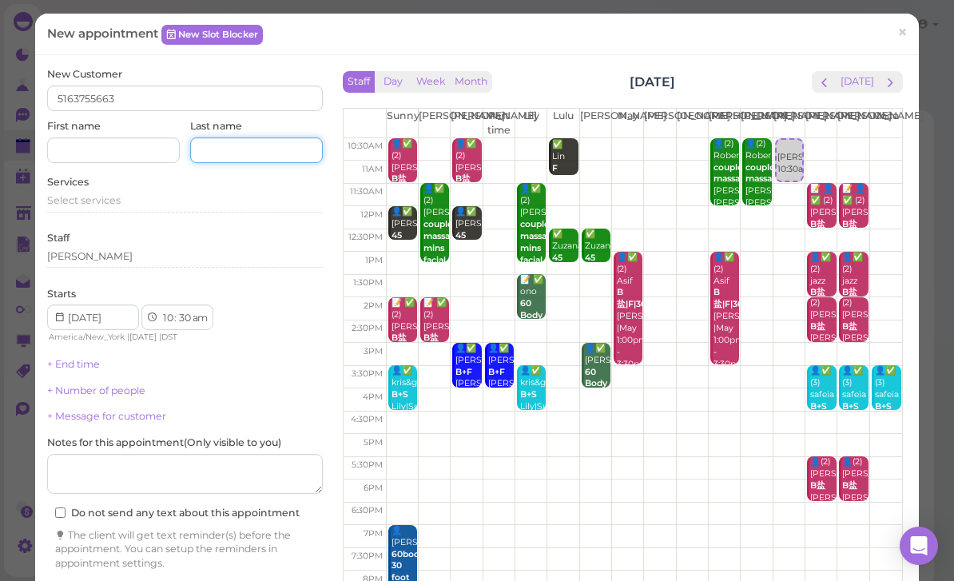
click at [268, 138] on input at bounding box center [256, 150] width 133 height 26
click at [126, 151] on input at bounding box center [113, 150] width 133 height 26
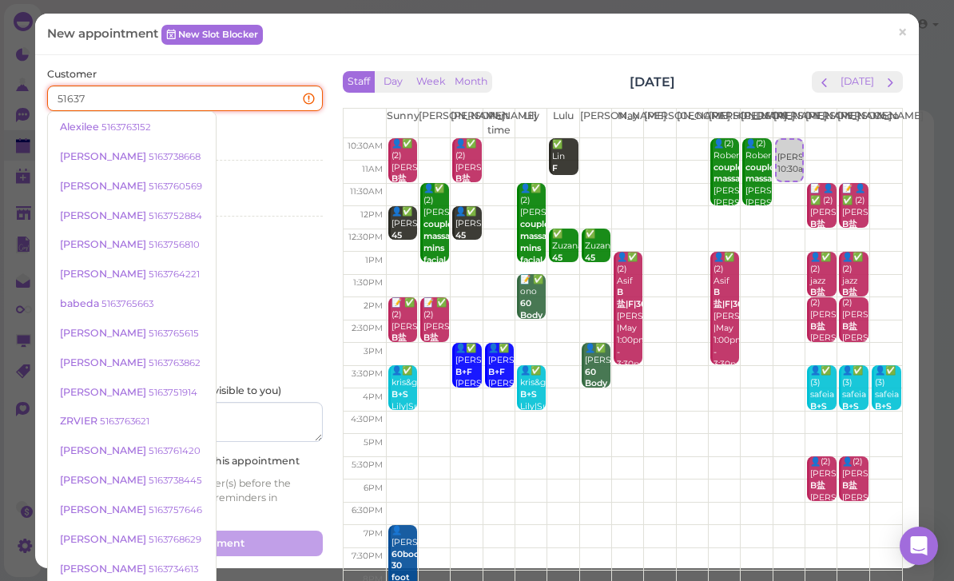
type input "516376"
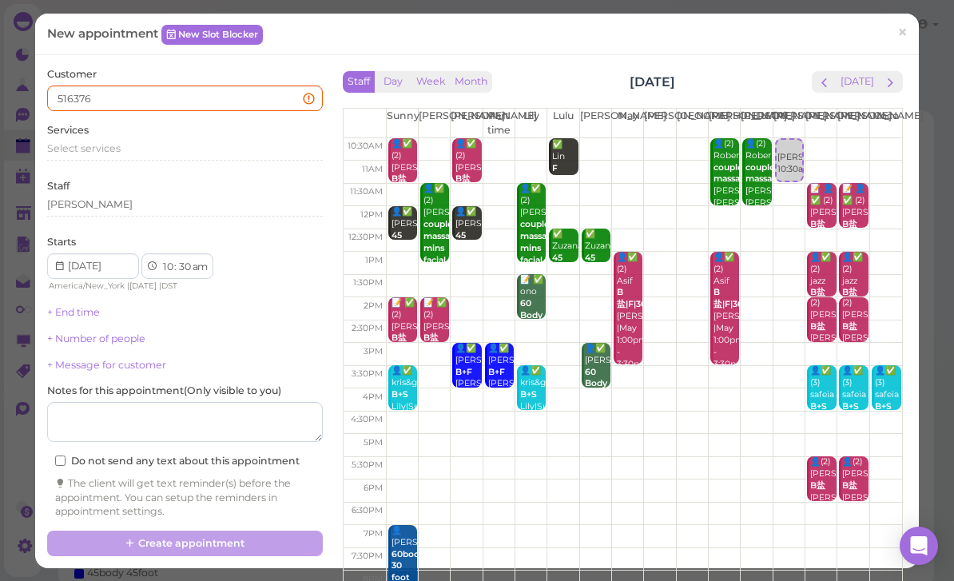
click at [909, 33] on link "×" at bounding box center [902, 34] width 30 height 38
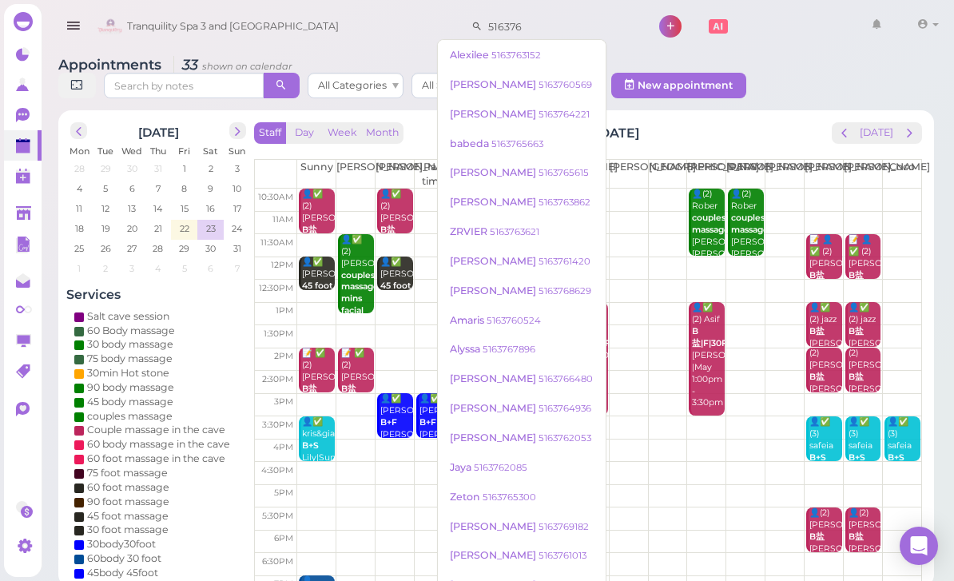
type input "516376"
click at [525, 141] on small "5163765663" at bounding box center [517, 143] width 52 height 11
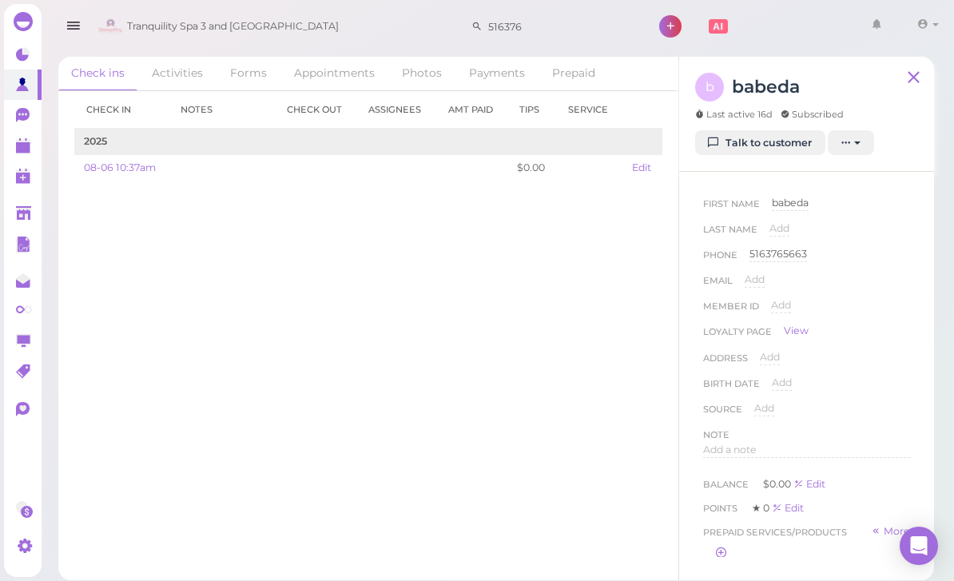
click at [793, 201] on span "babeda" at bounding box center [790, 202] width 37 height 12
click at [851, 210] on input "babeda" at bounding box center [841, 208] width 138 height 24
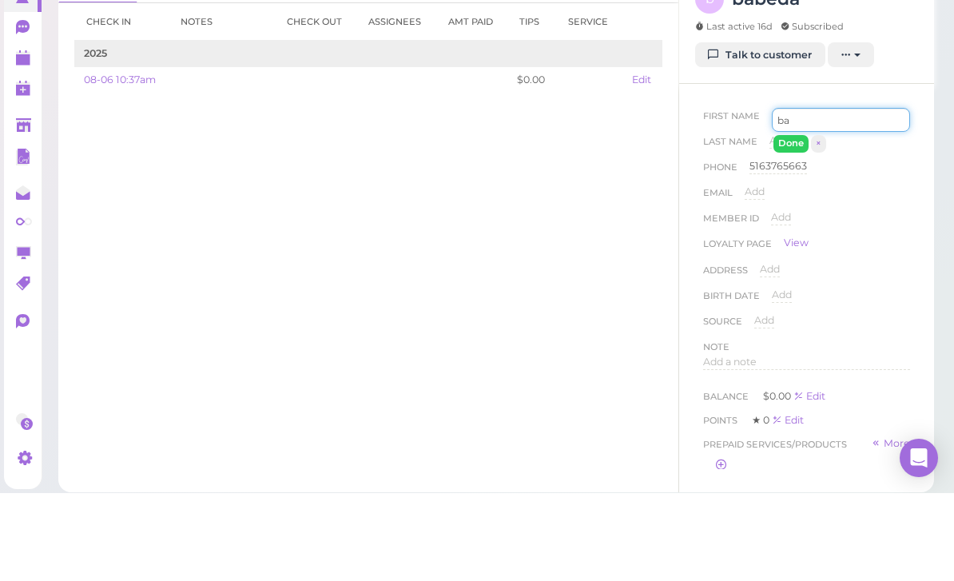
type input "b"
type input "Zabeeda"
click at [790, 223] on button "Done" at bounding box center [790, 231] width 35 height 17
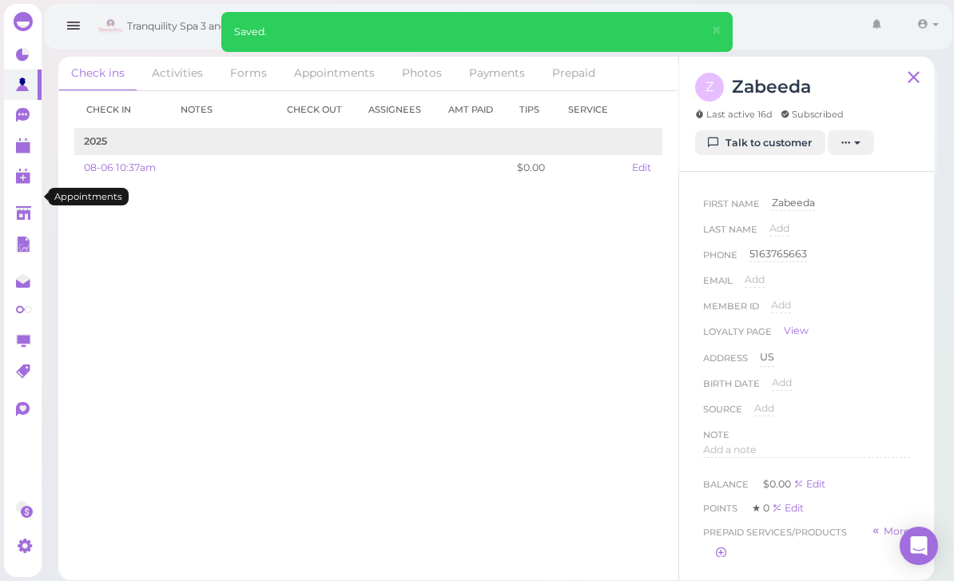
click at [33, 144] on link at bounding box center [23, 145] width 38 height 30
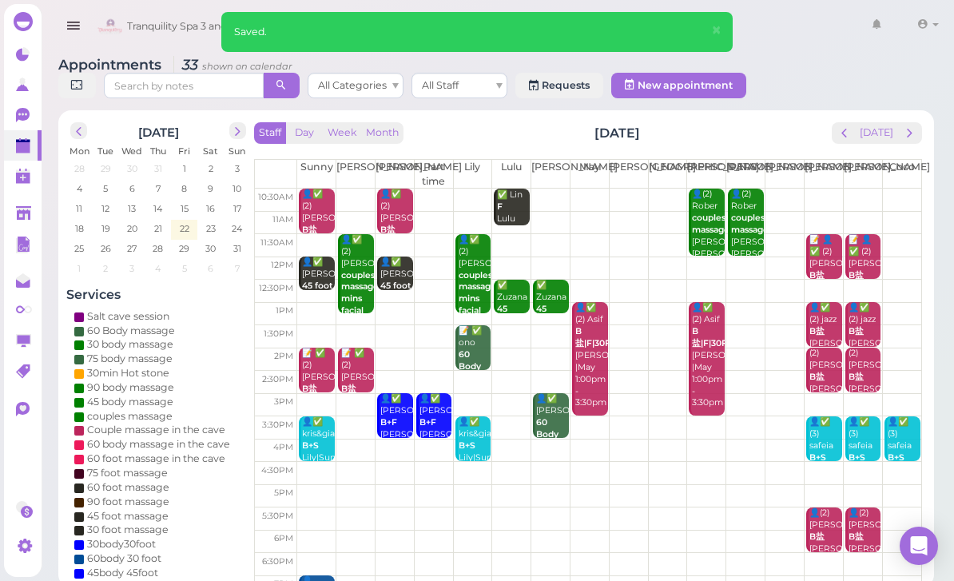
click at [780, 201] on td at bounding box center [609, 200] width 624 height 22
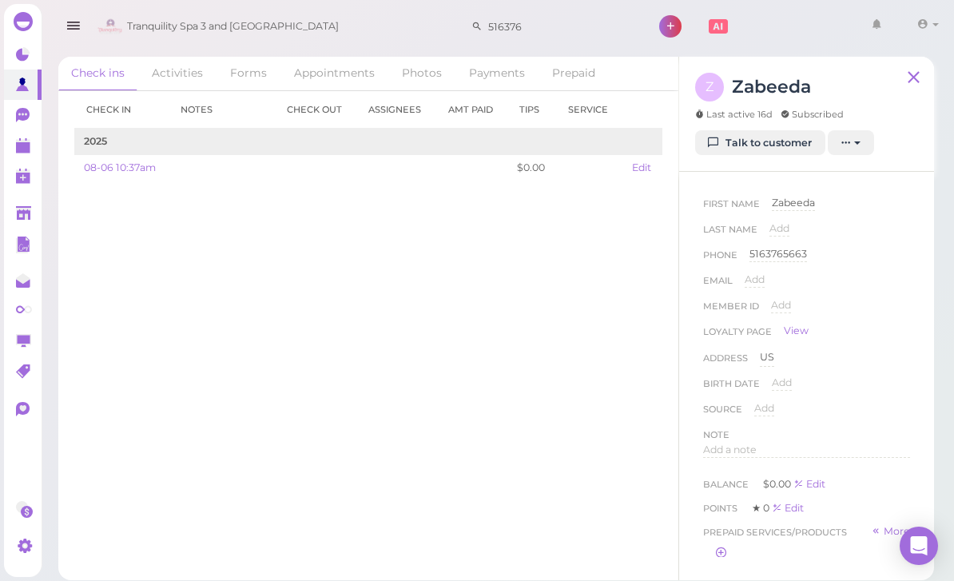
click at [913, 74] on icon at bounding box center [913, 77] width 20 height 24
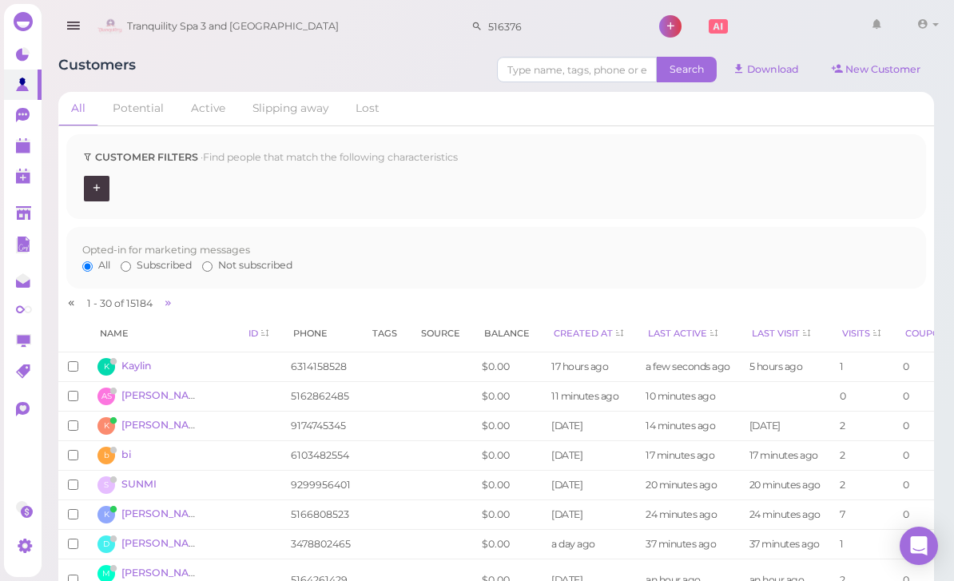
click at [24, 158] on link at bounding box center [23, 145] width 38 height 30
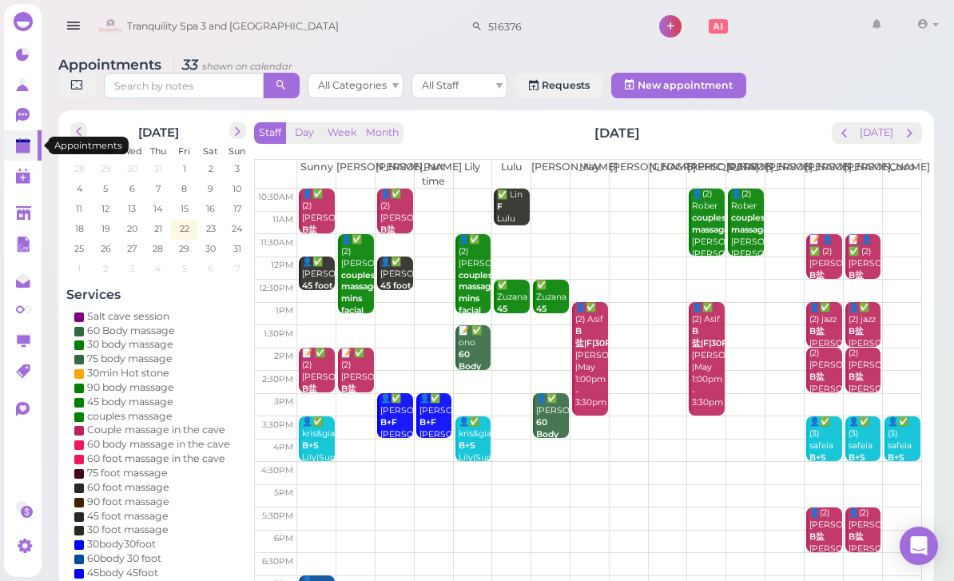
click at [776, 196] on td at bounding box center [609, 200] width 624 height 22
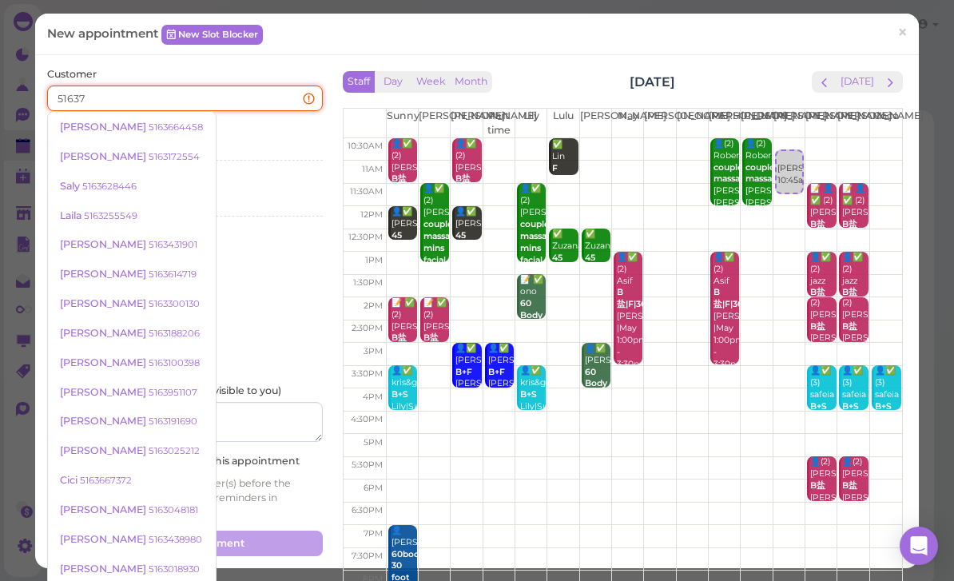
type input "516376"
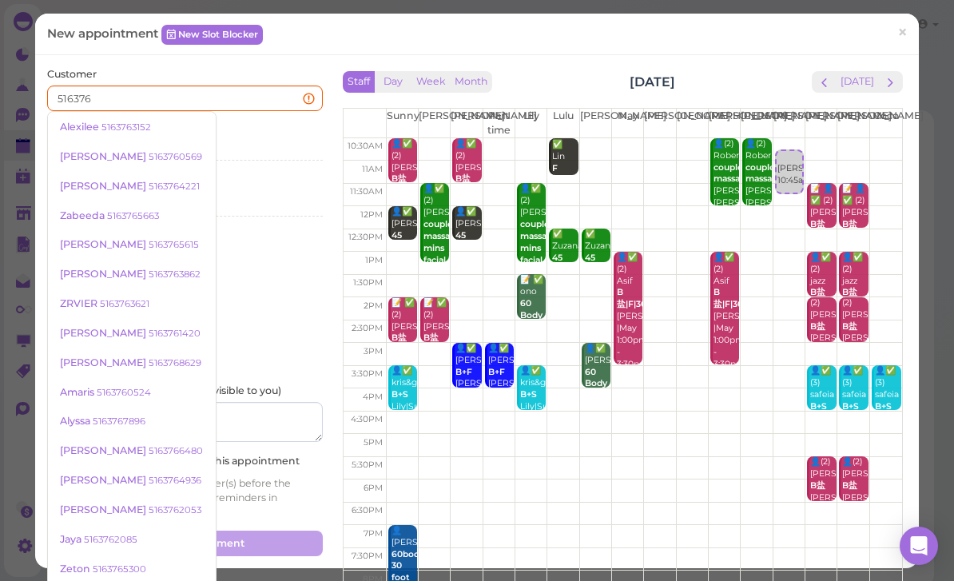
click at [141, 210] on small "5163765663" at bounding box center [133, 215] width 52 height 11
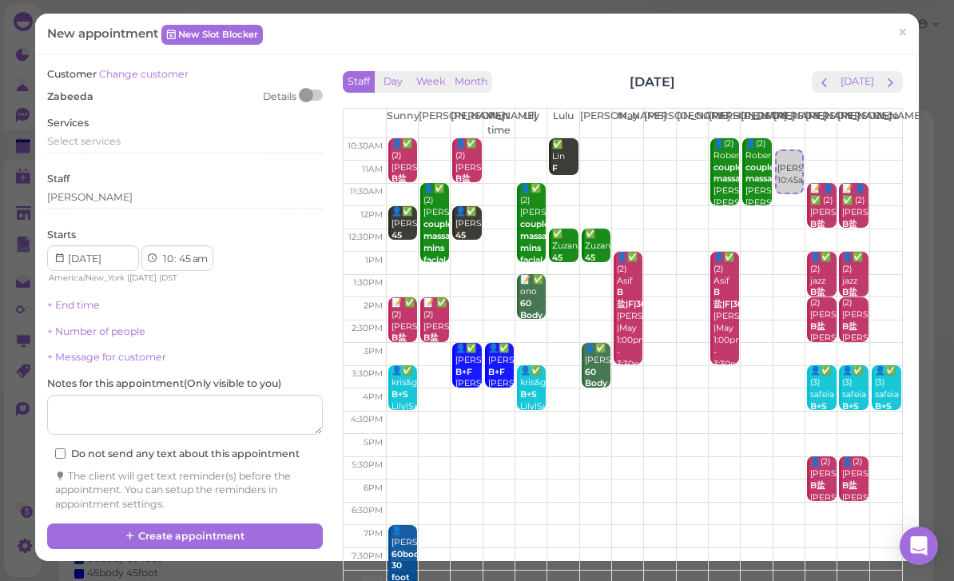
click at [113, 135] on span "Select services" at bounding box center [83, 141] width 73 height 12
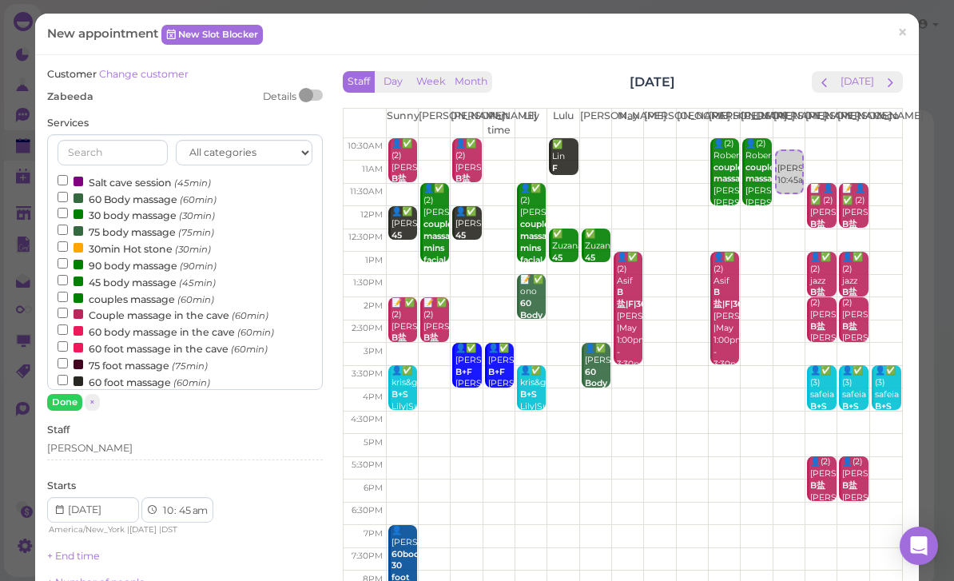
click at [141, 192] on label "60 Body massage (60min)" at bounding box center [137, 198] width 159 height 17
click at [68, 192] on input "60 Body massage (60min)" at bounding box center [63, 197] width 10 height 10
click at [65, 403] on button "Done" at bounding box center [64, 402] width 35 height 17
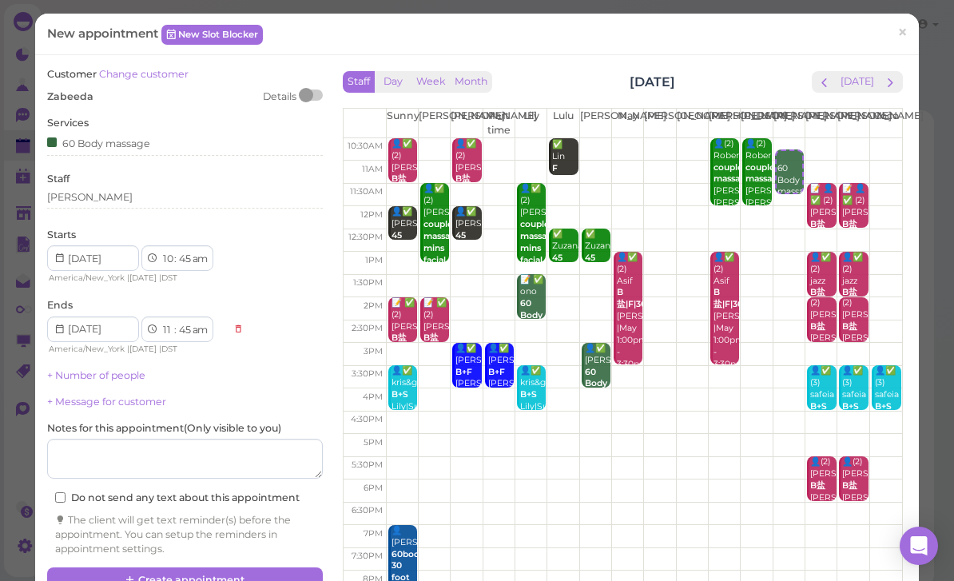
click at [244, 567] on button "Create appointment" at bounding box center [185, 580] width 276 height 26
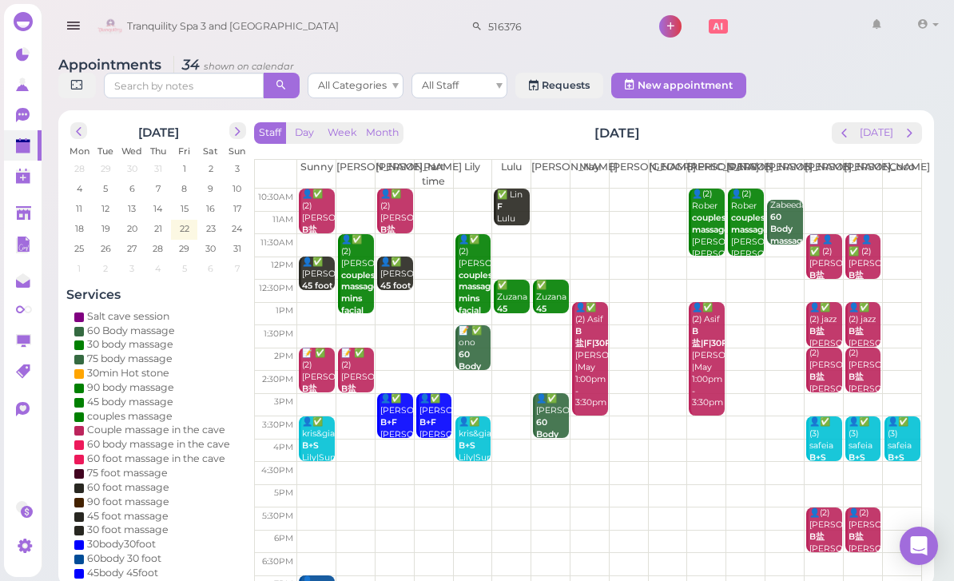
click at [920, 129] on button "next" at bounding box center [909, 133] width 25 height 22
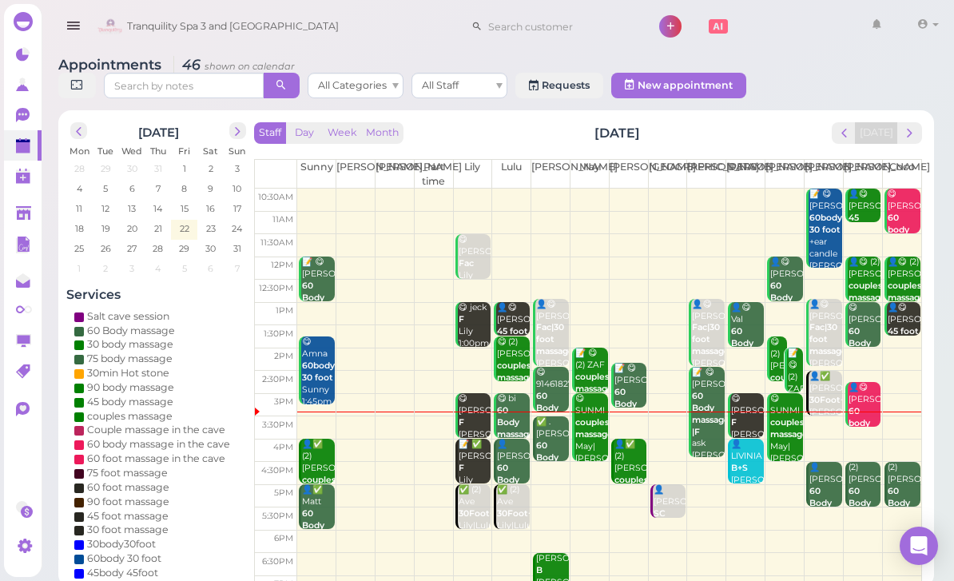
click at [552, 437] on div "✅ .[PERSON_NAME] 60 Body massage [PERSON_NAME] 3:30pm - 4:30pm" at bounding box center [552, 469] width 34 height 107
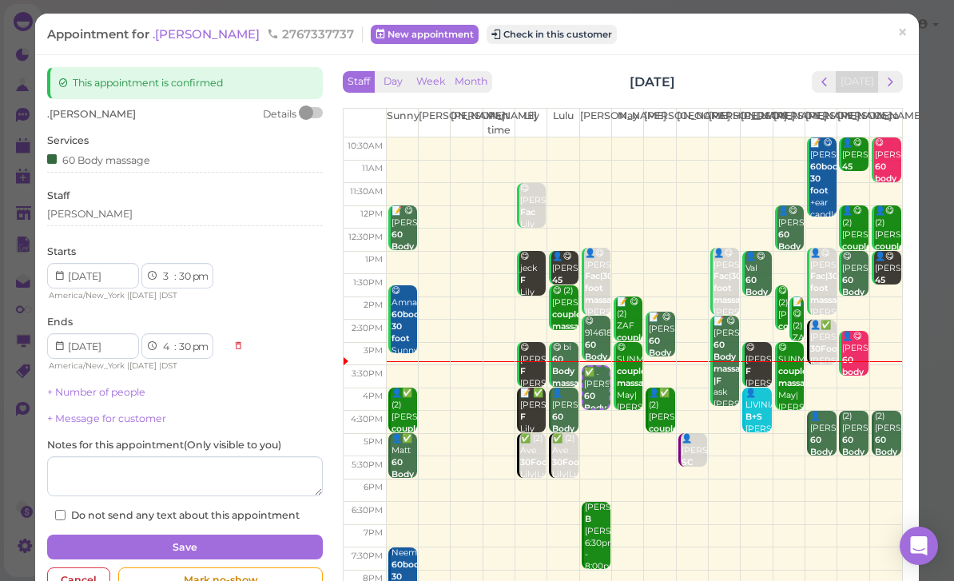
click at [494, 40] on button "Check in this customer" at bounding box center [551, 34] width 130 height 19
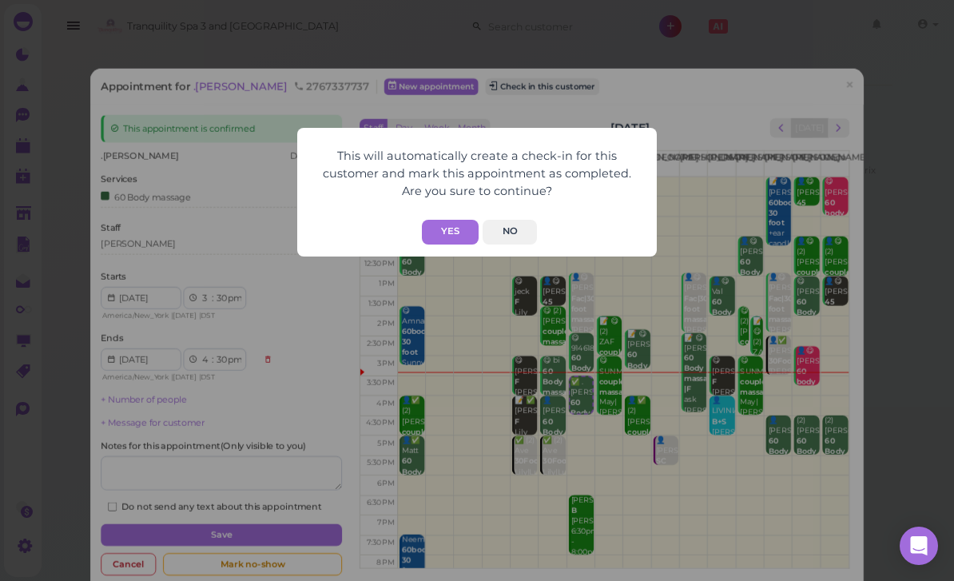
click at [454, 225] on button "Yes" at bounding box center [450, 232] width 57 height 25
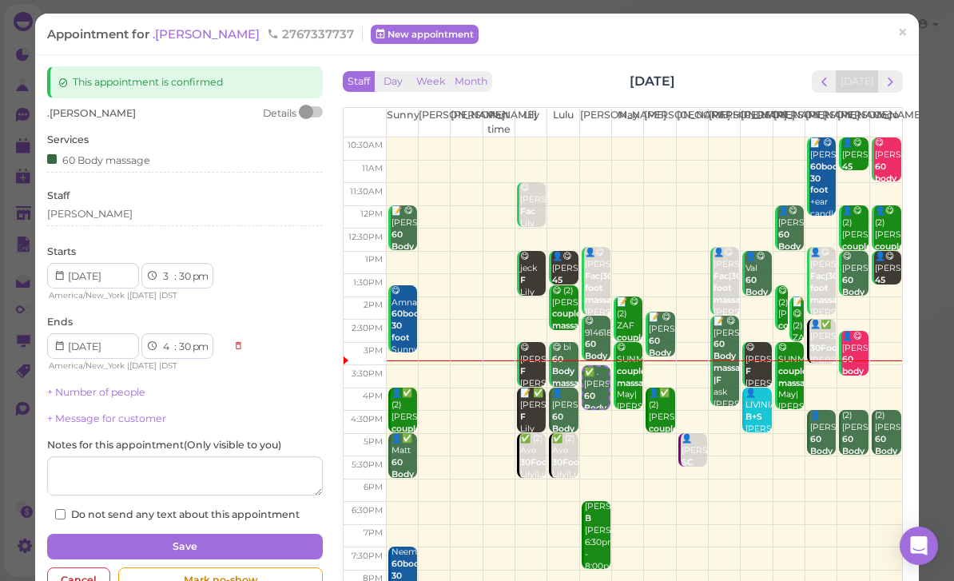
click at [905, 34] on span "×" at bounding box center [902, 33] width 10 height 22
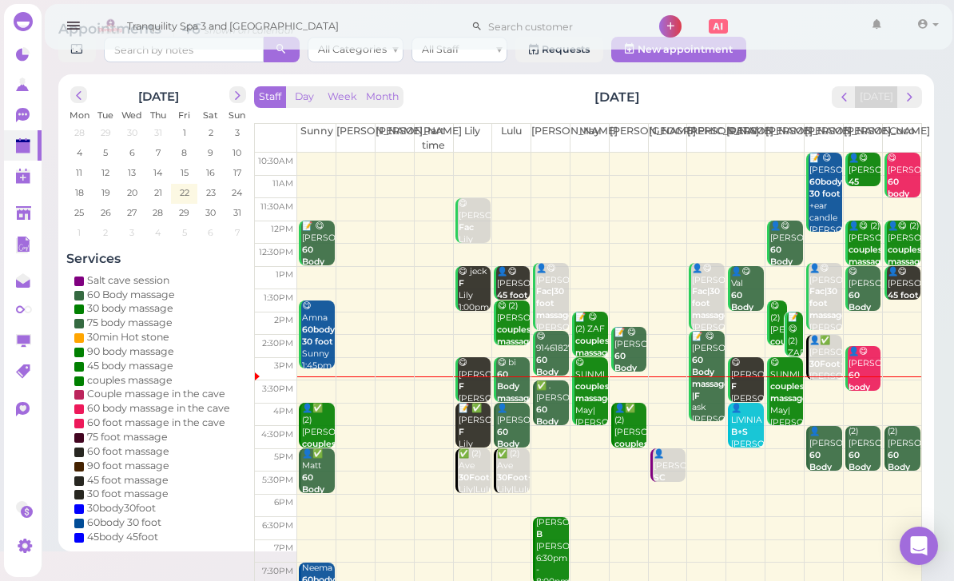
scroll to position [57, 0]
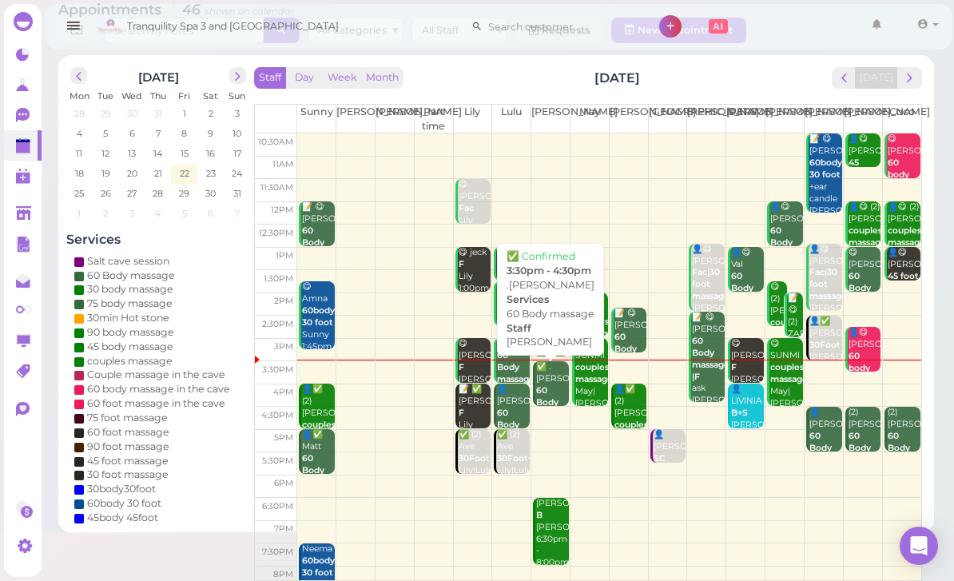
click at [562, 371] on div "✅ .Sarah 60 Body massage Lisa 3:30pm - 4:30pm" at bounding box center [552, 414] width 34 height 107
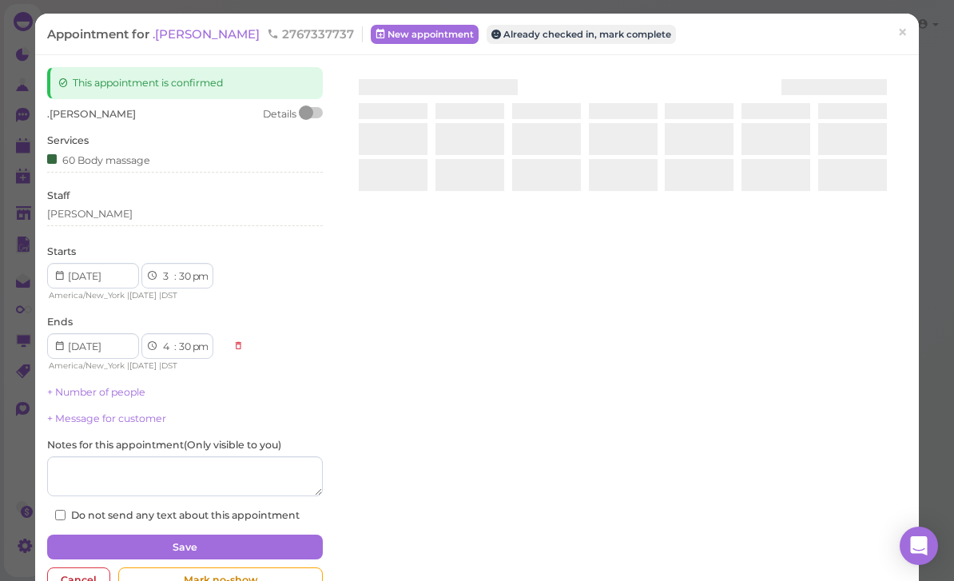
scroll to position [51, 0]
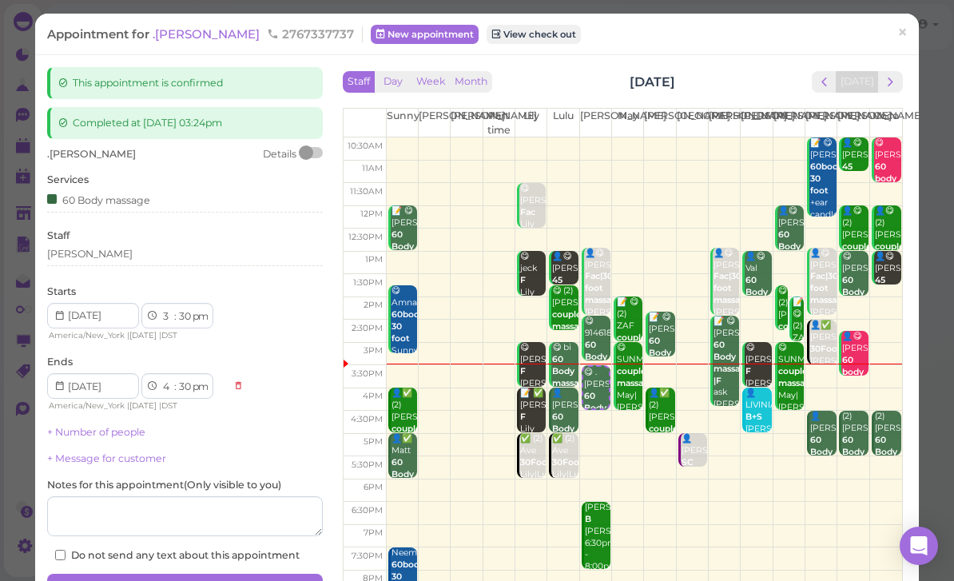
click at [889, 35] on link "×" at bounding box center [902, 34] width 30 height 38
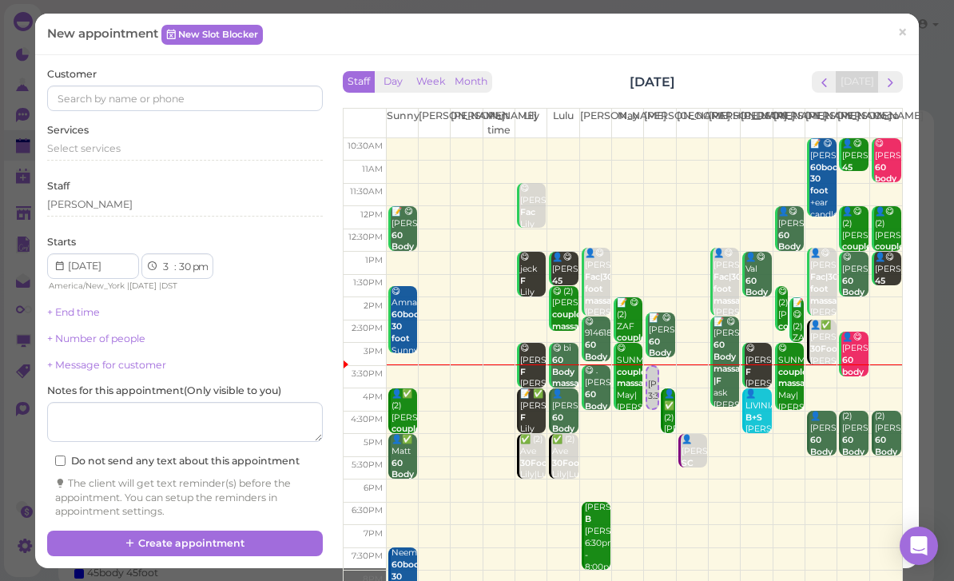
click at [909, 71] on div "Staff Day Week Month Friday, Aug 22 Today Sunny Kelly Nancy Part time Lily Lulu…" at bounding box center [623, 297] width 584 height 461
click at [901, 79] on button "next" at bounding box center [890, 82] width 25 height 22
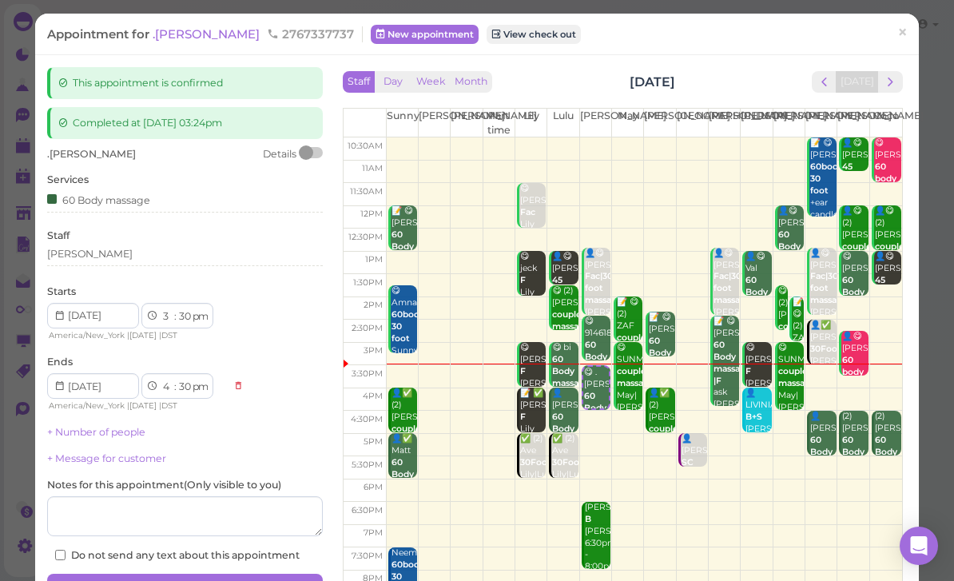
click at [898, 28] on span "×" at bounding box center [902, 33] width 10 height 22
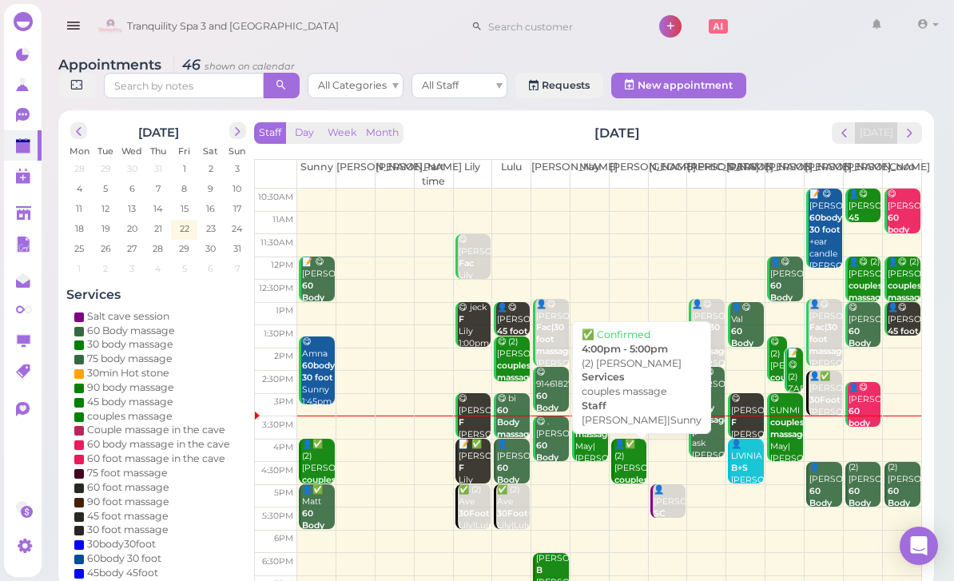
click at [627, 458] on div "👤✅ (2) Enrico Enriquez couples massage Mike|Sunny 4:00pm - 5:00pm" at bounding box center [630, 492] width 34 height 107
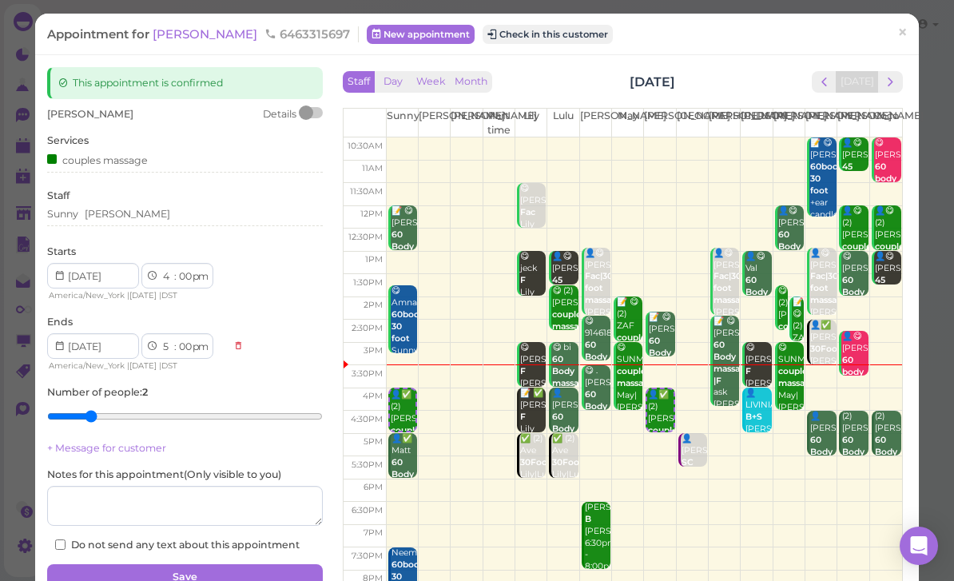
click at [182, 274] on select "00 05 10 15 20 25 30 35 40 45 50 55" at bounding box center [185, 276] width 16 height 17
select select "30"
click at [156, 213] on div "Sunny Mike" at bounding box center [185, 214] width 276 height 14
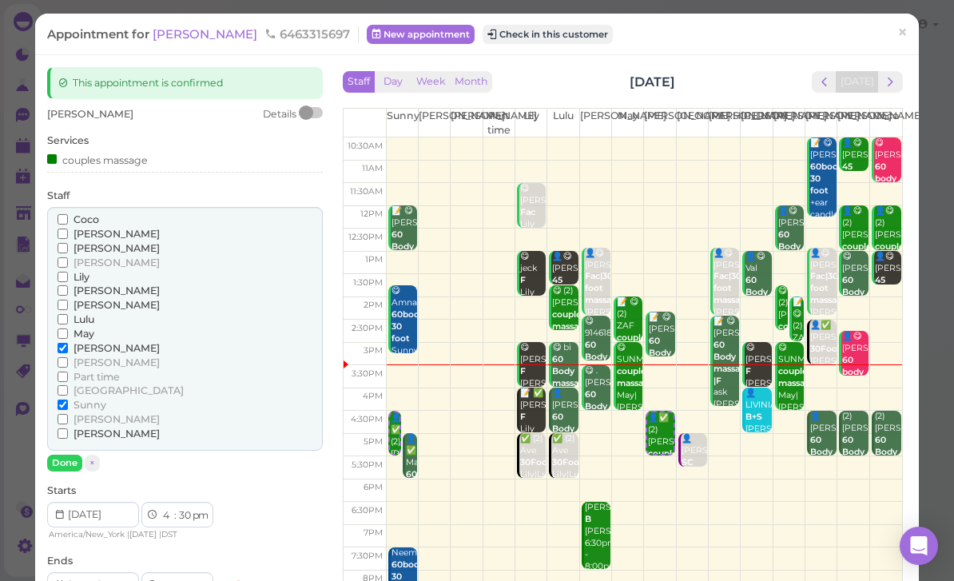
click at [78, 302] on span "[PERSON_NAME]" at bounding box center [116, 305] width 86 height 12
click at [68, 302] on input "[PERSON_NAME]" at bounding box center [63, 305] width 10 height 10
click at [67, 399] on input "Sunny" at bounding box center [63, 404] width 10 height 10
click at [62, 454] on button "Done" at bounding box center [64, 462] width 35 height 17
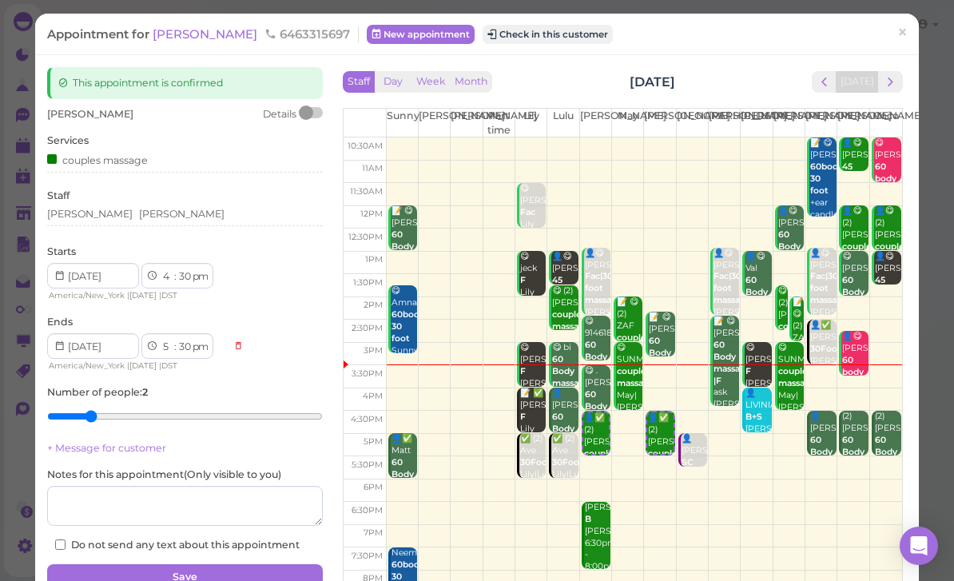
click at [228, 576] on button "Save" at bounding box center [185, 577] width 276 height 26
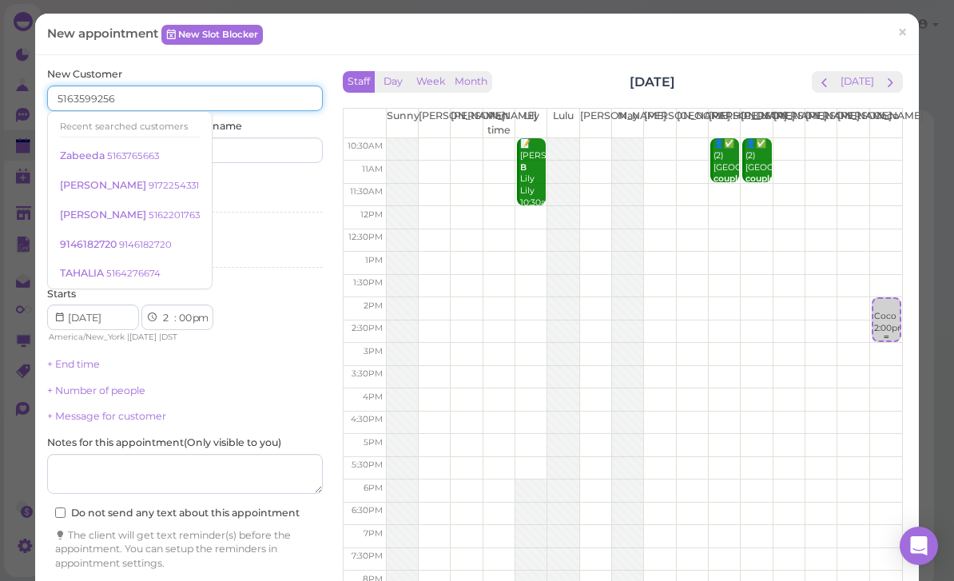
type input "5163599256"
click at [274, 153] on input at bounding box center [256, 150] width 133 height 26
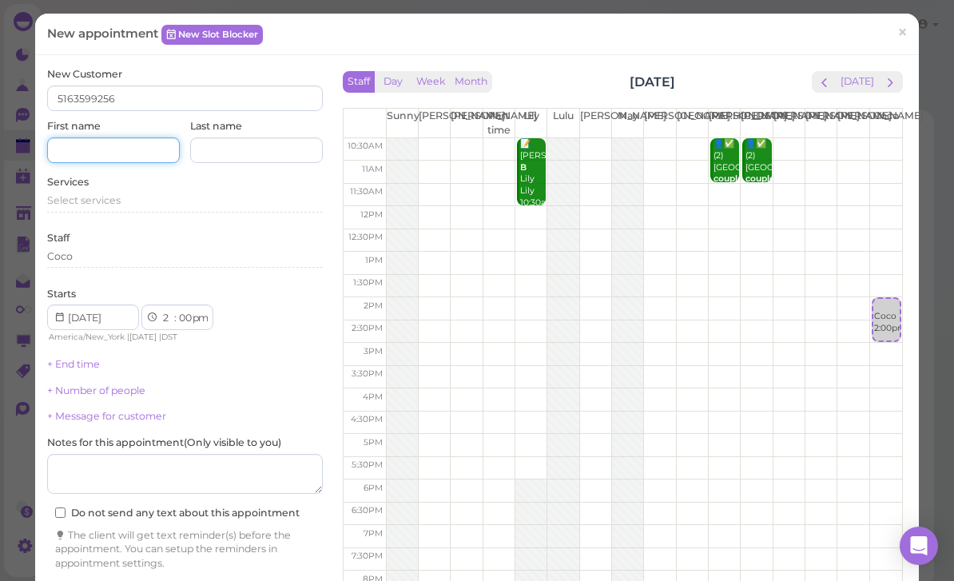
click at [139, 157] on input at bounding box center [113, 150] width 133 height 26
type input "Erica"
click at [129, 204] on div "Select services" at bounding box center [185, 200] width 276 height 14
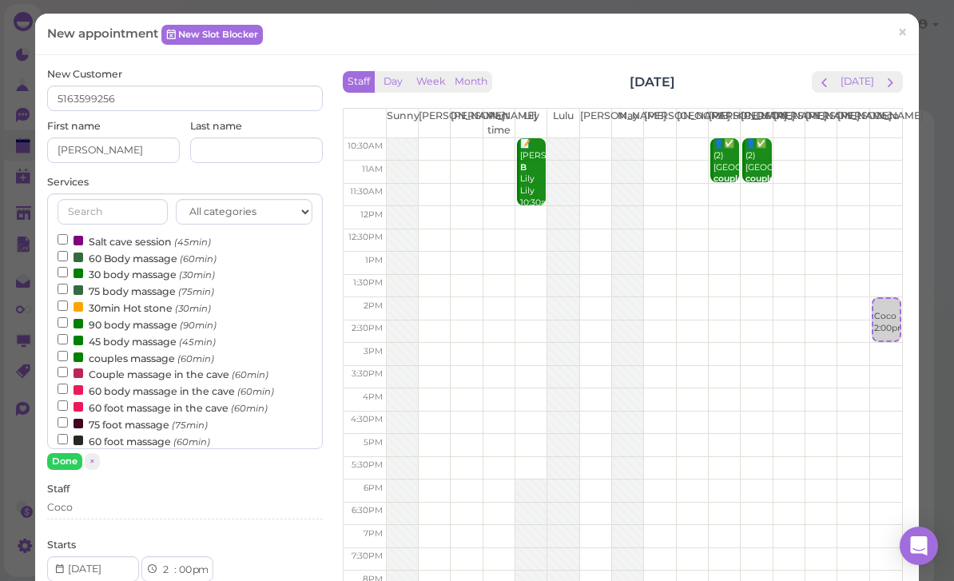
click at [162, 316] on label "90 body massage (90min)" at bounding box center [137, 324] width 159 height 17
click at [68, 317] on input "90 body massage (90min)" at bounding box center [63, 322] width 10 height 10
click at [74, 463] on button "Done" at bounding box center [64, 461] width 35 height 17
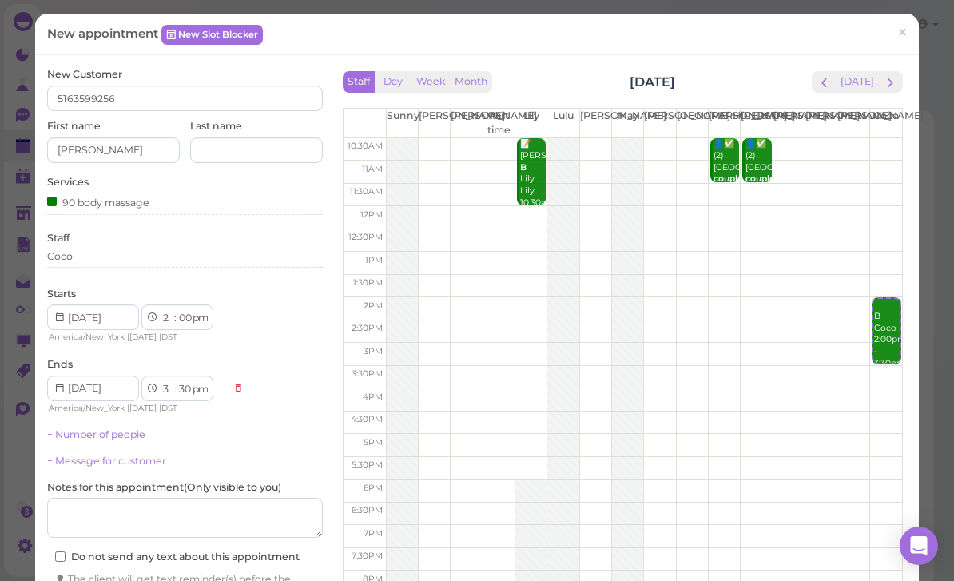
click at [122, 249] on div "Coco" at bounding box center [185, 256] width 276 height 14
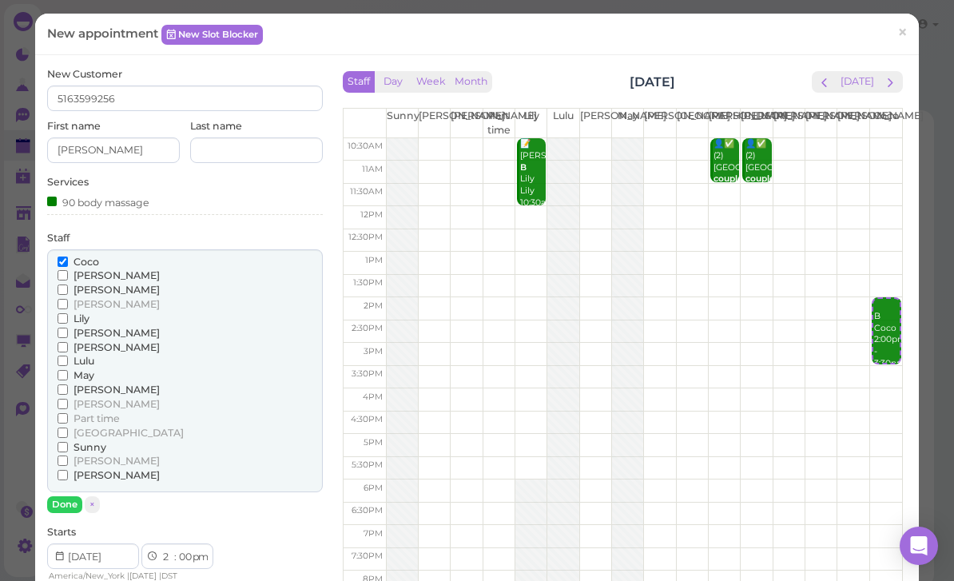
click at [73, 454] on span "[PERSON_NAME]" at bounding box center [116, 460] width 86 height 12
click at [68, 455] on input "[PERSON_NAME]" at bounding box center [63, 460] width 10 height 10
click at [63, 498] on button "Done" at bounding box center [64, 504] width 35 height 17
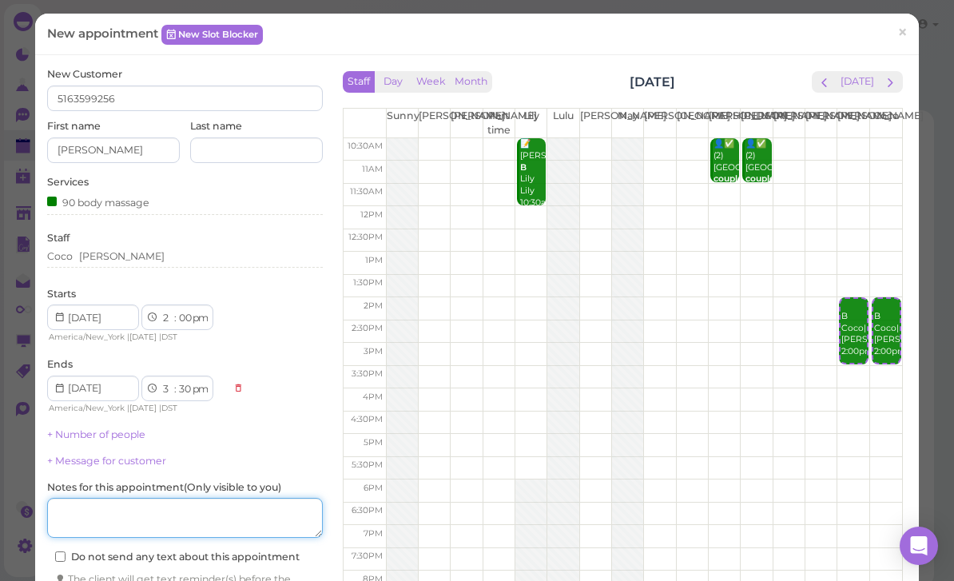
click at [137, 504] on textarea at bounding box center [185, 518] width 276 height 40
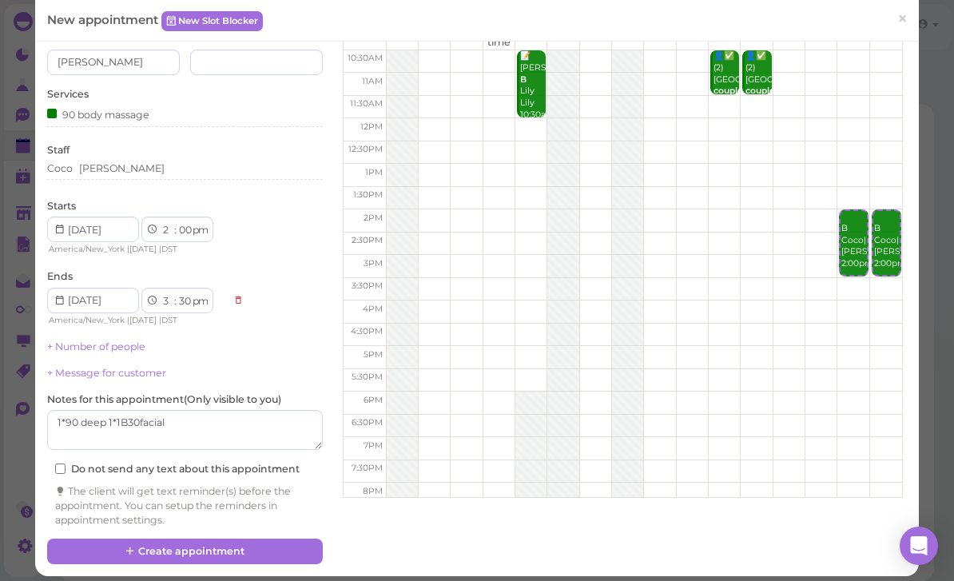
scroll to position [87, 0]
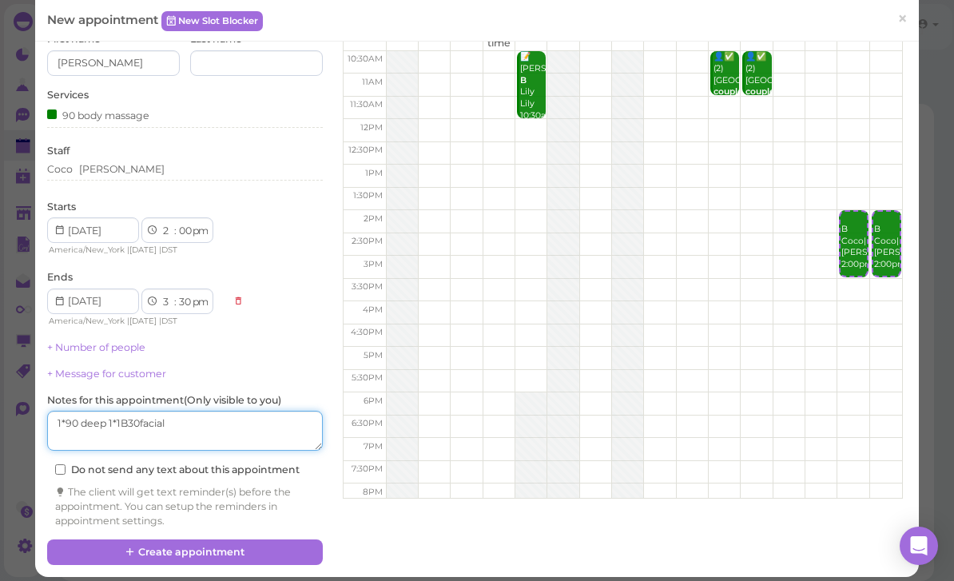
type textarea "1*90 deep 1*1B30facial"
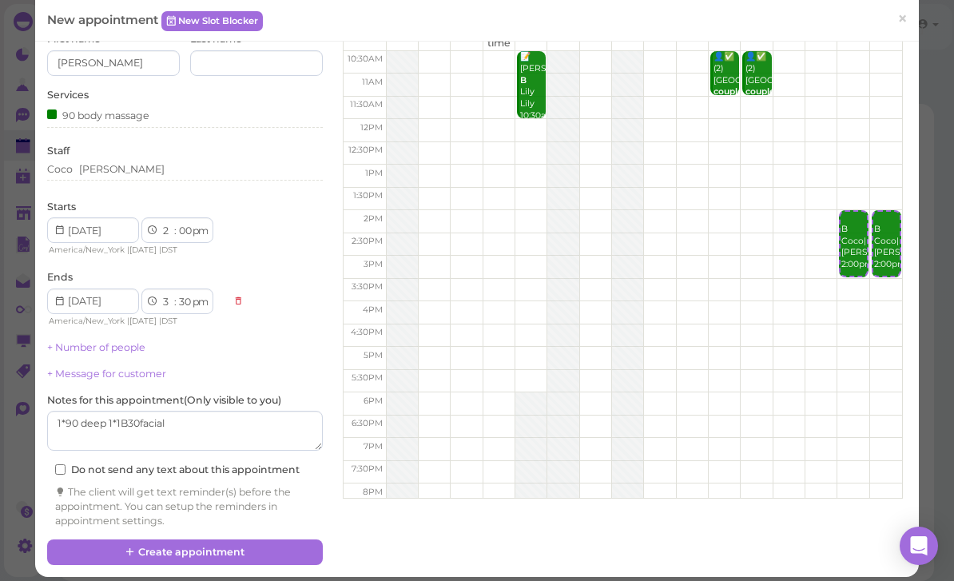
click at [109, 341] on link "+ Number of people" at bounding box center [96, 347] width 98 height 12
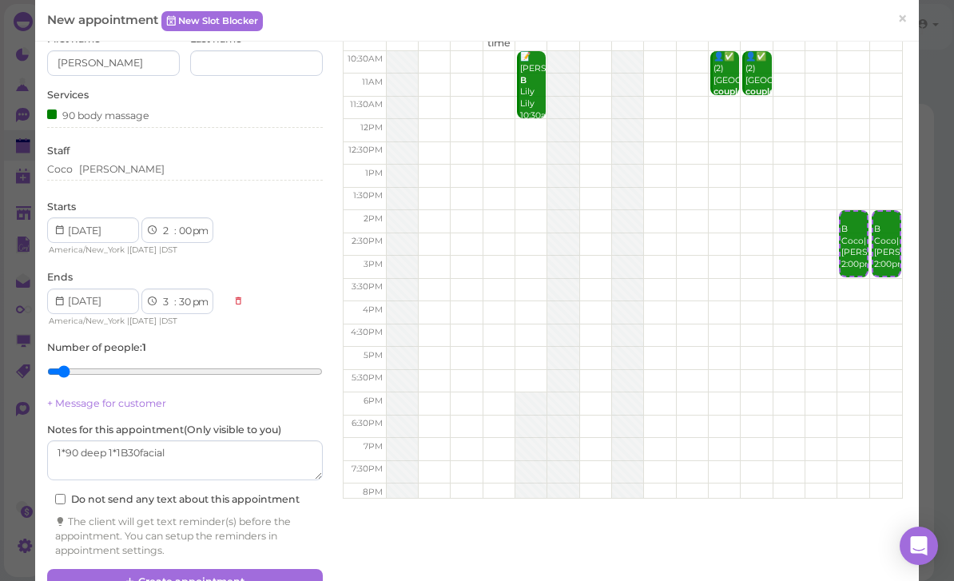
type input "2"
click at [92, 359] on input "range" at bounding box center [185, 372] width 276 height 26
click at [225, 569] on button "Create appointment" at bounding box center [185, 582] width 276 height 26
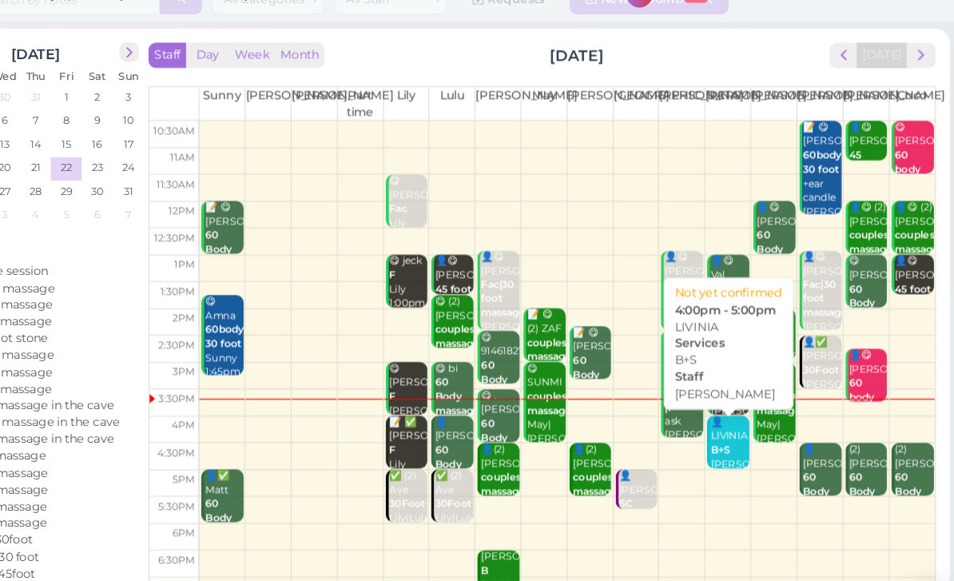
click at [730, 385] on div "👤LIVINIA B+S Helen 4:00pm - 5:00pm" at bounding box center [747, 424] width 34 height 83
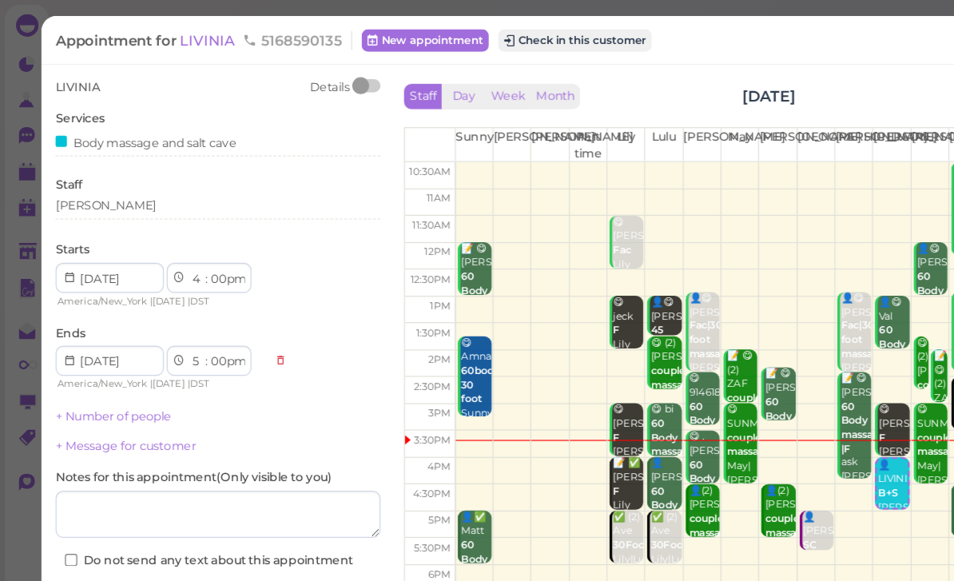
click at [170, 237] on select "1 2 3 4 5 6 7 8 9 10 11 12" at bounding box center [168, 236] width 14 height 17
select select "5"
select select "6"
click at [264, 501] on button "Save" at bounding box center [185, 507] width 276 height 26
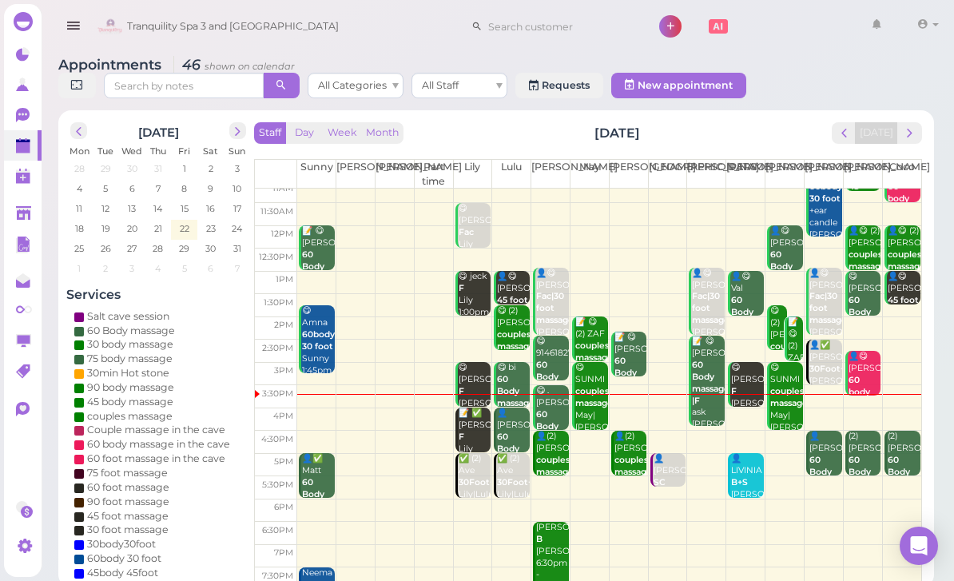
scroll to position [31, 0]
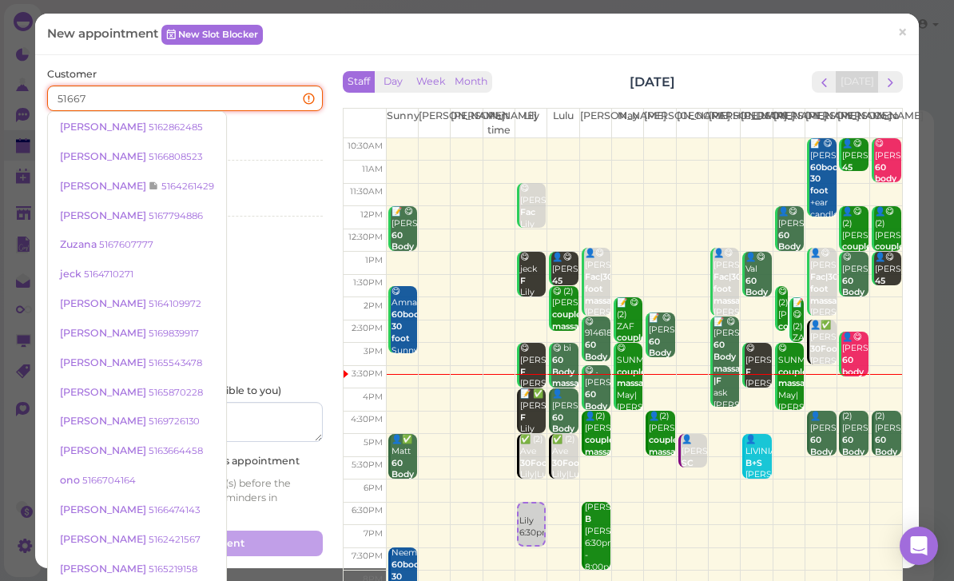
type input "516672"
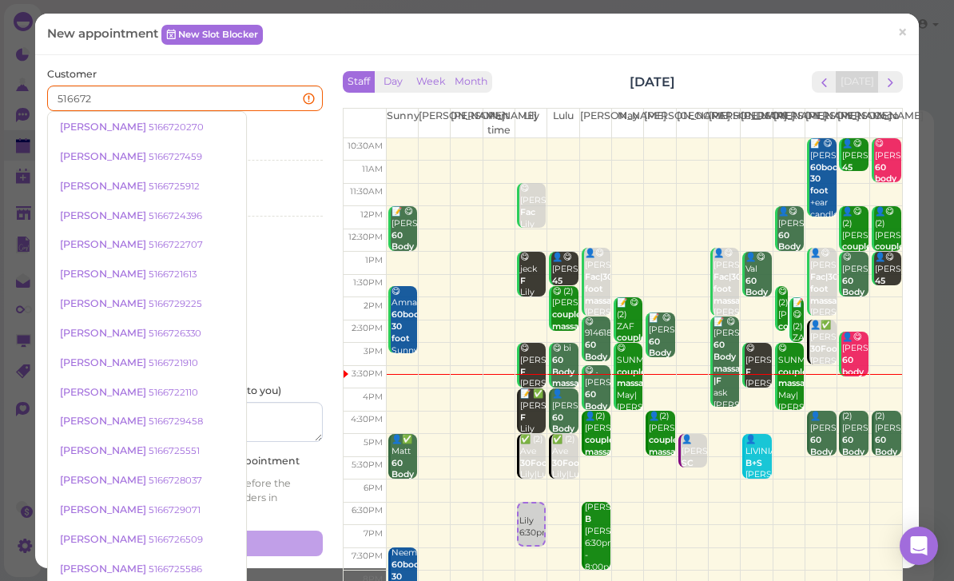
click at [149, 127] on small "5166720270" at bounding box center [176, 126] width 55 height 11
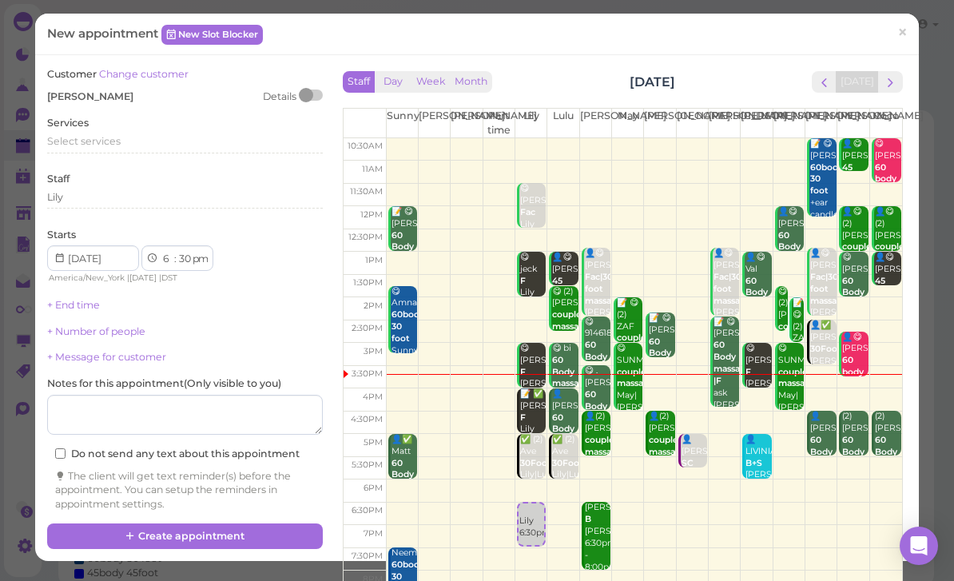
click at [109, 143] on span "Select services" at bounding box center [83, 141] width 73 height 12
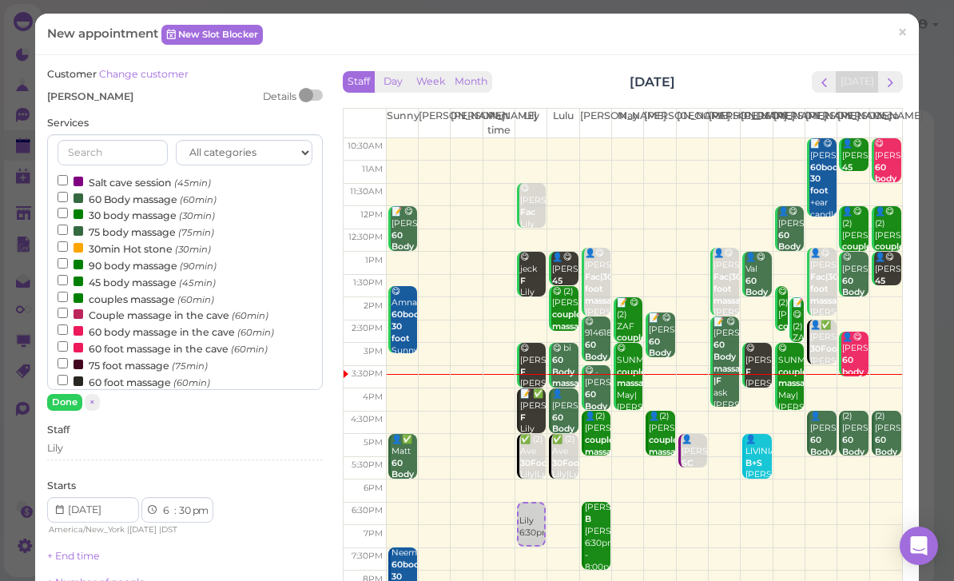
click at [216, 323] on label "60 body massage in the cave (60min)" at bounding box center [166, 331] width 216 height 17
click at [68, 324] on input "60 body massage in the cave (60min)" at bounding box center [63, 329] width 10 height 10
click at [73, 405] on button "Done" at bounding box center [64, 402] width 35 height 17
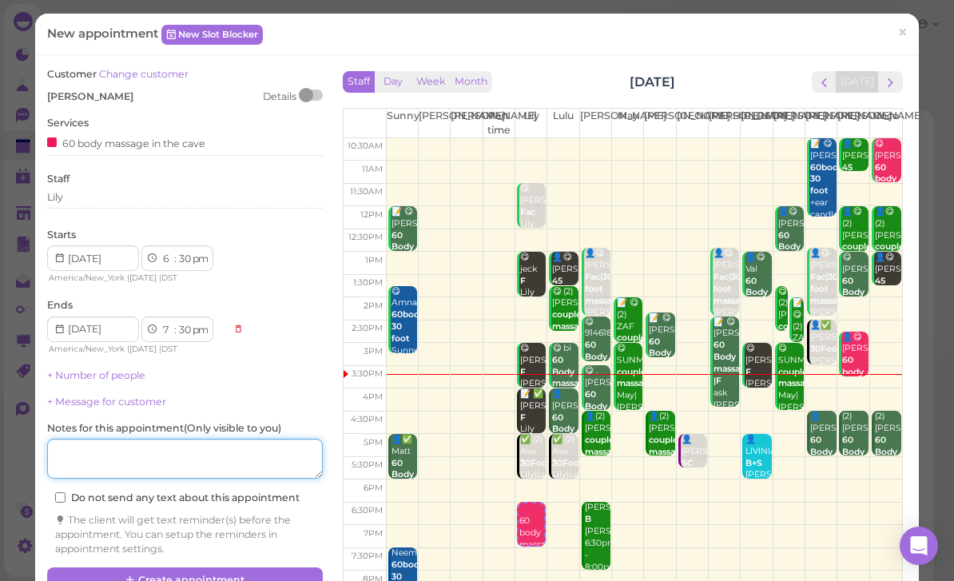
click at [228, 452] on textarea at bounding box center [185, 459] width 276 height 40
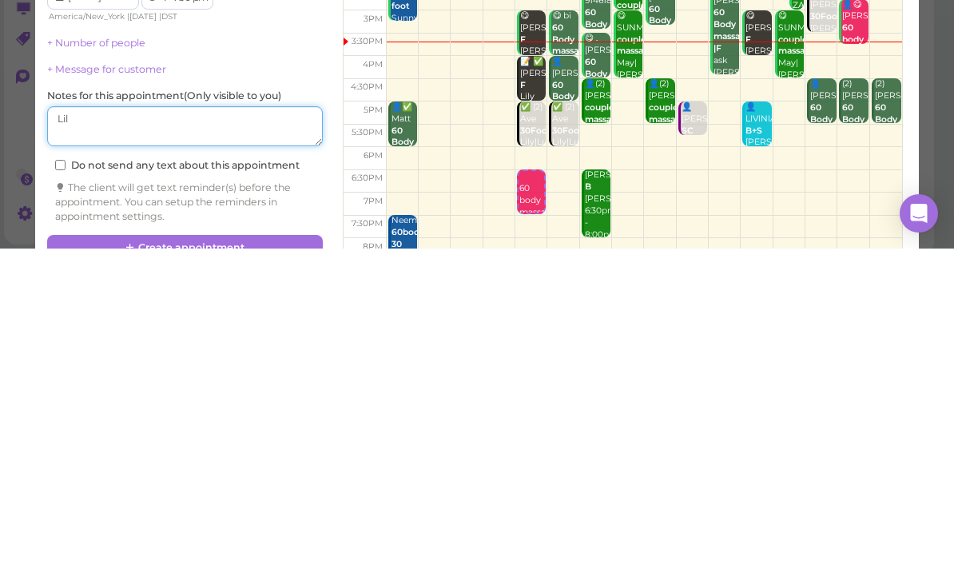
type textarea "Lily"
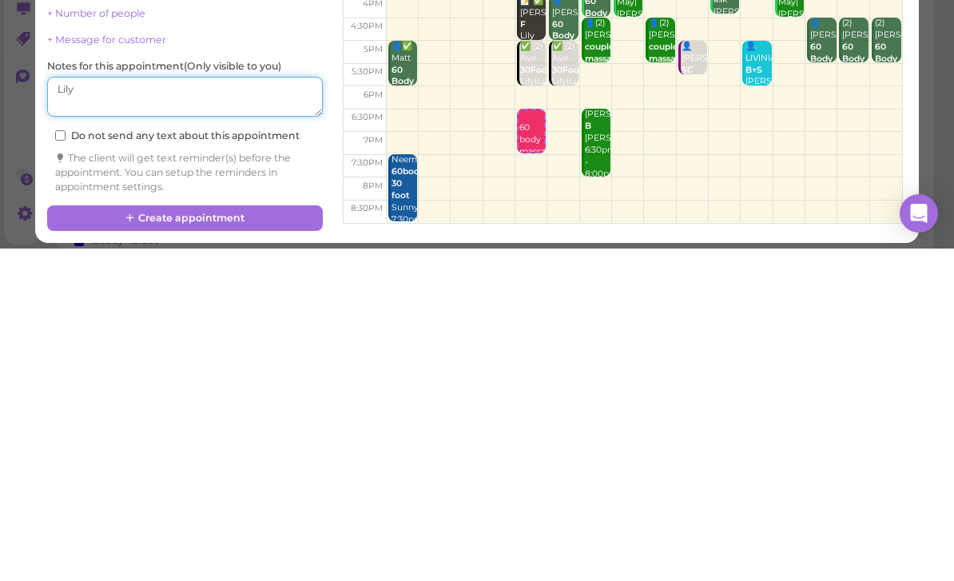
scroll to position [28, 0]
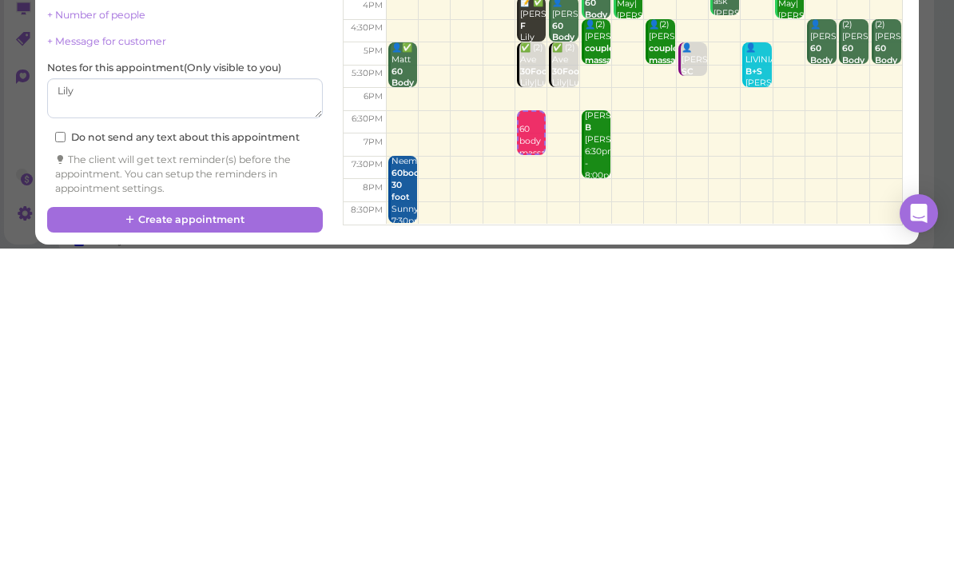
click at [251, 539] on button "Create appointment" at bounding box center [185, 552] width 276 height 26
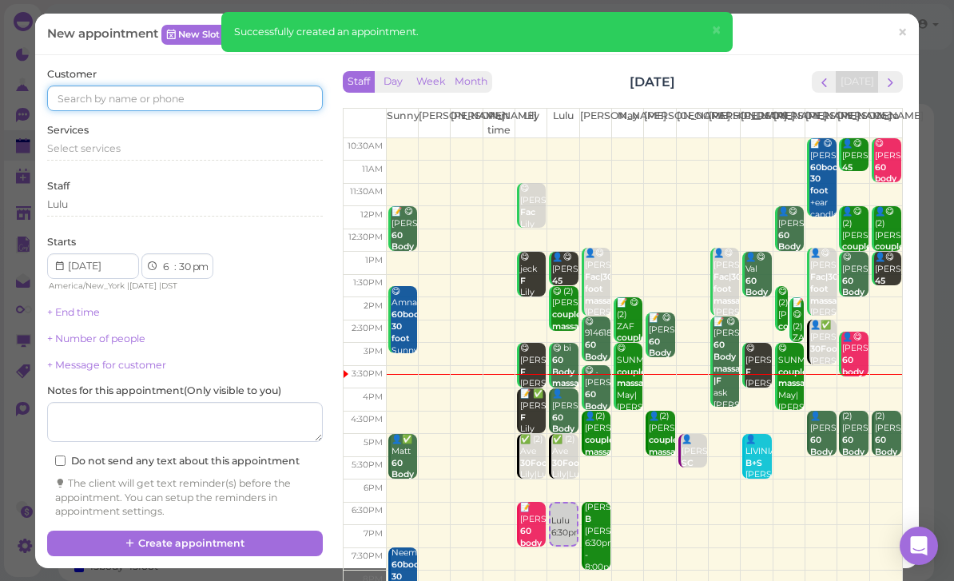
click at [190, 85] on input at bounding box center [185, 98] width 276 height 26
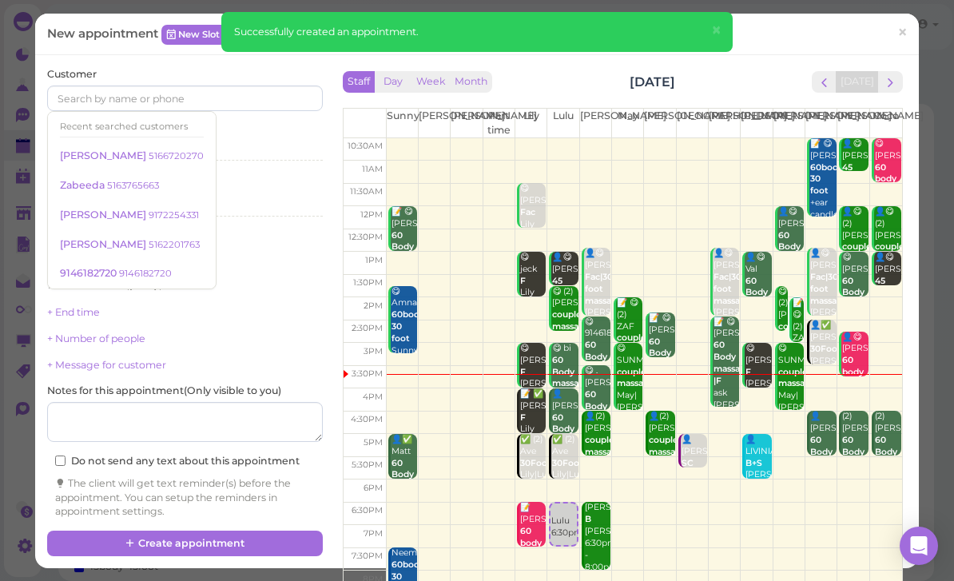
click at [149, 150] on small "5166720270" at bounding box center [176, 155] width 55 height 11
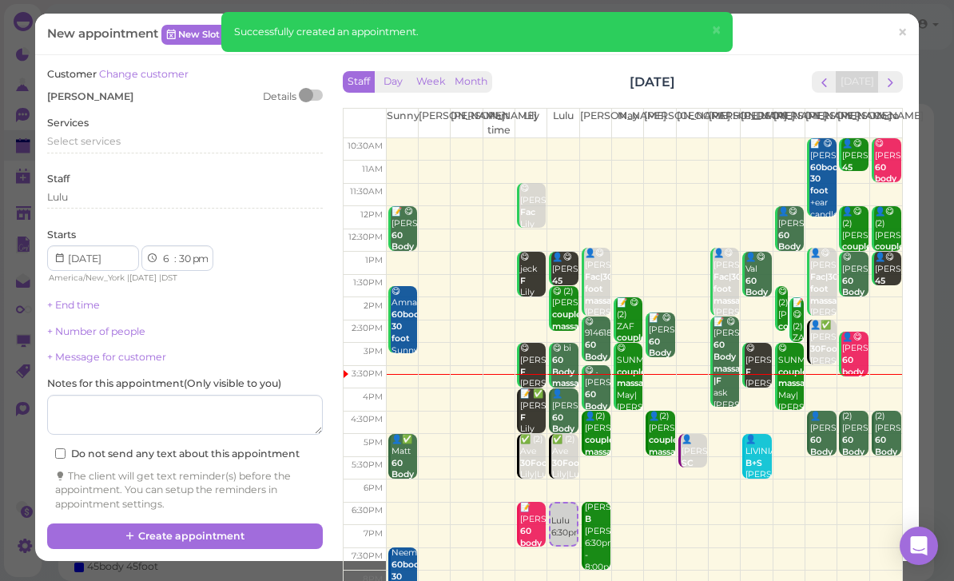
click at [130, 134] on div "Select services" at bounding box center [185, 141] width 276 height 14
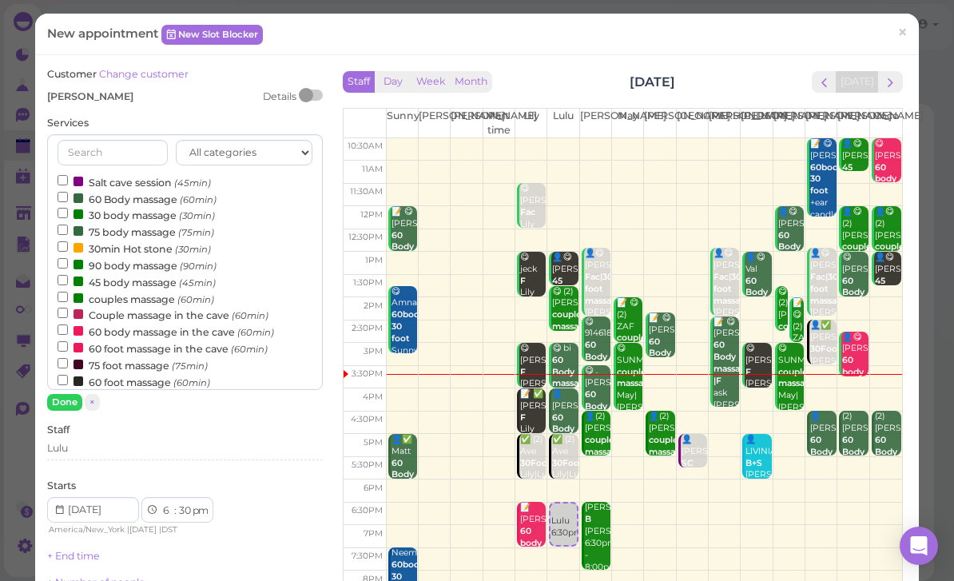
click at [139, 373] on label "60 foot massage (60min)" at bounding box center [134, 381] width 153 height 17
click at [68, 375] on input "60 foot massage (60min)" at bounding box center [63, 380] width 10 height 10
click at [67, 405] on button "Done" at bounding box center [64, 402] width 35 height 17
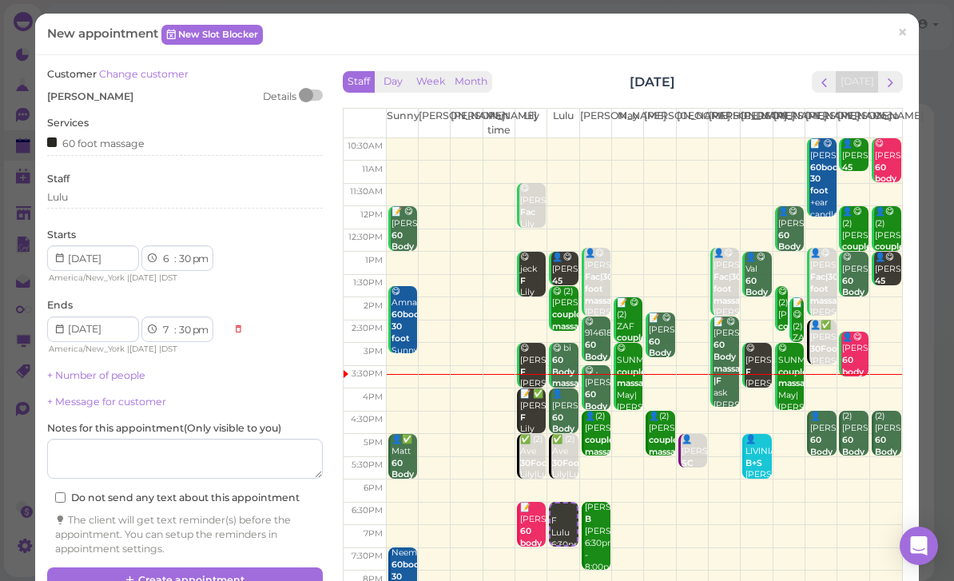
click at [273, 572] on button "Create appointment" at bounding box center [185, 580] width 276 height 26
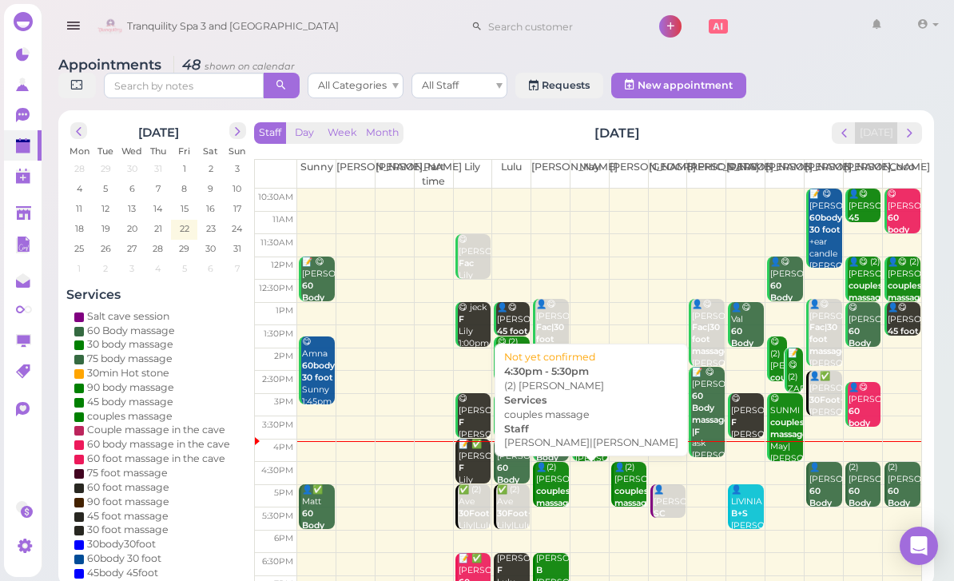
click at [550, 478] on div "👤(2) [PERSON_NAME] couples massage [PERSON_NAME]|[PERSON_NAME] 4:30pm - 5:30pm" at bounding box center [552, 515] width 34 height 107
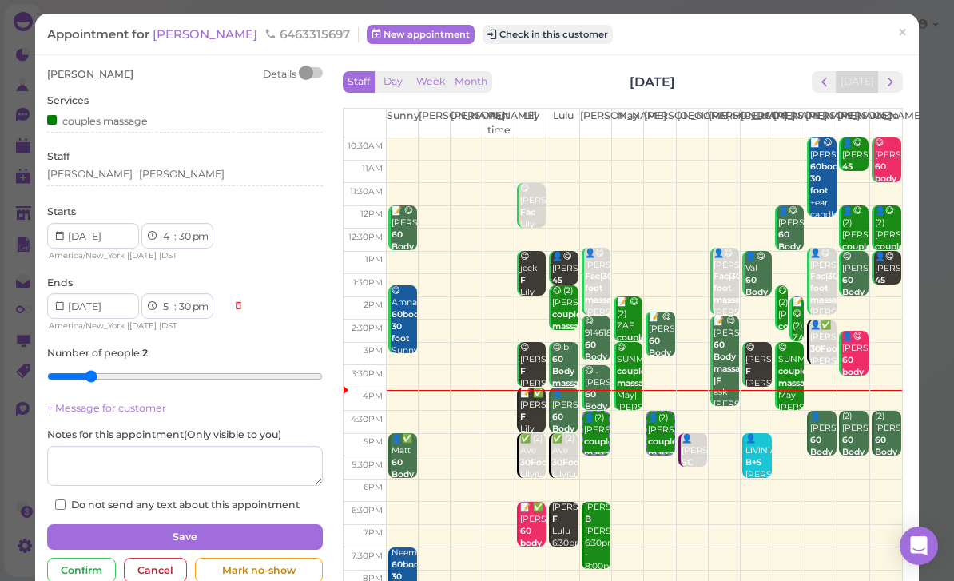
click at [562, 91] on div "Staff Day Week Month [DATE] [DATE]" at bounding box center [623, 82] width 560 height 22
click at [562, 90] on div "Staff Day Week Month [DATE] [DATE]" at bounding box center [623, 82] width 560 height 22
click at [542, 87] on div "Staff Day Week Month [DATE] [DATE]" at bounding box center [623, 82] width 560 height 22
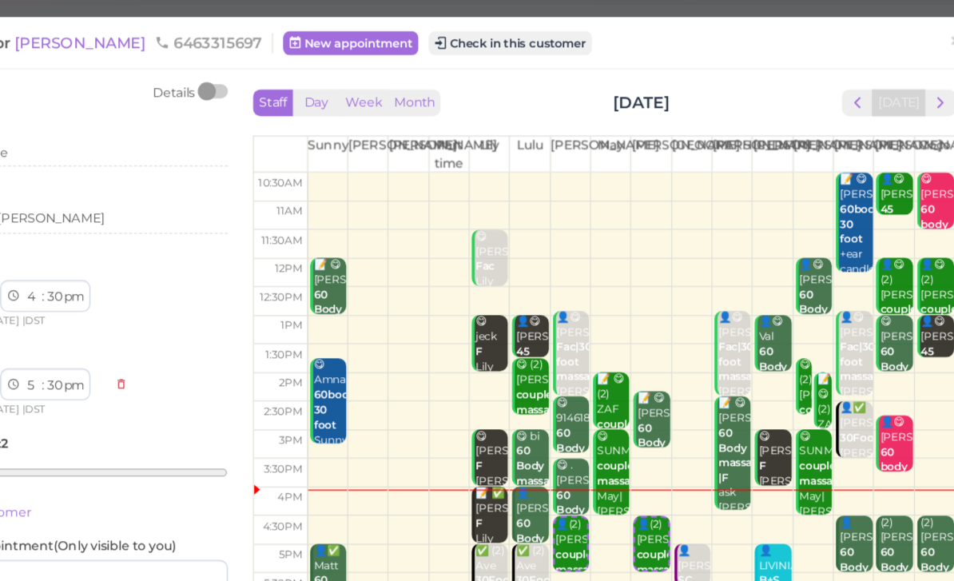
scroll to position [15, 0]
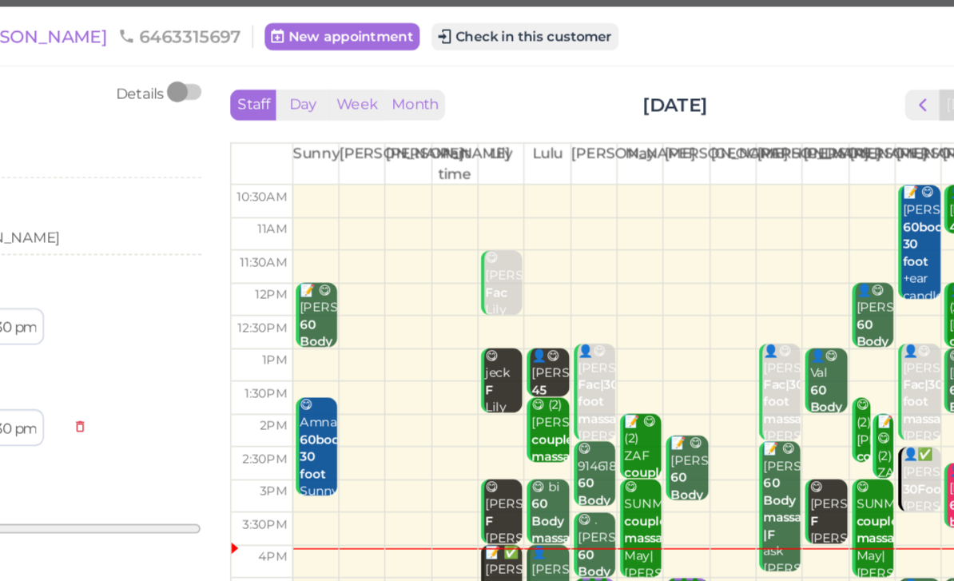
click at [482, 26] on button "Check in this customer" at bounding box center [547, 34] width 130 height 19
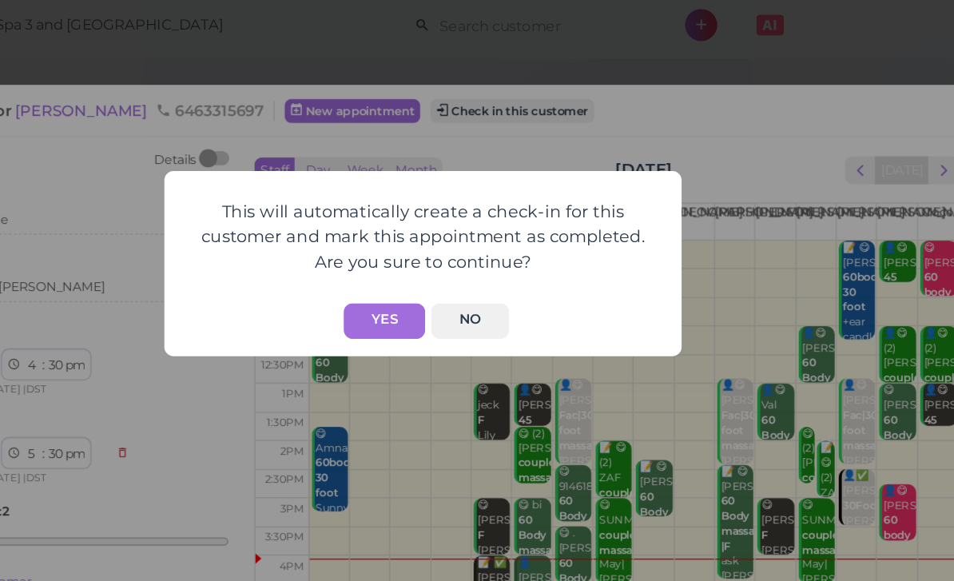
click at [422, 220] on button "Yes" at bounding box center [450, 232] width 57 height 25
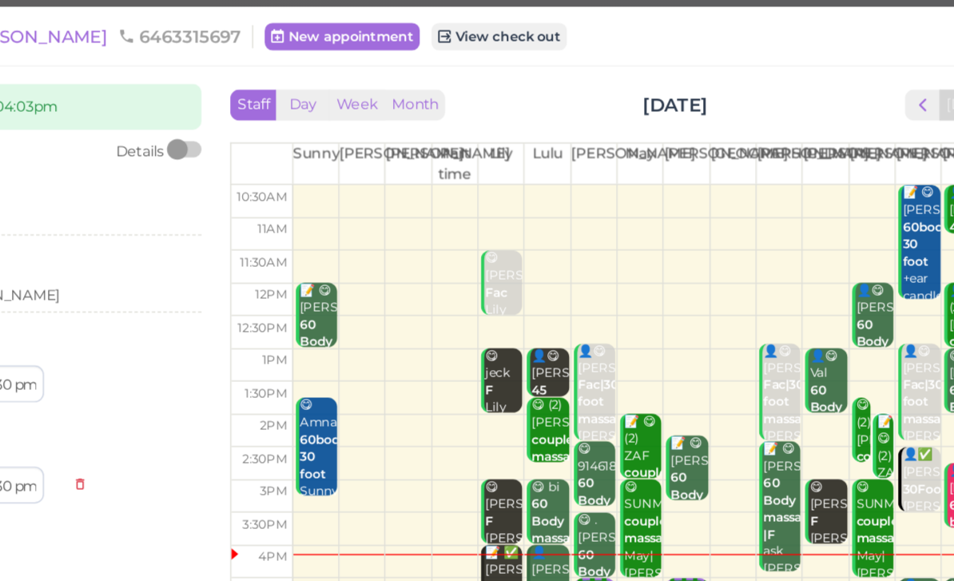
scroll to position [0, 0]
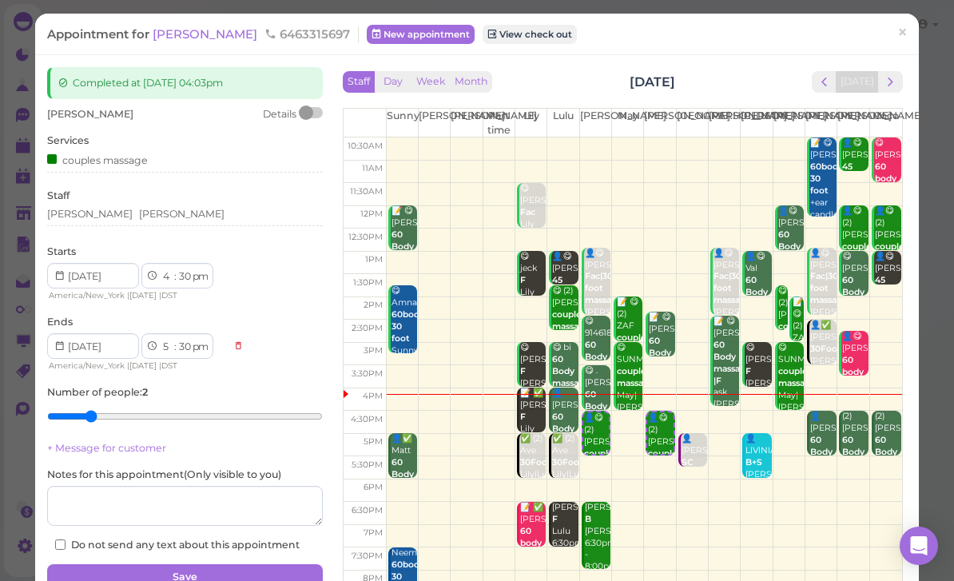
click at [905, 41] on span "×" at bounding box center [902, 33] width 10 height 22
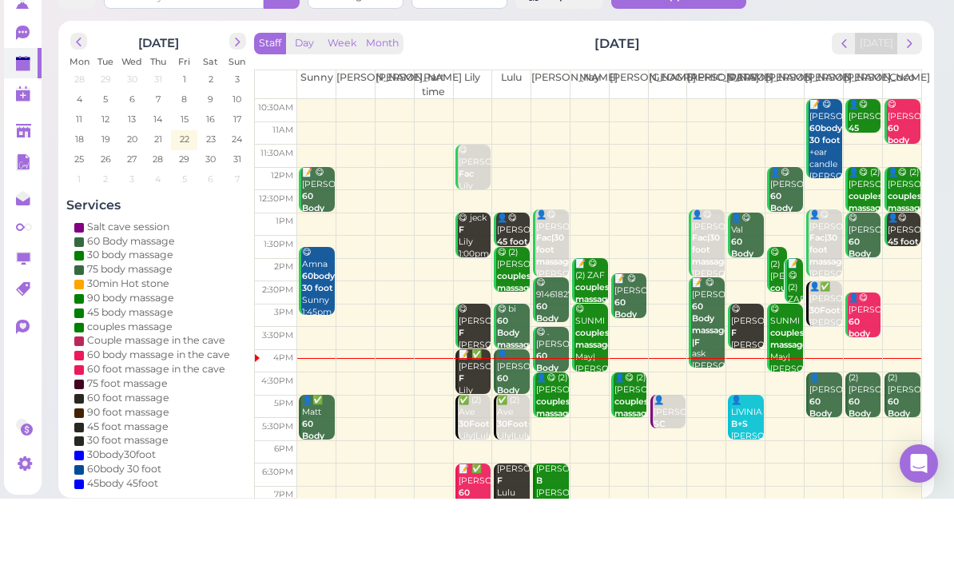
scroll to position [6, 0]
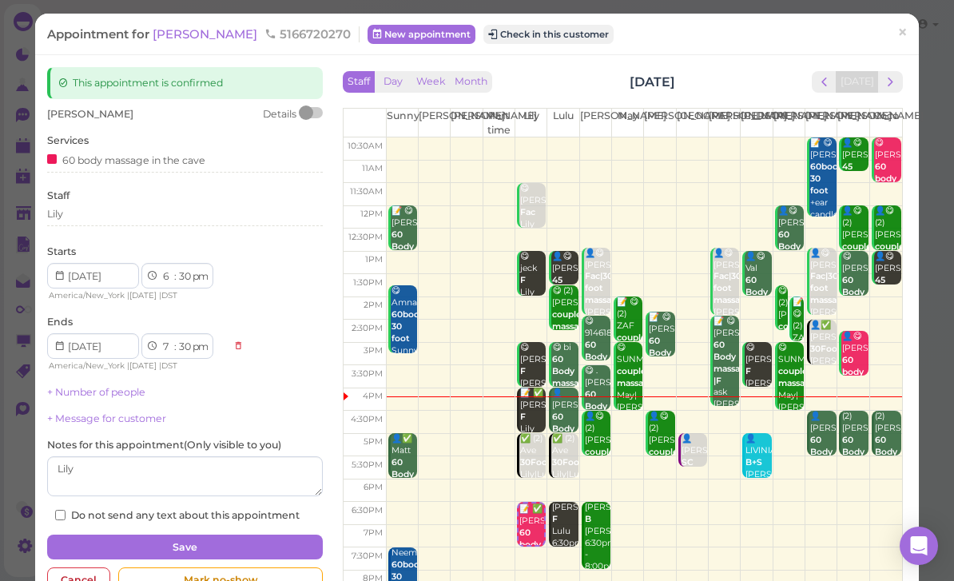
click at [905, 31] on span "×" at bounding box center [902, 33] width 10 height 22
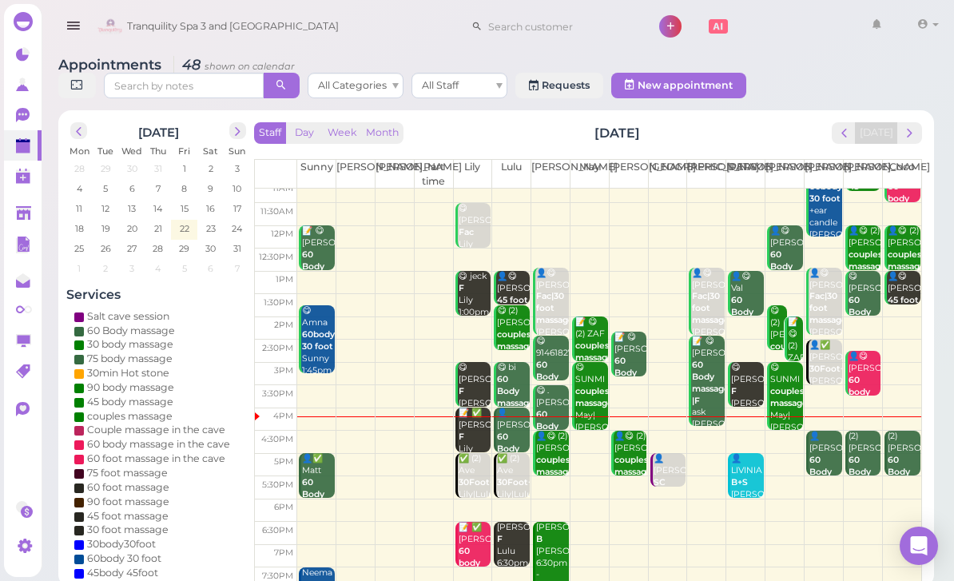
scroll to position [31, 0]
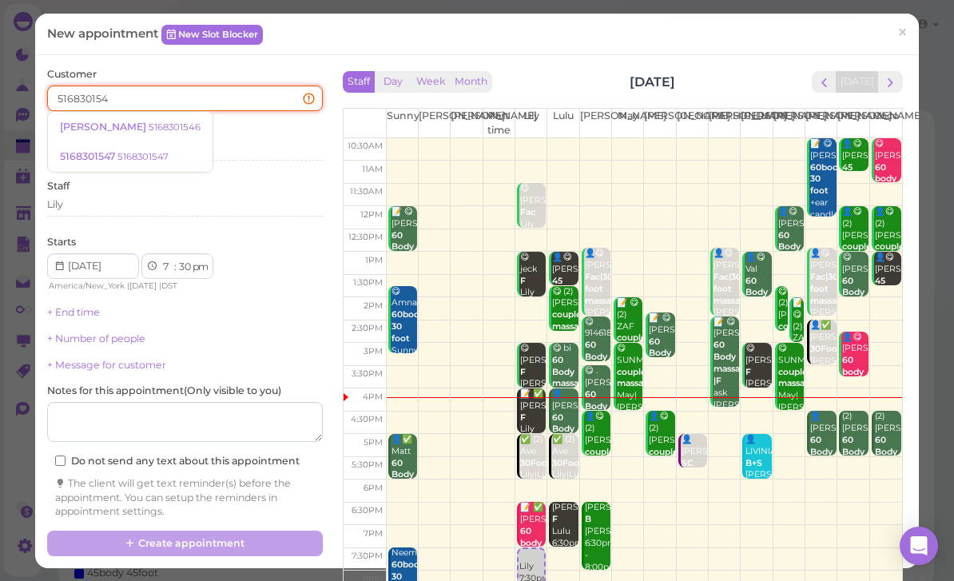
type input "5168301546"
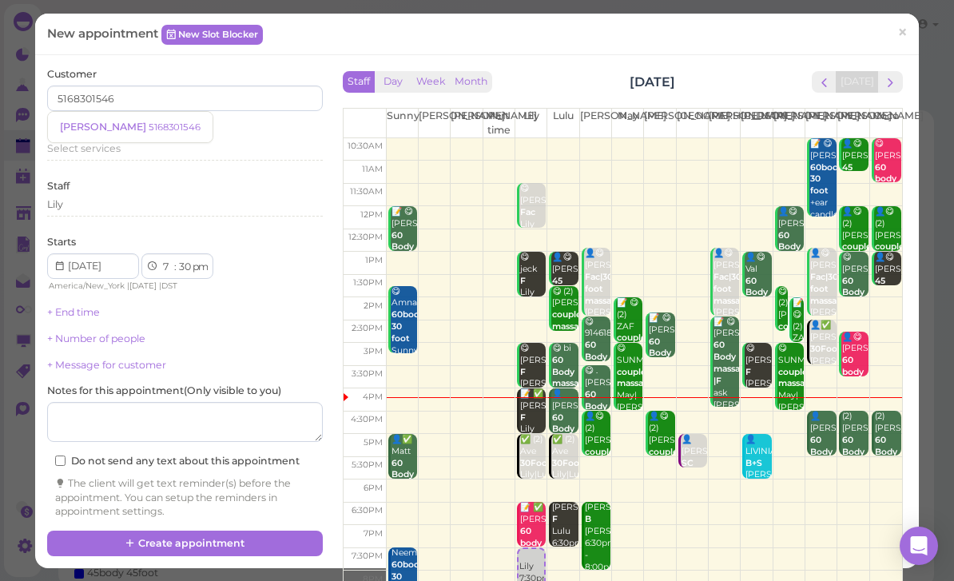
click at [149, 125] on small "5168301546" at bounding box center [175, 126] width 52 height 11
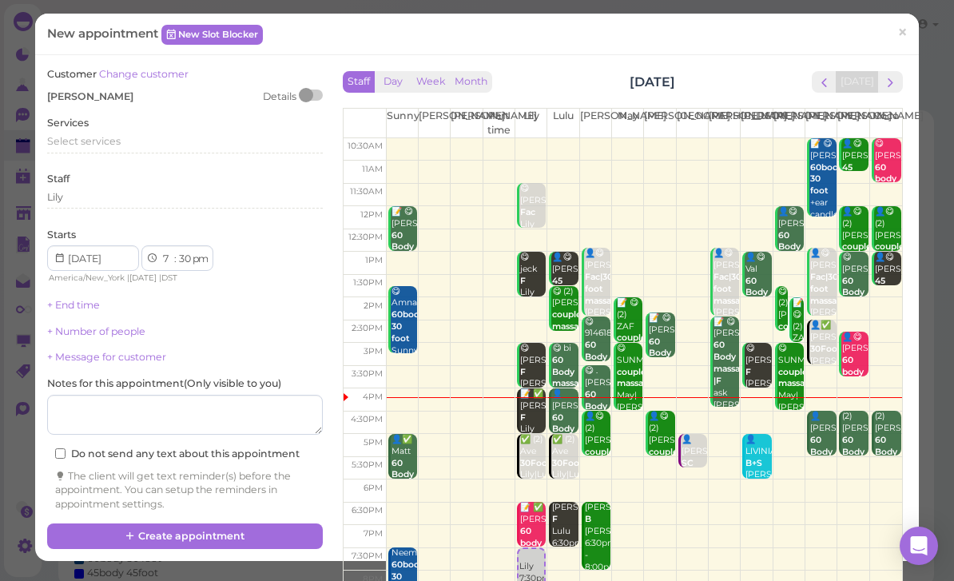
click at [105, 137] on span "Select services" at bounding box center [83, 141] width 73 height 12
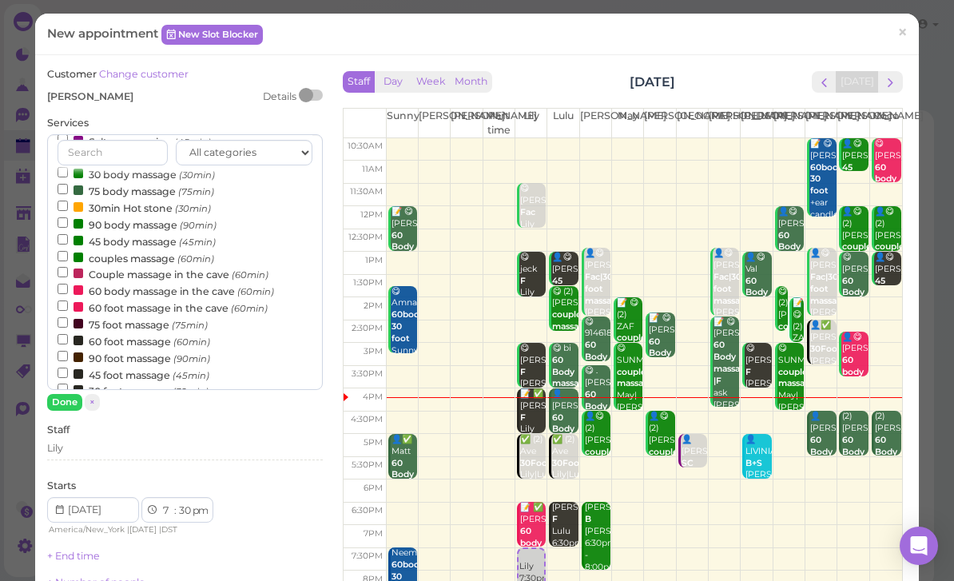
scroll to position [39, 0]
click at [138, 334] on label "60 foot massage (60min)" at bounding box center [134, 342] width 153 height 17
click at [68, 335] on input "60 foot massage (60min)" at bounding box center [63, 340] width 10 height 10
click at [66, 407] on button "Done" at bounding box center [64, 402] width 35 height 17
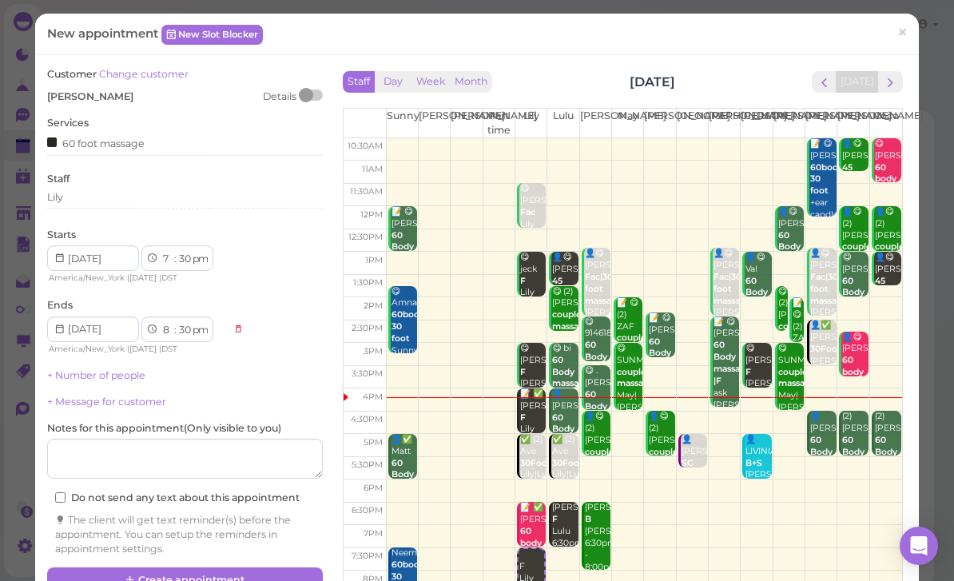
click at [113, 199] on div "Lily" at bounding box center [185, 197] width 276 height 14
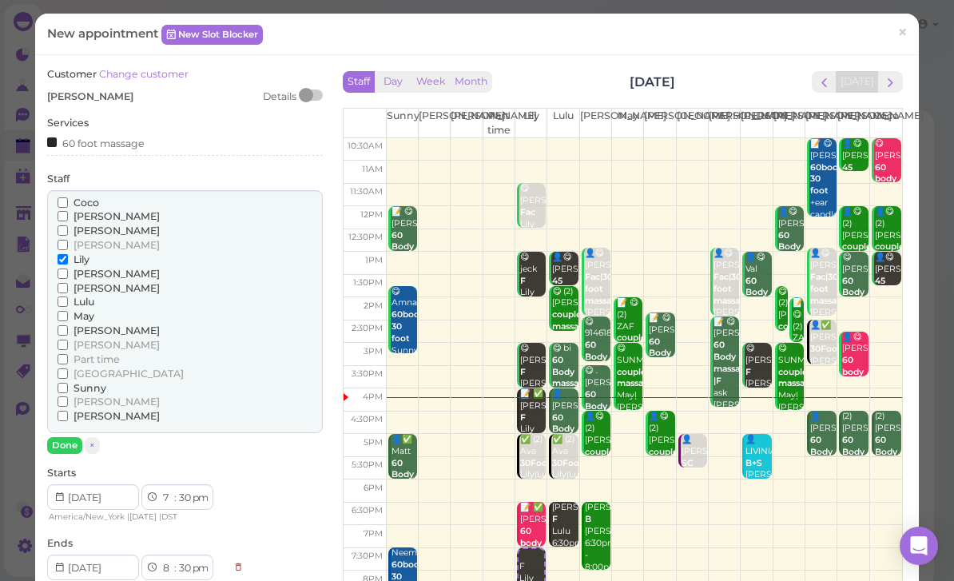
click at [94, 296] on span "Lulu" at bounding box center [83, 302] width 21 height 12
click at [68, 296] on input "Lulu" at bounding box center [63, 301] width 10 height 10
click at [66, 437] on button "Done" at bounding box center [64, 445] width 35 height 17
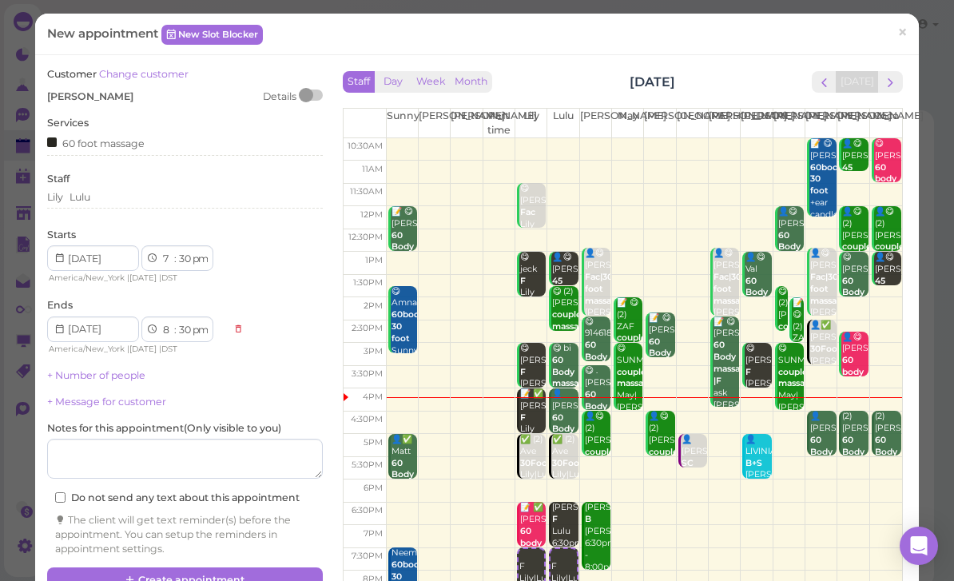
click at [256, 567] on button "Create appointment" at bounding box center [185, 580] width 276 height 26
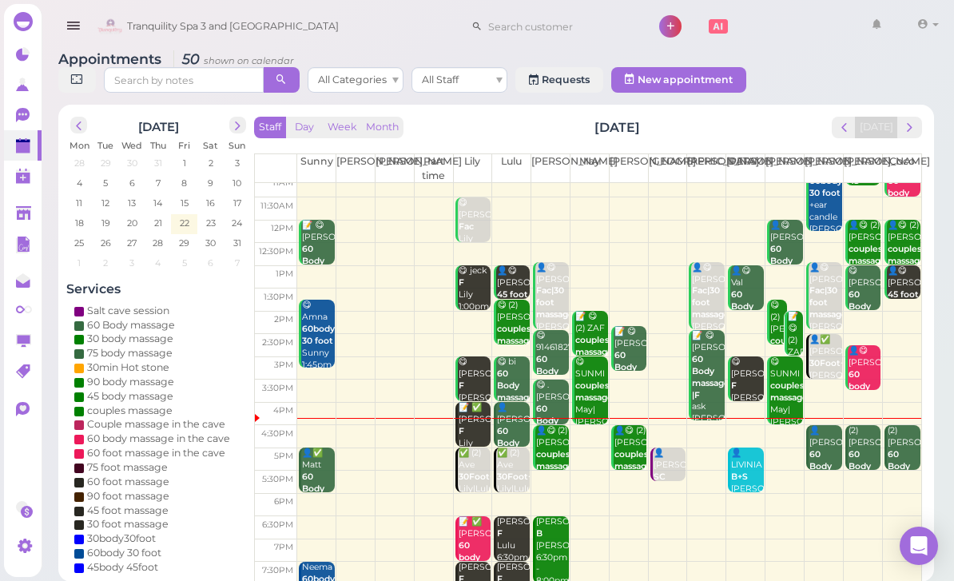
scroll to position [31, 0]
click at [823, 454] on div "👤[PERSON_NAME] 60 Body massage [PERSON_NAME] 4:30pm - 5:30pm" at bounding box center [825, 478] width 34 height 107
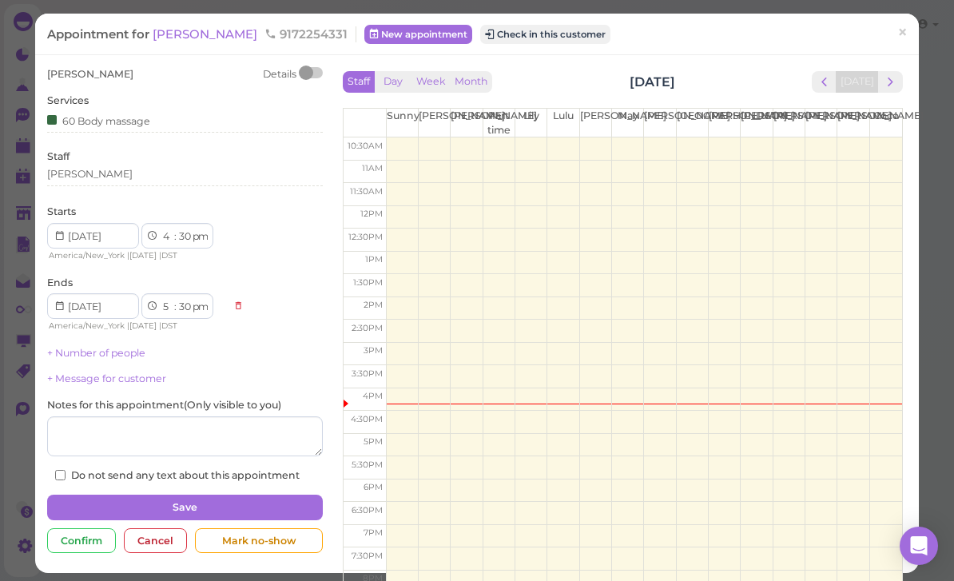
click at [496, 42] on button "Check in this customer" at bounding box center [545, 34] width 130 height 19
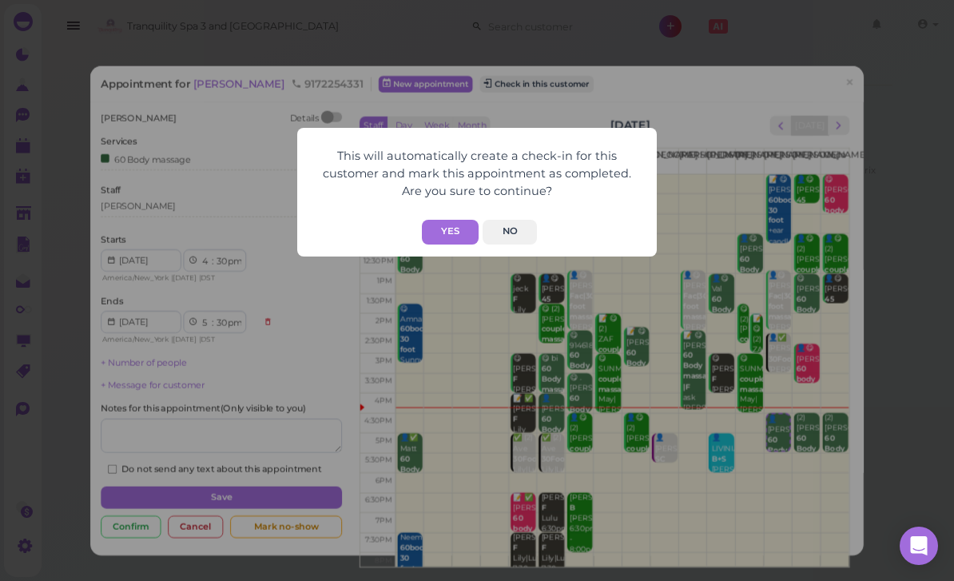
click at [452, 238] on button "Yes" at bounding box center [450, 232] width 57 height 25
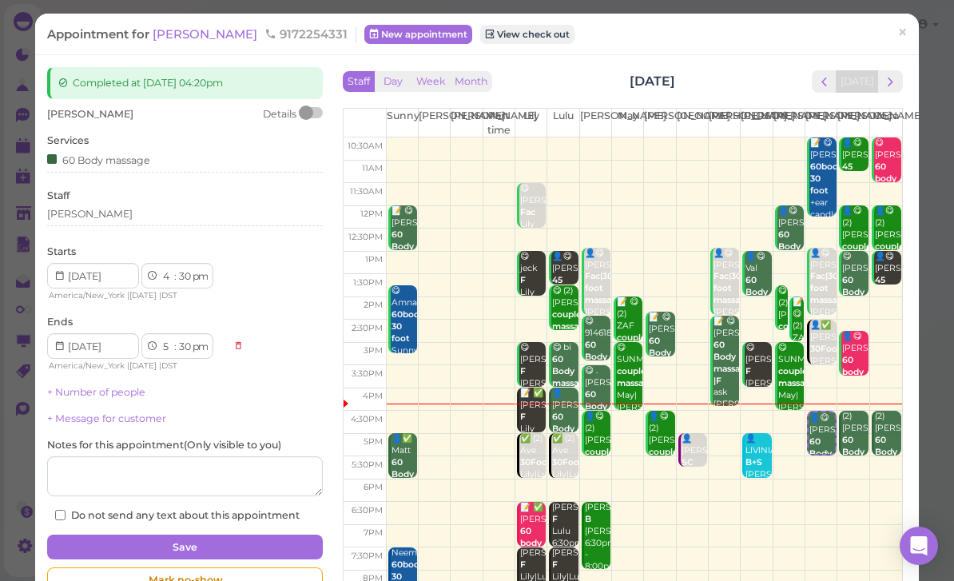
click at [899, 36] on span "×" at bounding box center [902, 33] width 10 height 22
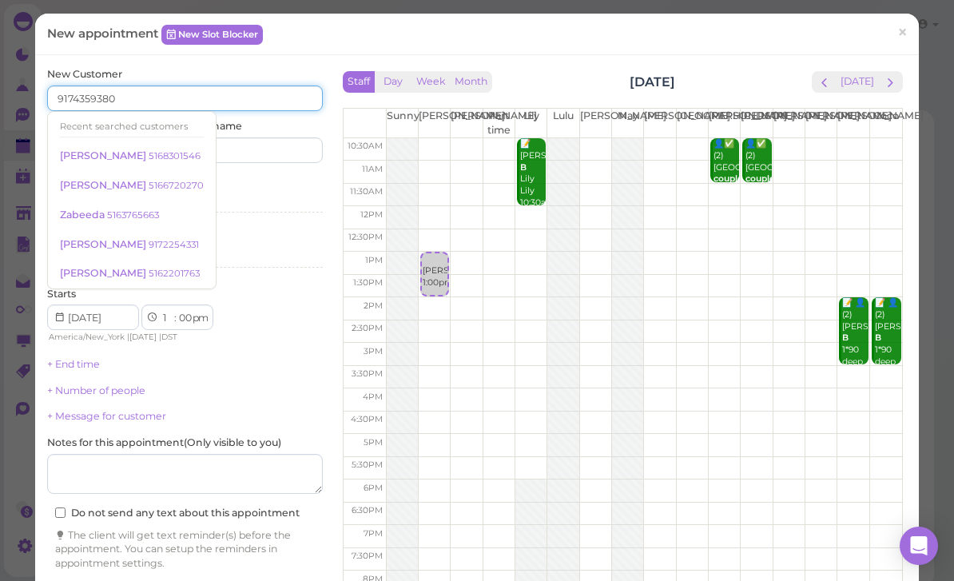
type input "9174359380"
click at [263, 149] on input at bounding box center [256, 150] width 133 height 26
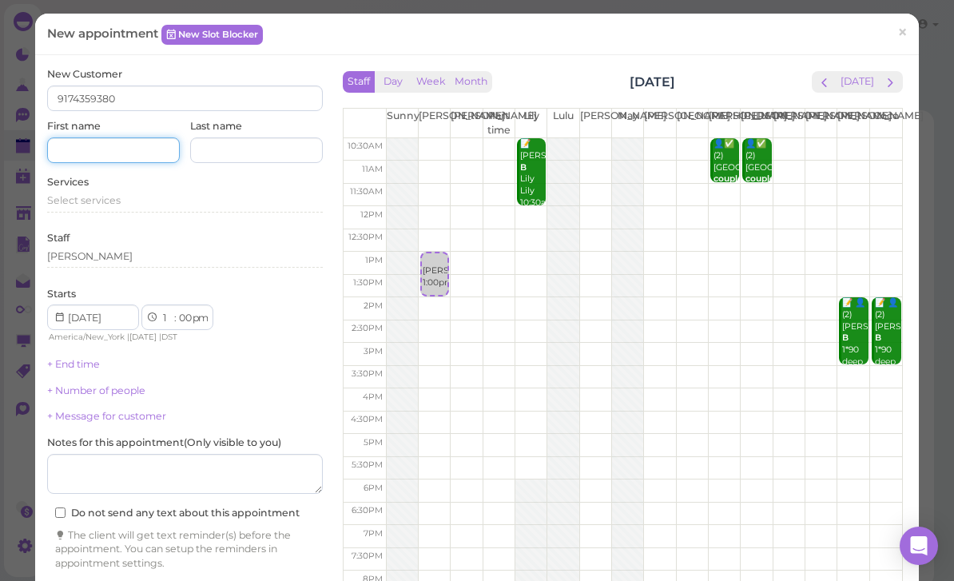
click at [128, 144] on input at bounding box center [113, 150] width 133 height 26
type input "[PERSON_NAME]"
click at [107, 194] on span "Select services" at bounding box center [83, 200] width 73 height 12
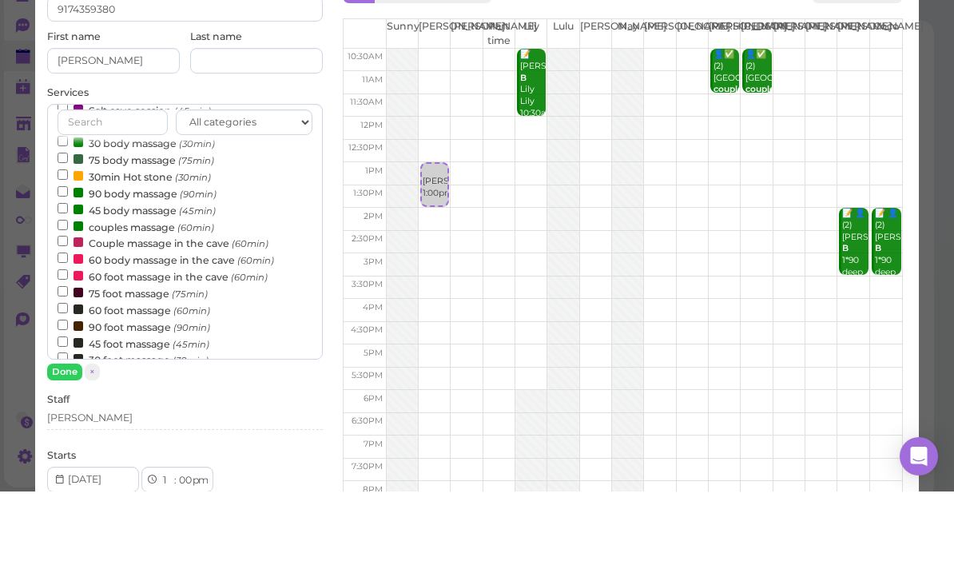
scroll to position [42, 0]
click at [153, 307] on label "couples massage (60min)" at bounding box center [136, 315] width 157 height 17
click at [68, 308] on input "couples massage (60min)" at bounding box center [63, 313] width 10 height 10
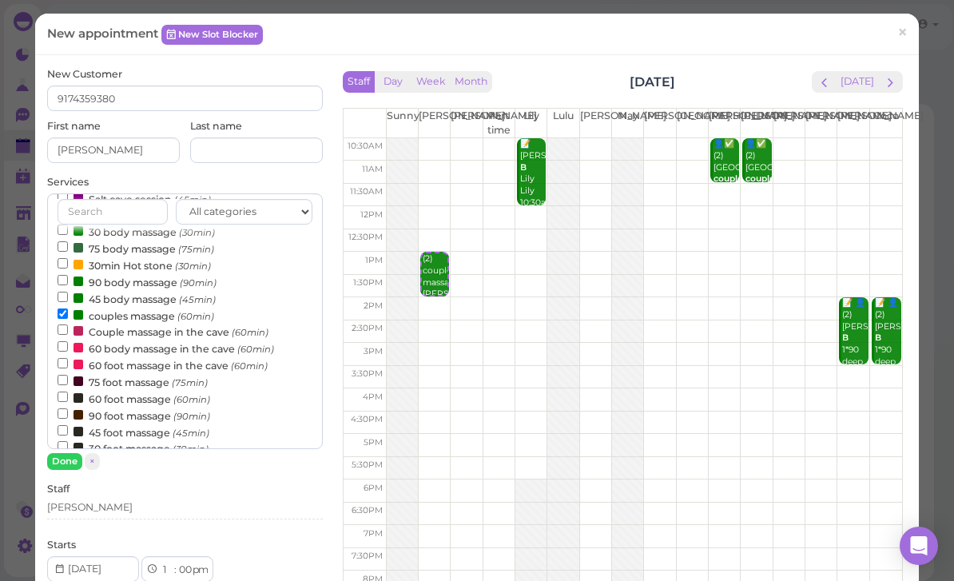
click at [73, 460] on button "Done" at bounding box center [64, 461] width 35 height 17
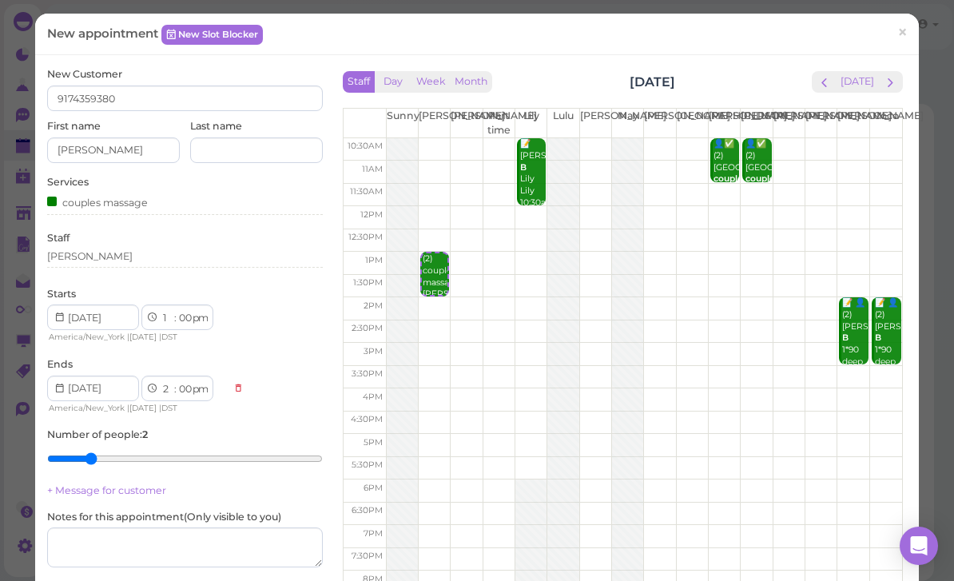
click at [132, 249] on div "[PERSON_NAME]" at bounding box center [185, 256] width 276 height 14
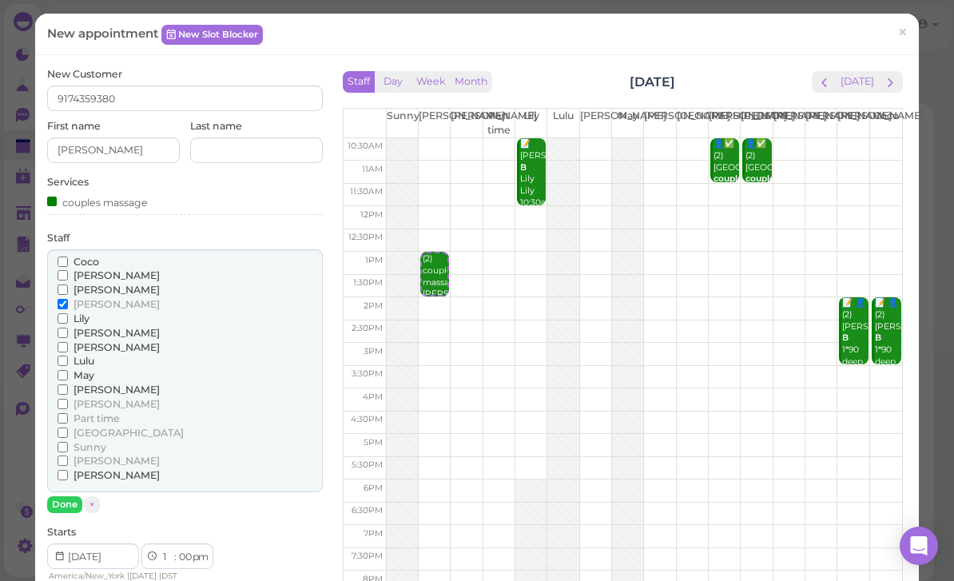
click at [87, 312] on span "Lily" at bounding box center [81, 318] width 16 height 12
click at [68, 313] on input "Lily" at bounding box center [63, 318] width 10 height 10
click at [86, 299] on span "[PERSON_NAME]" at bounding box center [116, 304] width 86 height 12
click at [68, 299] on input "[PERSON_NAME]" at bounding box center [63, 304] width 10 height 10
click at [88, 341] on span "[PERSON_NAME]" at bounding box center [116, 347] width 86 height 12
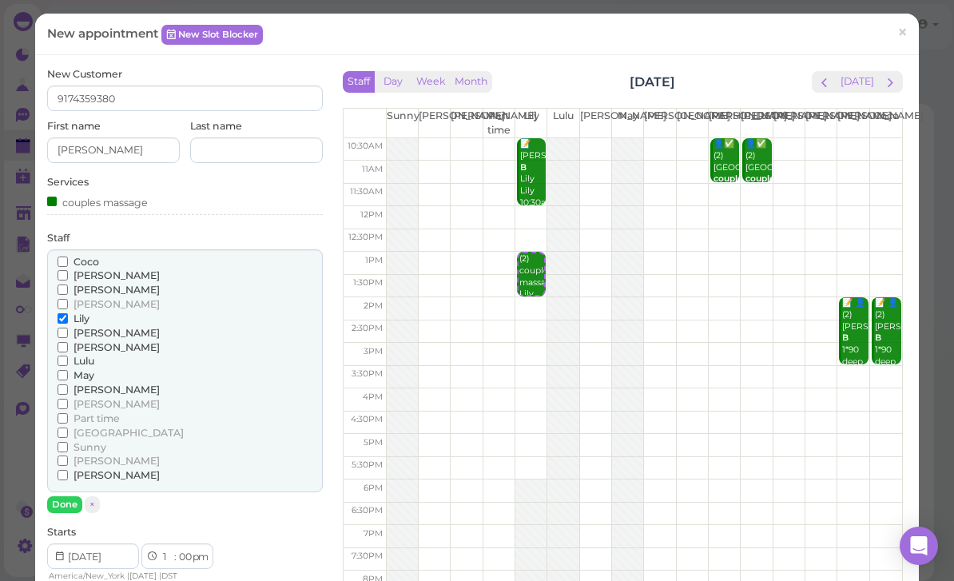
click at [68, 342] on input "[PERSON_NAME]" at bounding box center [63, 347] width 10 height 10
click at [59, 496] on button "Done" at bounding box center [64, 504] width 35 height 17
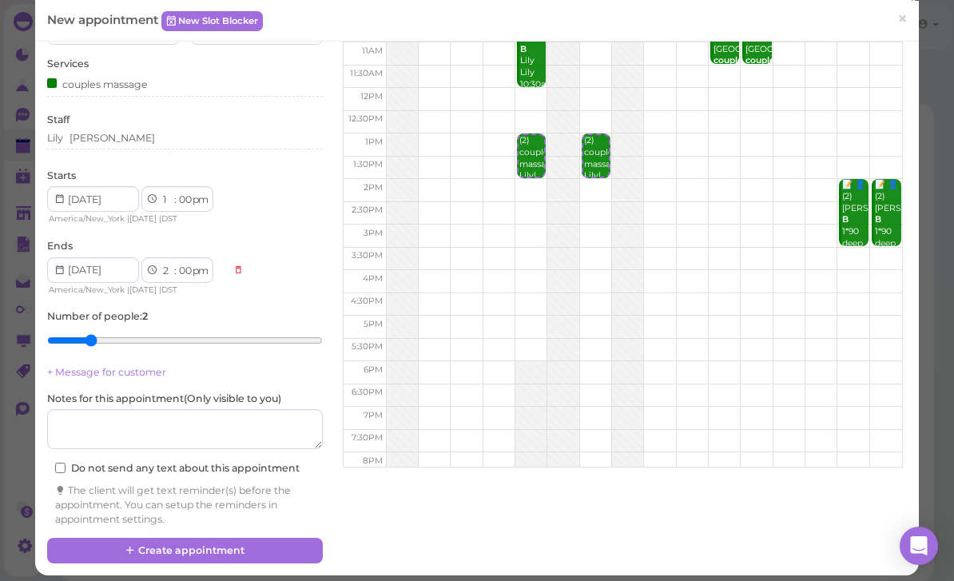
scroll to position [117, 0]
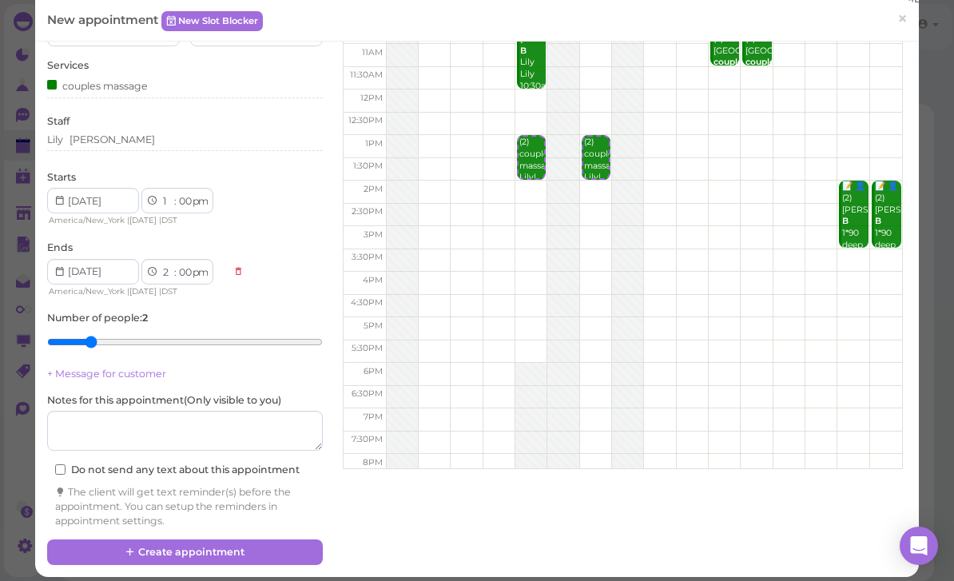
click at [212, 546] on button "Create appointment" at bounding box center [185, 552] width 276 height 26
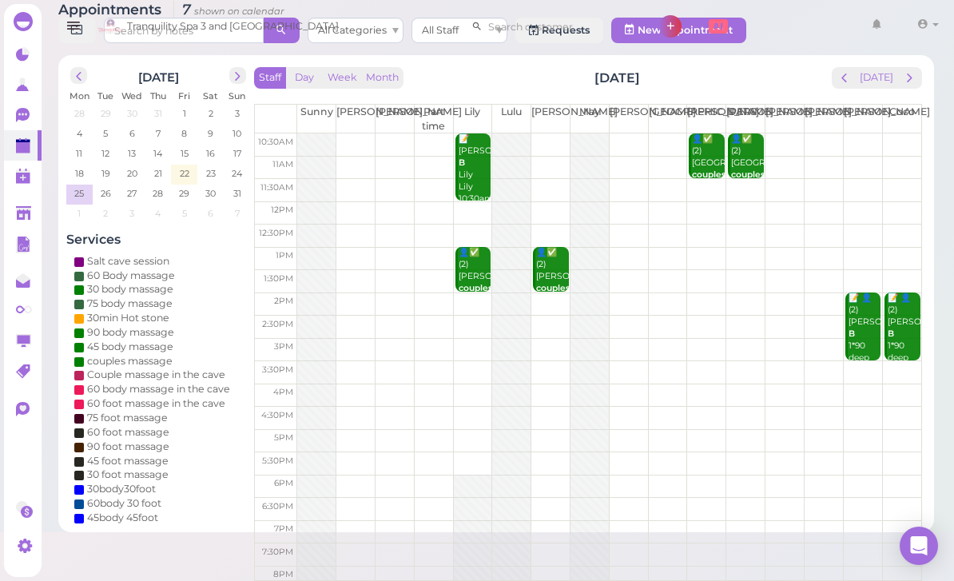
scroll to position [0, 0]
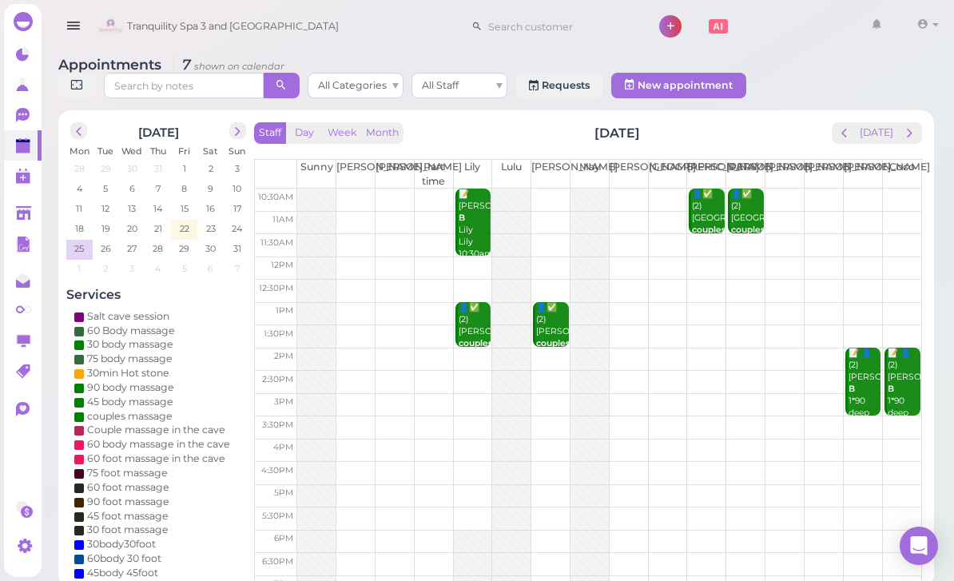
click at [29, 153] on polygon at bounding box center [23, 147] width 14 height 11
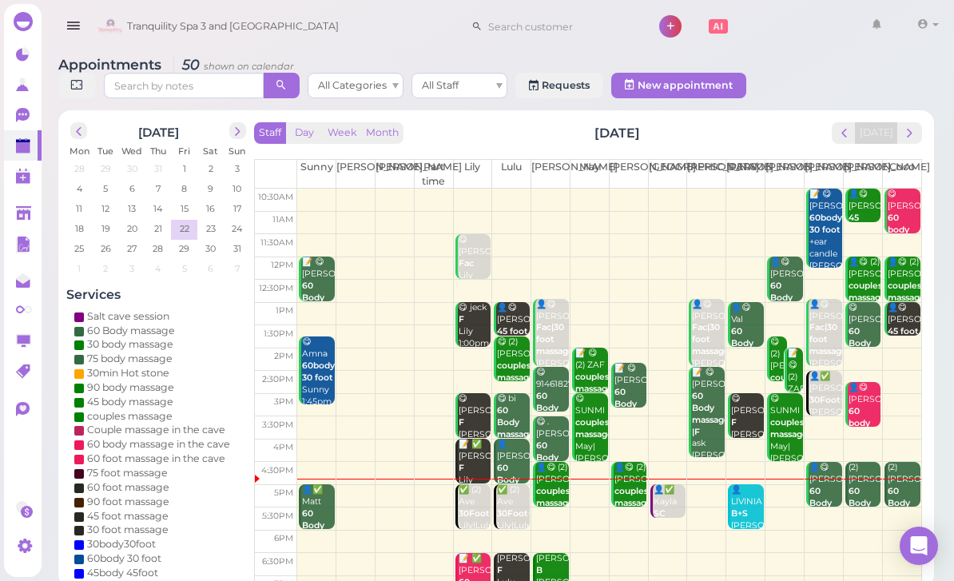
click at [909, 137] on span "next" at bounding box center [909, 132] width 15 height 15
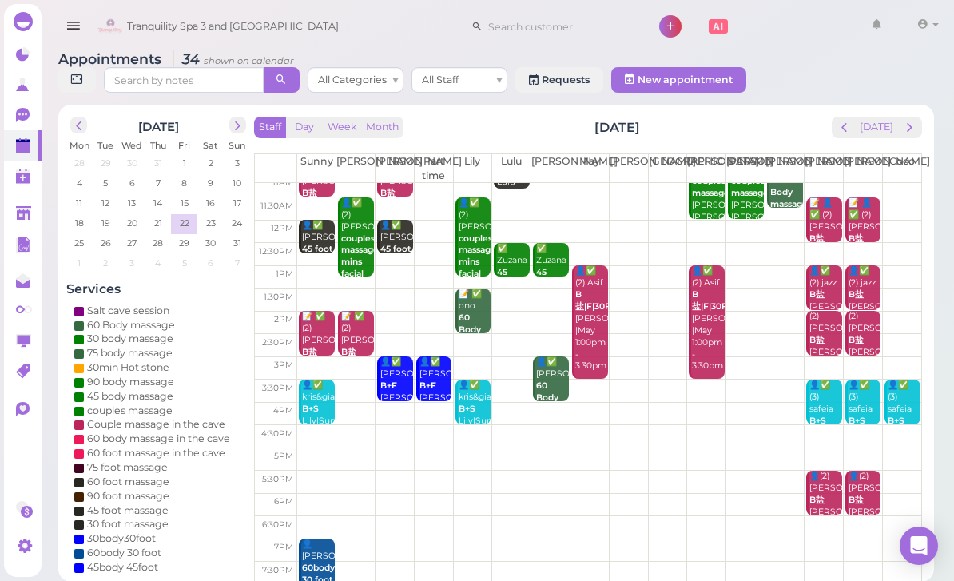
scroll to position [31, 0]
click at [30, 145] on polygon at bounding box center [23, 147] width 14 height 11
click at [844, 121] on span "prev" at bounding box center [843, 127] width 15 height 15
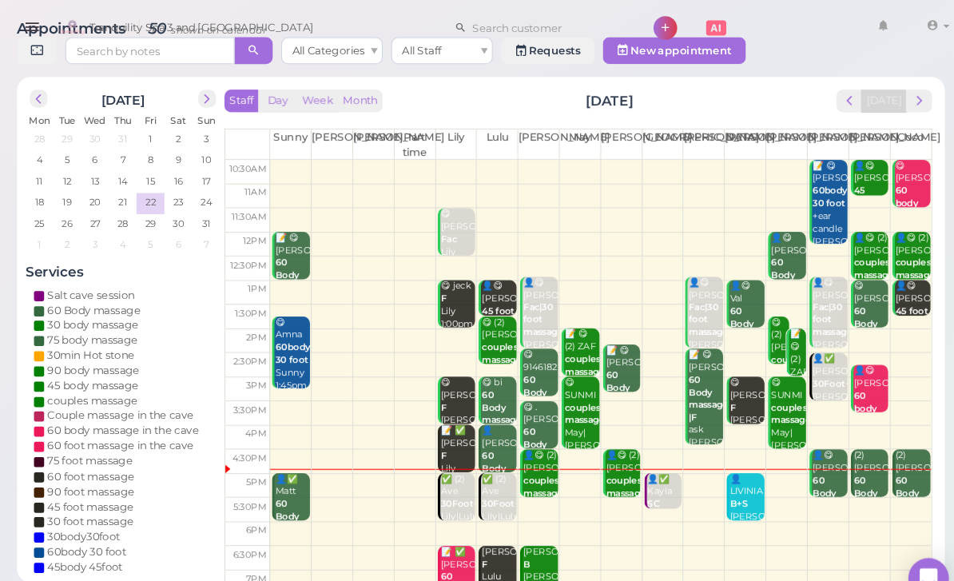
scroll to position [44, 0]
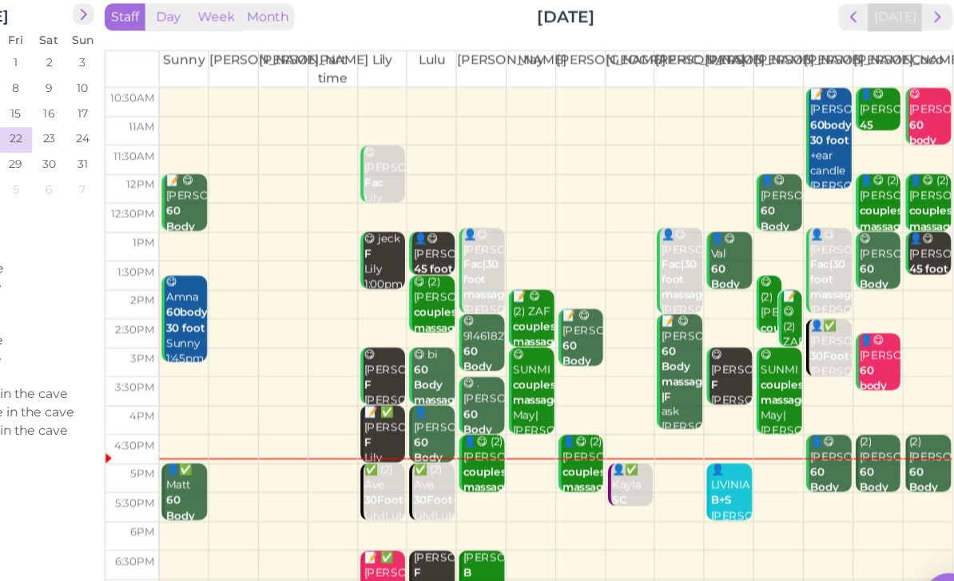
click at [458, 440] on div "✅ (2) Ave 30Foot+30Bath Lily|Lulu 5:00pm" at bounding box center [475, 469] width 34 height 59
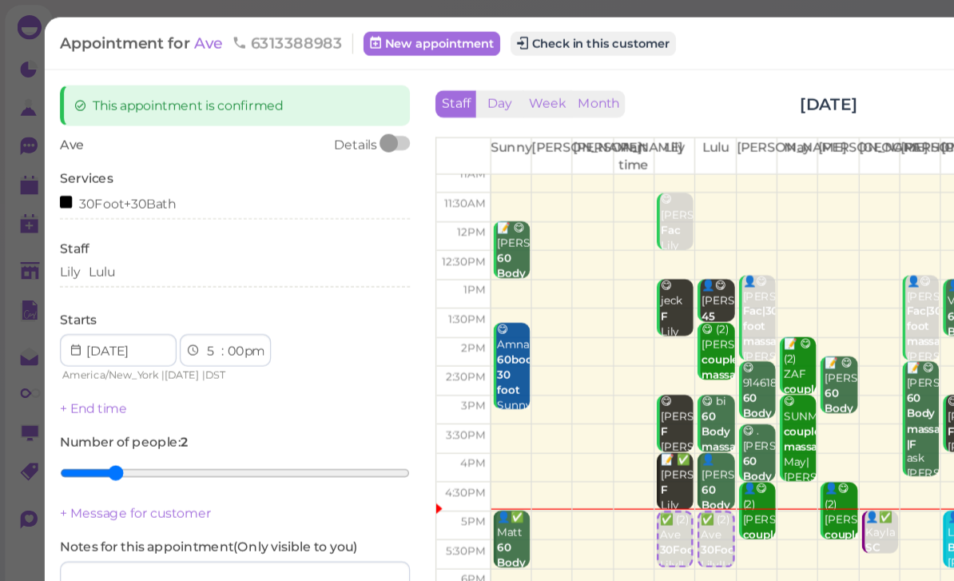
scroll to position [31, 0]
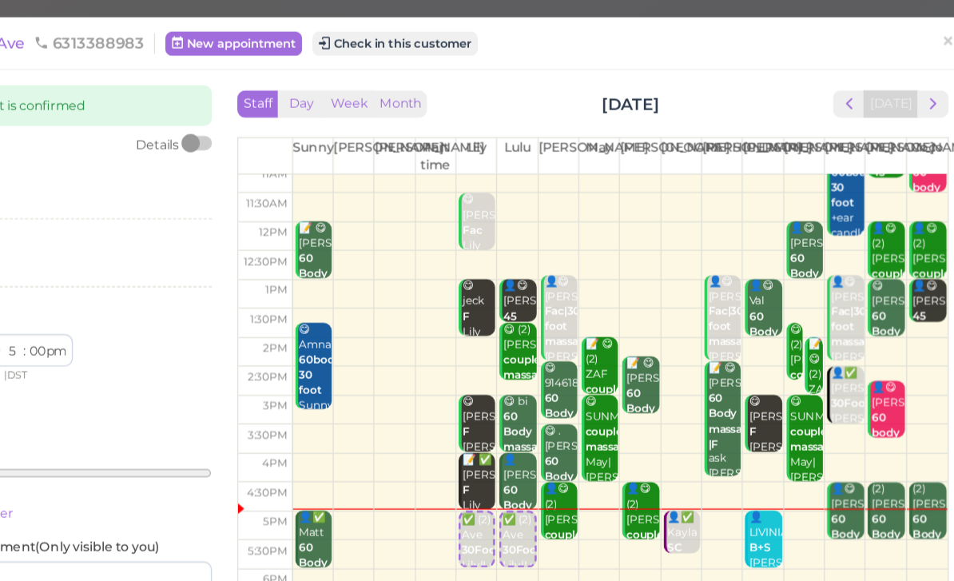
click at [402, 42] on button "Check in this customer" at bounding box center [467, 34] width 130 height 19
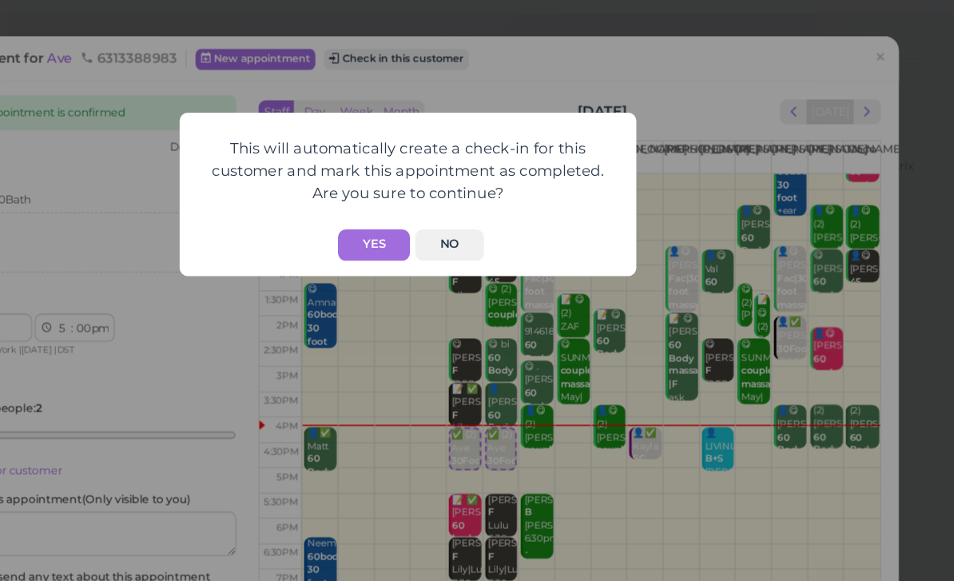
click at [422, 220] on button "Yes" at bounding box center [450, 232] width 57 height 25
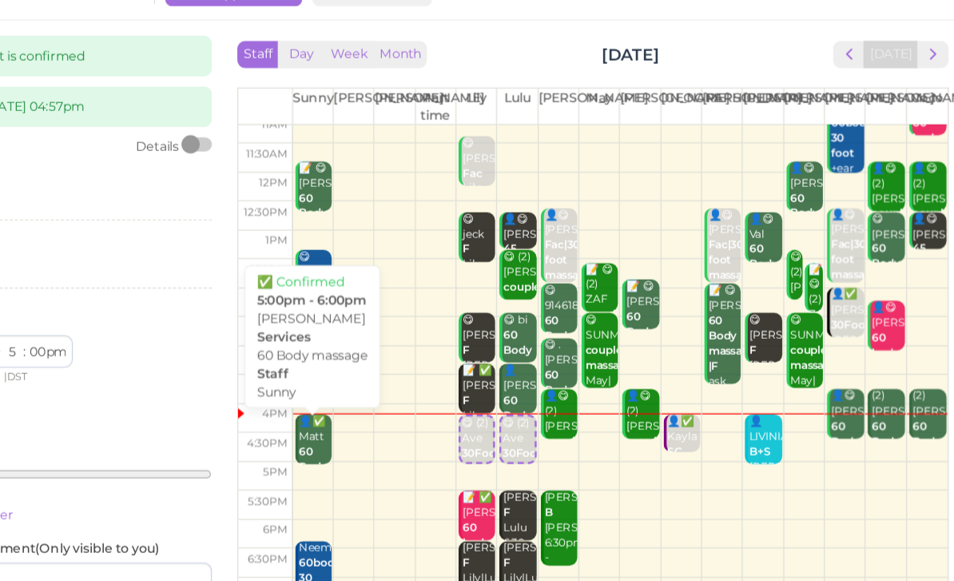
click at [391, 365] on div "👤✅ [PERSON_NAME] 60 Body massage Sunny 5:00pm - 6:00pm" at bounding box center [404, 418] width 26 height 107
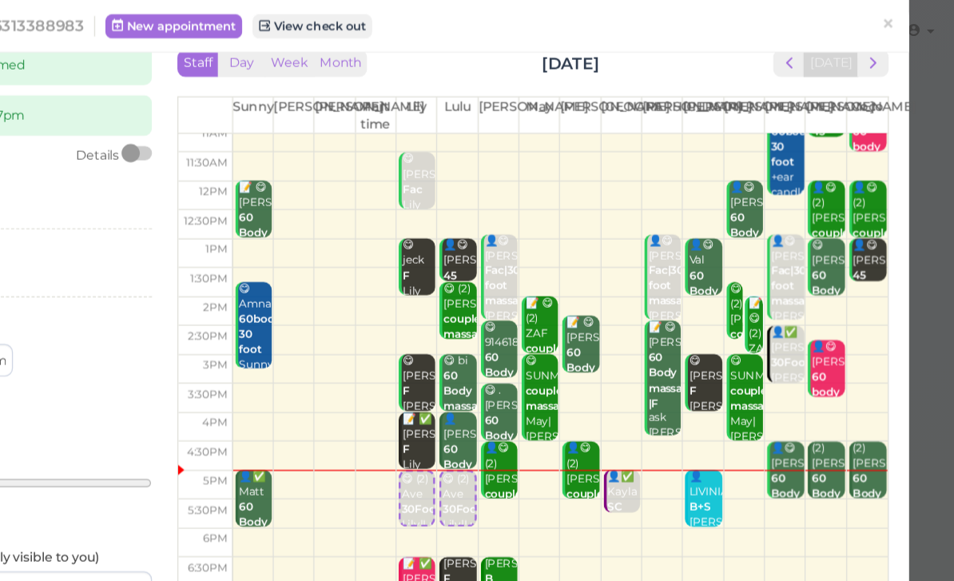
scroll to position [0, 0]
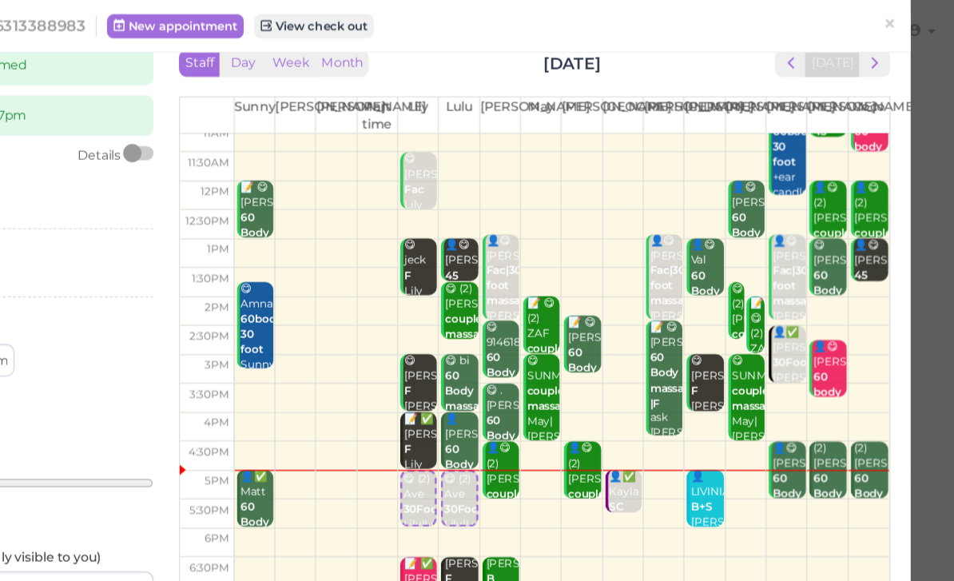
click at [883, 53] on span "next" at bounding box center [890, 49] width 15 height 15
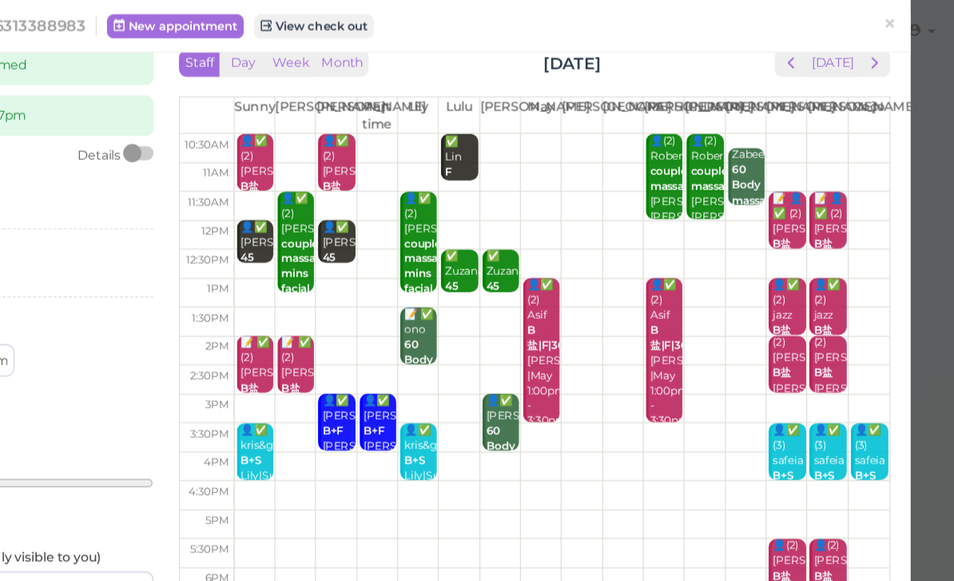
click at [486, 162] on td at bounding box center [644, 162] width 516 height 23
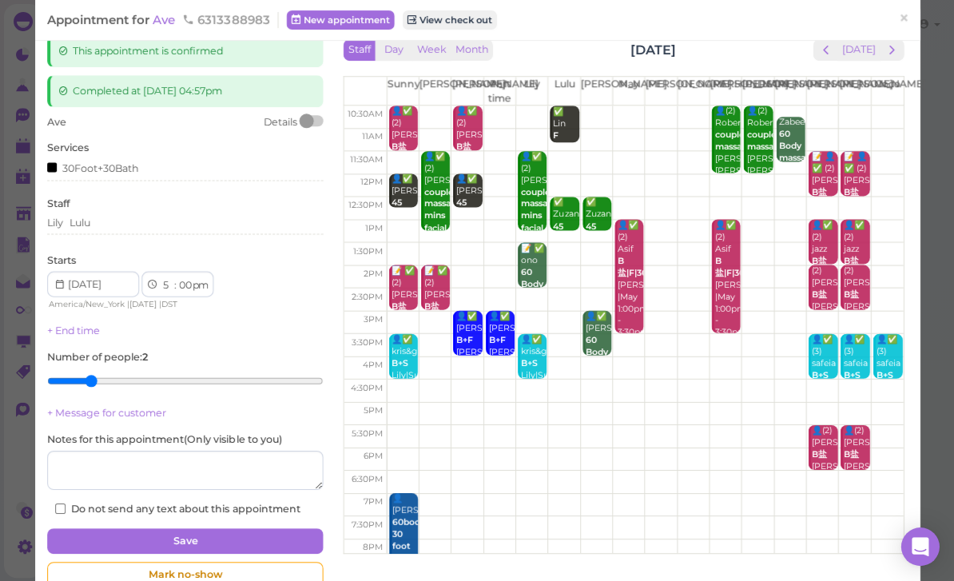
click at [687, 158] on td at bounding box center [644, 162] width 516 height 23
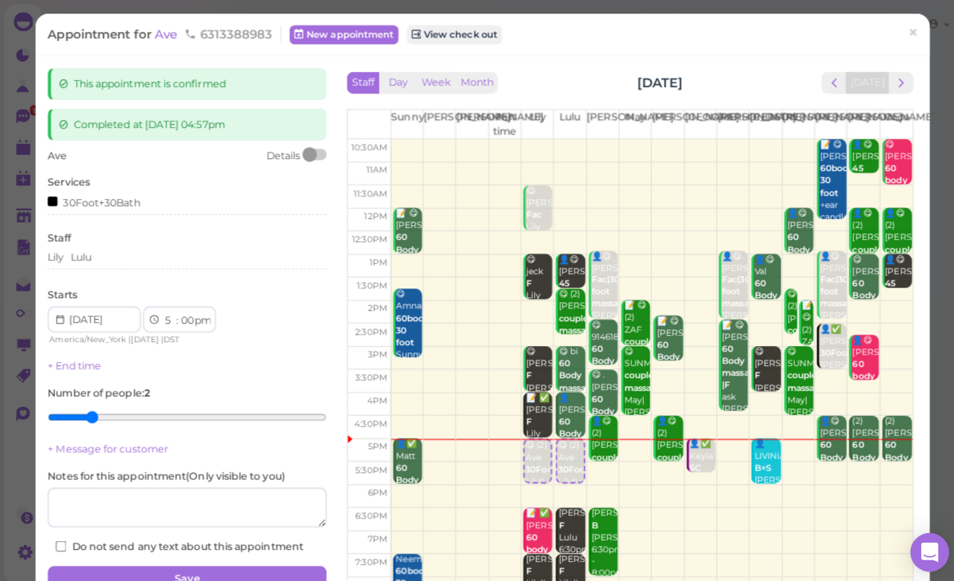
click at [892, 82] on span "next" at bounding box center [890, 81] width 15 height 15
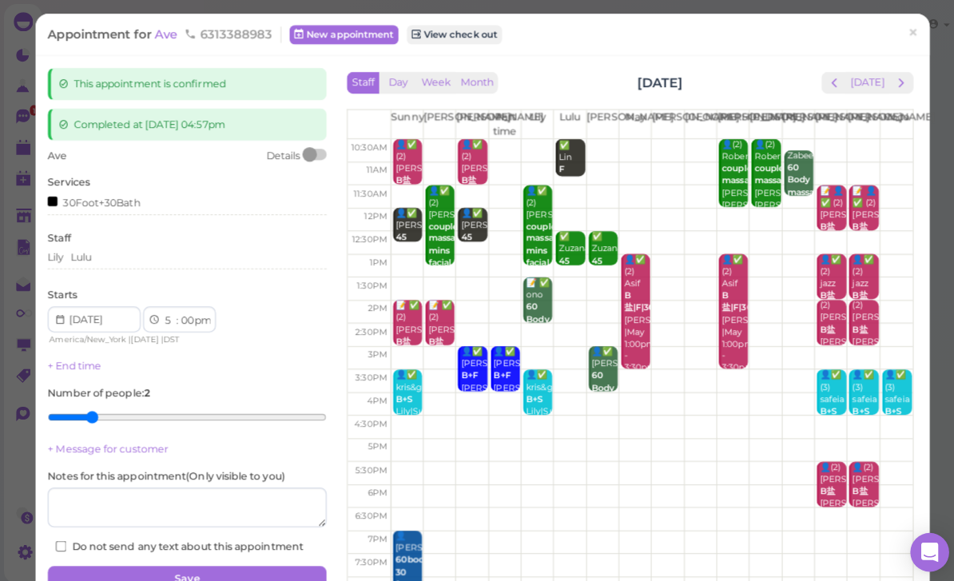
click at [653, 187] on td at bounding box center [644, 194] width 516 height 23
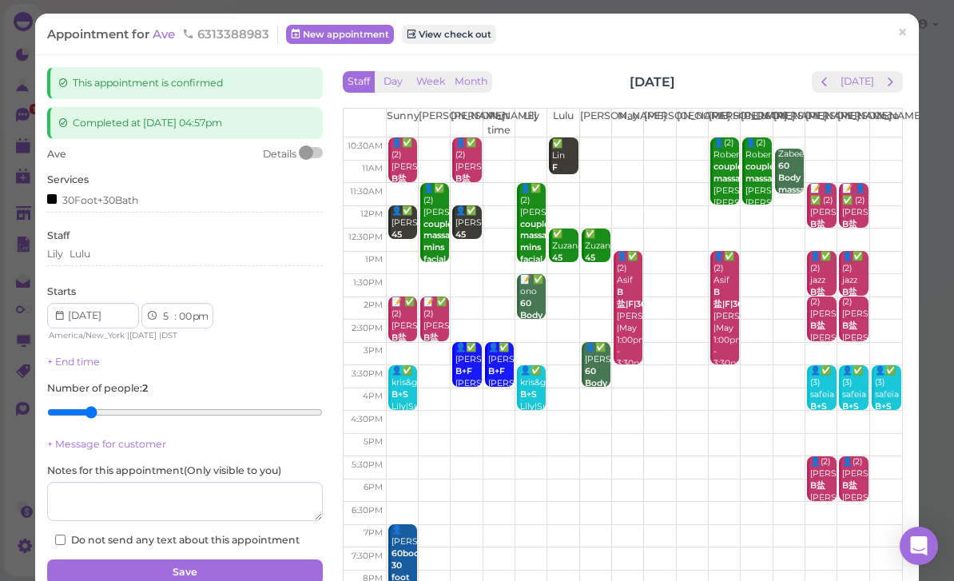
click at [656, 192] on td at bounding box center [644, 194] width 516 height 23
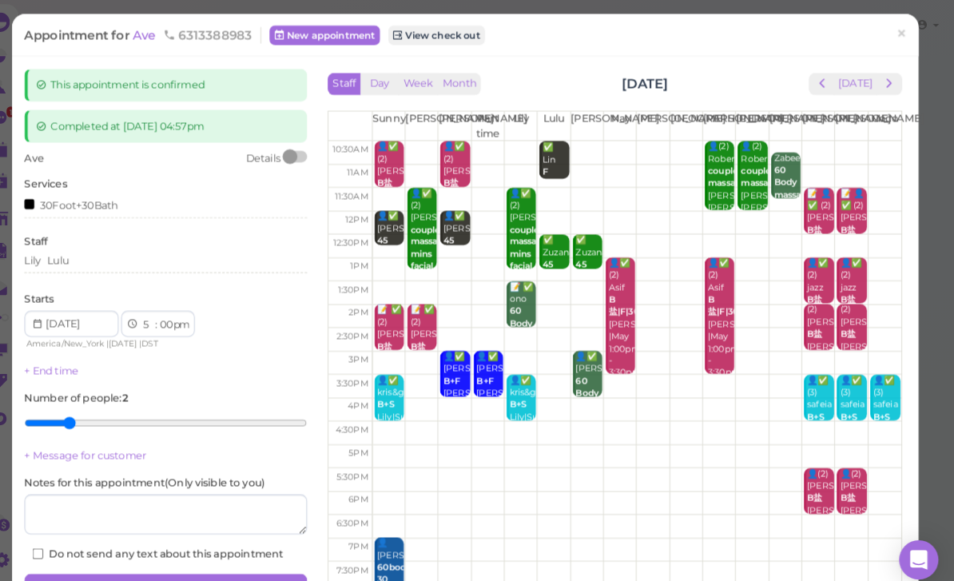
click at [662, 192] on td at bounding box center [644, 194] width 516 height 23
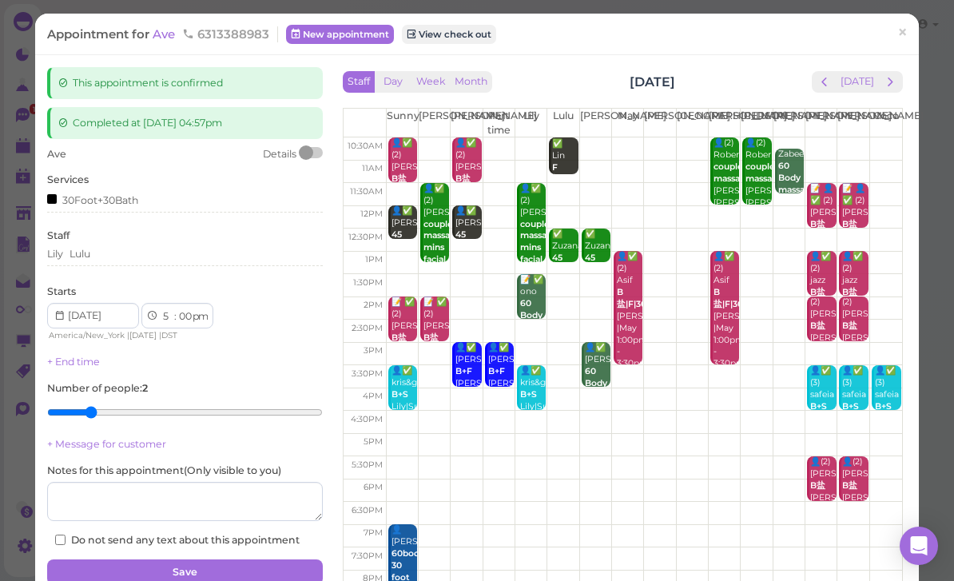
click at [897, 36] on span "×" at bounding box center [902, 33] width 10 height 22
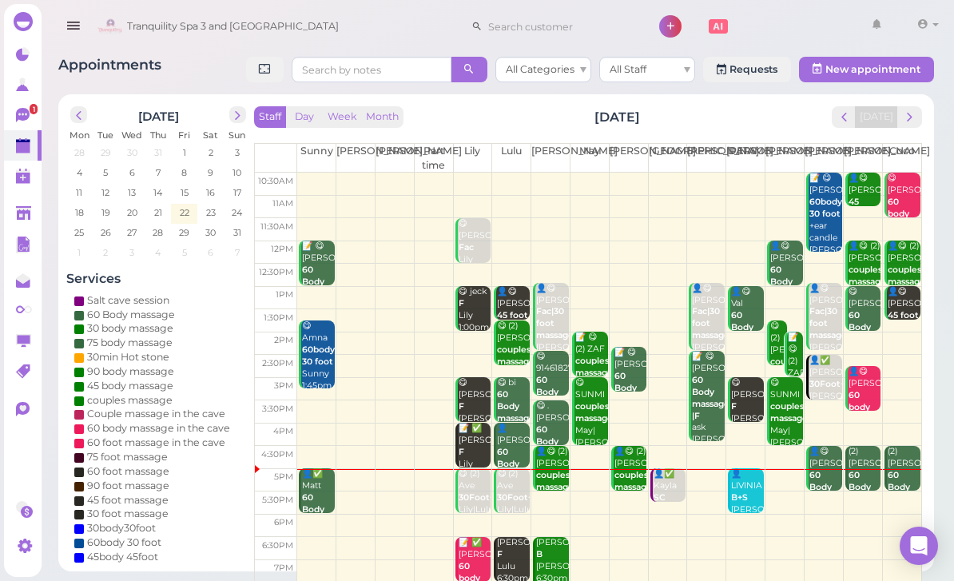
click at [906, 123] on span "next" at bounding box center [909, 116] width 15 height 15
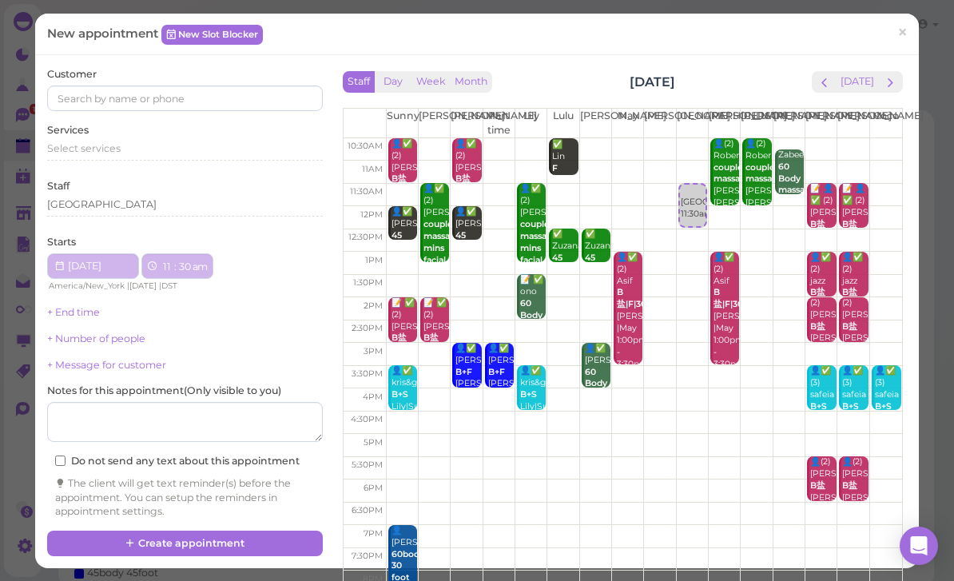
select select "30"
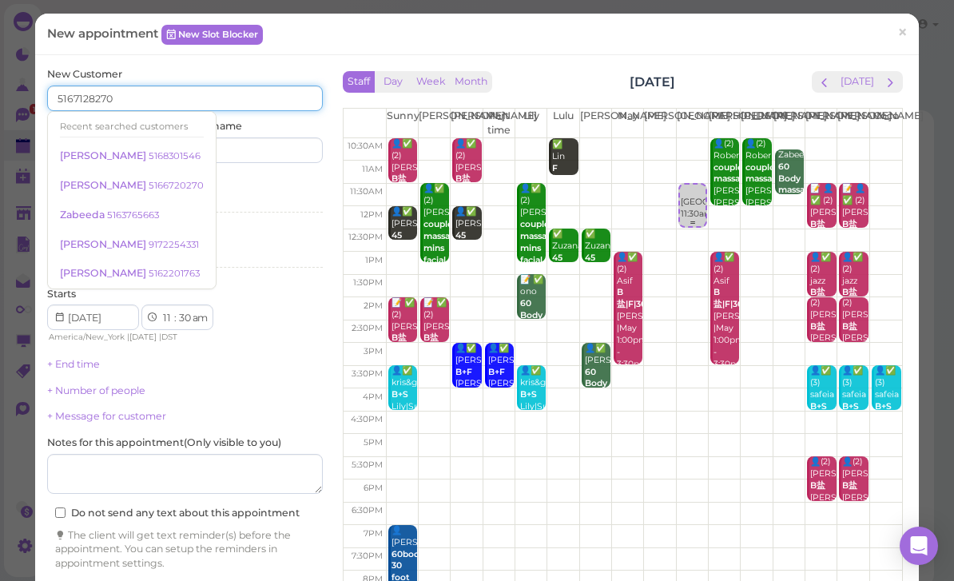
type input "5167128270"
click at [268, 156] on input at bounding box center [256, 150] width 133 height 26
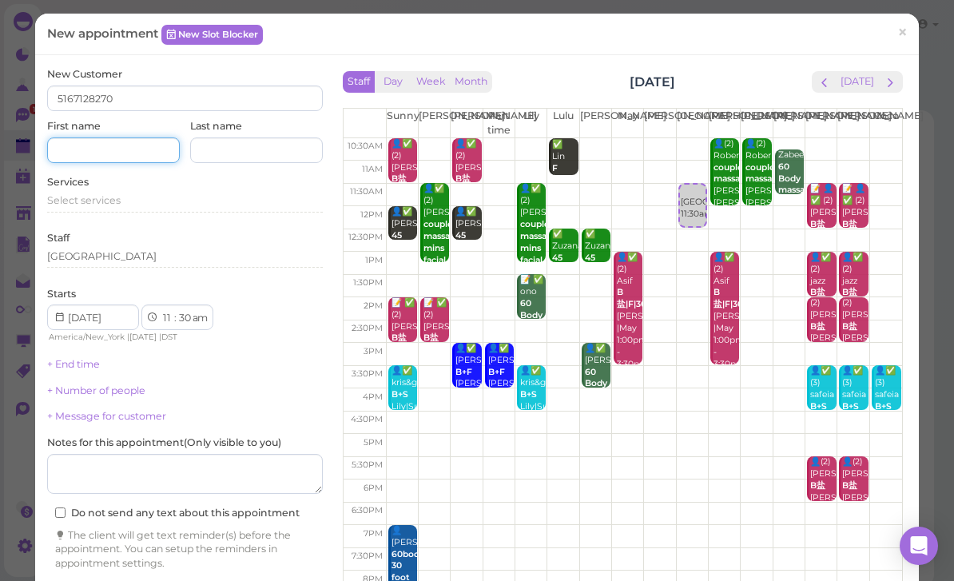
click at [113, 159] on input at bounding box center [113, 150] width 133 height 26
type input "[PERSON_NAME]"
click at [117, 194] on span "Select services" at bounding box center [83, 200] width 73 height 12
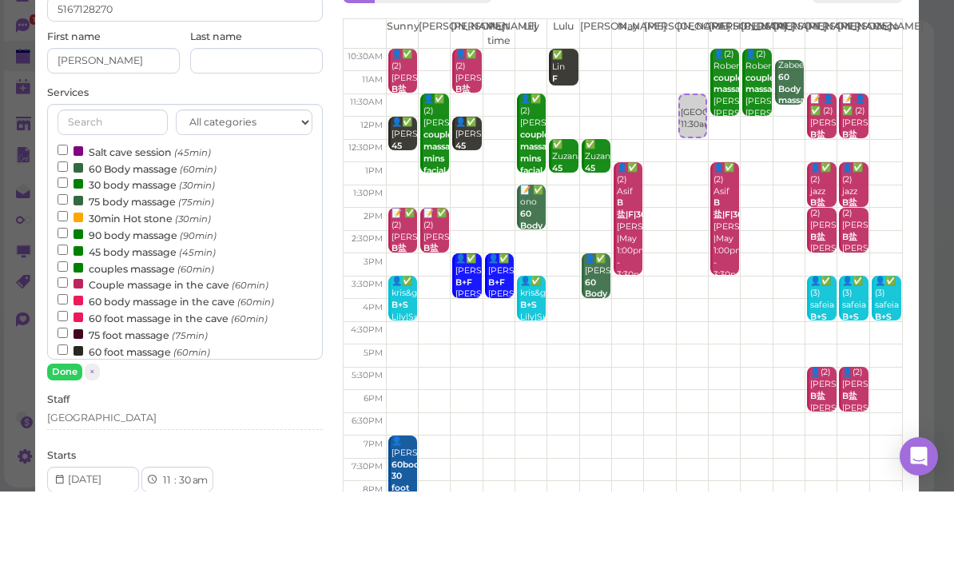
click at [148, 232] on label "Salt cave session (45min)" at bounding box center [134, 240] width 153 height 17
click at [68, 234] on input "Salt cave session (45min)" at bounding box center [63, 239] width 10 height 10
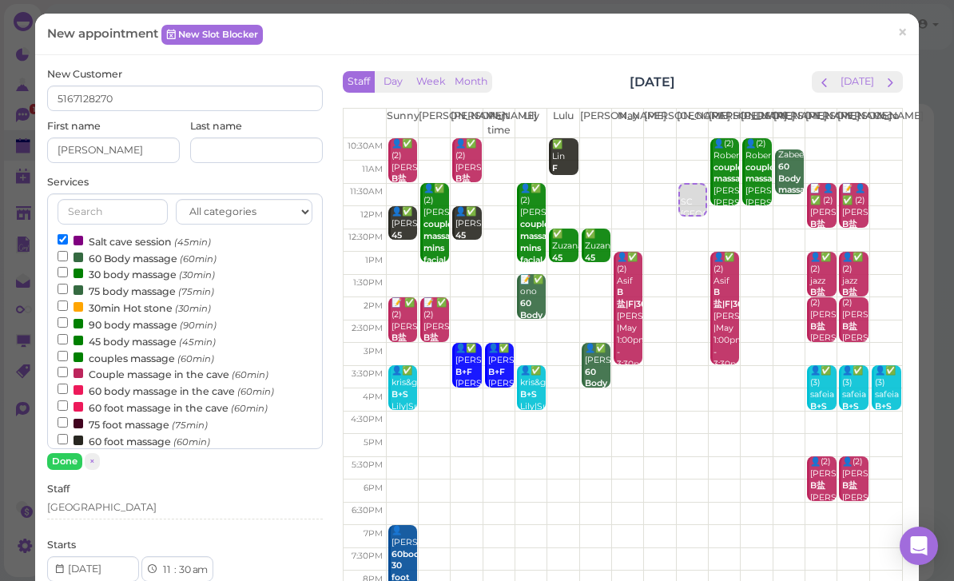
click at [74, 459] on button "Done" at bounding box center [64, 461] width 35 height 17
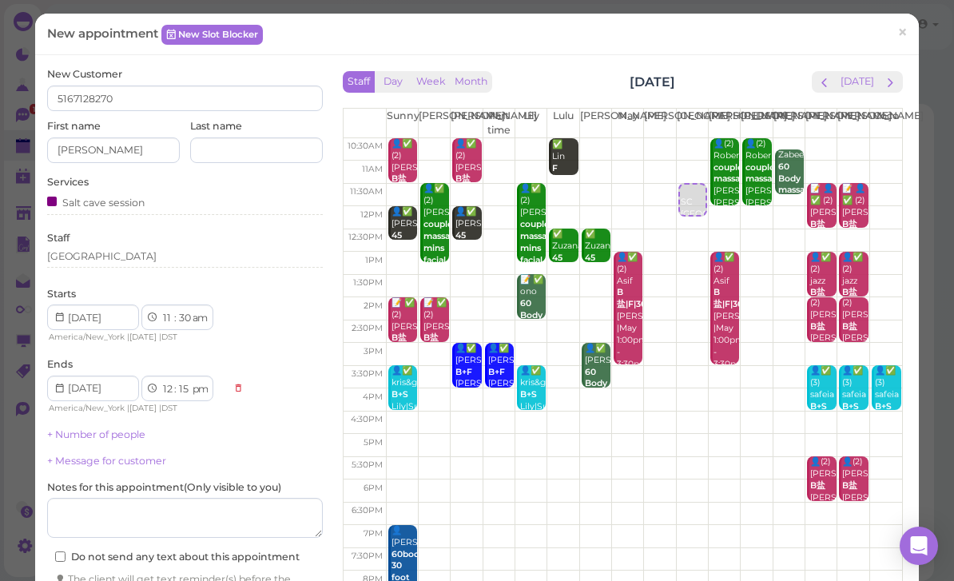
click at [119, 435] on link "+ Number of people" at bounding box center [96, 434] width 98 height 12
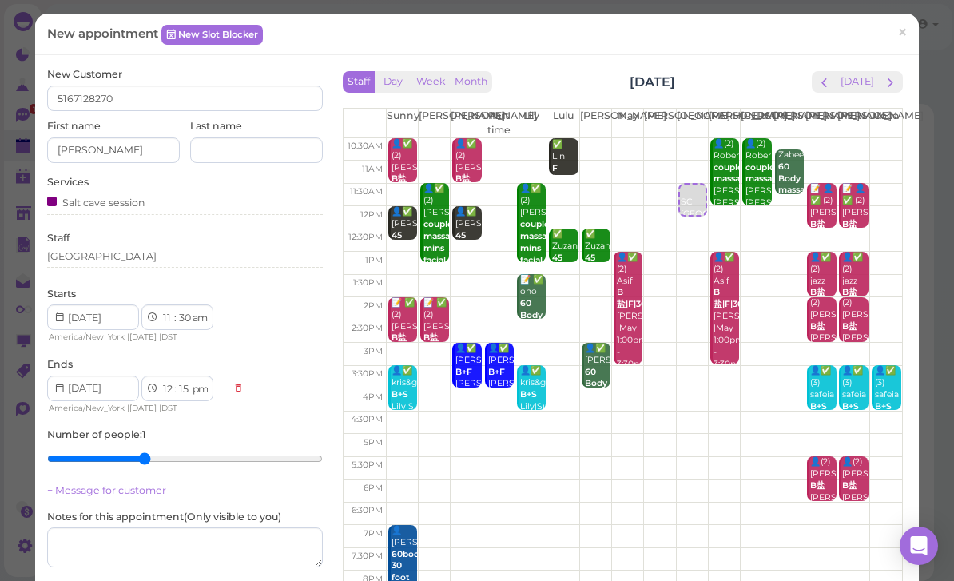
click at [149, 459] on input "range" at bounding box center [185, 459] width 276 height 26
type input "5"
click at [165, 454] on input "range" at bounding box center [185, 459] width 276 height 26
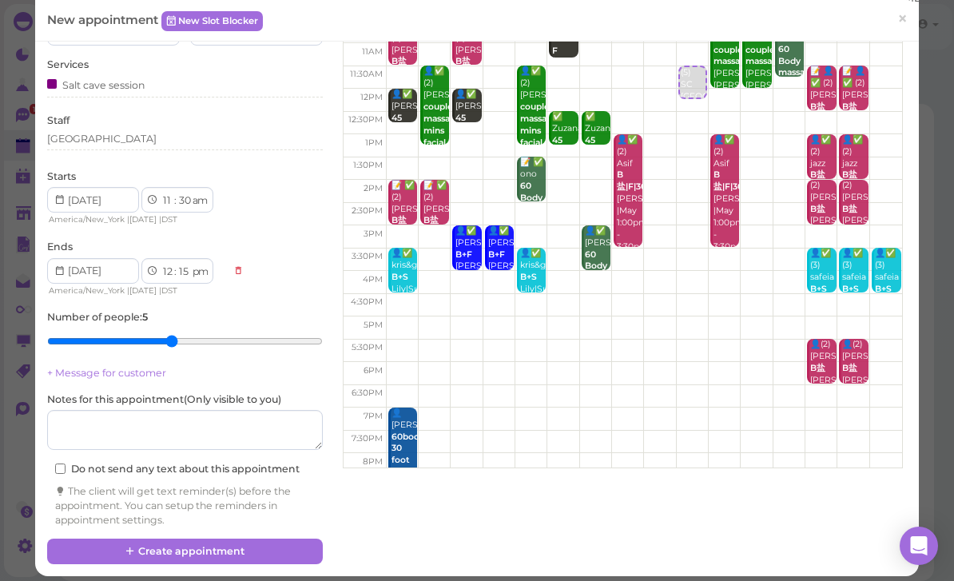
scroll to position [117, 0]
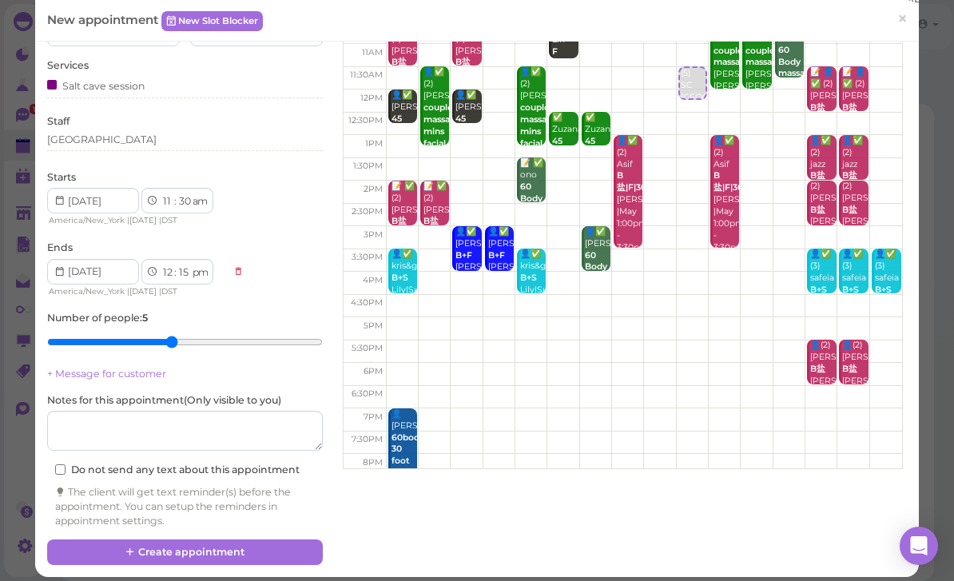
click at [260, 543] on button "Create appointment" at bounding box center [185, 552] width 276 height 26
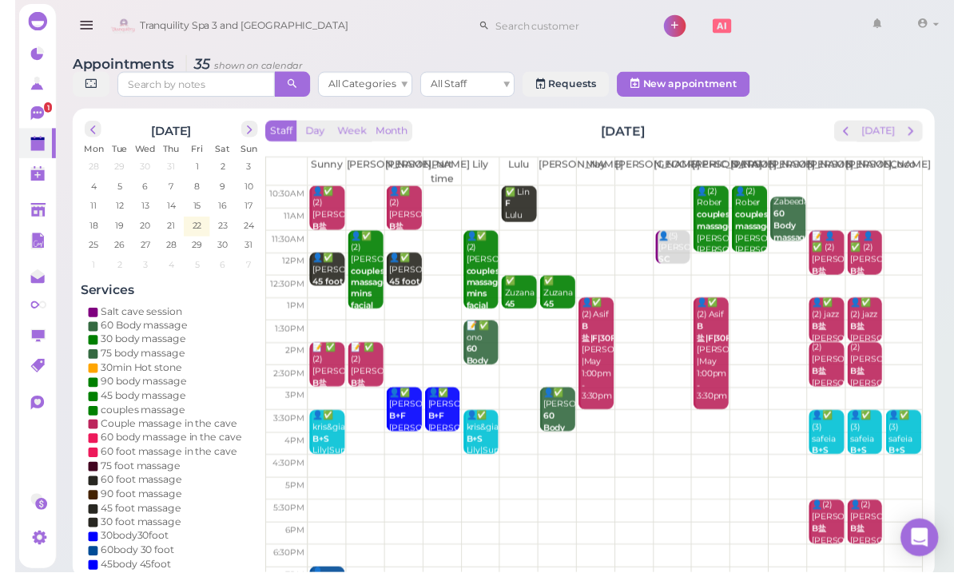
scroll to position [22, 0]
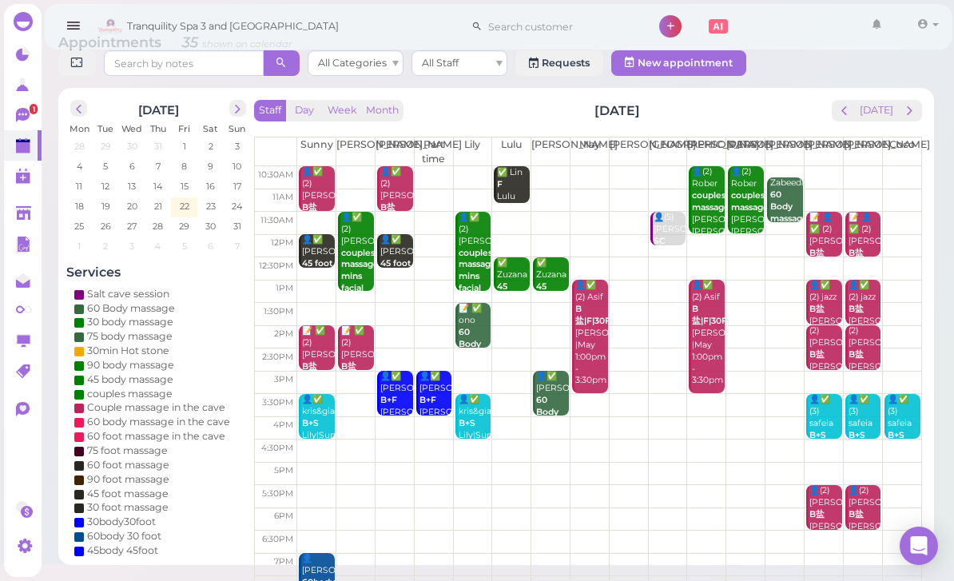
click at [916, 104] on span "next" at bounding box center [909, 110] width 15 height 15
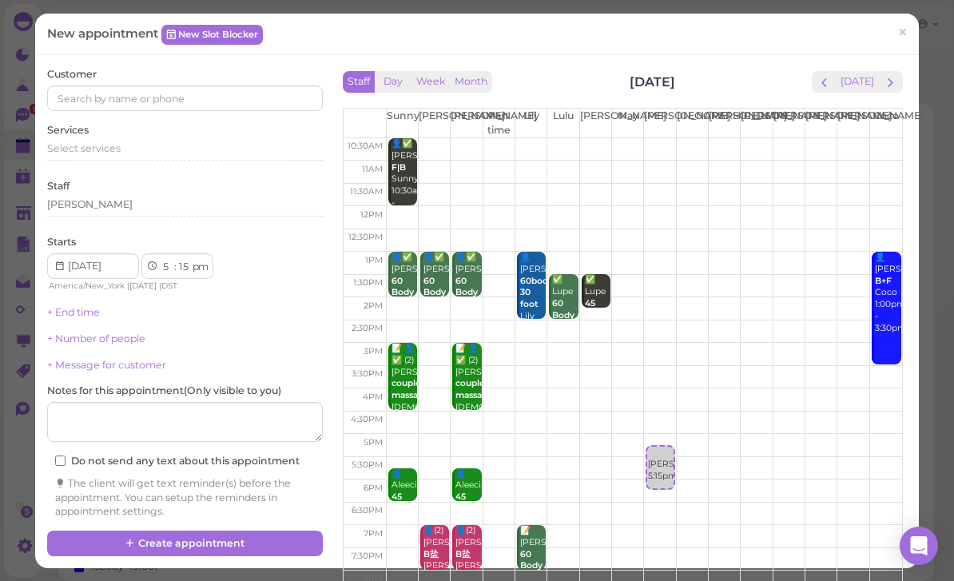
scroll to position [0, 0]
click at [911, 38] on link "×" at bounding box center [902, 34] width 30 height 38
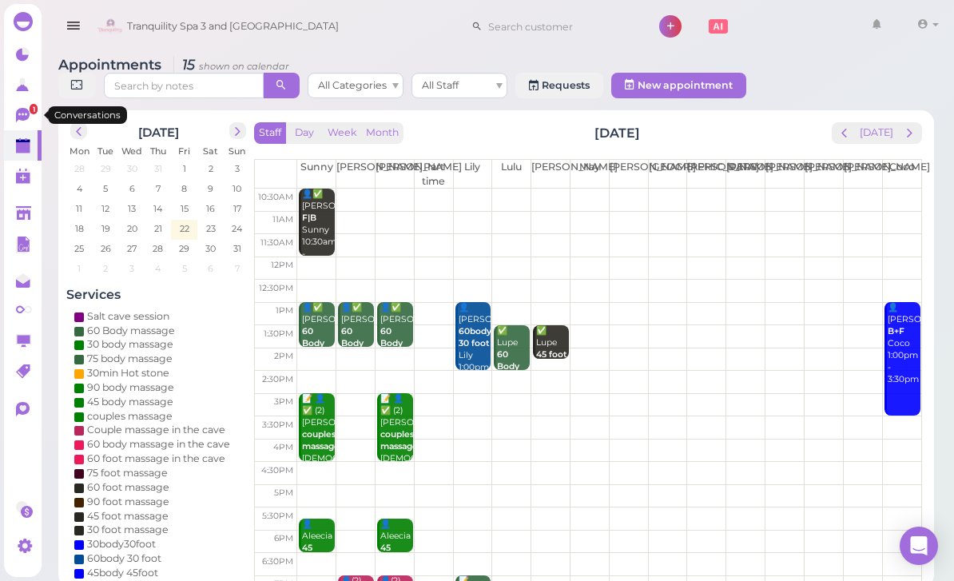
click at [17, 119] on icon at bounding box center [23, 115] width 14 height 14
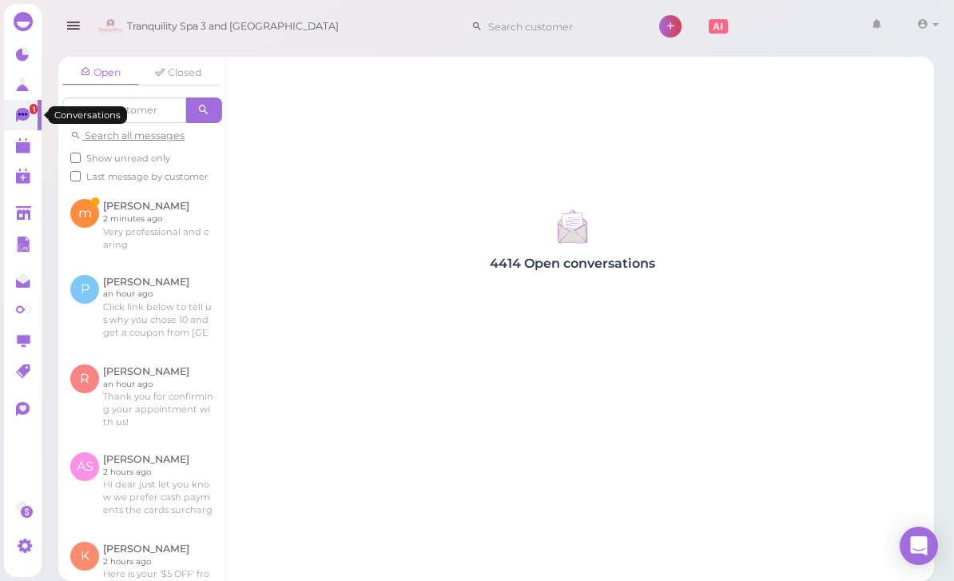
click at [151, 212] on link at bounding box center [141, 224] width 167 height 75
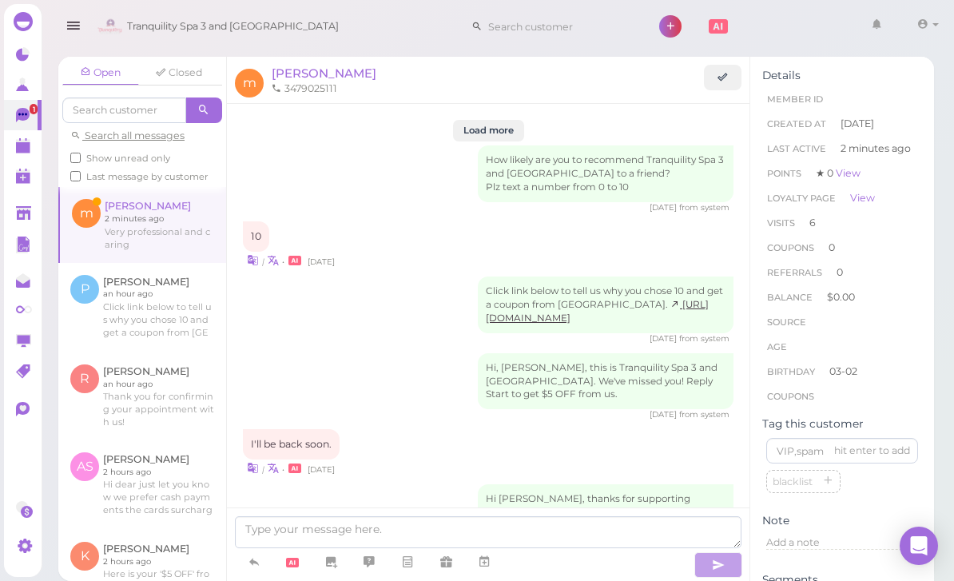
scroll to position [1787, 0]
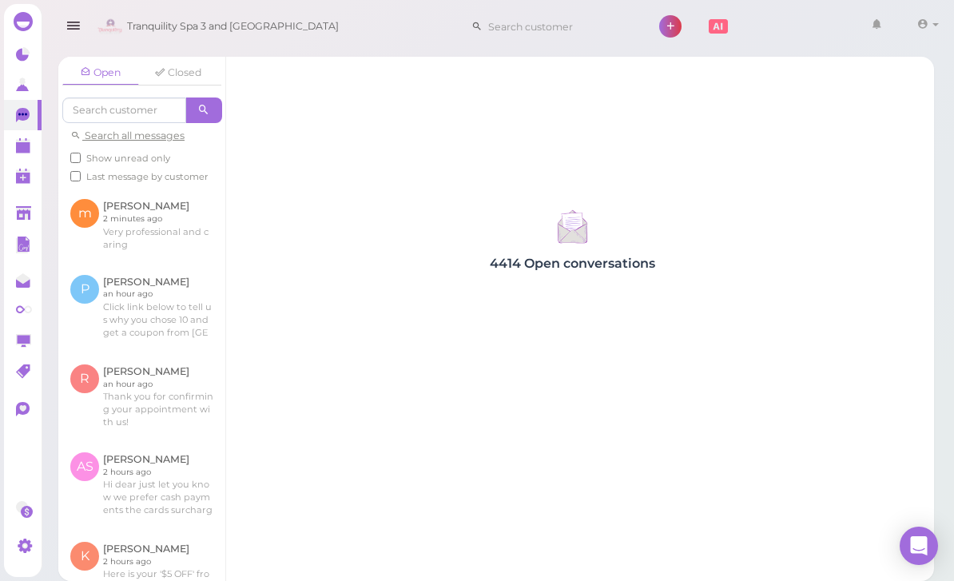
click at [30, 148] on polygon at bounding box center [23, 147] width 14 height 11
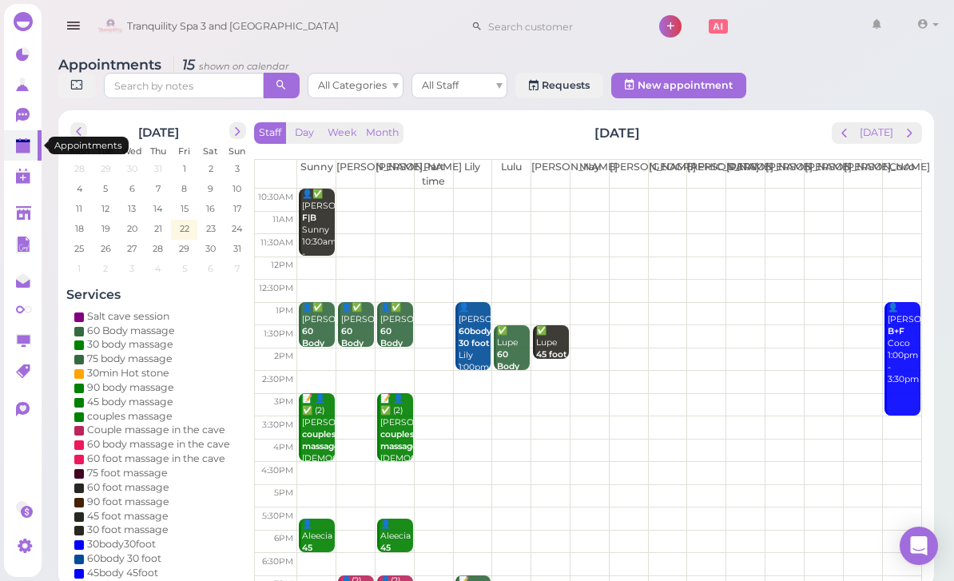
click at [919, 128] on button "next" at bounding box center [909, 133] width 25 height 22
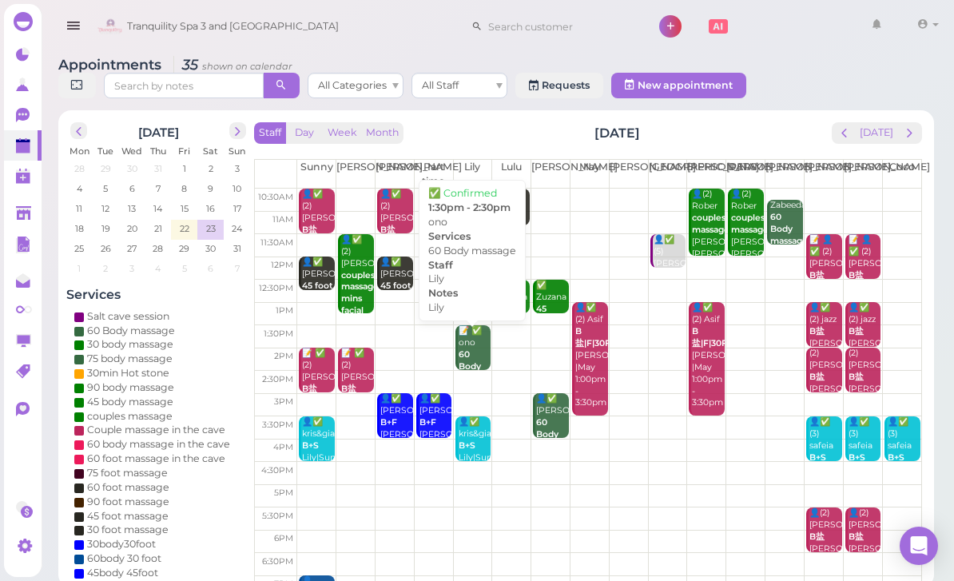
click at [466, 353] on b "60 Body massage" at bounding box center [477, 366] width 38 height 34
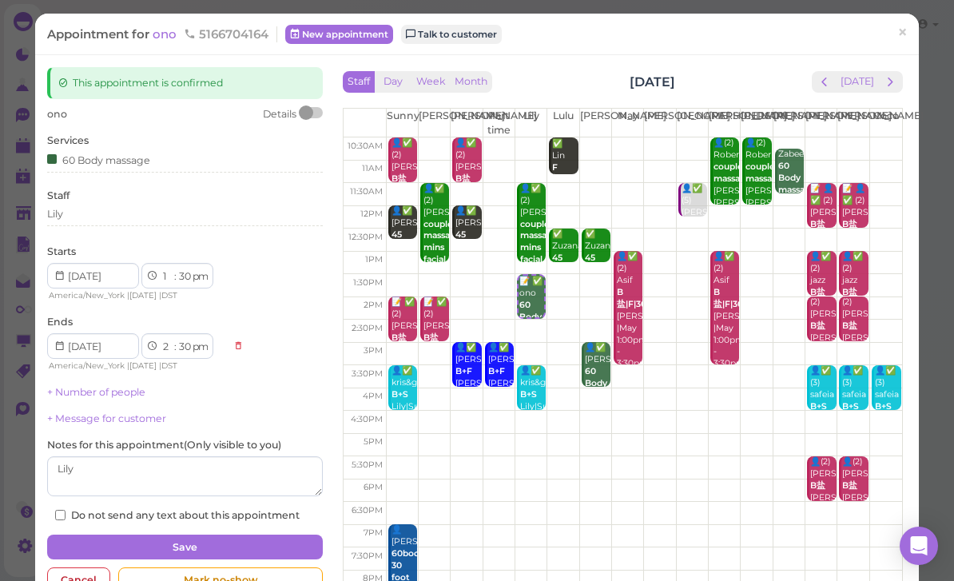
click at [159, 27] on span "ono" at bounding box center [166, 33] width 27 height 15
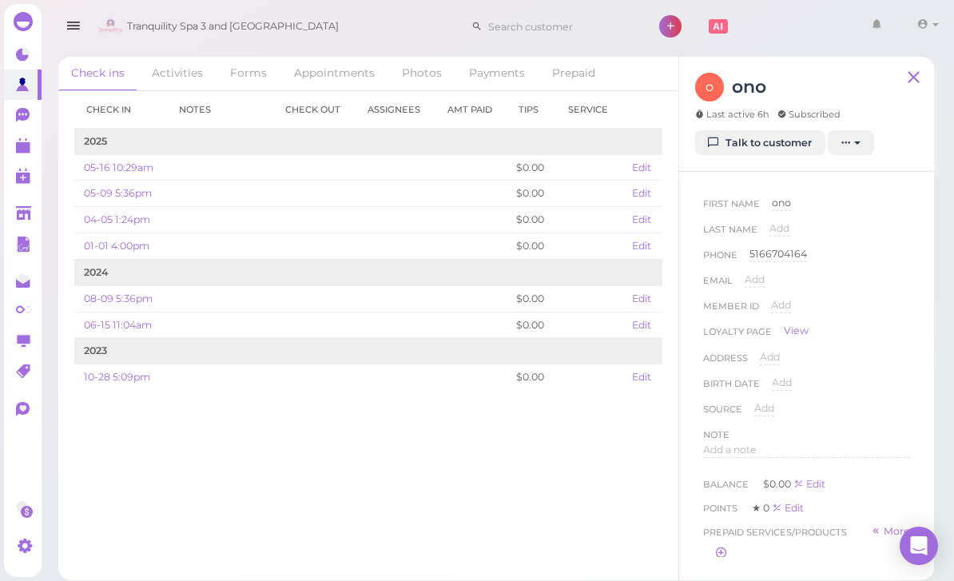
scroll to position [14, 0]
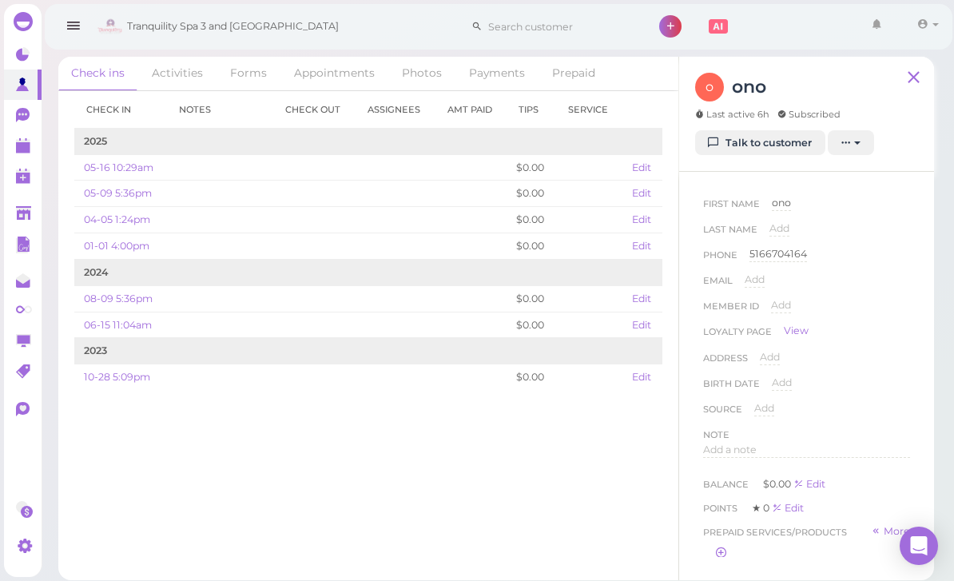
click at [771, 132] on link "Talk to customer" at bounding box center [760, 143] width 130 height 26
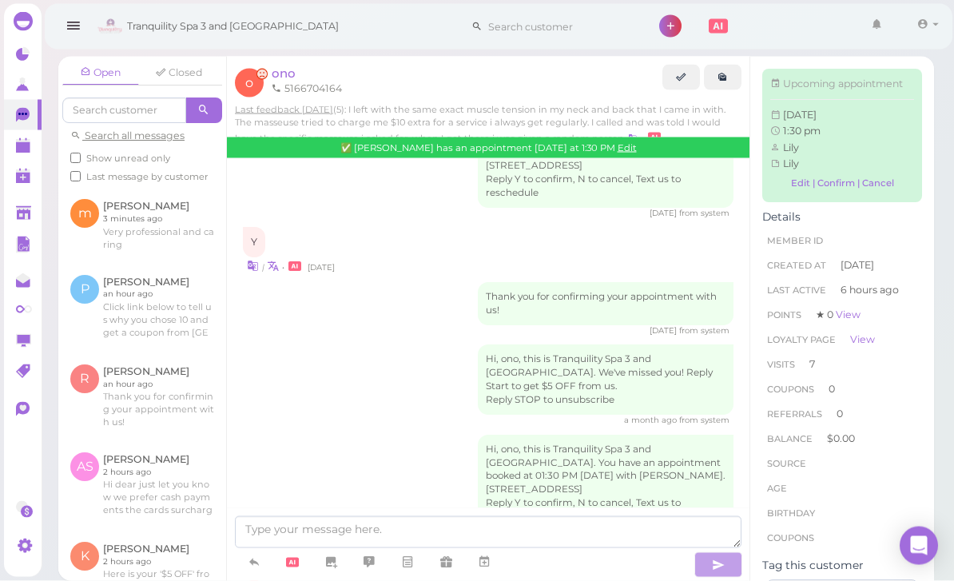
scroll to position [51, 0]
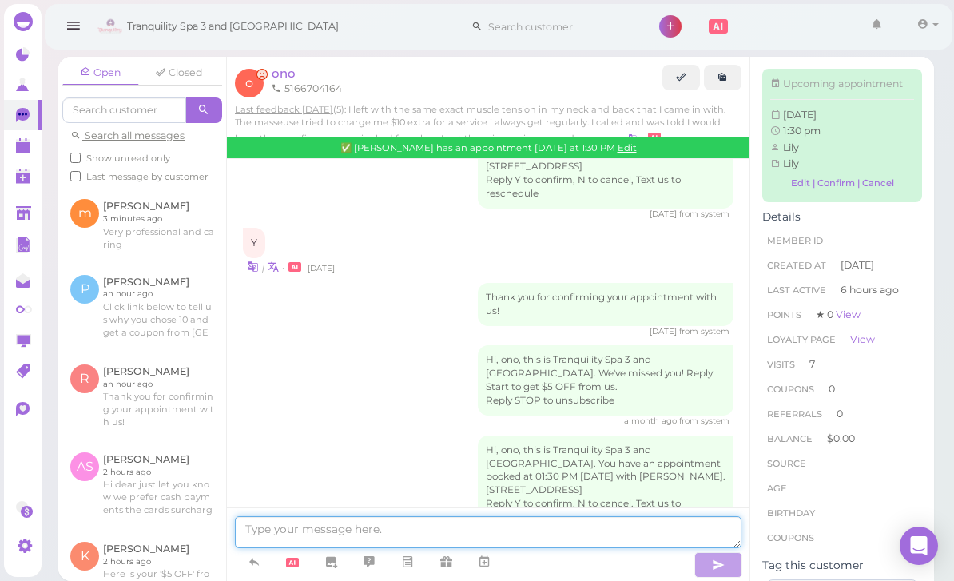
click at [341, 521] on textarea at bounding box center [488, 532] width 506 height 32
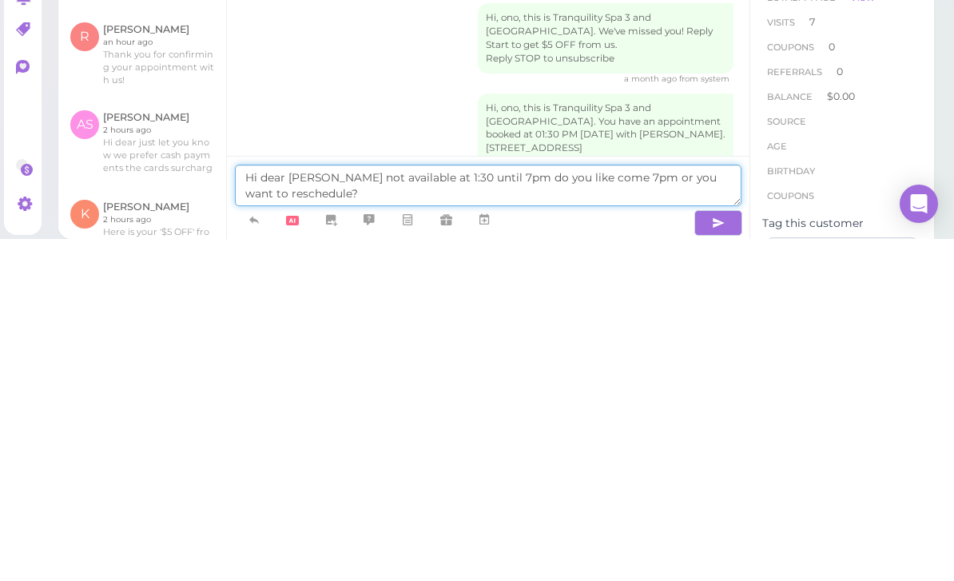
type textarea "Hi dear [PERSON_NAME] not available at 1:30 until 7pm do you like come 7pm or y…"
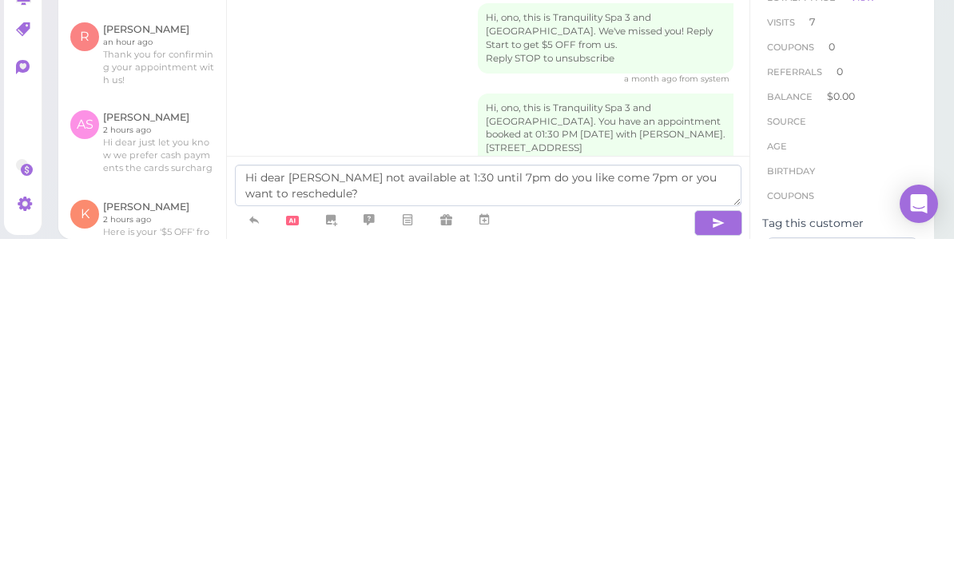
click at [724, 552] on button "button" at bounding box center [718, 565] width 48 height 26
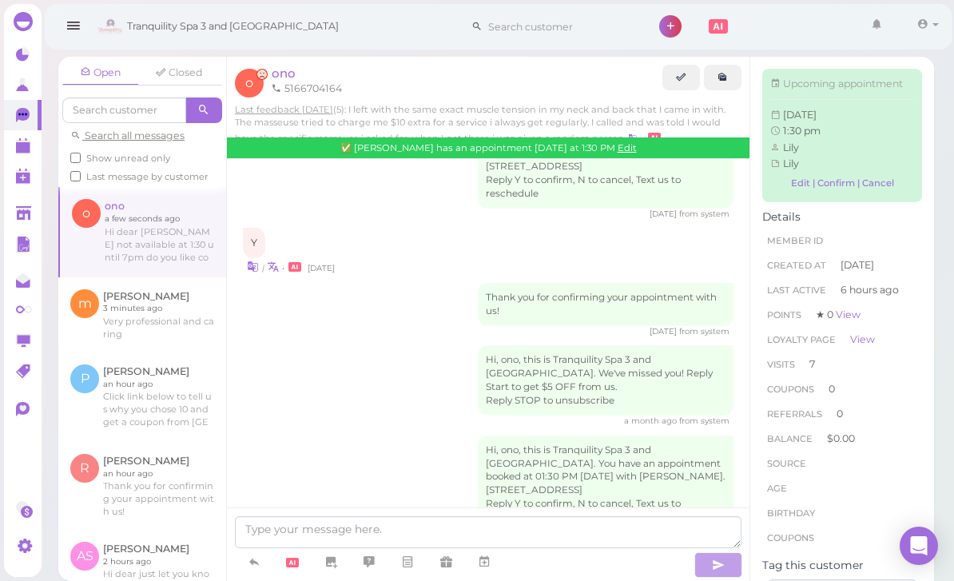
scroll to position [2058, 0]
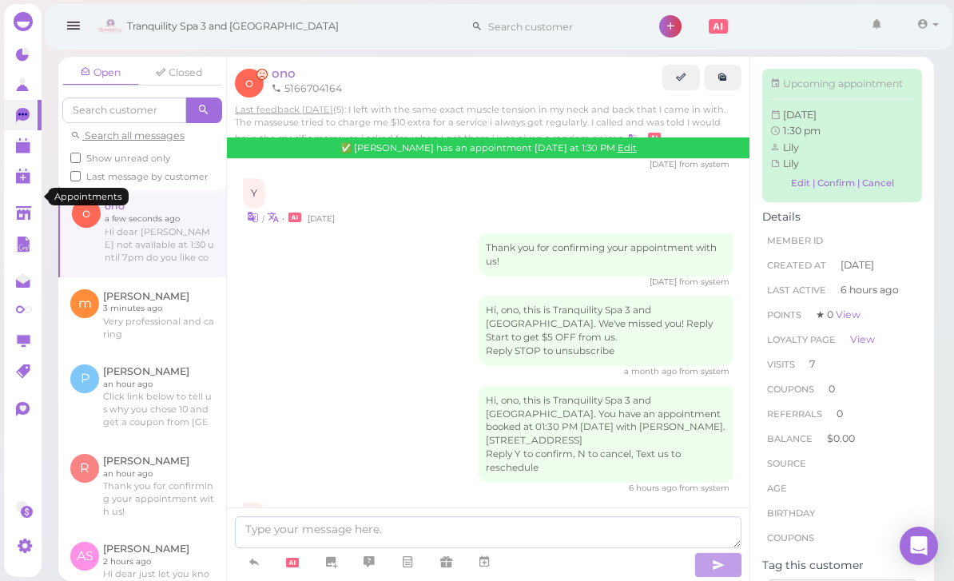
click at [32, 141] on icon at bounding box center [24, 146] width 17 height 17
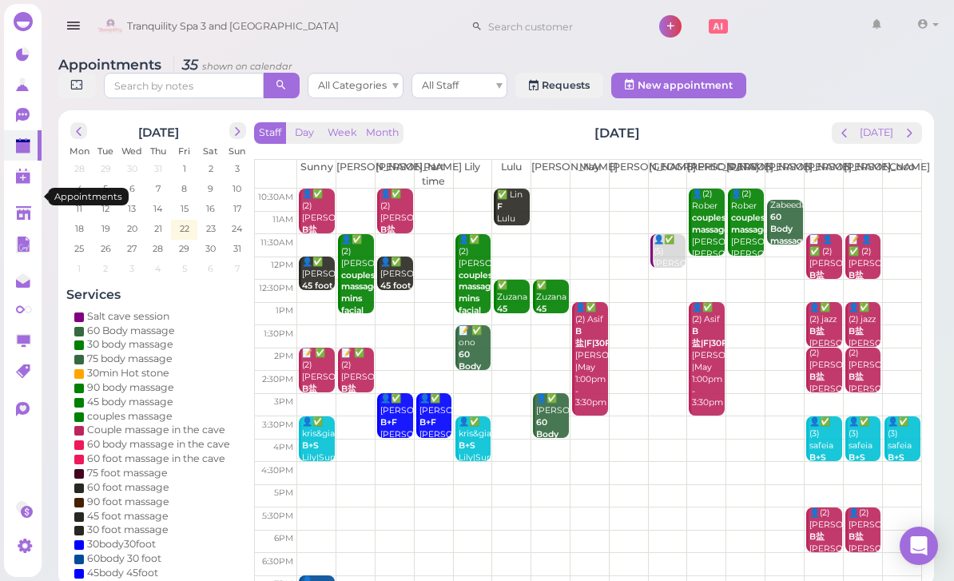
click at [846, 136] on span "prev" at bounding box center [843, 132] width 15 height 15
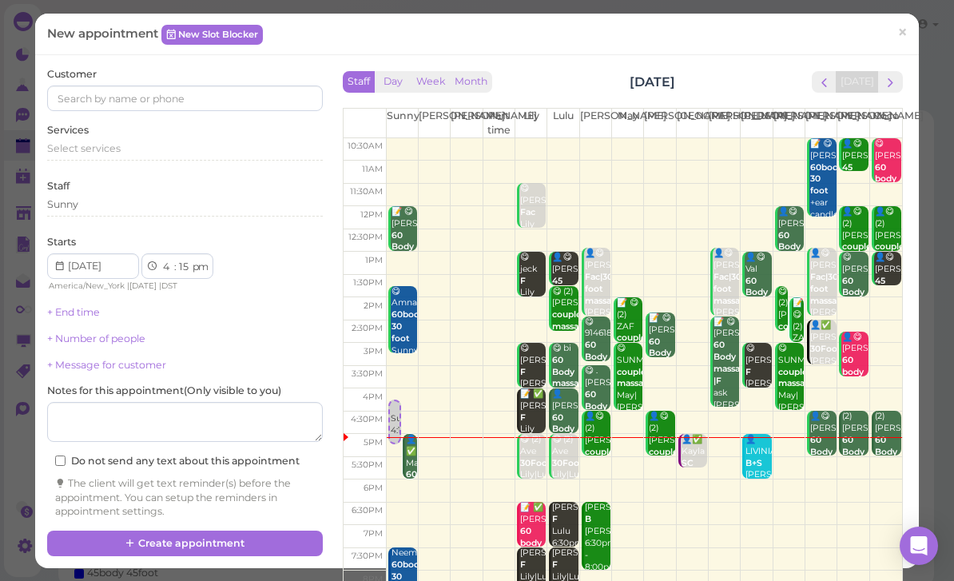
click at [136, 197] on div "Sunny" at bounding box center [185, 204] width 276 height 14
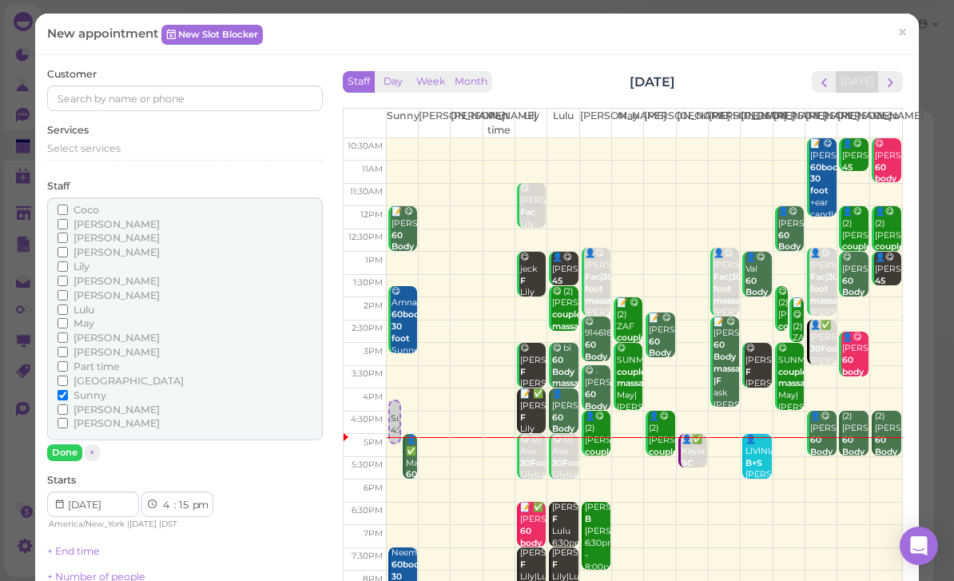
click at [78, 444] on button "Done" at bounding box center [64, 452] width 35 height 17
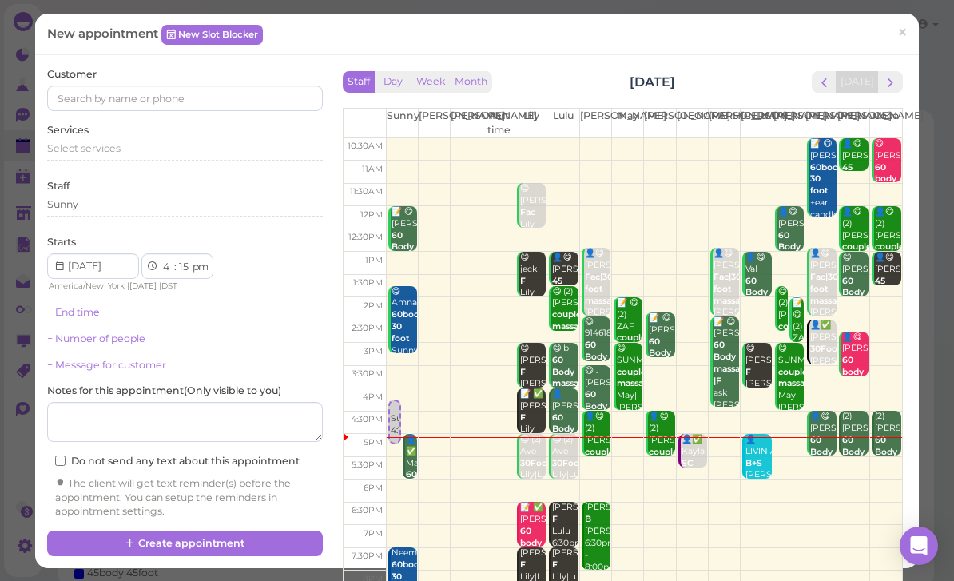
click at [116, 197] on div "Sunny" at bounding box center [185, 204] width 276 height 14
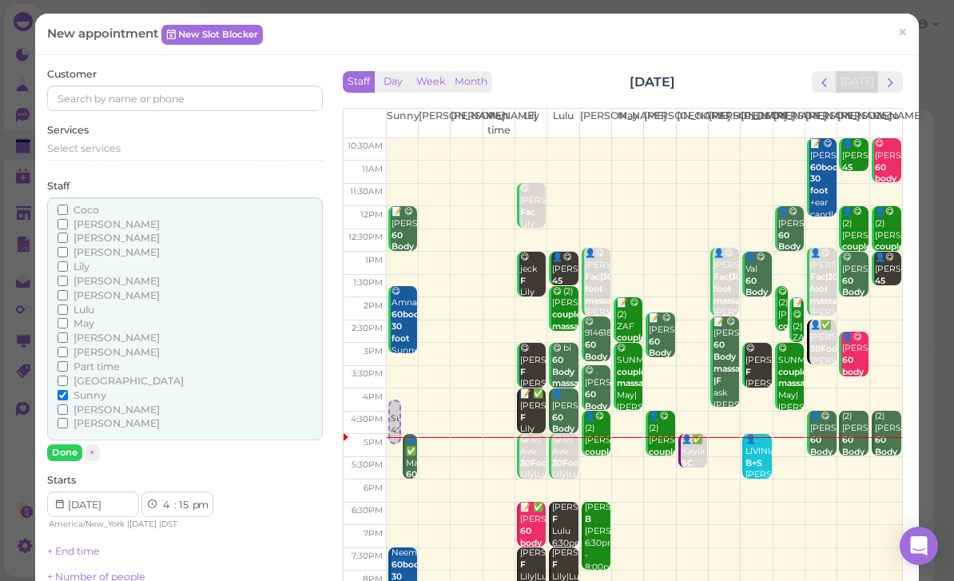
click at [87, 446] on button "×" at bounding box center [92, 452] width 15 height 17
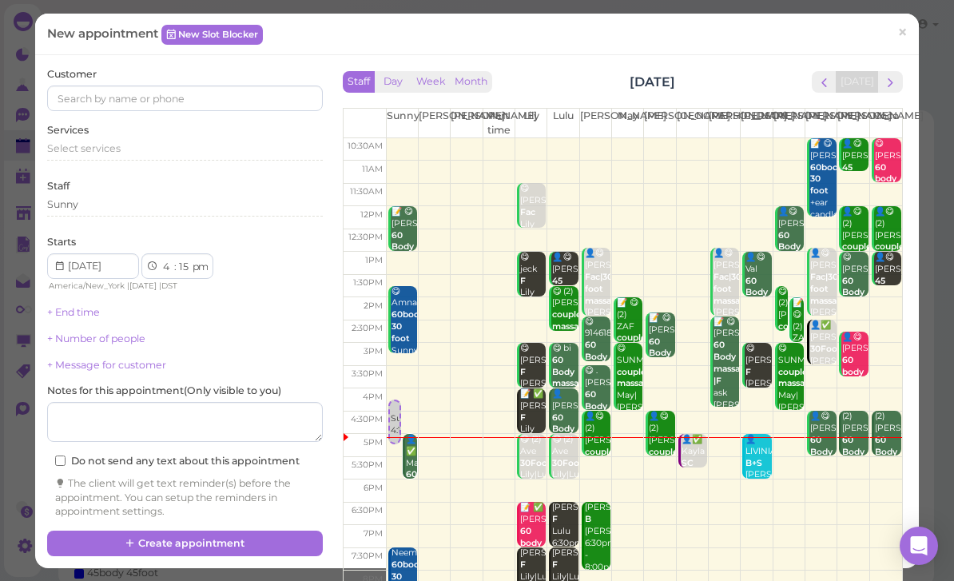
click at [134, 197] on div "Sunny" at bounding box center [185, 204] width 276 height 14
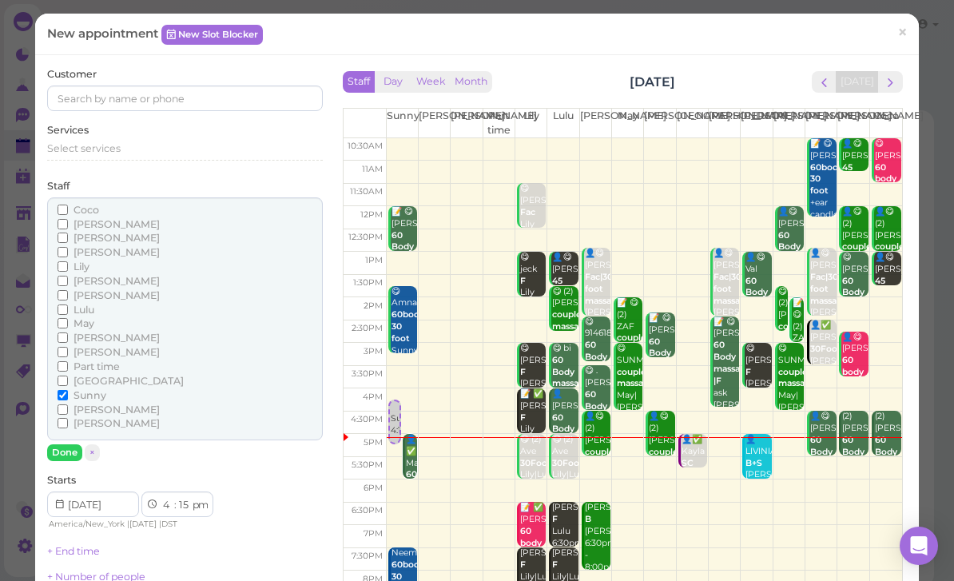
click at [897, 90] on button "next" at bounding box center [890, 82] width 25 height 22
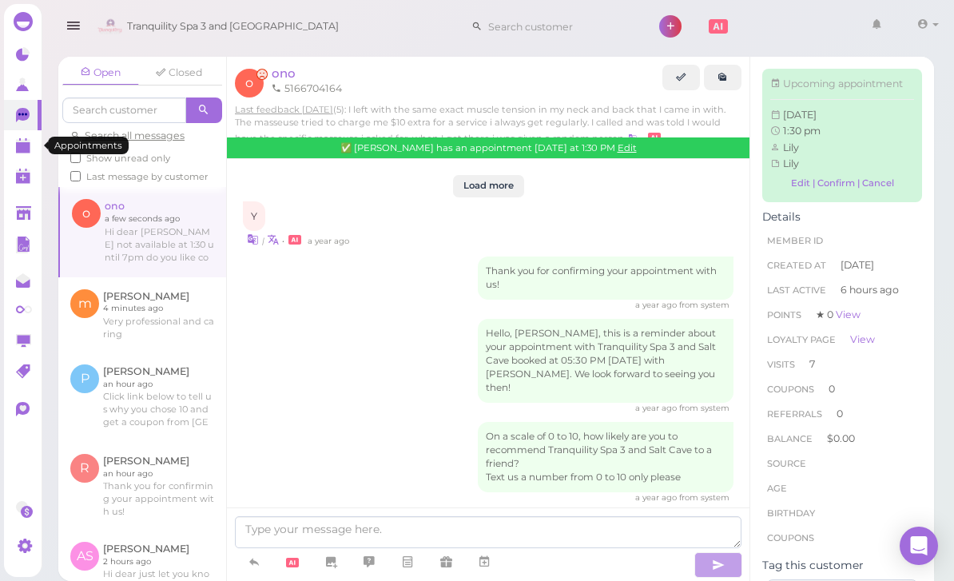
click at [22, 144] on polygon at bounding box center [23, 147] width 14 height 11
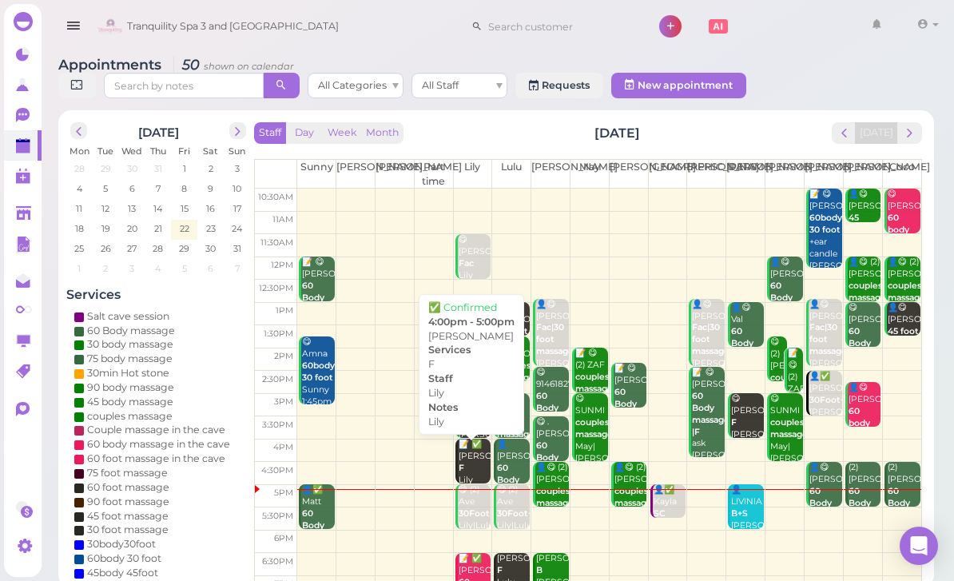
click at [467, 462] on div "📝 ✅ [PERSON_NAME] 4:00pm - 5:00pm" at bounding box center [475, 486] width 34 height 95
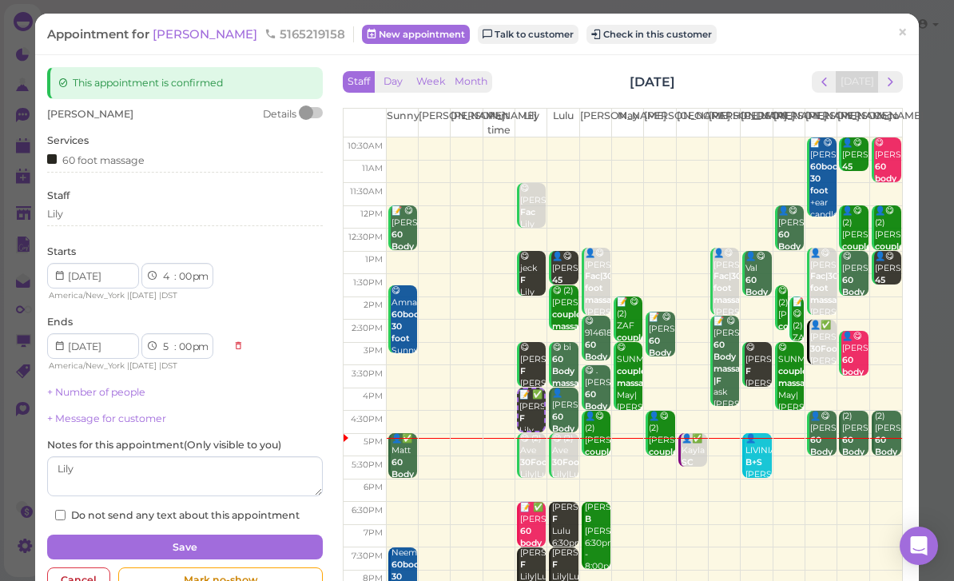
click at [586, 40] on button "Check in this customer" at bounding box center [651, 34] width 130 height 19
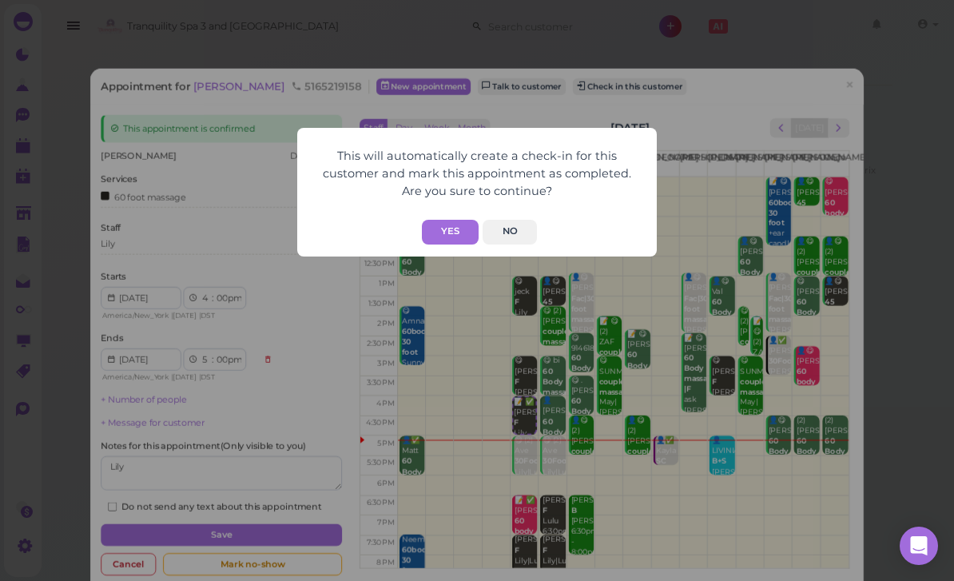
click at [455, 236] on button "Yes" at bounding box center [450, 232] width 57 height 25
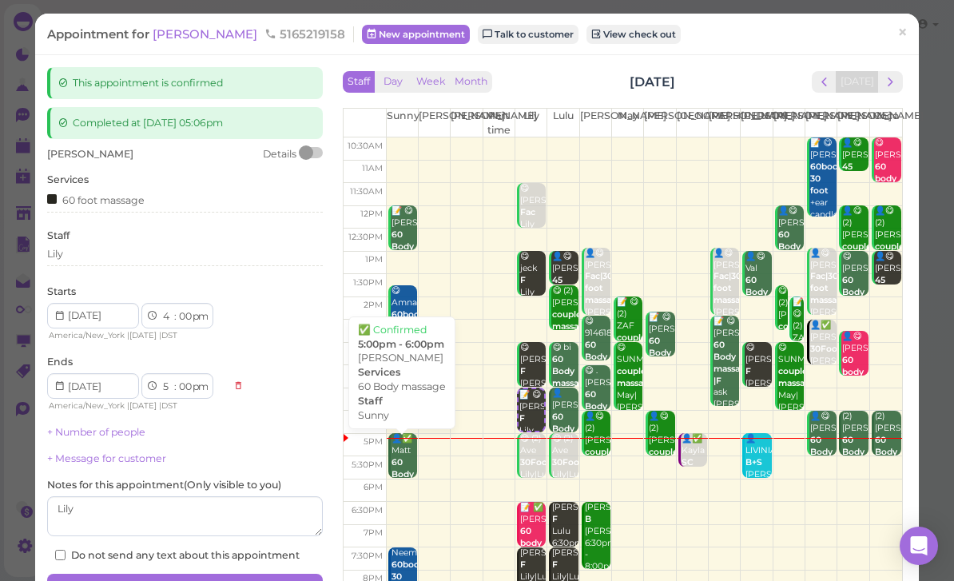
click at [408, 470] on b "60 Body massage" at bounding box center [410, 474] width 38 height 34
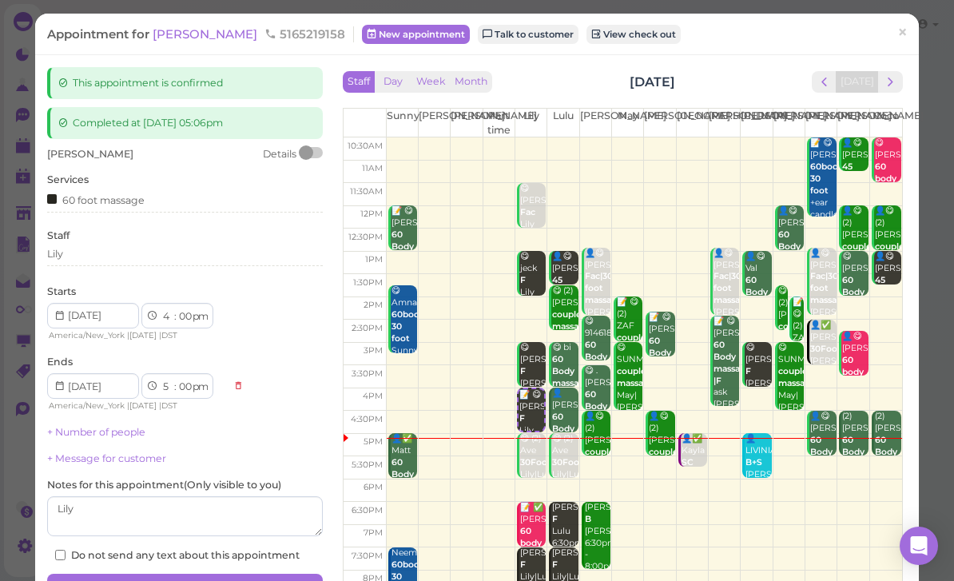
click at [896, 26] on link "×" at bounding box center [902, 34] width 30 height 38
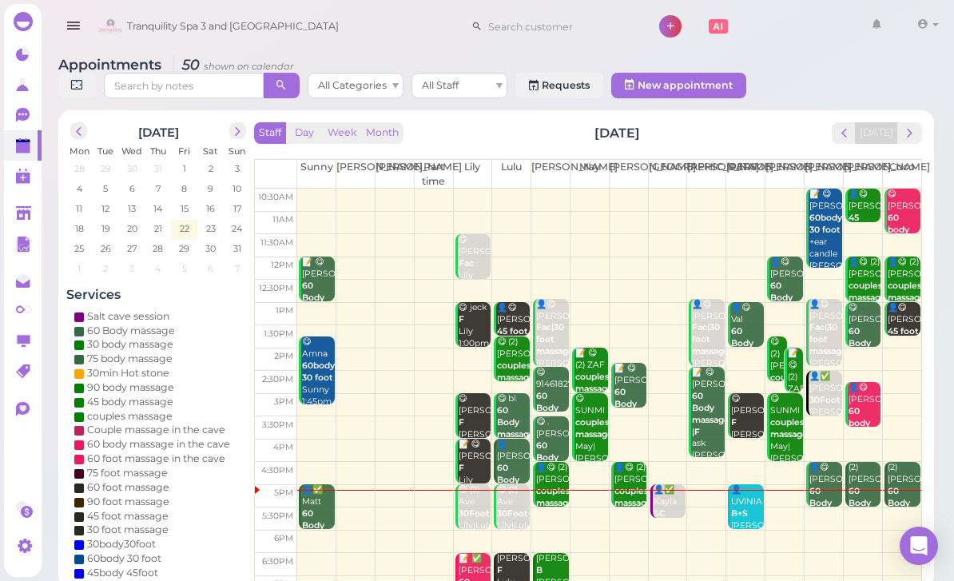
click at [322, 498] on div "👤✅ [PERSON_NAME] 60 Body massage Sunny 5:00pm - 6:00pm" at bounding box center [318, 537] width 34 height 107
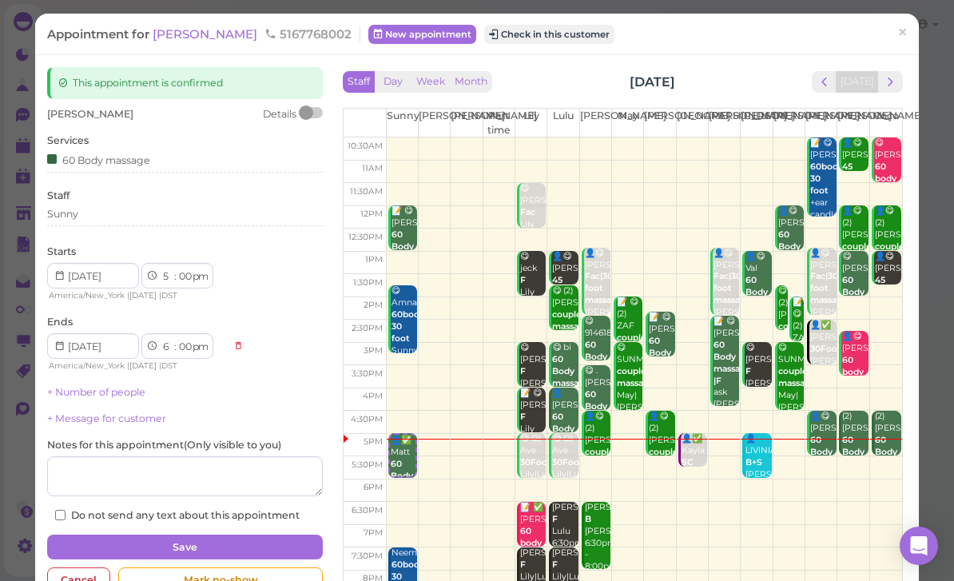
click at [489, 33] on button "Check in this customer" at bounding box center [549, 34] width 130 height 19
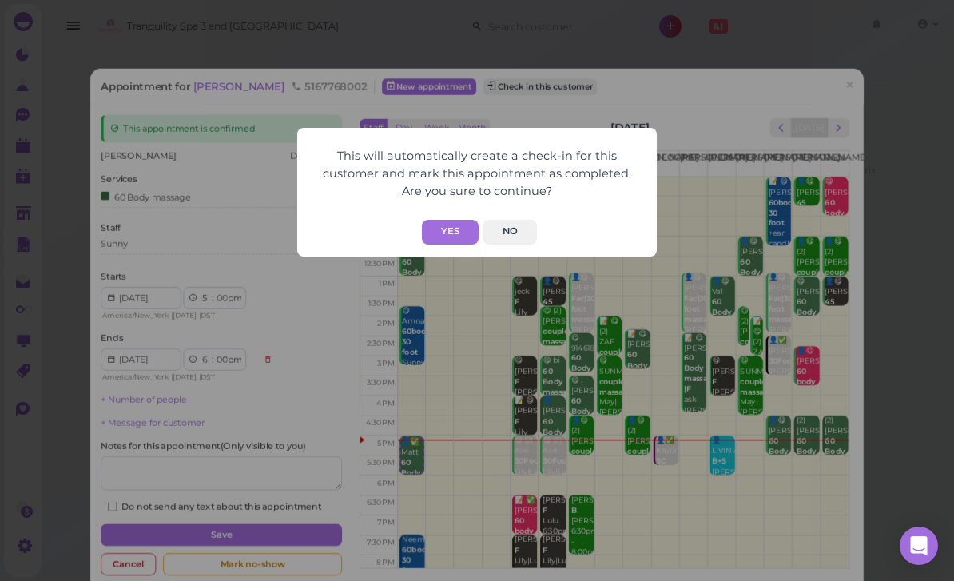
click at [450, 234] on button "Yes" at bounding box center [450, 232] width 57 height 25
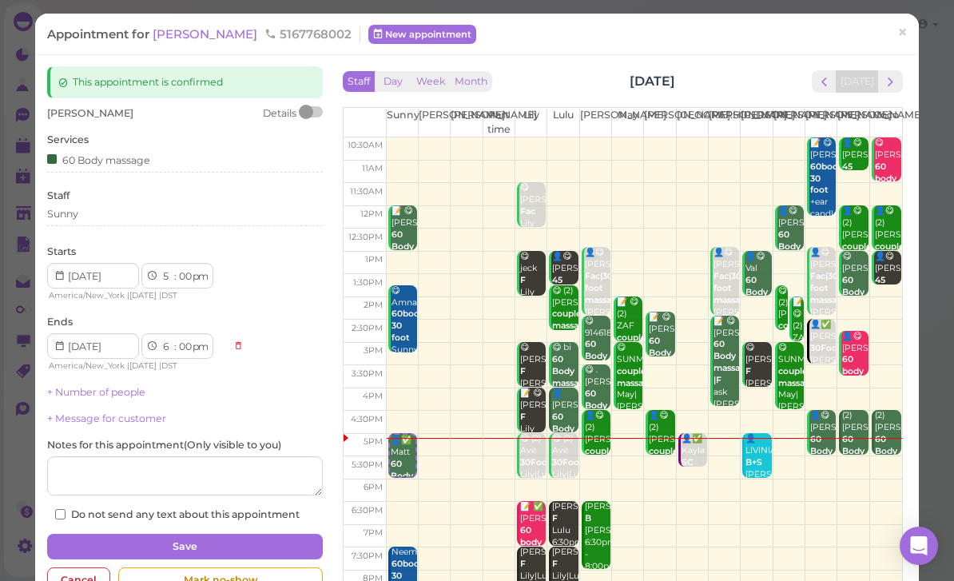
click at [906, 33] on span "×" at bounding box center [902, 33] width 10 height 22
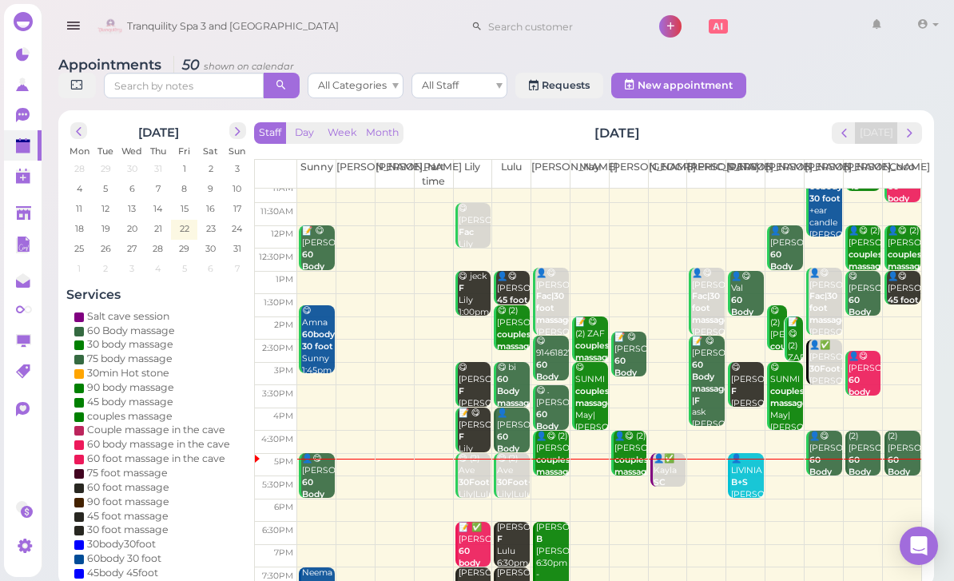
scroll to position [31, 0]
click at [663, 466] on div "👤✅ Kayla SC [GEOGRAPHIC_DATA] 5:00pm - 5:45pm" at bounding box center [670, 494] width 34 height 83
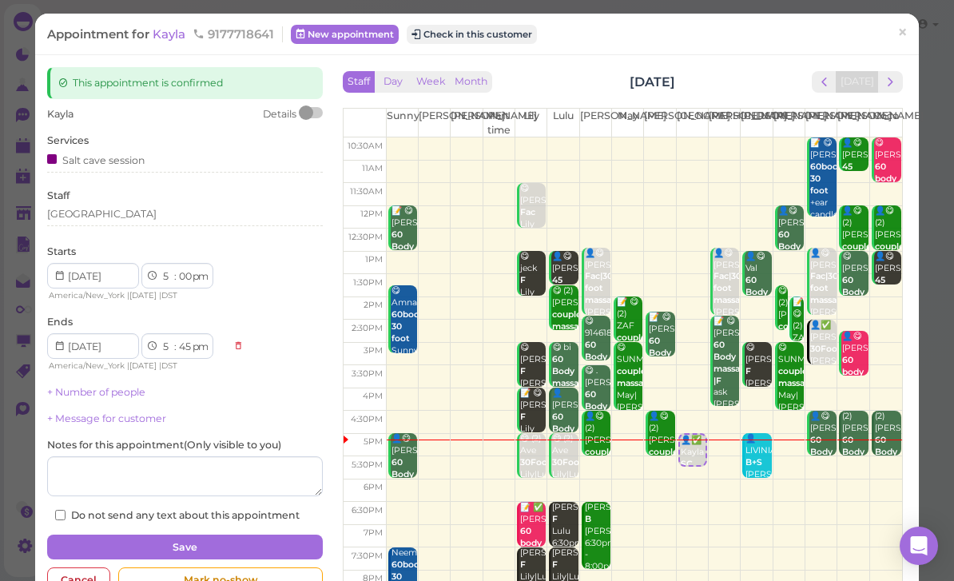
click at [489, 36] on button "Check in this customer" at bounding box center [472, 34] width 130 height 19
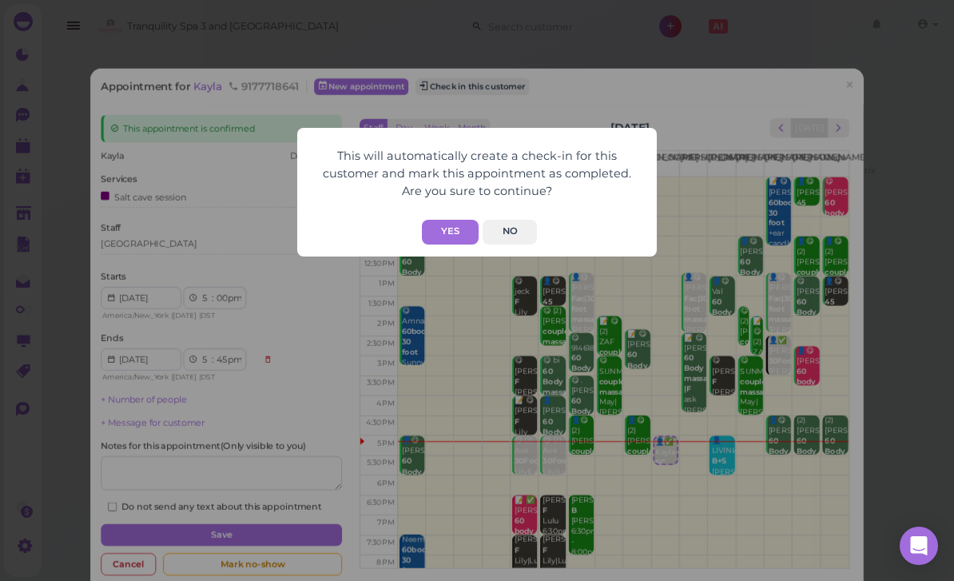
click at [466, 231] on button "Yes" at bounding box center [450, 232] width 57 height 25
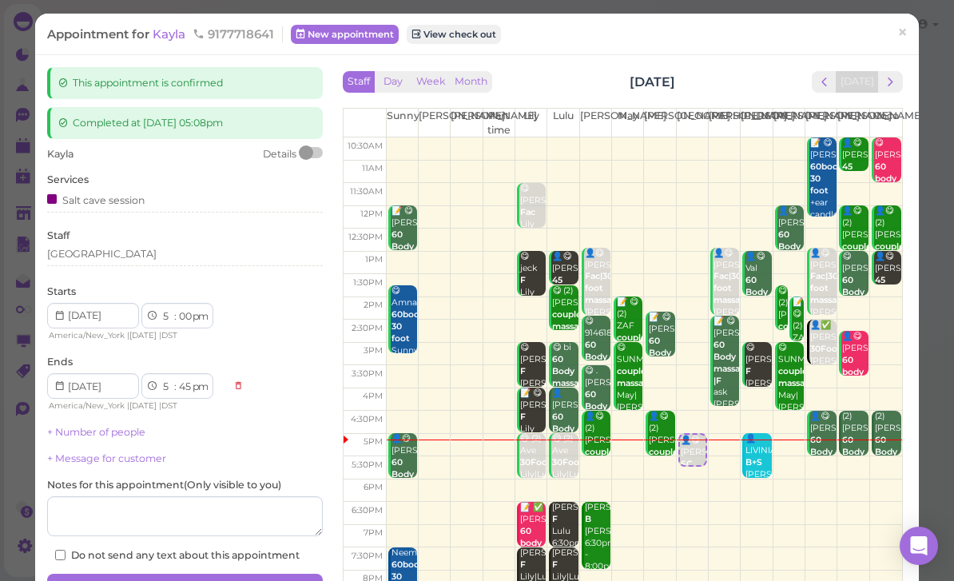
click at [901, 28] on span "×" at bounding box center [902, 33] width 10 height 22
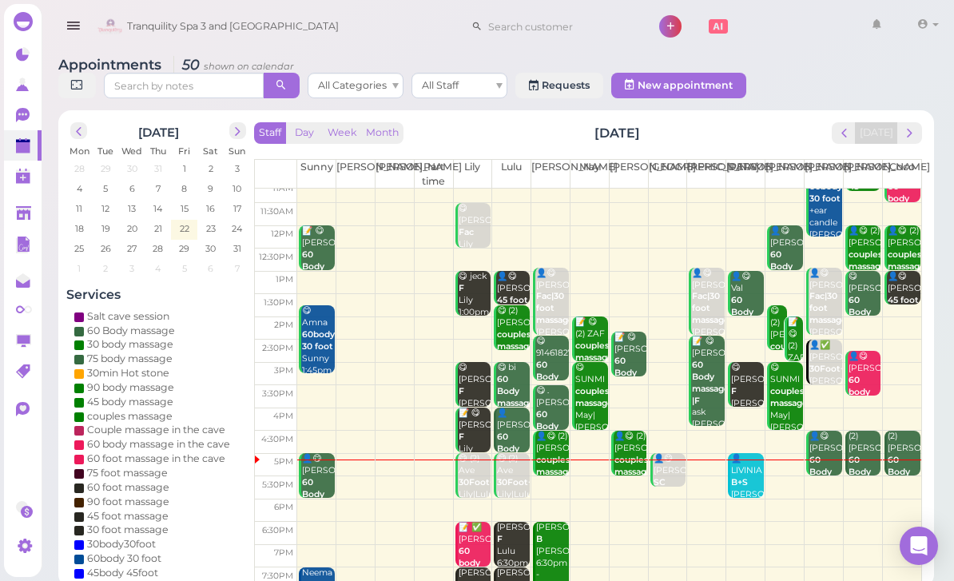
scroll to position [31, 0]
click at [898, 454] on b "60 Body massage" at bounding box center [906, 471] width 38 height 34
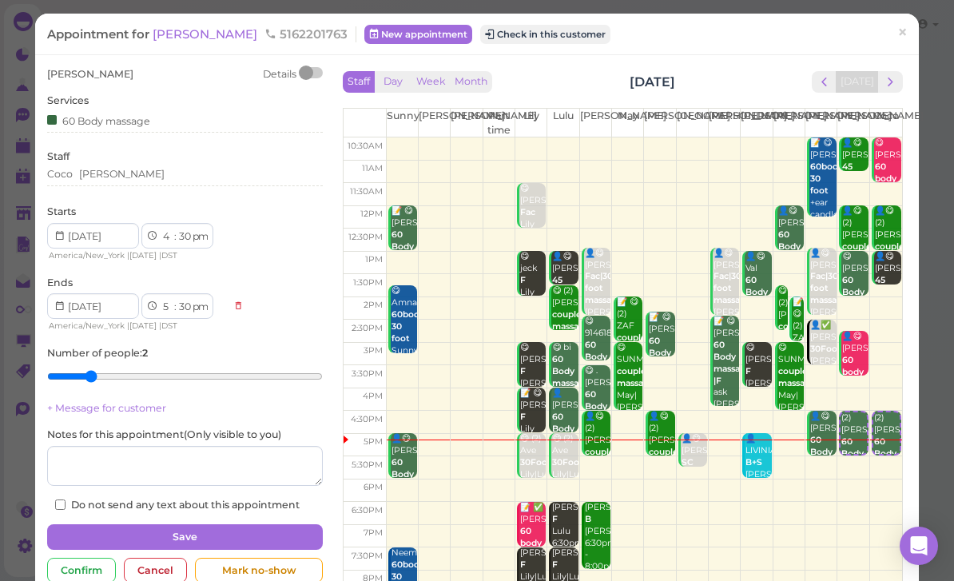
click at [499, 30] on button "Check in this customer" at bounding box center [545, 34] width 130 height 19
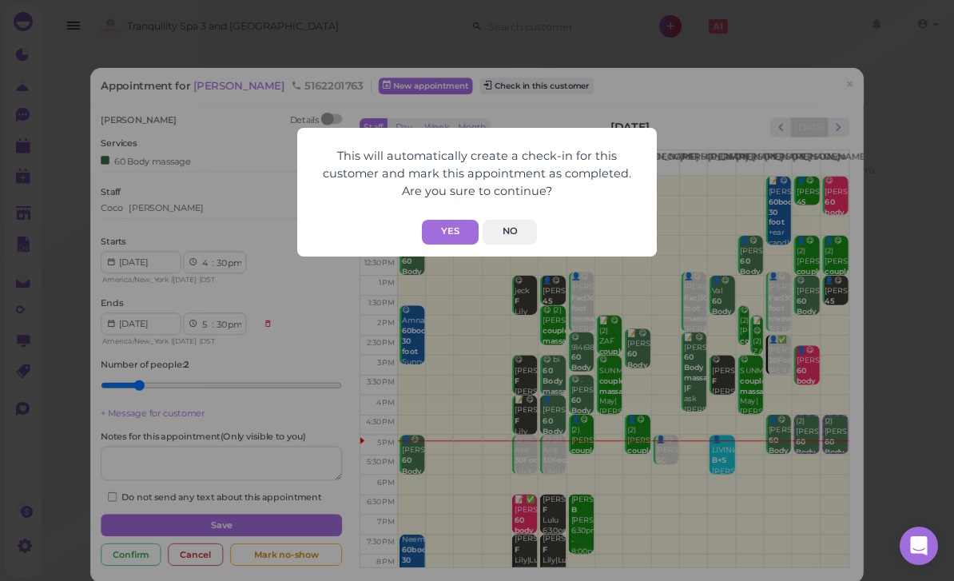
click at [459, 227] on button "Yes" at bounding box center [450, 232] width 57 height 25
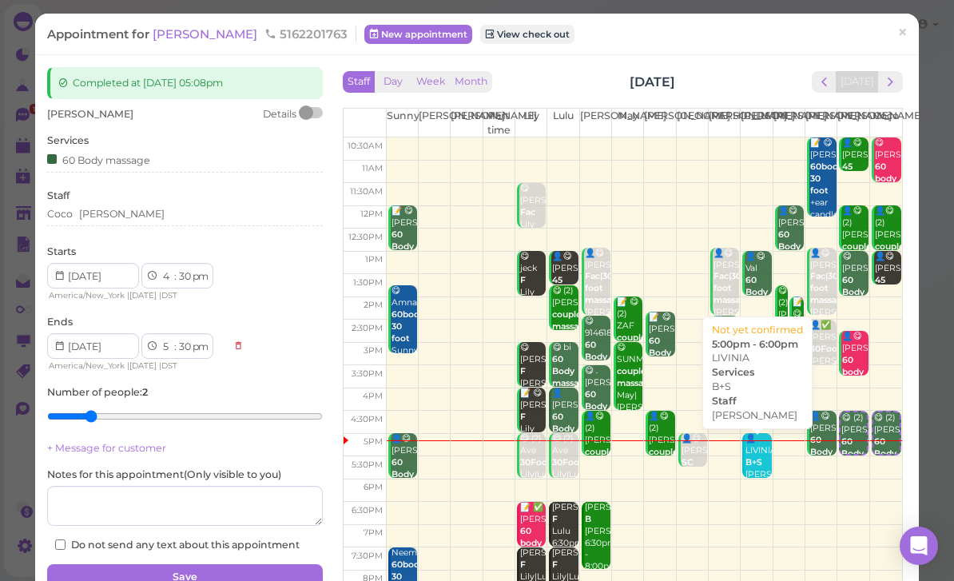
click at [748, 470] on div "👤[PERSON_NAME]+S [PERSON_NAME] 5:00pm - 6:00pm" at bounding box center [757, 474] width 26 height 83
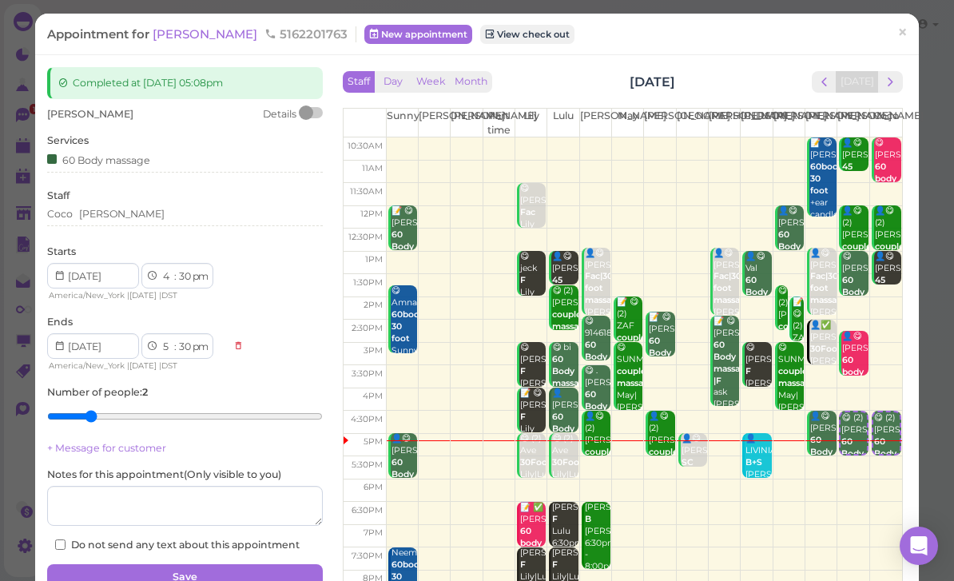
click at [907, 38] on span "×" at bounding box center [902, 33] width 10 height 22
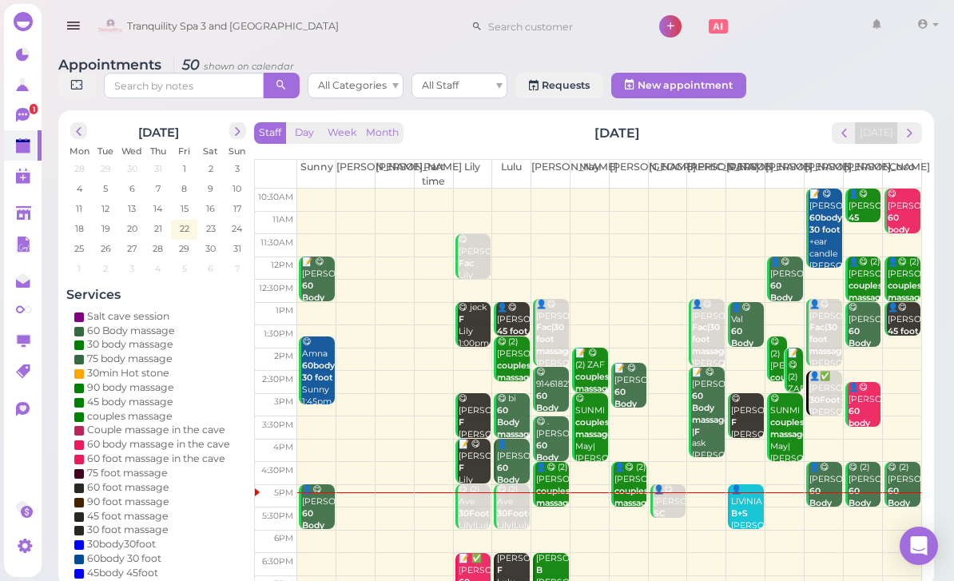
click at [745, 513] on b "B+S" at bounding box center [739, 513] width 17 height 10
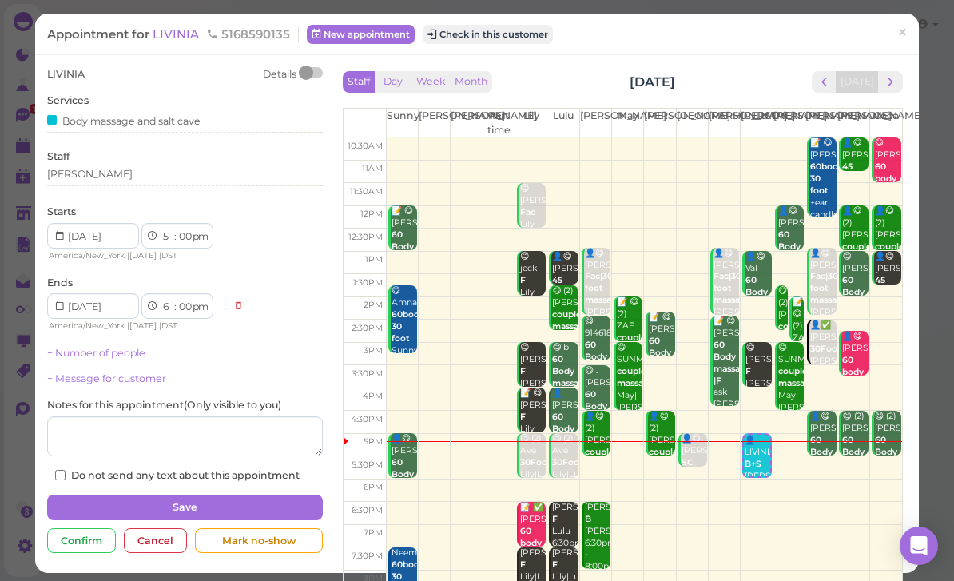
click at [514, 35] on button "Check in this customer" at bounding box center [488, 34] width 130 height 19
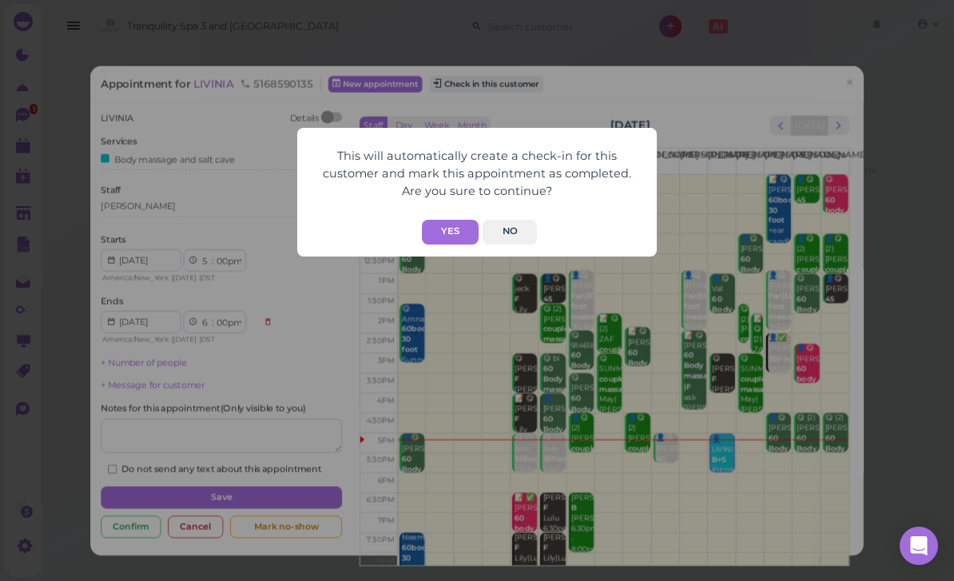
click at [450, 231] on button "Yes" at bounding box center [450, 232] width 57 height 25
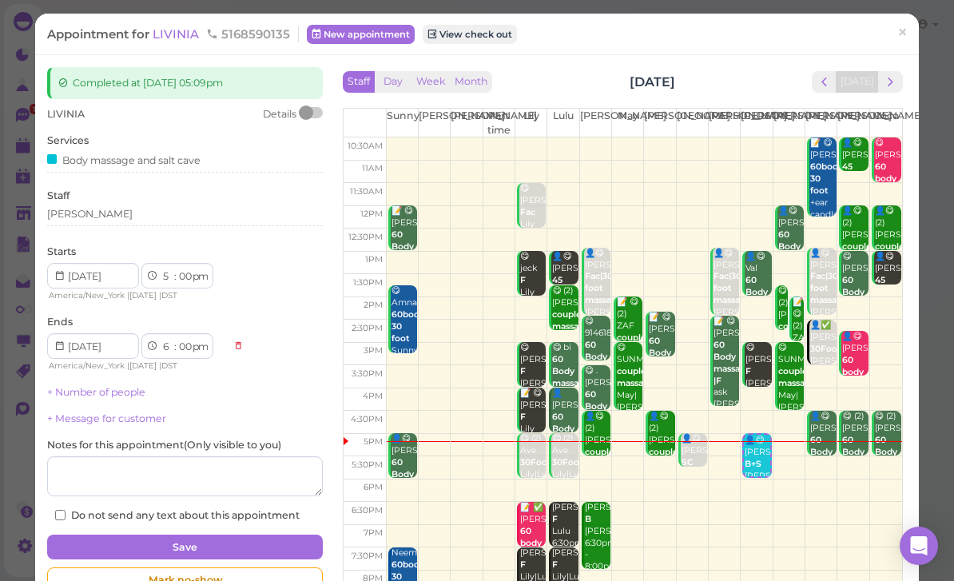
click at [895, 45] on link "×" at bounding box center [902, 34] width 30 height 38
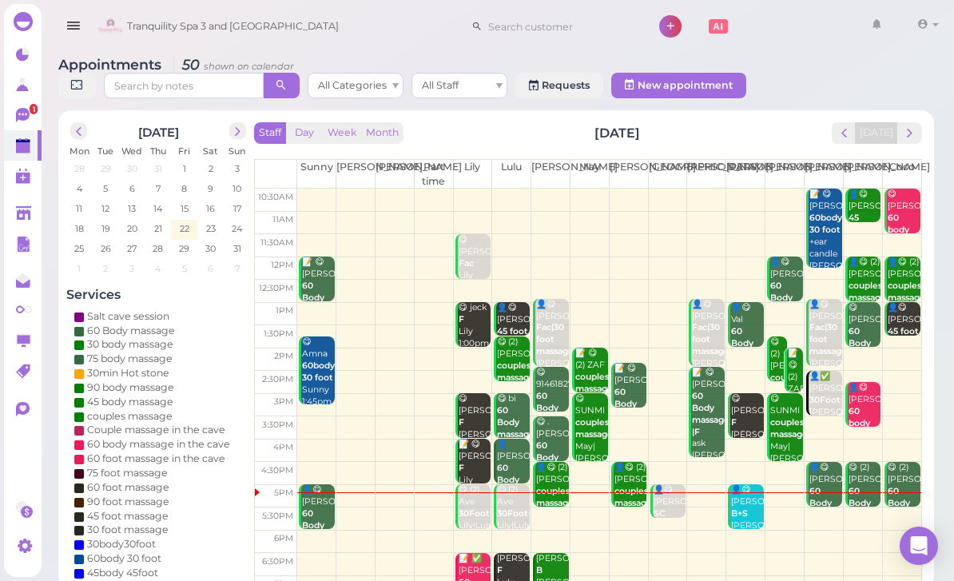
click at [741, 509] on b "B+S" at bounding box center [739, 513] width 17 height 10
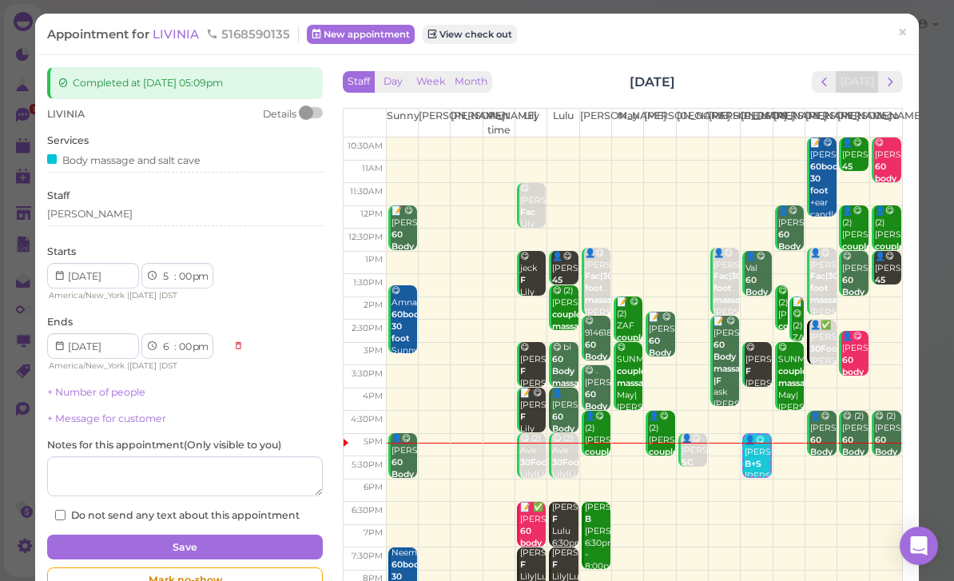
click at [182, 35] on span "LIVINIA" at bounding box center [178, 33] width 50 height 15
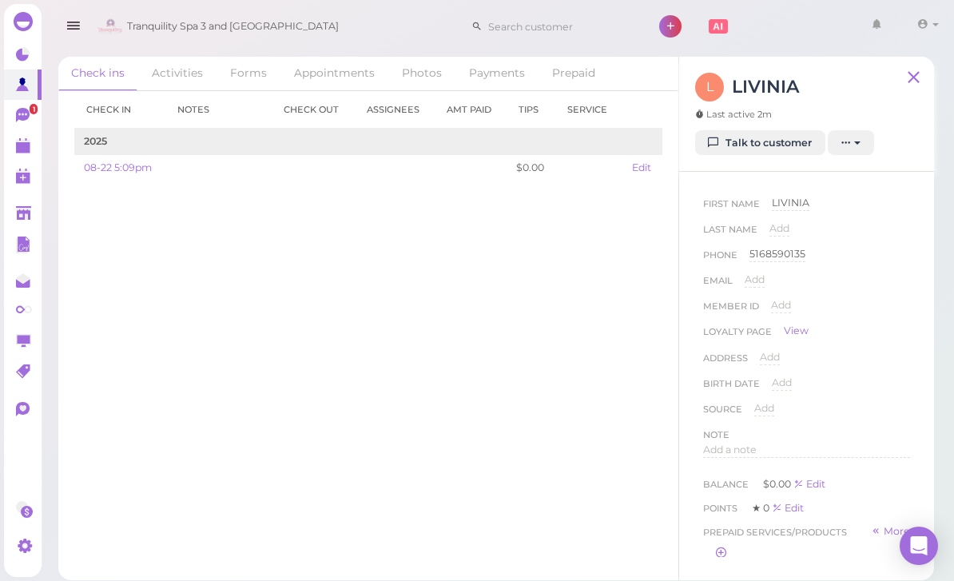
click at [769, 149] on link "Talk to customer" at bounding box center [760, 143] width 130 height 26
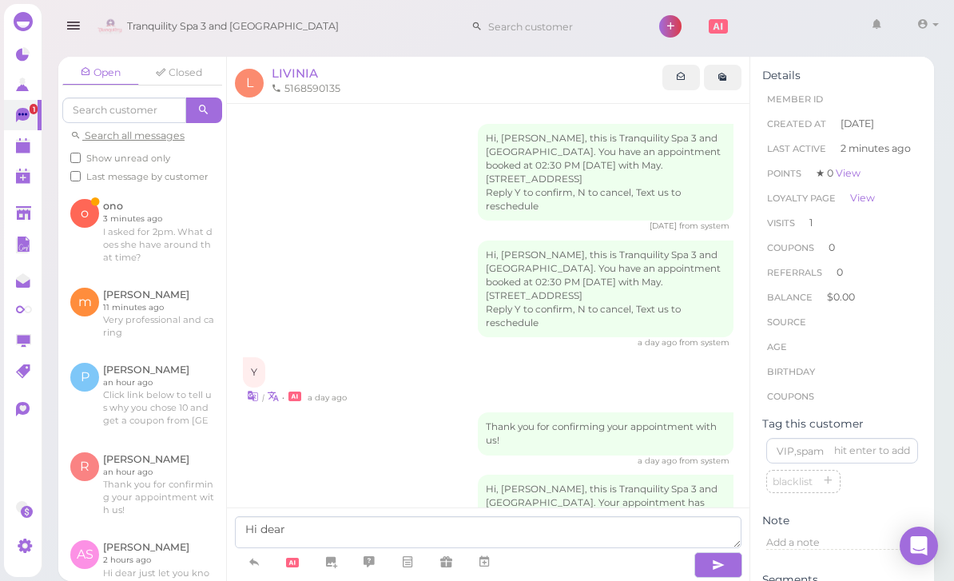
scroll to position [253, 0]
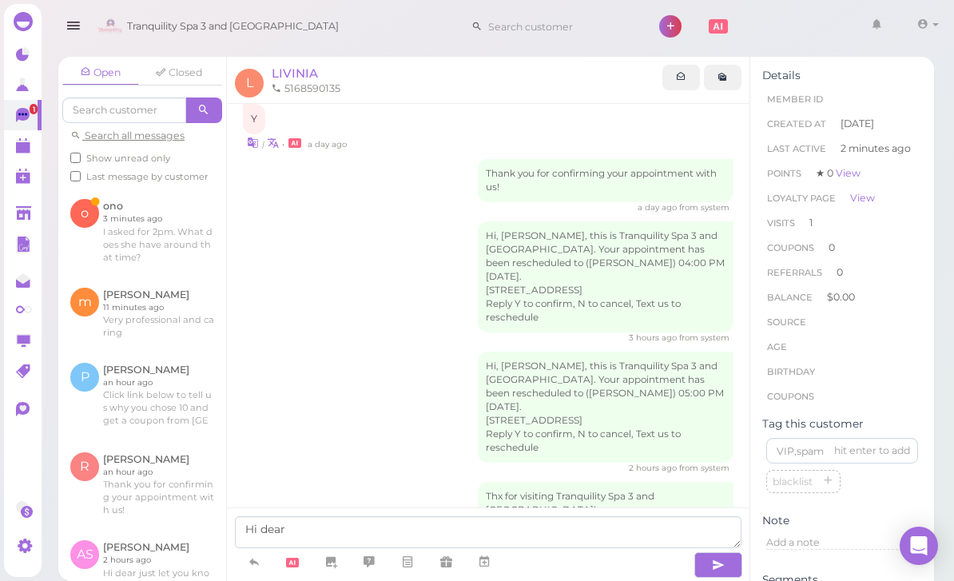
click at [595, 376] on div "Hi, [PERSON_NAME], this is Tranquility Spa 3 and [GEOGRAPHIC_DATA]. Your appoin…" at bounding box center [606, 406] width 256 height 111
click at [165, 236] on link at bounding box center [142, 231] width 168 height 88
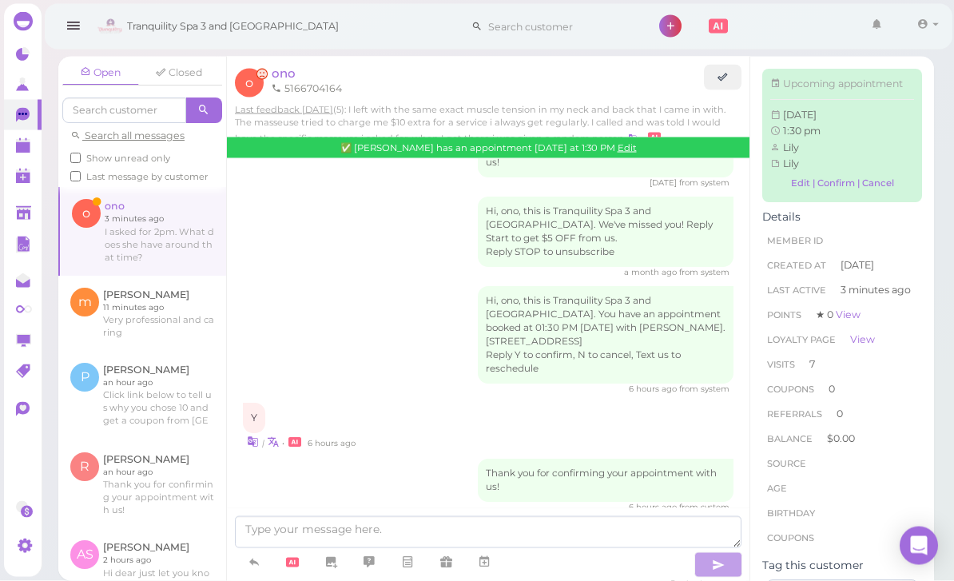
scroll to position [51, 0]
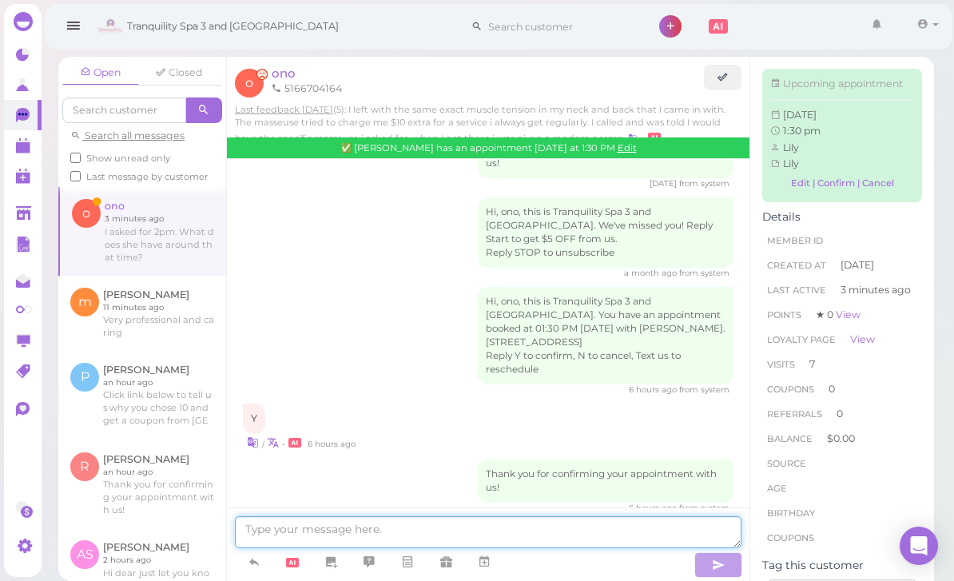
click at [450, 530] on textarea at bounding box center [488, 532] width 506 height 32
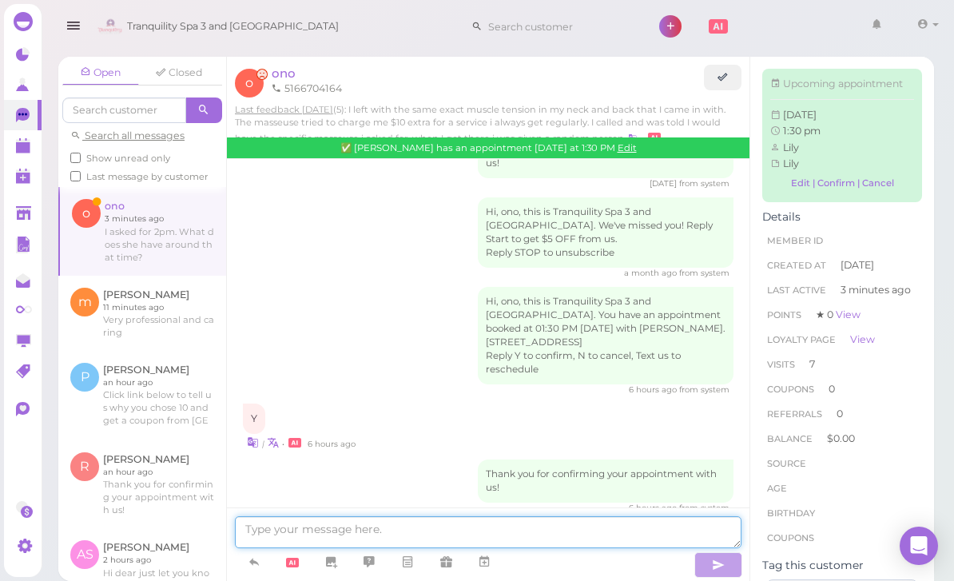
scroll to position [50, 0]
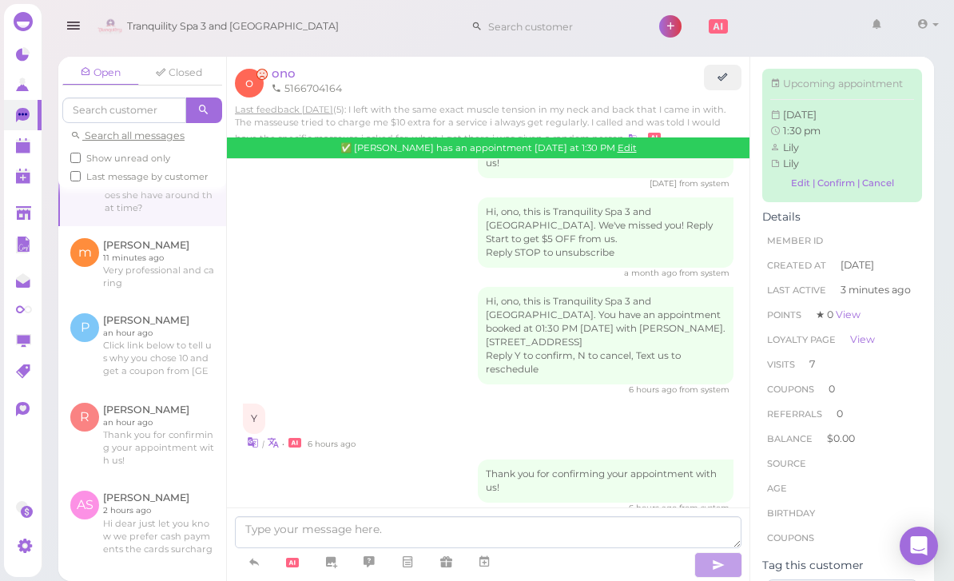
click at [29, 150] on polygon at bounding box center [23, 147] width 14 height 11
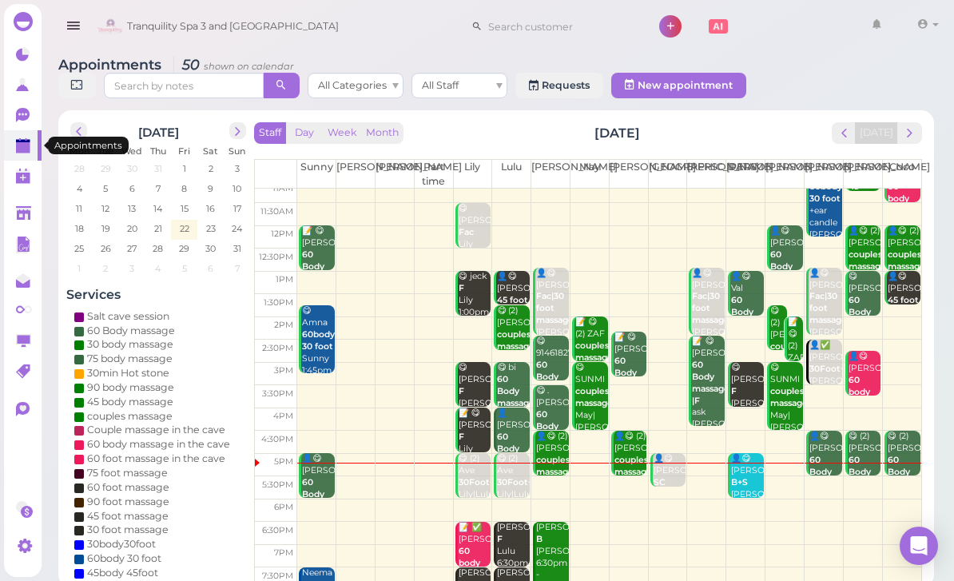
scroll to position [31, 0]
click at [903, 136] on span "next" at bounding box center [909, 132] width 15 height 15
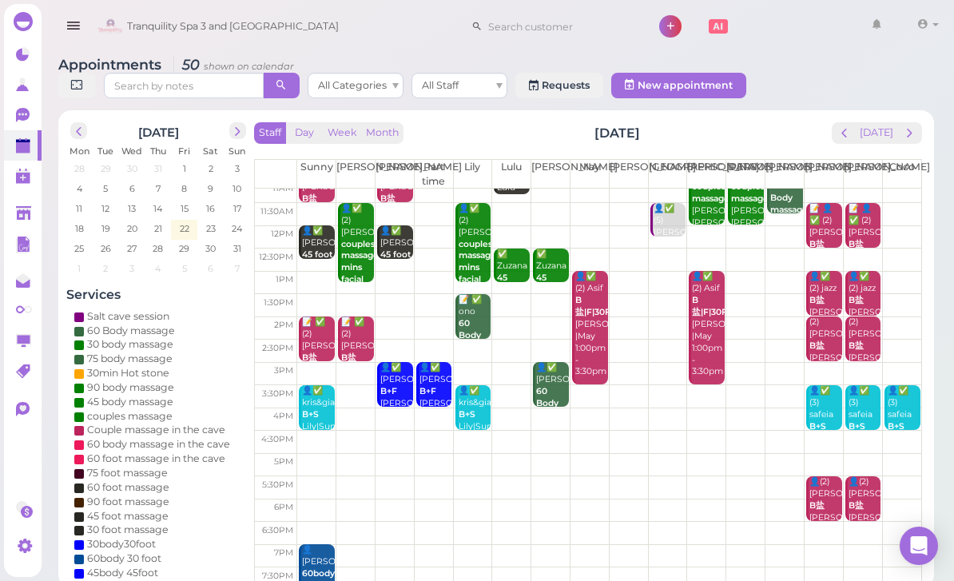
scroll to position [0, 0]
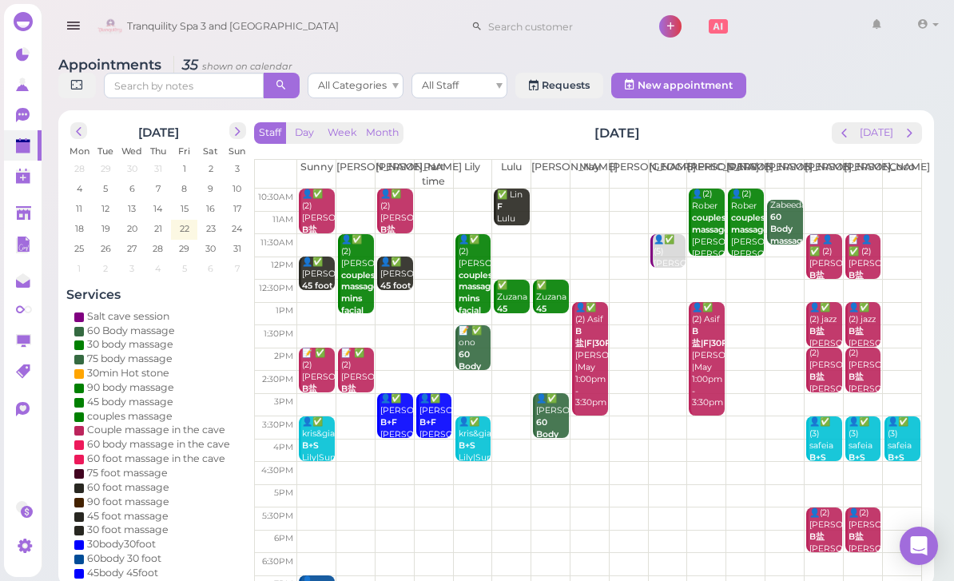
click at [855, 137] on button "prev" at bounding box center [844, 133] width 25 height 22
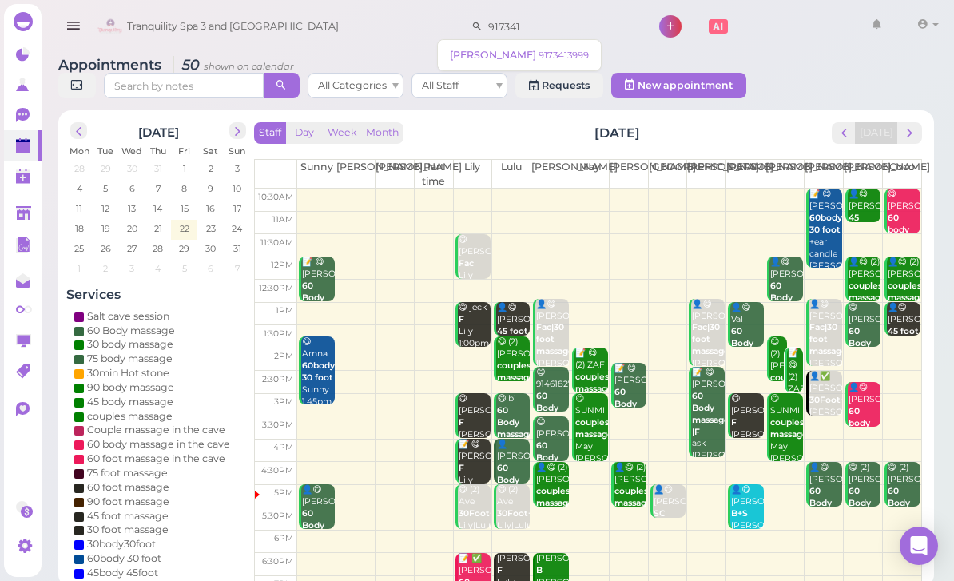
type input "917341"
click at [538, 53] on small "9173413999" at bounding box center [563, 55] width 50 height 11
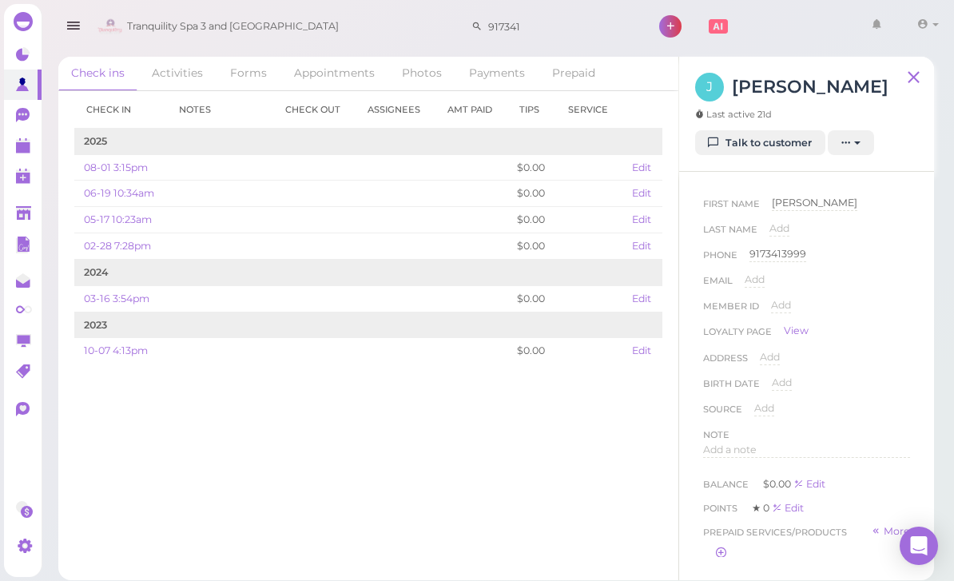
click at [30, 152] on polygon at bounding box center [23, 147] width 14 height 11
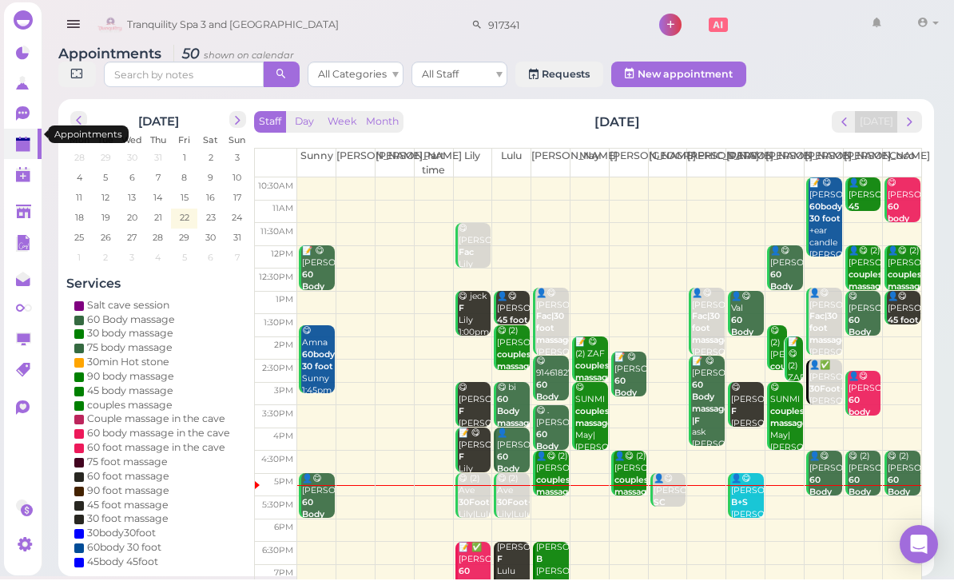
scroll to position [6, 0]
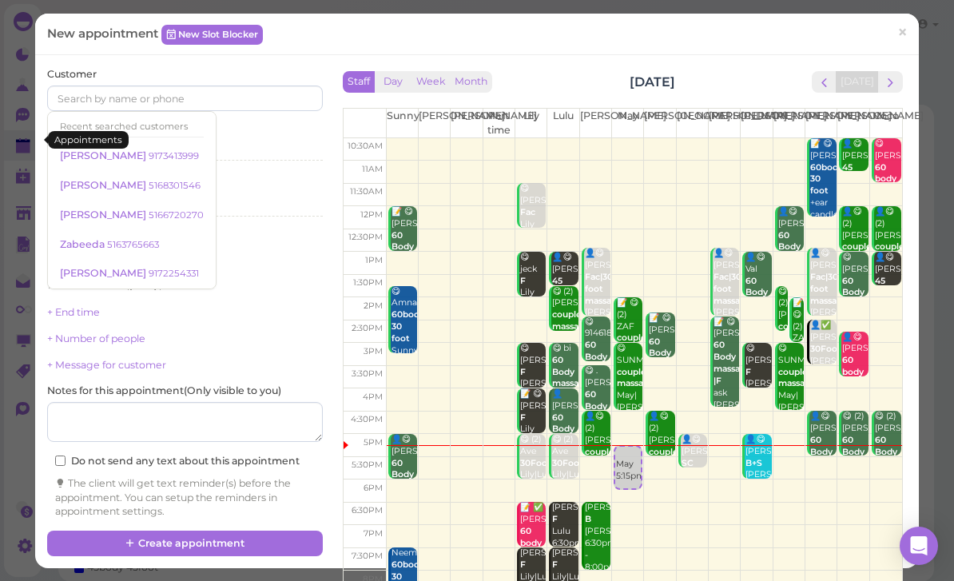
click at [149, 153] on small "9173413999" at bounding box center [174, 155] width 50 height 11
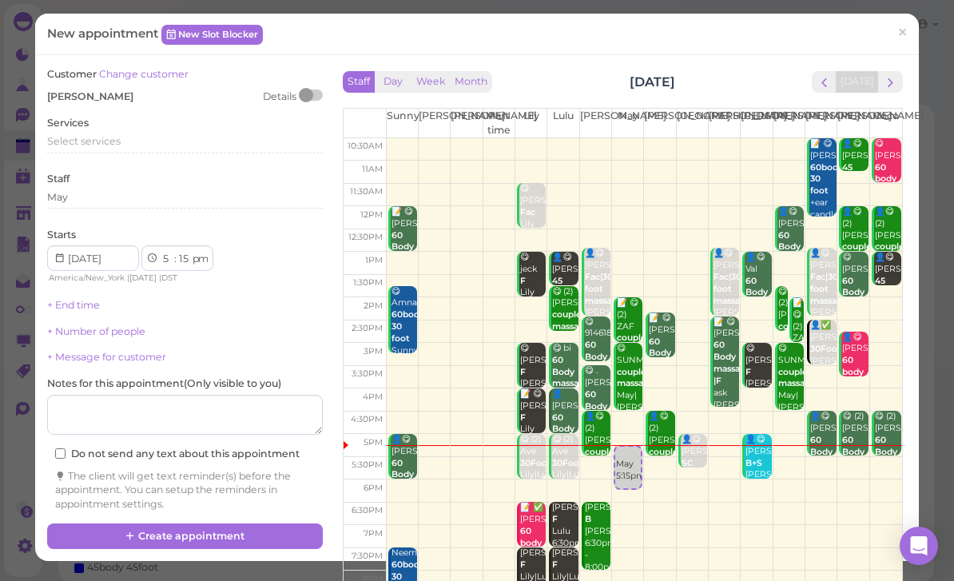
click at [122, 142] on div "Select services" at bounding box center [185, 141] width 276 height 14
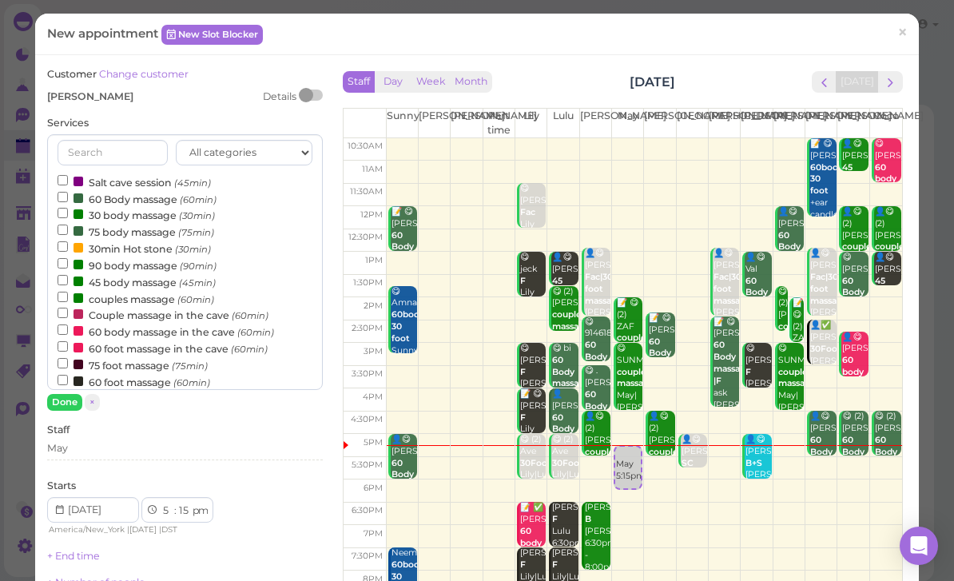
click at [138, 260] on label "90 body massage (90min)" at bounding box center [137, 264] width 159 height 17
click at [68, 260] on input "90 body massage (90min)" at bounding box center [63, 263] width 10 height 10
click at [68, 402] on button "Done" at bounding box center [64, 402] width 35 height 17
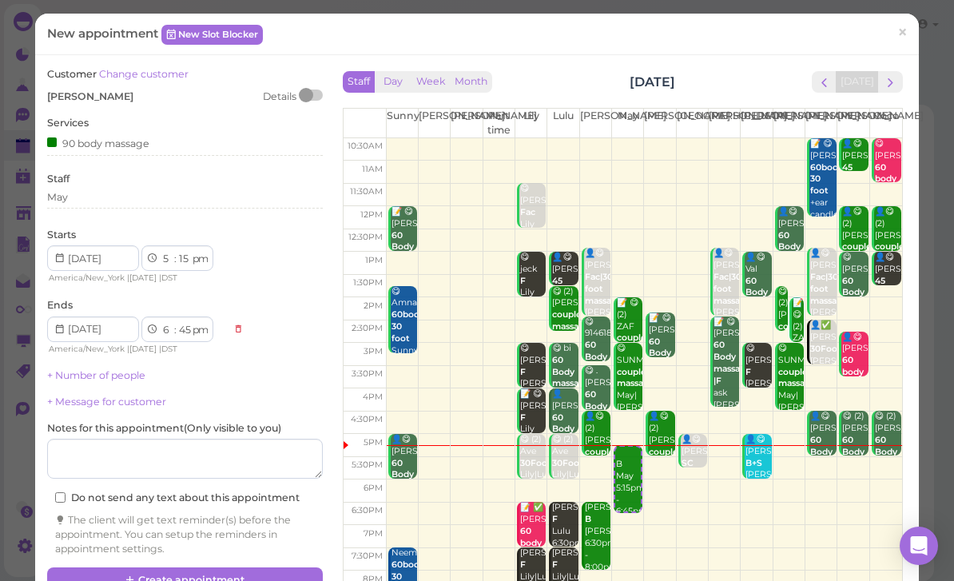
click at [105, 204] on div "May" at bounding box center [185, 199] width 276 height 19
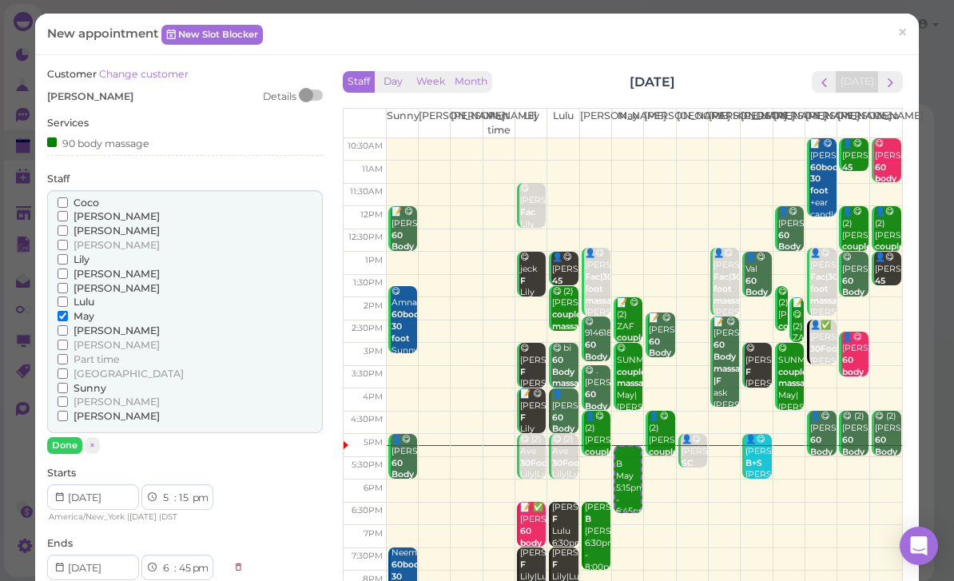
click at [101, 367] on span "[GEOGRAPHIC_DATA]" at bounding box center [128, 373] width 110 height 12
click at [68, 368] on input "[GEOGRAPHIC_DATA]" at bounding box center [63, 373] width 10 height 10
click at [112, 367] on span "[GEOGRAPHIC_DATA]" at bounding box center [128, 373] width 110 height 12
click at [68, 368] on input "[GEOGRAPHIC_DATA]" at bounding box center [63, 373] width 10 height 10
click at [93, 382] on span "Sunny" at bounding box center [89, 388] width 33 height 12
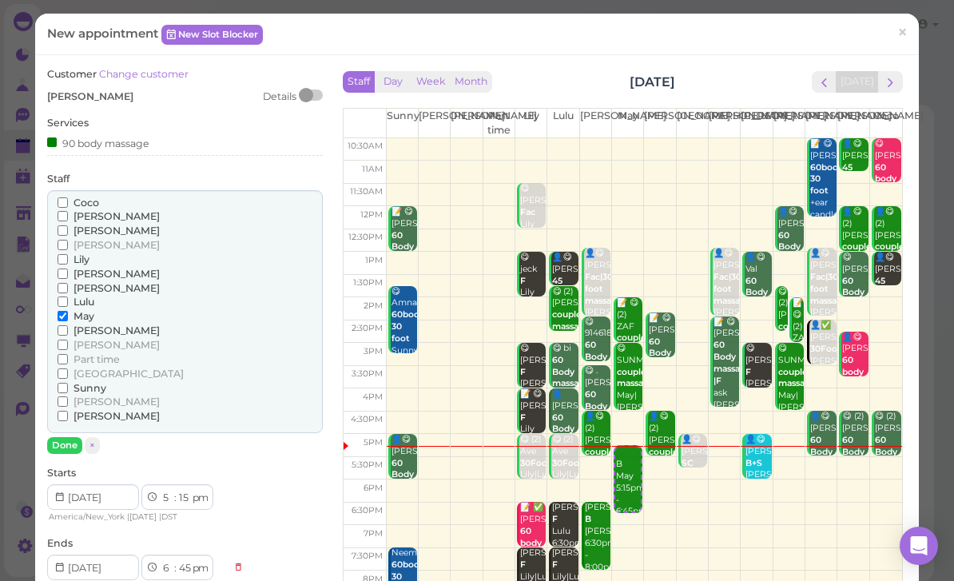
click at [68, 383] on input "Sunny" at bounding box center [63, 388] width 10 height 10
click at [74, 437] on button "Done" at bounding box center [64, 445] width 35 height 17
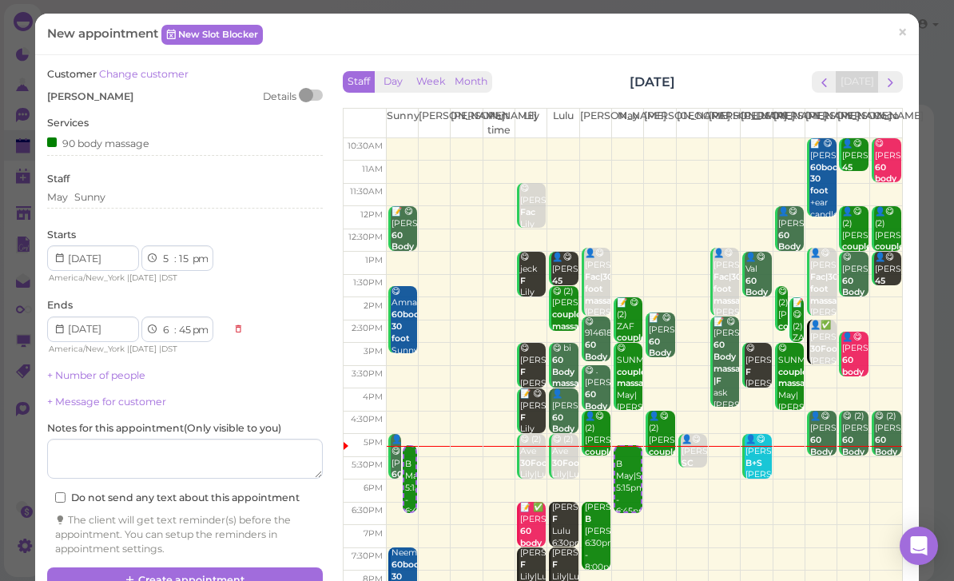
click at [222, 573] on button "Create appointment" at bounding box center [185, 580] width 276 height 26
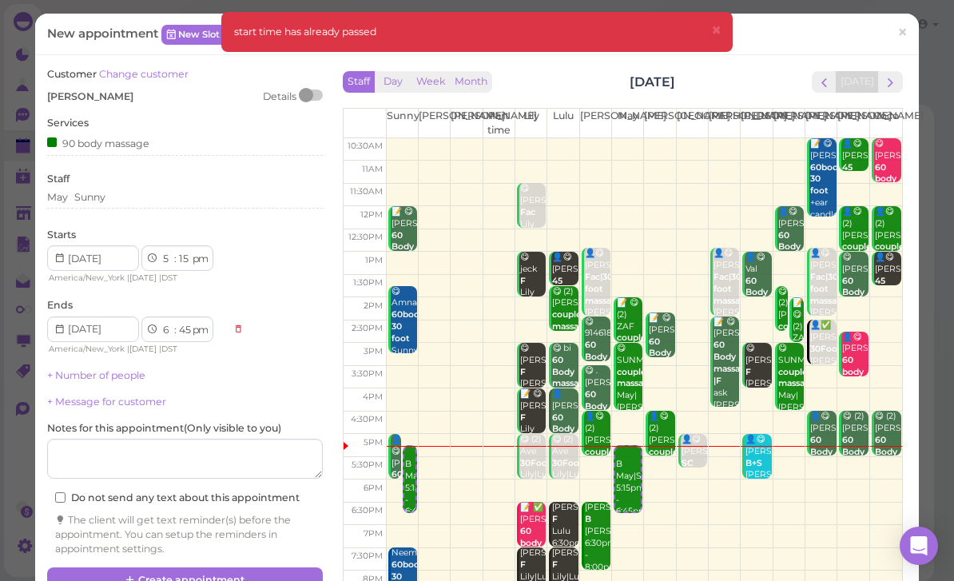
click at [184, 256] on select "00 05 10 15 20 25 30 35 40 45 50 55" at bounding box center [185, 259] width 16 height 17
select select "20"
select select "50"
click at [233, 574] on button "Create appointment" at bounding box center [185, 580] width 276 height 26
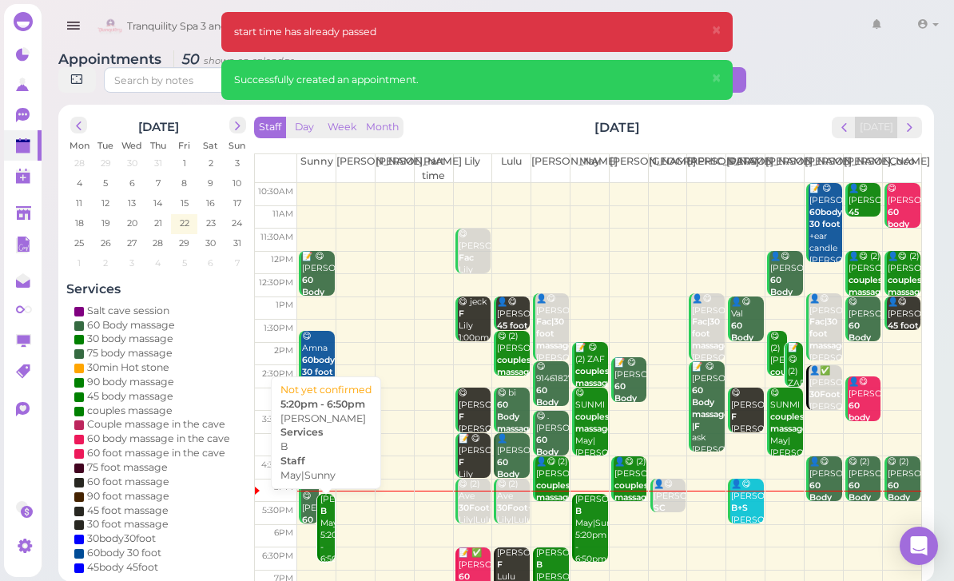
click at [326, 524] on div "[PERSON_NAME] B May|Sunny 5:20pm - 6:50pm" at bounding box center [327, 529] width 15 height 71
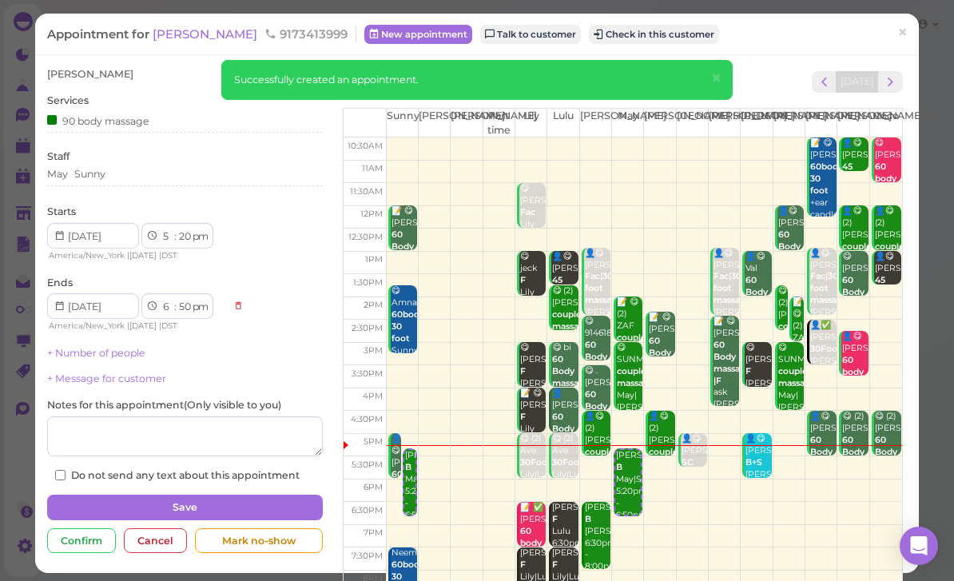
click at [589, 34] on button "Check in this customer" at bounding box center [654, 34] width 130 height 19
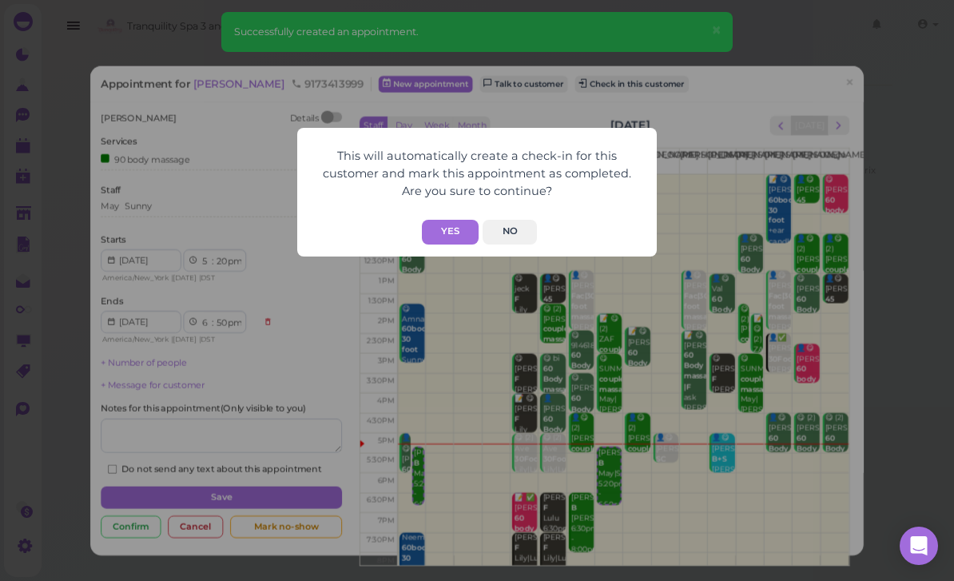
click at [458, 230] on button "Yes" at bounding box center [450, 232] width 57 height 25
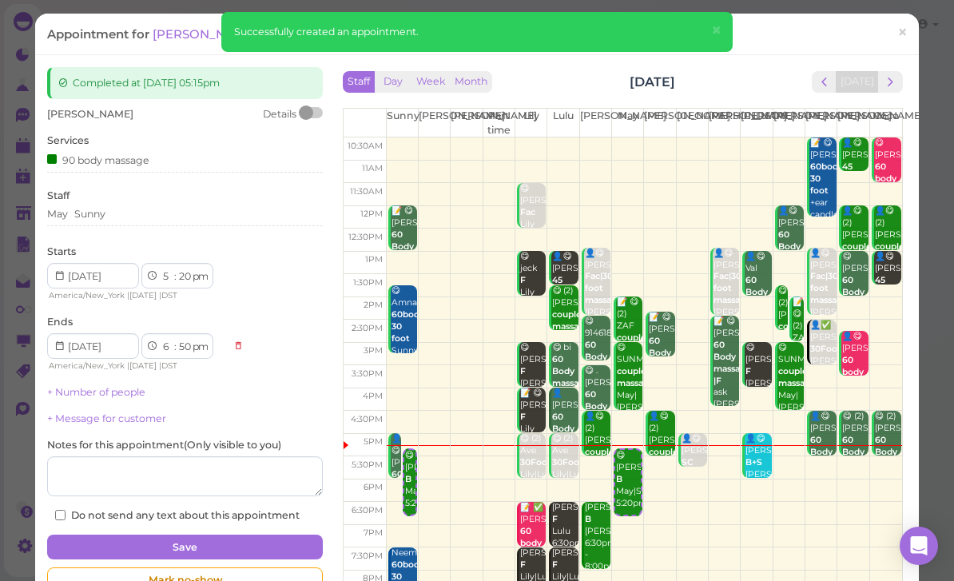
click at [220, 251] on div "Starts 1 2 3 4 5 6 7 8 9 10 11 12 : 00 05 10 15 20 25 30 35 40 45 50 55 am pm A…" at bounding box center [185, 273] width 276 height 58
click at [185, 272] on select "00 05 10 15 20 25 30 35 40 45 50 55" at bounding box center [185, 276] width 16 height 17
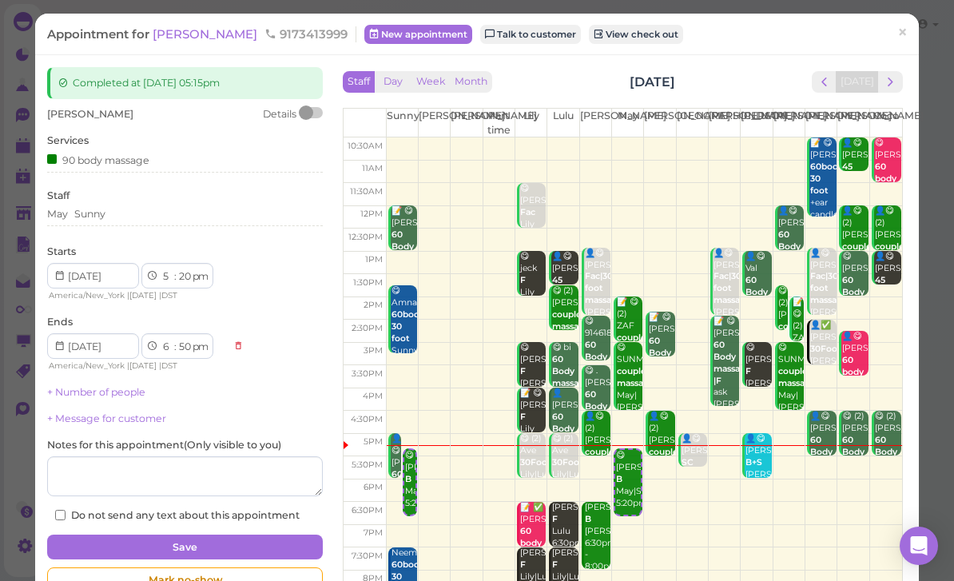
select select "10"
select select "40"
click at [208, 536] on button "Save" at bounding box center [185, 547] width 276 height 26
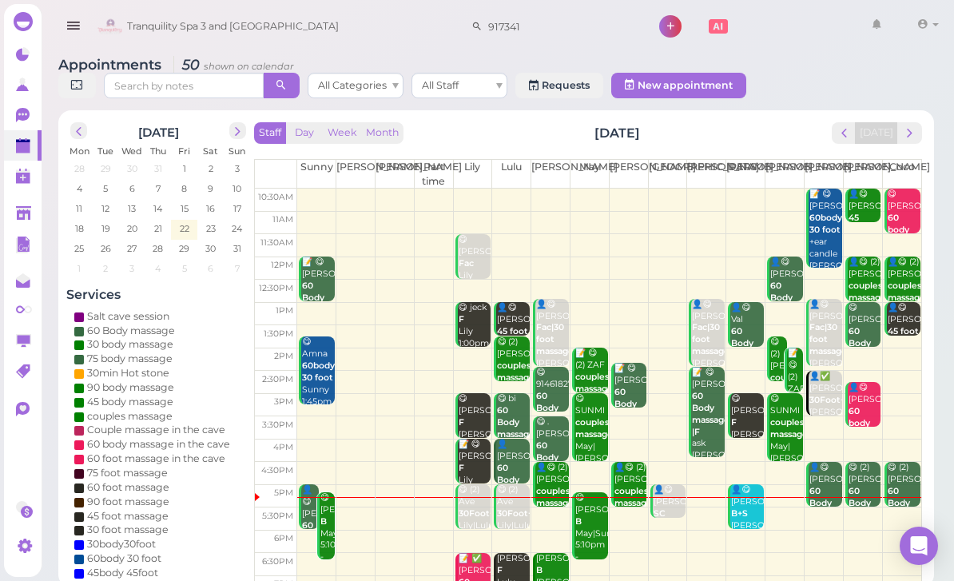
scroll to position [10, 0]
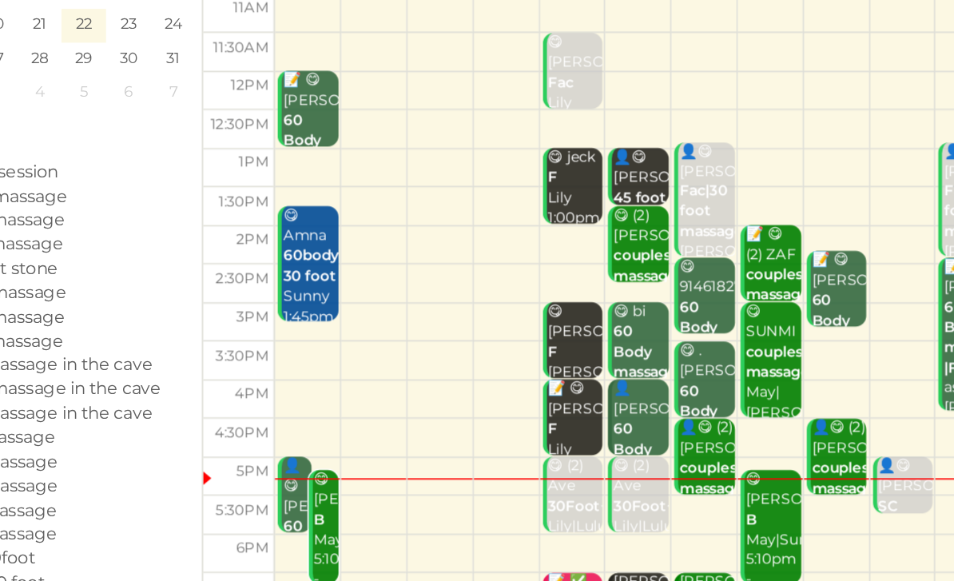
click at [301, 474] on div "👤😋 [PERSON_NAME] 60 Body massage Sunny 5:00pm - 6:00pm" at bounding box center [310, 533] width 18 height 119
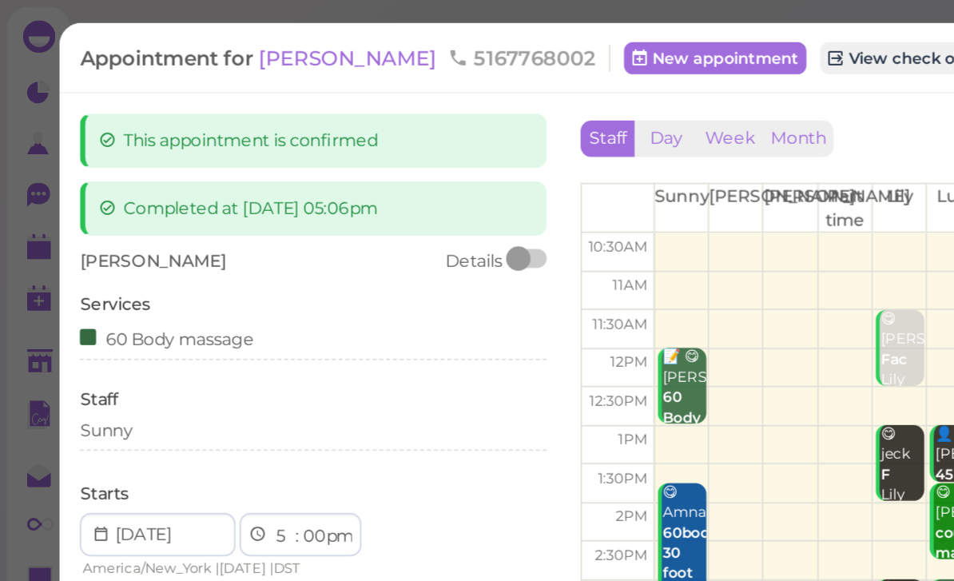
click at [113, 251] on div "Sunny" at bounding box center [185, 254] width 276 height 14
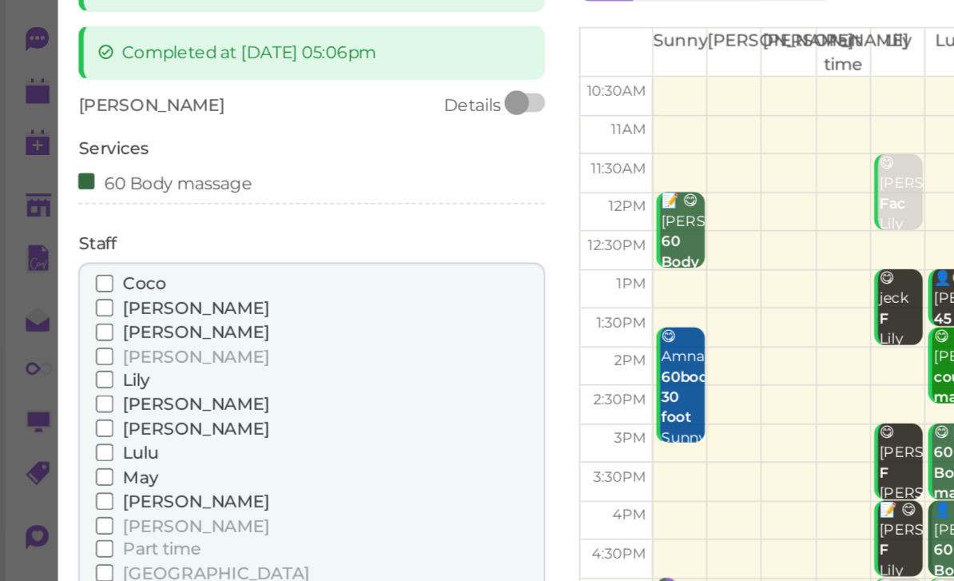
click at [84, 453] on span "[PERSON_NAME]" at bounding box center [116, 459] width 86 height 12
click at [68, 454] on input "[PERSON_NAME]" at bounding box center [63, 459] width 10 height 10
click at [95, 439] on span "Sunny" at bounding box center [89, 445] width 33 height 12
click at [68, 439] on input "Sunny" at bounding box center [63, 444] width 10 height 10
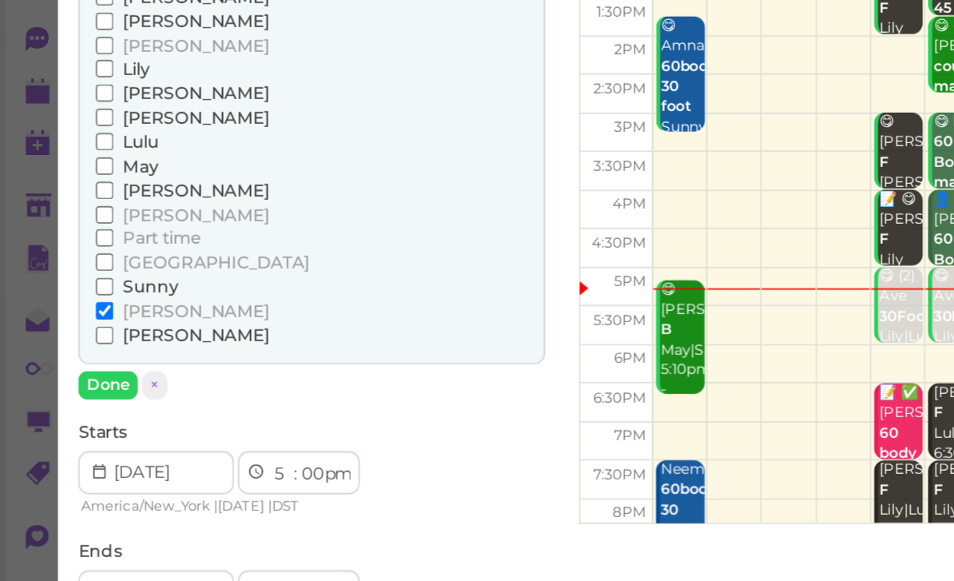
click at [66, 311] on button "Done" at bounding box center [64, 319] width 35 height 17
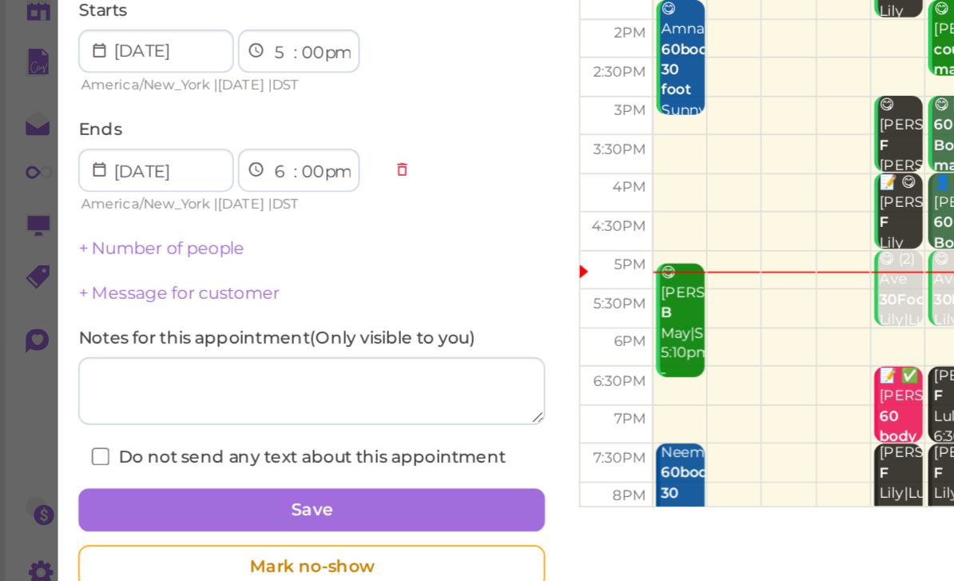
scroll to position [51, 0]
click at [232, 496] on button "Save" at bounding box center [185, 509] width 276 height 26
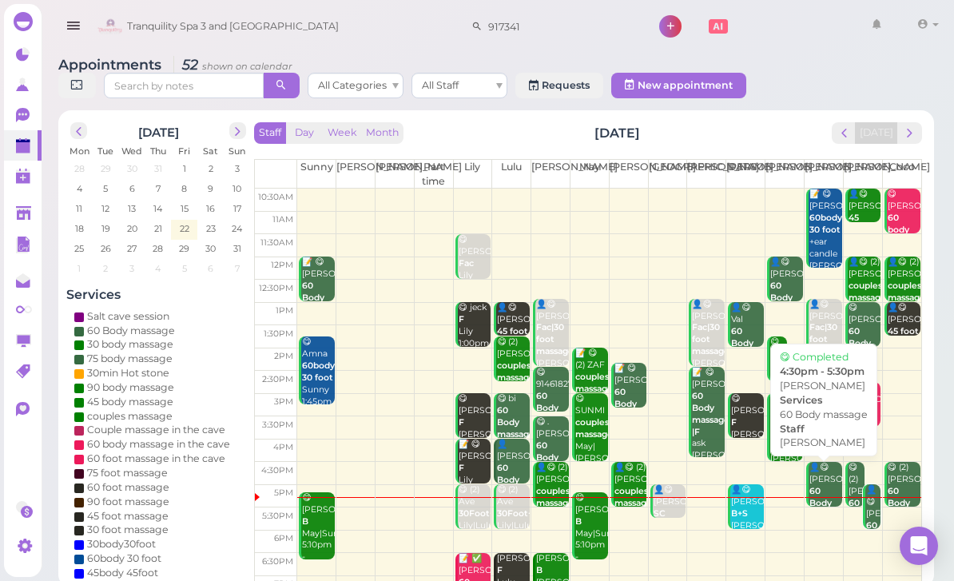
click at [824, 485] on div "👤😋 [PERSON_NAME] 60 Body massage [PERSON_NAME] 4:30pm - 5:30pm" at bounding box center [825, 515] width 34 height 107
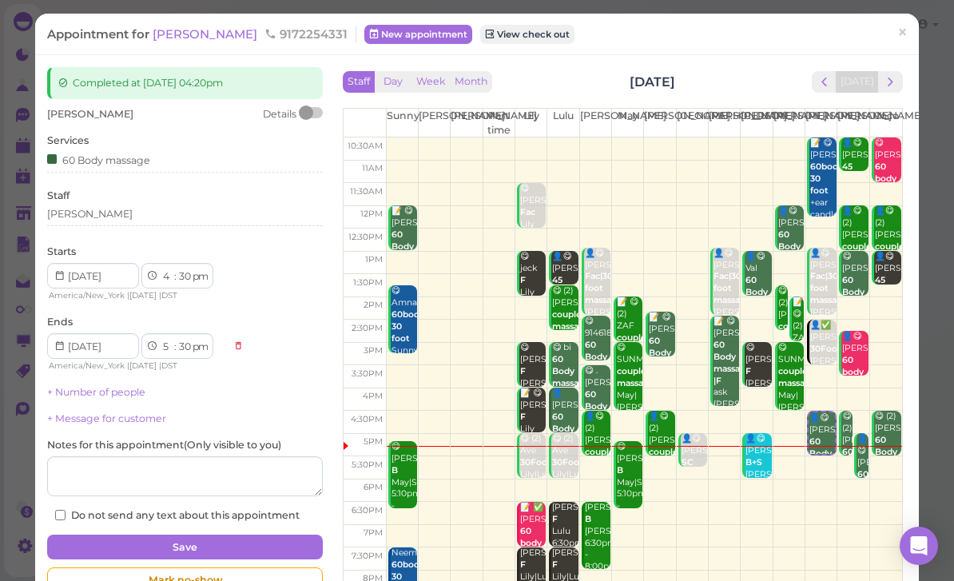
click at [112, 222] on div "[PERSON_NAME]" at bounding box center [185, 216] width 276 height 19
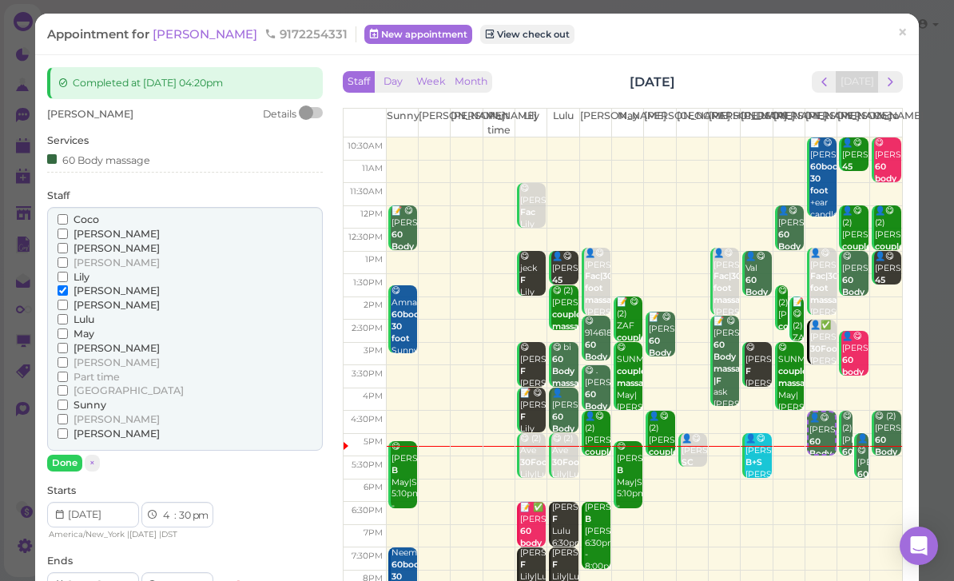
click at [101, 242] on span "[PERSON_NAME]" at bounding box center [116, 248] width 86 height 12
click at [68, 243] on input "[PERSON_NAME]" at bounding box center [63, 248] width 10 height 10
click at [91, 284] on span "[PERSON_NAME]" at bounding box center [116, 290] width 86 height 12
click at [68, 285] on input "[PERSON_NAME]" at bounding box center [63, 290] width 10 height 10
click at [72, 454] on button "Done" at bounding box center [64, 462] width 35 height 17
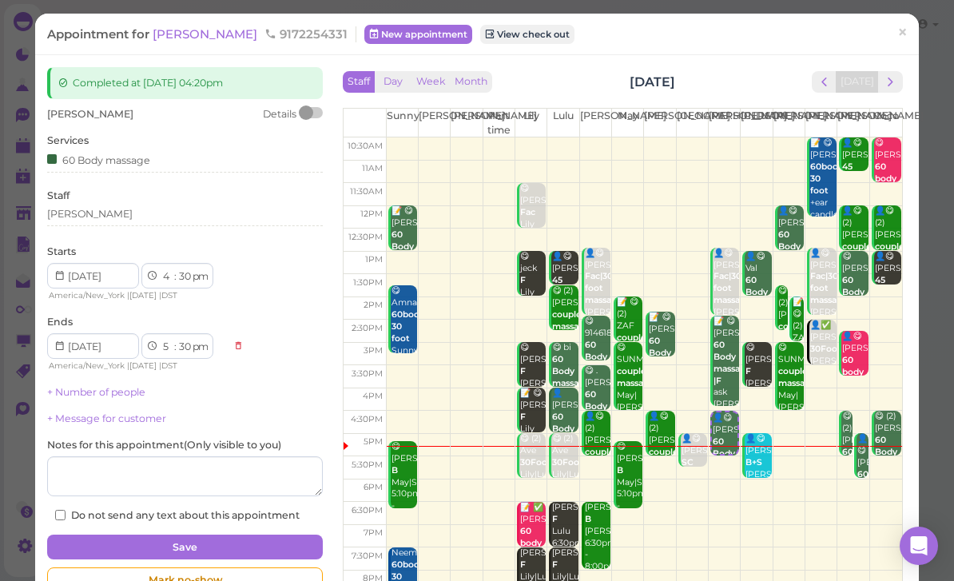
click at [255, 542] on button "Save" at bounding box center [185, 547] width 276 height 26
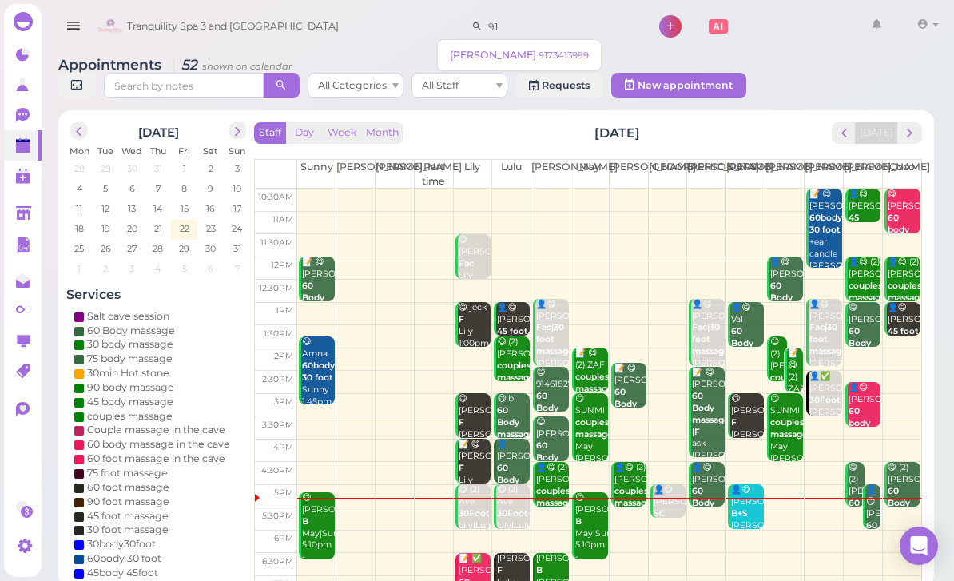
type input "9"
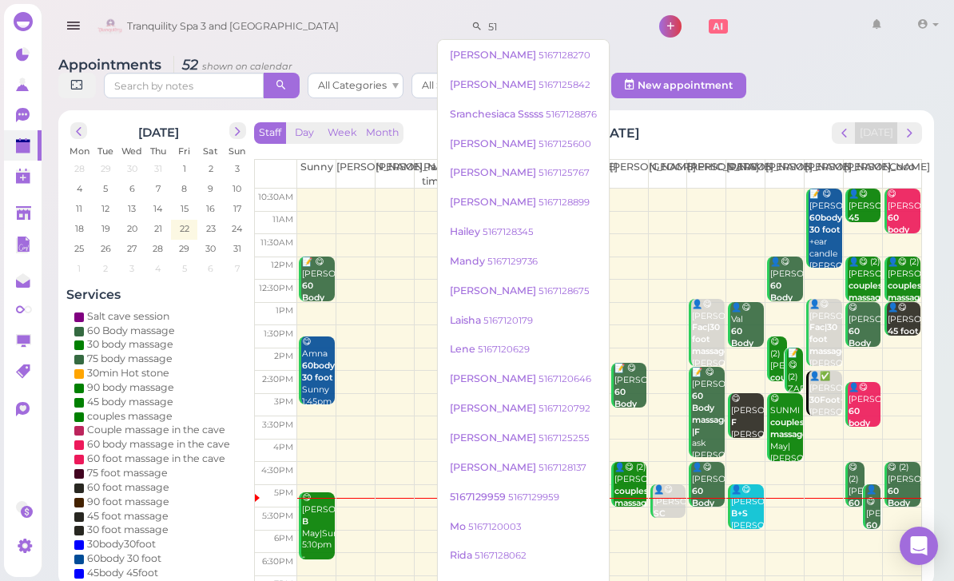
type input "5"
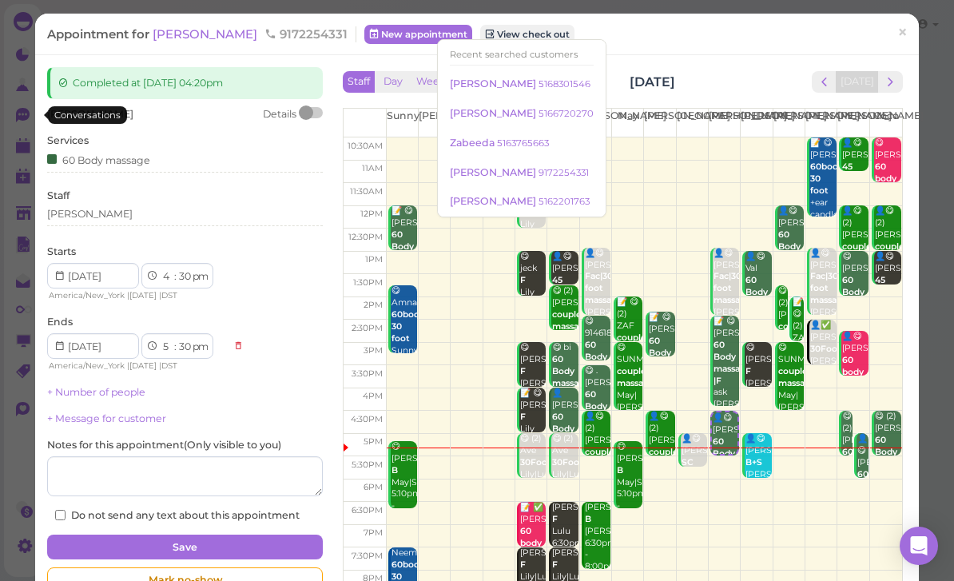
type input "347518900"
click at [917, 28] on link "×" at bounding box center [902, 34] width 30 height 38
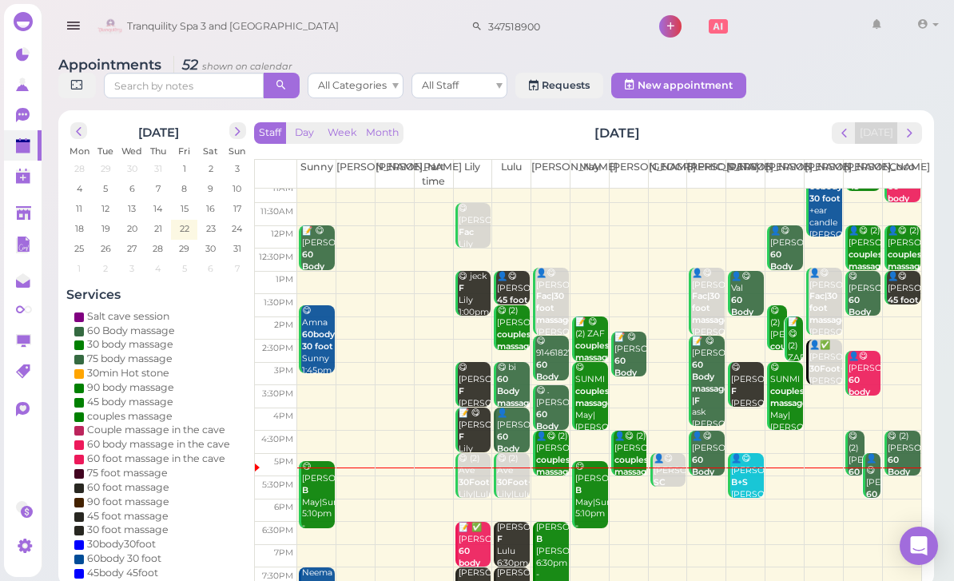
click at [910, 182] on th "Coco" at bounding box center [901, 174] width 39 height 29
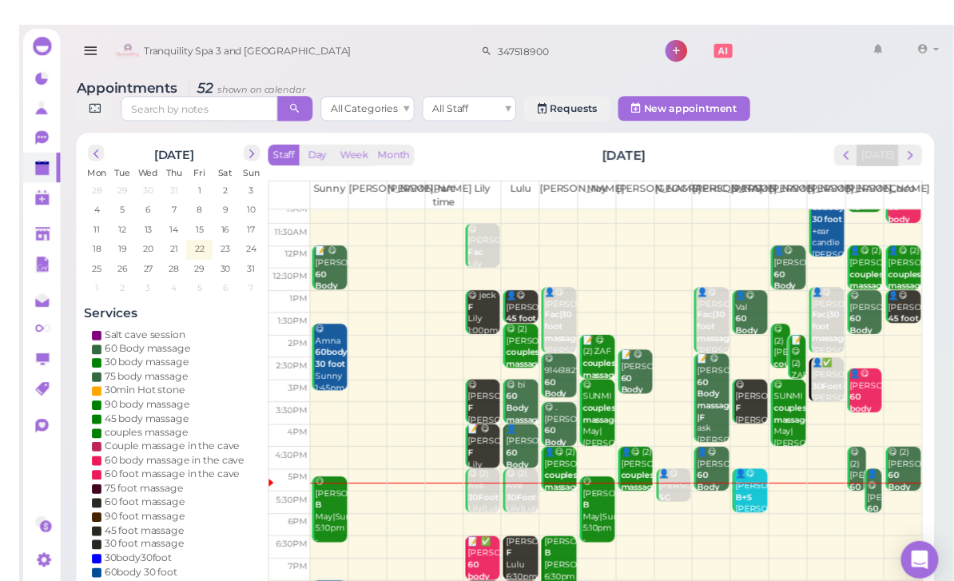
scroll to position [31, 0]
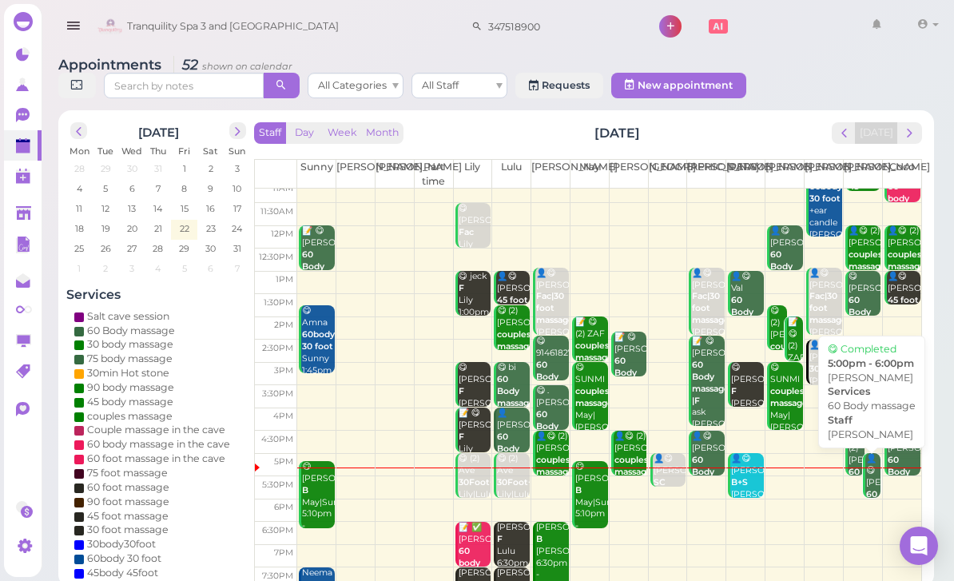
click at [871, 490] on b "60 Body massage" at bounding box center [885, 506] width 38 height 34
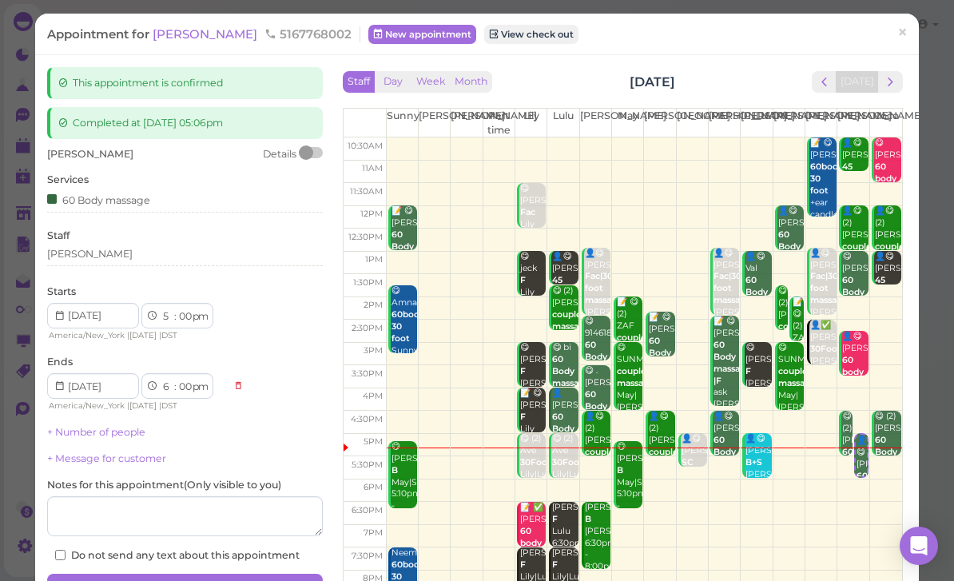
click at [108, 257] on div "[PERSON_NAME]" at bounding box center [185, 254] width 276 height 14
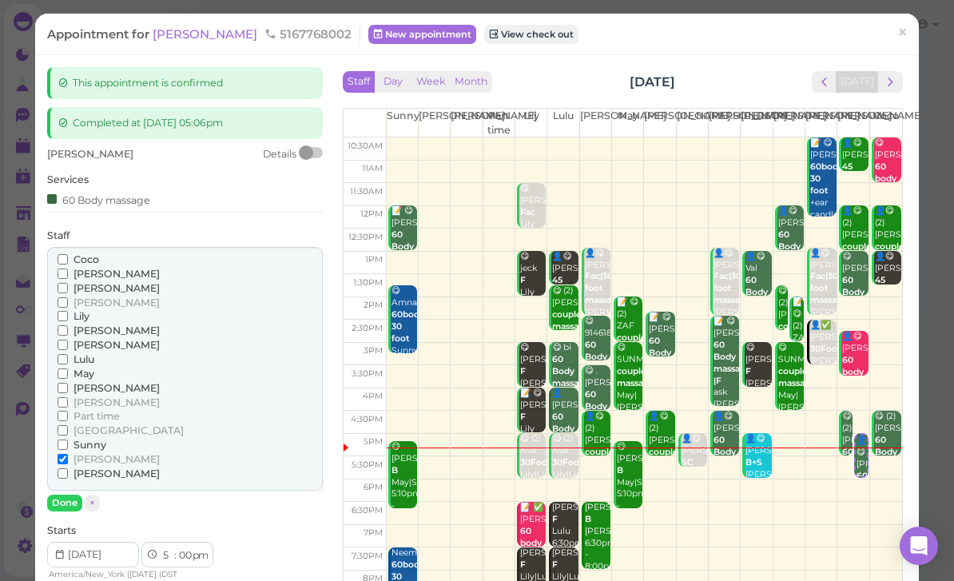
click at [99, 325] on span "[PERSON_NAME]" at bounding box center [116, 330] width 86 height 12
click at [68, 325] on input "[PERSON_NAME]" at bounding box center [63, 330] width 10 height 10
click at [76, 453] on span "[PERSON_NAME]" at bounding box center [116, 459] width 86 height 12
click at [68, 454] on input "[PERSON_NAME]" at bounding box center [63, 459] width 10 height 10
click at [77, 494] on button "Done" at bounding box center [64, 502] width 35 height 17
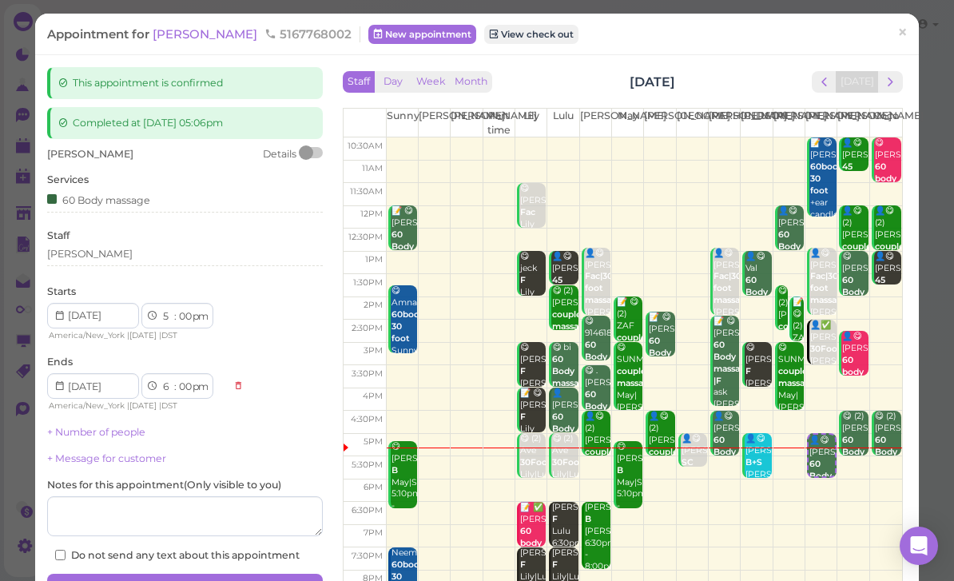
click at [256, 575] on button "Save" at bounding box center [185, 587] width 276 height 26
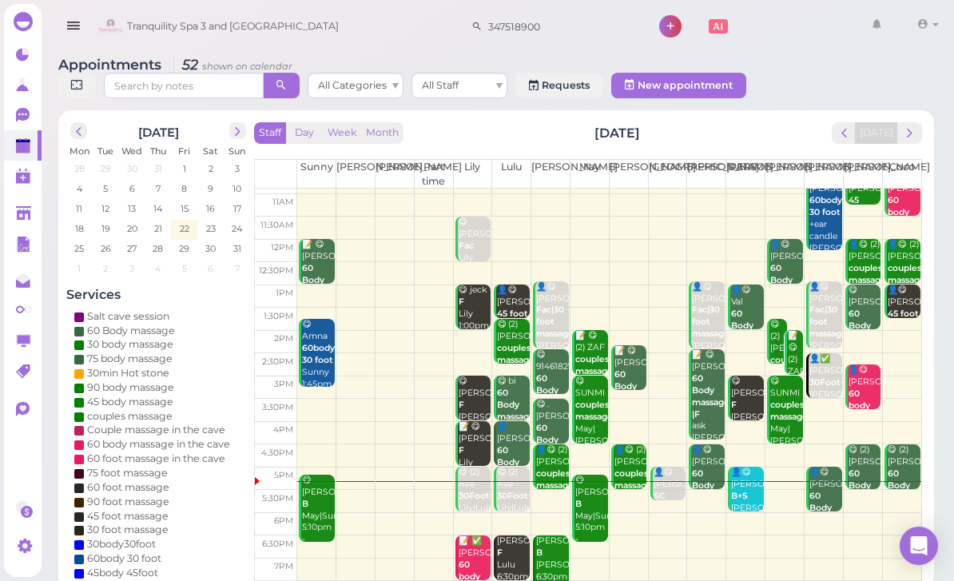
scroll to position [19, 0]
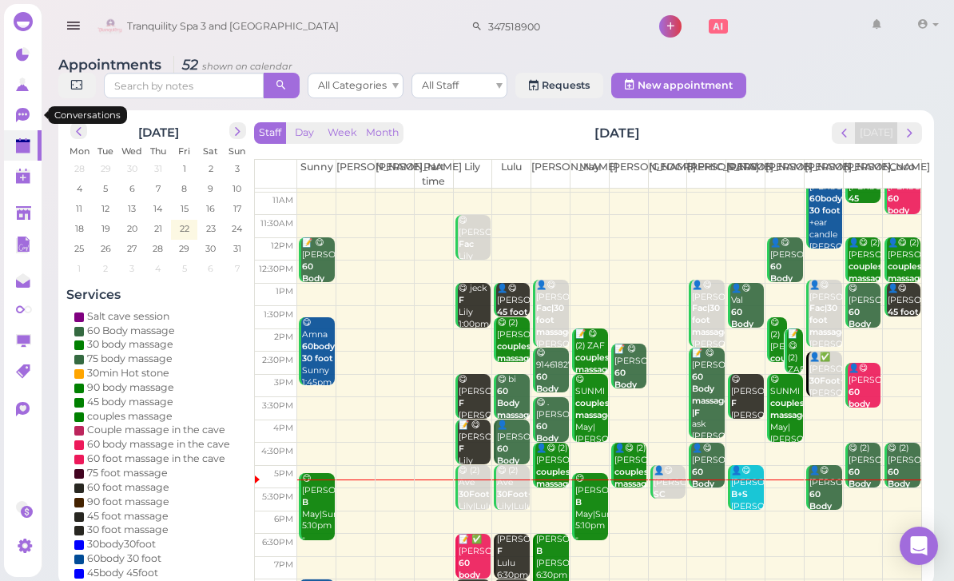
click at [25, 117] on icon at bounding box center [23, 115] width 14 height 14
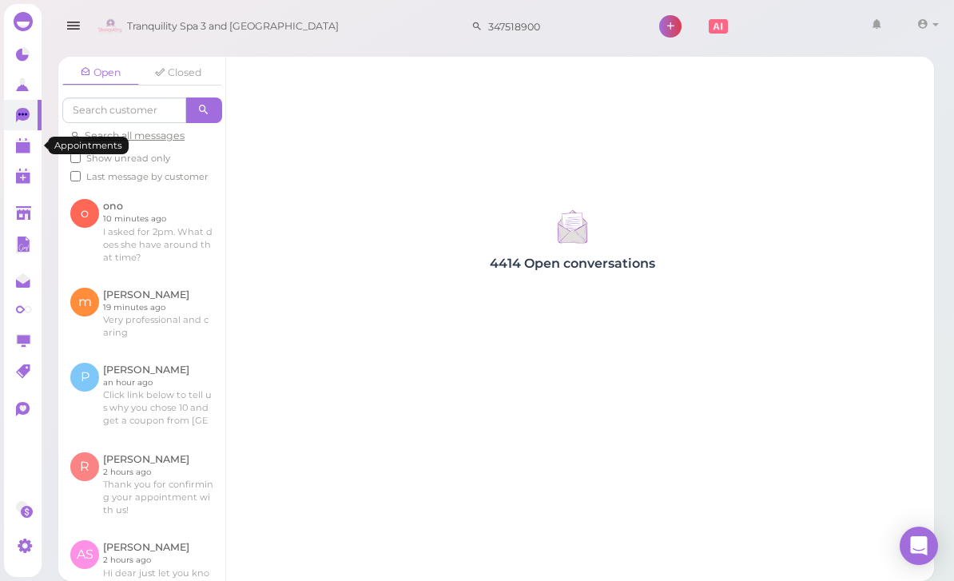
click at [26, 147] on polygon at bounding box center [23, 147] width 14 height 11
click at [162, 224] on link at bounding box center [141, 231] width 167 height 88
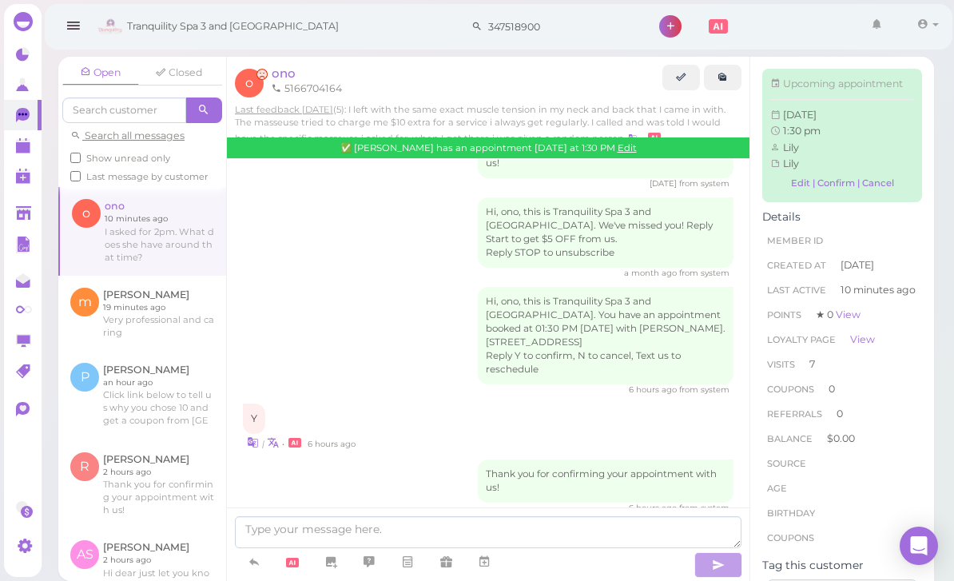
scroll to position [51, 0]
click at [18, 146] on polygon at bounding box center [23, 147] width 14 height 11
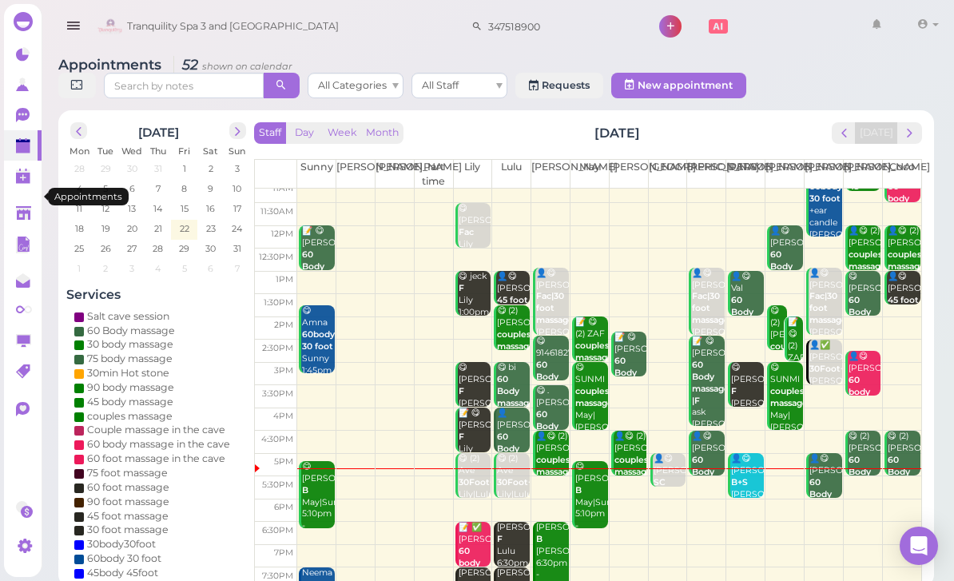
scroll to position [31, 0]
click at [30, 203] on link at bounding box center [23, 213] width 38 height 30
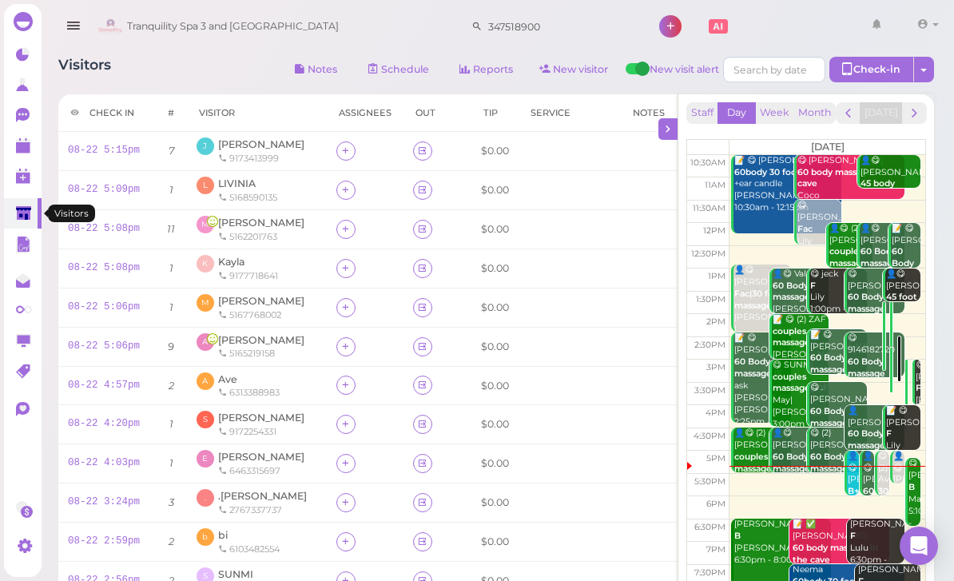
click at [21, 204] on link at bounding box center [23, 213] width 38 height 30
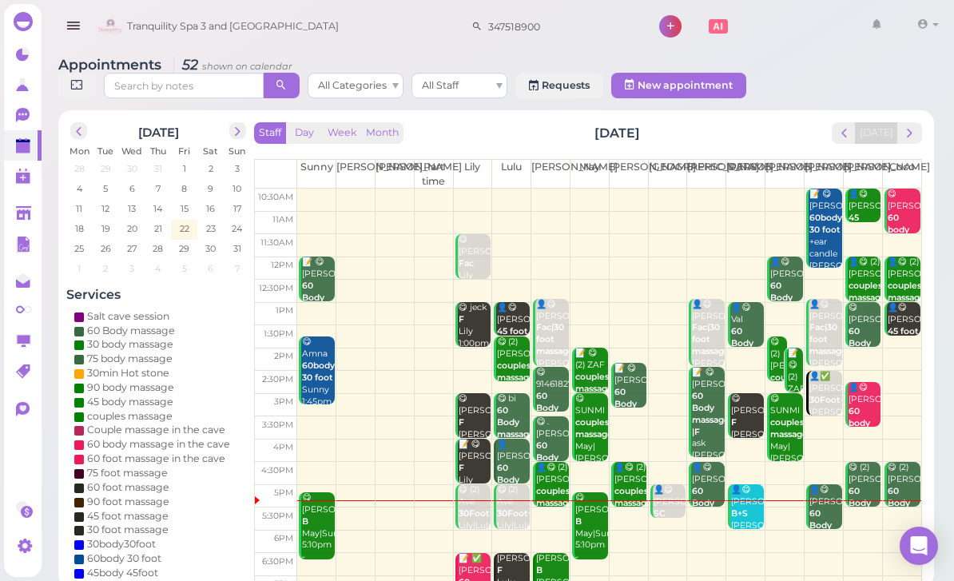
click at [914, 141] on button "next" at bounding box center [909, 133] width 25 height 22
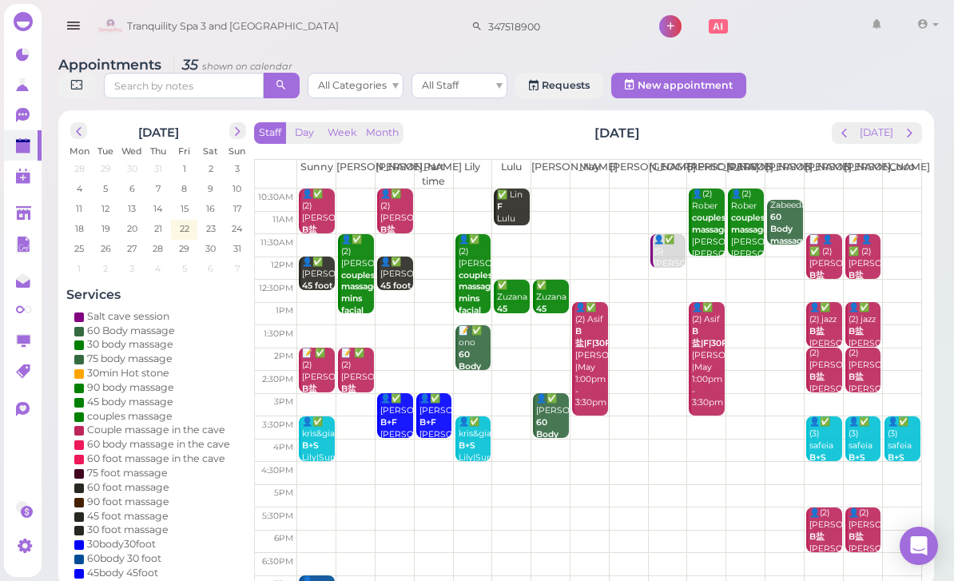
click at [18, 144] on polygon at bounding box center [23, 147] width 14 height 11
click at [11, 113] on link "0" at bounding box center [23, 115] width 38 height 30
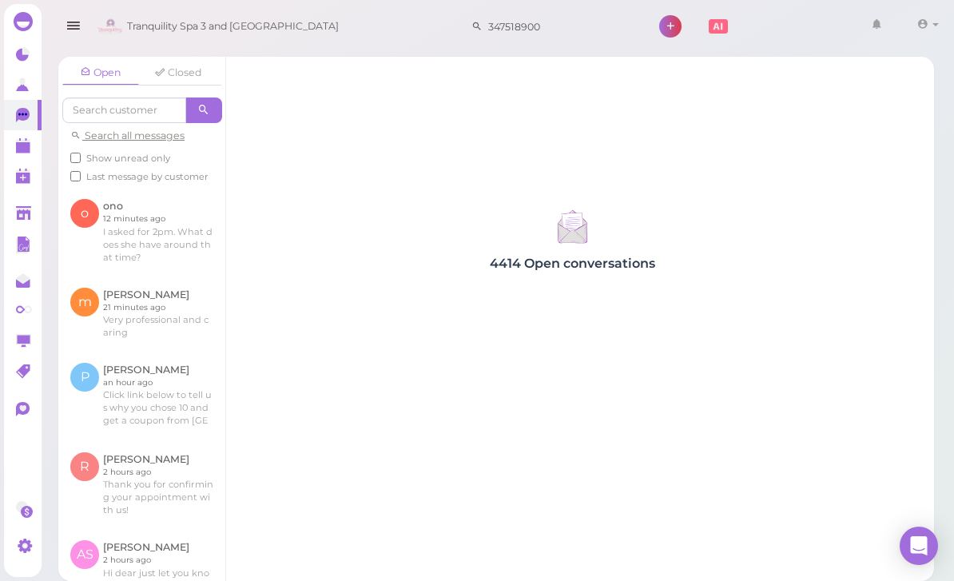
click at [128, 229] on link at bounding box center [141, 231] width 167 height 88
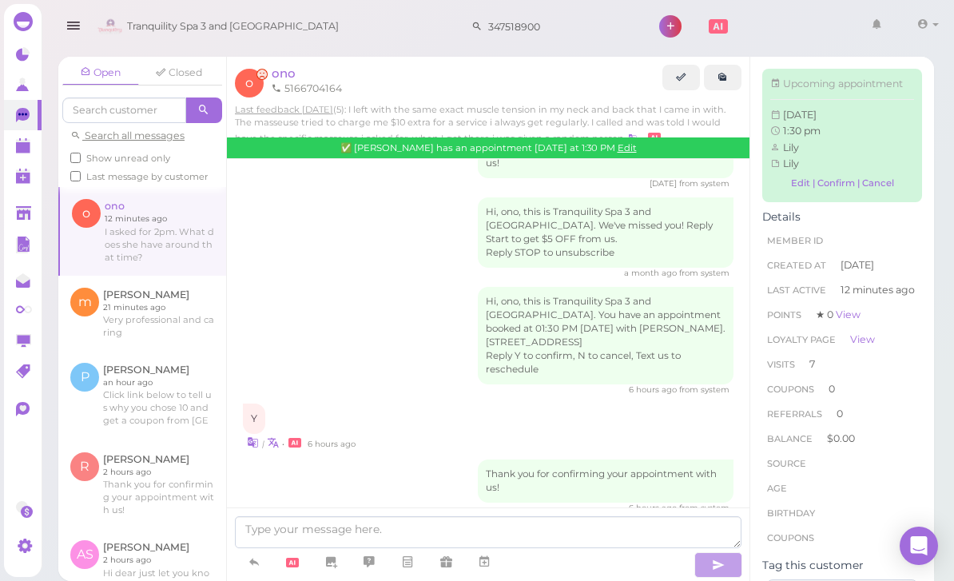
scroll to position [51, 0]
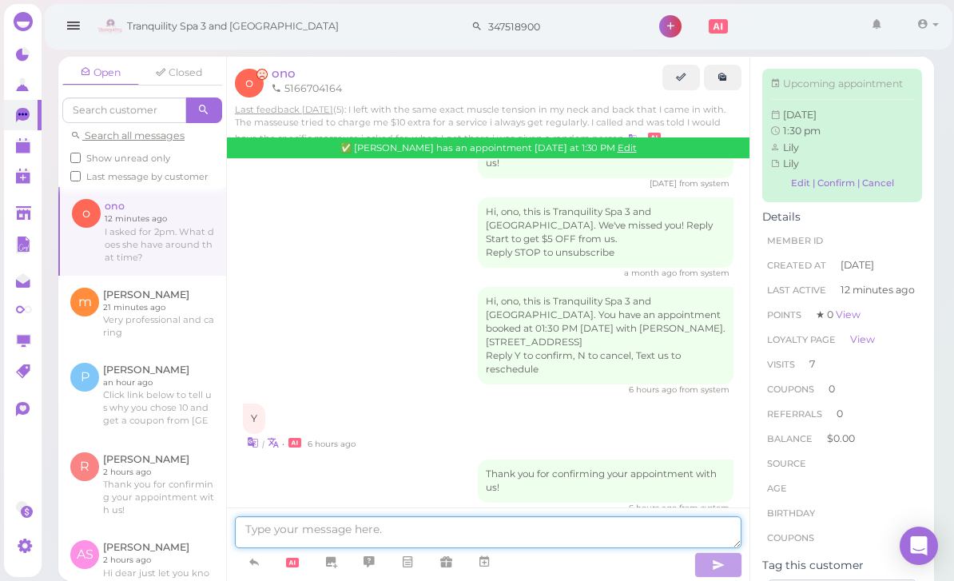
click at [533, 533] on textarea at bounding box center [488, 532] width 506 height 32
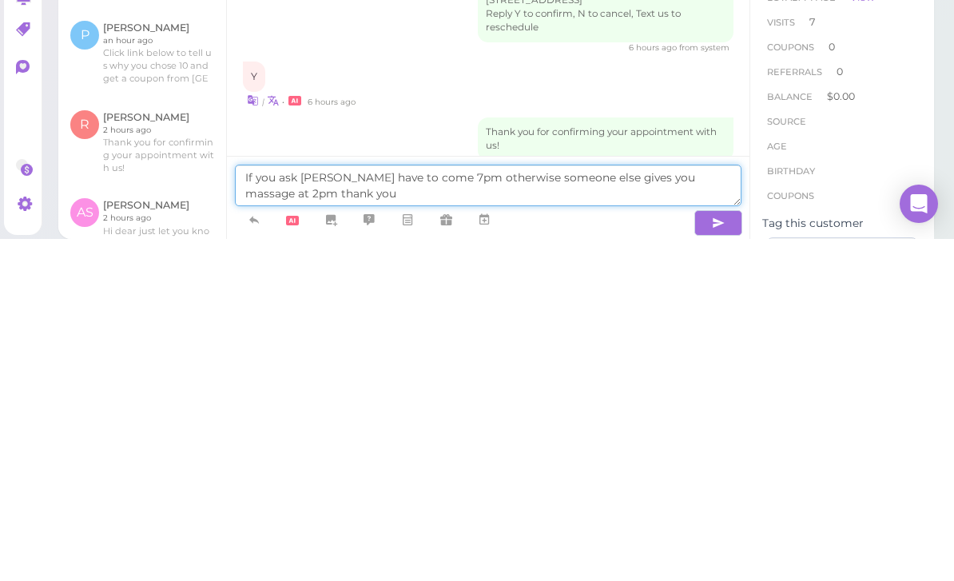
type textarea "If you ask [PERSON_NAME] have to come 7pm otherwise someone else gives you mass…"
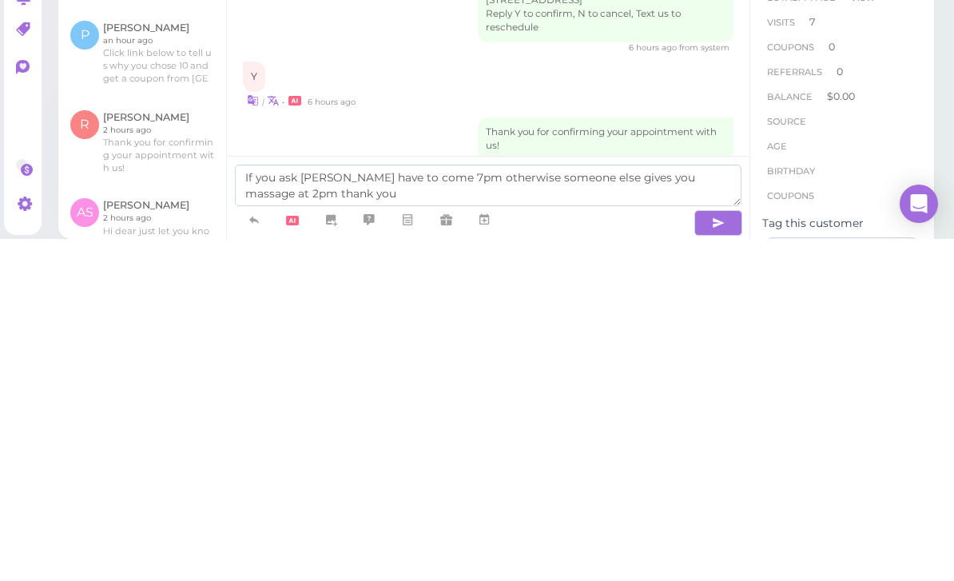
click at [716, 557] on icon "button" at bounding box center [718, 565] width 13 height 16
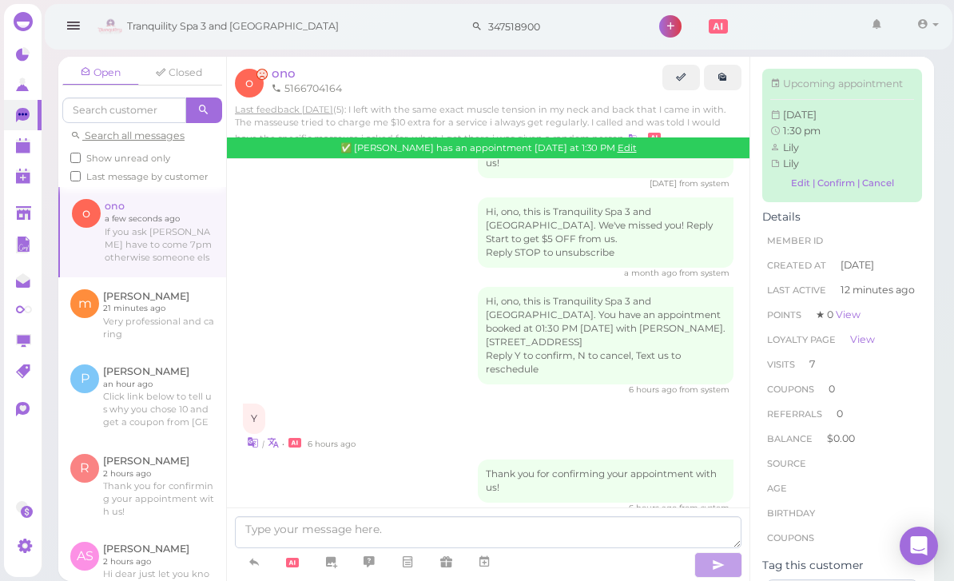
scroll to position [2034, 0]
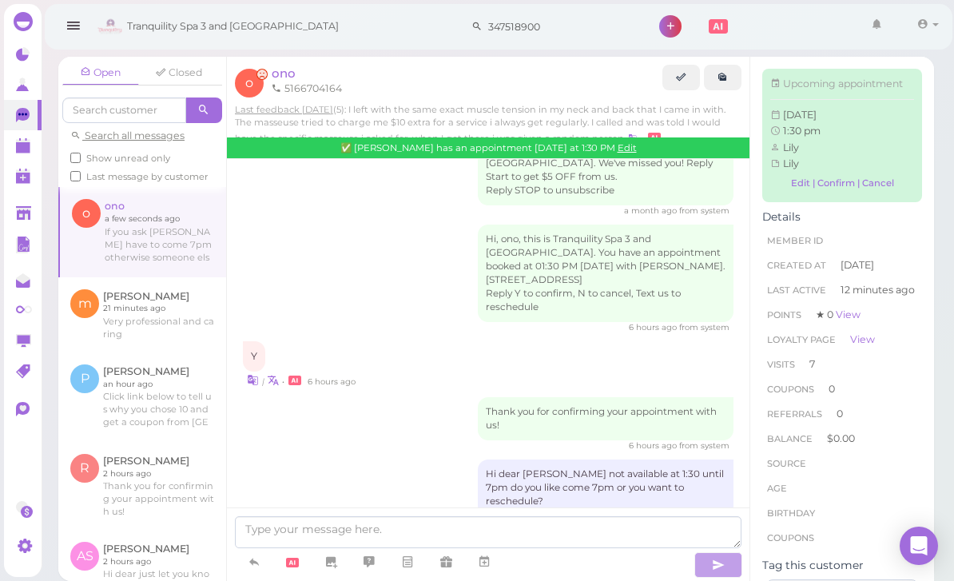
click at [26, 148] on polygon at bounding box center [23, 147] width 14 height 11
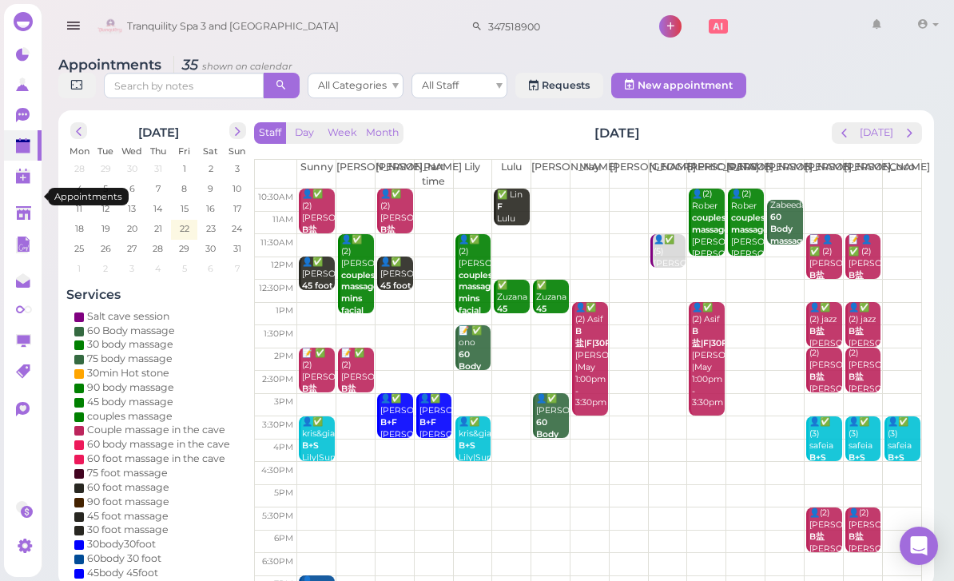
click at [851, 132] on span "prev" at bounding box center [843, 132] width 15 height 15
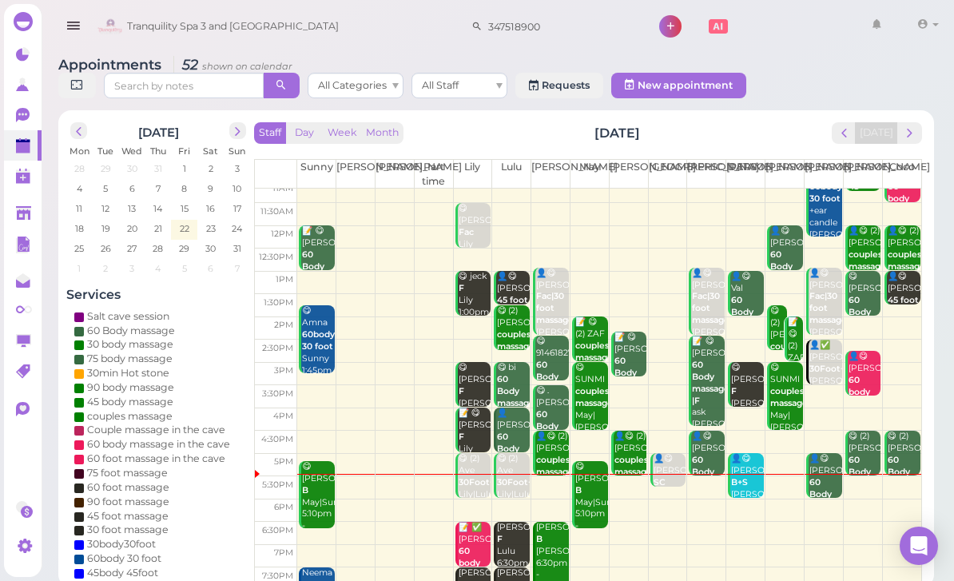
scroll to position [31, 0]
click at [909, 137] on span "next" at bounding box center [909, 132] width 15 height 15
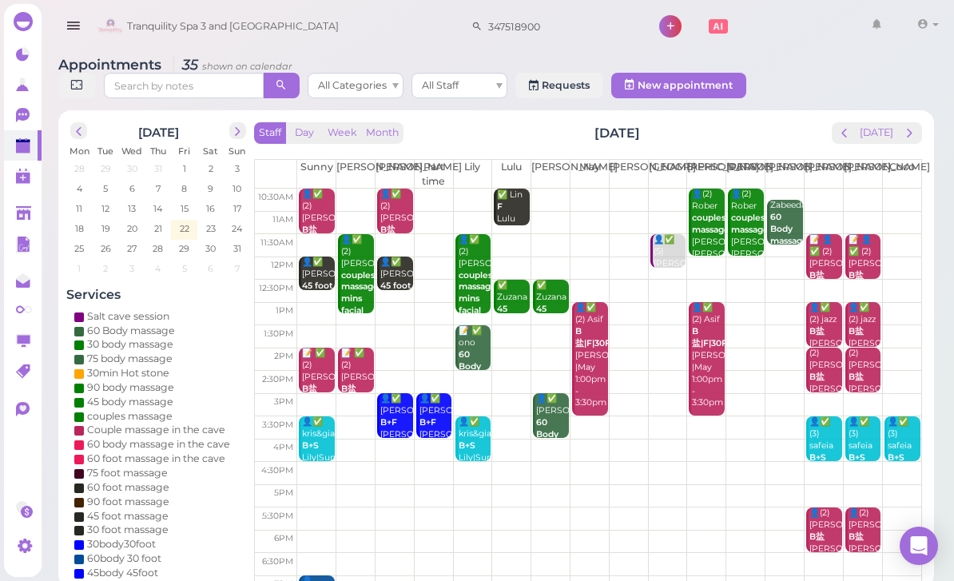
click at [855, 131] on button "prev" at bounding box center [844, 133] width 25 height 22
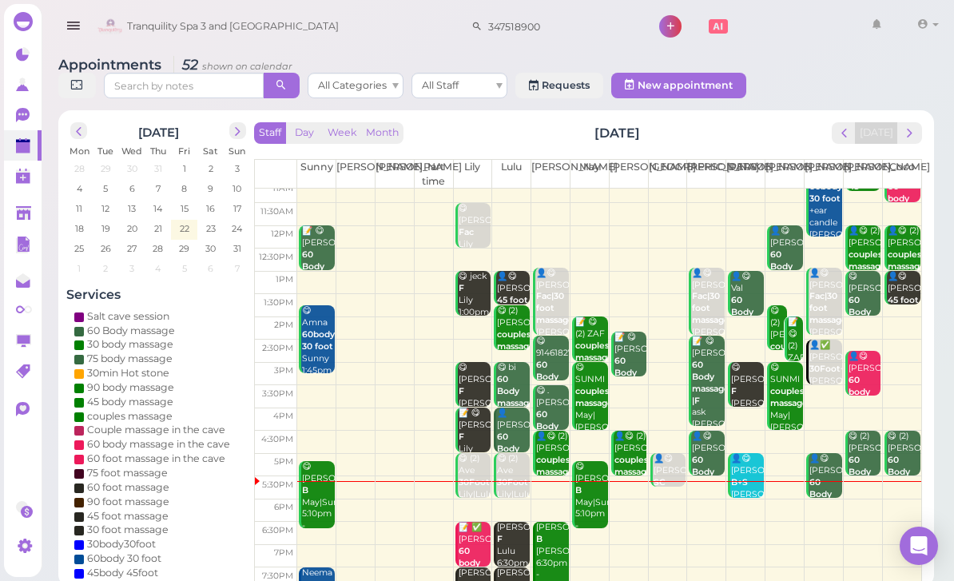
scroll to position [31, 0]
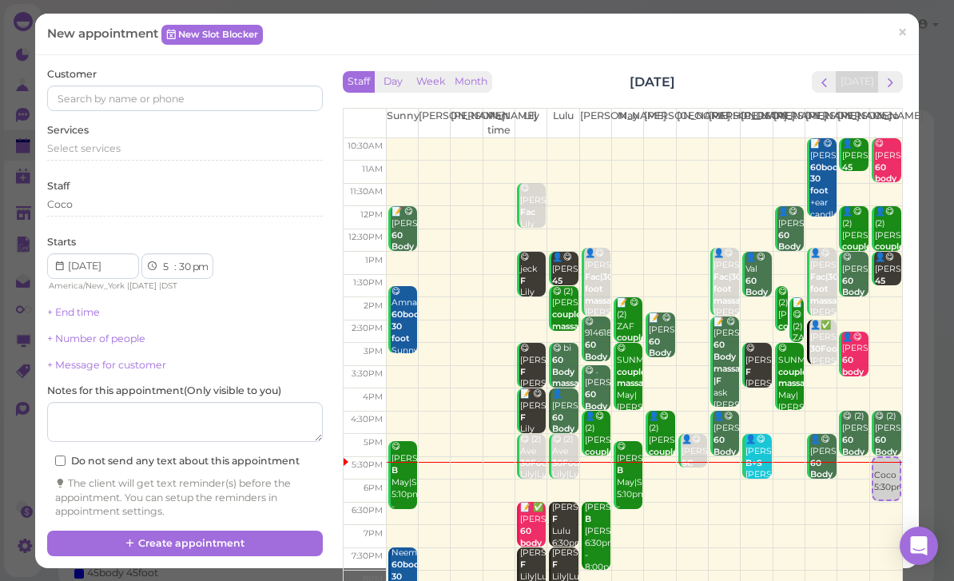
select select "6"
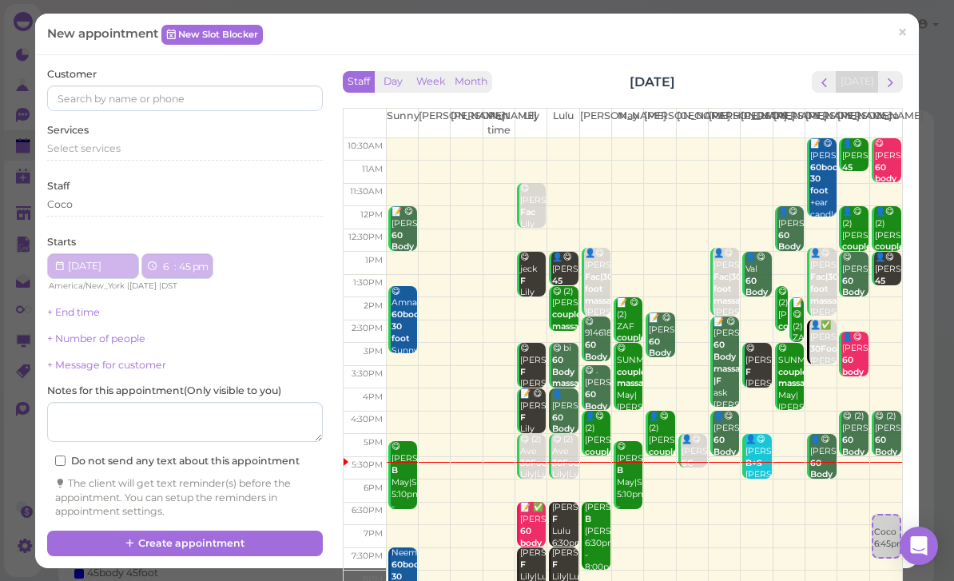
click at [881, 566] on td at bounding box center [644, 558] width 516 height 23
click at [878, 562] on td at bounding box center [644, 558] width 516 height 23
select select "30"
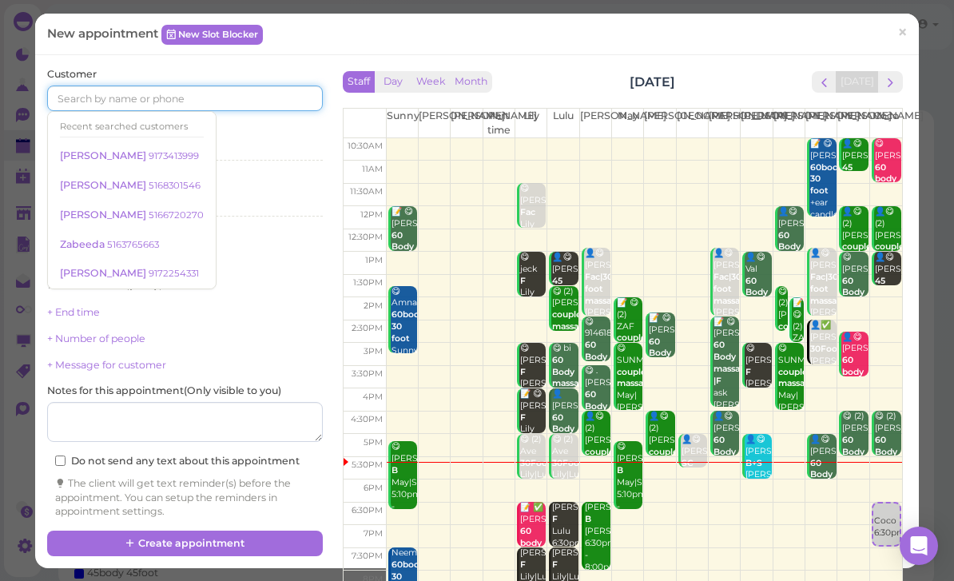
scroll to position [51, 0]
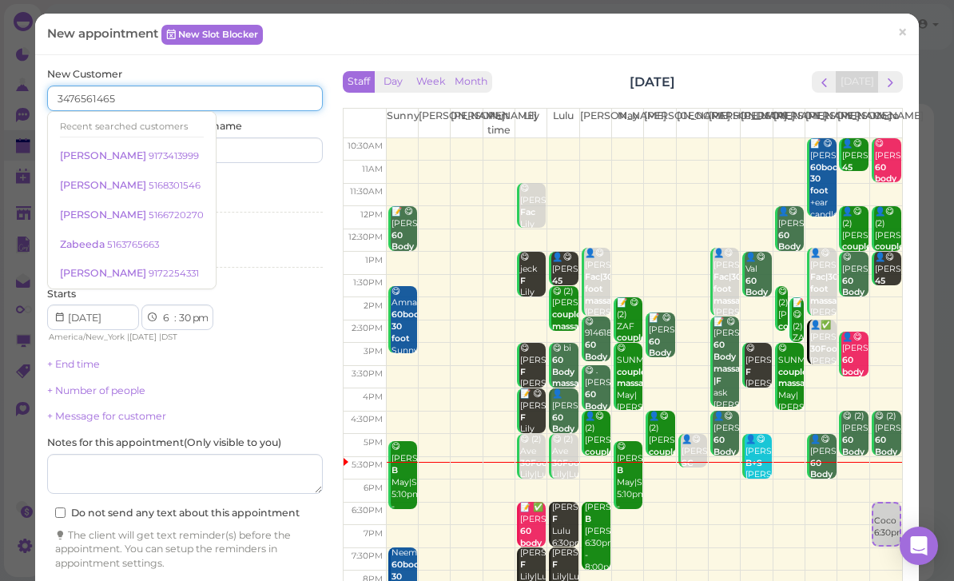
type input "3476561465"
click at [264, 144] on input at bounding box center [256, 150] width 133 height 26
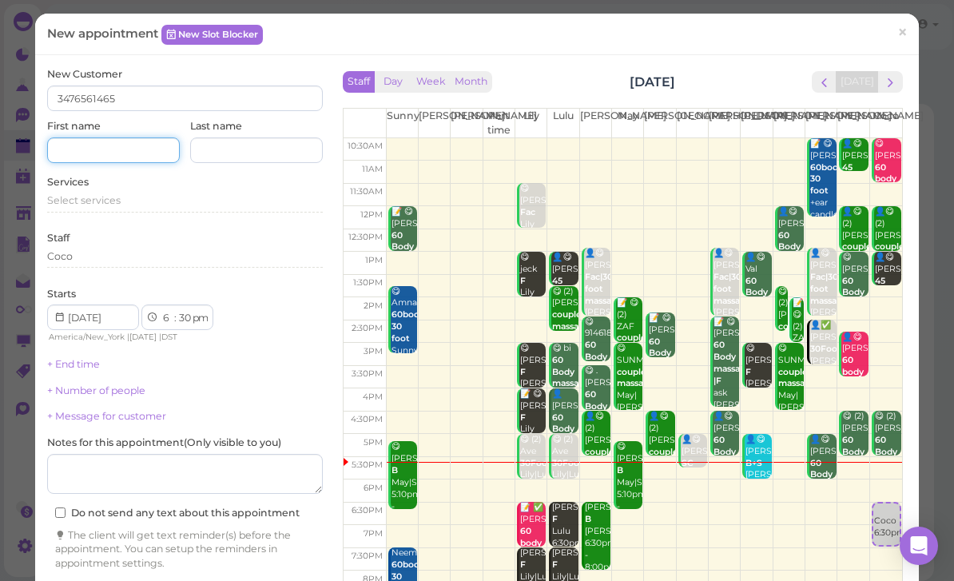
click at [121, 153] on input at bounding box center [113, 150] width 133 height 26
click at [114, 200] on span "Select services" at bounding box center [83, 200] width 73 height 12
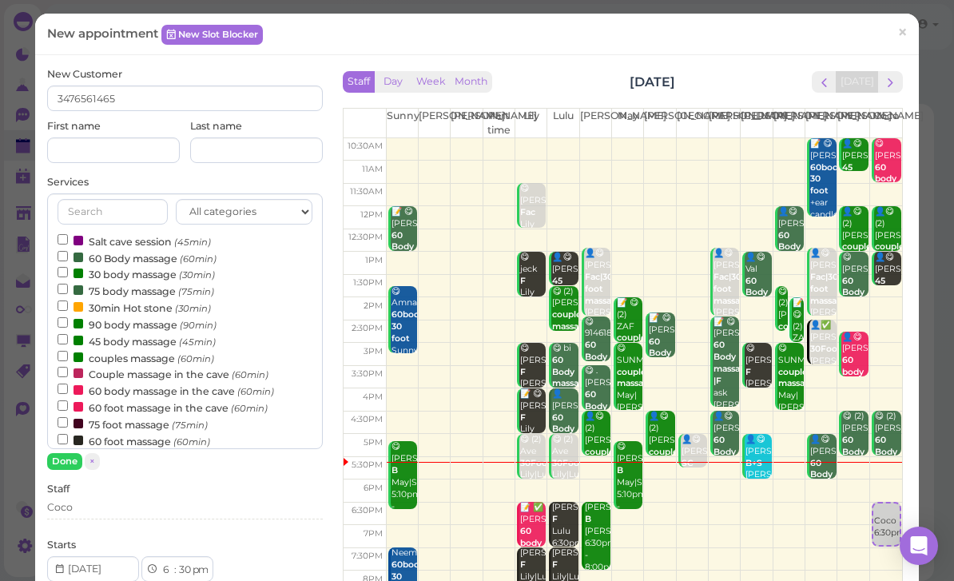
click at [164, 255] on label "60 Body massage (60min)" at bounding box center [137, 257] width 159 height 17
click at [68, 255] on input "60 Body massage (60min)" at bounding box center [63, 256] width 10 height 10
click at [70, 460] on button "Done" at bounding box center [64, 461] width 35 height 17
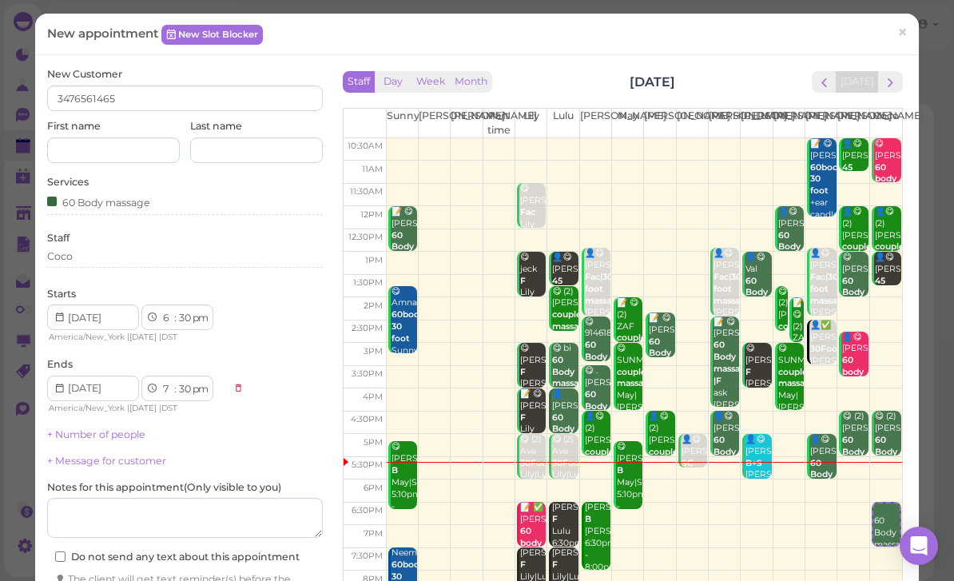
click at [127, 259] on div "Coco" at bounding box center [185, 256] width 276 height 14
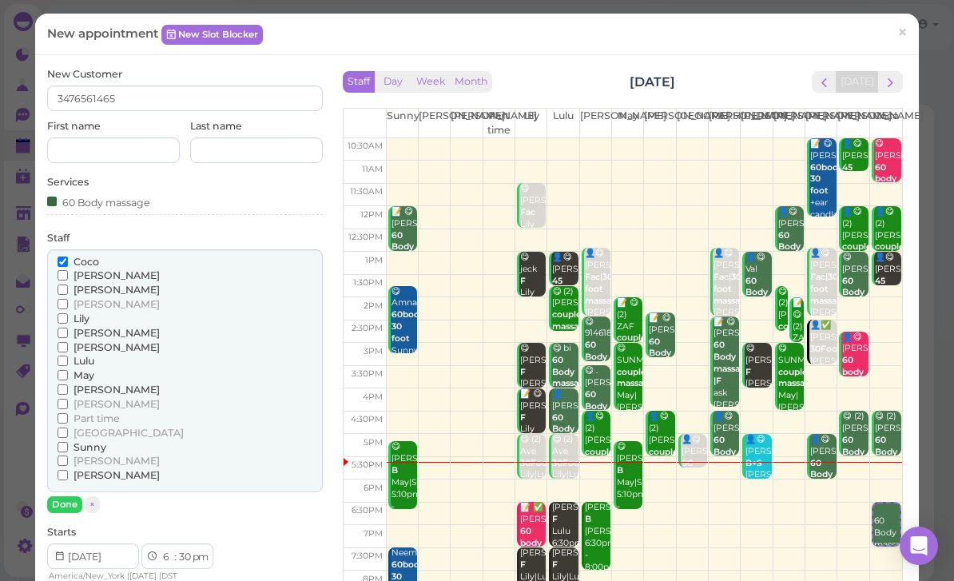
click at [81, 469] on span "[PERSON_NAME]" at bounding box center [116, 475] width 86 height 12
click at [68, 470] on input "[PERSON_NAME]" at bounding box center [63, 475] width 10 height 10
click at [82, 454] on span "[PERSON_NAME]" at bounding box center [116, 460] width 86 height 12
click at [68, 455] on input "[PERSON_NAME]" at bounding box center [63, 460] width 10 height 10
click at [93, 469] on span "[PERSON_NAME]" at bounding box center [116, 475] width 86 height 12
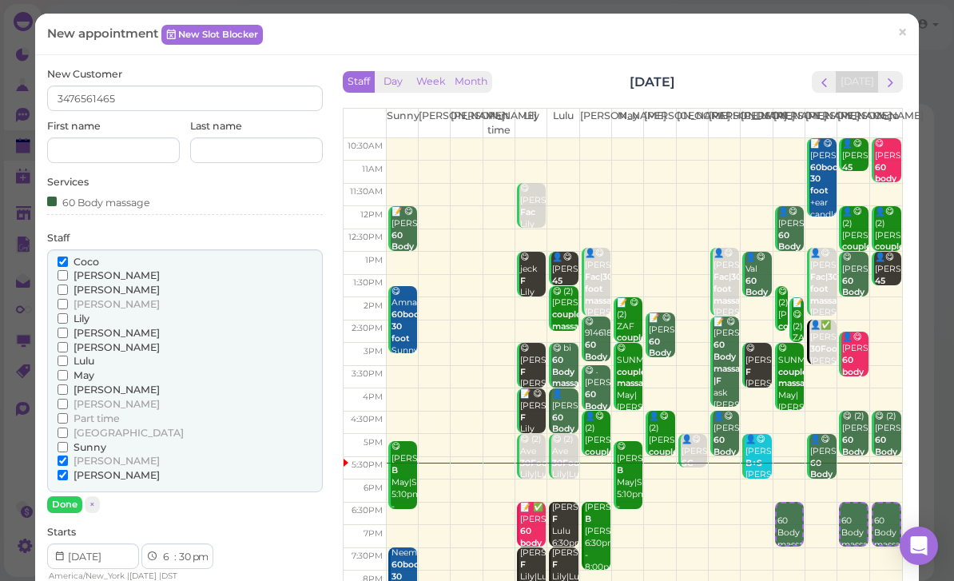
click at [68, 470] on input "[PERSON_NAME]" at bounding box center [63, 475] width 10 height 10
click at [65, 496] on button "Done" at bounding box center [64, 504] width 35 height 17
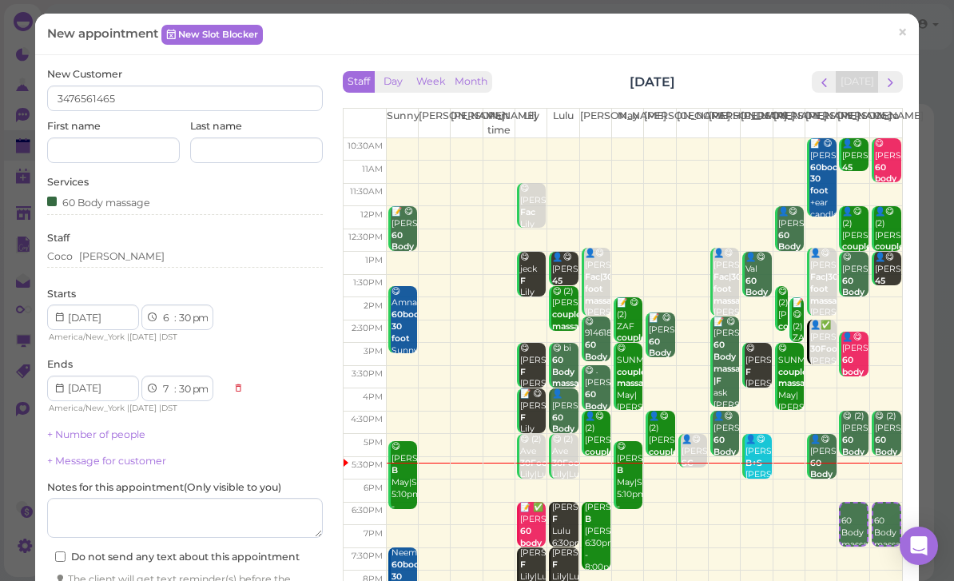
click at [241, 193] on div "60 Body massage" at bounding box center [185, 201] width 276 height 17
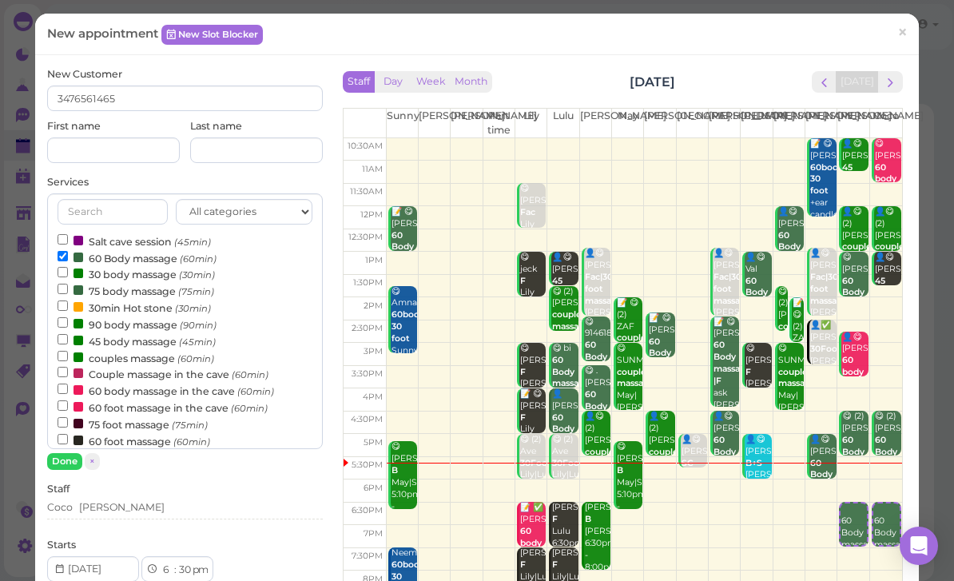
click at [157, 242] on label "Salt cave session (45min)" at bounding box center [134, 240] width 153 height 17
click at [68, 242] on input "Salt cave session (45min)" at bounding box center [63, 239] width 10 height 10
select select "8"
select select "15"
click at [68, 462] on button "Done" at bounding box center [64, 461] width 35 height 17
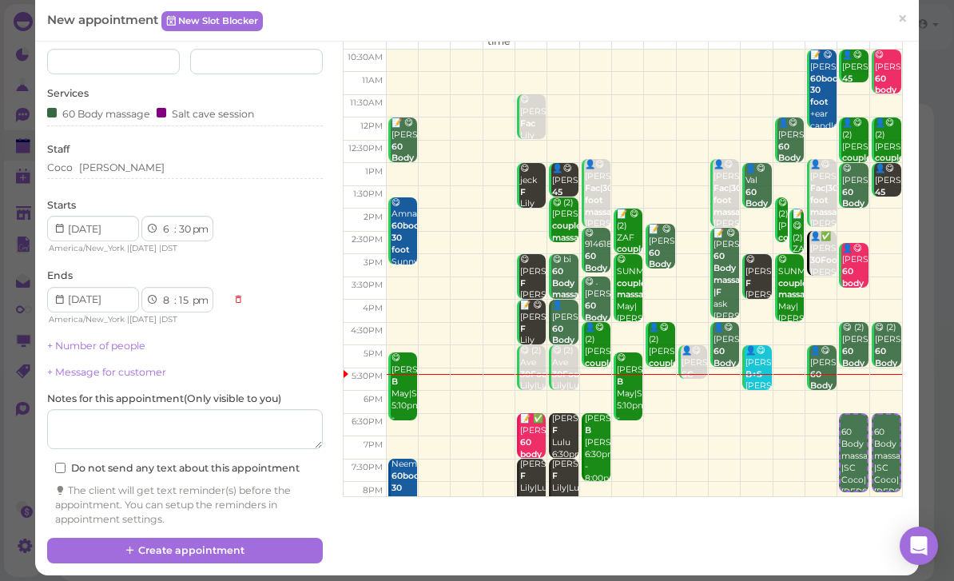
scroll to position [87, 0]
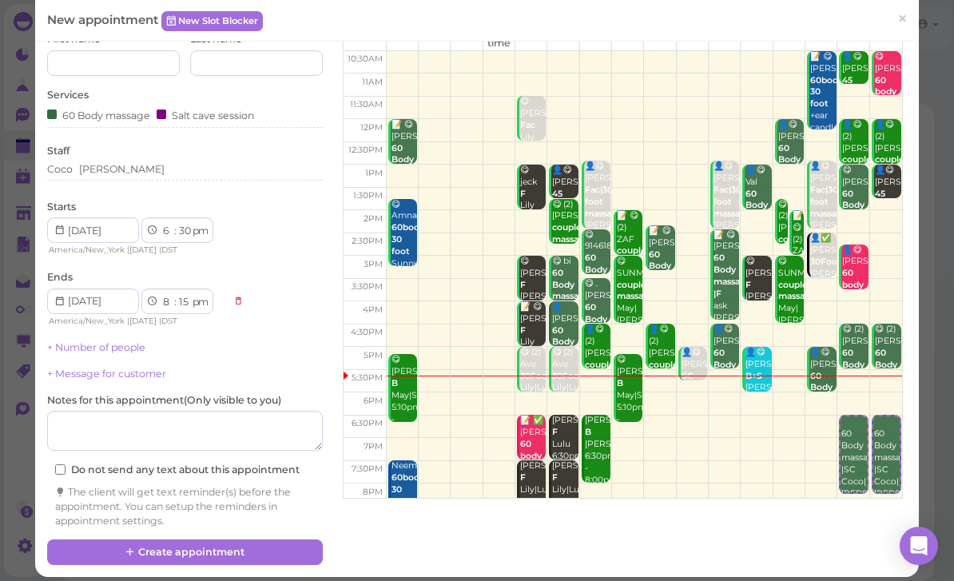
click at [253, 550] on button "Create appointment" at bounding box center [185, 552] width 276 height 26
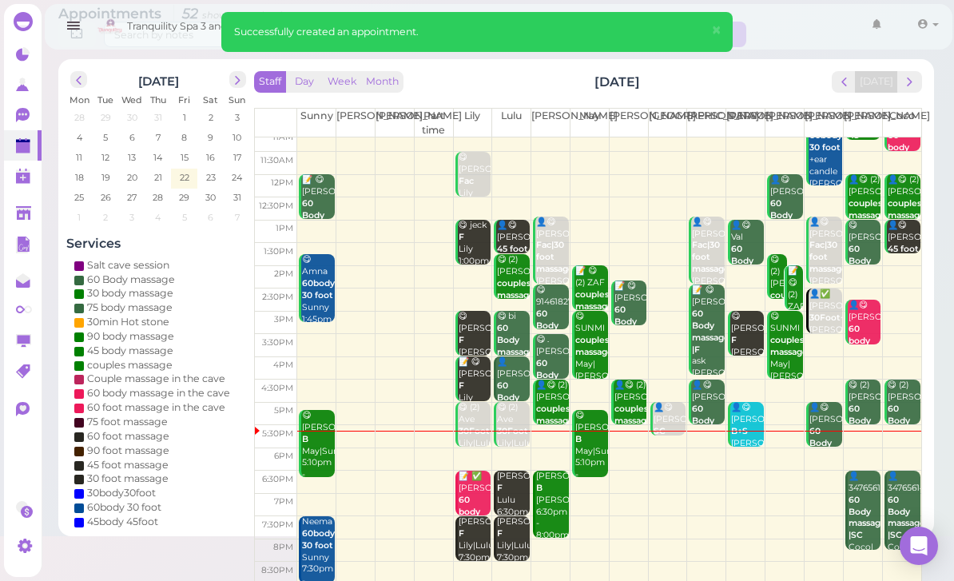
scroll to position [31, 0]
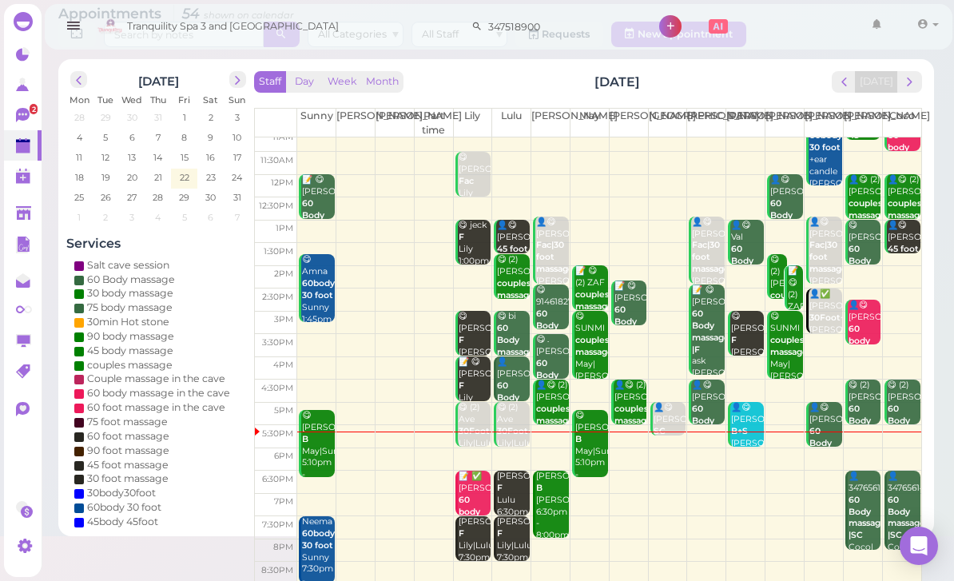
click at [21, 119] on icon at bounding box center [23, 115] width 14 height 14
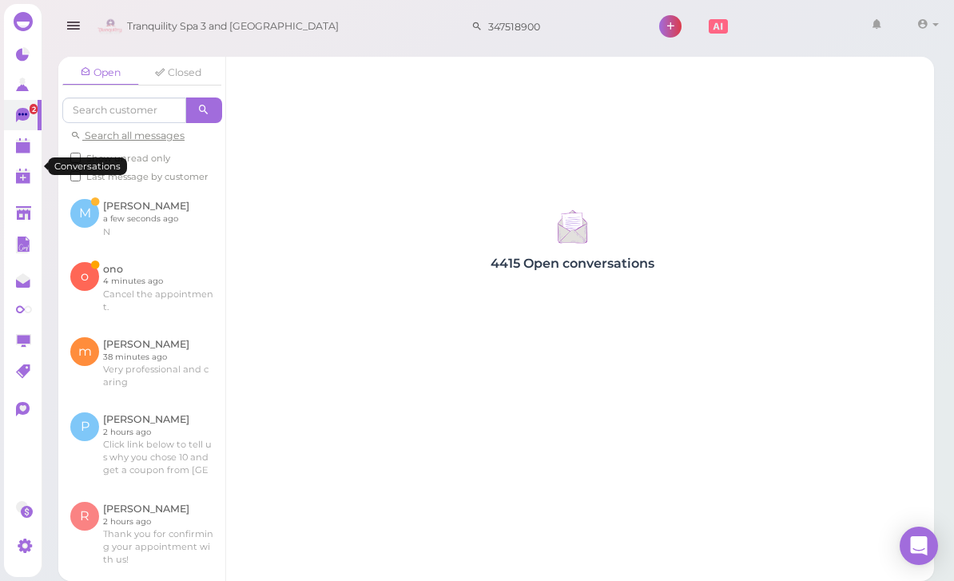
click at [166, 294] on link at bounding box center [141, 287] width 167 height 75
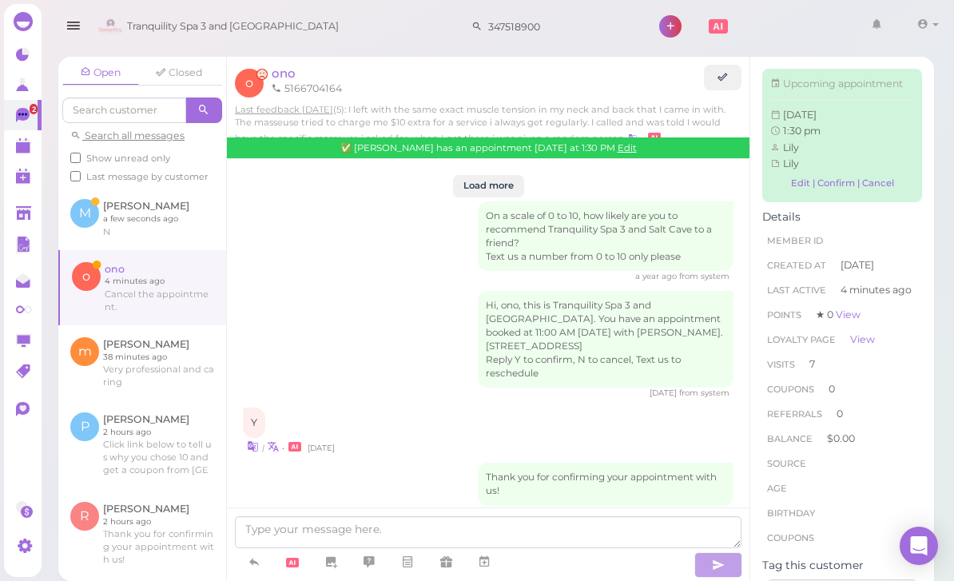
scroll to position [1952, 0]
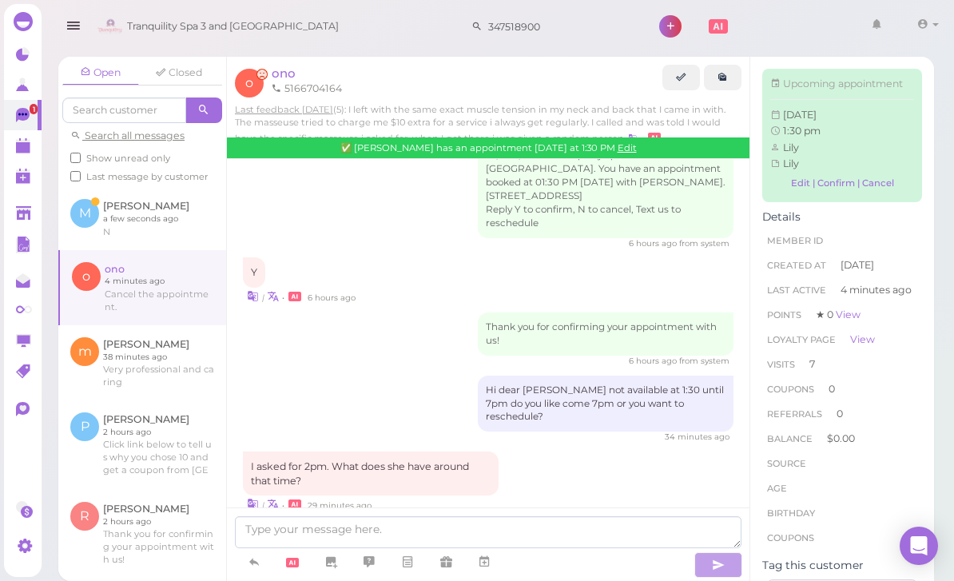
click at [319, 580] on html "Dashboard Reports Customers Conversations 1" at bounding box center [477, 290] width 954 height 581
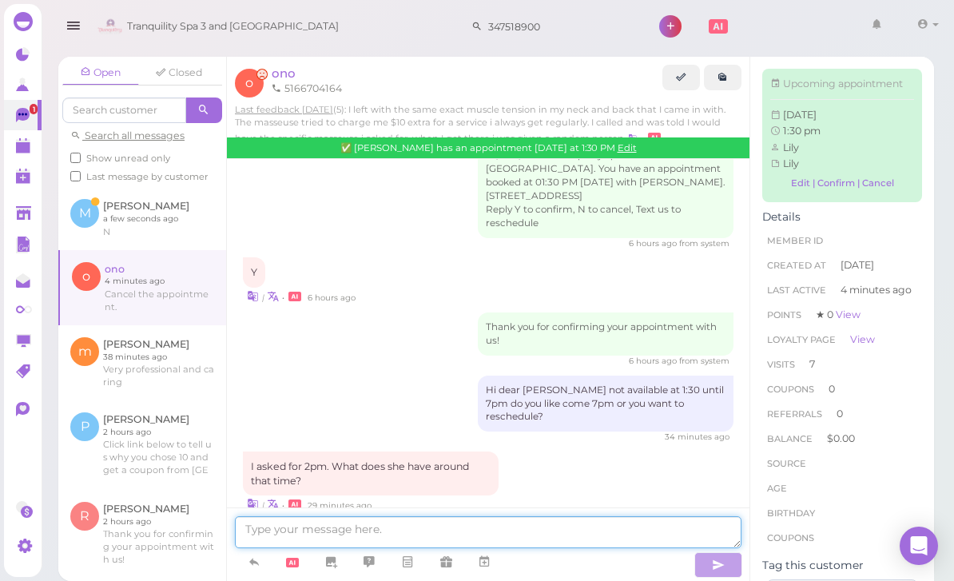
click at [335, 548] on textarea at bounding box center [488, 532] width 506 height 32
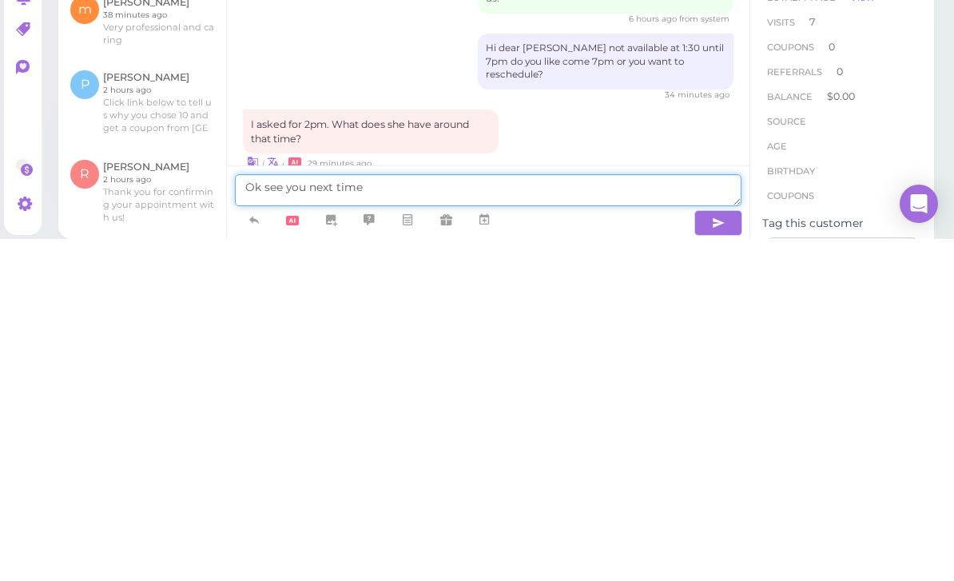
type textarea "Ok see you next time"
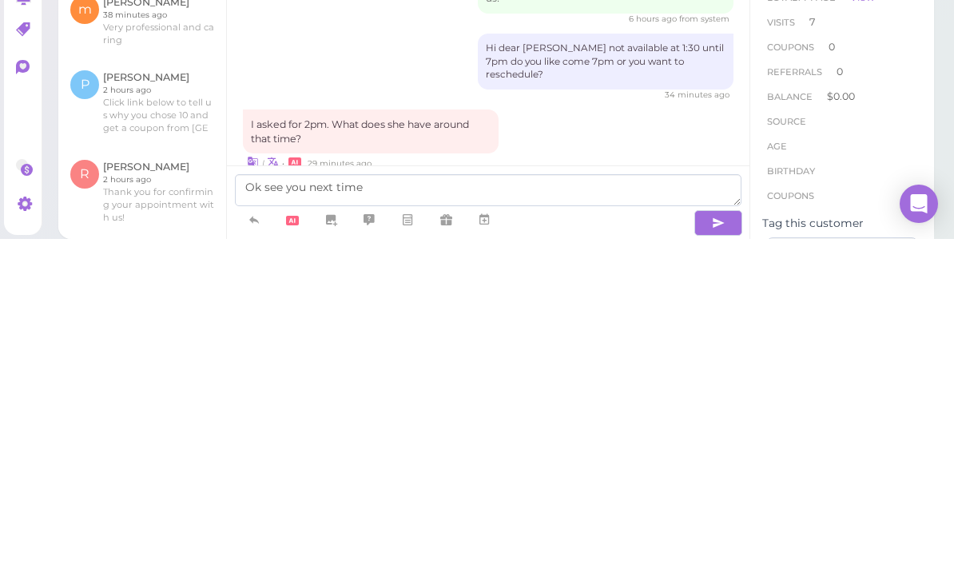
click at [718, 552] on button "button" at bounding box center [718, 565] width 48 height 26
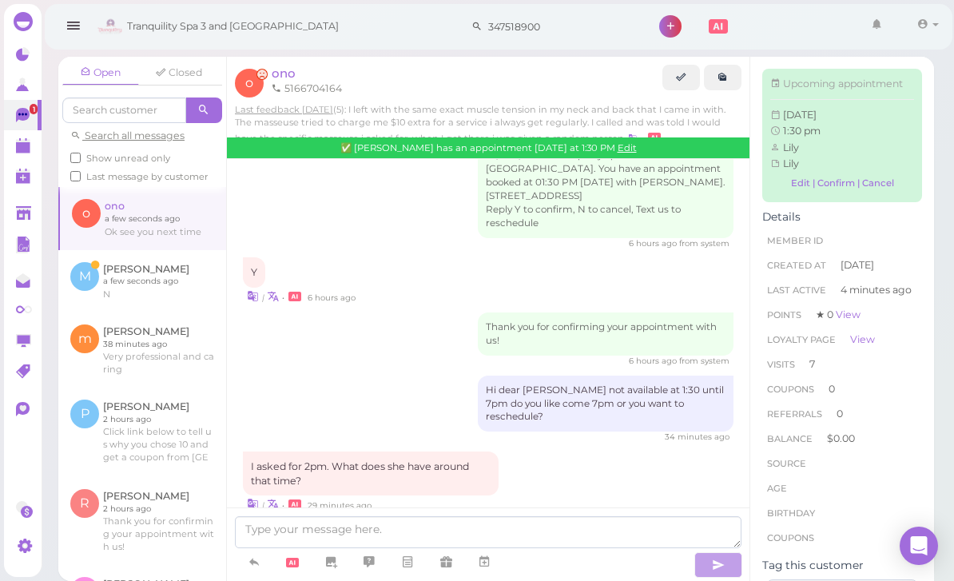
scroll to position [1989, 0]
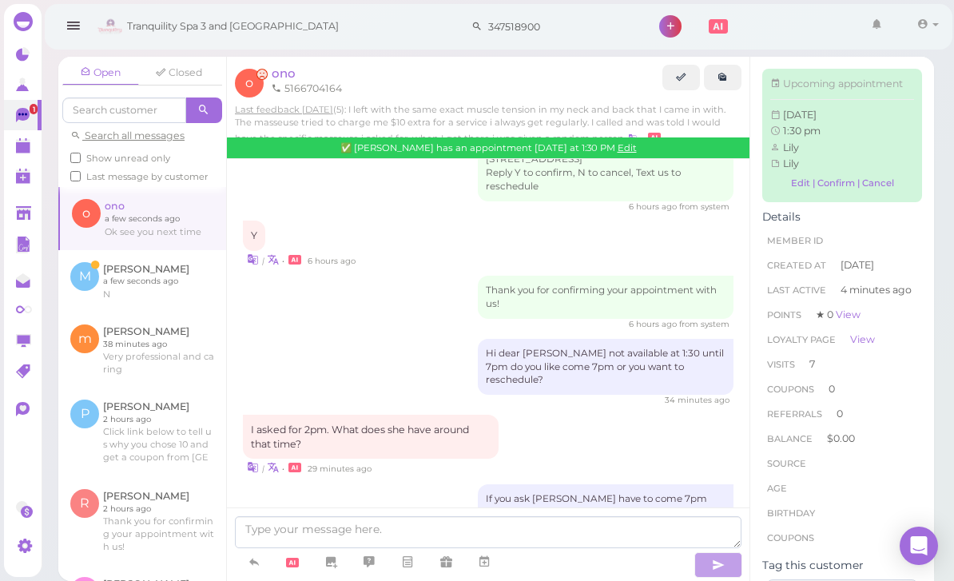
click at [148, 250] on link at bounding box center [142, 281] width 168 height 62
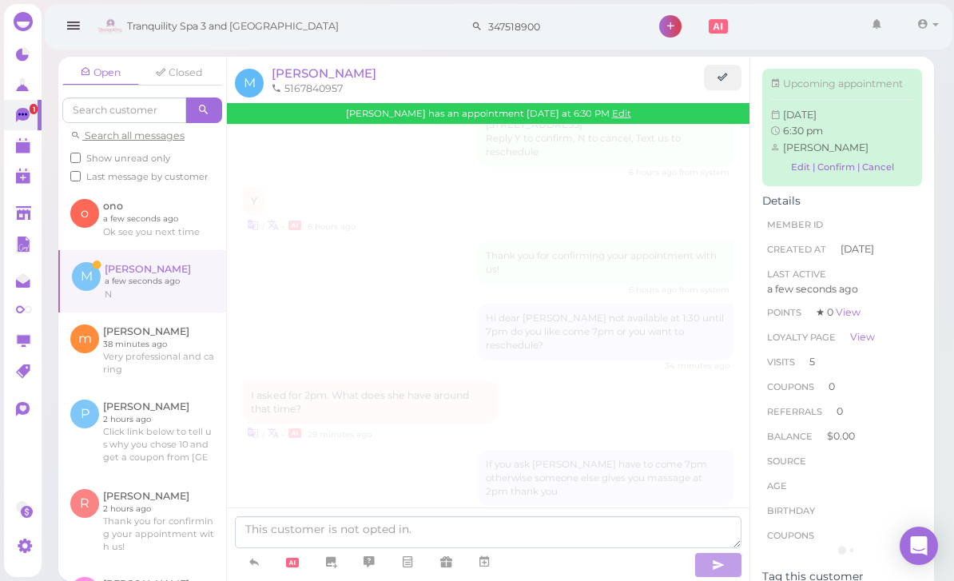
scroll to position [1972, 0]
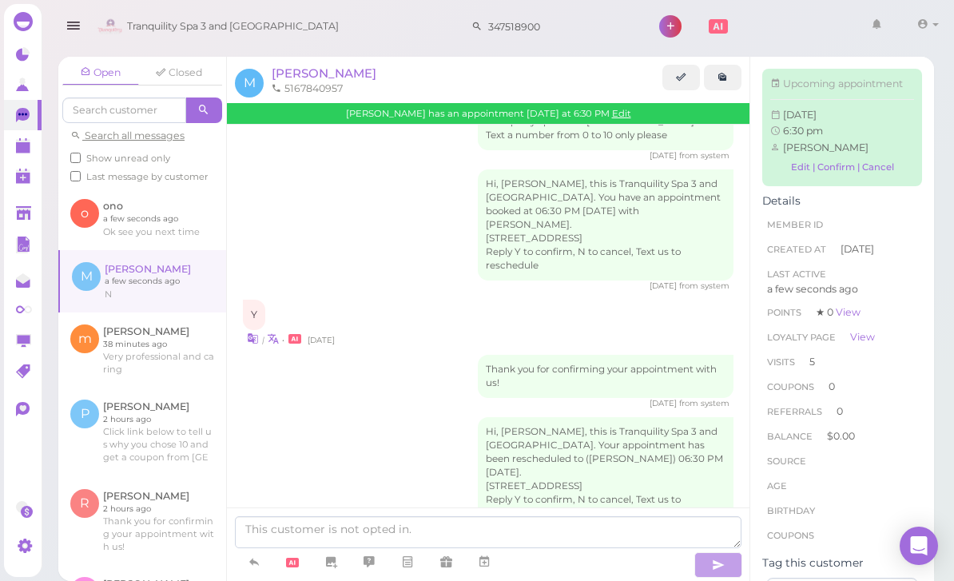
click at [304, 71] on span "[PERSON_NAME]" at bounding box center [324, 72] width 105 height 15
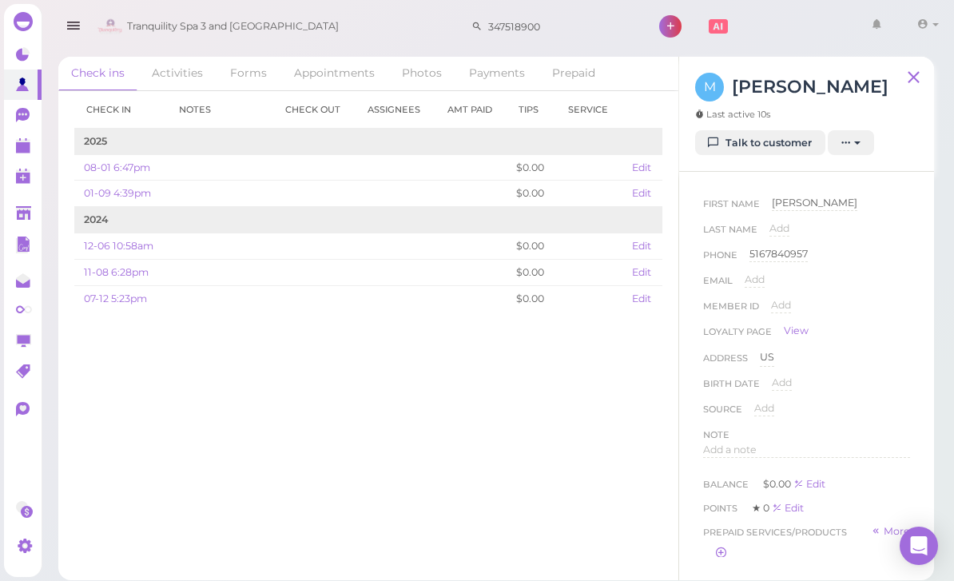
click at [351, 123] on th "Check out" at bounding box center [314, 110] width 82 height 38
click at [338, 112] on th "Check out" at bounding box center [314, 110] width 82 height 38
click at [334, 117] on th "Check out" at bounding box center [314, 110] width 82 height 38
click at [137, 167] on link "08-01 6:47pm" at bounding box center [117, 167] width 66 height 12
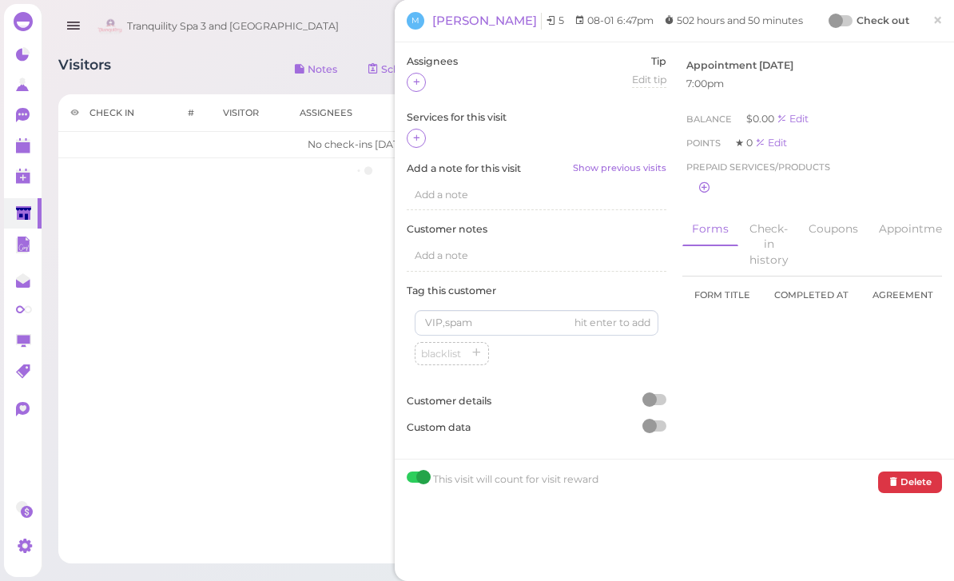
click at [247, 462] on div "Check in # Visitor Assignees Out Tip Service Notes No check-ins [DATE] yet." at bounding box center [368, 328] width 620 height 469
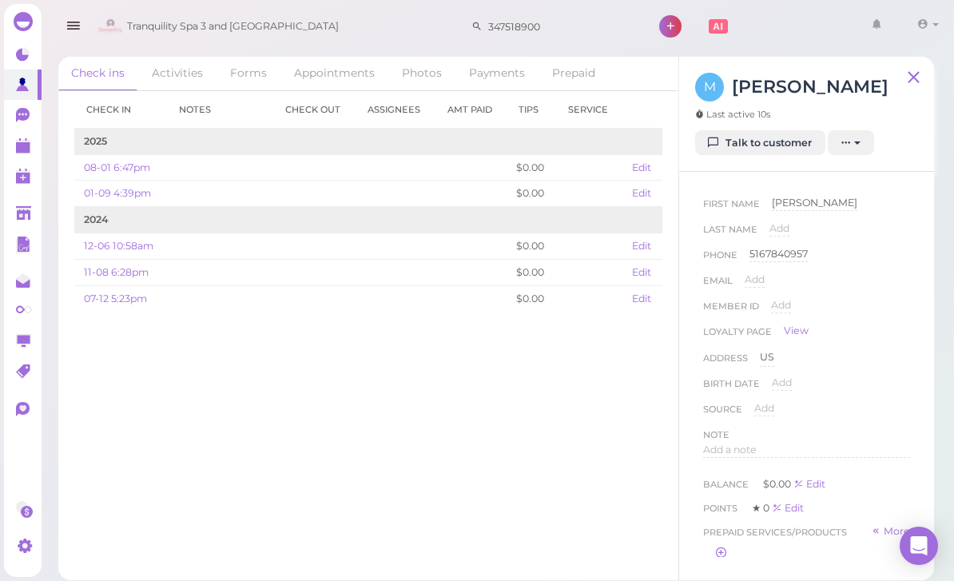
click at [342, 75] on link "Appointments" at bounding box center [334, 74] width 106 height 34
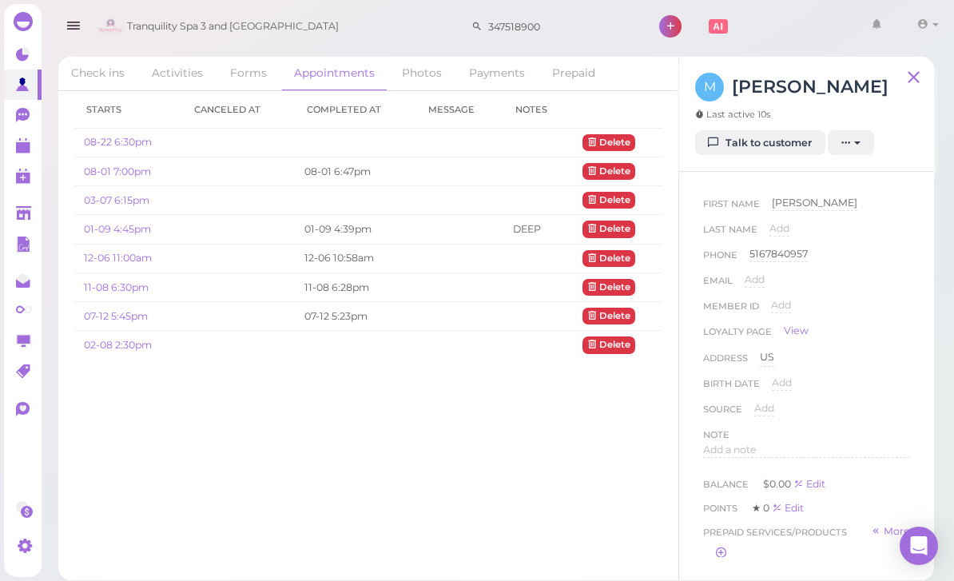
click at [128, 138] on link "08-22 6:30pm" at bounding box center [118, 142] width 68 height 12
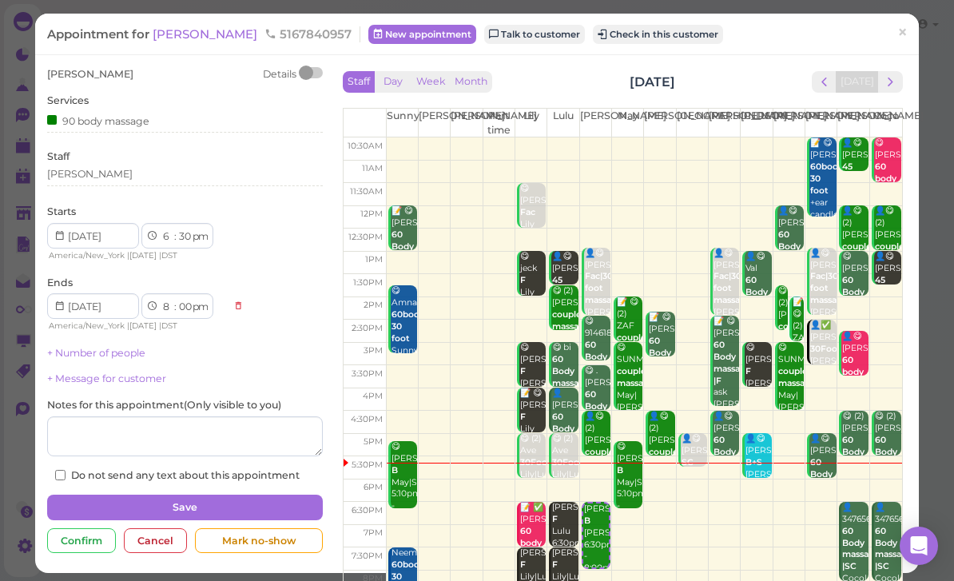
click at [165, 540] on div "Cancel" at bounding box center [155, 541] width 63 height 26
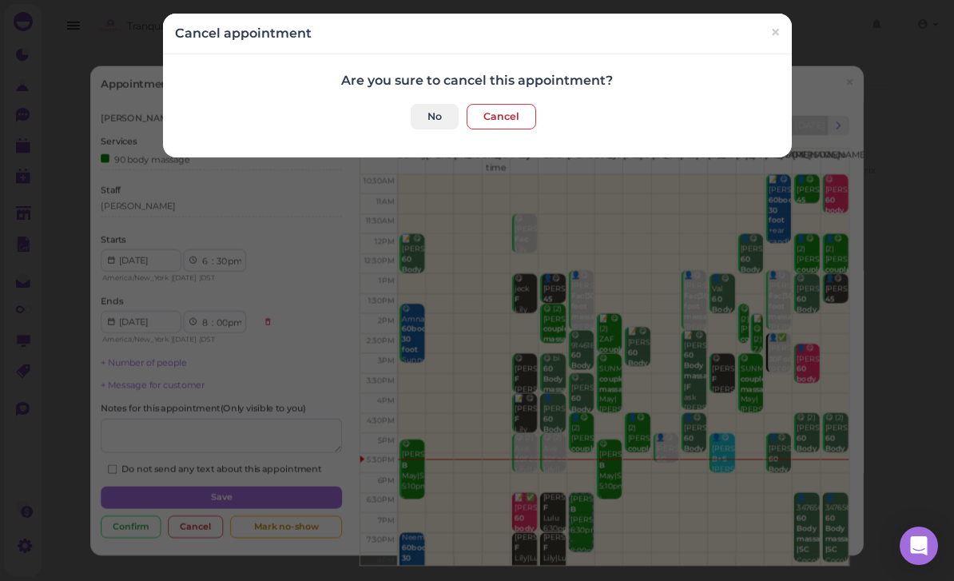
click at [499, 119] on button "Cancel" at bounding box center [500, 117] width 69 height 26
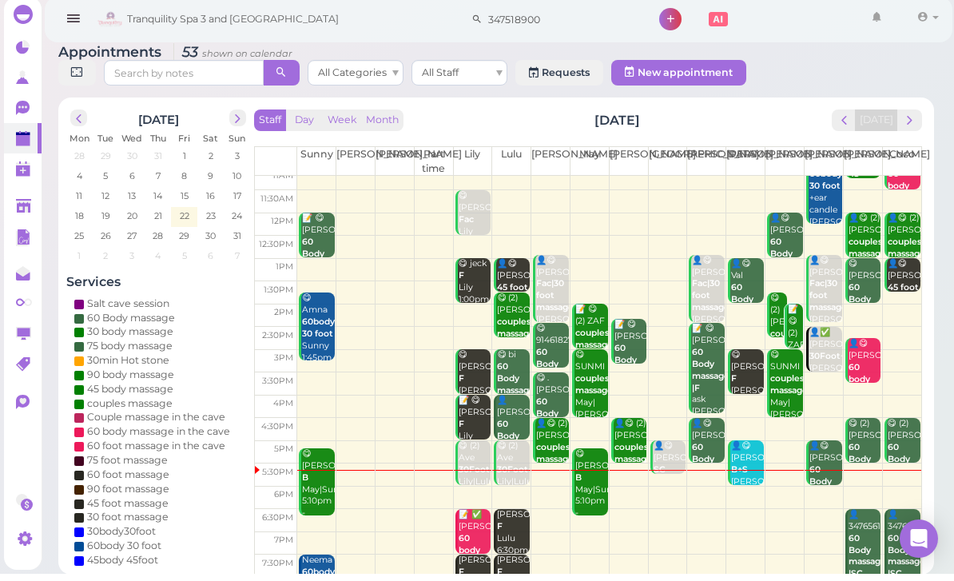
scroll to position [31, 0]
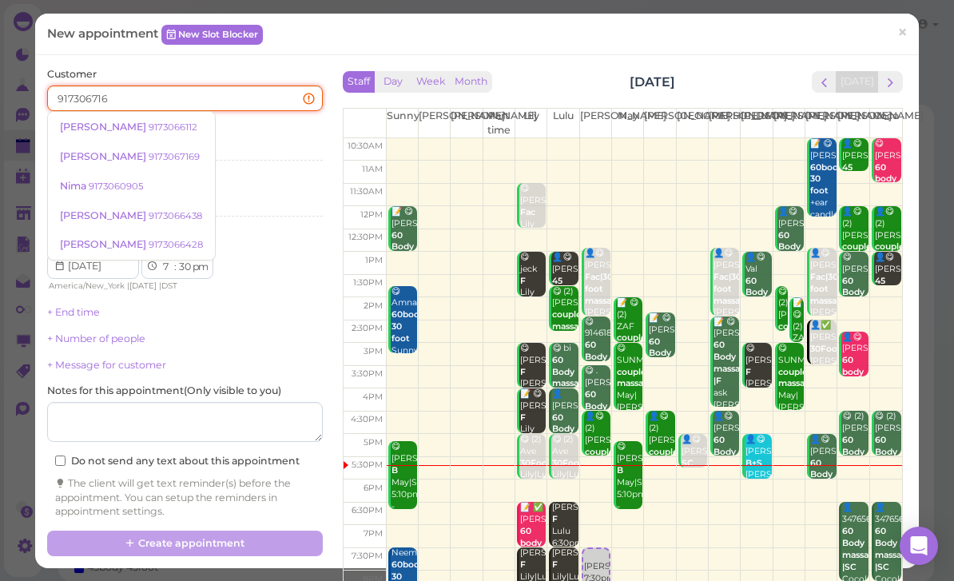
type input "9173067169"
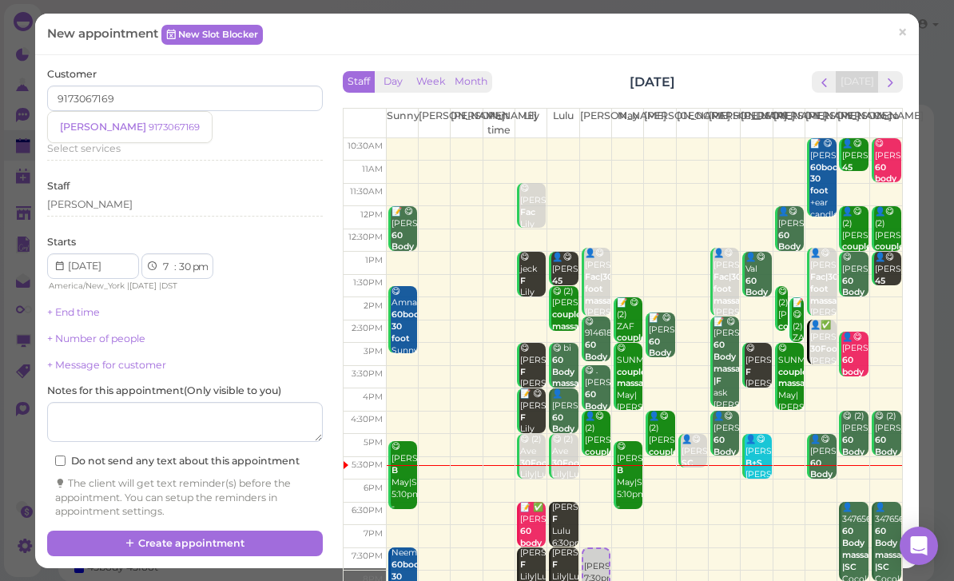
click at [149, 130] on small "9173067169" at bounding box center [174, 126] width 51 height 11
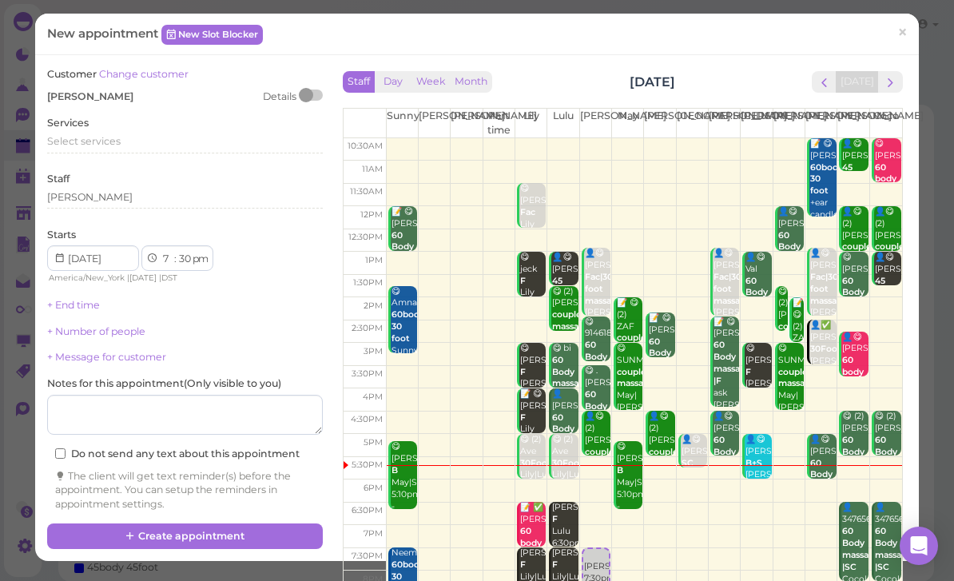
click at [111, 139] on span "Select services" at bounding box center [83, 141] width 73 height 12
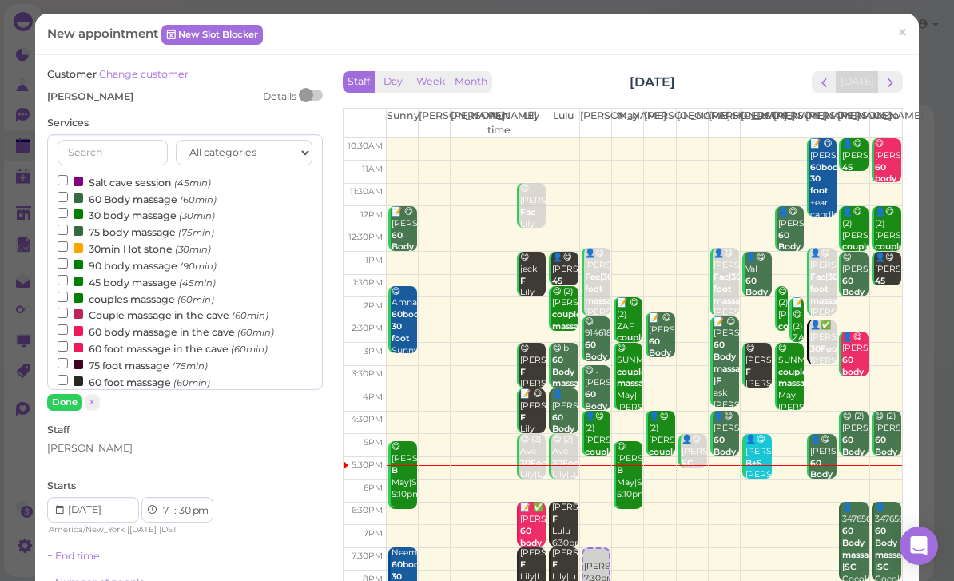
scroll to position [77, 0]
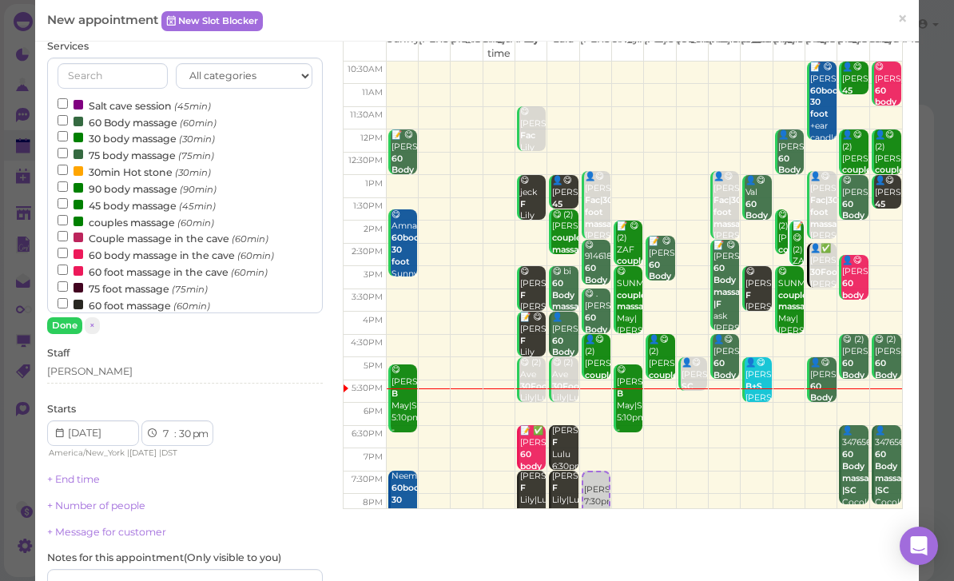
click at [92, 375] on div "[PERSON_NAME]" at bounding box center [185, 373] width 276 height 19
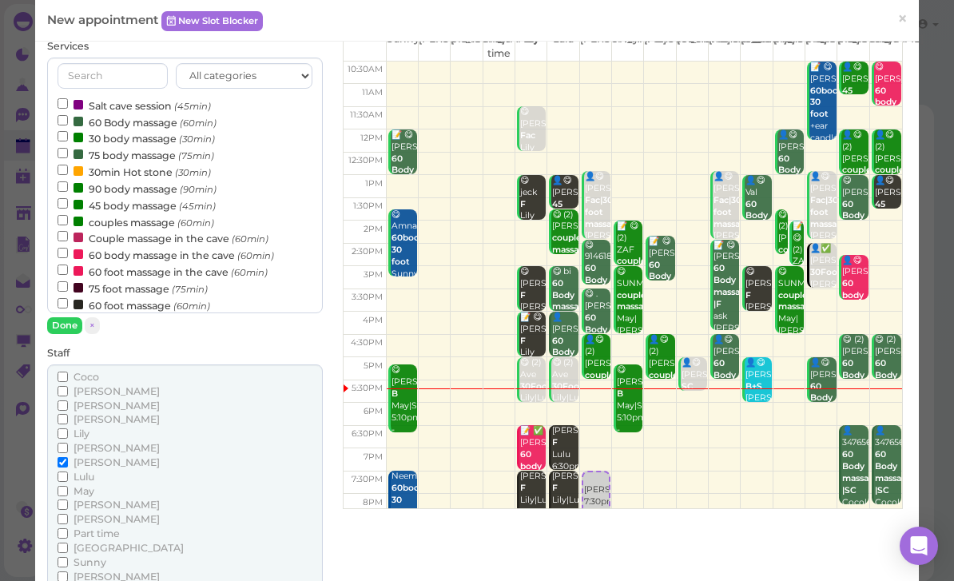
click at [90, 485] on span "May" at bounding box center [83, 491] width 21 height 12
click at [68, 486] on input "May" at bounding box center [63, 491] width 10 height 10
click at [147, 213] on label "couples massage (60min)" at bounding box center [136, 221] width 157 height 17
click at [68, 215] on input "couples massage (60min)" at bounding box center [63, 220] width 10 height 10
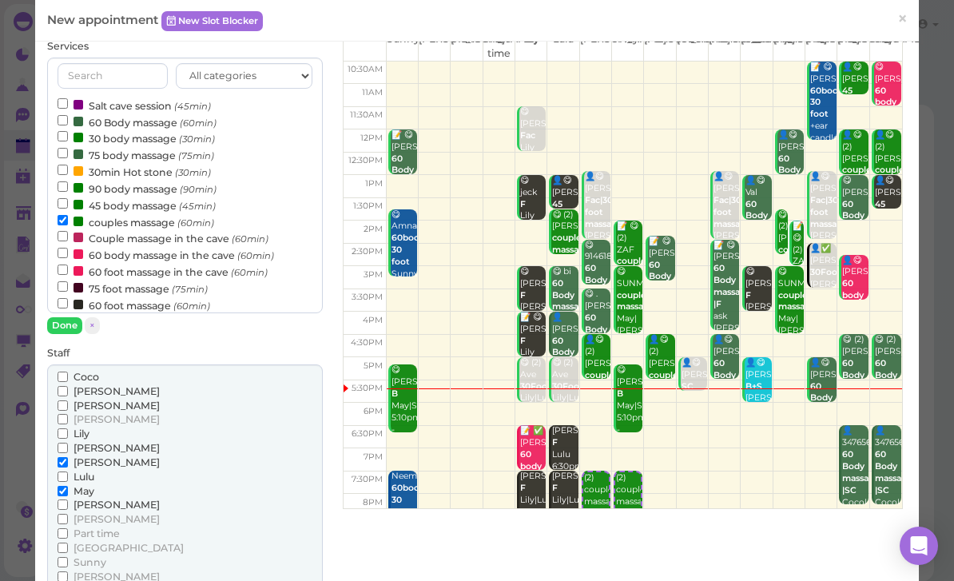
click at [66, 320] on button "Done" at bounding box center [64, 325] width 35 height 17
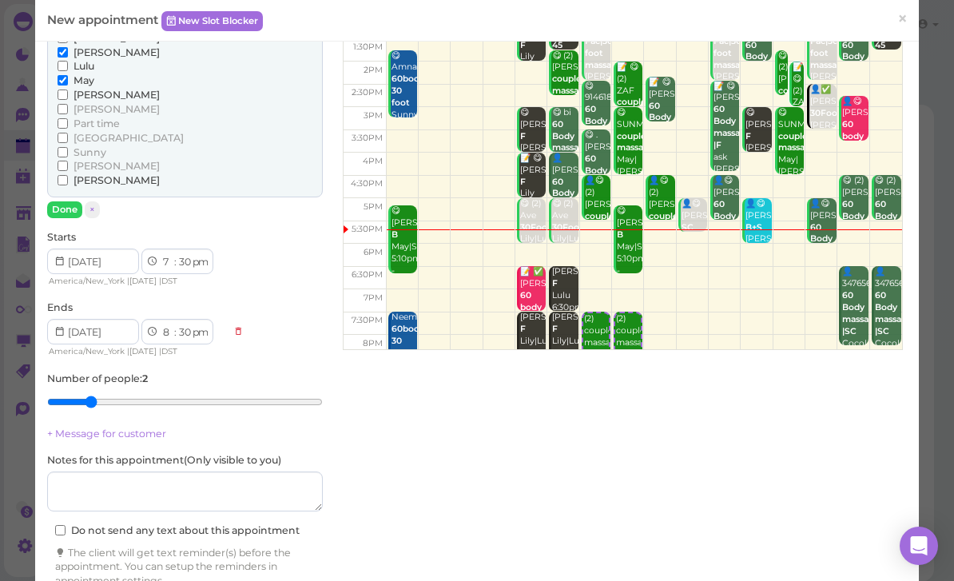
scroll to position [234, 0]
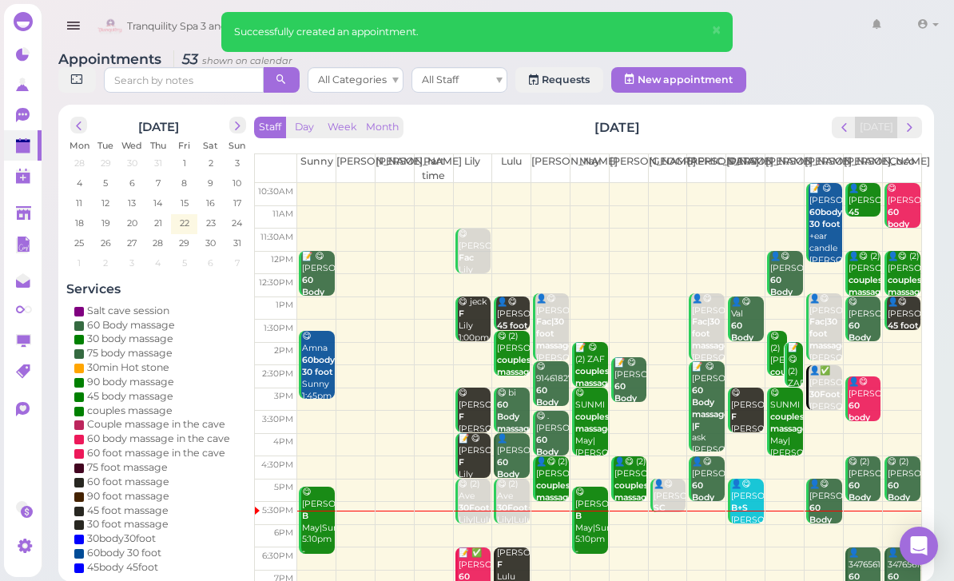
click at [912, 137] on button "next" at bounding box center [909, 128] width 25 height 22
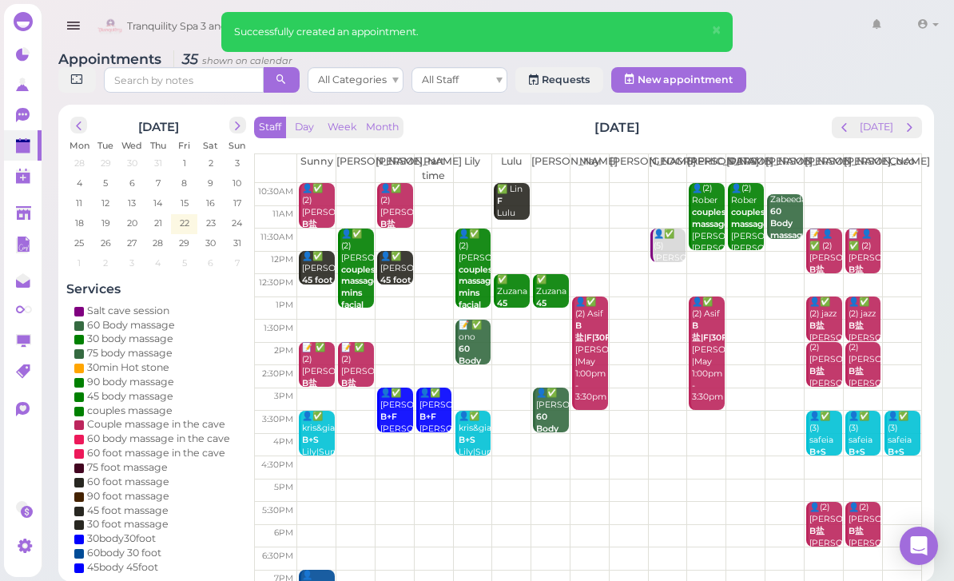
click at [471, 333] on div "📝 ✅ ono 60 Body massage [PERSON_NAME] 1:30pm - 2:30pm" at bounding box center [475, 379] width 34 height 119
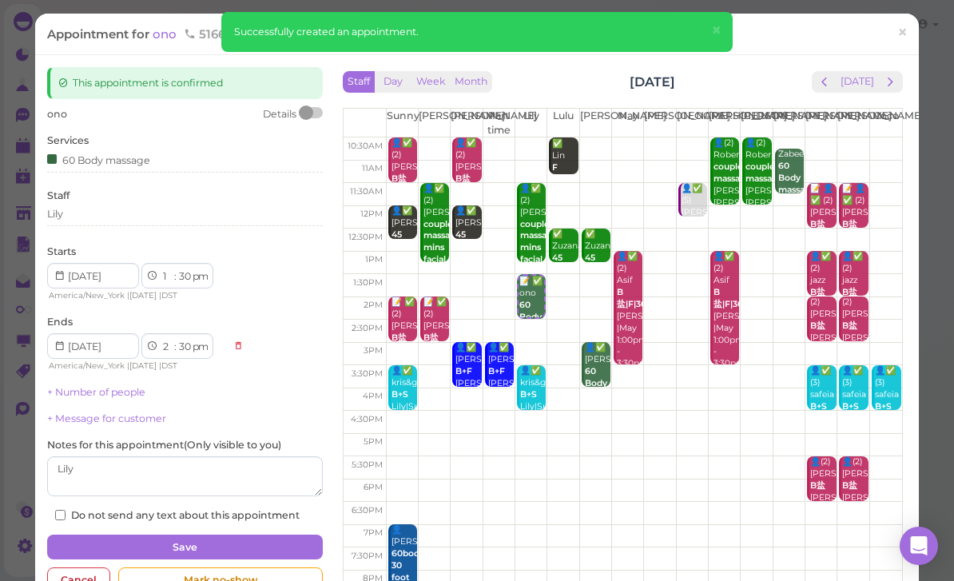
click at [90, 580] on div "Cancel" at bounding box center [78, 580] width 63 height 26
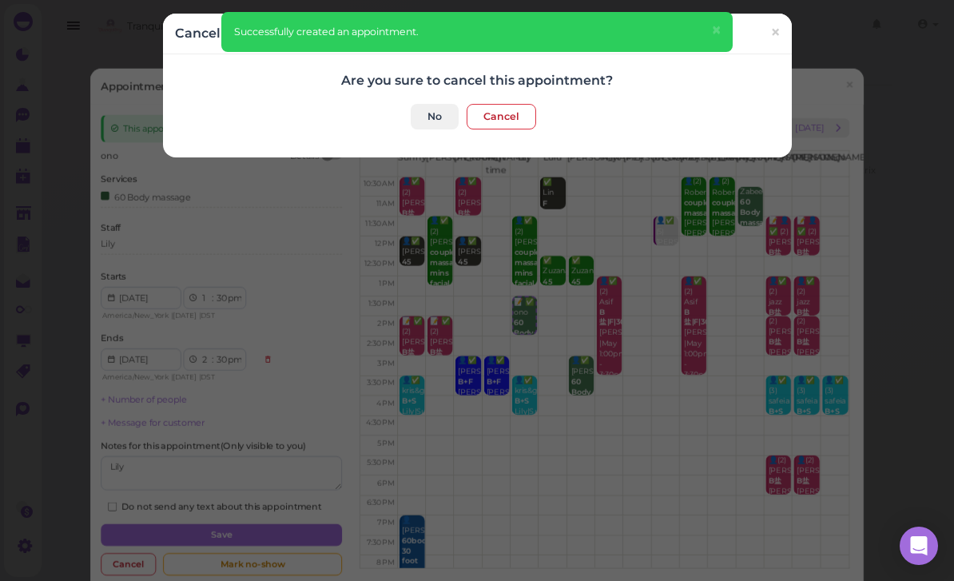
click at [511, 118] on button "Cancel" at bounding box center [500, 117] width 69 height 26
